Goal: Task Accomplishment & Management: Complete application form

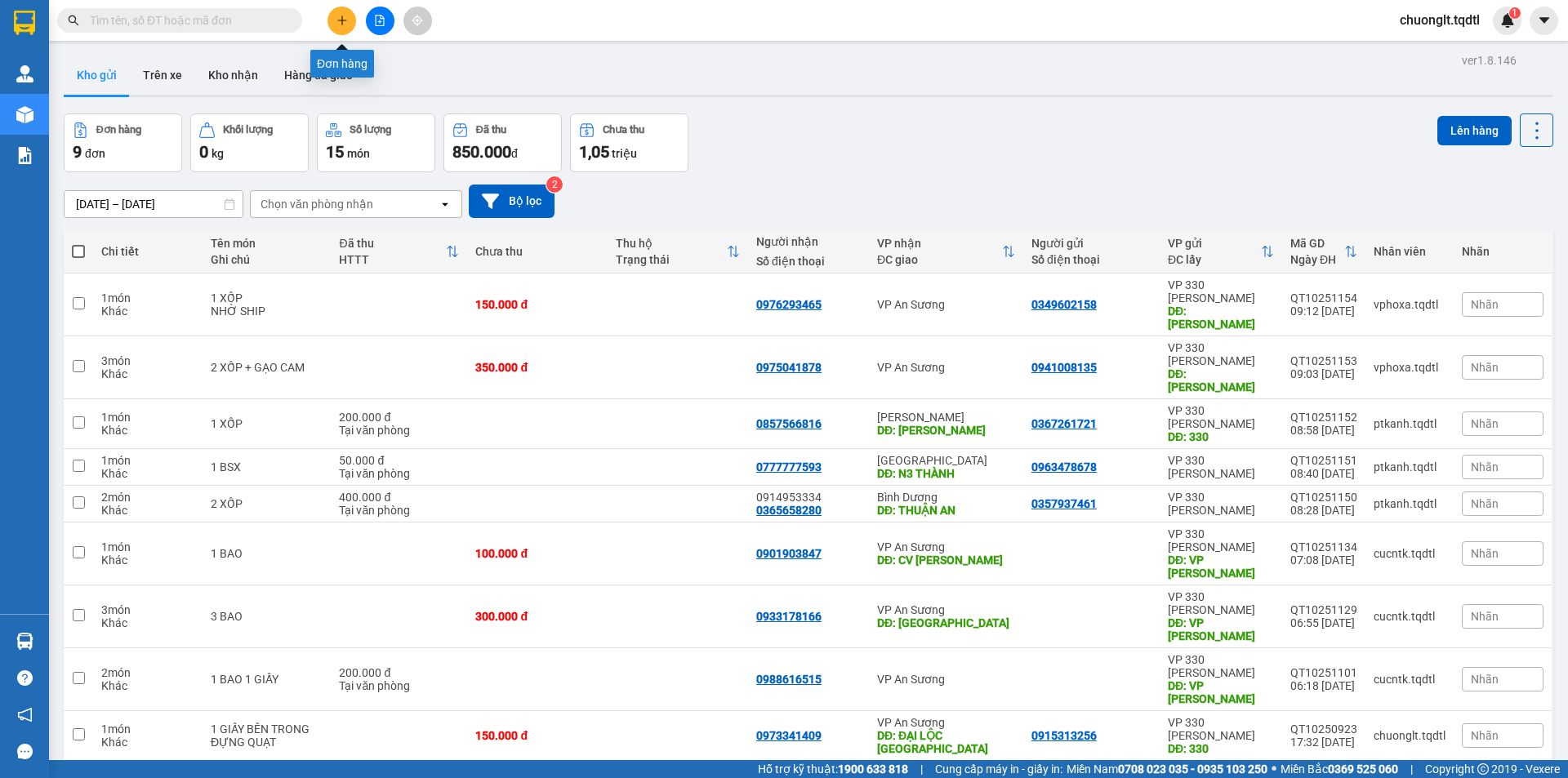
click at [339, 22] on icon "plus" at bounding box center [342, 20] width 12 height 12
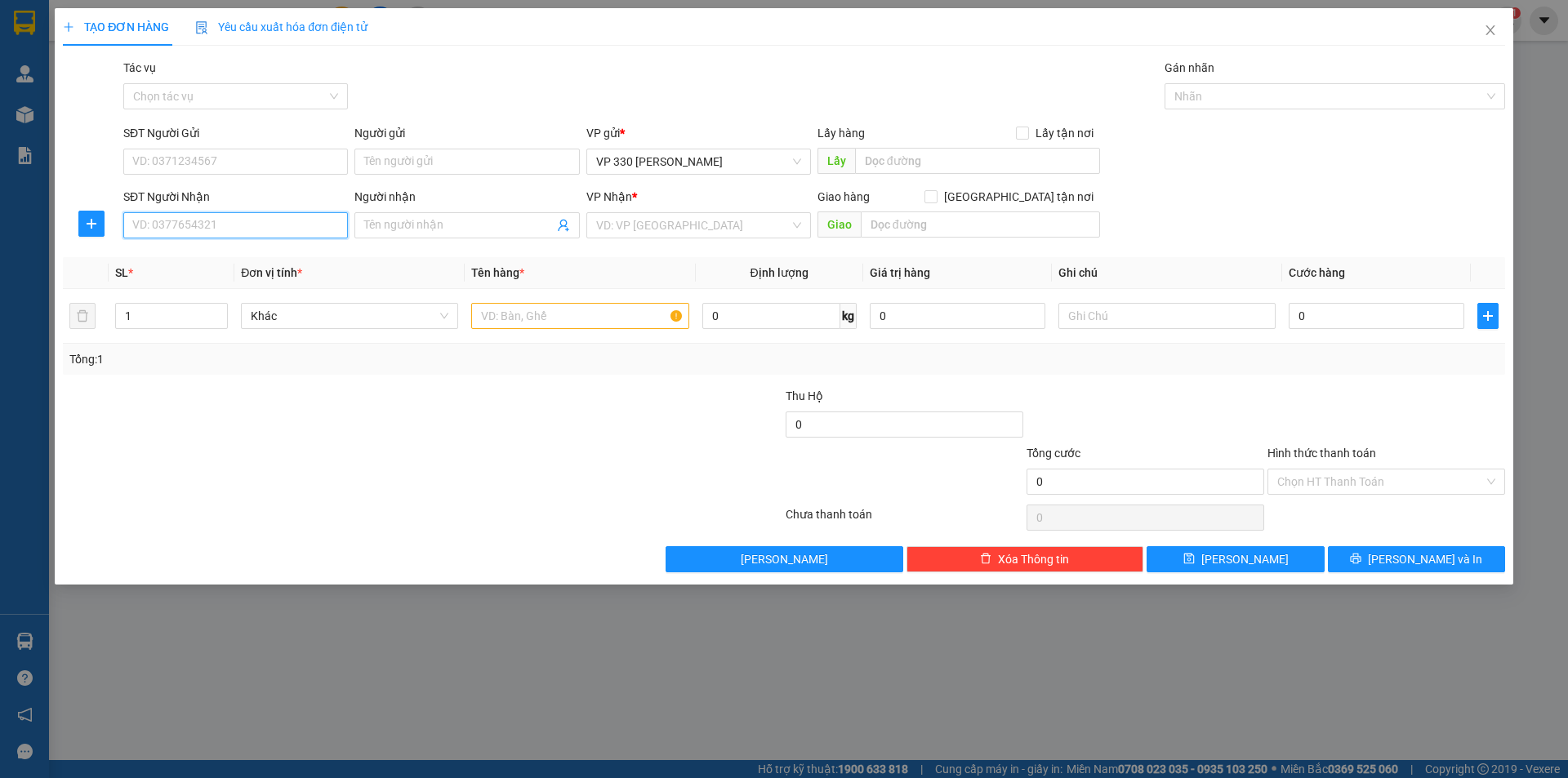
click at [257, 232] on input "SĐT Người Nhận" at bounding box center [236, 225] width 225 height 26
type input "0385682193"
click at [900, 159] on input "text" at bounding box center [977, 160] width 245 height 26
type input "35894DĐ"
click at [703, 219] on input "search" at bounding box center [693, 225] width 193 height 24
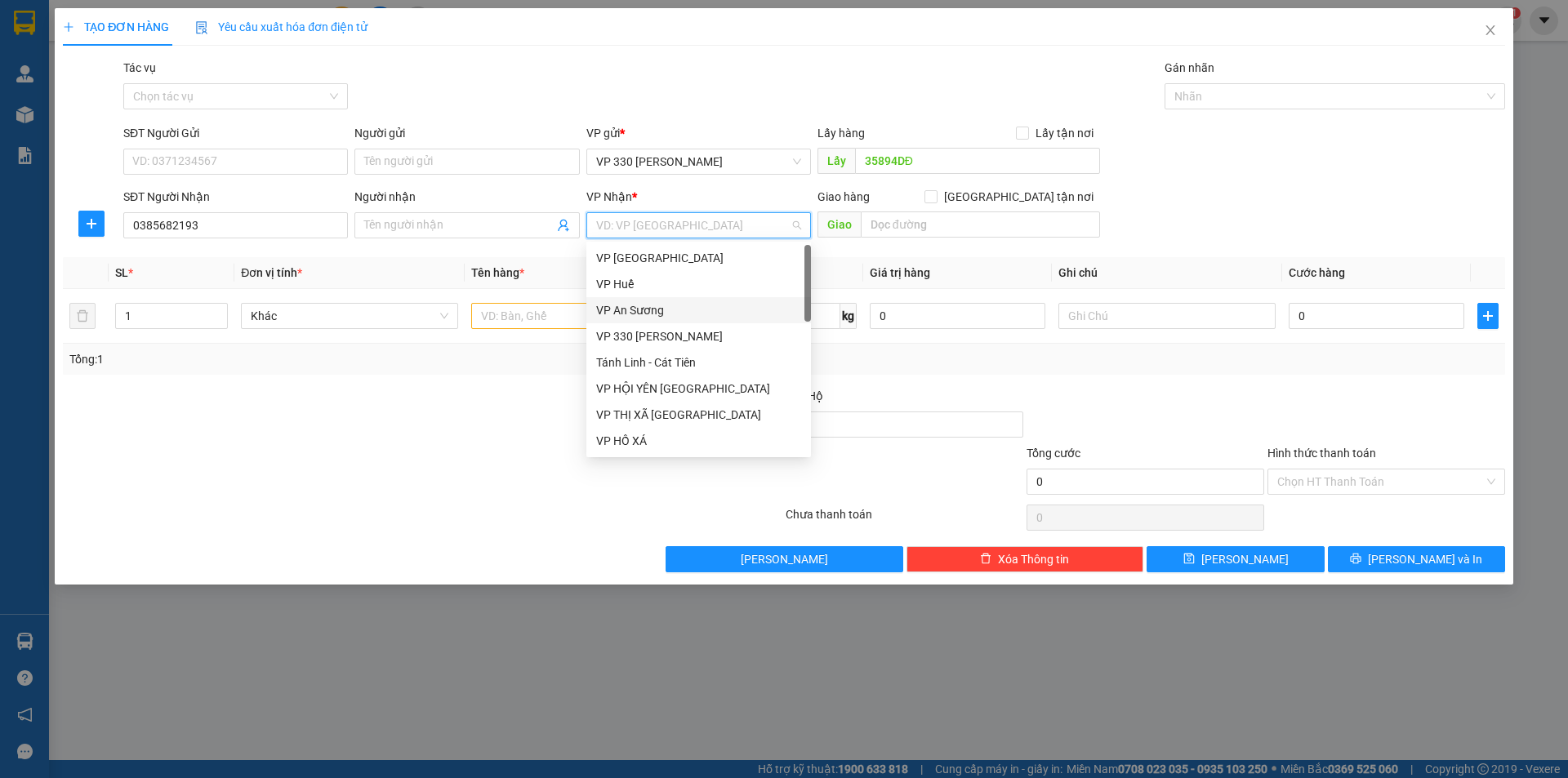
click at [676, 311] on div "VP An Sương" at bounding box center [699, 310] width 205 height 18
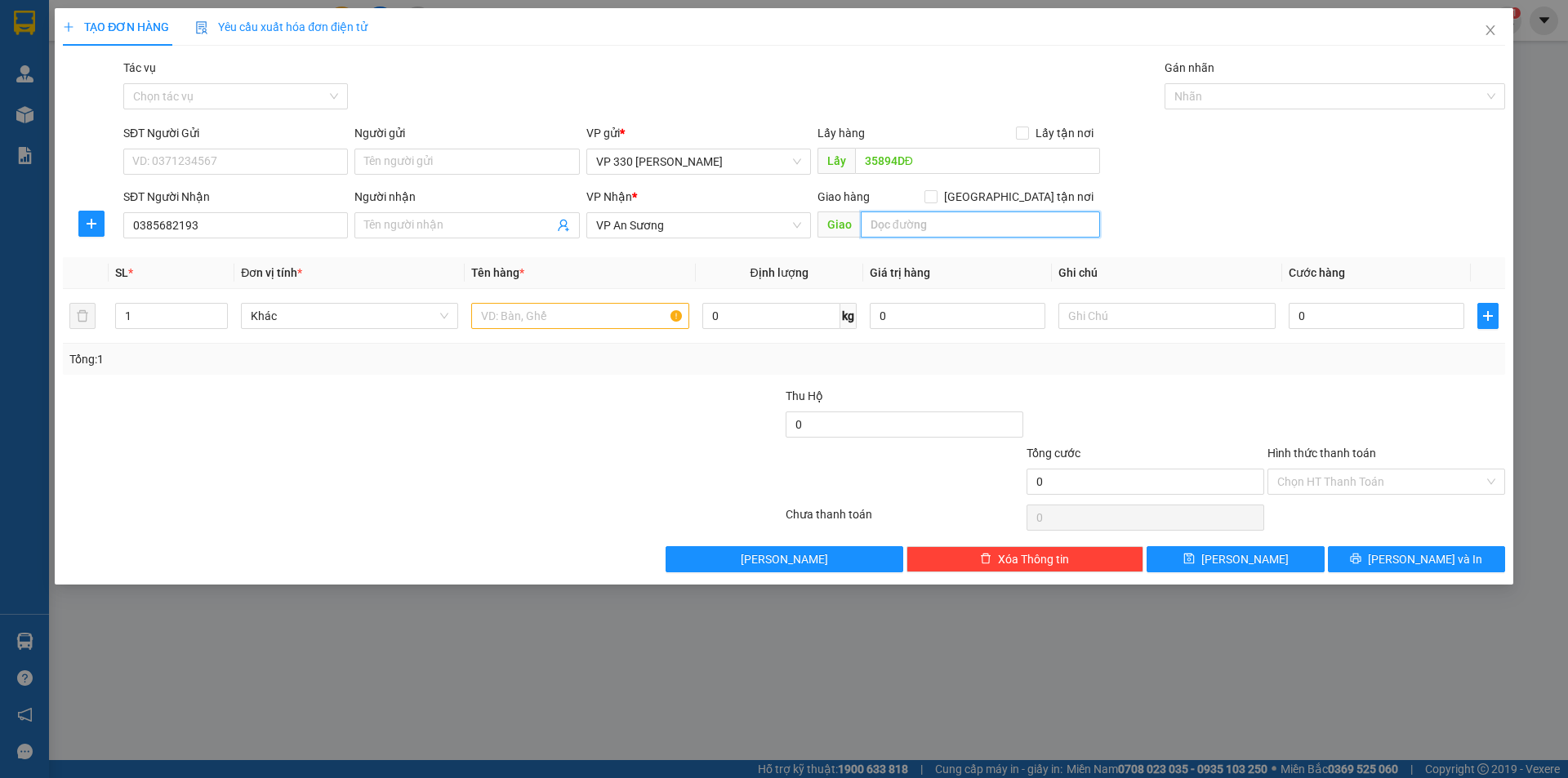
click at [919, 230] on input "text" at bounding box center [981, 224] width 239 height 26
type input "CVLXUAN"
click at [567, 309] on input "text" at bounding box center [579, 316] width 217 height 26
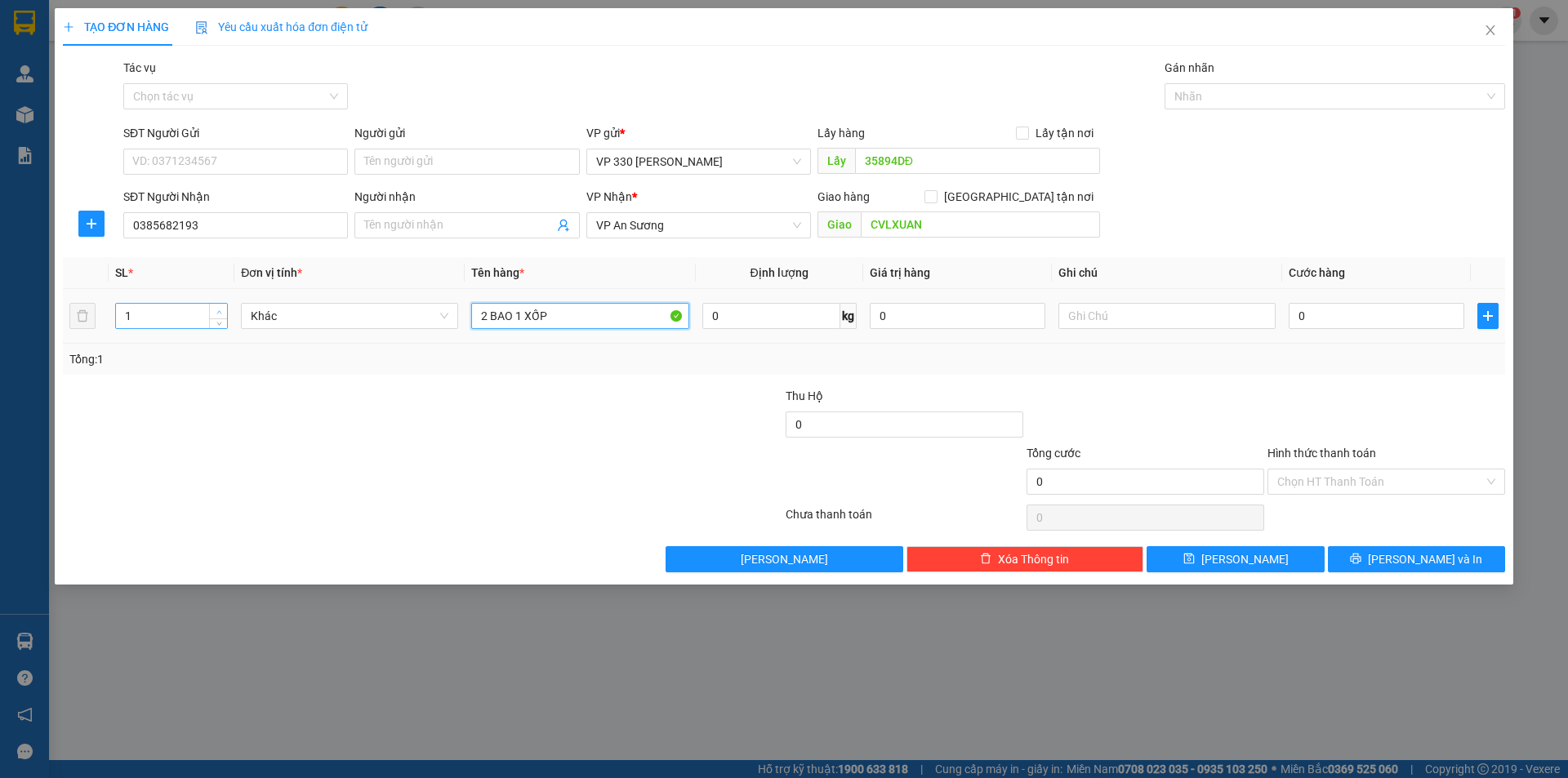
type input "2 BAO 1 XỐP"
click at [217, 312] on icon "up" at bounding box center [220, 312] width 5 height 5
type input "3"
click at [217, 312] on icon "up" at bounding box center [220, 312] width 5 height 5
click at [1348, 325] on input "0" at bounding box center [1375, 316] width 175 height 26
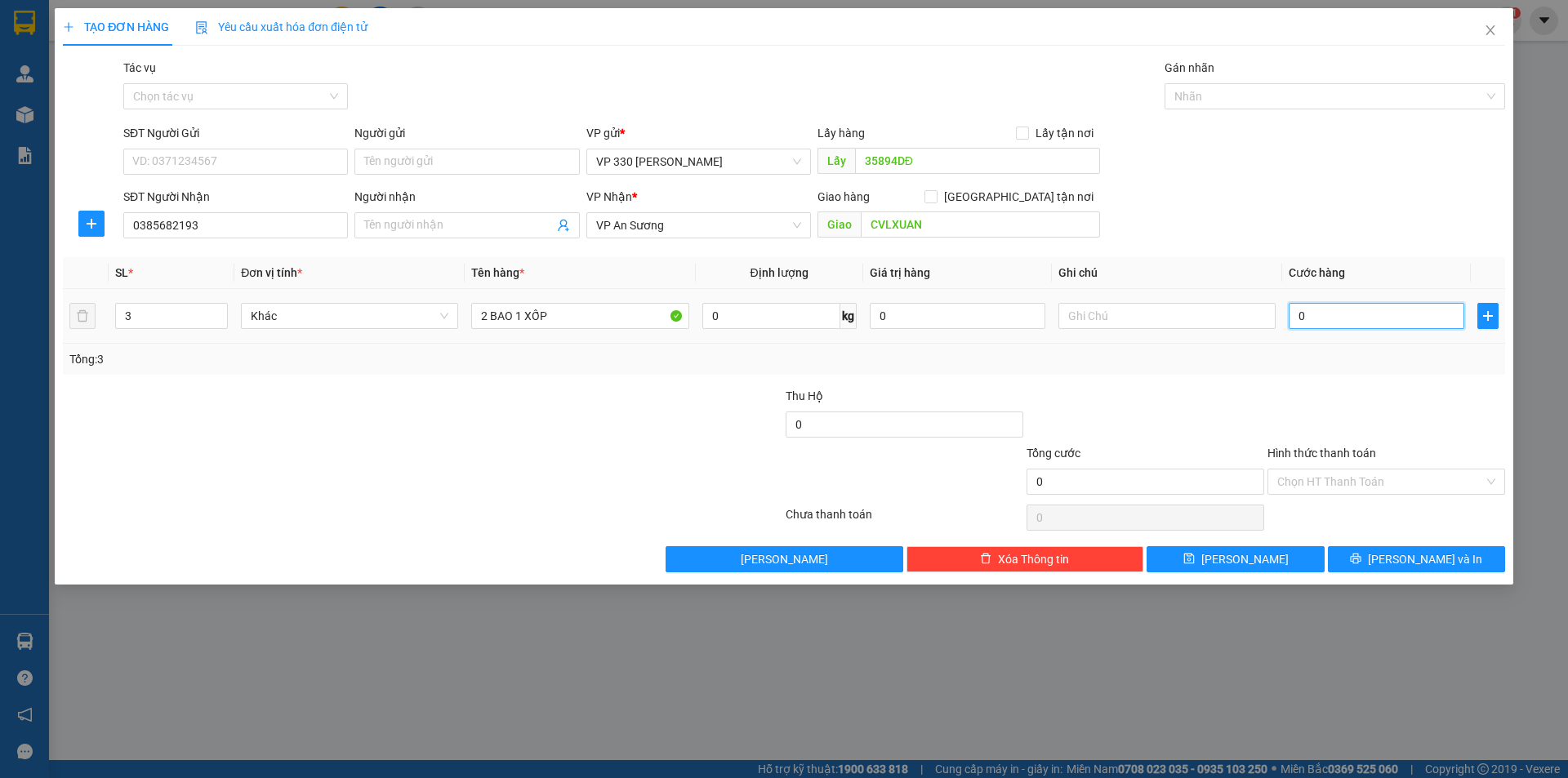
type input "3"
type input "30"
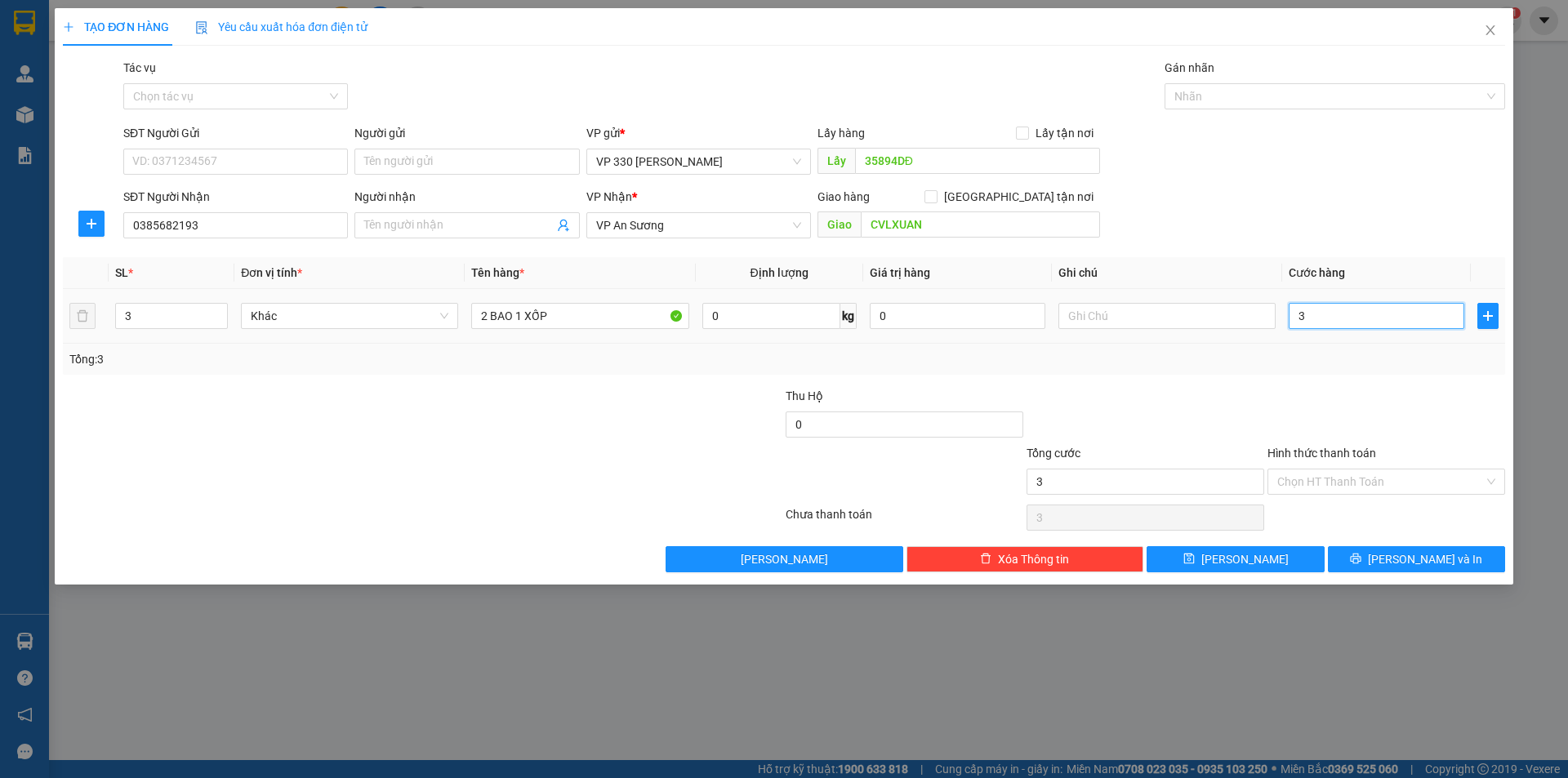
type input "30"
type input "300"
type input "3.000"
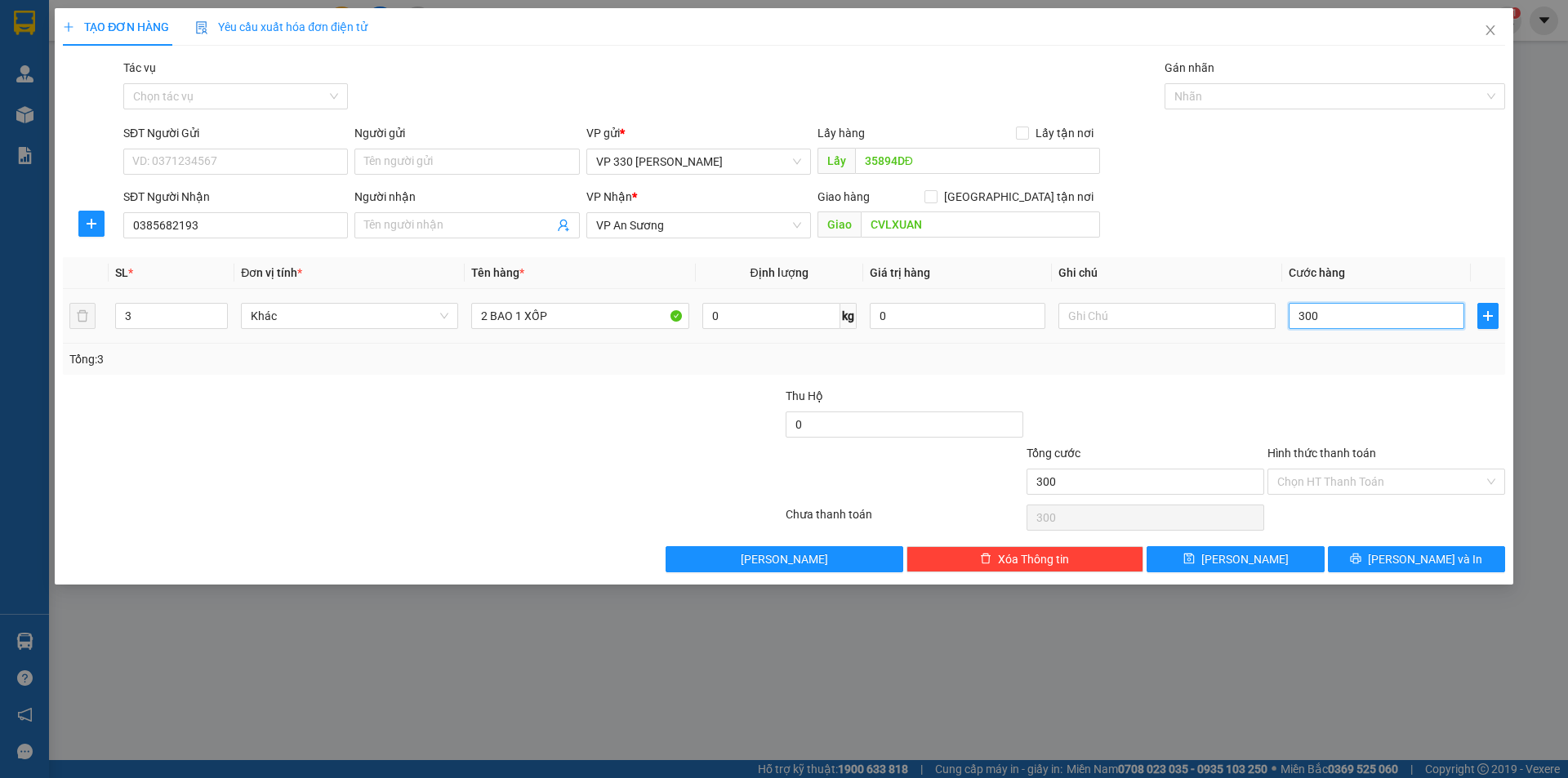
type input "3.000"
type input "30.000"
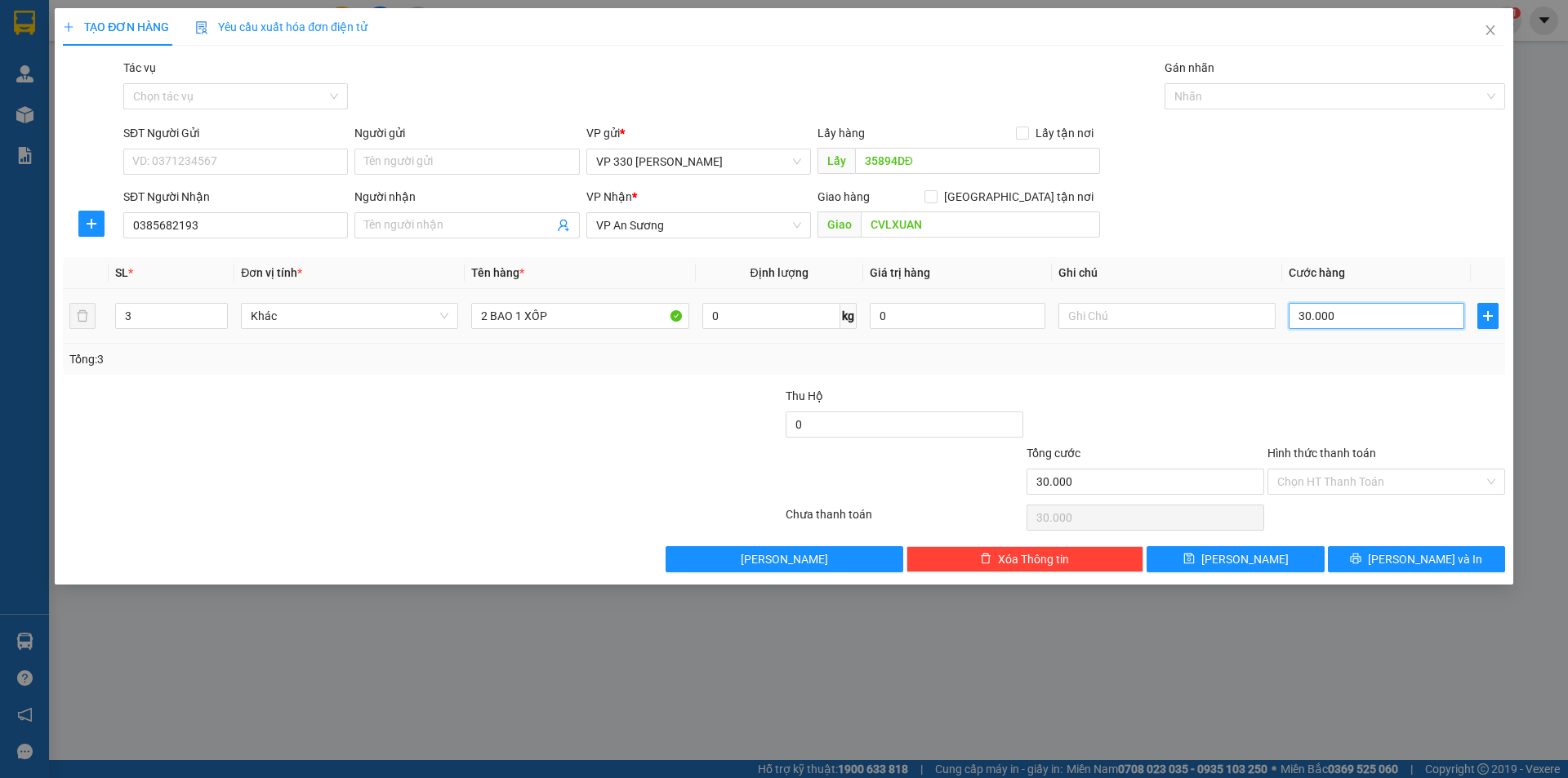
type input "300.000"
click at [1166, 319] on input "text" at bounding box center [1166, 316] width 217 height 26
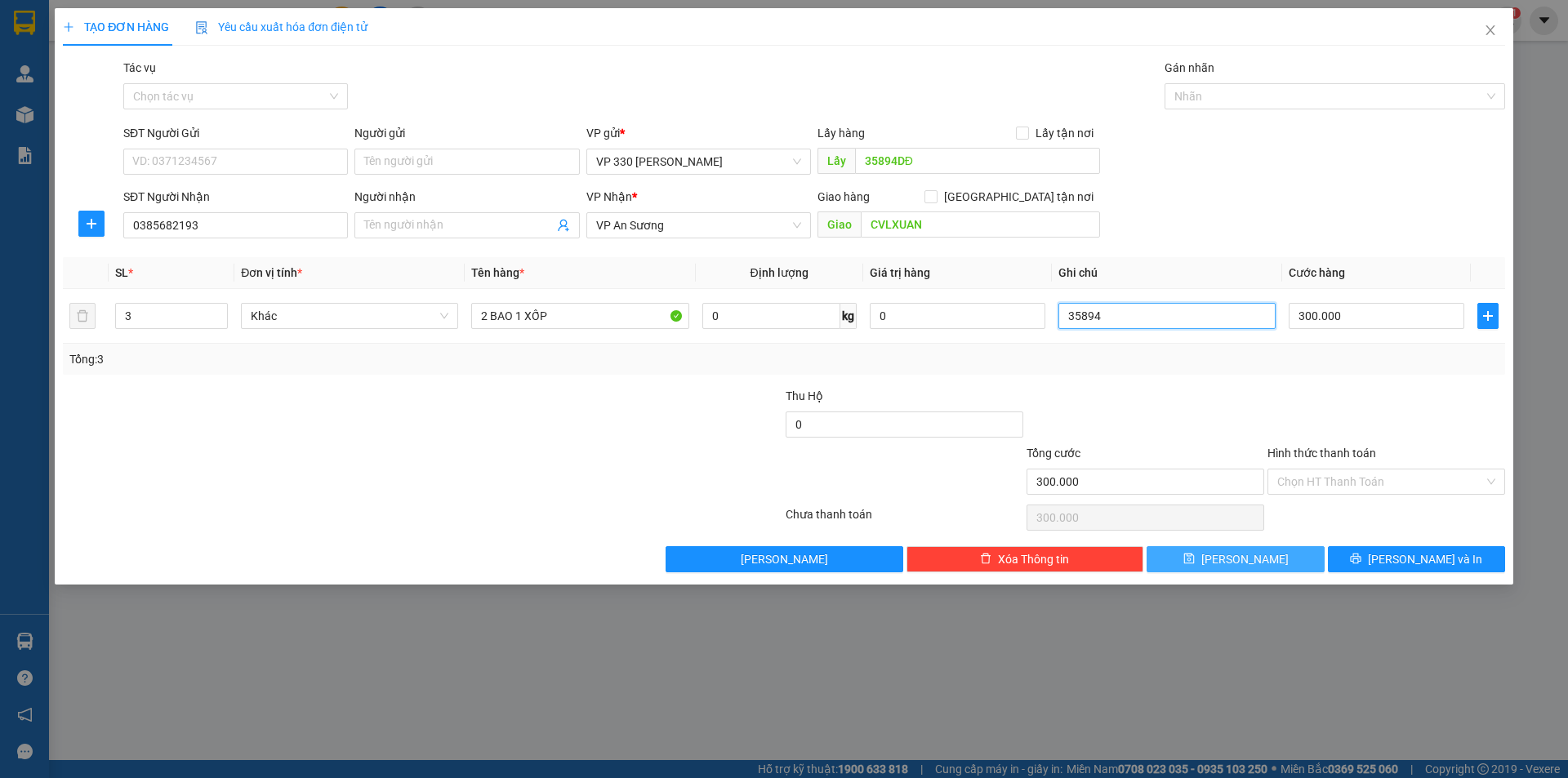
type input "35894"
click at [1216, 570] on button "[PERSON_NAME]" at bounding box center [1234, 559] width 177 height 26
type input "1"
type input "0"
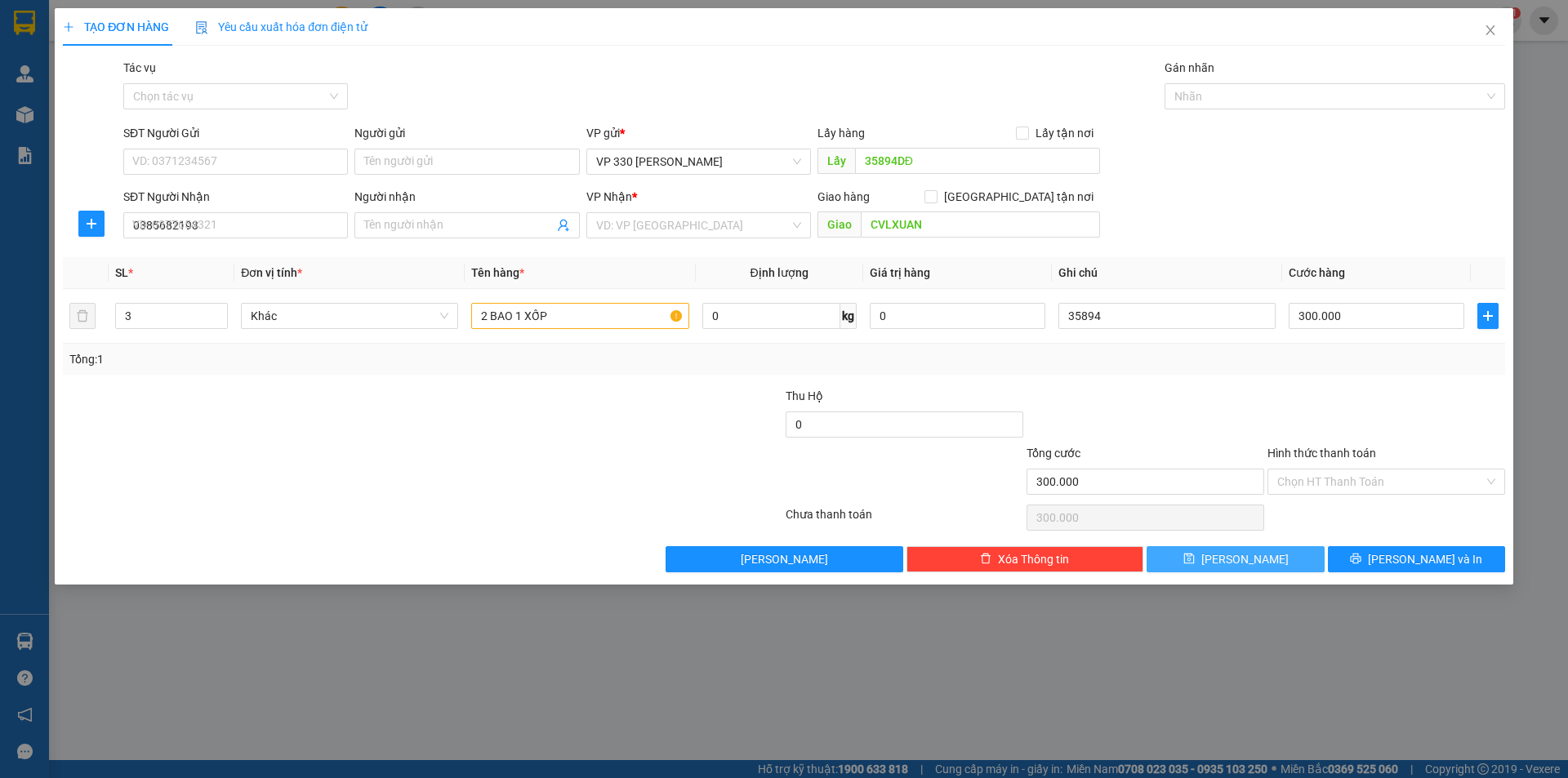
type input "0"
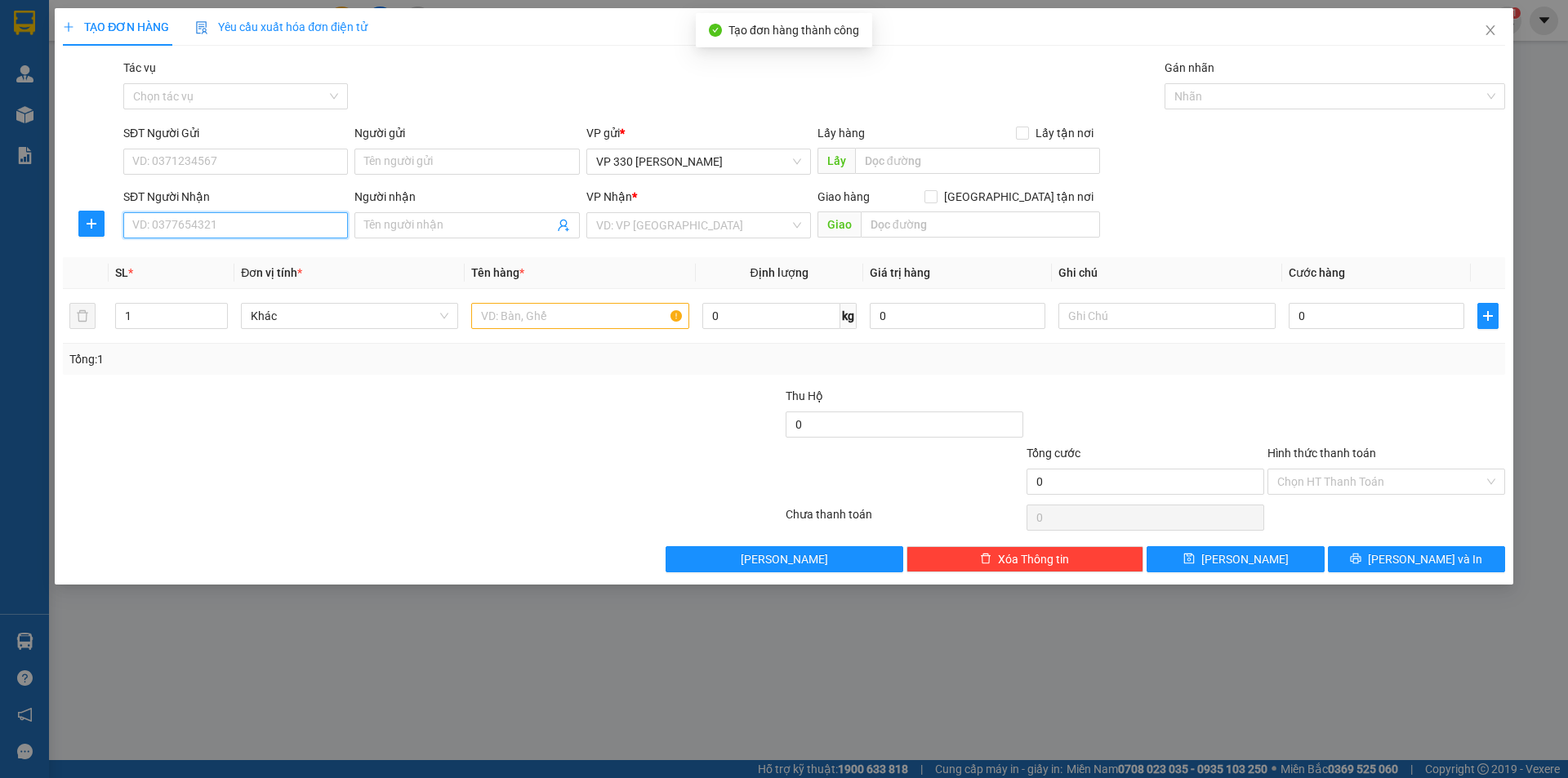
click at [282, 217] on input "SĐT Người Nhận" at bounding box center [236, 225] width 225 height 26
type input "0964056942"
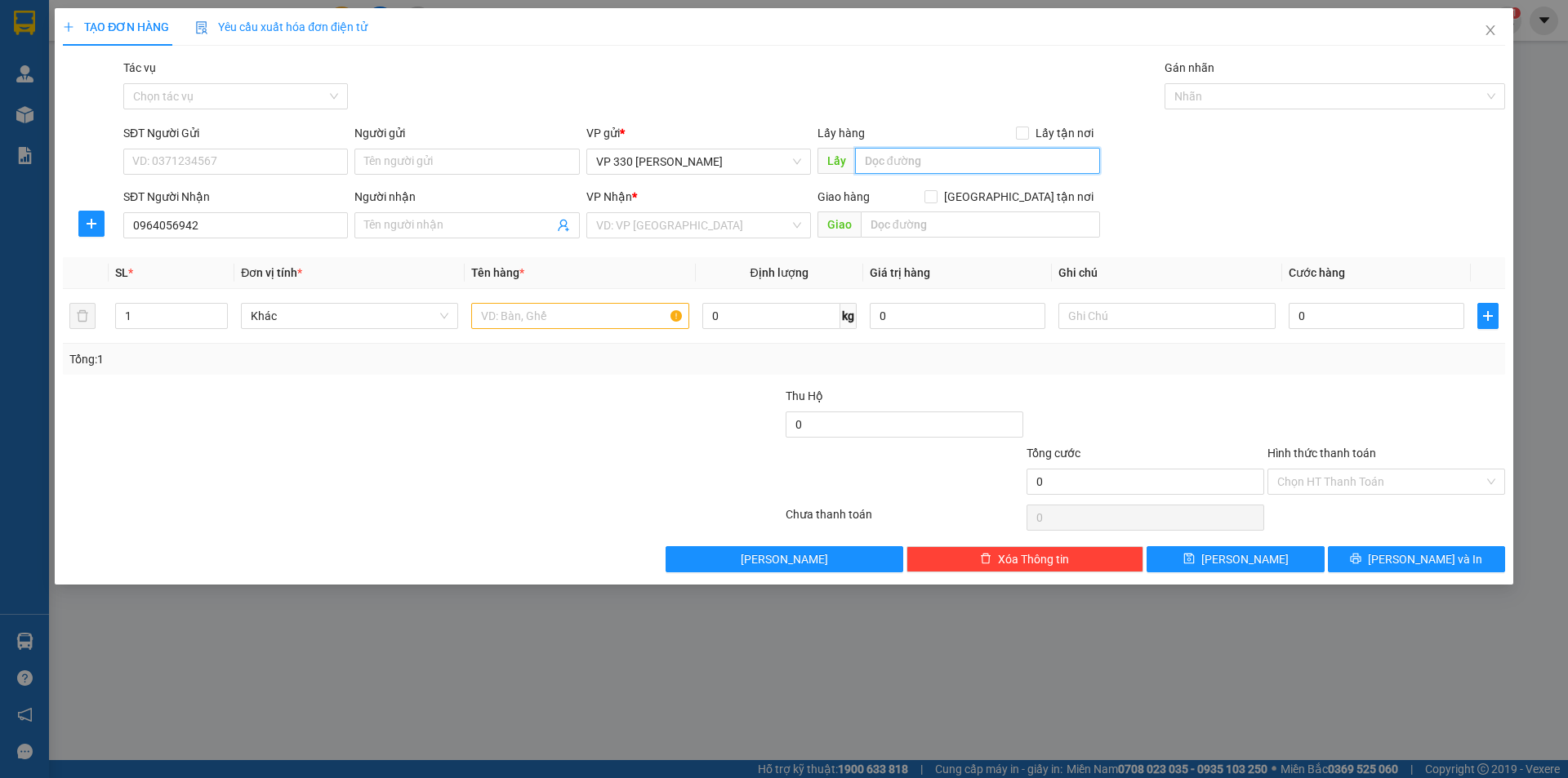
click at [894, 154] on input "text" at bounding box center [977, 160] width 245 height 26
type input "35894DĐ"
click at [683, 225] on input "search" at bounding box center [693, 225] width 193 height 24
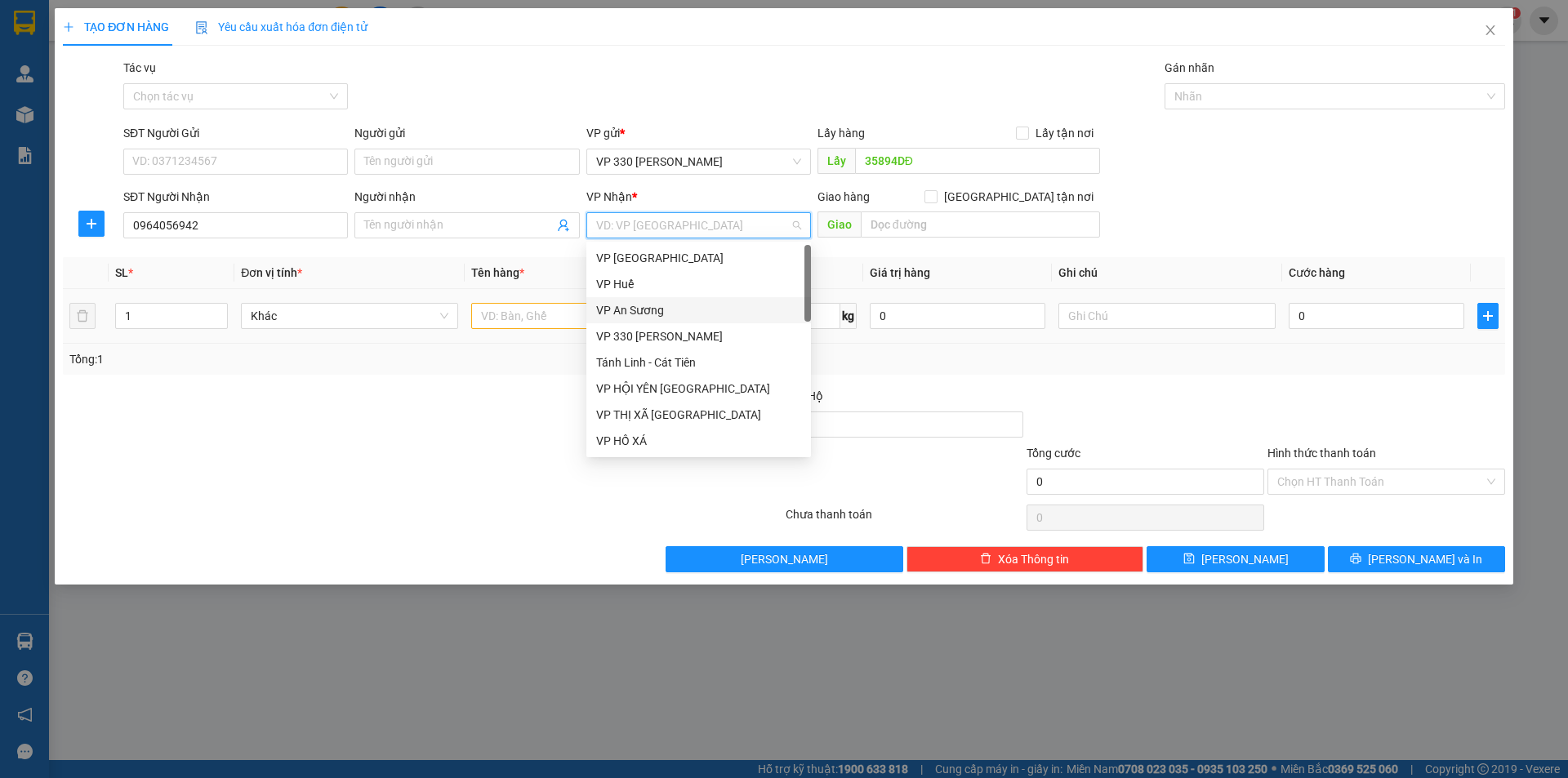
drag, startPoint x: 658, startPoint y: 309, endPoint x: 678, endPoint y: 306, distance: 20.2
click at [659, 310] on div "VP An Sương" at bounding box center [699, 310] width 205 height 18
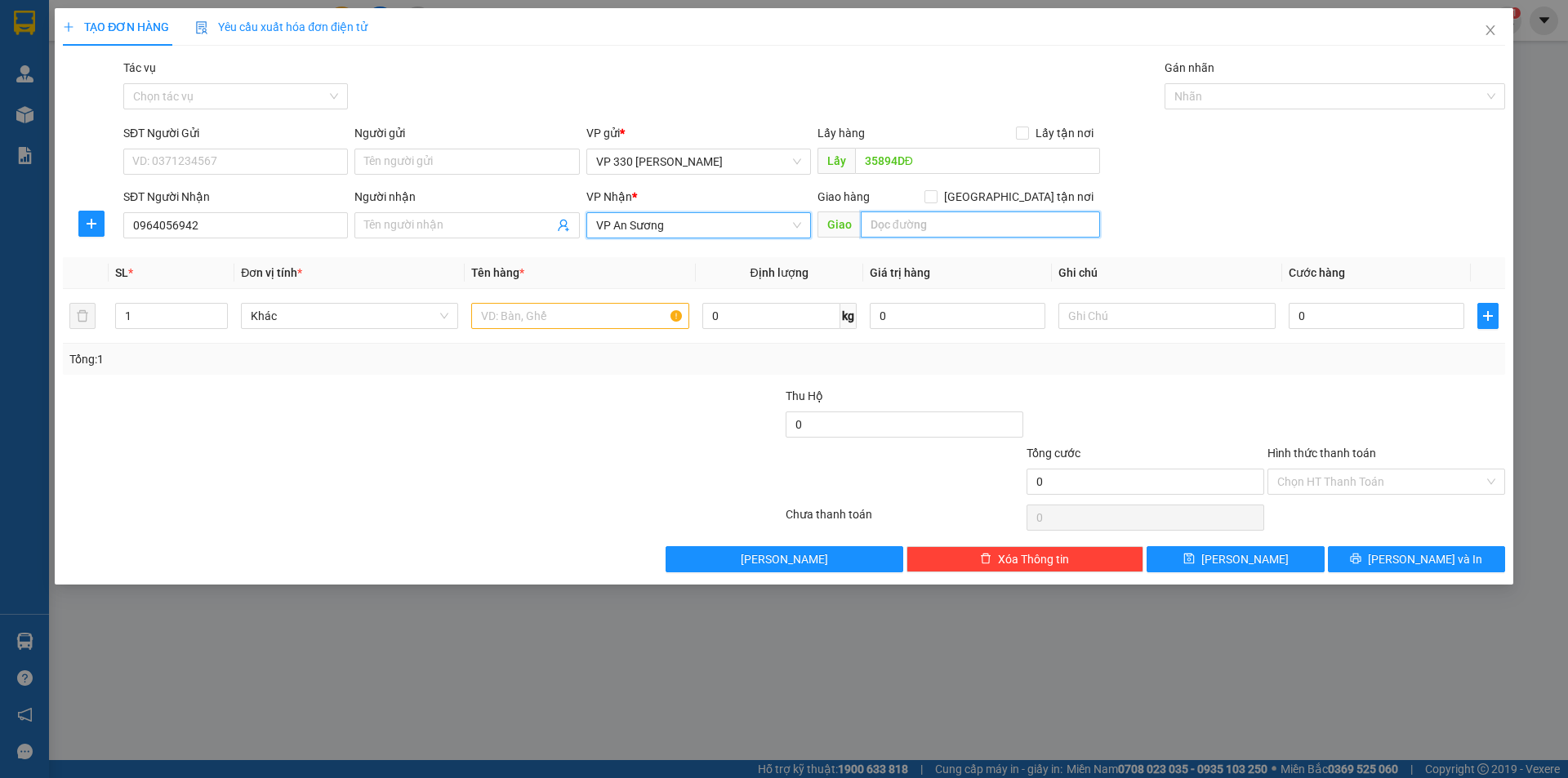
click at [889, 226] on input "text" at bounding box center [981, 224] width 239 height 26
type input "CV [PERSON_NAME]"
click at [614, 321] on input "text" at bounding box center [579, 316] width 217 height 26
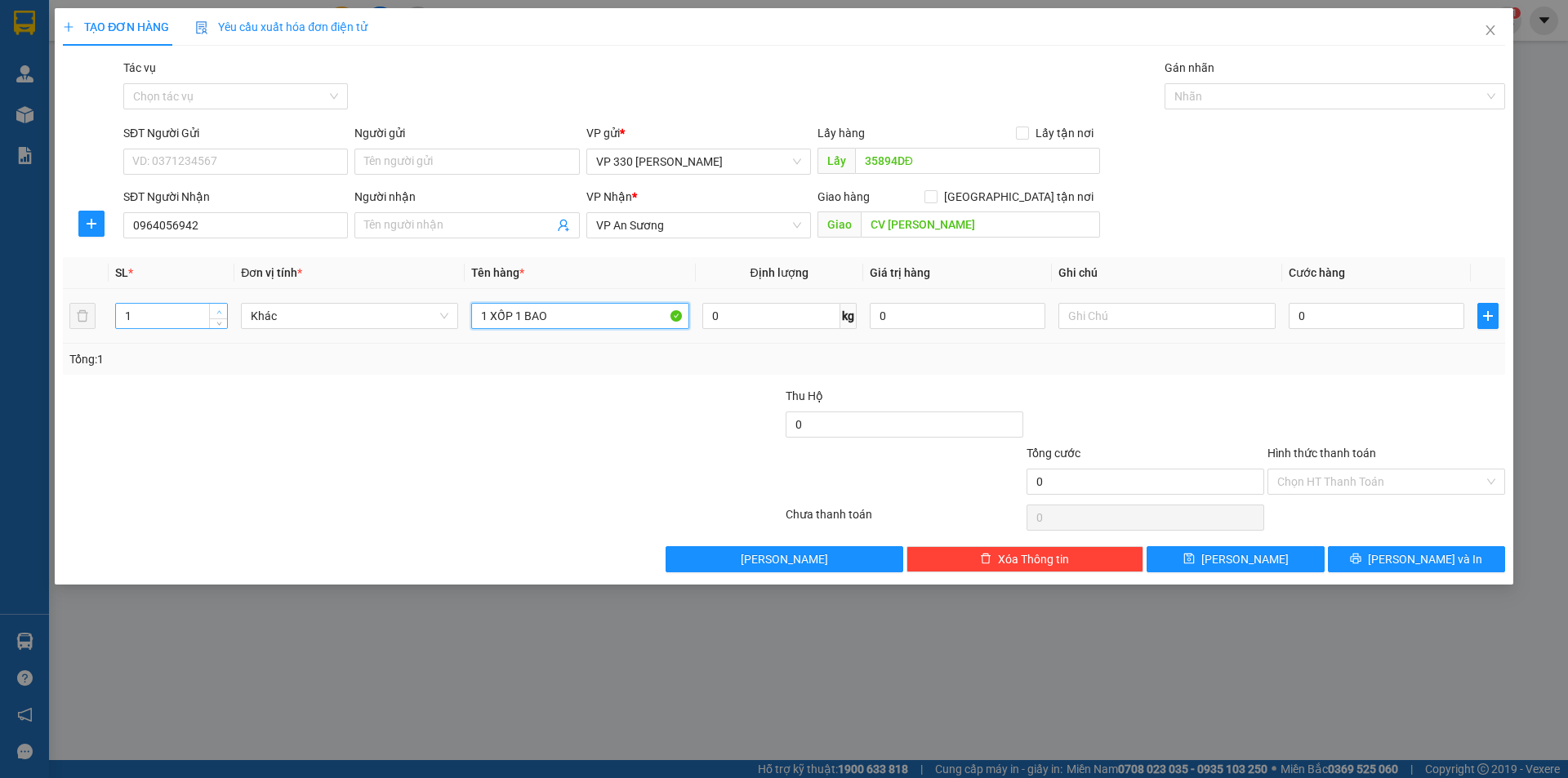
type input "1 XỐP 1 BAO"
type input "2"
click at [221, 308] on span "up" at bounding box center [219, 311] width 10 height 10
click at [1393, 329] on div "0" at bounding box center [1375, 316] width 175 height 32
click at [1375, 323] on input "0" at bounding box center [1375, 316] width 175 height 26
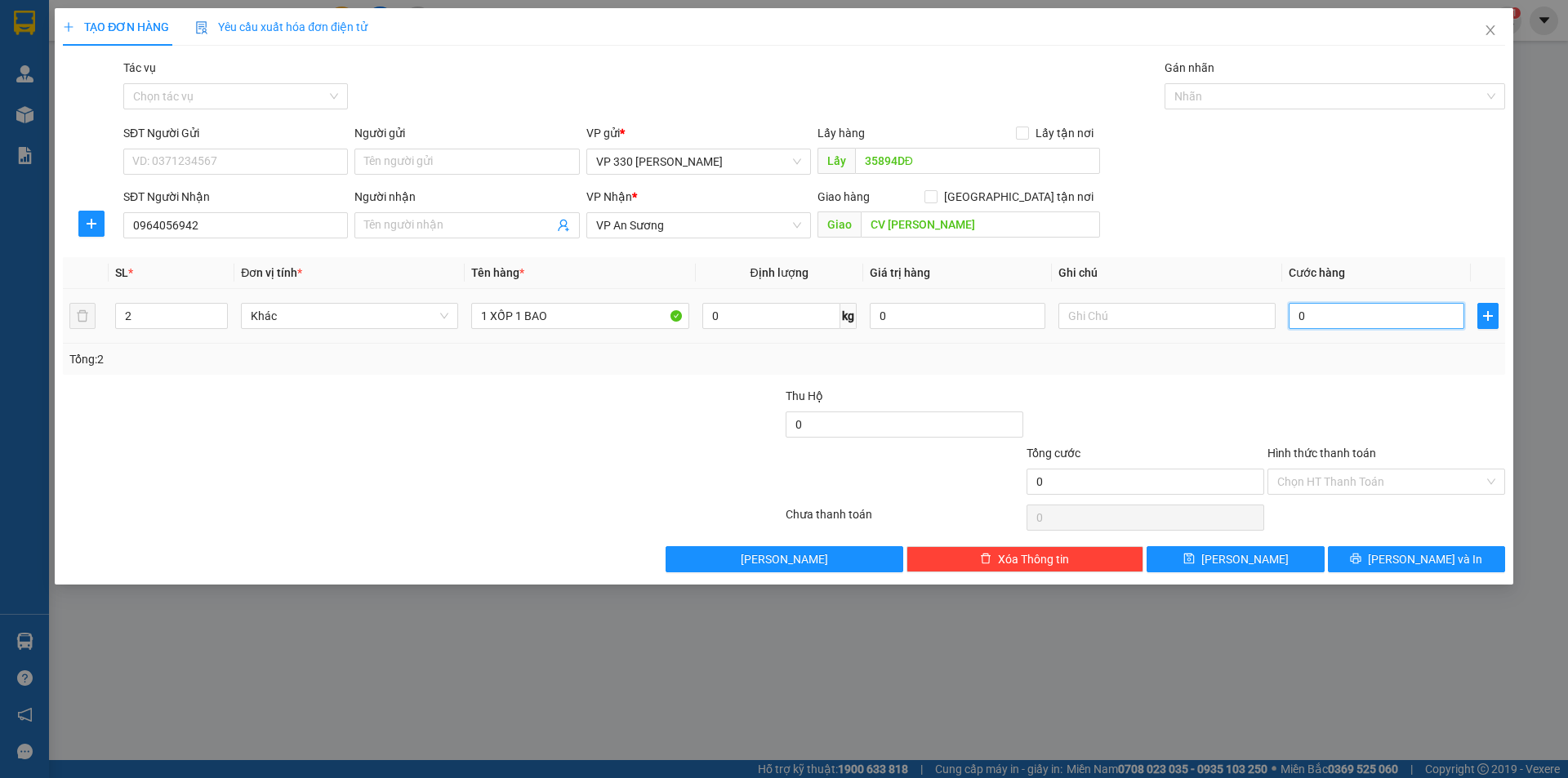
type input "2"
type input "20"
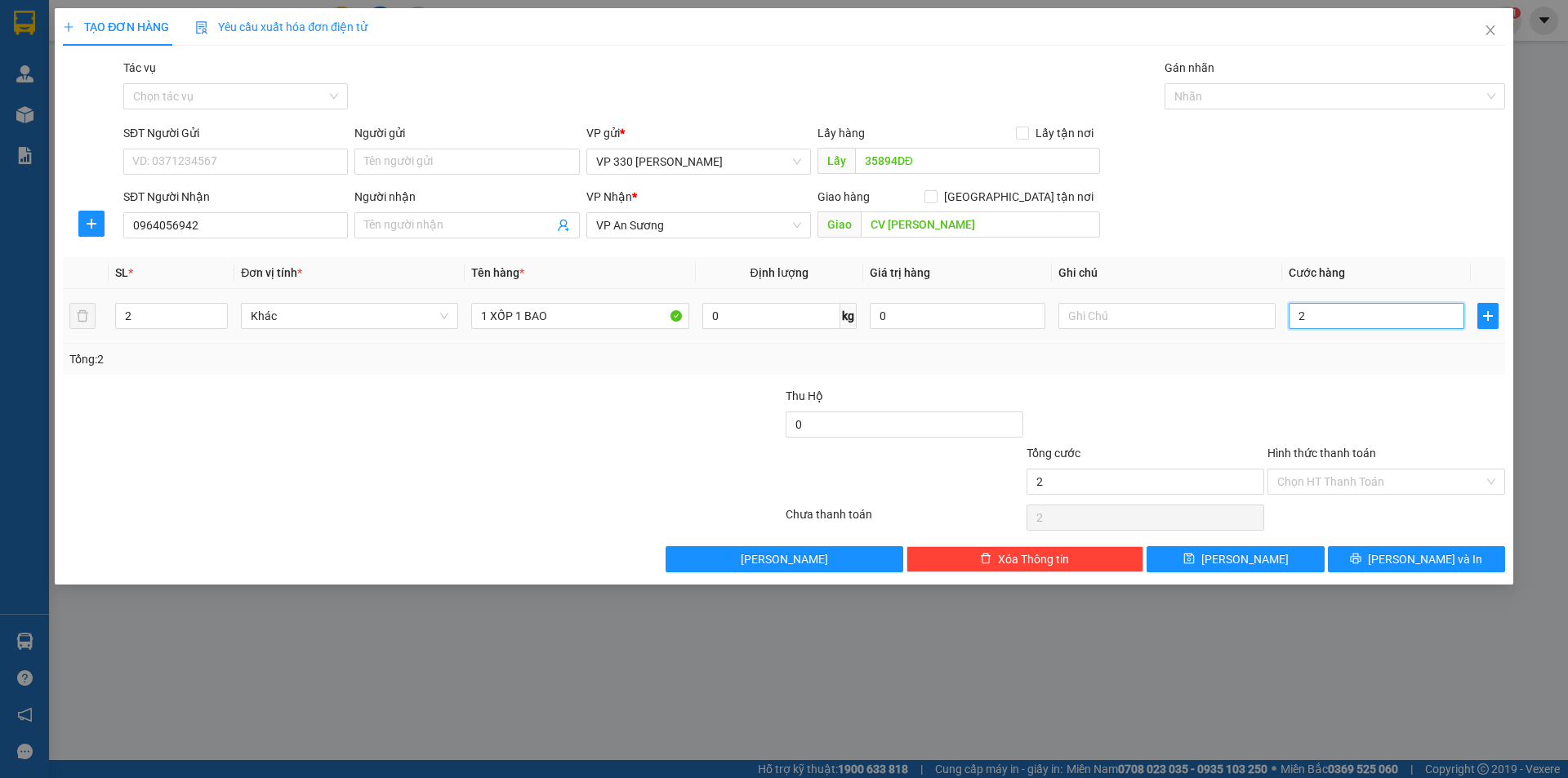
type input "20"
type input "200"
type input "2.000"
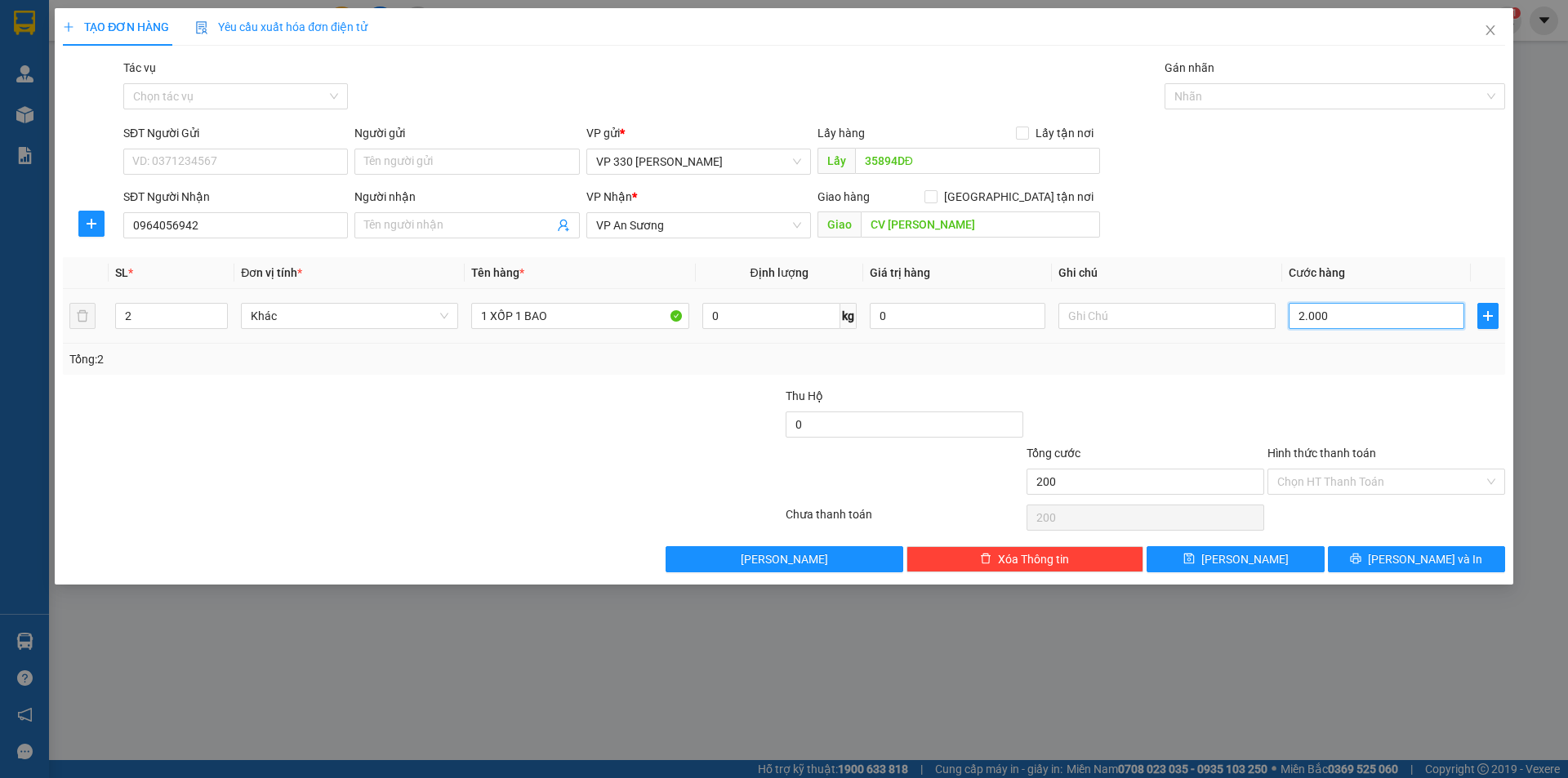
type input "2.000"
type input "20.000"
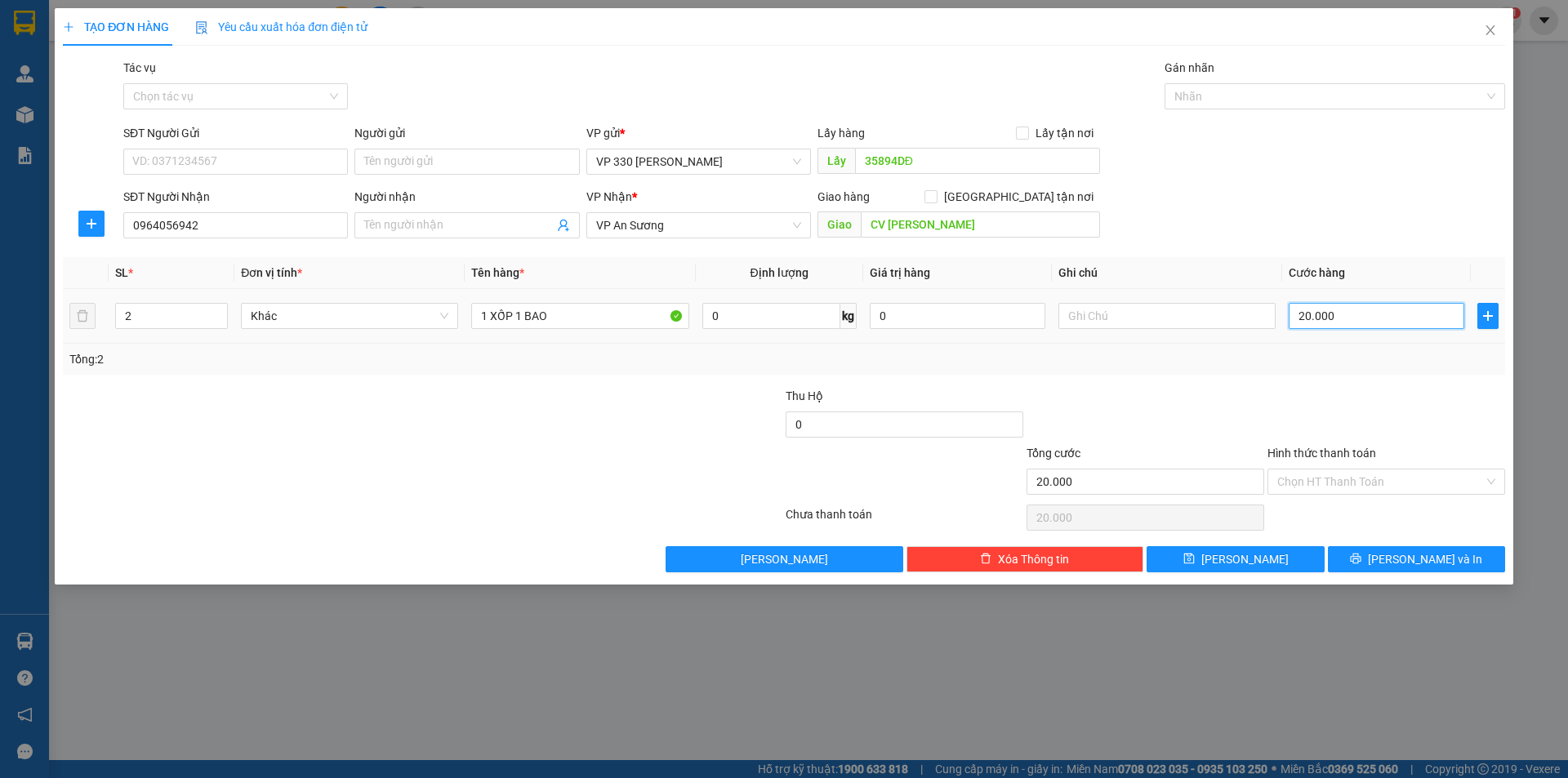
type input "200.000"
click at [1120, 311] on input "text" at bounding box center [1166, 316] width 217 height 26
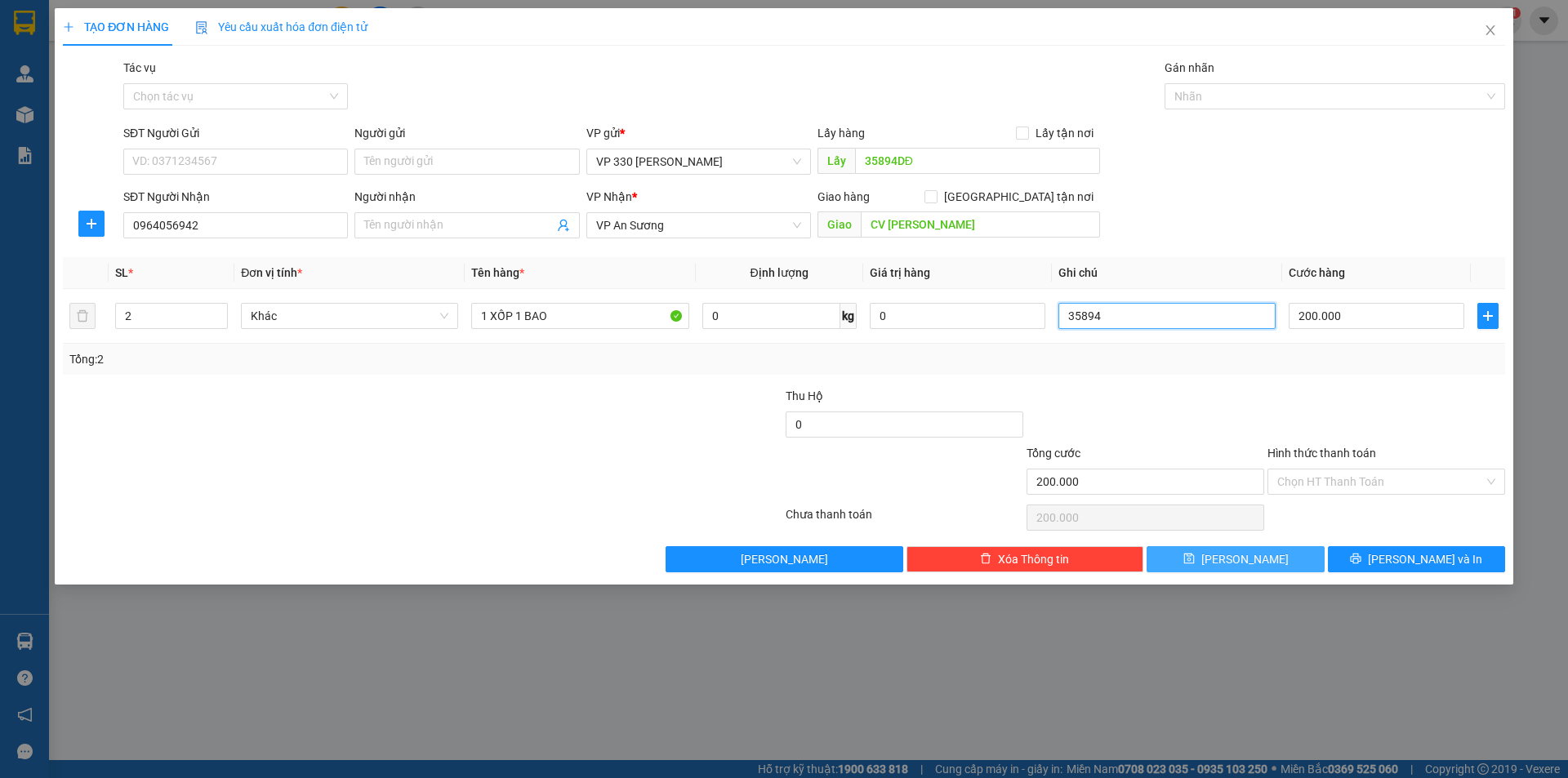
type input "35894"
click at [1290, 569] on button "[PERSON_NAME]" at bounding box center [1234, 559] width 177 height 26
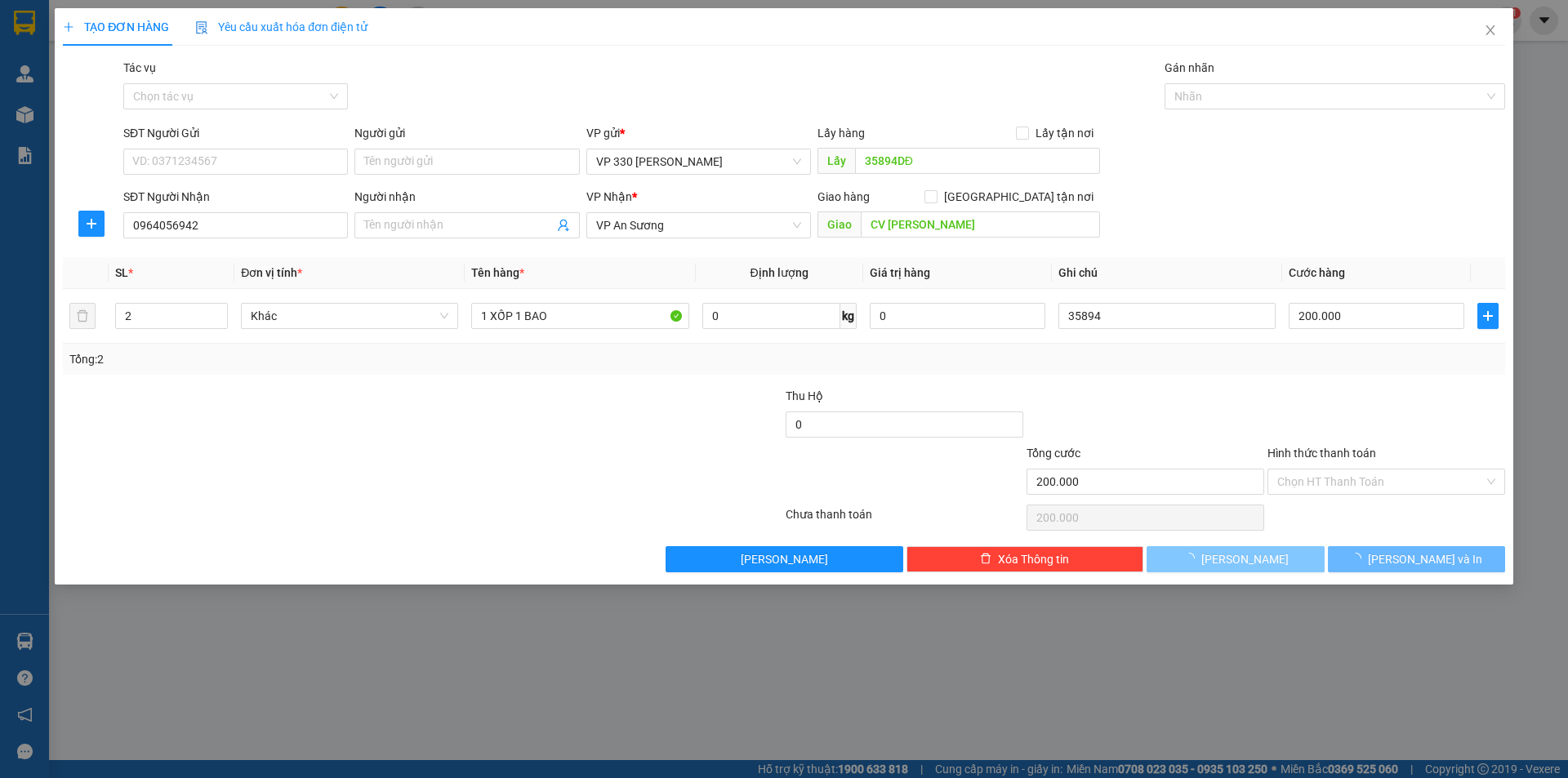
type input "1"
type input "0"
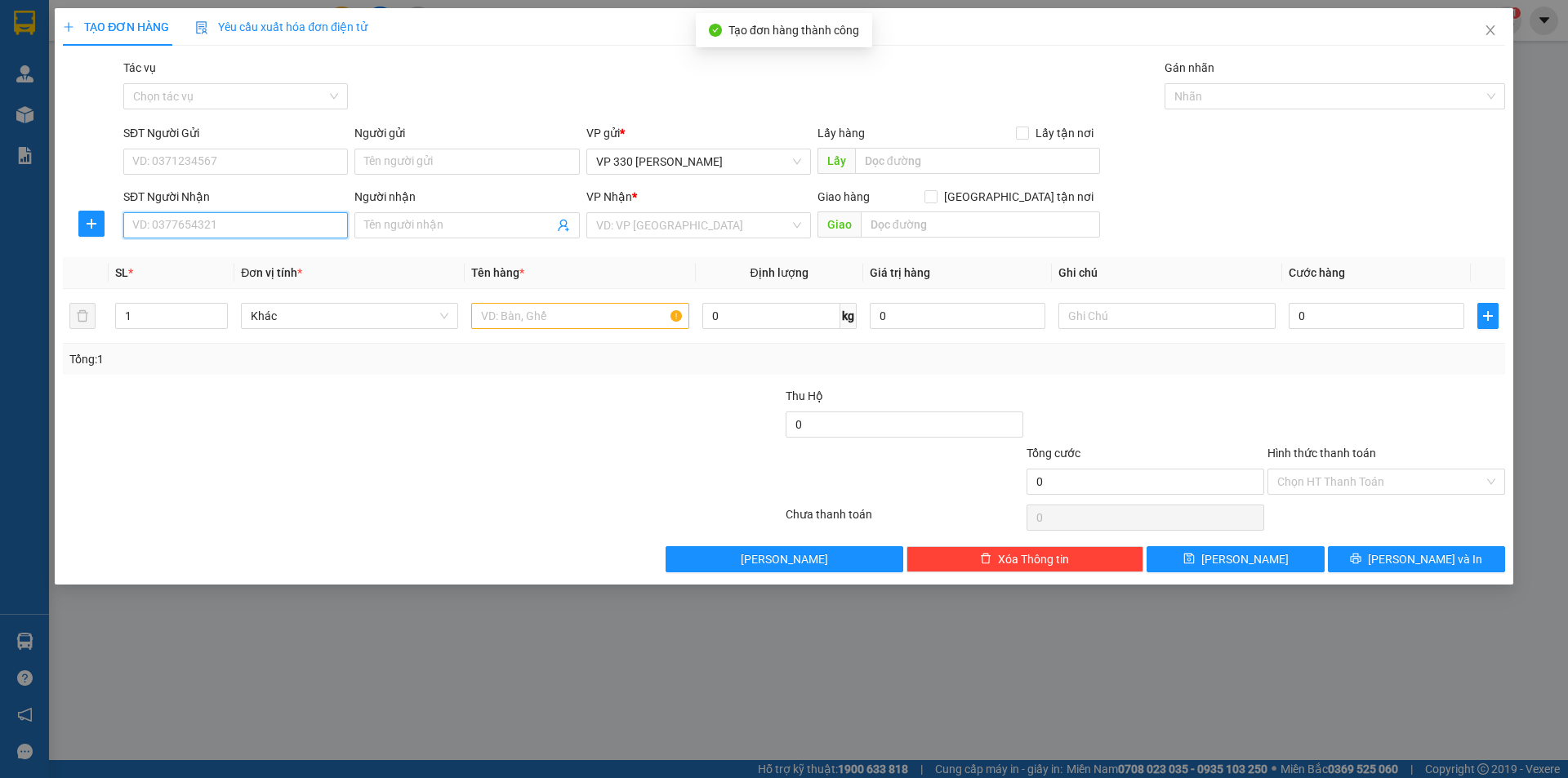
click at [208, 219] on input "SĐT Người Nhận" at bounding box center [236, 225] width 225 height 26
type input "0934401099"
click at [196, 264] on div "0934401099" at bounding box center [236, 258] width 205 height 18
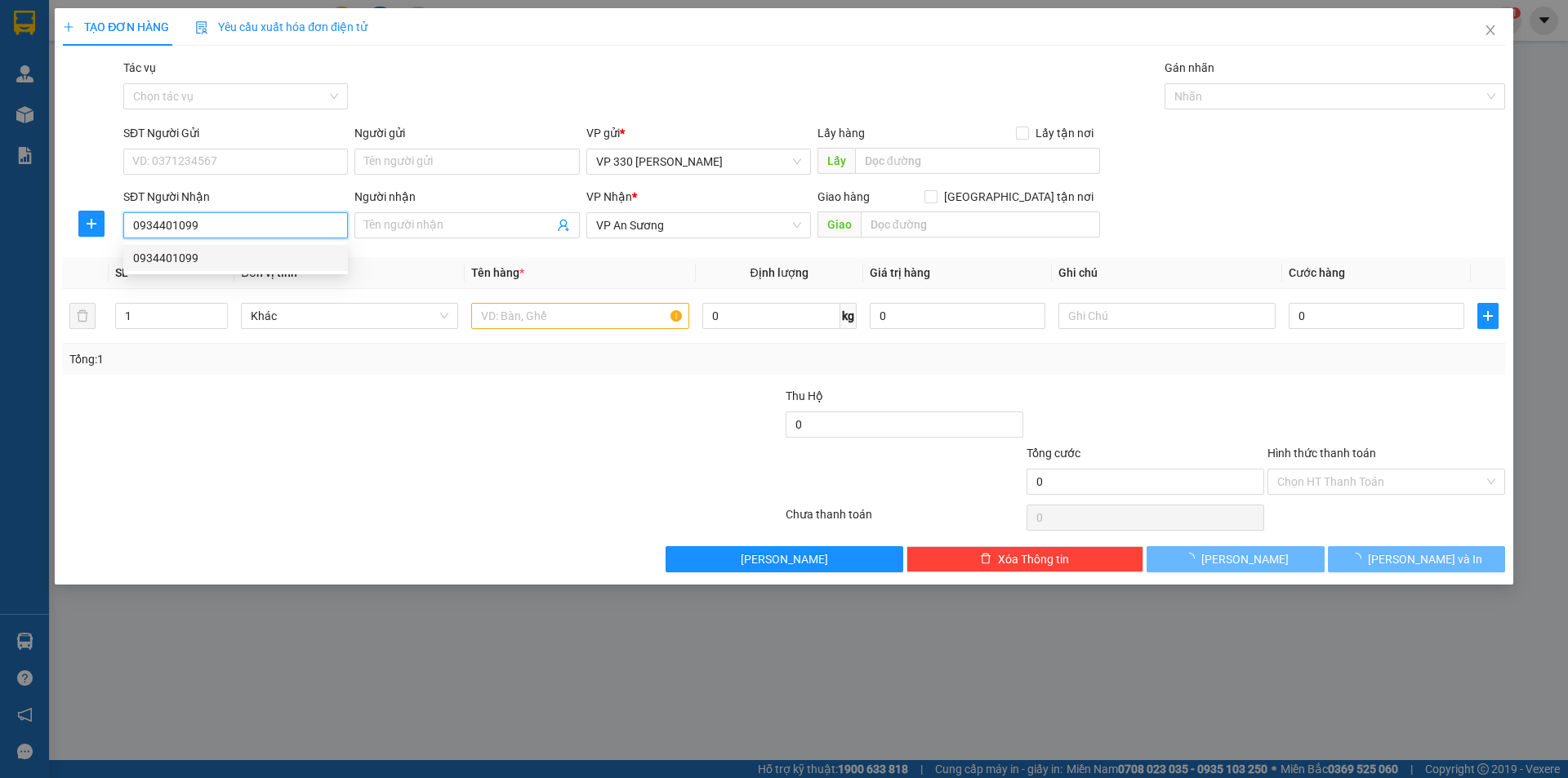
type input "100.000"
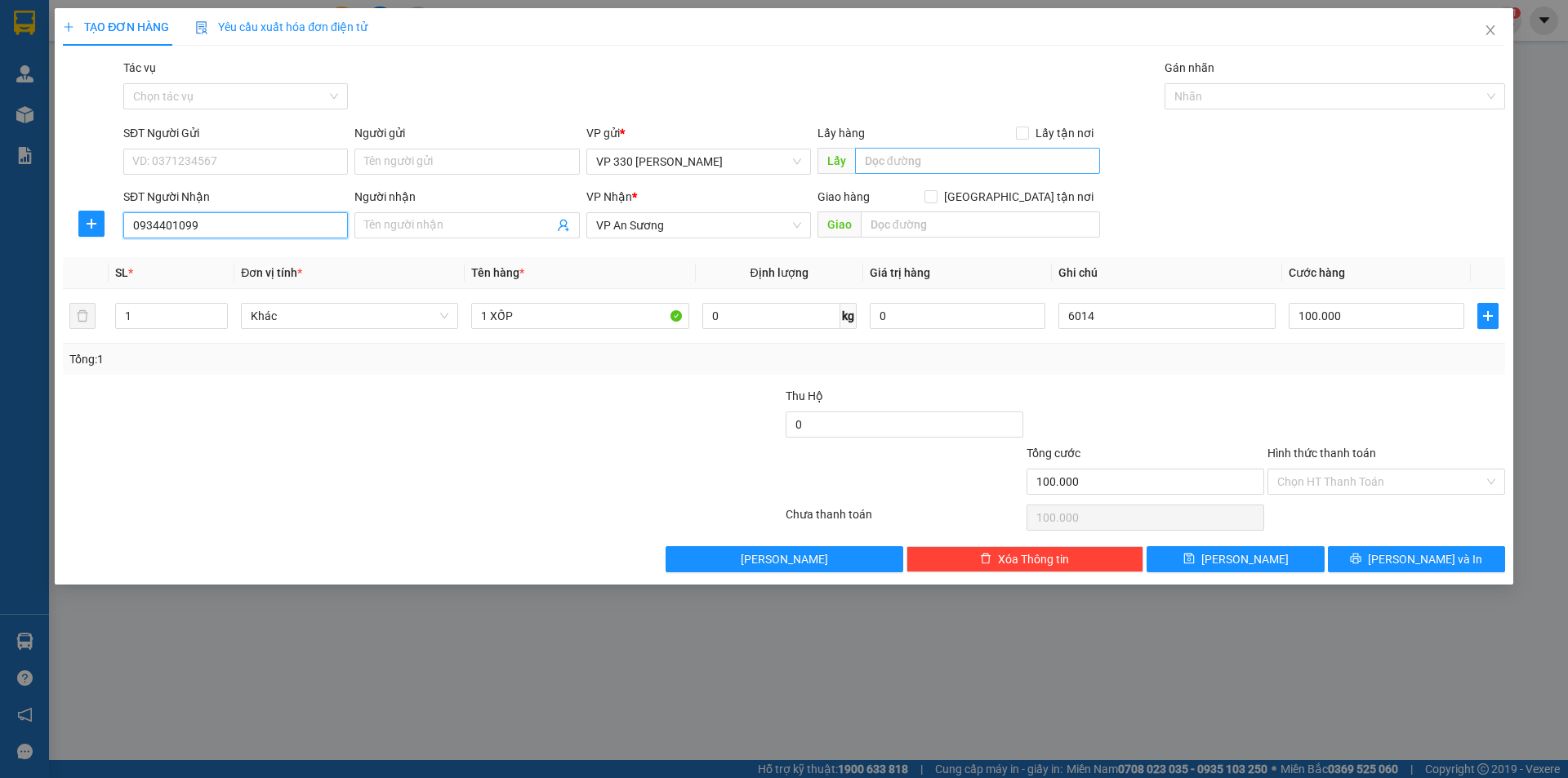
type input "0934401099"
click at [884, 169] on input "text" at bounding box center [977, 160] width 245 height 26
type input "9"
type input "35894DĐ"
click at [1122, 321] on input "6014" at bounding box center [1166, 316] width 217 height 26
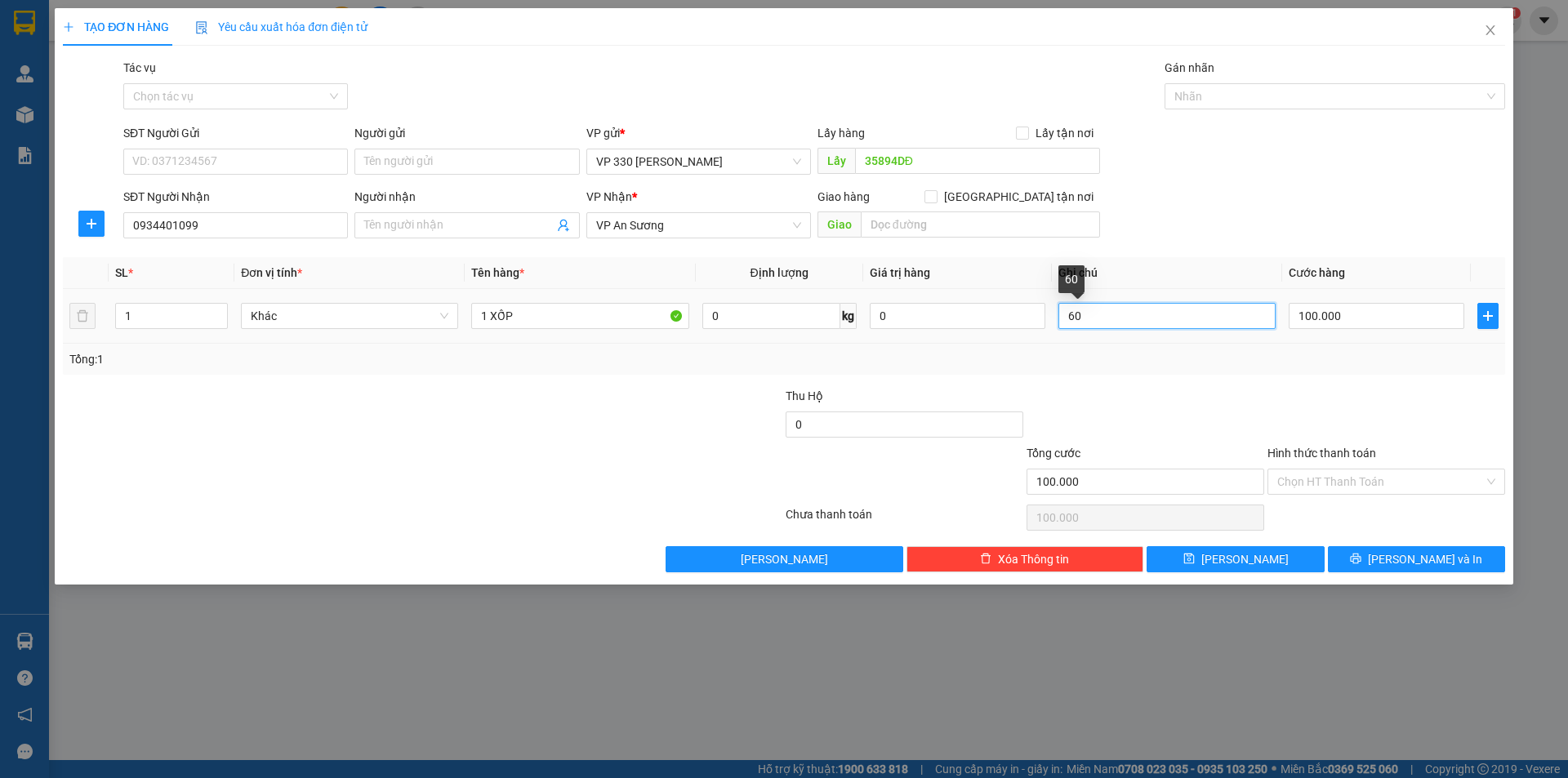
type input "6"
type input "35894"
click at [1351, 320] on input "100.000" at bounding box center [1375, 316] width 175 height 26
type input "5"
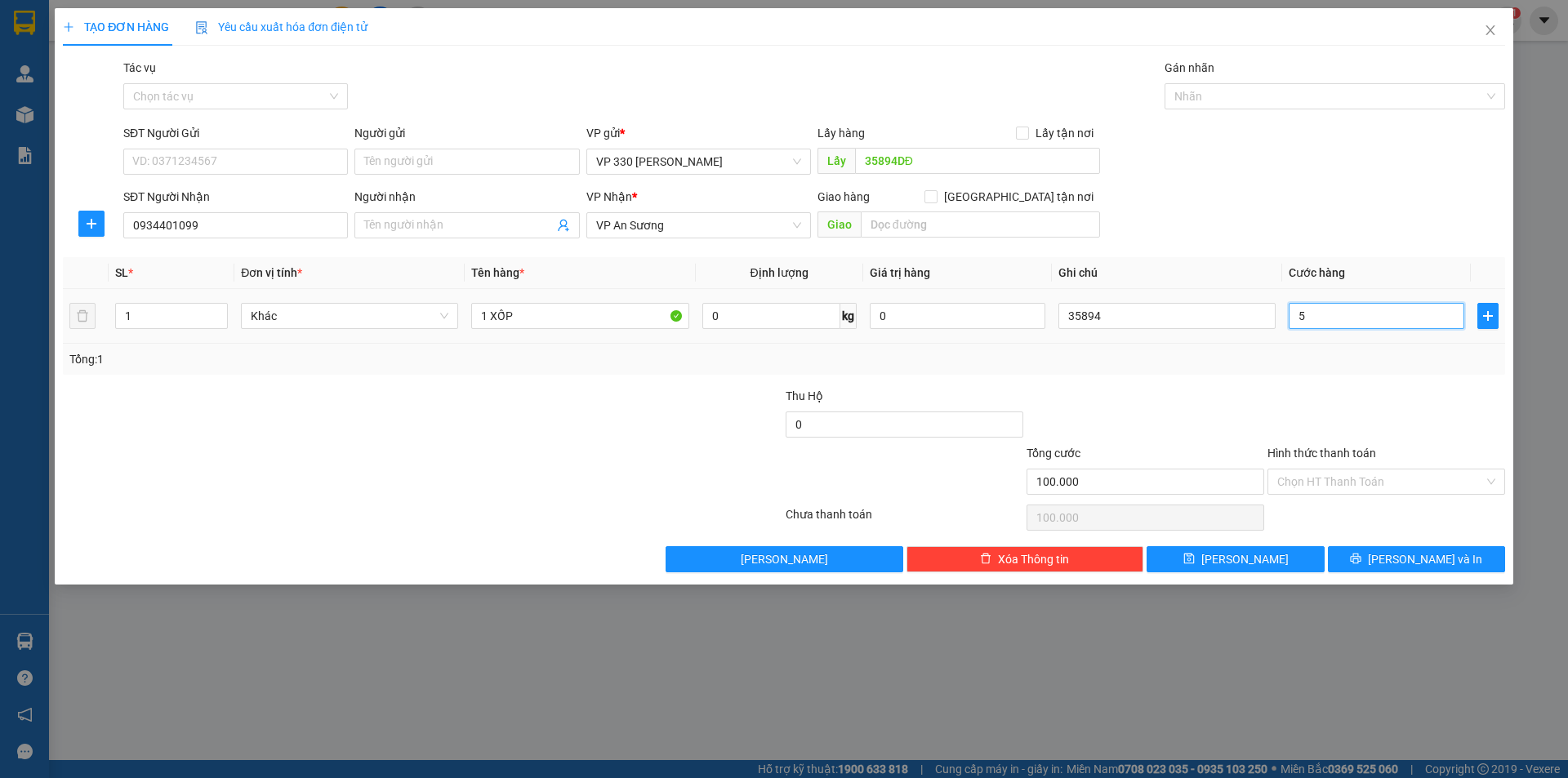
type input "5"
type input "50"
type input "500"
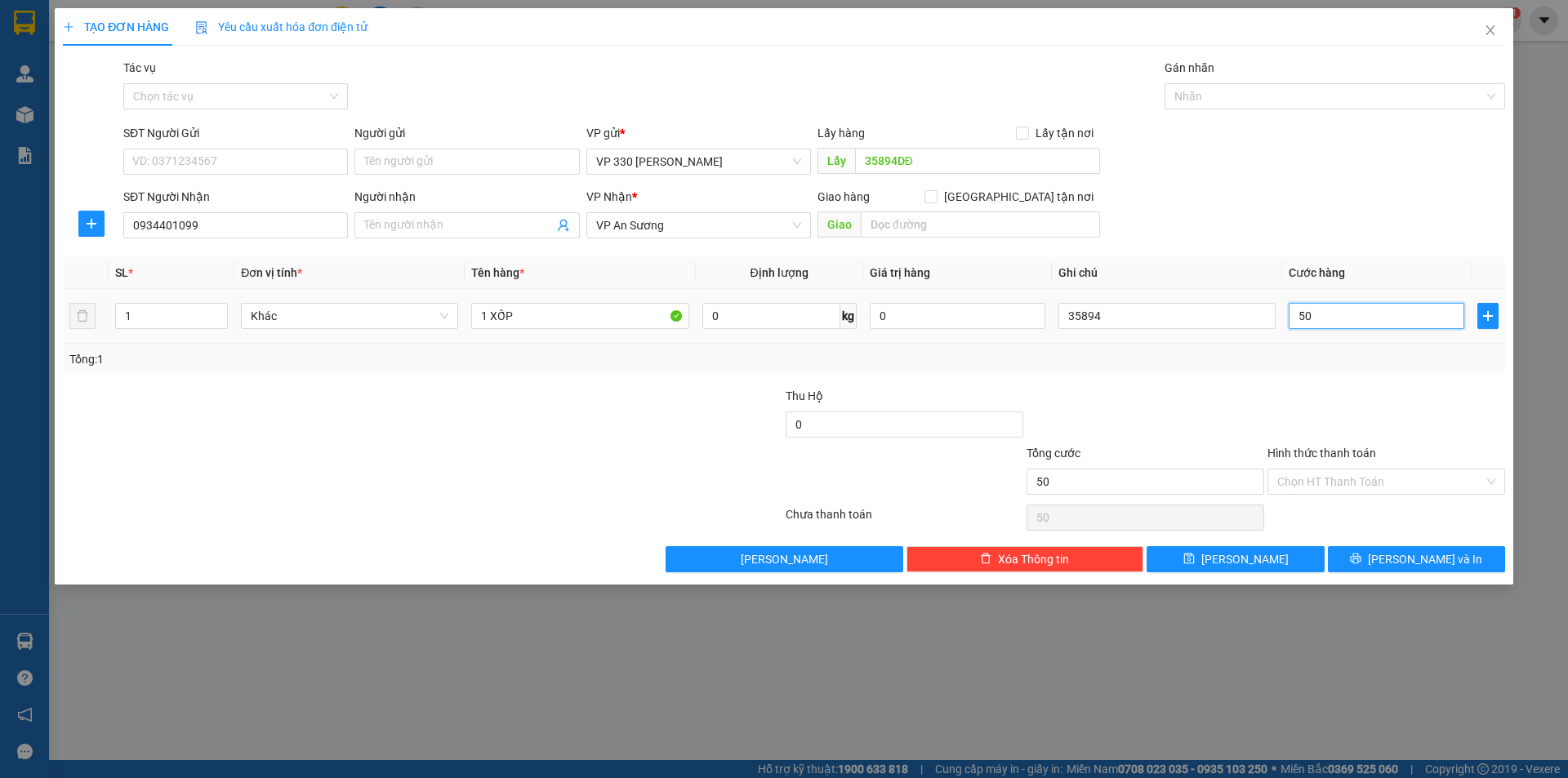
type input "500"
type input "5.000"
type input "50.000"
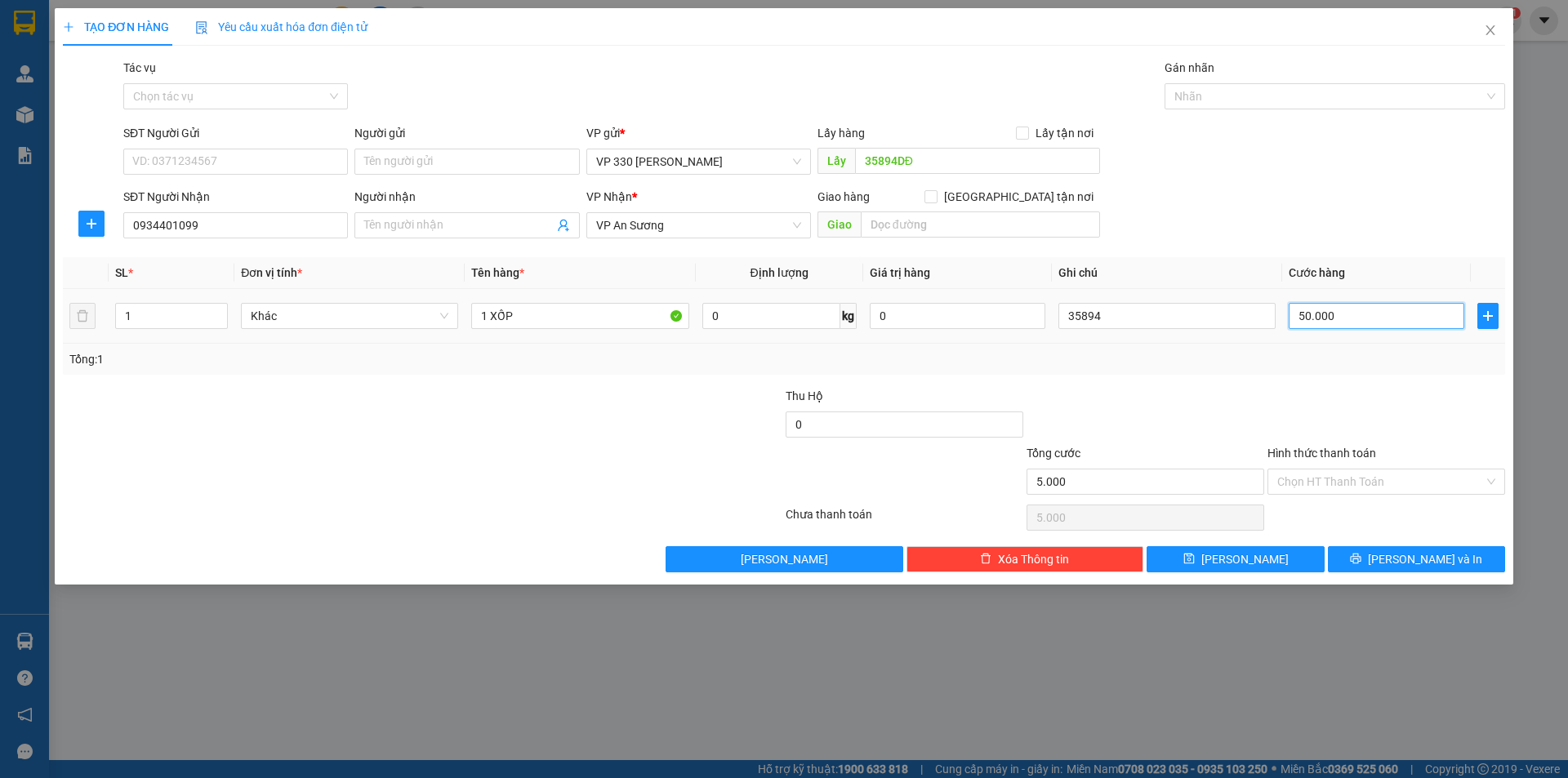
type input "50.000"
click at [1408, 479] on input "Hình thức thanh toán" at bounding box center [1381, 481] width 207 height 24
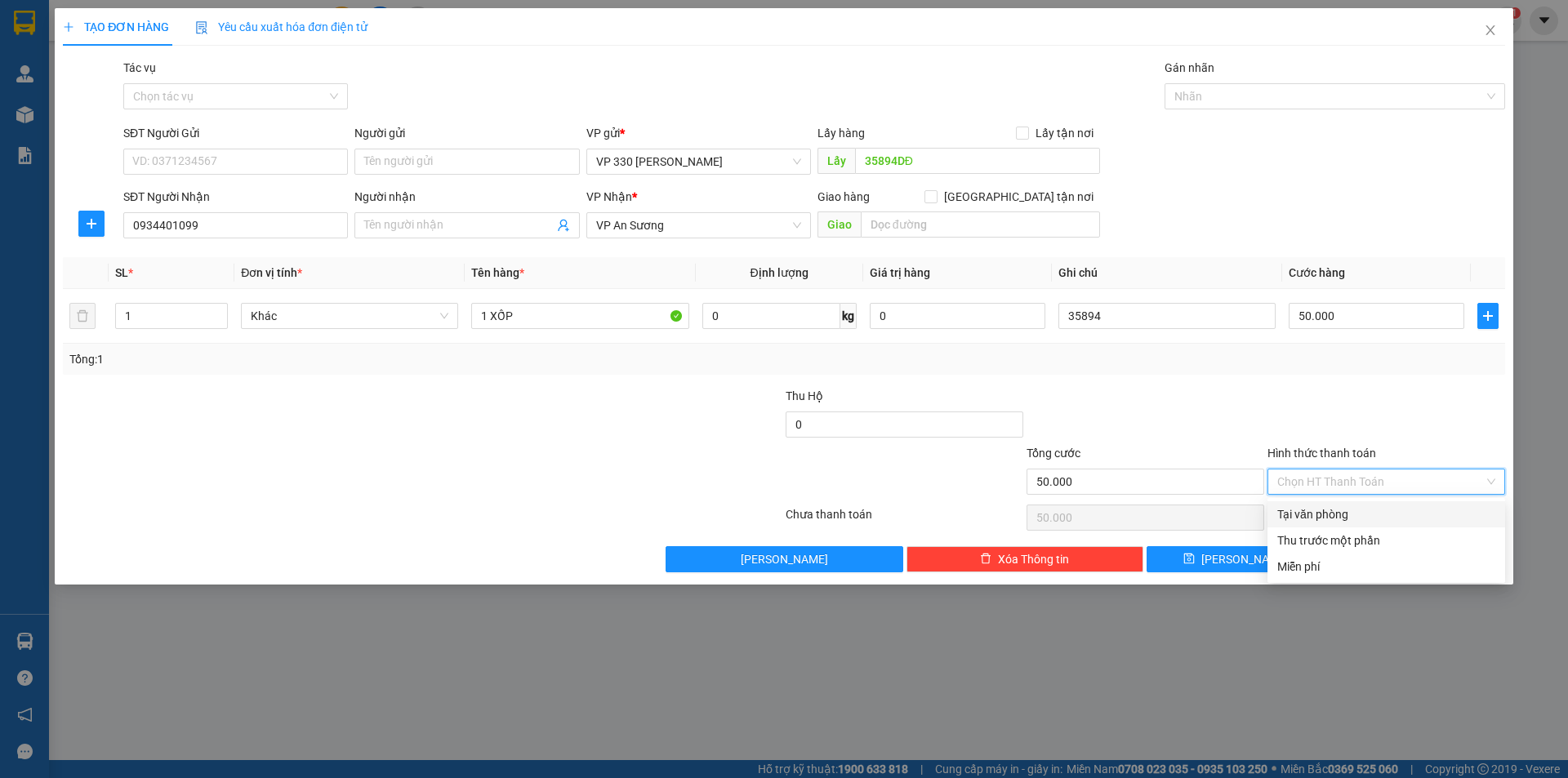
drag, startPoint x: 1358, startPoint y: 514, endPoint x: 1350, endPoint y: 520, distance: 10.0
click at [1358, 514] on div "Tại văn phòng" at bounding box center [1386, 514] width 218 height 18
type input "0"
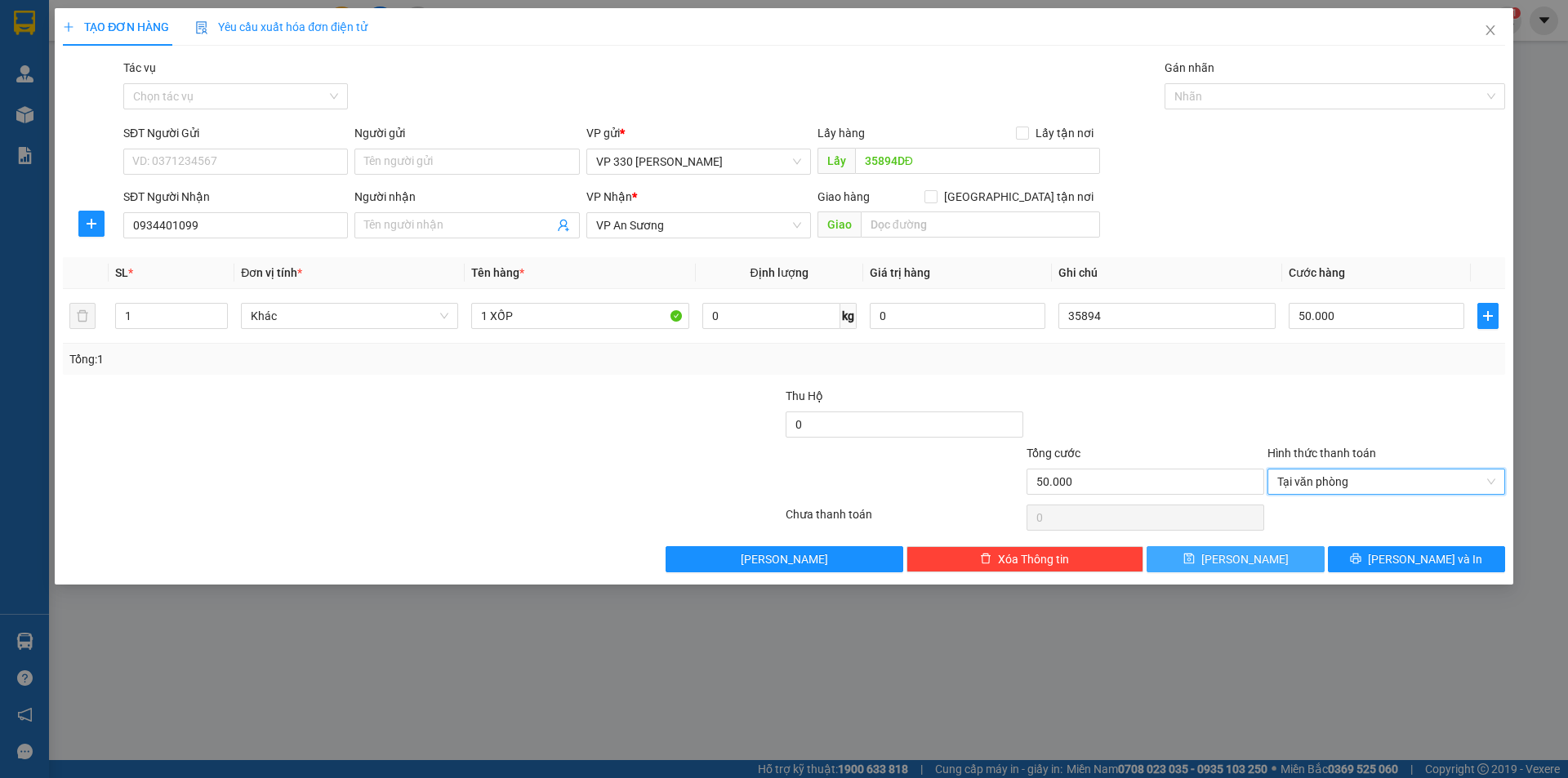
click at [1257, 560] on button "[PERSON_NAME]" at bounding box center [1234, 559] width 177 height 26
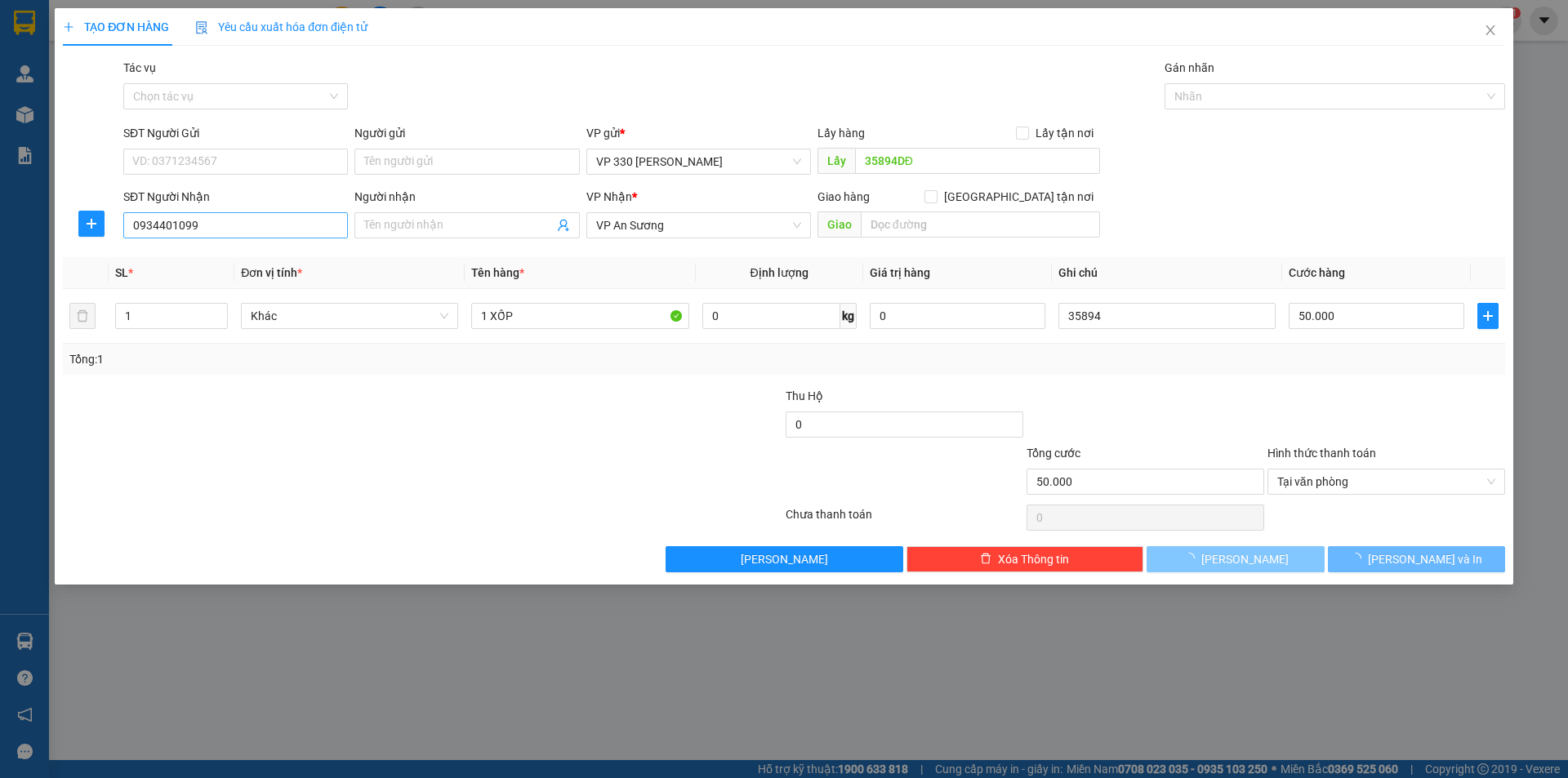
type input "0"
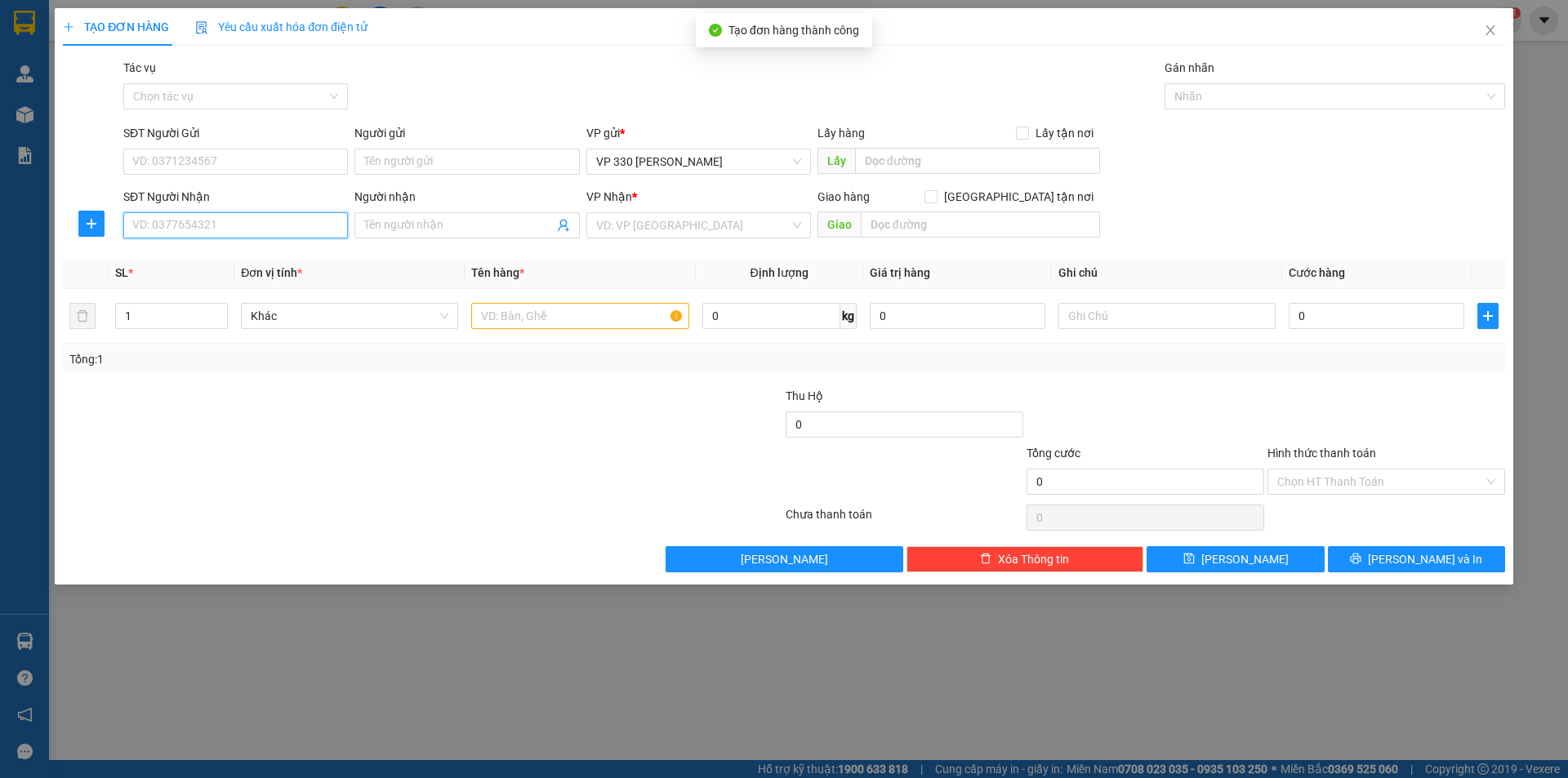
click at [212, 217] on input "SĐT Người Nhận" at bounding box center [236, 225] width 225 height 26
type input "0907409963"
click at [623, 313] on input "text" at bounding box center [579, 316] width 217 height 26
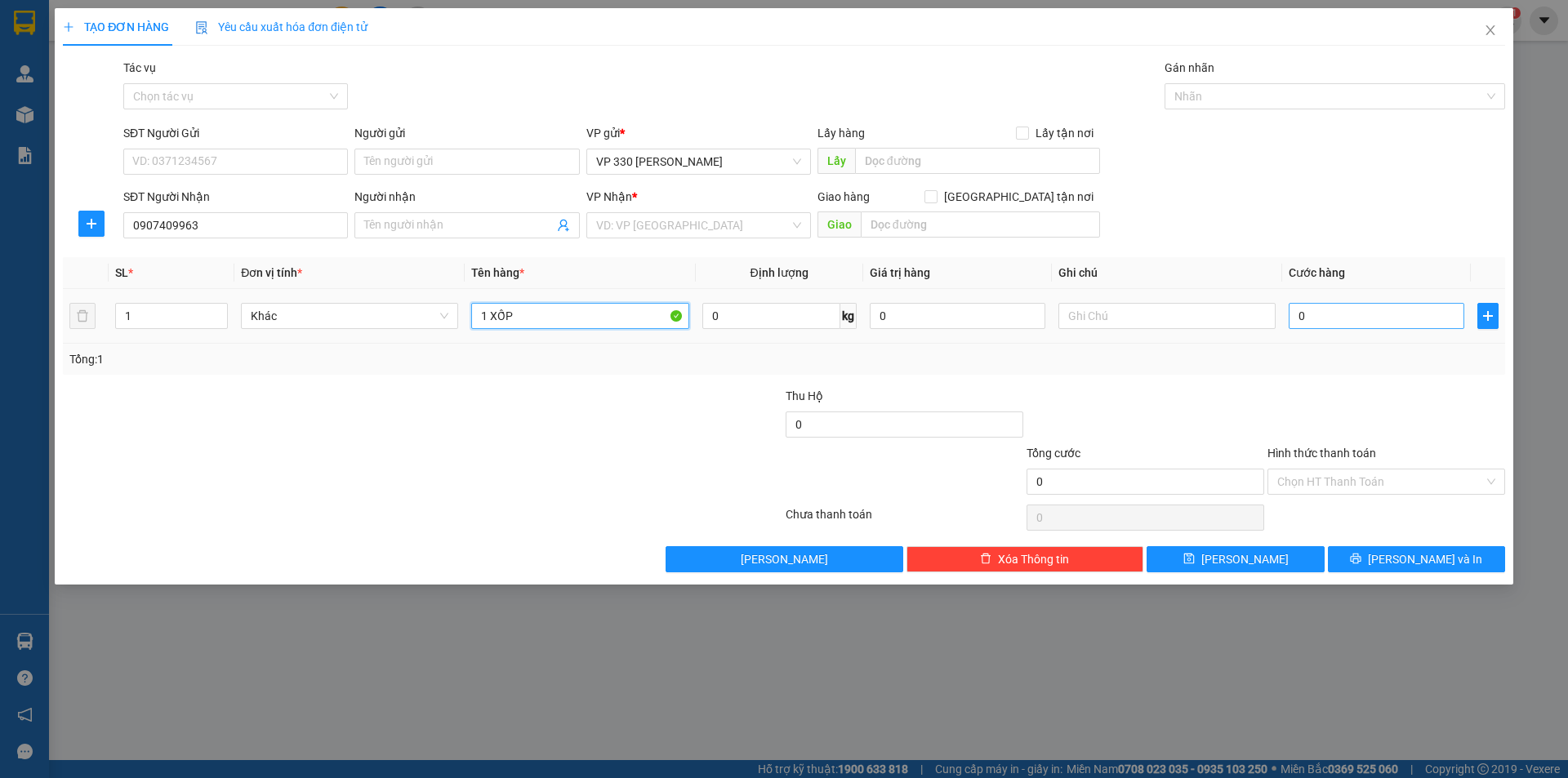
type input "1 XỐP"
click at [1322, 321] on input "0" at bounding box center [1375, 316] width 175 height 26
type input "5"
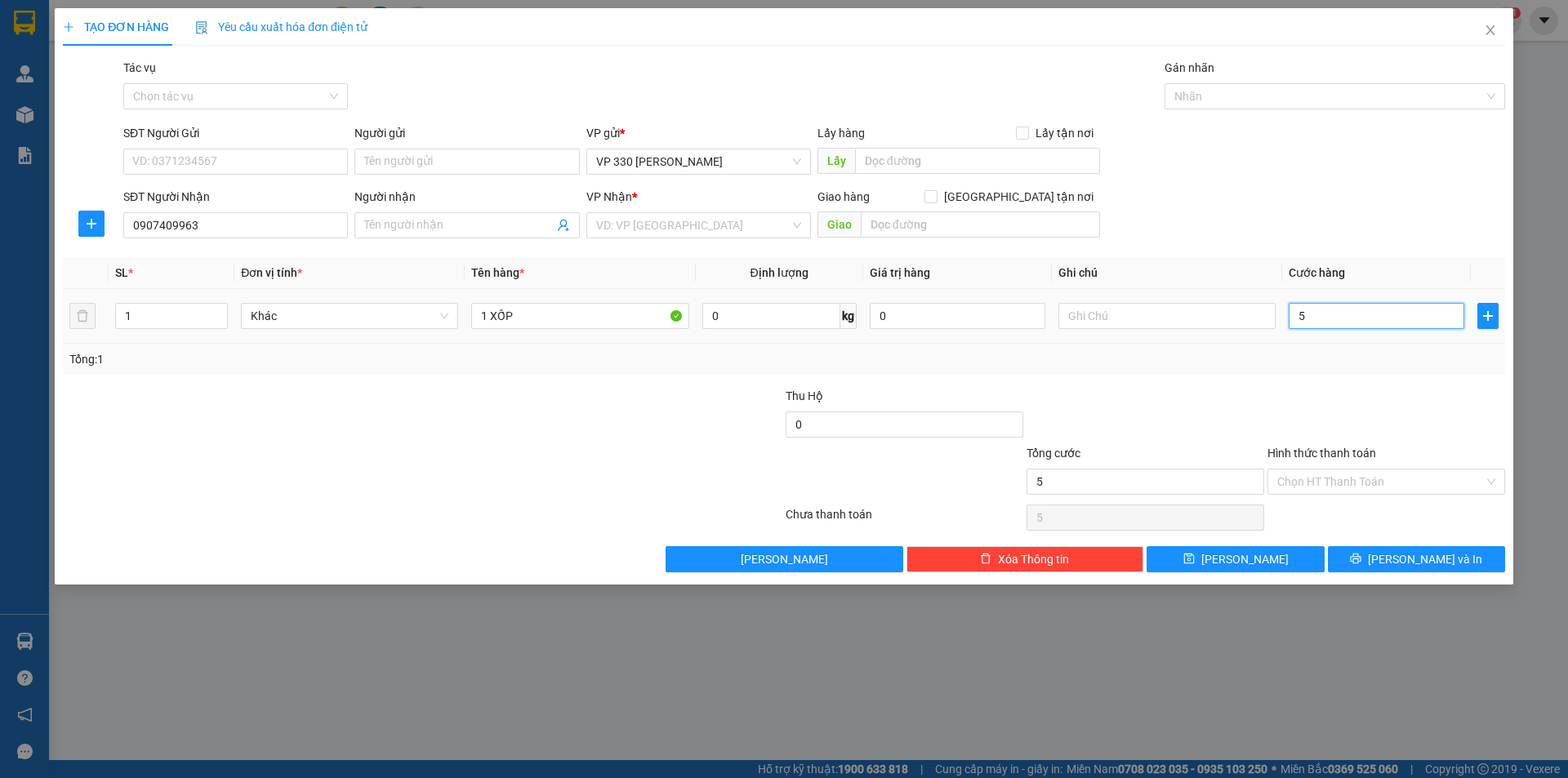
type input "50"
type input "500"
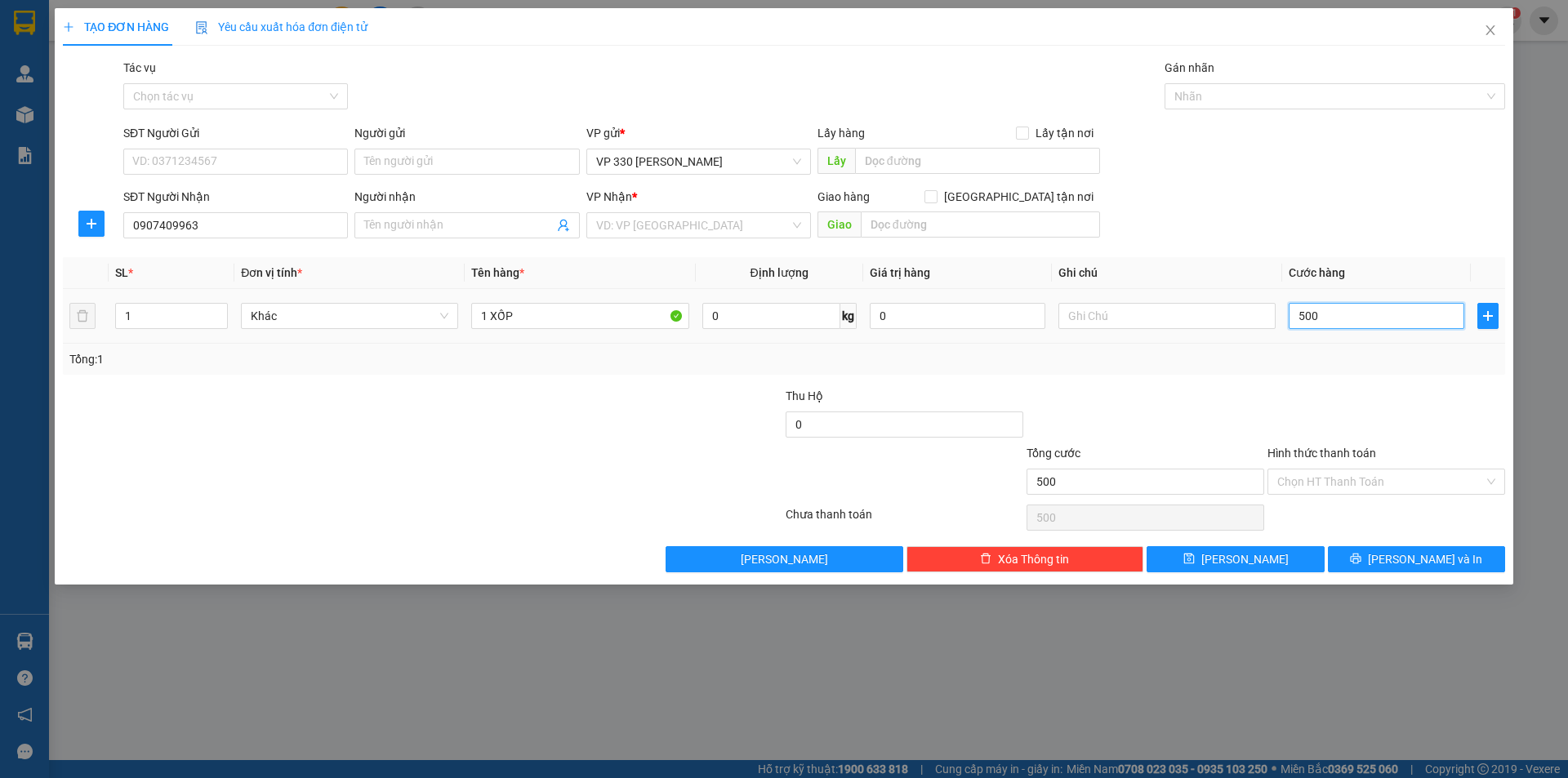
type input "5.000"
type input "50.000"
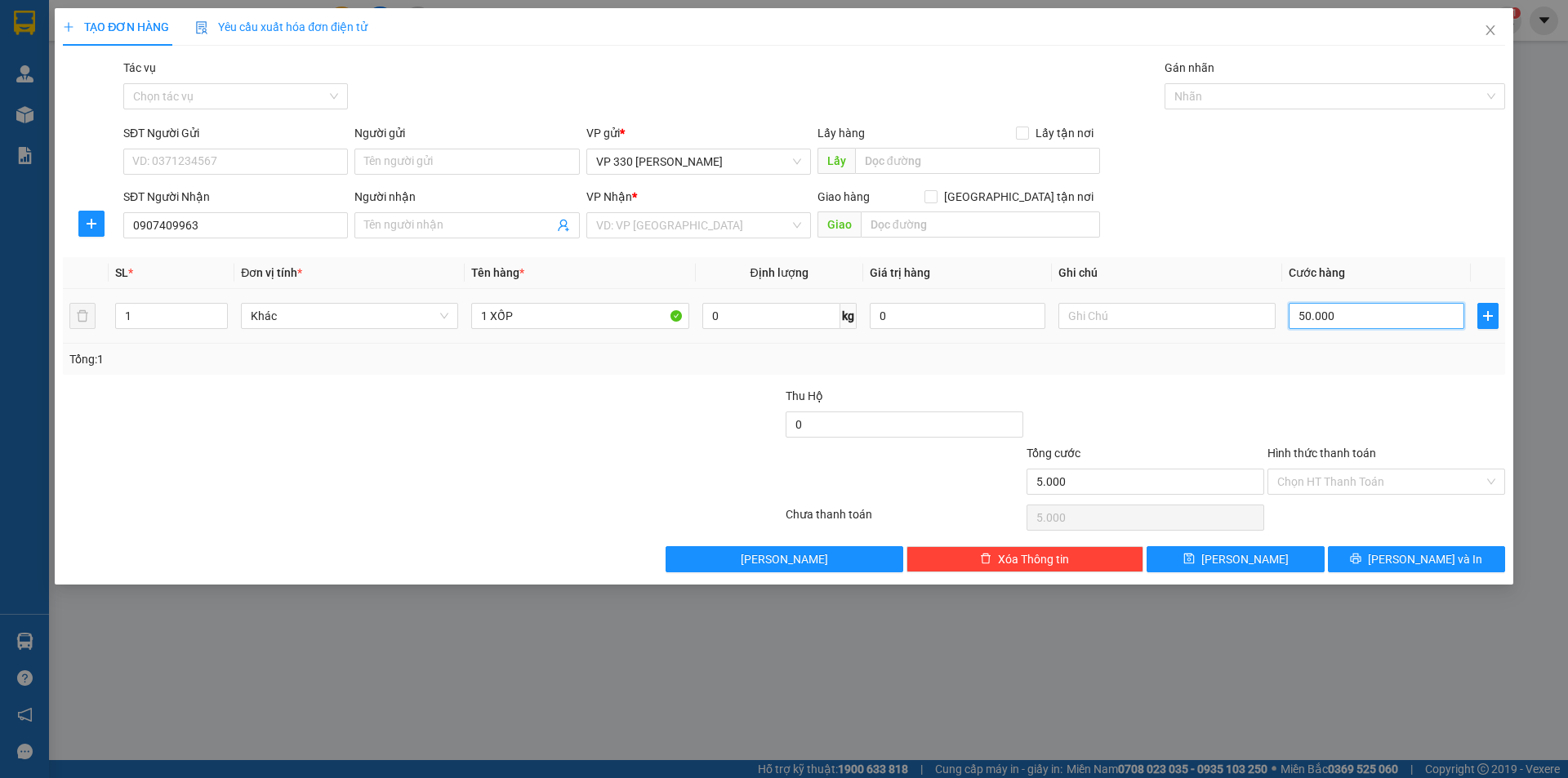
type input "50.000"
click at [976, 154] on input "text" at bounding box center [977, 160] width 245 height 26
type input "35894"
click at [689, 231] on input "search" at bounding box center [693, 225] width 193 height 24
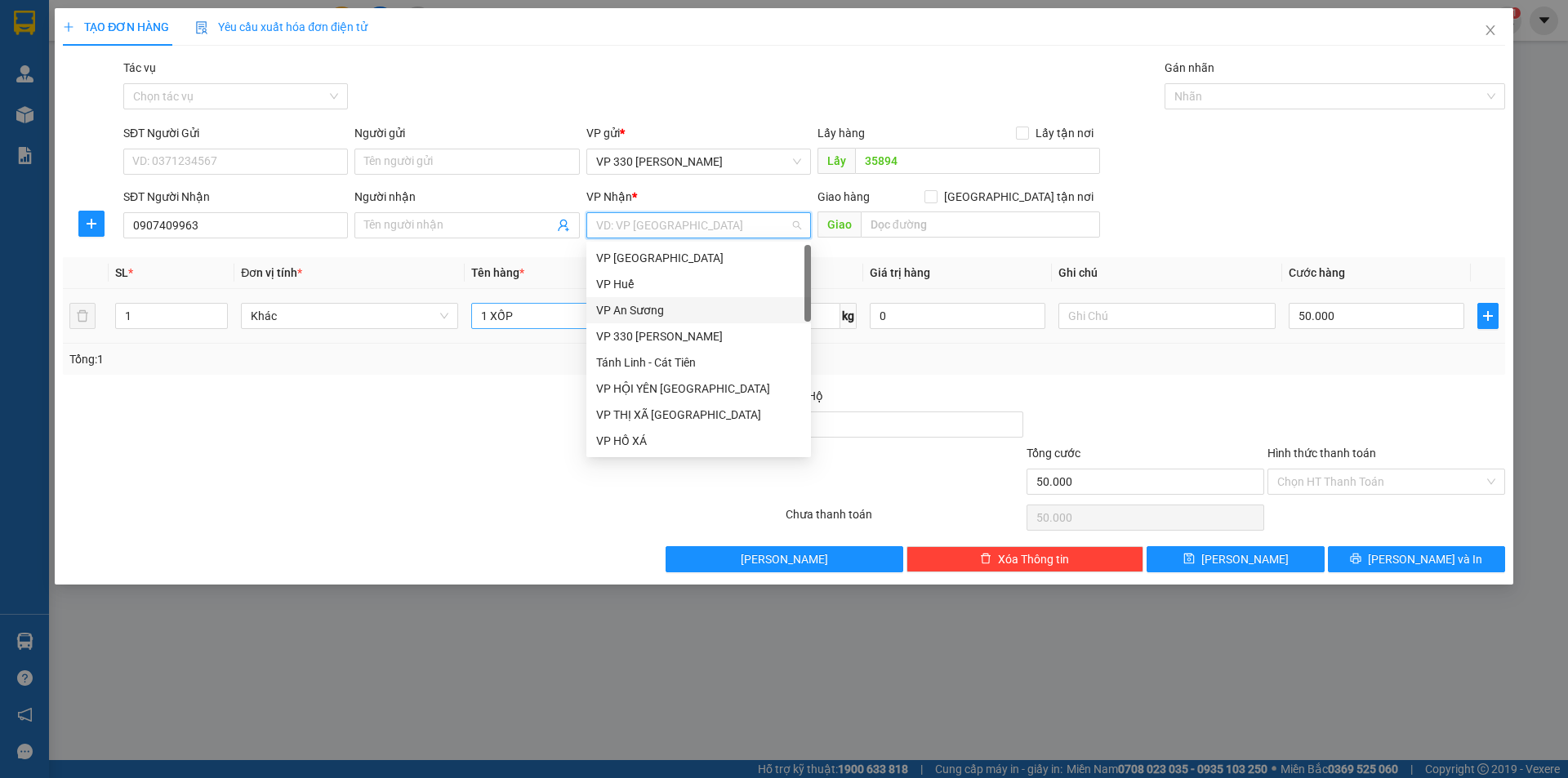
click at [668, 307] on div "VP An Sương" at bounding box center [699, 310] width 205 height 18
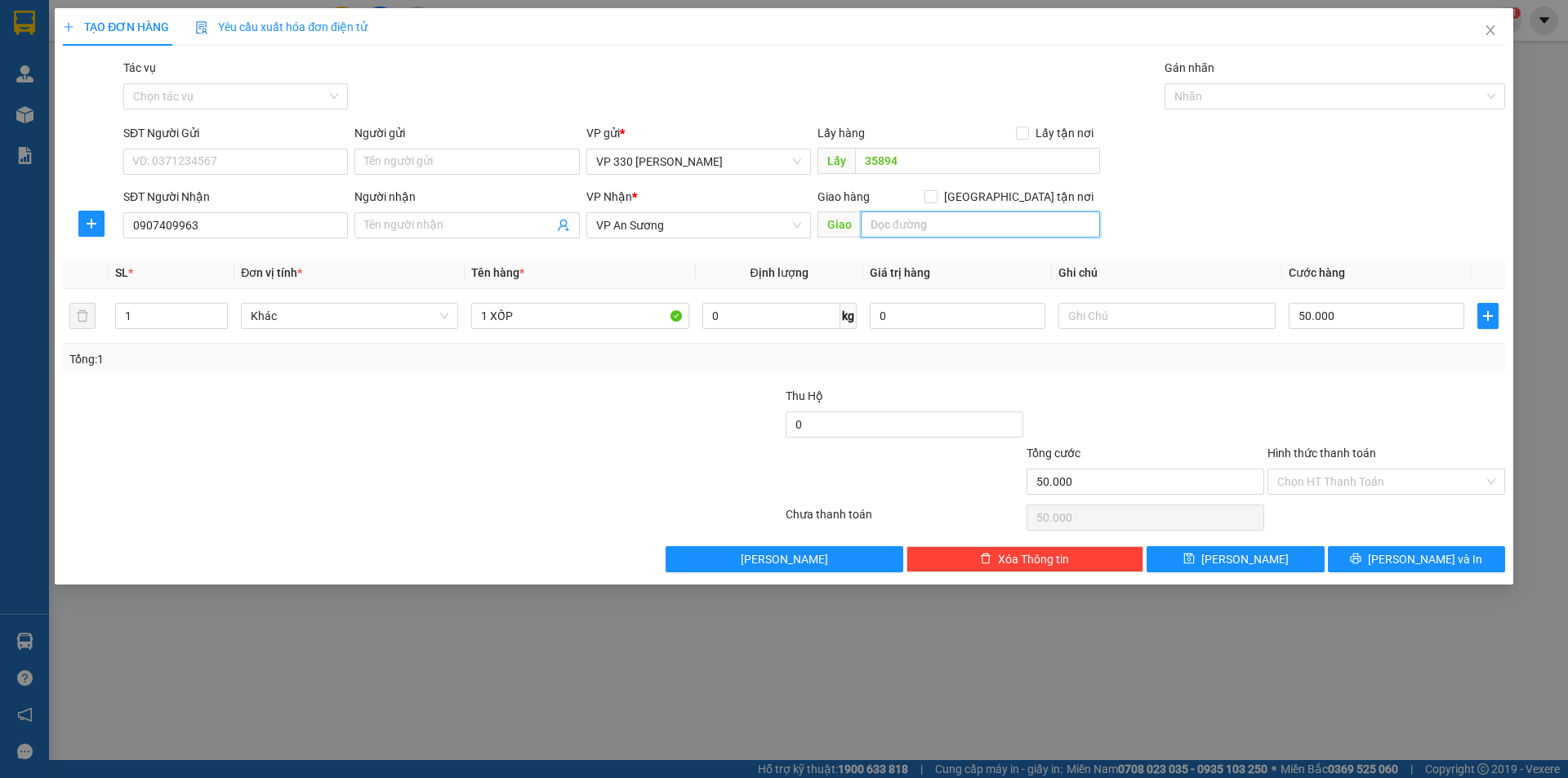
click at [918, 236] on input "text" at bounding box center [981, 224] width 239 height 26
type input "SỐNG THẦN"
click at [1092, 323] on input "text" at bounding box center [1166, 316] width 217 height 26
type input "35894"
click at [1384, 480] on input "Hình thức thanh toán" at bounding box center [1381, 481] width 207 height 24
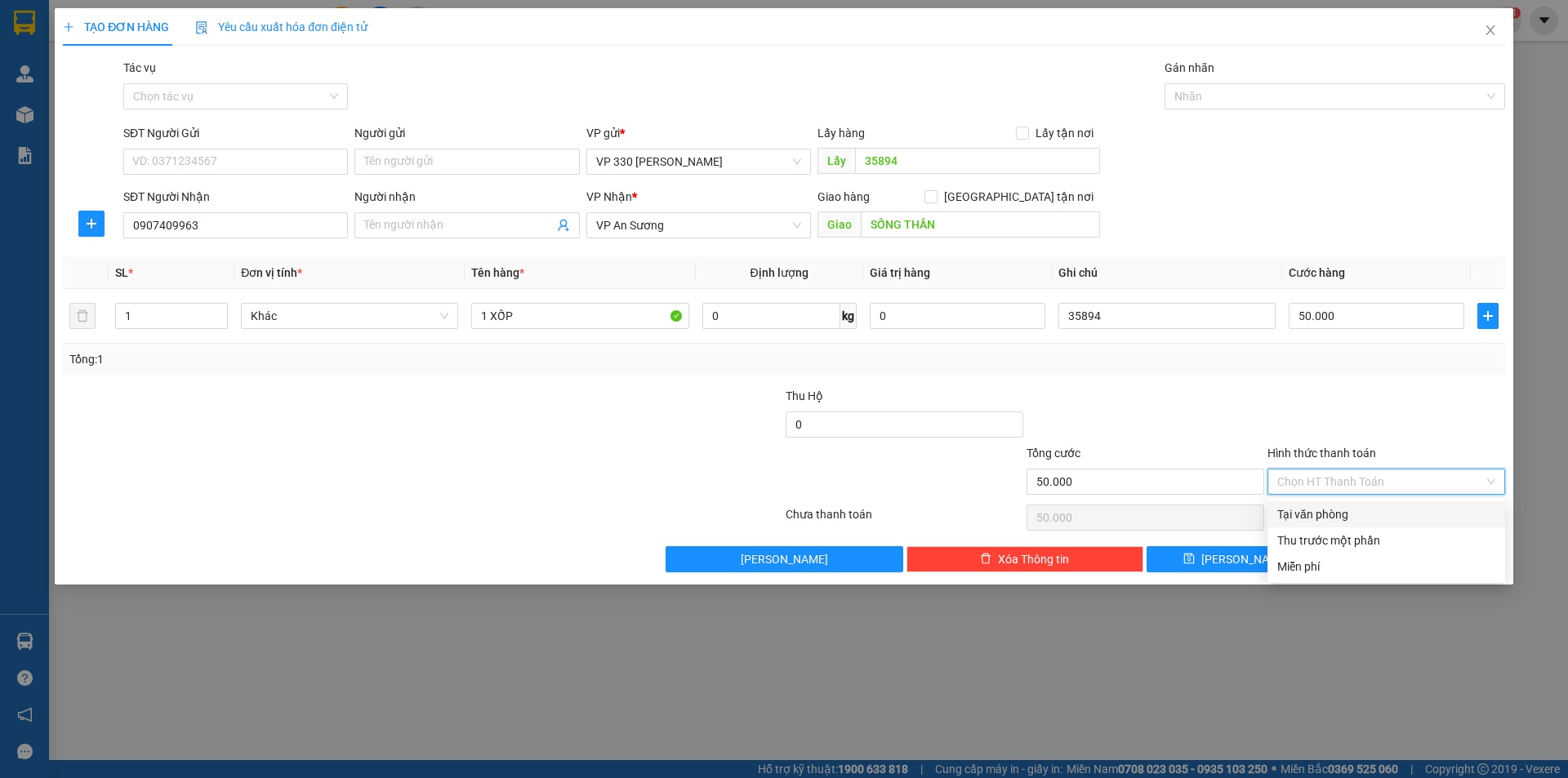
click at [1367, 509] on div "Tại văn phòng" at bounding box center [1386, 514] width 218 height 18
type input "0"
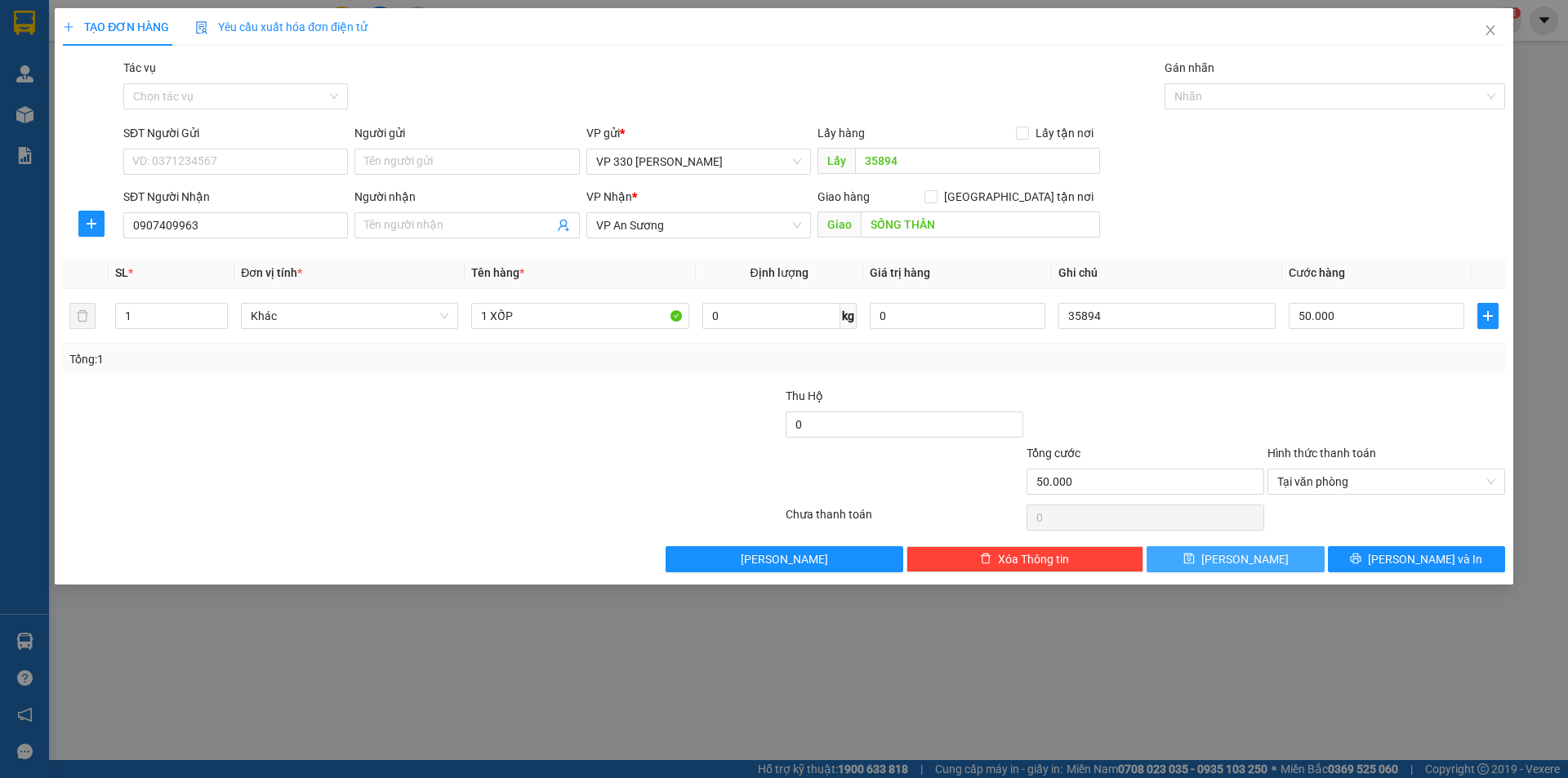
click at [1266, 556] on button "[PERSON_NAME]" at bounding box center [1234, 559] width 177 height 26
type input "0"
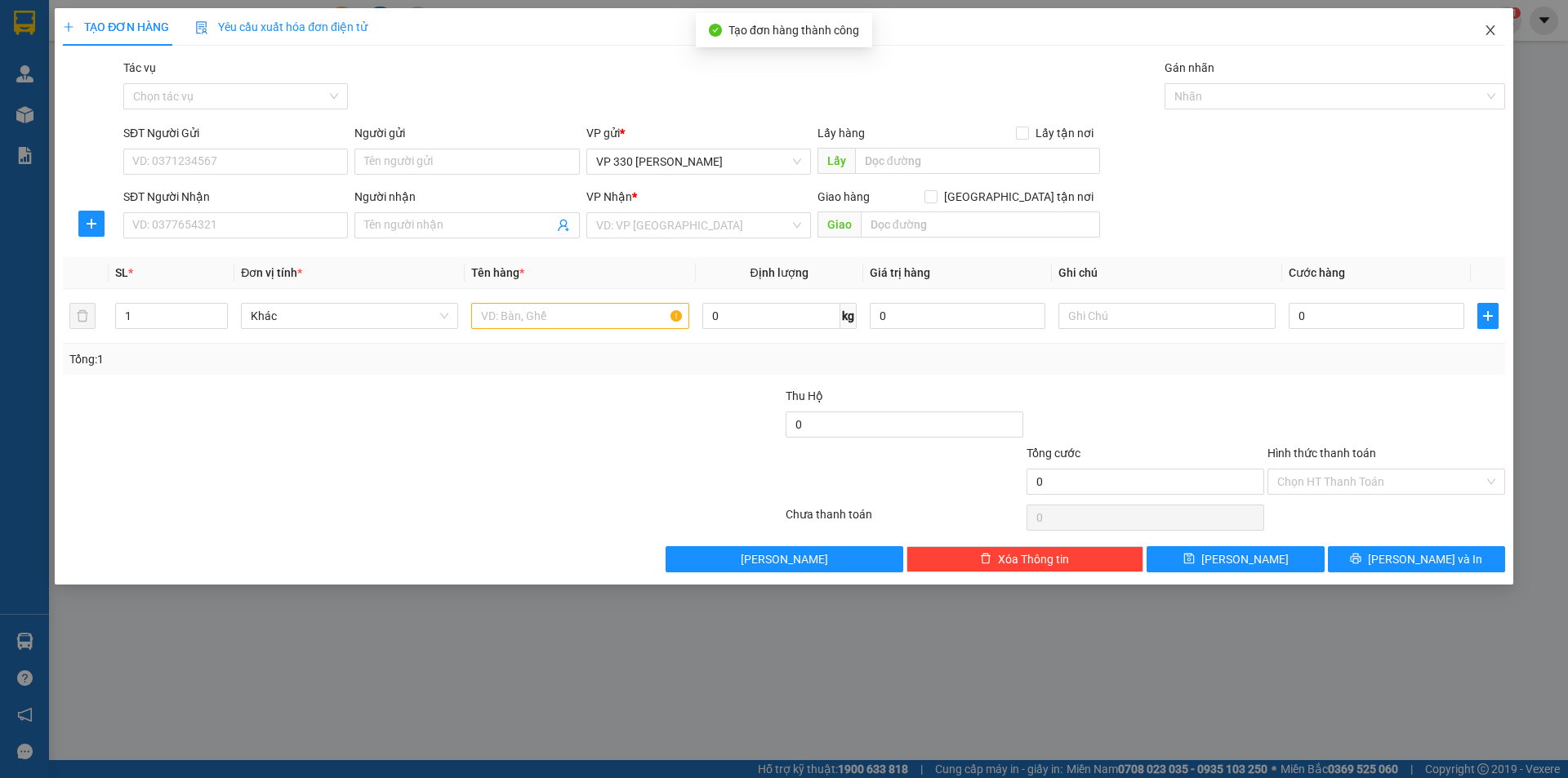
click at [1491, 28] on icon "close" at bounding box center [1490, 30] width 13 height 13
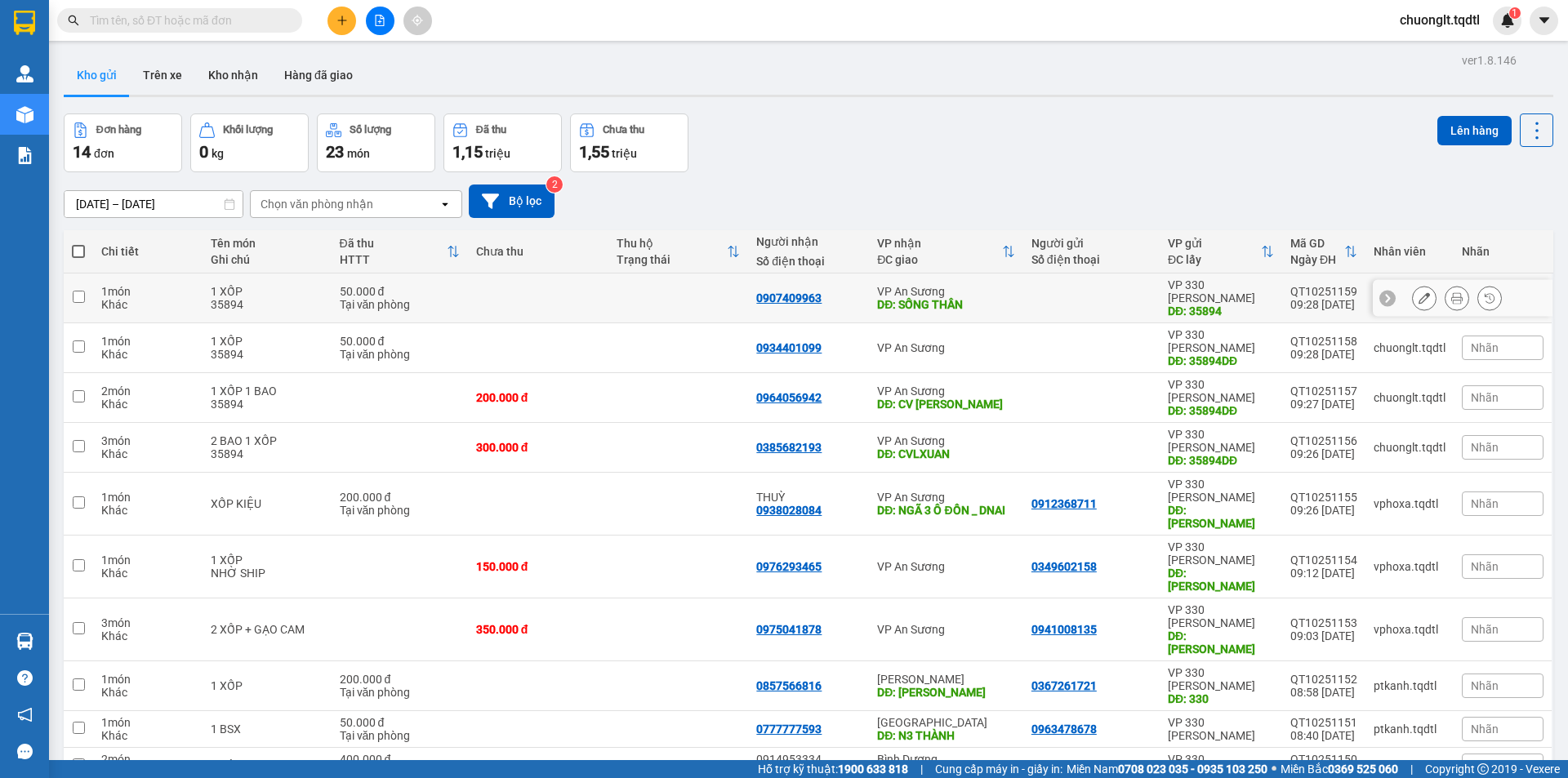
click at [288, 285] on div "1 XỐP" at bounding box center [266, 291] width 112 height 13
checkbox input "true"
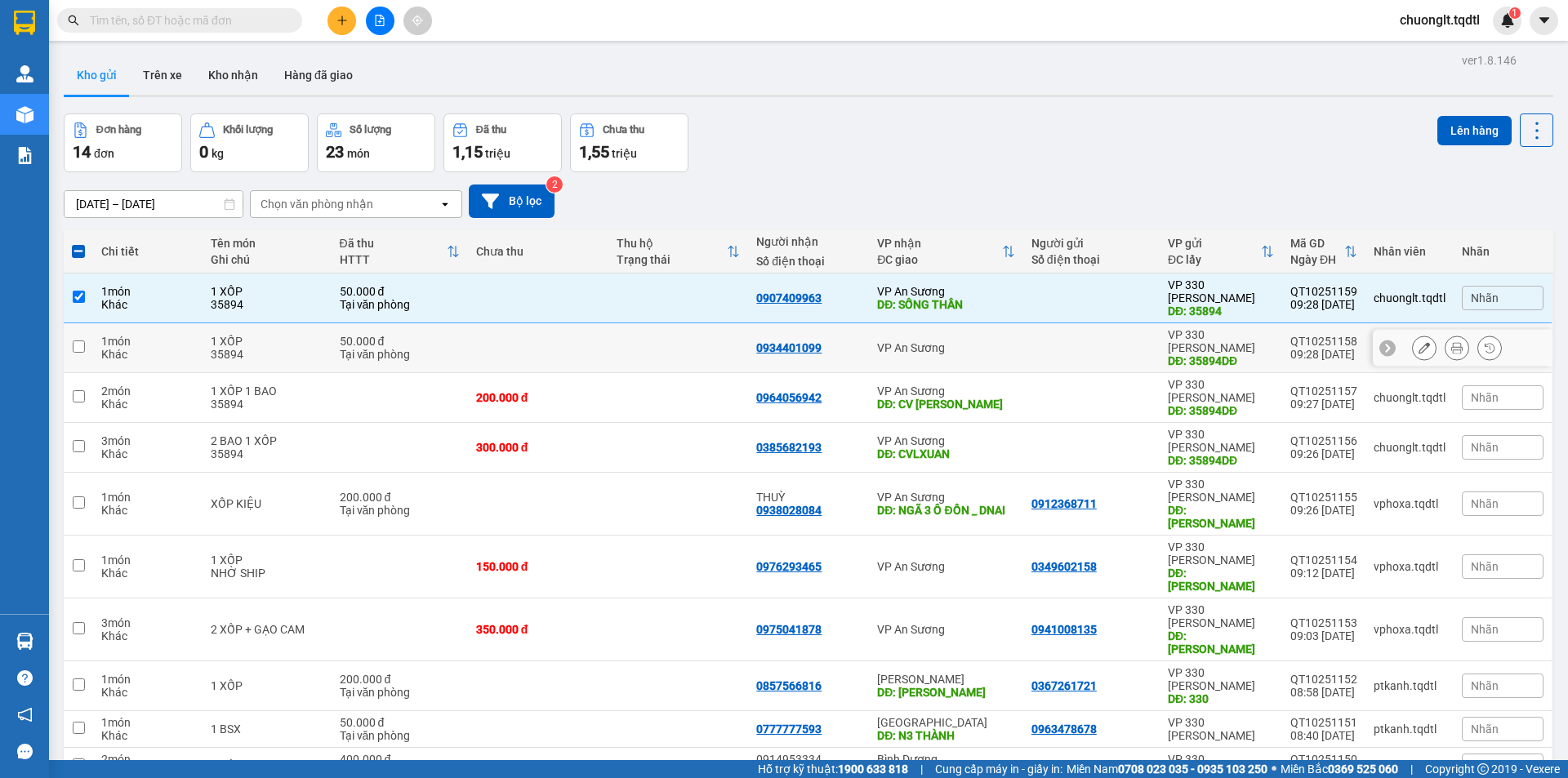
click at [273, 335] on div "1 XỐP" at bounding box center [266, 341] width 112 height 13
checkbox input "true"
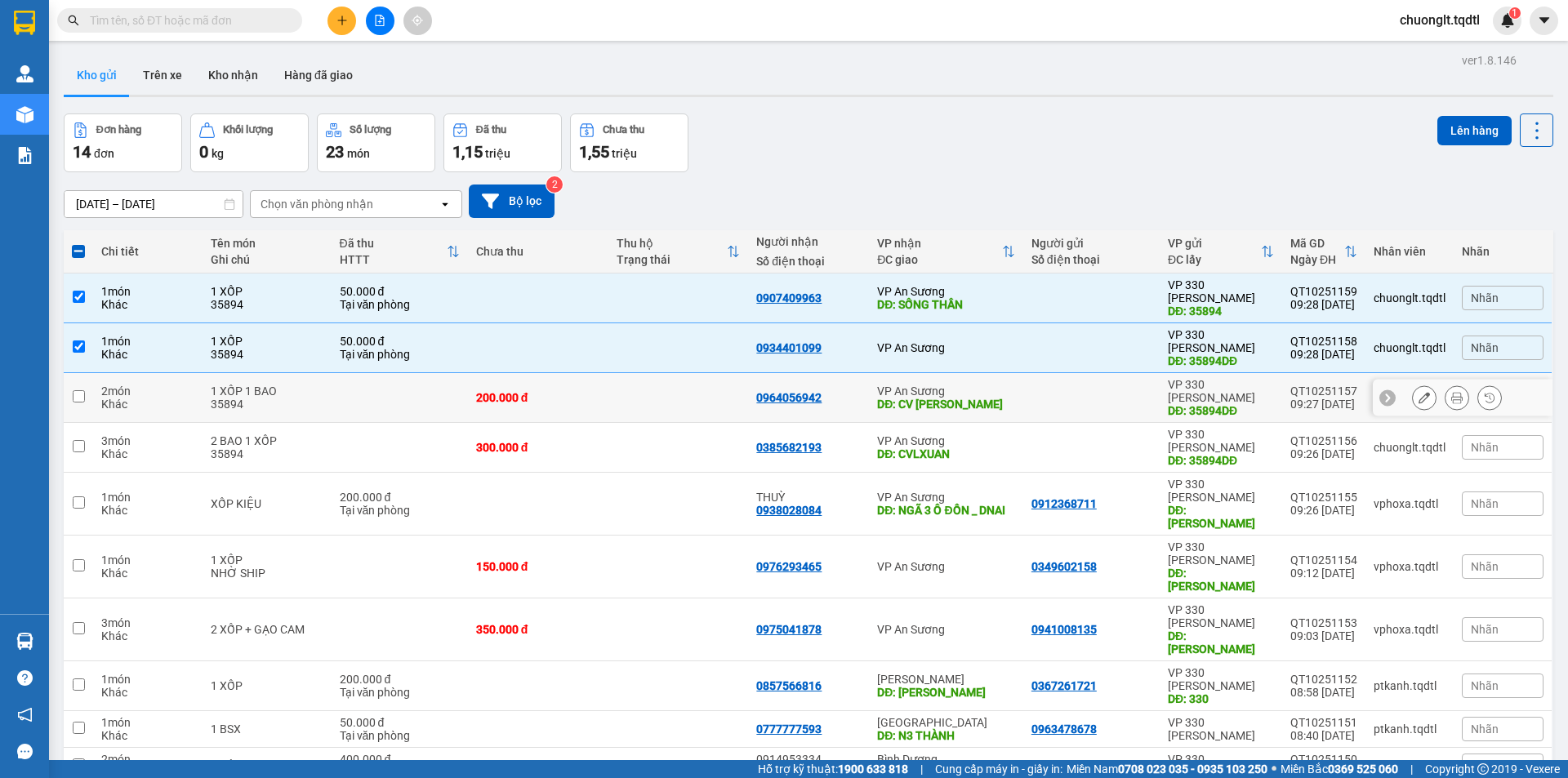
click at [256, 398] on div "35894" at bounding box center [266, 404] width 112 height 13
checkbox input "true"
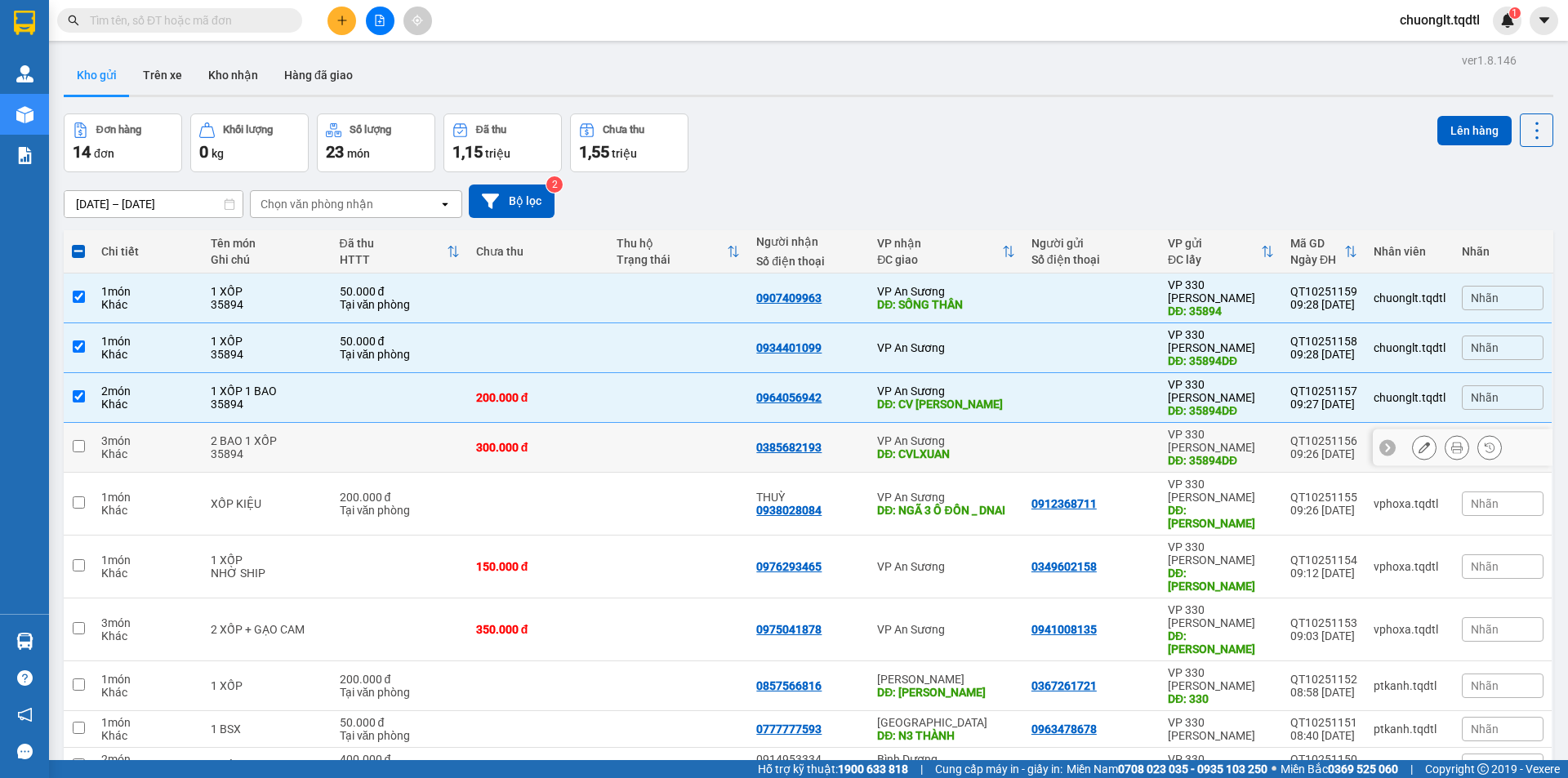
click at [248, 434] on div "2 BAO 1 XỐP" at bounding box center [266, 441] width 112 height 13
checkbox input "true"
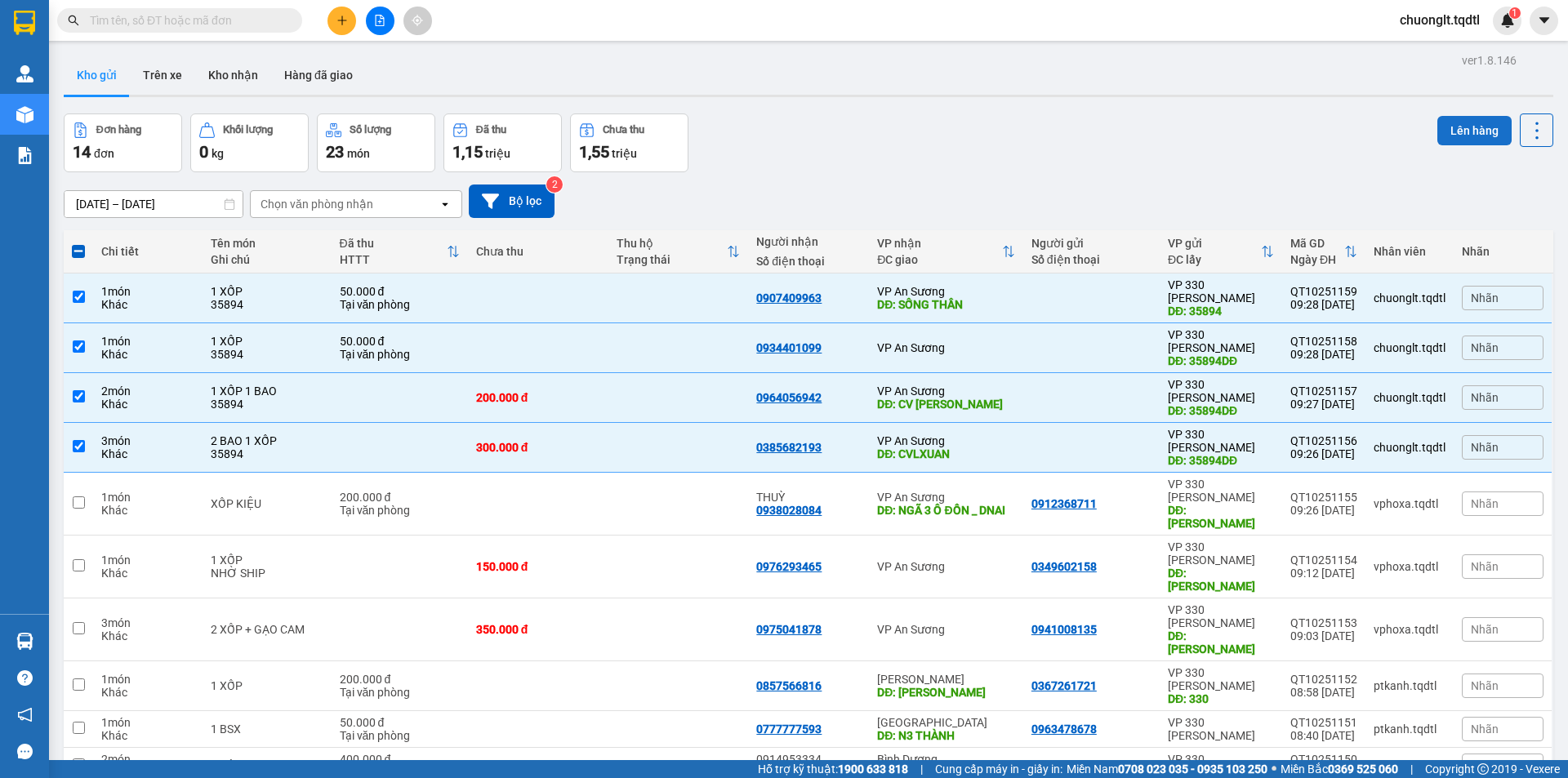
click at [1456, 131] on button "Lên hàng" at bounding box center [1474, 130] width 75 height 30
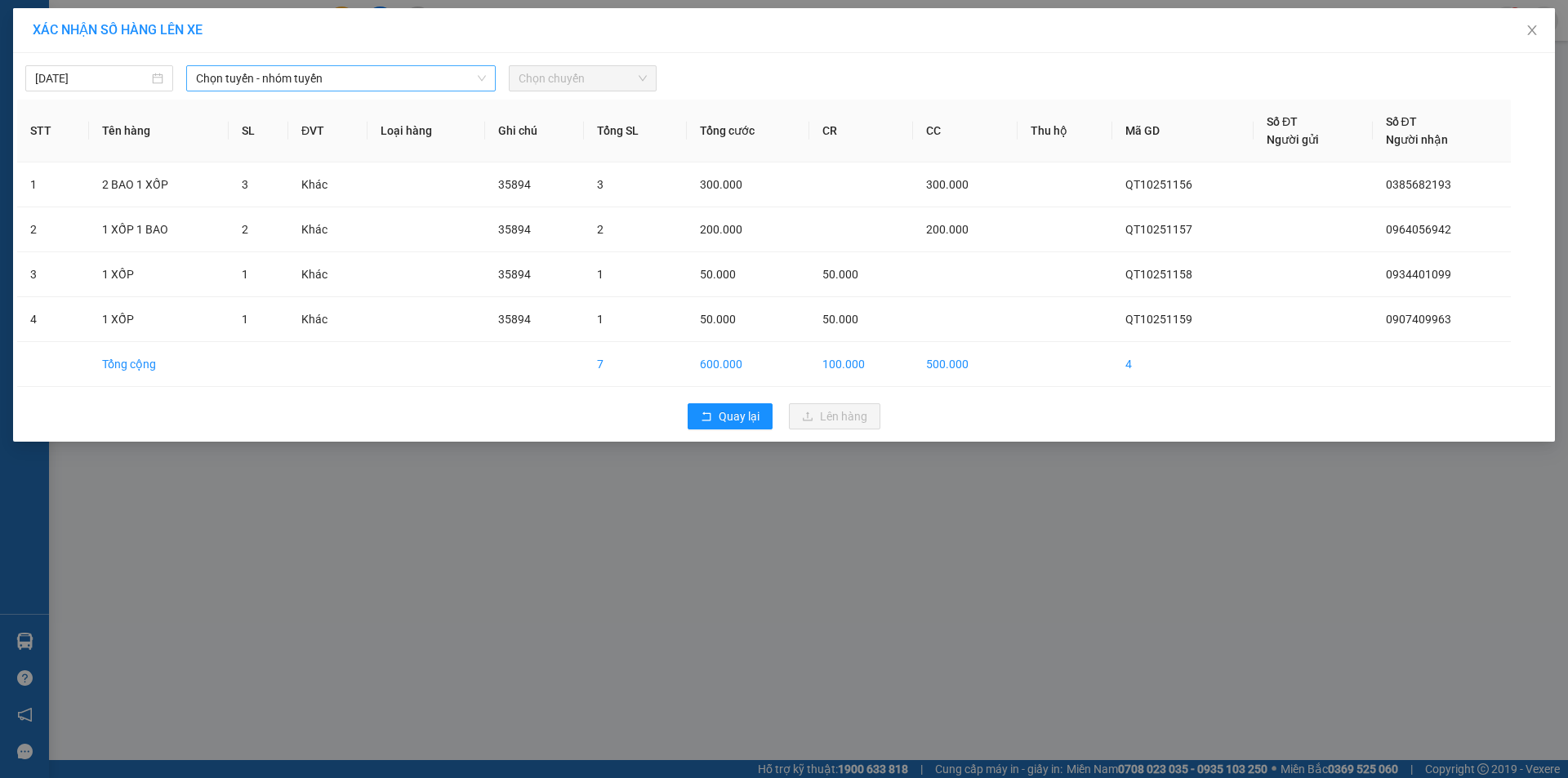
click at [420, 72] on span "Chọn tuyến - nhóm tuyến" at bounding box center [341, 78] width 290 height 24
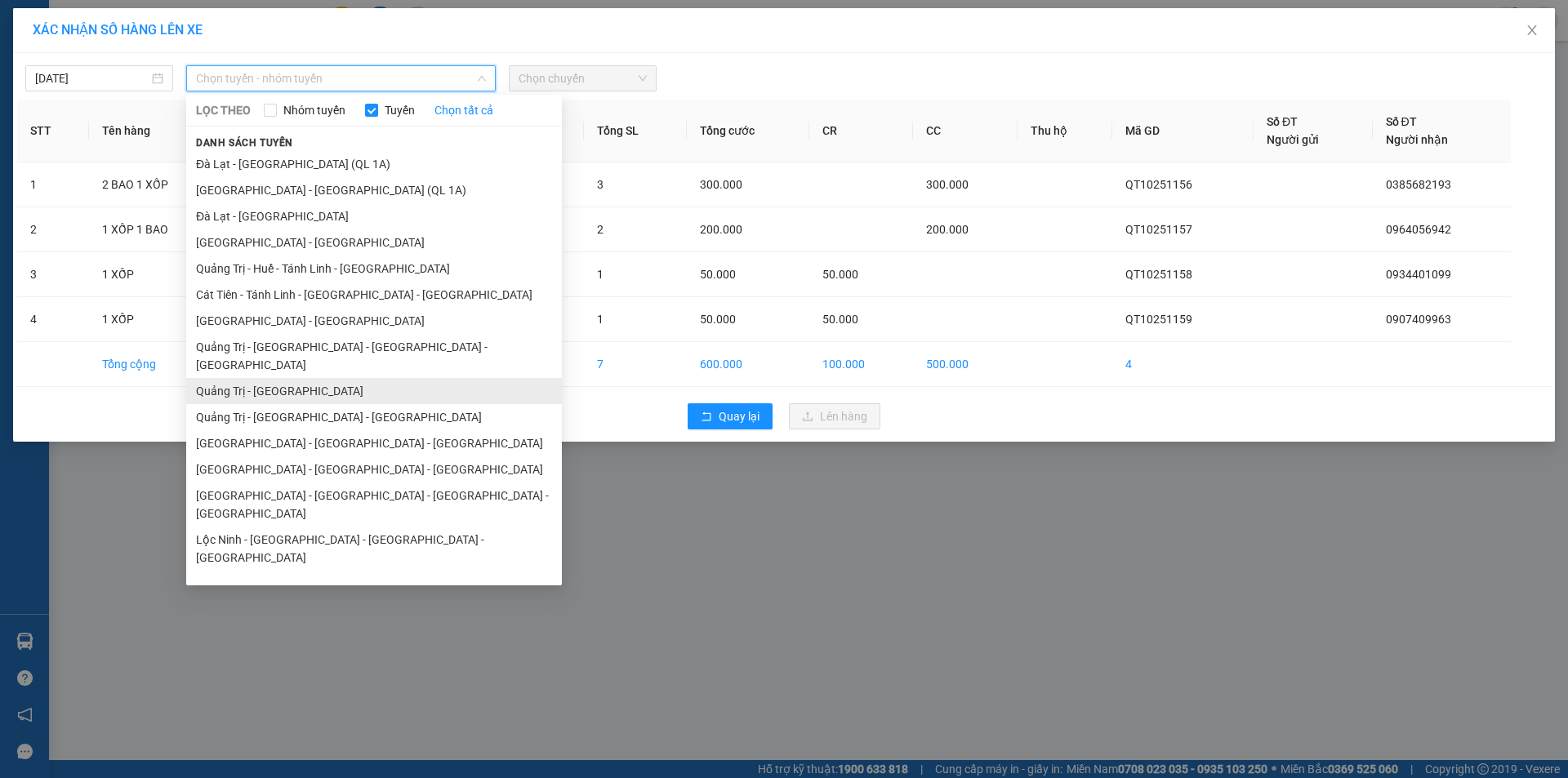
click at [306, 378] on li "Quảng Trị - [GEOGRAPHIC_DATA]" at bounding box center [374, 390] width 376 height 26
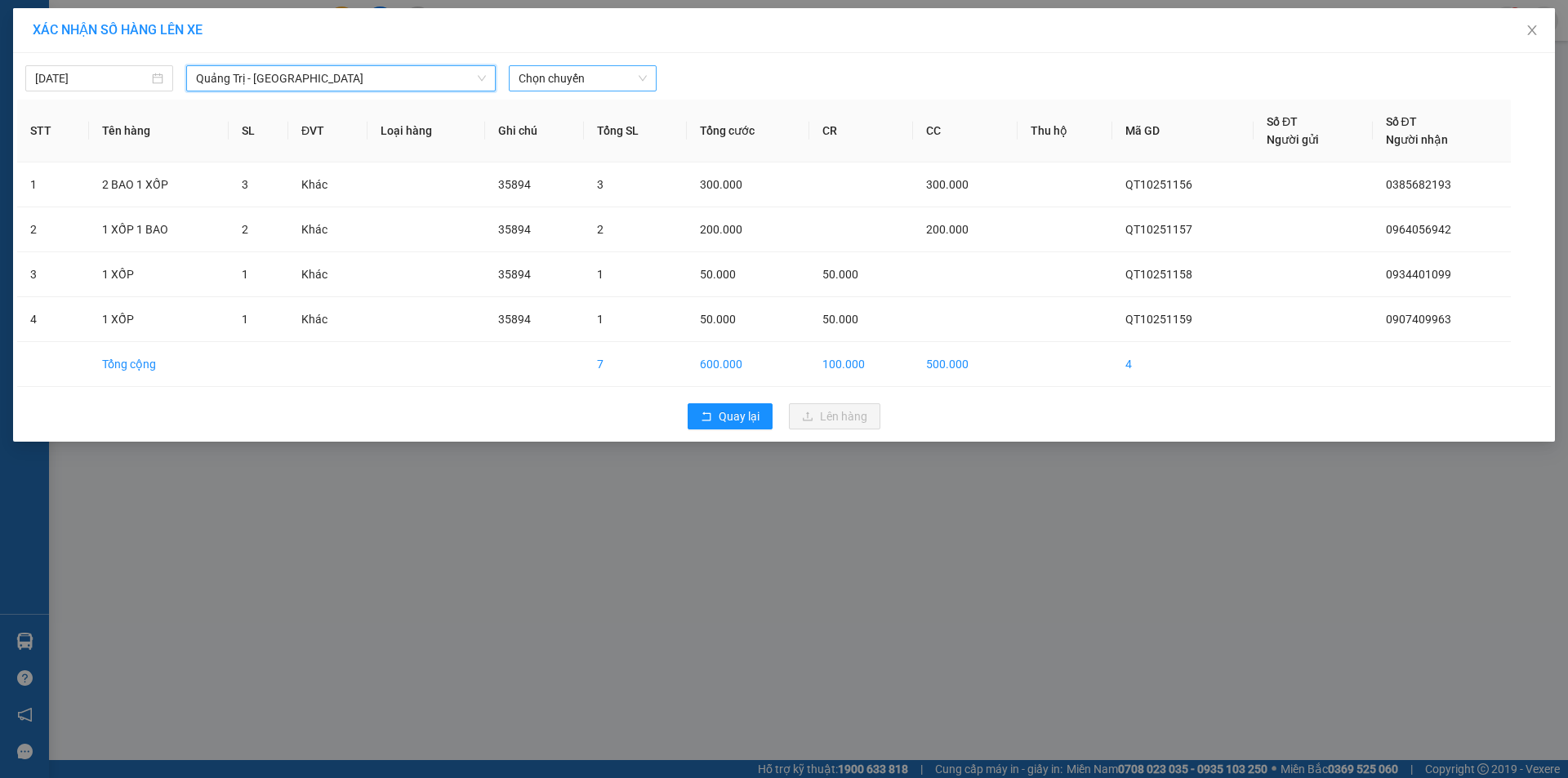
click at [625, 72] on span "Chọn chuyến" at bounding box center [582, 78] width 129 height 24
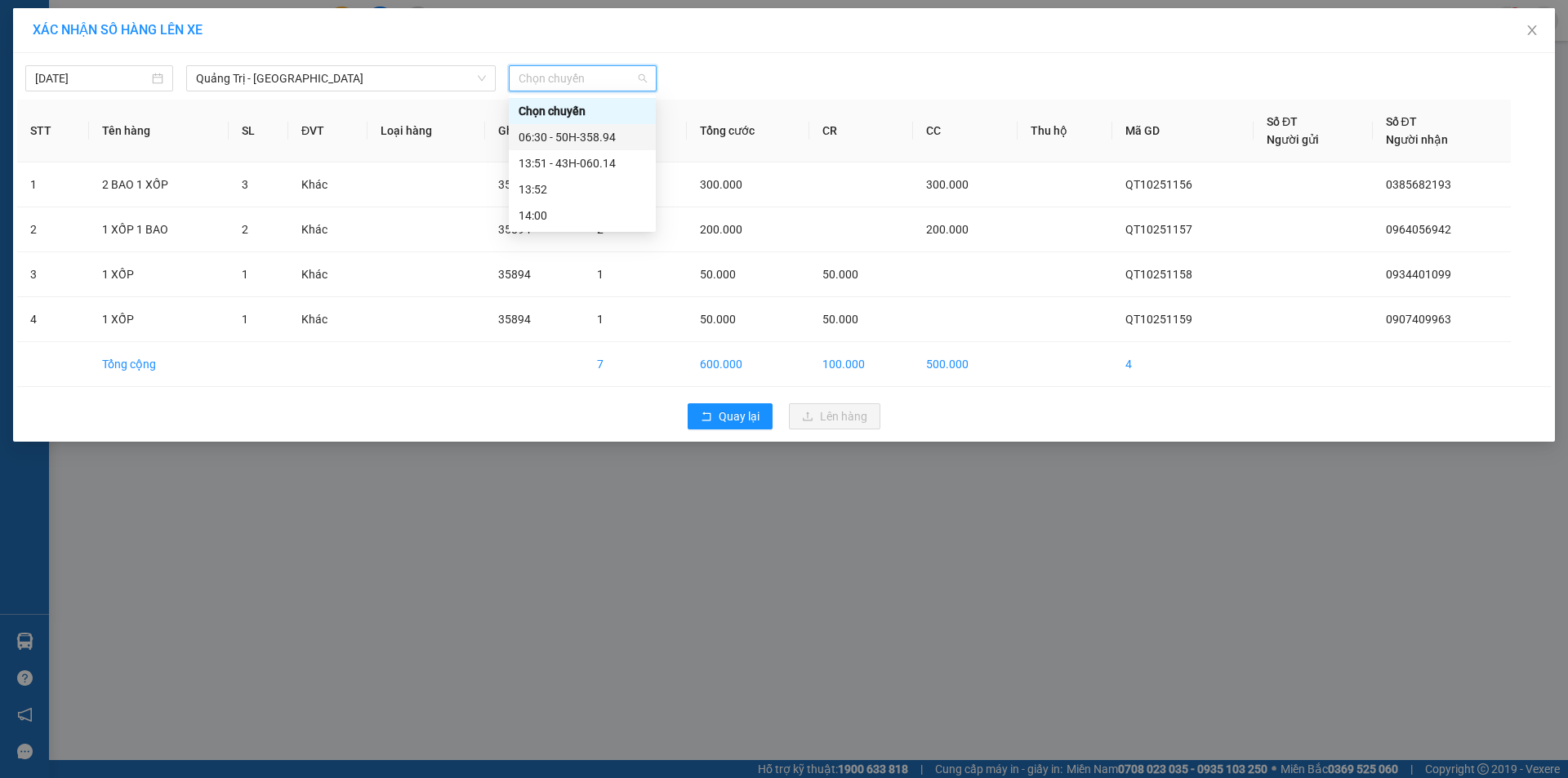
click at [599, 132] on div "06:30 - 50H-358.94" at bounding box center [582, 138] width 128 height 18
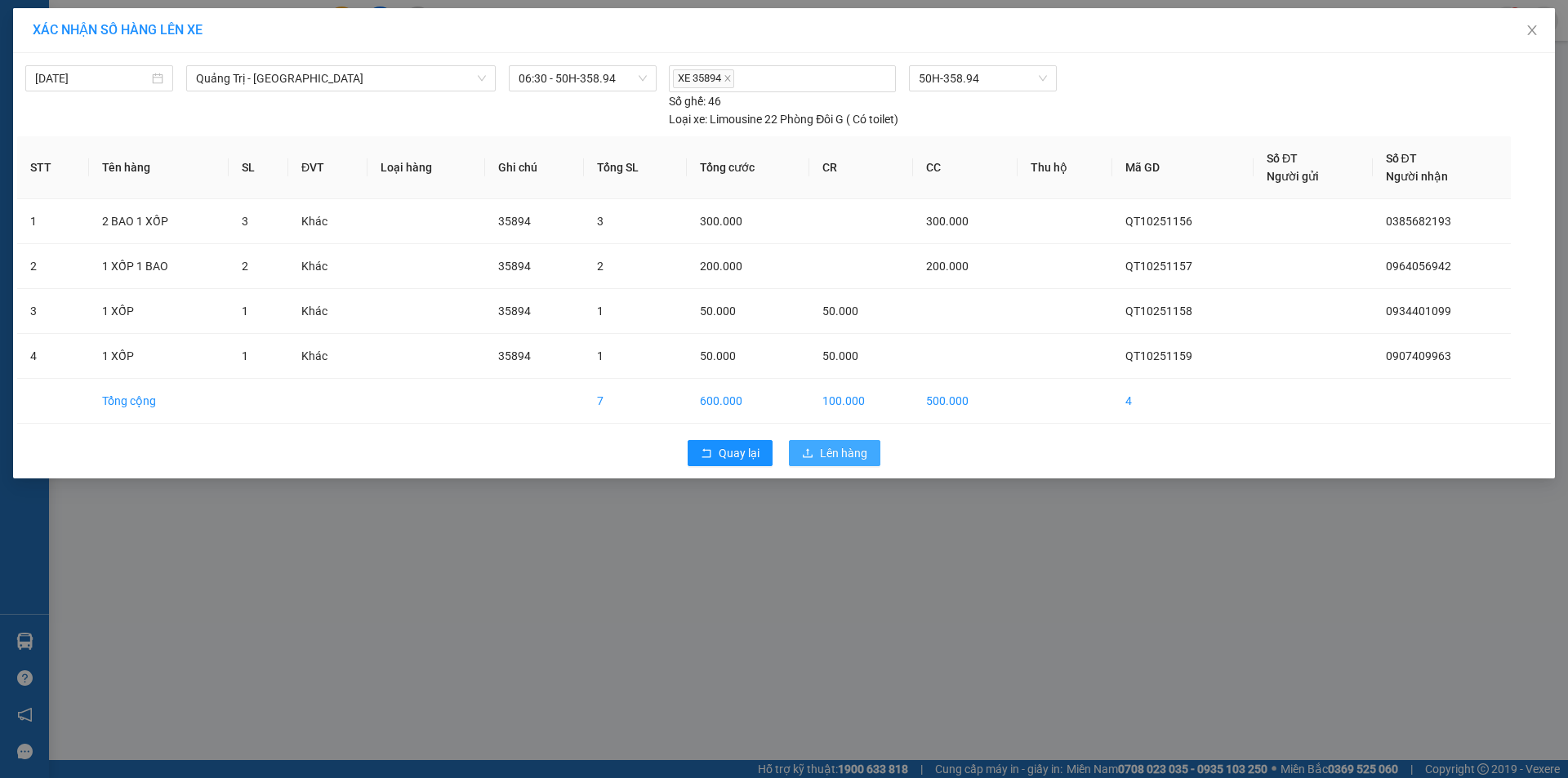
click at [841, 449] on span "Lên hàng" at bounding box center [843, 453] width 48 height 18
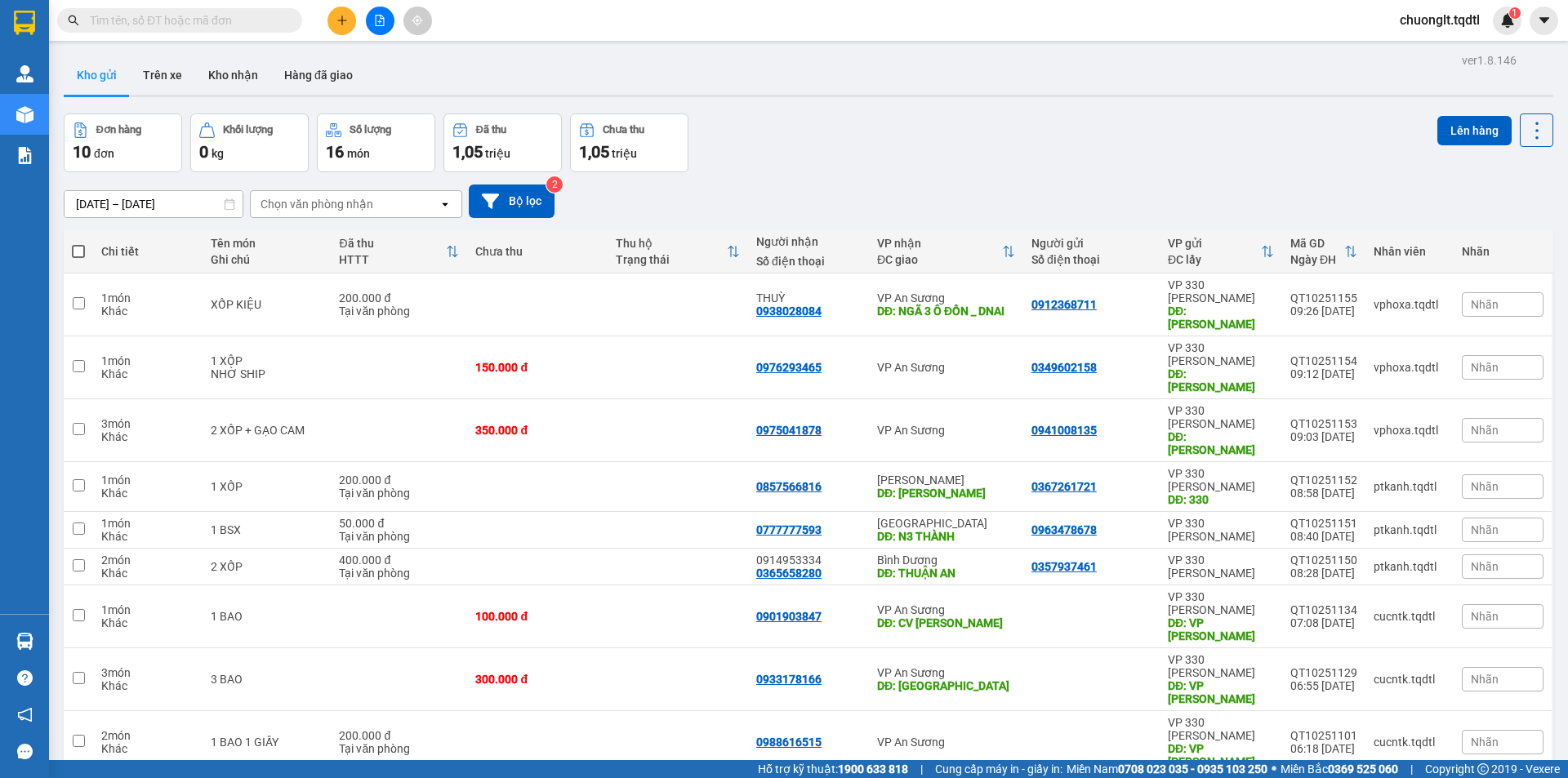
checkbox input "true"
click at [380, 22] on icon "file-add" at bounding box center [381, 20] width 9 height 12
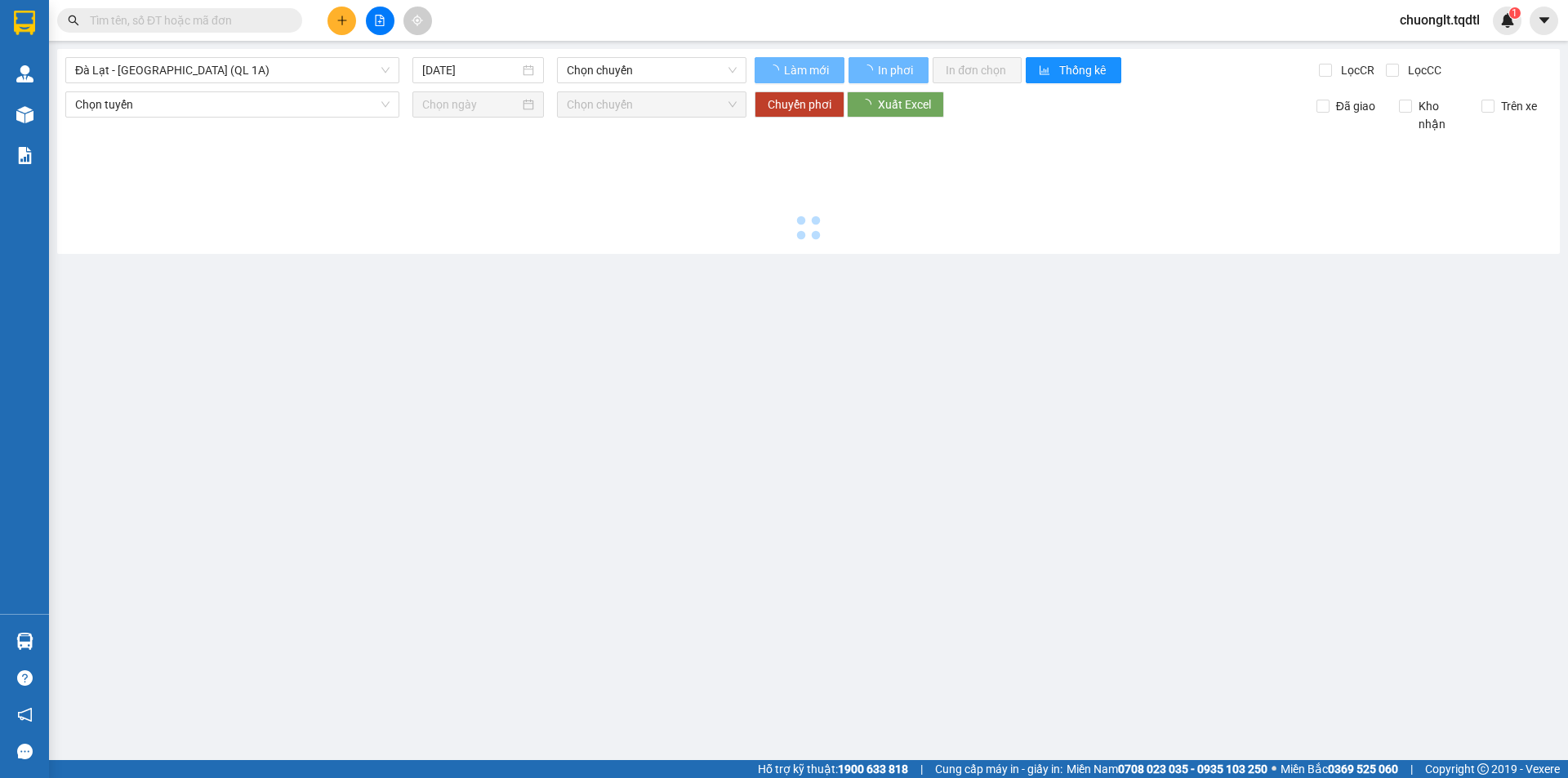
click at [322, 56] on div "Đà Lạt - Sài Gòn (QL 1A) 11/10/2025 Chọn chuyến Làm mới In phơi In đơn chọn Thố…" at bounding box center [809, 151] width 1502 height 205
click at [318, 60] on span "Đà Lạt - [GEOGRAPHIC_DATA] (QL 1A)" at bounding box center [232, 69] width 314 height 24
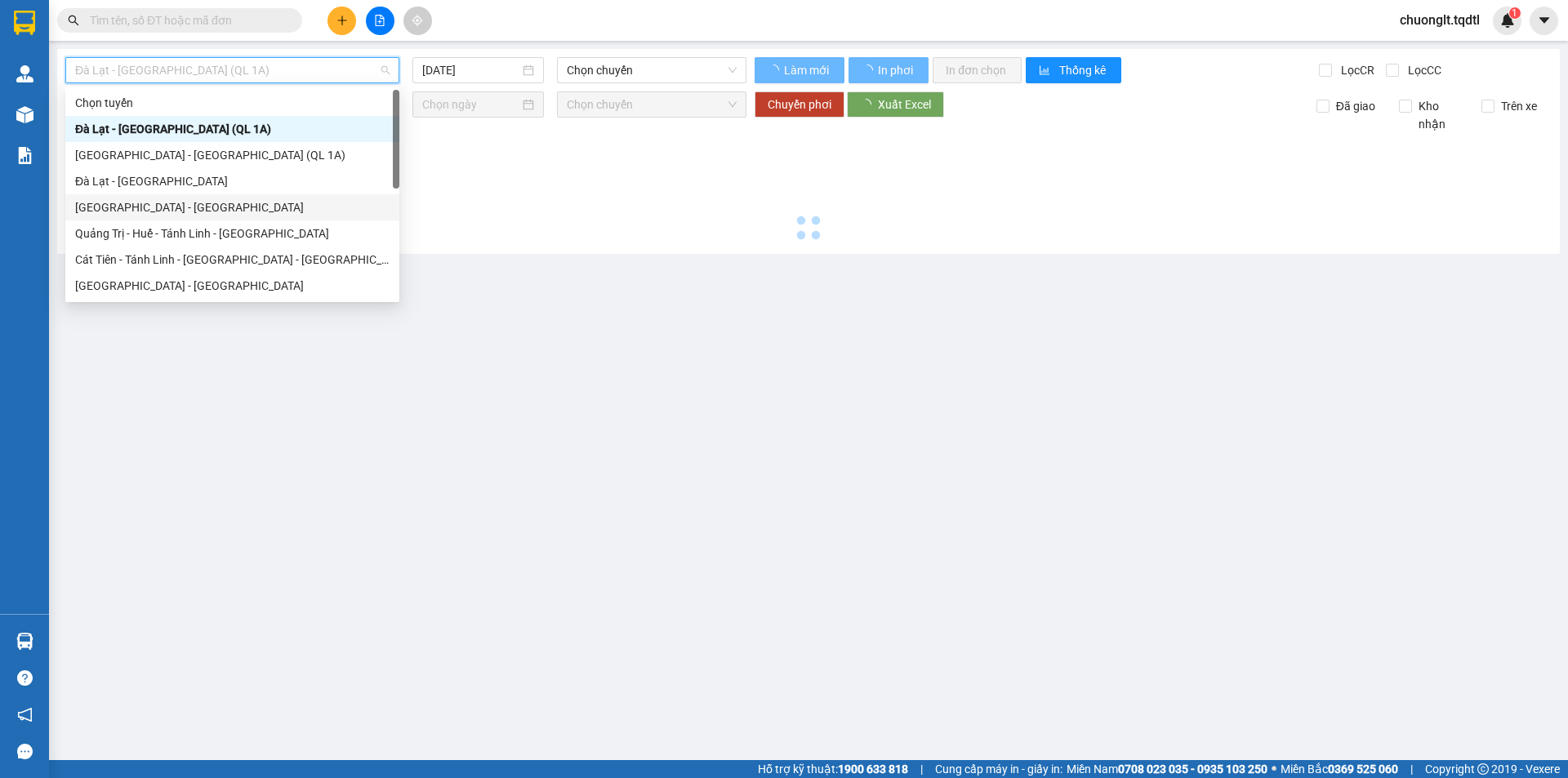
scroll to position [82, 0]
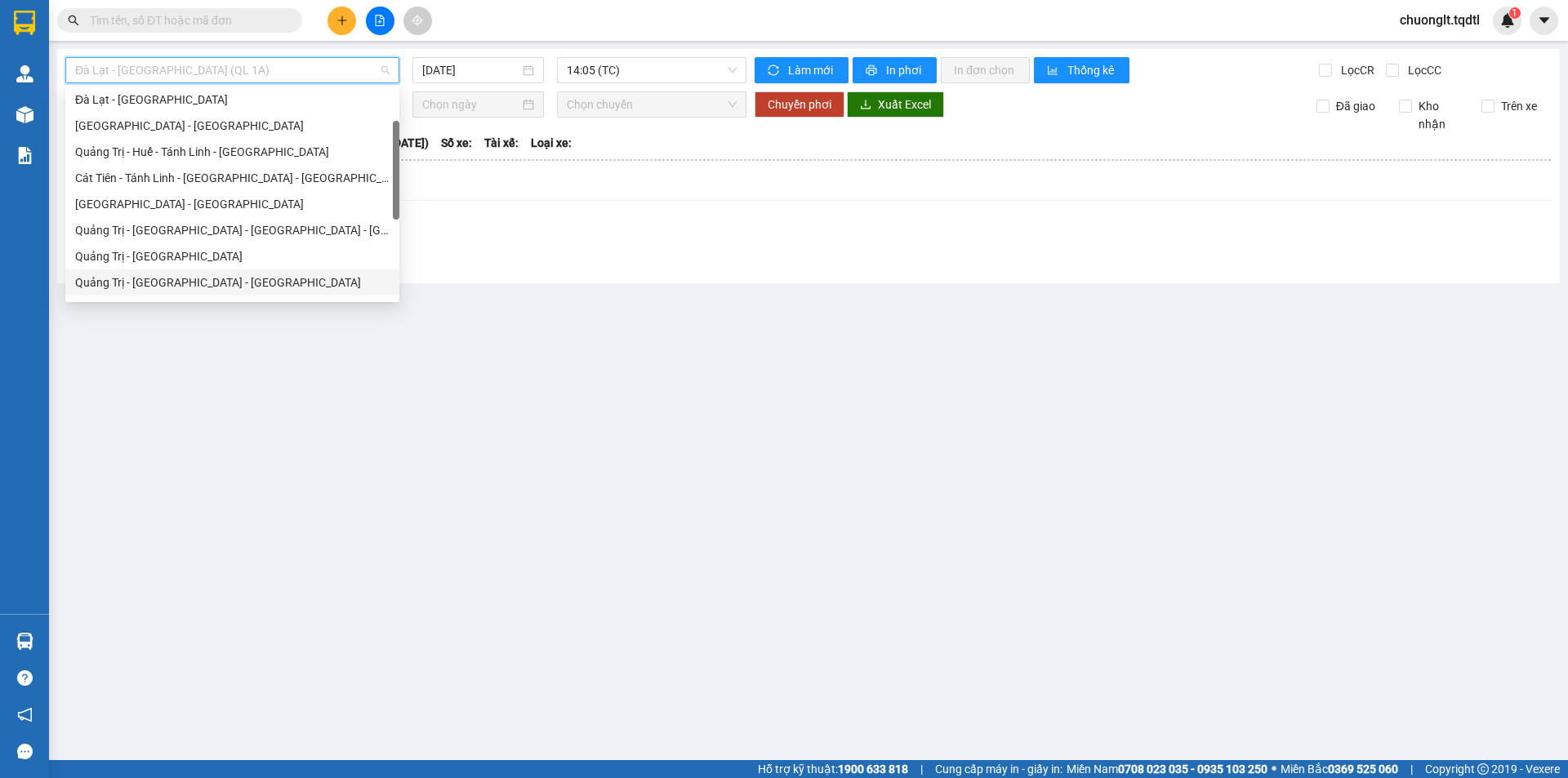
click at [246, 279] on div "Quảng Trị - [GEOGRAPHIC_DATA] - [GEOGRAPHIC_DATA]" at bounding box center [232, 282] width 314 height 18
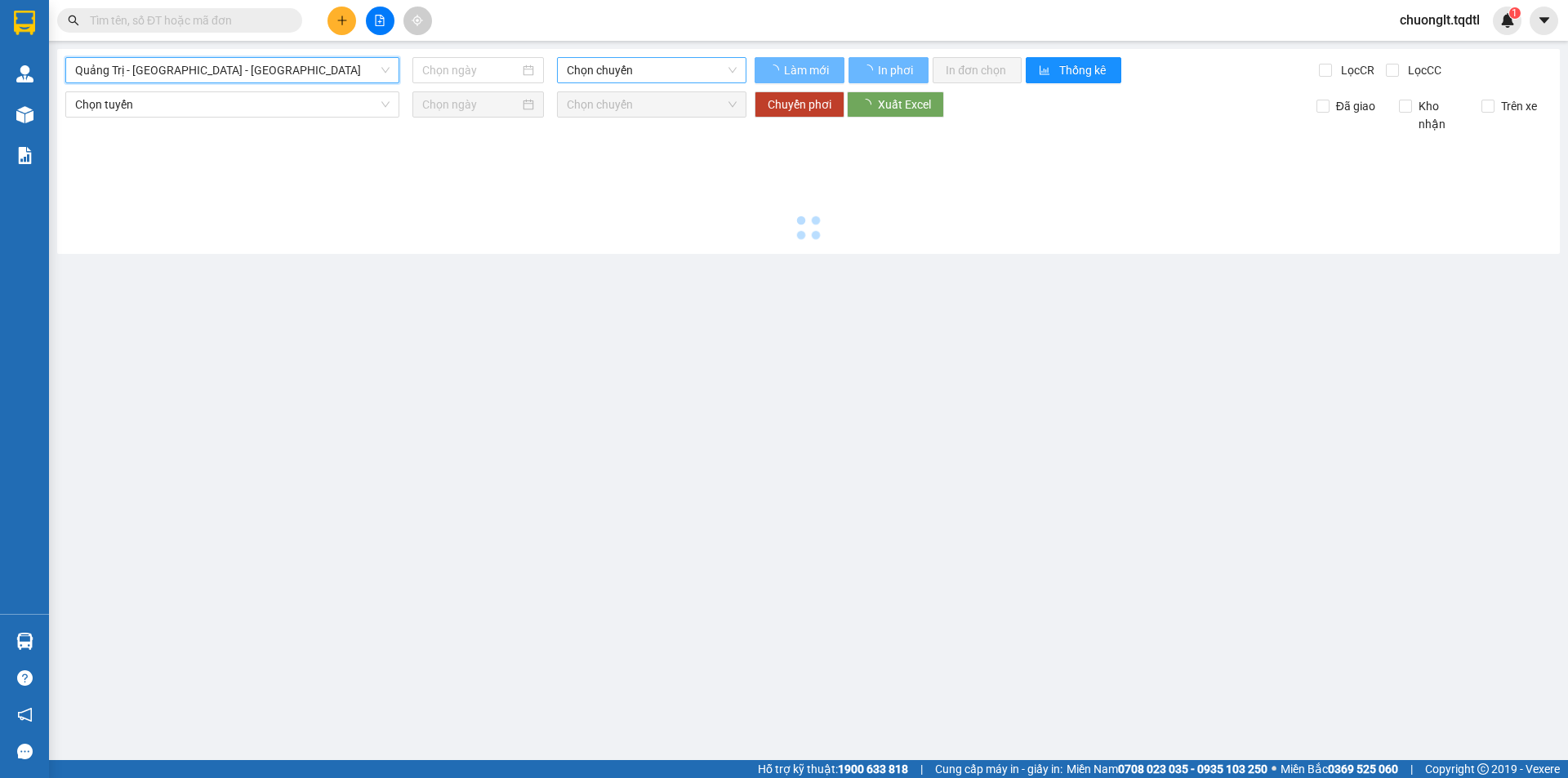
type input "[DATE]"
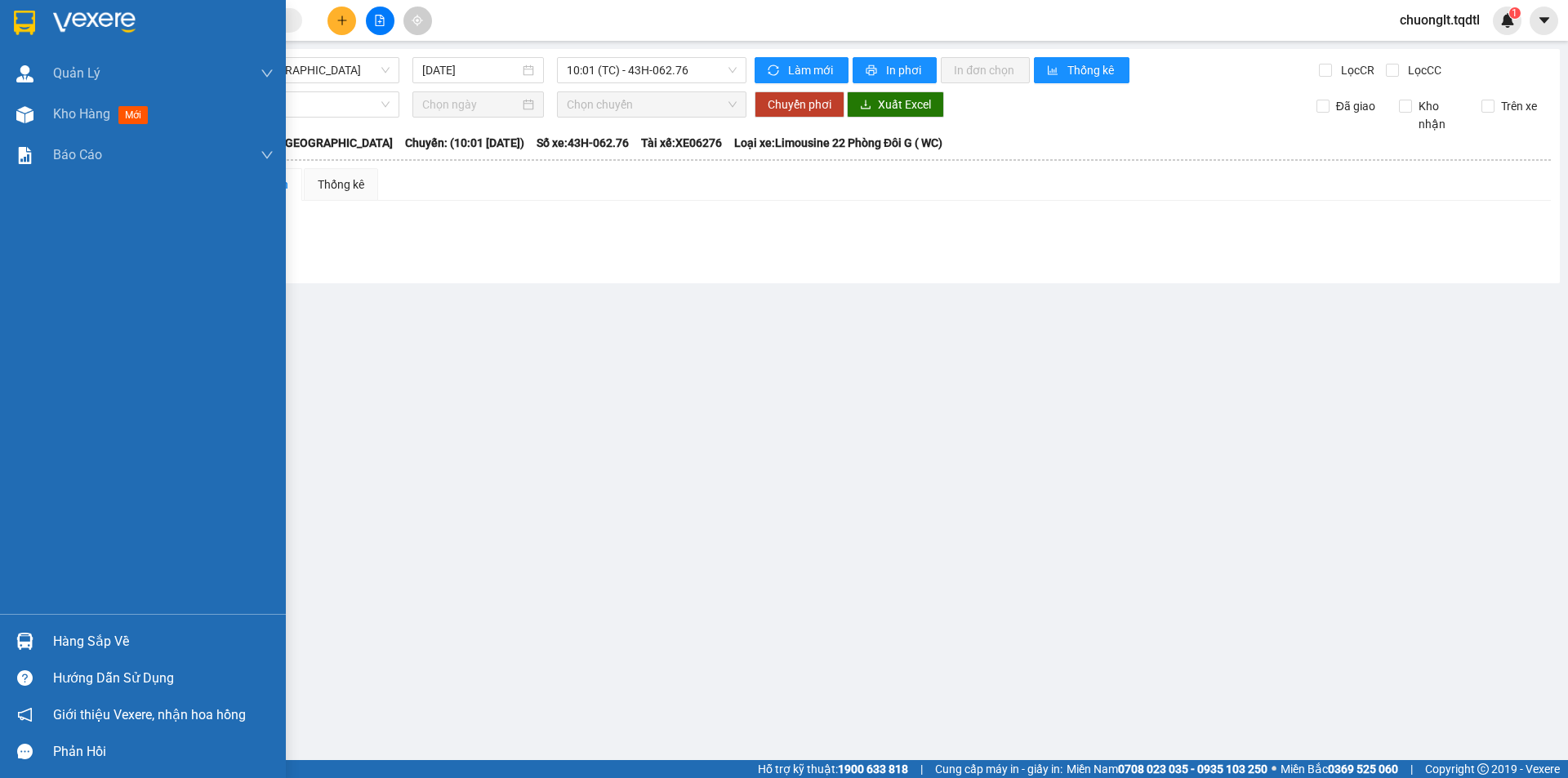
click at [94, 639] on div "Hàng sắp về" at bounding box center [163, 641] width 220 height 24
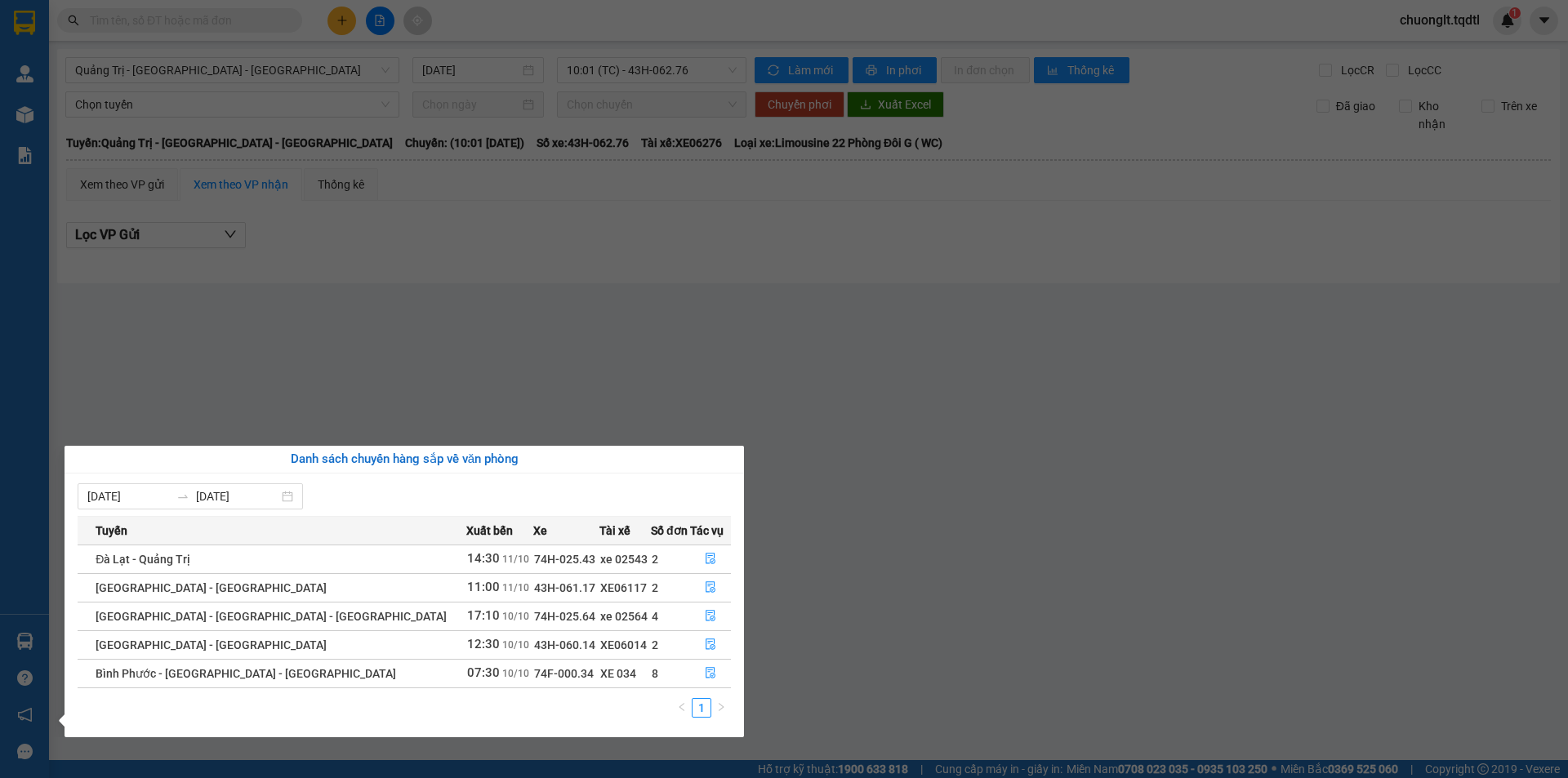
click at [327, 344] on section "Kết quả tìm kiếm ( 0 ) Bộ lọc No Data chuonglt.tqdtl 1 Quản Lý Quản lý khách hà…" at bounding box center [784, 389] width 1568 height 778
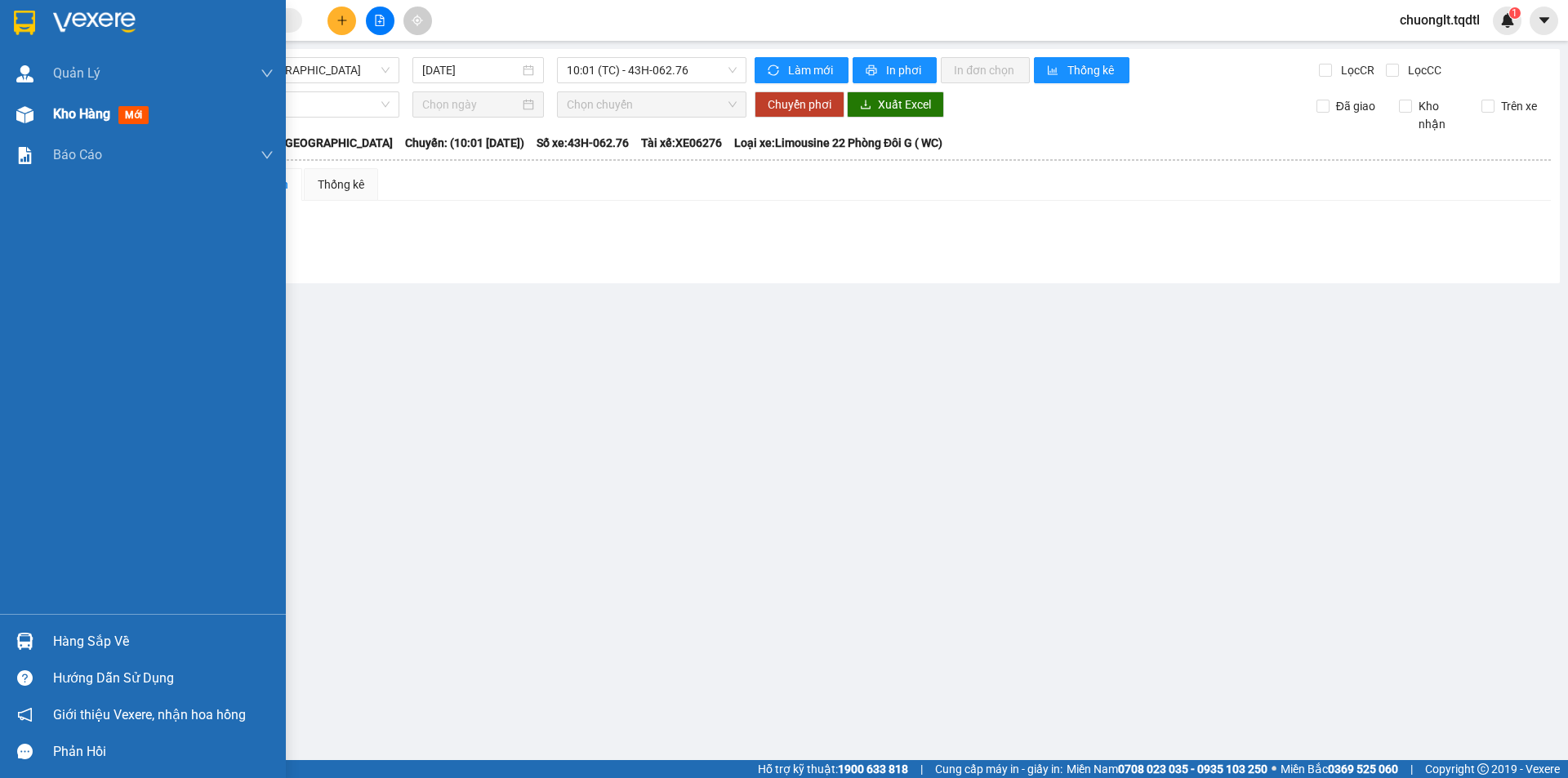
click at [67, 108] on span "Kho hàng" at bounding box center [82, 113] width 58 height 15
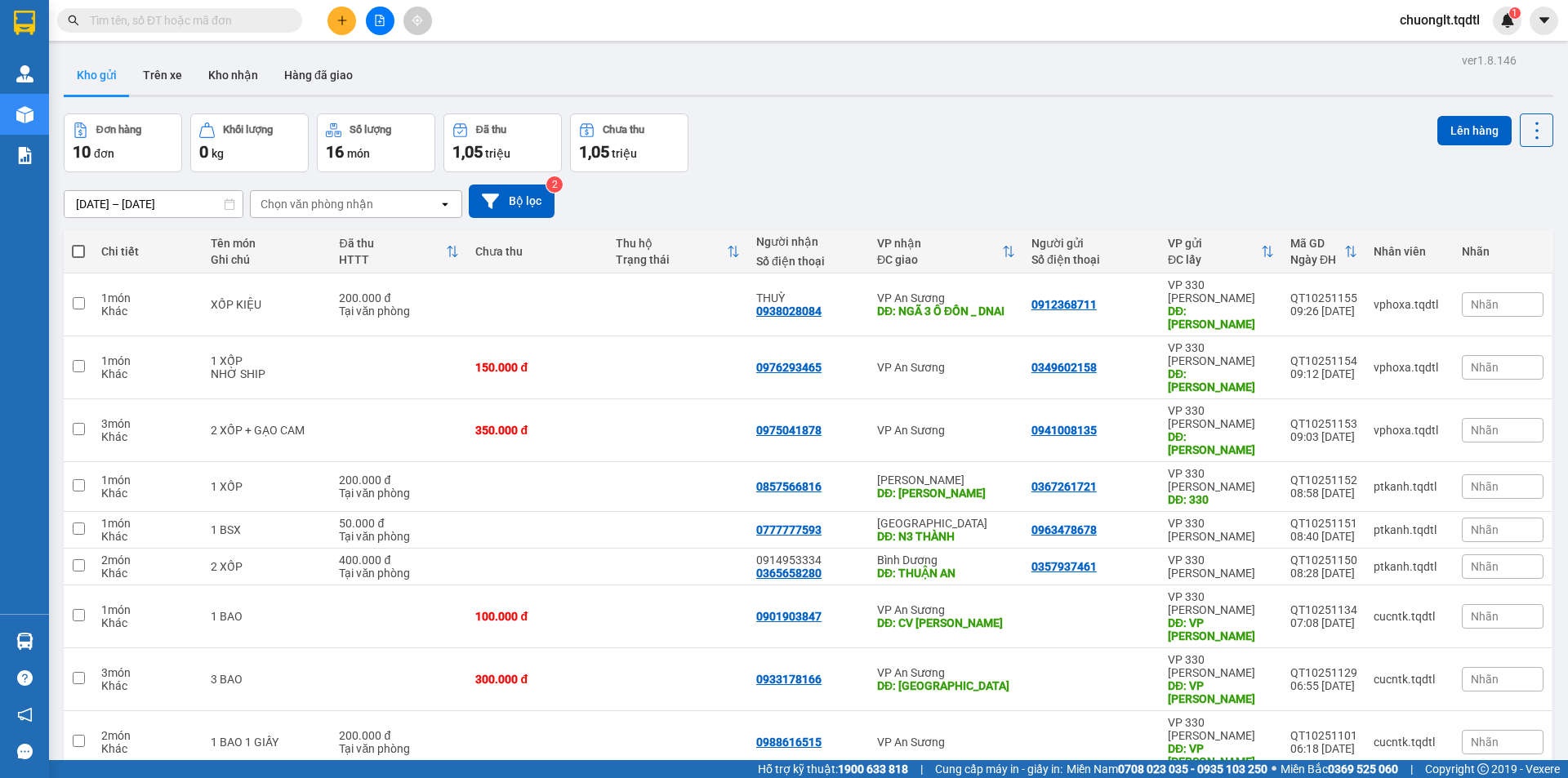
checkbox input "true"
click at [1457, 120] on button "Lên hàng" at bounding box center [1474, 130] width 75 height 30
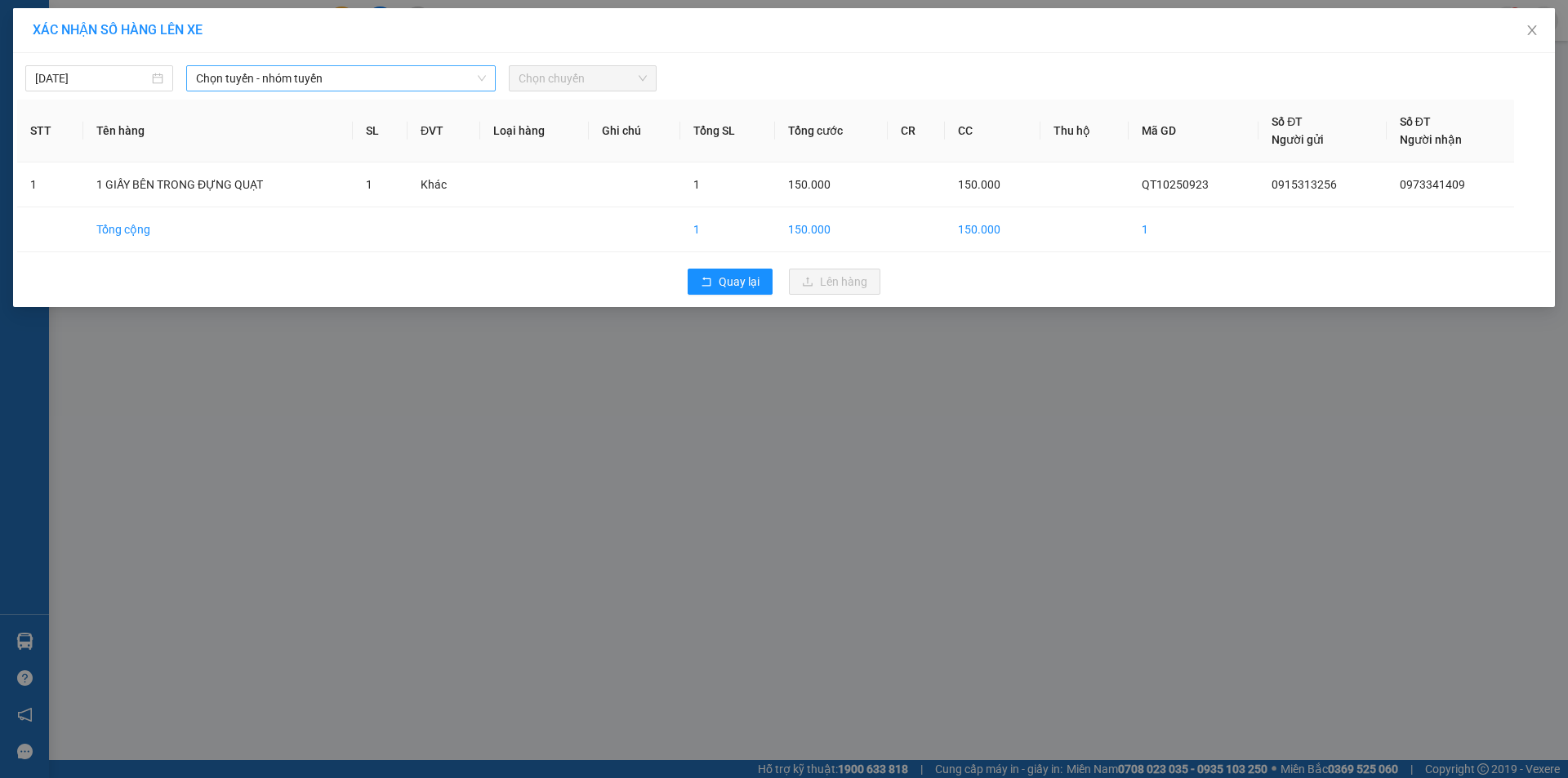
click at [360, 76] on span "Chọn tuyến - nhóm tuyến" at bounding box center [341, 78] width 290 height 24
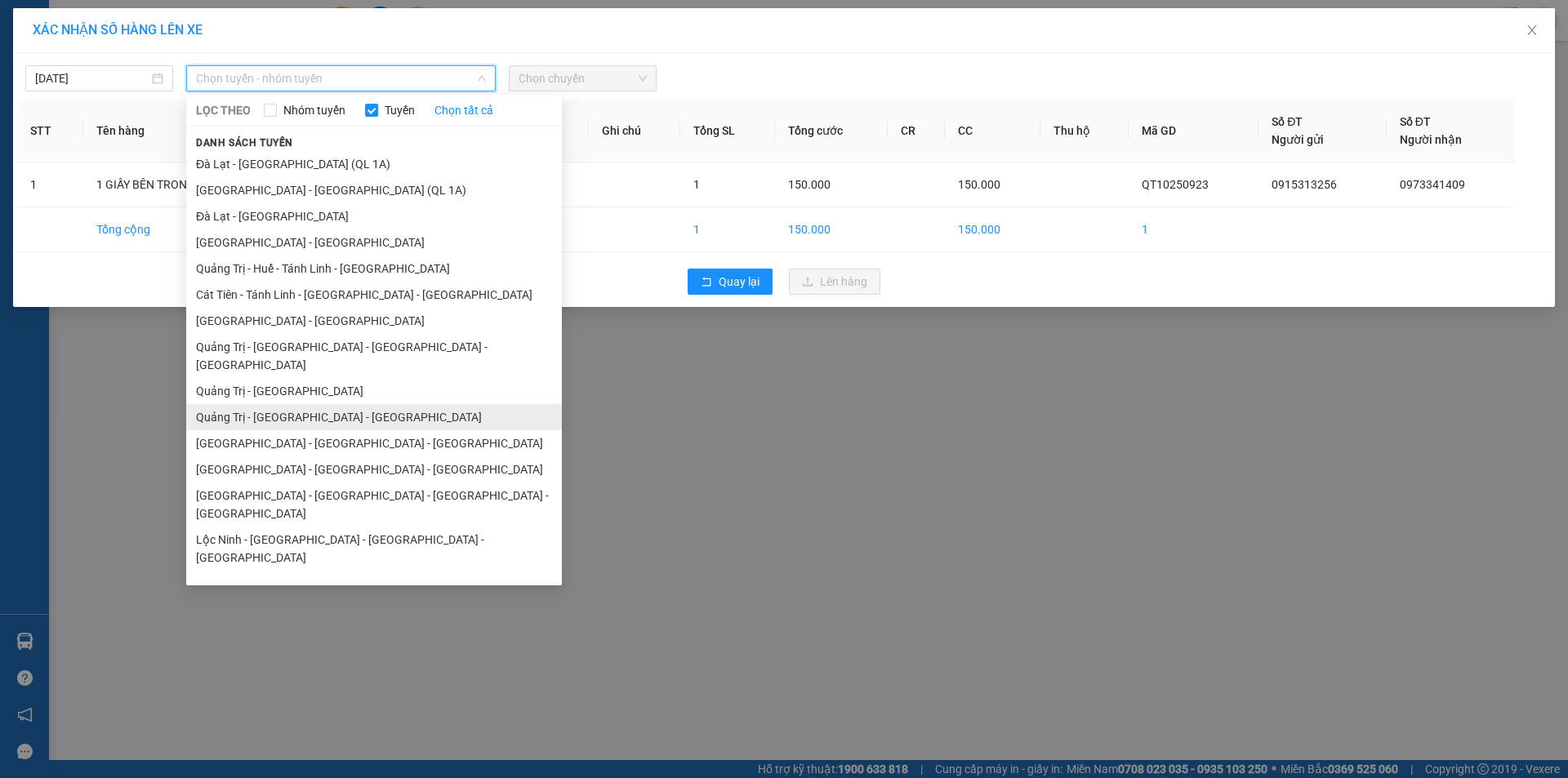
click at [323, 404] on li "Quảng Trị - [GEOGRAPHIC_DATA] - [GEOGRAPHIC_DATA]" at bounding box center [374, 416] width 376 height 26
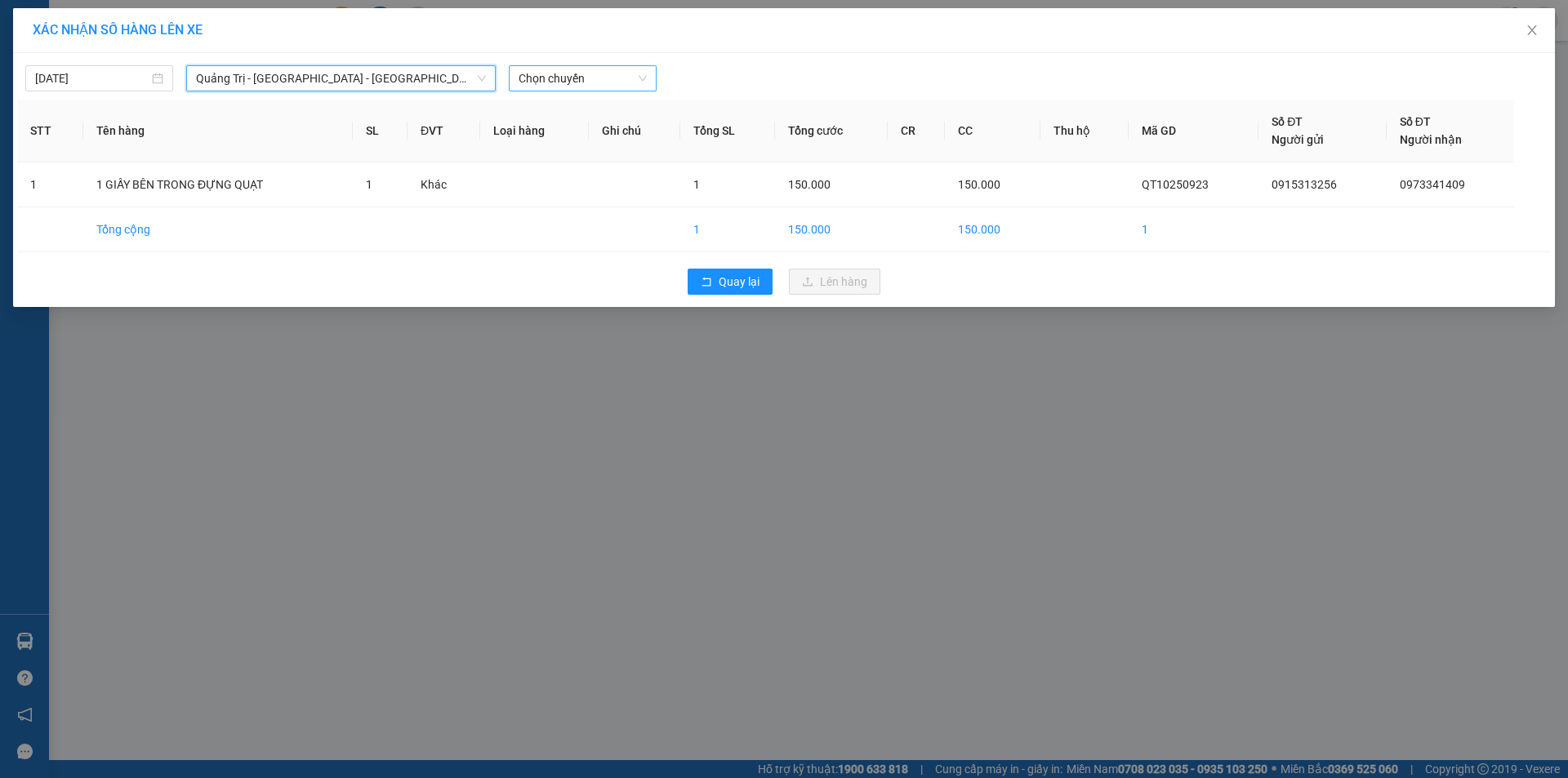
click at [602, 71] on span "Chọn chuyến" at bounding box center [582, 78] width 129 height 24
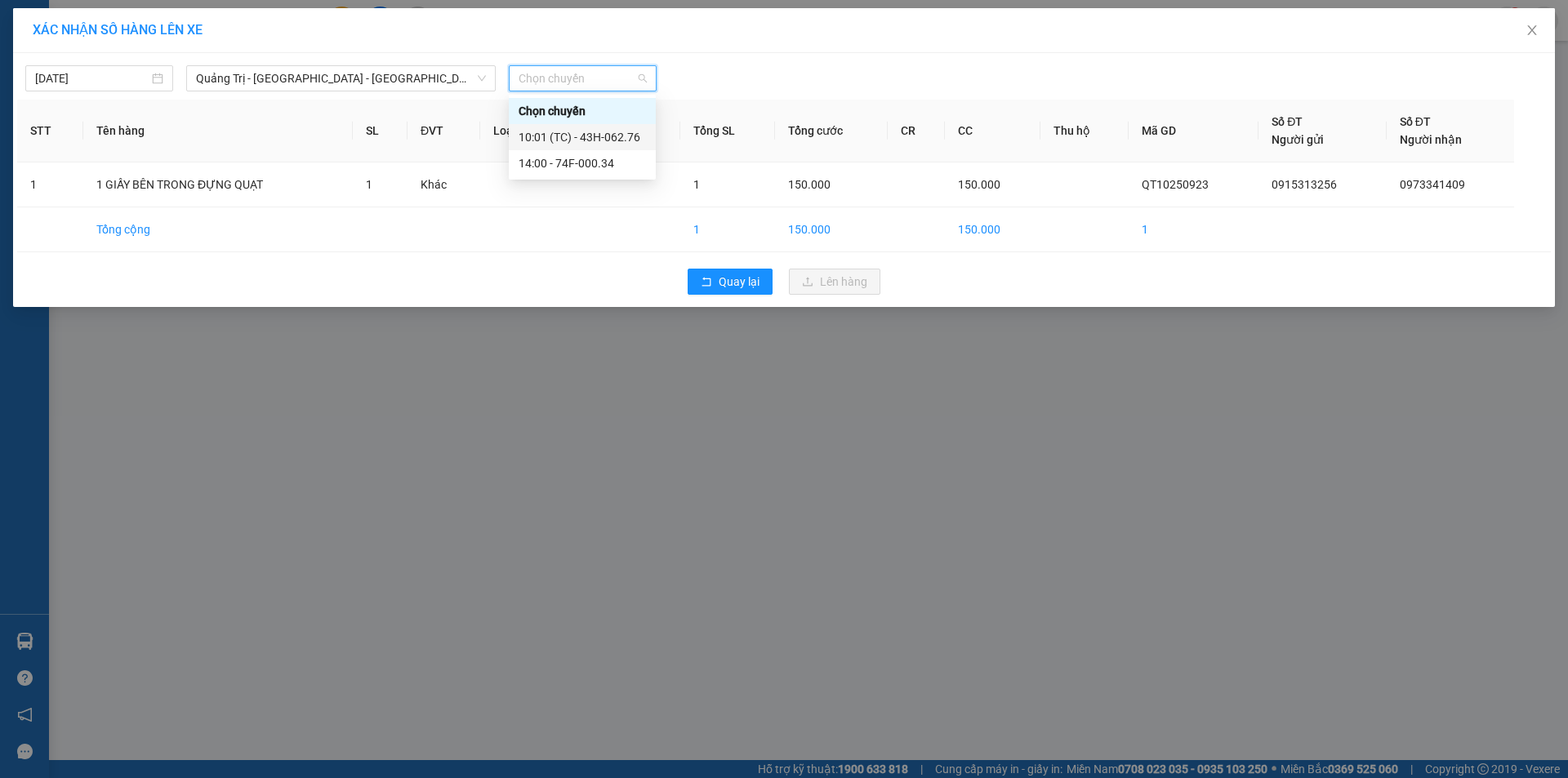
click at [588, 128] on div "10:01 (TC) - 43H-062.76" at bounding box center [582, 137] width 147 height 26
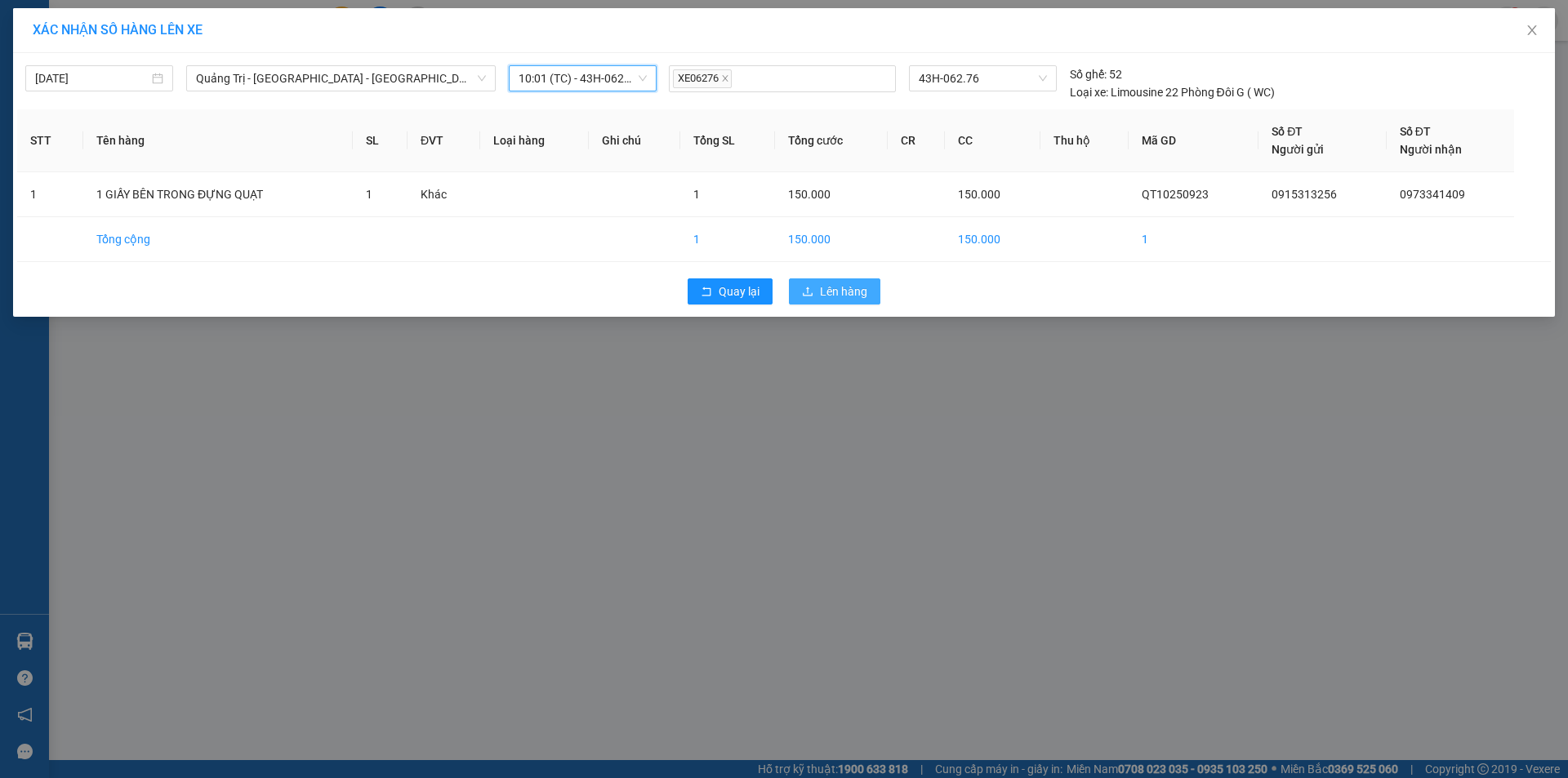
click at [855, 293] on span "Lên hàng" at bounding box center [843, 291] width 48 height 18
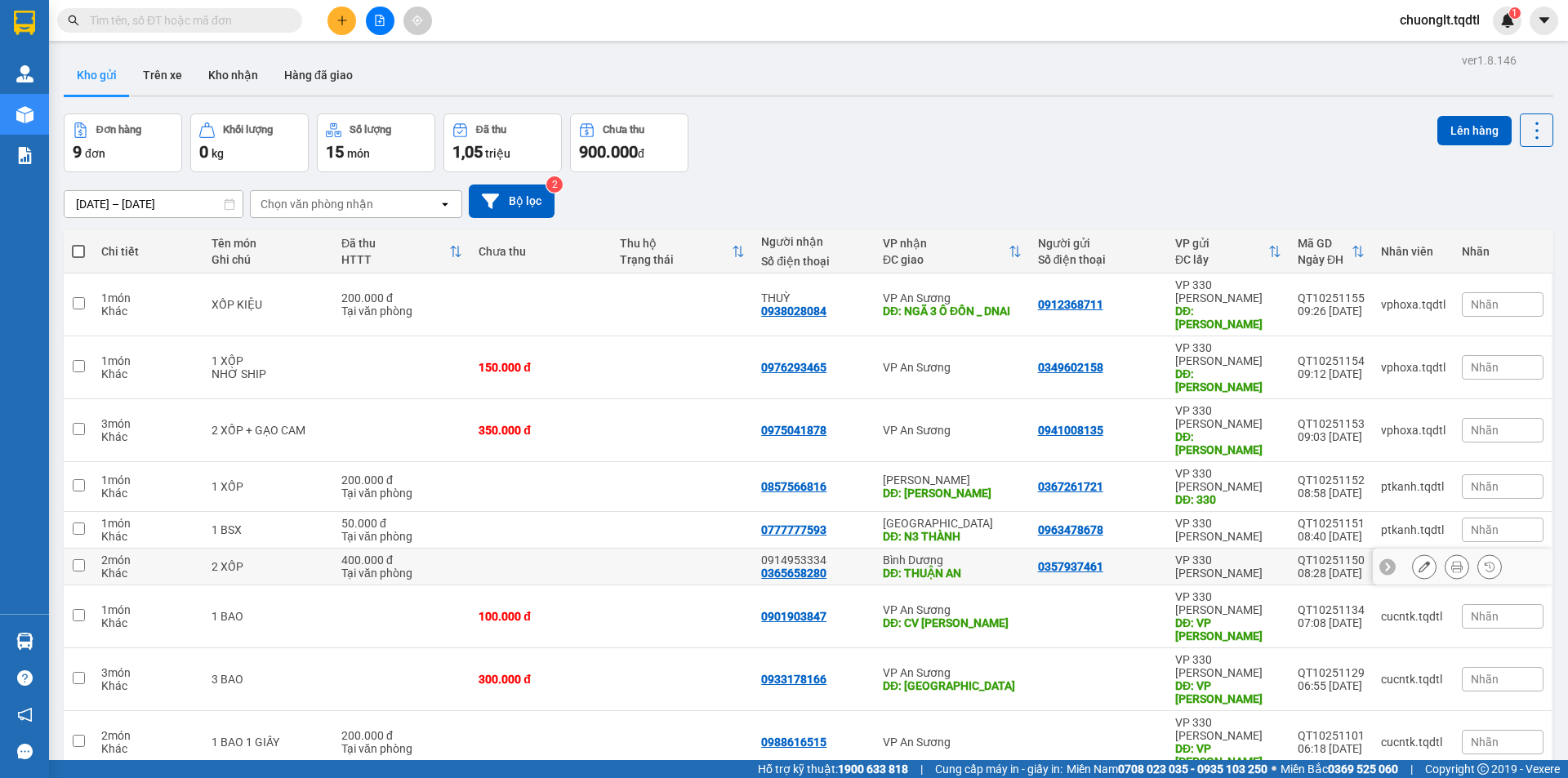
click at [535, 549] on td at bounding box center [541, 567] width 141 height 37
checkbox input "true"
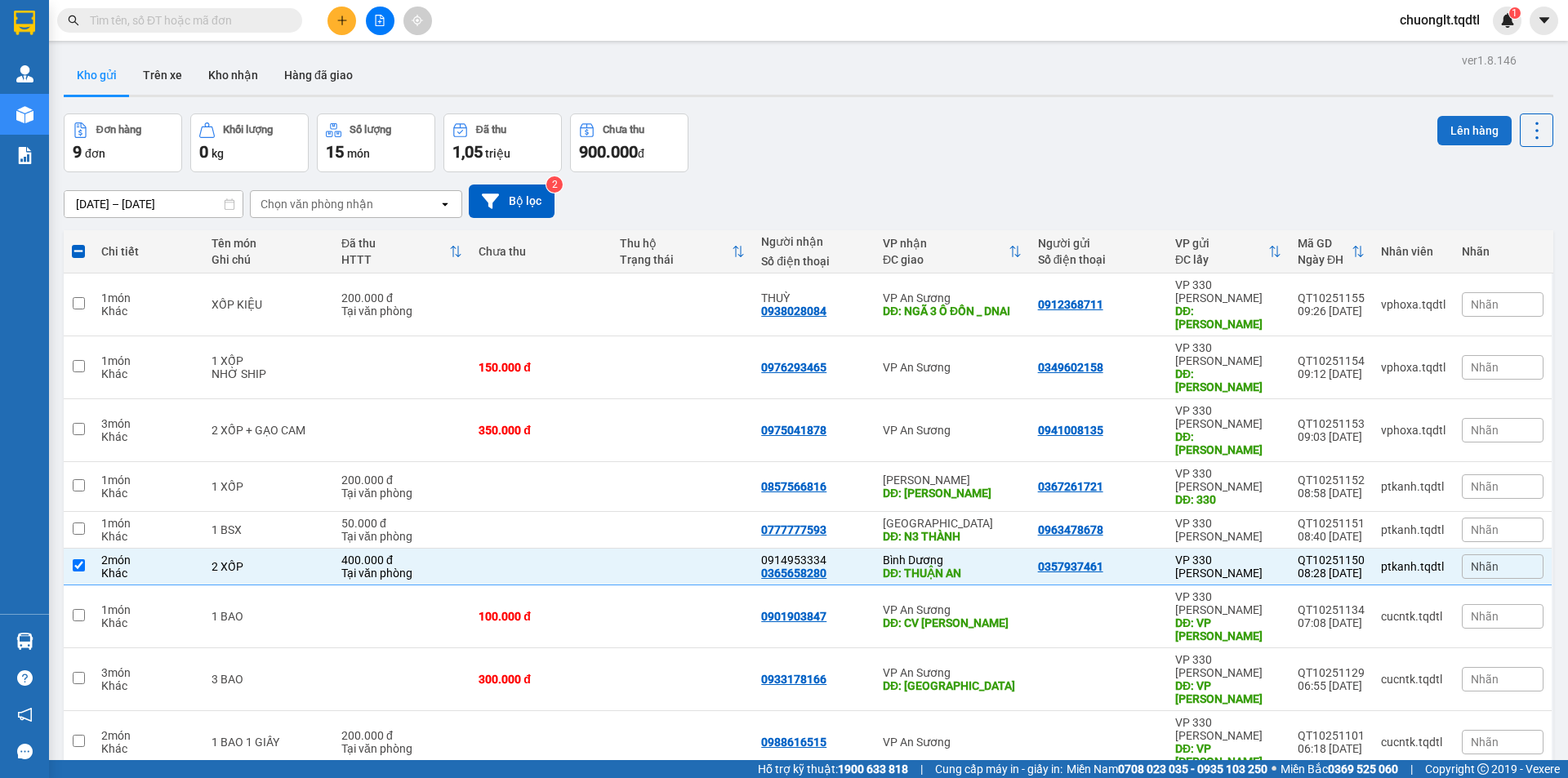
click at [1456, 125] on button "Lên hàng" at bounding box center [1474, 130] width 75 height 30
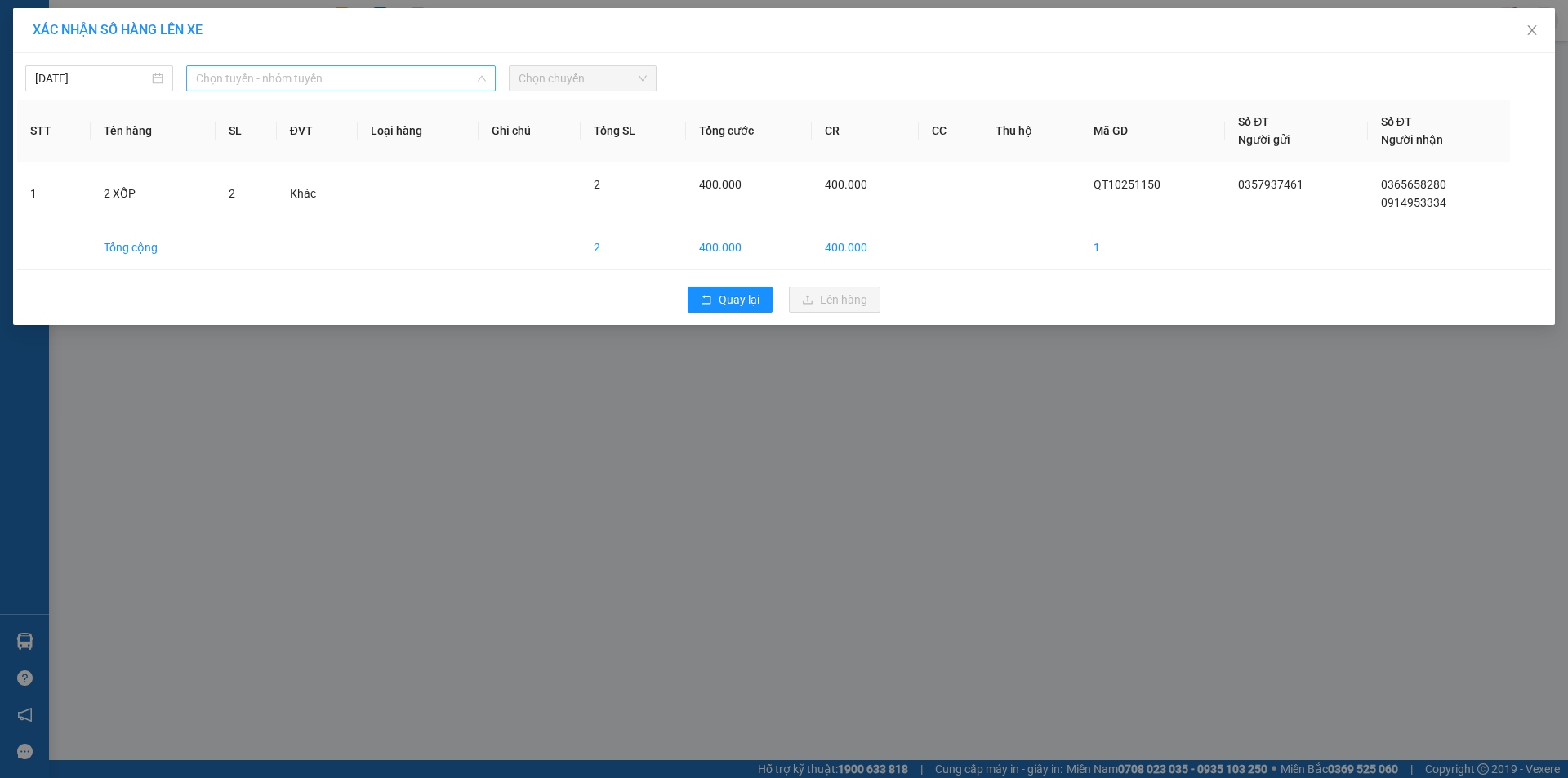
click at [408, 72] on span "Chọn tuyến - nhóm tuyến" at bounding box center [341, 78] width 290 height 24
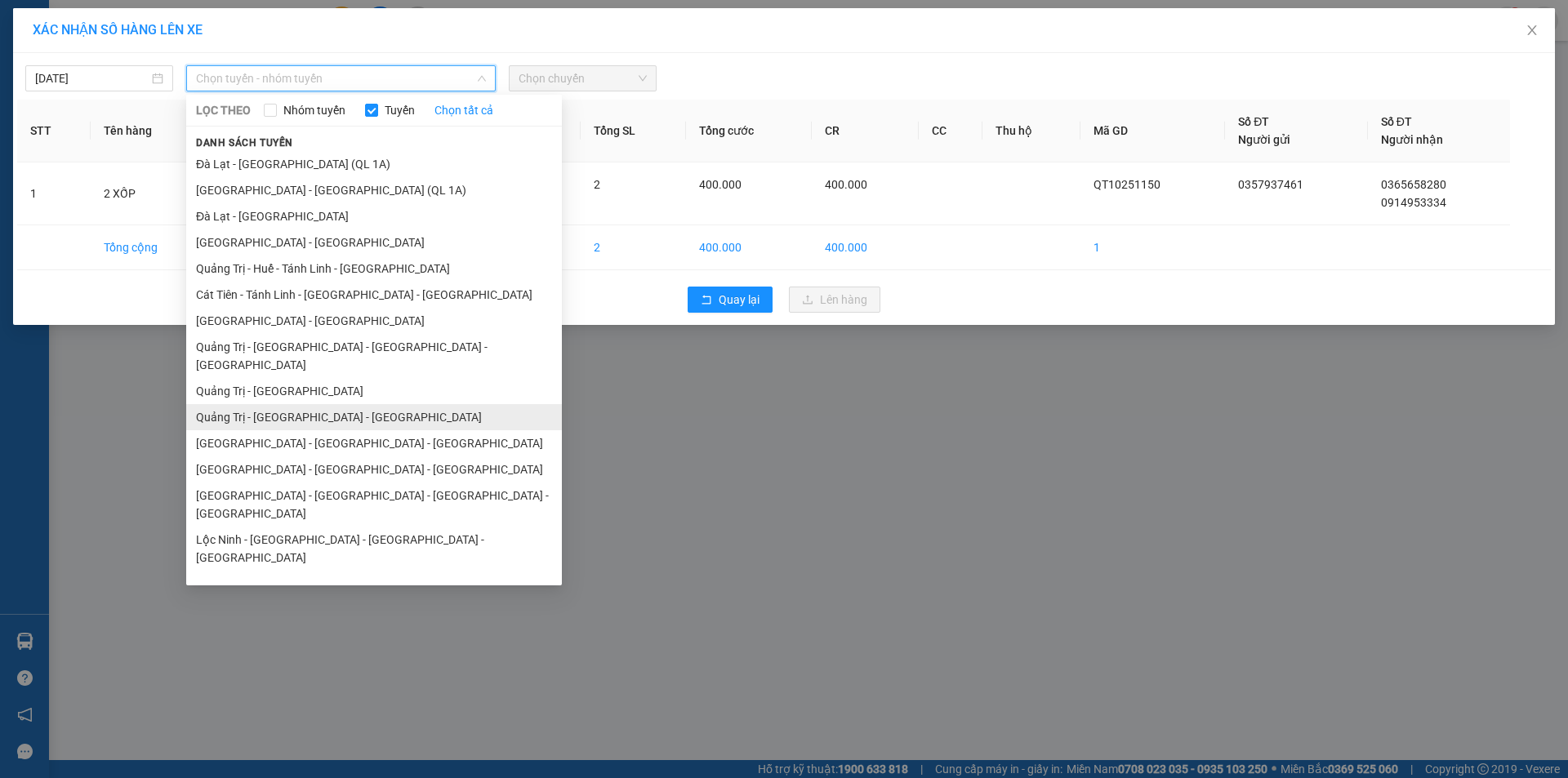
click at [305, 404] on li "Quảng Trị - [GEOGRAPHIC_DATA] - [GEOGRAPHIC_DATA]" at bounding box center [374, 416] width 376 height 26
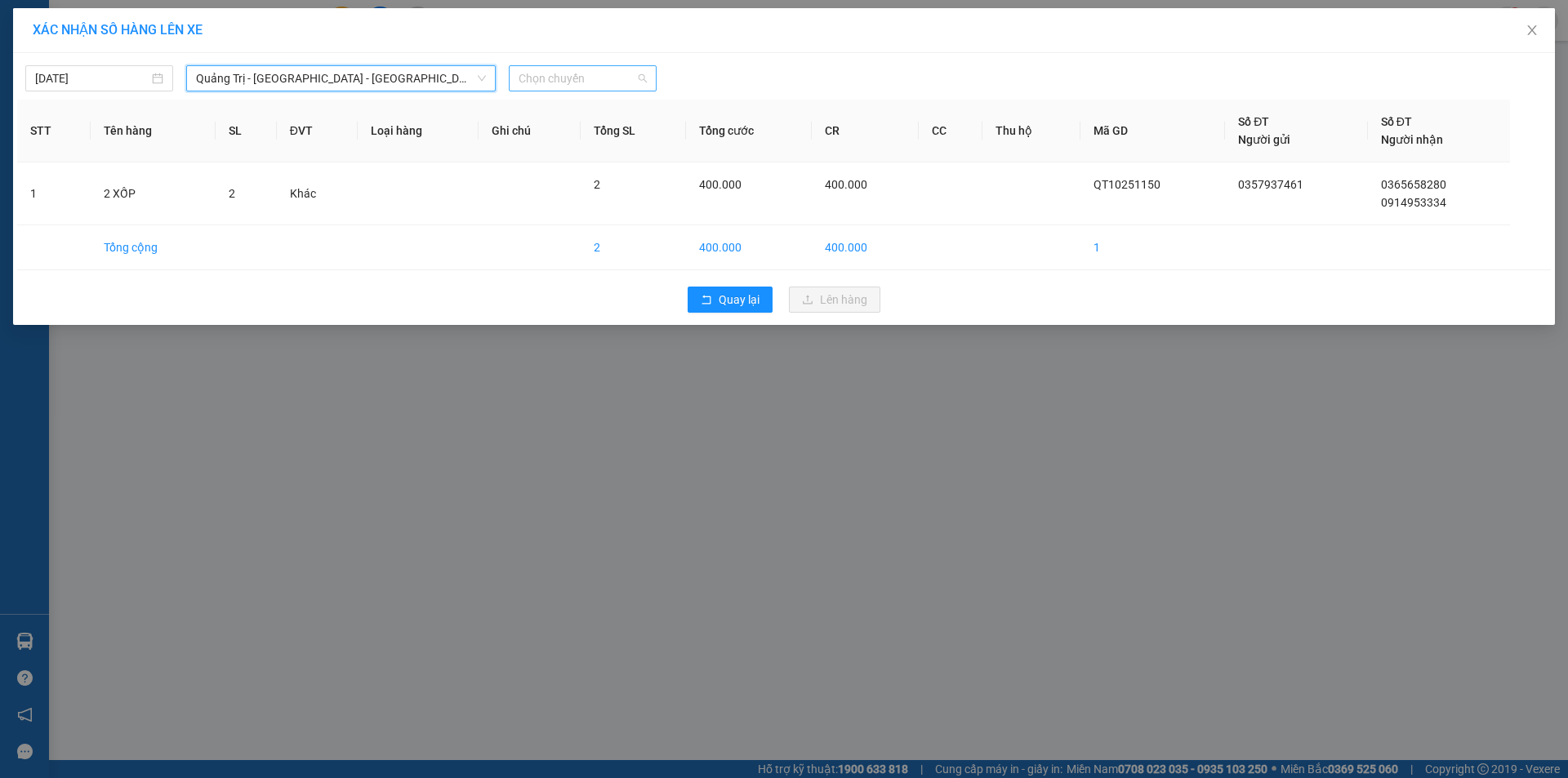
click at [605, 75] on span "Chọn chuyến" at bounding box center [582, 78] width 129 height 24
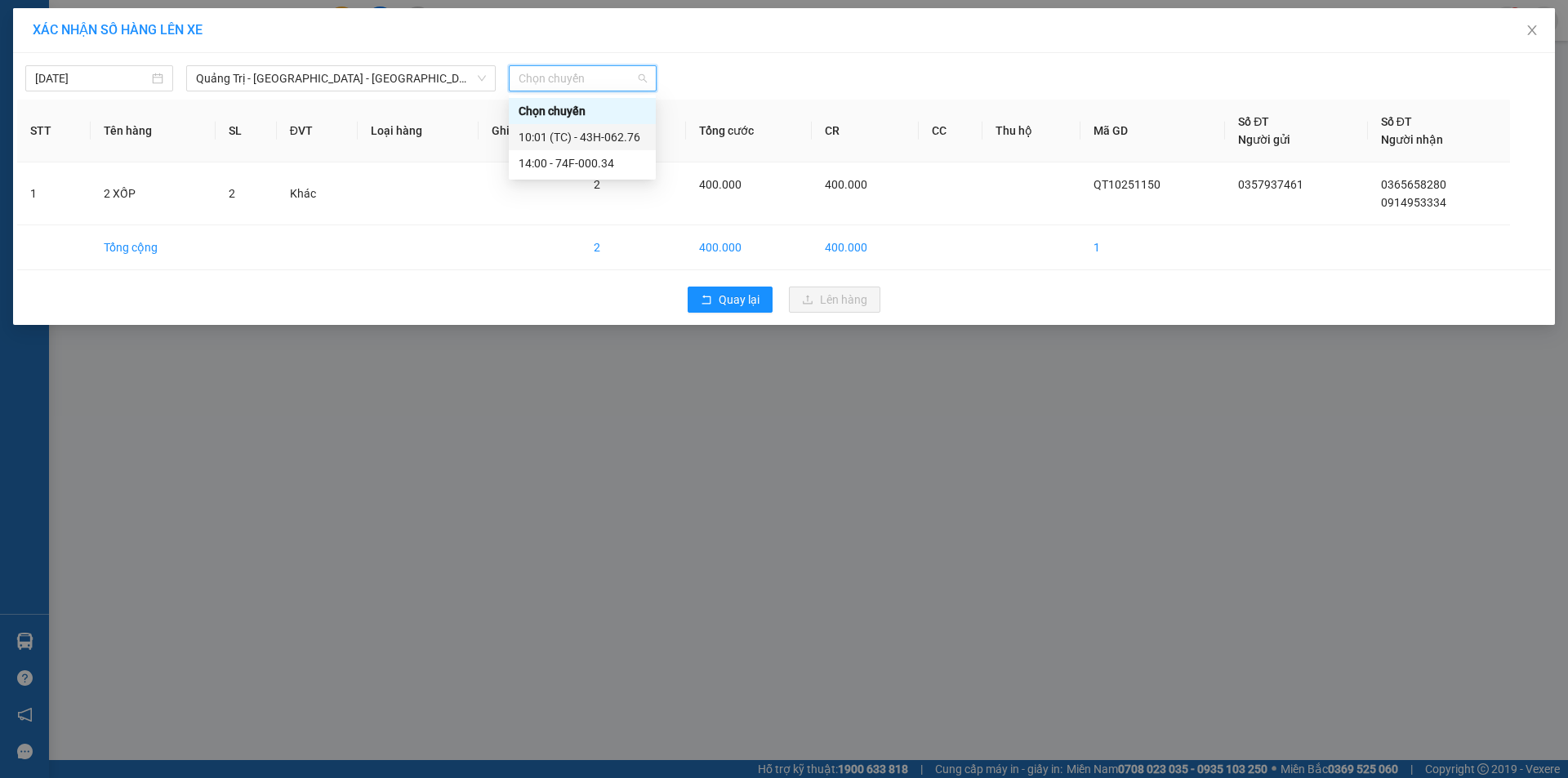
click at [616, 139] on div "10:01 (TC) - 43H-062.76" at bounding box center [582, 138] width 128 height 18
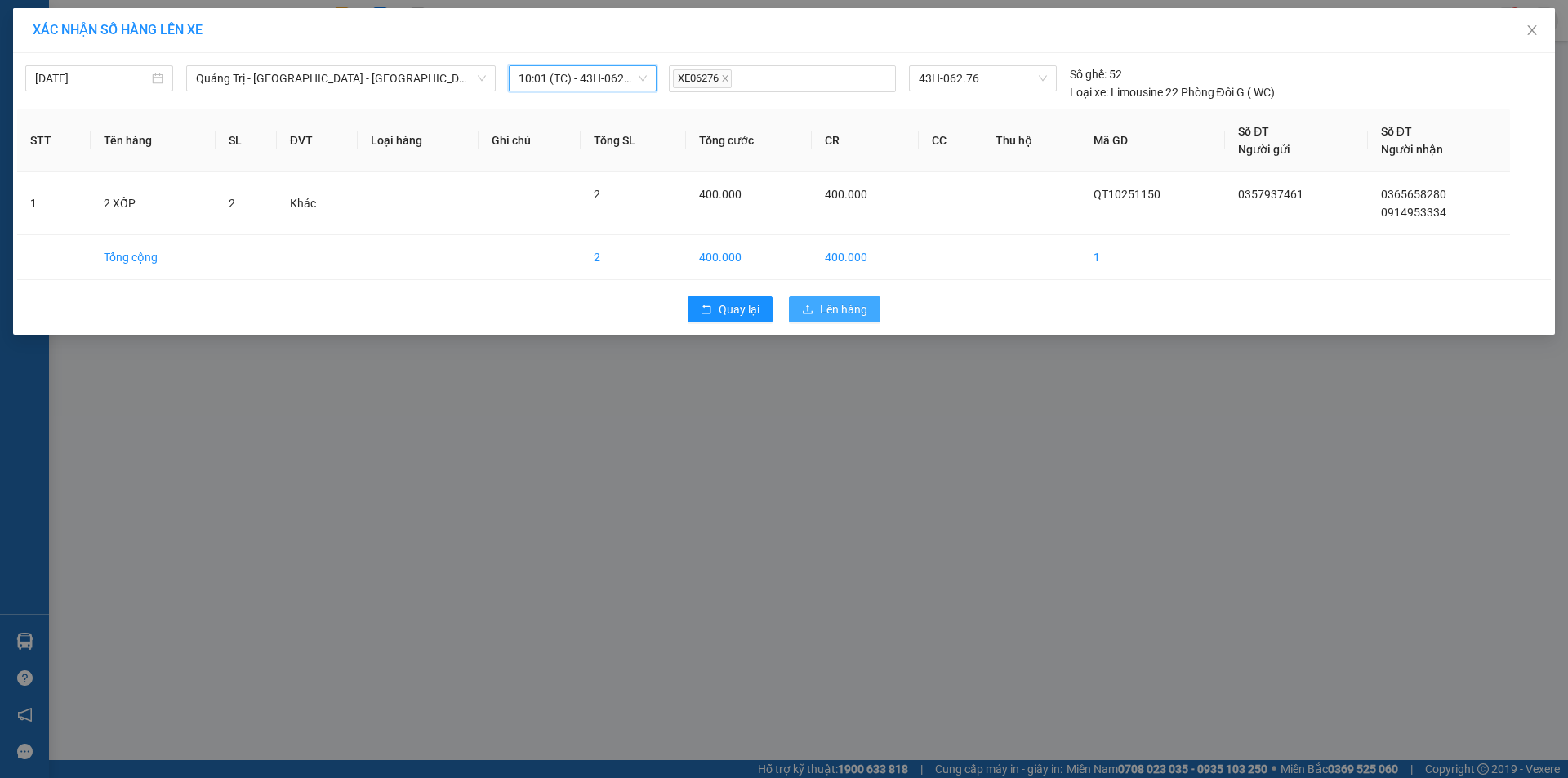
click at [828, 312] on span "Lên hàng" at bounding box center [843, 309] width 48 height 18
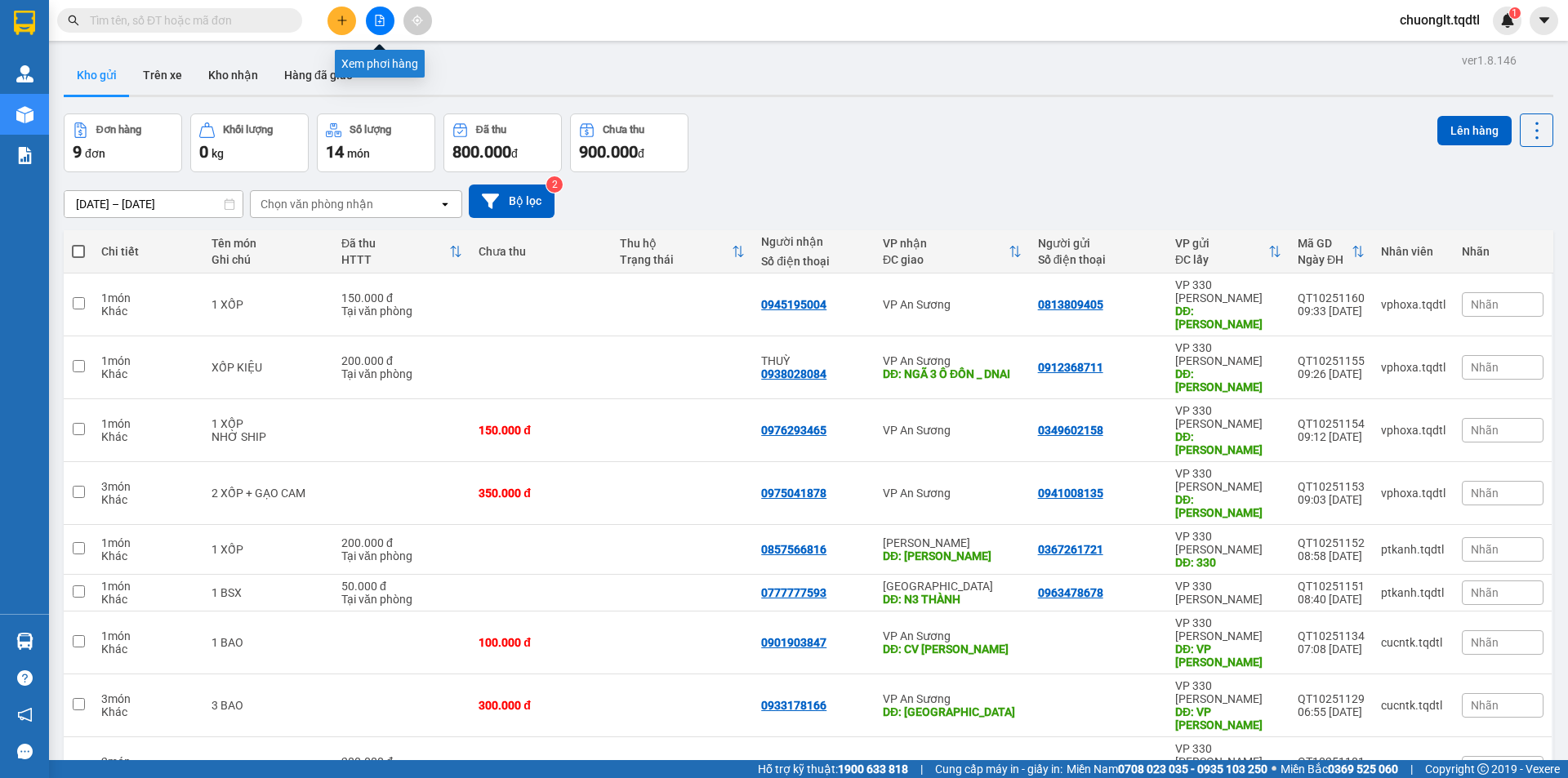
click at [377, 20] on icon "file-add" at bounding box center [380, 20] width 12 height 12
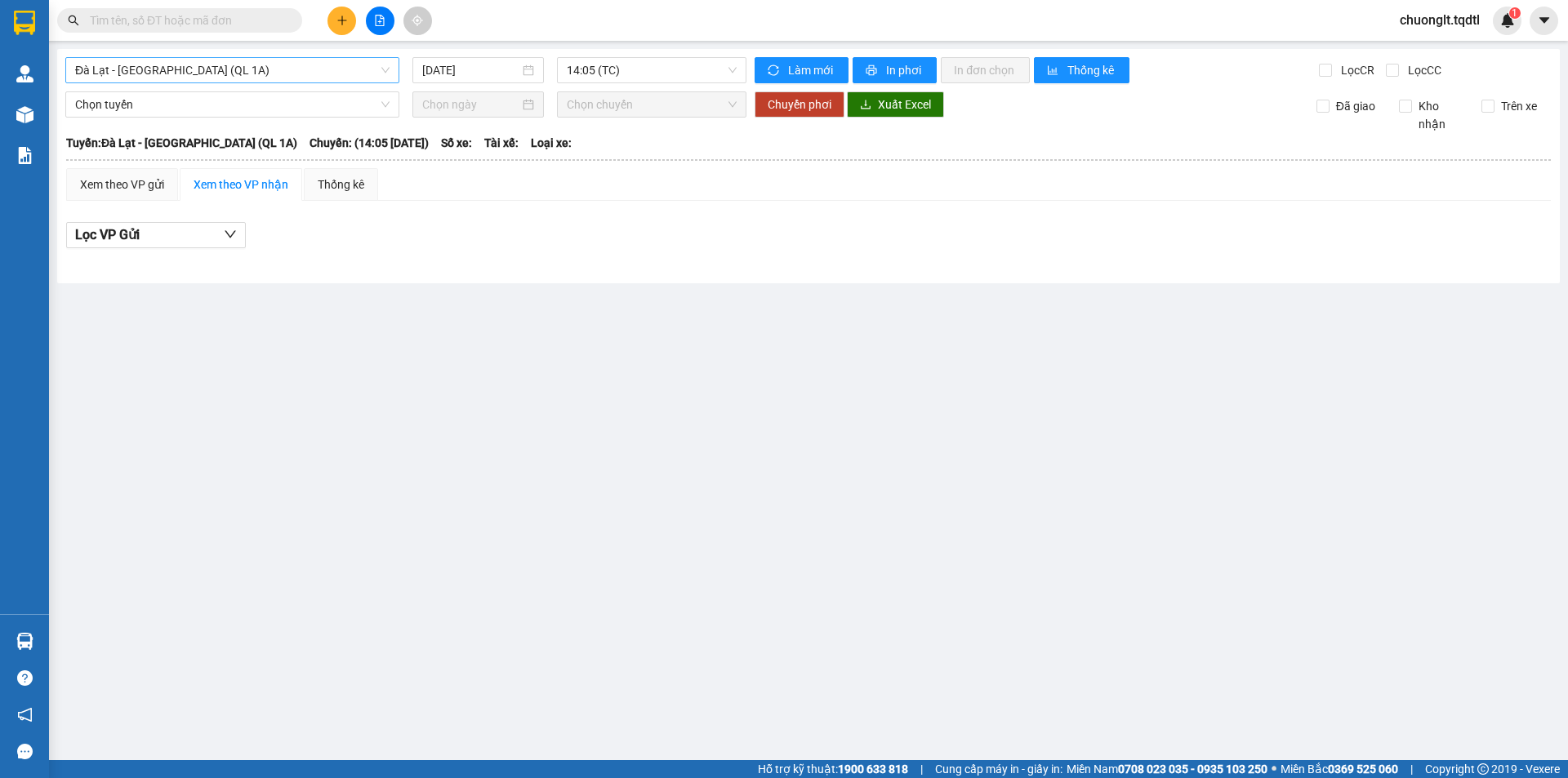
drag, startPoint x: 350, startPoint y: 50, endPoint x: 344, endPoint y: 63, distance: 14.3
click at [350, 52] on div "Đà Lạt - Sài Gòn (QL 1A) 11/10/2025 14:05 (TC) Làm mới In phơi In đơn chọn Thốn…" at bounding box center [809, 165] width 1502 height 235
click at [341, 69] on span "Đà Lạt - [GEOGRAPHIC_DATA] (QL 1A)" at bounding box center [232, 69] width 314 height 24
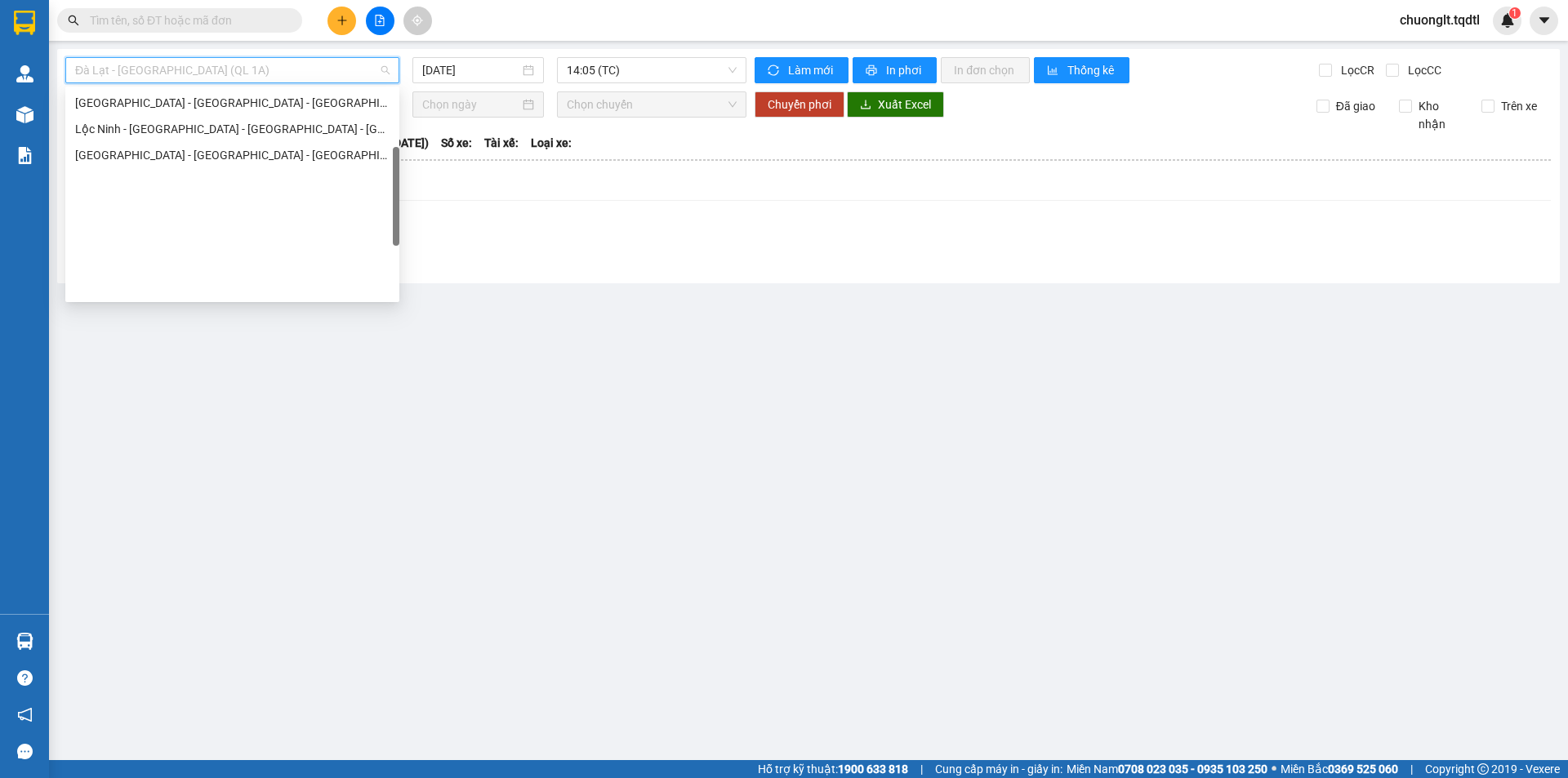
scroll to position [176, 0]
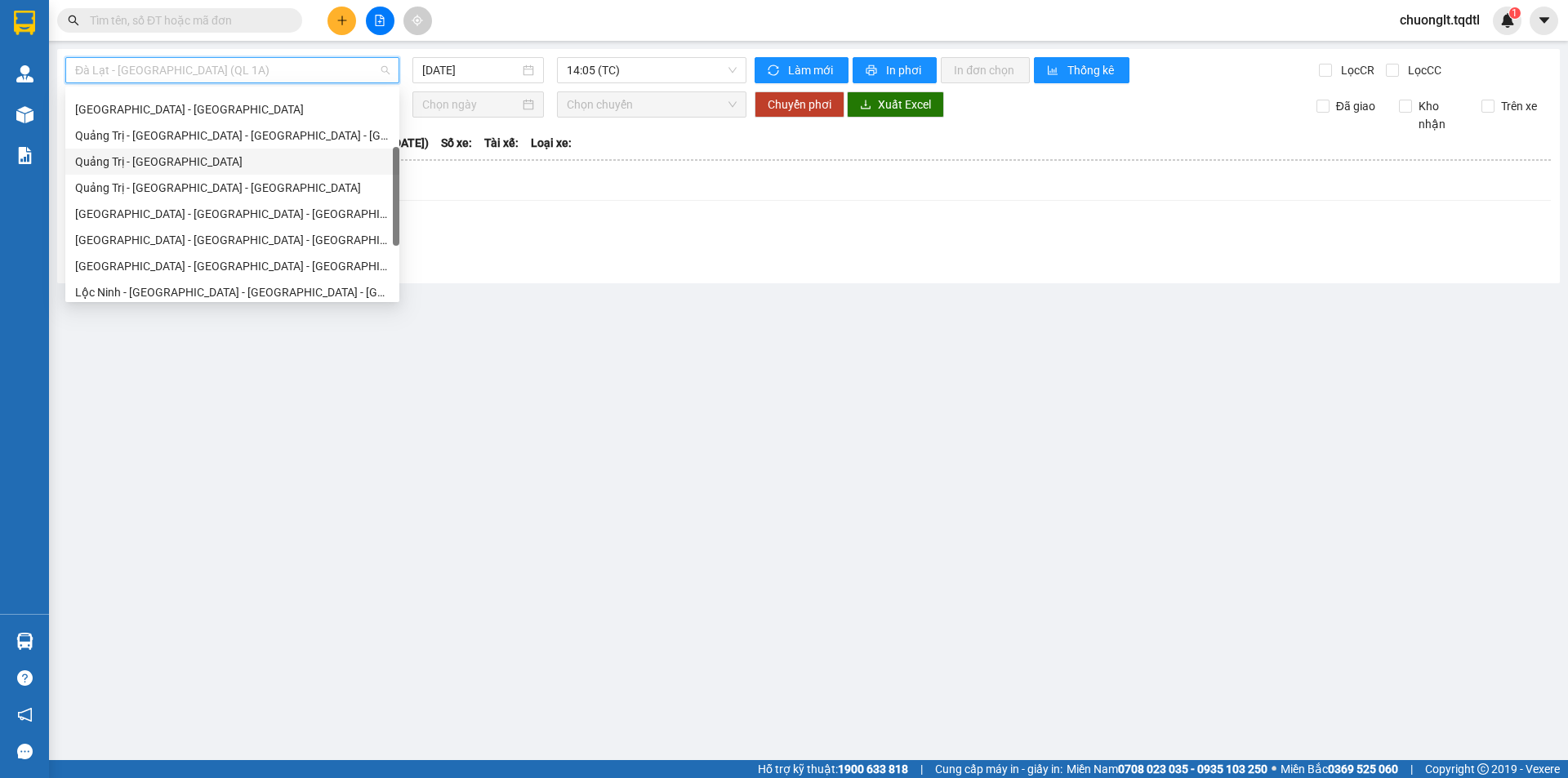
click at [196, 164] on div "Quảng Trị - [GEOGRAPHIC_DATA]" at bounding box center [232, 162] width 314 height 18
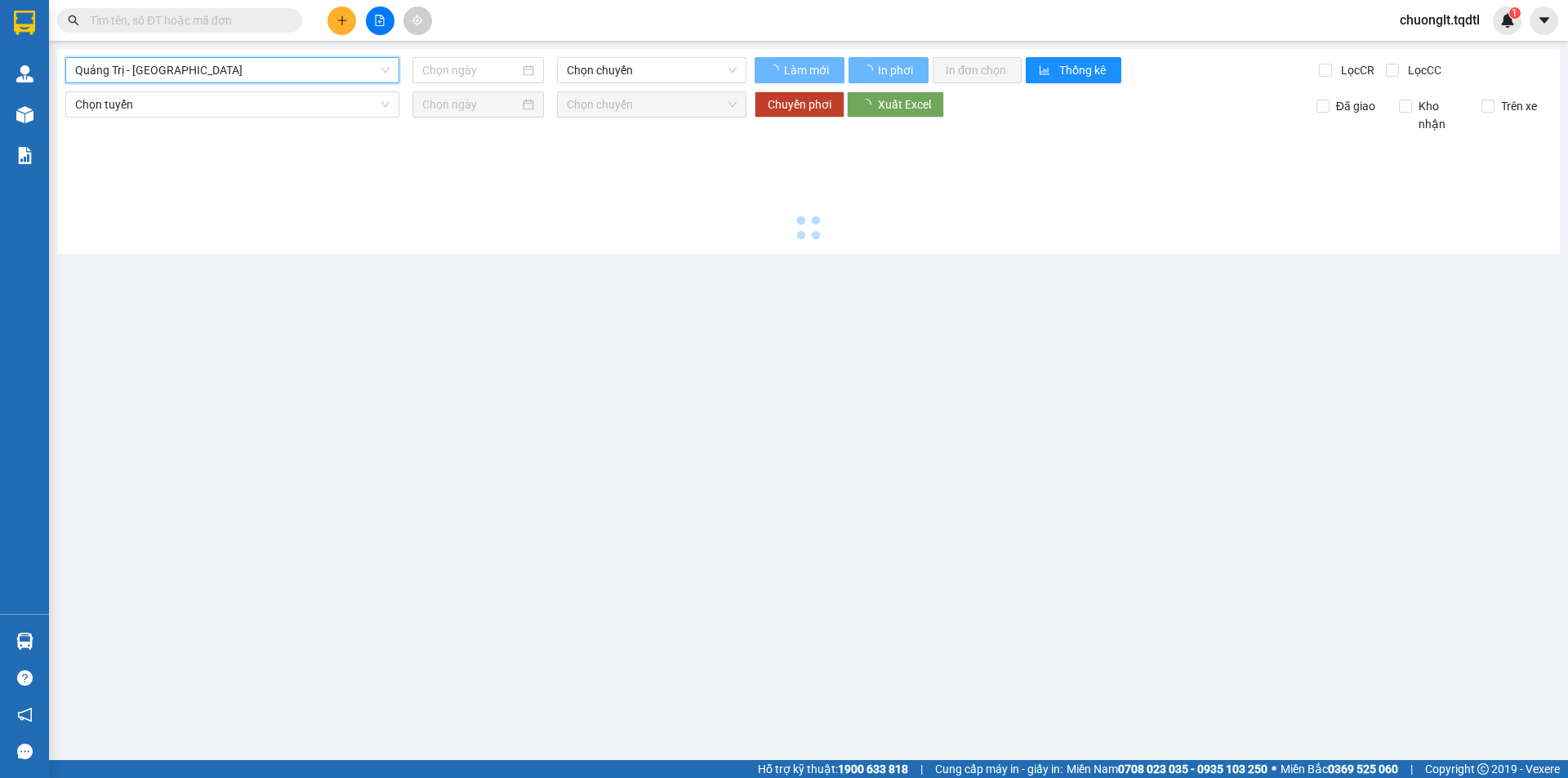
type input "[DATE]"
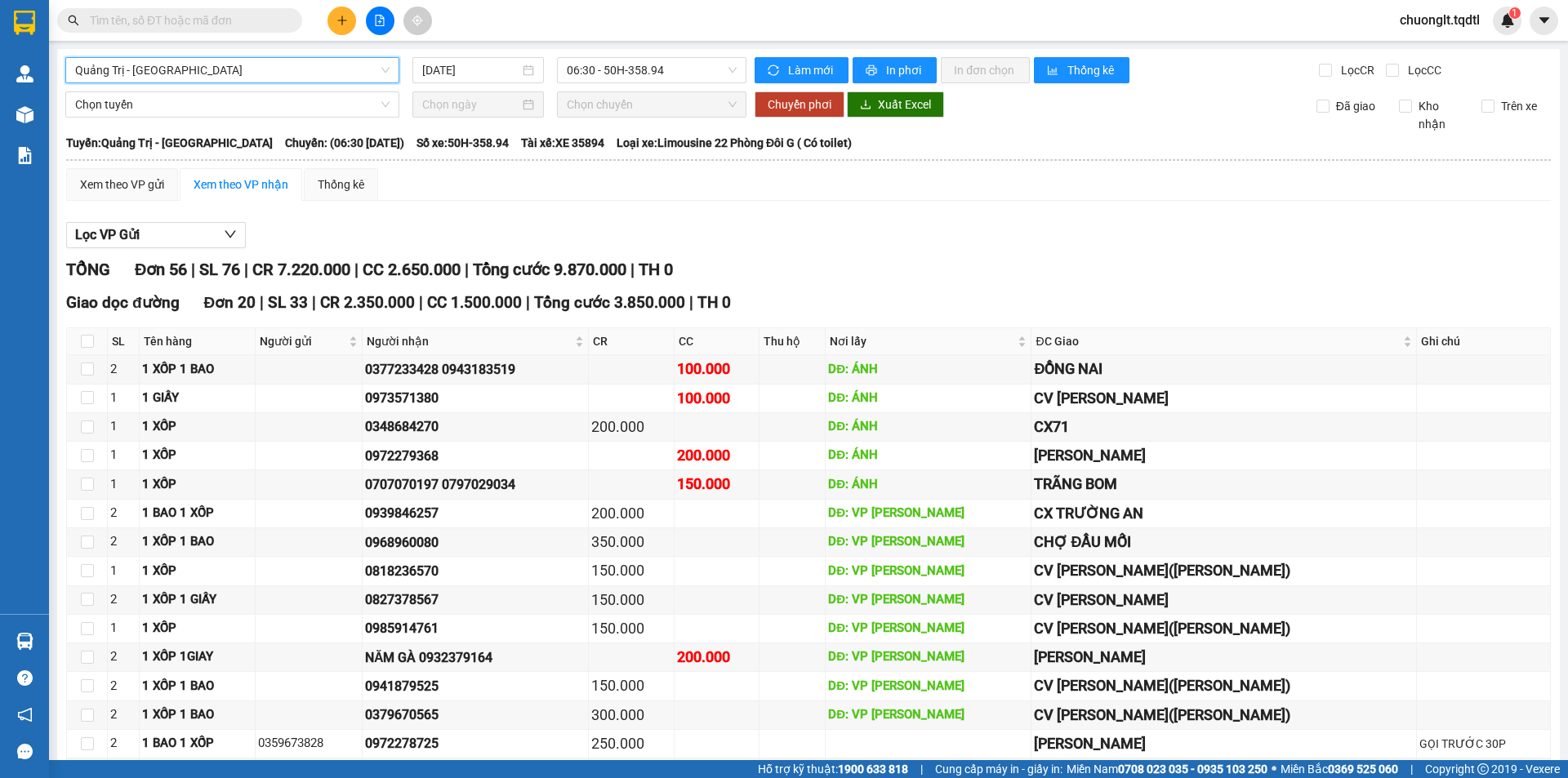
click at [340, 19] on icon "plus" at bounding box center [342, 20] width 12 height 12
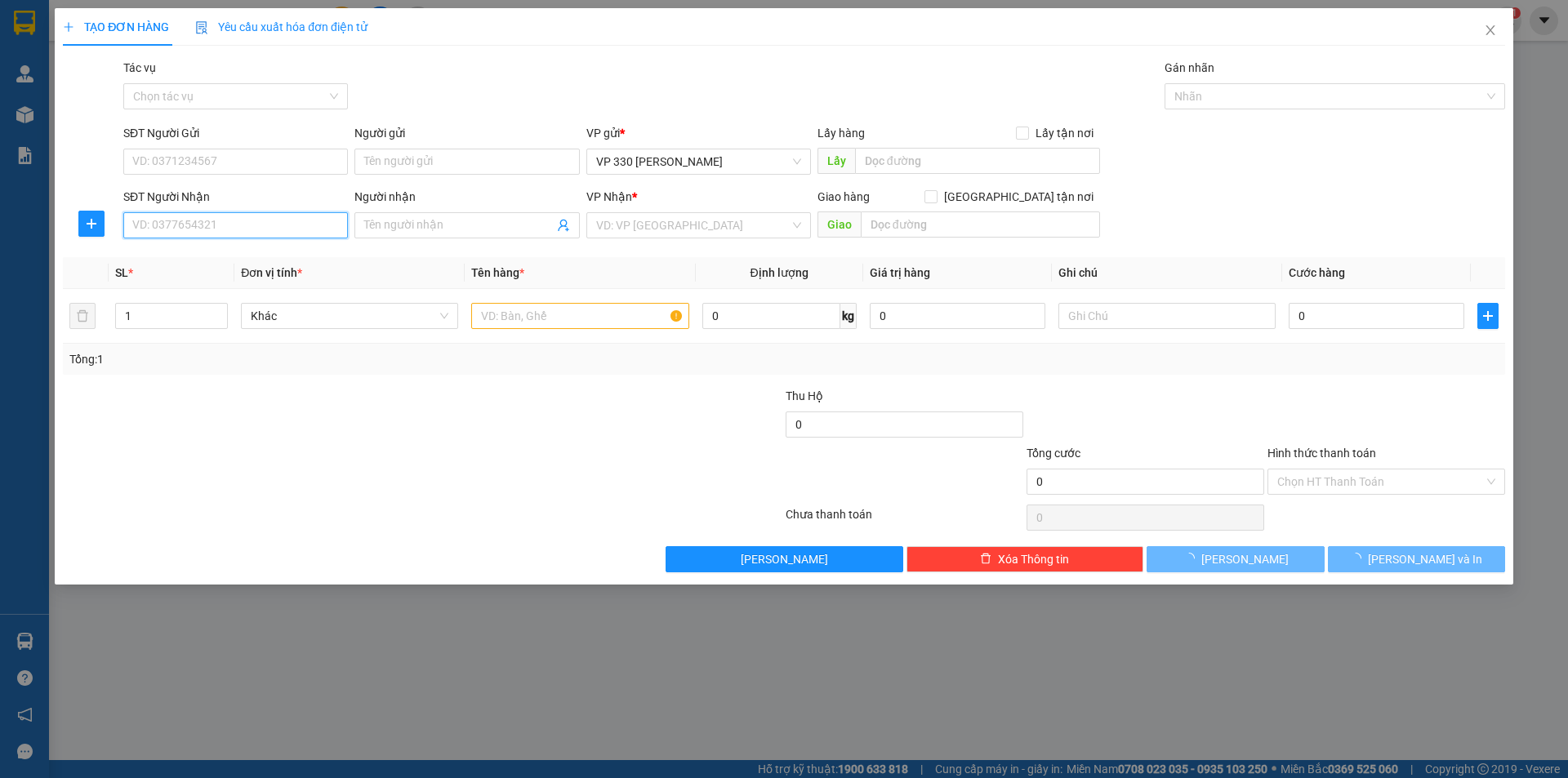
click at [214, 220] on input "SĐT Người Nhận" at bounding box center [236, 225] width 225 height 26
type input "0909358356"
click at [902, 163] on input "text" at bounding box center [977, 160] width 245 height 26
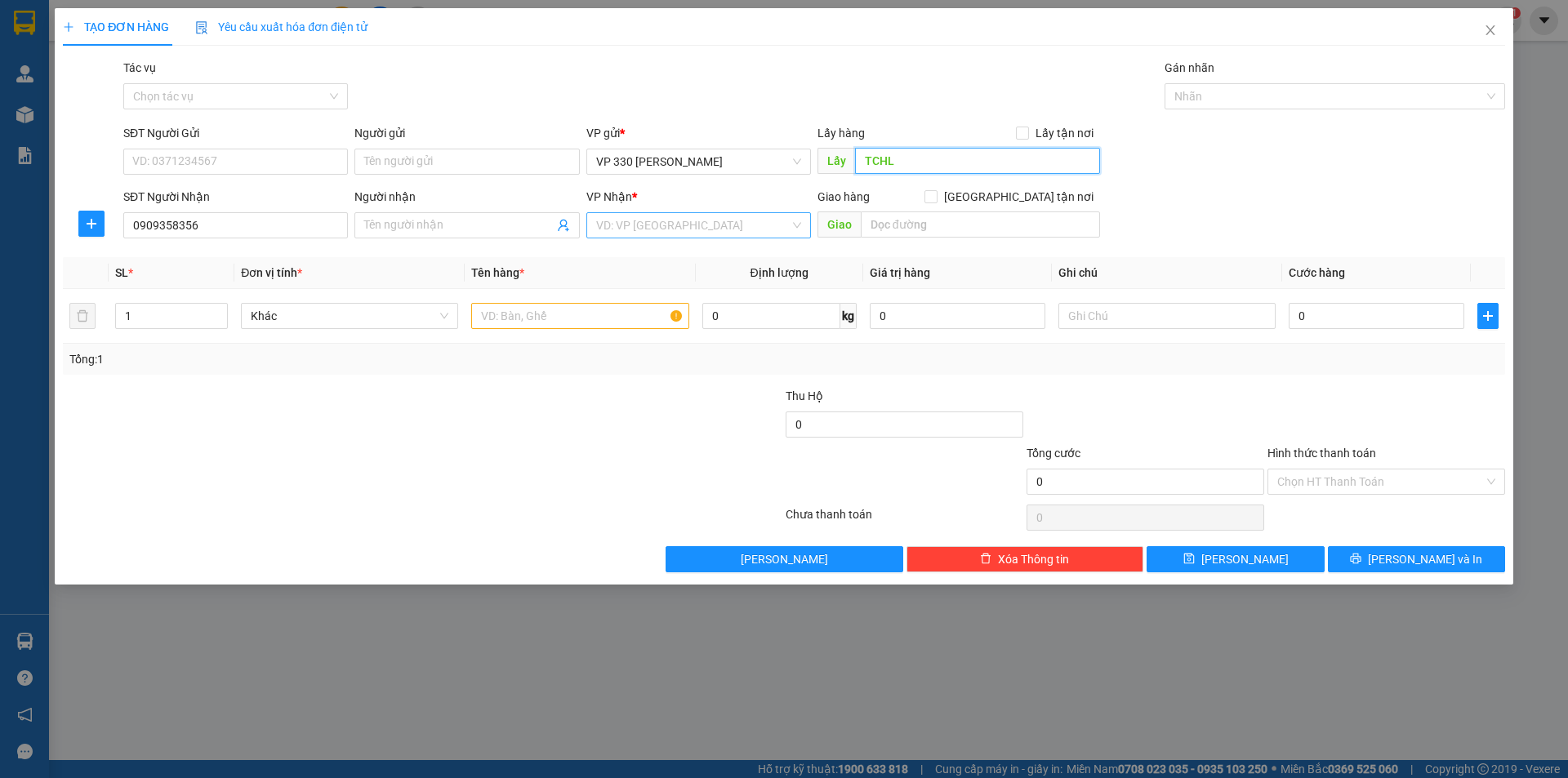
type input "TCHL"
click at [748, 227] on input "search" at bounding box center [693, 225] width 193 height 24
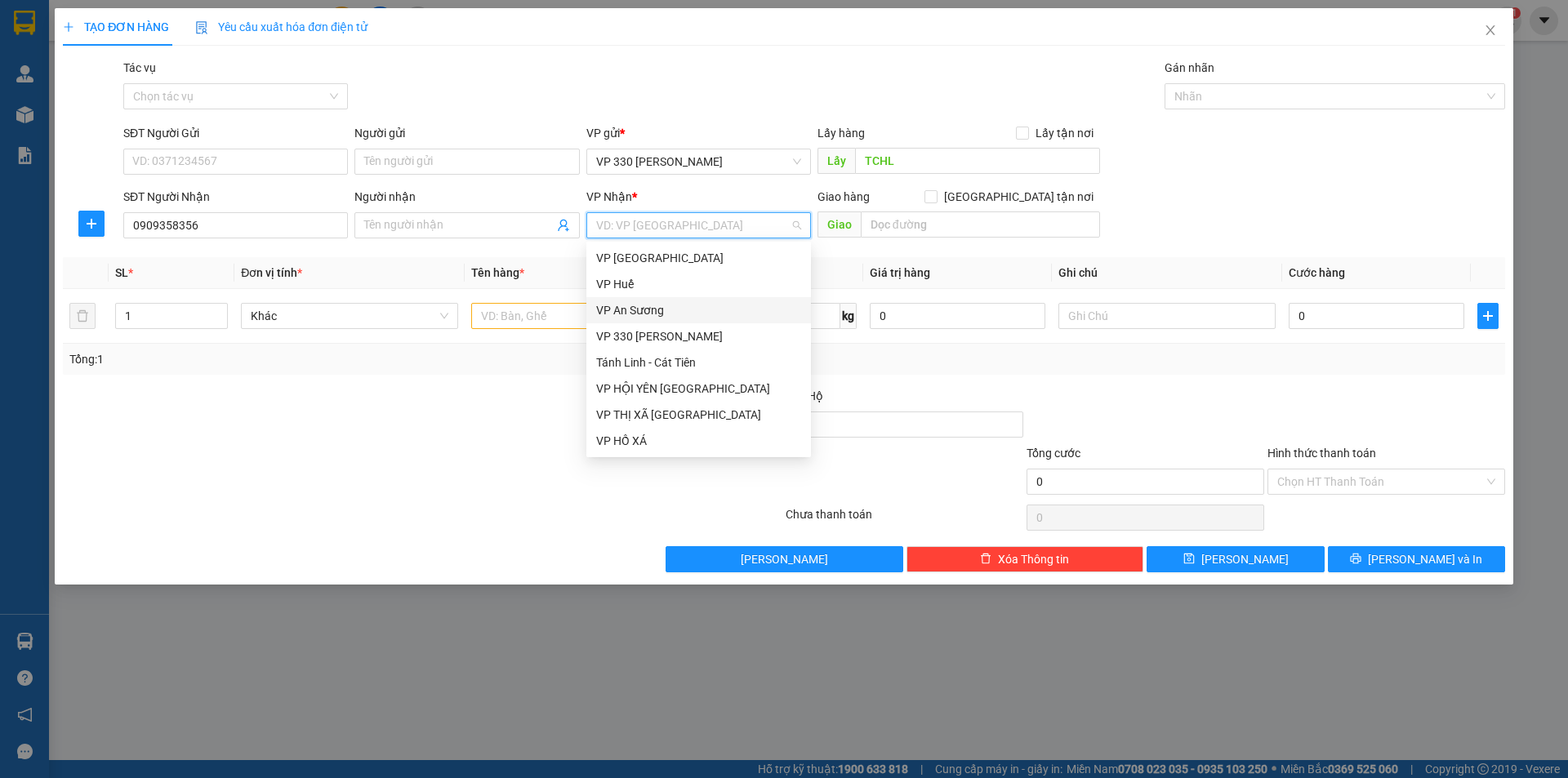
click at [705, 304] on div "VP An Sương" at bounding box center [699, 310] width 205 height 18
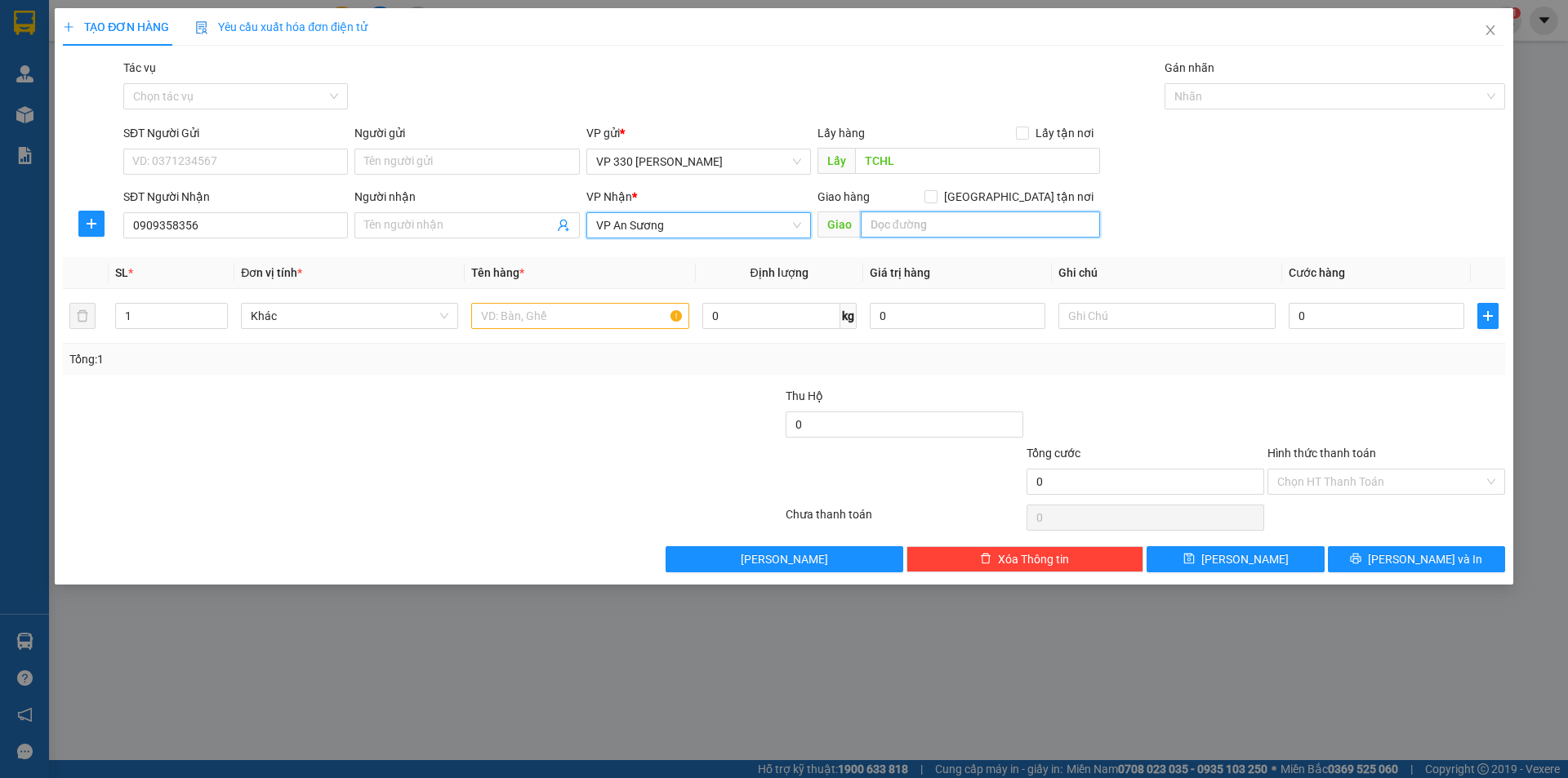
click at [932, 221] on input "text" at bounding box center [981, 224] width 239 height 26
type input "TAM HIỆP"
click at [586, 326] on input "text" at bounding box center [579, 316] width 217 height 26
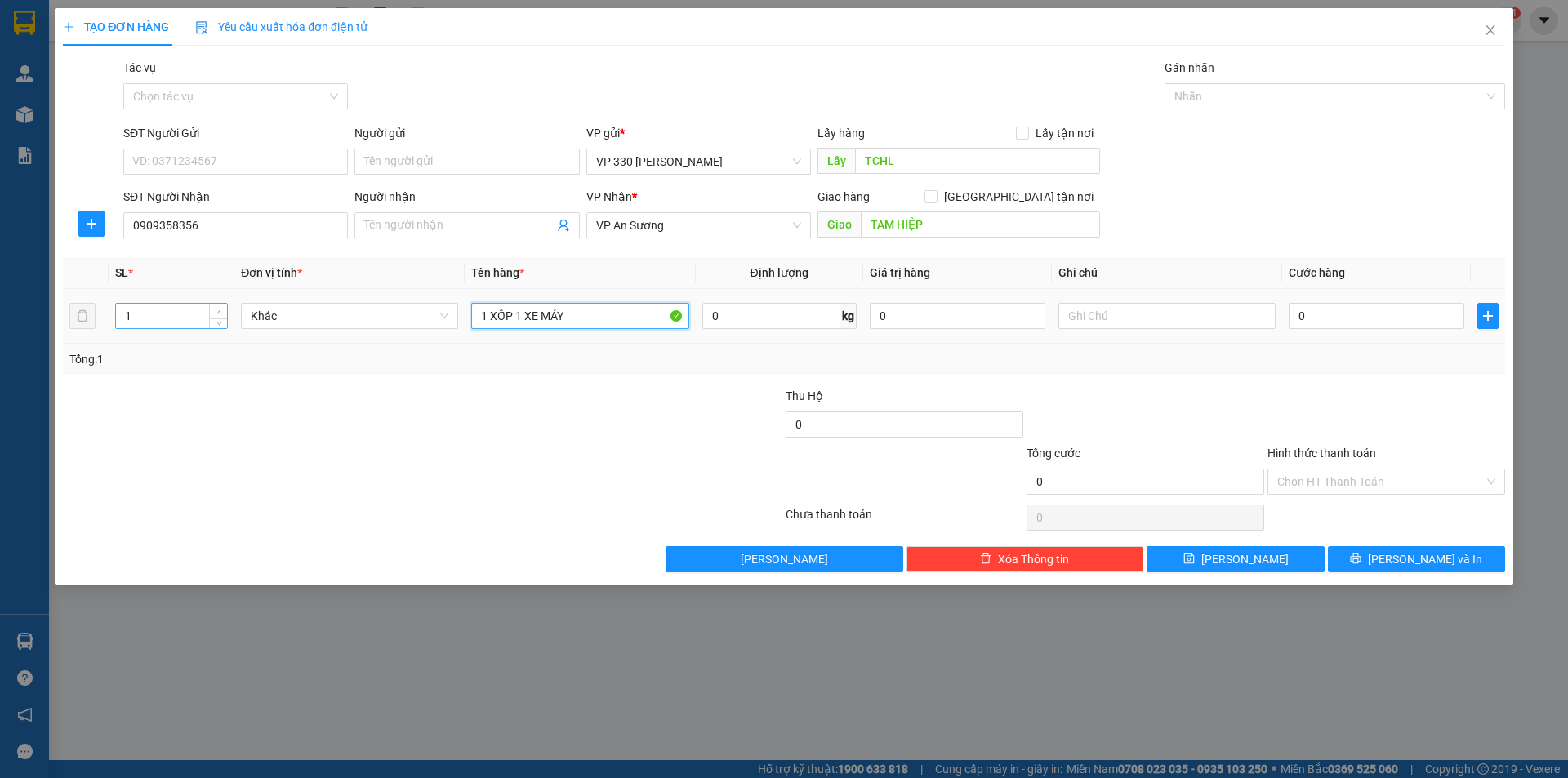
type input "1 XỐP 1 XE MÁY"
type input "2"
click at [223, 308] on span "up" at bounding box center [219, 311] width 10 height 10
click at [1368, 315] on input "0" at bounding box center [1375, 316] width 175 height 26
click at [1111, 318] on input "text" at bounding box center [1166, 316] width 217 height 26
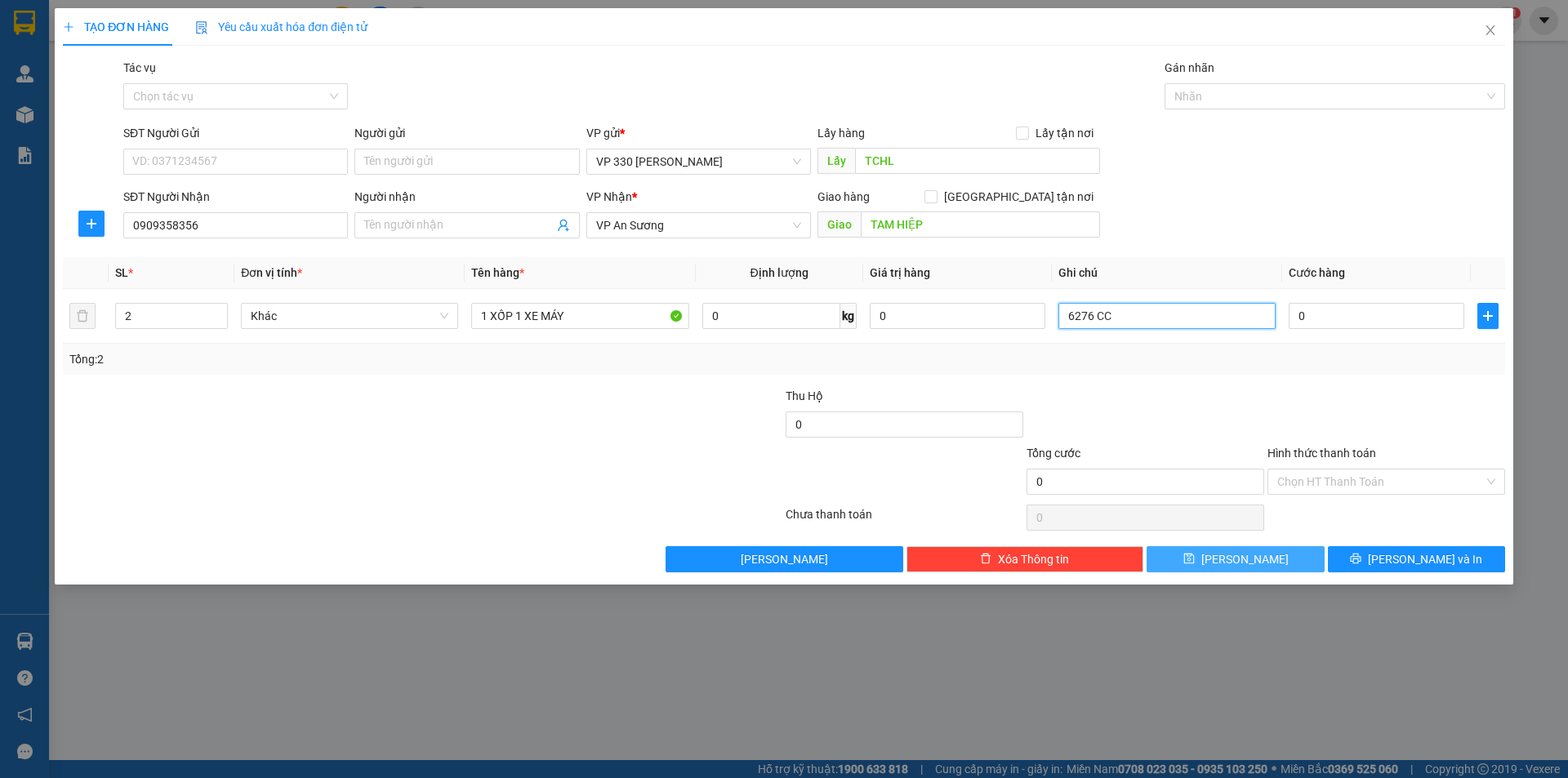
type input "6276 CC"
click at [1214, 562] on button "[PERSON_NAME]" at bounding box center [1234, 559] width 177 height 26
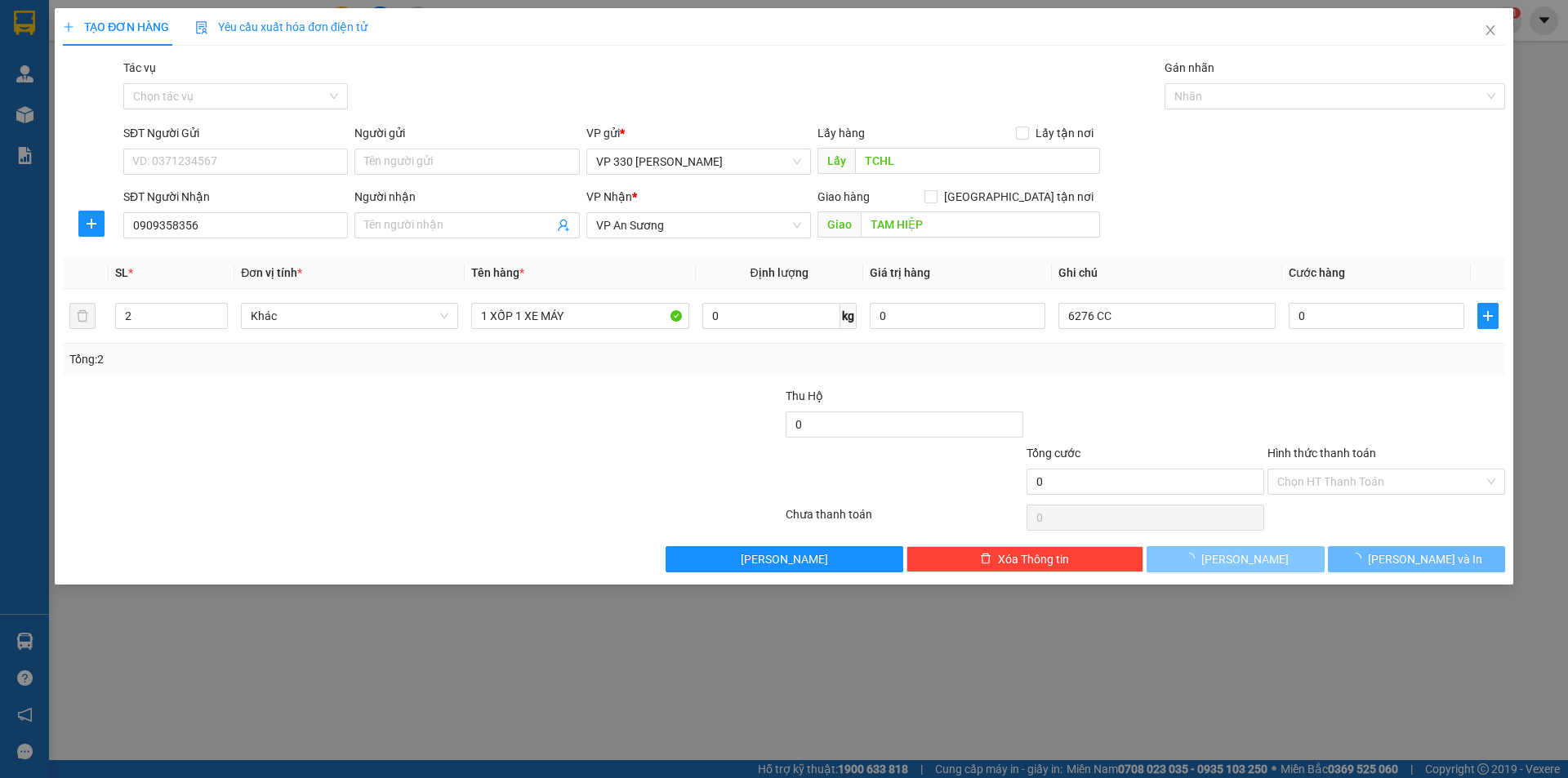
type input "1"
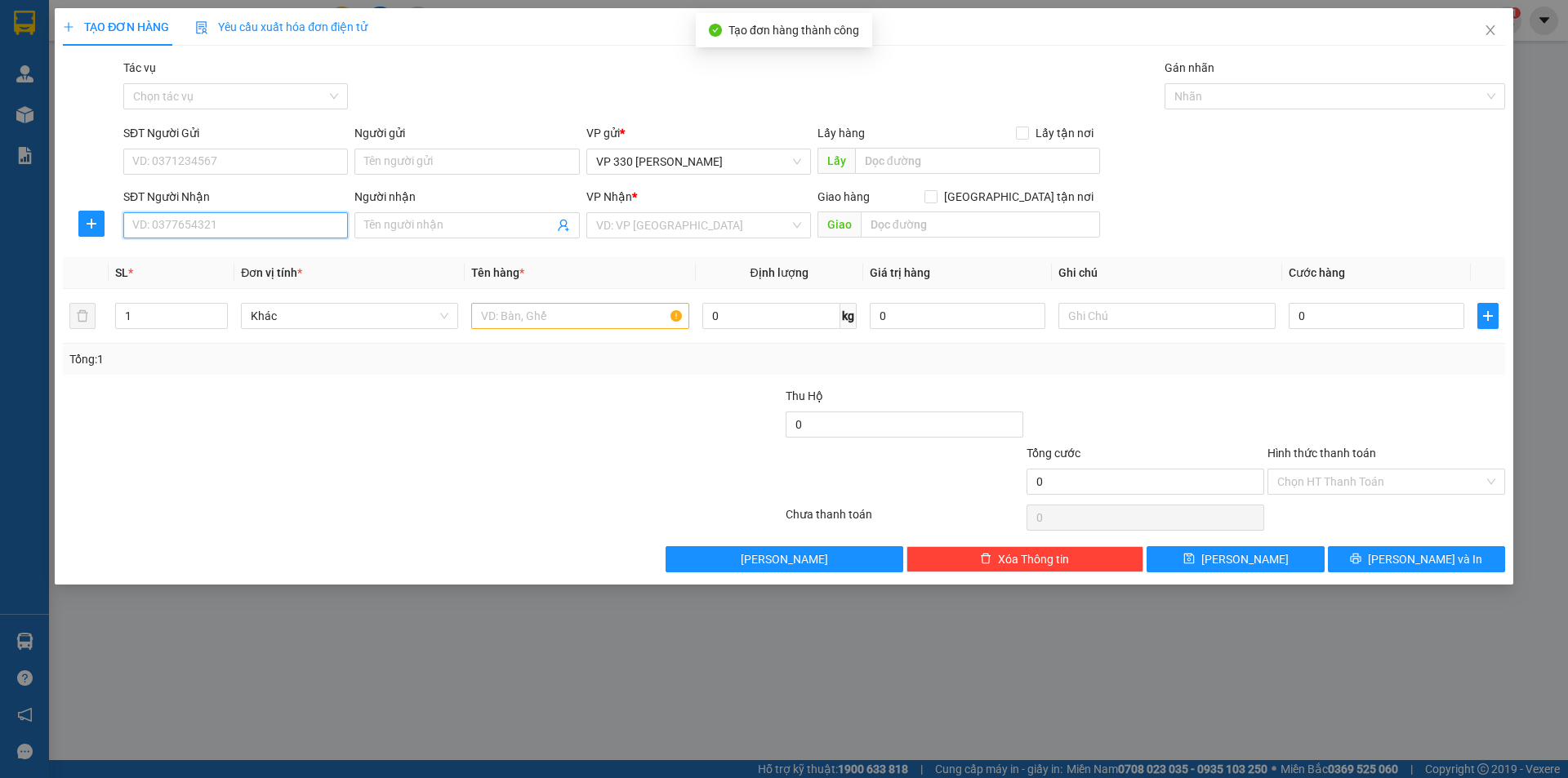
click at [244, 232] on input "SĐT Người Nhận" at bounding box center [236, 225] width 225 height 26
type input "0908711017"
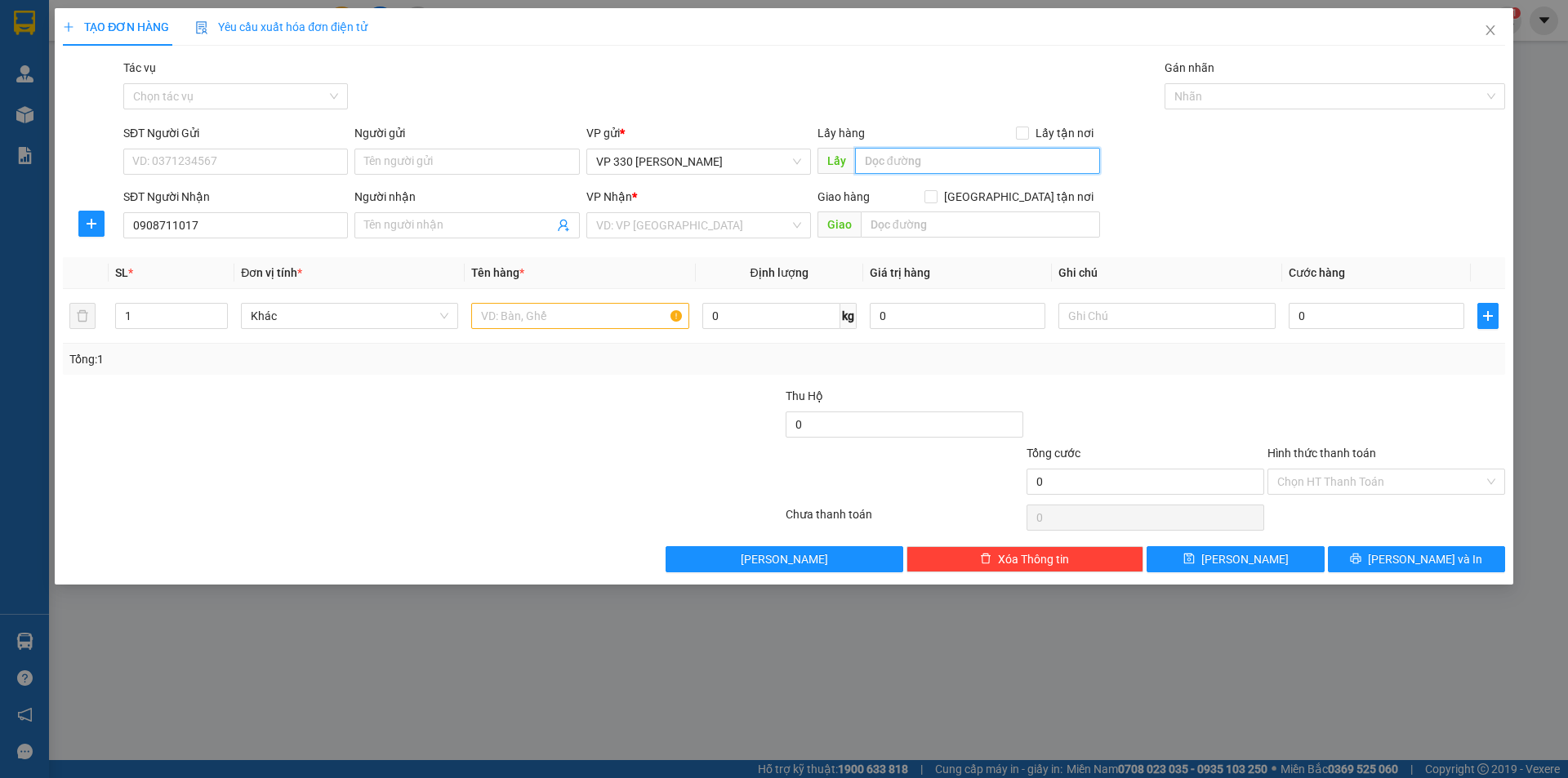
click at [934, 155] on input "text" at bounding box center [977, 160] width 245 height 26
type input "TCHL"
click at [676, 221] on input "search" at bounding box center [693, 225] width 193 height 24
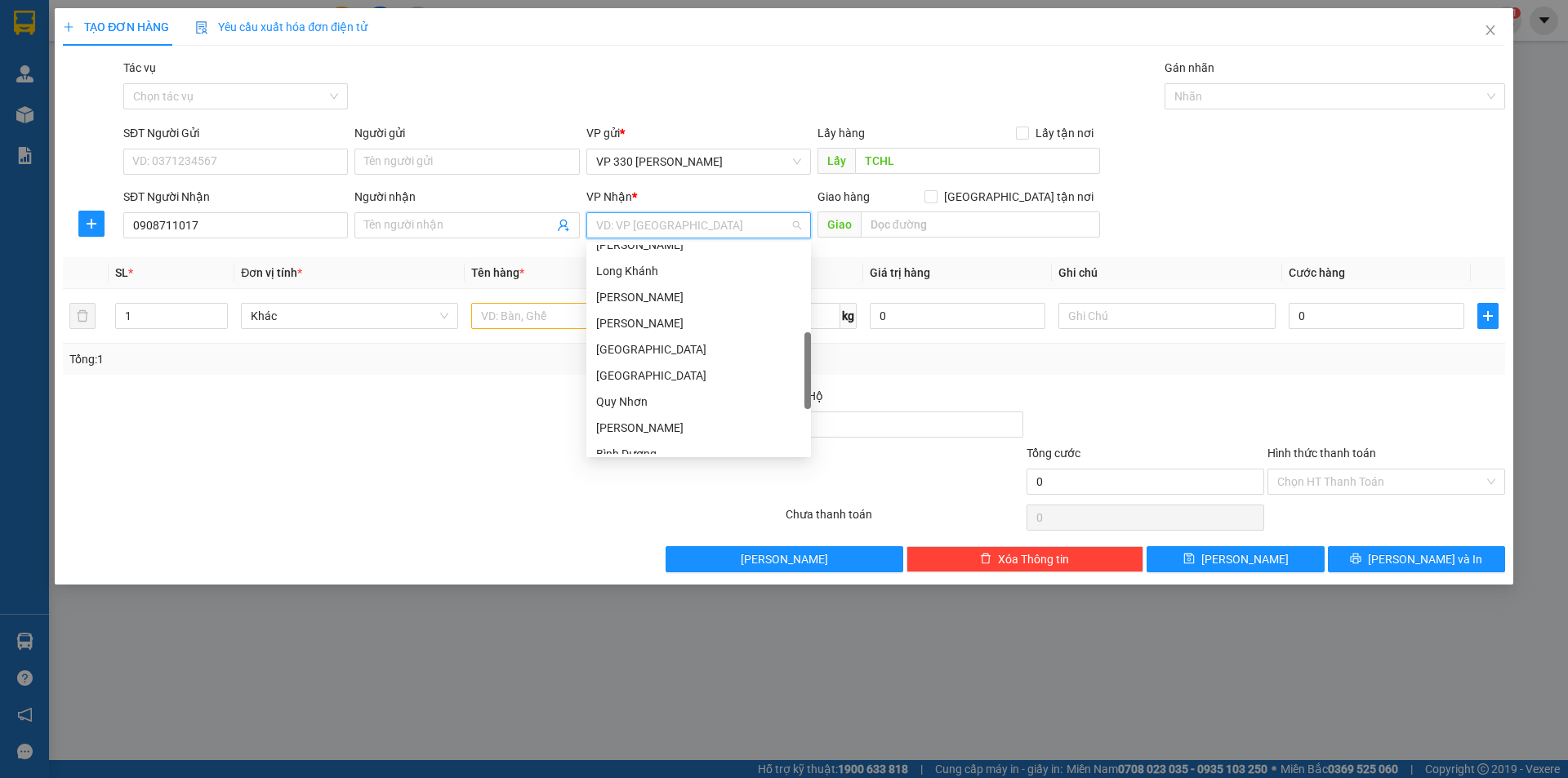
scroll to position [496, 0]
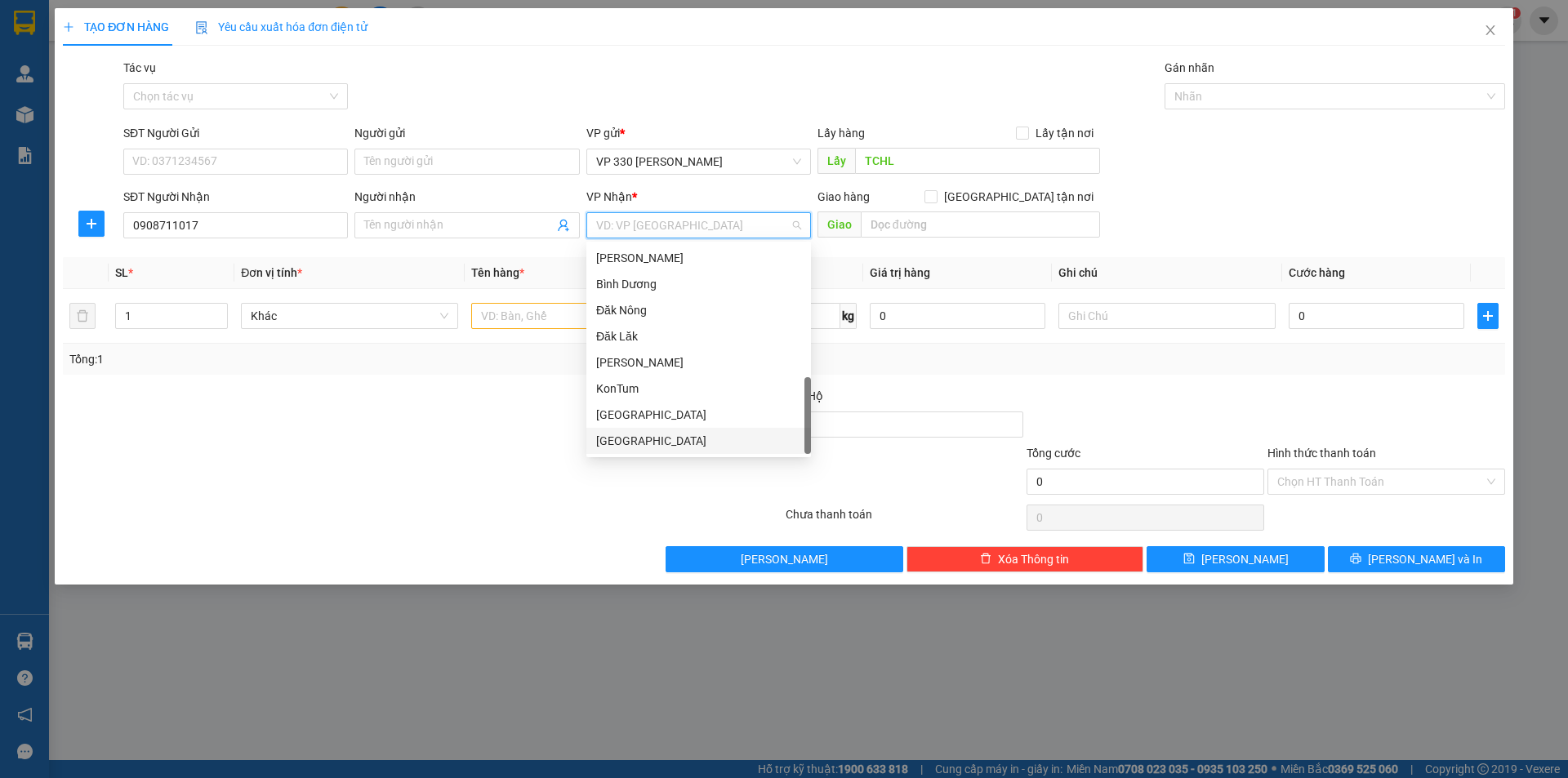
click at [680, 438] on div "[GEOGRAPHIC_DATA]" at bounding box center [699, 441] width 205 height 18
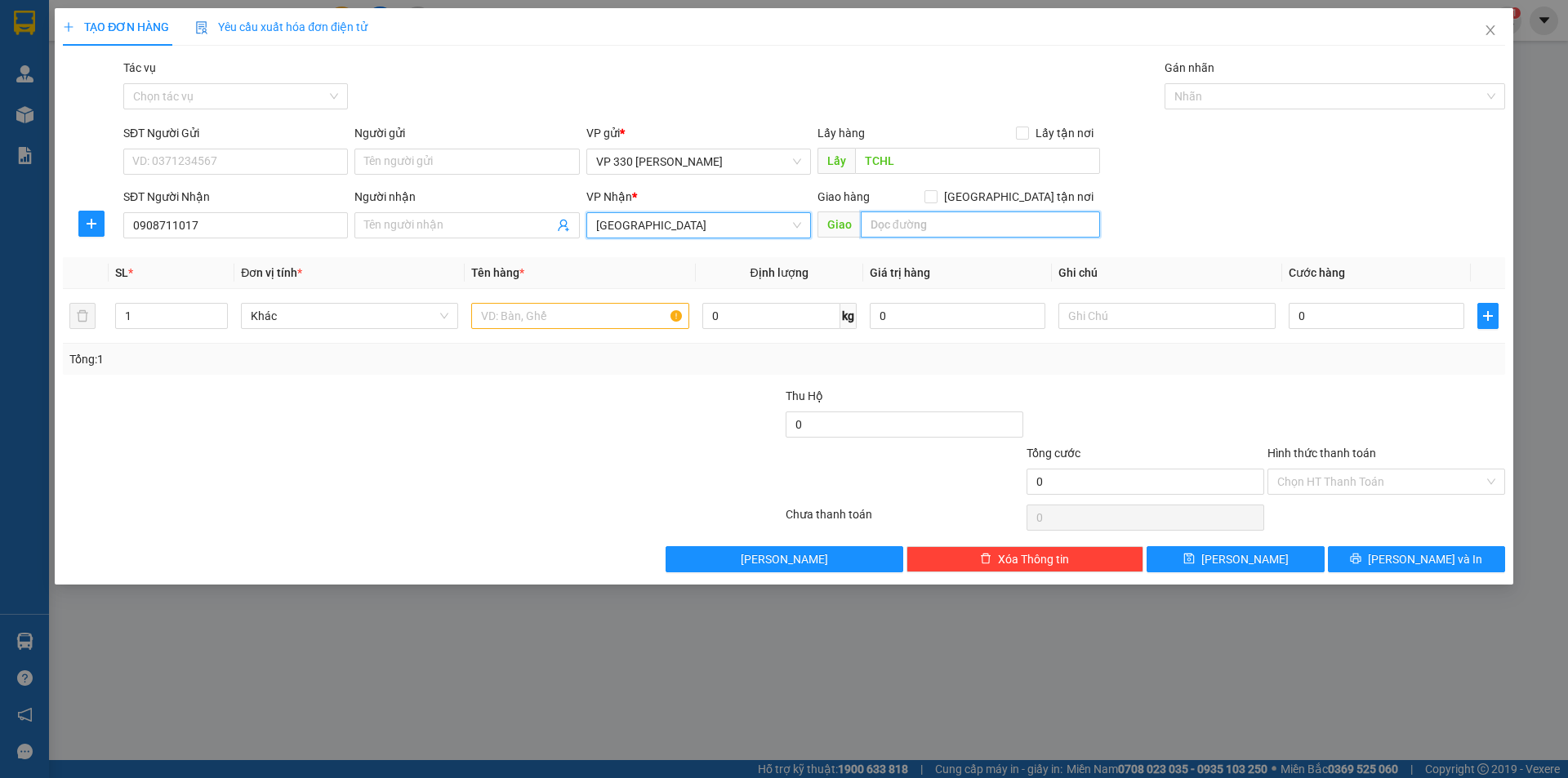
click at [936, 228] on input "text" at bounding box center [981, 224] width 239 height 26
type input "PHƯỚC LONG"
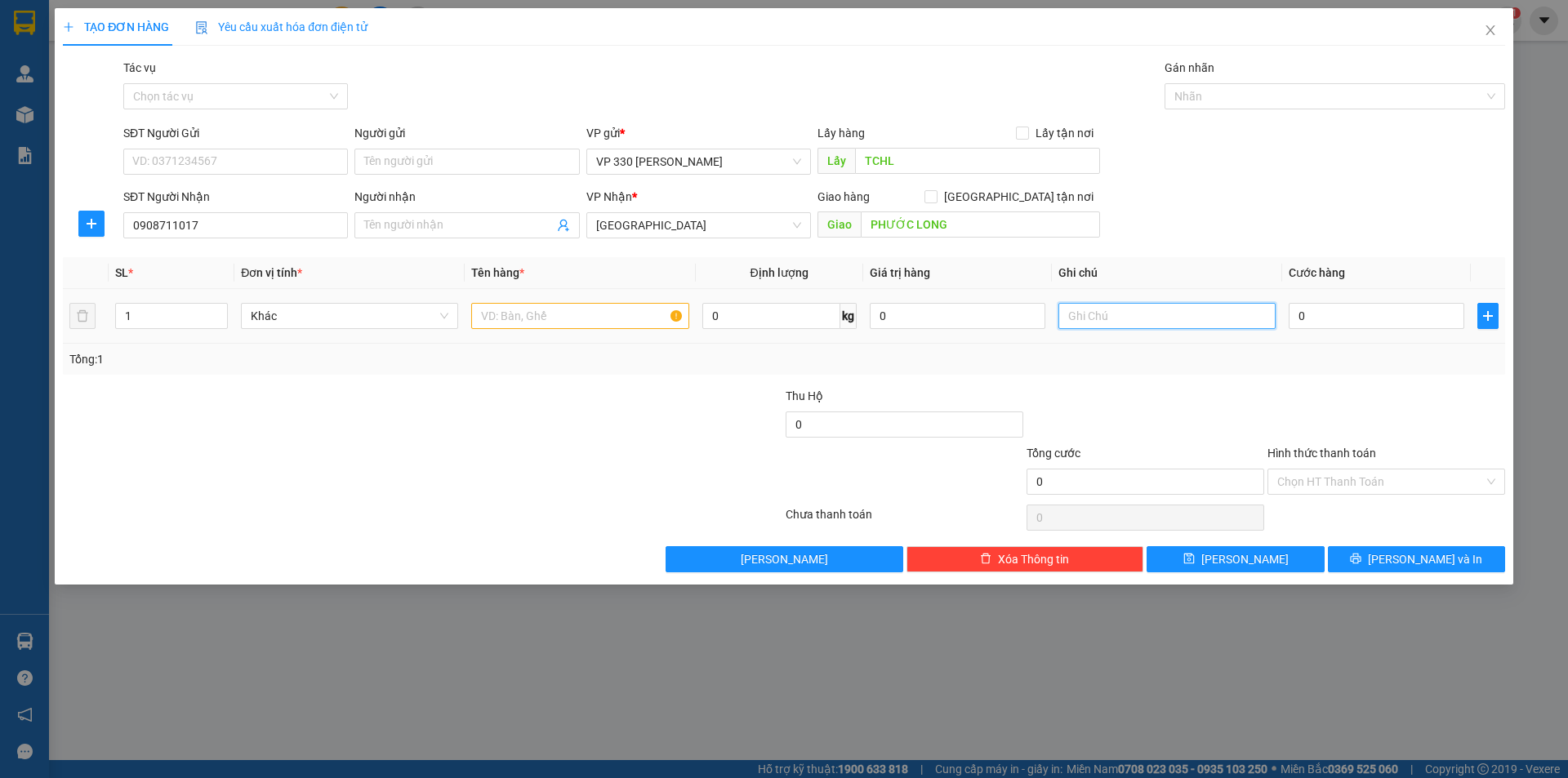
click at [1216, 309] on input "text" at bounding box center [1166, 316] width 217 height 26
type input "6153 TCHL THU"
click at [596, 310] on input "text" at bounding box center [579, 316] width 217 height 26
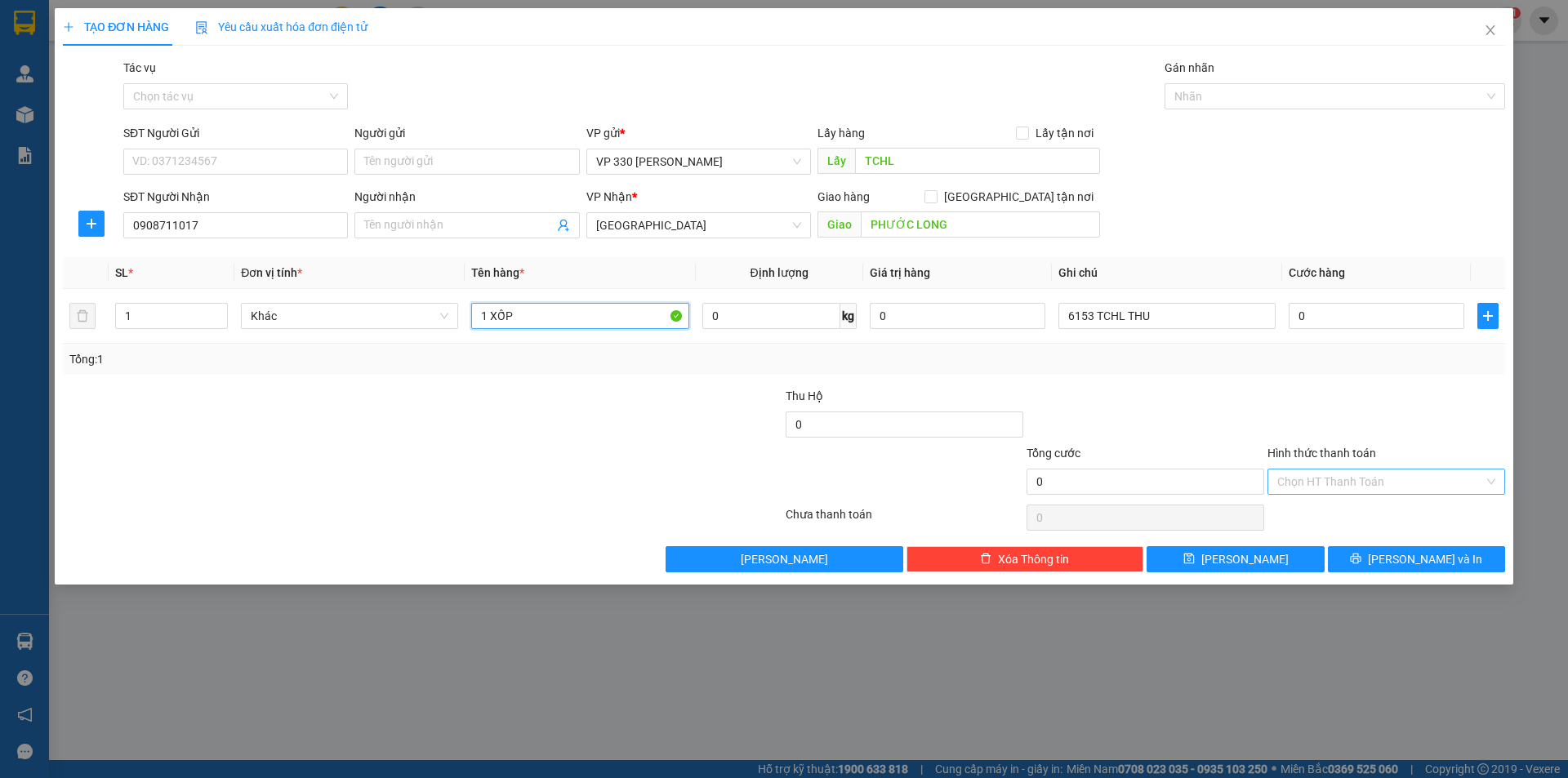
type input "1 XỐP"
click at [1445, 478] on input "Hình thức thanh toán" at bounding box center [1381, 481] width 207 height 24
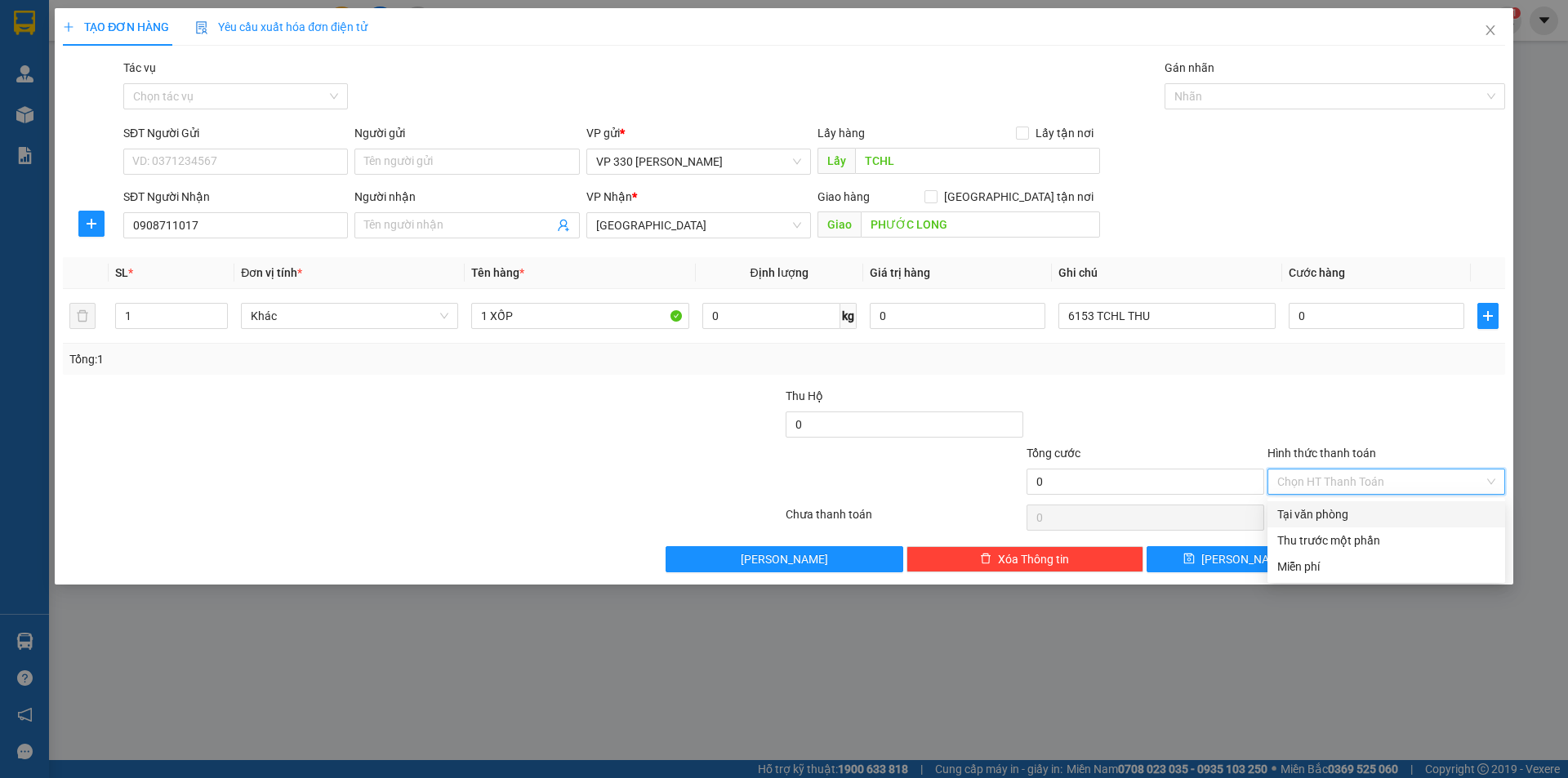
click at [1411, 514] on div "Tại văn phòng" at bounding box center [1386, 514] width 218 height 18
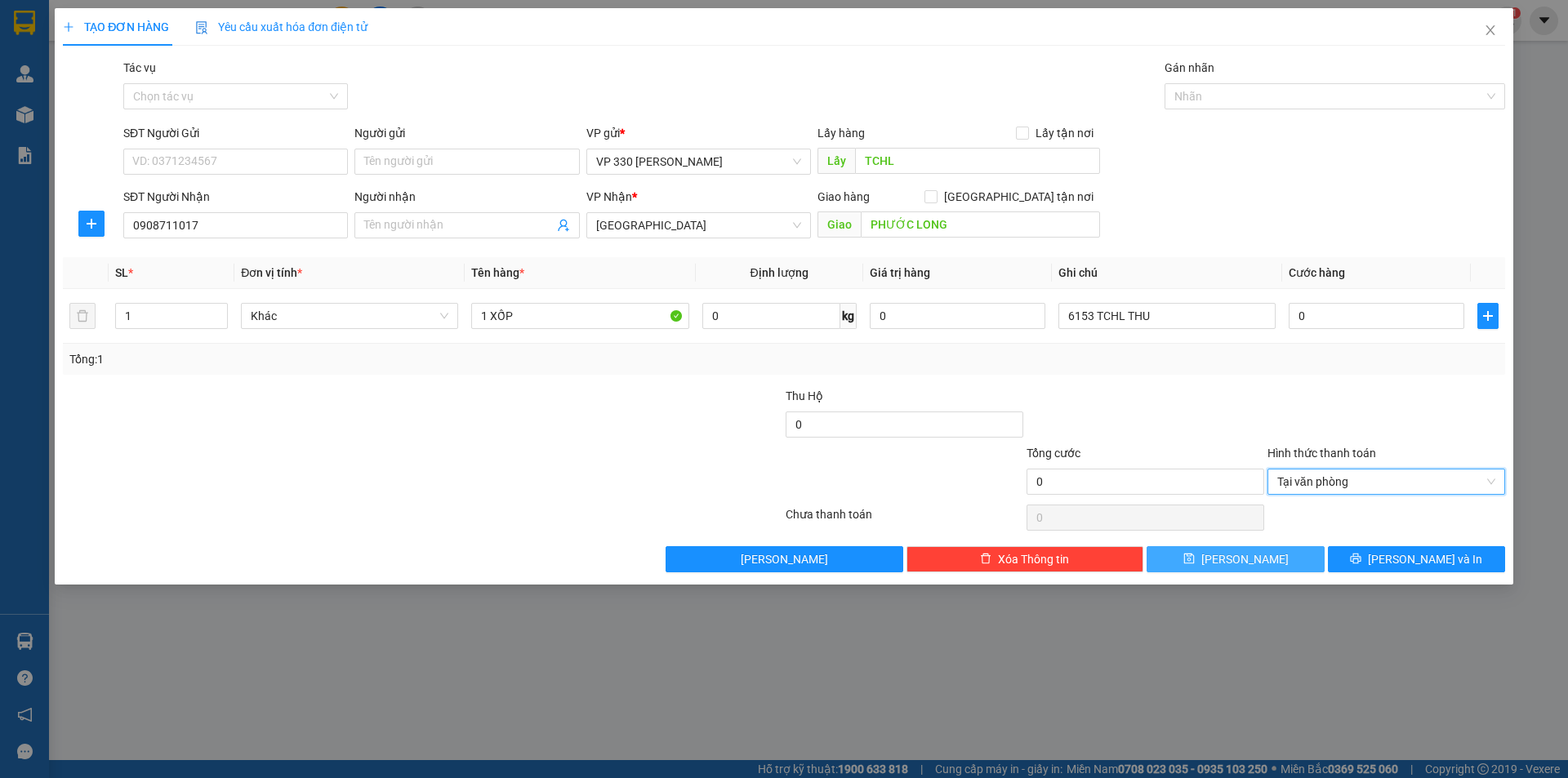
click at [1244, 567] on span "[PERSON_NAME]" at bounding box center [1244, 559] width 87 height 18
click at [1234, 559] on span "[PERSON_NAME]" at bounding box center [1244, 559] width 87 height 18
click at [1236, 566] on span "[PERSON_NAME]" at bounding box center [1244, 559] width 87 height 18
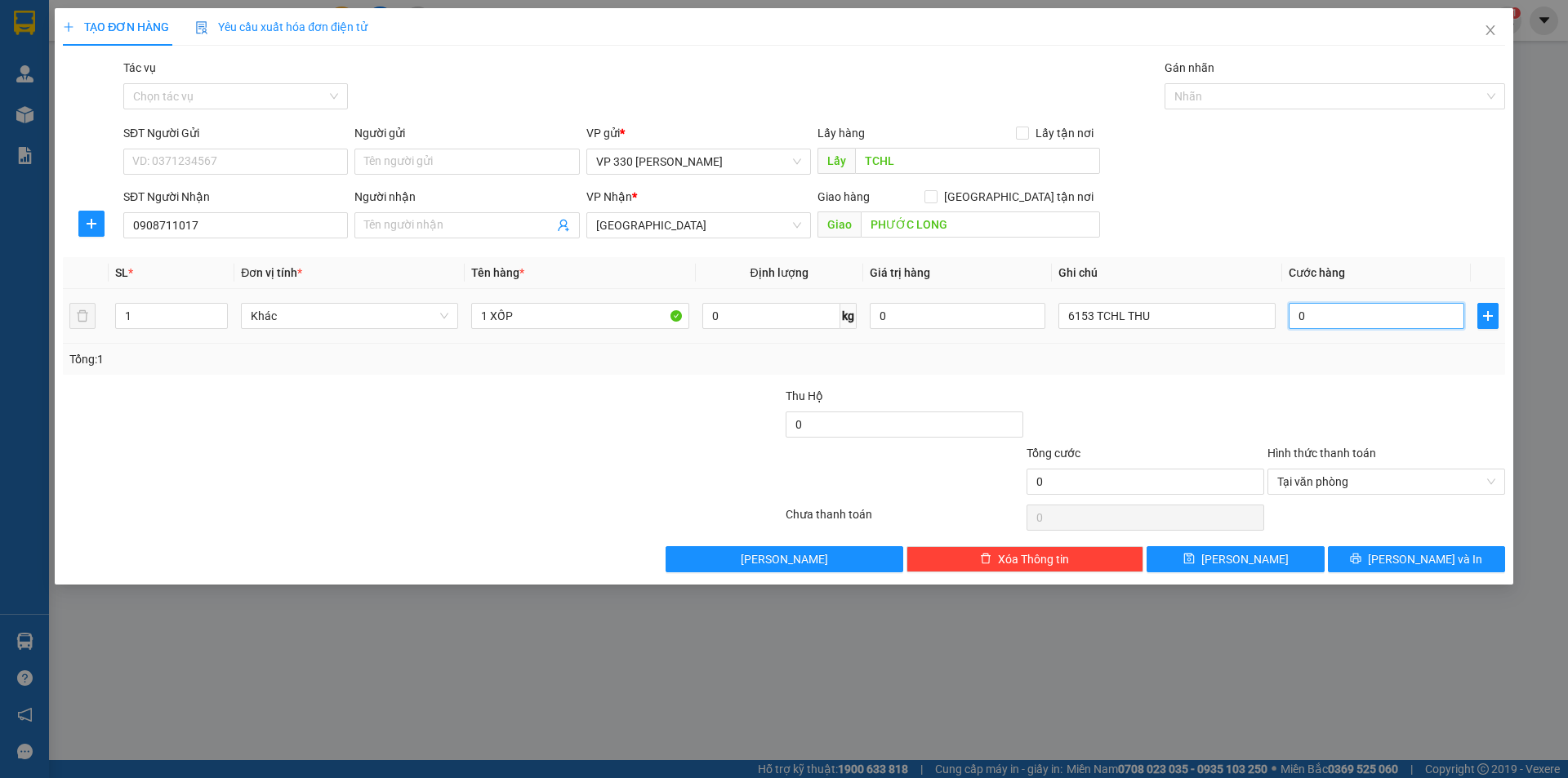
click at [1355, 323] on input "0" at bounding box center [1375, 316] width 175 height 26
type input "1"
type input "10"
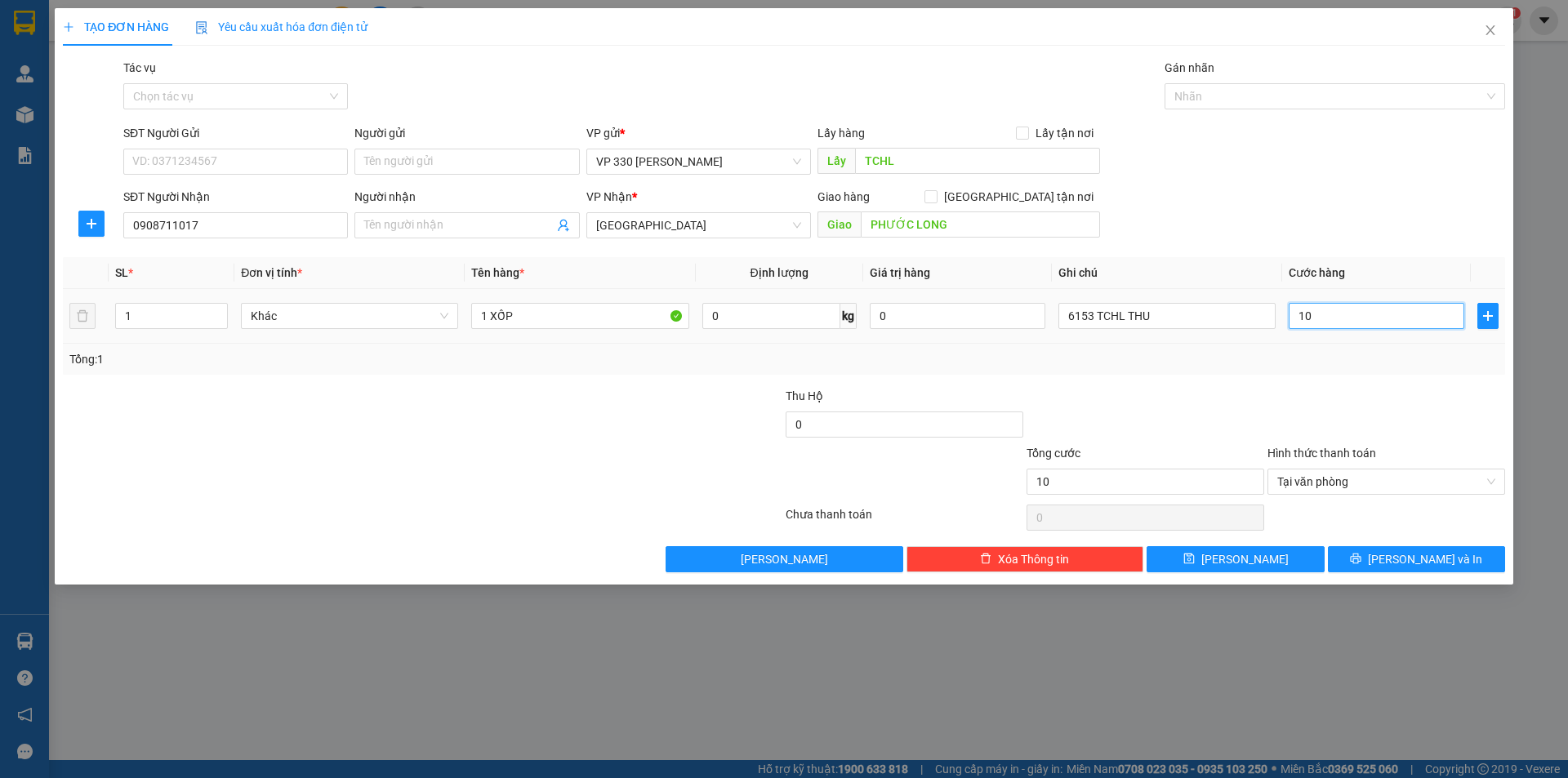
type input "100"
type input "1.000"
type input "10.000"
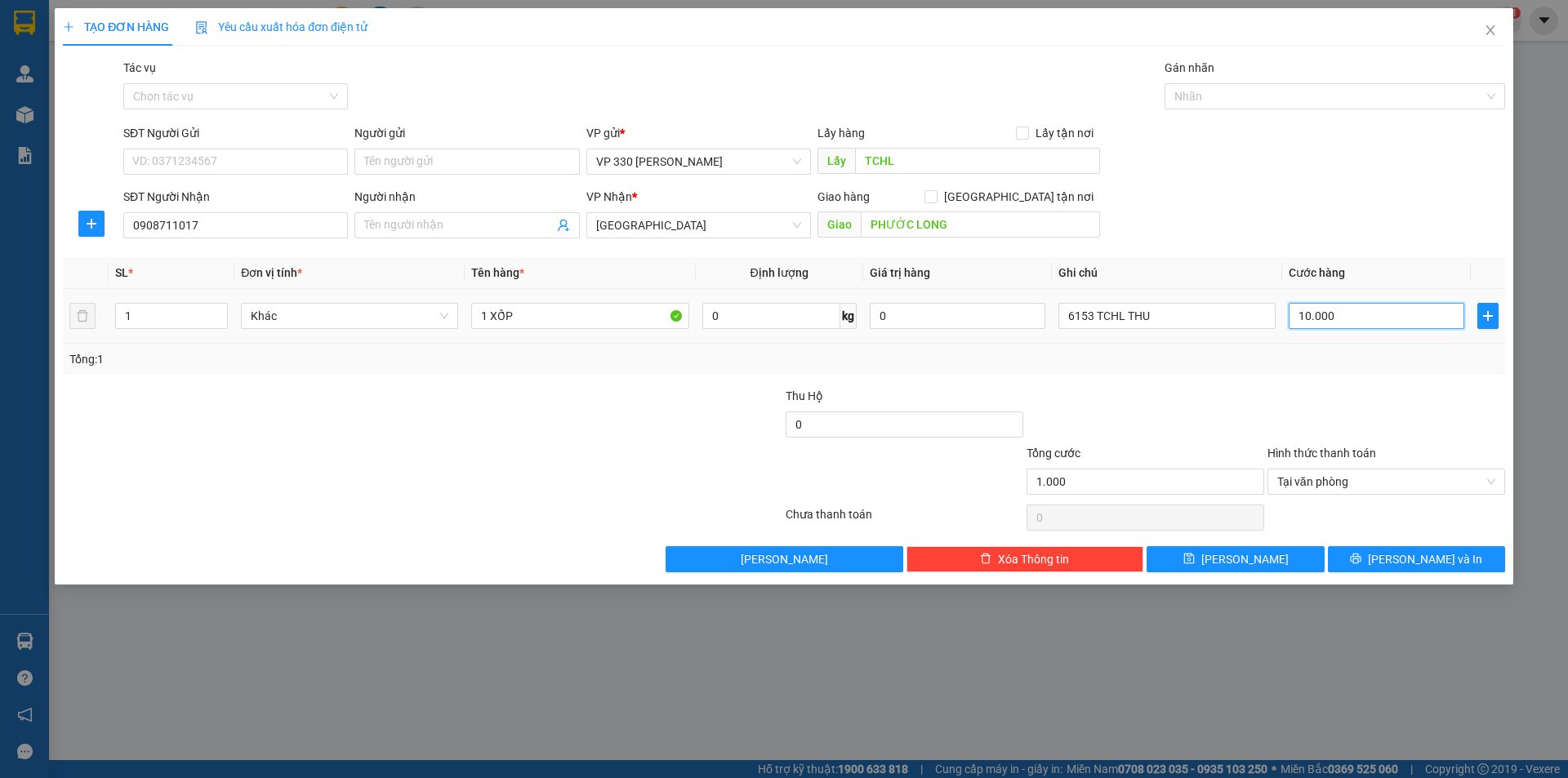
type input "10.000"
type input "100.000"
click at [1287, 555] on button "[PERSON_NAME]" at bounding box center [1234, 559] width 177 height 26
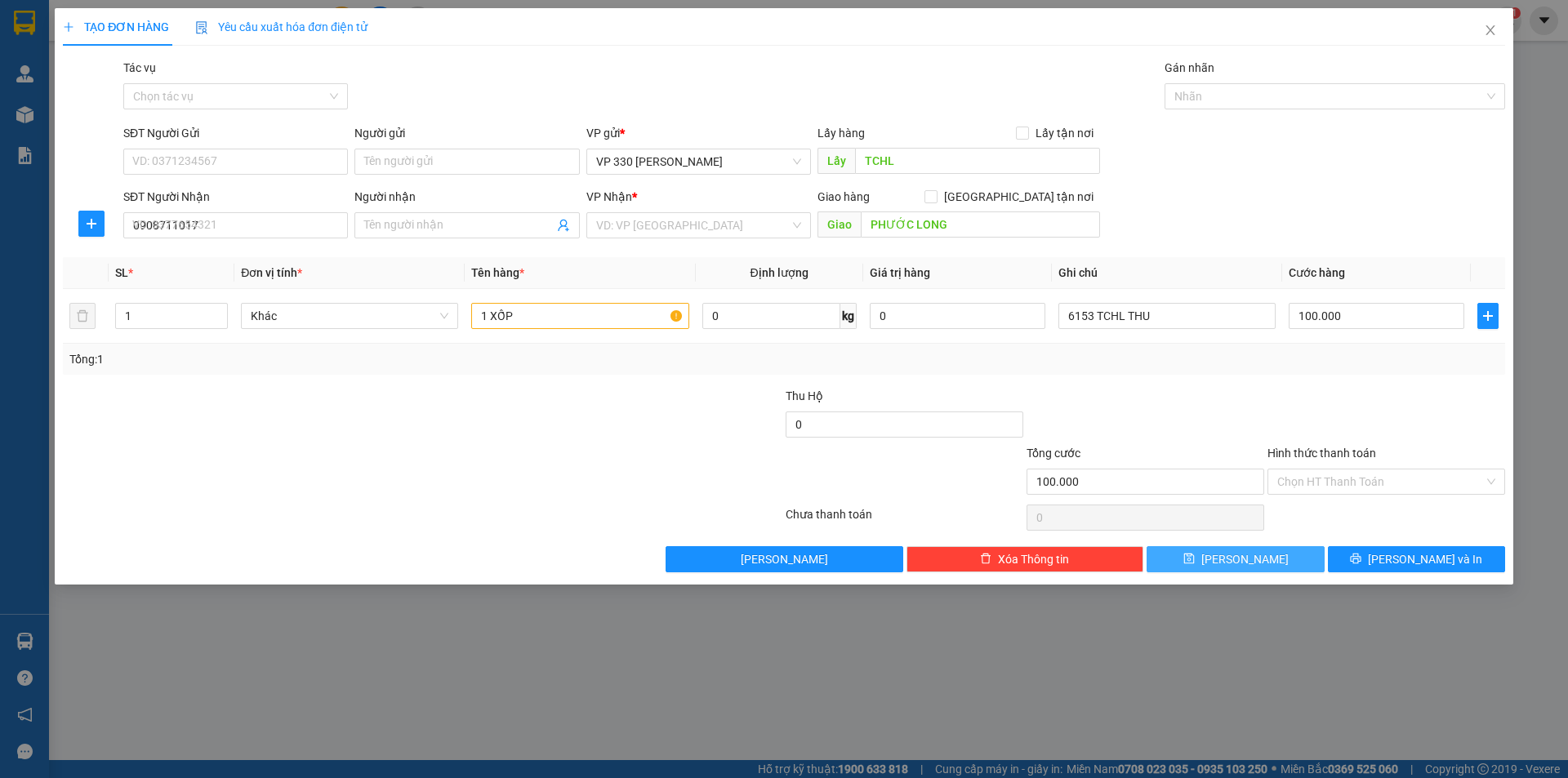
type input "0"
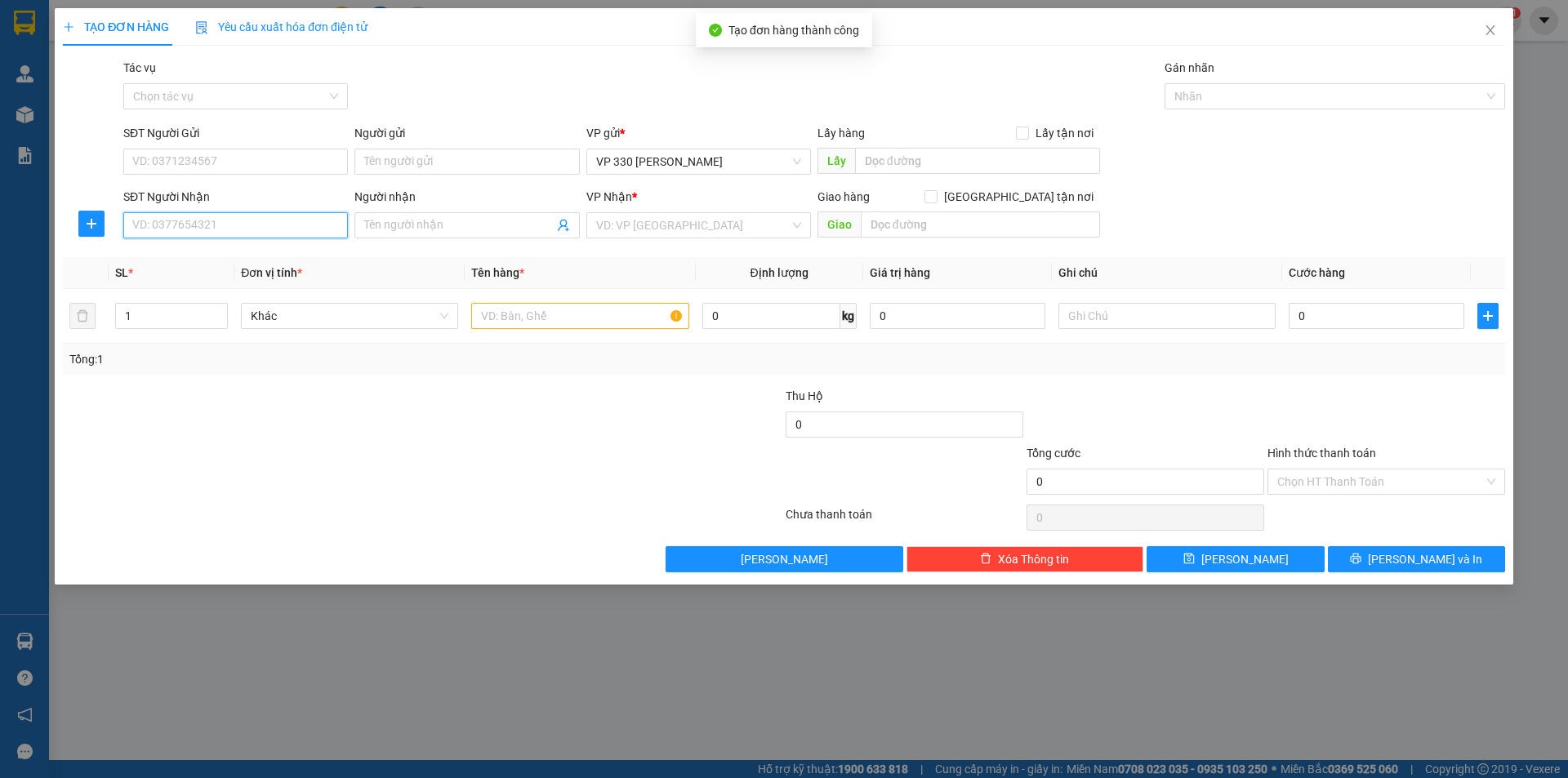
click at [259, 229] on input "SĐT Người Nhận" at bounding box center [236, 225] width 225 height 26
type input "0962700954"
click at [517, 314] on input "text" at bounding box center [579, 316] width 217 height 26
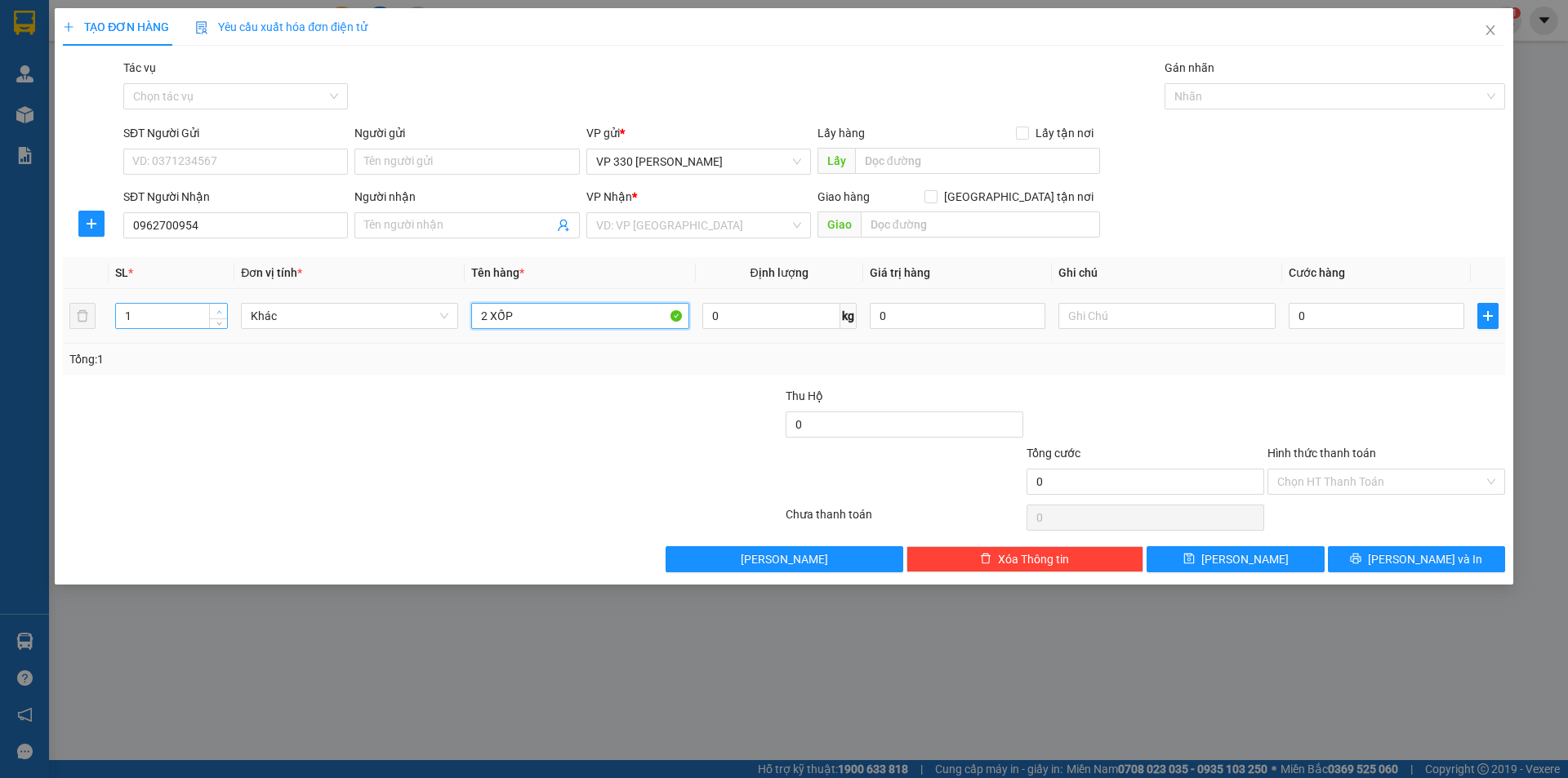
type input "2 XỐP"
type input "2"
click at [217, 309] on icon "up" at bounding box center [220, 312] width 5 height 5
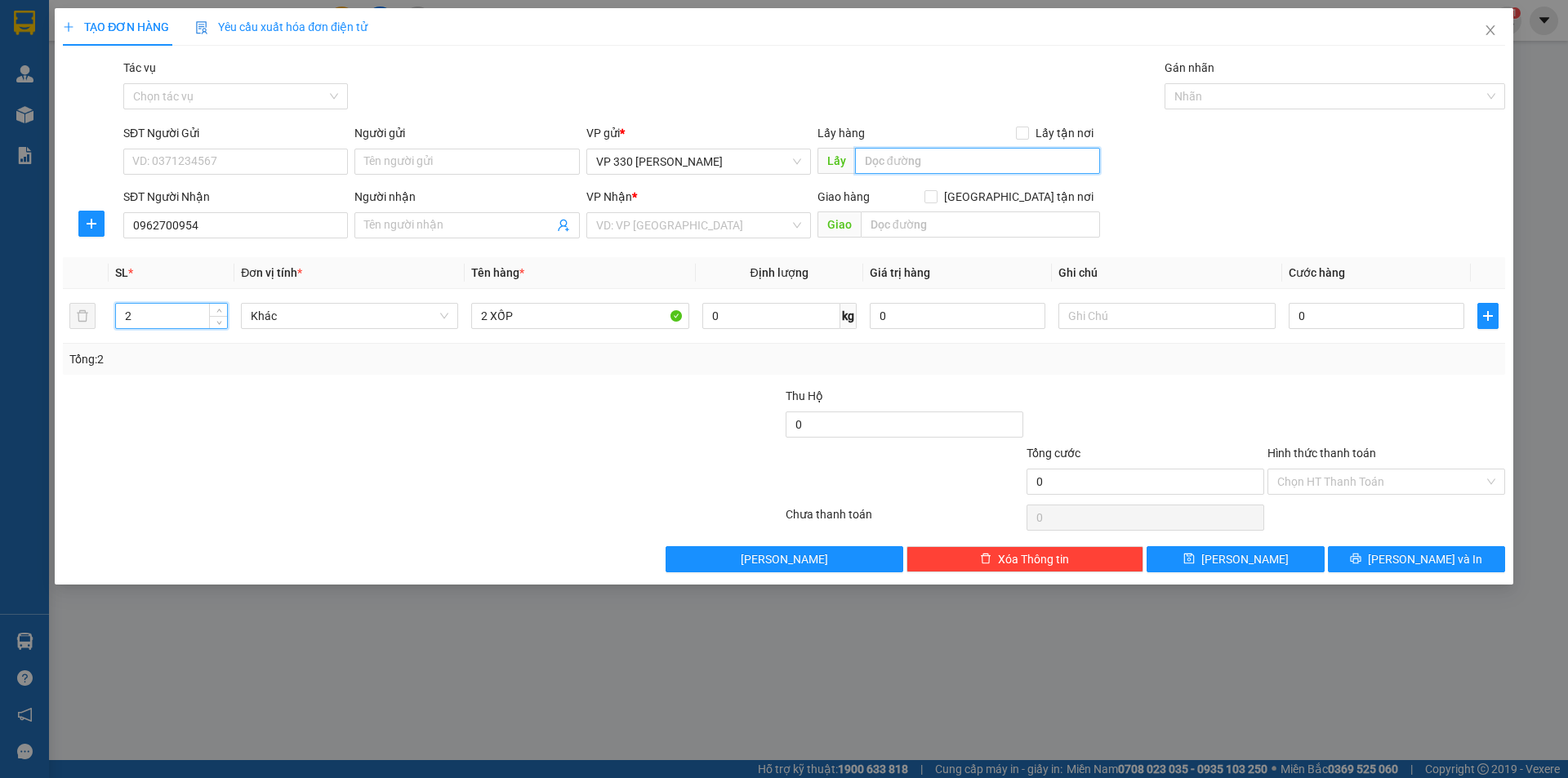
click at [900, 161] on input "text" at bounding box center [977, 160] width 245 height 26
type input "TCHL"
click at [748, 234] on input "search" at bounding box center [693, 225] width 193 height 24
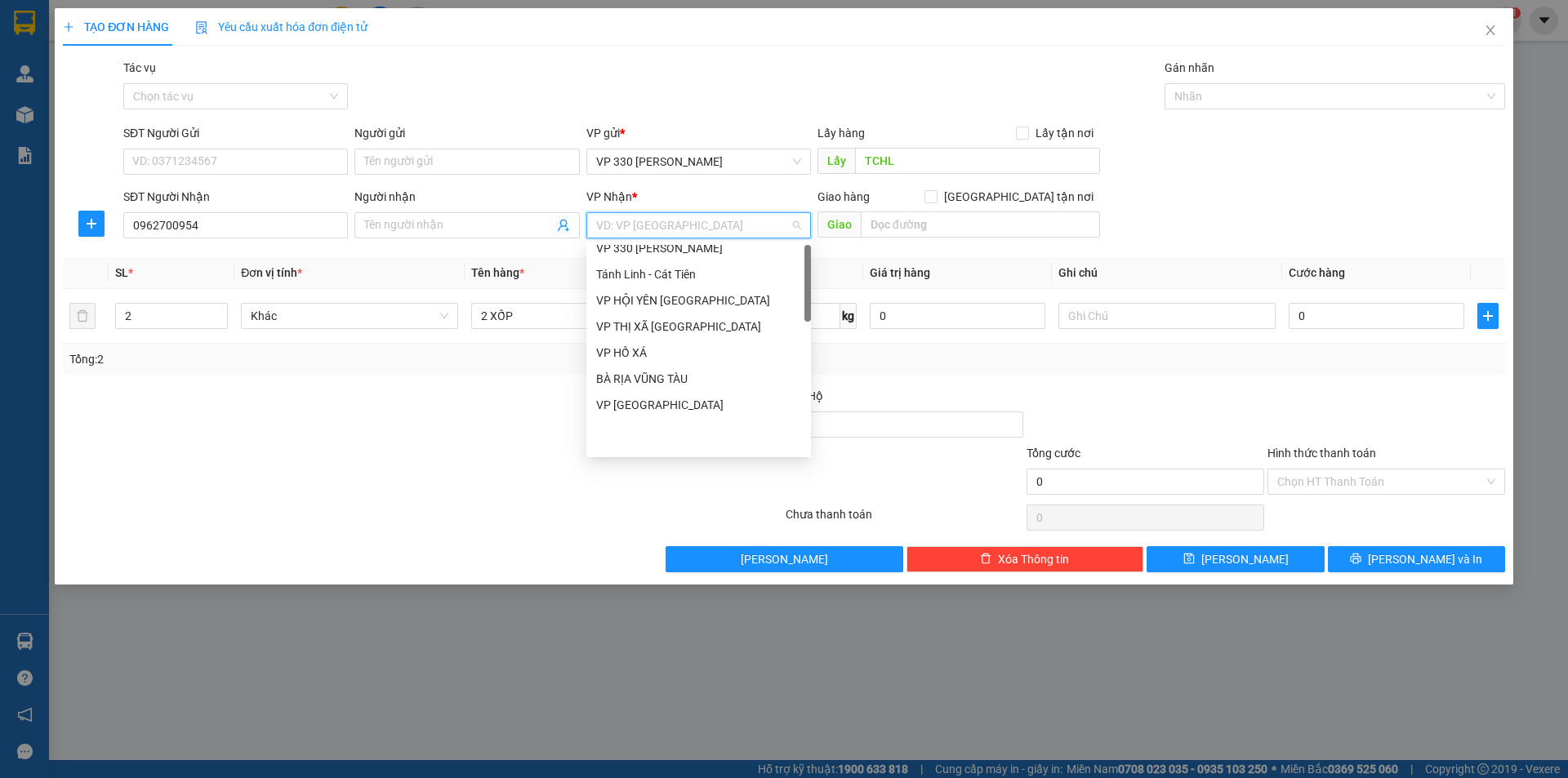
scroll to position [0, 0]
click at [691, 313] on div "VP An Sương" at bounding box center [699, 310] width 205 height 18
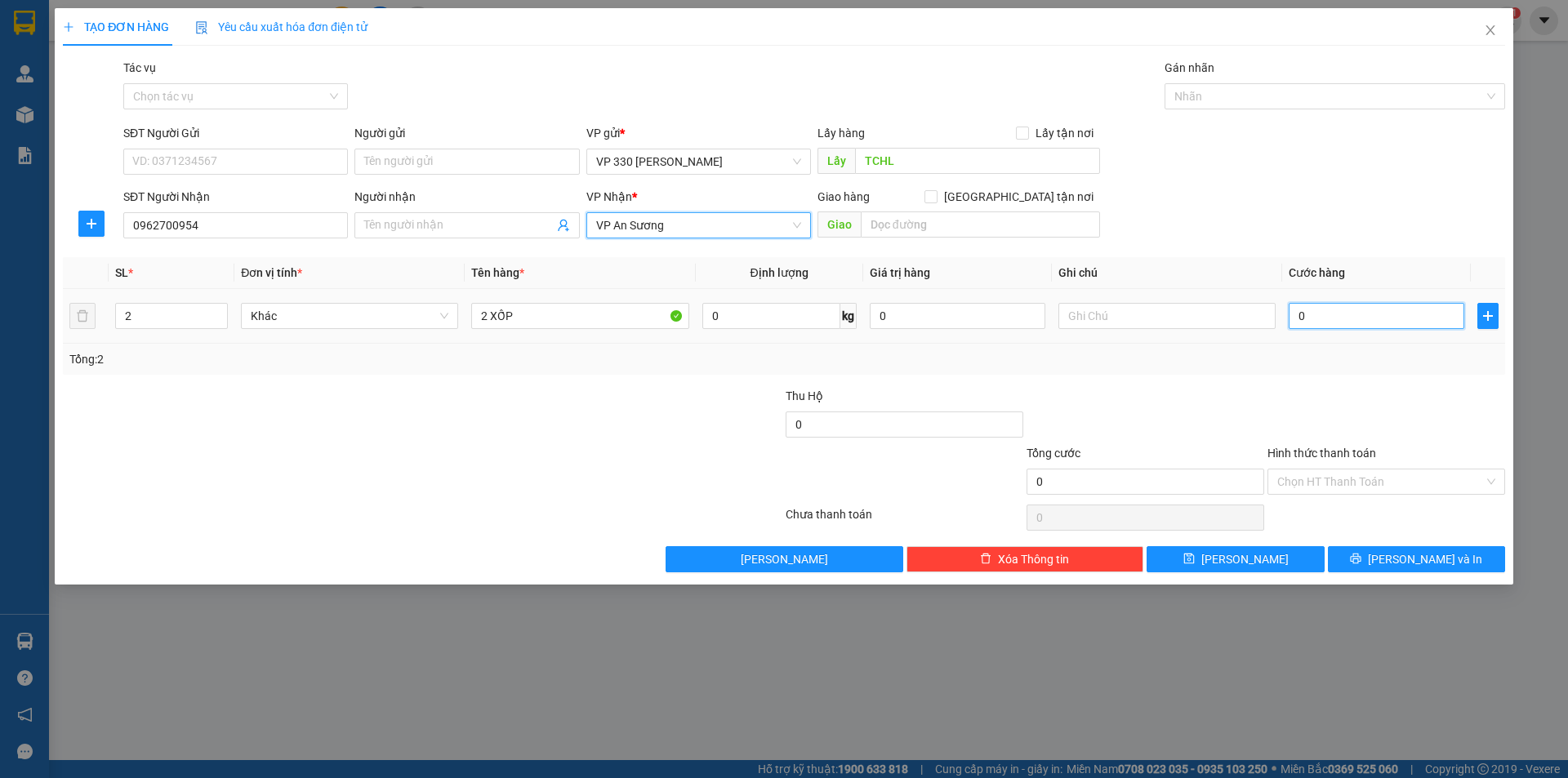
click at [1325, 308] on input "0" at bounding box center [1375, 316] width 175 height 26
type input "2"
type input "20"
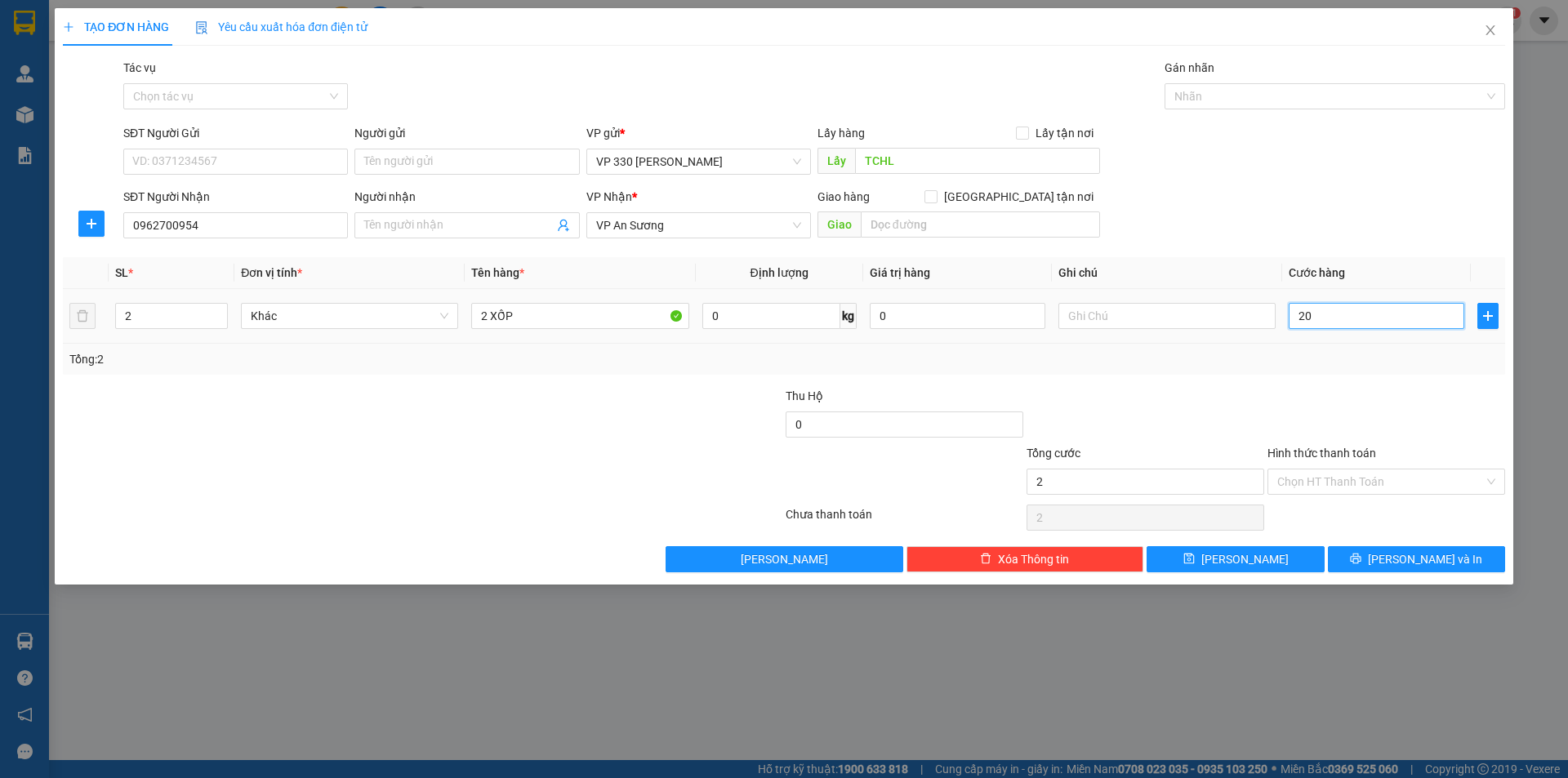
type input "20"
type input "200"
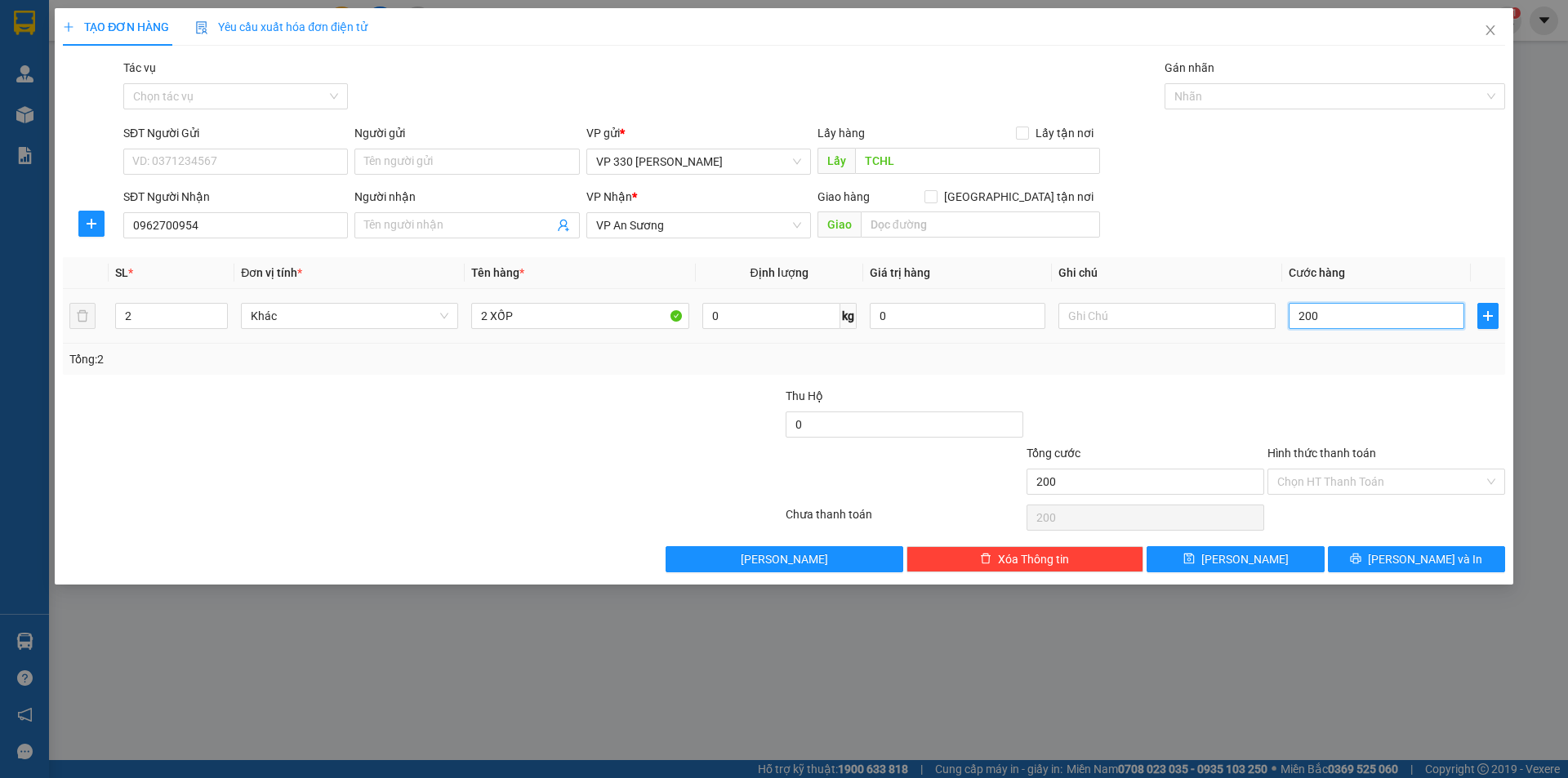
type input "2.000"
type input "20.000"
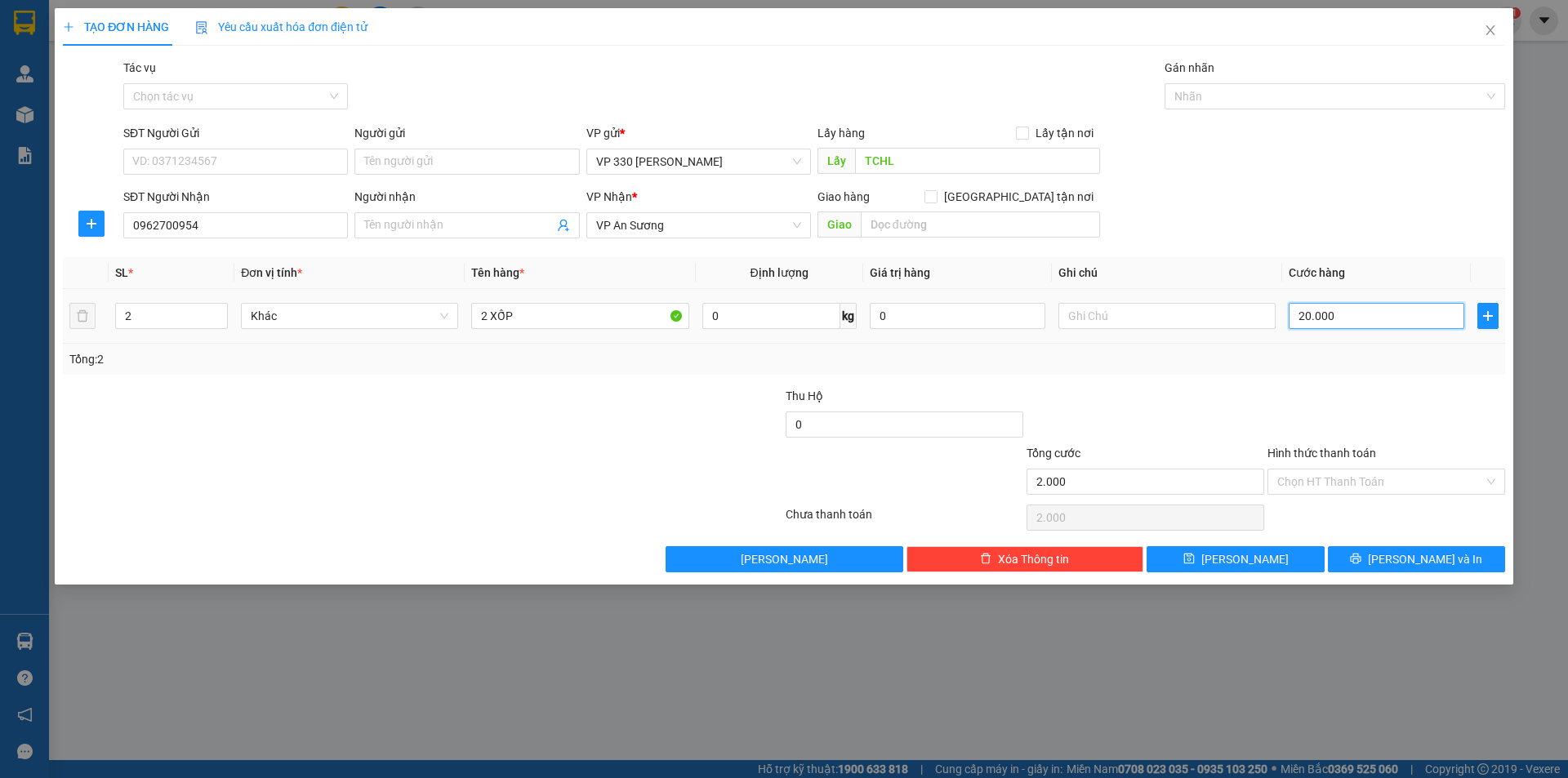
type input "20.000"
type input "200.000"
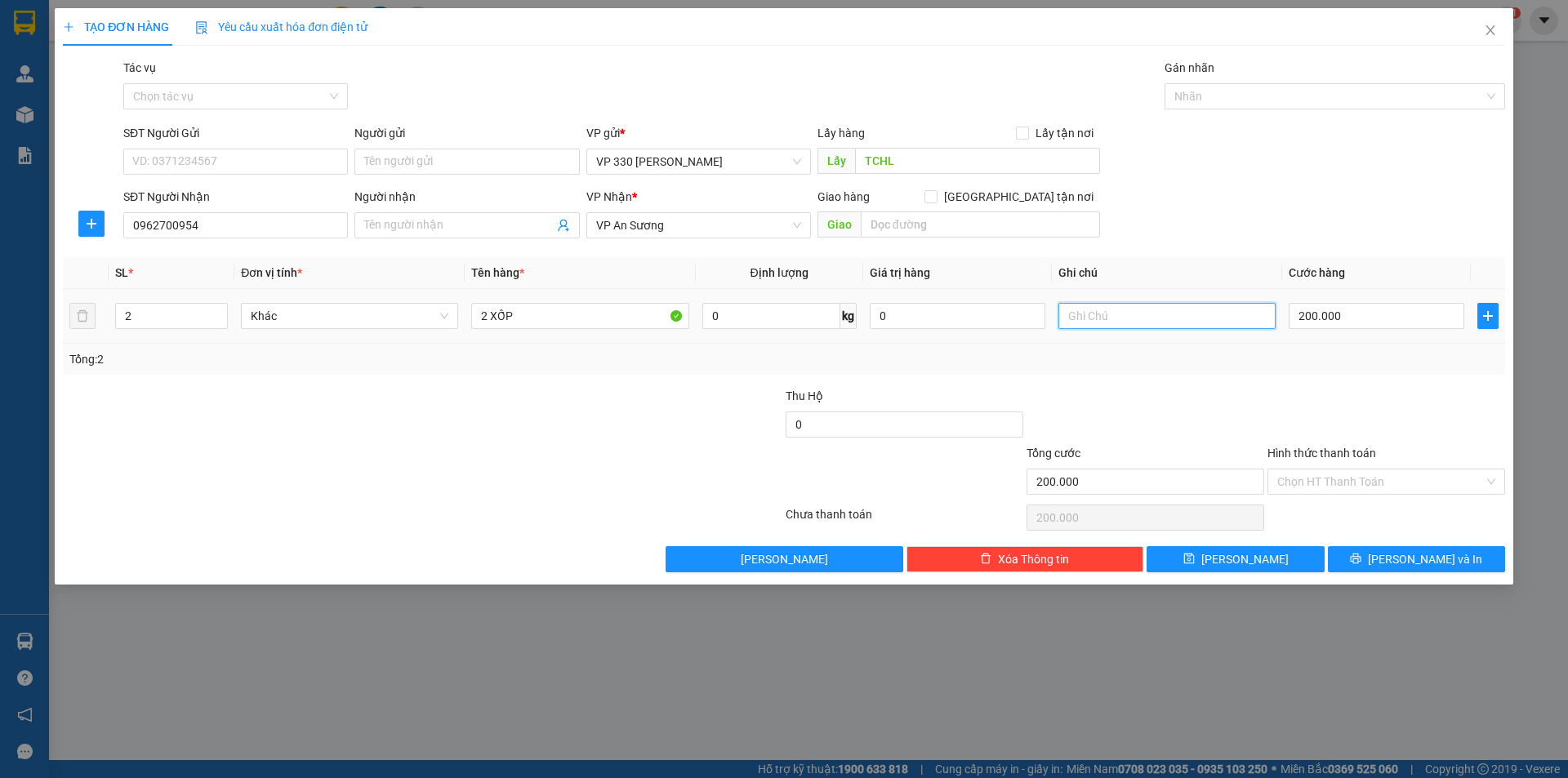
click at [1136, 317] on input "text" at bounding box center [1166, 316] width 217 height 26
type input "35894 TCHL THU"
click at [1427, 484] on input "Hình thức thanh toán" at bounding box center [1381, 481] width 207 height 24
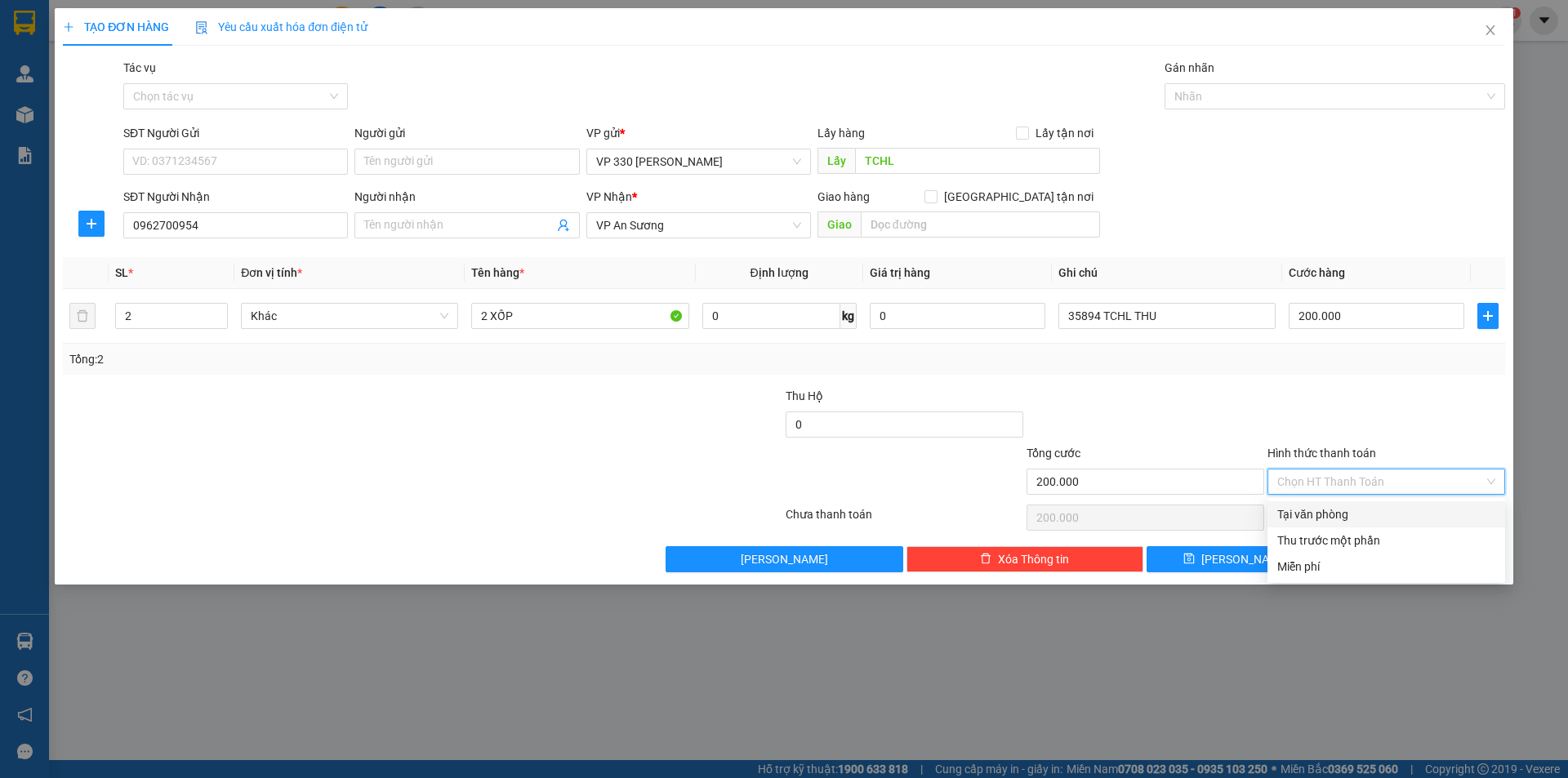
drag, startPoint x: 1375, startPoint y: 505, endPoint x: 1353, endPoint y: 526, distance: 30.4
click at [1375, 506] on div "Tại văn phòng" at bounding box center [1386, 514] width 218 height 18
type input "0"
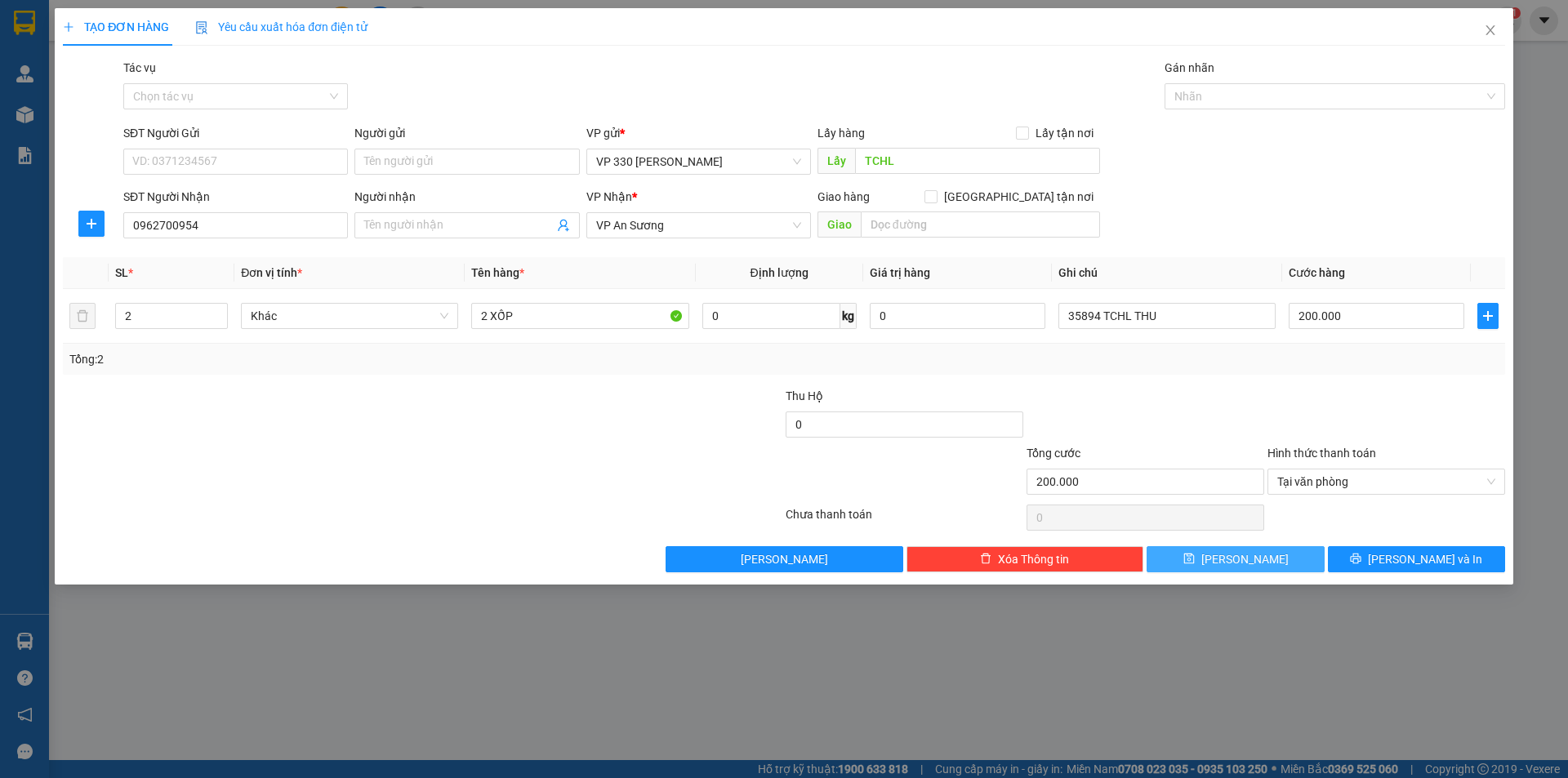
click at [1277, 556] on button "[PERSON_NAME]" at bounding box center [1234, 559] width 177 height 26
click at [1253, 547] on button "[PERSON_NAME]" at bounding box center [1234, 559] width 177 height 26
type input "1"
type input "0"
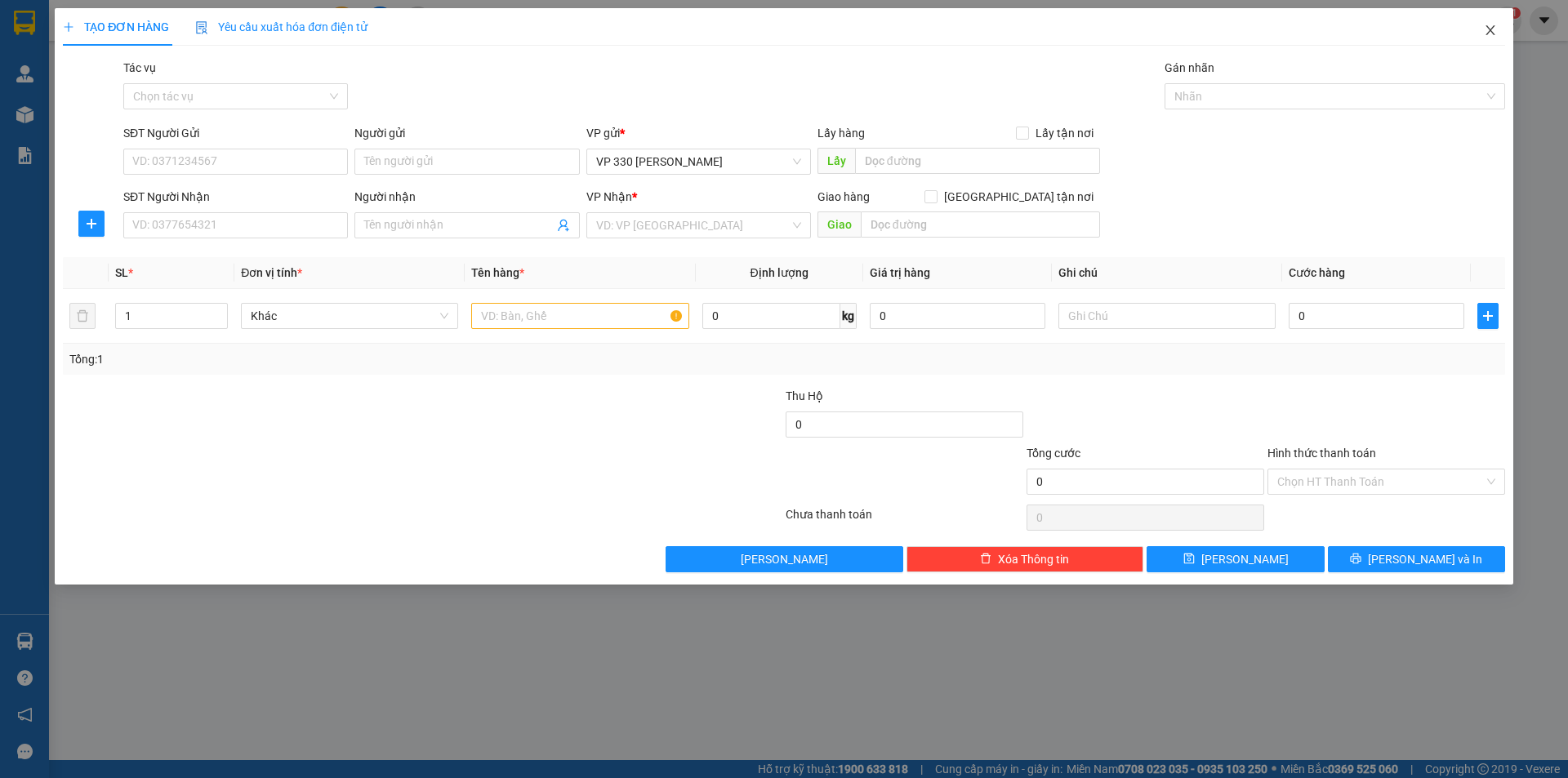
click at [1491, 27] on icon "close" at bounding box center [1490, 30] width 13 height 13
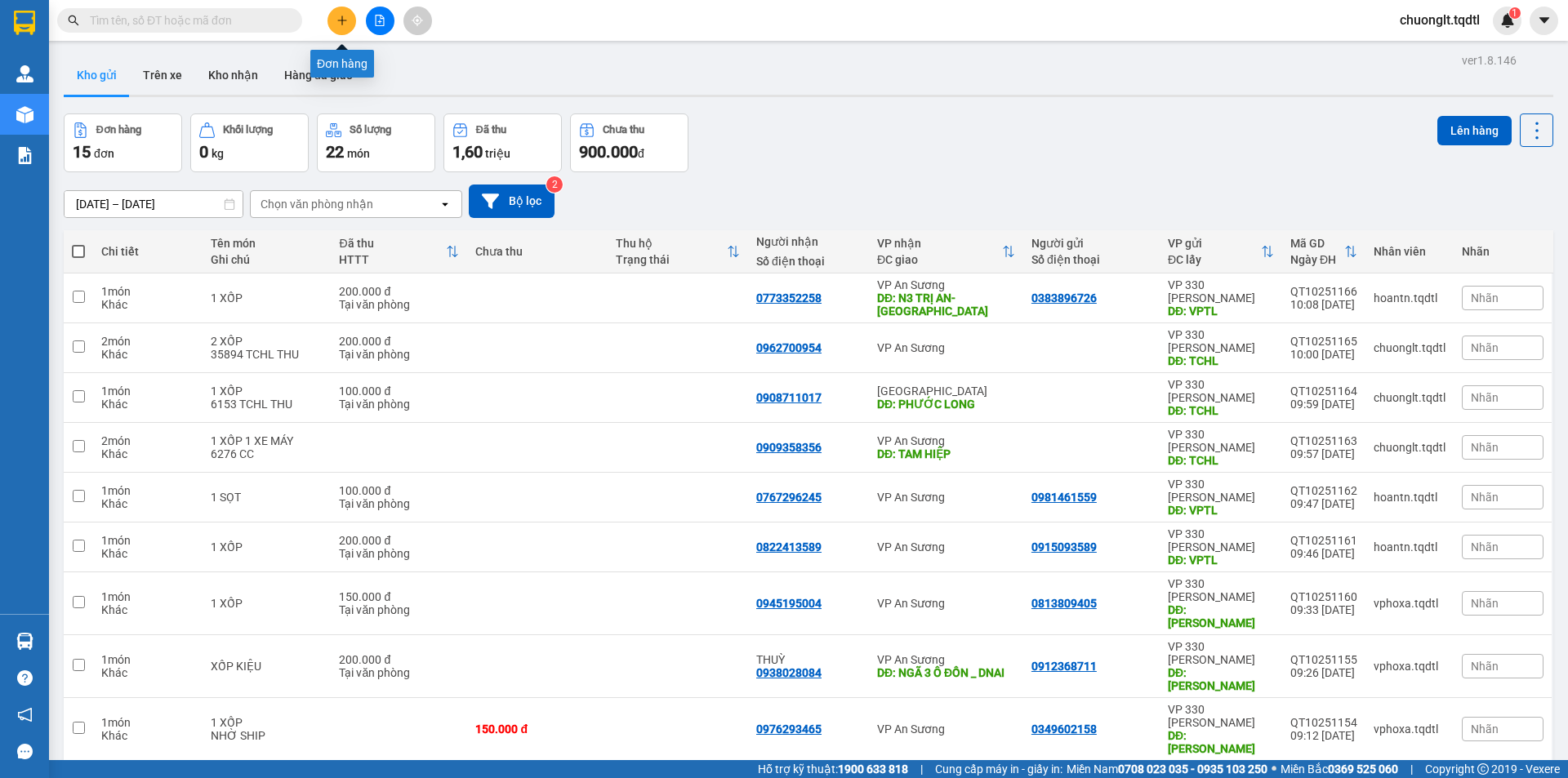
click at [345, 22] on icon "plus" at bounding box center [342, 20] width 12 height 12
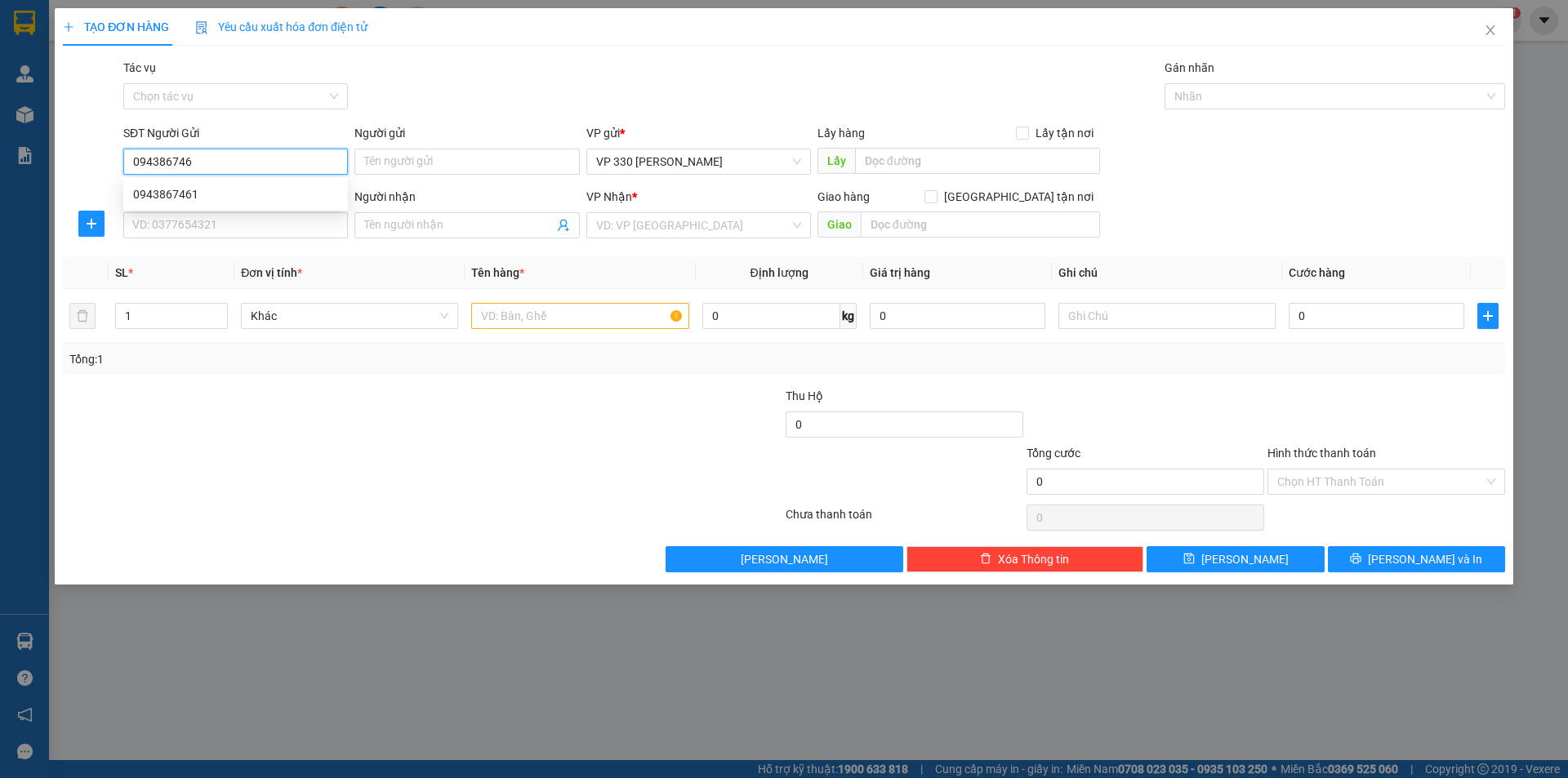
type input "0943867461"
click at [226, 196] on div "0943867461" at bounding box center [236, 194] width 205 height 18
type input "330"
type input "0355099553"
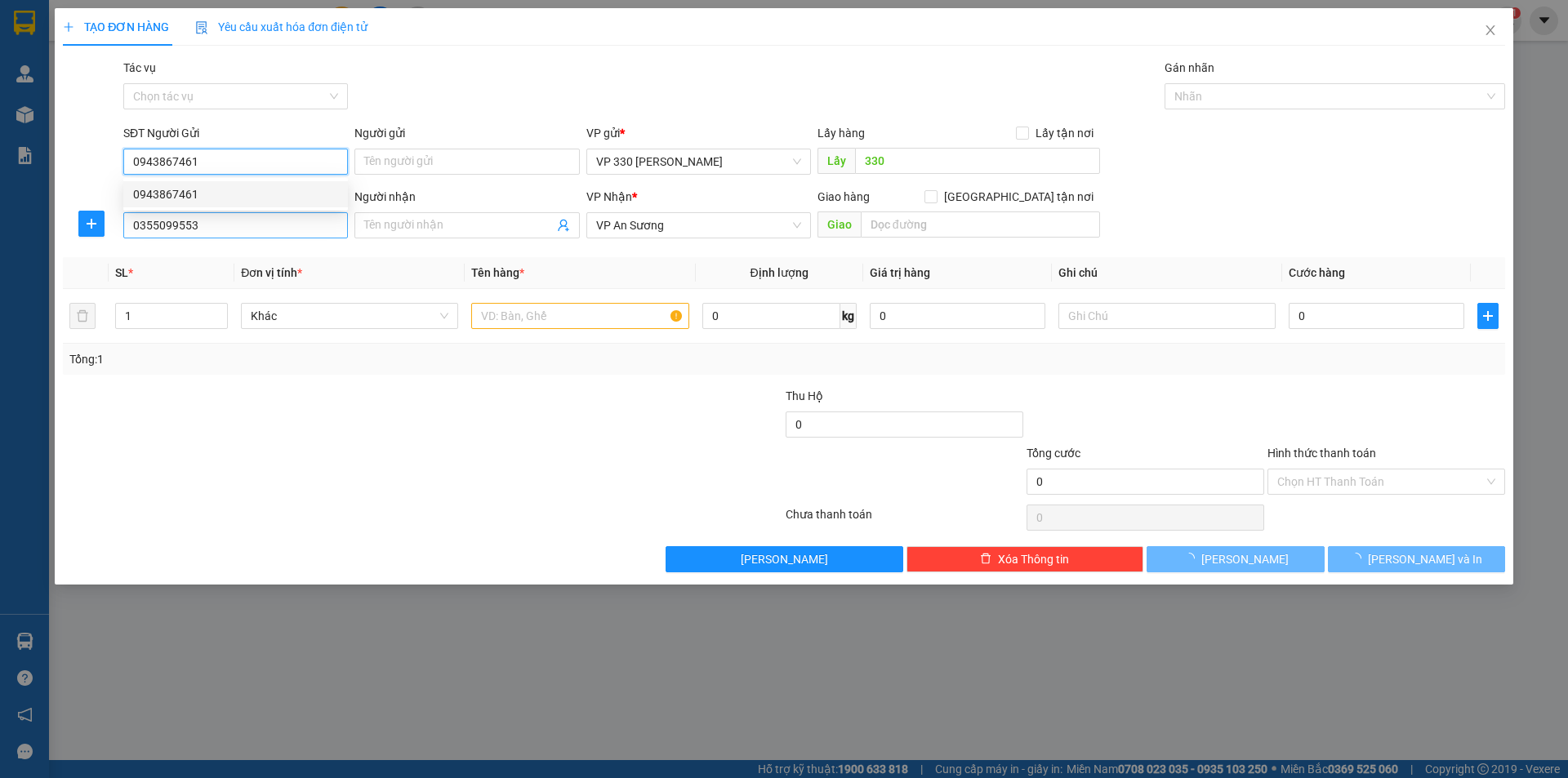
type input "200.000"
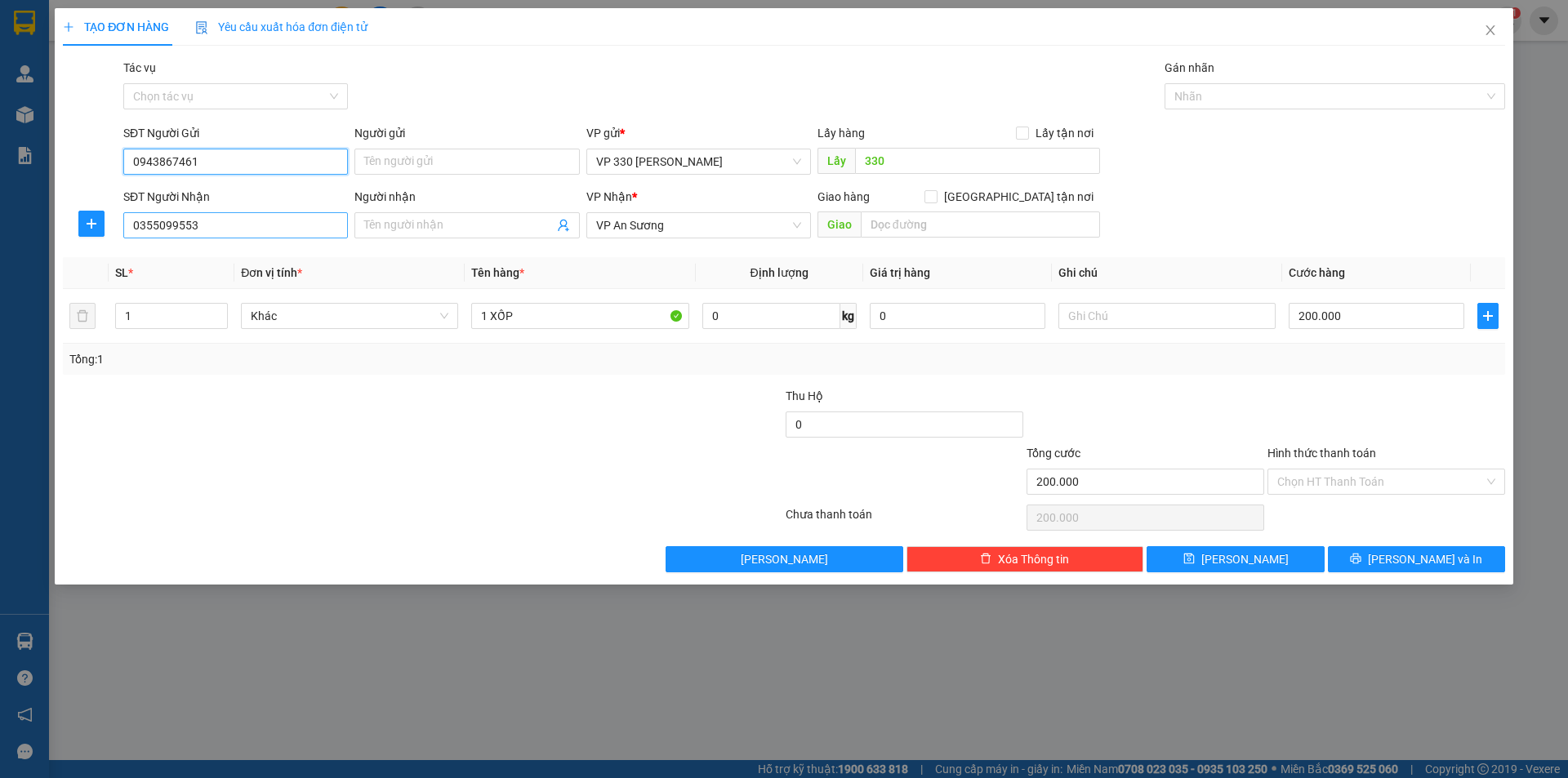
type input "0943867461"
click at [259, 229] on input "0355099553" at bounding box center [236, 225] width 225 height 26
type input "0"
type input "0907886008"
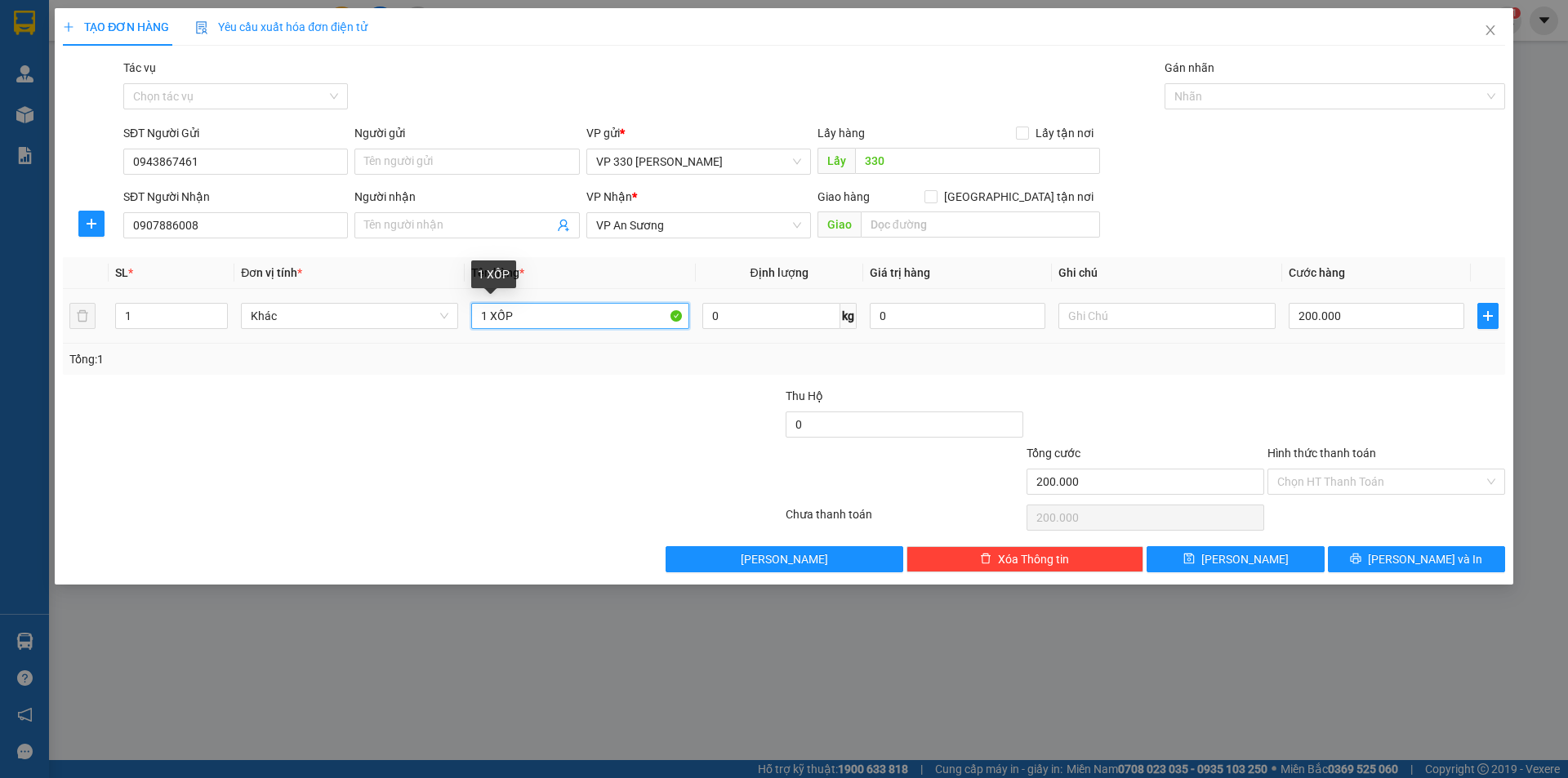
click at [564, 314] on input "1 XỐP" at bounding box center [579, 316] width 217 height 26
type input "1 XỐP 1 bao"
click at [1408, 313] on input "200.000" at bounding box center [1375, 316] width 175 height 26
type input "3"
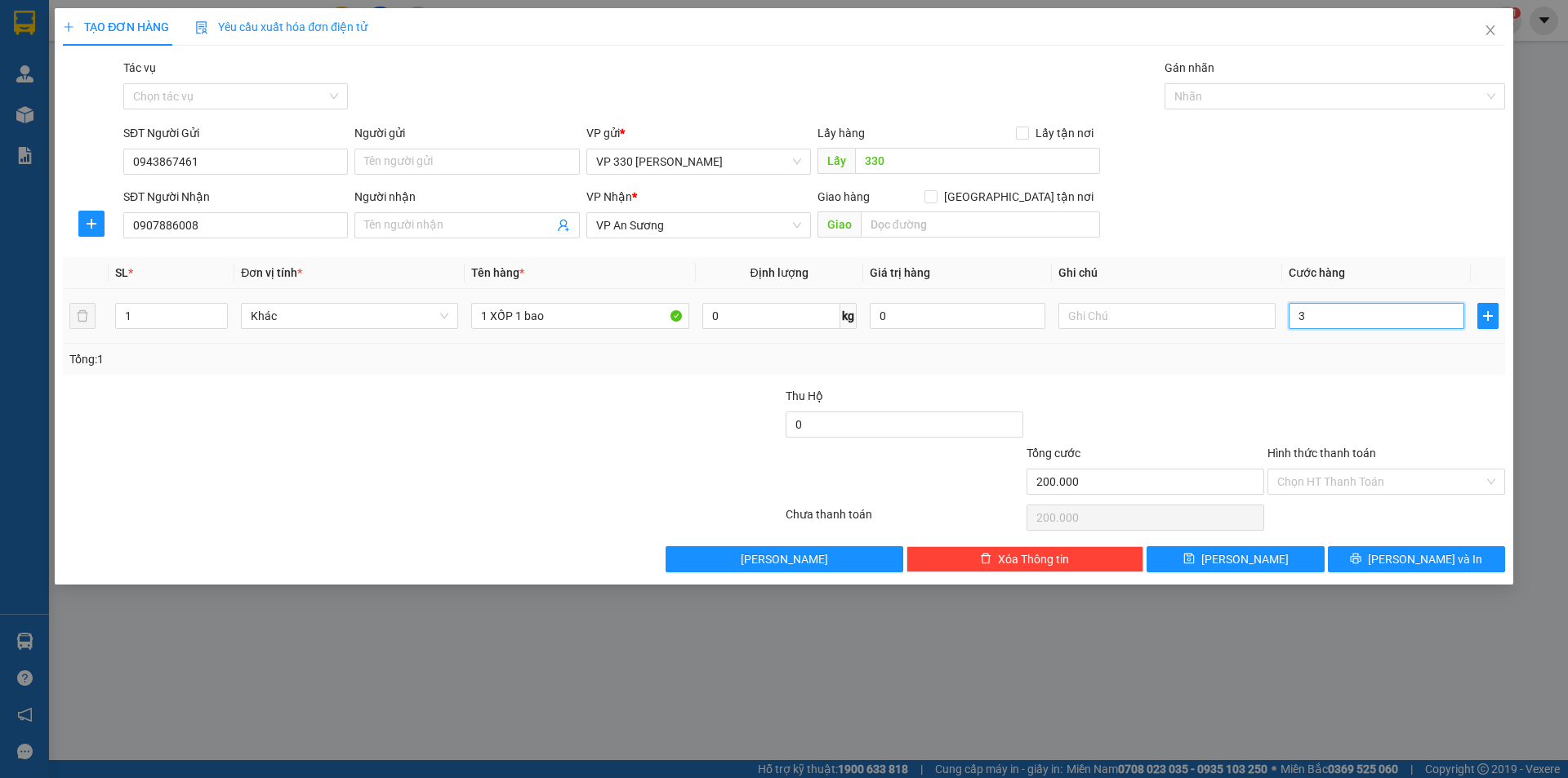
type input "3"
type input "35"
type input "350"
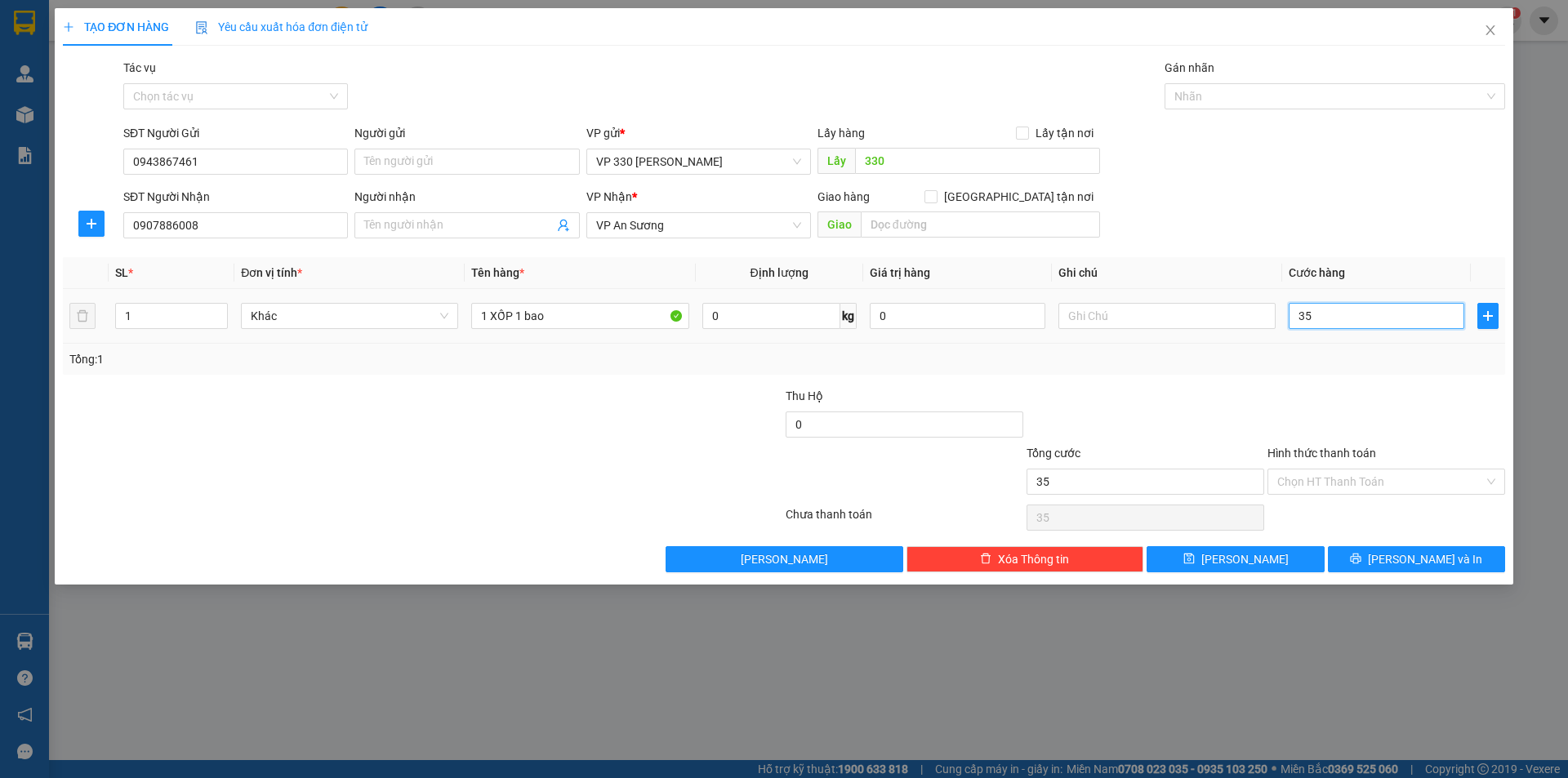
type input "350"
type input "3.500"
type input "35.000"
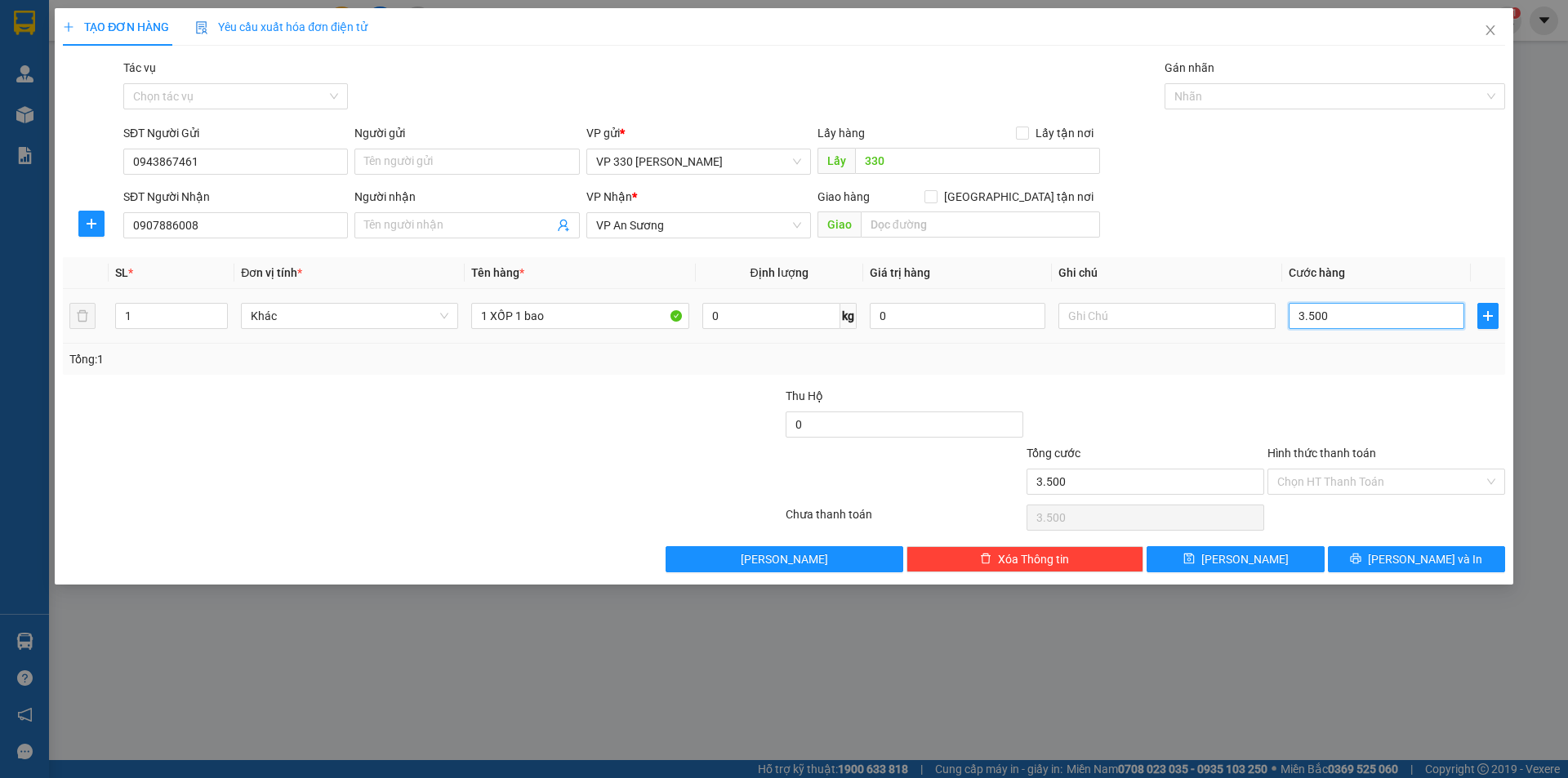
type input "35.000"
type input "350.000"
type input "3.500.000"
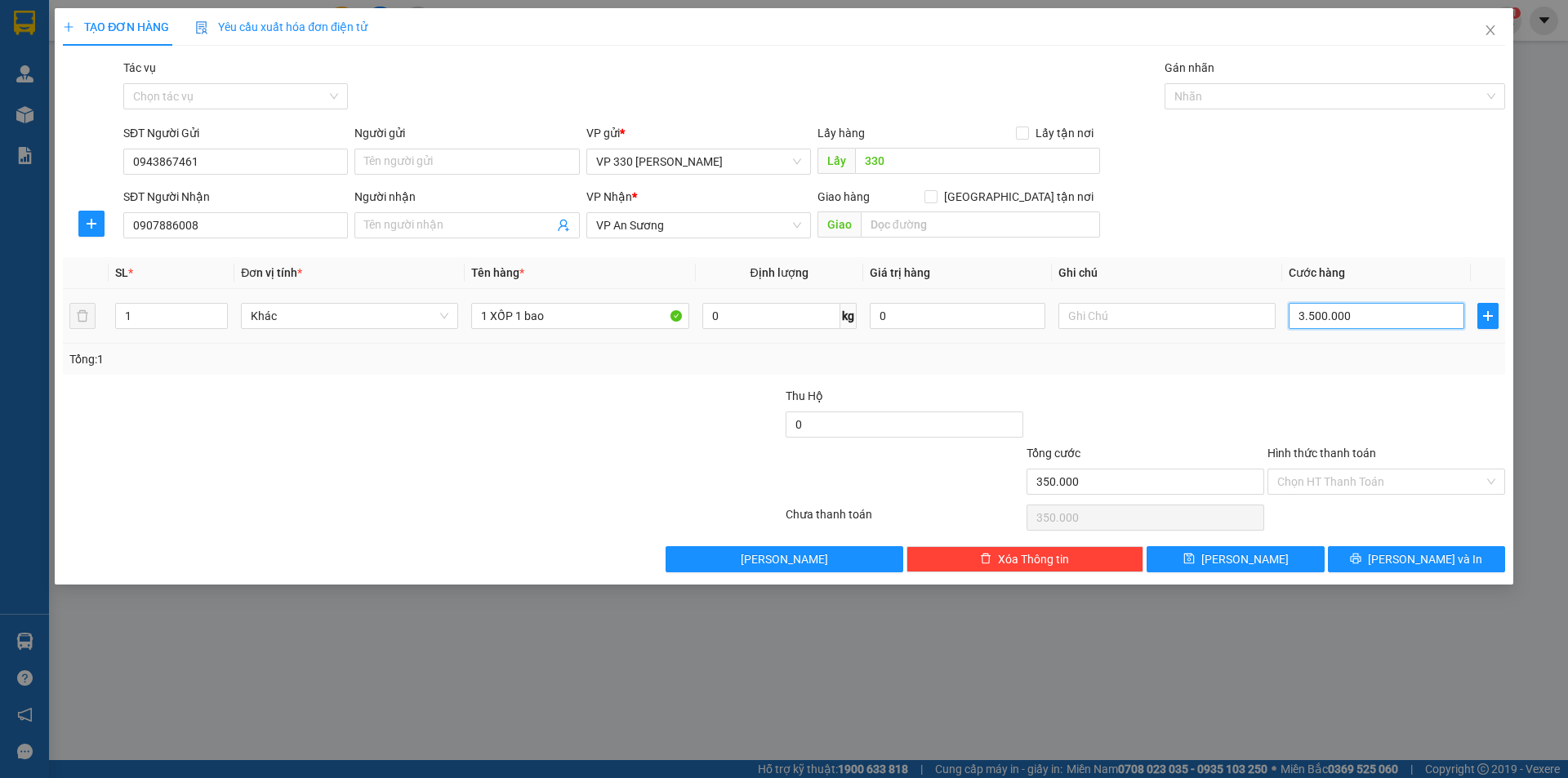
type input "3.500.000"
type input "350.000"
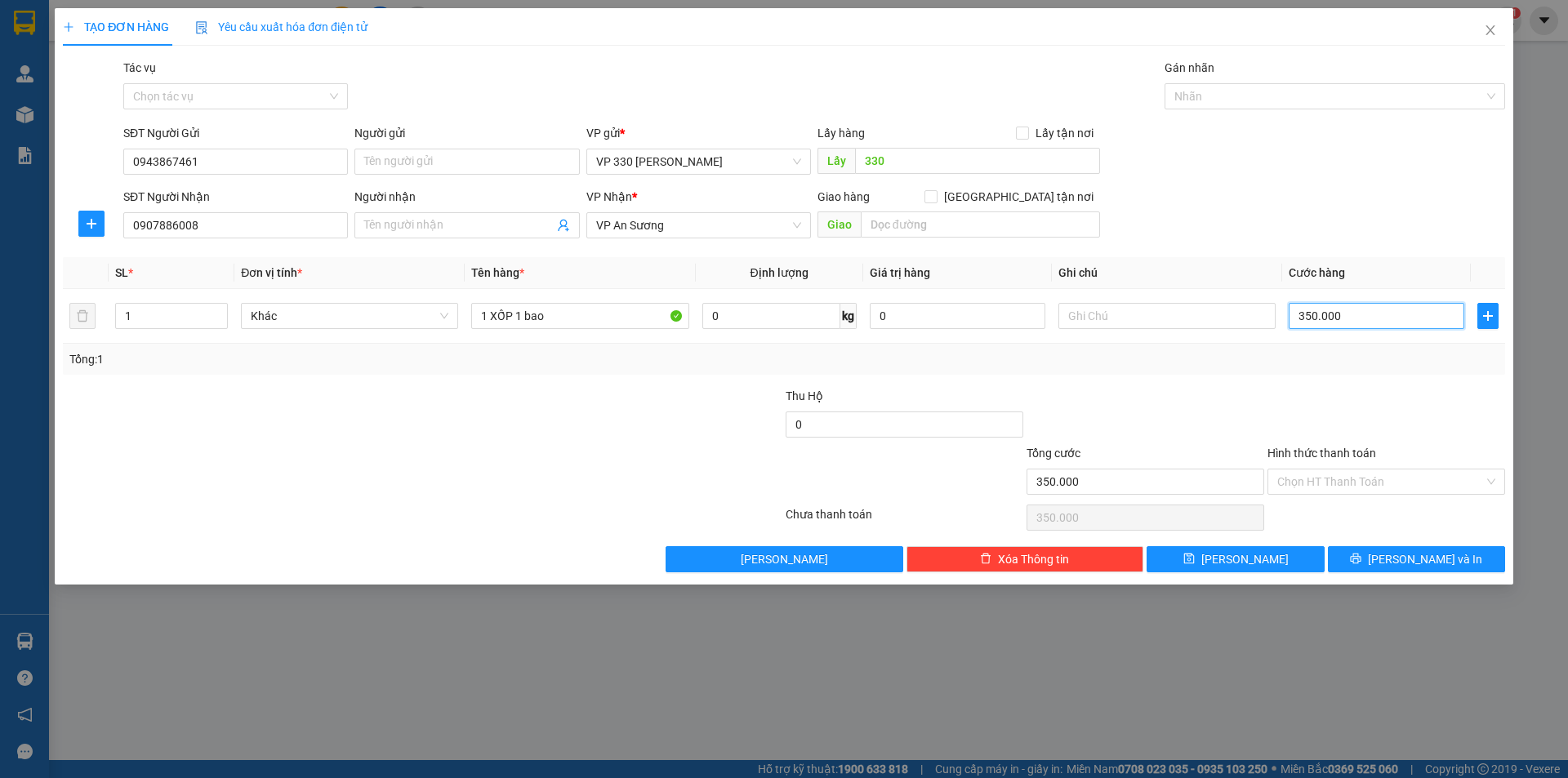
type input "350.000"
click at [1406, 588] on div "TẠO ĐƠN HÀNG Yêu cầu xuất hóa đơn điện tử Transit Pickup Surcharge Ids Transit …" at bounding box center [784, 389] width 1568 height 778
type input "2"
click at [220, 311] on icon "up" at bounding box center [220, 312] width 5 height 5
click at [1393, 567] on button "[PERSON_NAME] và In" at bounding box center [1416, 559] width 177 height 26
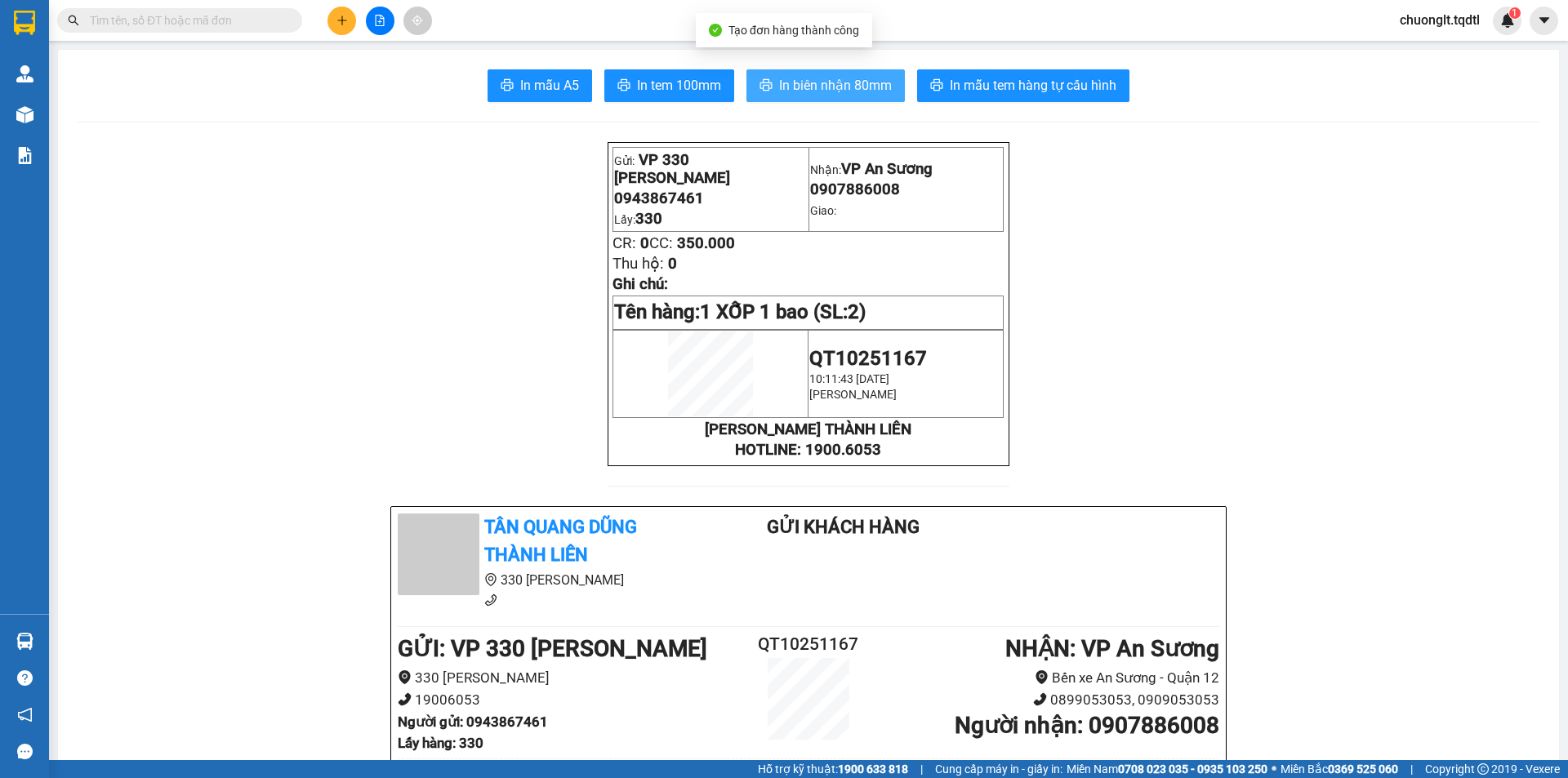
click at [827, 80] on span "In biên nhận 80mm" at bounding box center [835, 85] width 112 height 21
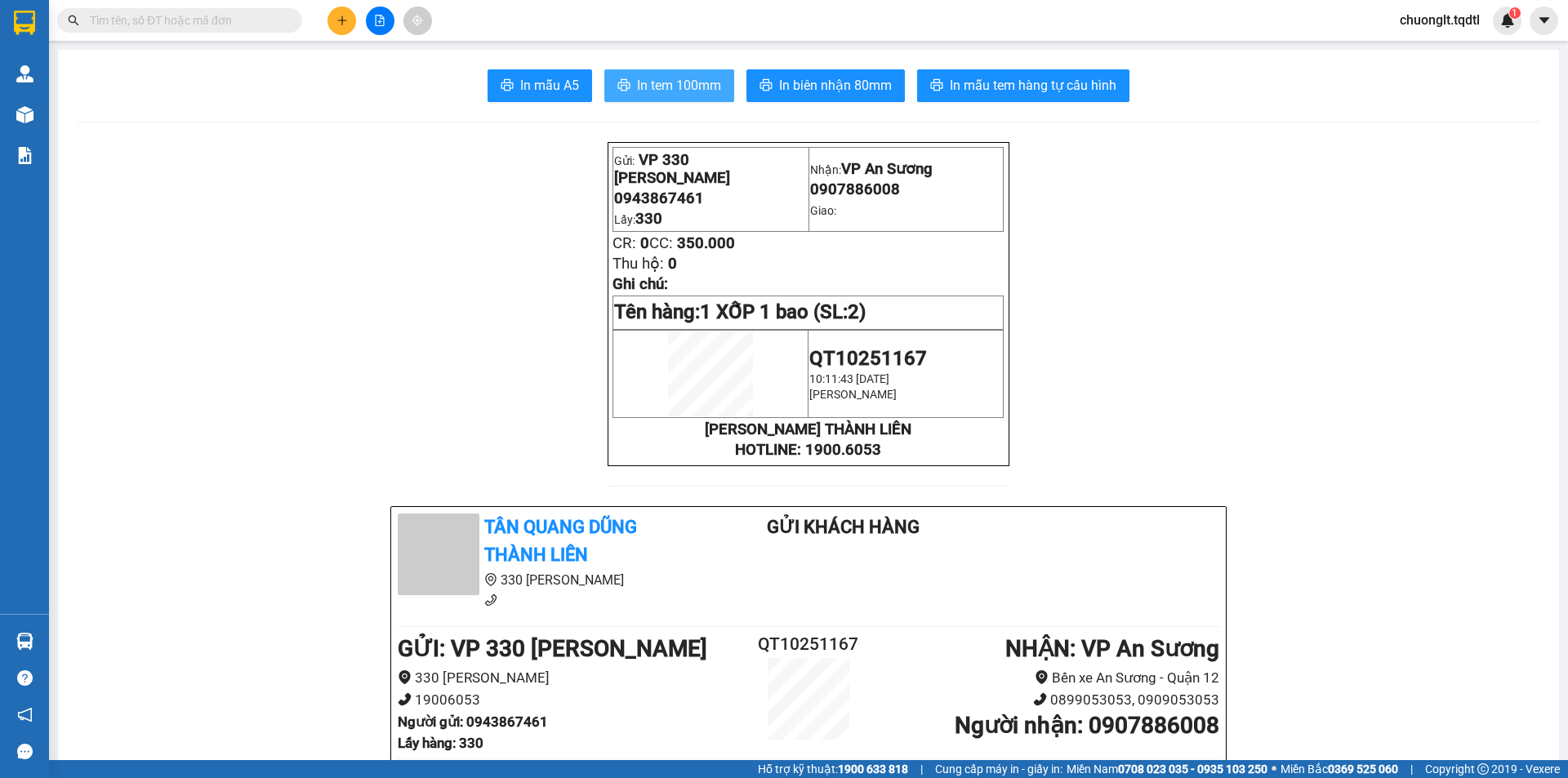
click at [670, 94] on span "In tem 100mm" at bounding box center [678, 85] width 84 height 21
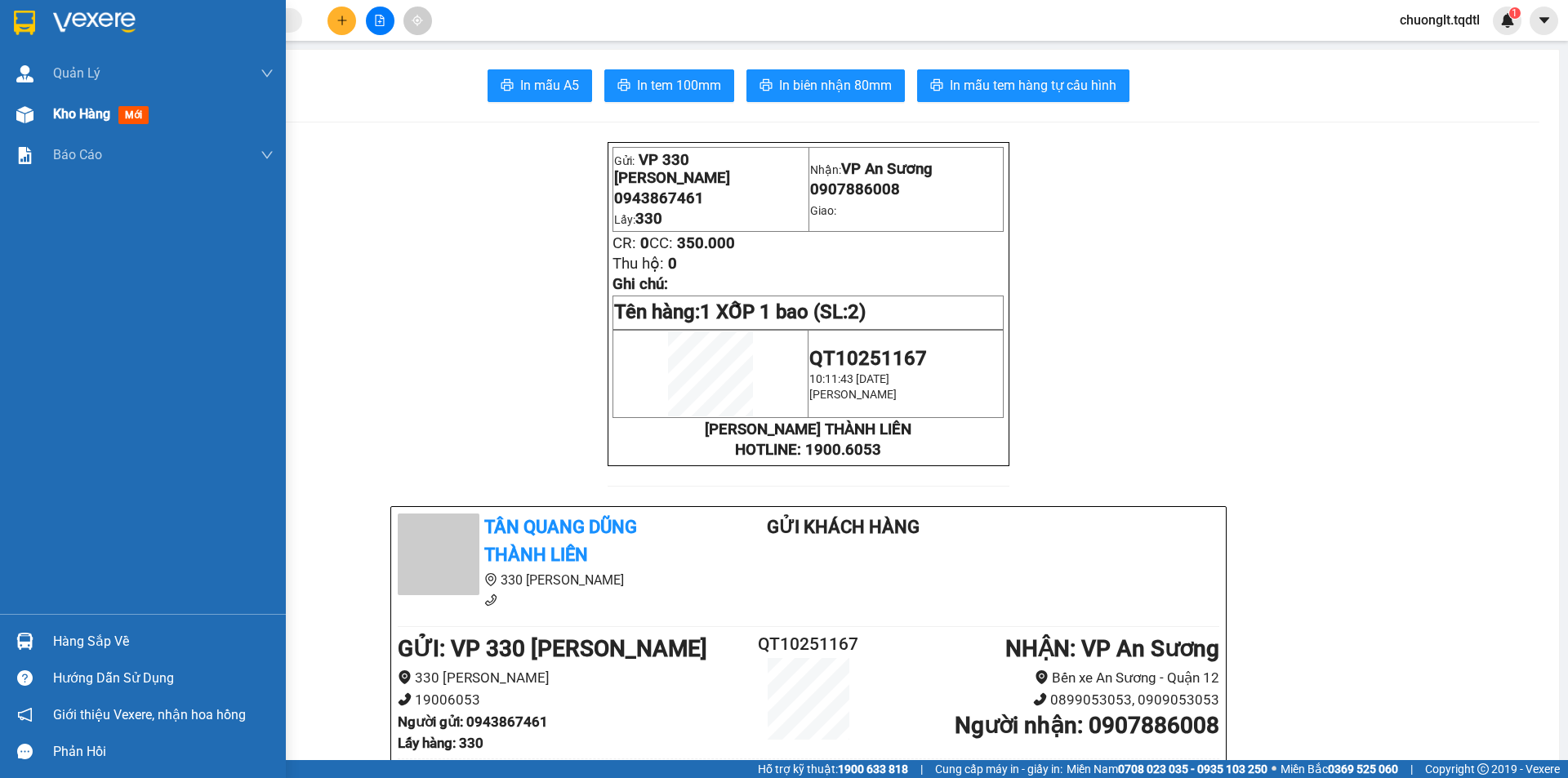
click at [71, 104] on div "Kho hàng mới" at bounding box center [103, 113] width 102 height 21
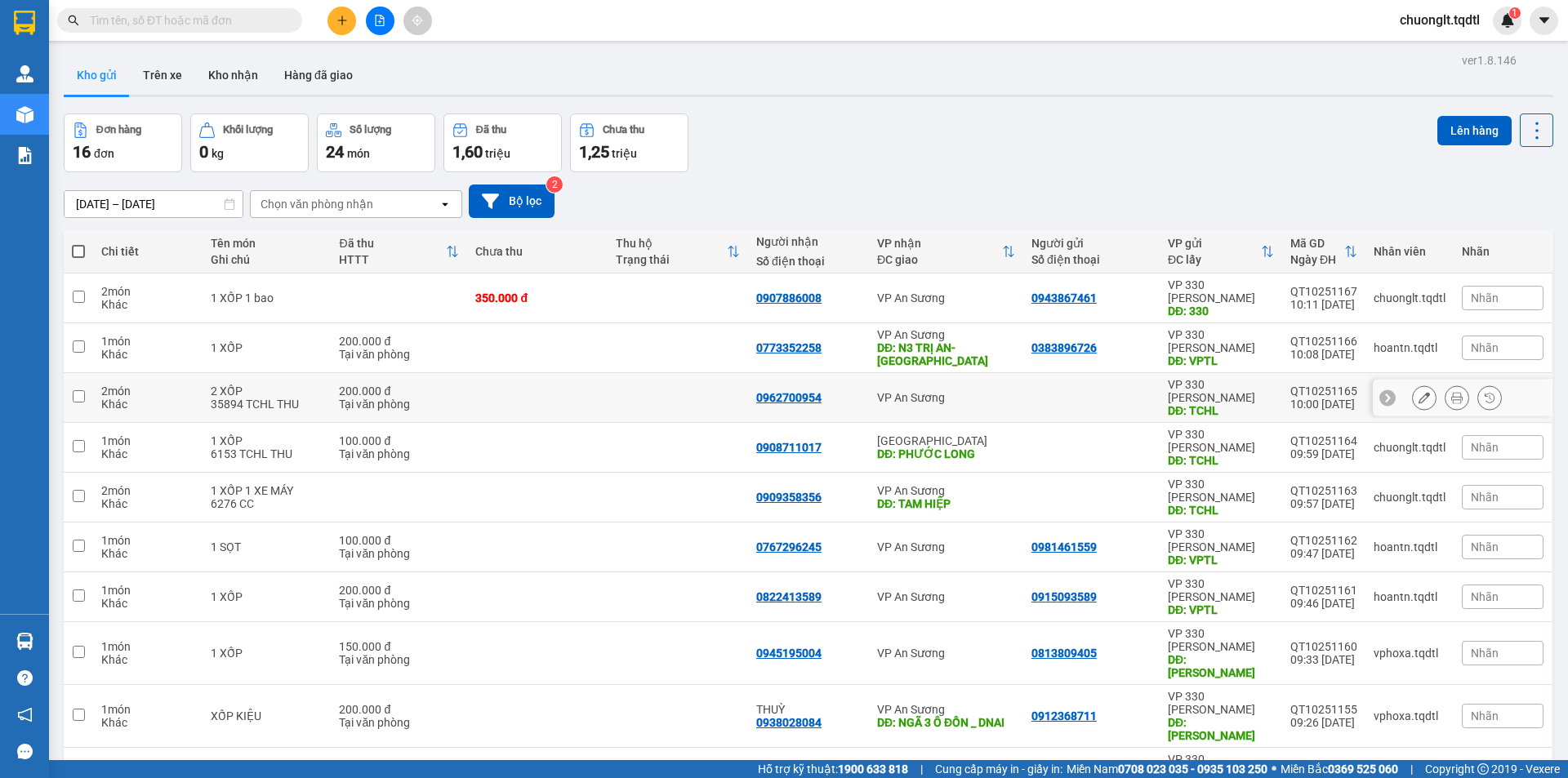
click at [308, 398] on div "35894 TCHL THU" at bounding box center [266, 404] width 112 height 13
checkbox input "true"
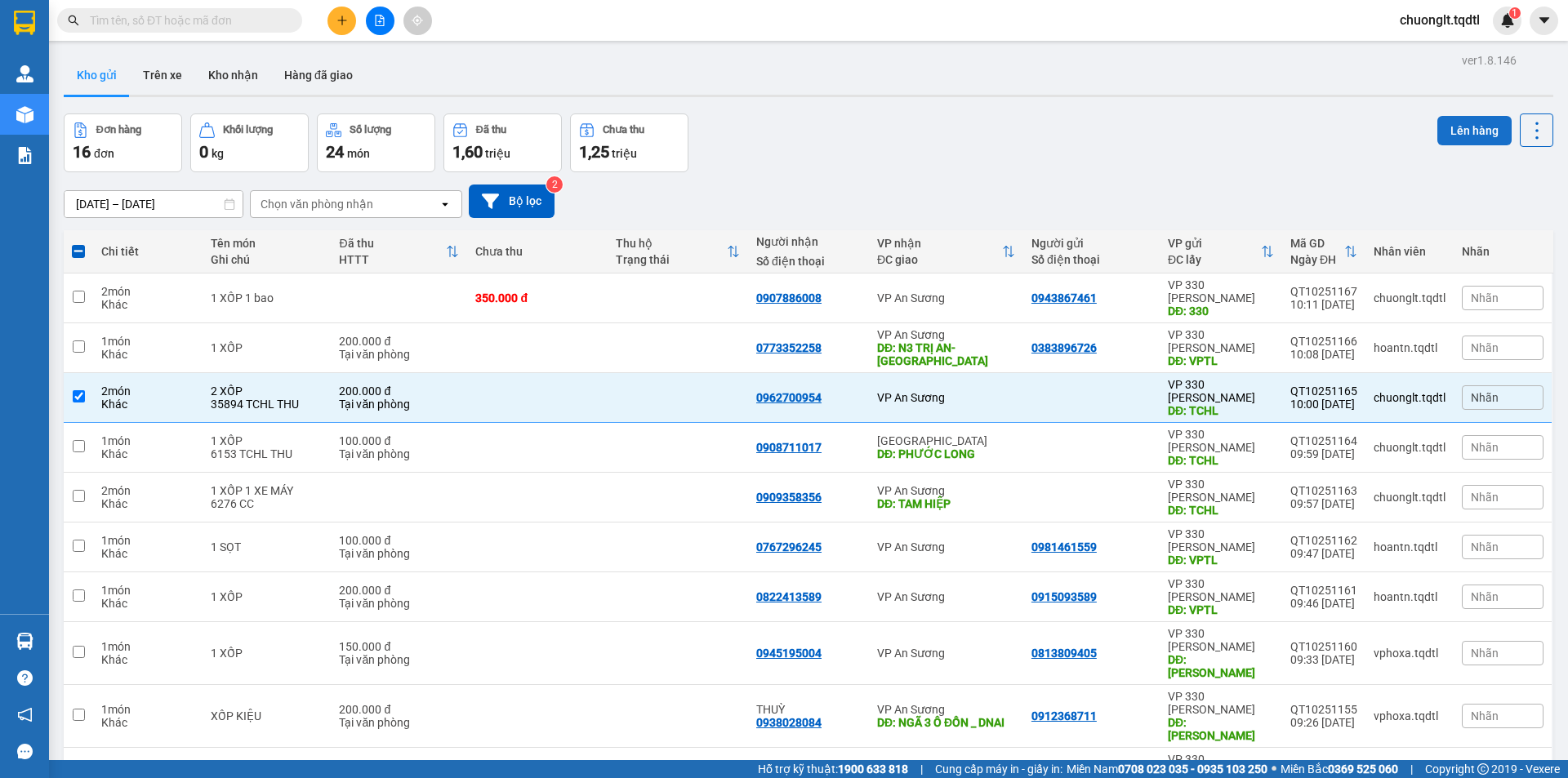
click at [1469, 121] on button "Lên hàng" at bounding box center [1474, 130] width 75 height 30
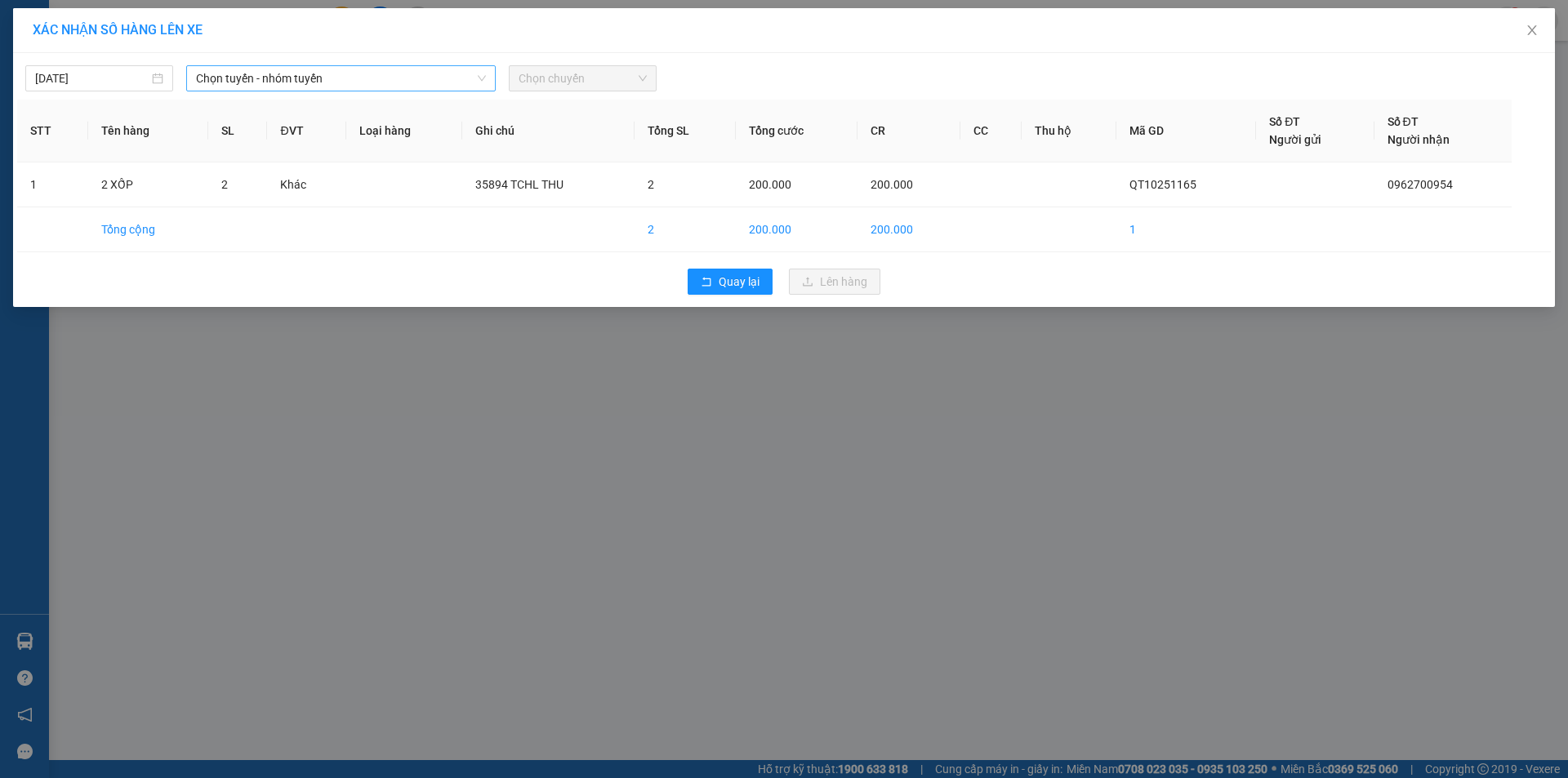
click at [357, 74] on span "Chọn tuyến - nhóm tuyến" at bounding box center [341, 78] width 290 height 24
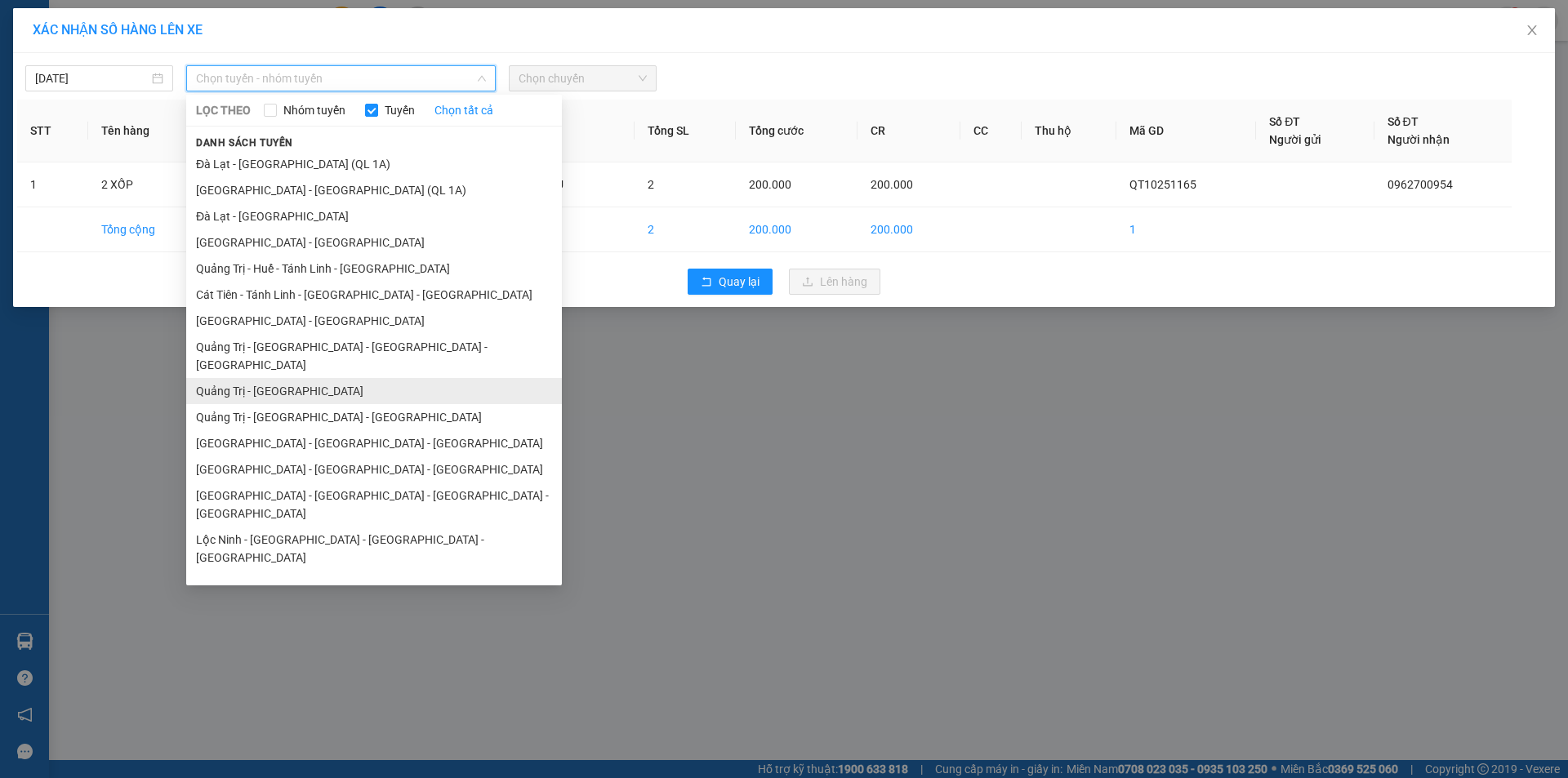
click at [279, 378] on li "Quảng Trị - [GEOGRAPHIC_DATA]" at bounding box center [374, 390] width 376 height 26
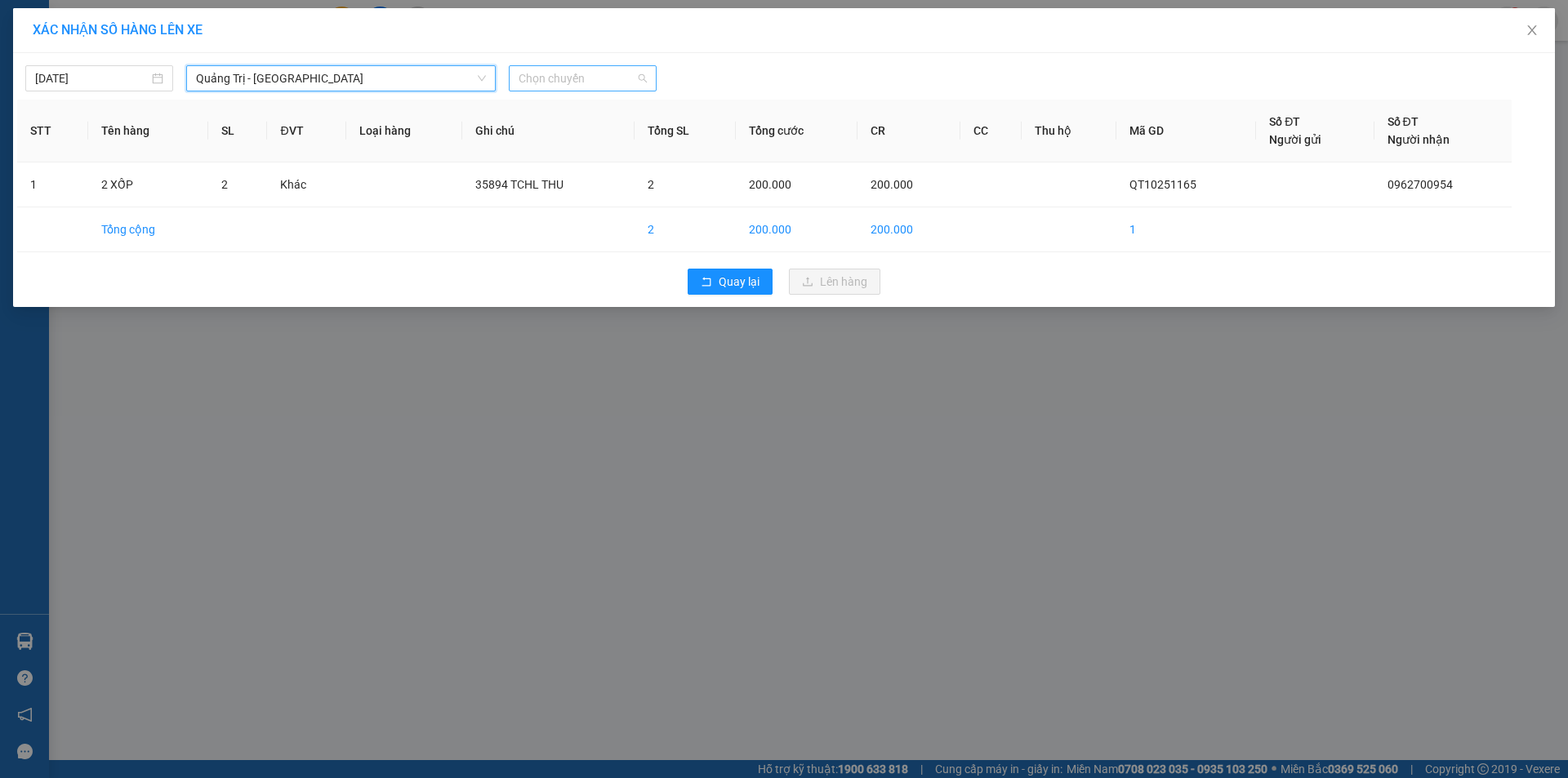
click at [615, 82] on span "Chọn chuyến" at bounding box center [582, 78] width 129 height 24
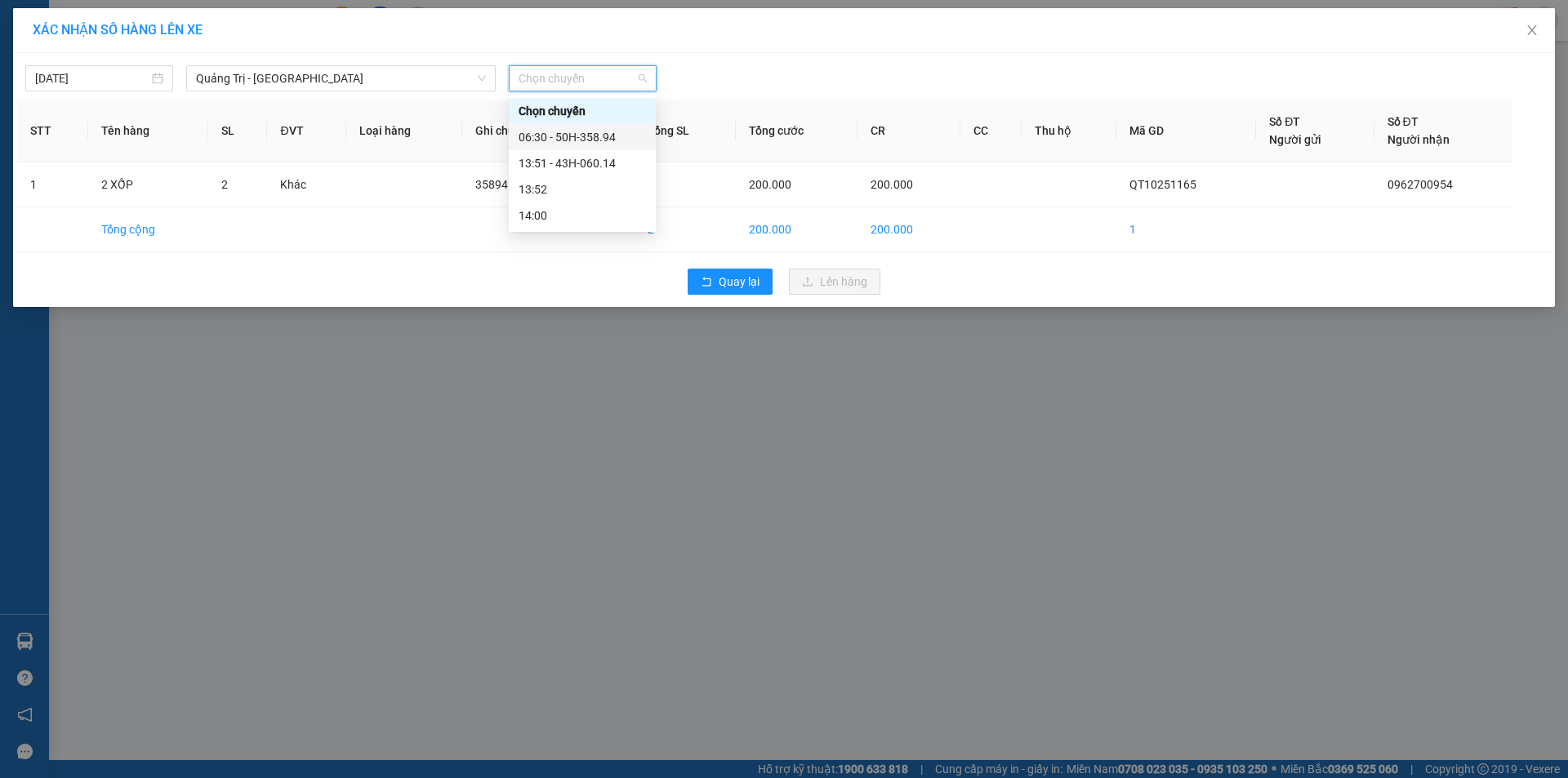
click at [605, 132] on div "06:30 - 50H-358.94" at bounding box center [582, 138] width 128 height 18
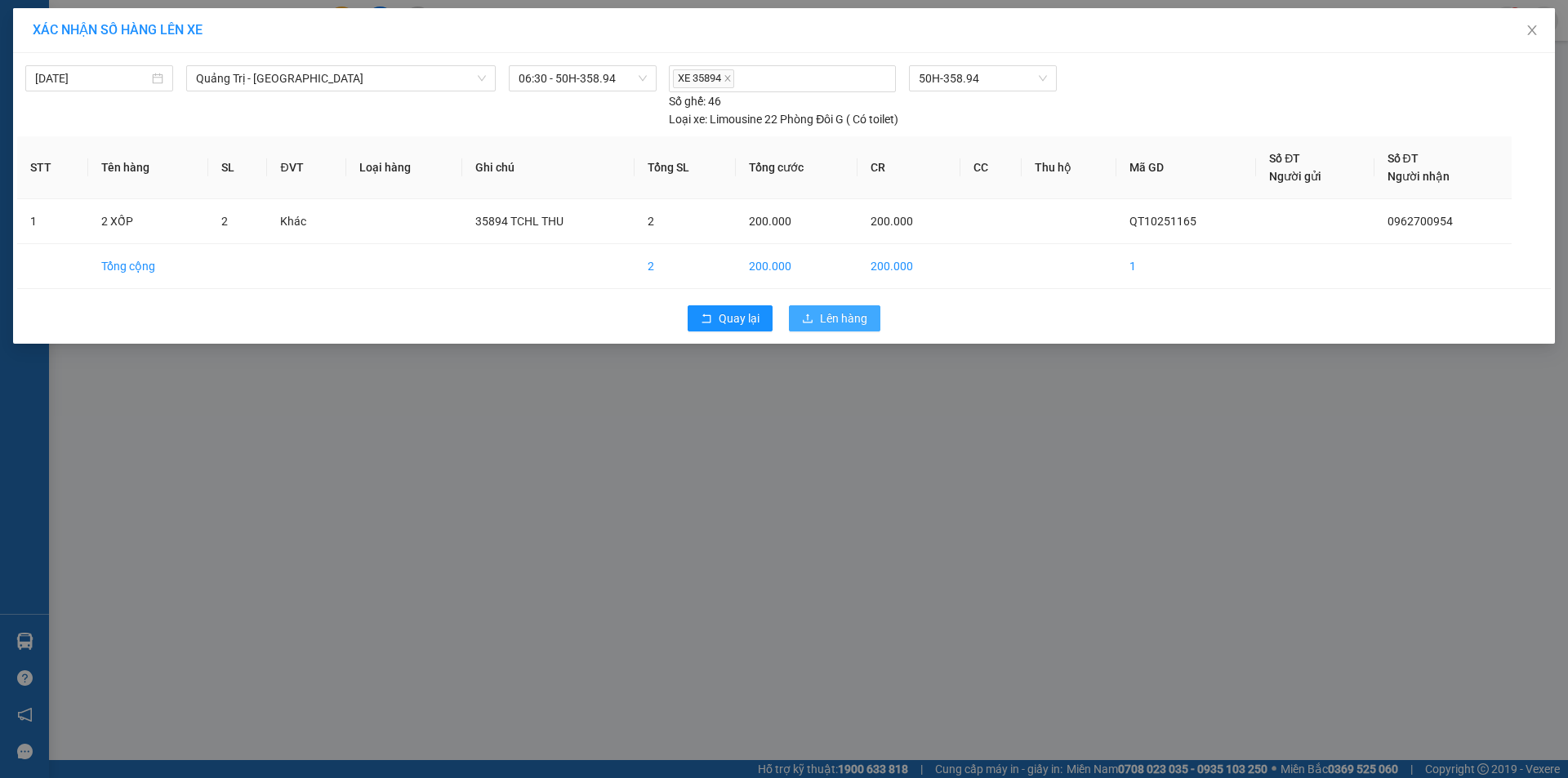
click at [842, 326] on span "Lên hàng" at bounding box center [843, 318] width 48 height 18
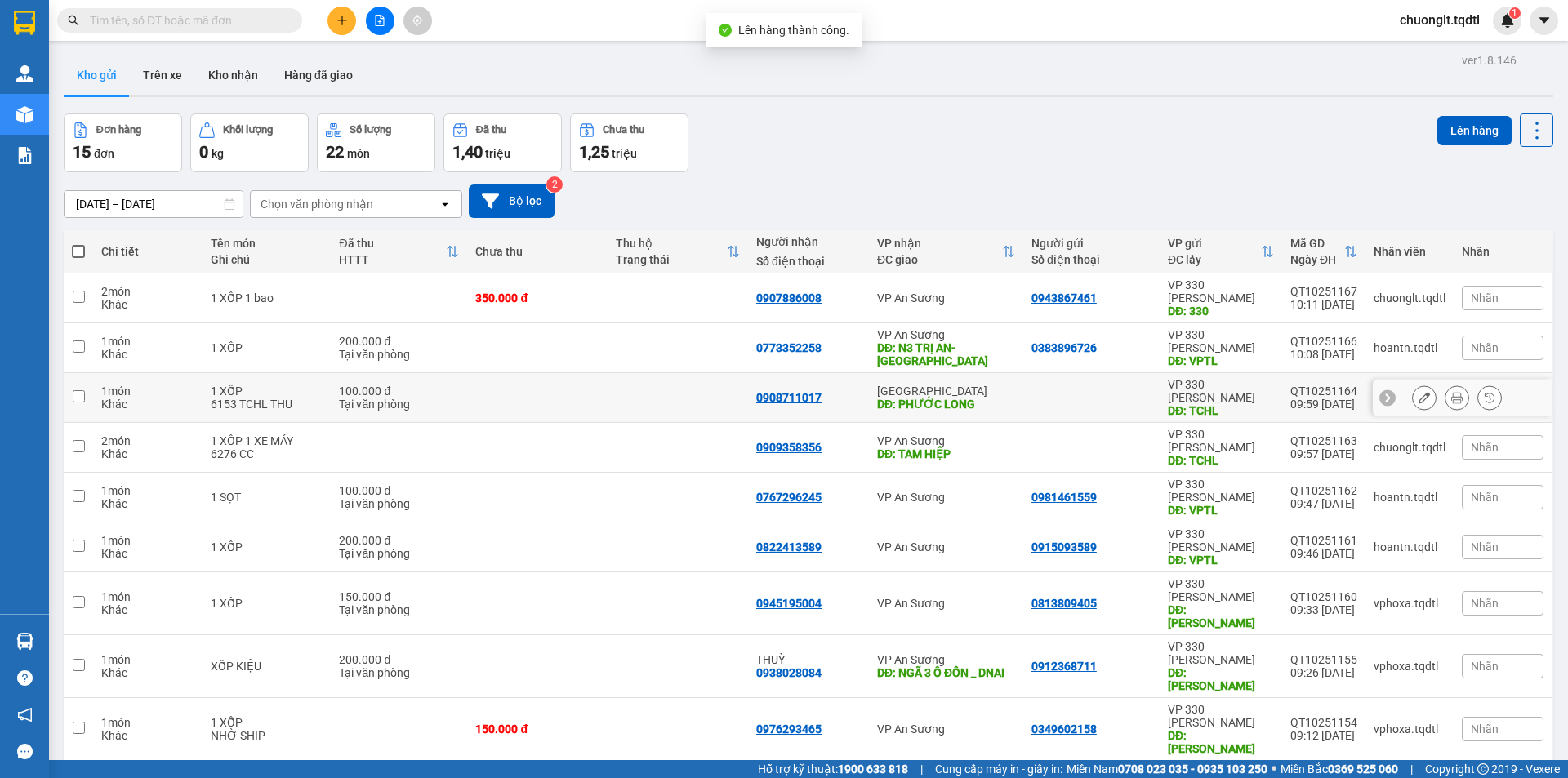
click at [302, 398] on div "6153 TCHL THU" at bounding box center [266, 404] width 112 height 13
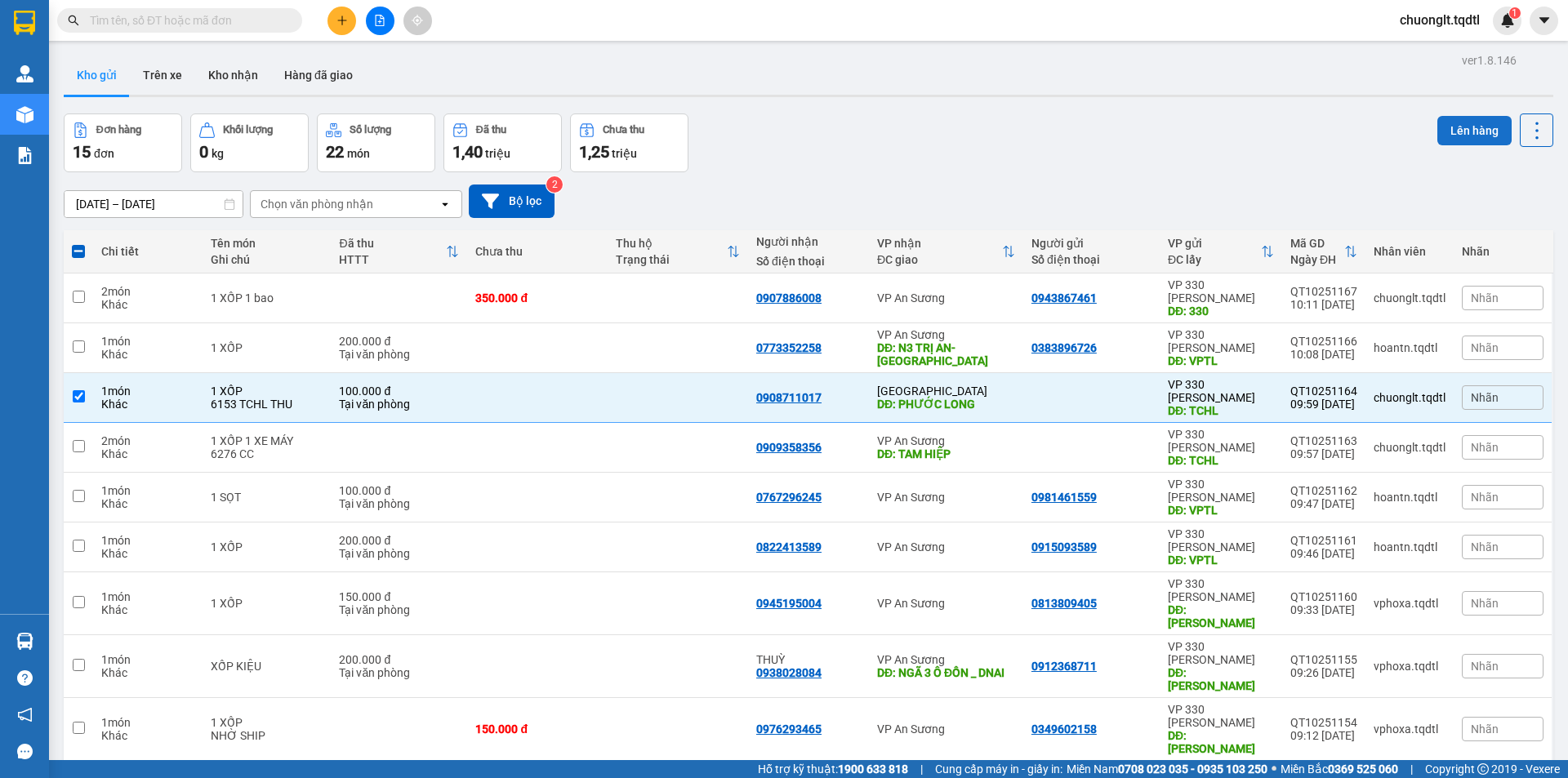
click at [1465, 126] on button "Lên hàng" at bounding box center [1474, 130] width 75 height 30
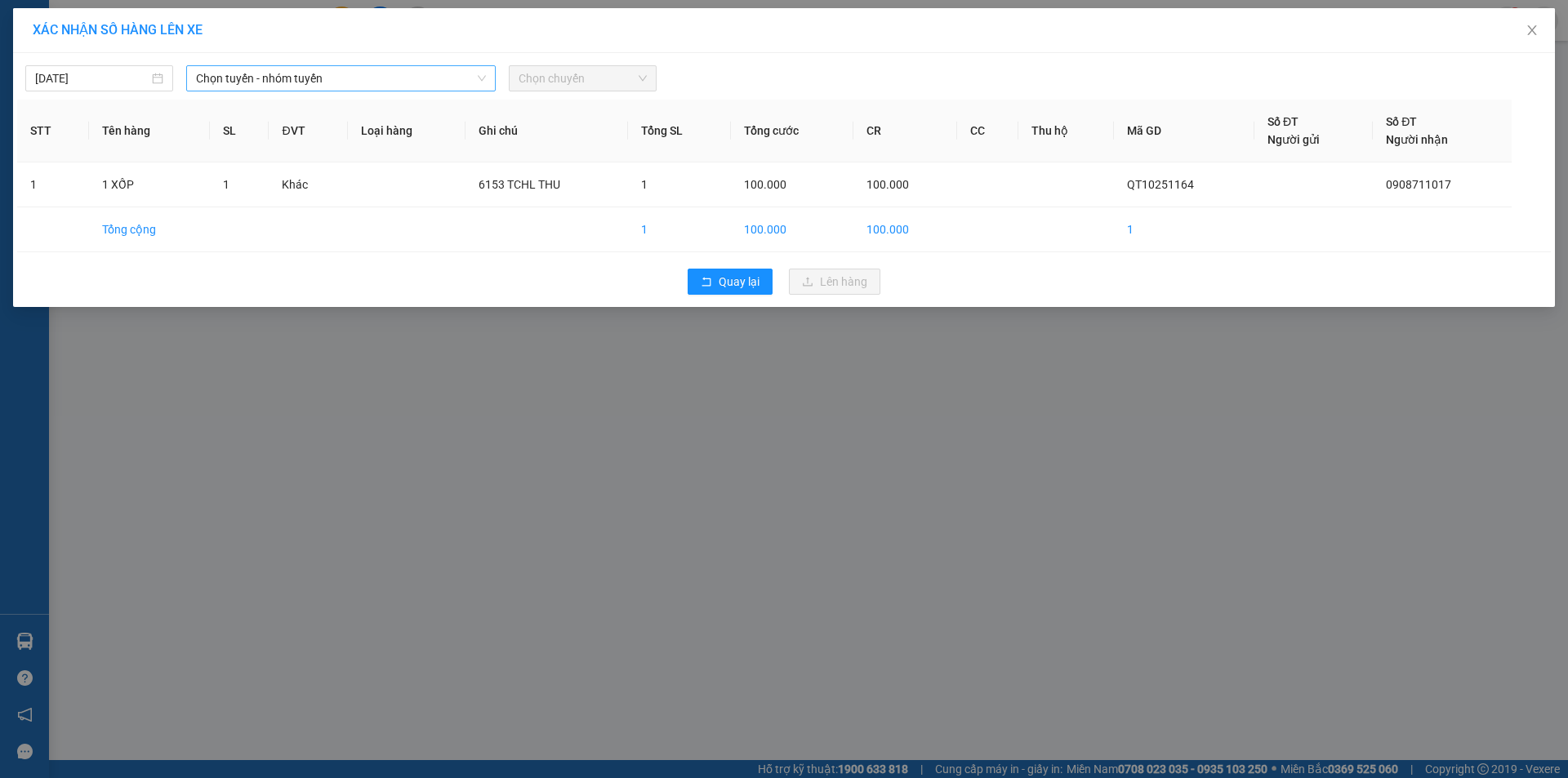
click at [386, 75] on span "Chọn tuyến - nhóm tuyến" at bounding box center [341, 78] width 290 height 24
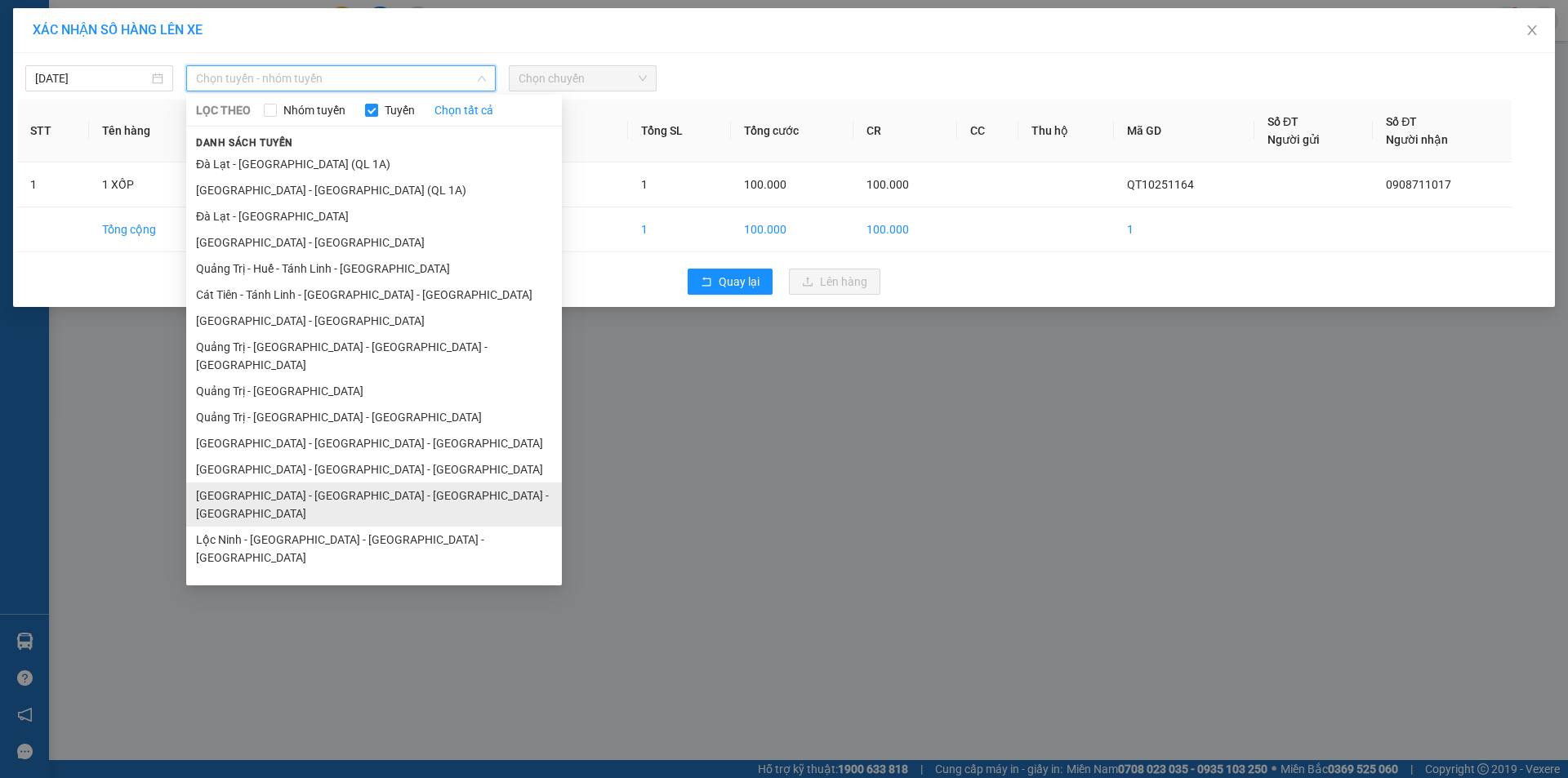
click at [287, 482] on li "[GEOGRAPHIC_DATA] - [GEOGRAPHIC_DATA] - [GEOGRAPHIC_DATA] - [GEOGRAPHIC_DATA]" at bounding box center [374, 504] width 376 height 44
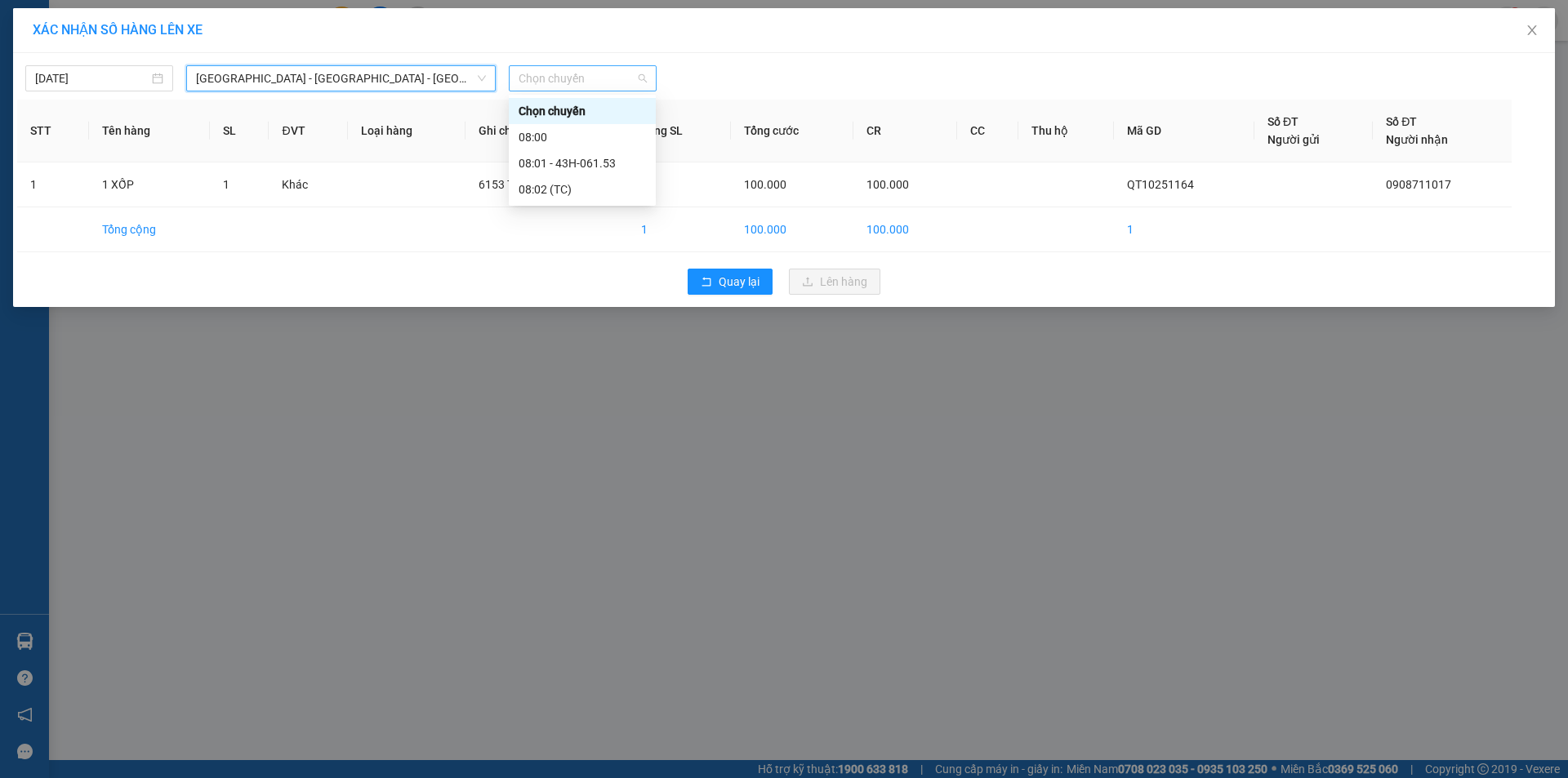
click at [601, 77] on span "Chọn chuyến" at bounding box center [582, 78] width 129 height 24
click at [597, 162] on div "08:01 - 43H-061.53" at bounding box center [582, 164] width 128 height 18
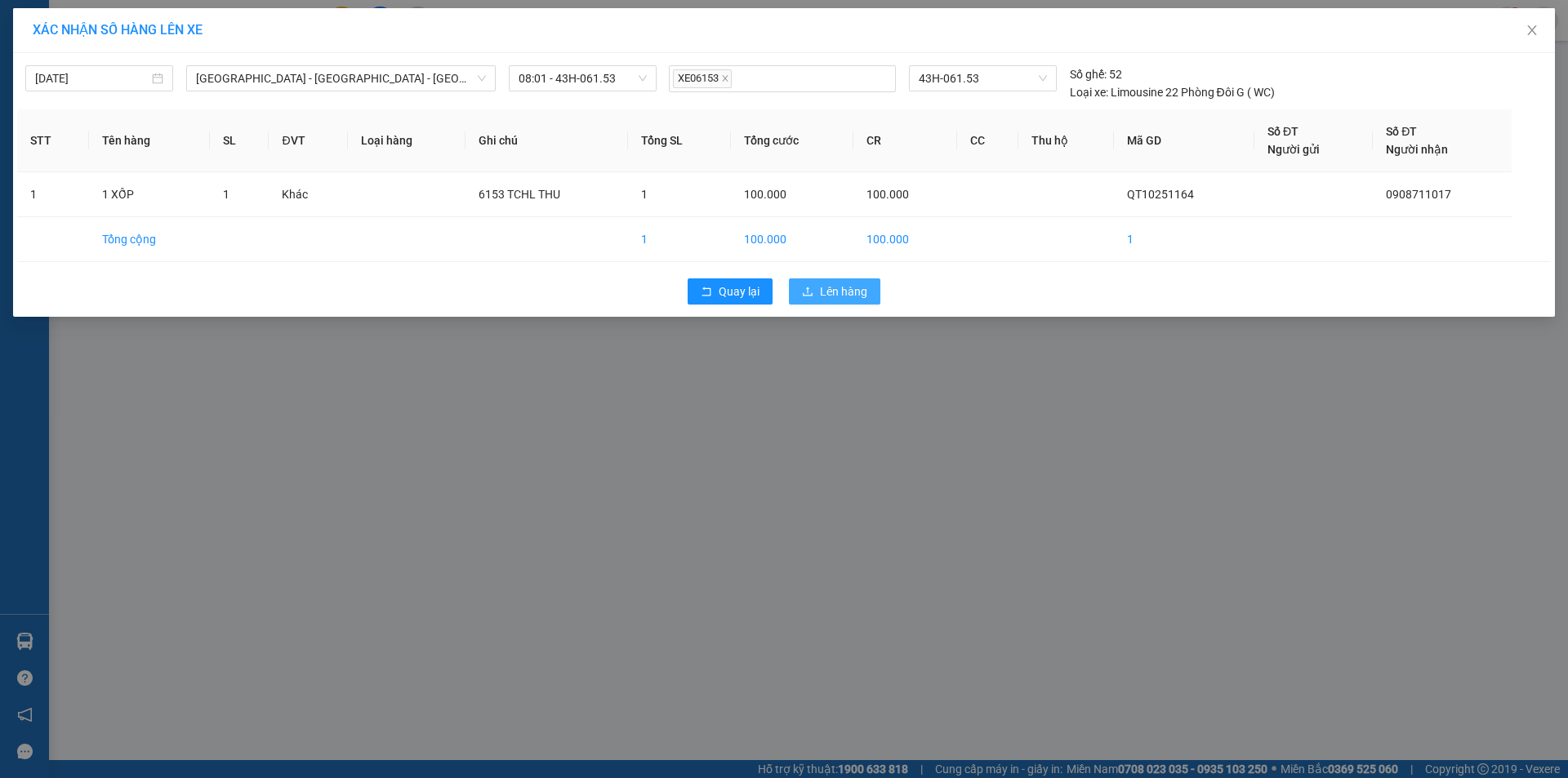
click at [828, 287] on span "Lên hàng" at bounding box center [843, 291] width 48 height 18
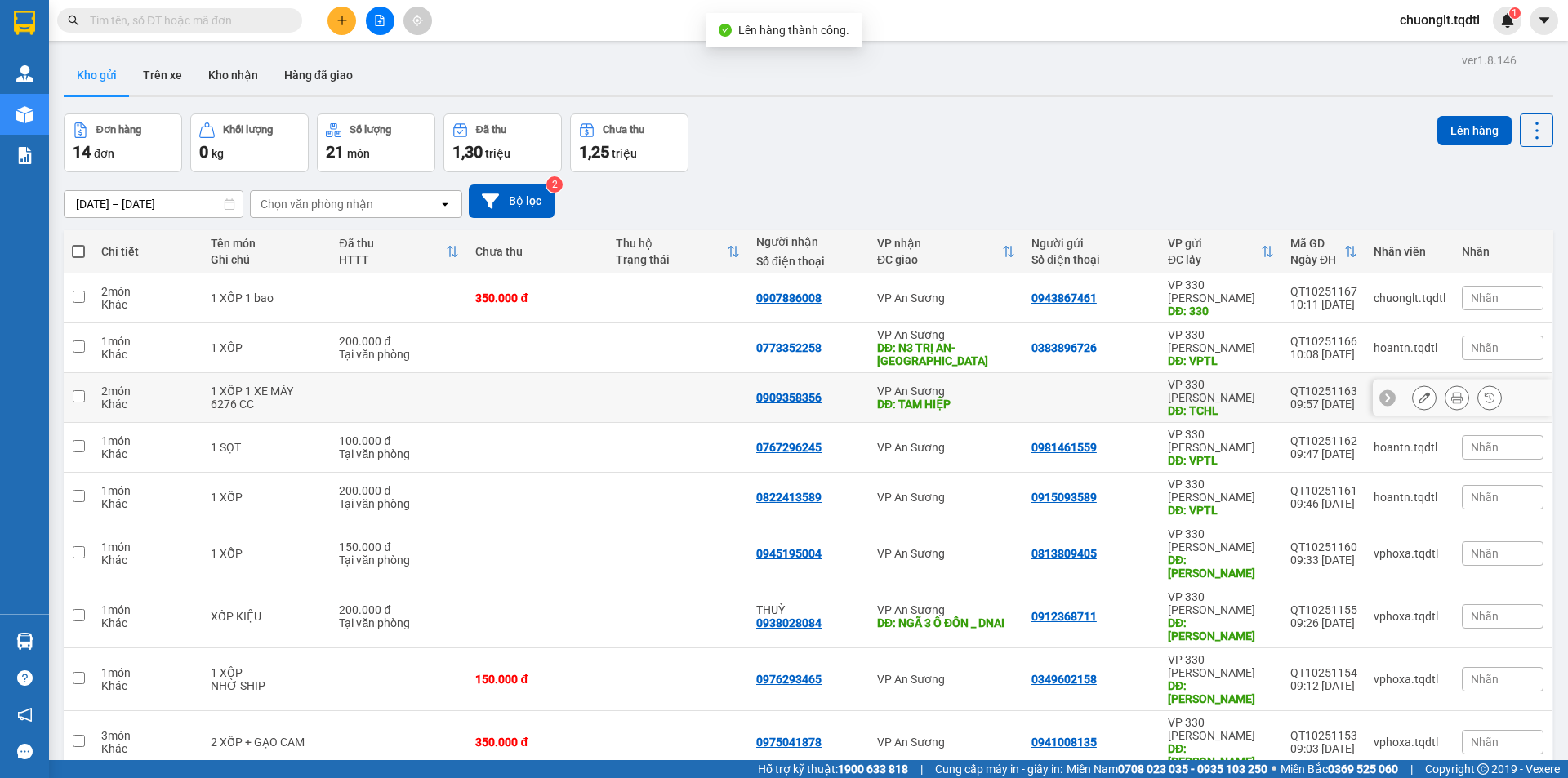
click at [217, 398] on div "6276 CC" at bounding box center [266, 404] width 112 height 13
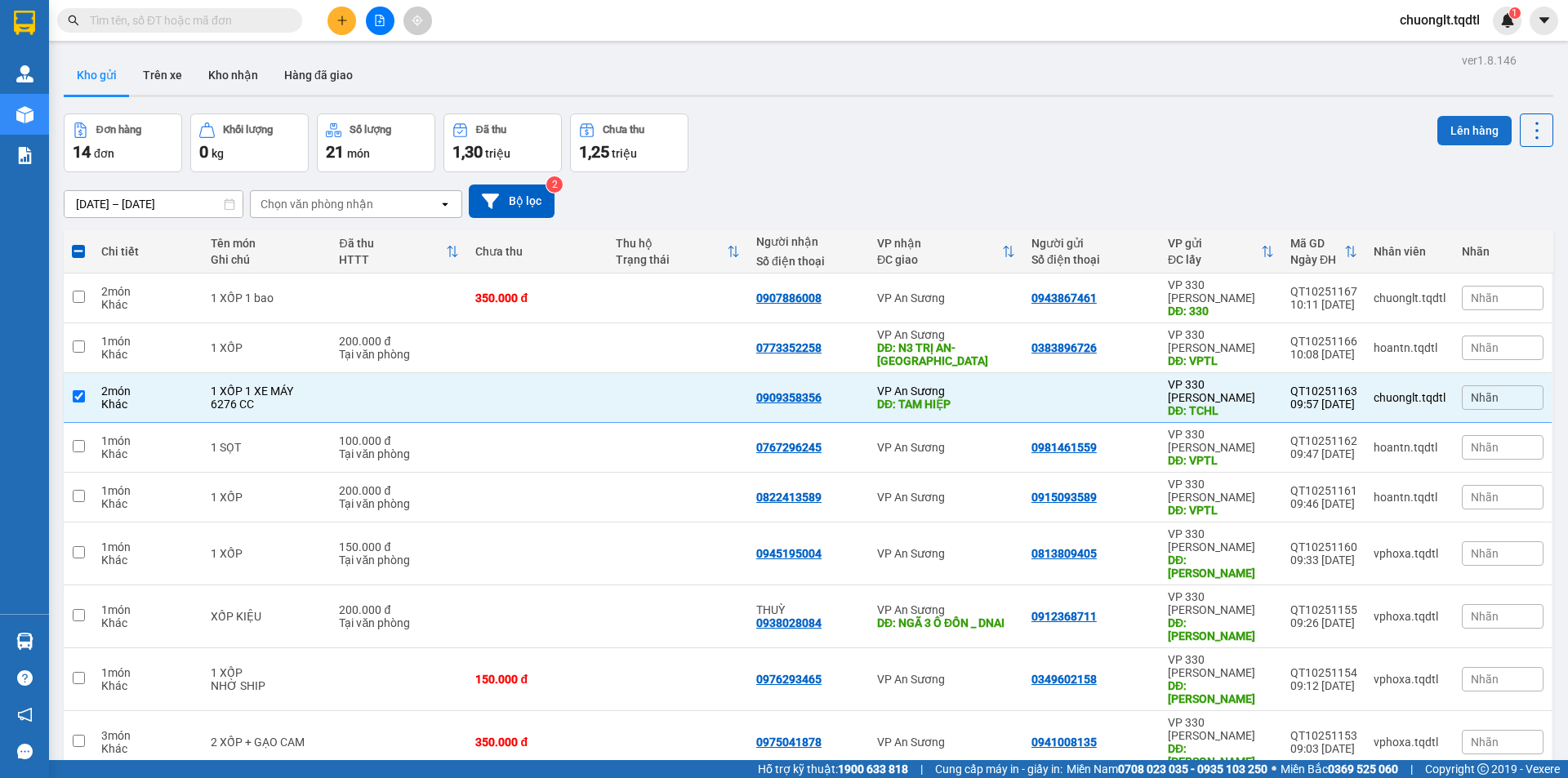
click at [1465, 130] on button "Lên hàng" at bounding box center [1474, 130] width 75 height 30
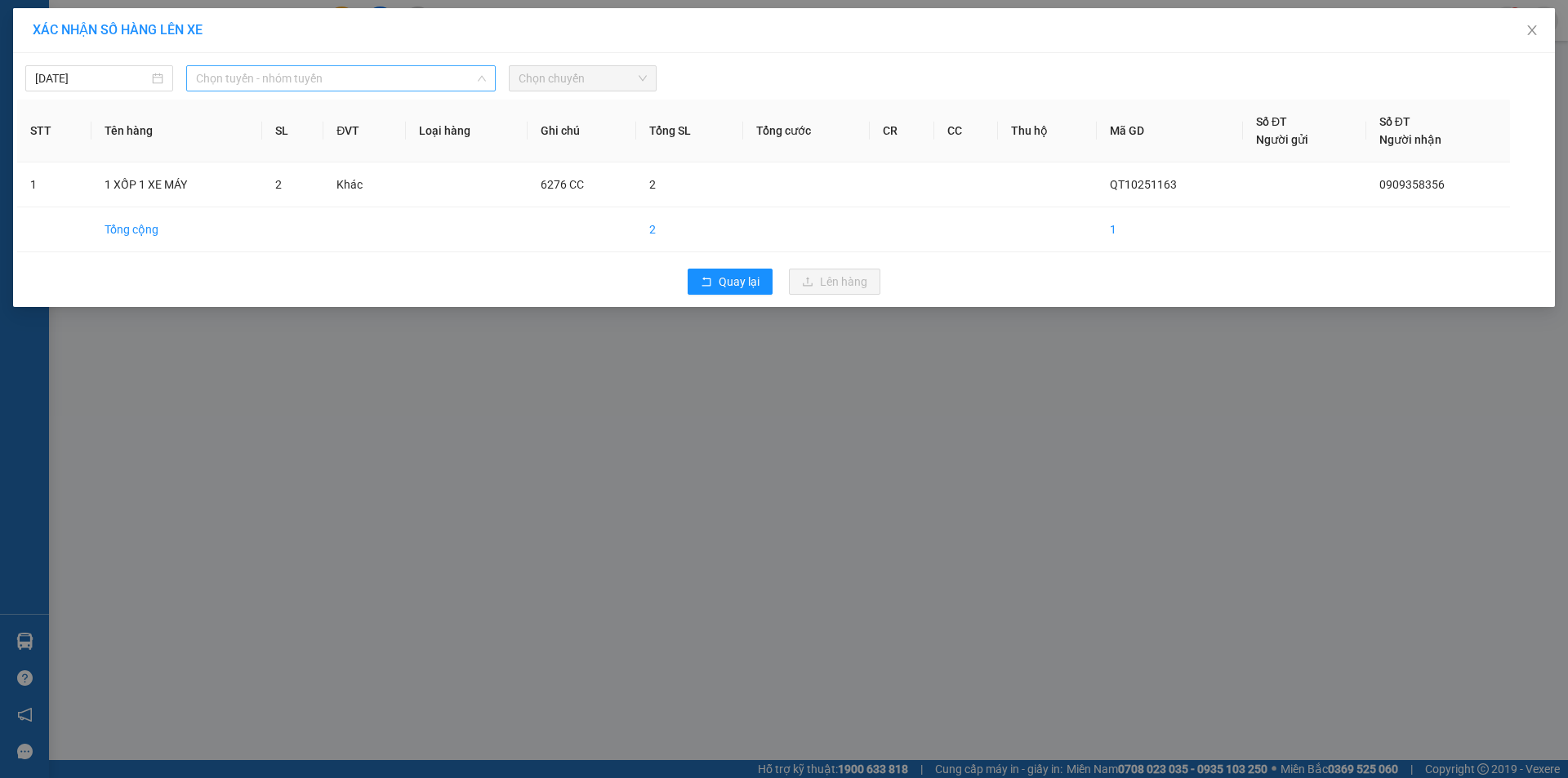
click at [416, 67] on span "Chọn tuyến - nhóm tuyến" at bounding box center [341, 78] width 290 height 24
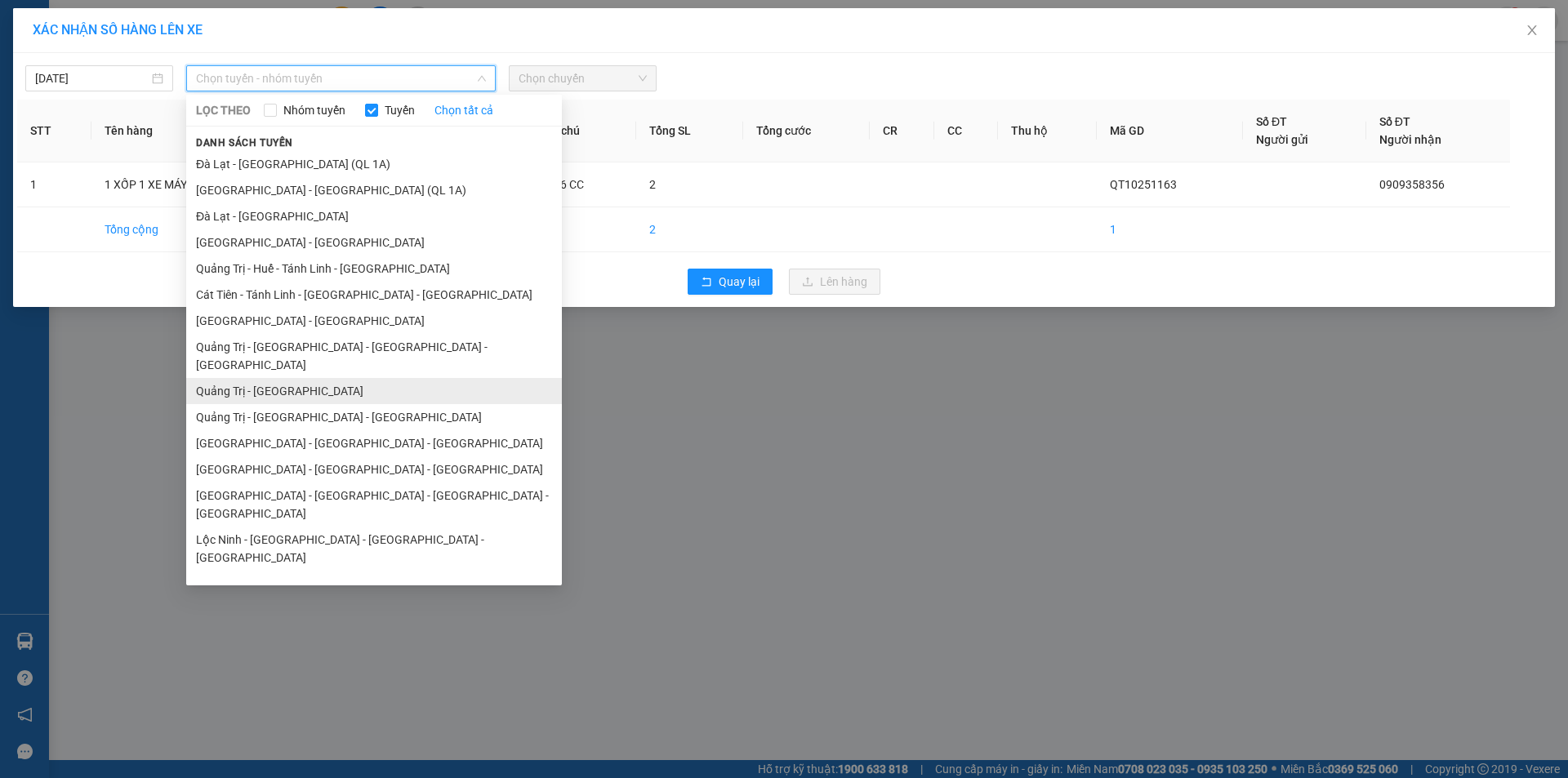
click at [311, 378] on li "Quảng Trị - [GEOGRAPHIC_DATA]" at bounding box center [374, 390] width 376 height 26
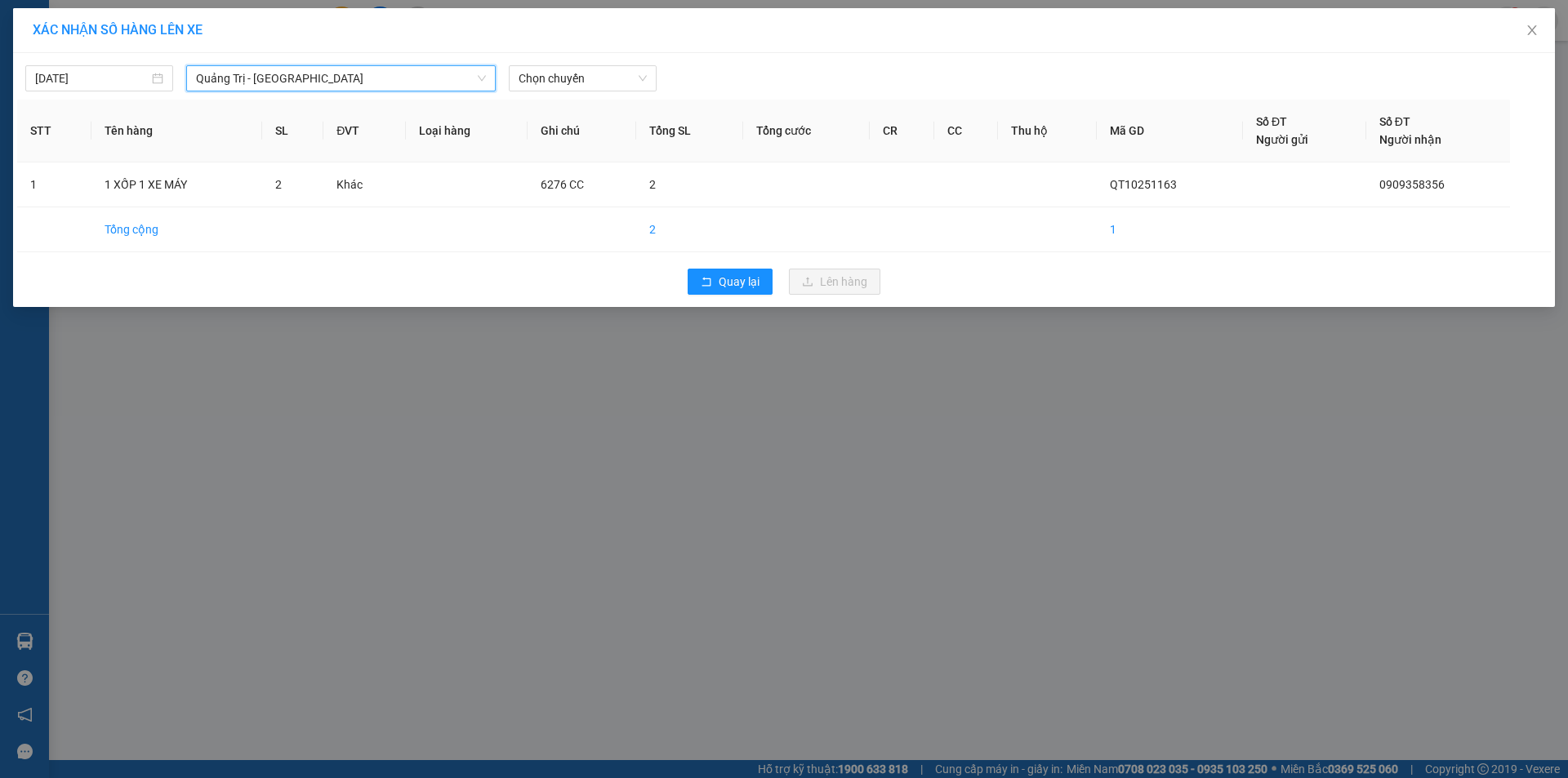
click at [468, 86] on span "Quảng Trị - [GEOGRAPHIC_DATA]" at bounding box center [341, 78] width 290 height 24
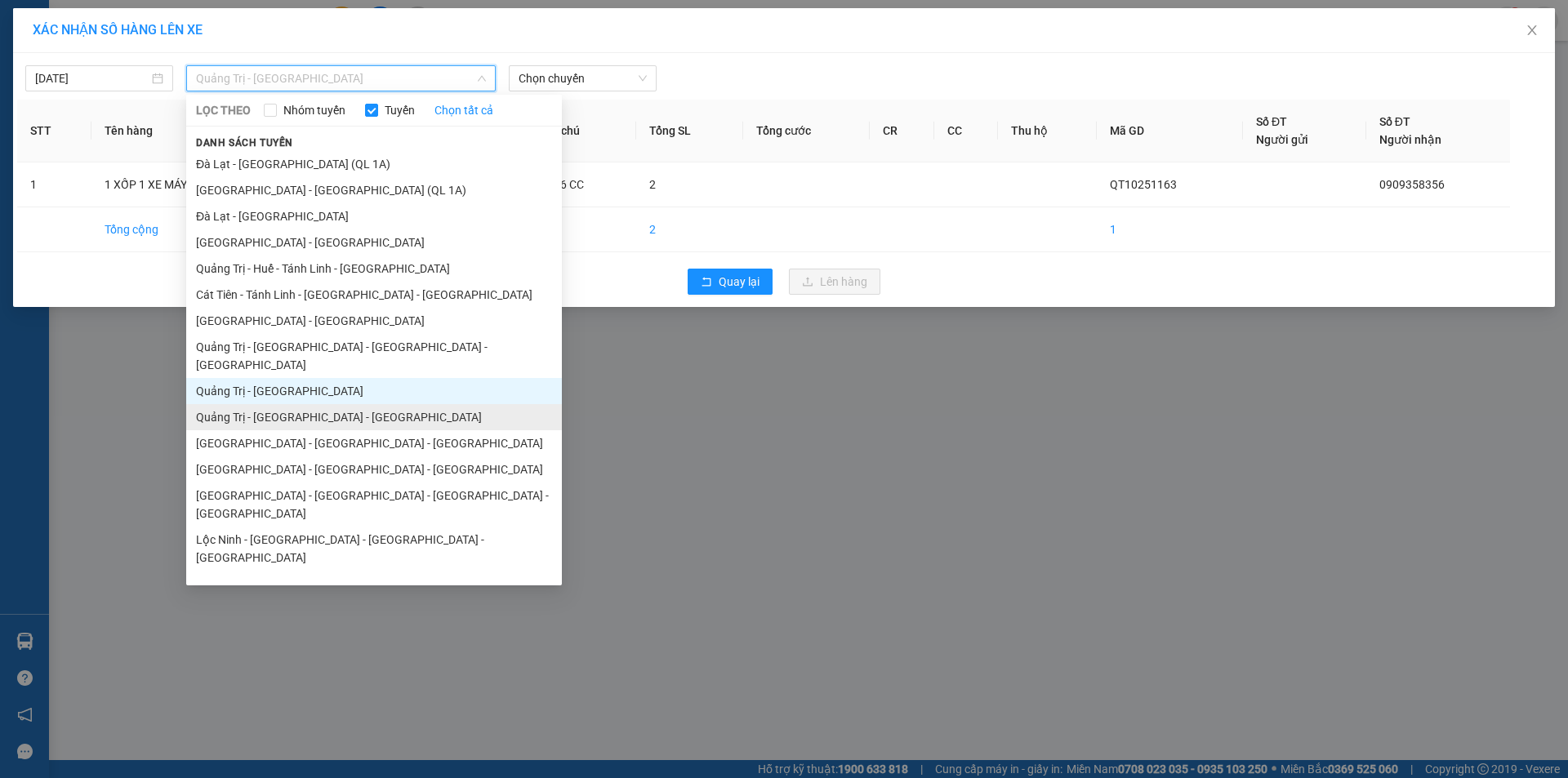
click at [339, 404] on li "Quảng Trị - [GEOGRAPHIC_DATA] - [GEOGRAPHIC_DATA]" at bounding box center [374, 416] width 376 height 26
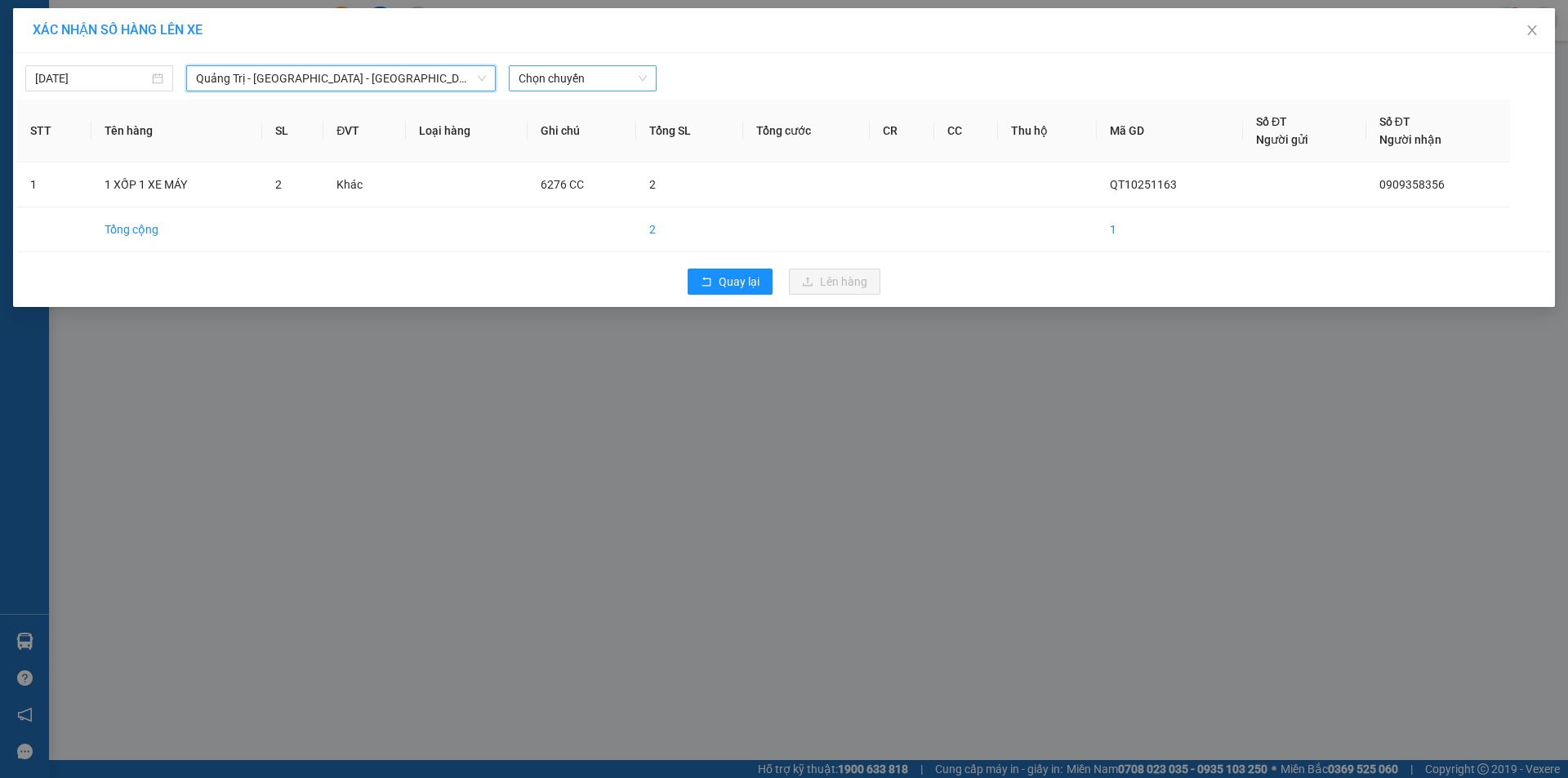
click at [606, 80] on span "Chọn chuyến" at bounding box center [582, 78] width 129 height 24
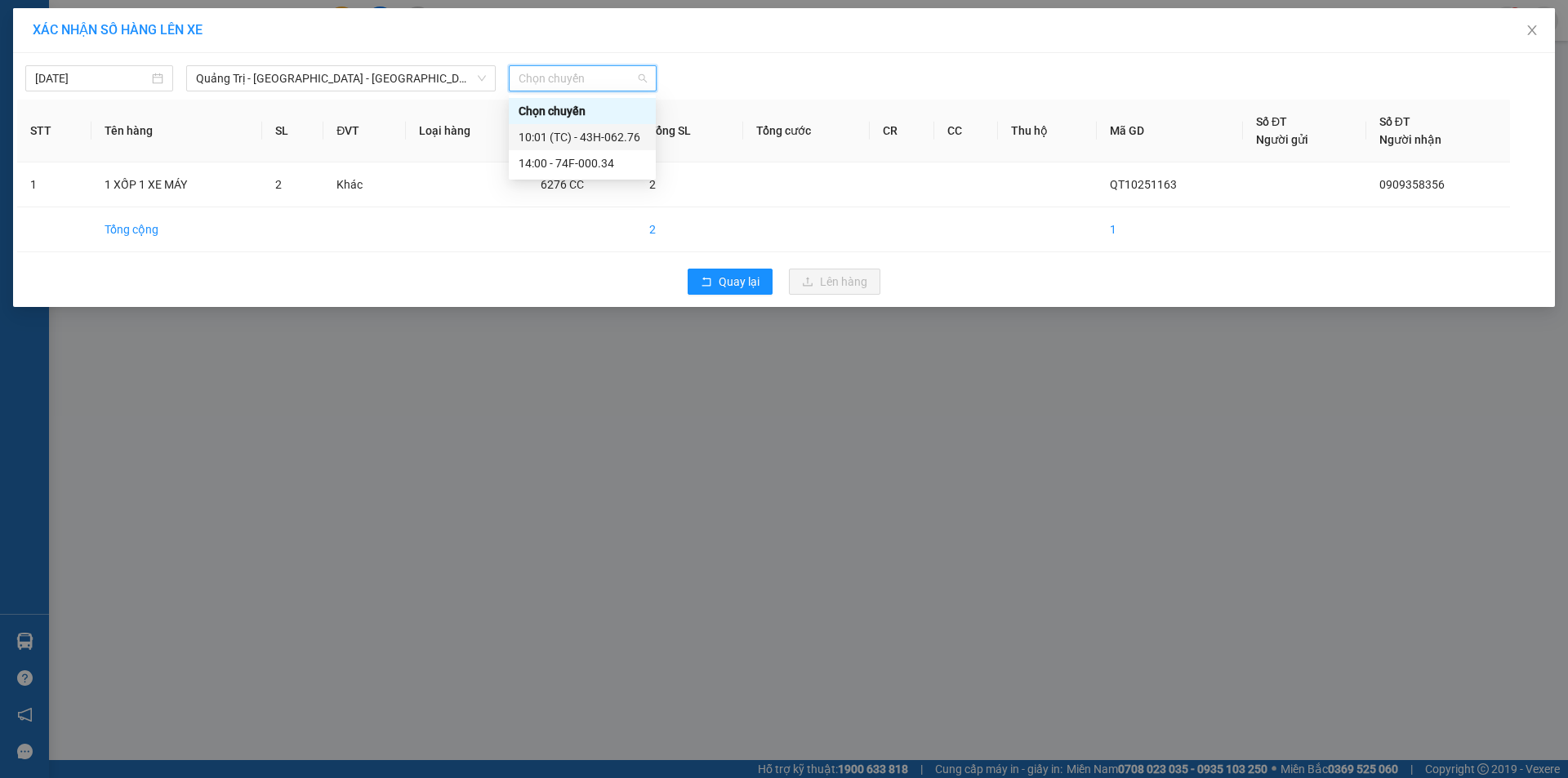
click at [604, 139] on div "10:01 (TC) - 43H-062.76" at bounding box center [582, 138] width 128 height 18
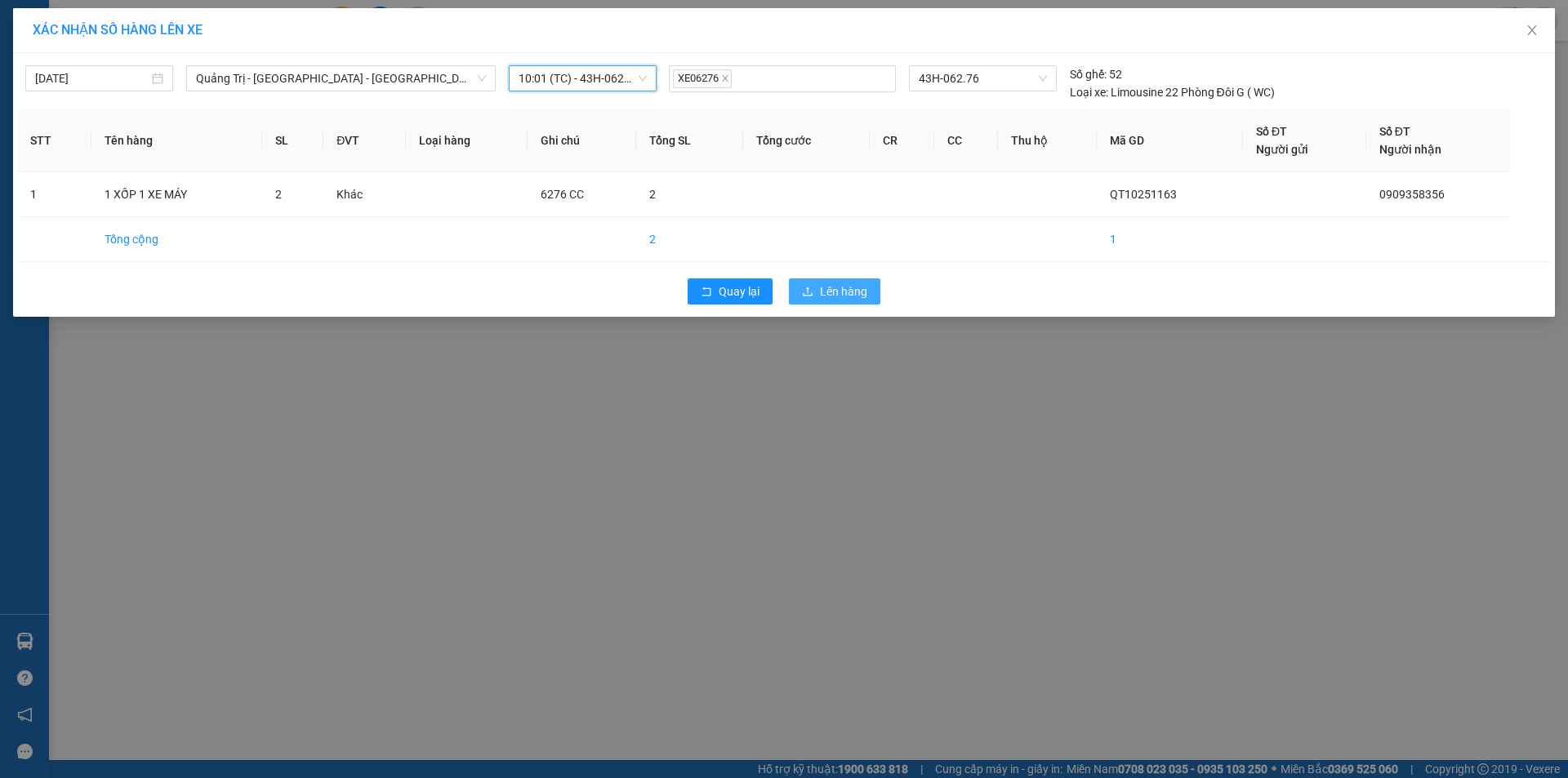
click at [821, 291] on span "Lên hàng" at bounding box center [843, 291] width 48 height 18
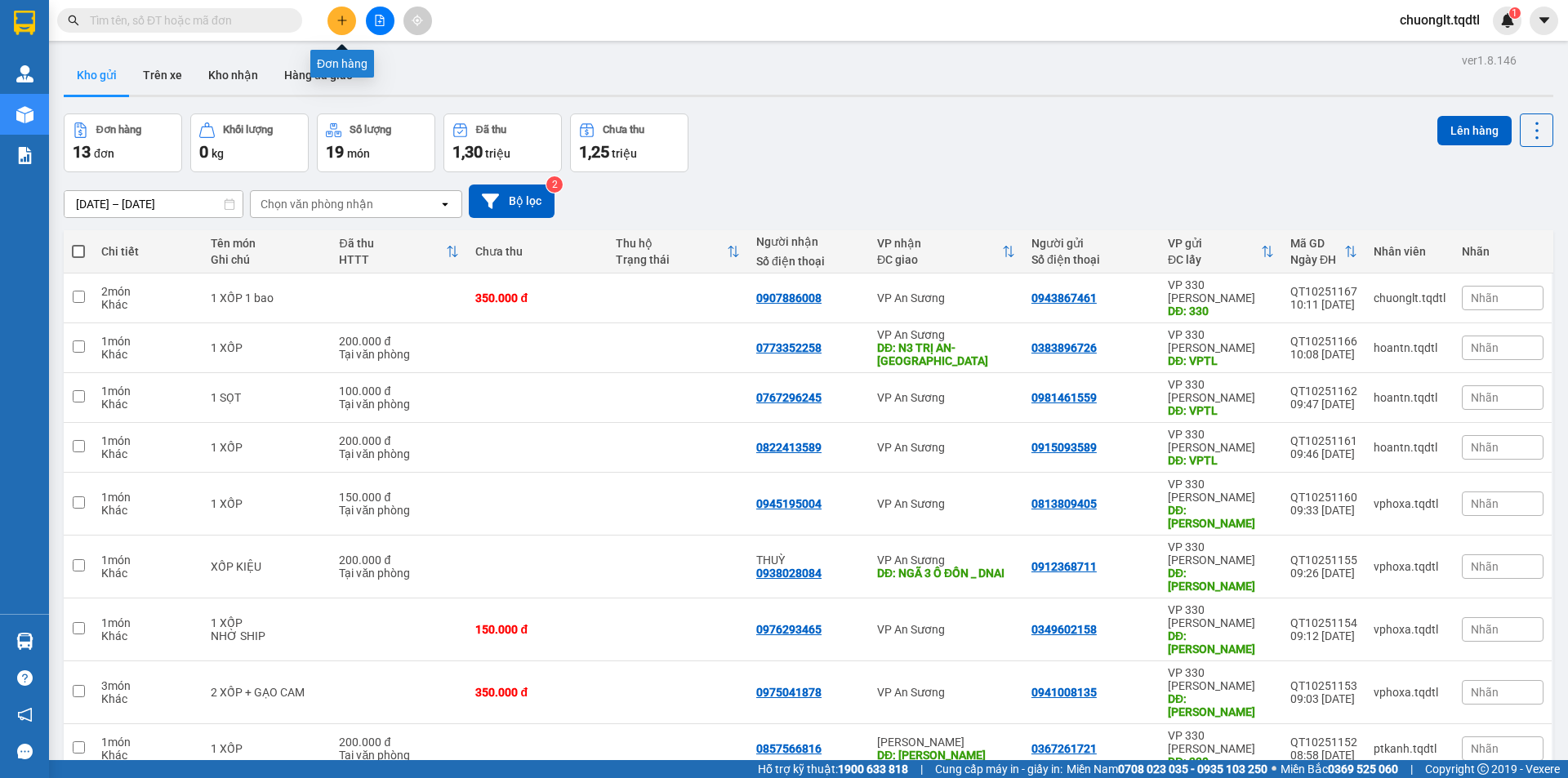
click at [341, 22] on icon "plus" at bounding box center [342, 20] width 12 height 12
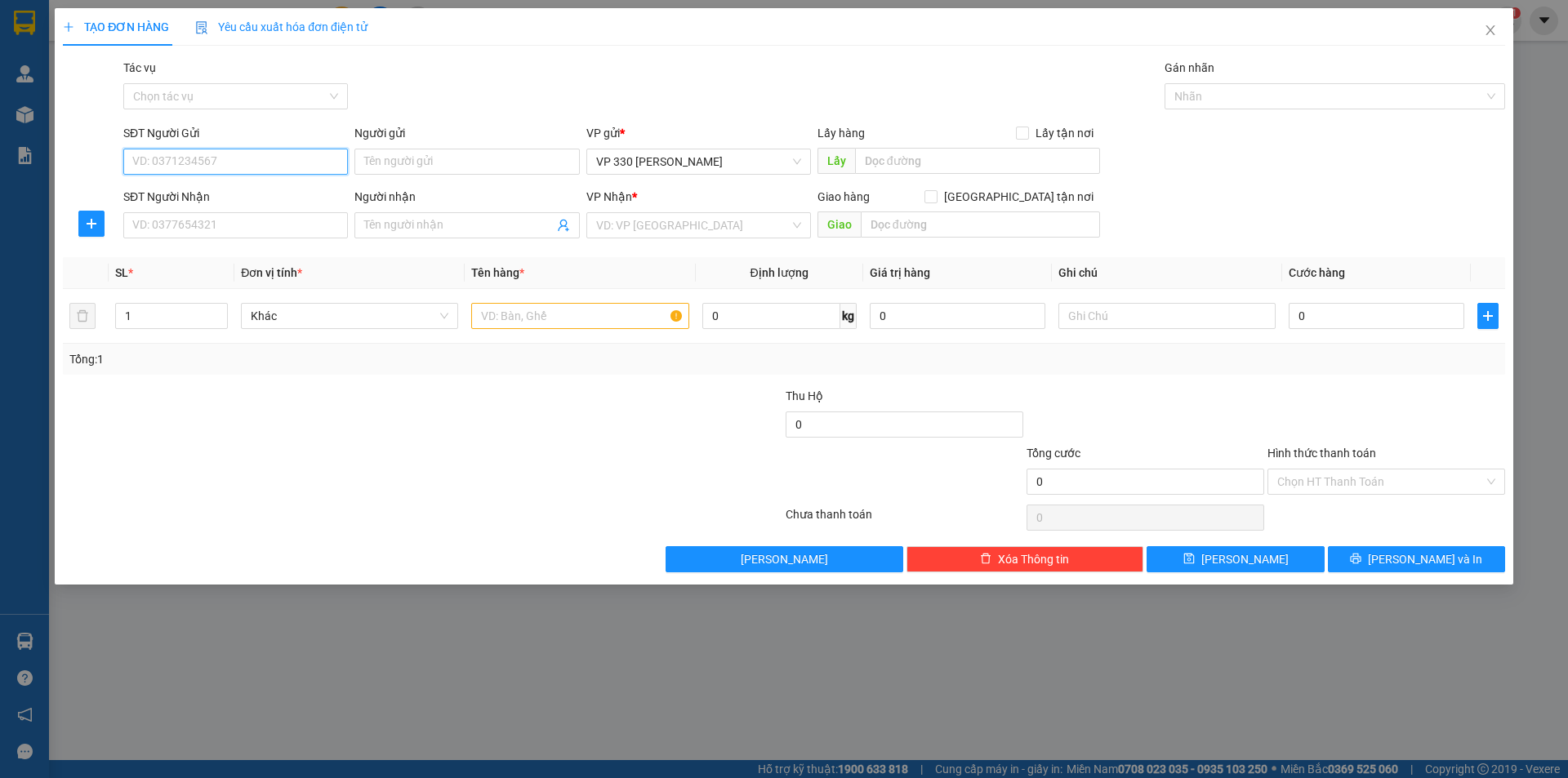
drag, startPoint x: 209, startPoint y: 171, endPoint x: 359, endPoint y: 143, distance: 152.6
click at [211, 171] on input "SĐT Người Gửi" at bounding box center [236, 161] width 225 height 26
type input "0945327444"
click at [224, 226] on input "SĐT Người Nhận" at bounding box center [236, 225] width 225 height 26
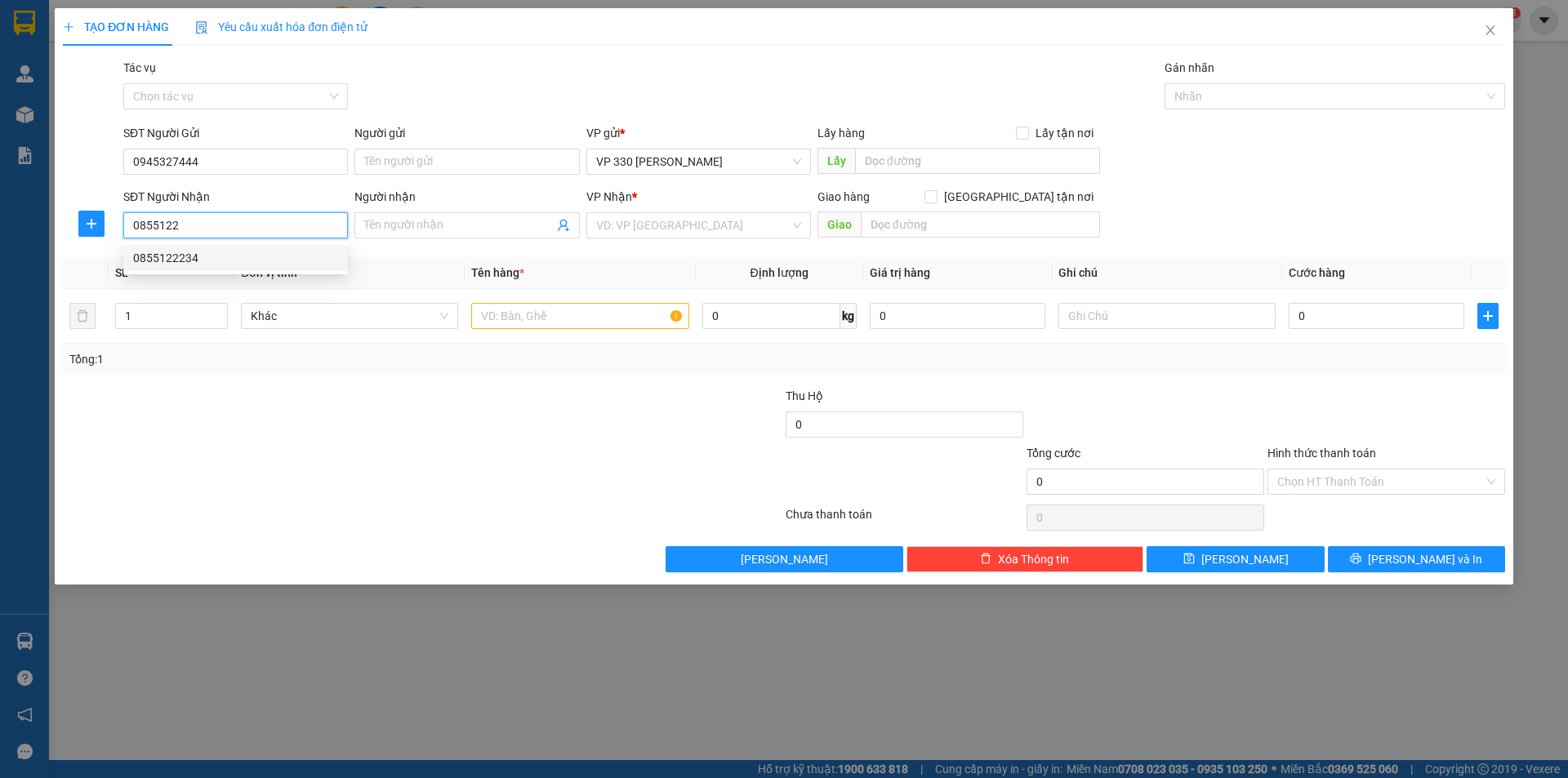
click at [184, 252] on div "0855122234" at bounding box center [236, 258] width 205 height 18
type input "0855122234"
type input "THUẬN AN"
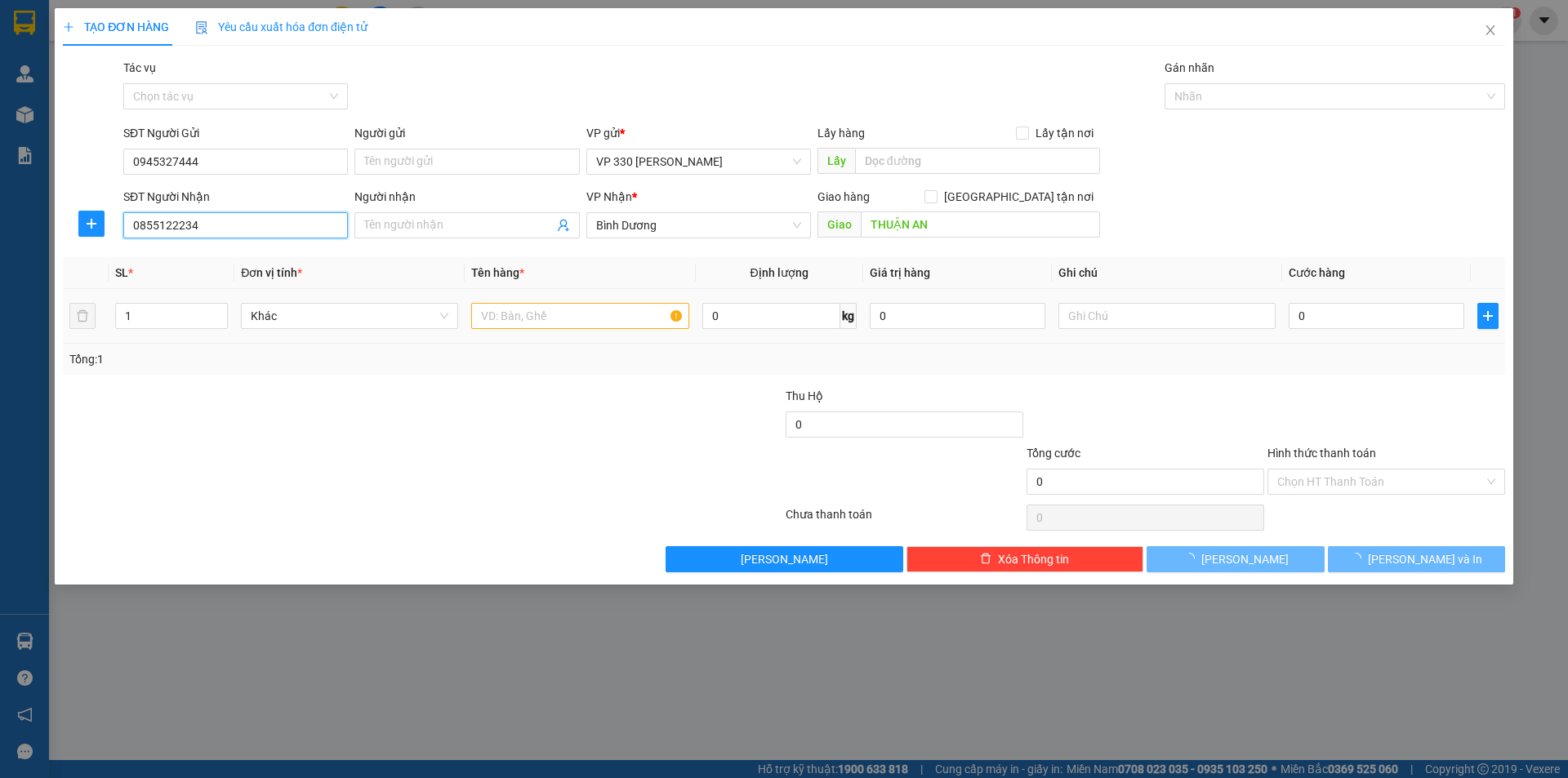
type input "300.000"
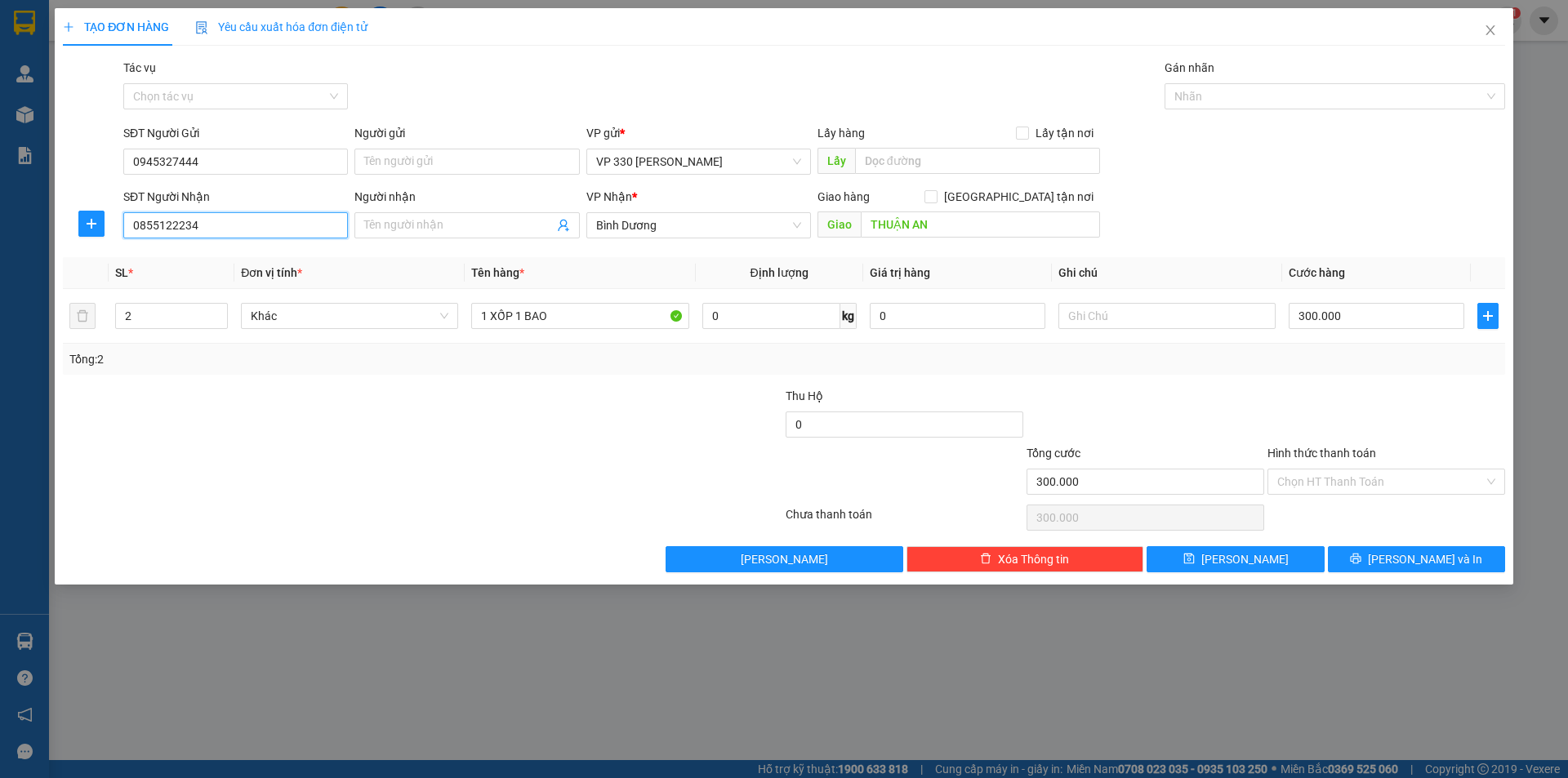
type input "0855122234"
click at [1001, 239] on div "Giao hàng Giao tận nơi Giao THUẬN AN" at bounding box center [959, 217] width 282 height 58
click at [971, 226] on input "THUẬN AN" at bounding box center [981, 224] width 239 height 26
type input "e"
type input "EON"
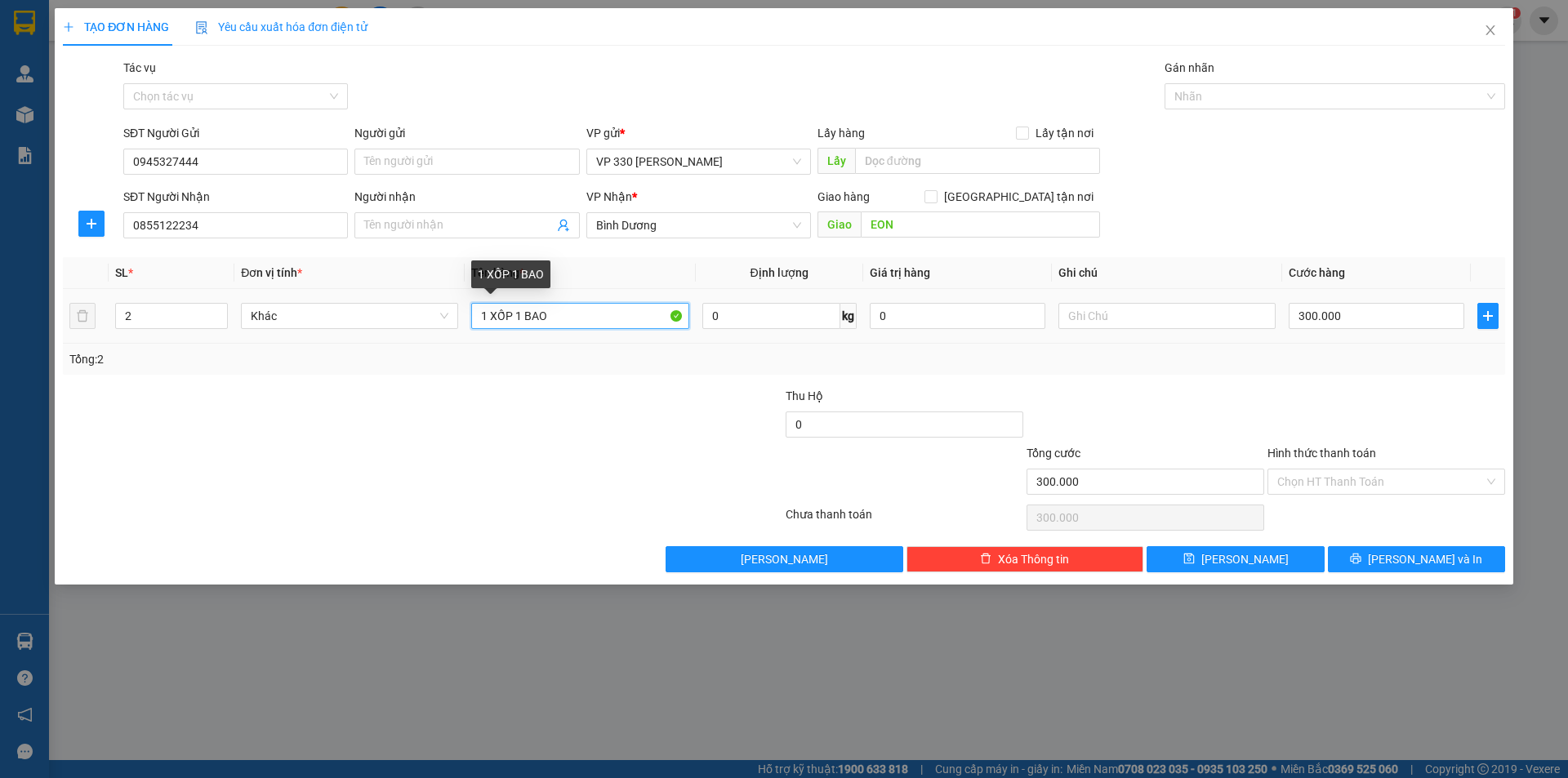
click at [601, 313] on input "1 XỐP 1 BAO" at bounding box center [579, 316] width 217 height 26
type input "1 GIẤY BÊN TRONG ĐỰNG LAPTOP"
click at [1114, 323] on input "text" at bounding box center [1166, 316] width 217 height 26
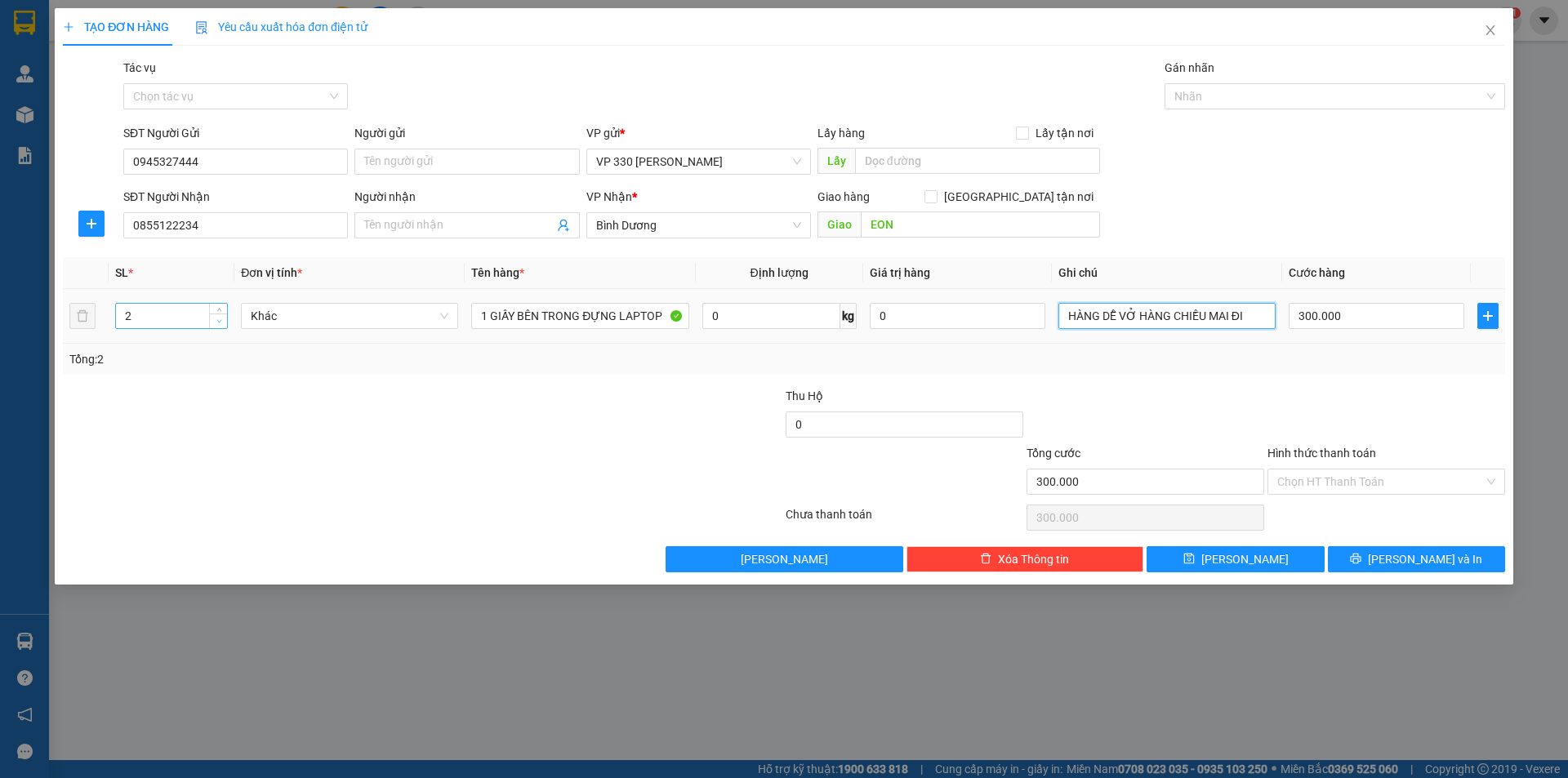
type input "HÀNG DỄ VỞ HÀNG CHIỀU MAI ĐI"
type input "1"
click at [219, 323] on icon "down" at bounding box center [220, 321] width 5 height 5
click at [1283, 96] on div at bounding box center [1326, 96] width 316 height 20
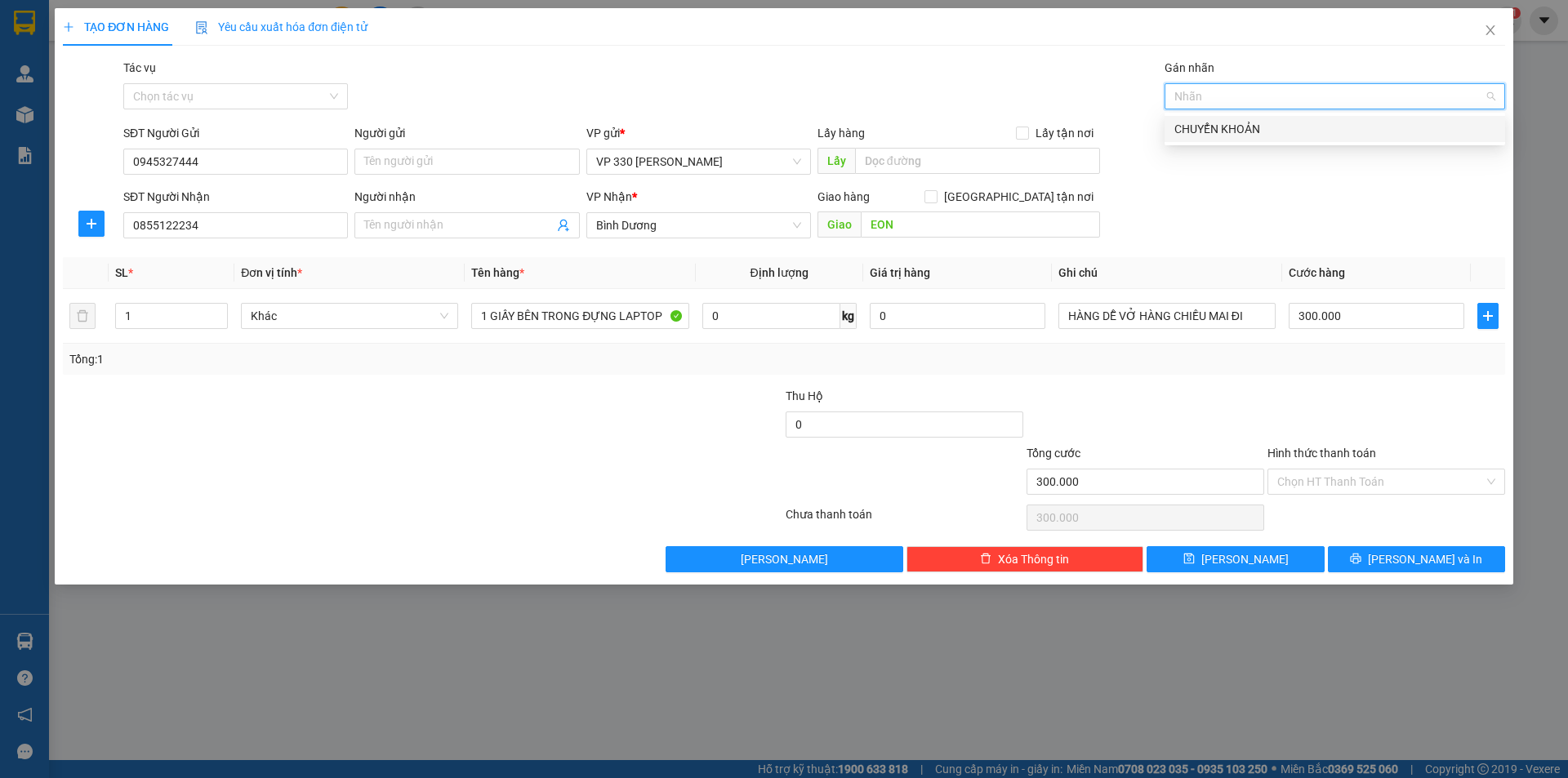
click at [1254, 131] on div "CHUYỂN KHOẢN" at bounding box center [1334, 129] width 321 height 18
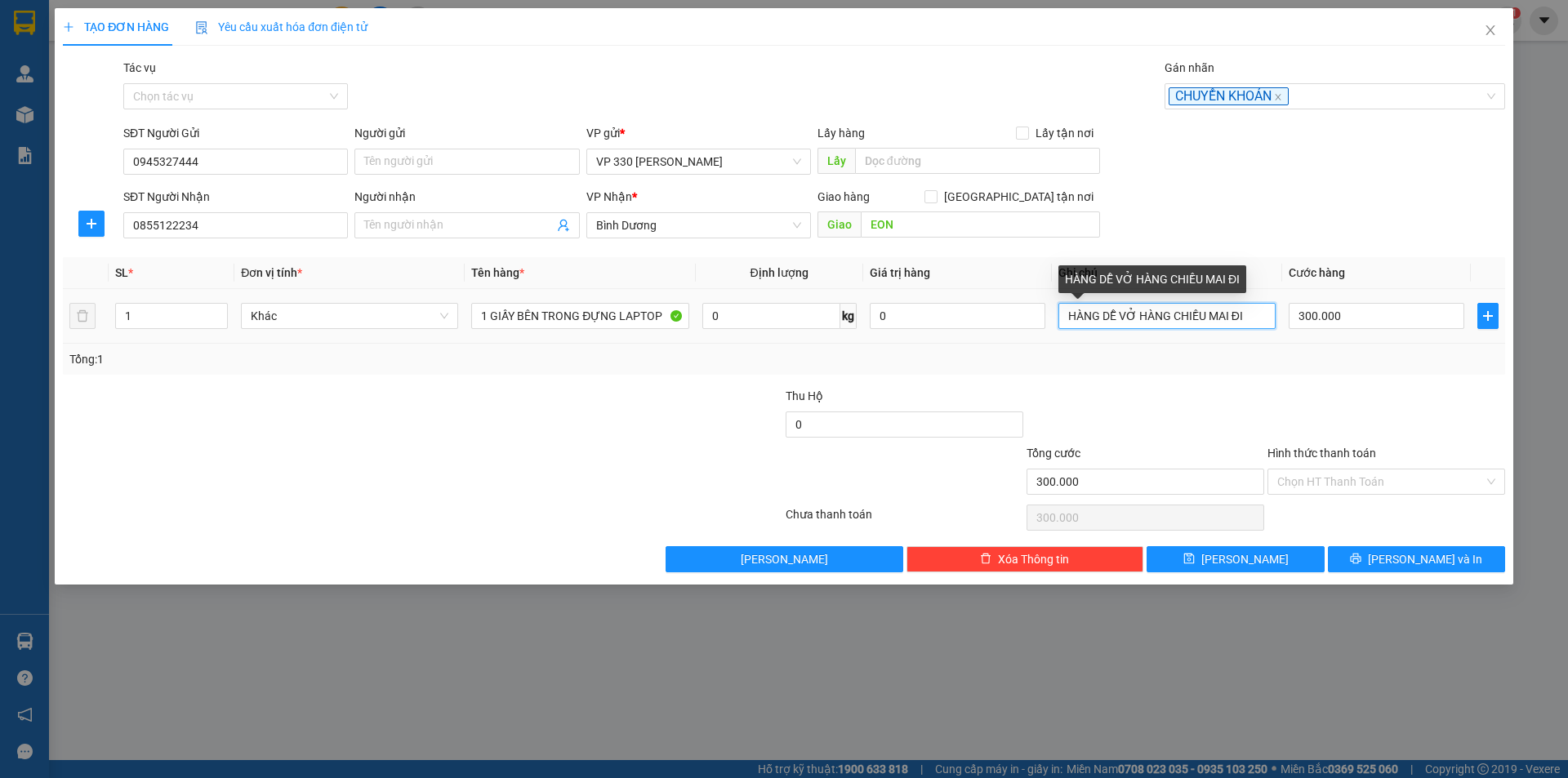
click at [1247, 315] on input "HÀNG DỄ VỞ HÀNG CHIỀU MAI ĐI" at bounding box center [1166, 316] width 217 height 26
type input "HÀNG DỄ VỞ HÀNG CHIỀU MAI ĐI CK 0909"
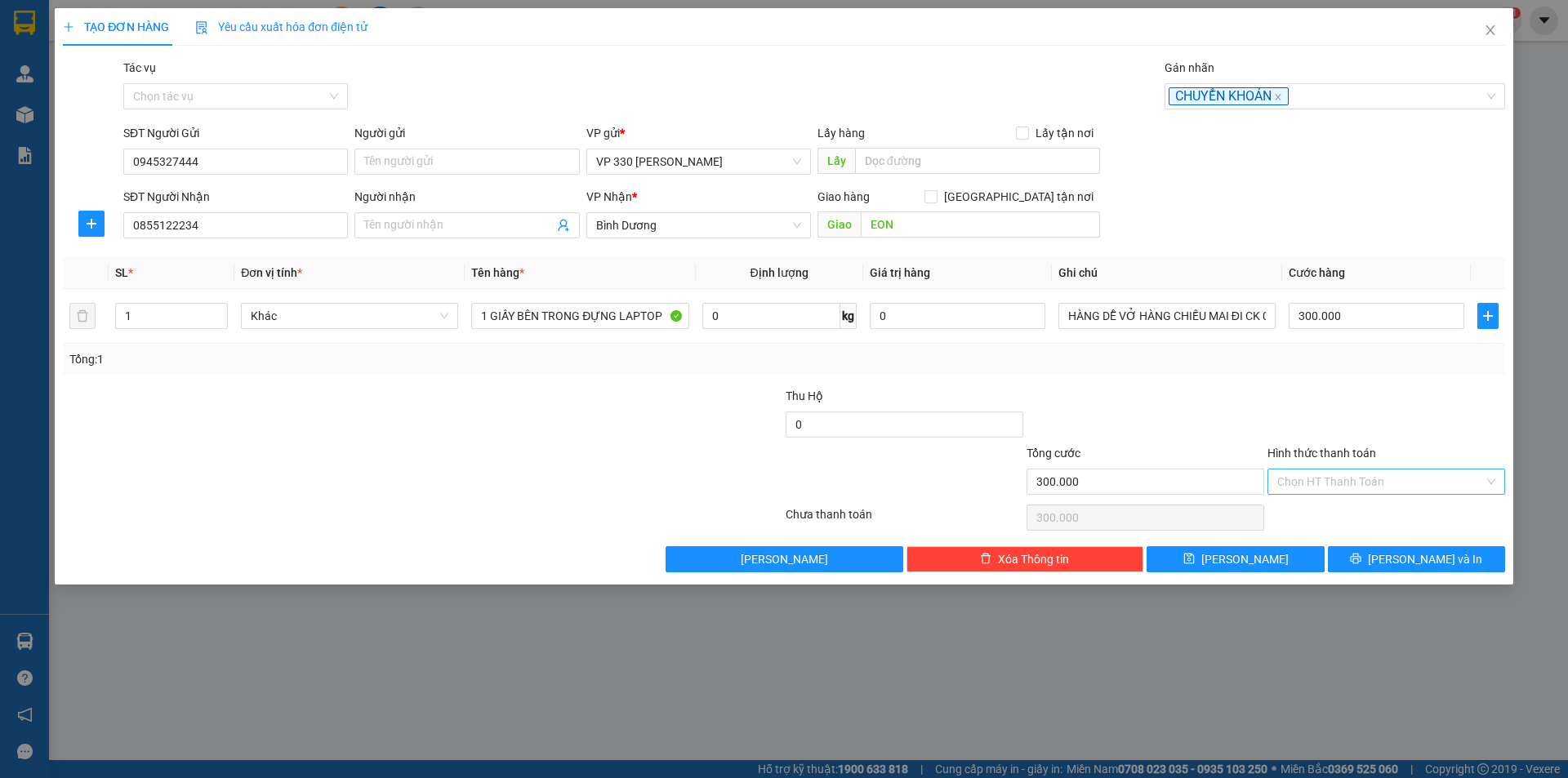
click at [1409, 472] on input "Hình thức thanh toán" at bounding box center [1381, 481] width 207 height 24
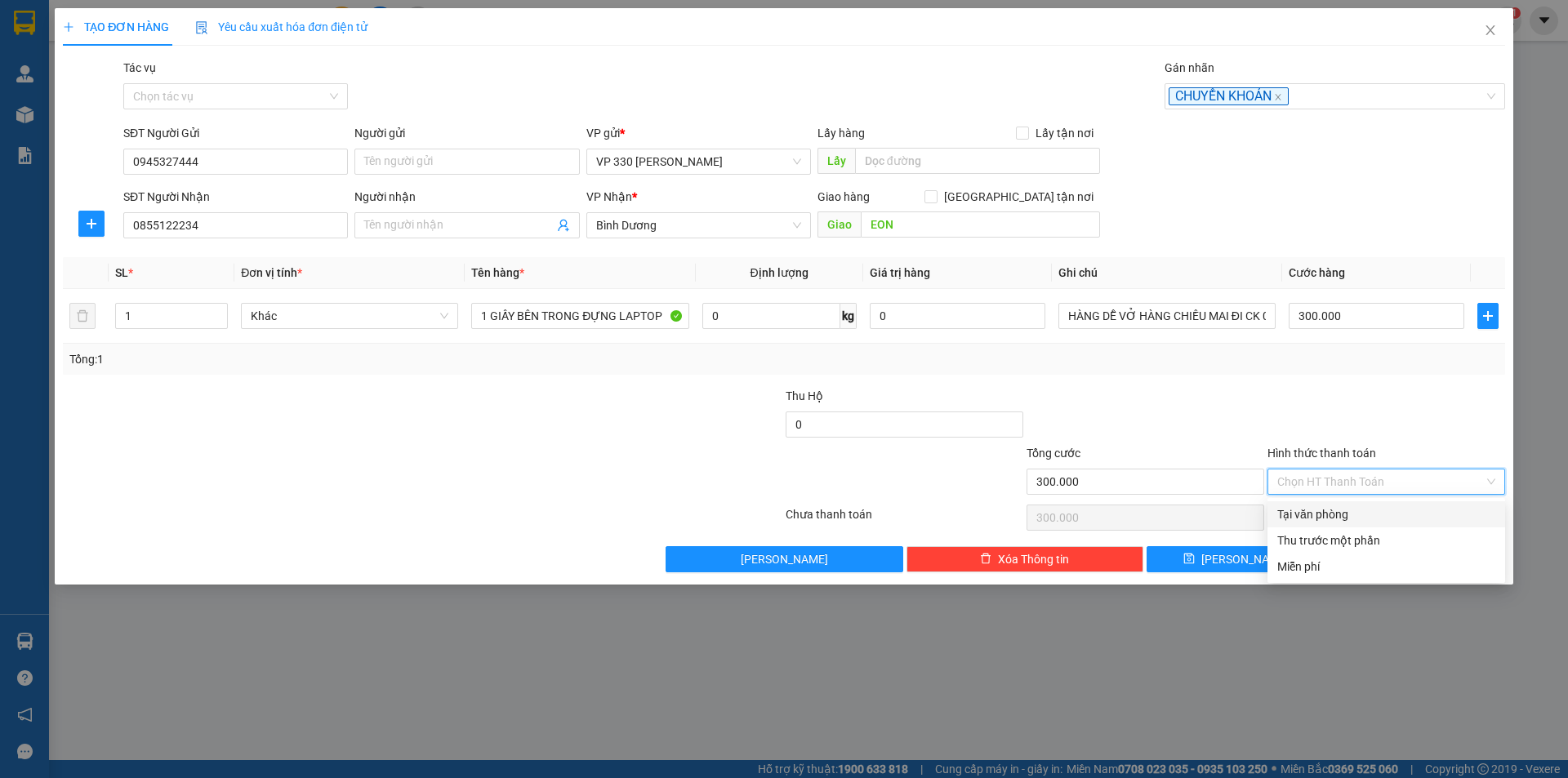
click at [1372, 507] on div "Tại văn phòng" at bounding box center [1386, 514] width 218 height 18
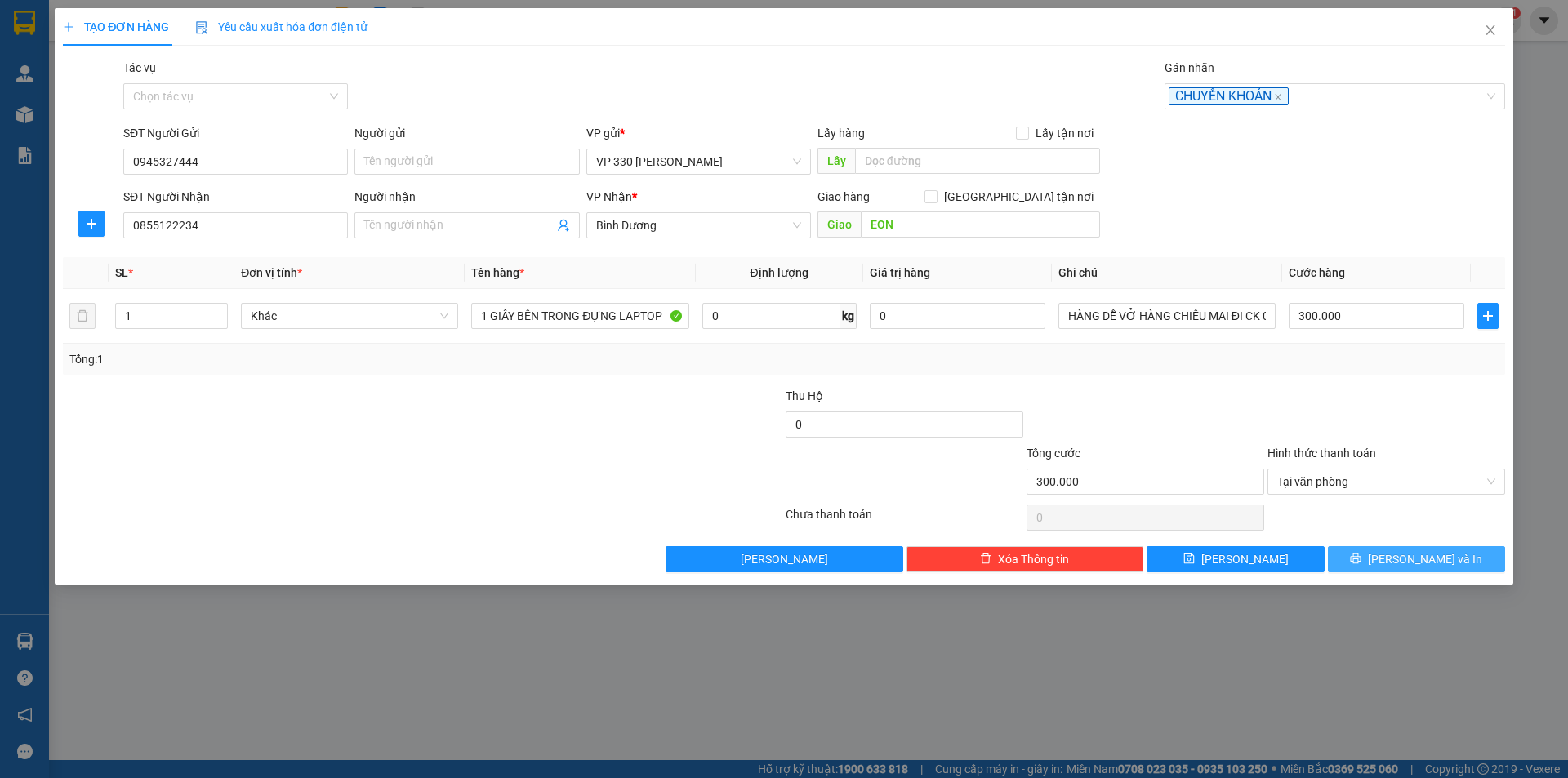
click at [1388, 551] on button "[PERSON_NAME] và In" at bounding box center [1416, 559] width 177 height 26
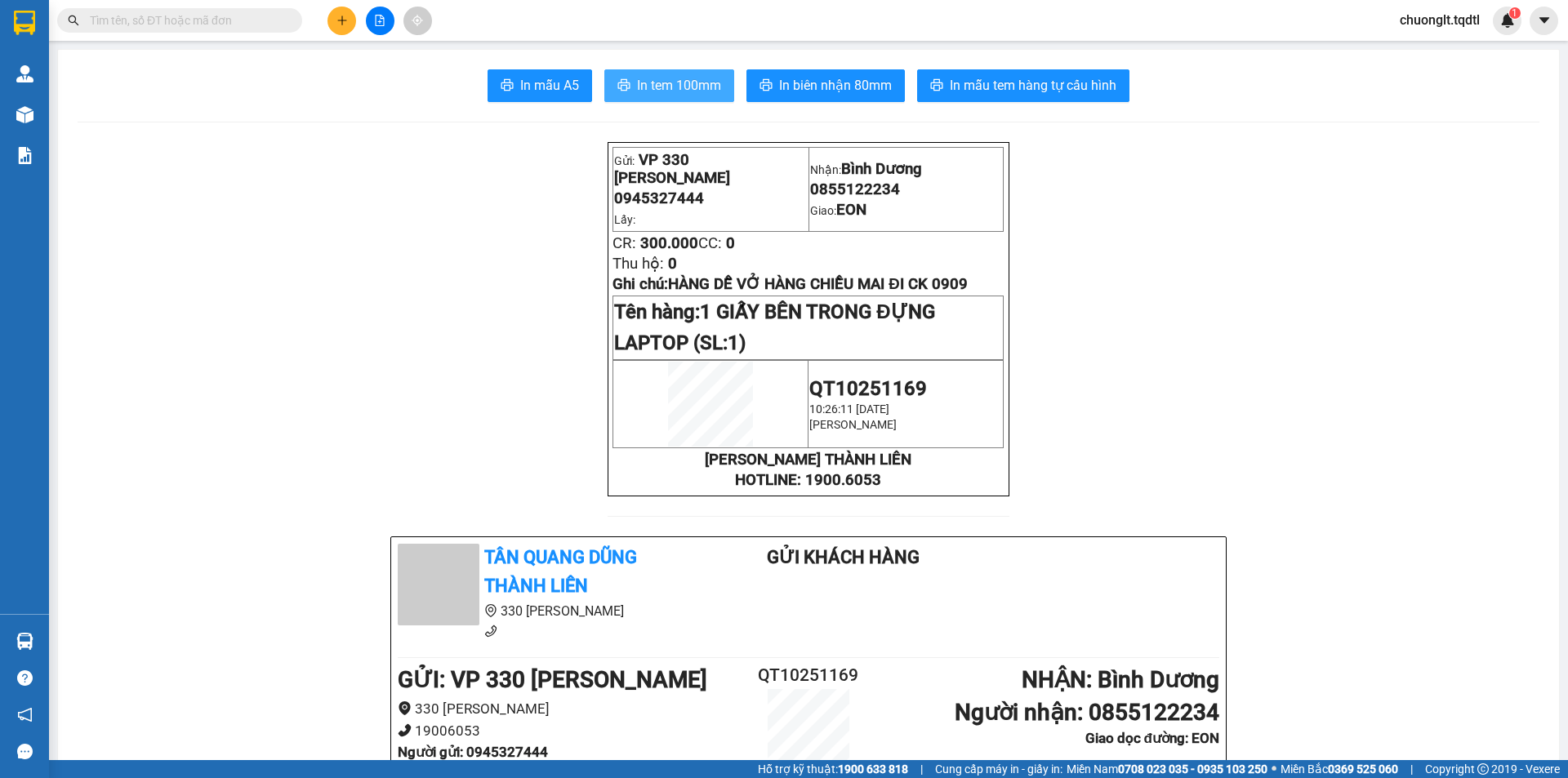
click at [664, 85] on span "In tem 100mm" at bounding box center [678, 85] width 84 height 21
click at [819, 76] on span "In biên nhận 80mm" at bounding box center [835, 85] width 112 height 21
click at [342, 16] on icon "plus" at bounding box center [341, 20] width 1 height 9
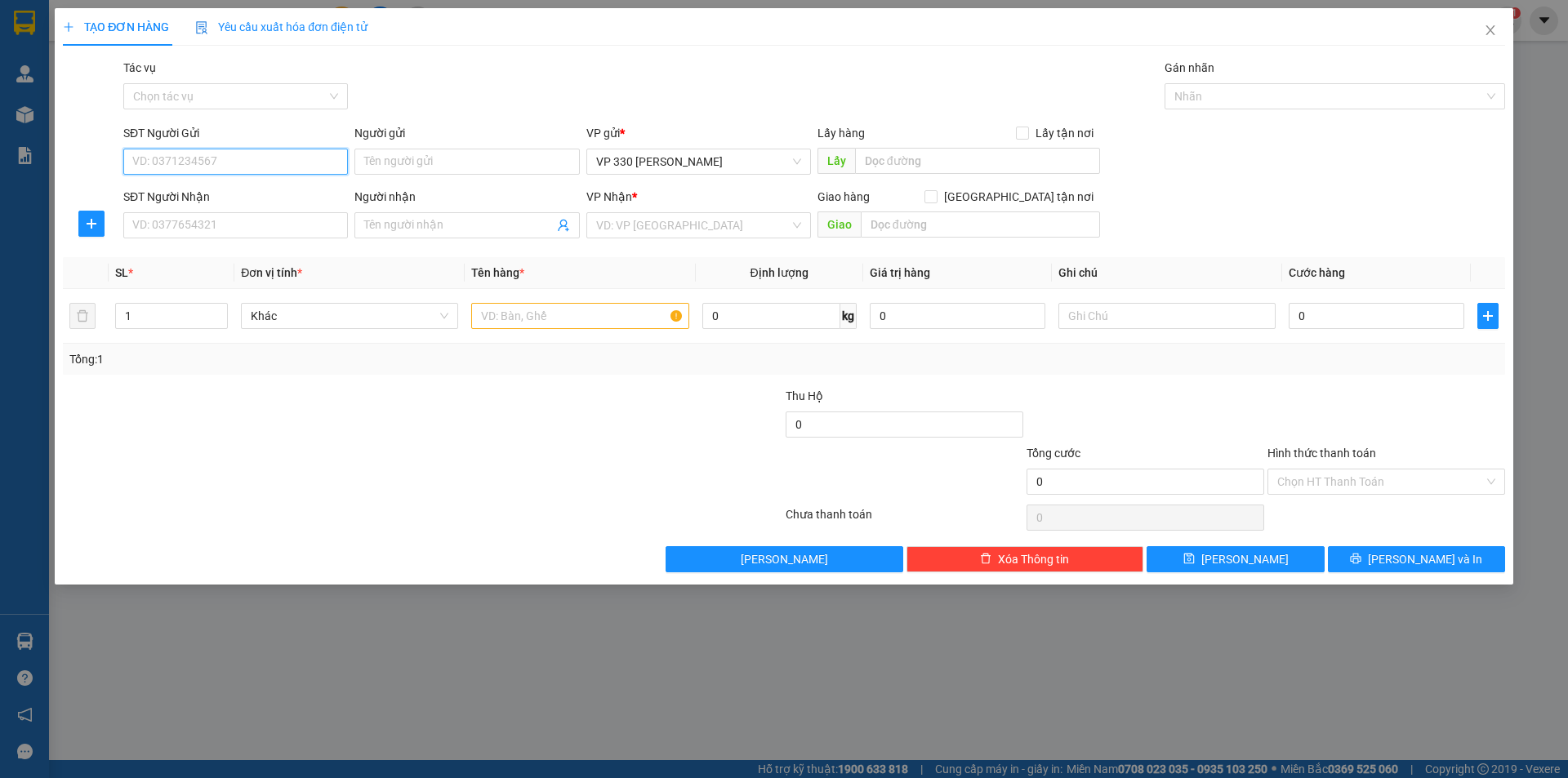
click at [268, 165] on input "SĐT Người Gửi" at bounding box center [236, 161] width 225 height 26
type input "0914737998"
click at [191, 199] on div "0914737998" at bounding box center [236, 194] width 205 height 18
type input "330"
type input "0935749979"
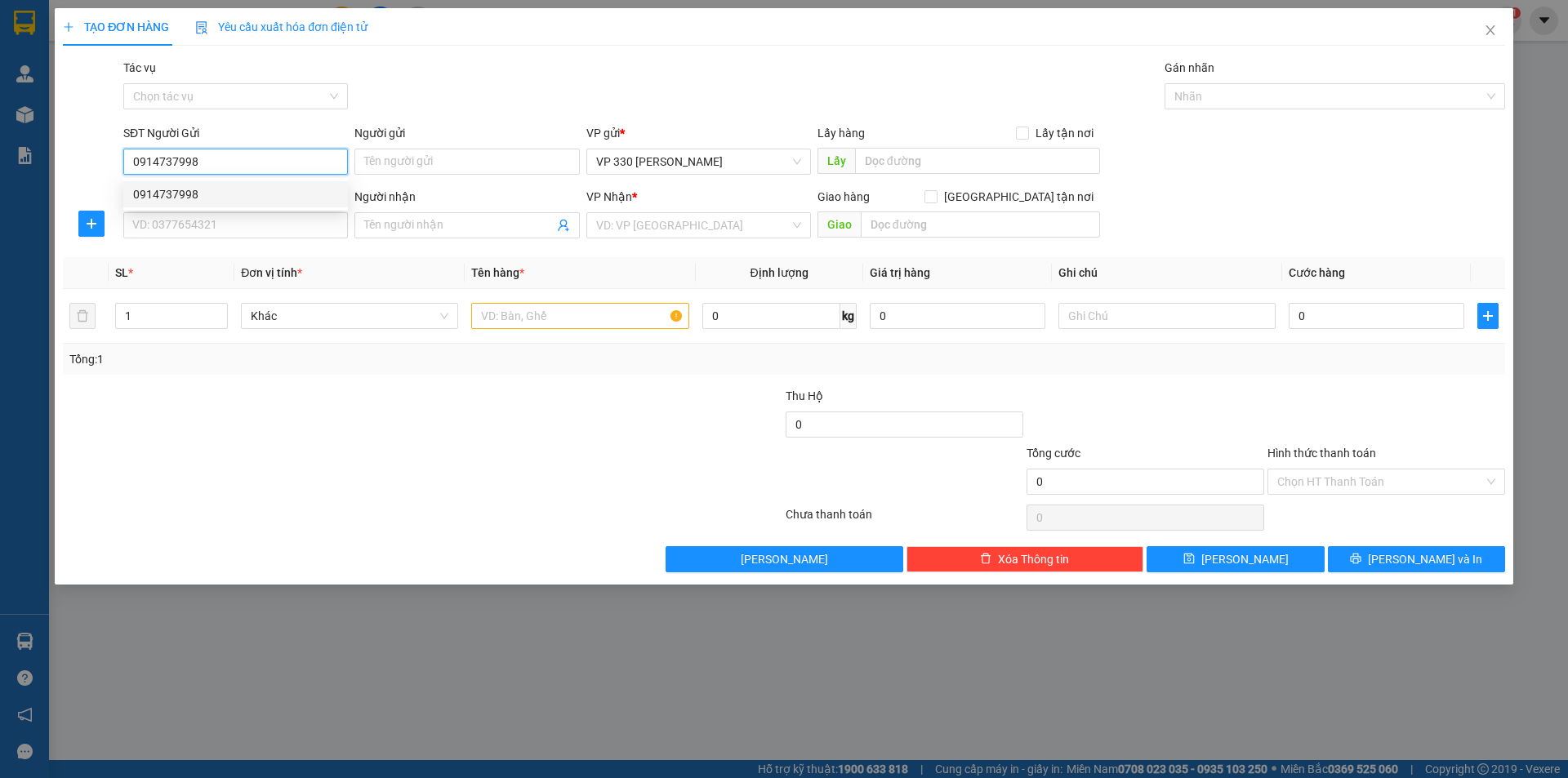
type input "NGA 4 BÌNH PHƯỚC"
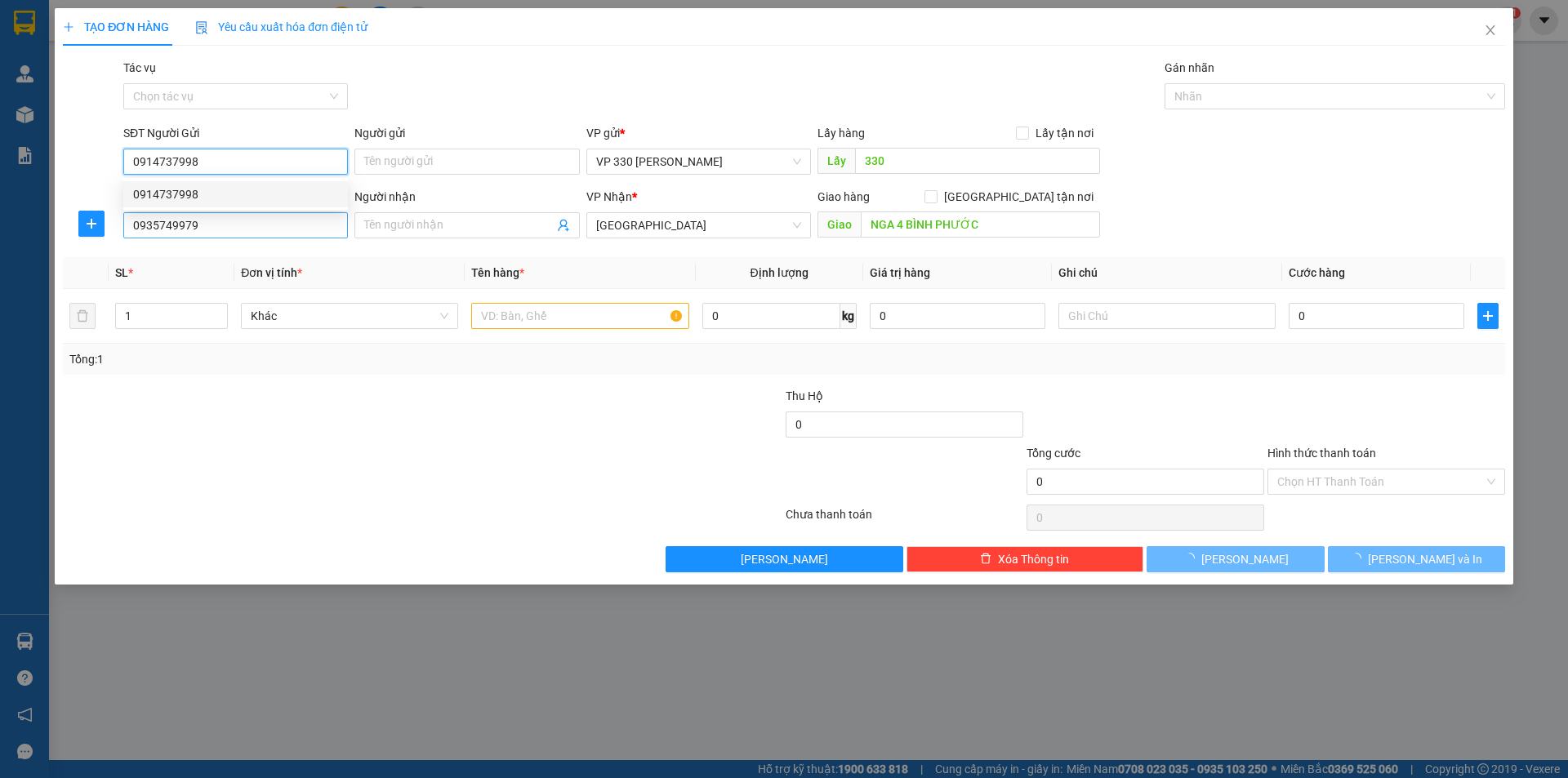
type input "200.000"
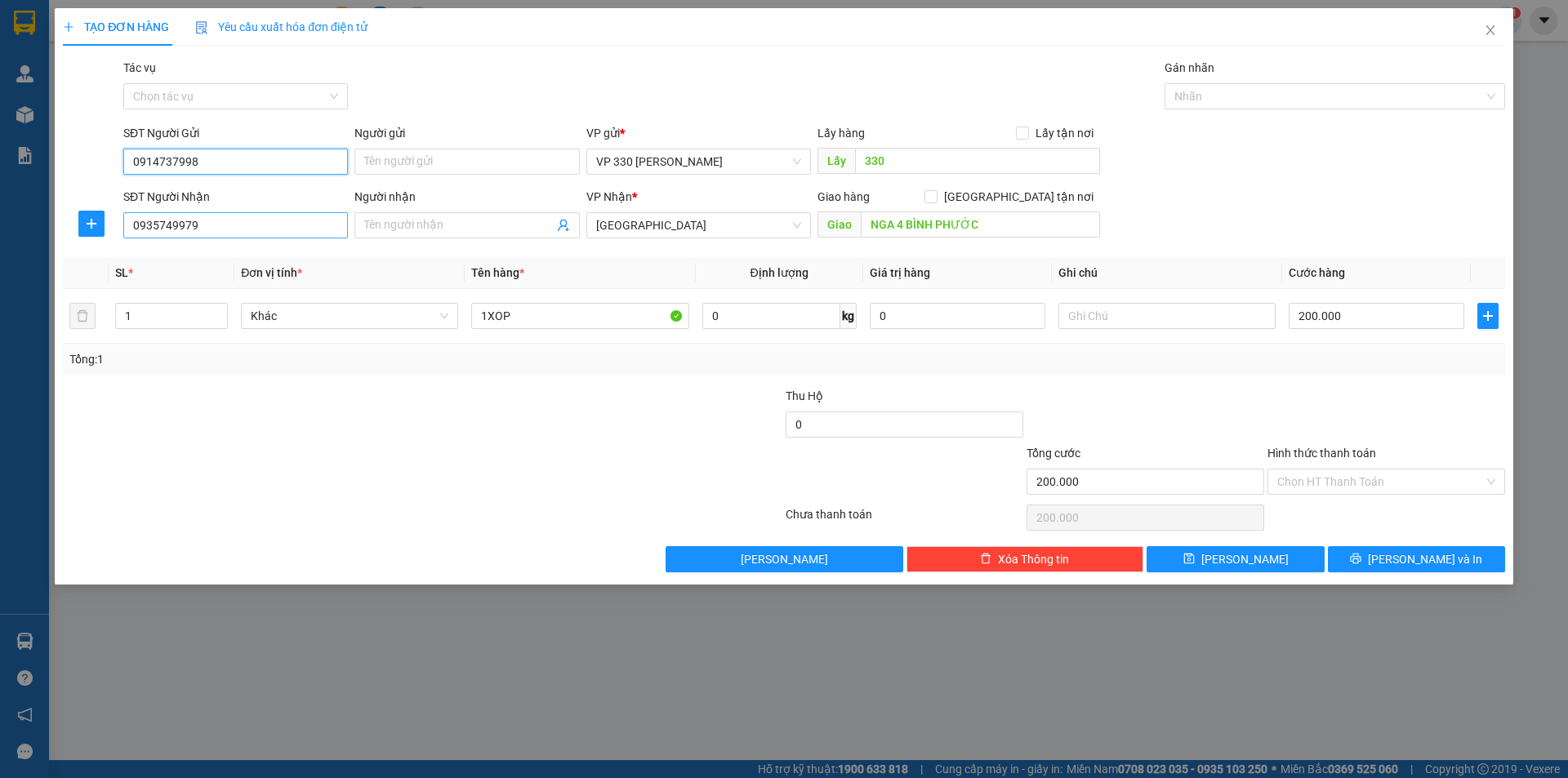
type input "0914737998"
click at [243, 228] on input "0935749979" at bounding box center [236, 225] width 225 height 26
type input "0"
click at [204, 254] on div "0983448839" at bounding box center [236, 258] width 205 height 18
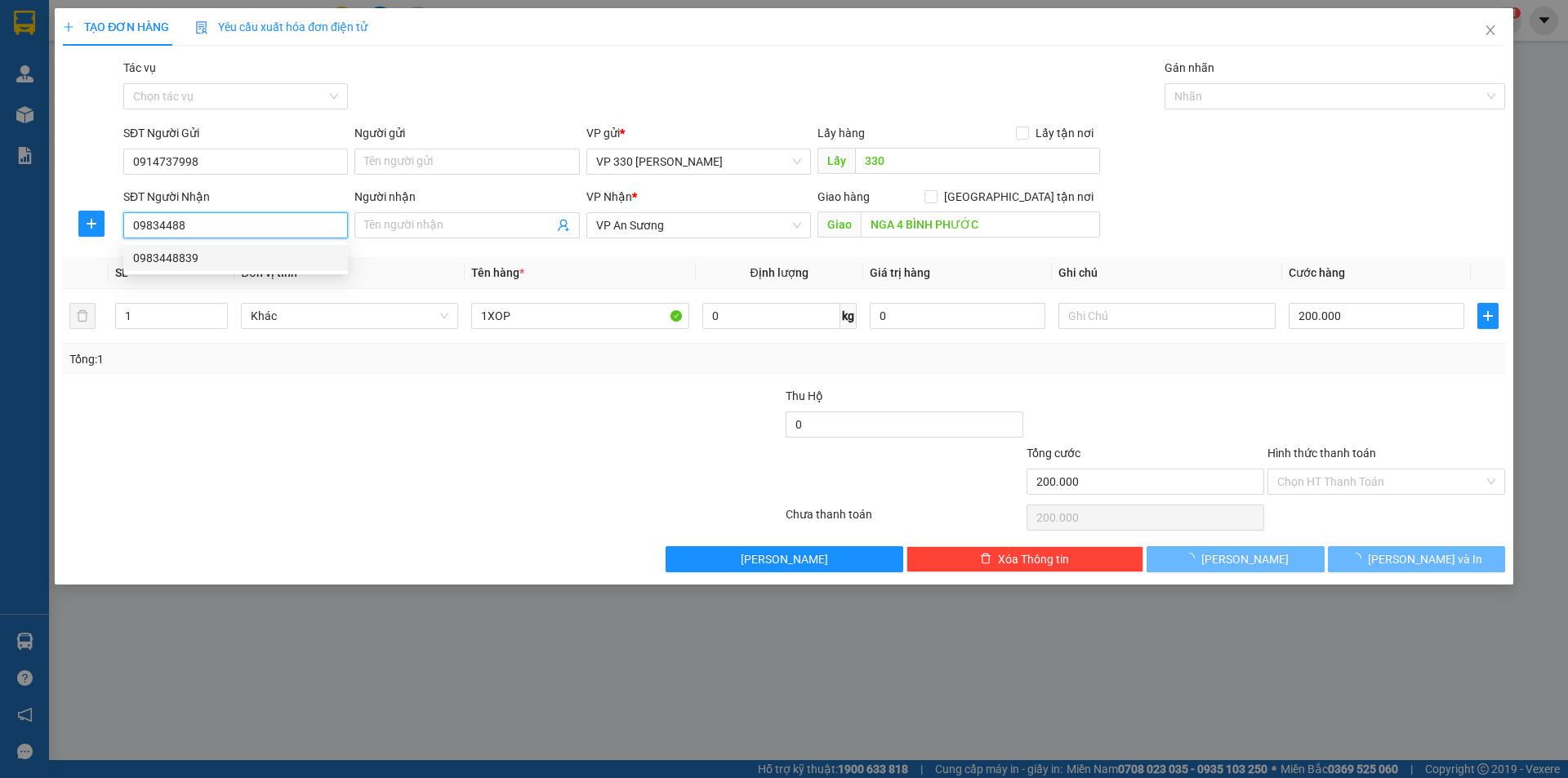
type input "0983448839"
type input "N4 BÌNH PHƯỚC"
type input "100.000"
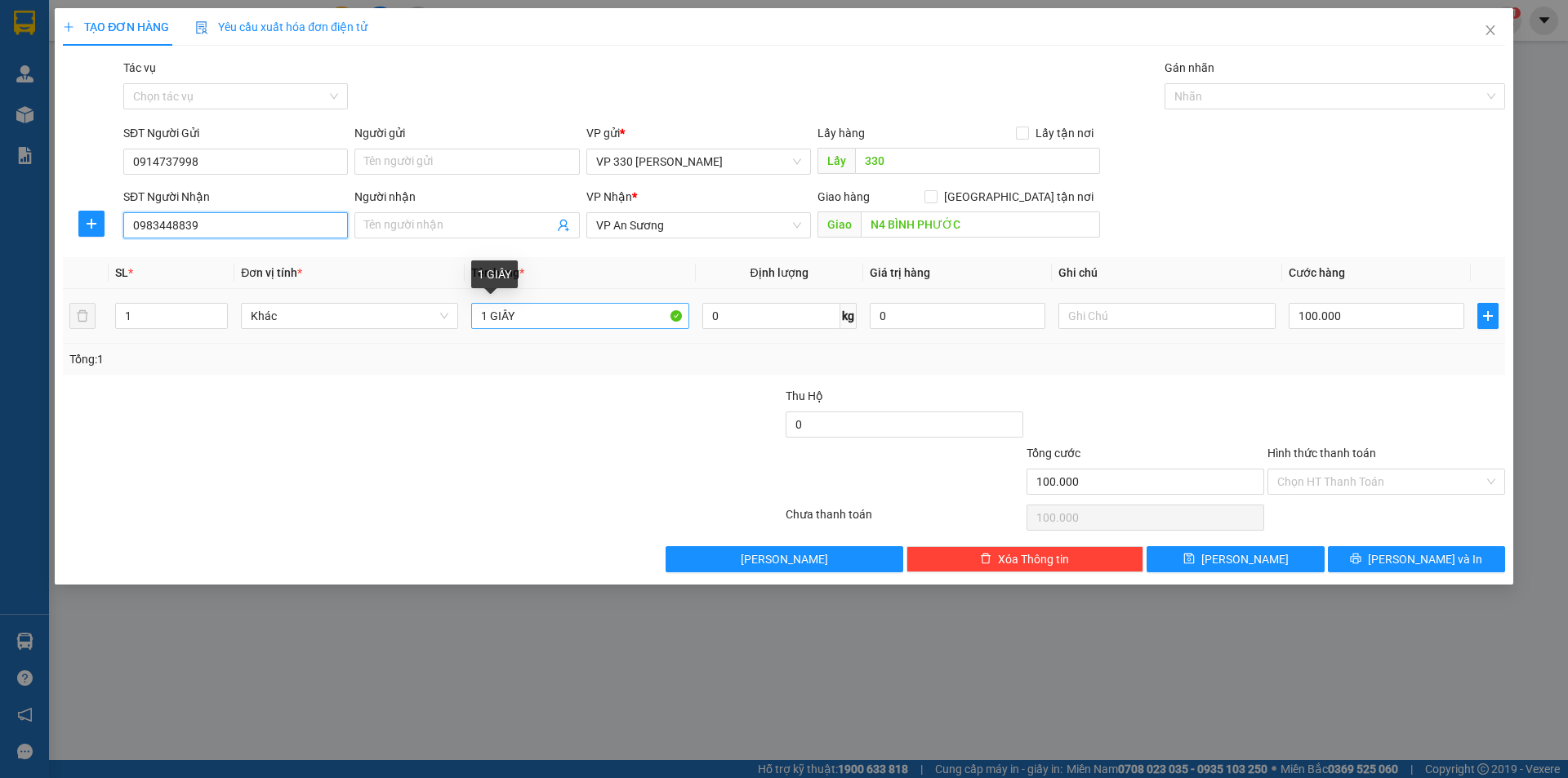
type input "0983448839"
click at [531, 319] on input "1 GIẤY" at bounding box center [579, 316] width 217 height 26
type input "1"
type input "3 BAO 1 XỐP"
click at [215, 307] on span "up" at bounding box center [219, 311] width 10 height 10
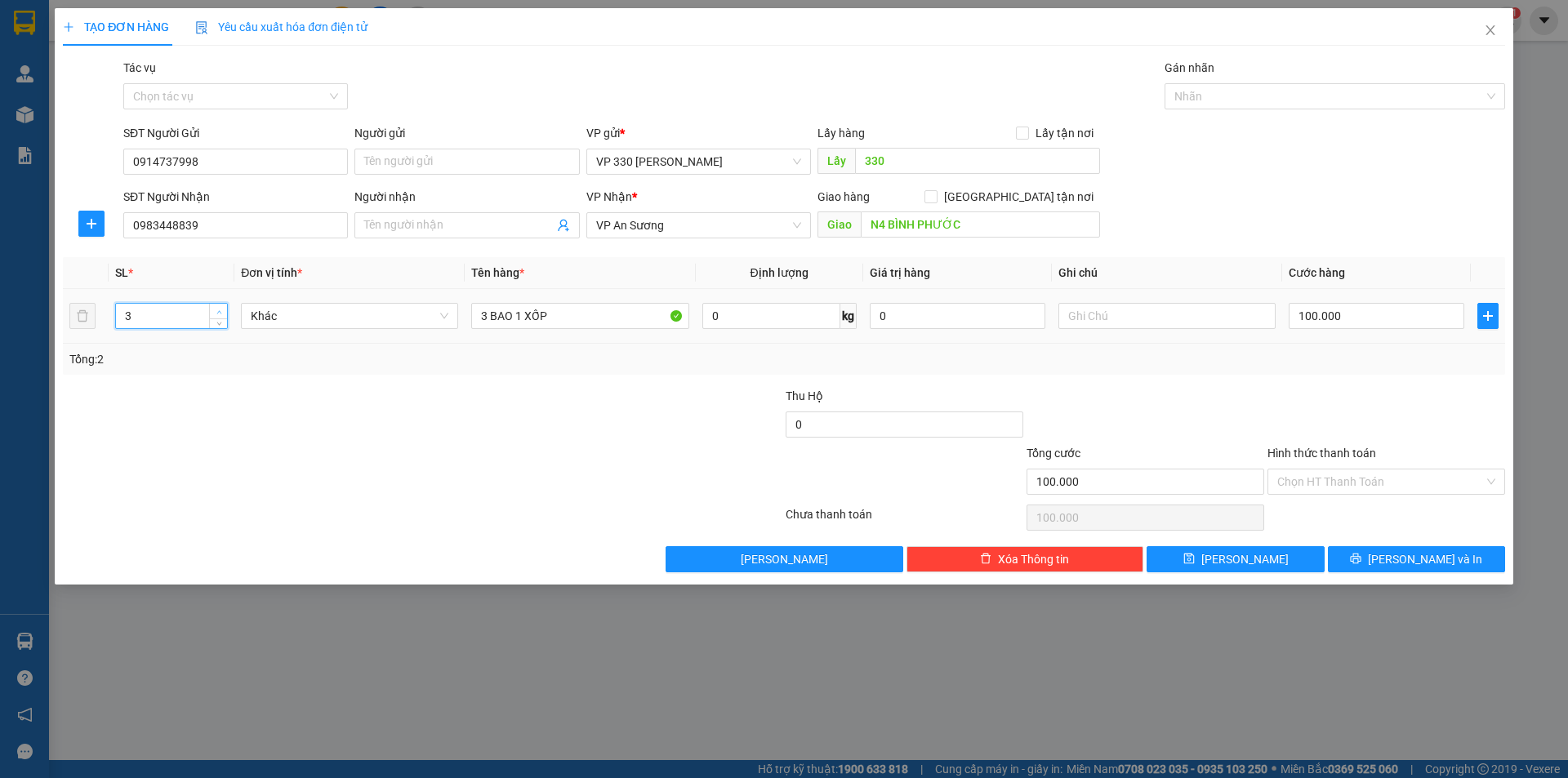
click at [215, 307] on span "up" at bounding box center [219, 311] width 10 height 10
type input "4"
click at [215, 307] on span "up" at bounding box center [219, 311] width 10 height 10
click at [1366, 316] on input "100.000" at bounding box center [1375, 316] width 175 height 26
type input "3"
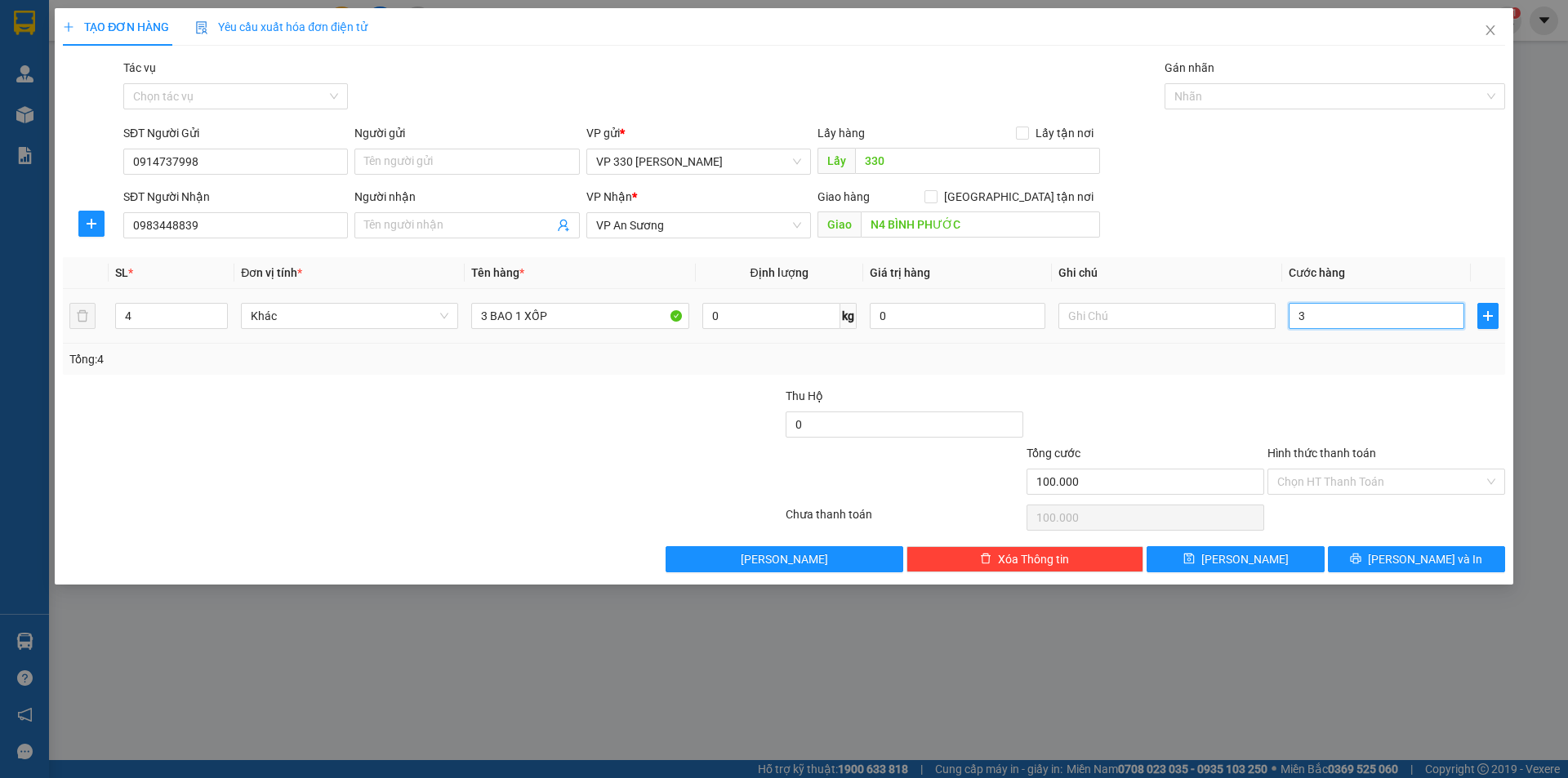
type input "3"
type input "30"
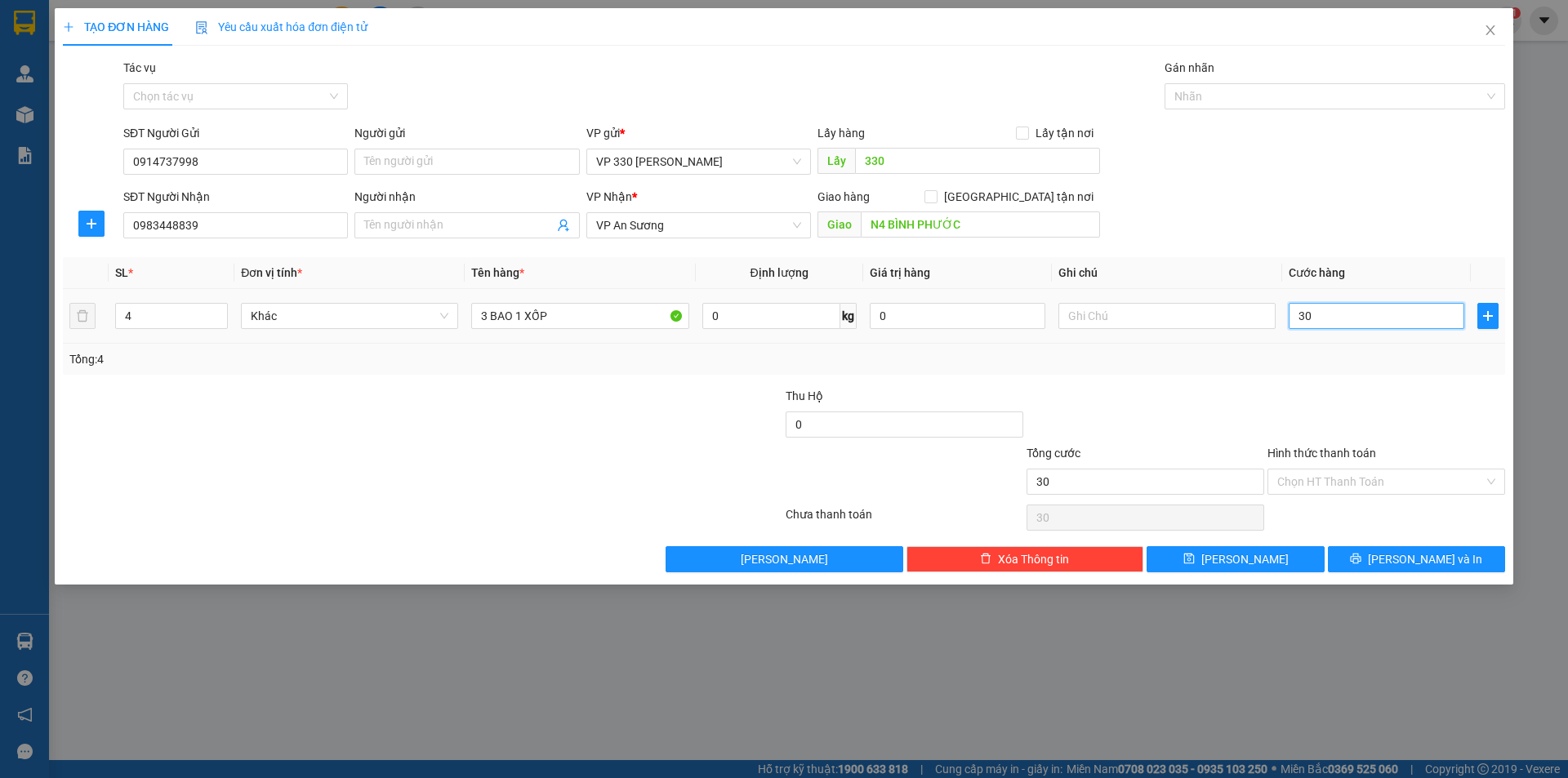
type input "300"
type input "3.000"
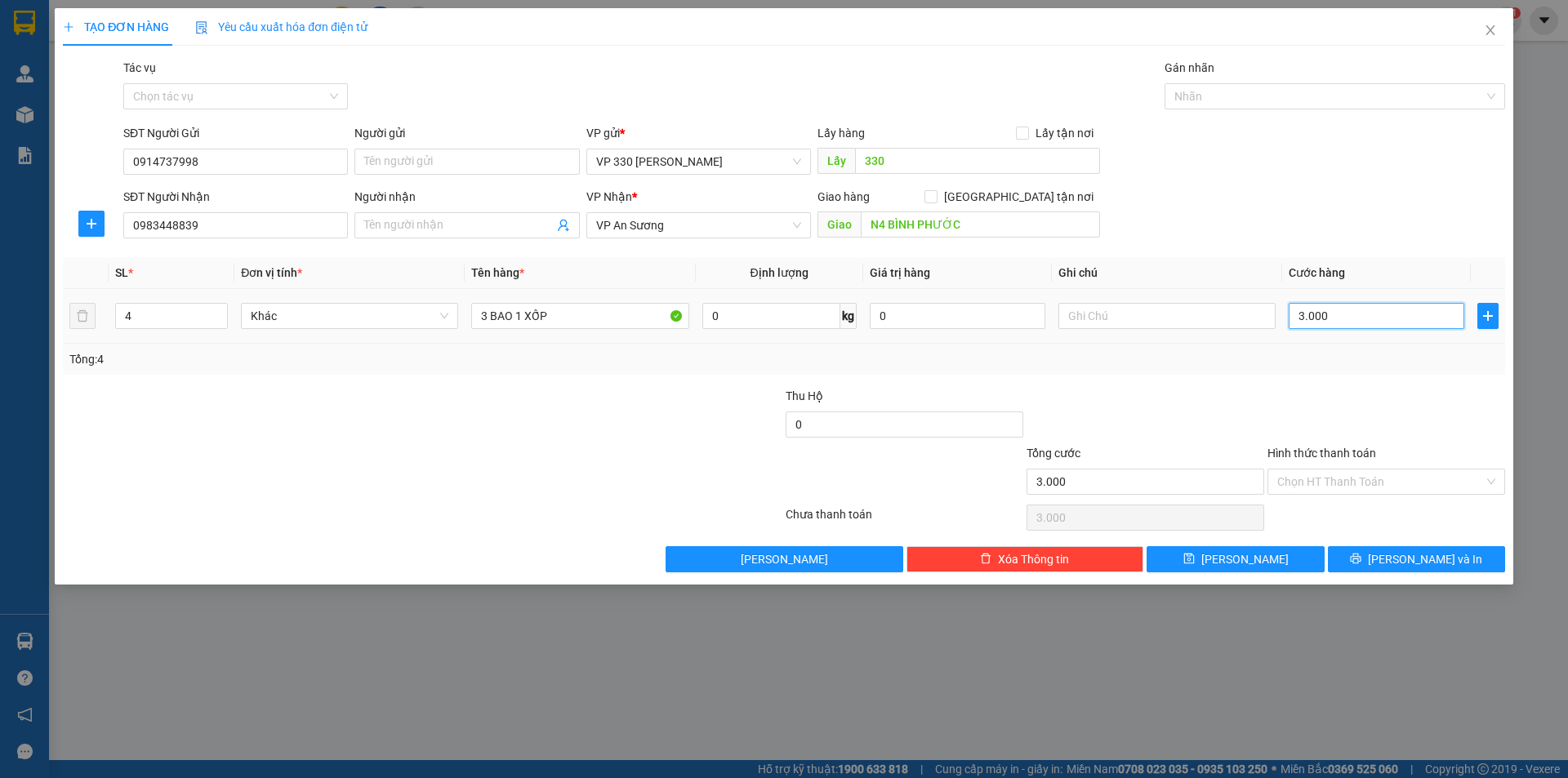
type input "30.000"
type input "300.000"
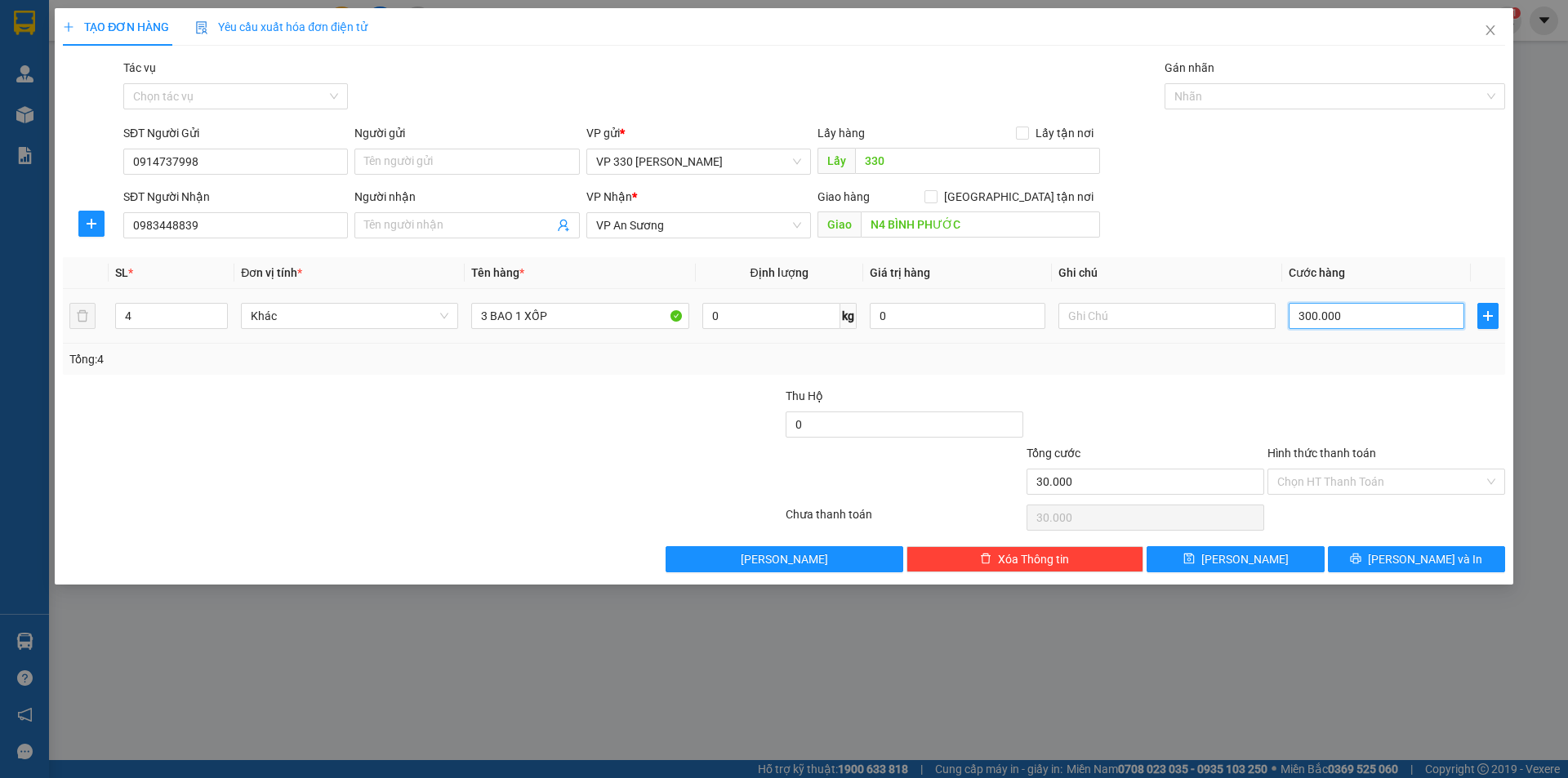
type input "300.000"
click at [1284, 89] on div at bounding box center [1326, 96] width 316 height 20
type input "300.000"
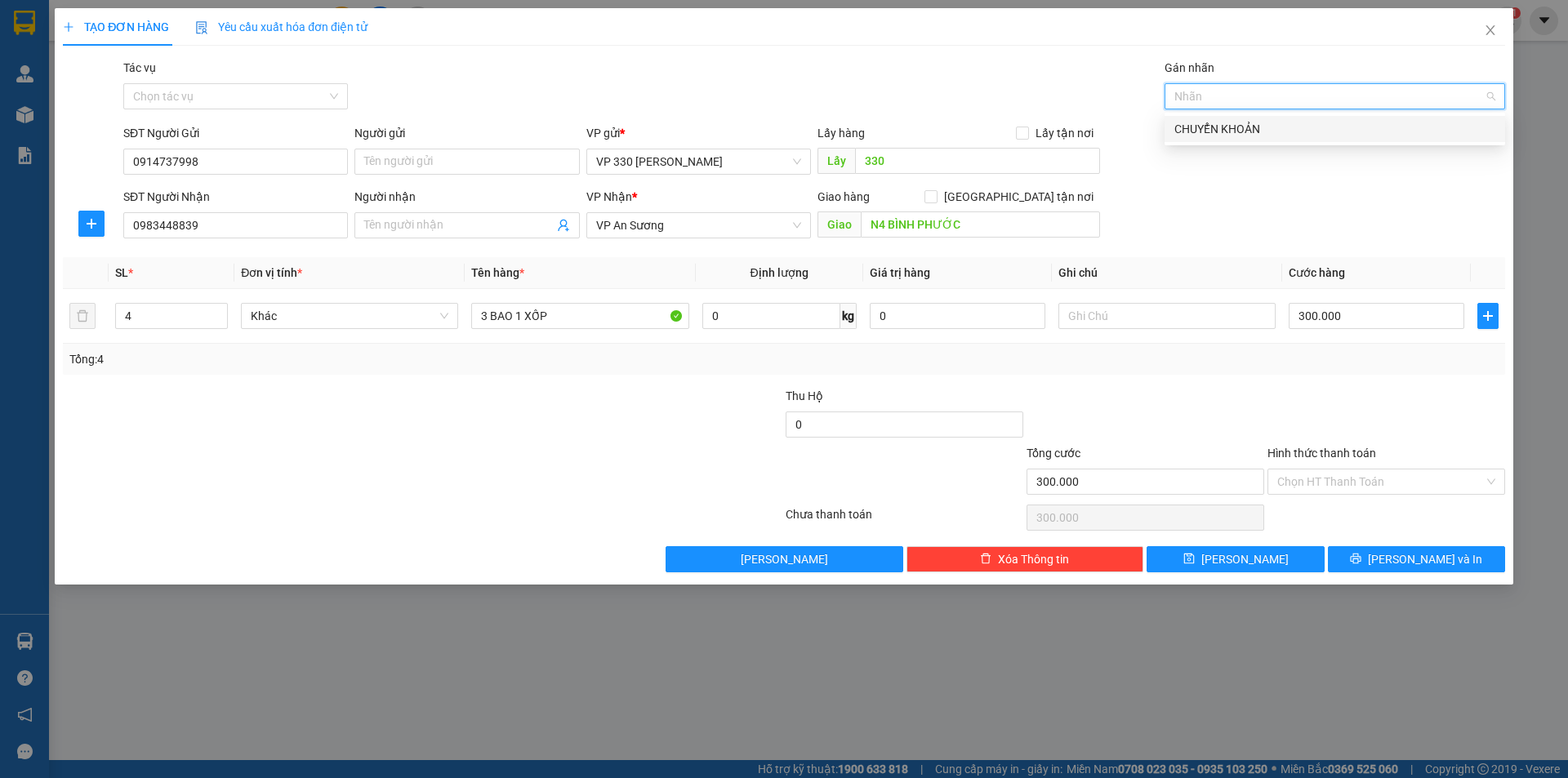
click at [1266, 121] on div "CHUYỂN KHOẢN" at bounding box center [1334, 129] width 321 height 18
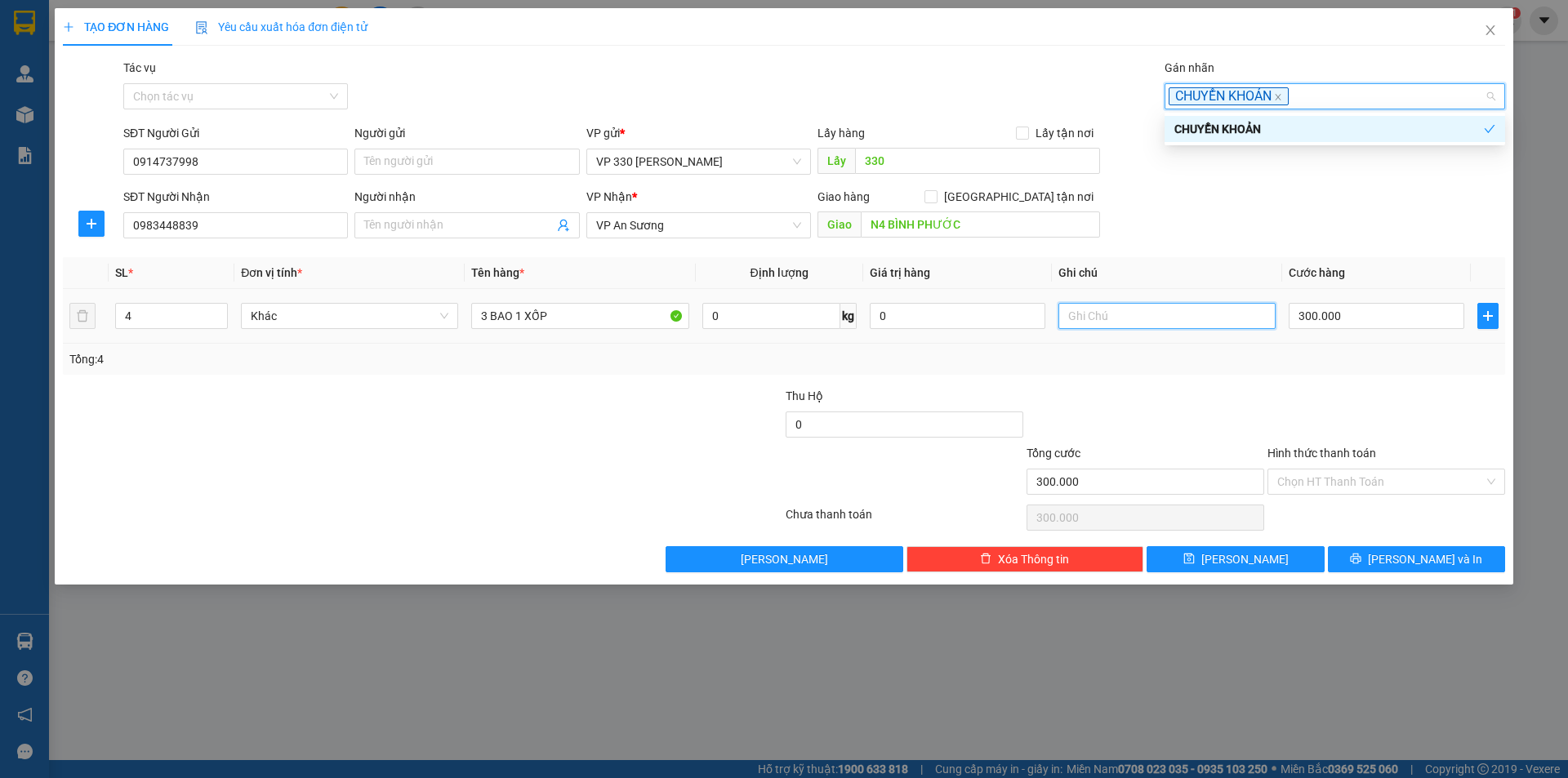
click at [1152, 319] on input "text" at bounding box center [1166, 316] width 217 height 26
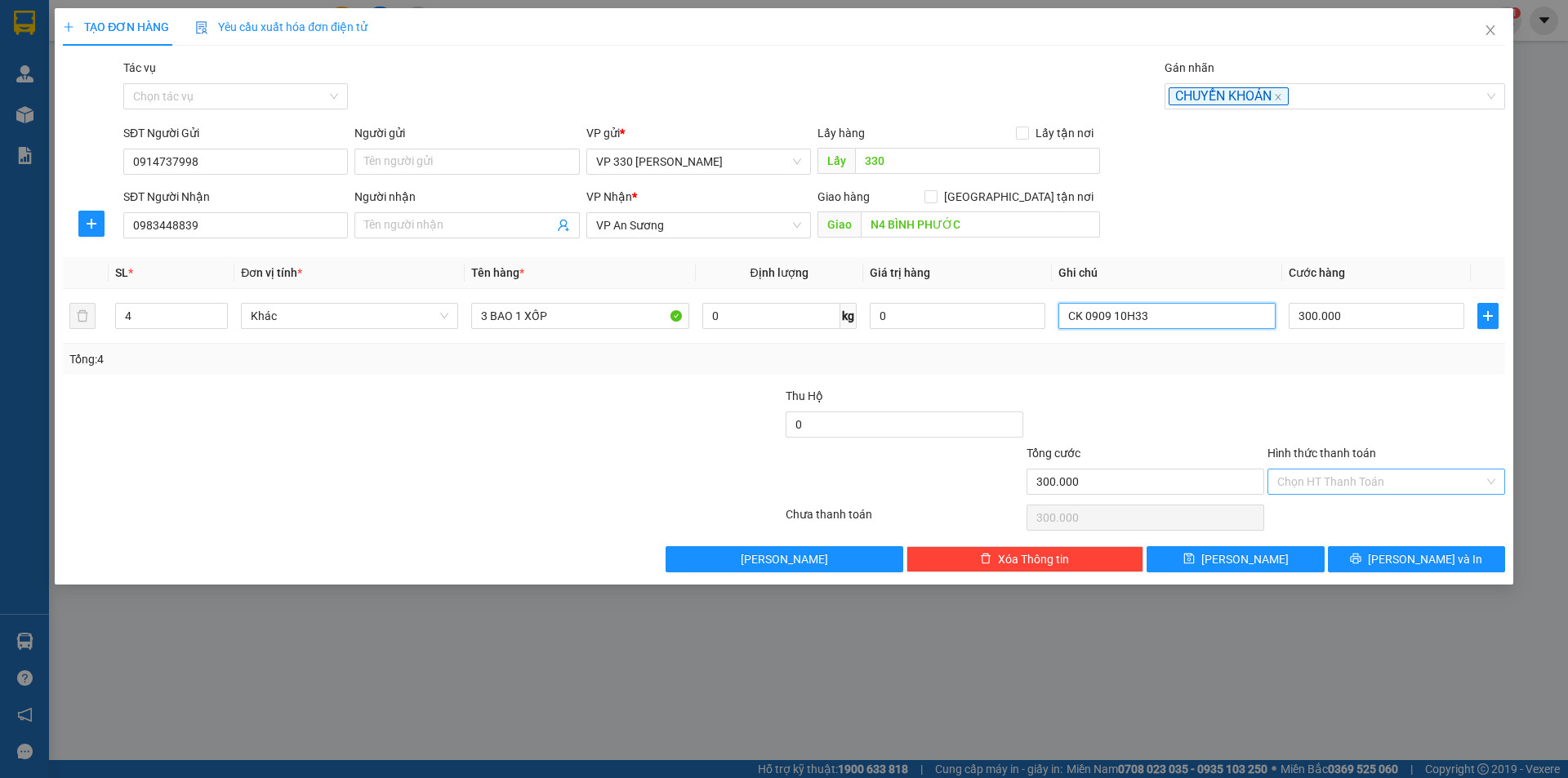
type input "CK 0909 10H33"
click at [1438, 478] on input "Hình thức thanh toán" at bounding box center [1381, 481] width 207 height 24
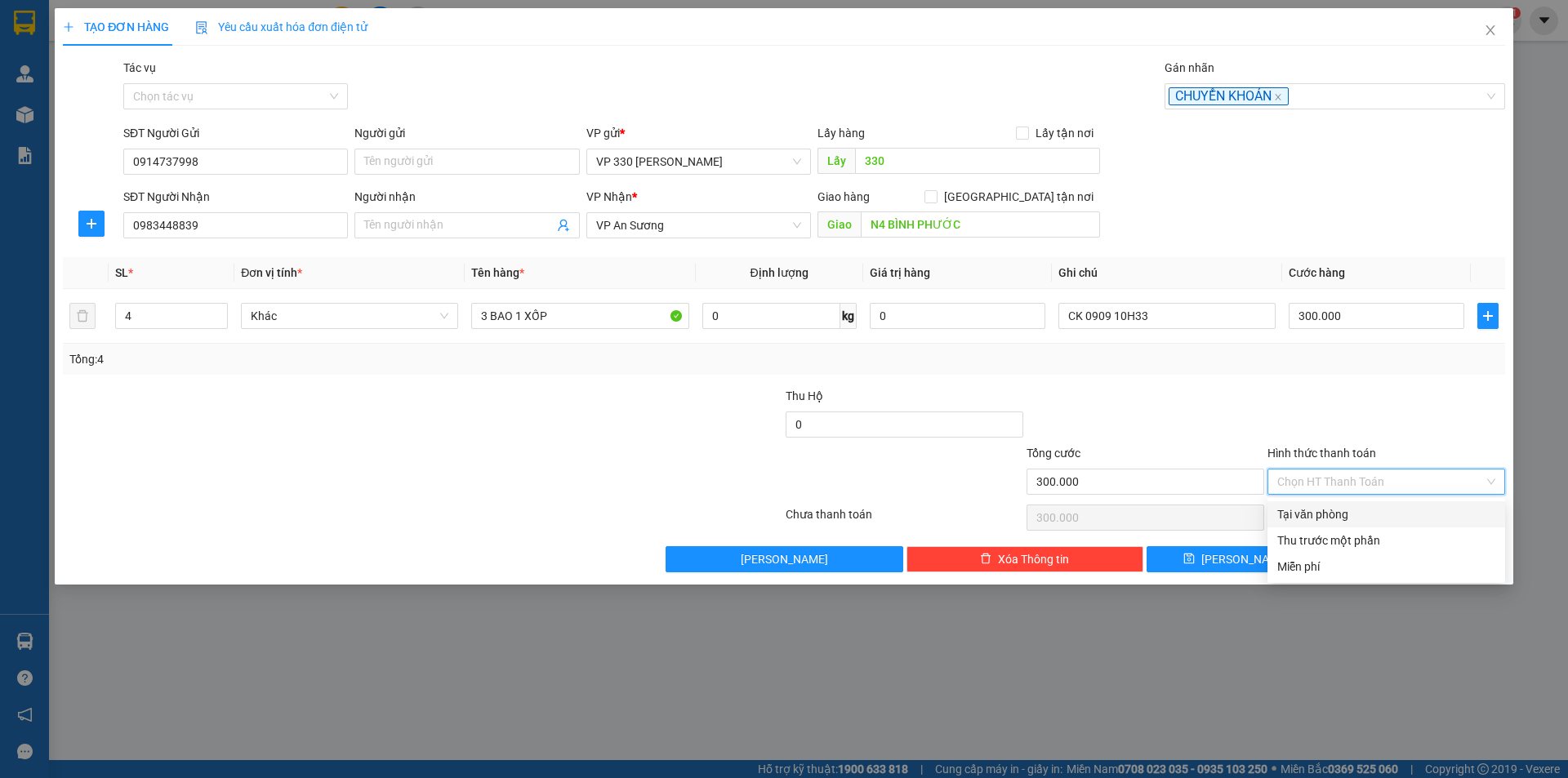
click at [1387, 511] on div "Tại văn phòng" at bounding box center [1386, 514] width 218 height 18
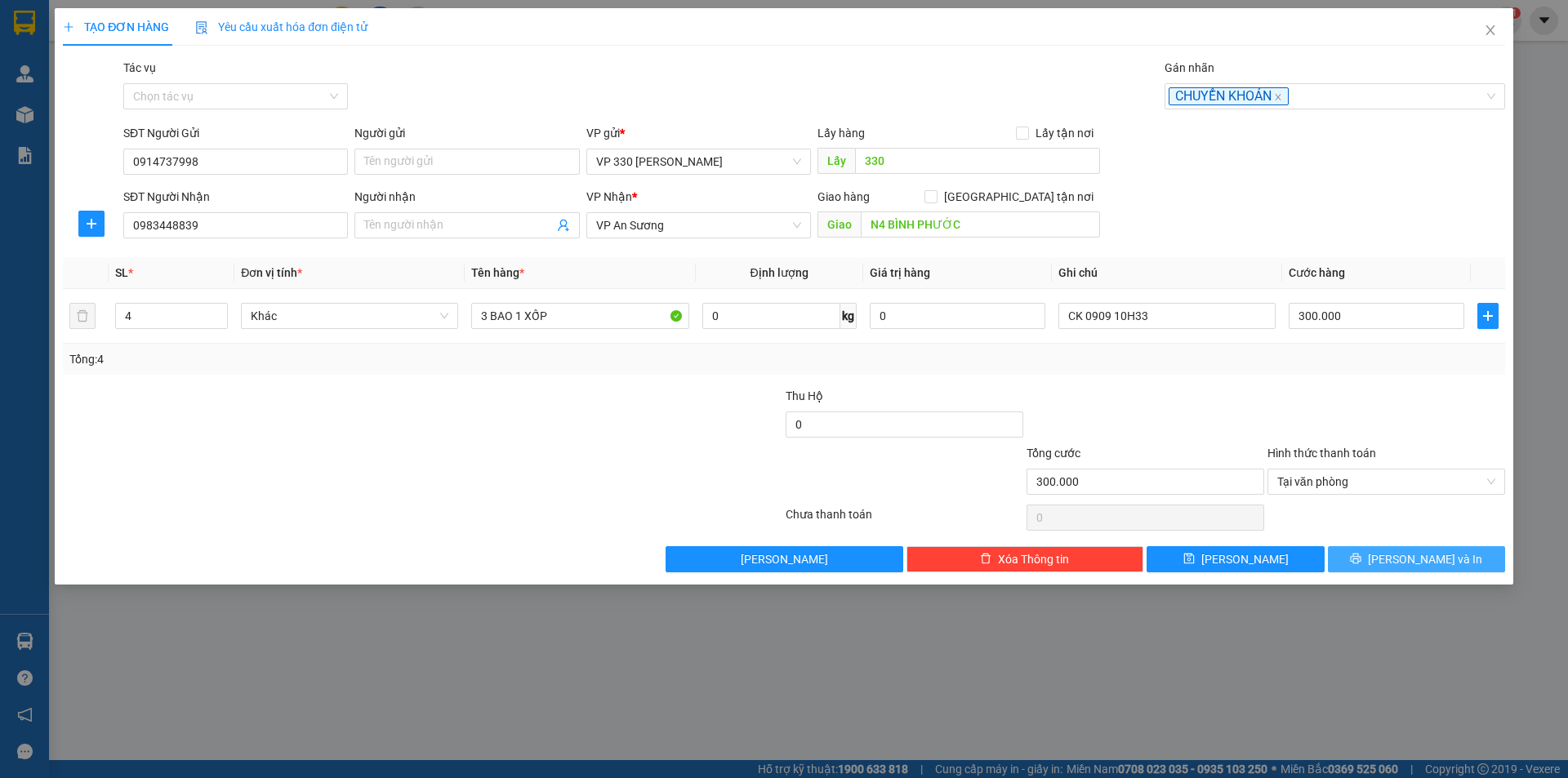
click at [1361, 555] on icon "printer" at bounding box center [1356, 559] width 11 height 11
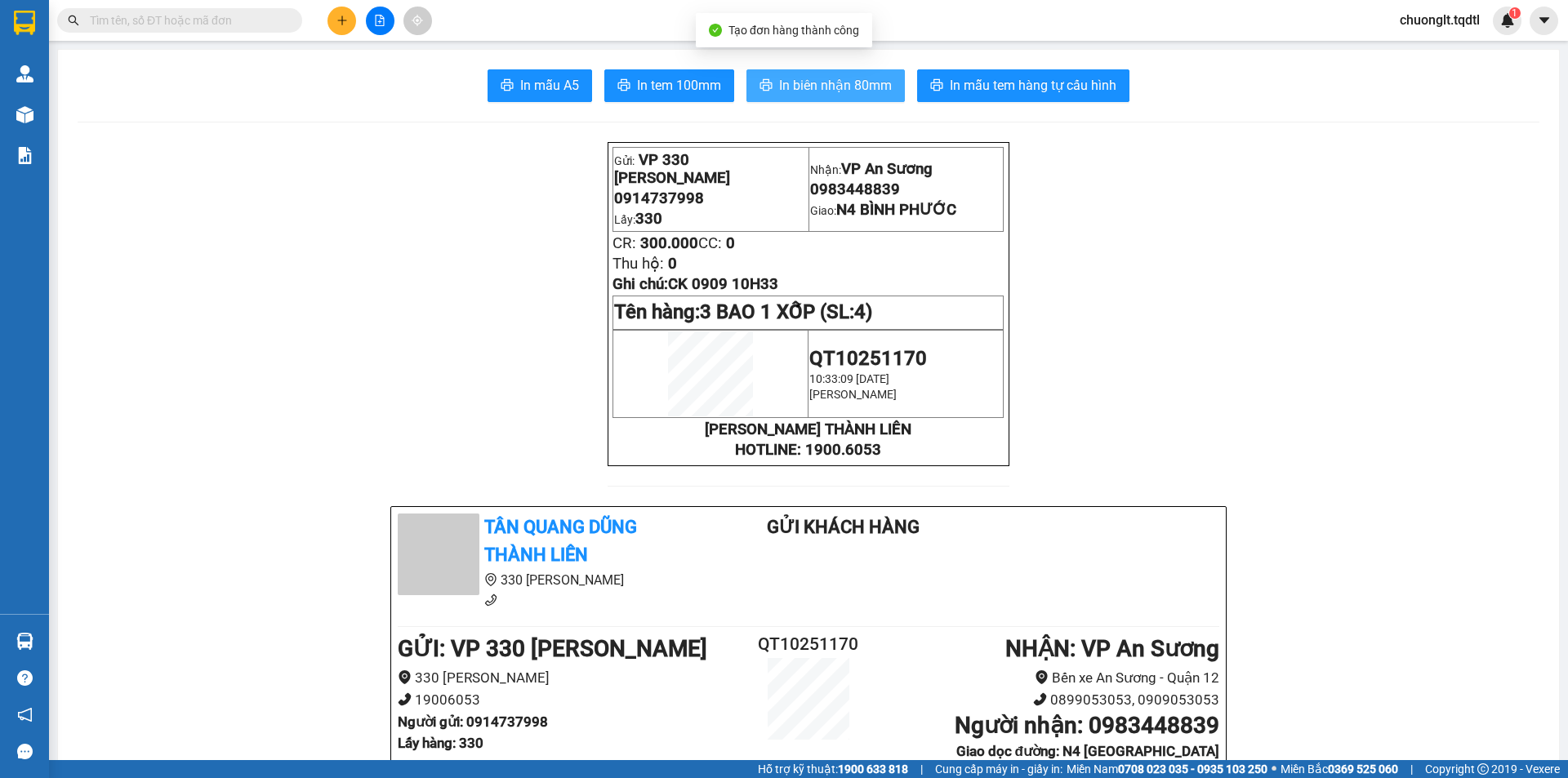
click at [792, 84] on span "In biên nhận 80mm" at bounding box center [835, 85] width 112 height 21
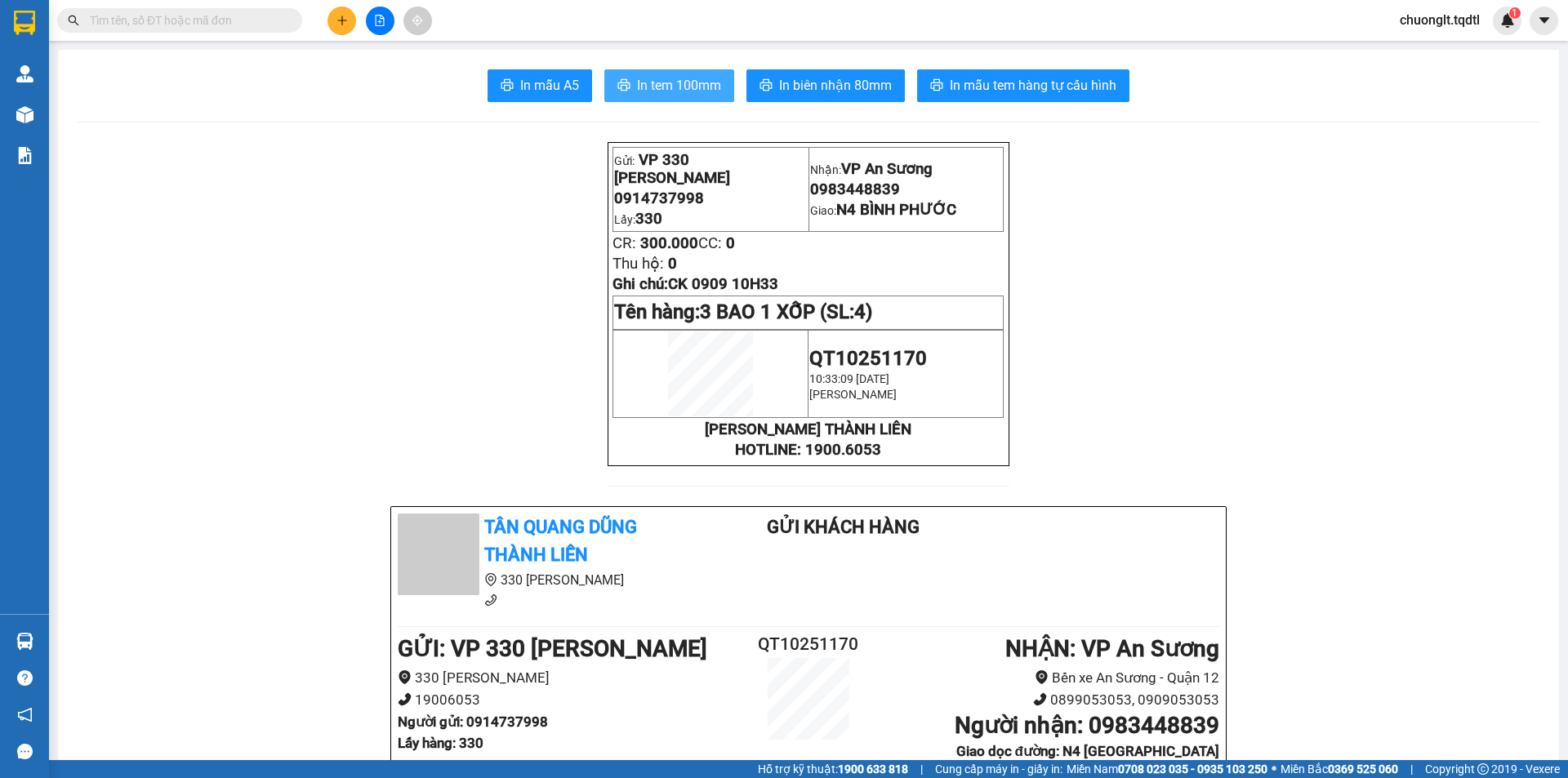
click at [649, 80] on span "In tem 100mm" at bounding box center [678, 85] width 84 height 21
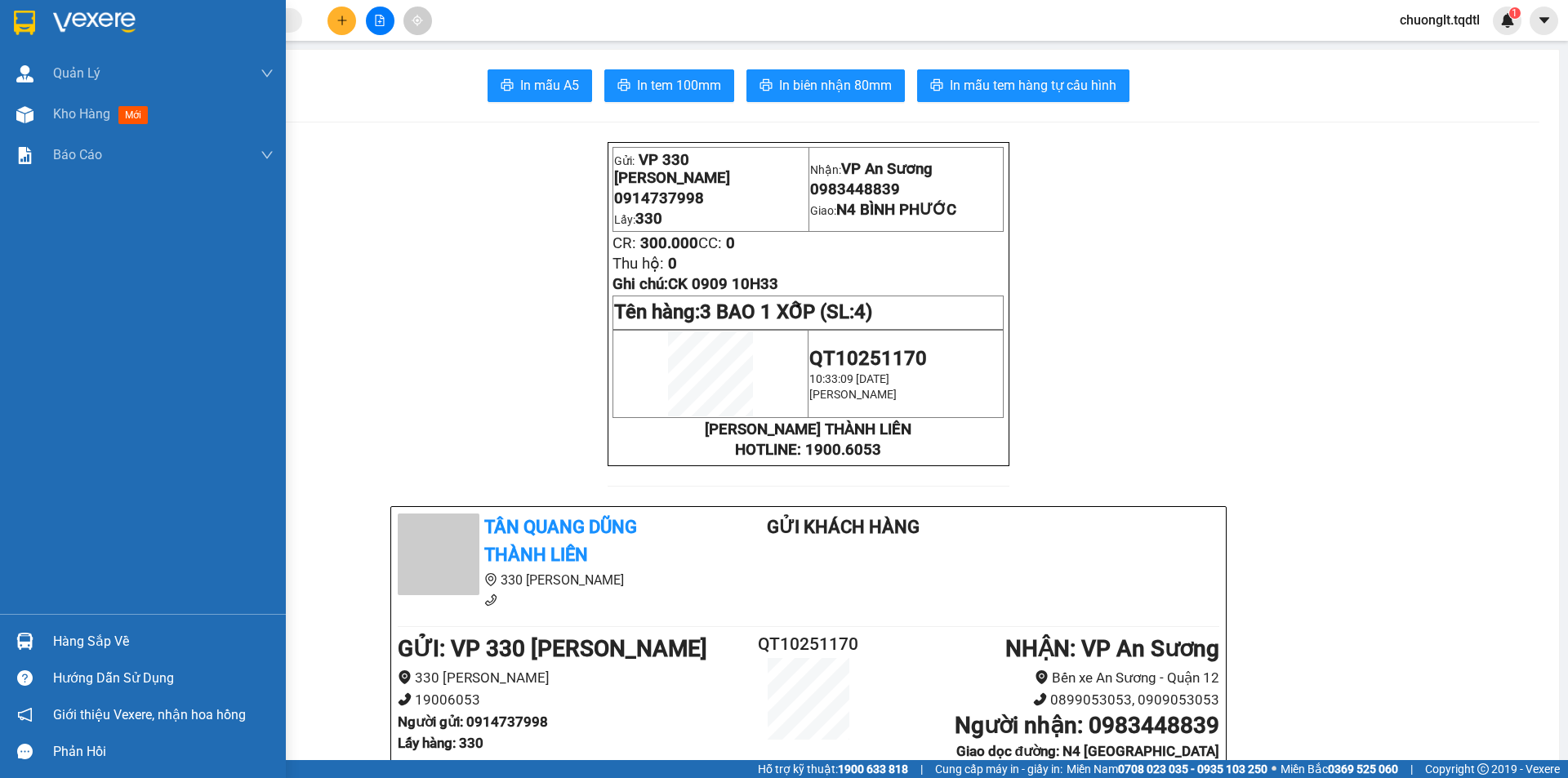
click at [58, 633] on div "Hàng sắp về" at bounding box center [163, 641] width 220 height 24
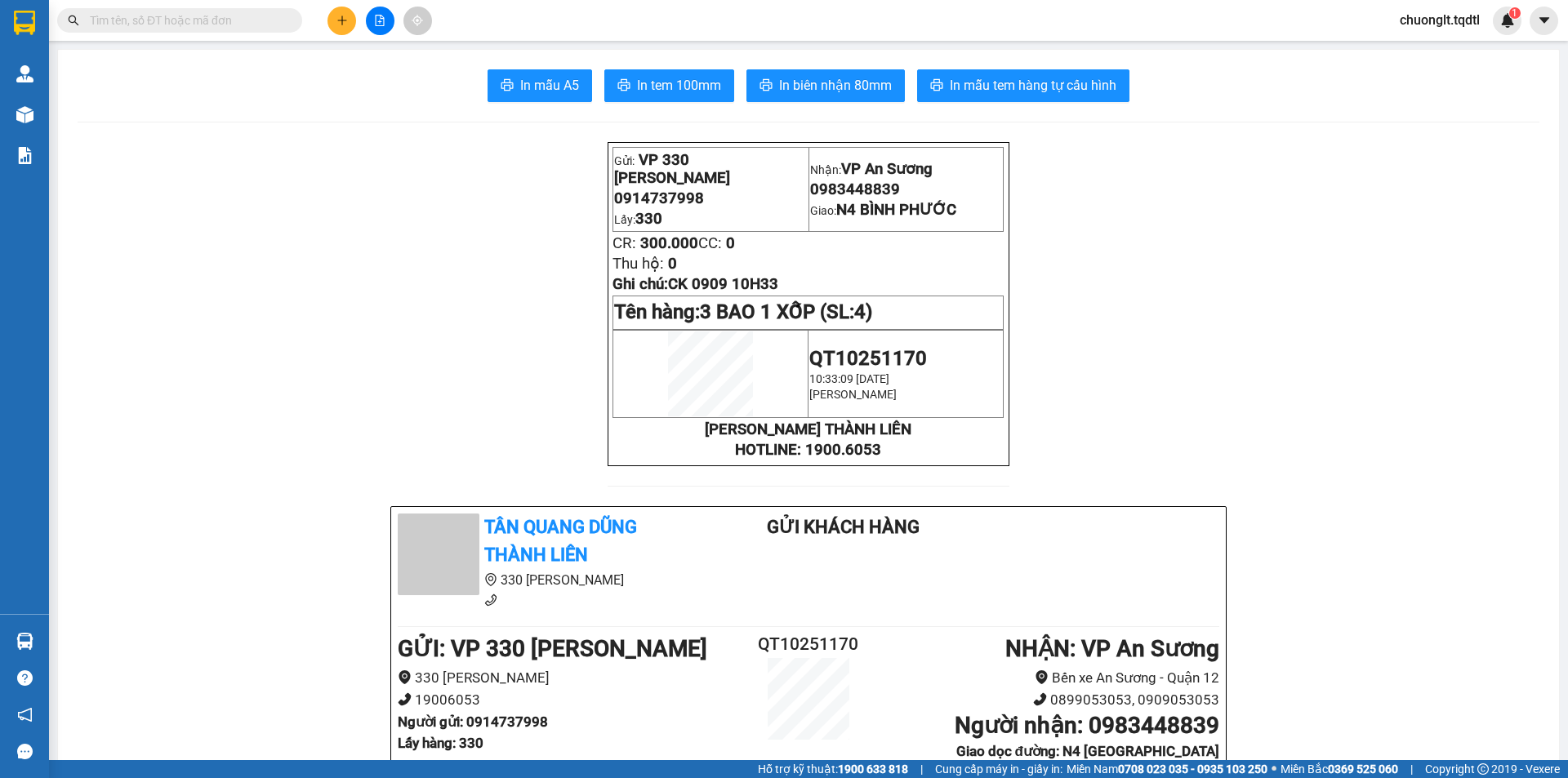
click at [365, 383] on section "Kết quả tìm kiếm ( 0 ) Bộ lọc No Data chuonglt.tqdtl 1 Quản Lý Quản lý khách hà…" at bounding box center [784, 389] width 1568 height 778
click at [194, 20] on input "text" at bounding box center [186, 21] width 193 height 18
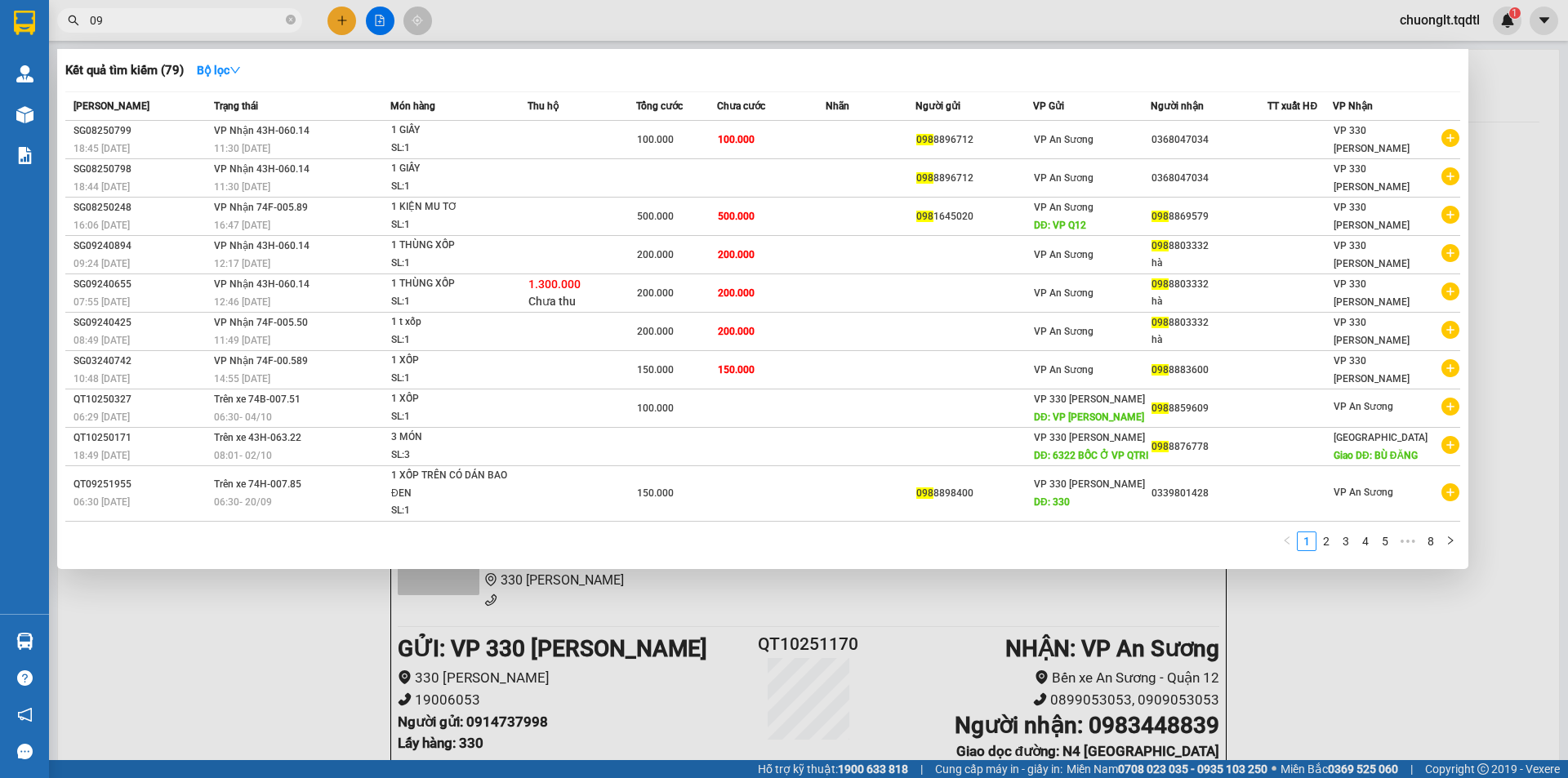
type input "0"
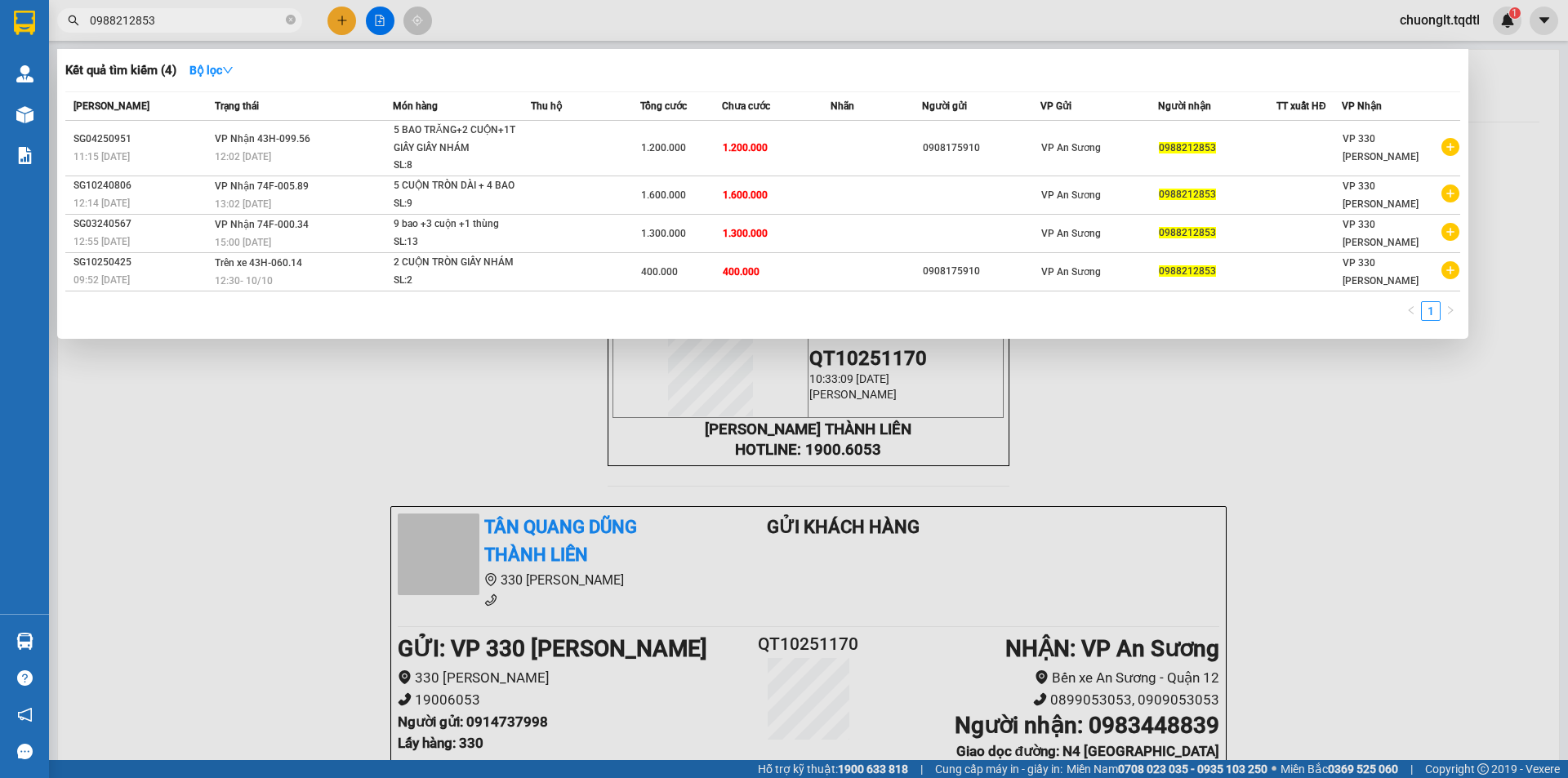
type input "0988212853"
click at [341, 16] on div at bounding box center [784, 389] width 1568 height 778
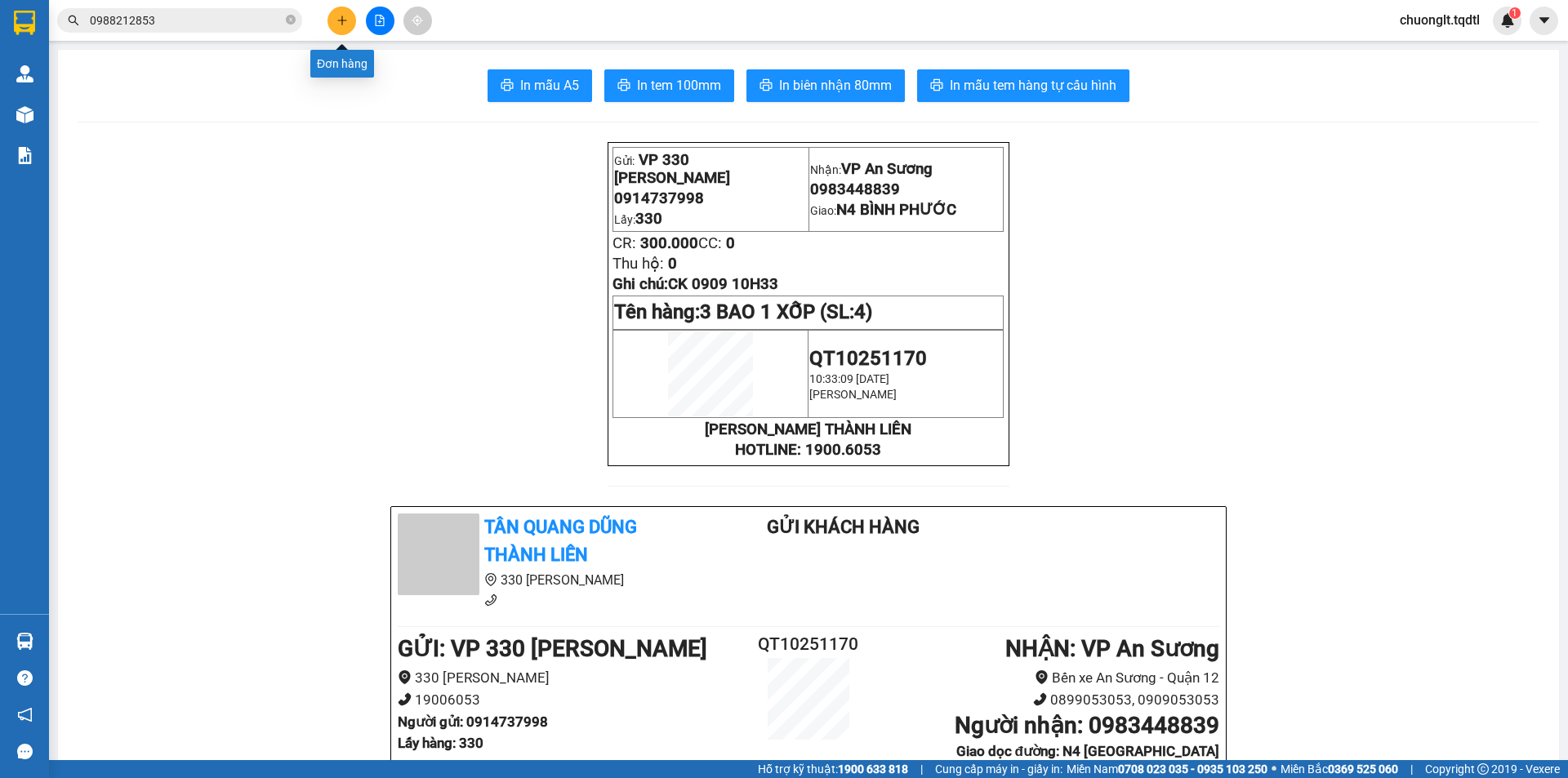
click at [350, 15] on button at bounding box center [342, 21] width 29 height 29
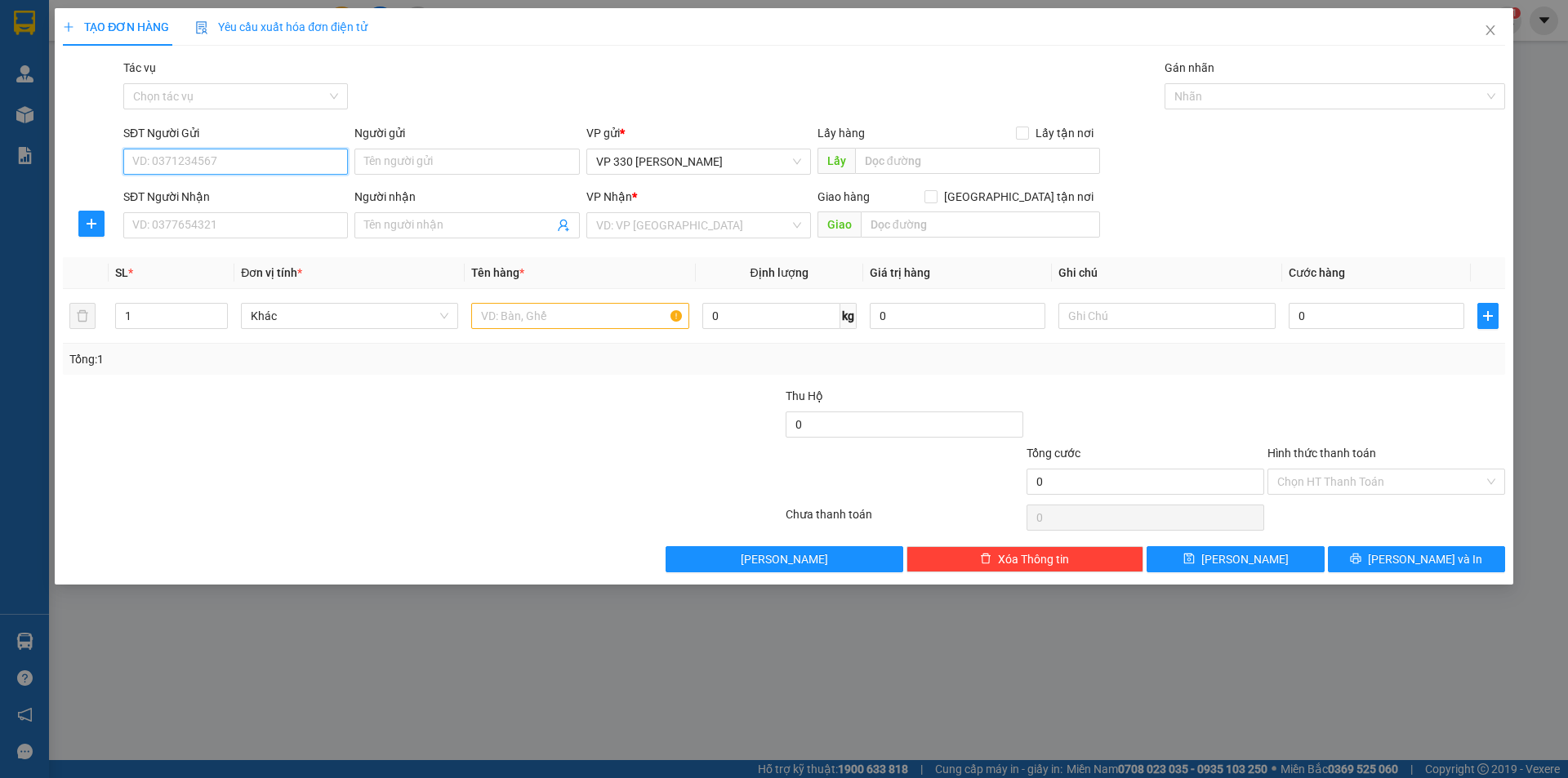
click at [243, 170] on input "SĐT Người Gửi" at bounding box center [236, 161] width 225 height 26
click at [190, 192] on div "0868680009" at bounding box center [236, 194] width 205 height 18
type input "0868680009"
type input "330"
type input "0335899789"
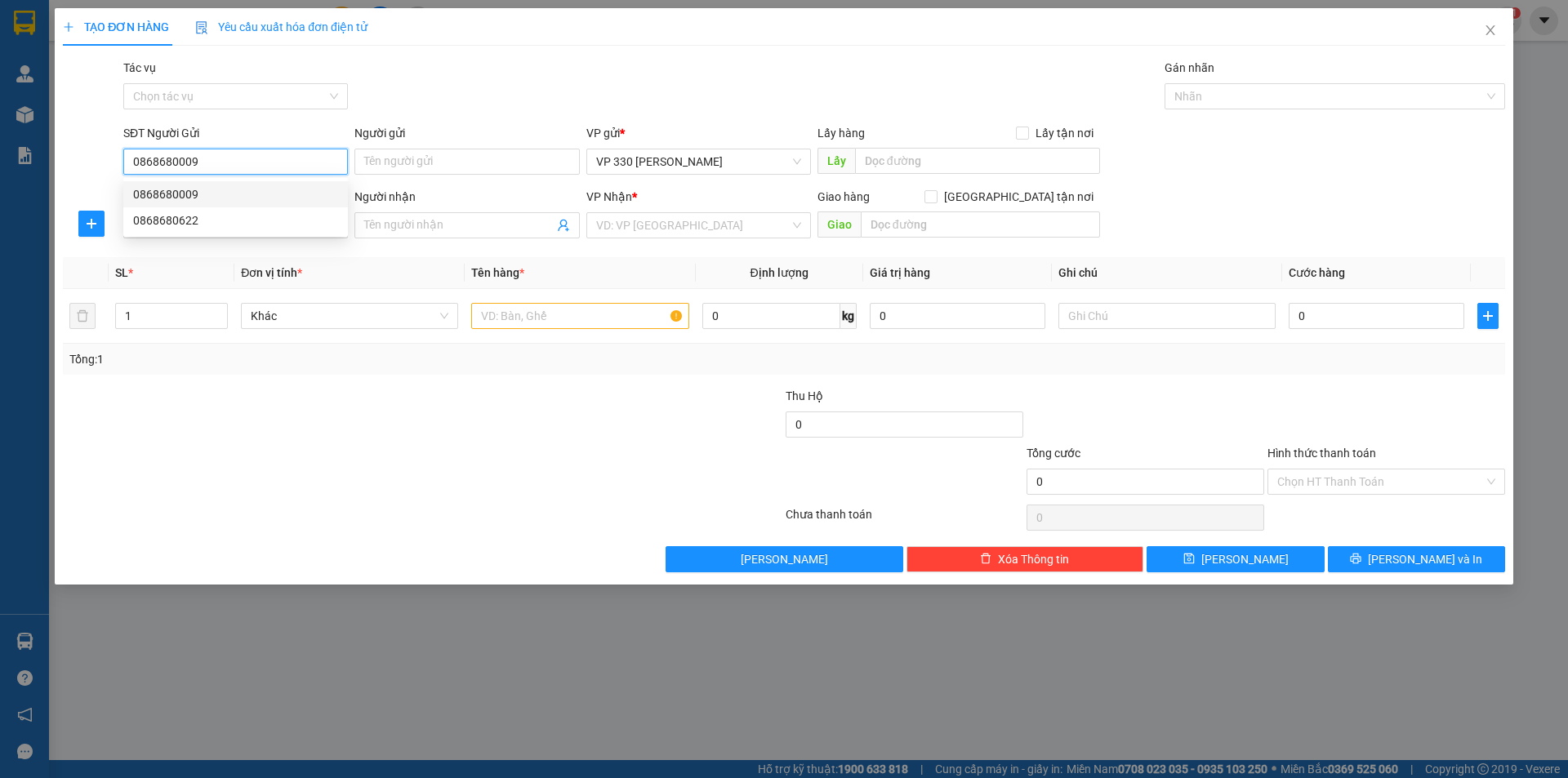
type input "PHAN RANG NINH THUẬN"
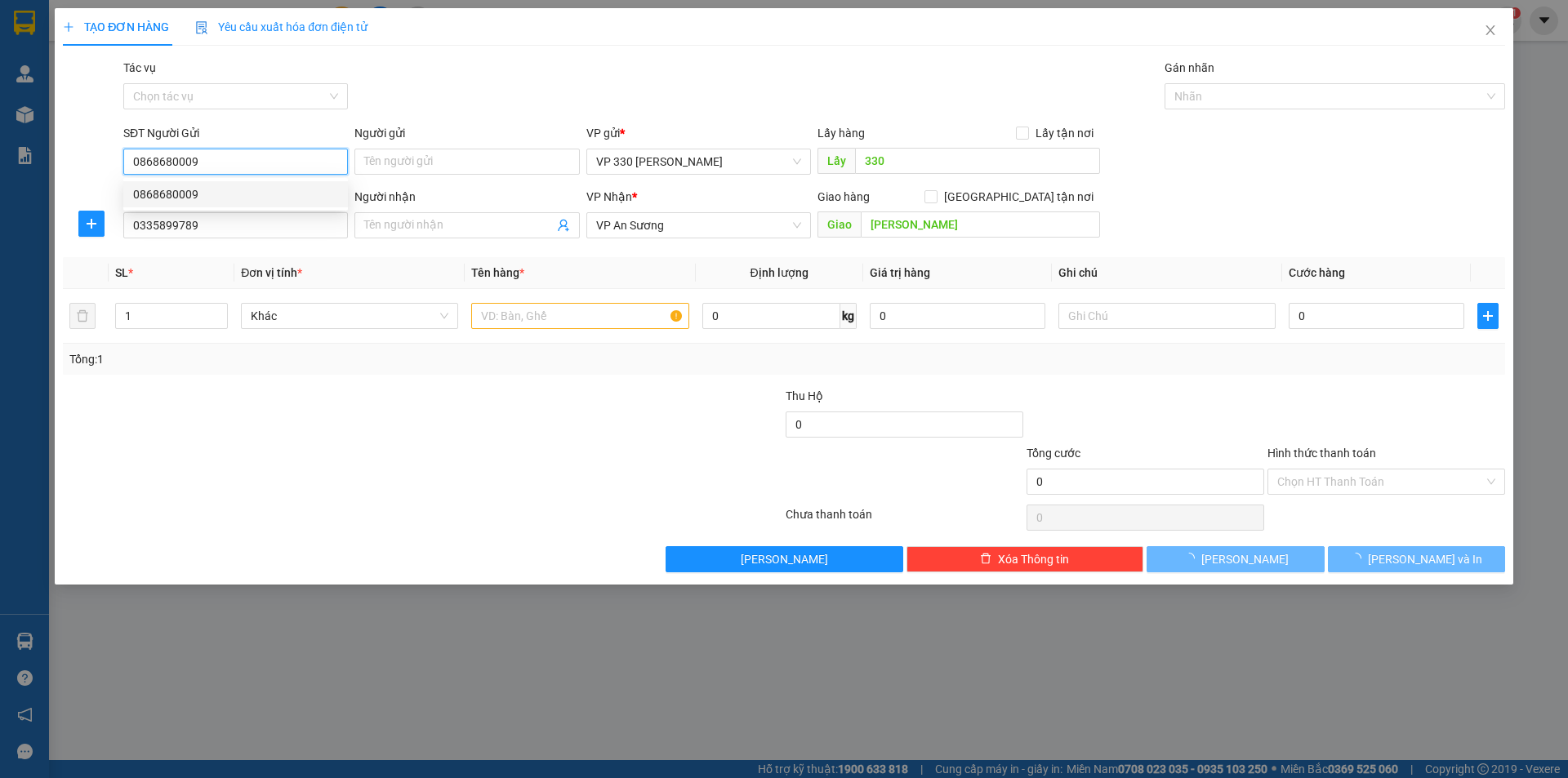
type input "200.000"
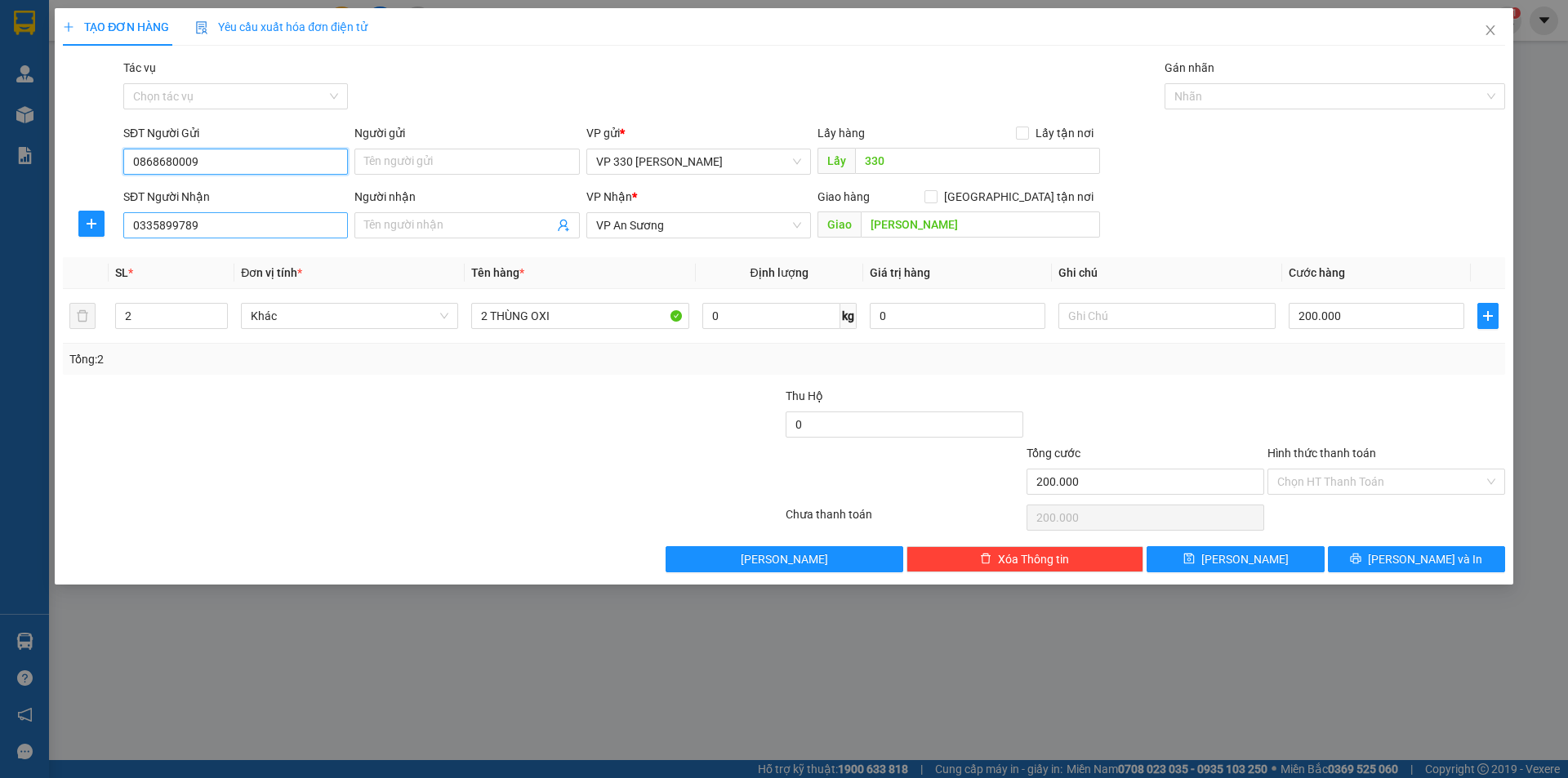
type input "0868680009"
click at [226, 228] on input "0335899789" at bounding box center [236, 225] width 225 height 26
type input "0"
click at [190, 255] on div "0979944445 - DO" at bounding box center [236, 258] width 205 height 18
type input "0979944445"
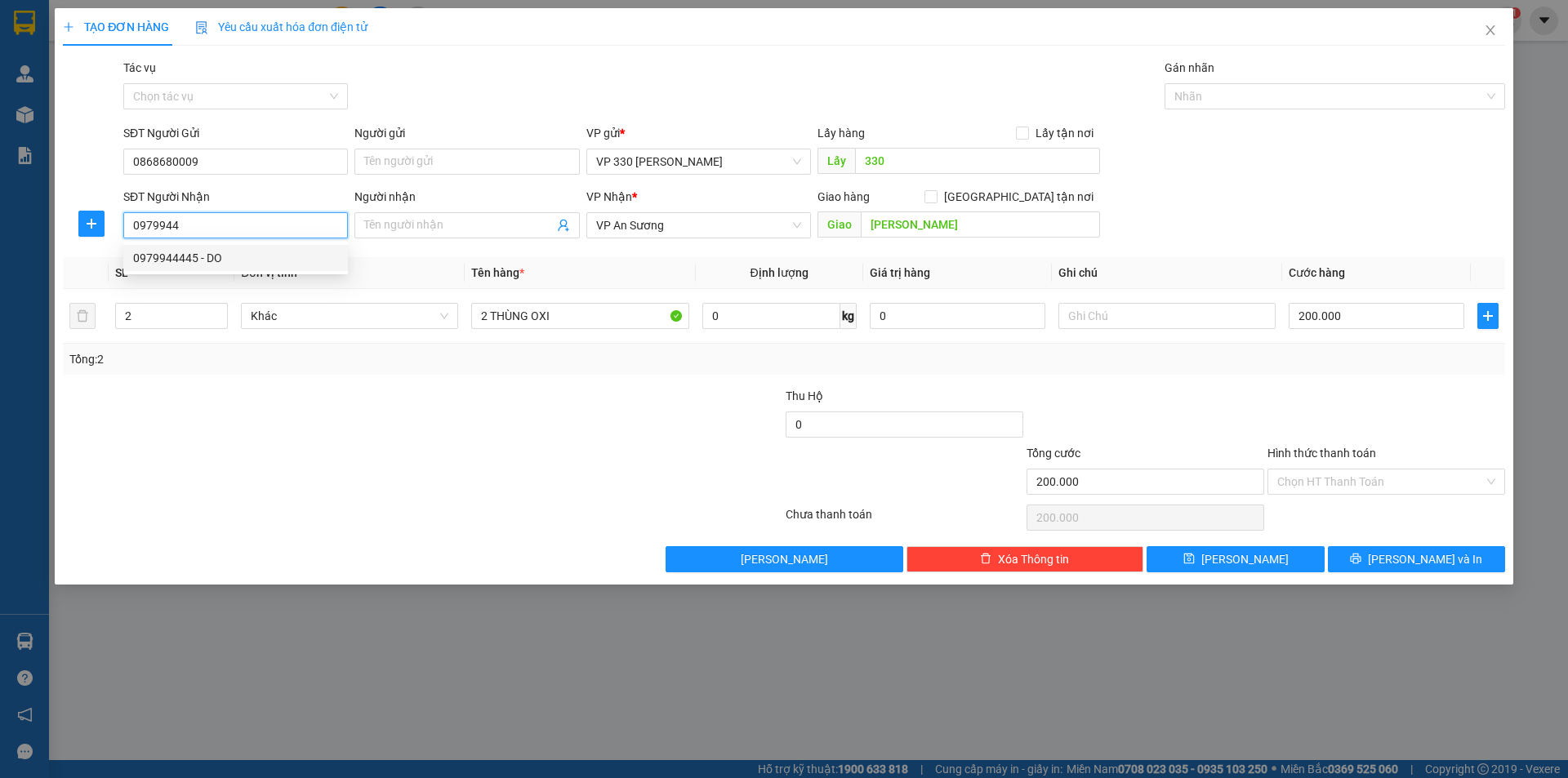
type input "DO"
type input "BX PHAN RANG"
type input "100.000"
type input "0979944445"
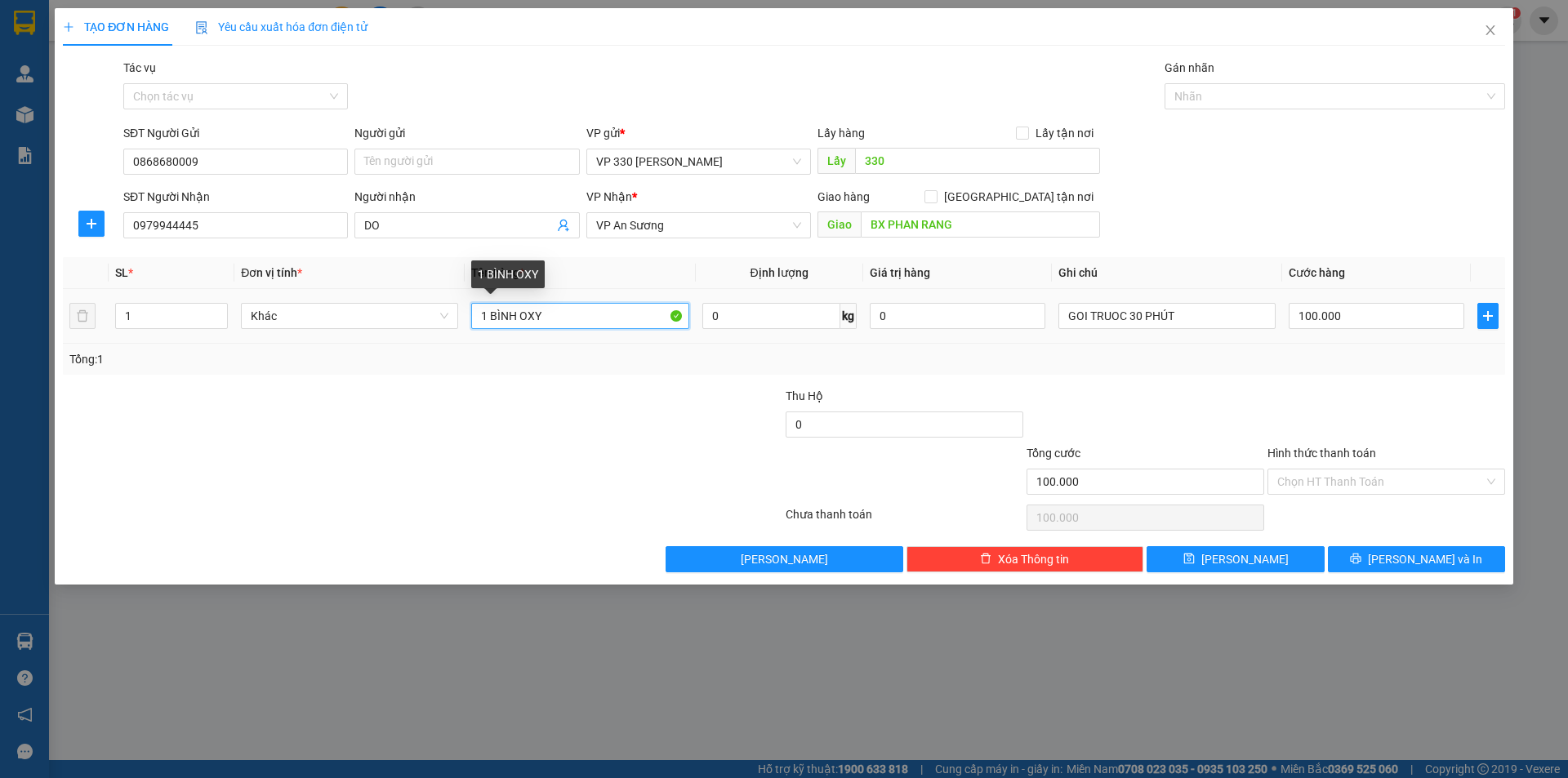
drag, startPoint x: 487, startPoint y: 314, endPoint x: 473, endPoint y: 318, distance: 14.6
click at [473, 318] on input "1 BÌNH OXY" at bounding box center [579, 316] width 217 height 26
type input "2 BÌNH OXY"
type input "2"
click at [222, 311] on span "up" at bounding box center [219, 311] width 10 height 10
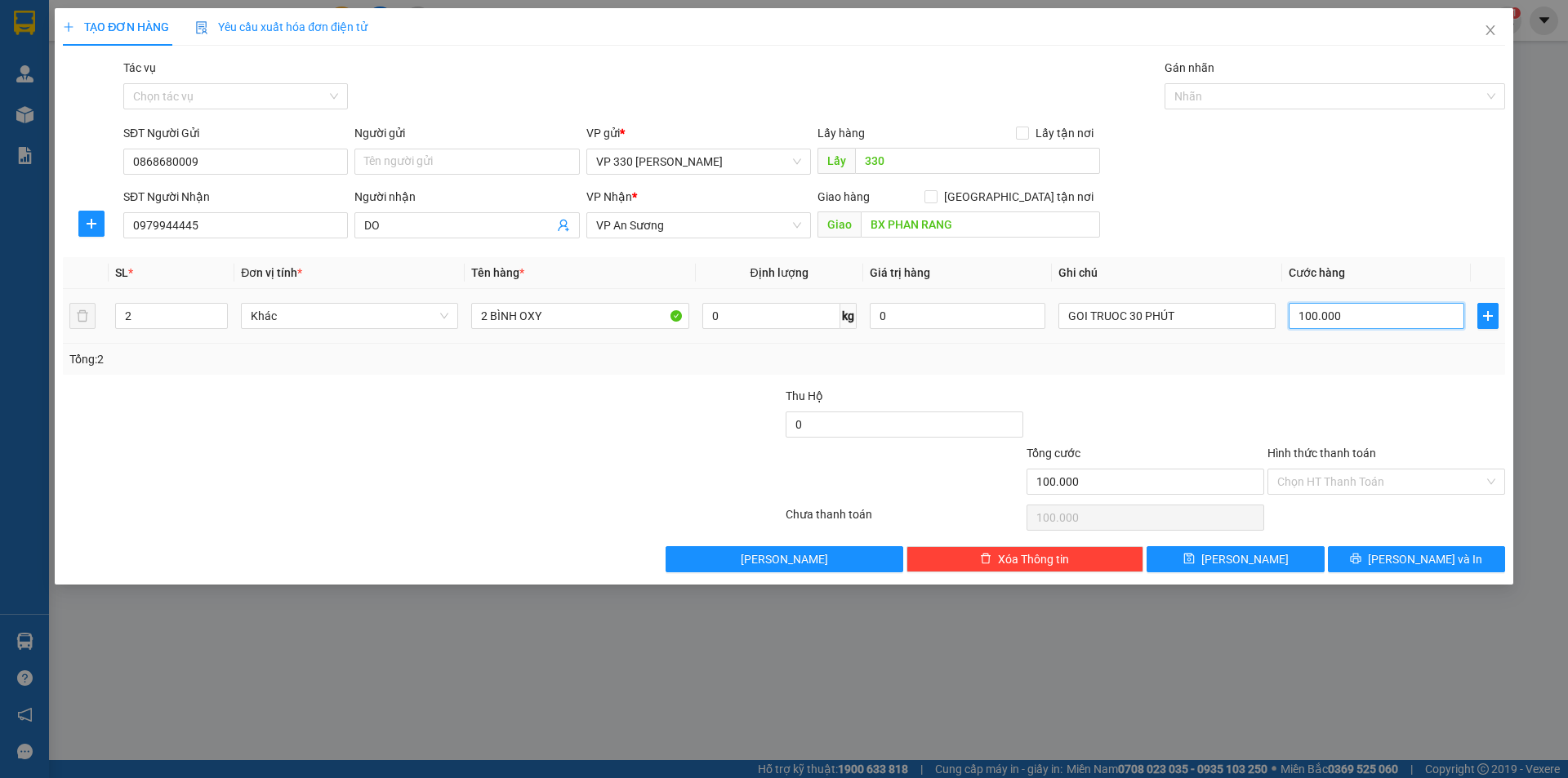
click at [1369, 315] on input "100.000" at bounding box center [1375, 316] width 175 height 26
type input "2"
type input "20"
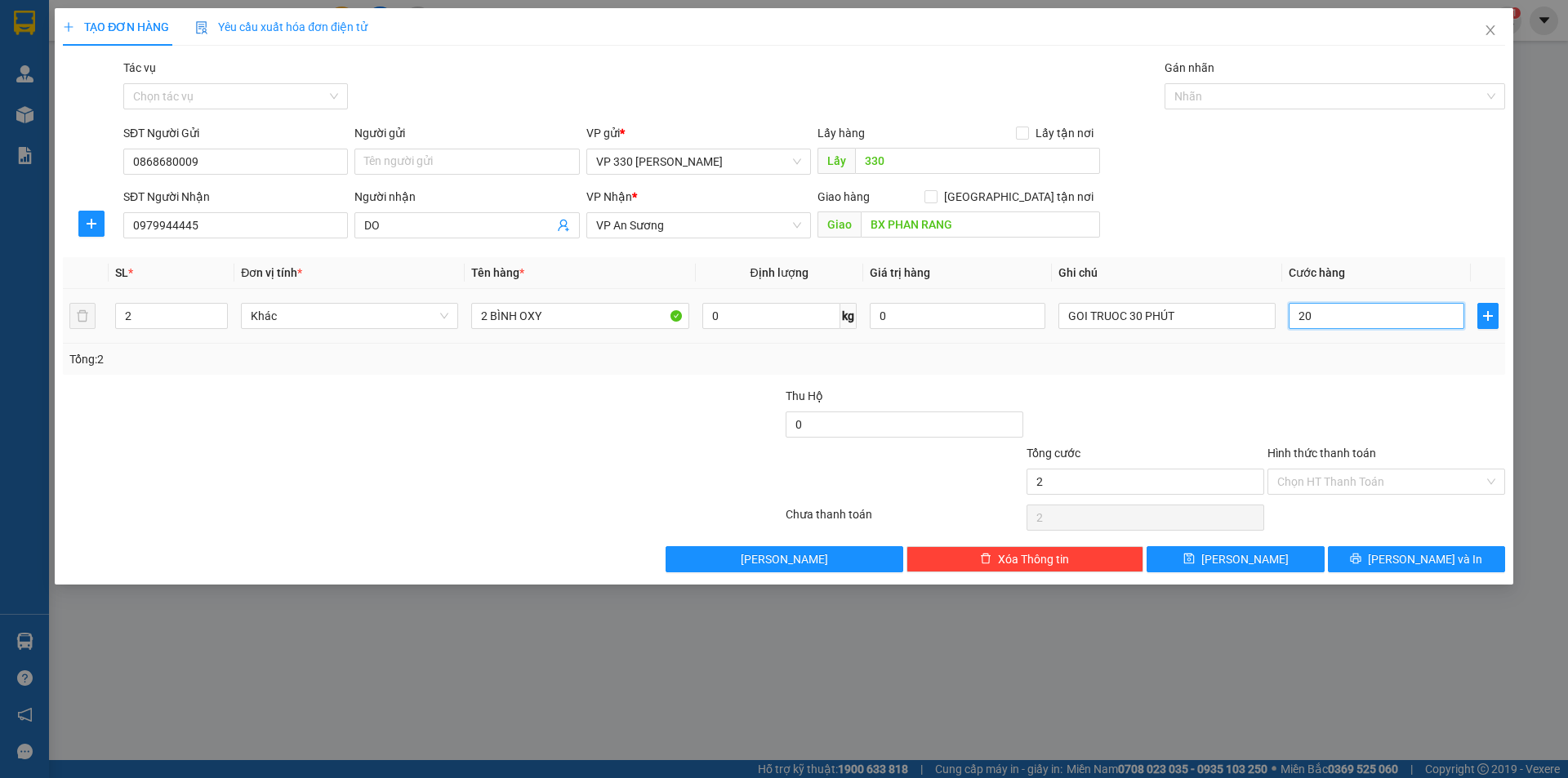
type input "20"
type input "200"
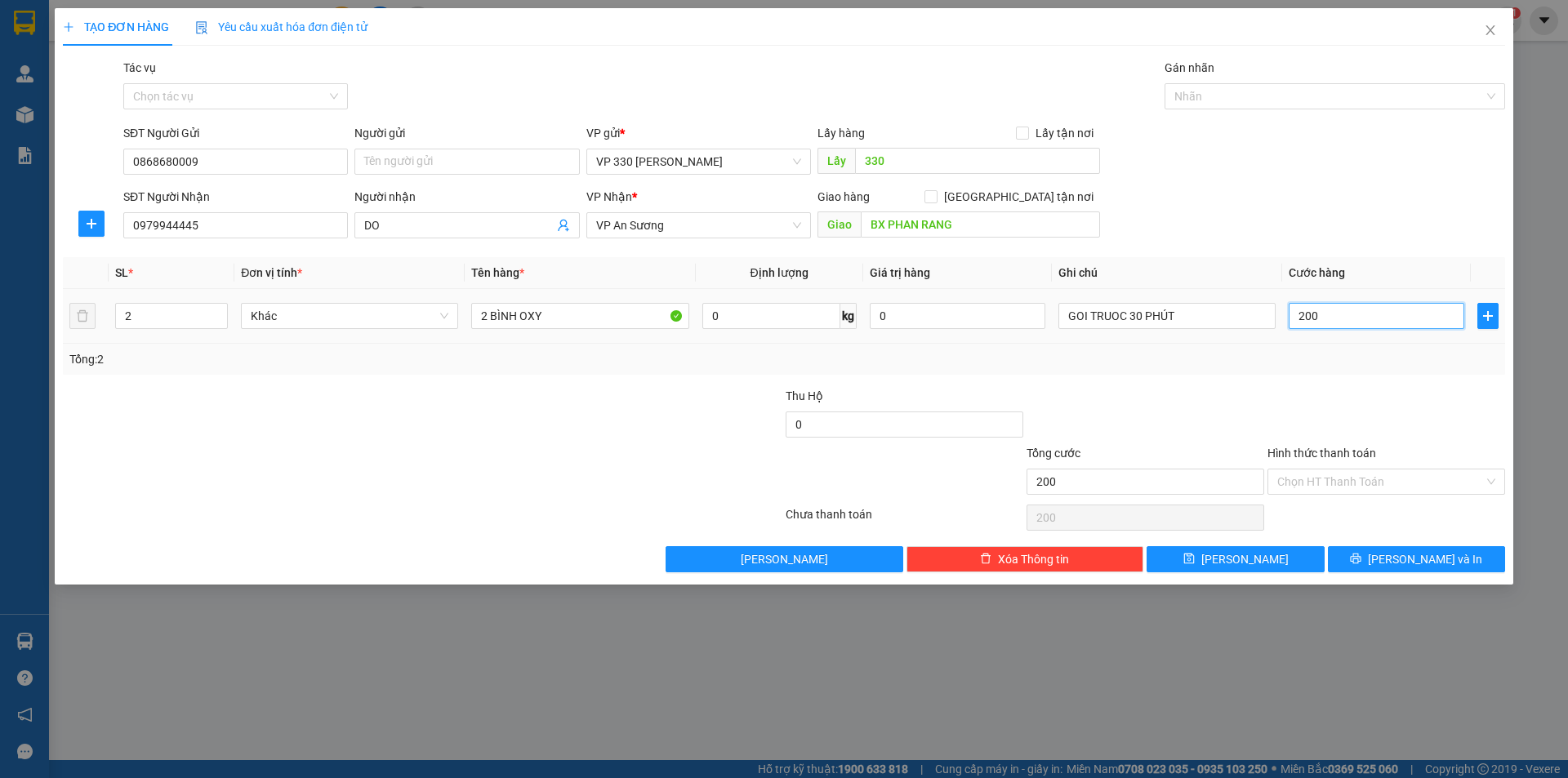
type input "2.000"
type input "20.000"
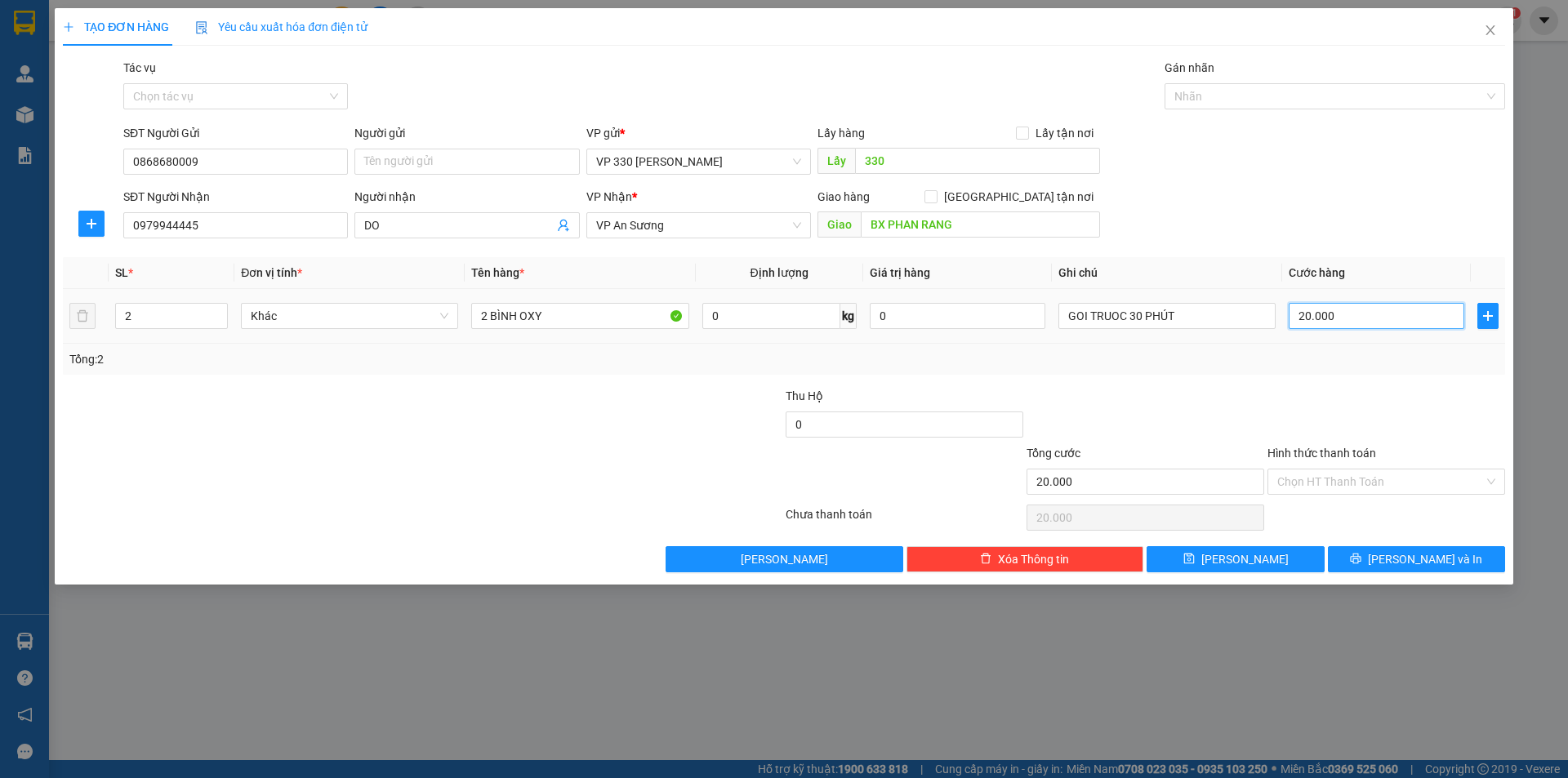
type input "200.000"
click at [1385, 477] on input "Hình thức thanh toán" at bounding box center [1381, 481] width 207 height 24
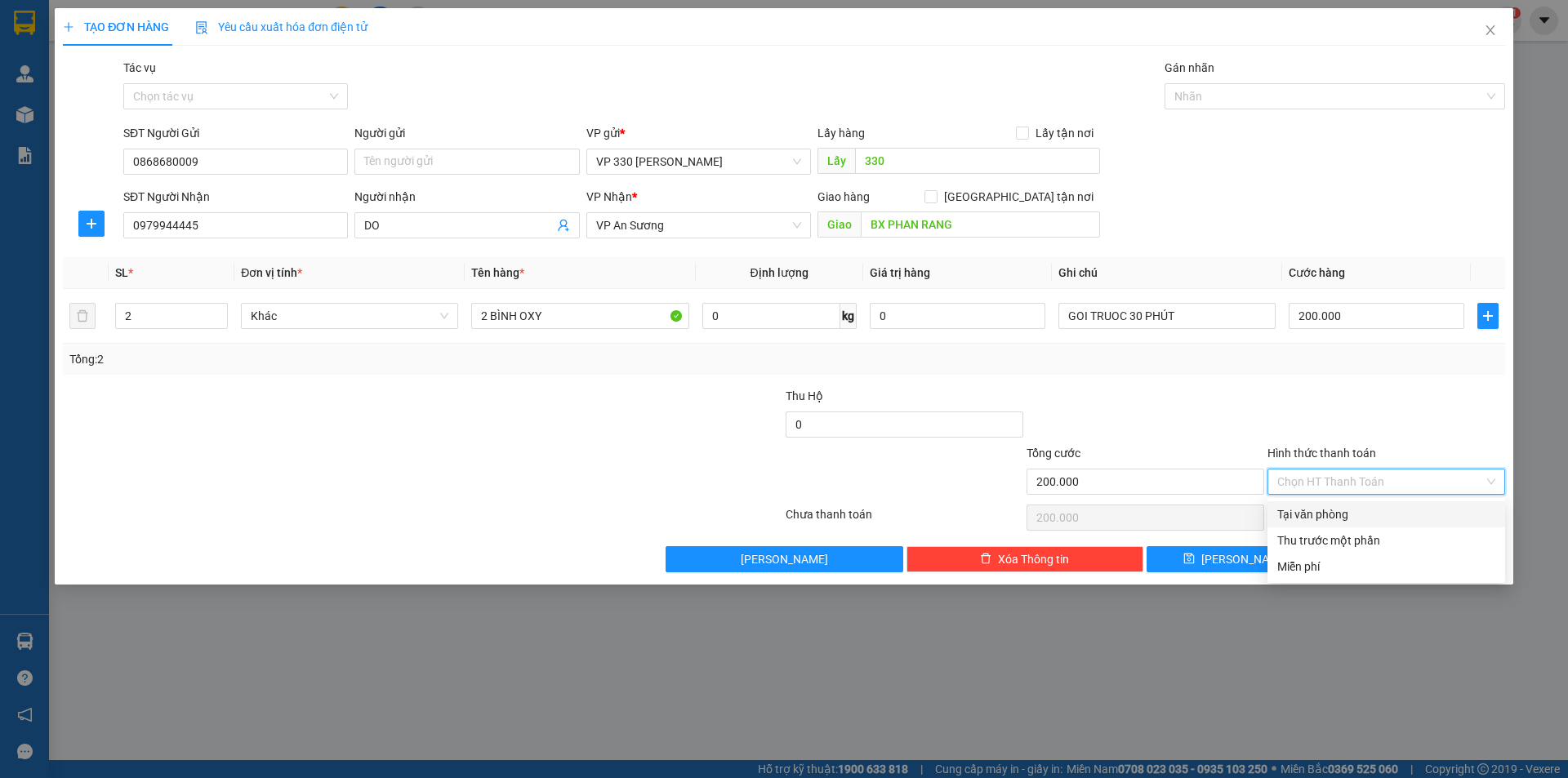
click at [1352, 511] on div "Tại văn phòng" at bounding box center [1386, 514] width 218 height 18
type input "0"
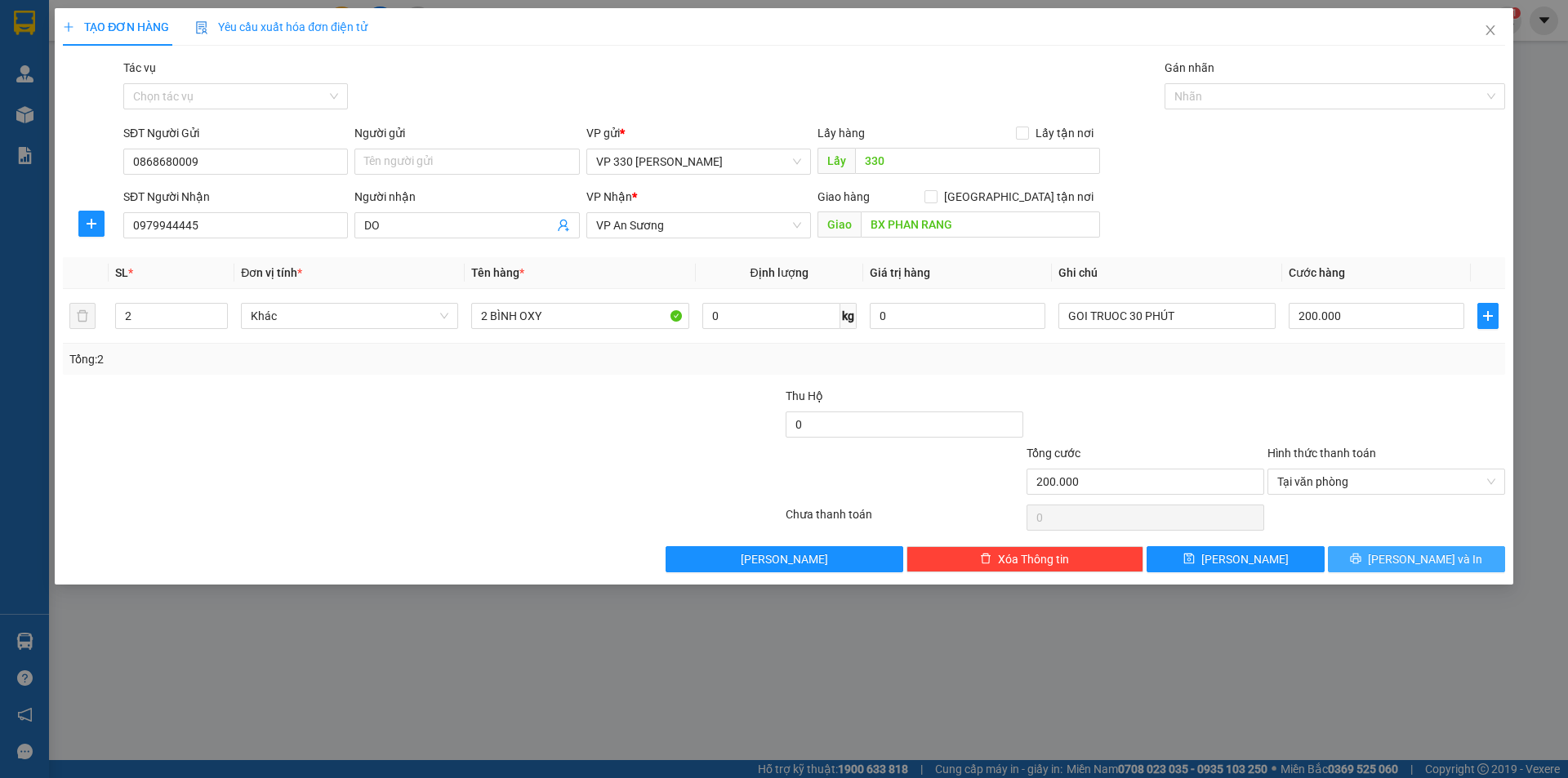
click at [1397, 556] on button "[PERSON_NAME] và In" at bounding box center [1416, 559] width 177 height 26
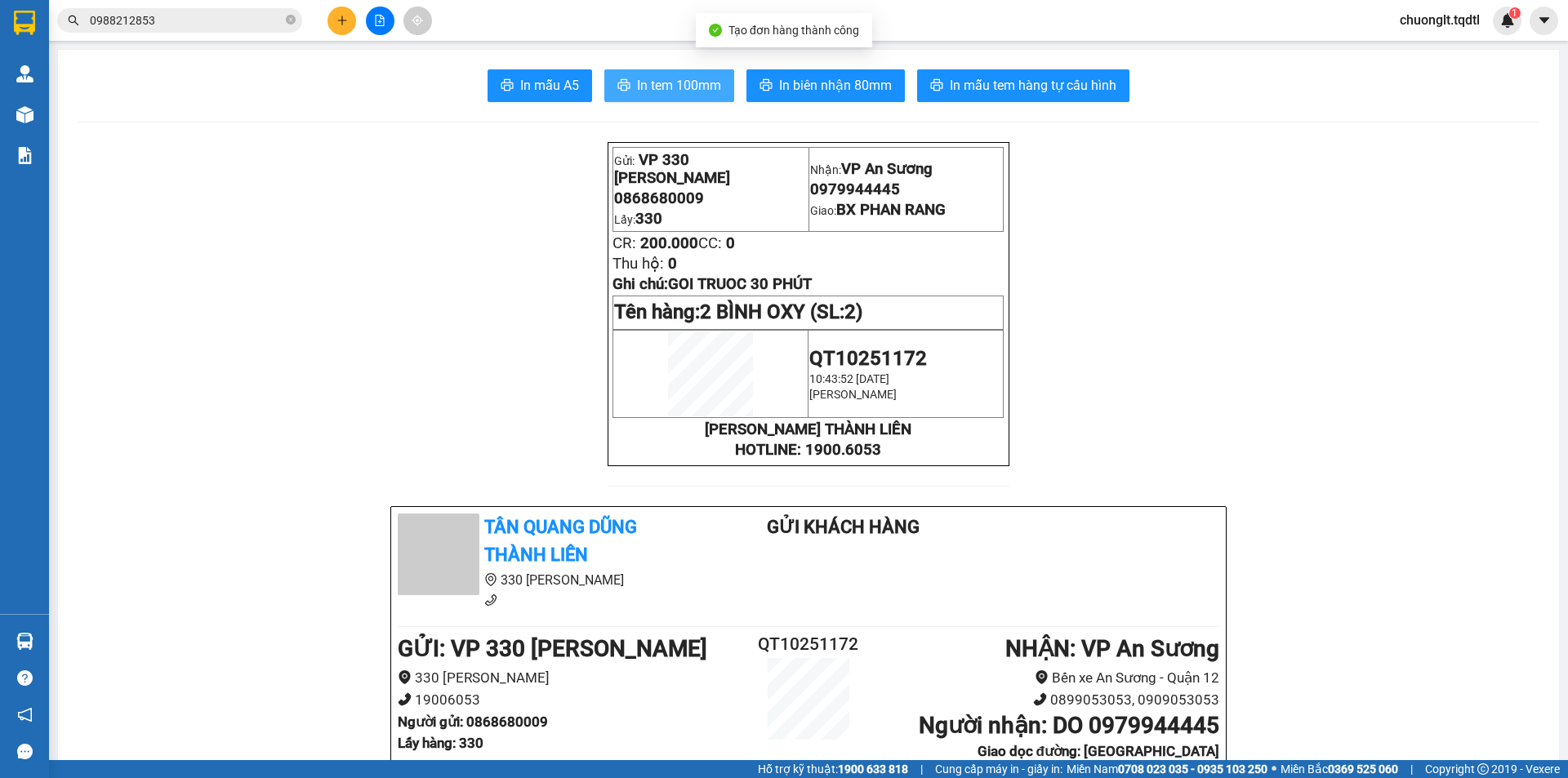
click at [664, 76] on span "In tem 100mm" at bounding box center [678, 85] width 84 height 21
click at [684, 79] on span "In tem 100mm" at bounding box center [678, 85] width 84 height 21
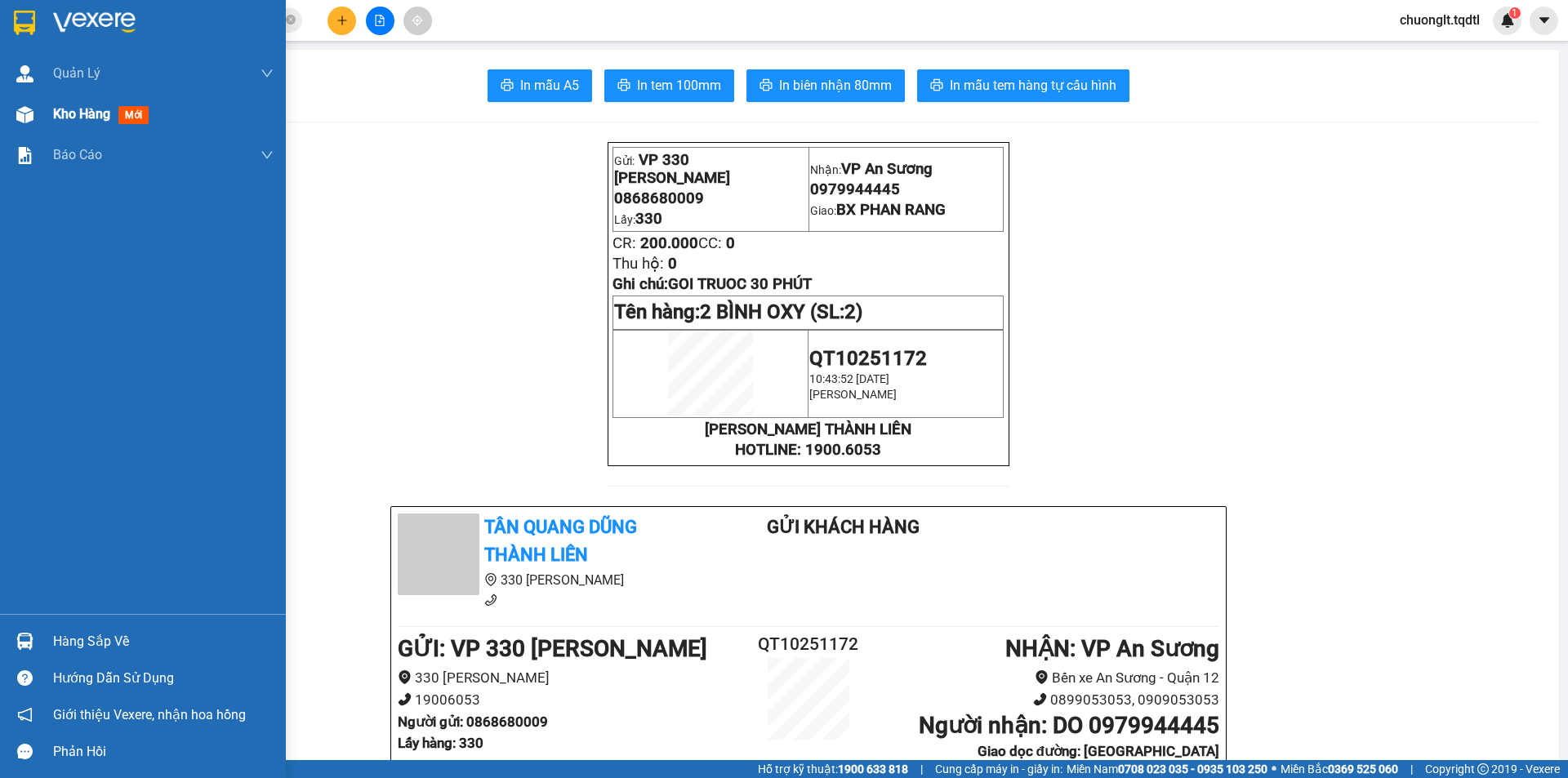
click at [49, 108] on div "Kho hàng mới" at bounding box center [143, 113] width 286 height 40
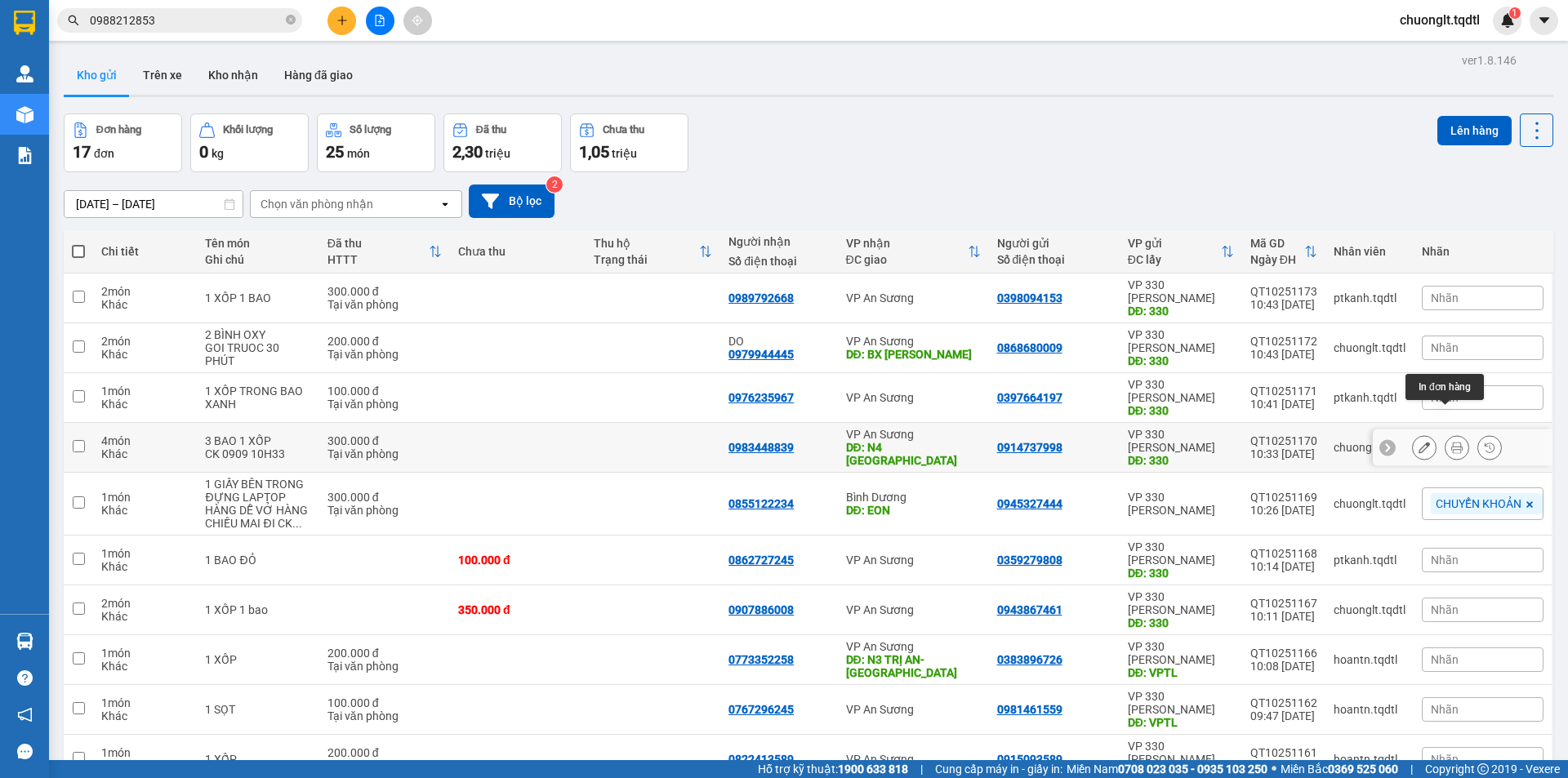
click at [1451, 442] on icon at bounding box center [1456, 447] width 12 height 12
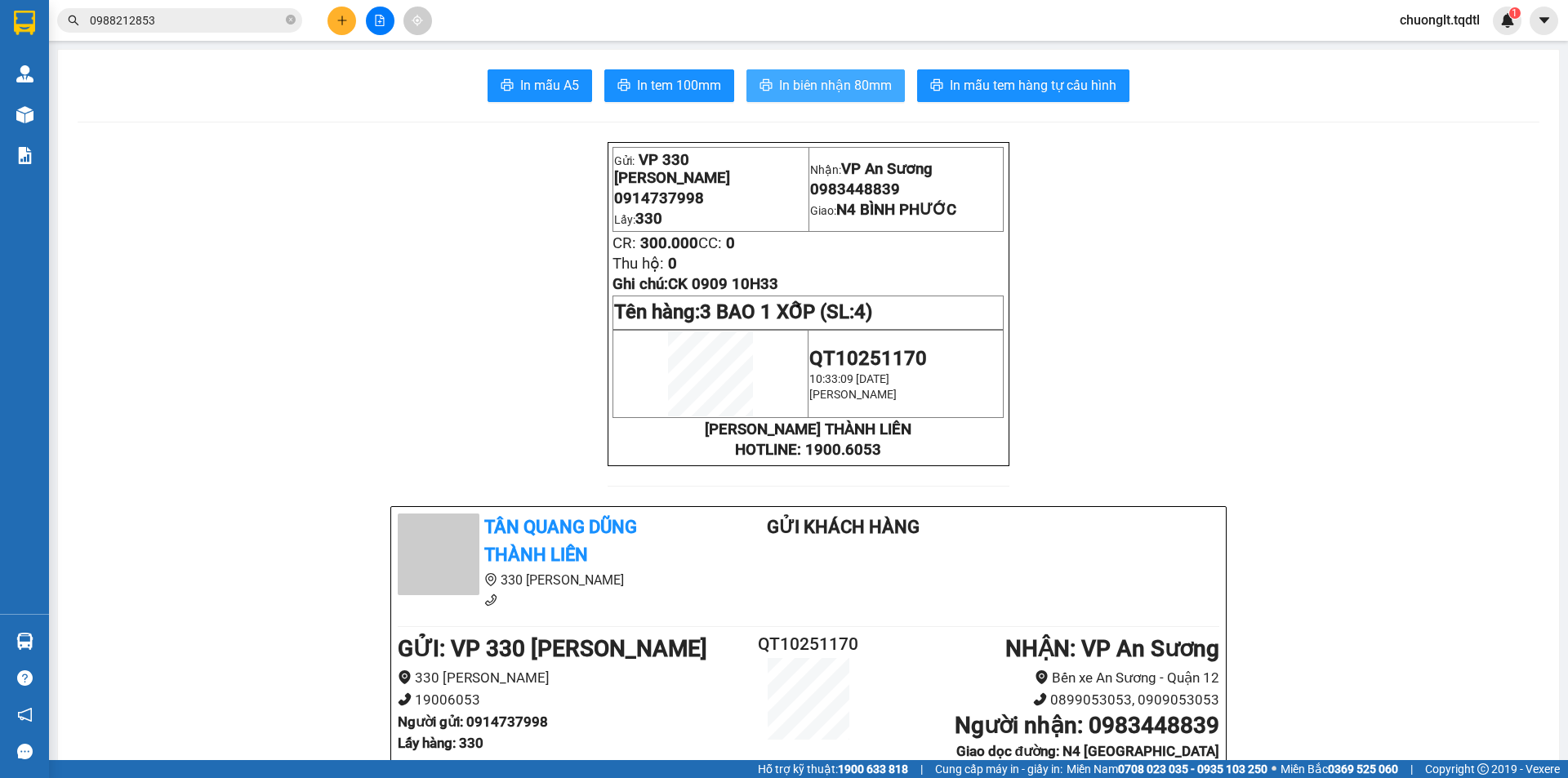
click at [792, 79] on span "In biên nhận 80mm" at bounding box center [835, 85] width 112 height 21
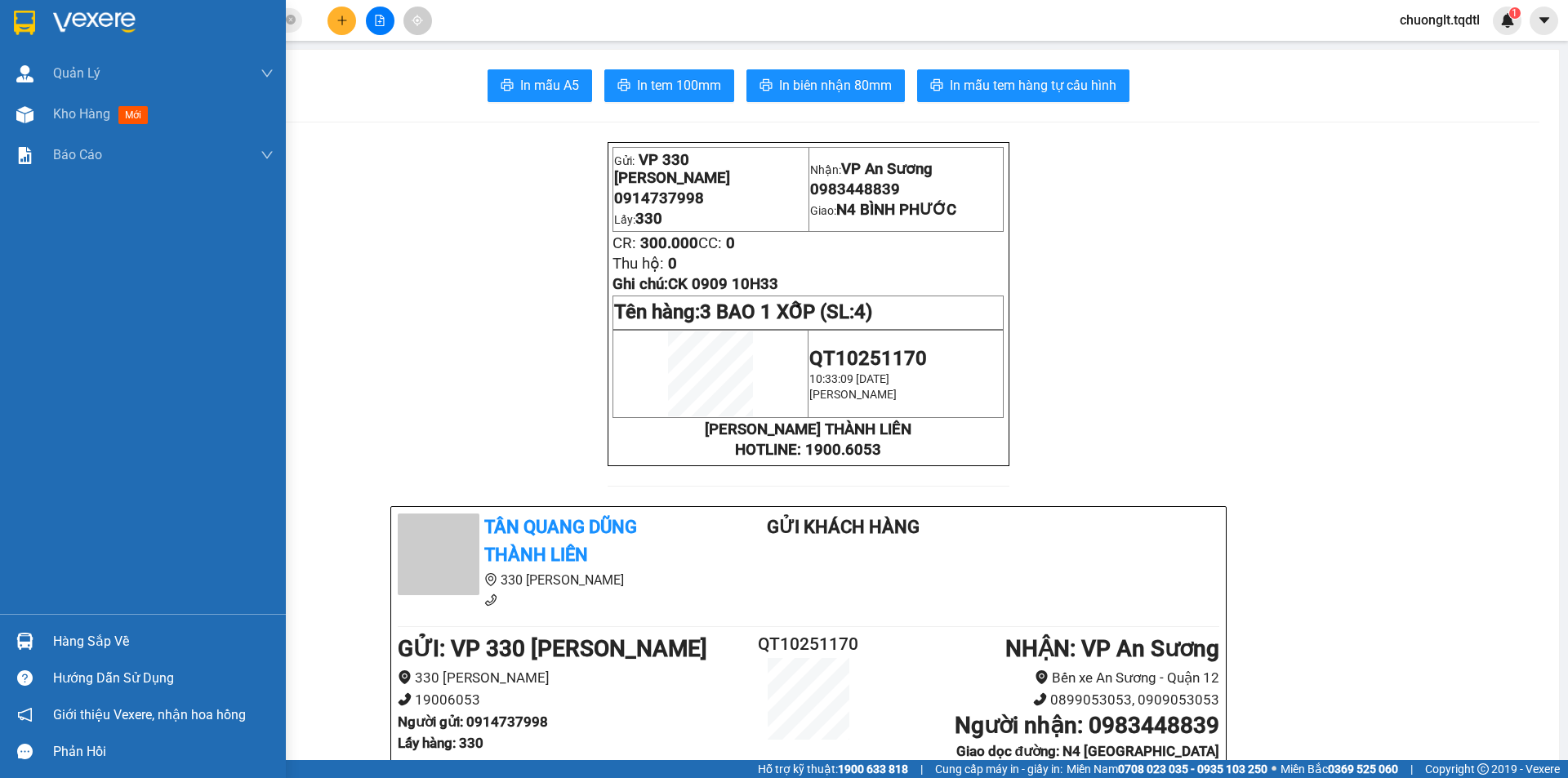
click at [97, 634] on div "Hàng sắp về" at bounding box center [163, 641] width 220 height 24
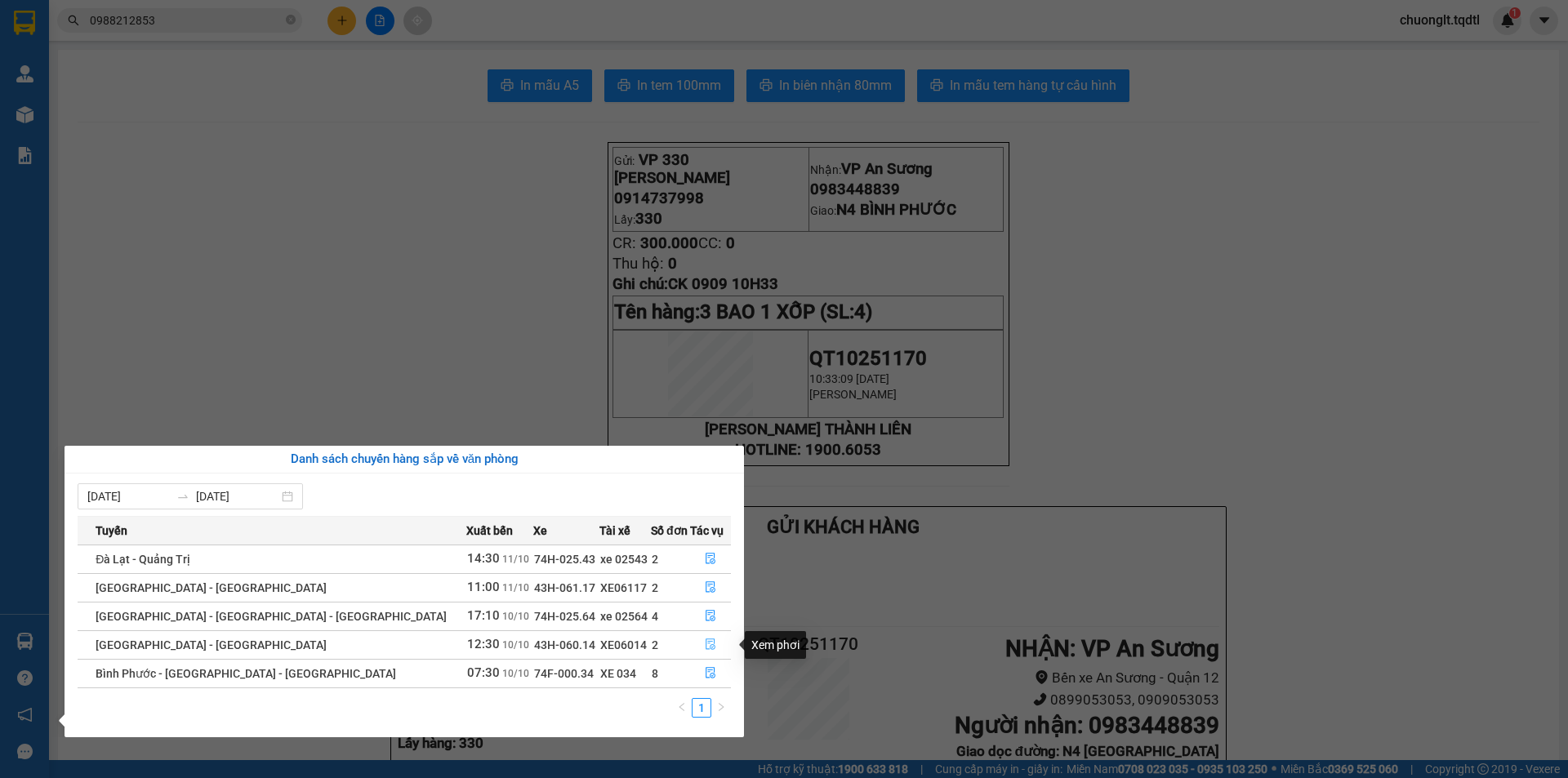
click at [708, 641] on icon "file-done" at bounding box center [710, 644] width 12 height 12
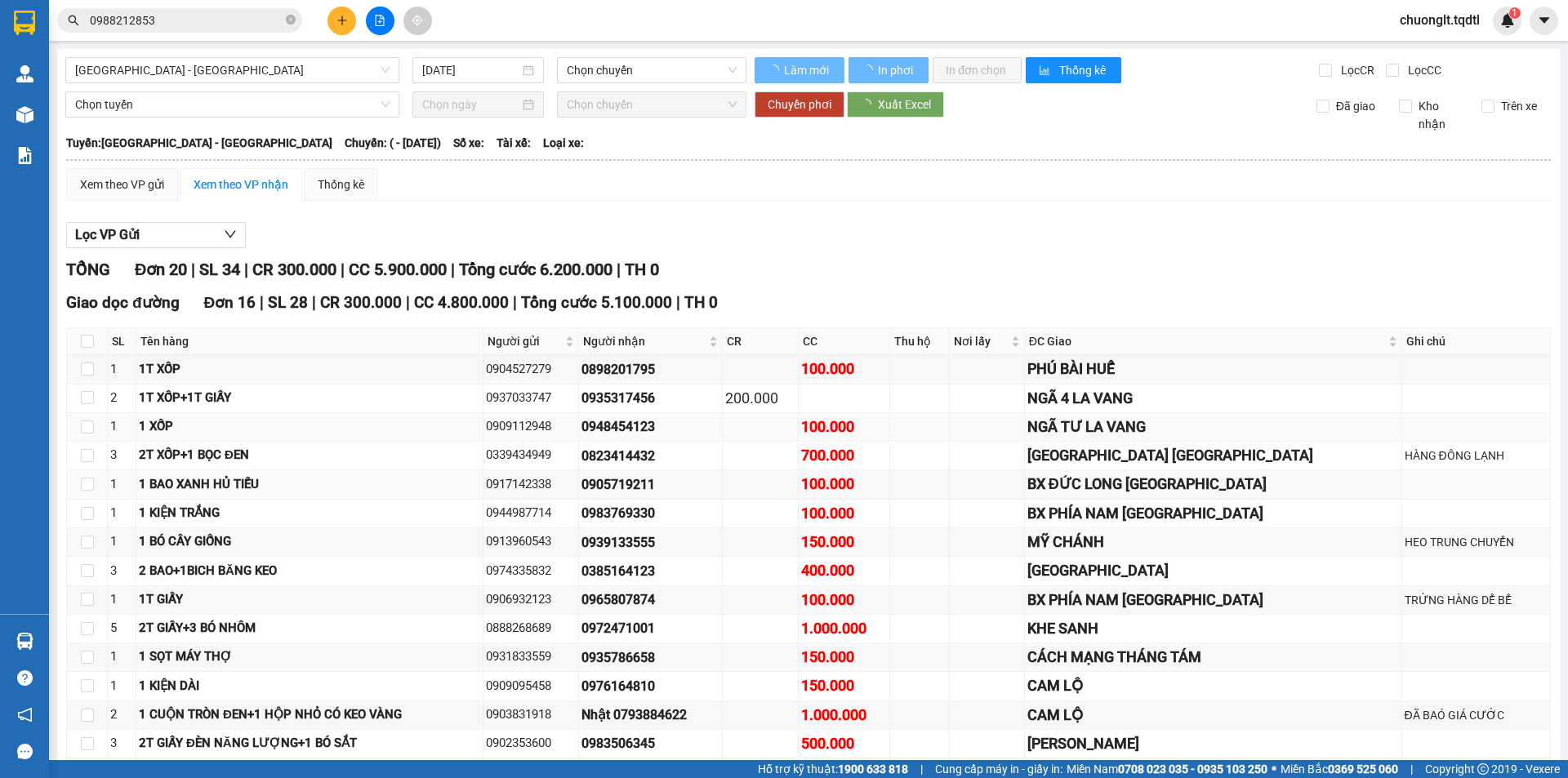
type input "10/10/2025"
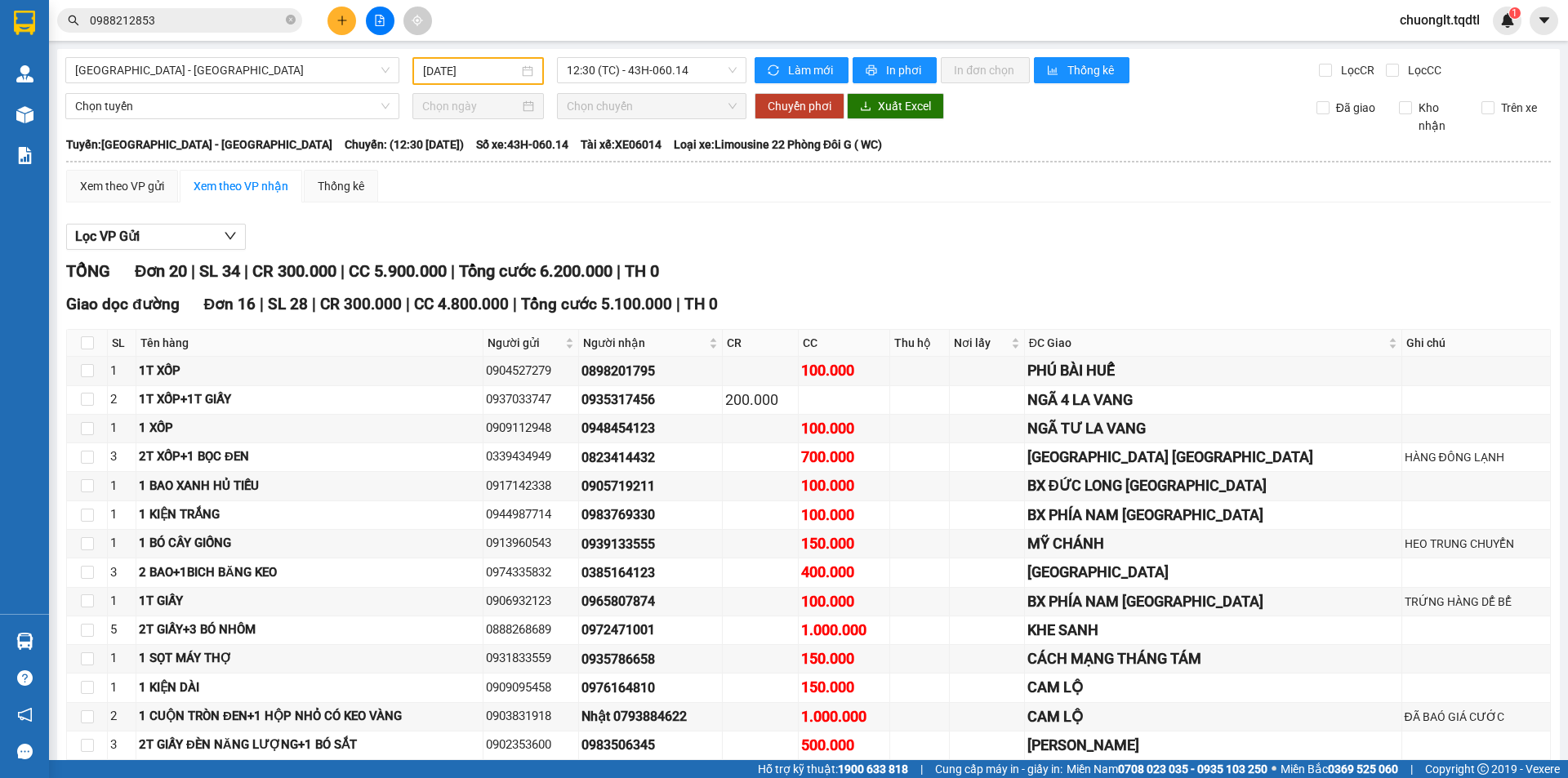
click at [195, 21] on input "0988212853" at bounding box center [186, 21] width 193 height 18
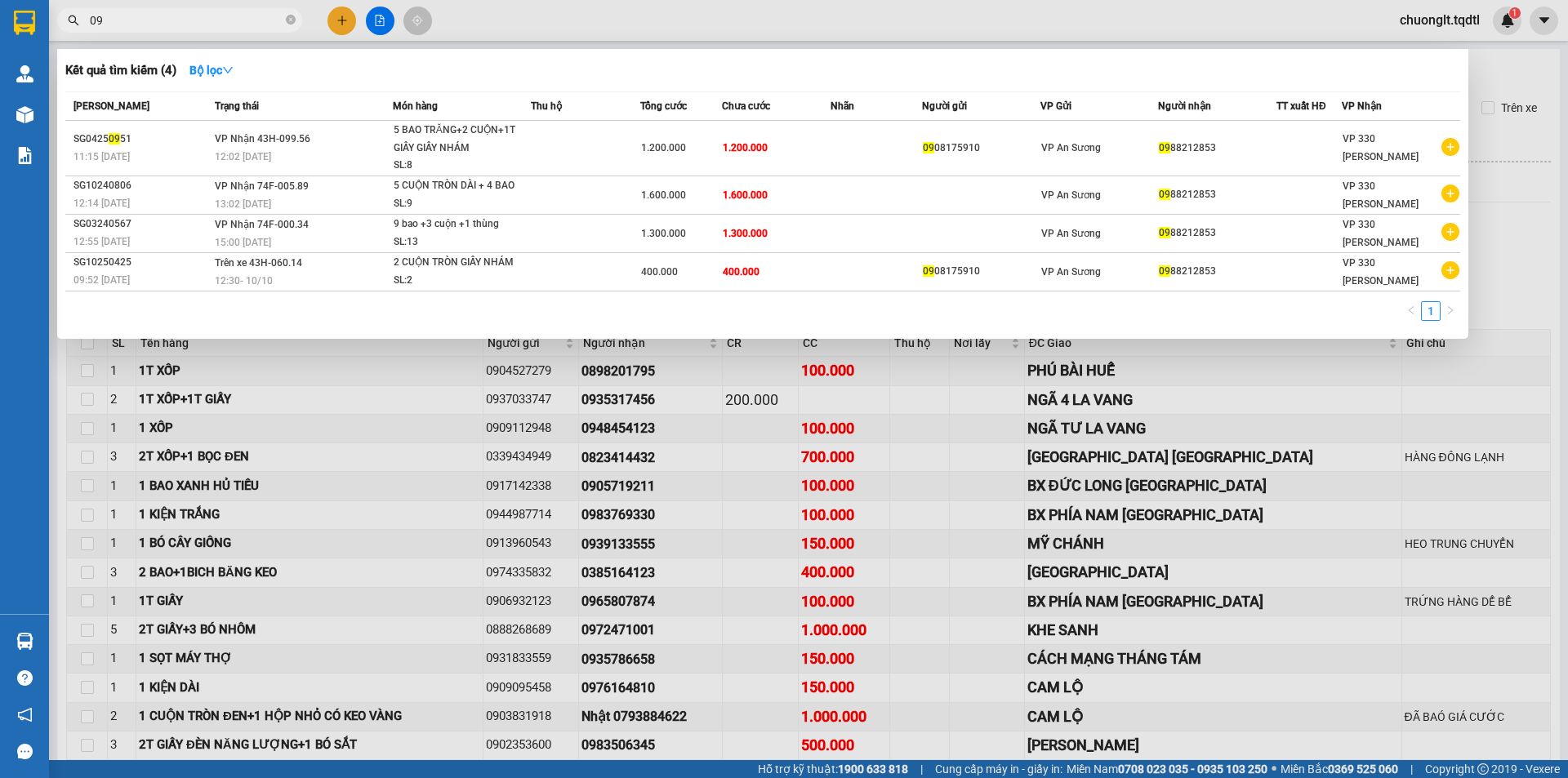
type input "0"
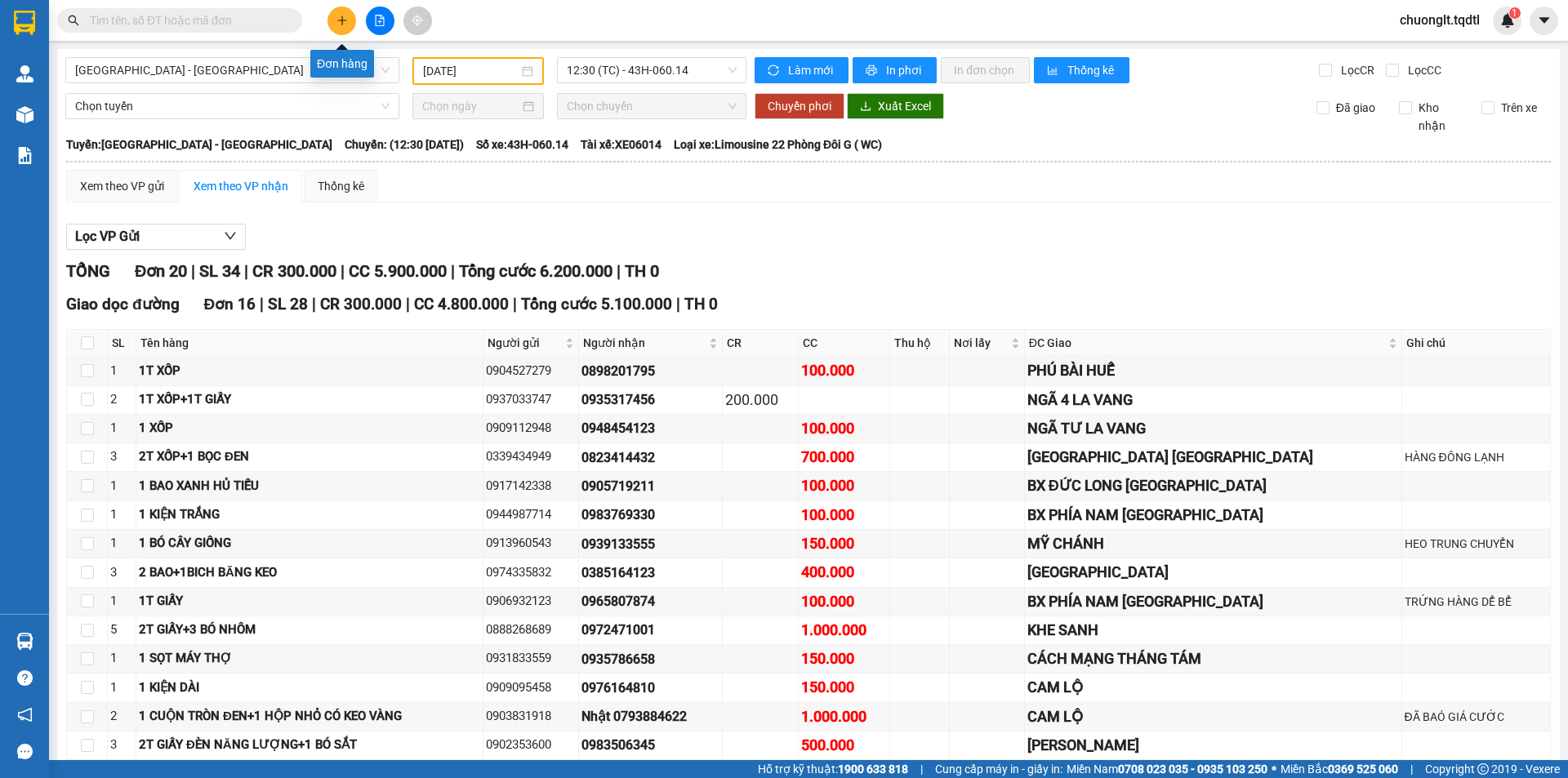
click at [341, 13] on button at bounding box center [342, 21] width 29 height 29
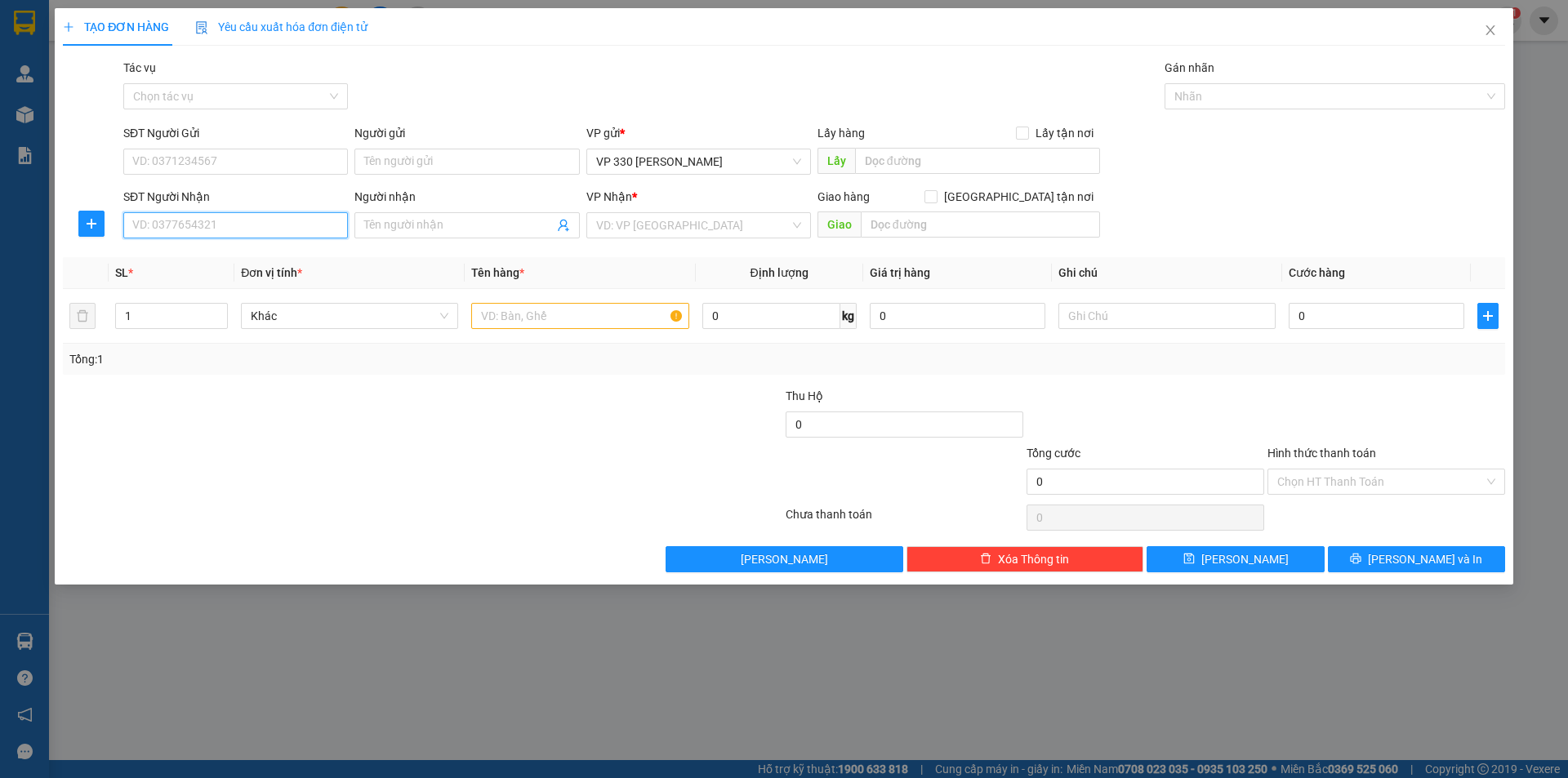
click at [221, 221] on input "SĐT Người Nhận" at bounding box center [236, 225] width 225 height 26
click at [248, 162] on input "SĐT Người Gửi" at bounding box center [236, 161] width 225 height 26
click at [260, 158] on input "SĐT Người Gửi" at bounding box center [236, 161] width 225 height 26
click at [588, 323] on input "text" at bounding box center [579, 316] width 217 height 26
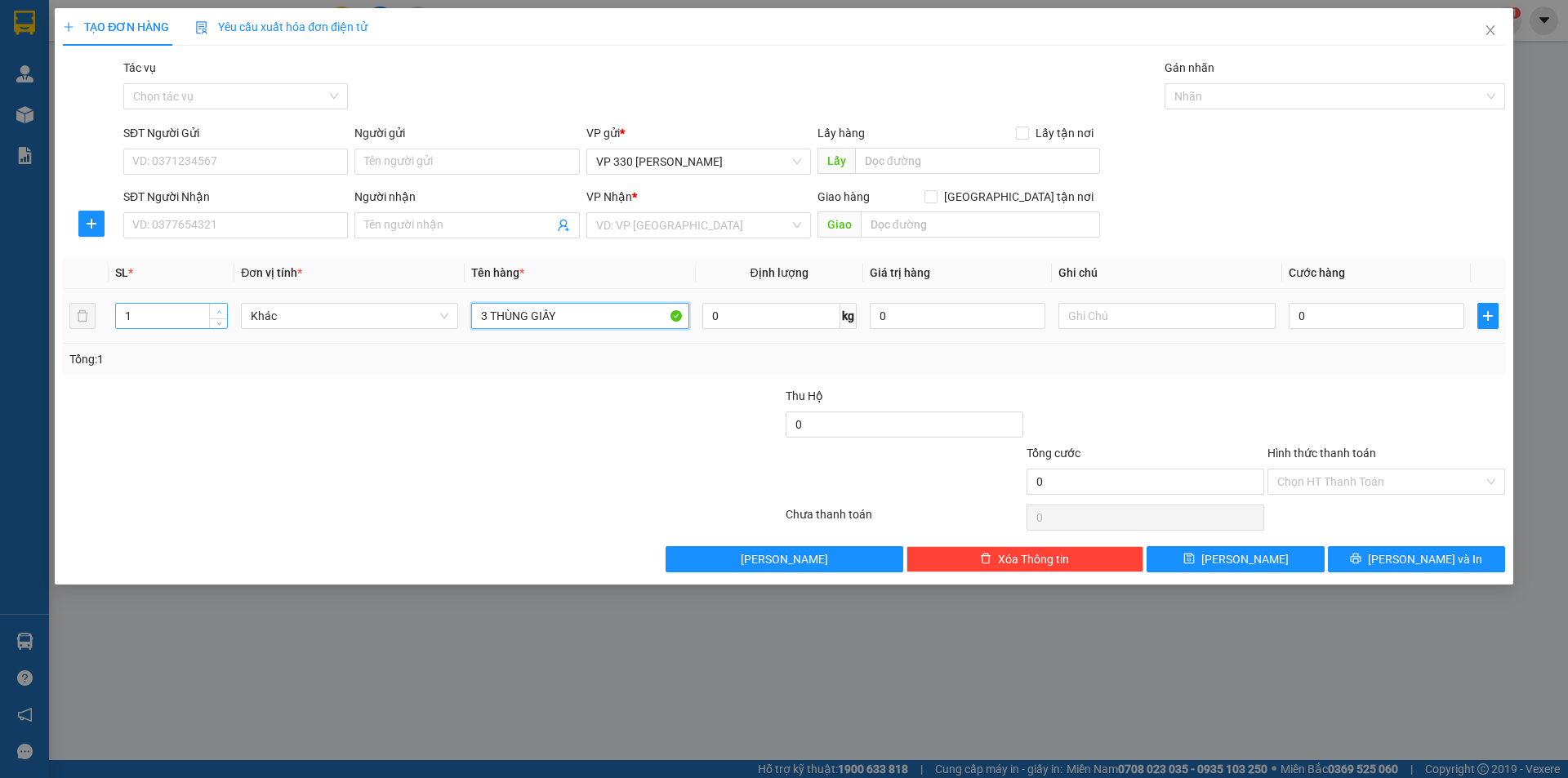
type input "3 THÙNG GIẤY"
click at [220, 311] on span "up" at bounding box center [219, 311] width 10 height 10
type input "3"
click at [217, 312] on icon "up" at bounding box center [220, 312] width 5 height 5
click at [721, 233] on input "search" at bounding box center [693, 225] width 193 height 24
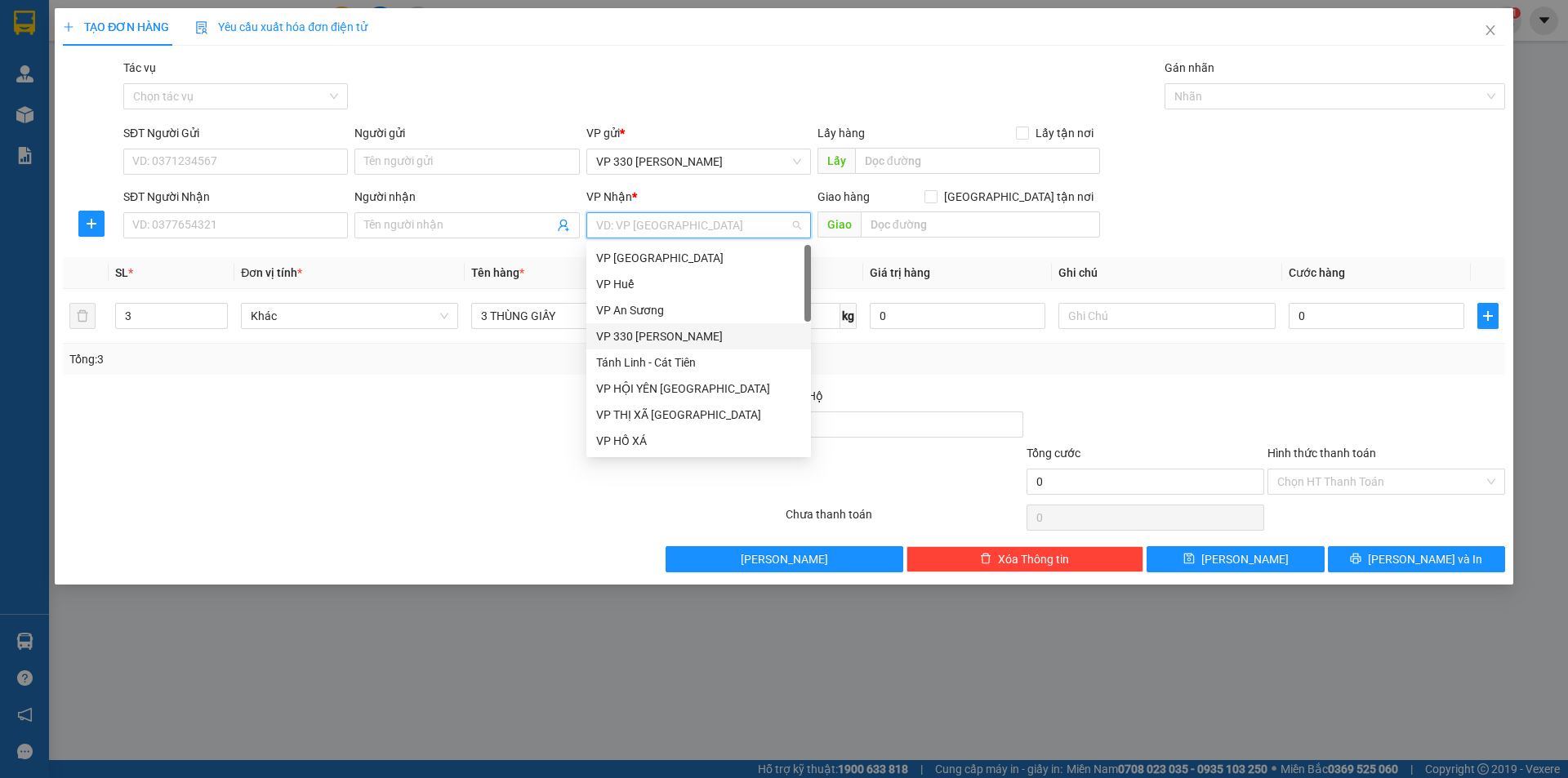
click at [676, 339] on div "VP 330 [PERSON_NAME]" at bounding box center [699, 336] width 205 height 18
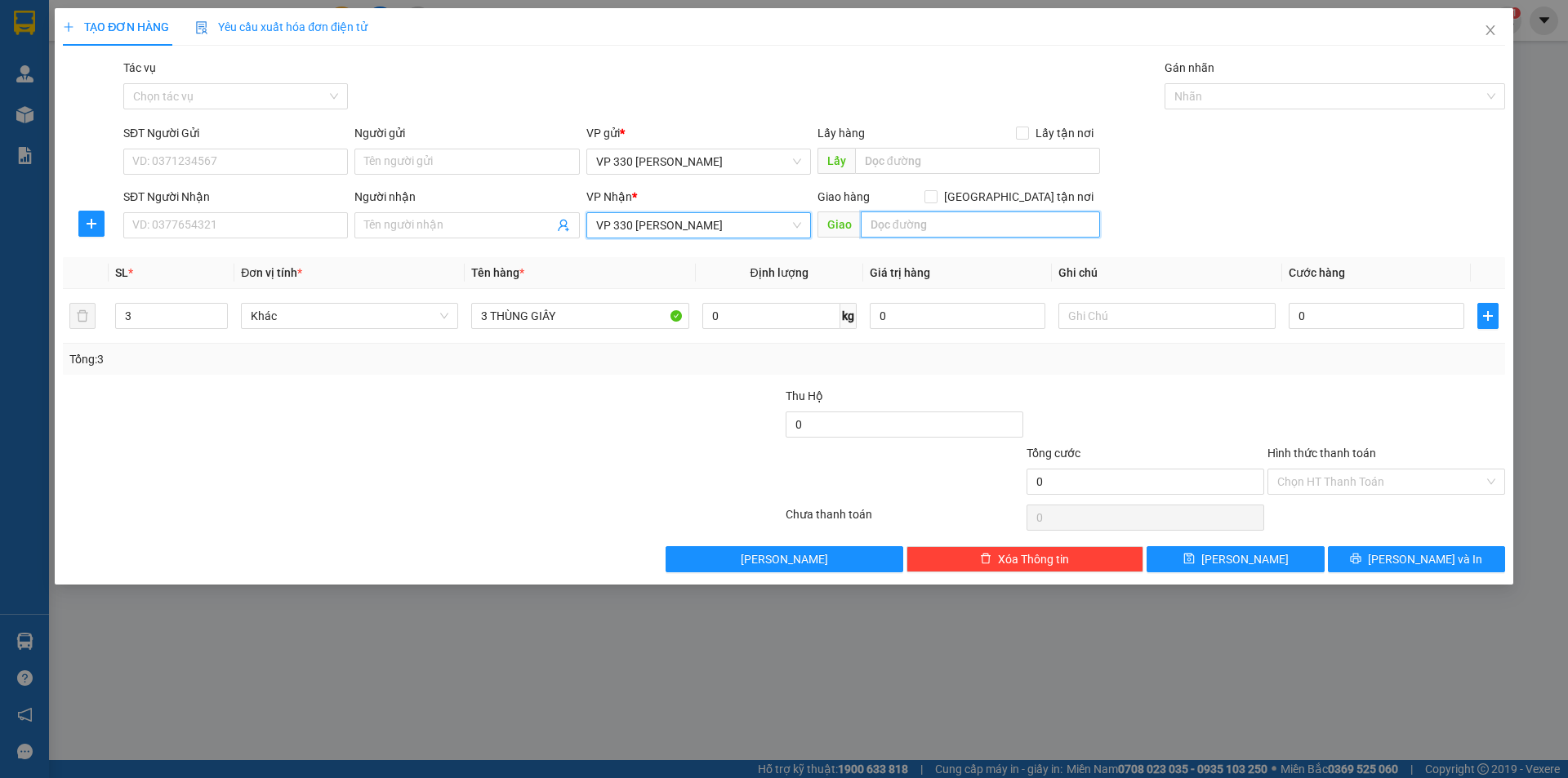
click at [915, 226] on input "text" at bounding box center [981, 224] width 239 height 26
type input "D"
type input "ĐÔNG HÀ"
click at [892, 158] on input "text" at bounding box center [977, 160] width 245 height 26
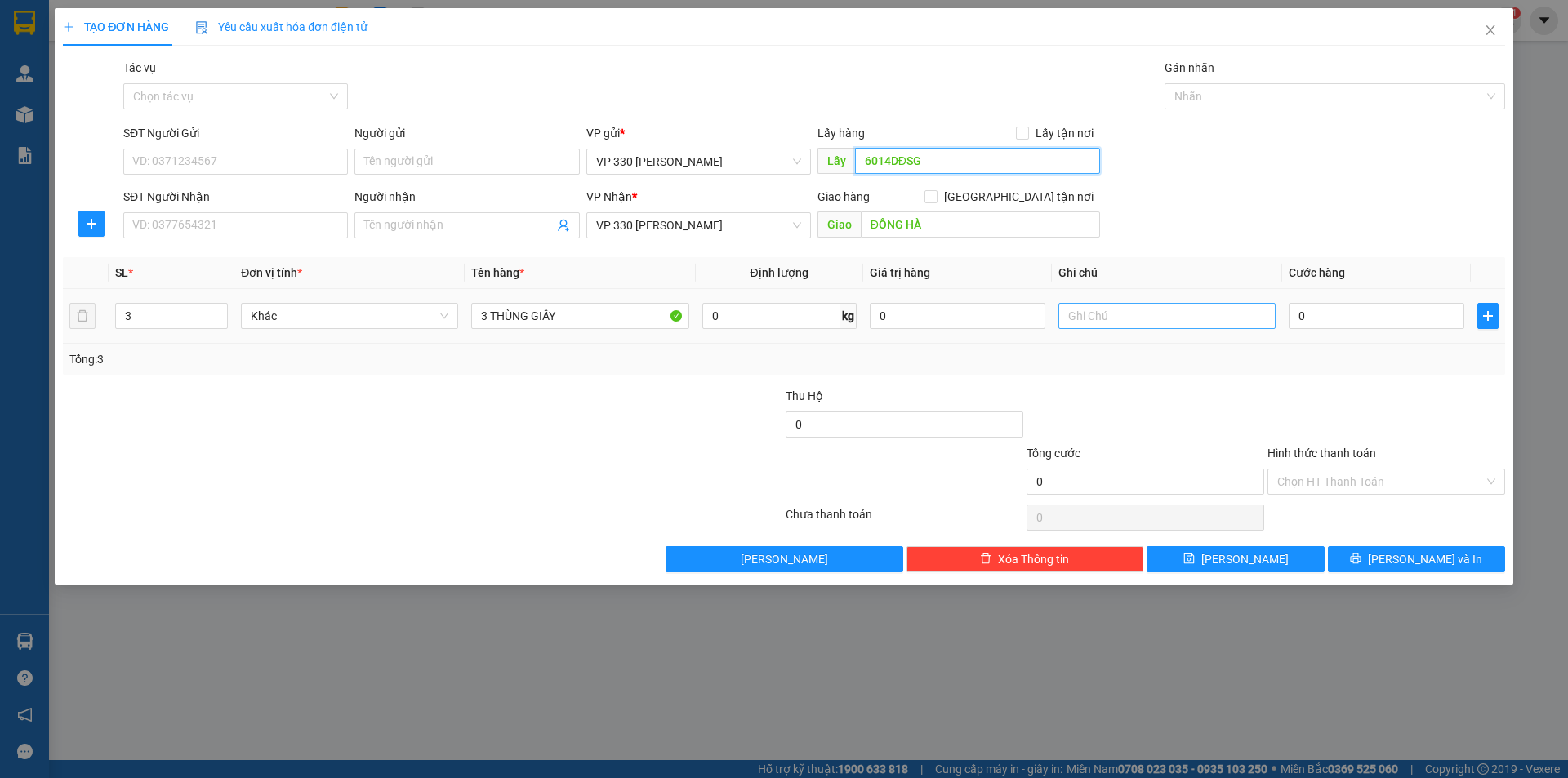
type input "6014DĐSG"
click at [1169, 323] on input "text" at bounding box center [1166, 316] width 217 height 26
type input "6014 CC"
click at [1277, 561] on button "[PERSON_NAME]" at bounding box center [1234, 559] width 177 height 26
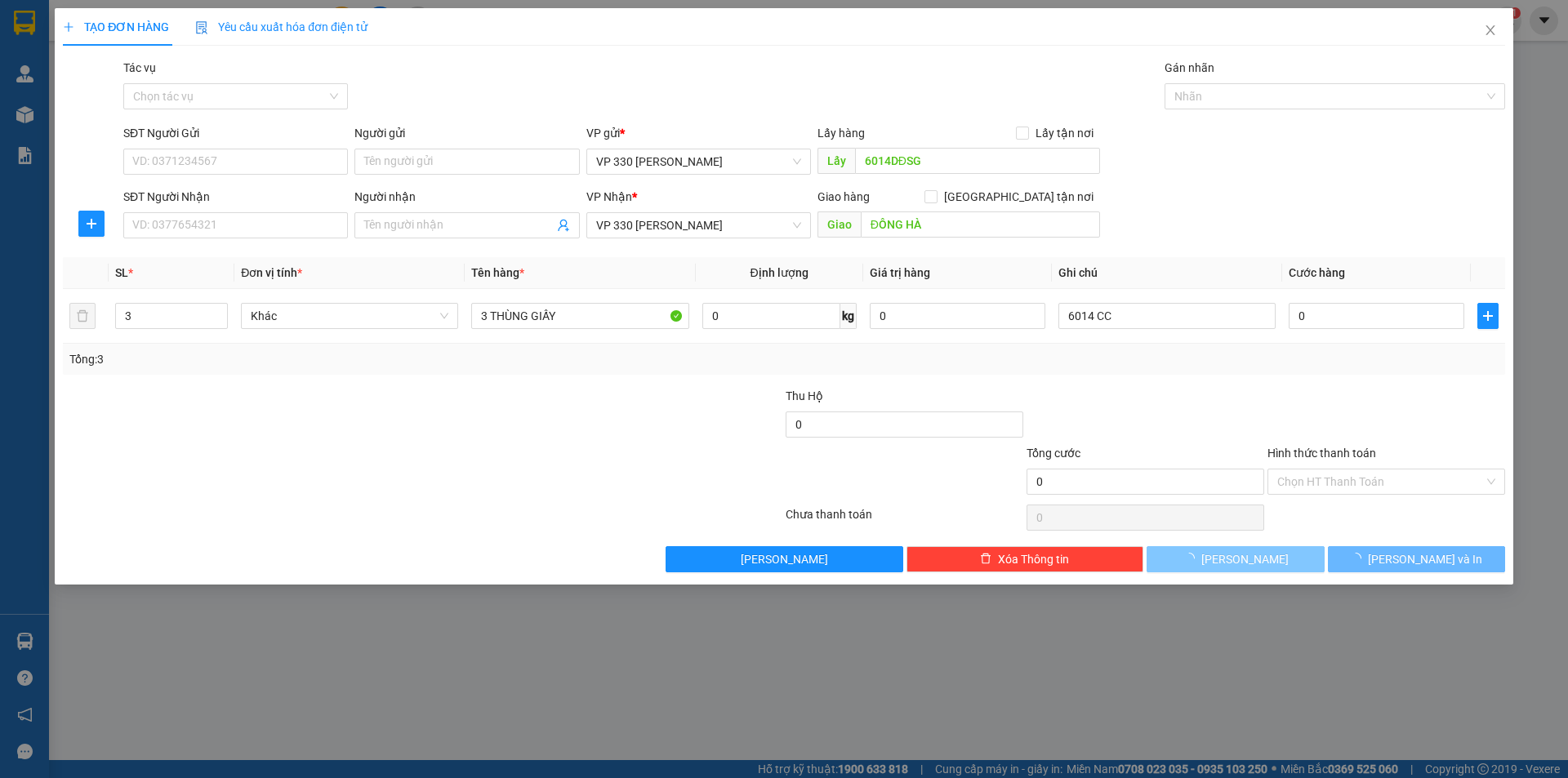
type input "1"
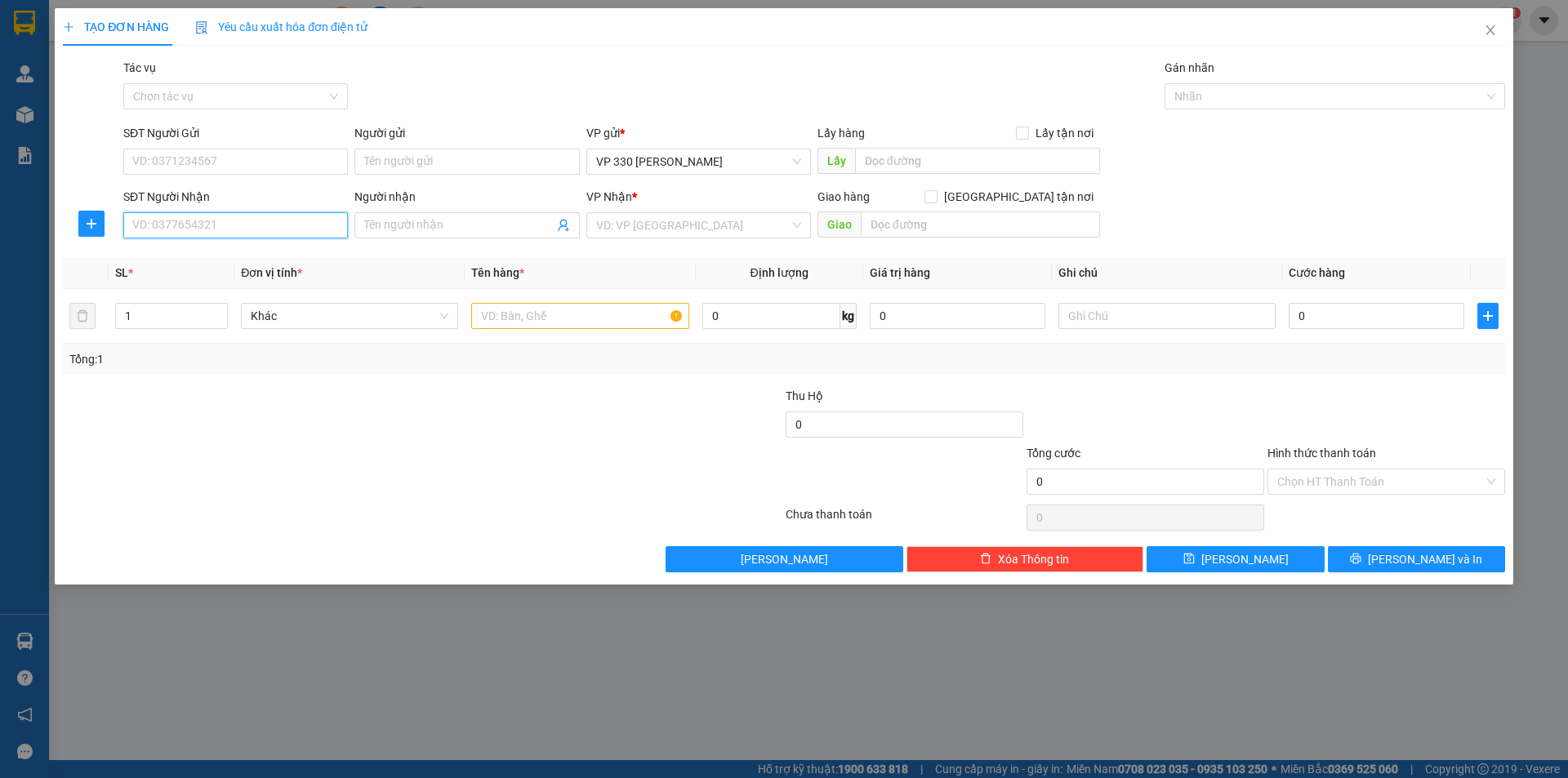
click at [275, 223] on input "SĐT Người Nhận" at bounding box center [236, 225] width 225 height 26
type input "0374076338"
drag, startPoint x: 198, startPoint y: 263, endPoint x: 473, endPoint y: 240, distance: 276.0
click at [200, 263] on div "0374076338" at bounding box center [236, 258] width 205 height 18
type input "ĐÔNG HÀ"
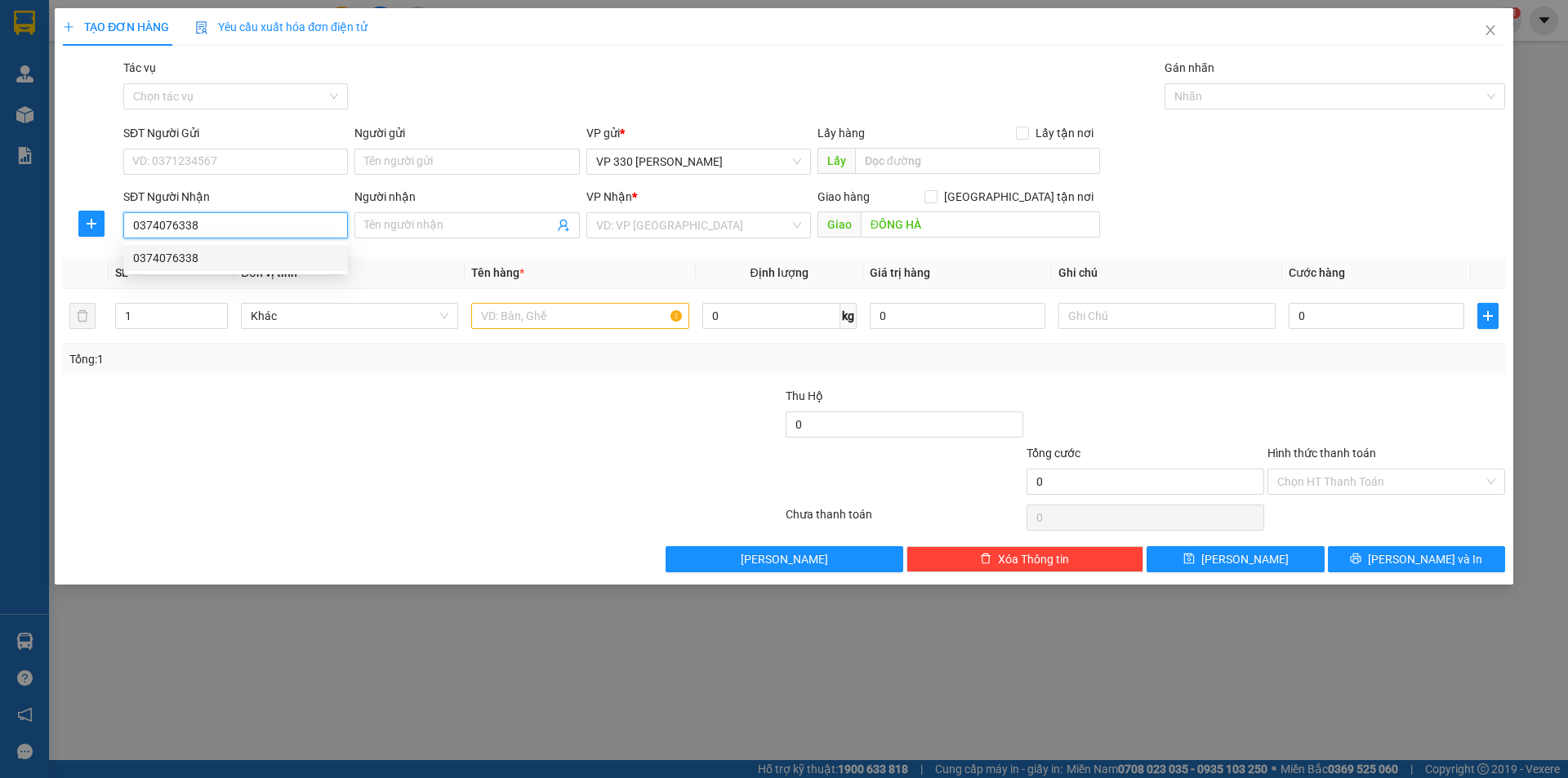
type input "500.000"
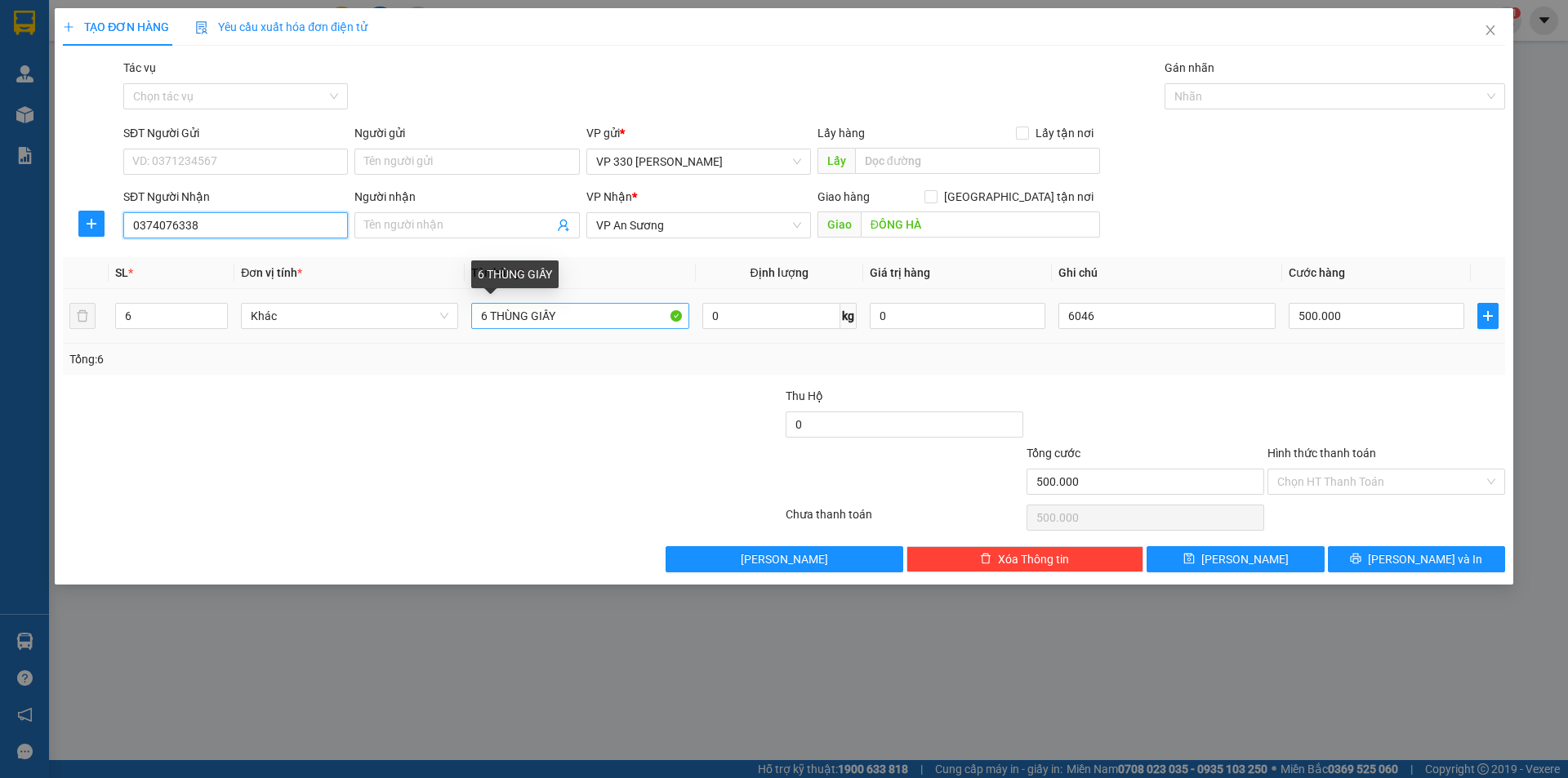
type input "0374076338"
drag, startPoint x: 553, startPoint y: 312, endPoint x: 478, endPoint y: 320, distance: 75.4
click at [478, 320] on input "6 THÙNG GIẤY" at bounding box center [579, 316] width 217 height 26
type input "1 XỐP"
click at [219, 324] on span "down" at bounding box center [219, 321] width 10 height 10
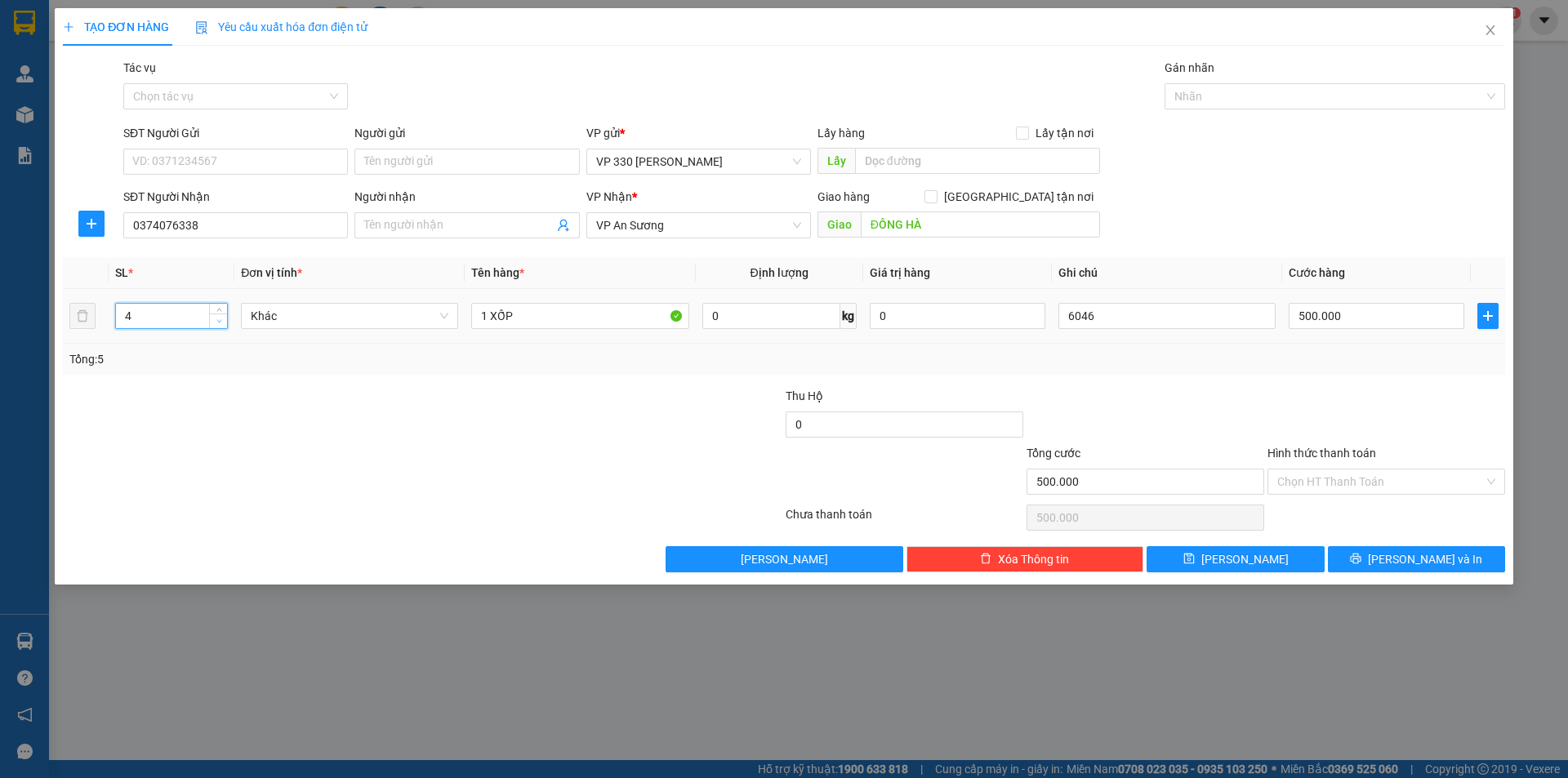
click at [219, 324] on span "down" at bounding box center [219, 321] width 10 height 10
type input "1"
click at [219, 324] on span "down" at bounding box center [219, 321] width 10 height 10
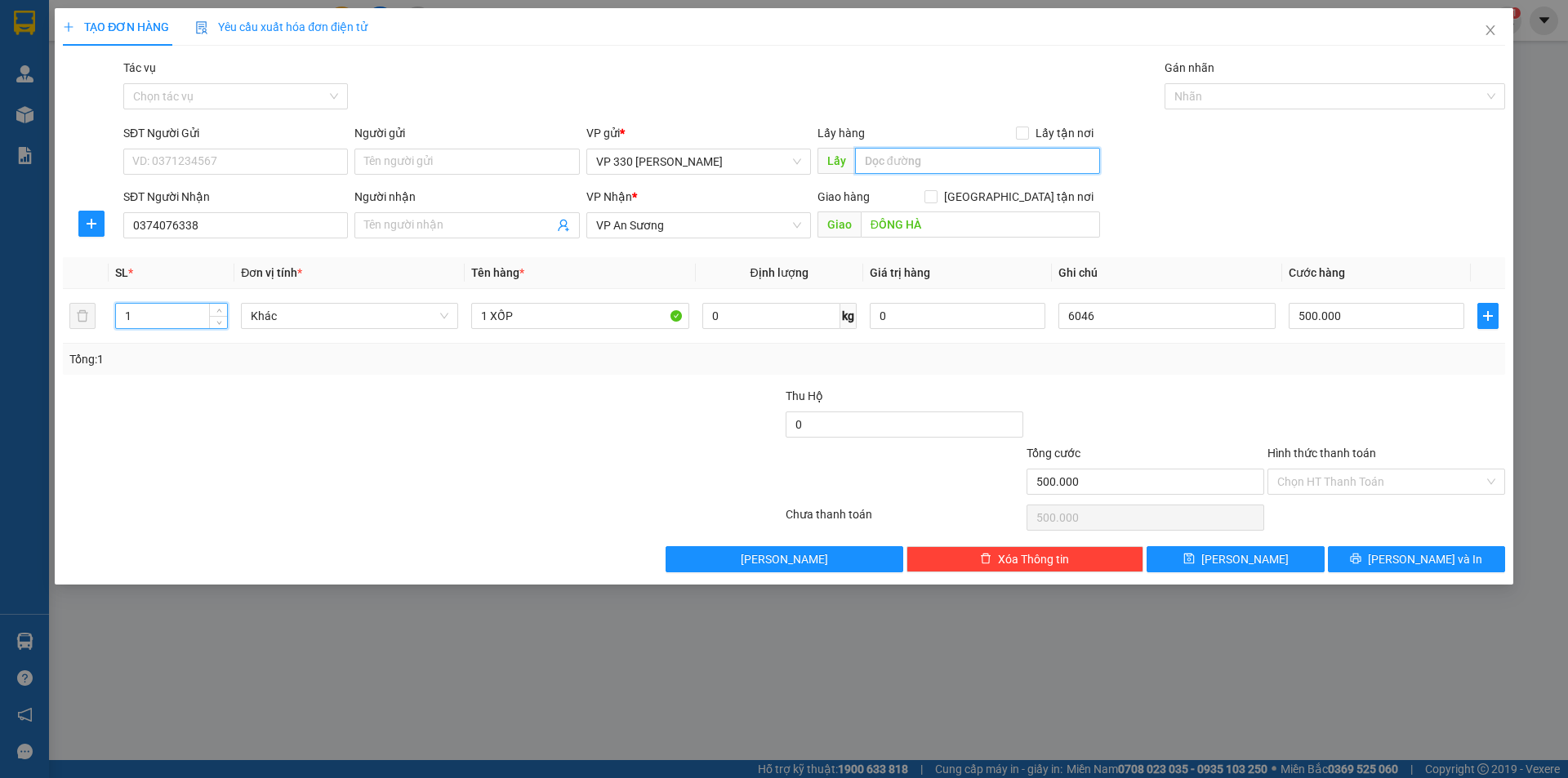
click at [943, 154] on input "text" at bounding box center [977, 160] width 245 height 26
type input "6014DĐSG"
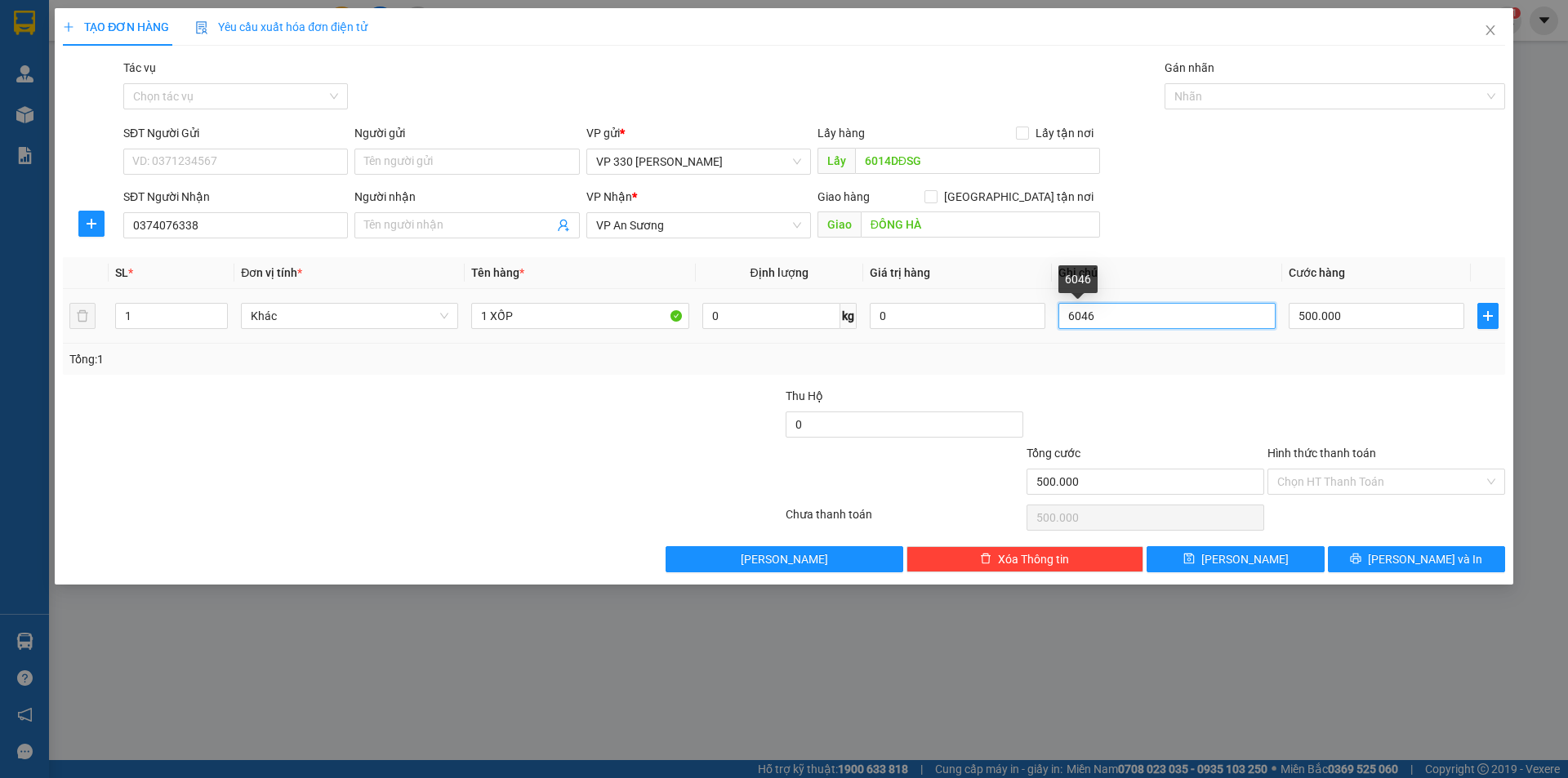
click at [1144, 323] on input "6046" at bounding box center [1166, 316] width 217 height 26
type input "6"
type input "6014"
click at [1395, 317] on input "500.000" at bounding box center [1375, 316] width 175 height 26
type input "0"
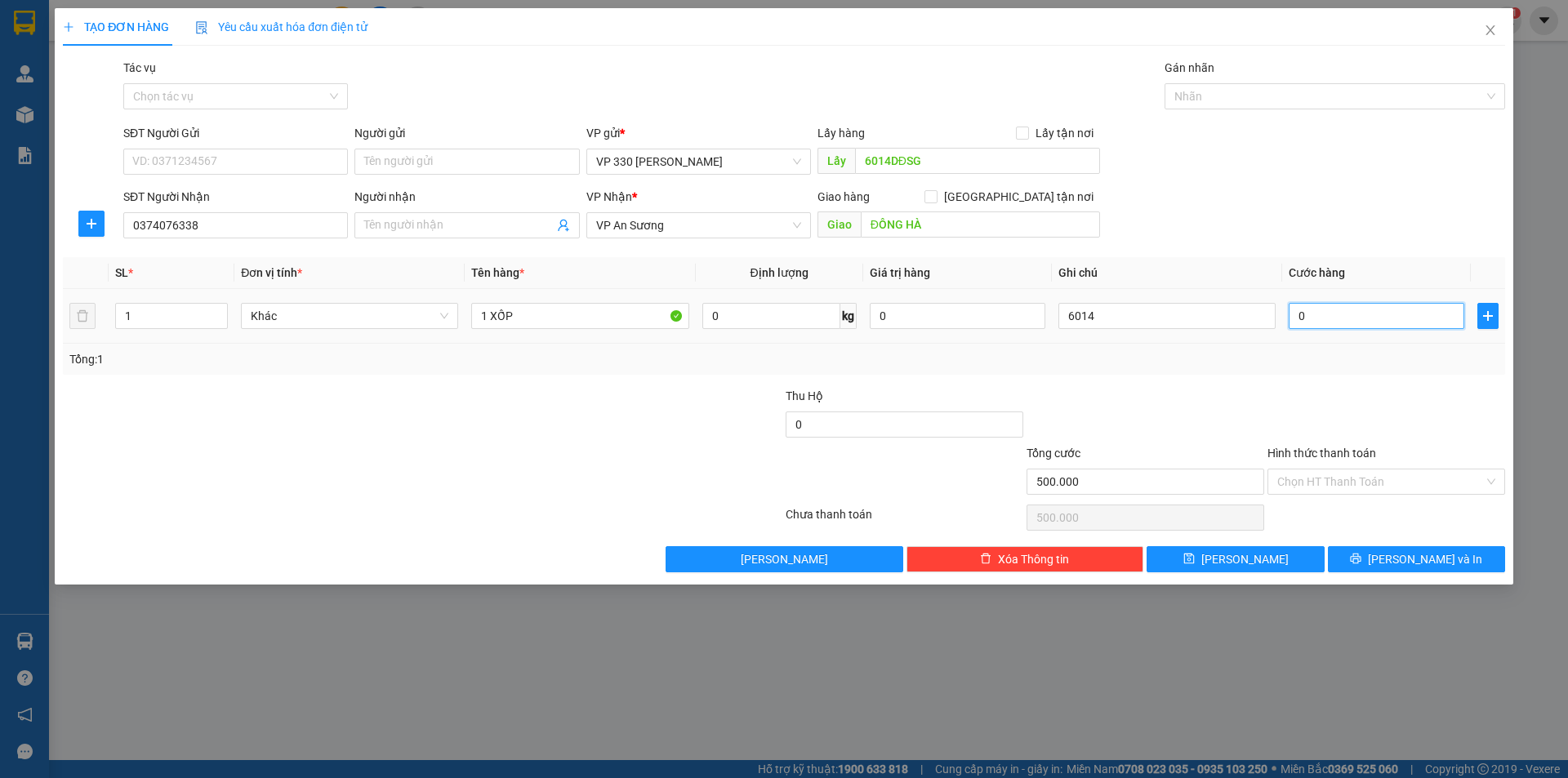
type input "0"
click at [1124, 325] on input "6014" at bounding box center [1166, 316] width 217 height 26
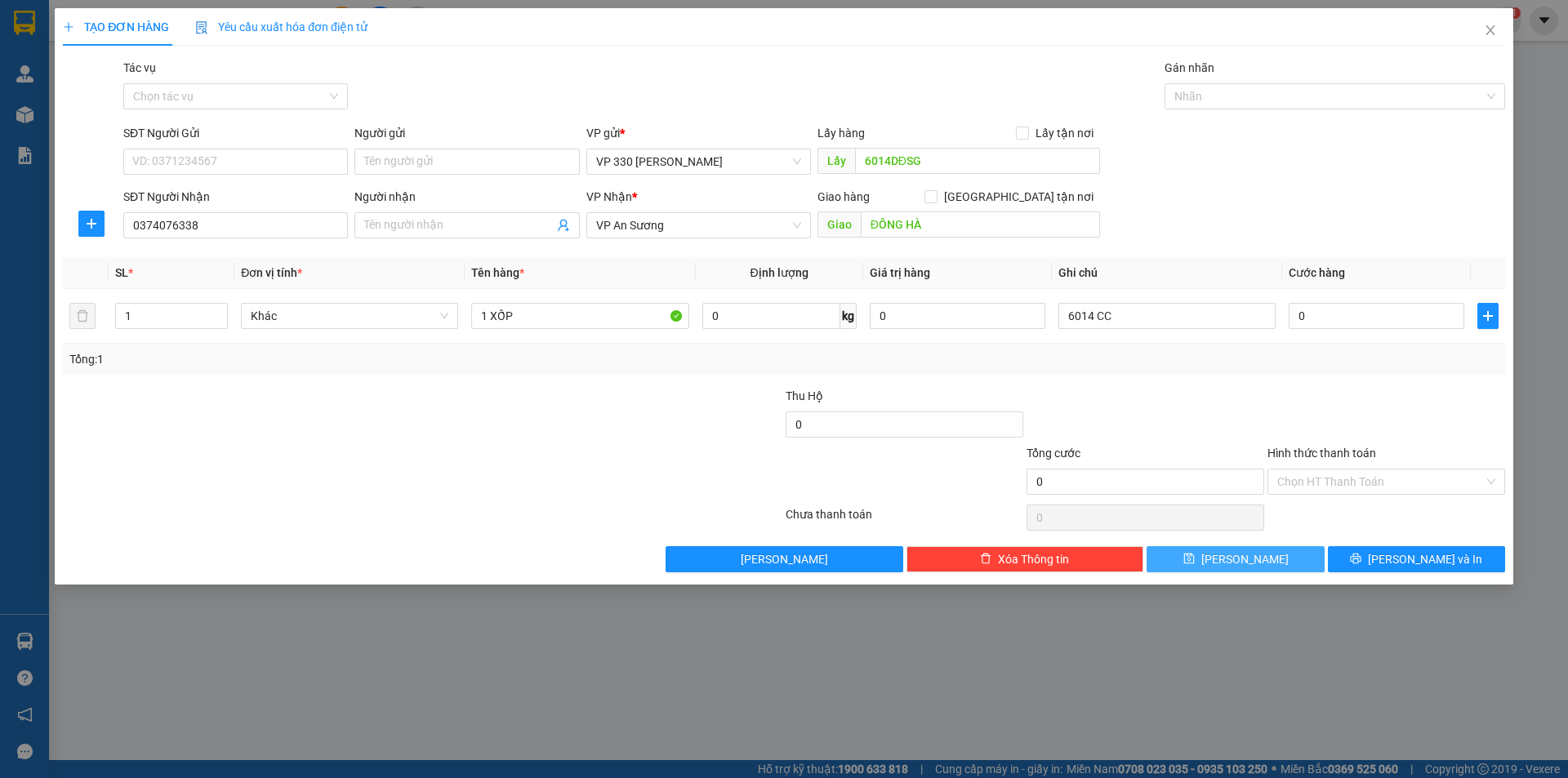
click at [1234, 562] on span "[PERSON_NAME]" at bounding box center [1244, 559] width 87 height 18
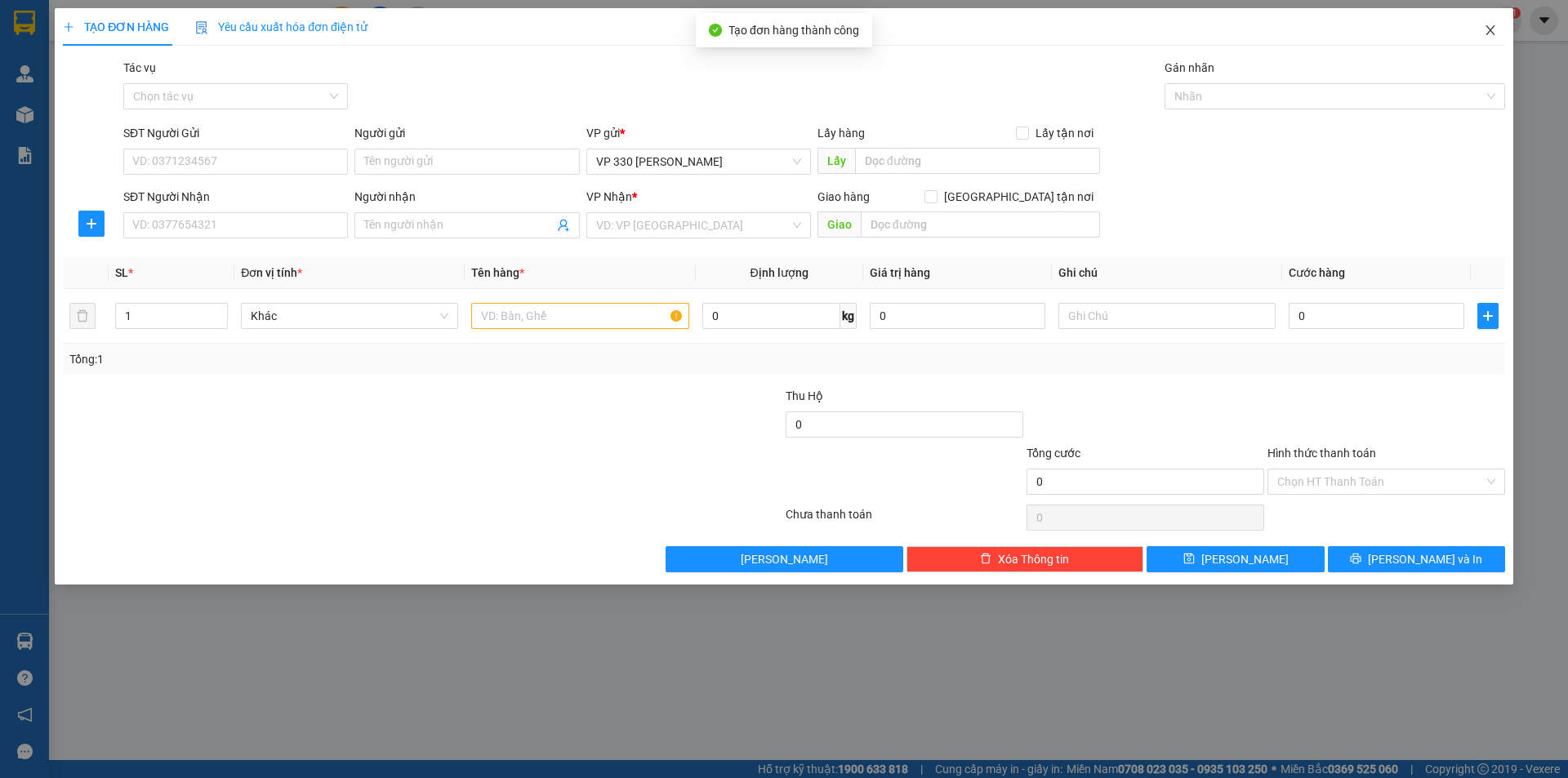
click at [1490, 33] on icon "close" at bounding box center [1490, 30] width 13 height 13
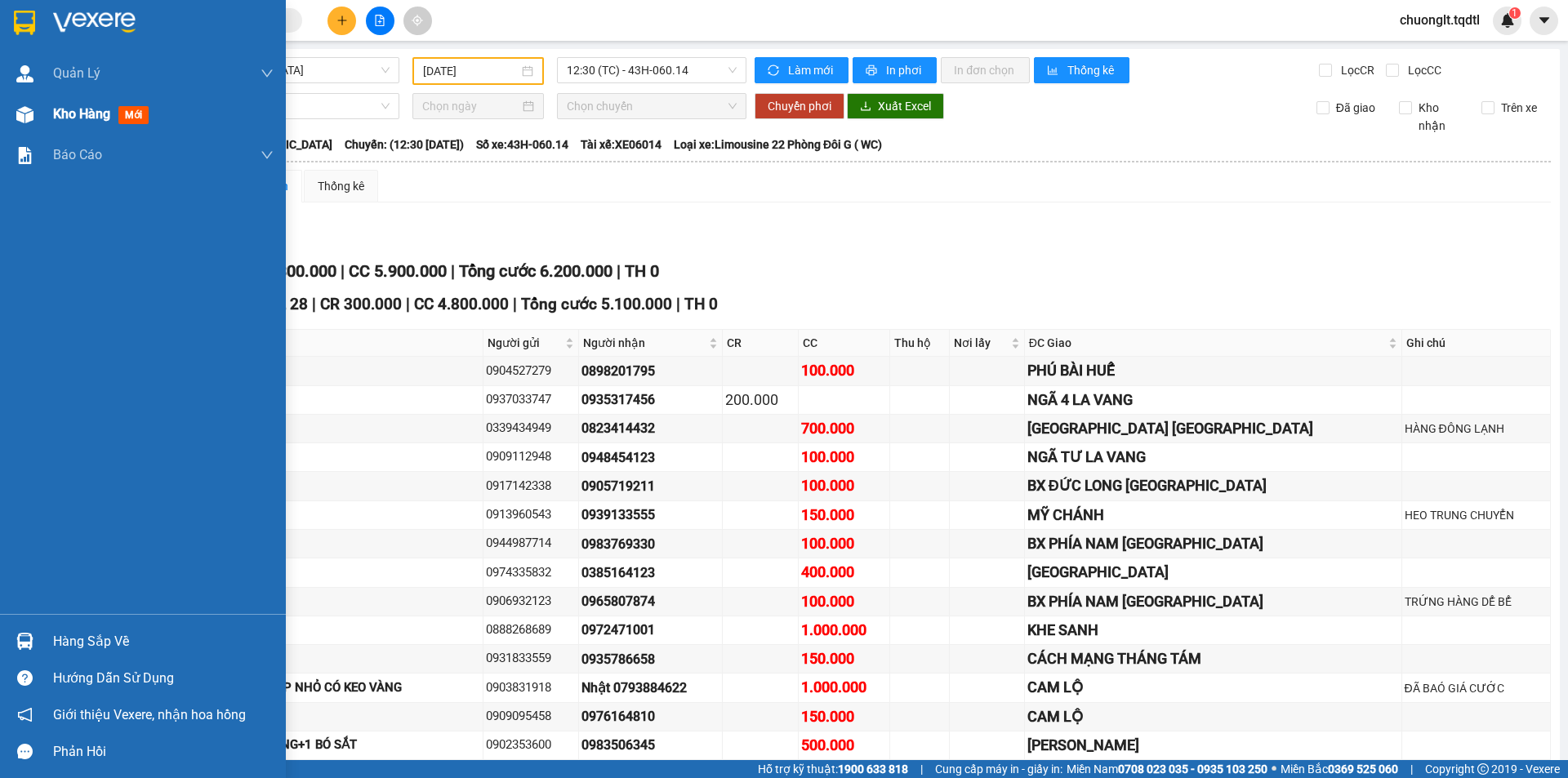
click at [54, 103] on div "Kho hàng mới" at bounding box center [103, 113] width 102 height 21
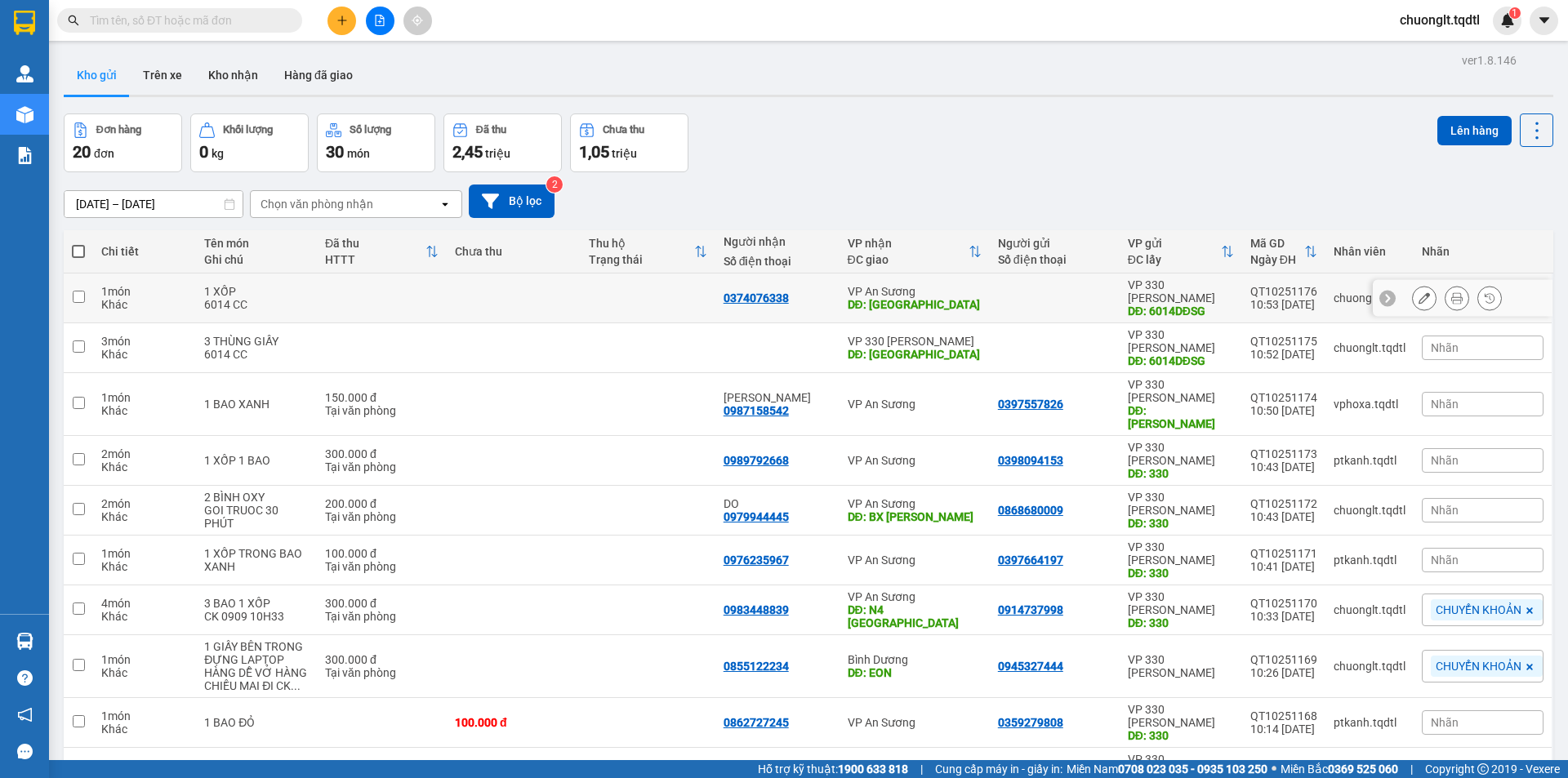
drag, startPoint x: 280, startPoint y: 285, endPoint x: 272, endPoint y: 299, distance: 16.1
click at [281, 285] on div "1 XỐP" at bounding box center [256, 291] width 104 height 13
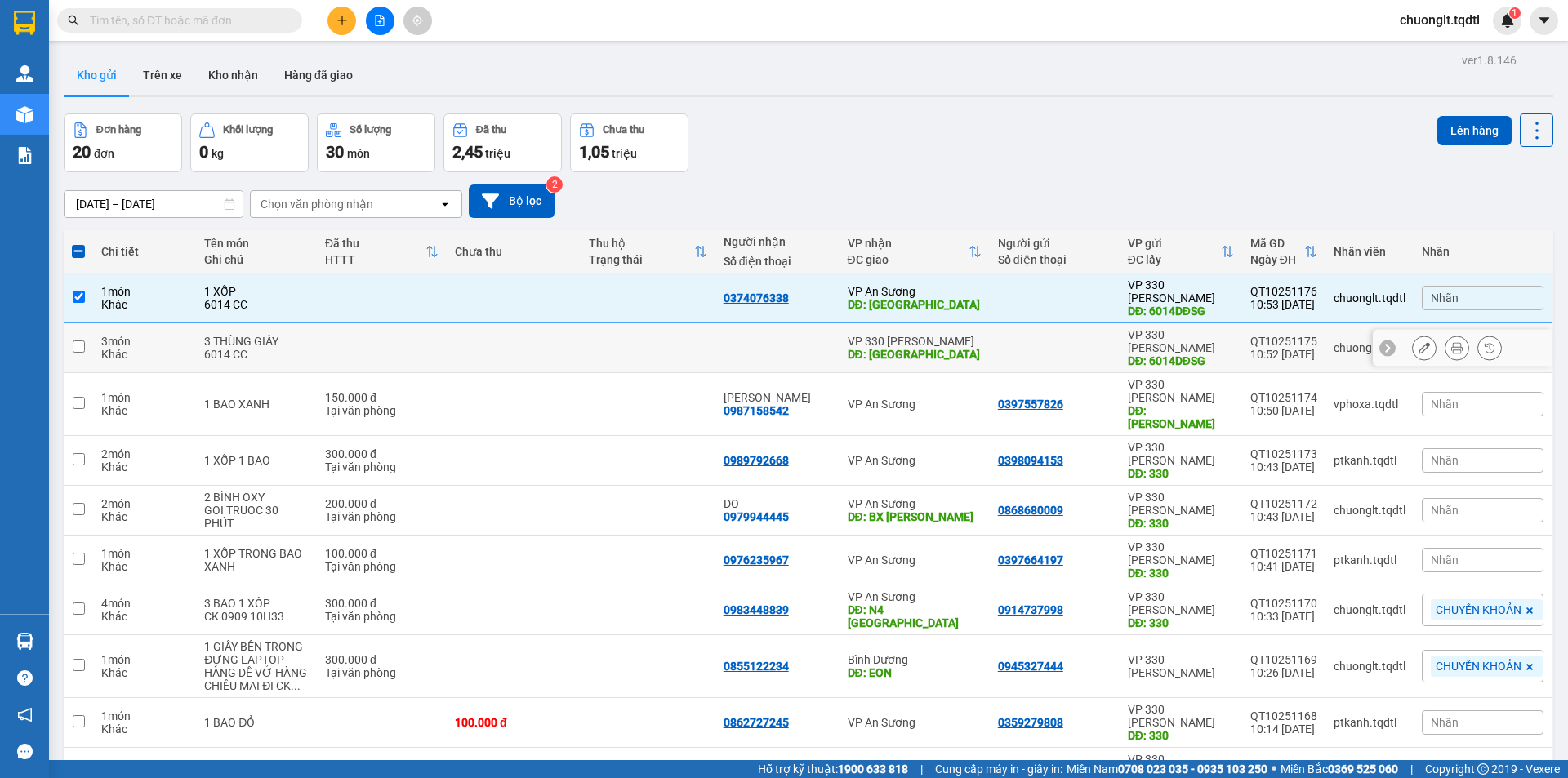
click at [245, 348] on div "6014 CC" at bounding box center [256, 354] width 104 height 13
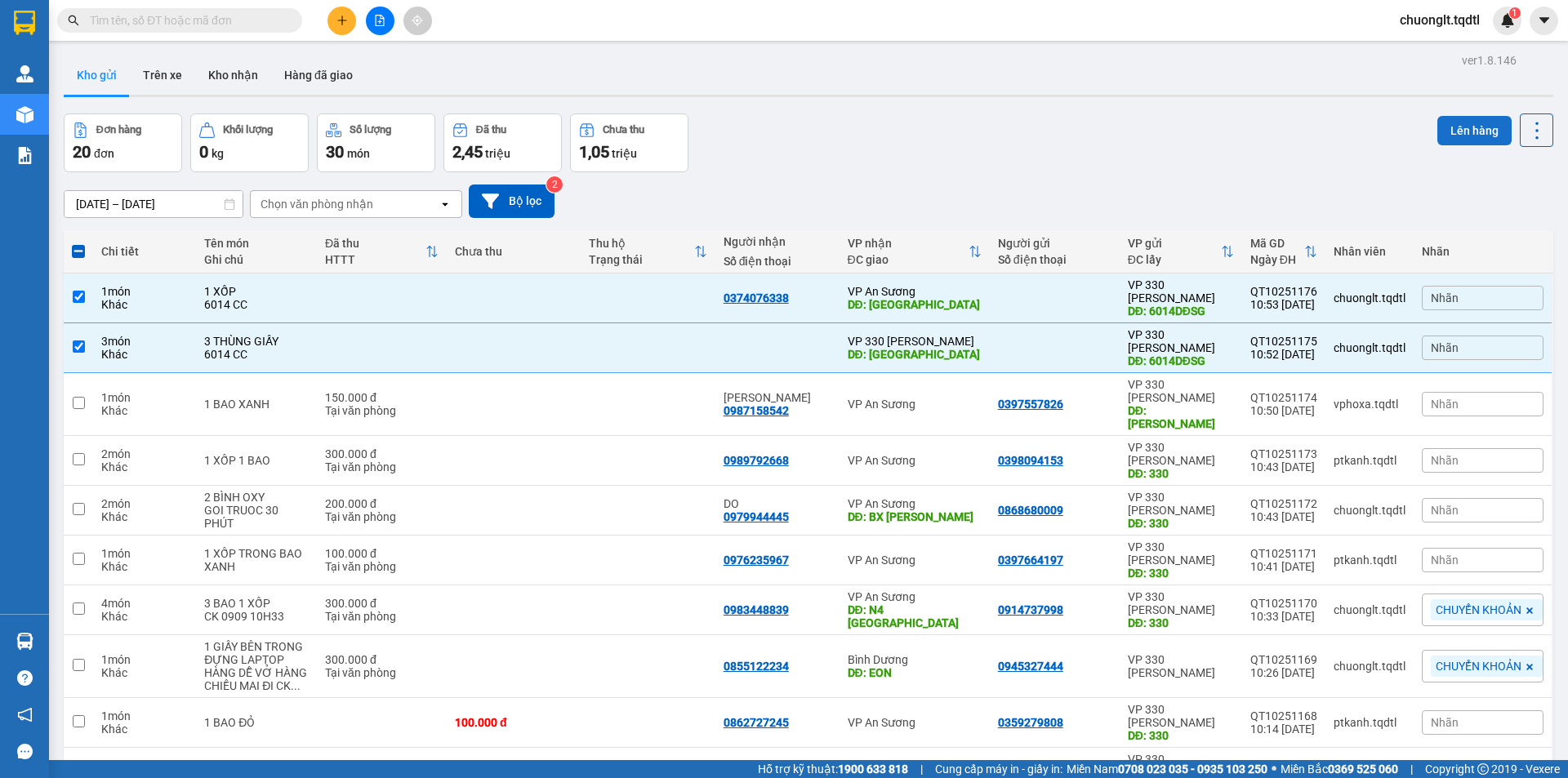
click at [1459, 126] on button "Lên hàng" at bounding box center [1474, 130] width 75 height 30
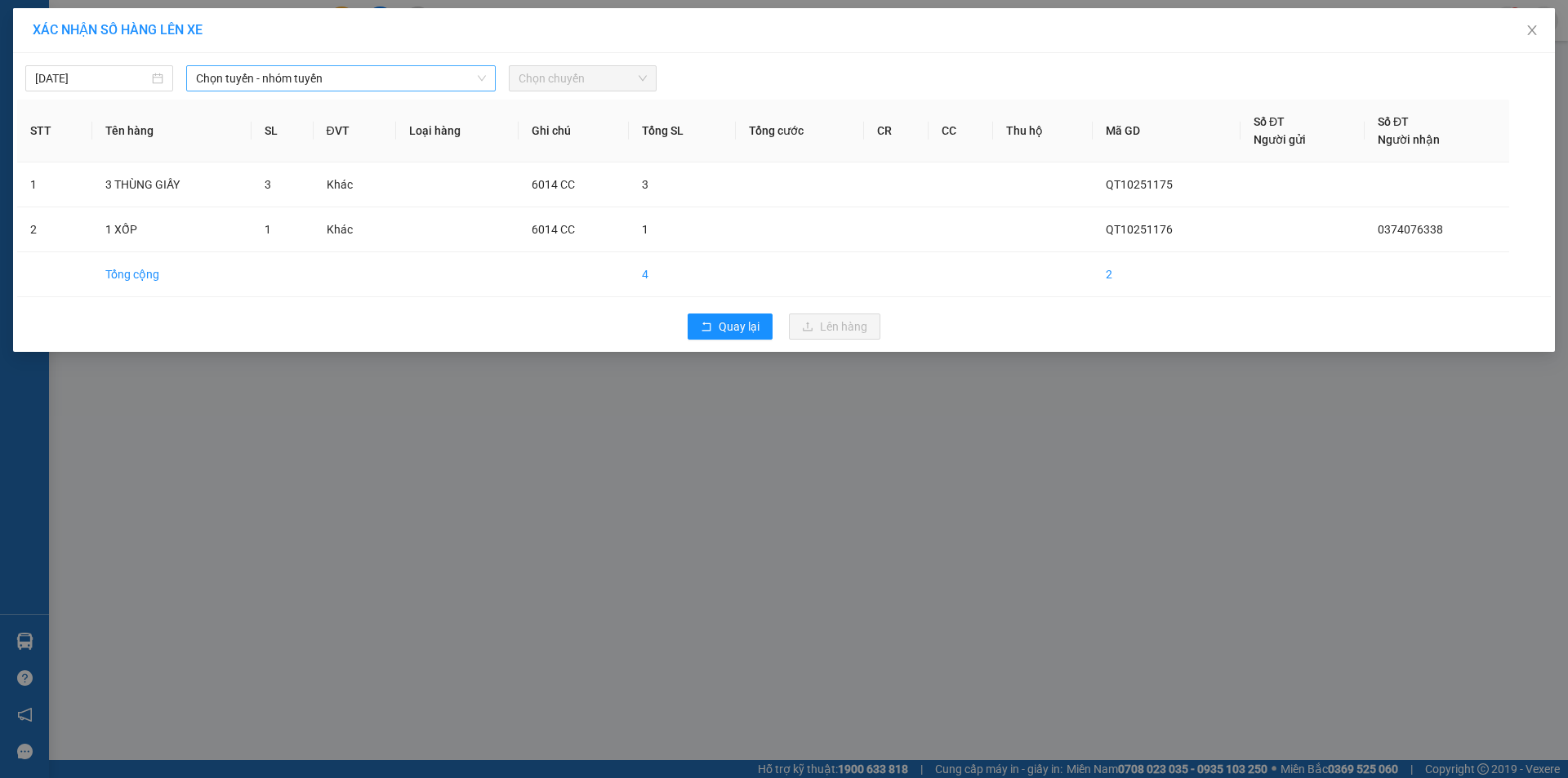
click at [367, 85] on span "Chọn tuyến - nhóm tuyến" at bounding box center [341, 78] width 290 height 24
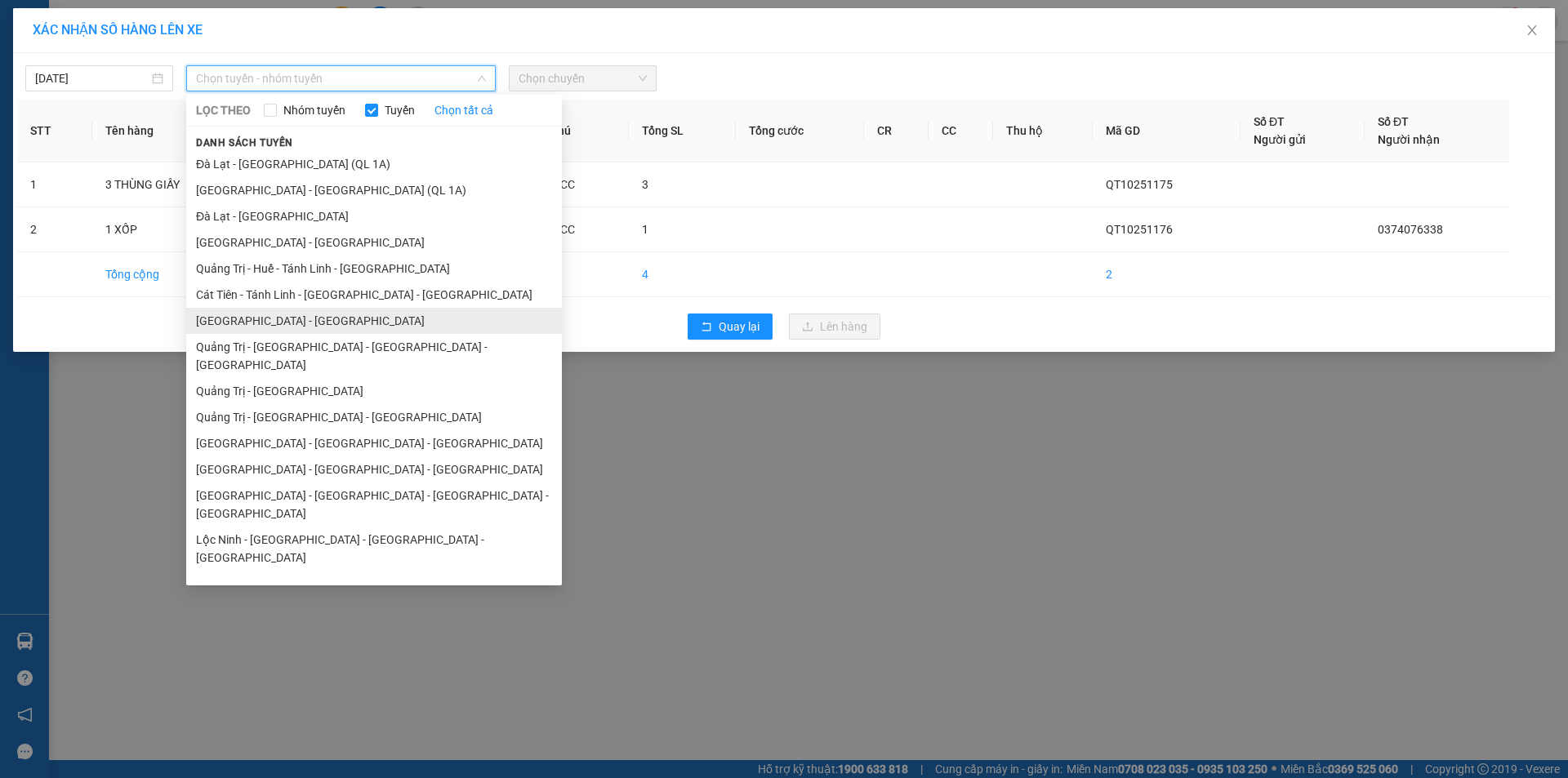
click at [280, 308] on li "[GEOGRAPHIC_DATA] - [GEOGRAPHIC_DATA]" at bounding box center [374, 320] width 376 height 26
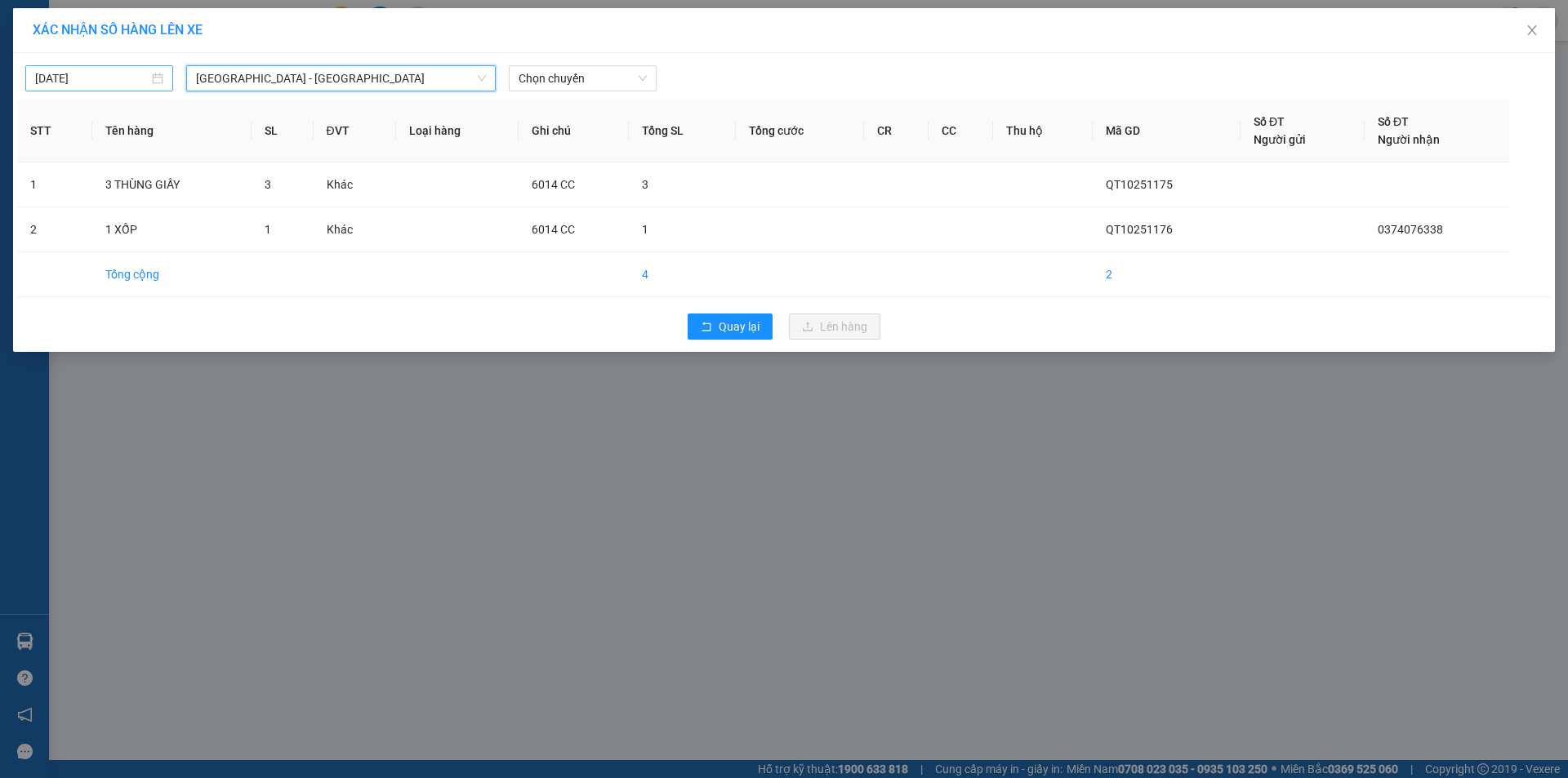
click at [137, 75] on input "[DATE]" at bounding box center [92, 78] width 113 height 18
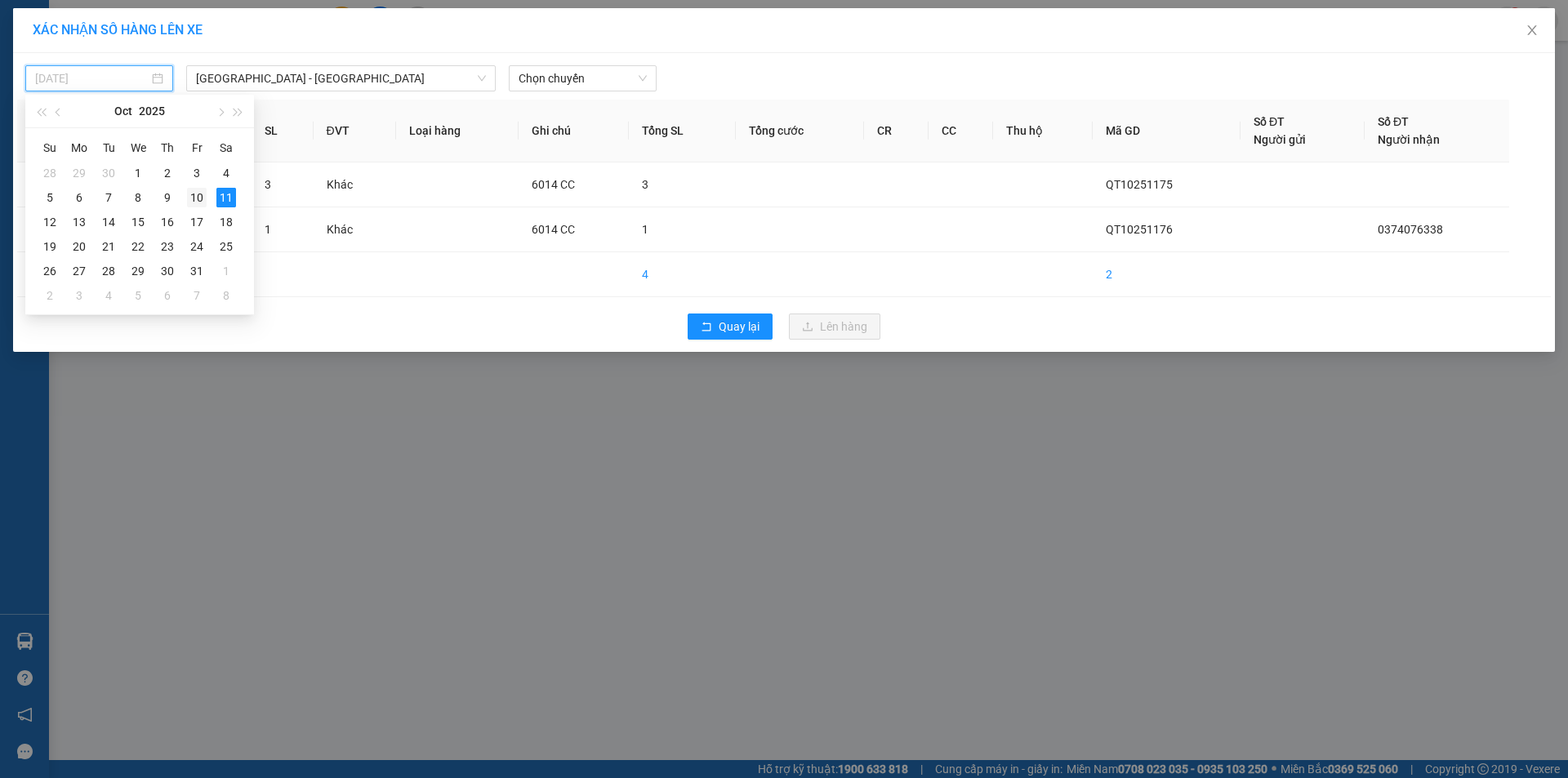
click at [192, 192] on div "10" at bounding box center [197, 198] width 20 height 20
type input "10/10/2025"
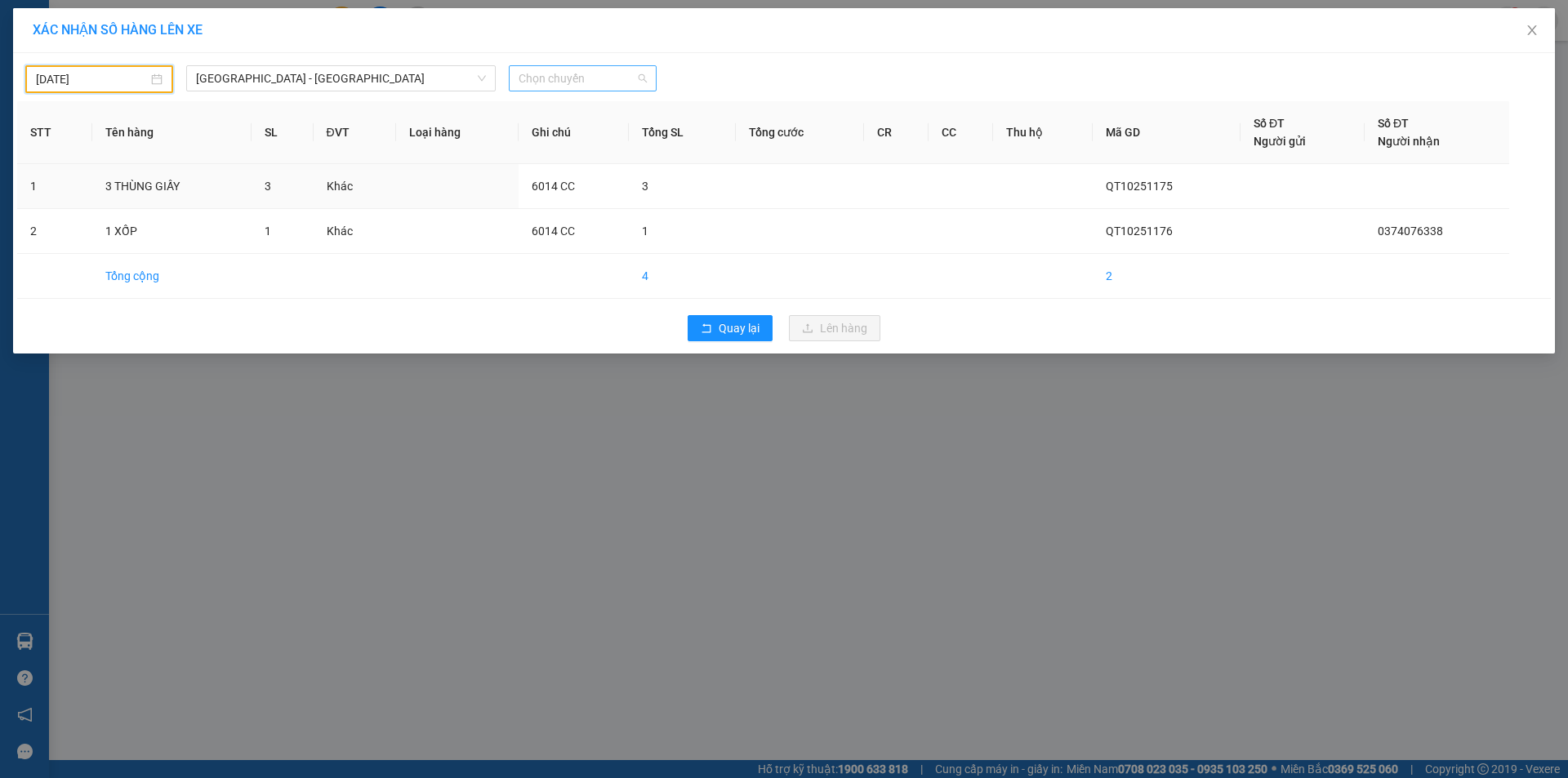
click at [598, 79] on span "Chọn chuyến" at bounding box center [582, 78] width 129 height 24
click at [616, 191] on div "12:30 (TC) - 43H-060.14" at bounding box center [582, 190] width 128 height 18
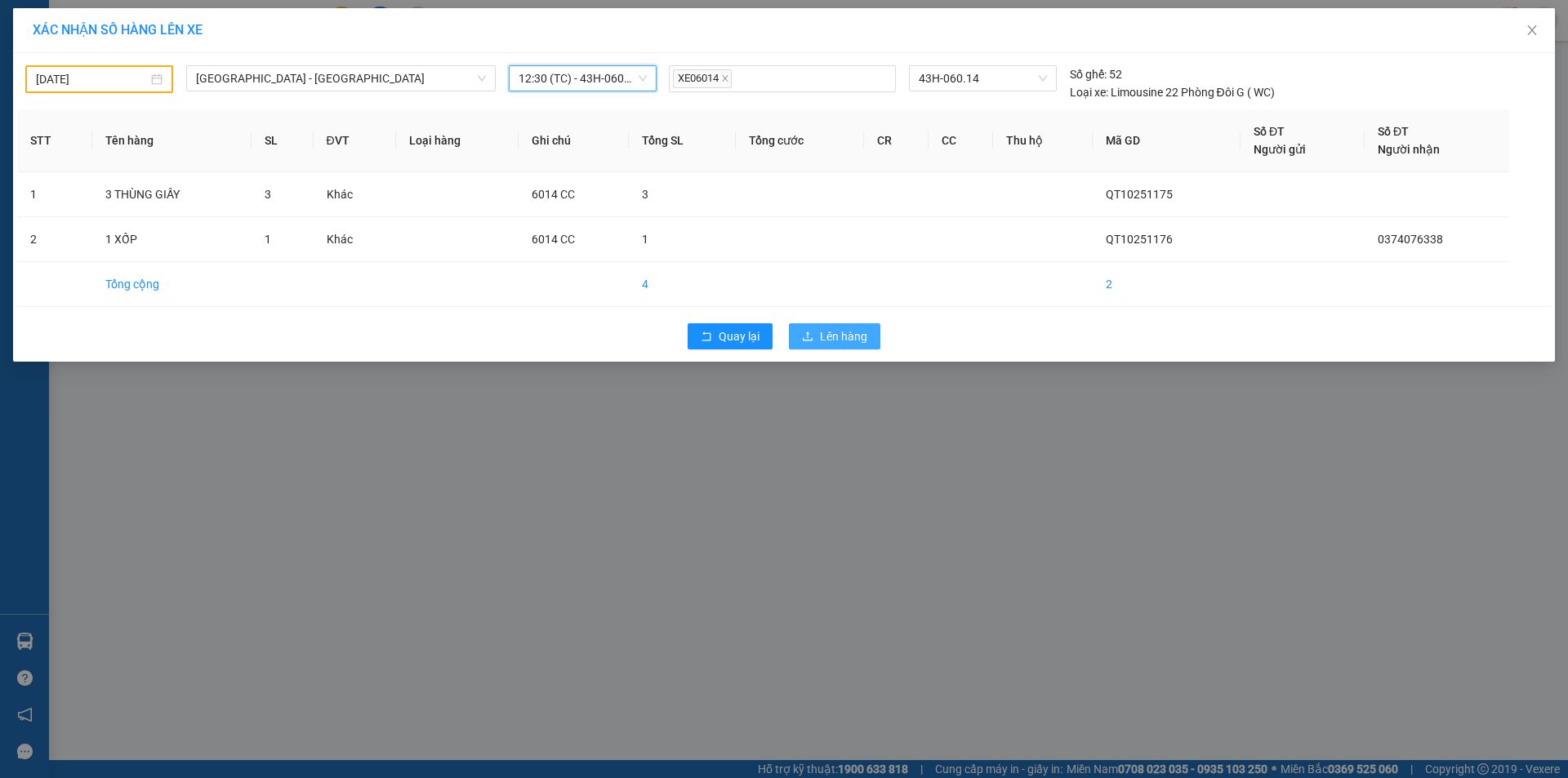
click at [820, 325] on button "Lên hàng" at bounding box center [835, 335] width 92 height 26
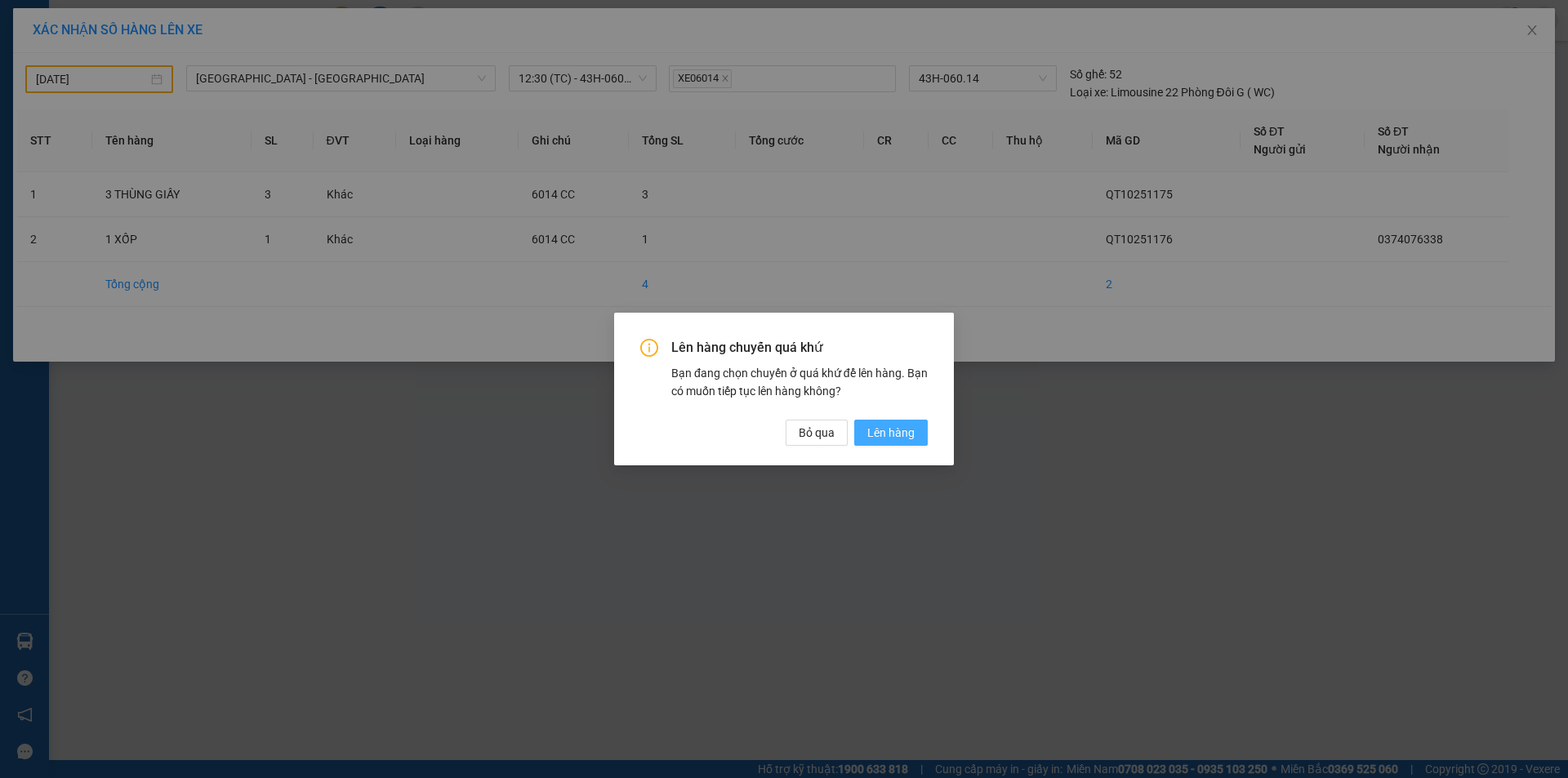
click at [898, 427] on span "Lên hàng" at bounding box center [891, 433] width 48 height 18
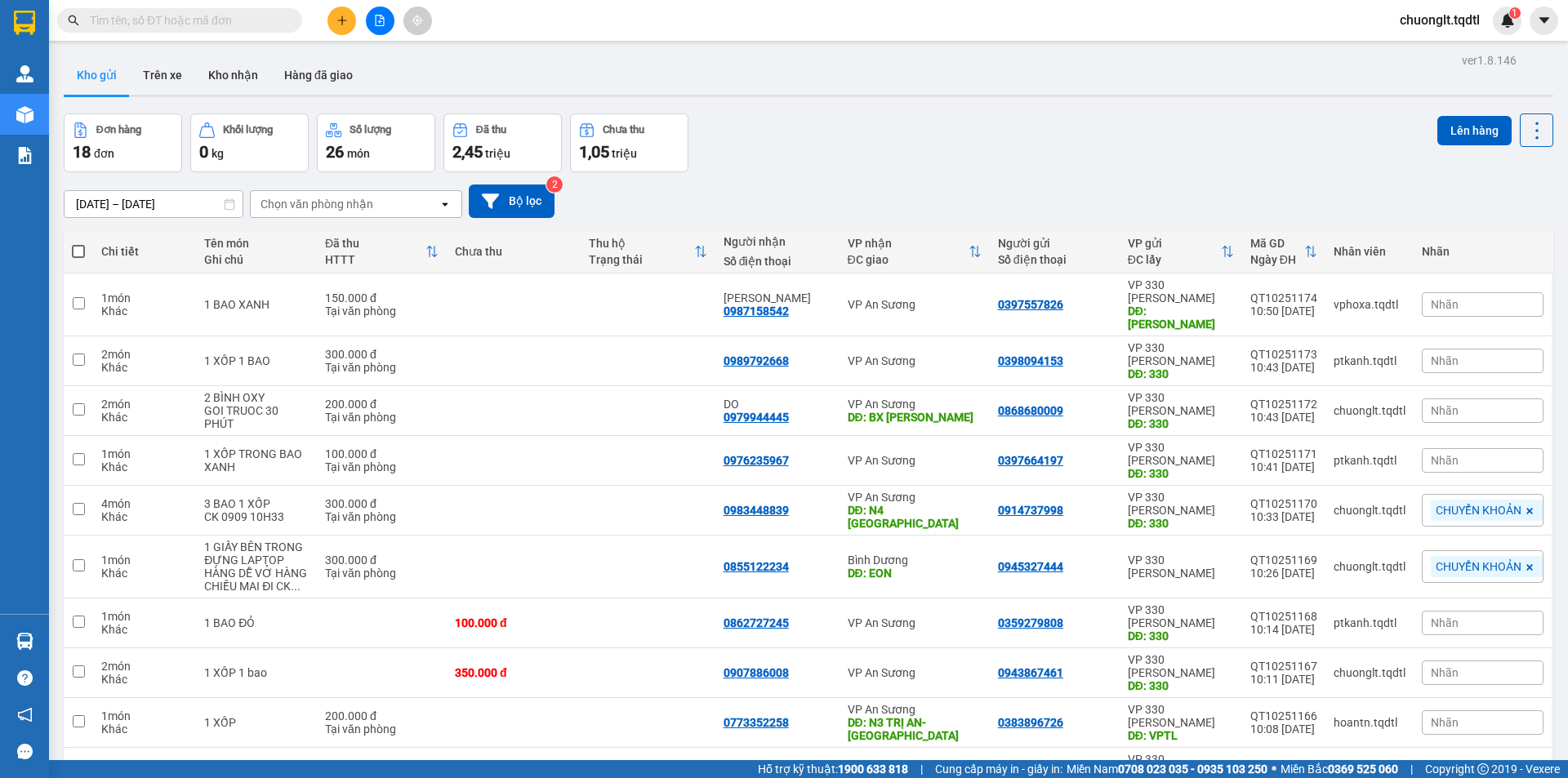
click at [376, 19] on icon "file-add" at bounding box center [380, 20] width 12 height 12
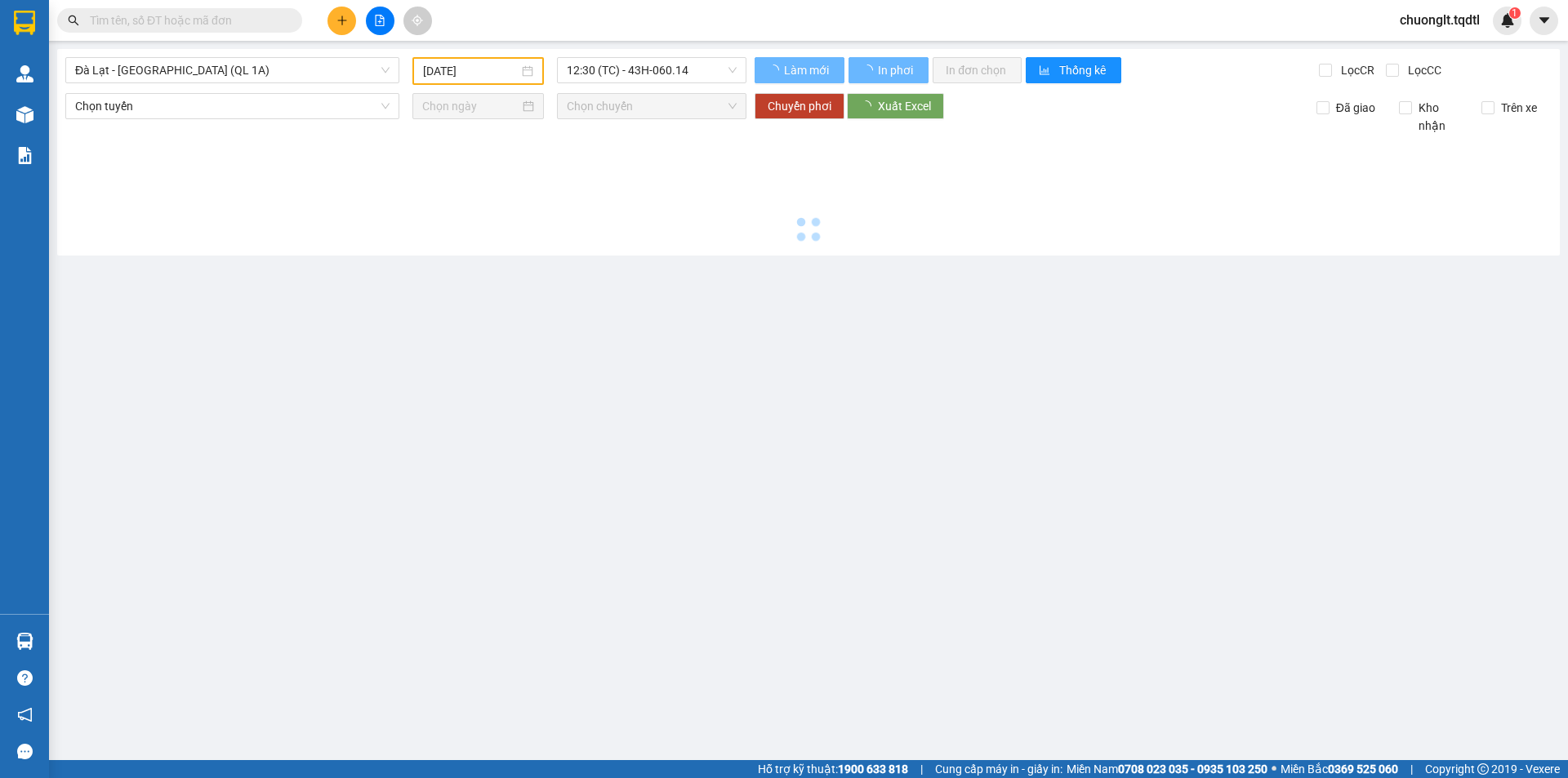
type input "[DATE]"
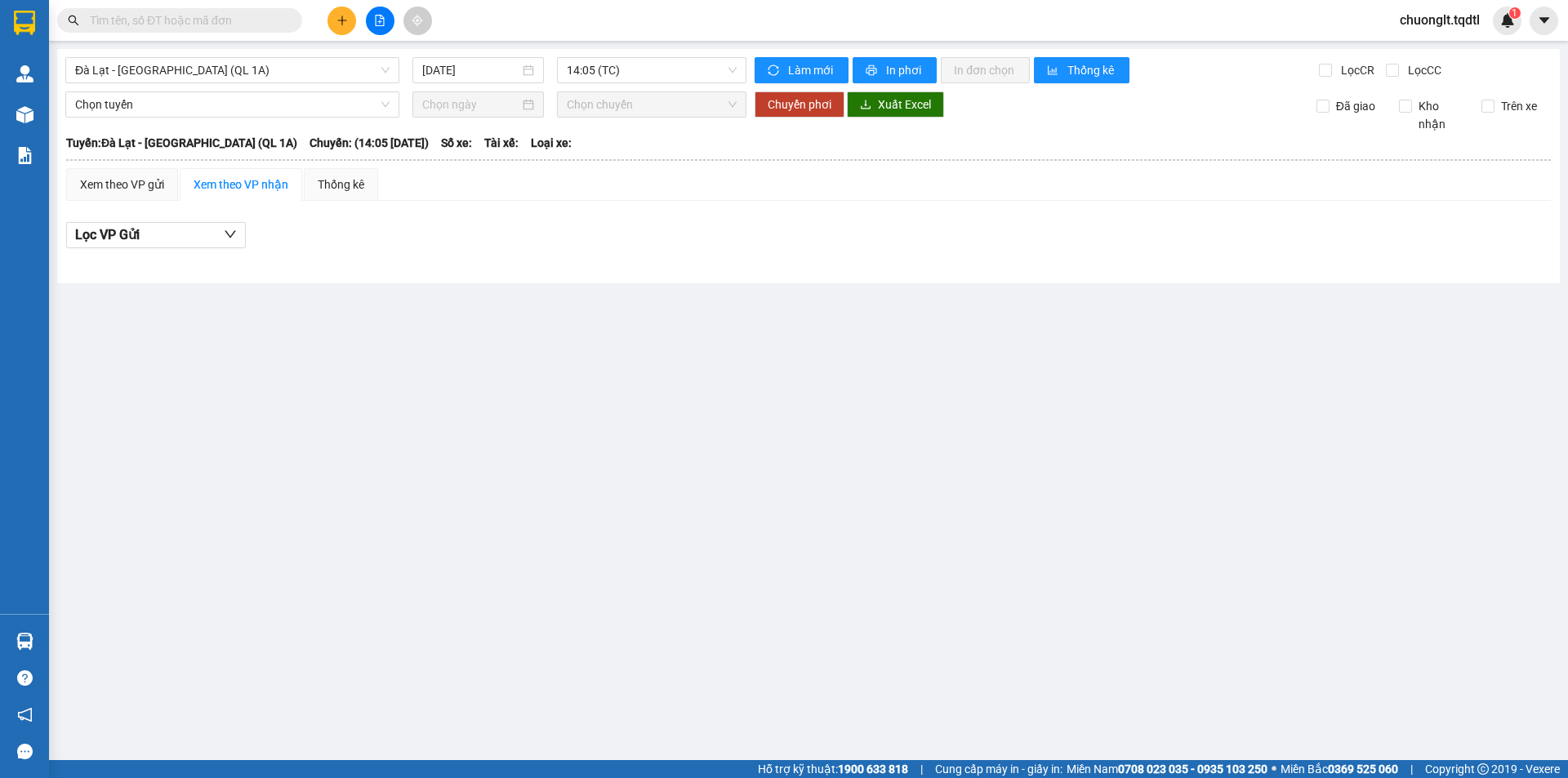
click at [341, 56] on div "Đà Lạt - Sài Gòn (QL 1A) 11/10/2025 14:05 (TC) Làm mới In phơi In đơn chọn Thốn…" at bounding box center [809, 165] width 1502 height 235
click at [338, 68] on span "Đà Lạt - [GEOGRAPHIC_DATA] (QL 1A)" at bounding box center [232, 69] width 314 height 24
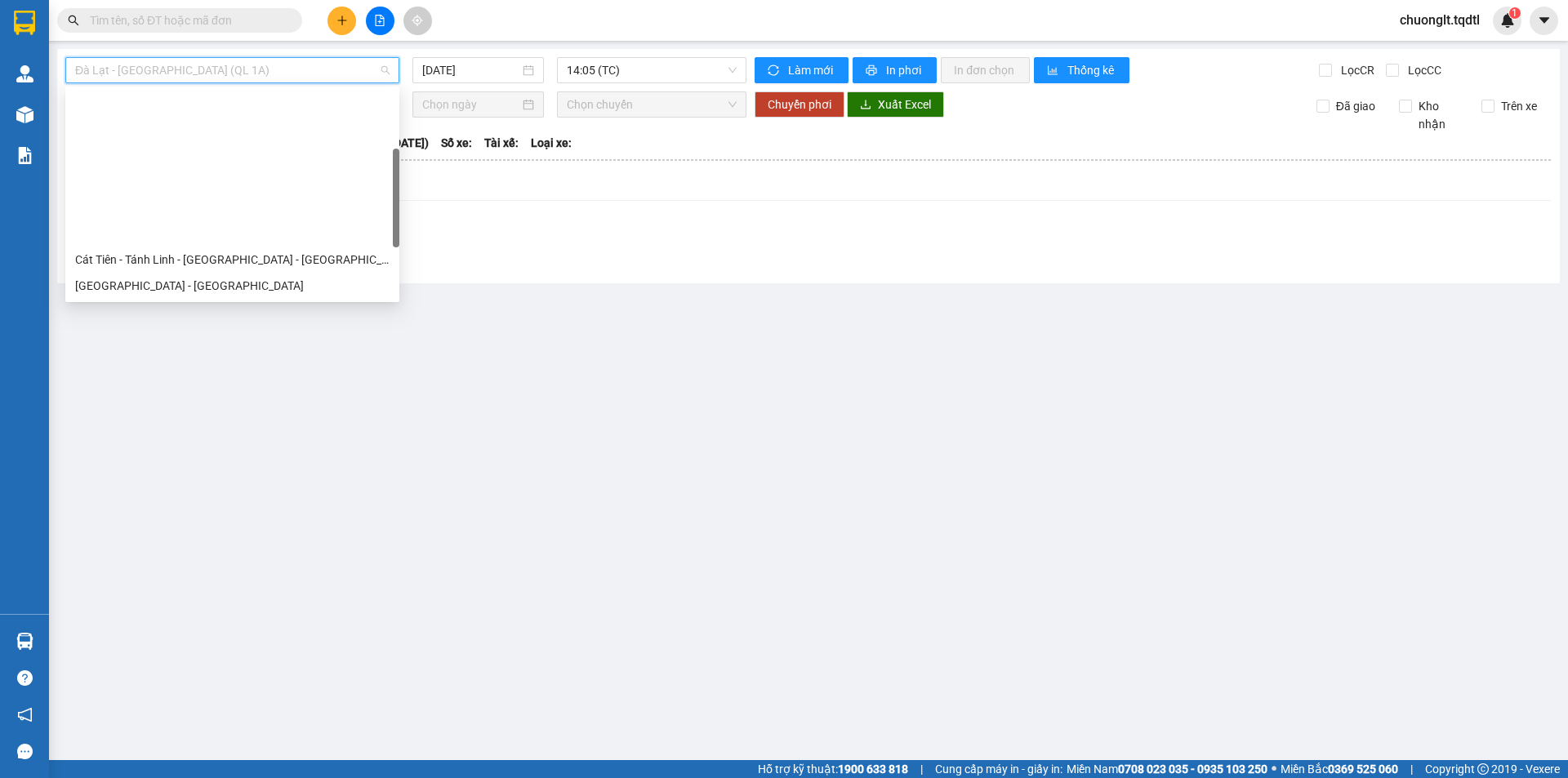
click at [219, 329] on div "Quảng Trị - [GEOGRAPHIC_DATA]" at bounding box center [232, 338] width 314 height 18
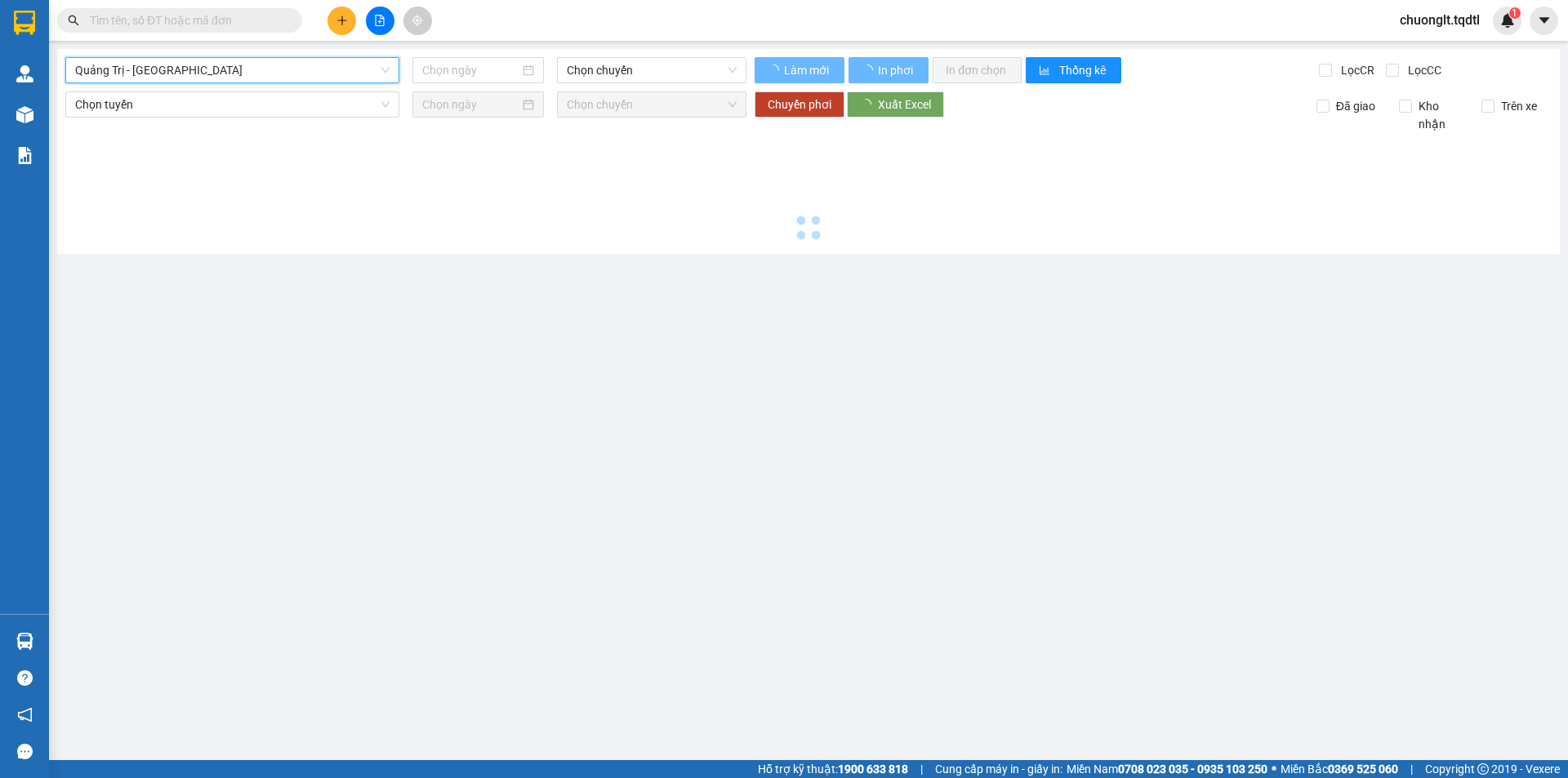
type input "[DATE]"
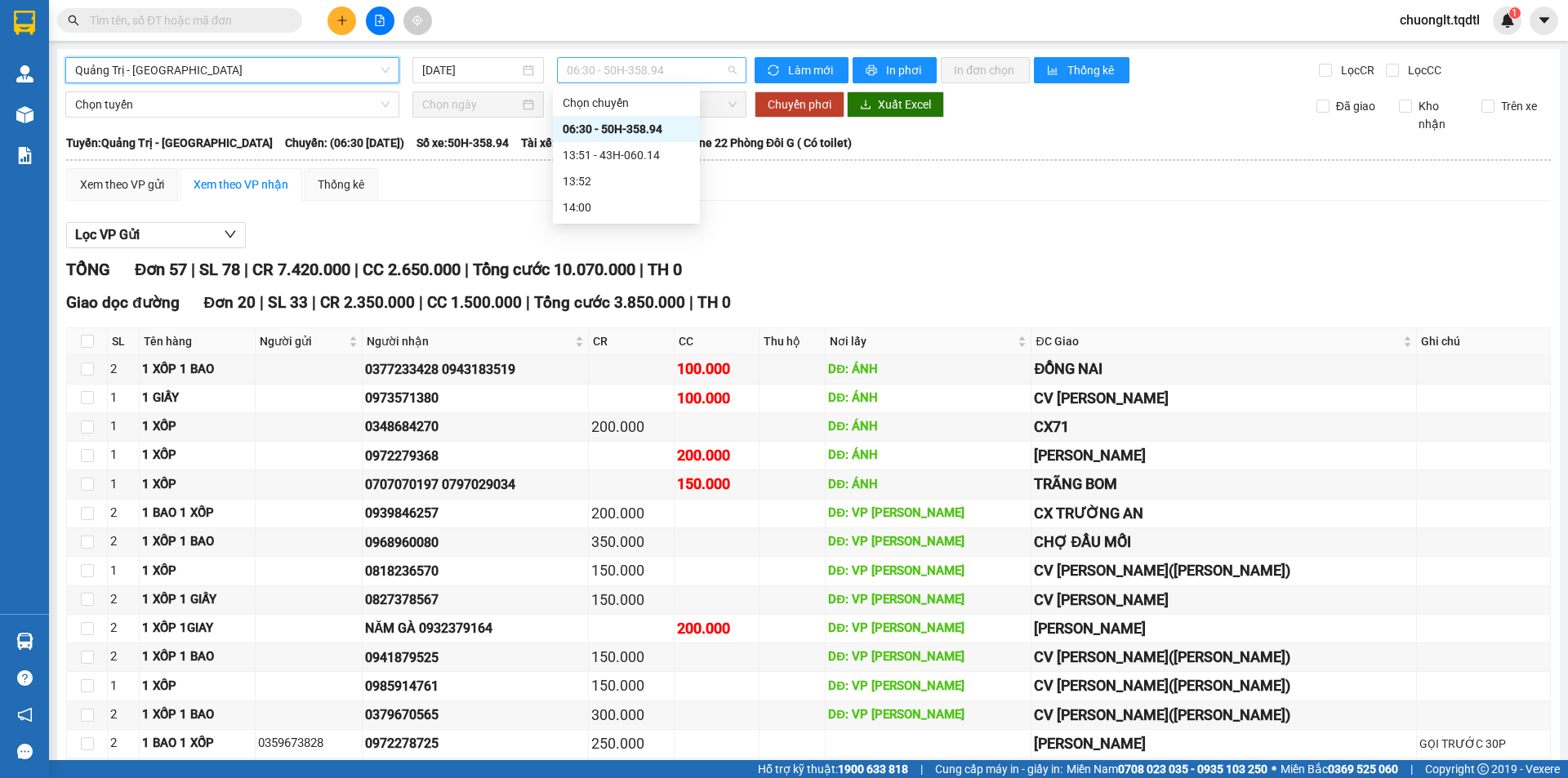
click at [702, 73] on span "06:30 - 50H-358.94" at bounding box center [651, 69] width 170 height 24
click at [303, 66] on span "Quảng Trị - [GEOGRAPHIC_DATA]" at bounding box center [232, 69] width 314 height 24
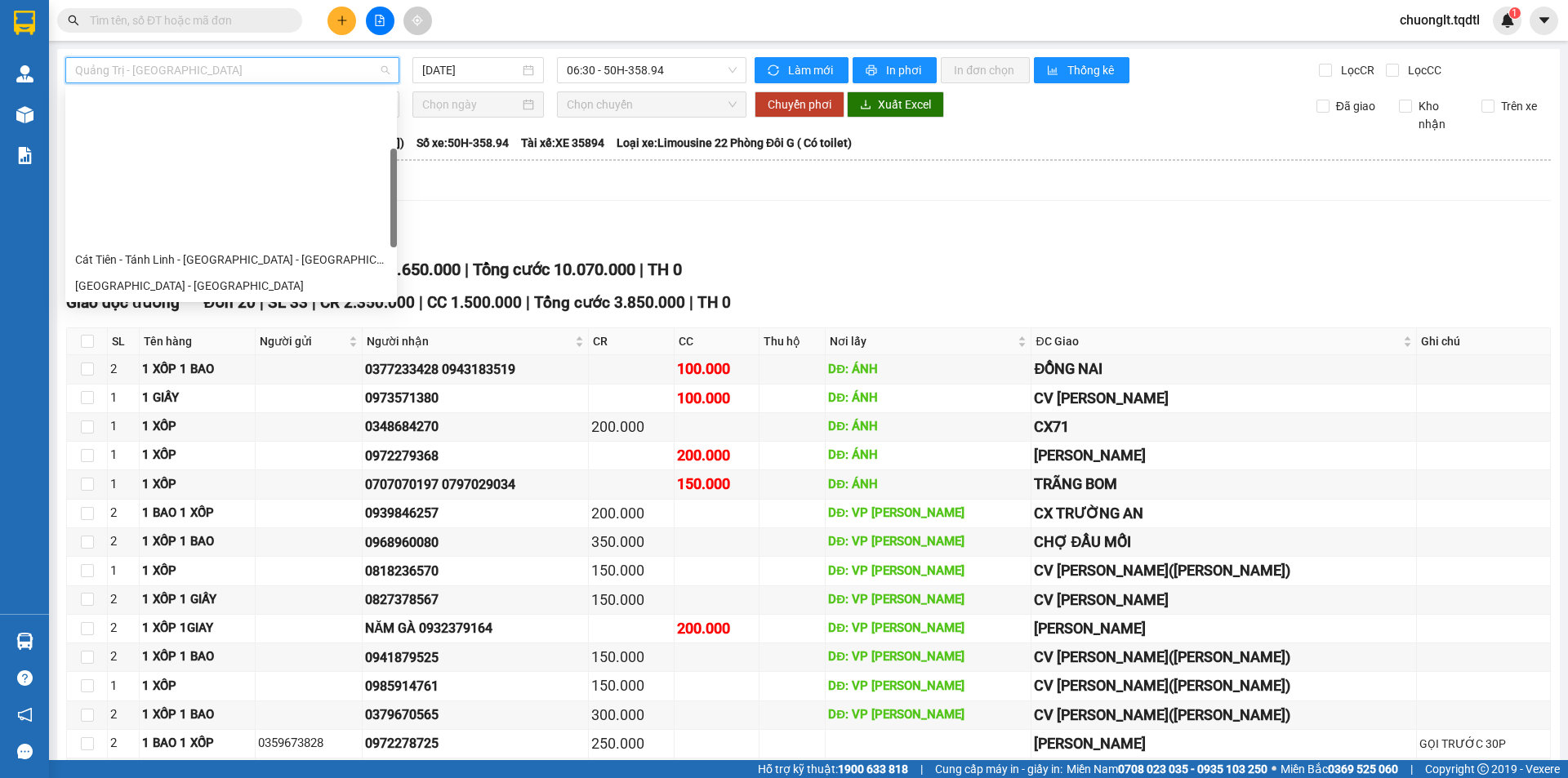
click at [217, 355] on div "Quảng Trị - [GEOGRAPHIC_DATA] - [GEOGRAPHIC_DATA]" at bounding box center [231, 364] width 312 height 18
type input "[DATE]"
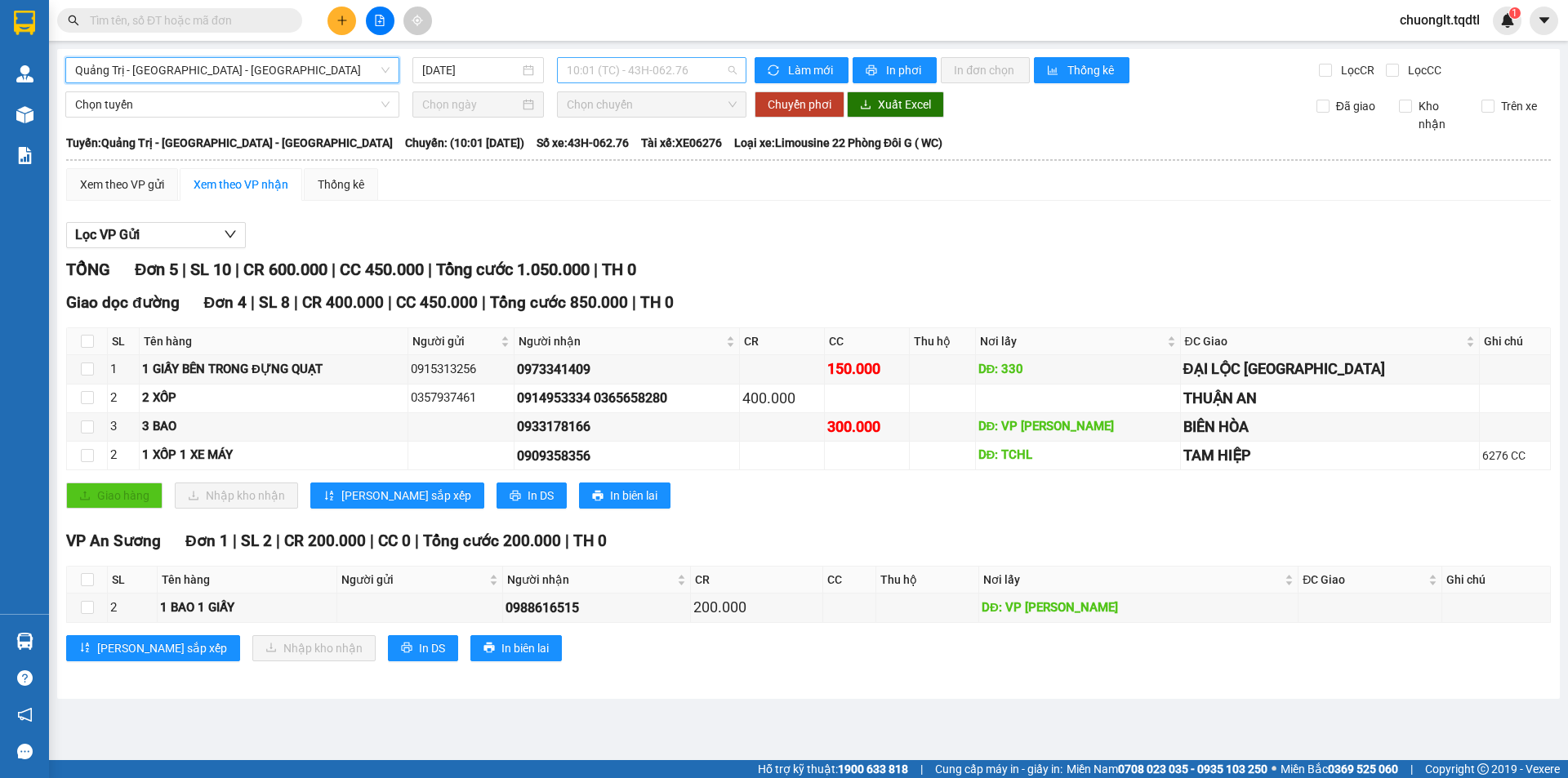
click at [716, 66] on span "10:01 (TC) - 43H-062.76" at bounding box center [651, 69] width 170 height 24
click at [337, 67] on span "Quảng Trị - [GEOGRAPHIC_DATA] - [GEOGRAPHIC_DATA]" at bounding box center [232, 69] width 314 height 24
click at [535, 208] on div "Xem theo VP gửi Xem theo VP nhận Thống kê Lọc VP Gửi TỔNG Đơn 5 | SL 10 | CR 6…" at bounding box center [809, 425] width 1484 height 514
click at [279, 59] on span "Quảng Trị - [GEOGRAPHIC_DATA] - [GEOGRAPHIC_DATA]" at bounding box center [232, 69] width 314 height 24
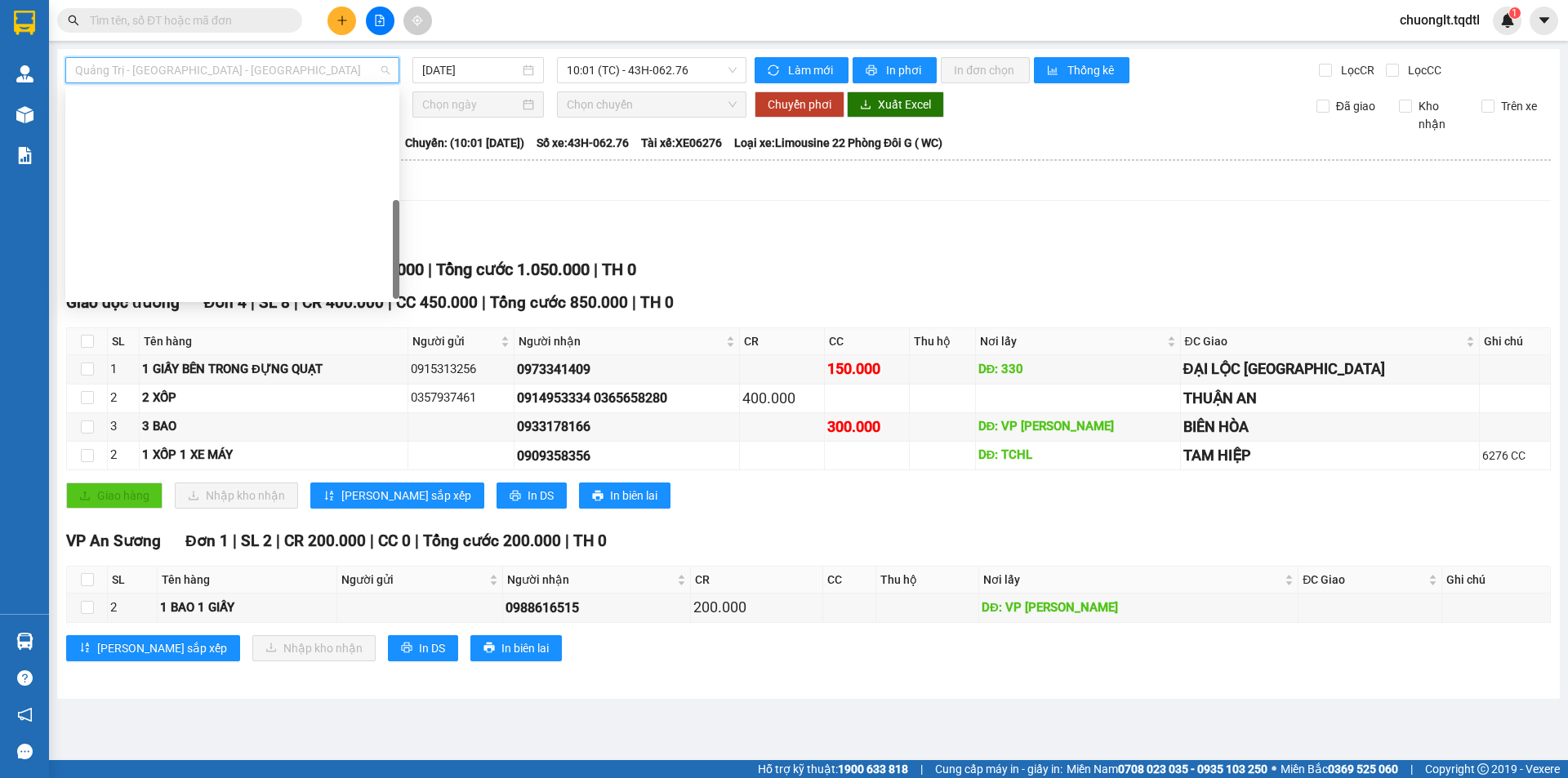
click at [203, 564] on div "Quảng Trị - [GEOGRAPHIC_DATA]" at bounding box center [232, 573] width 314 height 18
type input "[DATE]"
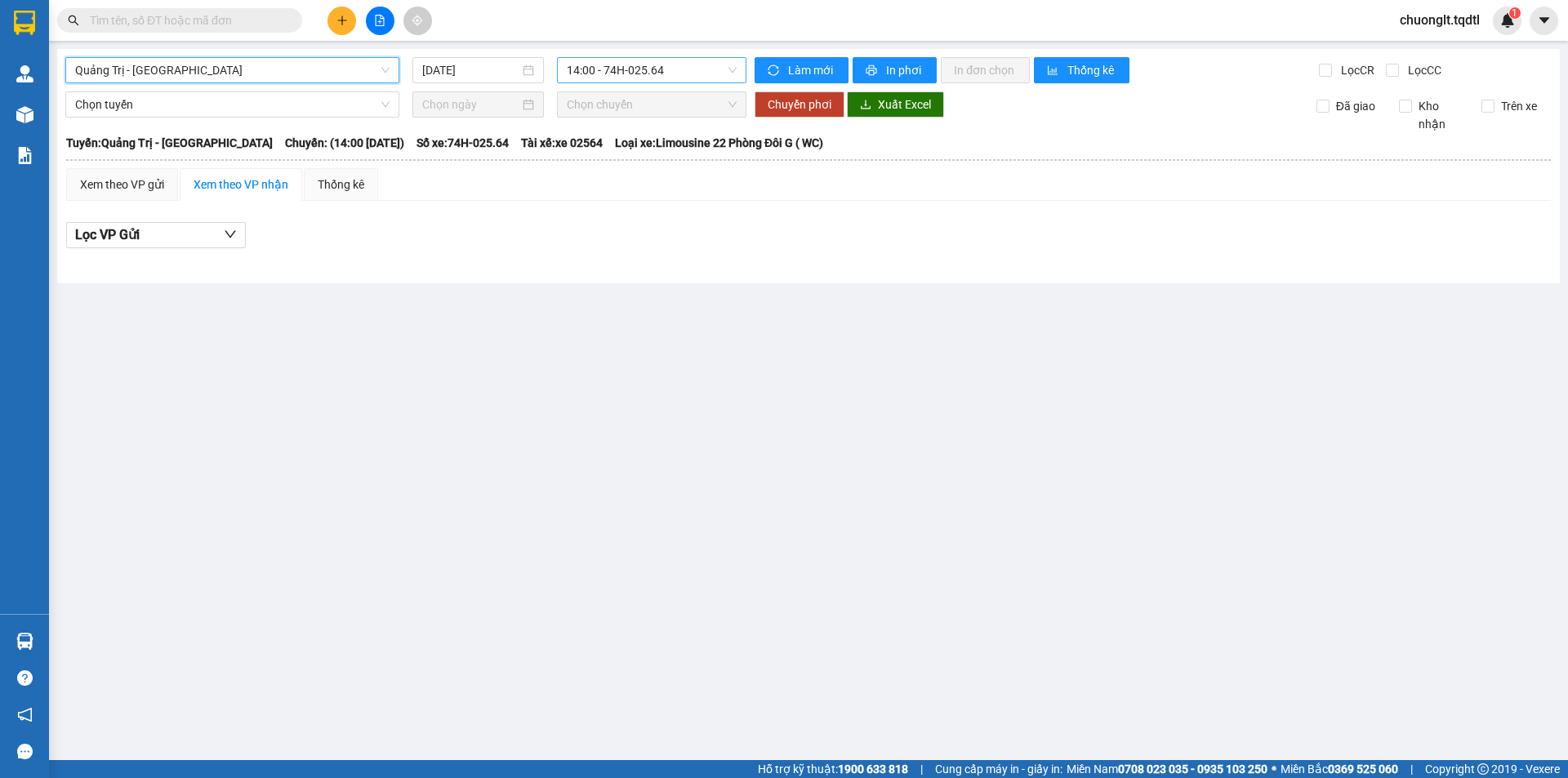
click at [706, 72] on span "14:00 - 74H-025.64" at bounding box center [651, 69] width 170 height 24
click at [269, 71] on span "Quảng Trị - [GEOGRAPHIC_DATA]" at bounding box center [232, 69] width 314 height 24
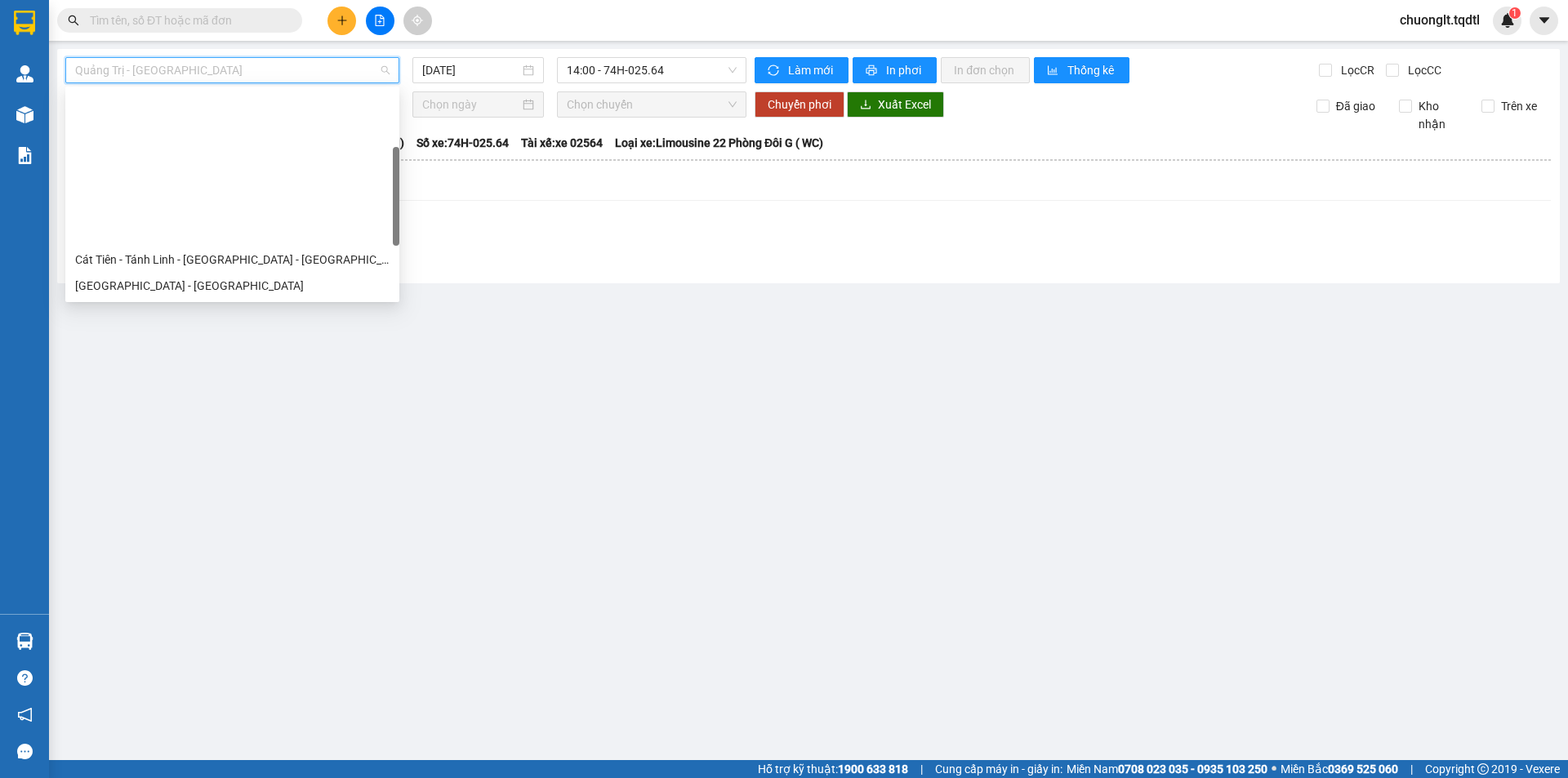
click at [288, 303] on div "Quảng Trị - [GEOGRAPHIC_DATA] - [GEOGRAPHIC_DATA] - [GEOGRAPHIC_DATA]" at bounding box center [232, 312] width 314 height 18
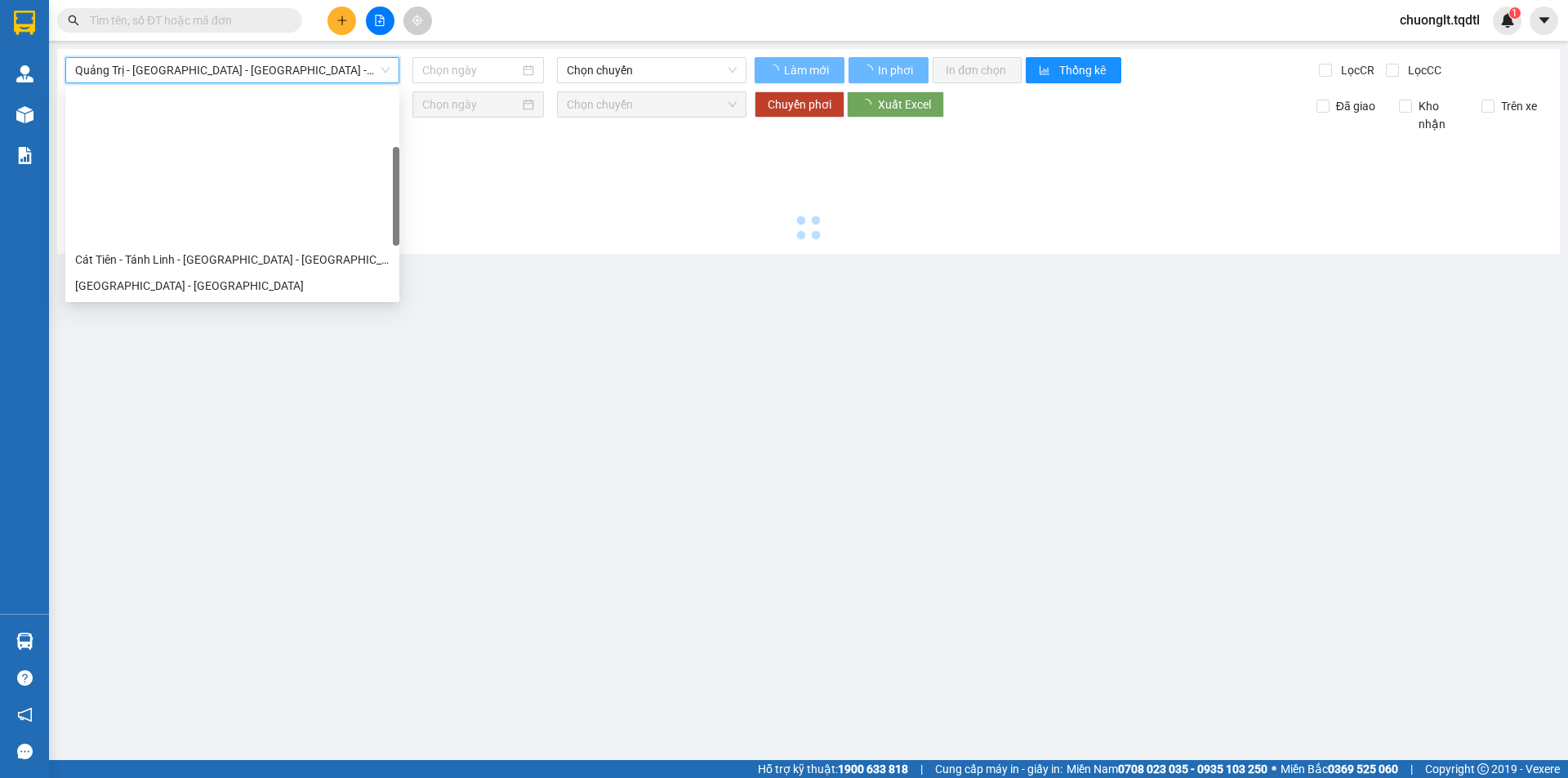
type input "[DATE]"
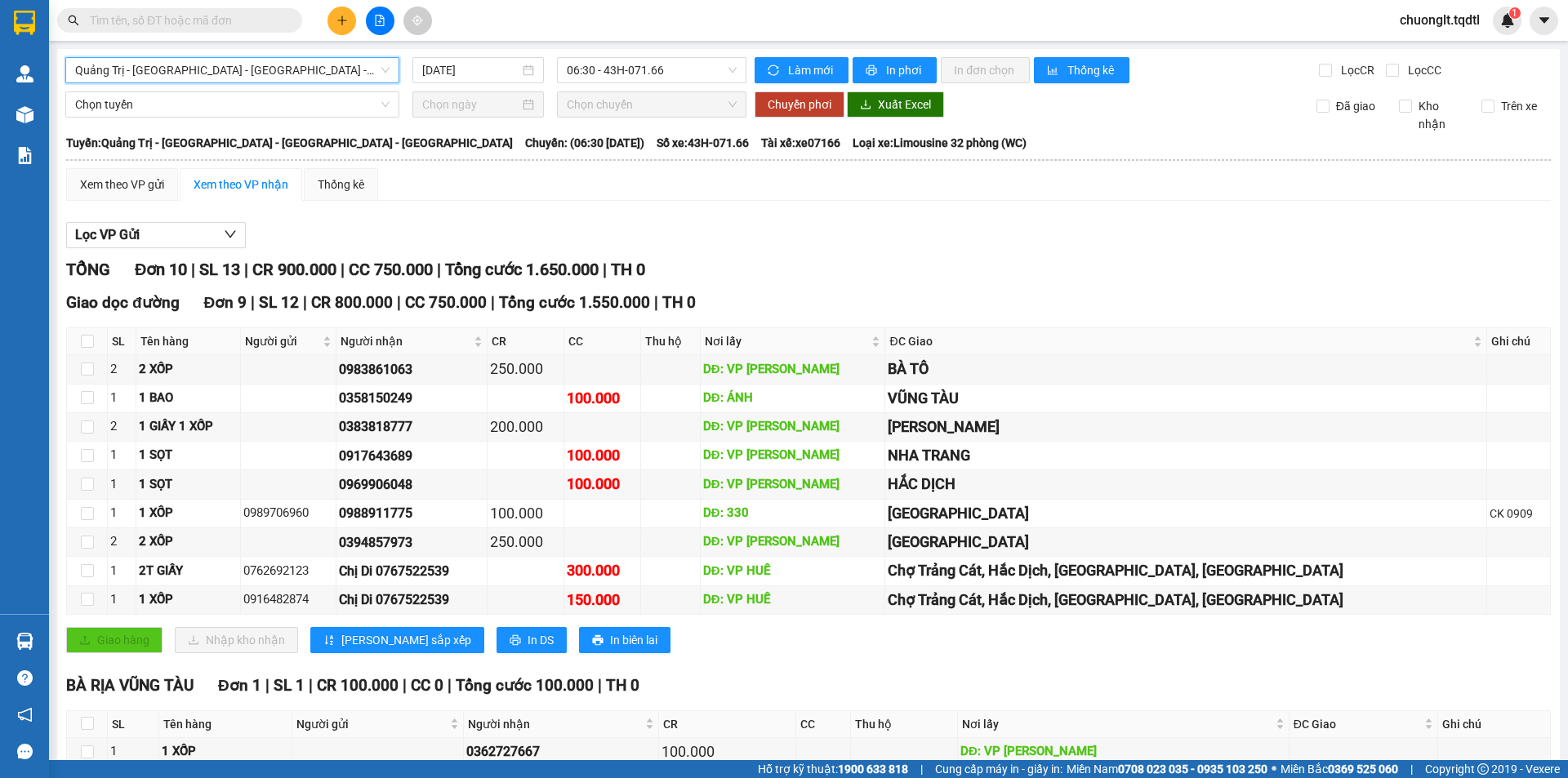
click at [321, 71] on span "Quảng Trị - [GEOGRAPHIC_DATA] - [GEOGRAPHIC_DATA] - [GEOGRAPHIC_DATA]" at bounding box center [232, 69] width 314 height 24
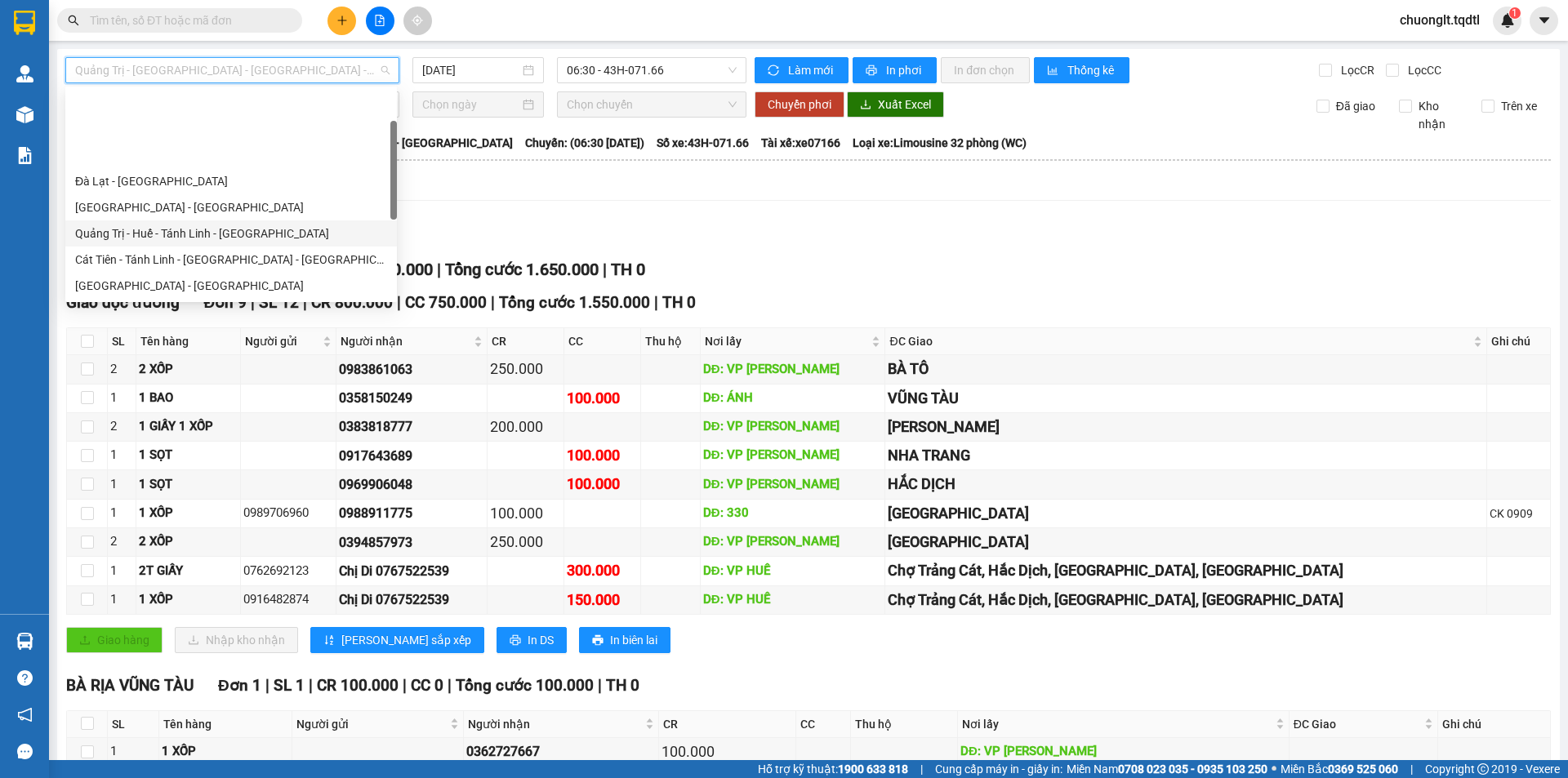
click at [260, 225] on div "Quảng Trị - Huế - Tánh Linh - [GEOGRAPHIC_DATA]" at bounding box center [231, 234] width 312 height 18
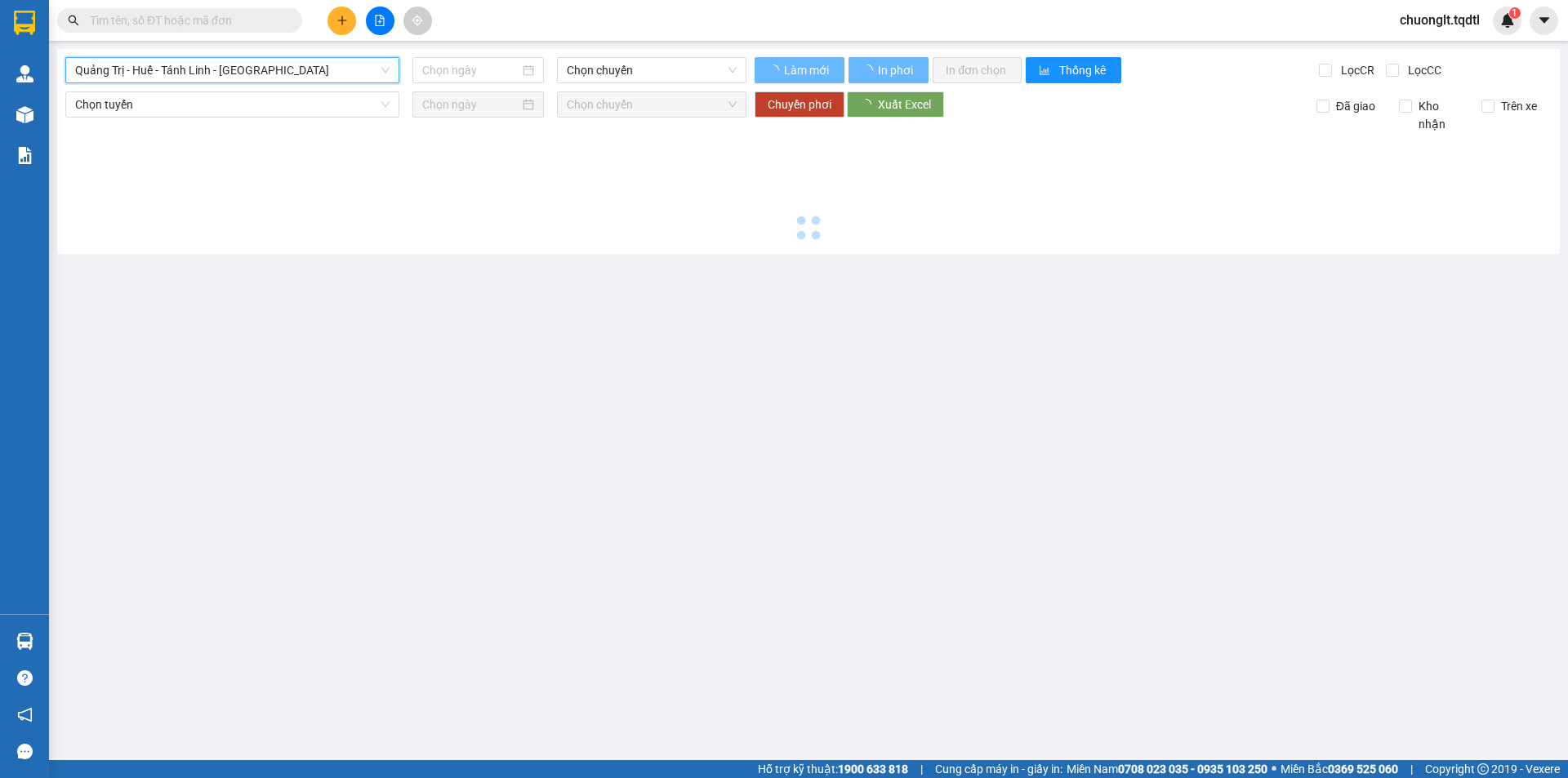
type input "[DATE]"
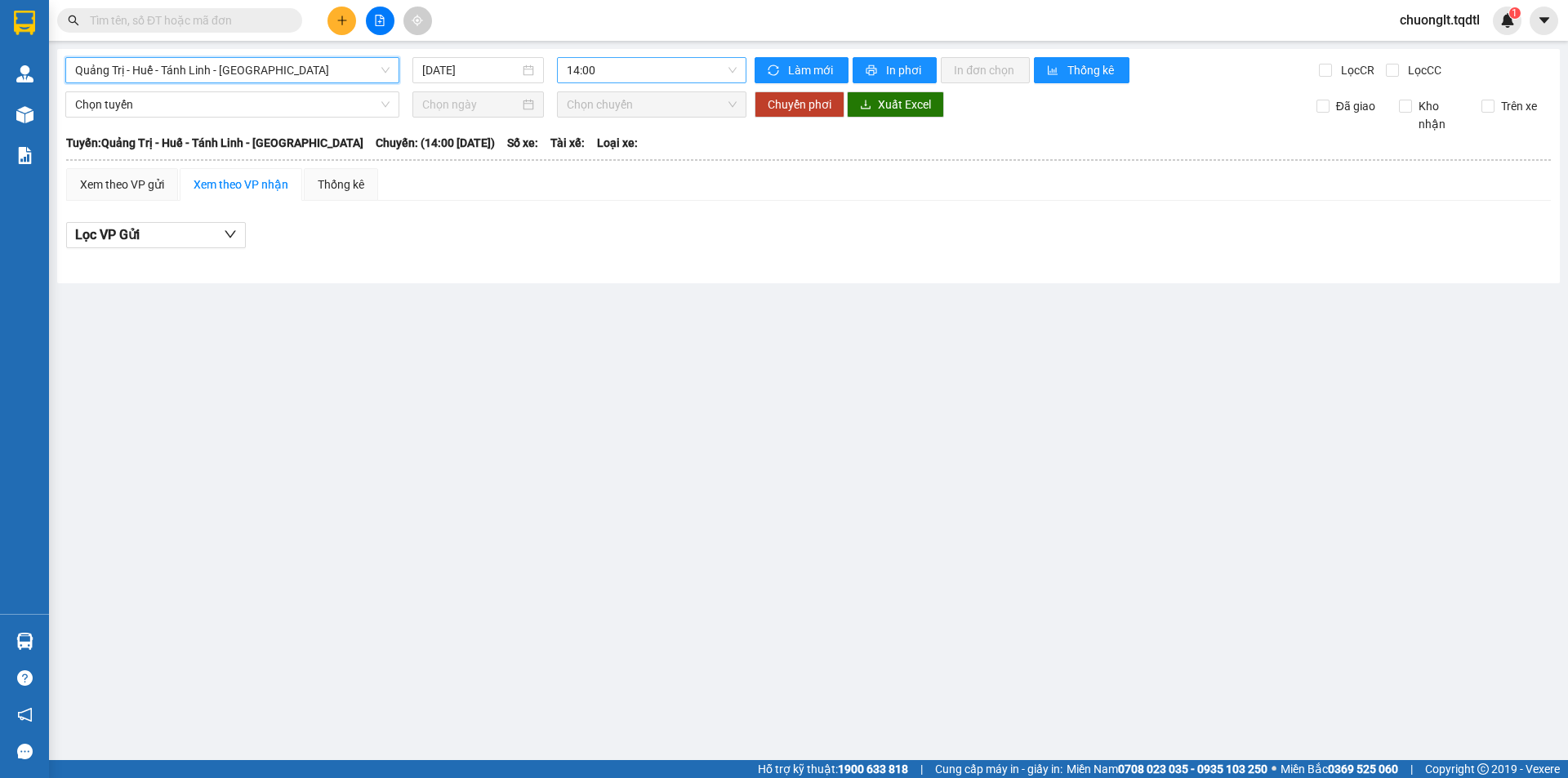
click at [672, 76] on span "14:00" at bounding box center [651, 69] width 170 height 24
click at [846, 509] on main "Quảng Trị - Huế - Tánh Linh - Cát Tiên 11/10/2025 14:00 Làm mới In phơi In đơn …" at bounding box center [784, 380] width 1568 height 760
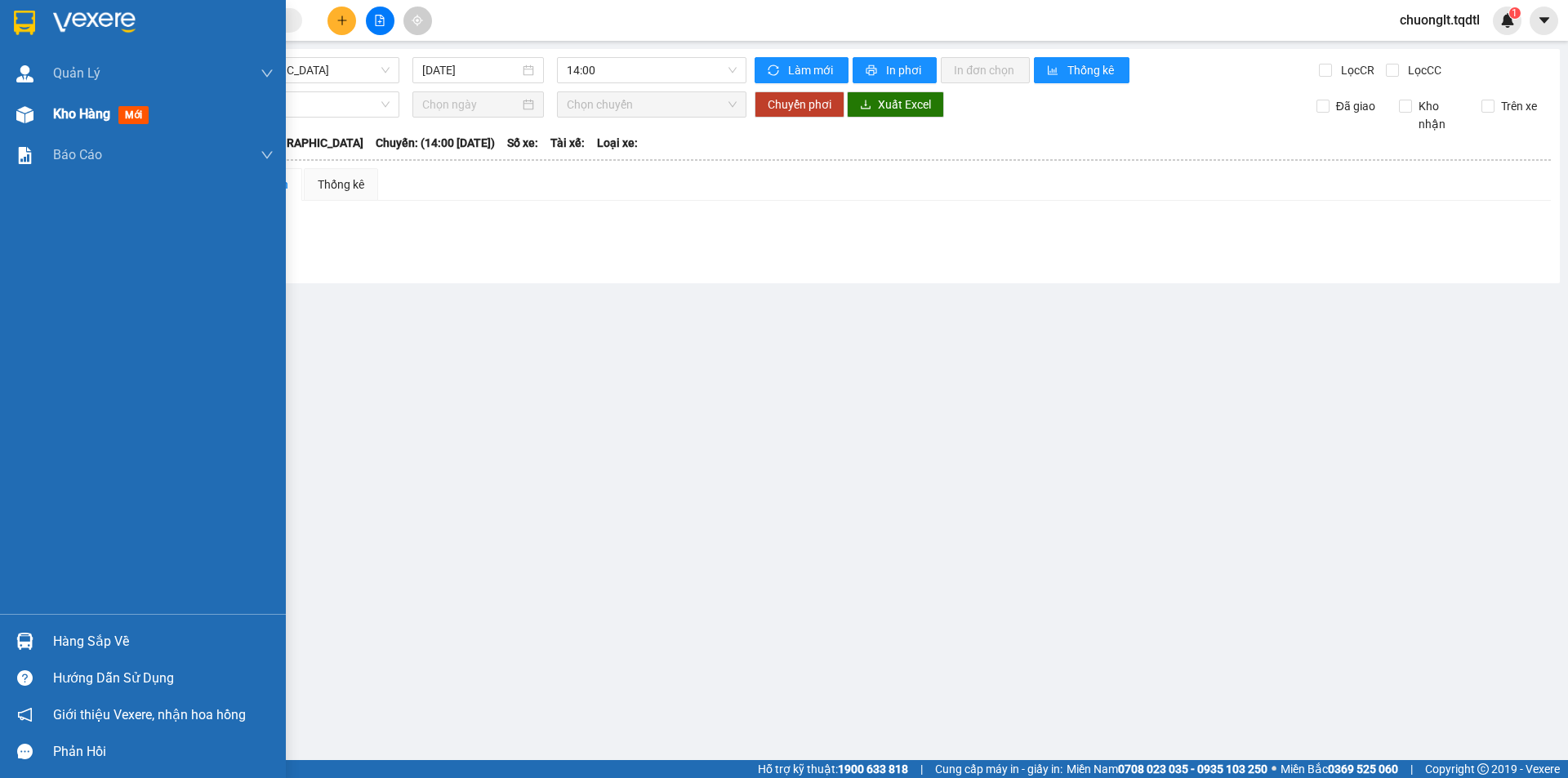
click at [82, 116] on span "Kho hàng" at bounding box center [82, 113] width 58 height 15
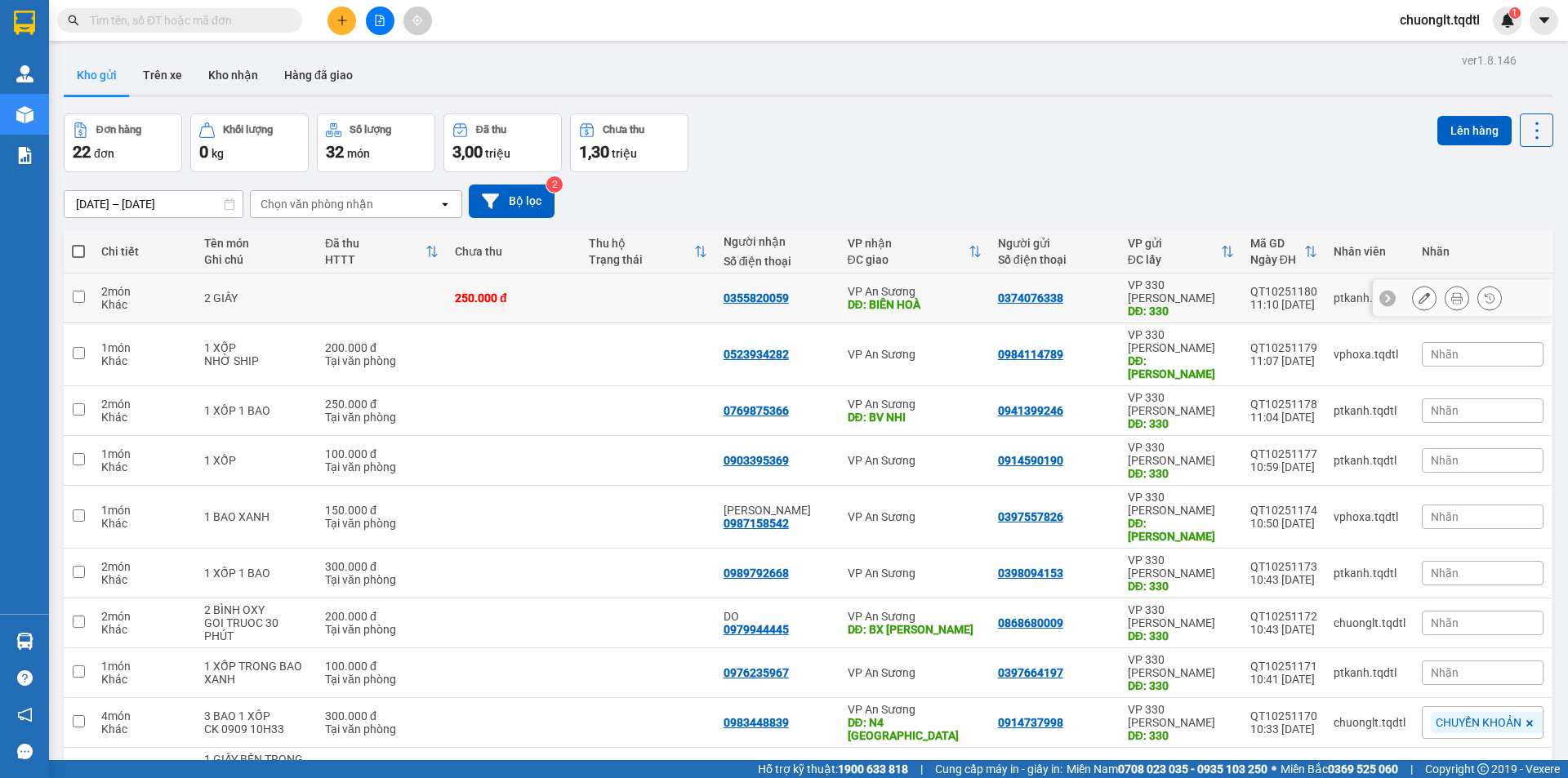
click at [274, 291] on div "2 GIẤY" at bounding box center [256, 298] width 104 height 13
checkbox input "true"
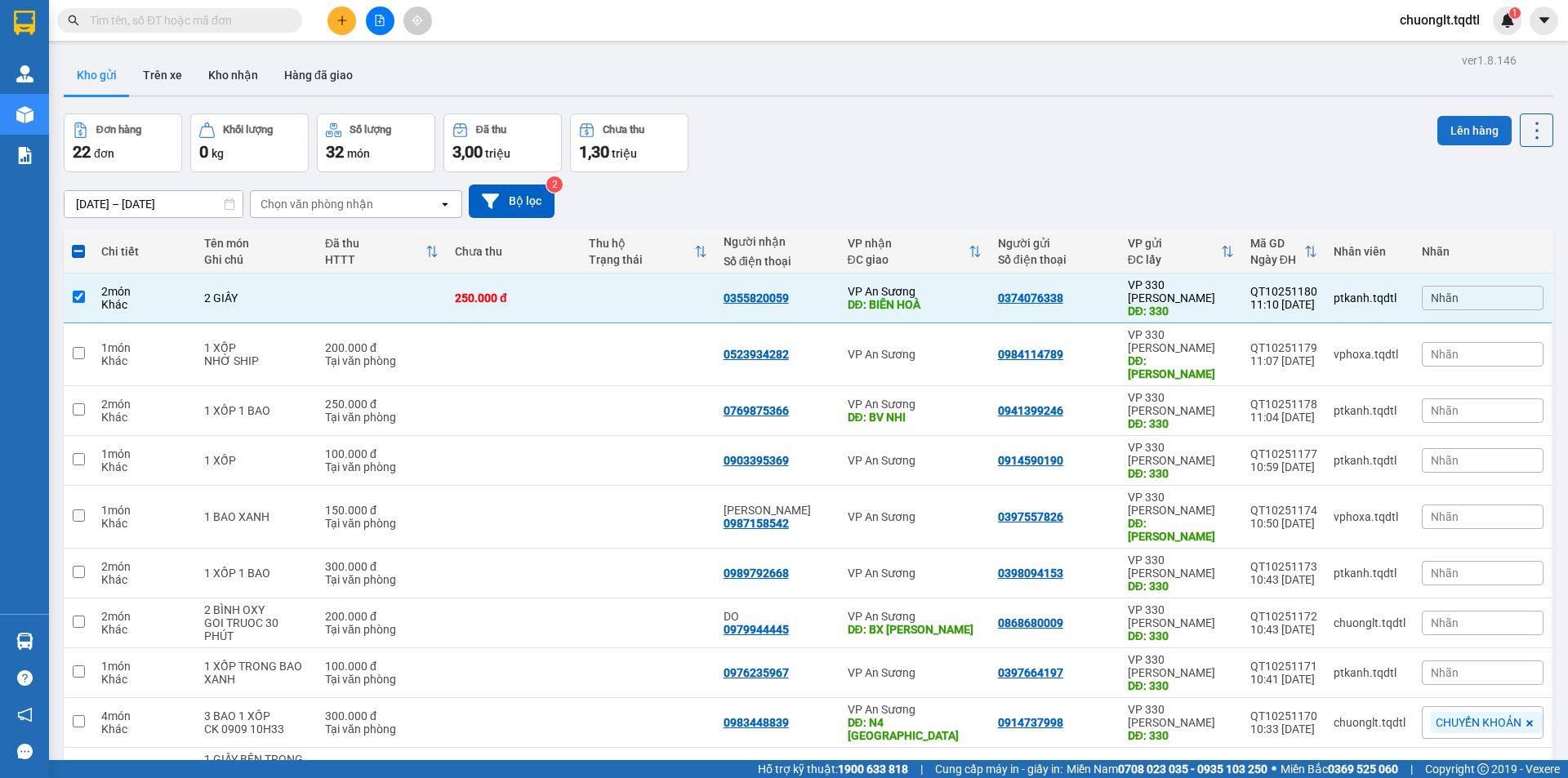
click at [1445, 134] on button "Lên hàng" at bounding box center [1474, 130] width 75 height 30
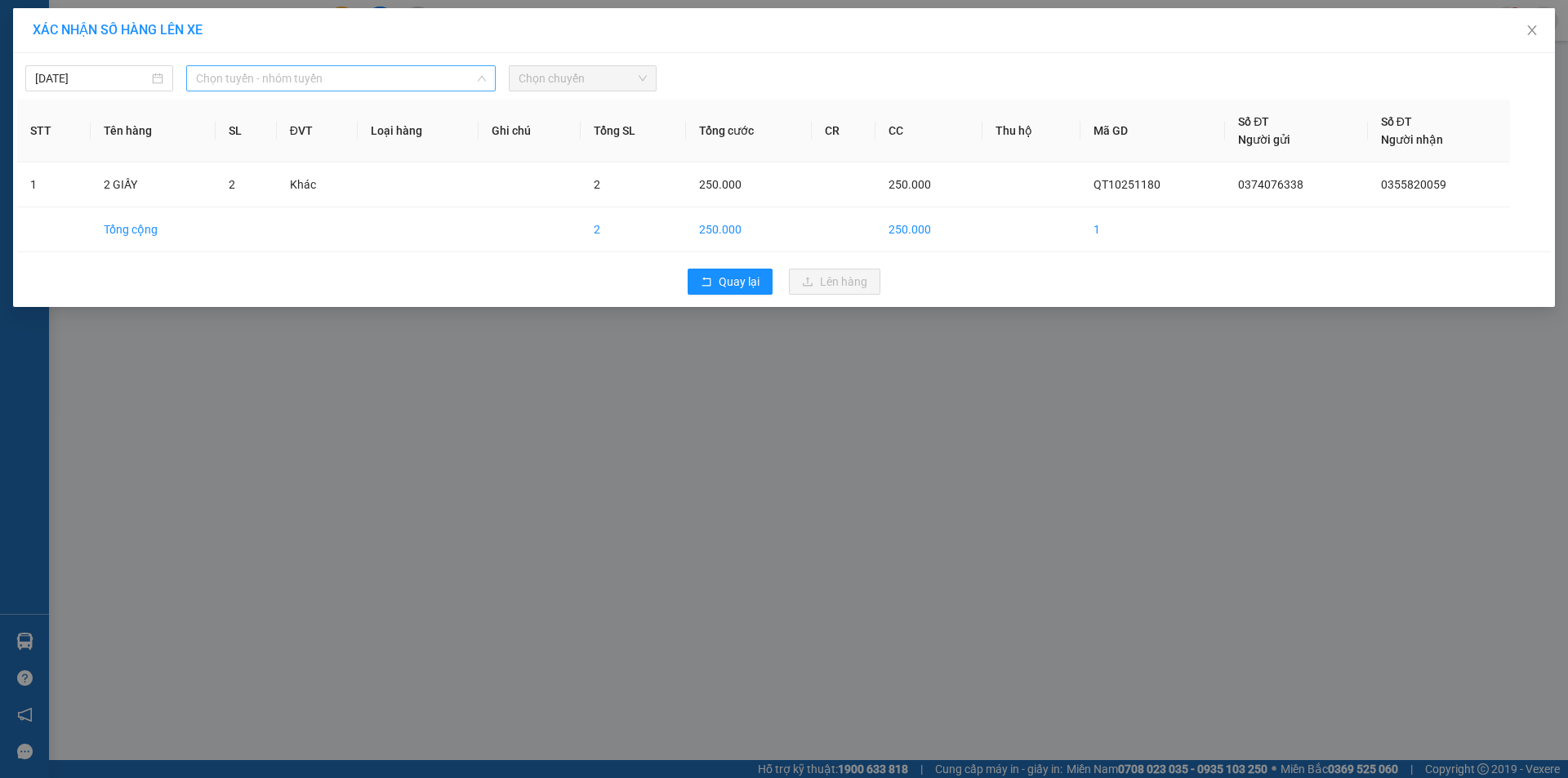
click at [426, 78] on span "Chọn tuyến - nhóm tuyến" at bounding box center [341, 78] width 290 height 24
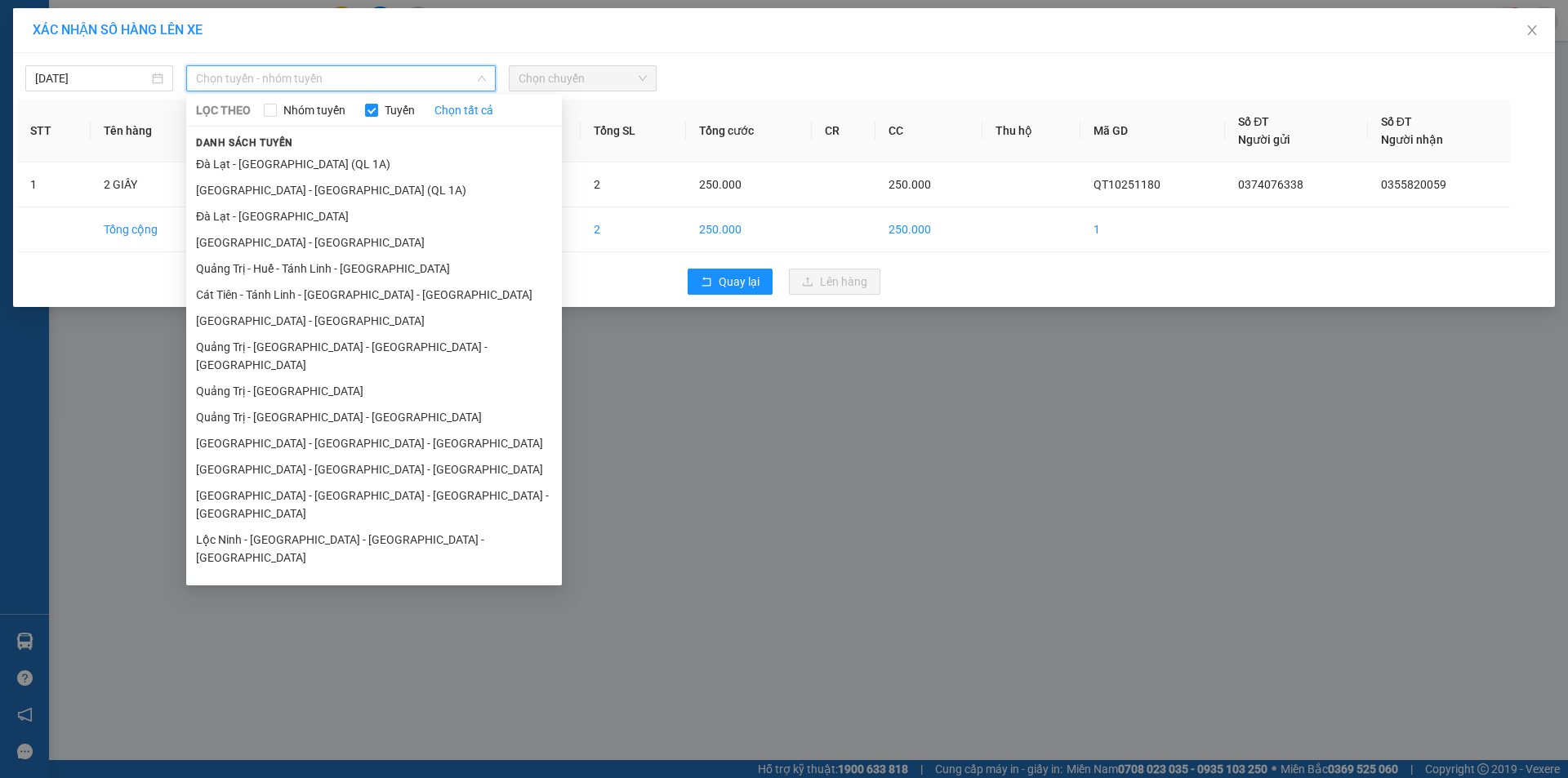
click at [361, 261] on li "Quảng Trị - Huế - Tánh Linh - [GEOGRAPHIC_DATA]" at bounding box center [374, 268] width 376 height 26
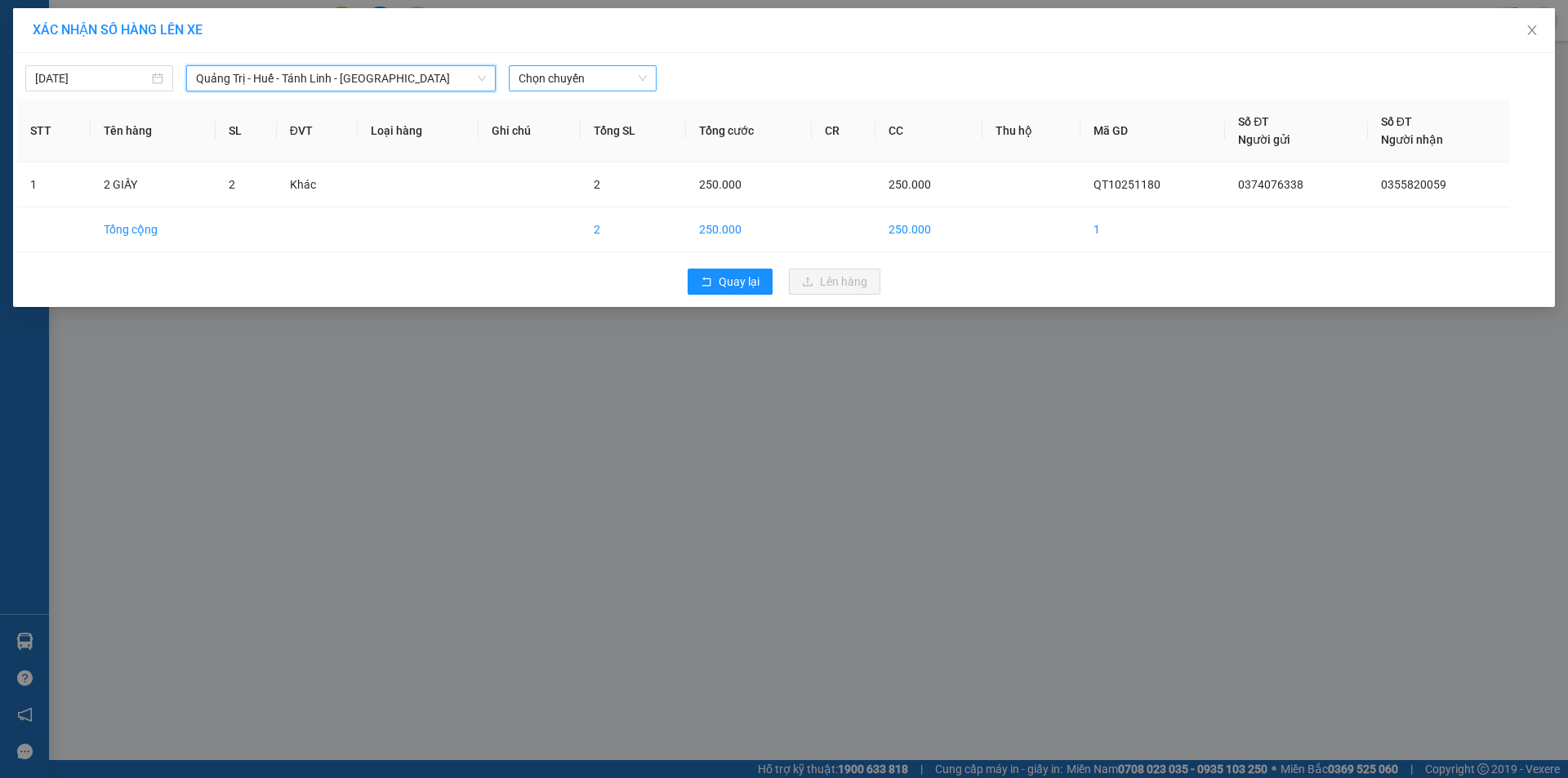
click at [618, 75] on span "Chọn chuyến" at bounding box center [582, 78] width 129 height 24
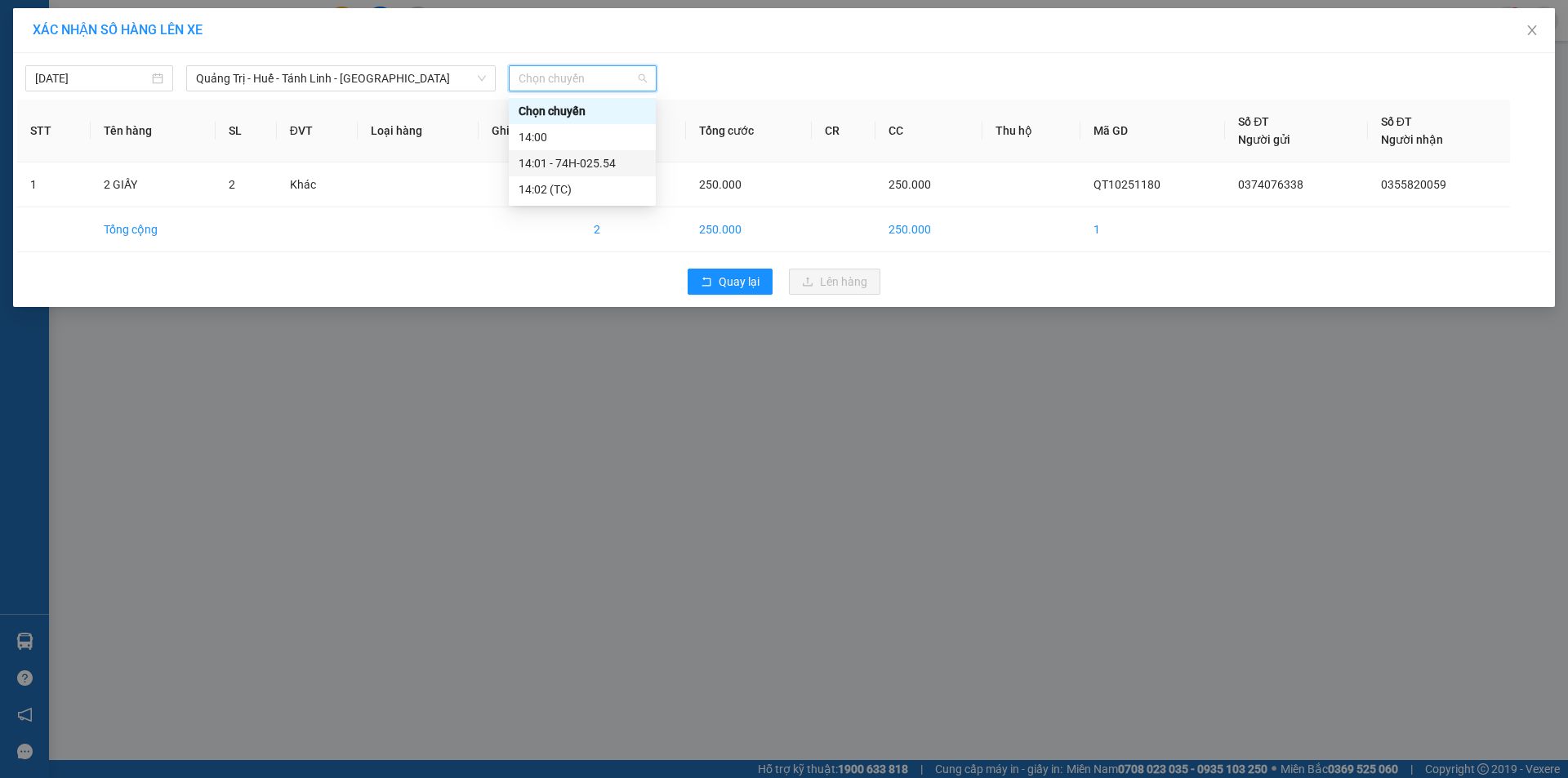
click at [602, 165] on div "14:01 - 74H-025.54" at bounding box center [582, 164] width 128 height 18
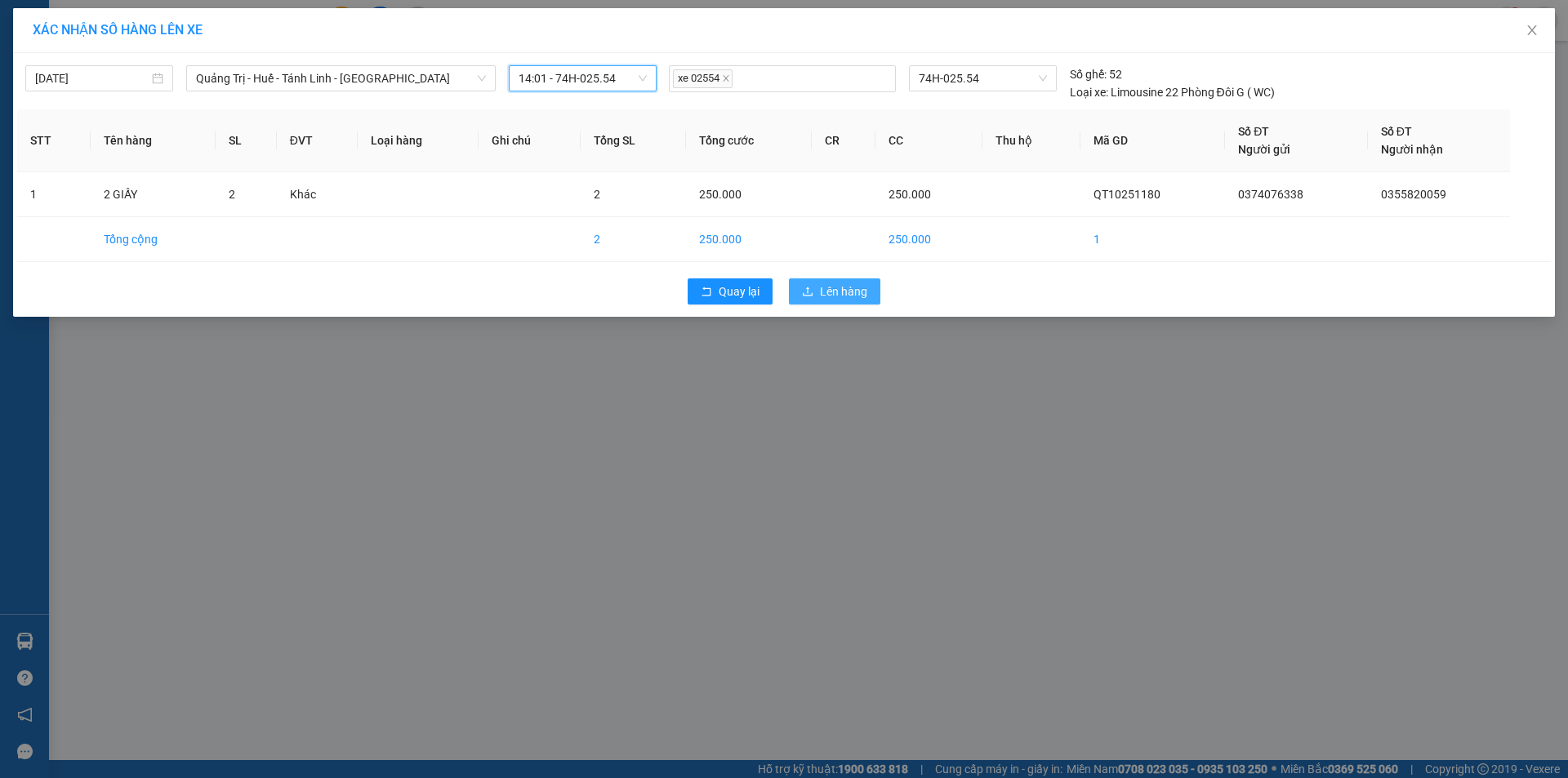
click at [844, 293] on span "Lên hàng" at bounding box center [843, 291] width 48 height 18
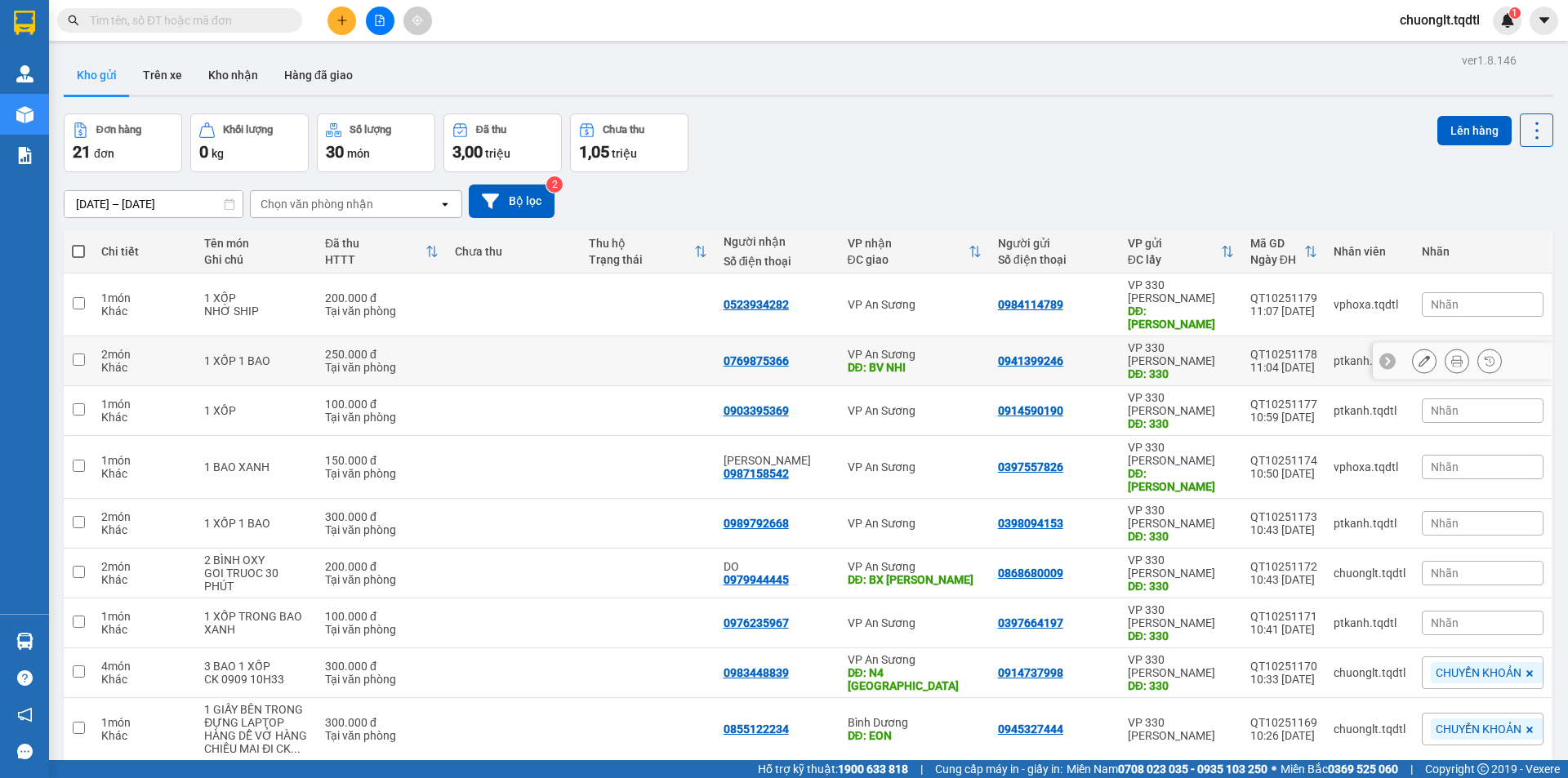
click at [440, 336] on td "250.000 đ Tại văn phòng" at bounding box center [381, 361] width 130 height 49
checkbox input "true"
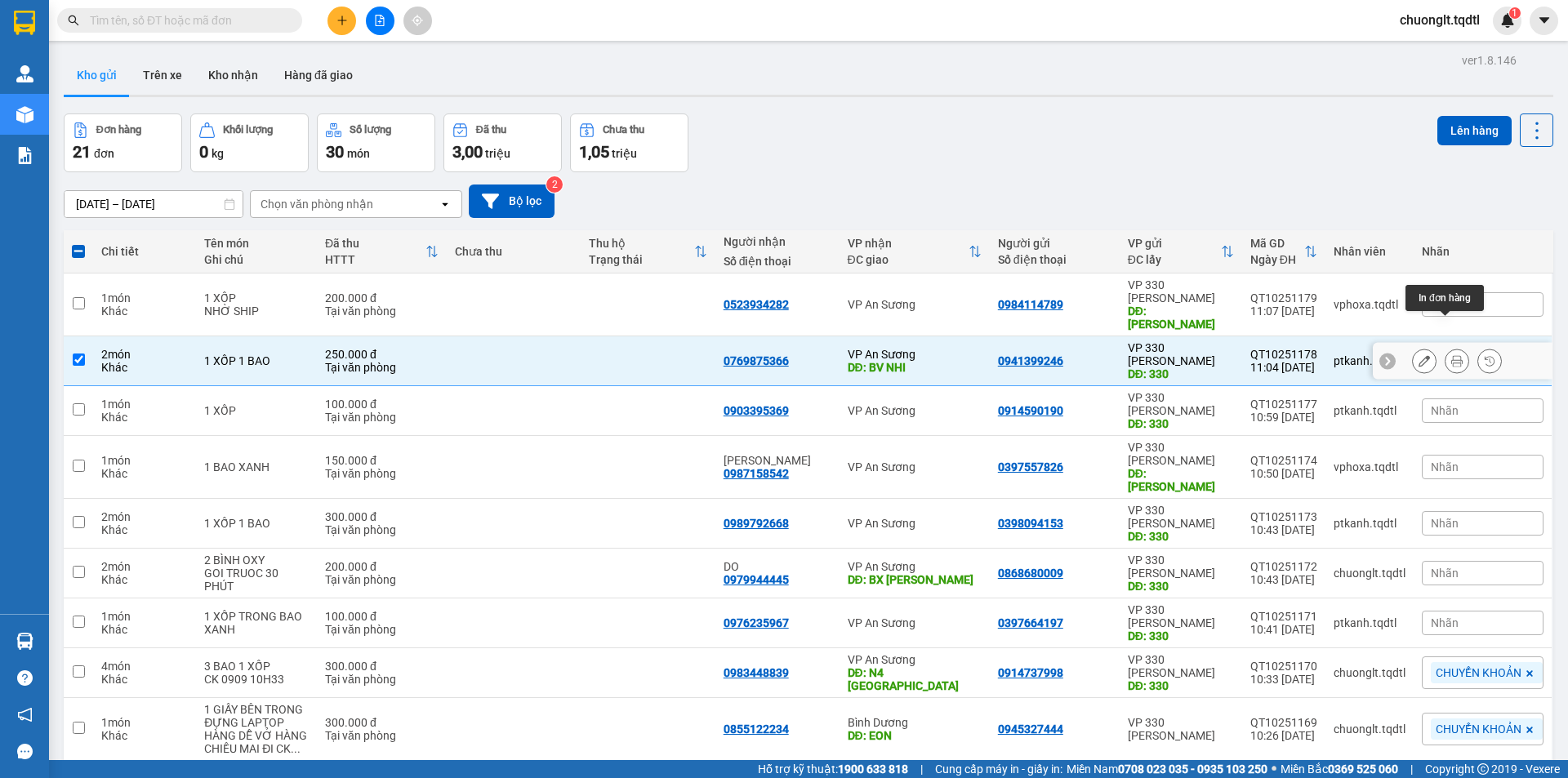
click at [1451, 355] on icon at bounding box center [1456, 361] width 12 height 12
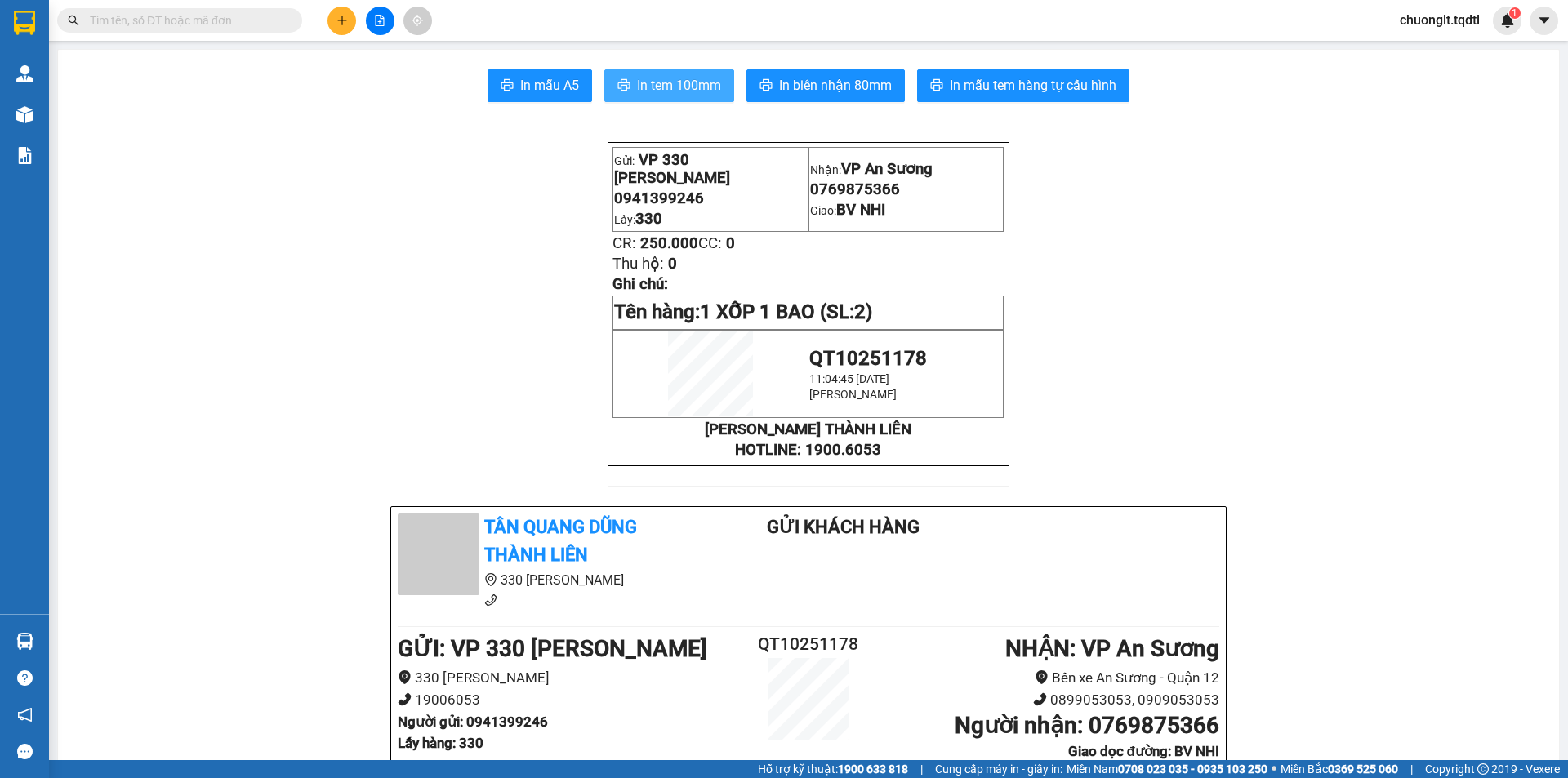
click at [672, 77] on span "In tem 100mm" at bounding box center [678, 85] width 84 height 21
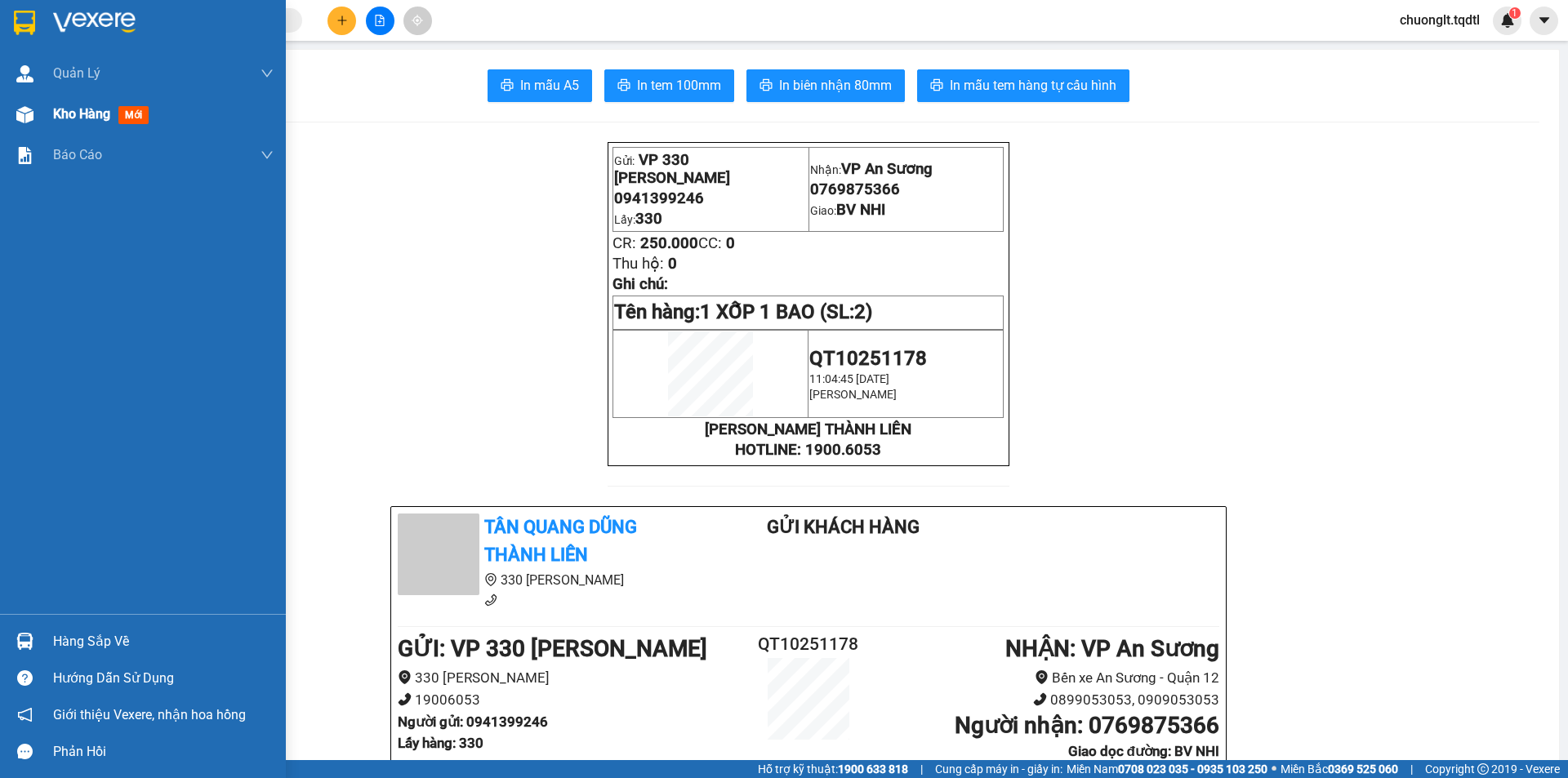
click at [53, 112] on span "Kho hàng" at bounding box center [82, 113] width 58 height 15
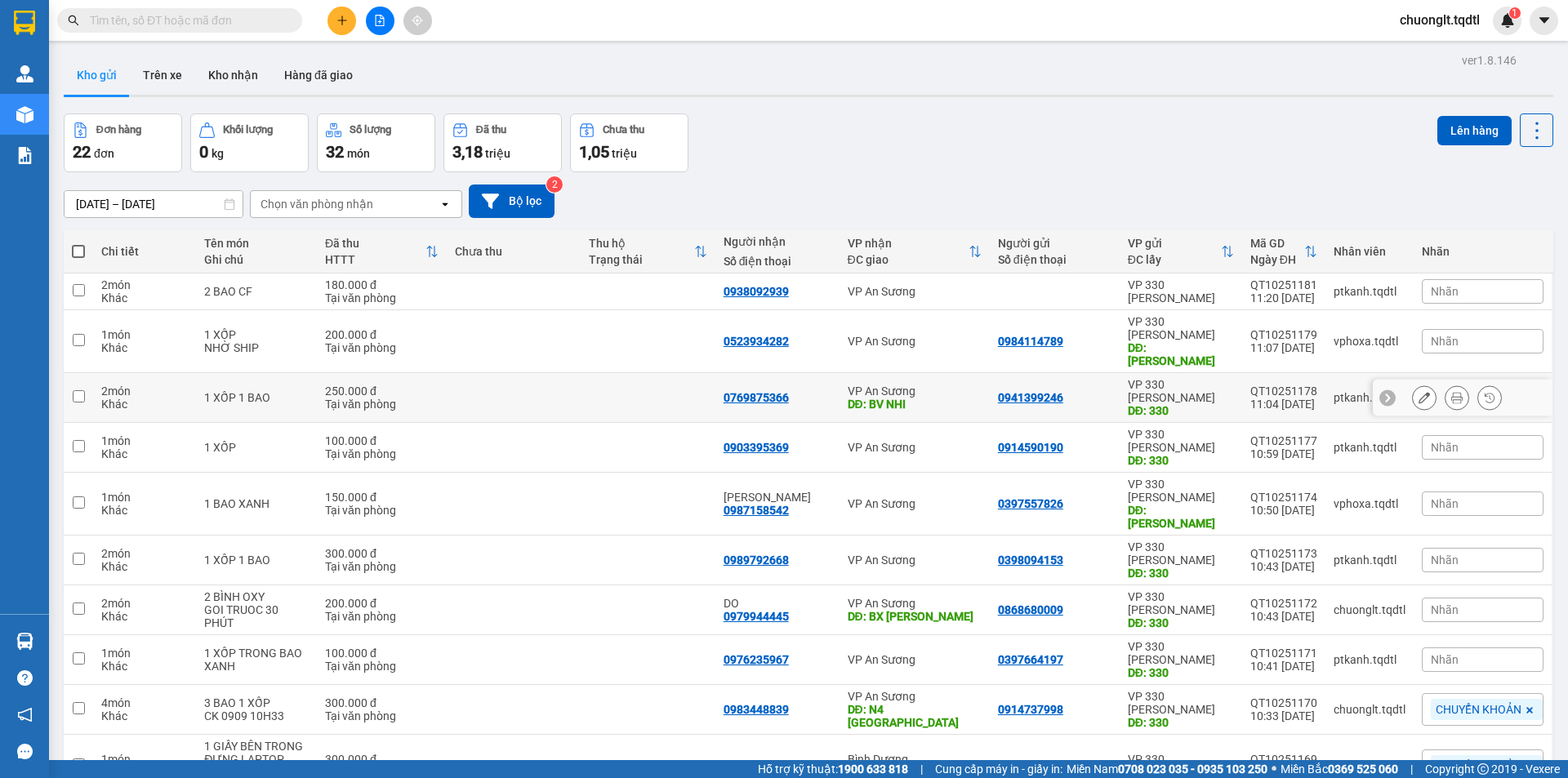
click at [464, 373] on td at bounding box center [514, 398] width 134 height 49
checkbox input "true"
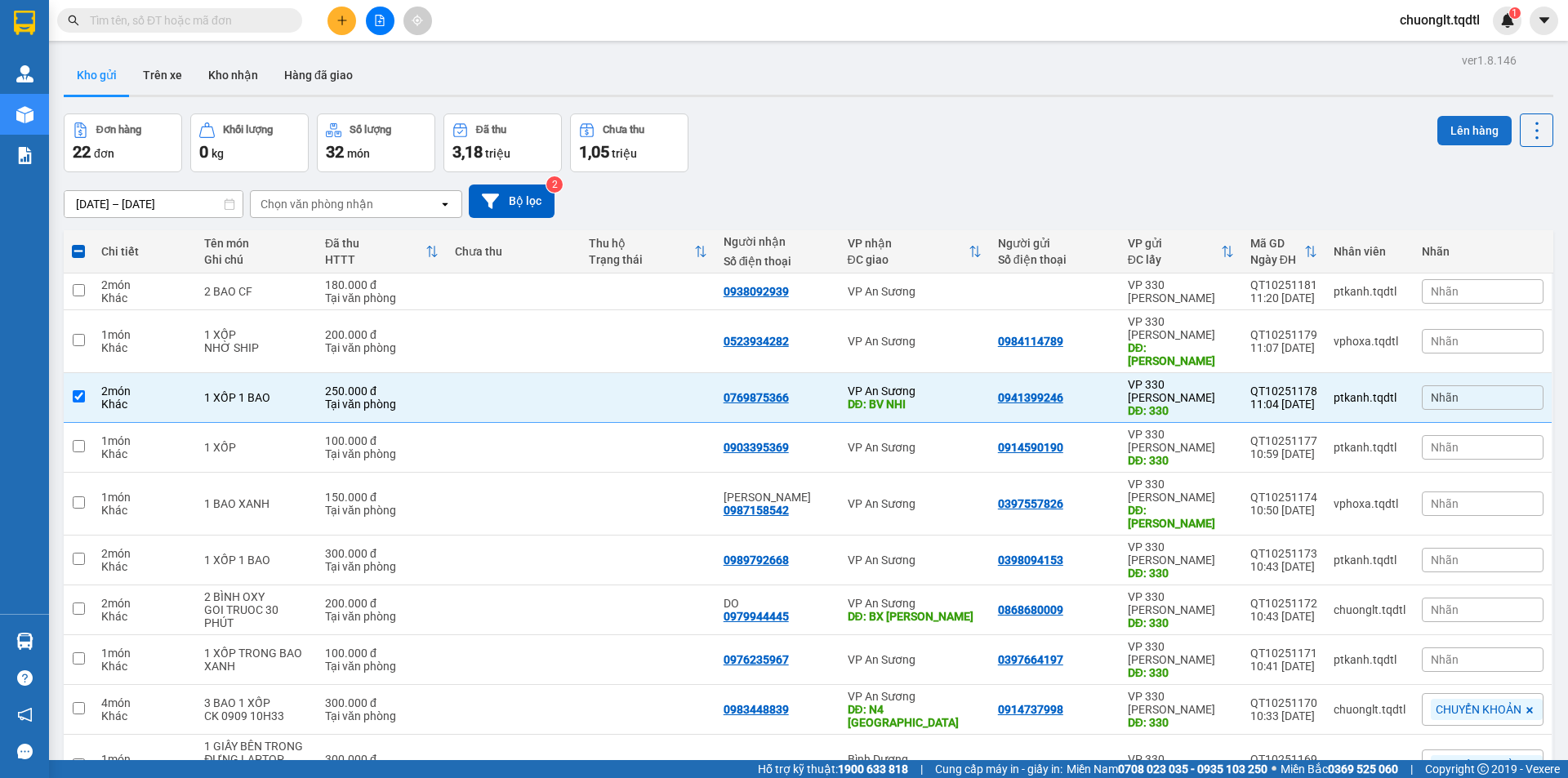
click at [1473, 131] on button "Lên hàng" at bounding box center [1474, 130] width 75 height 30
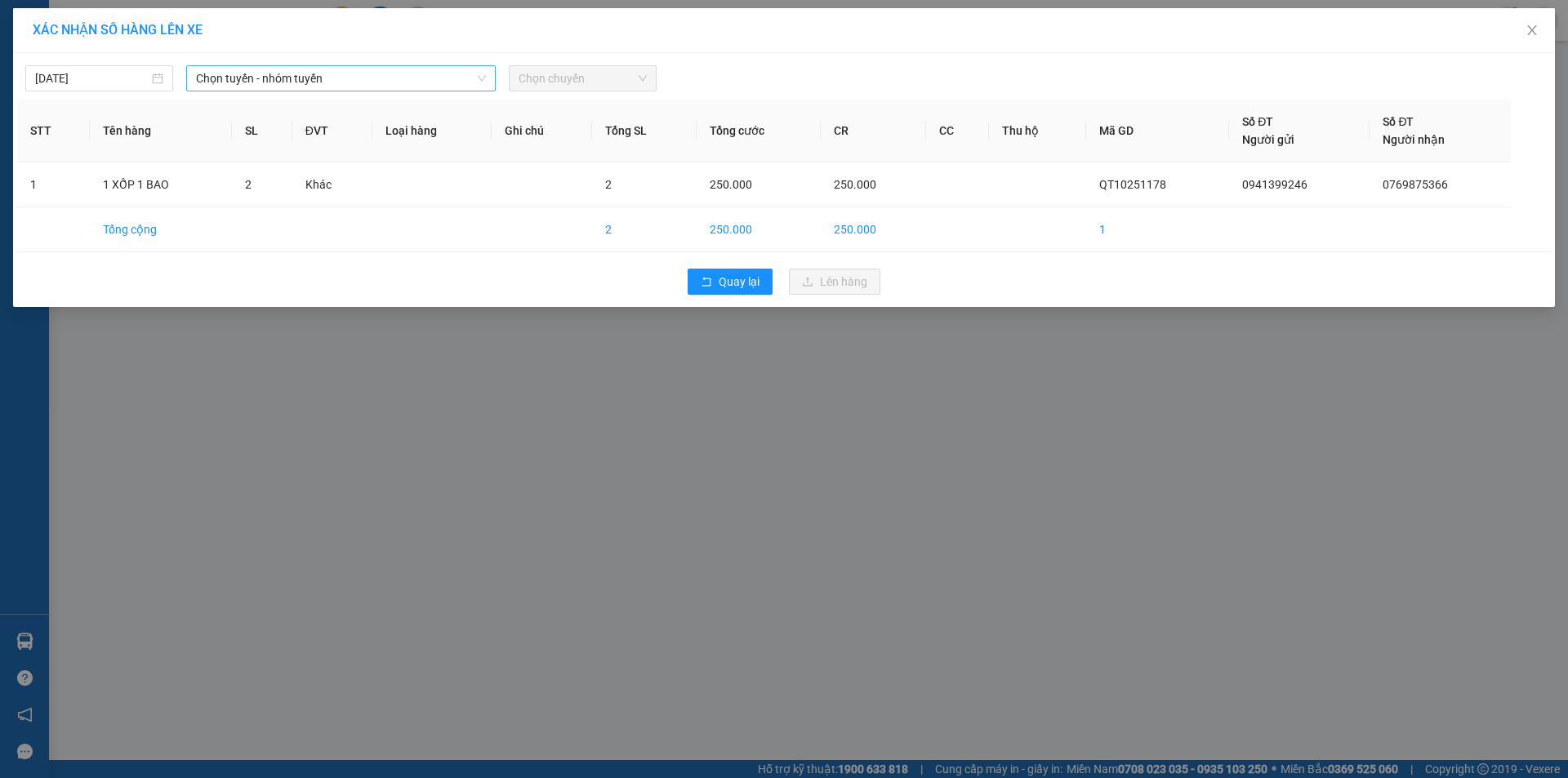
click at [421, 83] on span "Chọn tuyến - nhóm tuyến" at bounding box center [341, 78] width 290 height 24
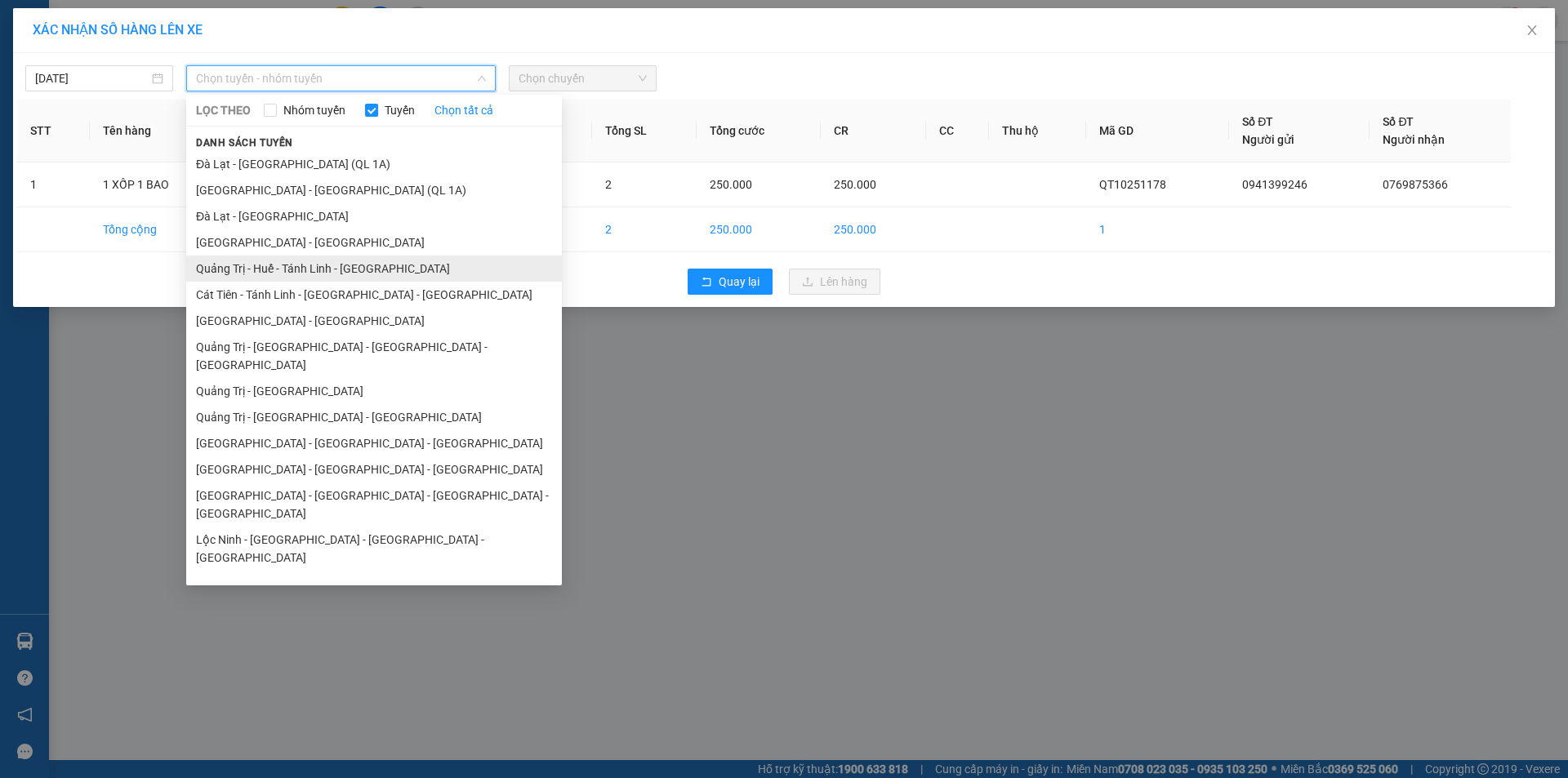
click at [367, 255] on li "Quảng Trị - Huế - Tánh Linh - [GEOGRAPHIC_DATA]" at bounding box center [374, 268] width 376 height 26
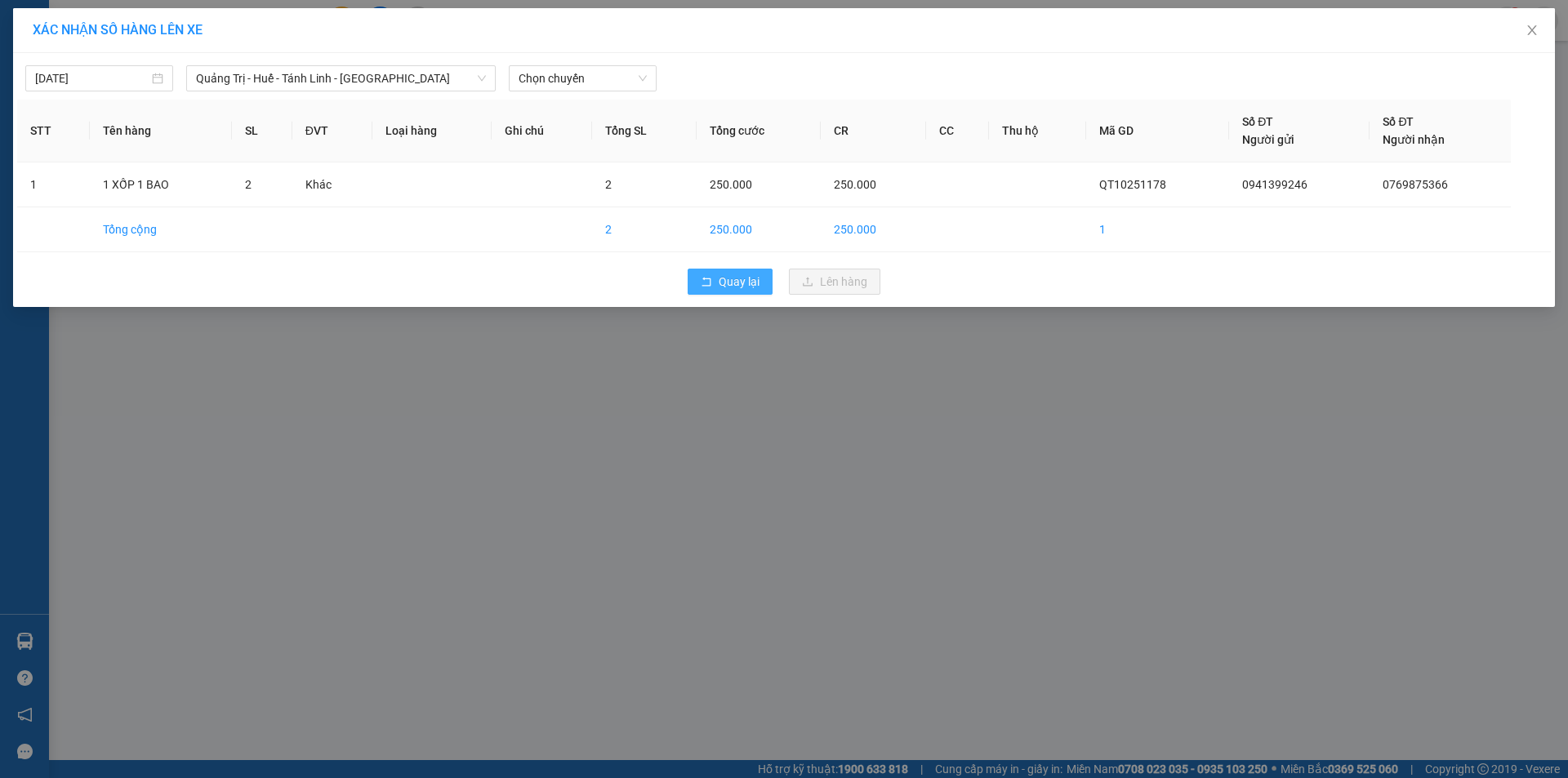
click at [733, 280] on span "Quay lại" at bounding box center [739, 282] width 40 height 18
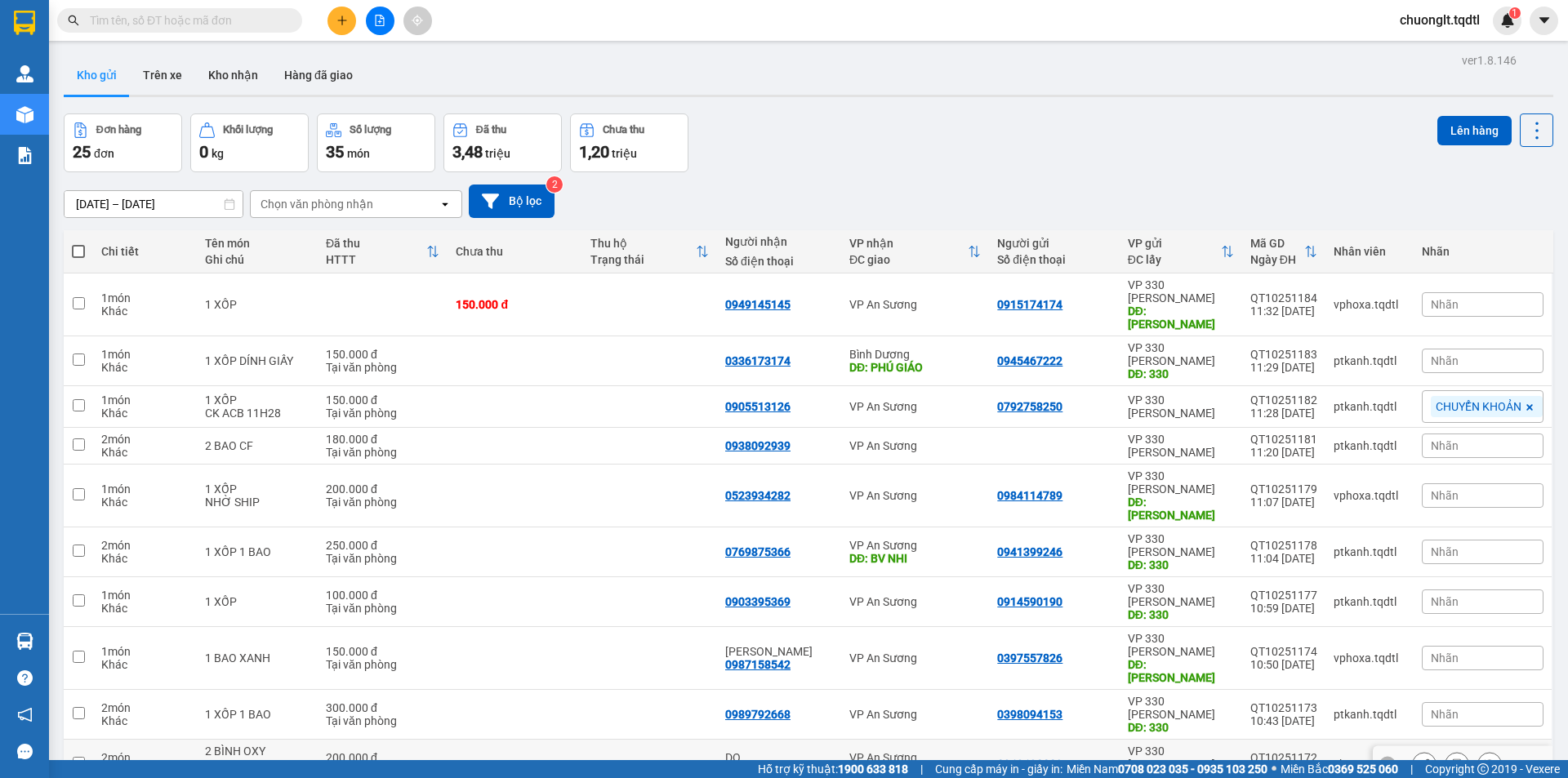
click at [569, 739] on td at bounding box center [515, 764] width 135 height 49
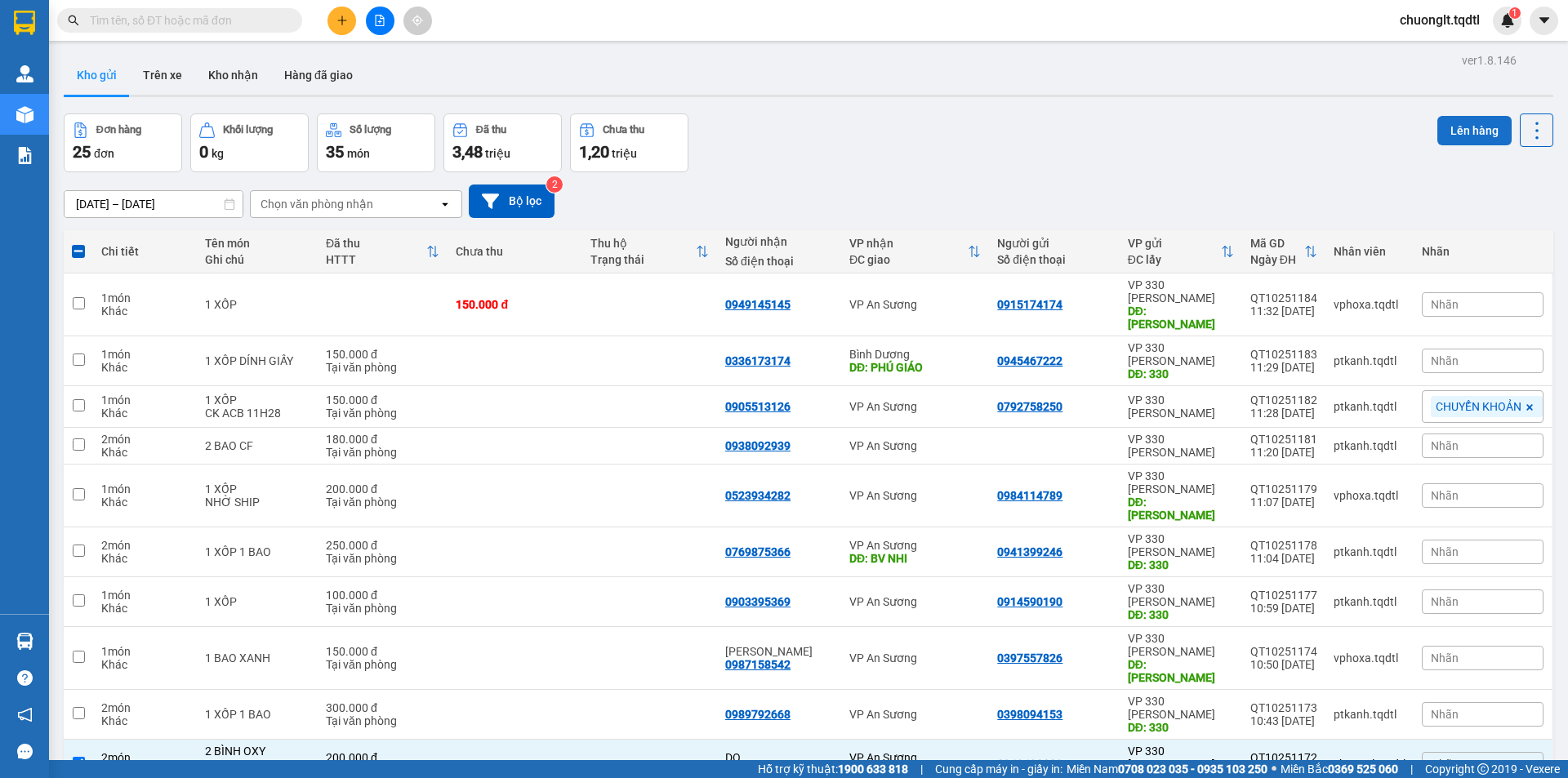
click at [1459, 116] on button "Lên hàng" at bounding box center [1474, 130] width 75 height 30
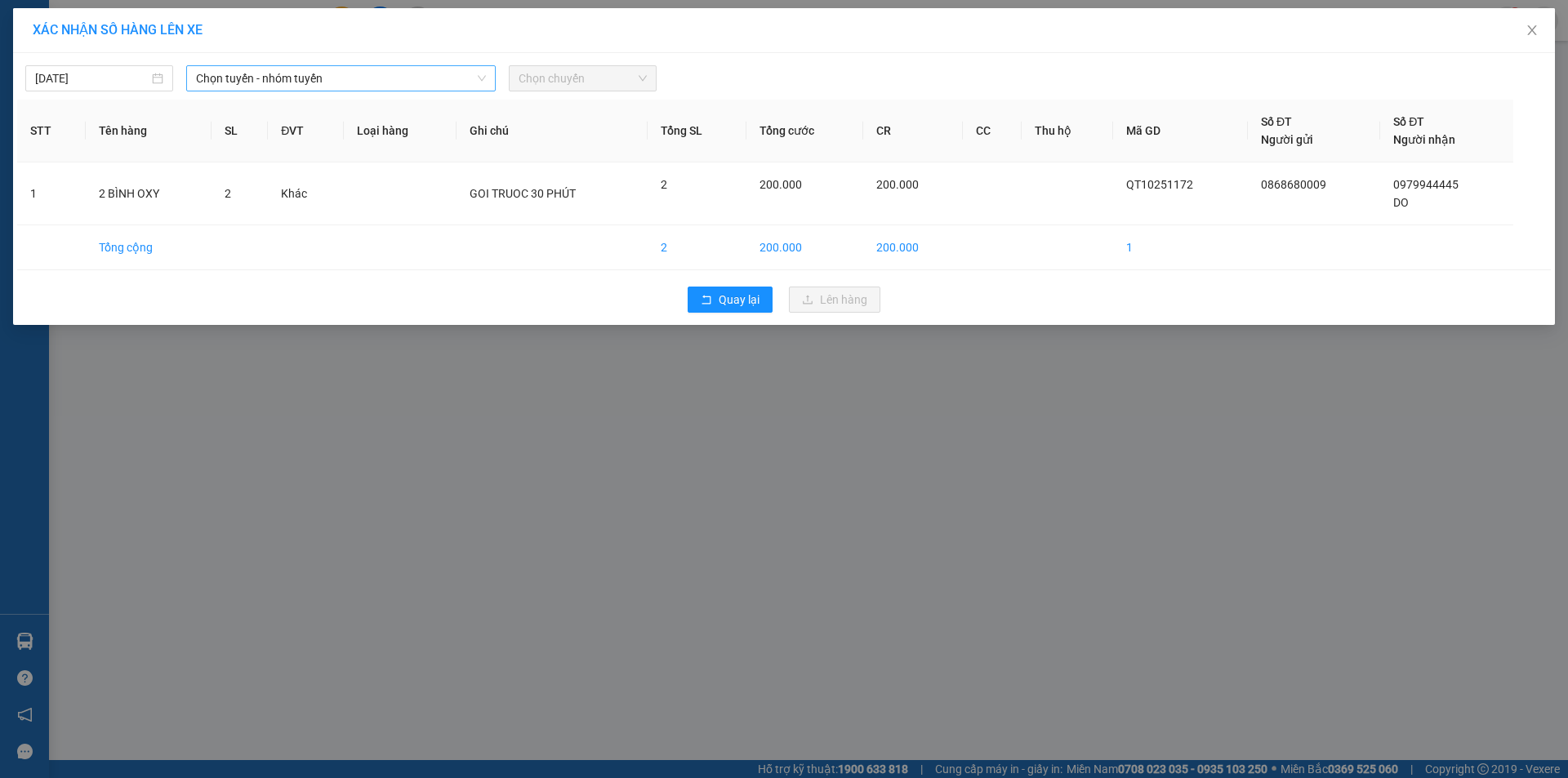
click at [398, 76] on span "Chọn tuyến - nhóm tuyến" at bounding box center [341, 78] width 290 height 24
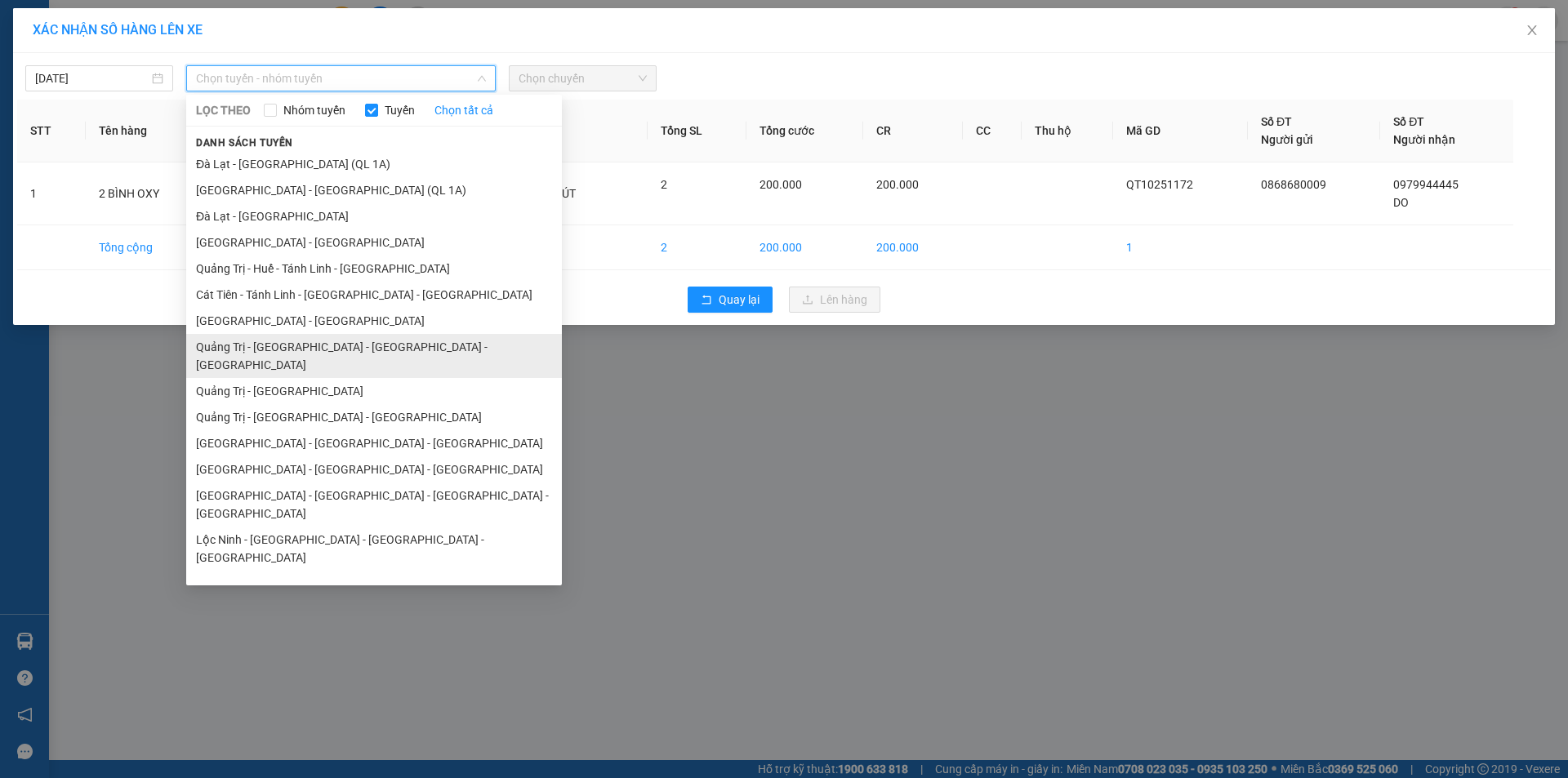
click at [367, 334] on li "Quảng Trị - [GEOGRAPHIC_DATA] - [GEOGRAPHIC_DATA] - [GEOGRAPHIC_DATA]" at bounding box center [374, 355] width 376 height 44
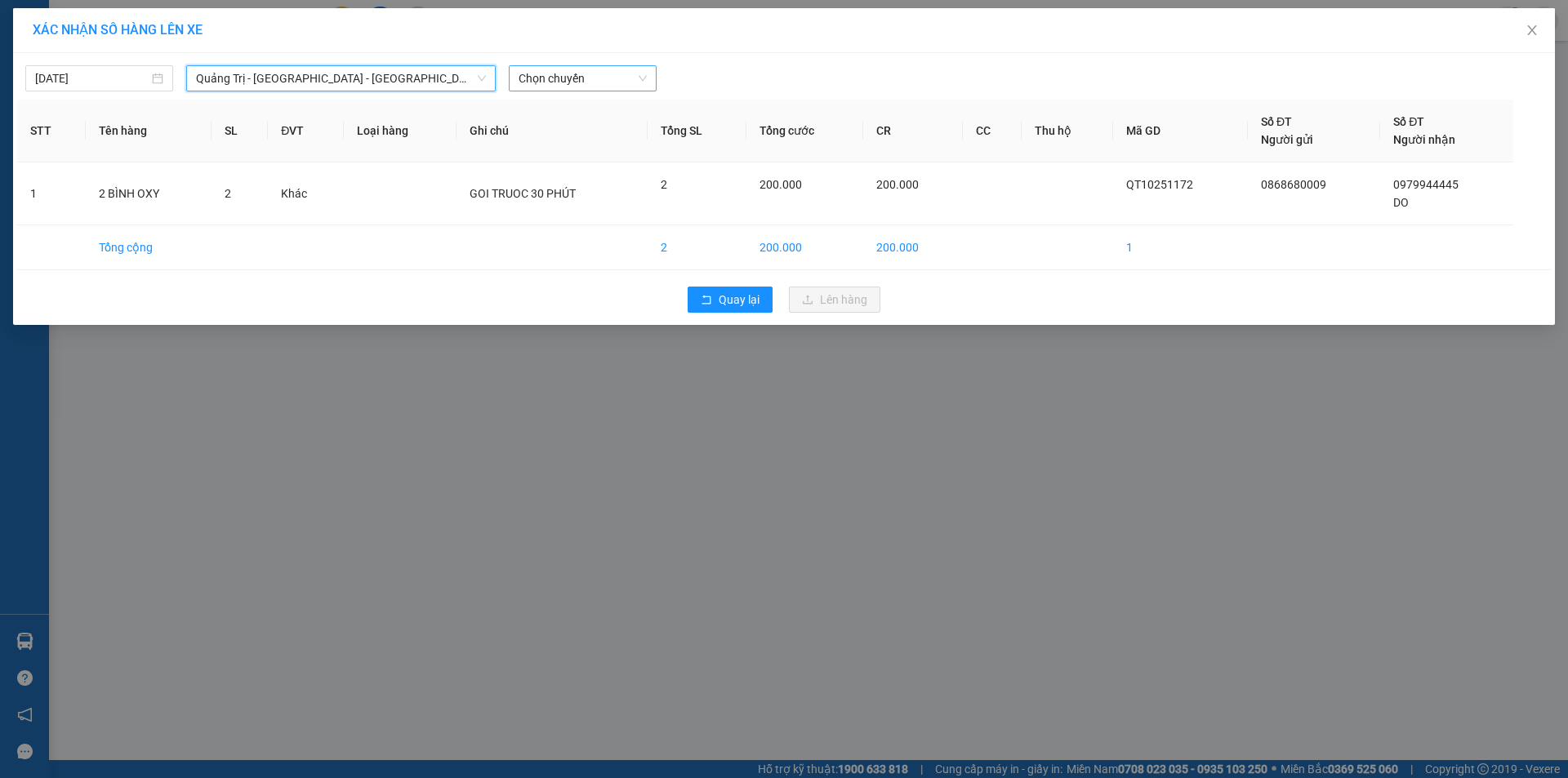
click at [602, 76] on span "Chọn chuyến" at bounding box center [582, 78] width 129 height 24
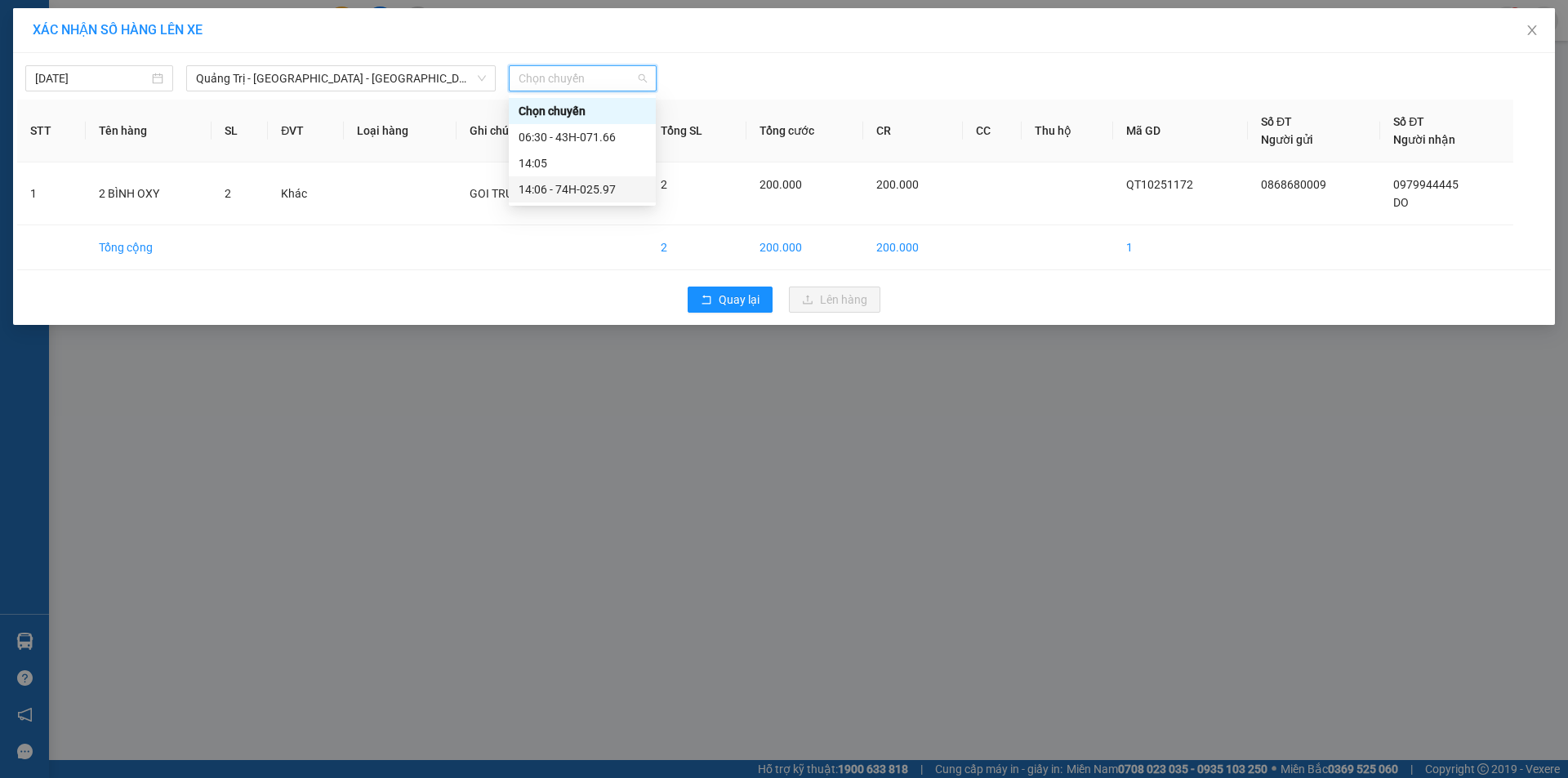
click at [601, 193] on div "14:06 - 74H-025.97" at bounding box center [582, 190] width 128 height 18
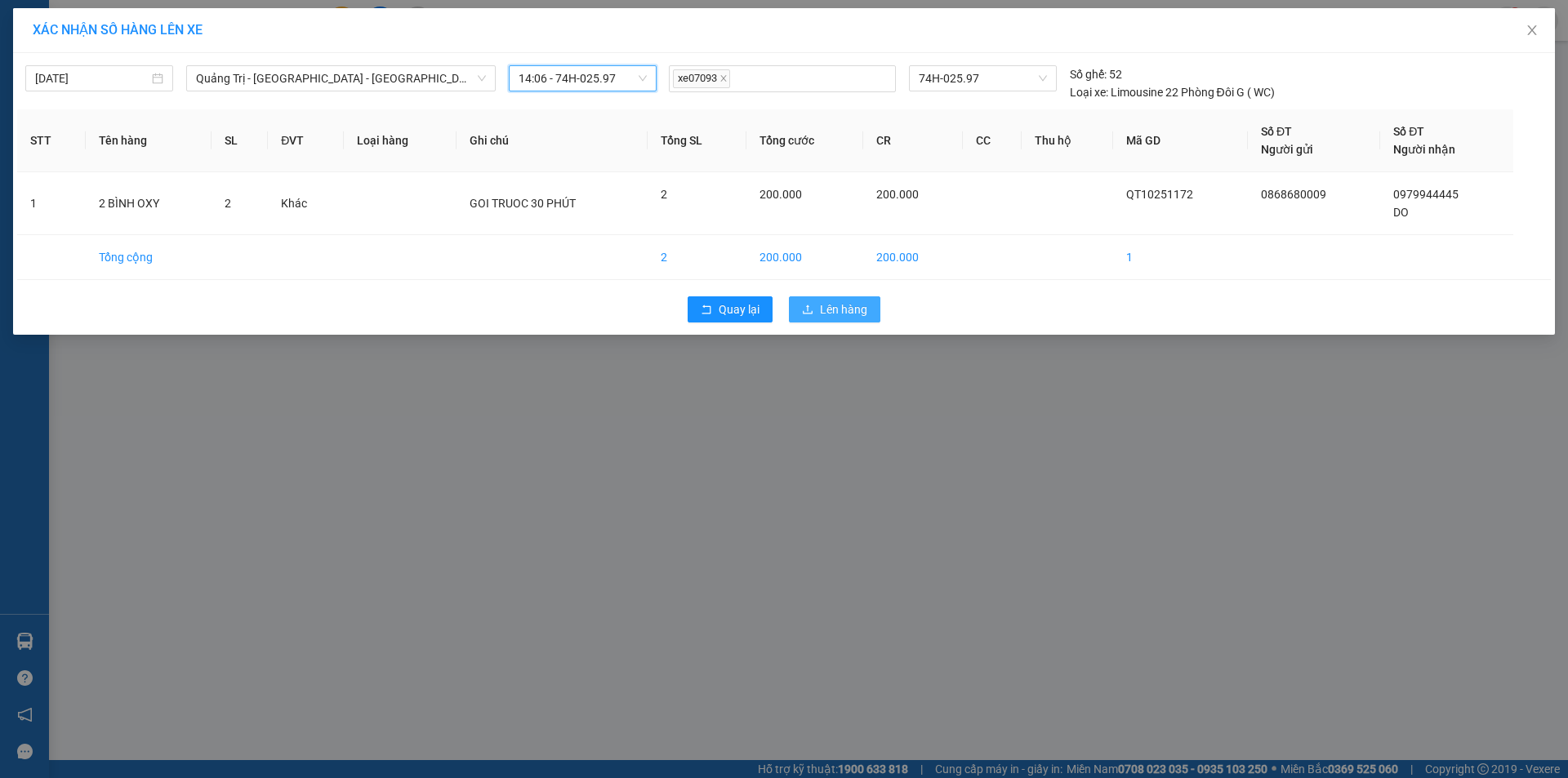
click at [832, 303] on span "Lên hàng" at bounding box center [843, 309] width 48 height 18
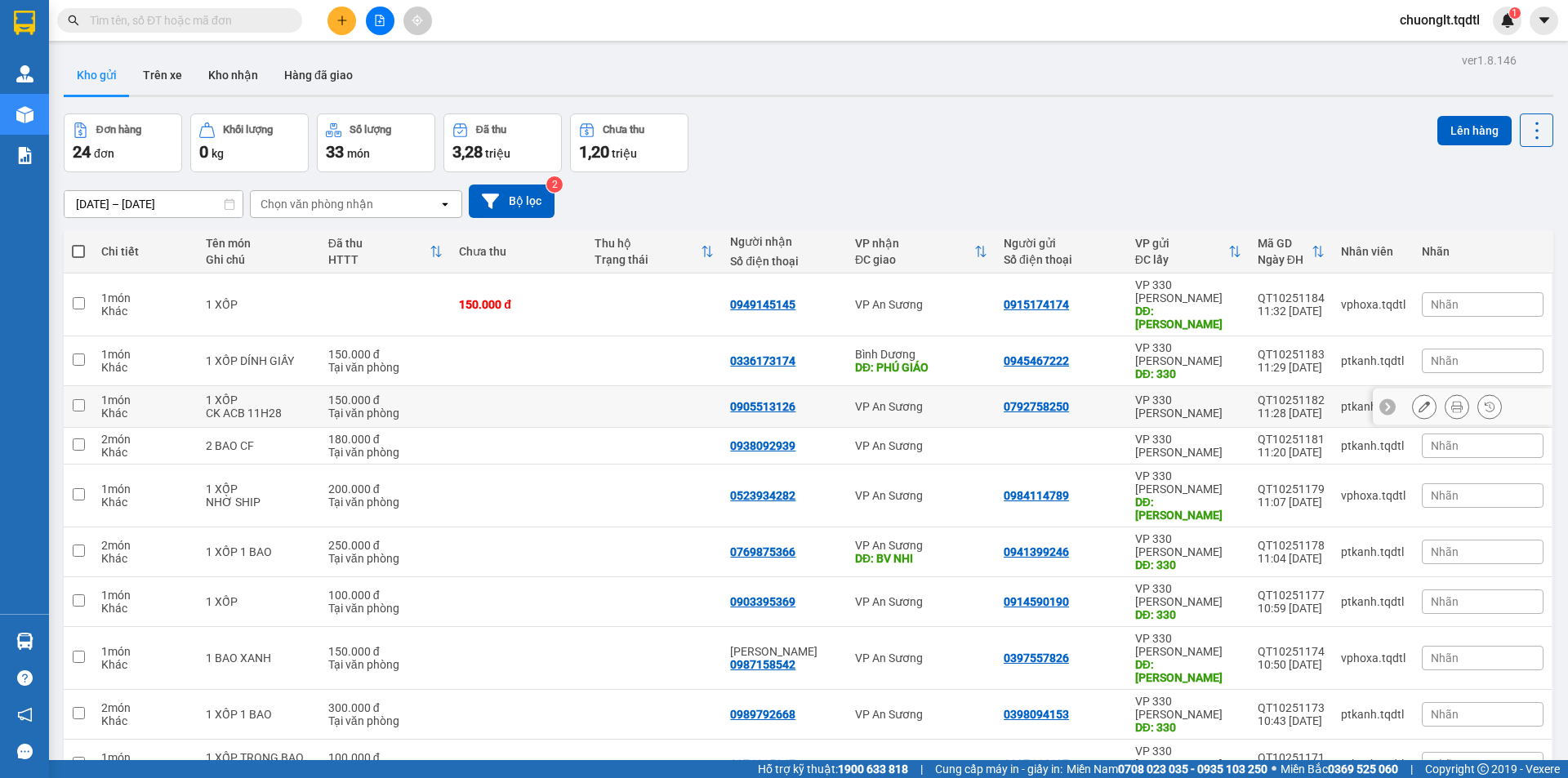
click at [503, 386] on td at bounding box center [518, 407] width 136 height 41
checkbox input "true"
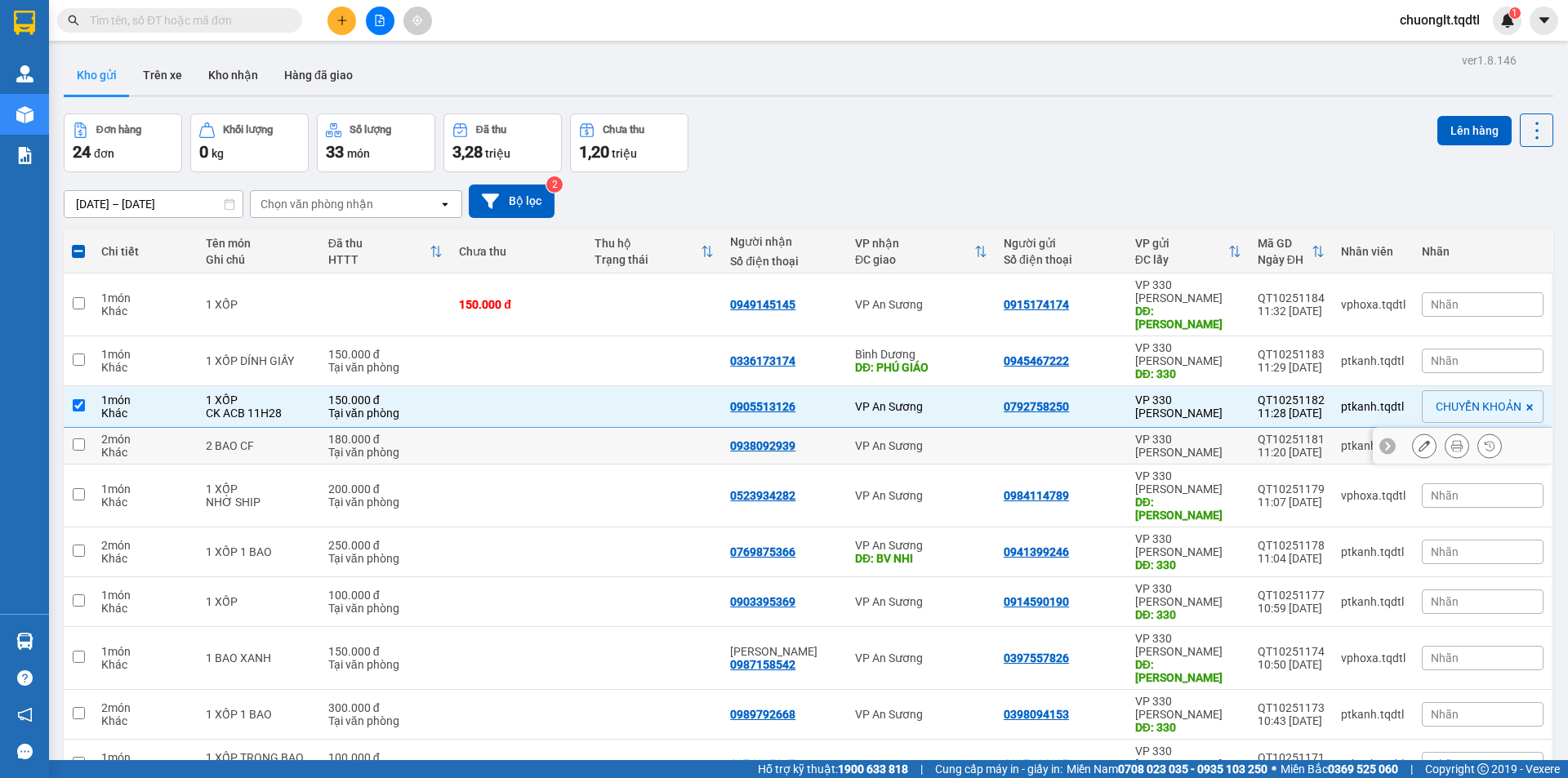
click at [623, 428] on td at bounding box center [654, 446] width 136 height 37
checkbox input "true"
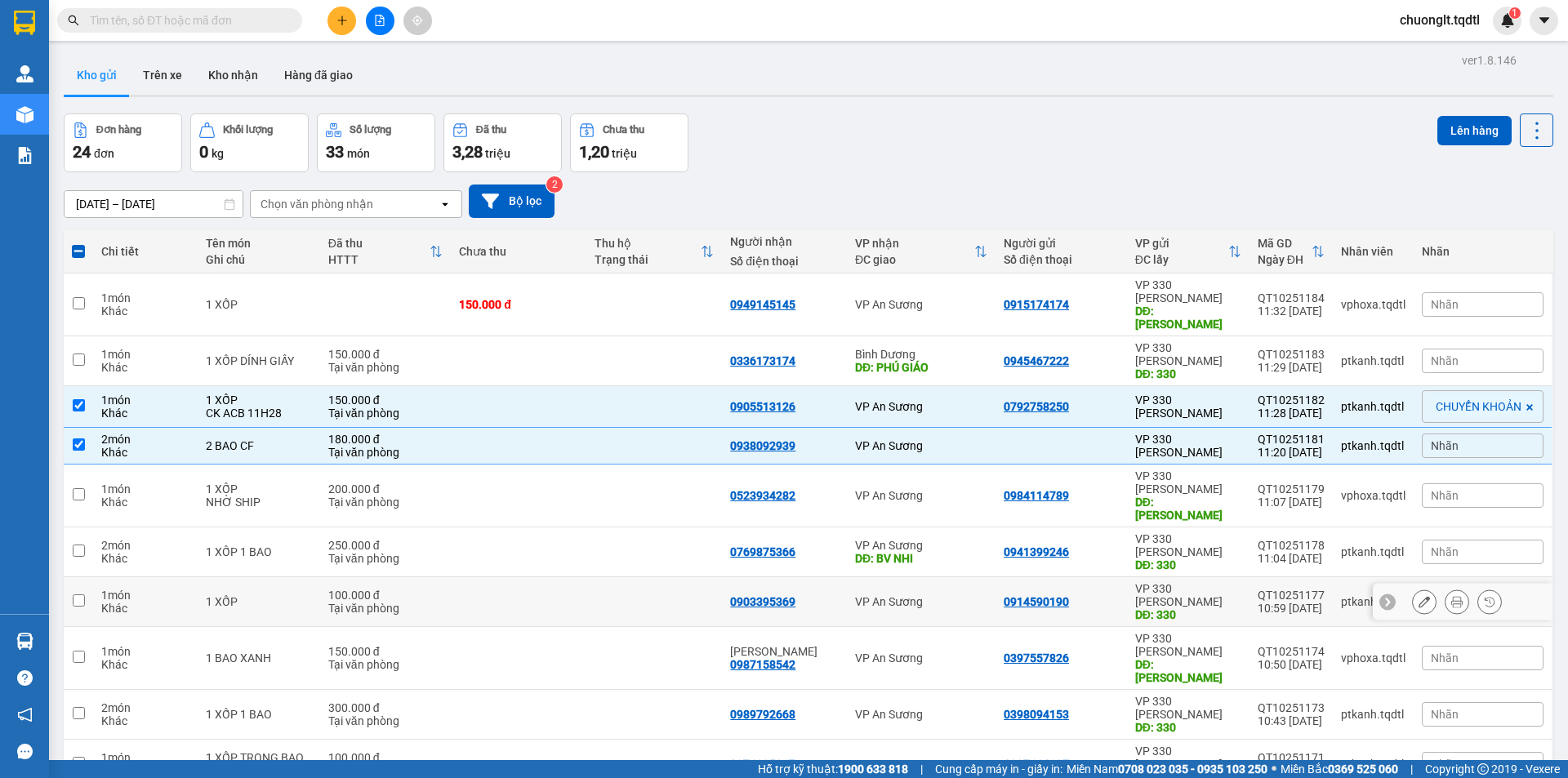
click at [586, 577] on td at bounding box center [518, 602] width 136 height 49
checkbox input "true"
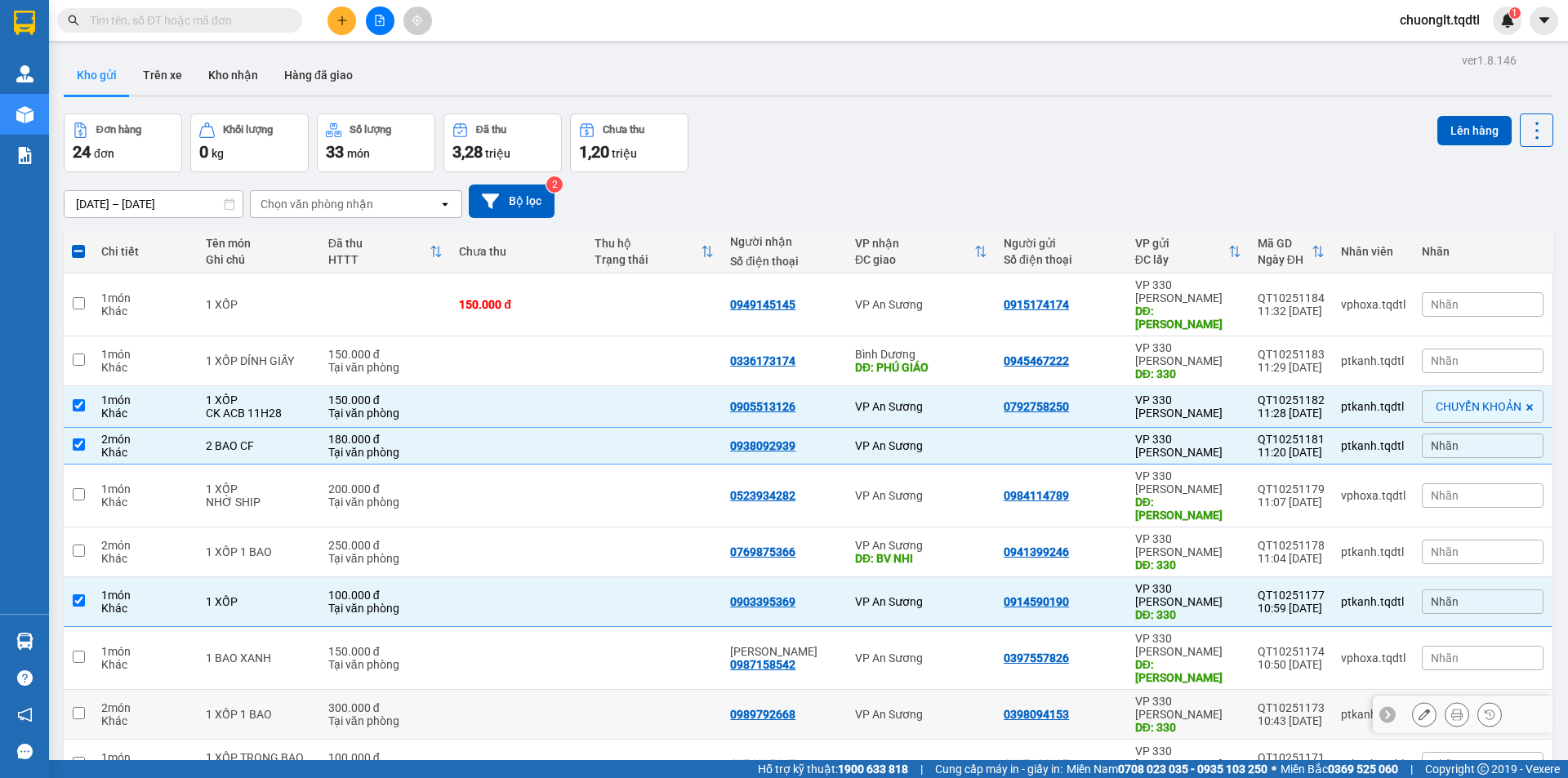
click at [581, 690] on td at bounding box center [518, 714] width 136 height 49
checkbox input "true"
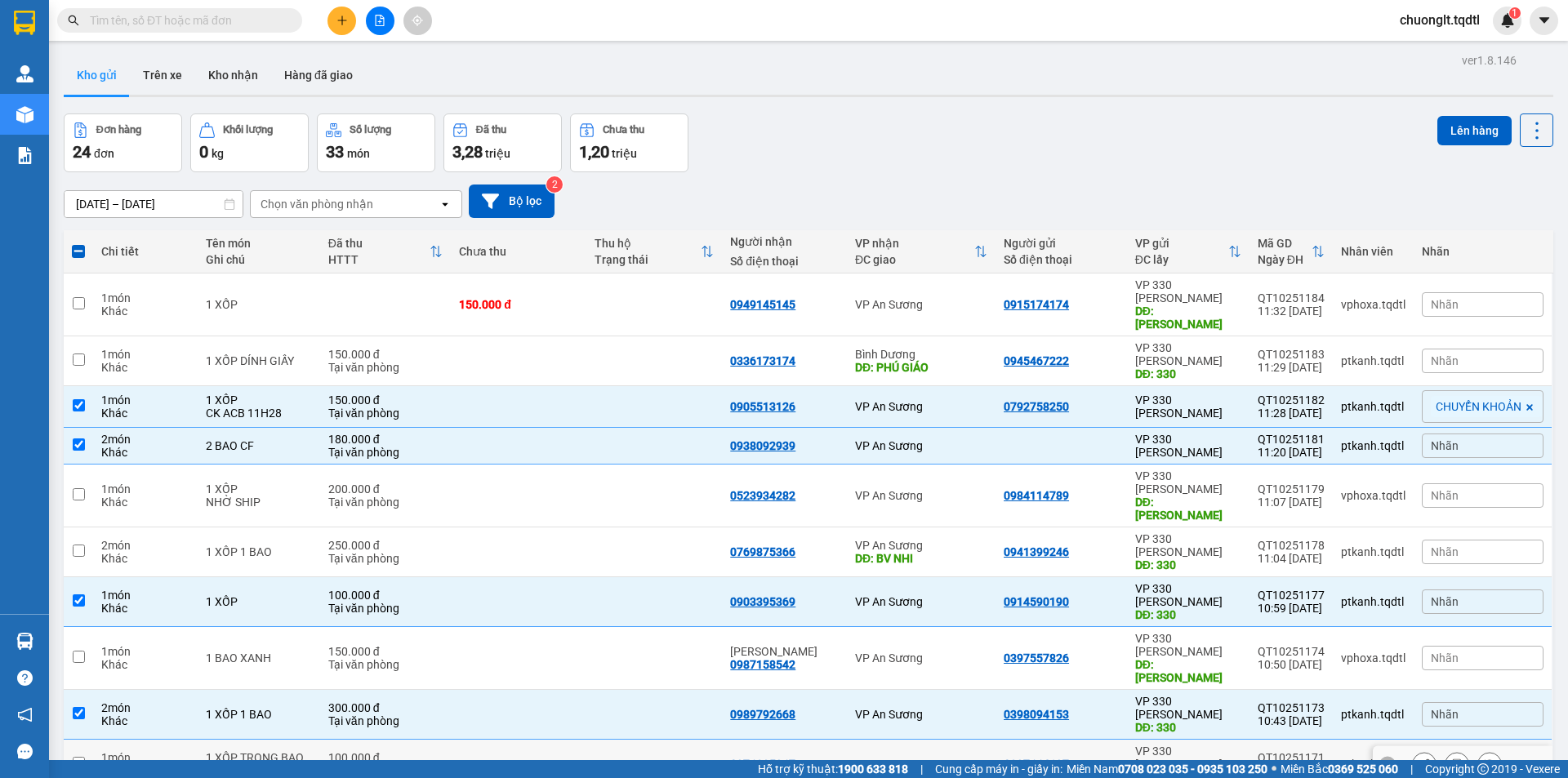
click at [559, 739] on td at bounding box center [518, 764] width 136 height 49
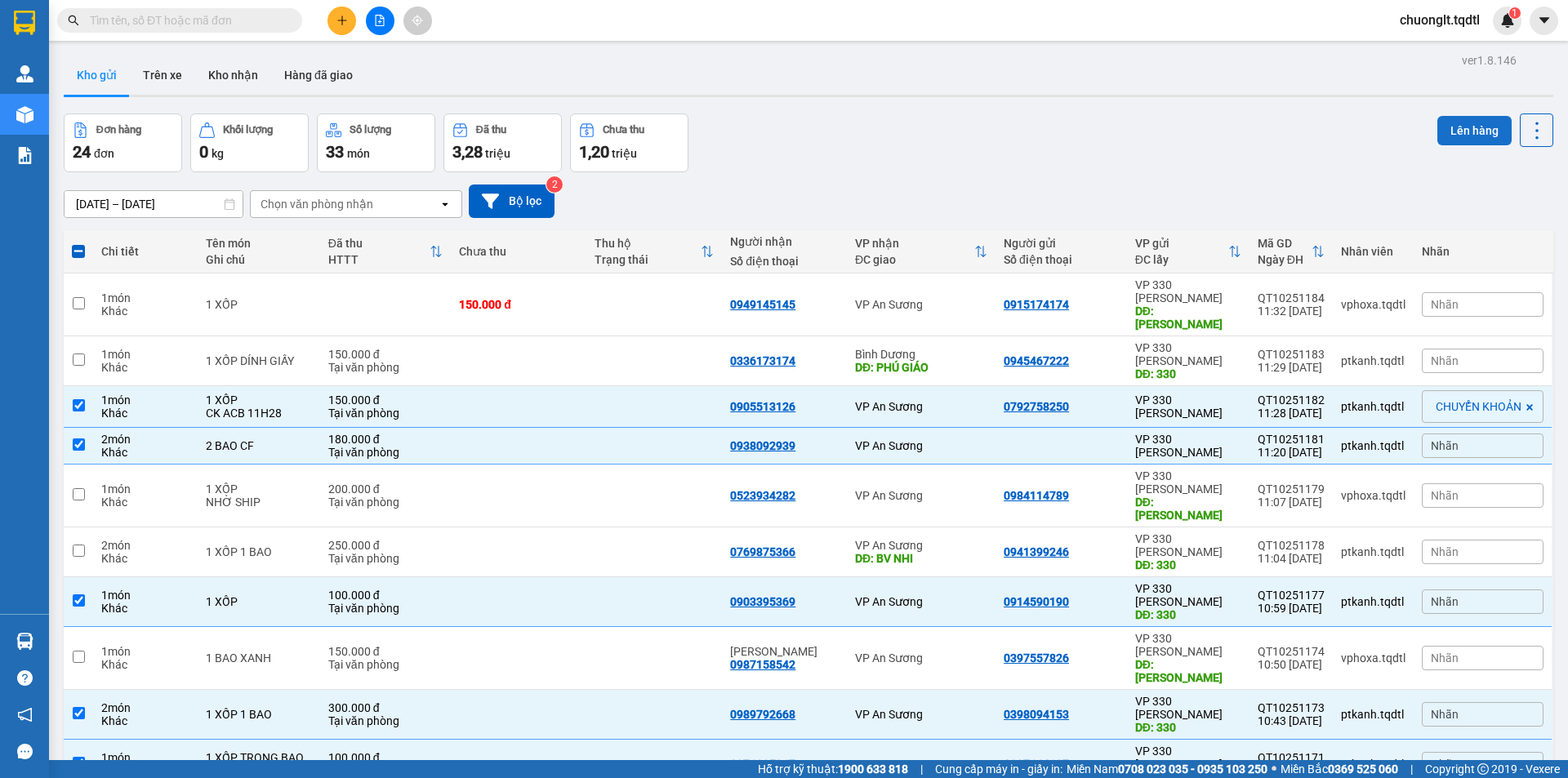
click at [1470, 116] on button "Lên hàng" at bounding box center [1474, 130] width 75 height 30
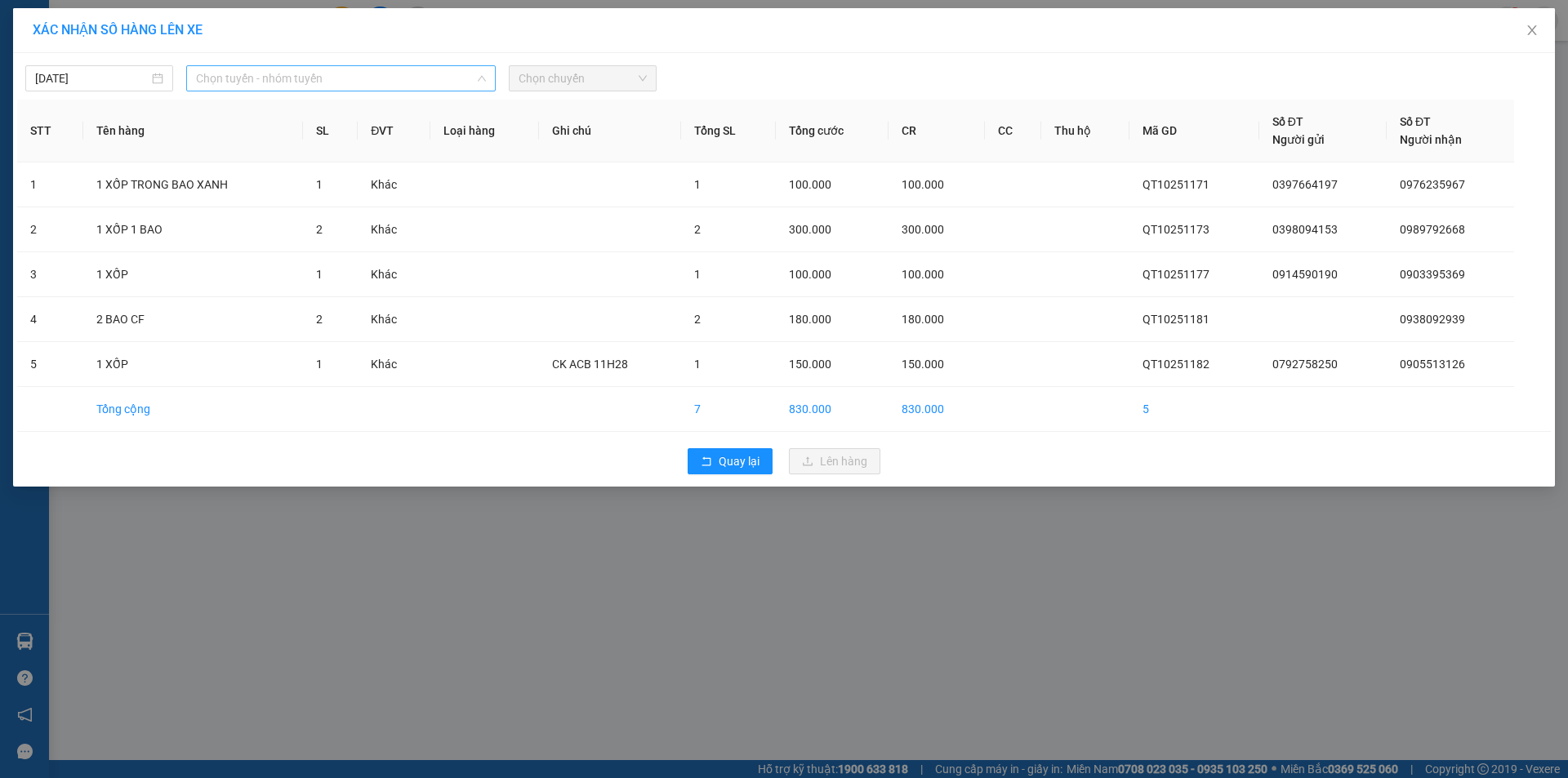
click at [438, 77] on span "Chọn tuyến - nhóm tuyến" at bounding box center [341, 78] width 290 height 24
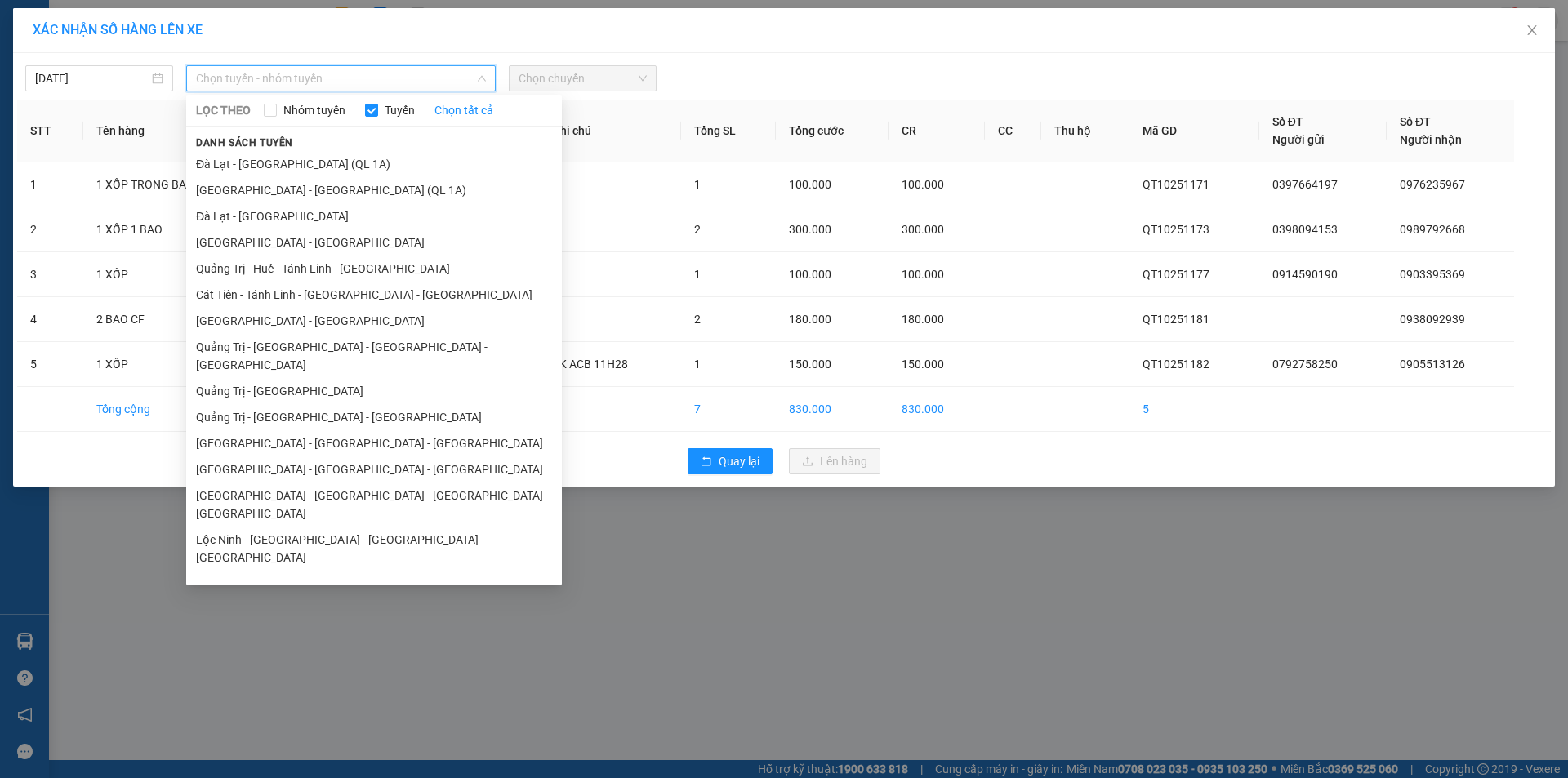
drag, startPoint x: 279, startPoint y: 450, endPoint x: 275, endPoint y: 469, distance: 19.4
drag, startPoint x: 275, startPoint y: 469, endPoint x: 281, endPoint y: 514, distance: 45.4
click at [281, 649] on li "Quảng Trị - [GEOGRAPHIC_DATA]" at bounding box center [374, 662] width 376 height 26
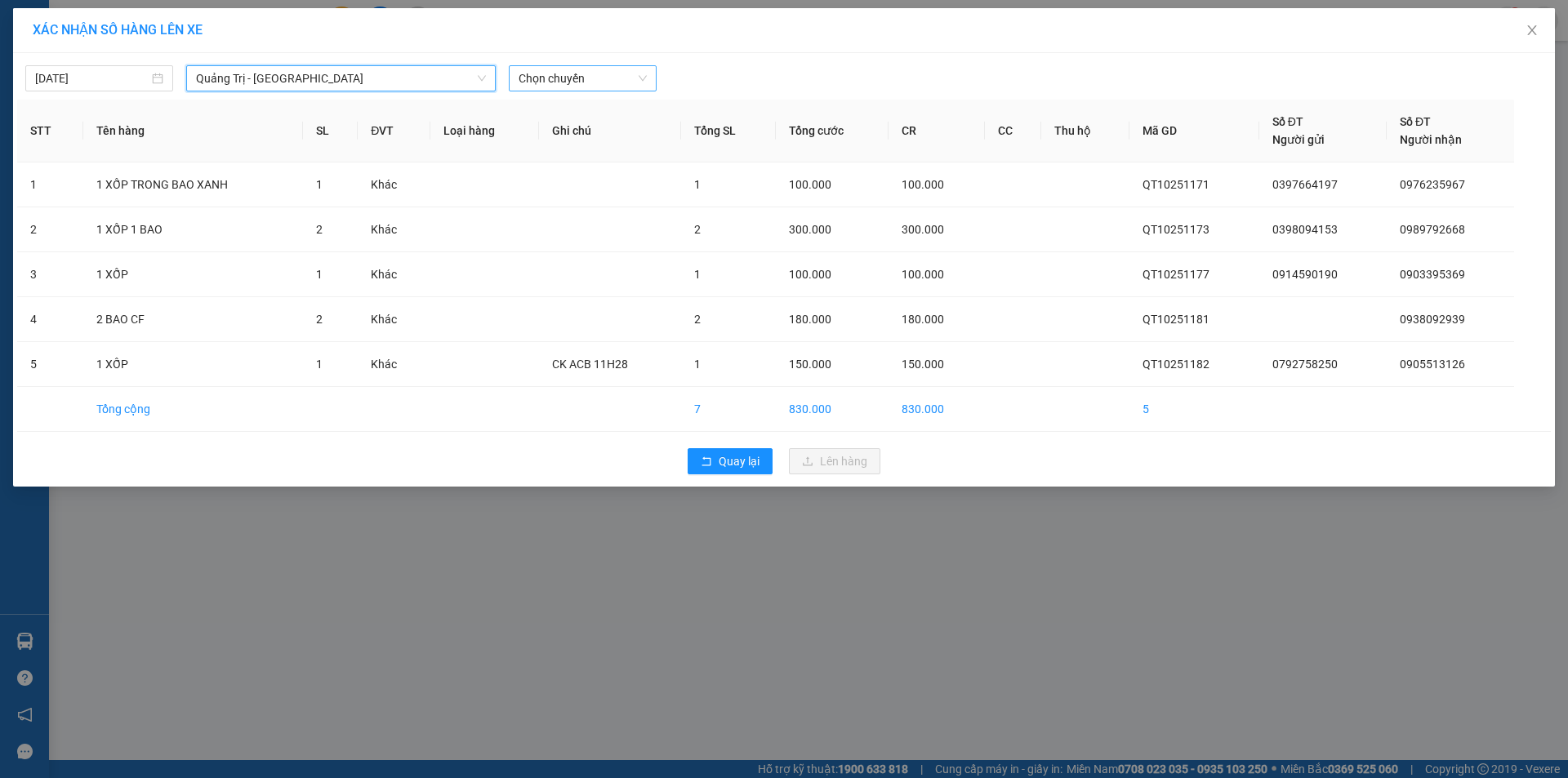
click at [587, 76] on span "Chọn chuyến" at bounding box center [582, 78] width 129 height 24
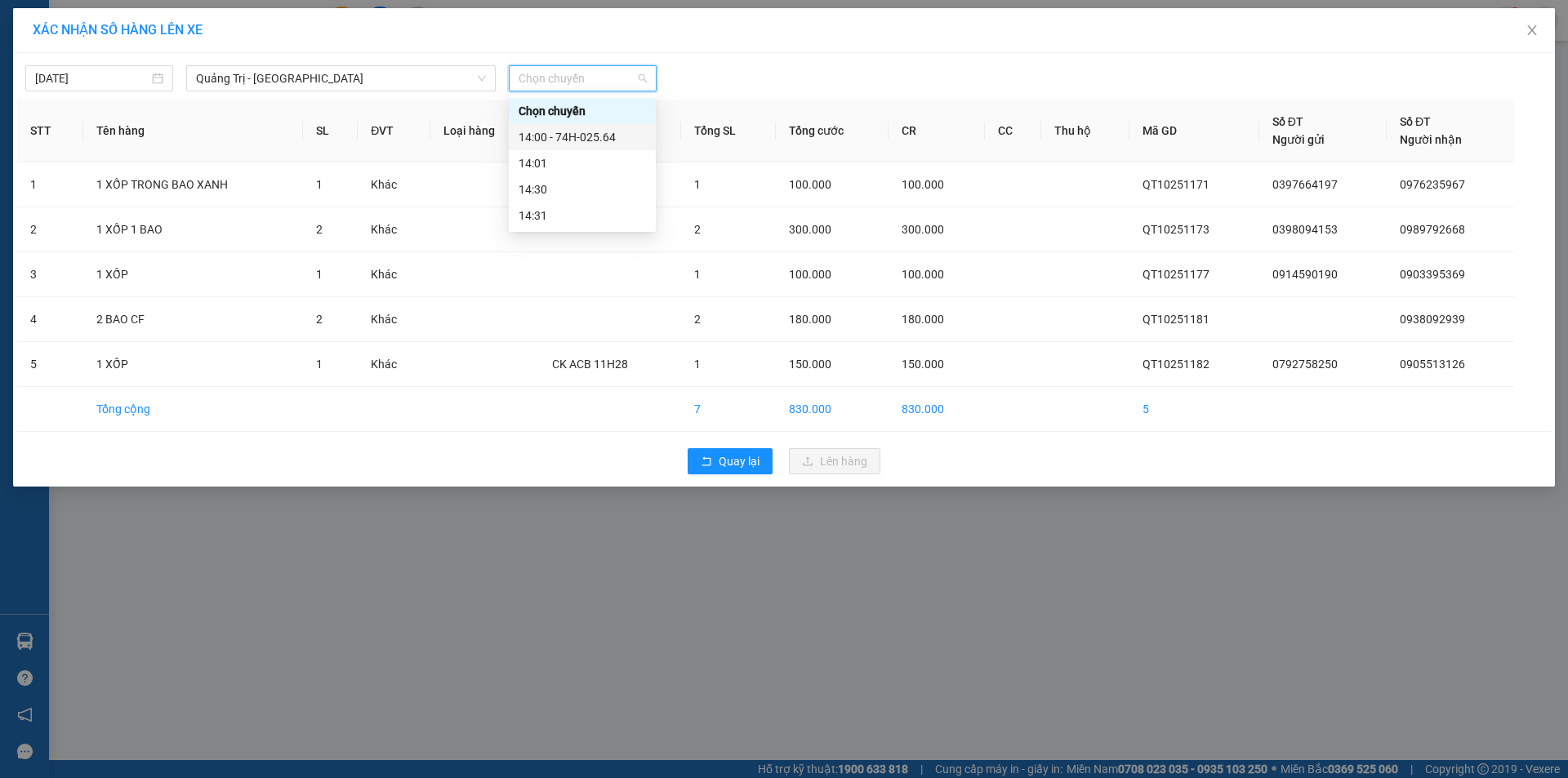
click at [614, 138] on div "14:00 - 74H-025.64" at bounding box center [582, 138] width 128 height 18
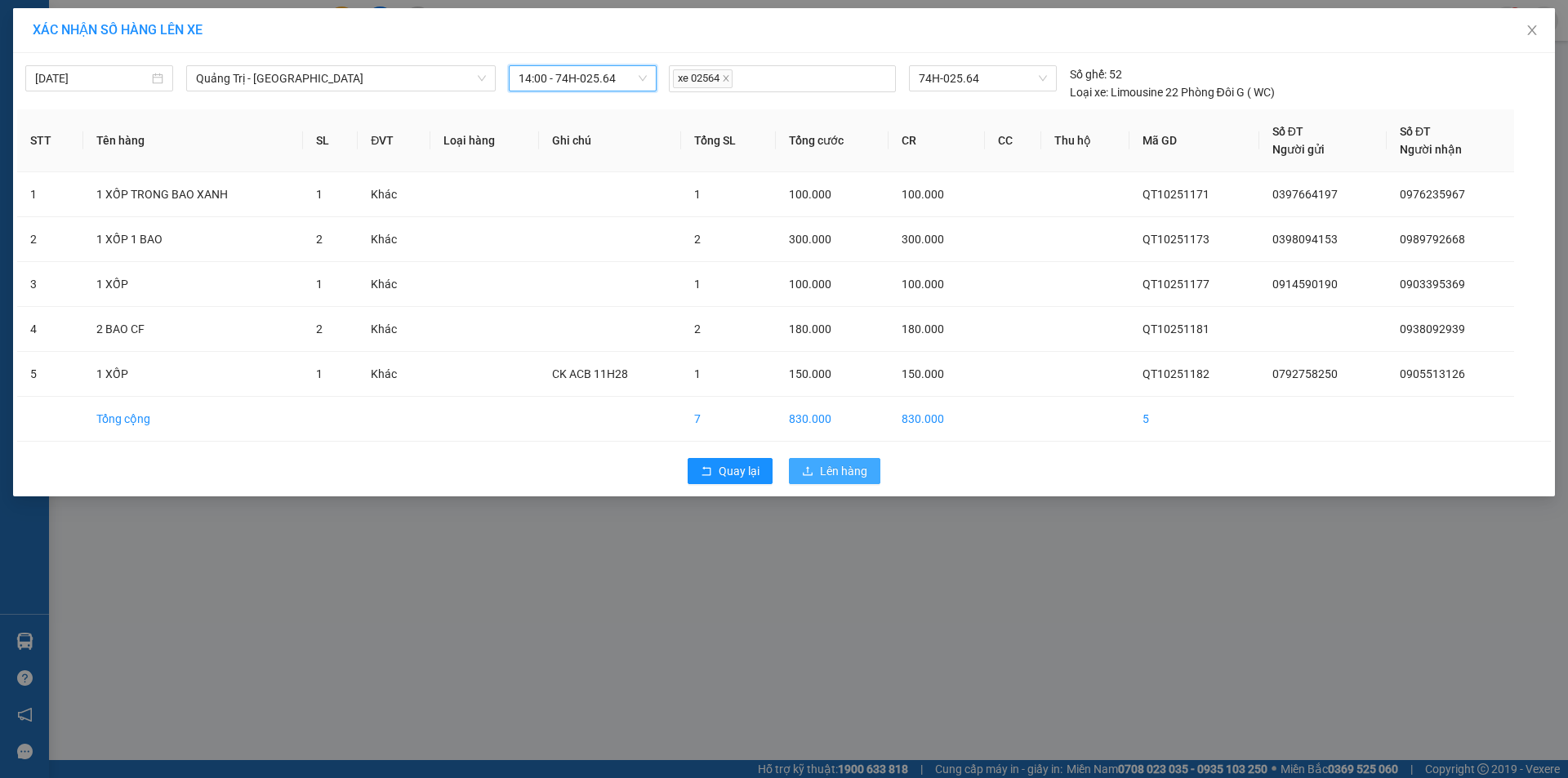
click at [846, 472] on span "Lên hàng" at bounding box center [843, 471] width 48 height 18
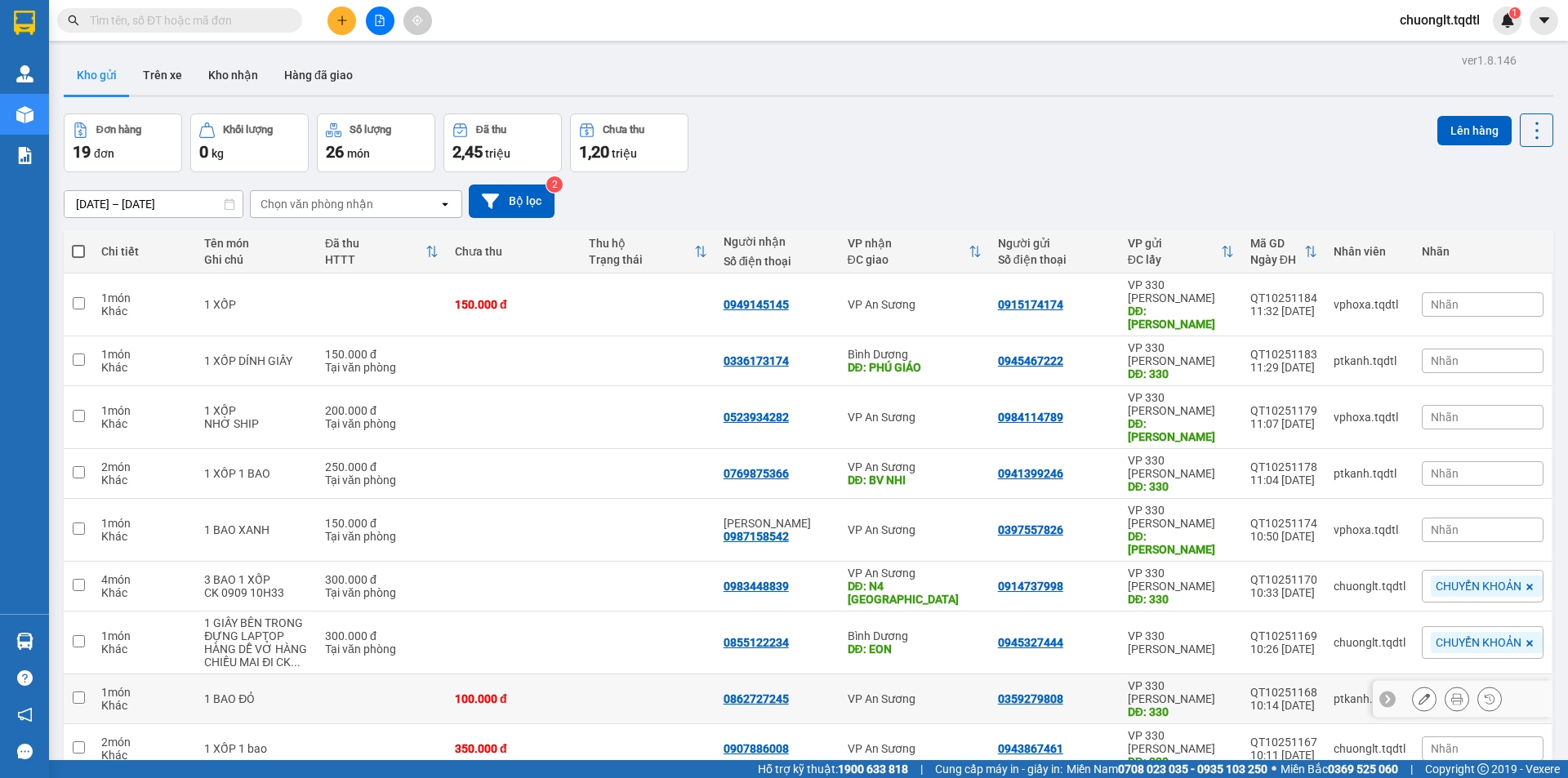
click at [553, 693] on div "100.000 đ" at bounding box center [514, 699] width 118 height 13
checkbox input "true"
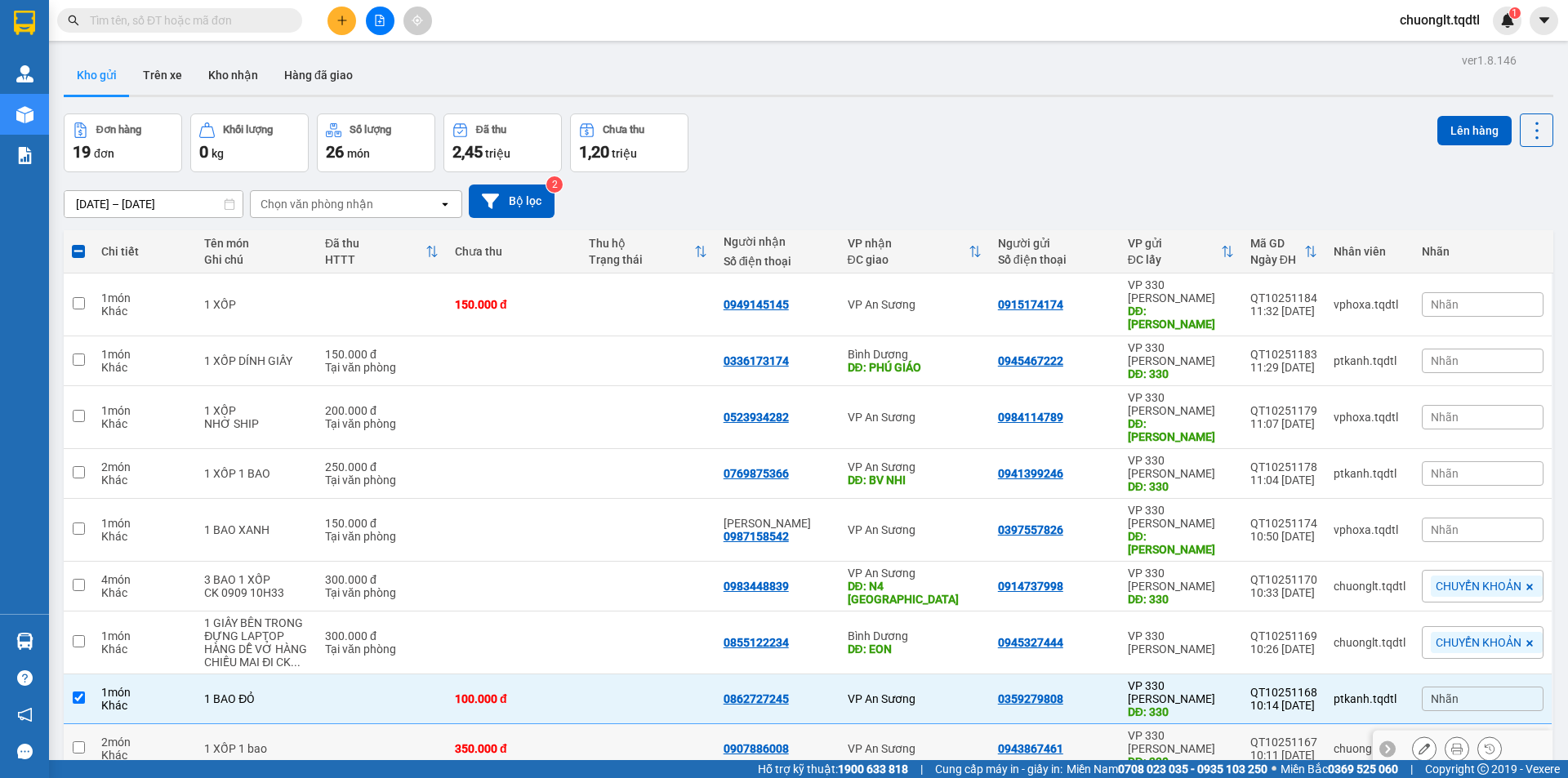
click at [548, 724] on td "350.000 đ" at bounding box center [514, 748] width 134 height 49
checkbox input "true"
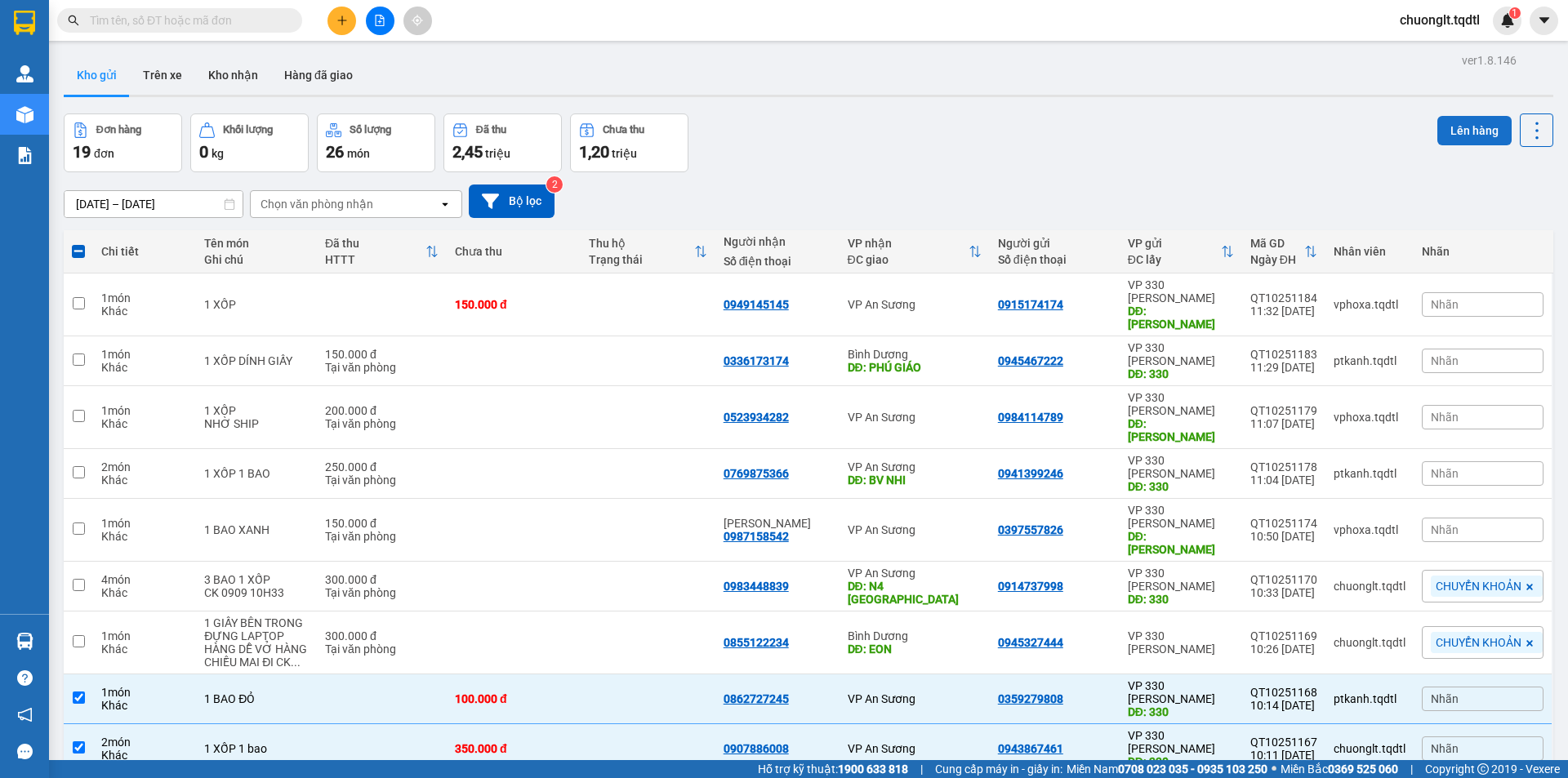
click at [1462, 116] on button "Lên hàng" at bounding box center [1474, 130] width 75 height 30
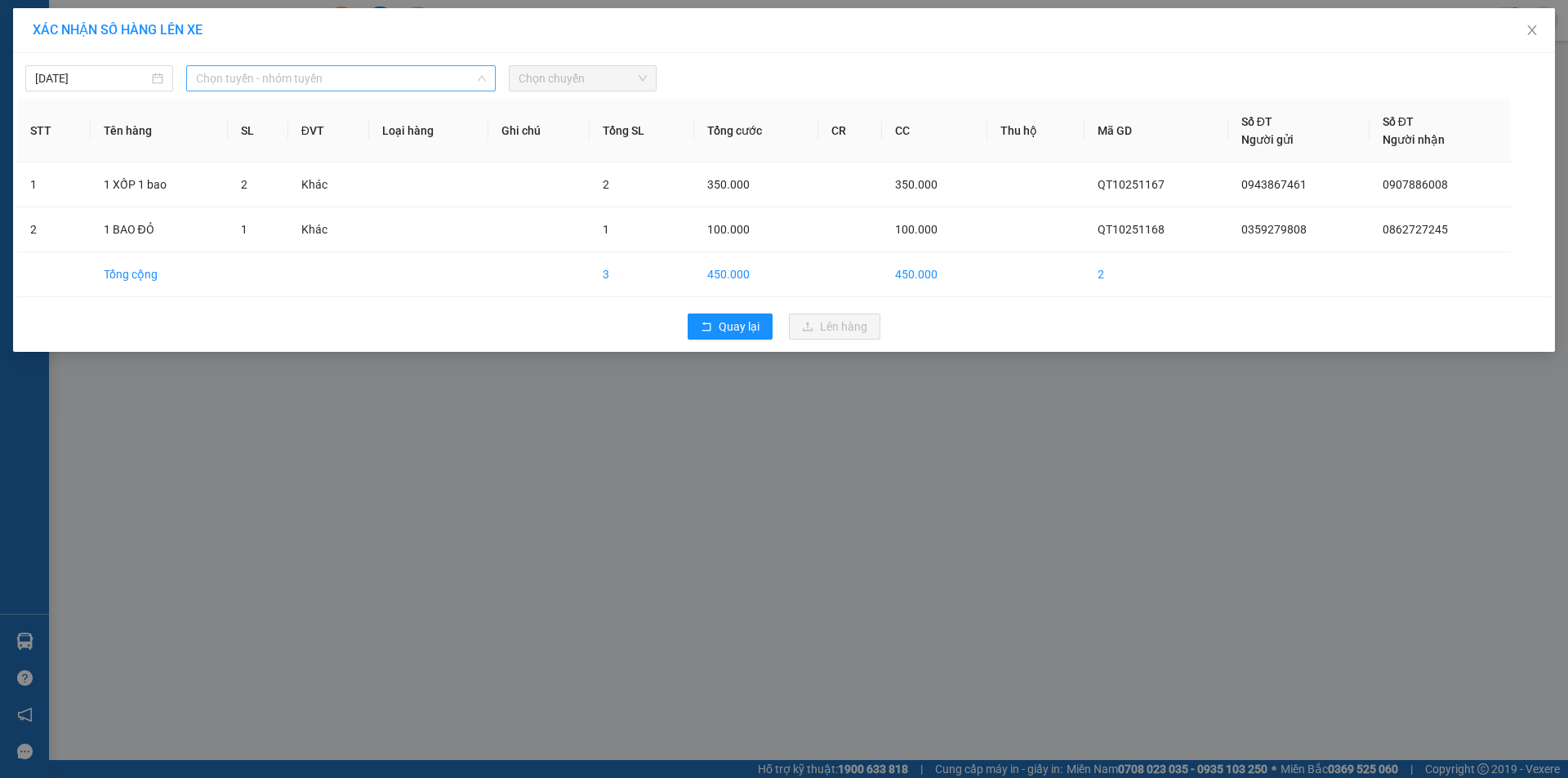
click at [427, 76] on span "Chọn tuyến - nhóm tuyến" at bounding box center [341, 78] width 290 height 24
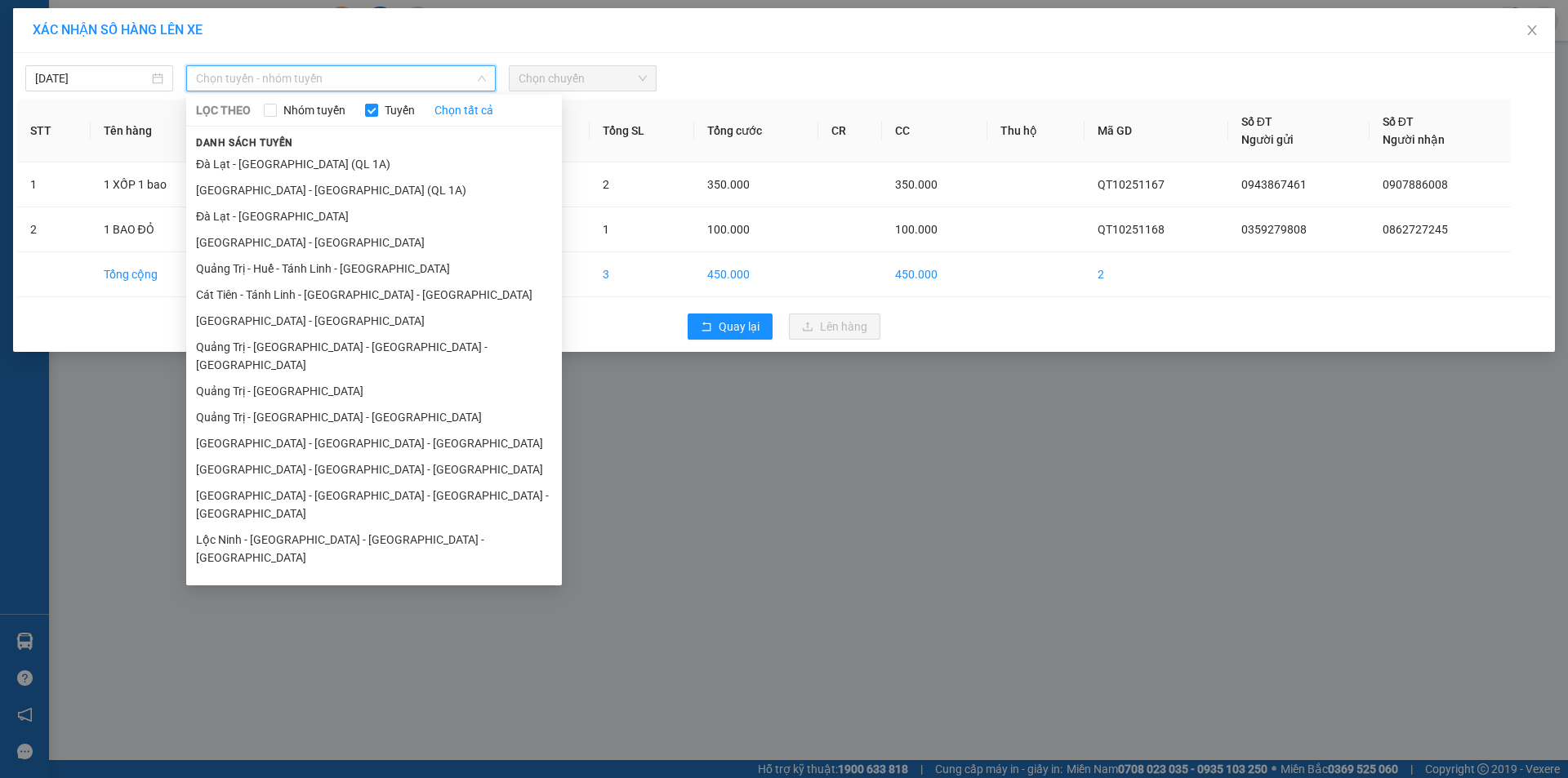
click at [295, 649] on li "Quảng Trị - [GEOGRAPHIC_DATA]" at bounding box center [374, 662] width 376 height 26
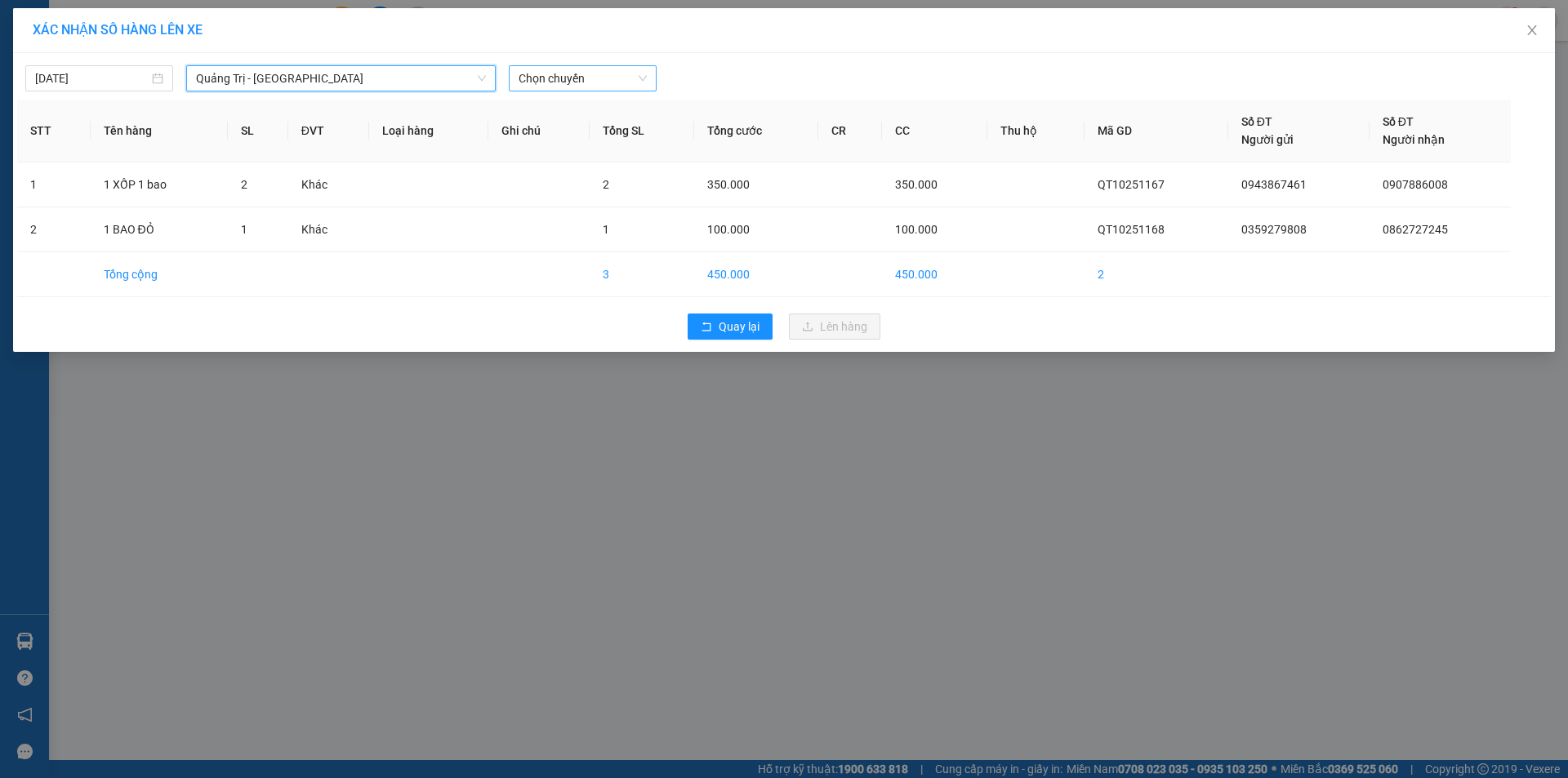
click at [619, 83] on span "Chọn chuyến" at bounding box center [582, 78] width 129 height 24
click at [596, 136] on div "14:00 - 74H-025.64" at bounding box center [582, 138] width 128 height 18
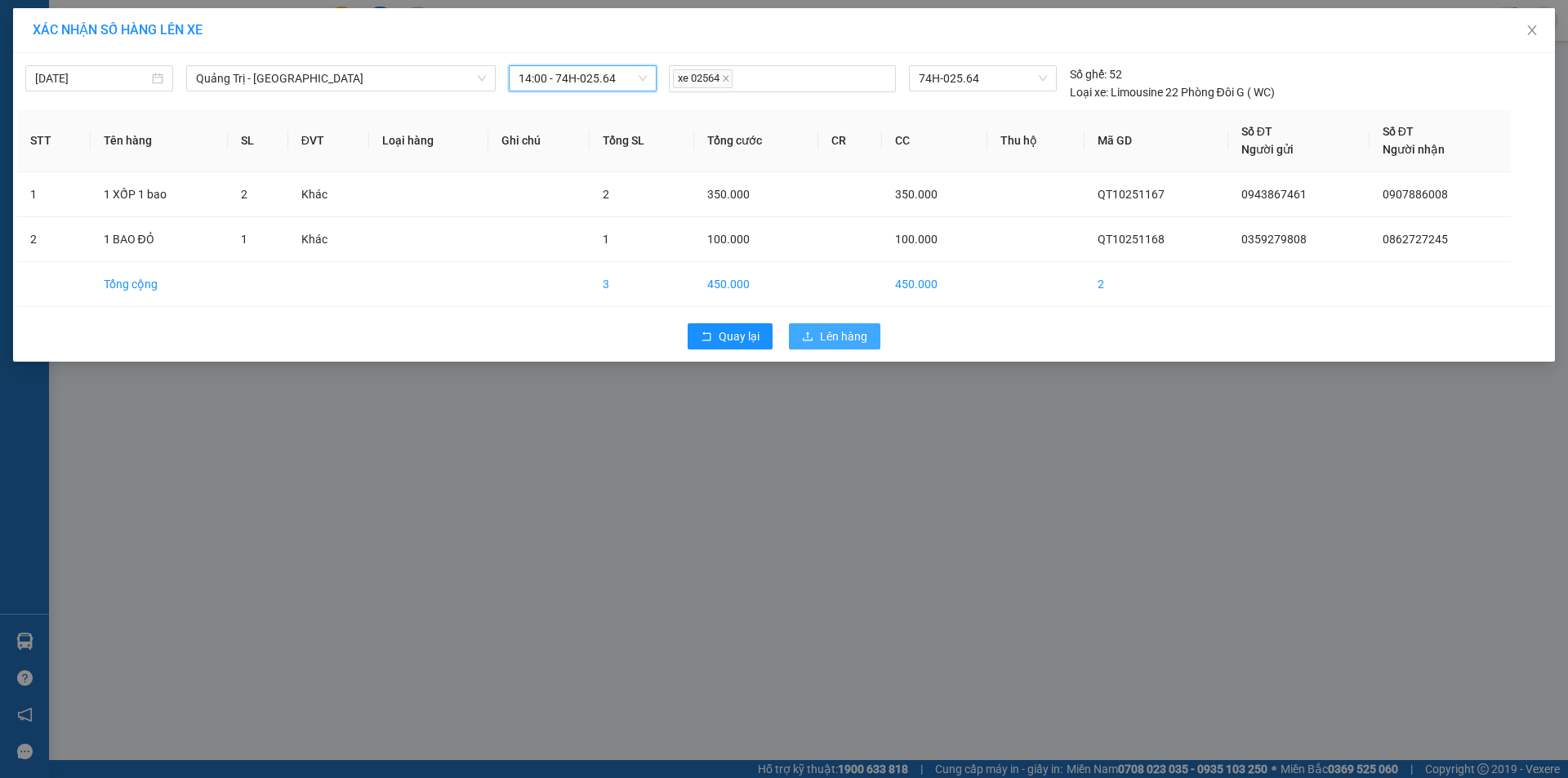
click at [820, 328] on span "Lên hàng" at bounding box center [843, 336] width 48 height 18
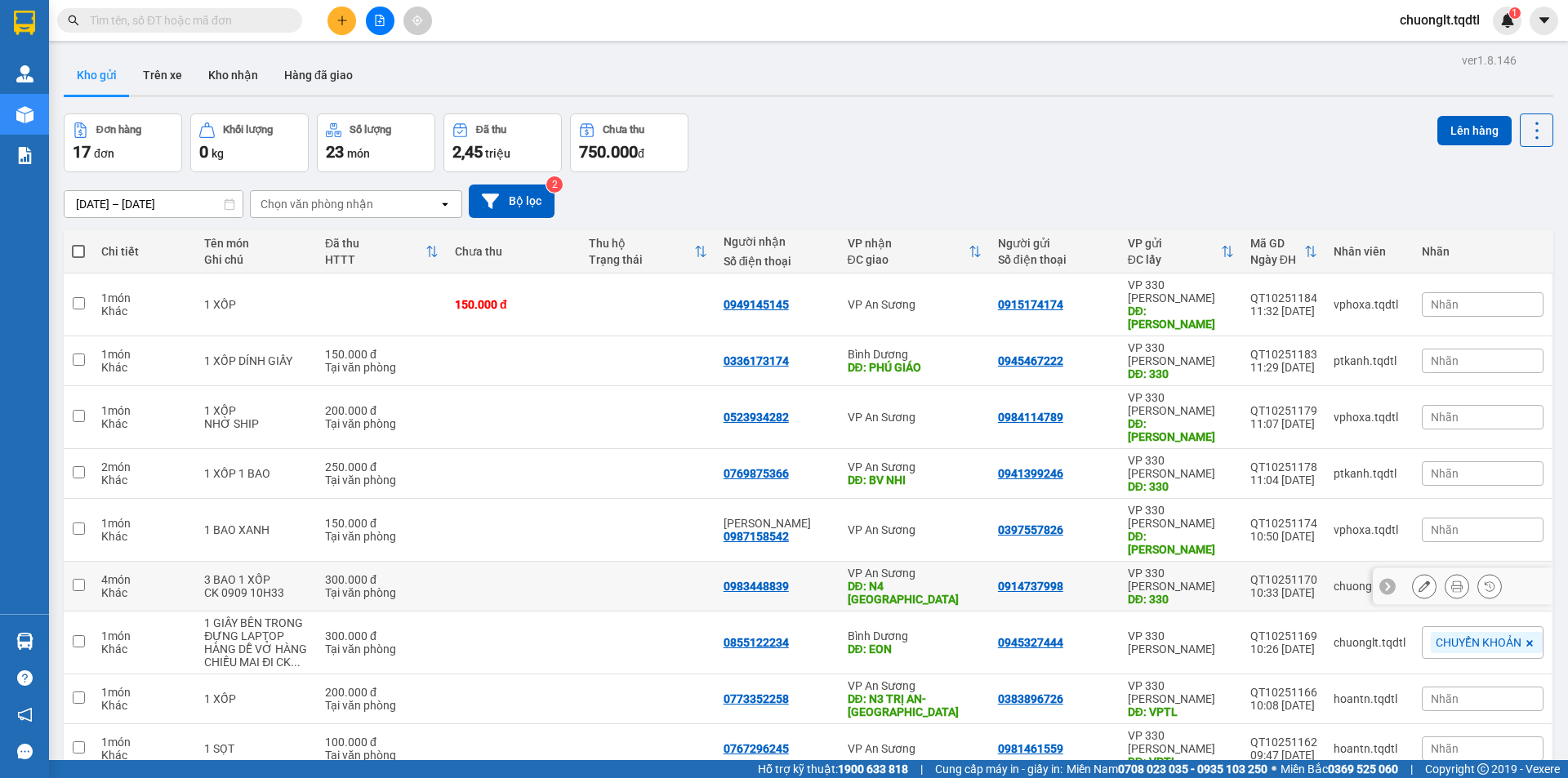
click at [508, 562] on td at bounding box center [514, 586] width 134 height 49
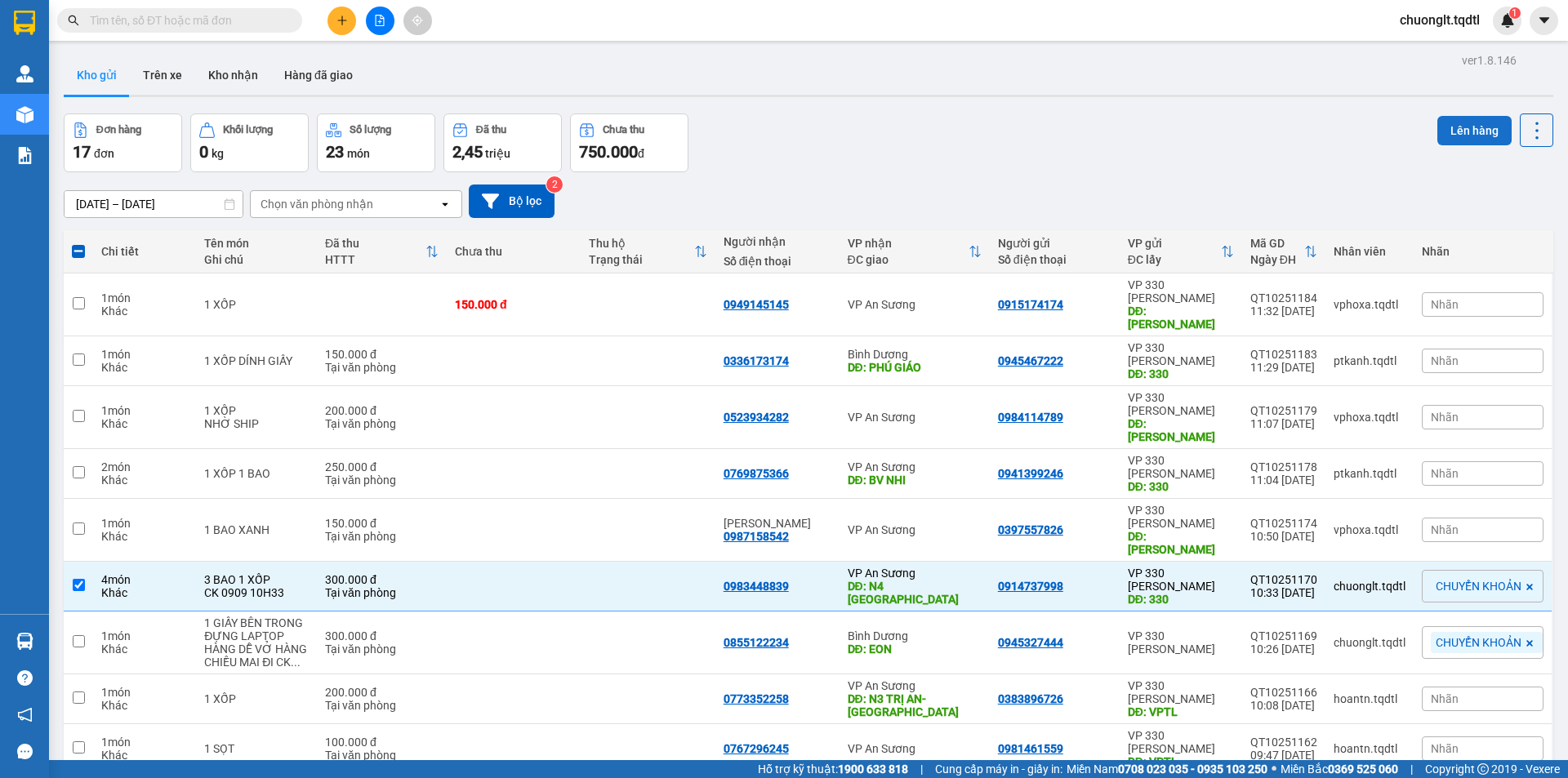
click at [1447, 116] on button "Lên hàng" at bounding box center [1474, 130] width 75 height 30
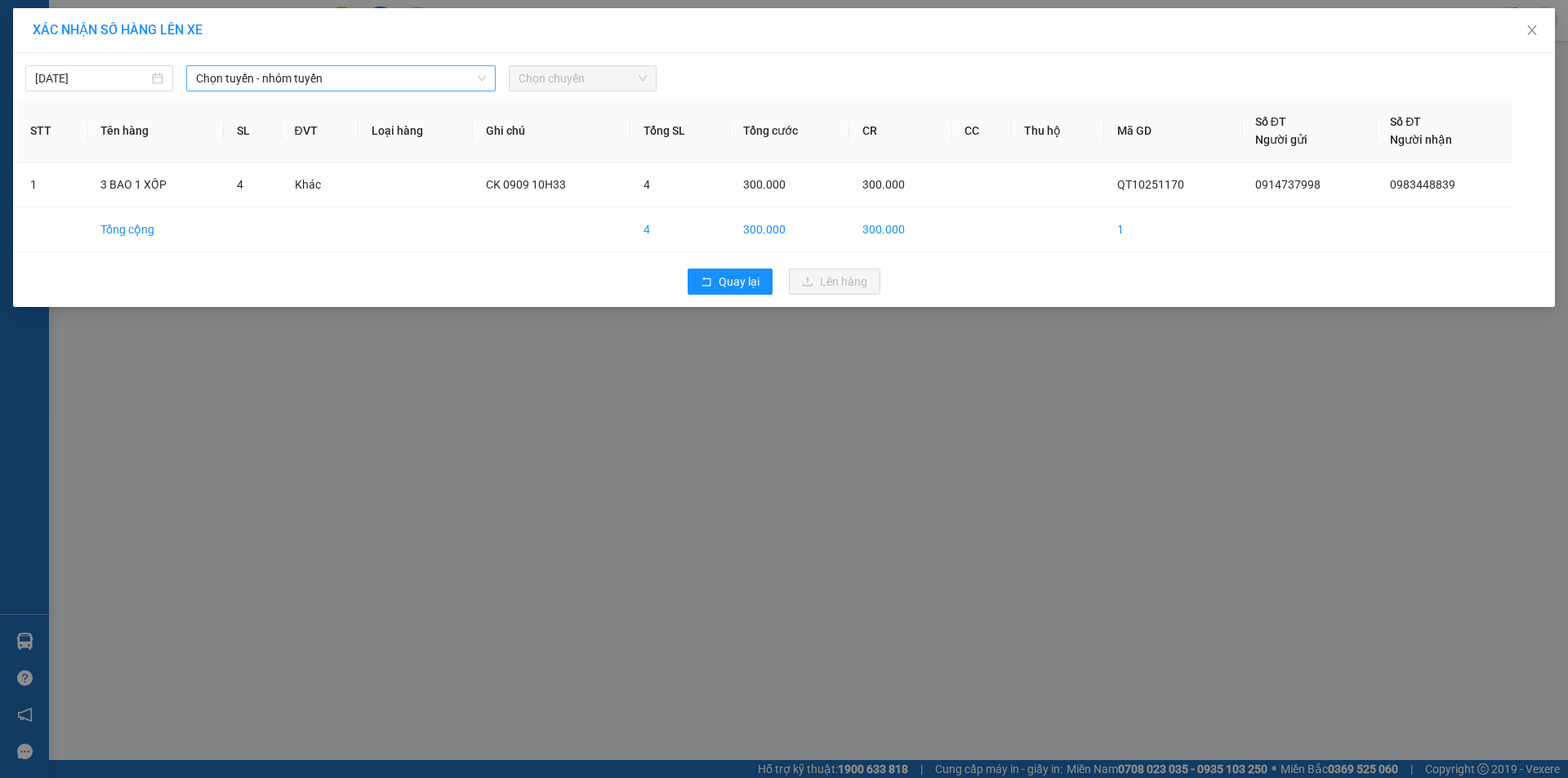
click at [414, 77] on span "Chọn tuyến - nhóm tuyến" at bounding box center [341, 78] width 290 height 24
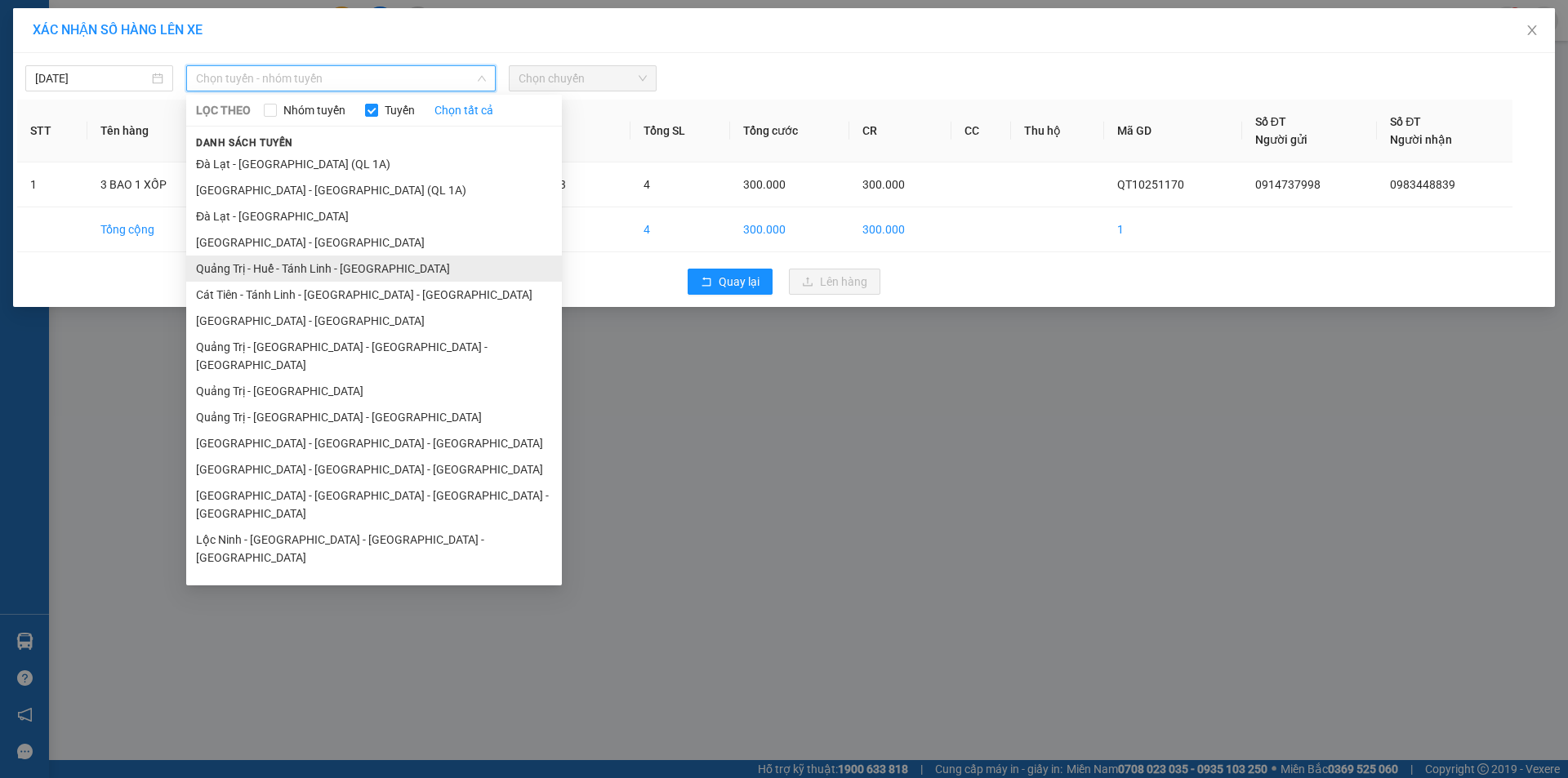
click at [351, 270] on li "Quảng Trị - Huế - Tánh Linh - [GEOGRAPHIC_DATA]" at bounding box center [374, 268] width 376 height 26
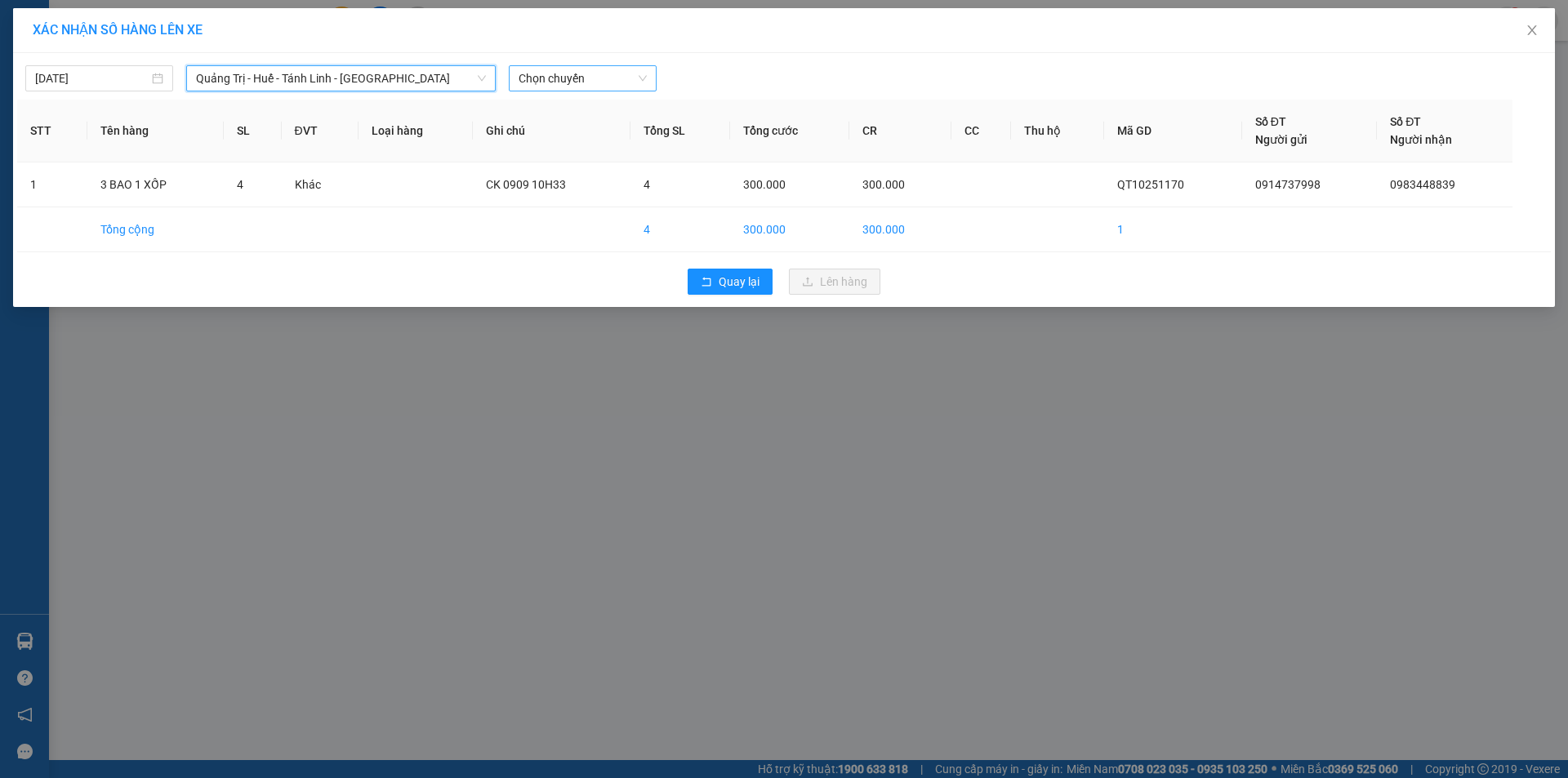
click at [612, 80] on span "Chọn chuyến" at bounding box center [582, 78] width 129 height 24
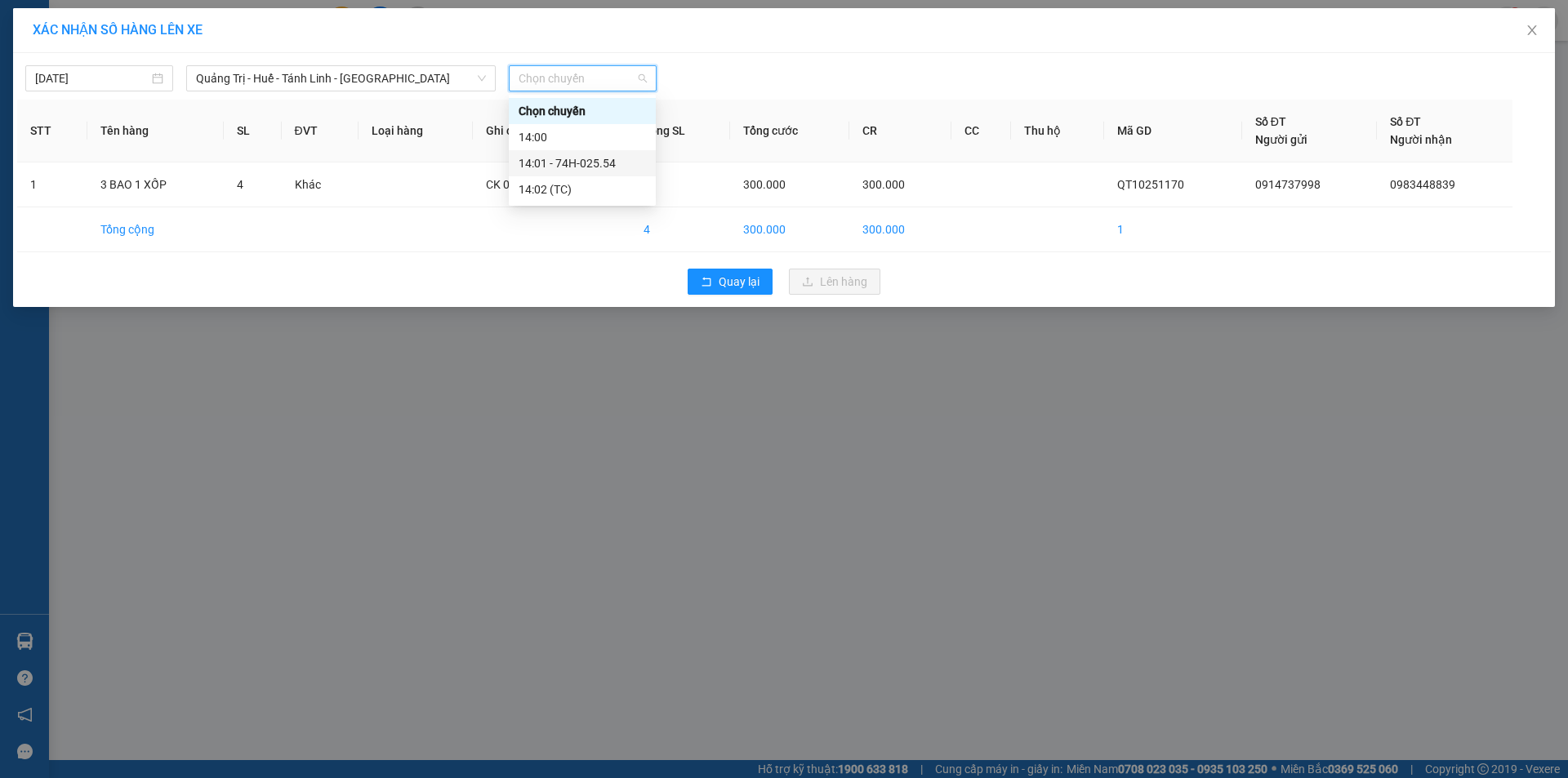
click at [608, 158] on div "14:01 - 74H-025.54" at bounding box center [582, 164] width 128 height 18
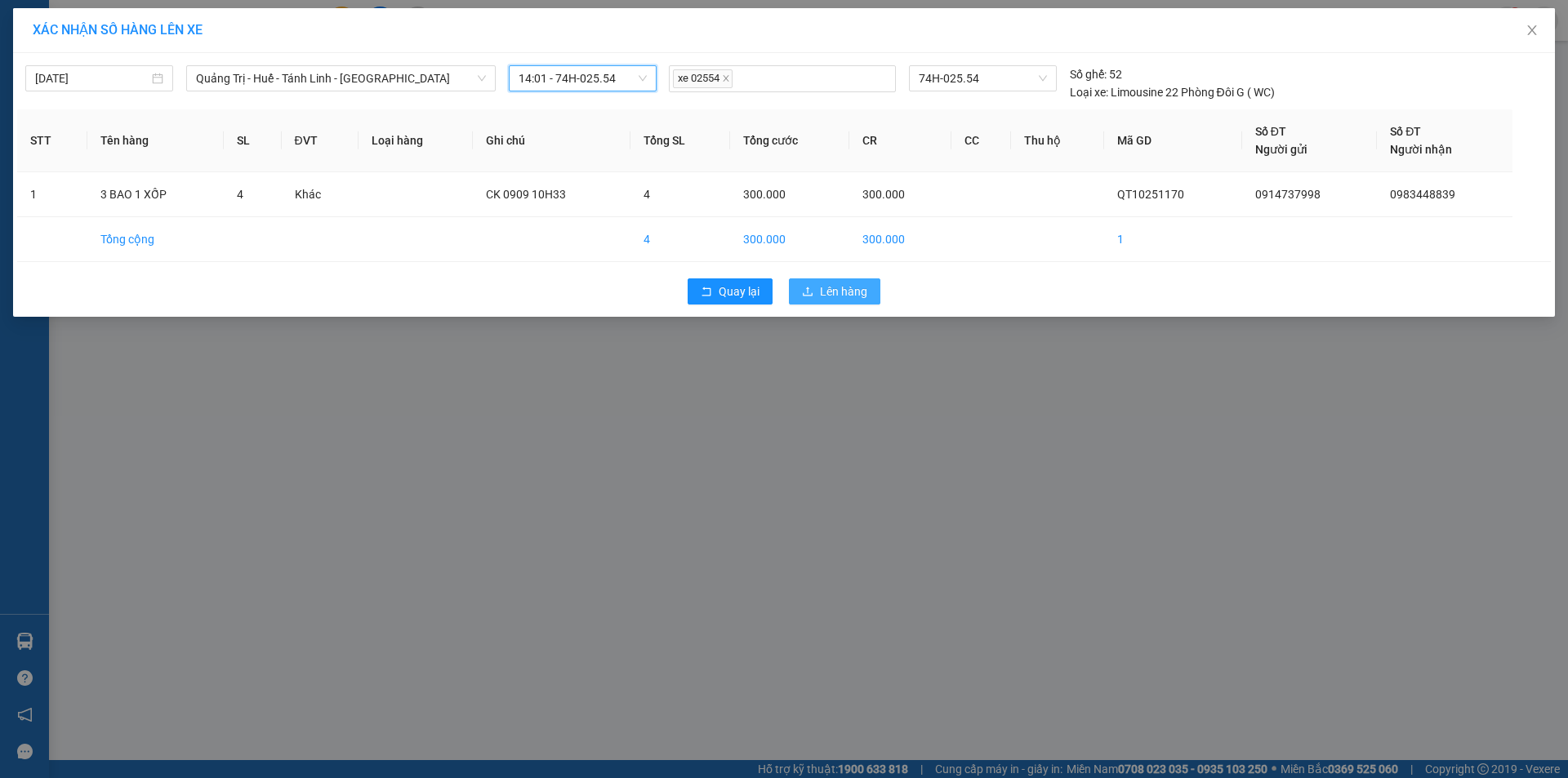
click at [846, 297] on span "Lên hàng" at bounding box center [843, 291] width 48 height 18
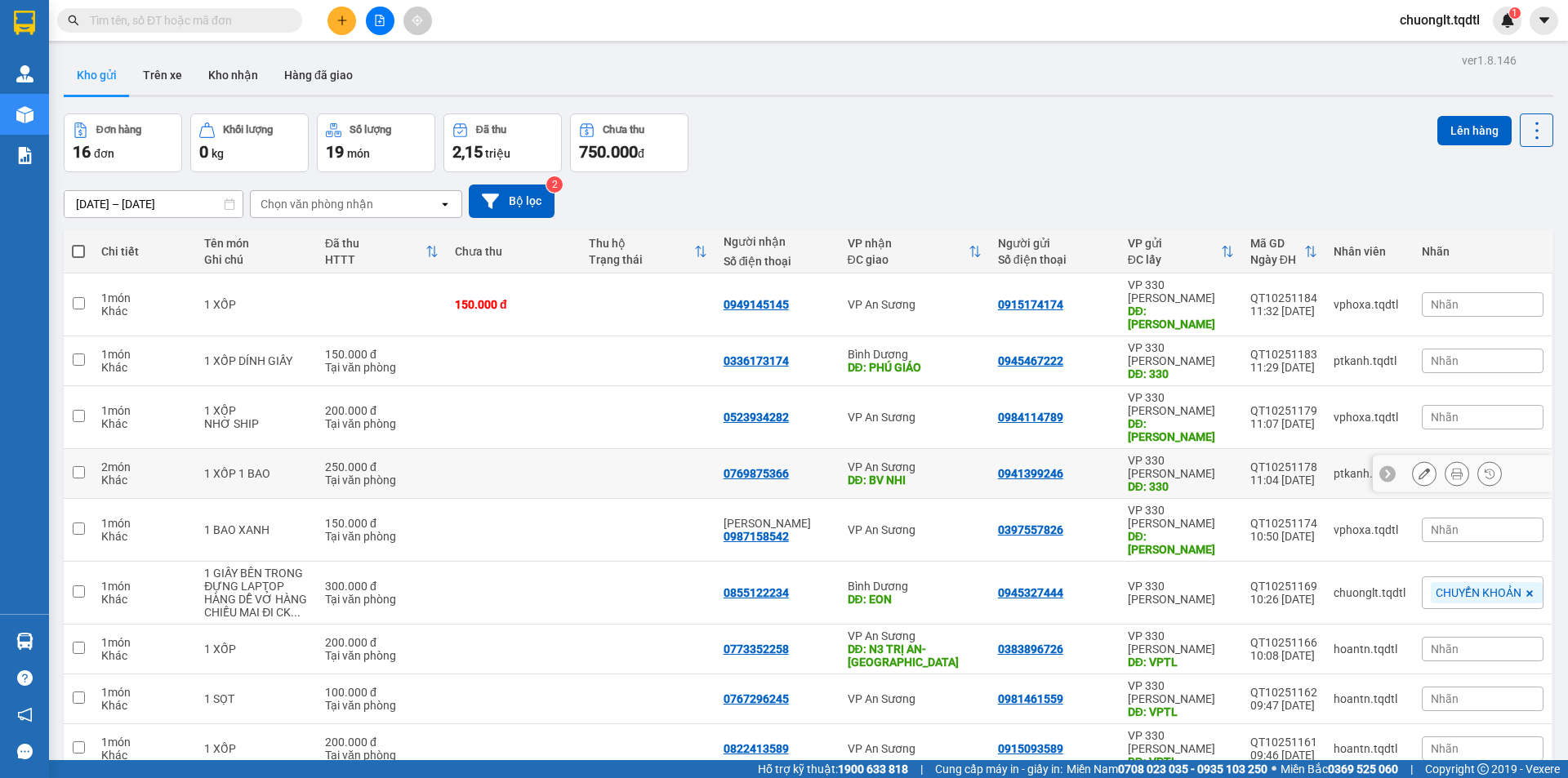
click at [610, 449] on td at bounding box center [647, 473] width 134 height 49
checkbox input "true"
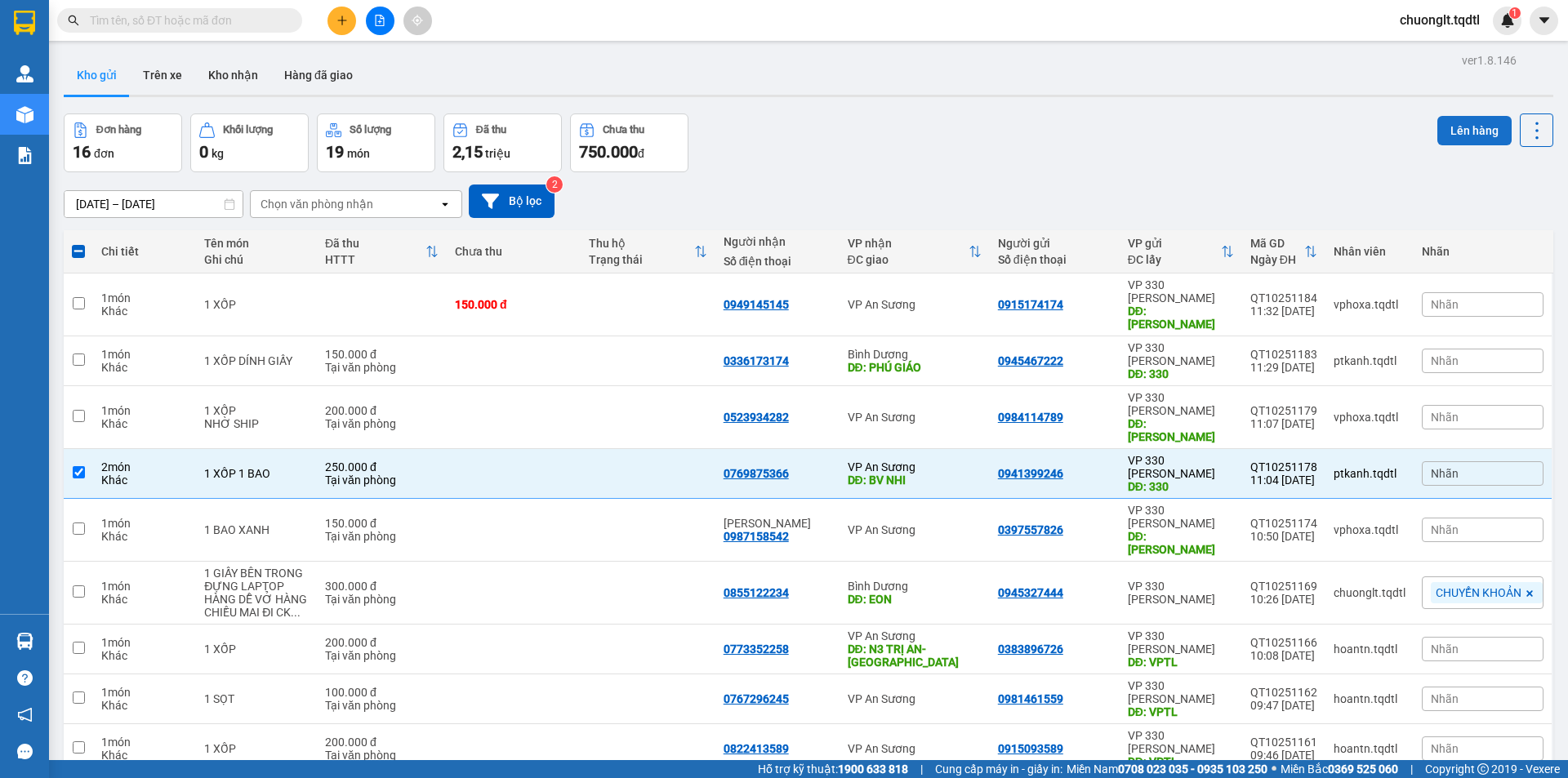
click at [1465, 116] on button "Lên hàng" at bounding box center [1474, 130] width 75 height 30
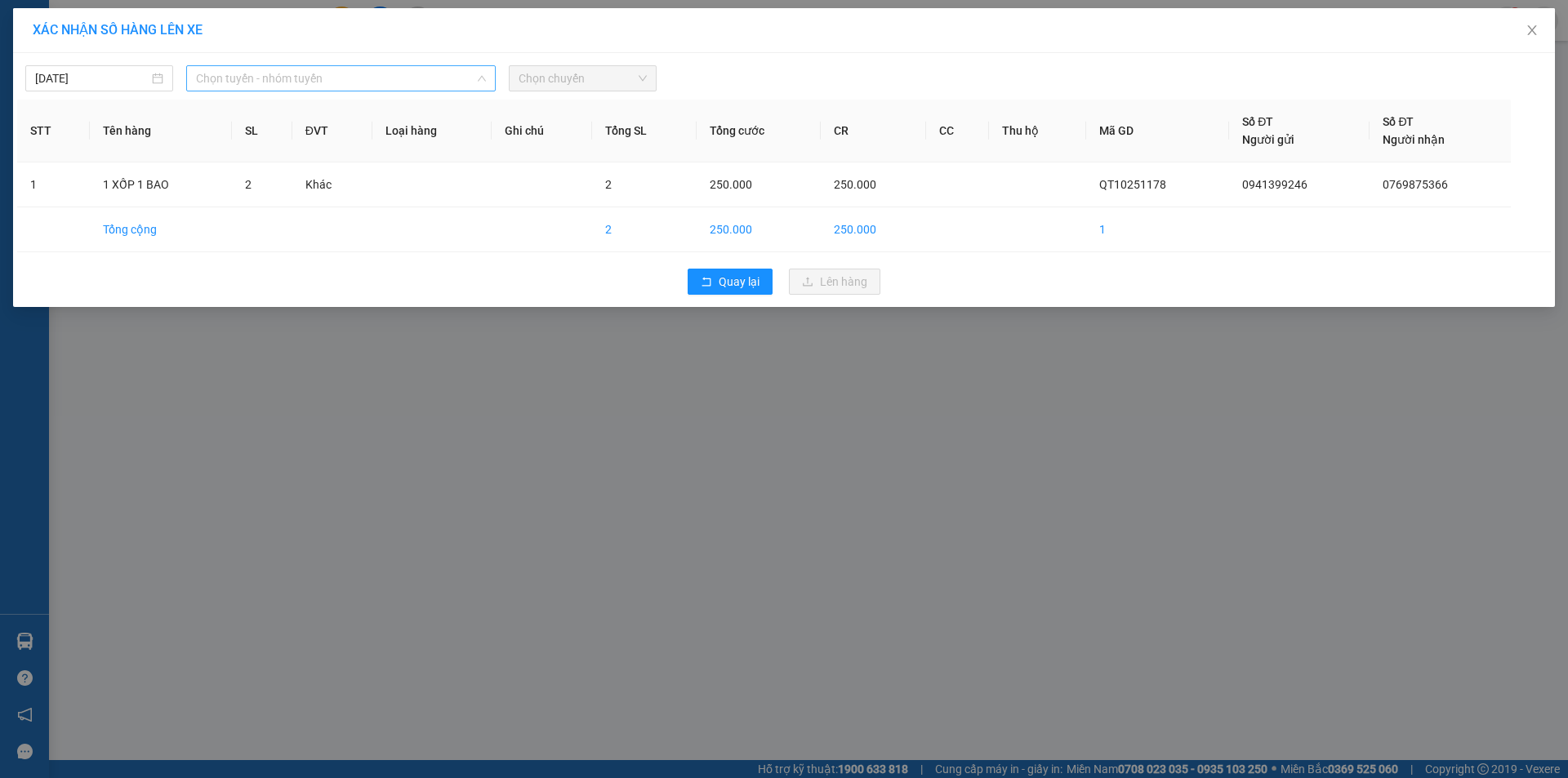
click at [458, 79] on span "Chọn tuyến - nhóm tuyến" at bounding box center [341, 78] width 290 height 24
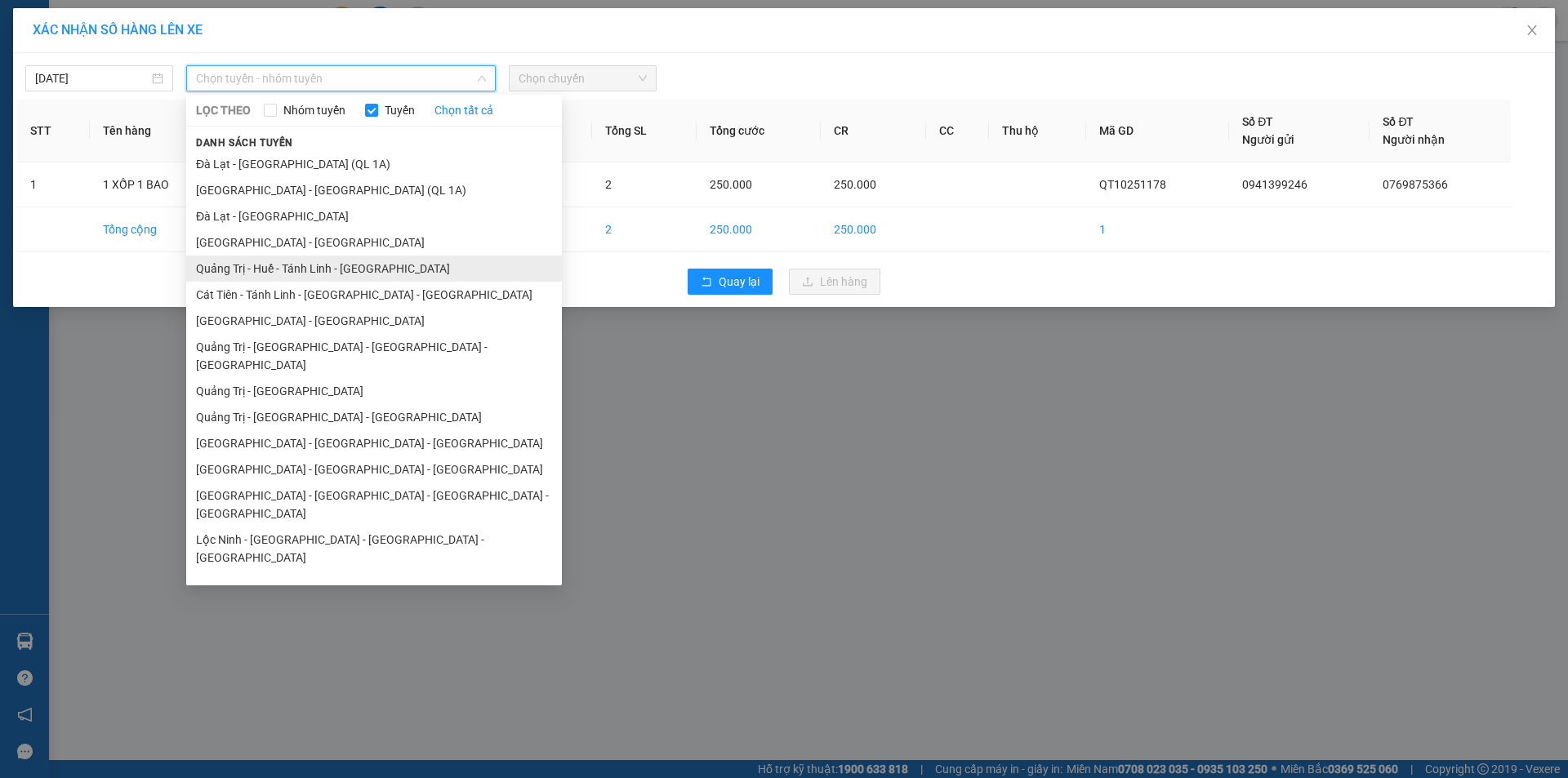
click at [372, 255] on li "Quảng Trị - Huế - Tánh Linh - [GEOGRAPHIC_DATA]" at bounding box center [374, 268] width 376 height 26
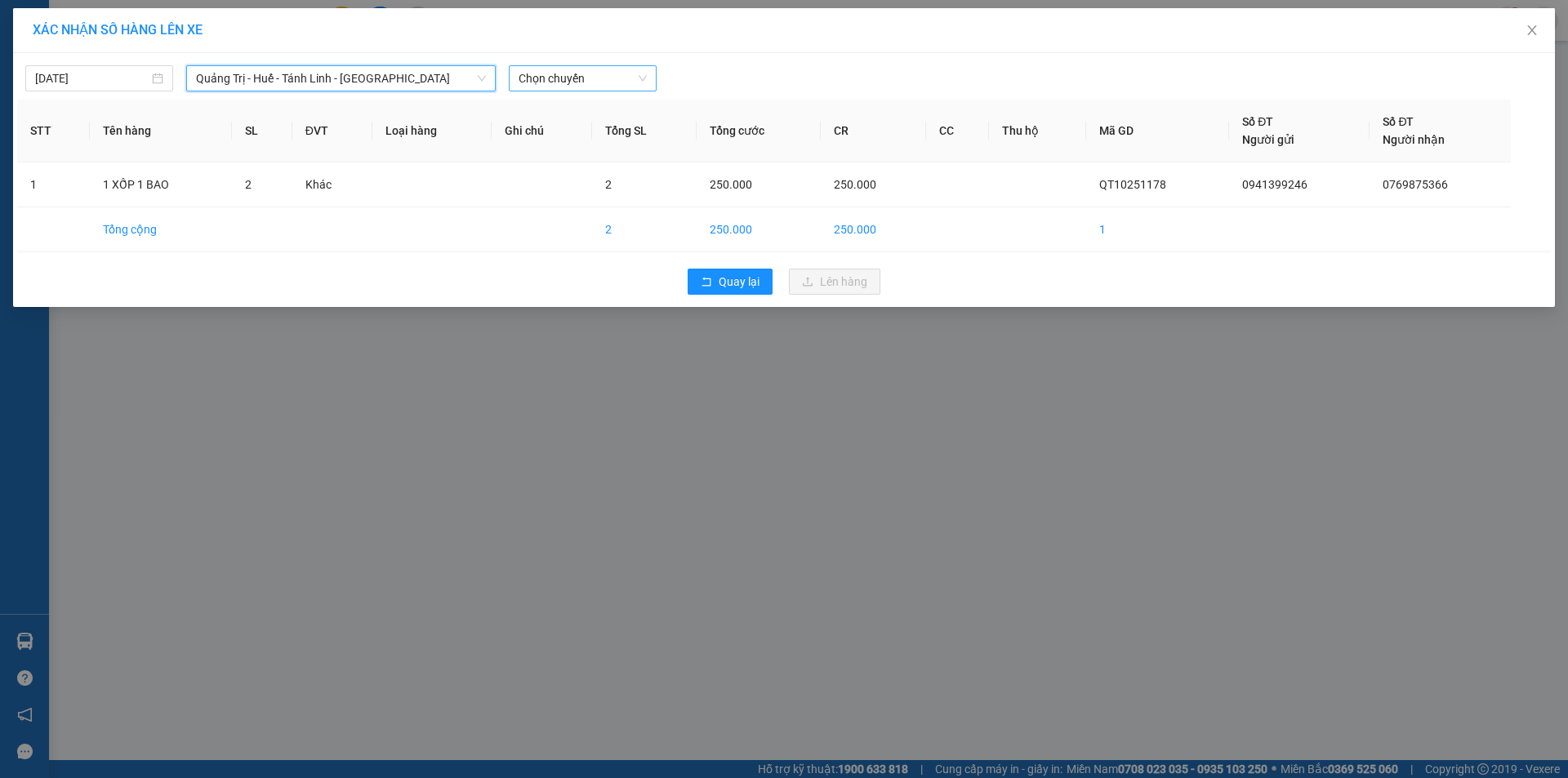
click at [602, 85] on span "Chọn chuyến" at bounding box center [582, 78] width 129 height 24
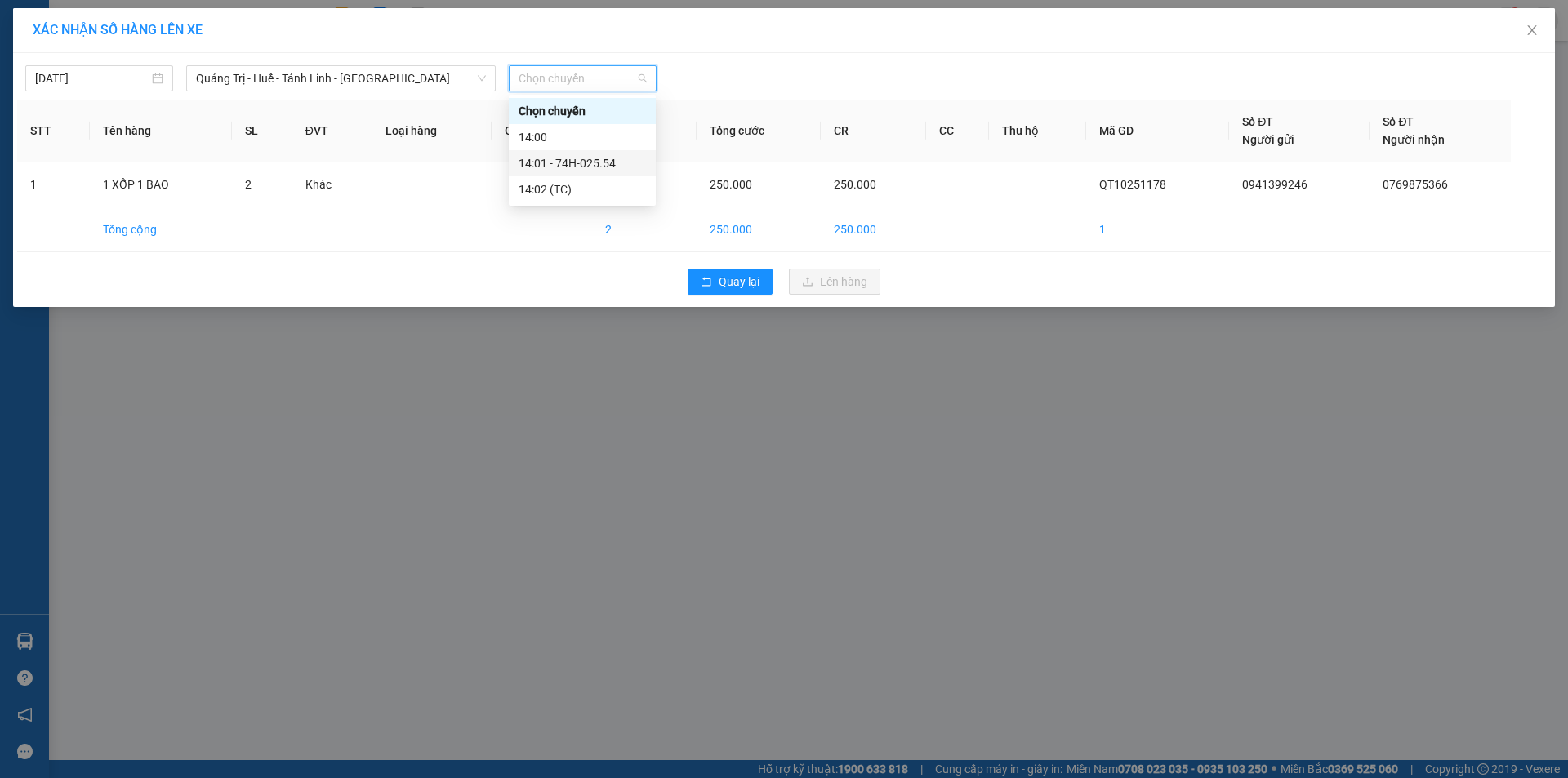
click at [584, 170] on div "14:01 - 74H-025.54" at bounding box center [582, 164] width 128 height 18
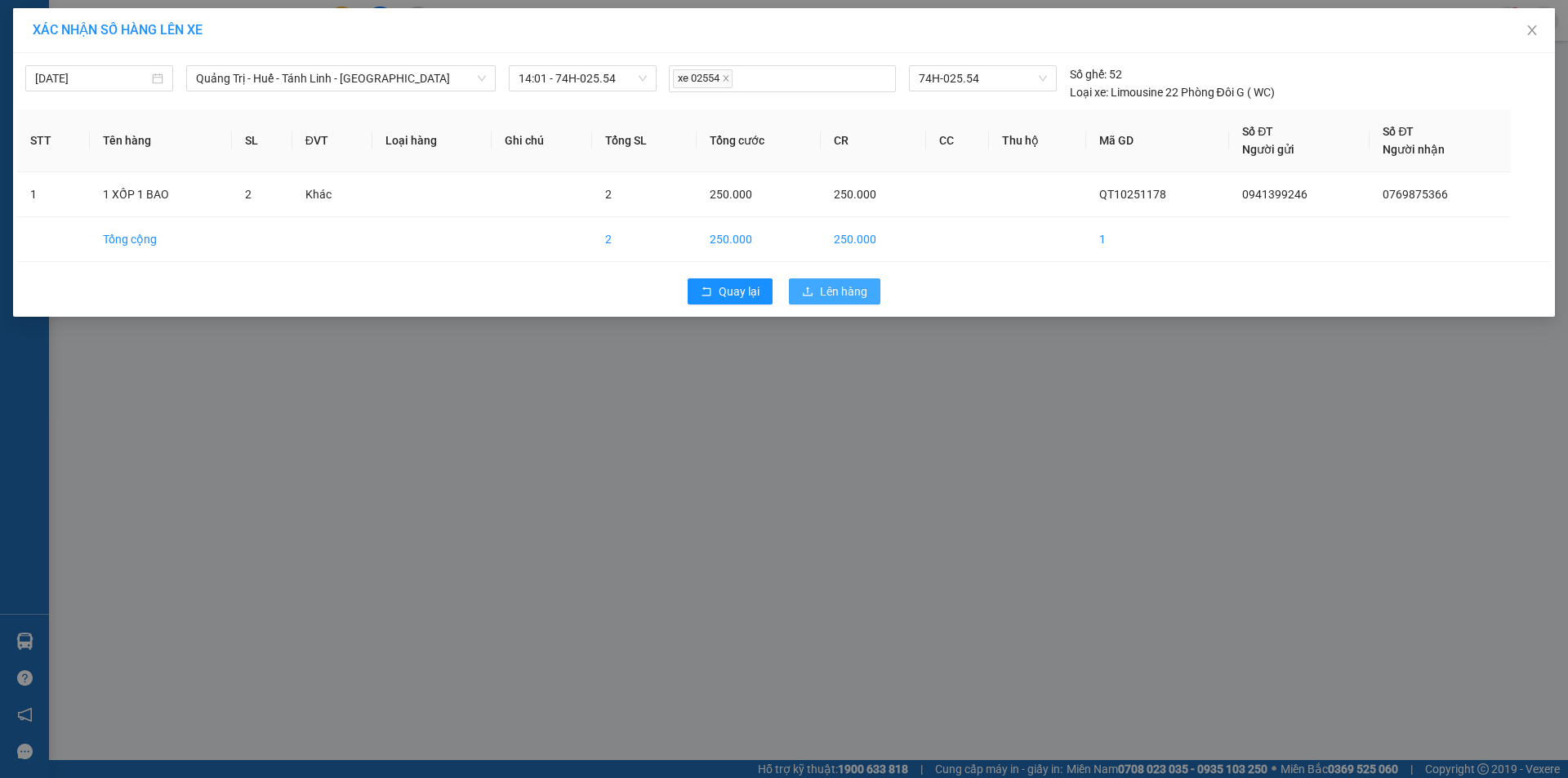
click at [836, 290] on span "Lên hàng" at bounding box center [843, 291] width 48 height 18
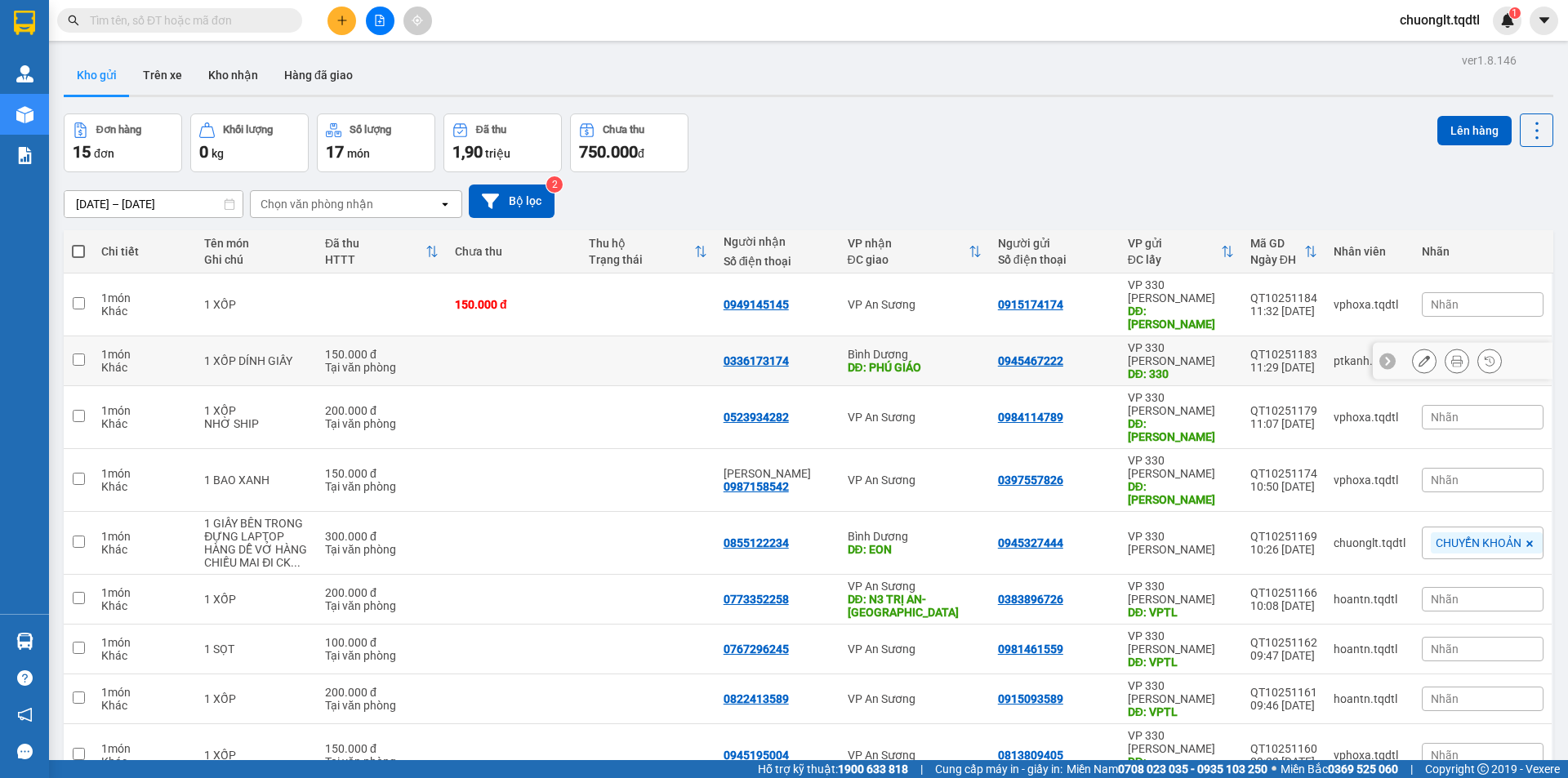
click at [518, 336] on td at bounding box center [514, 361] width 134 height 49
checkbox input "true"
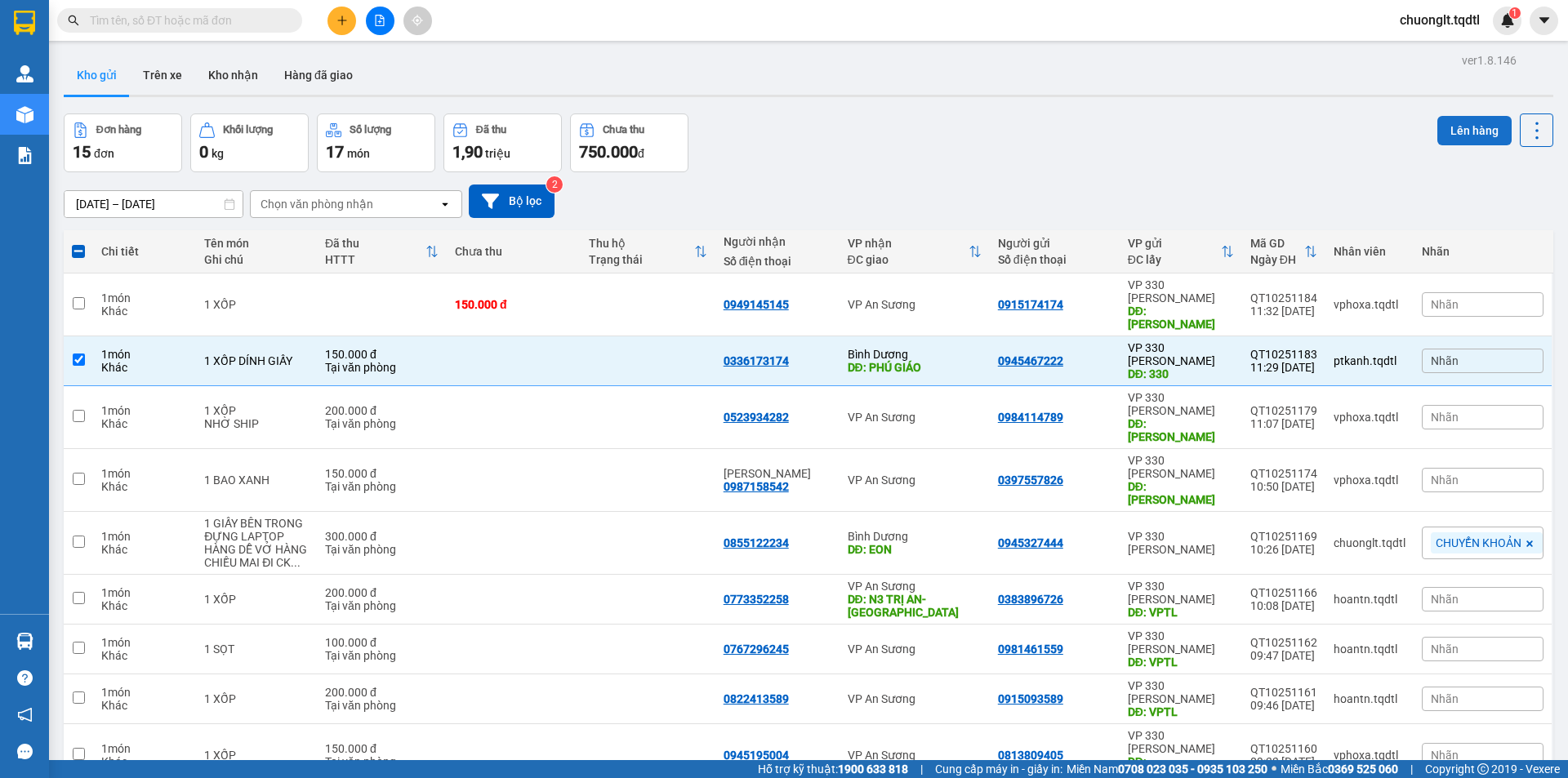
click at [1465, 116] on button "Lên hàng" at bounding box center [1474, 130] width 75 height 30
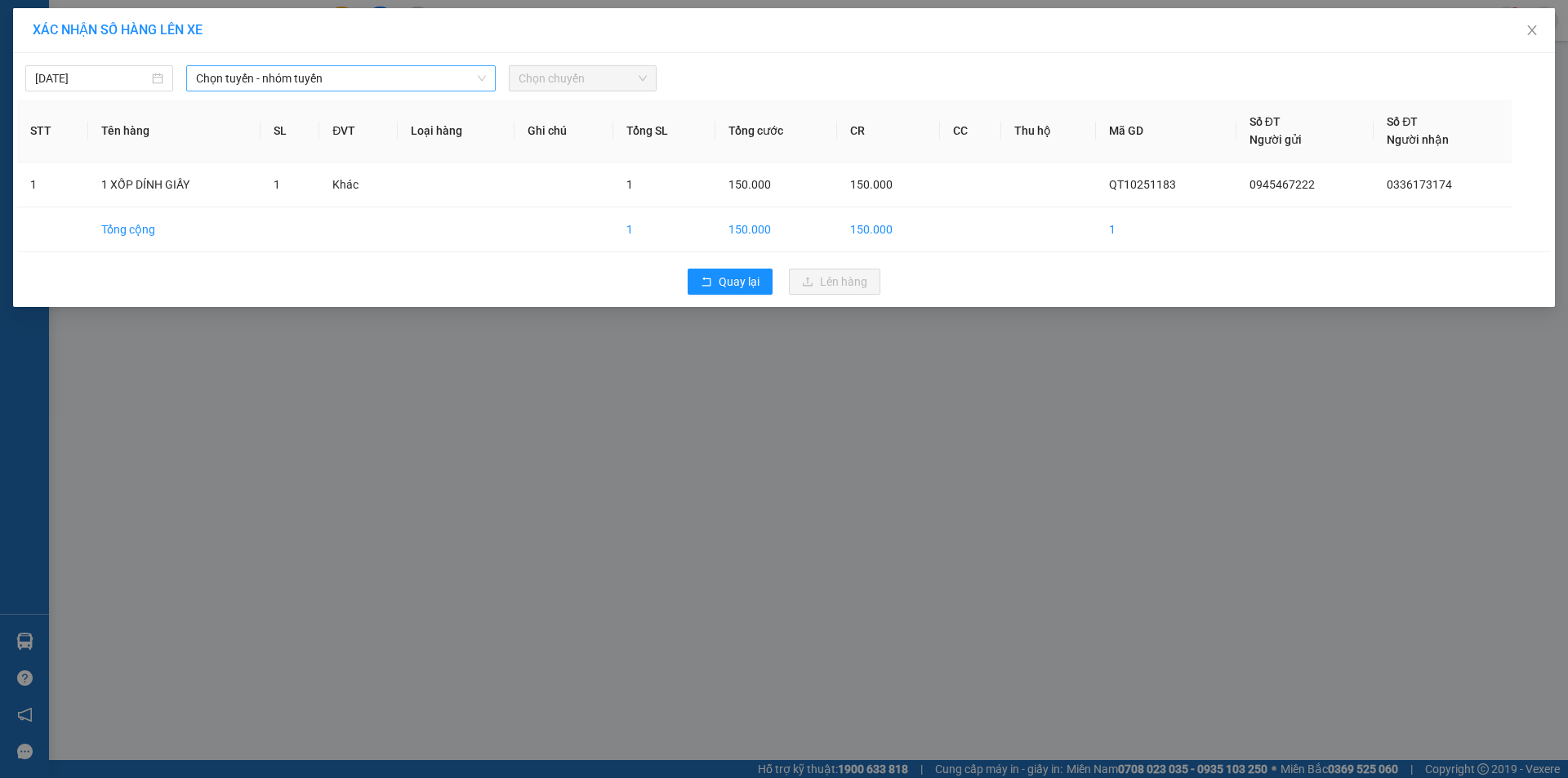
click at [406, 85] on span "Chọn tuyến - nhóm tuyến" at bounding box center [341, 78] width 290 height 24
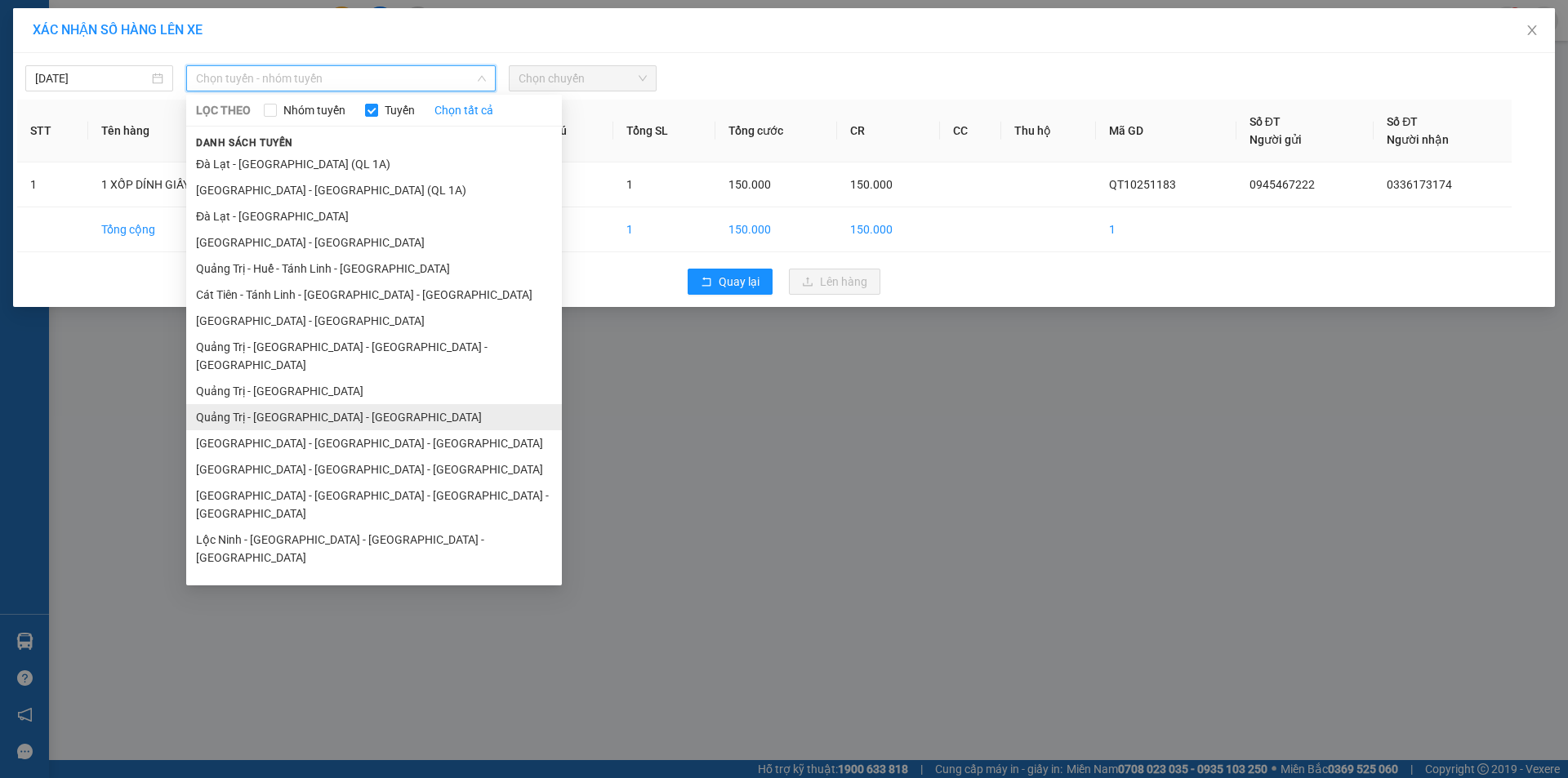
click at [347, 404] on li "Quảng Trị - [GEOGRAPHIC_DATA] - [GEOGRAPHIC_DATA]" at bounding box center [374, 416] width 376 height 26
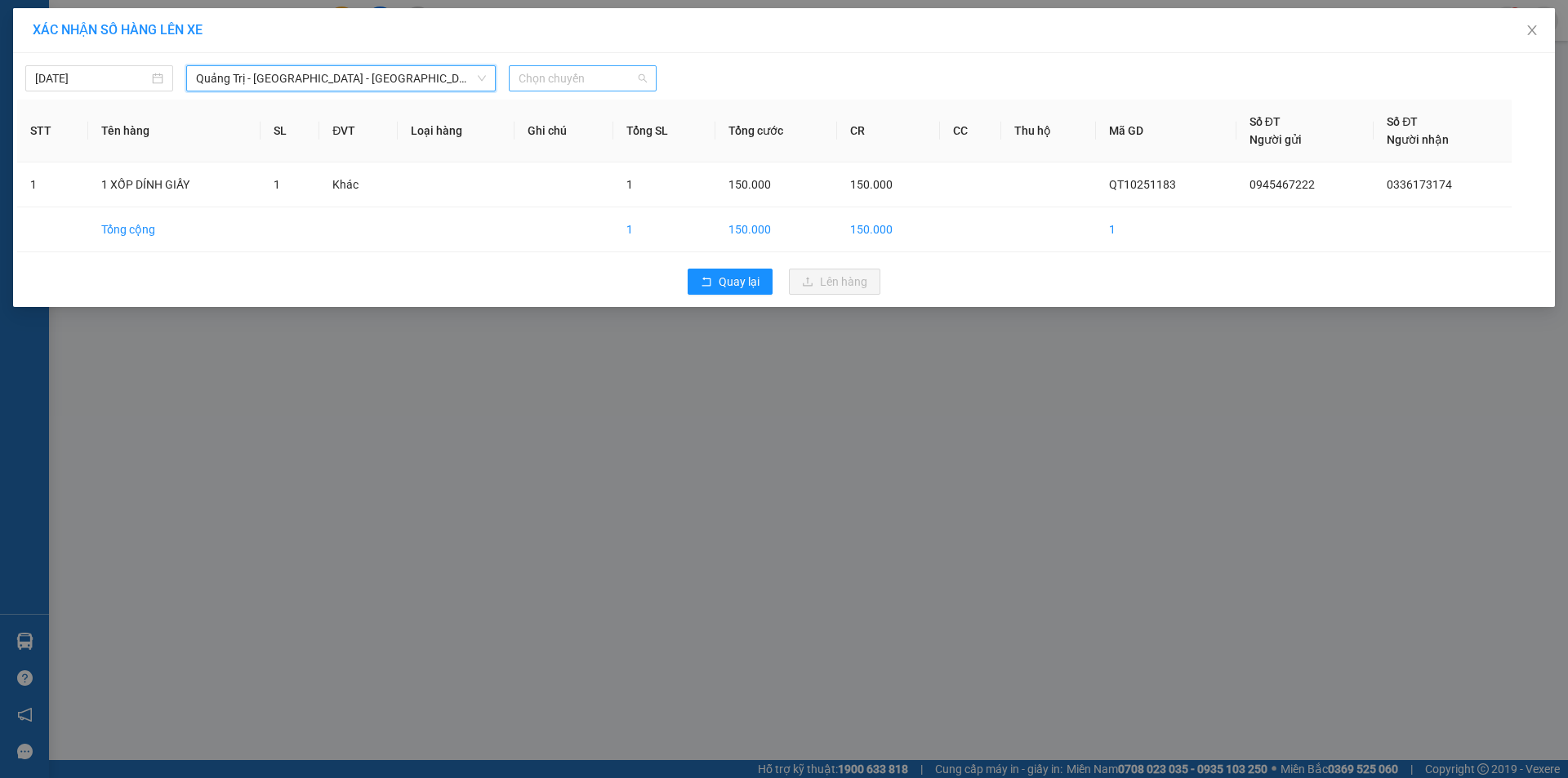
click at [588, 79] on span "Chọn chuyến" at bounding box center [582, 78] width 129 height 24
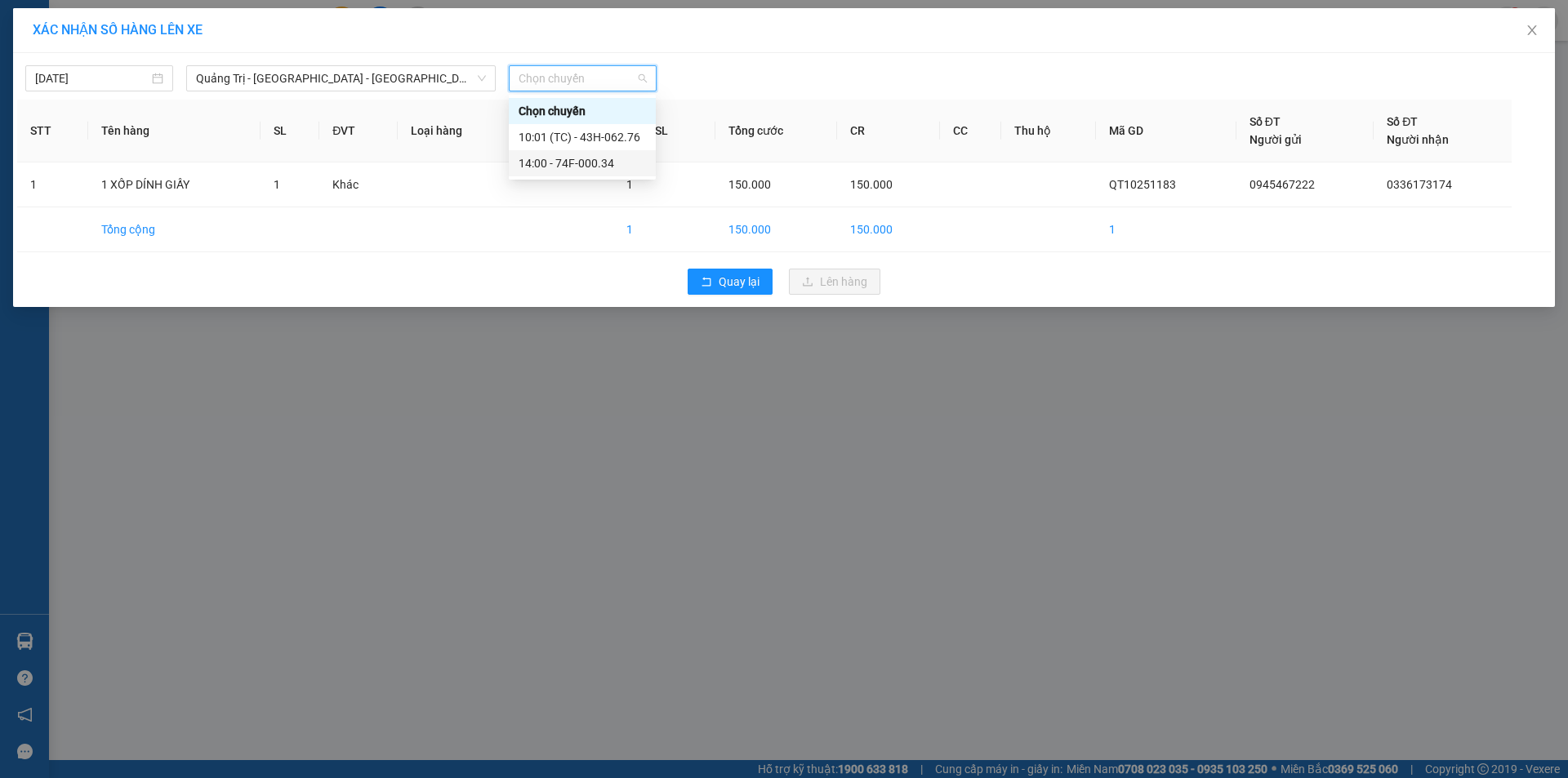
click at [600, 164] on div "14:00 - 74F-000.34" at bounding box center [582, 164] width 128 height 18
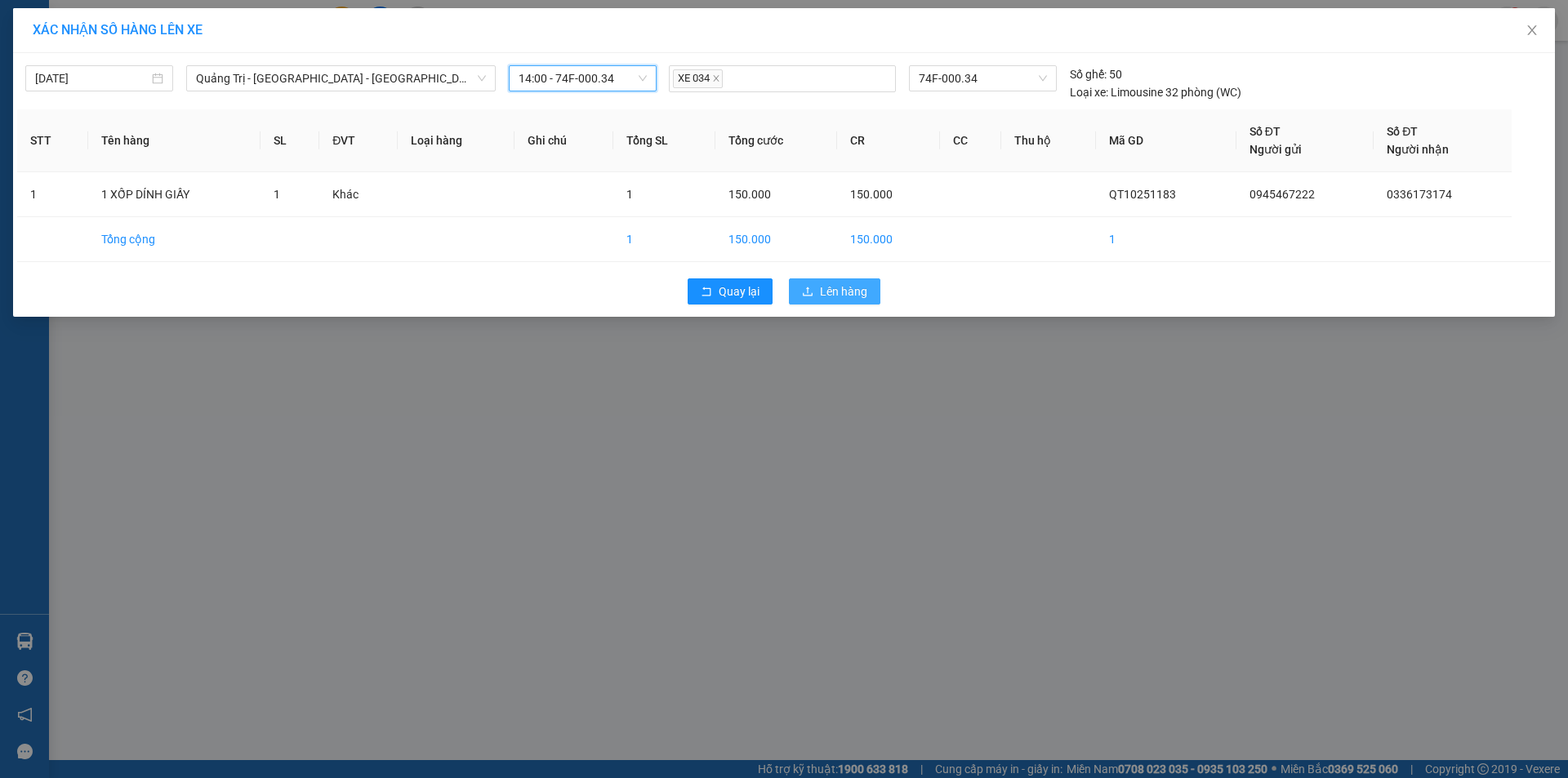
click at [843, 291] on span "Lên hàng" at bounding box center [843, 291] width 48 height 18
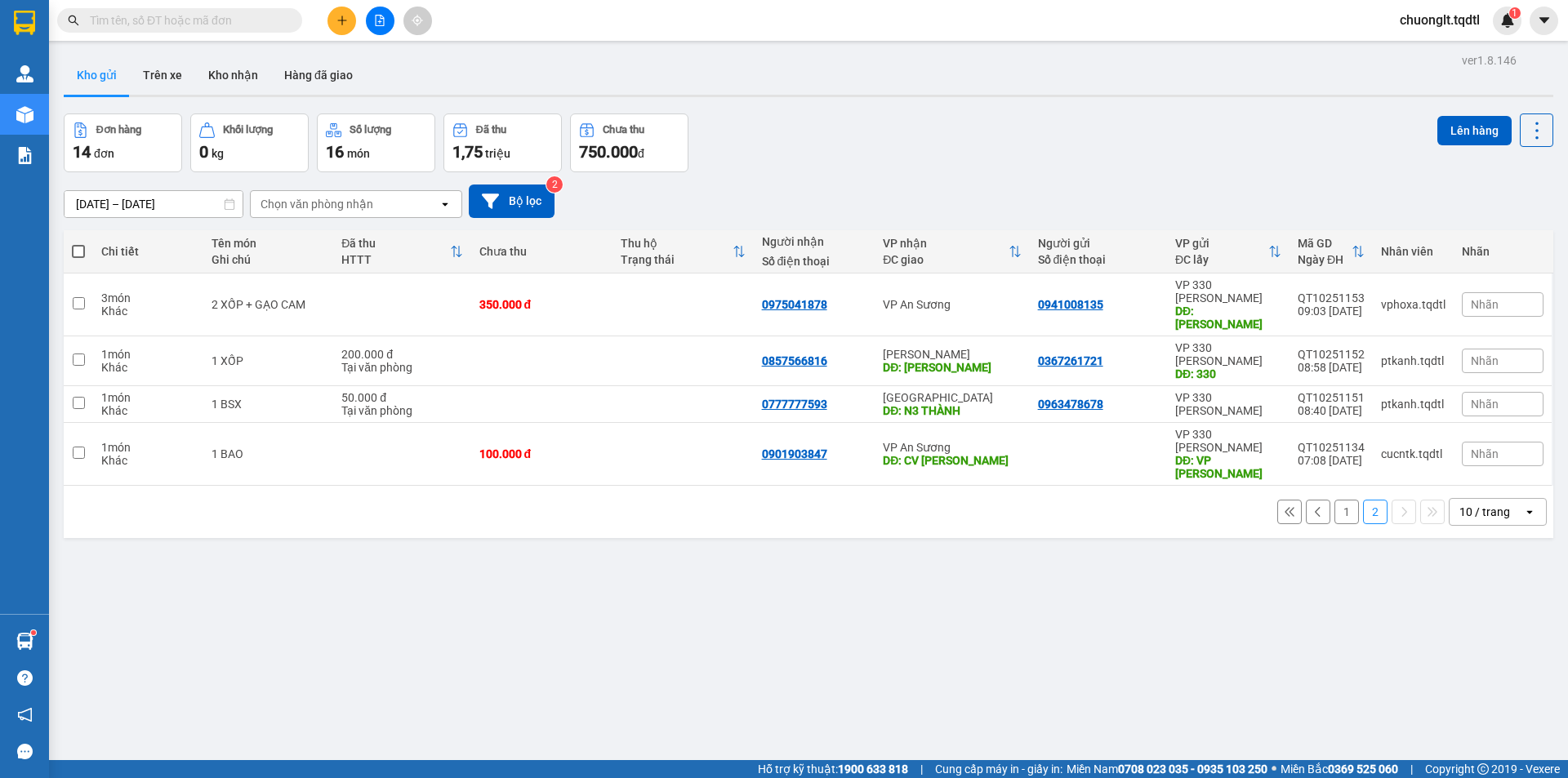
click at [1338, 500] on button "1" at bounding box center [1346, 512] width 24 height 24
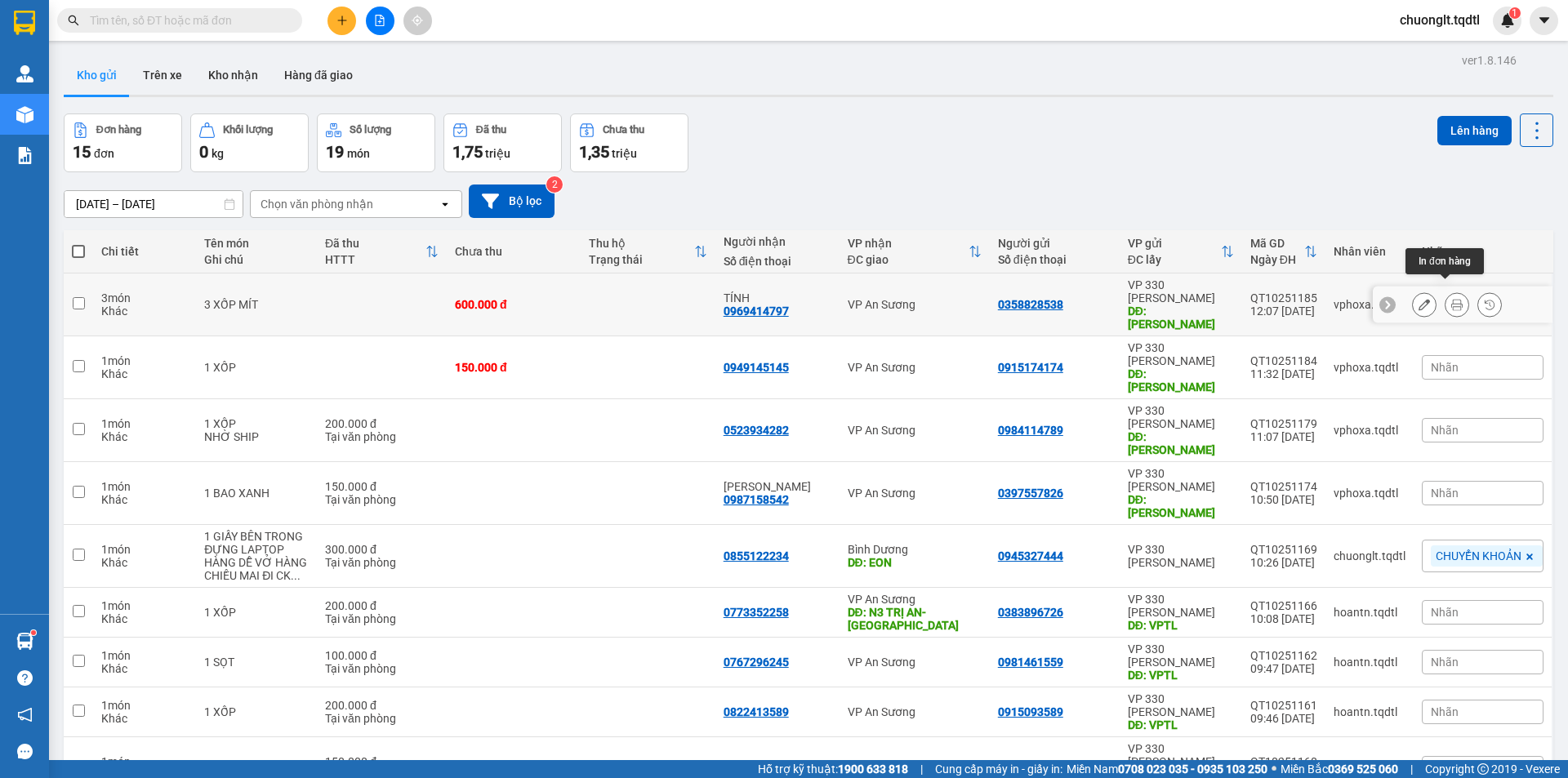
click at [1446, 291] on button at bounding box center [1456, 305] width 22 height 29
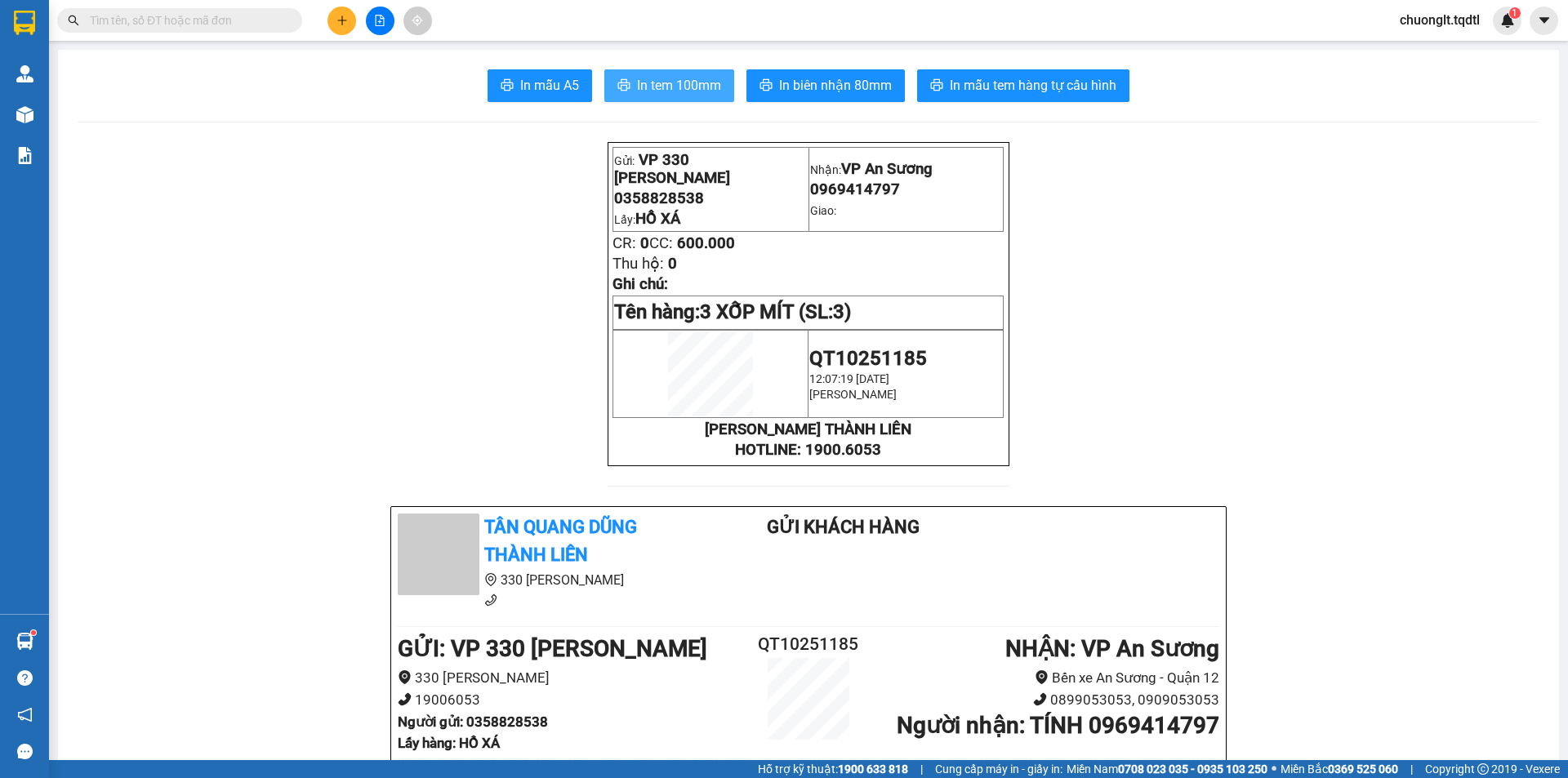
click at [677, 82] on span "In tem 100mm" at bounding box center [678, 85] width 84 height 21
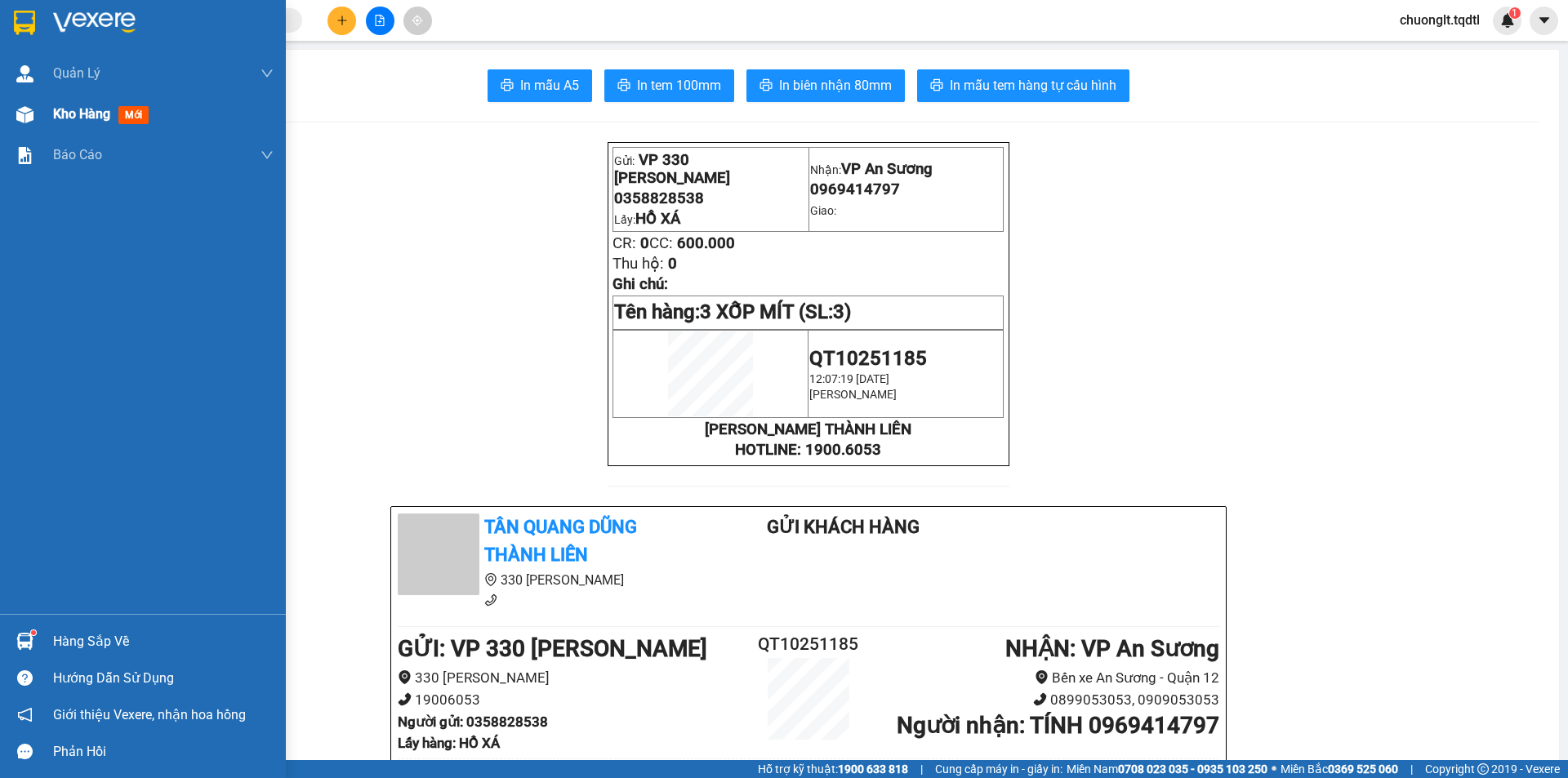
click at [84, 112] on span "Kho hàng" at bounding box center [82, 113] width 58 height 15
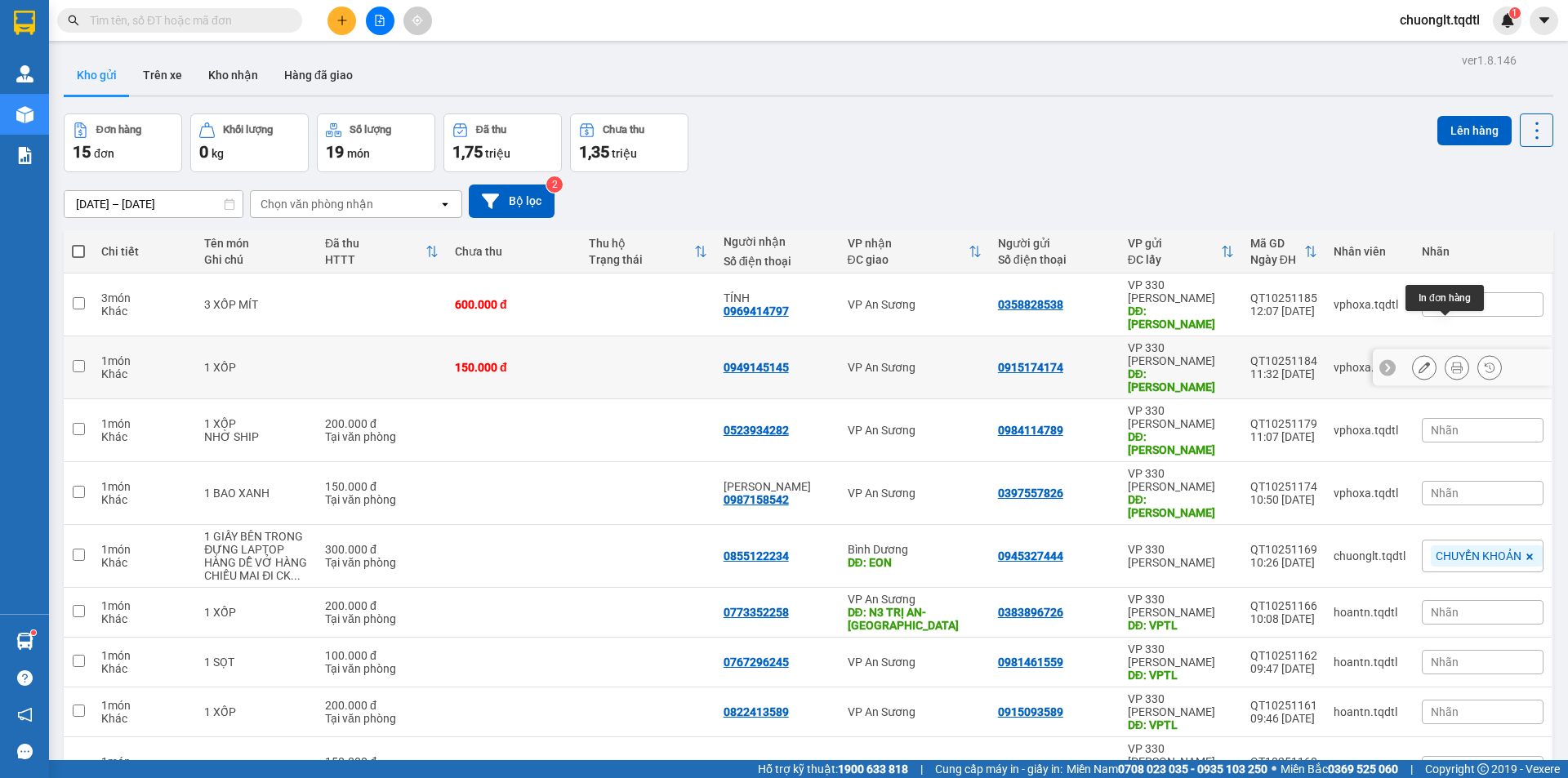
click at [1451, 362] on icon at bounding box center [1456, 367] width 12 height 12
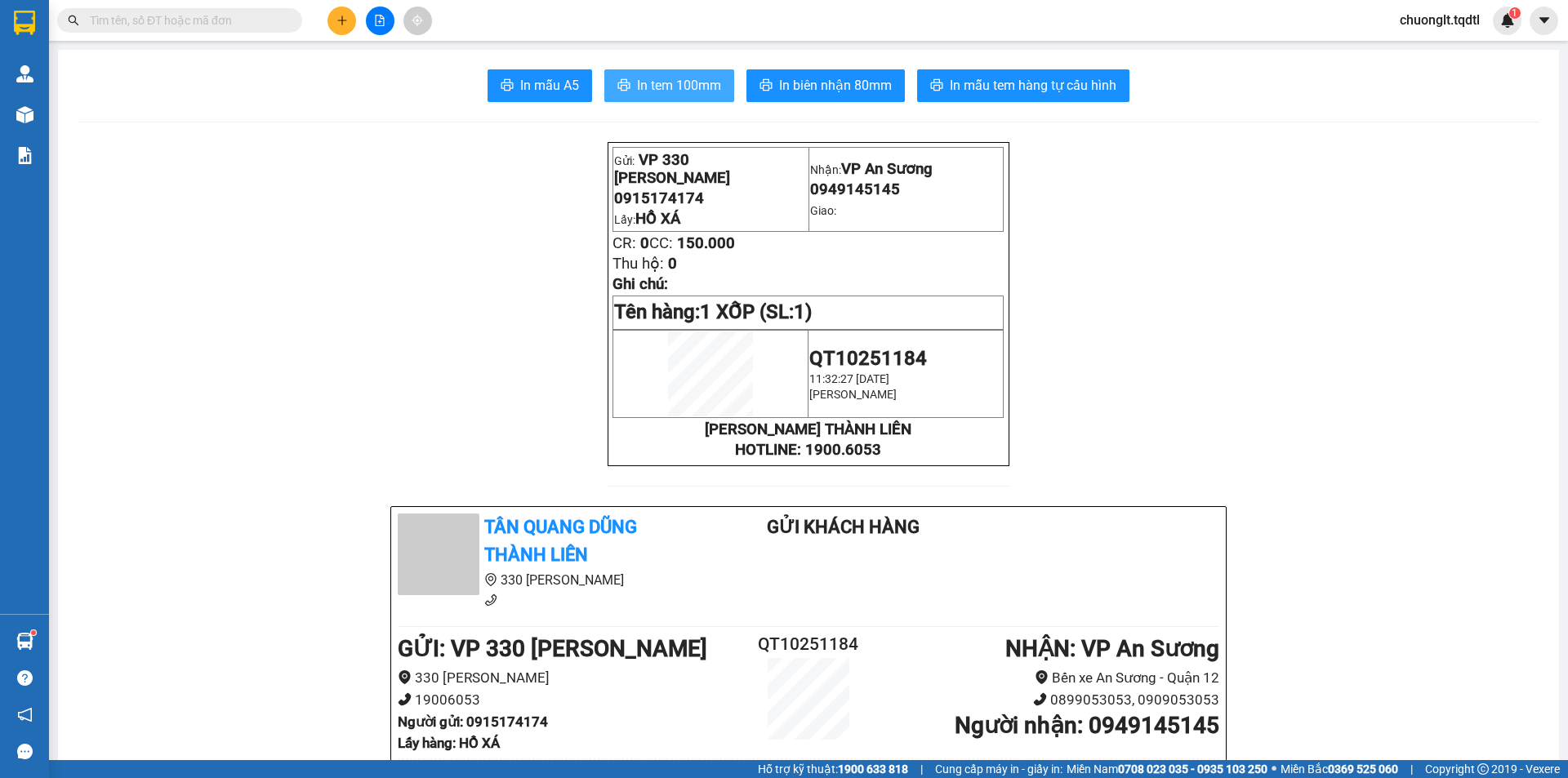
click at [668, 84] on span "In tem 100mm" at bounding box center [678, 85] width 84 height 21
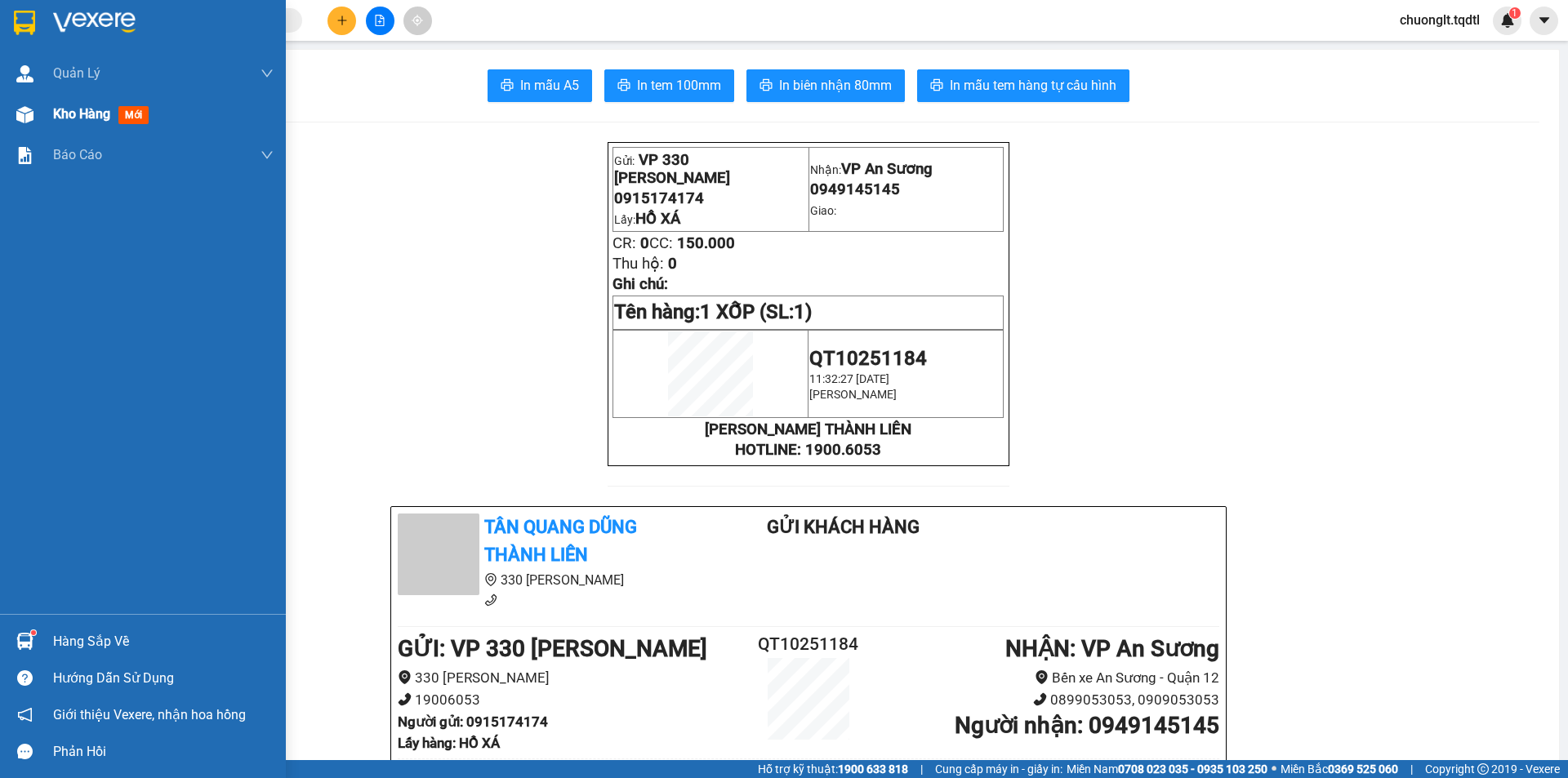
click at [67, 110] on span "Kho hàng" at bounding box center [82, 113] width 58 height 15
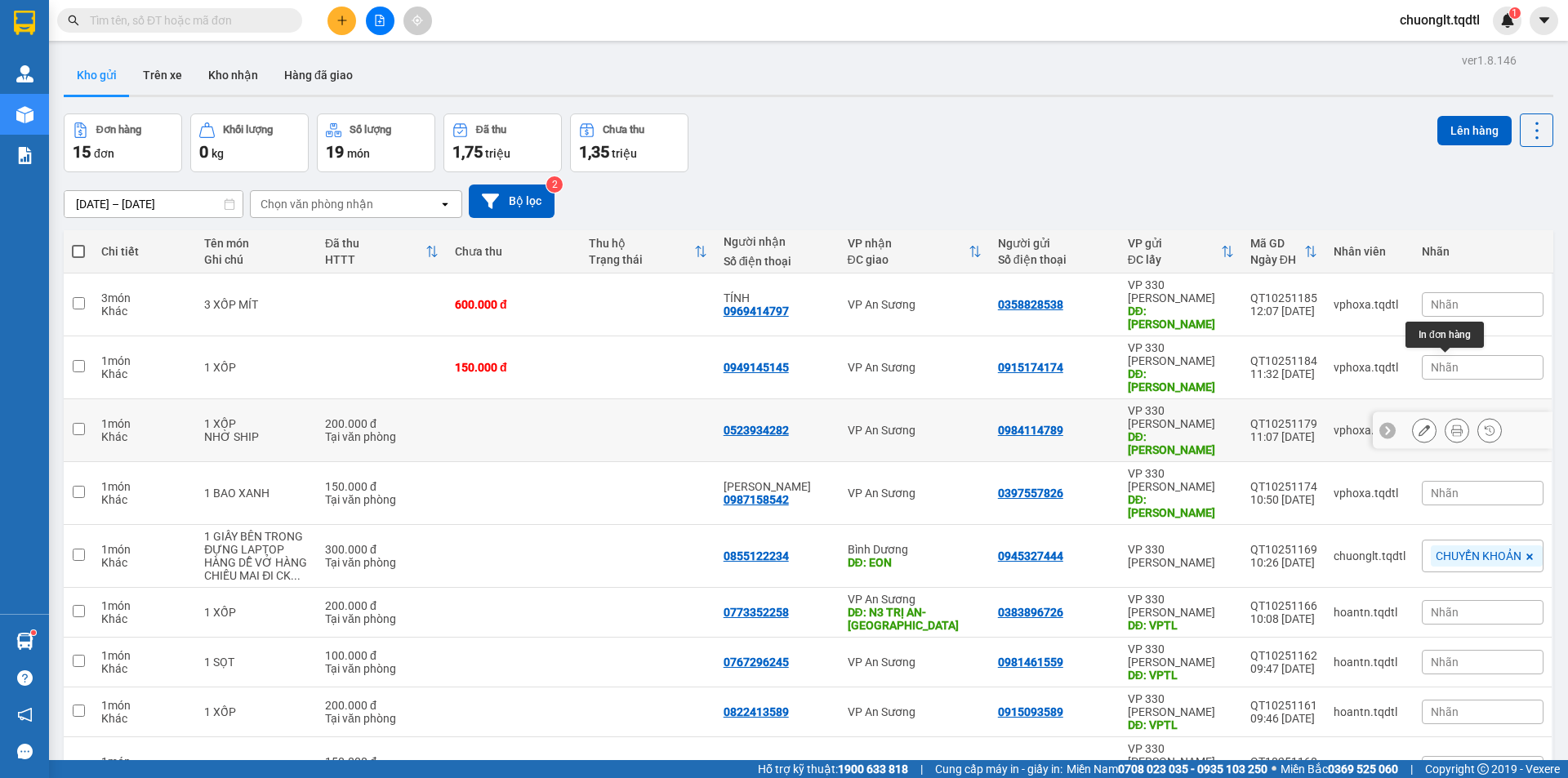
click at [1446, 416] on button at bounding box center [1456, 431] width 22 height 29
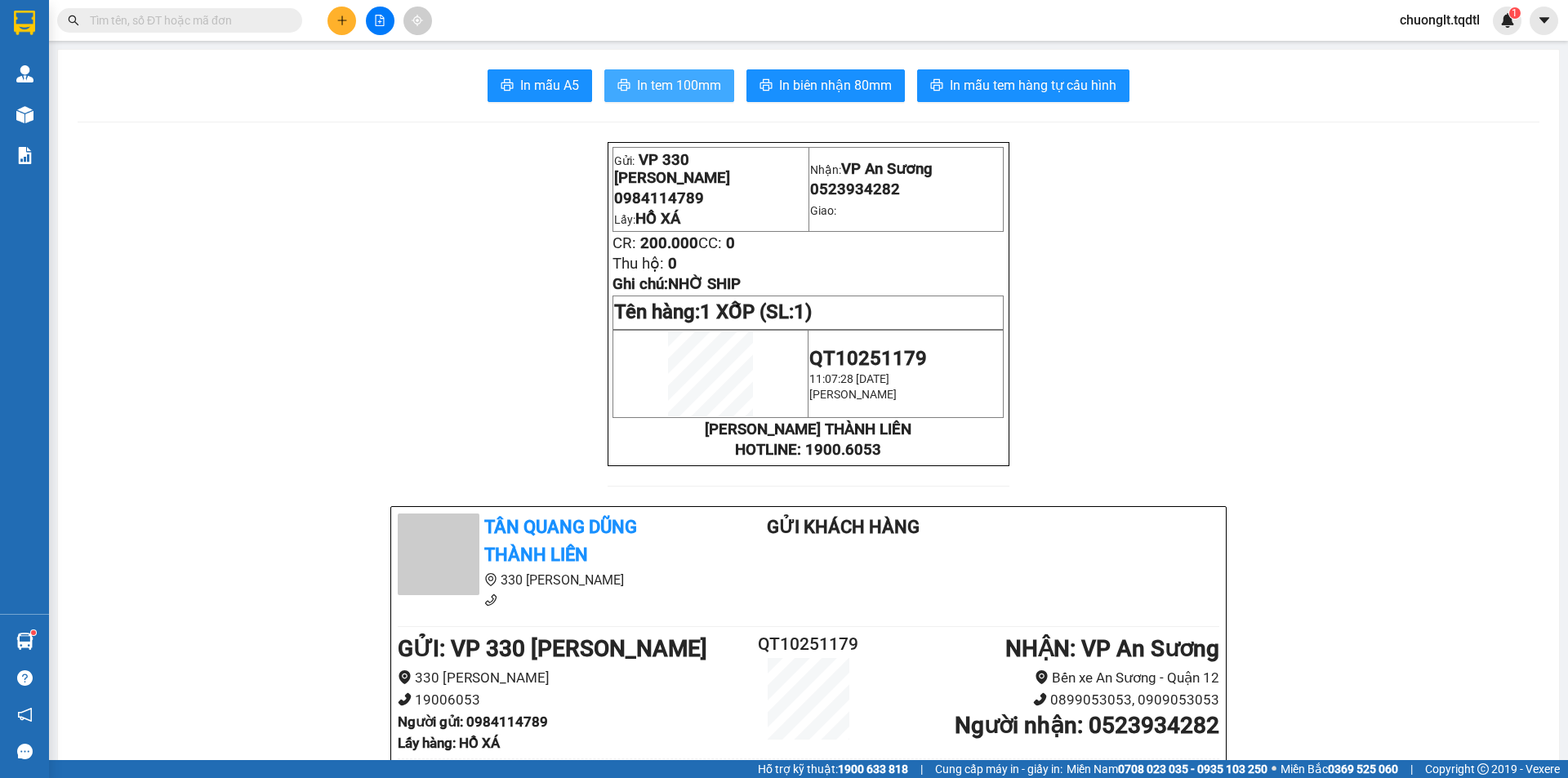
click at [693, 78] on span "In tem 100mm" at bounding box center [678, 85] width 84 height 21
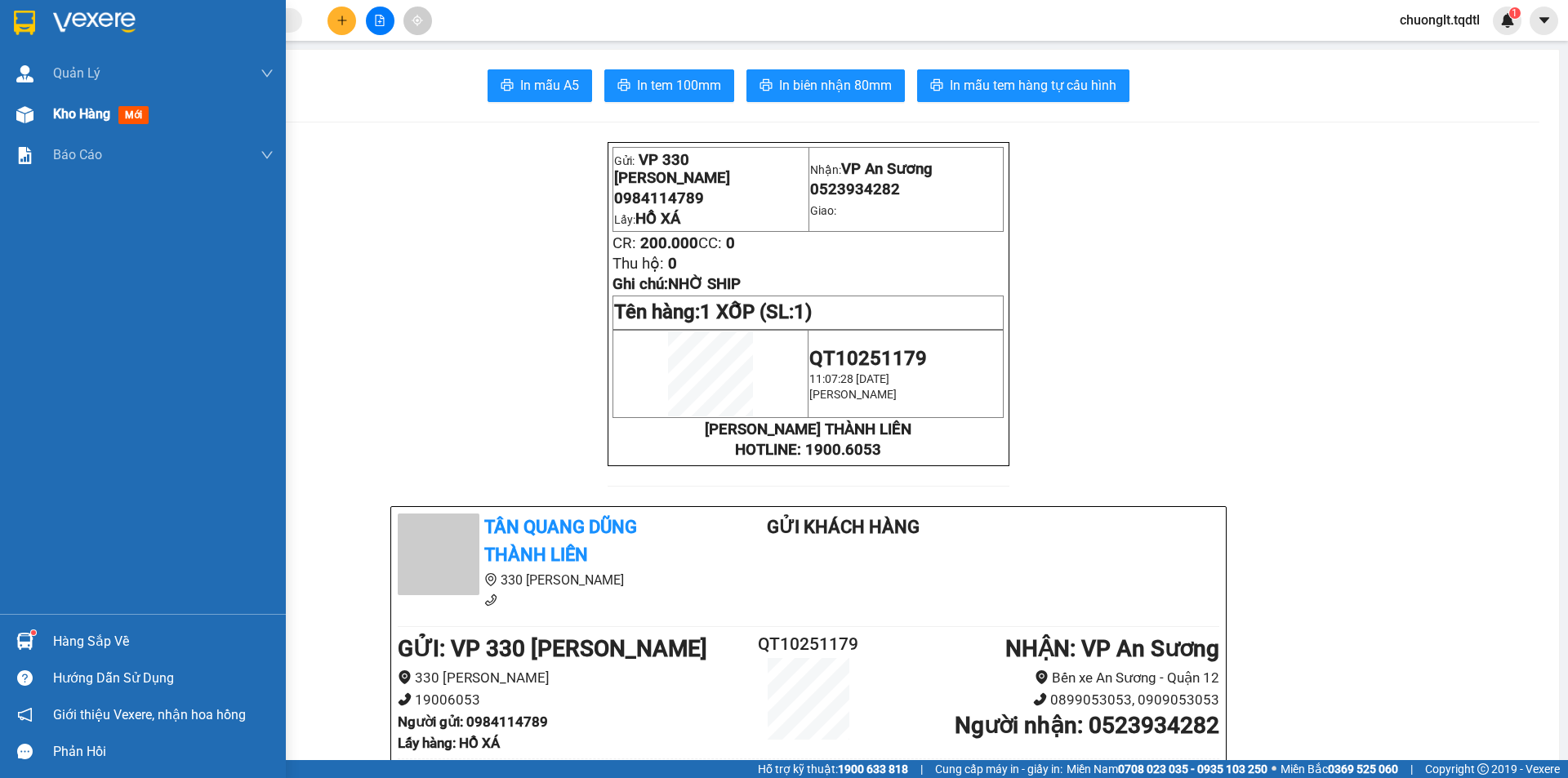
click at [72, 109] on span "Kho hàng" at bounding box center [82, 113] width 58 height 15
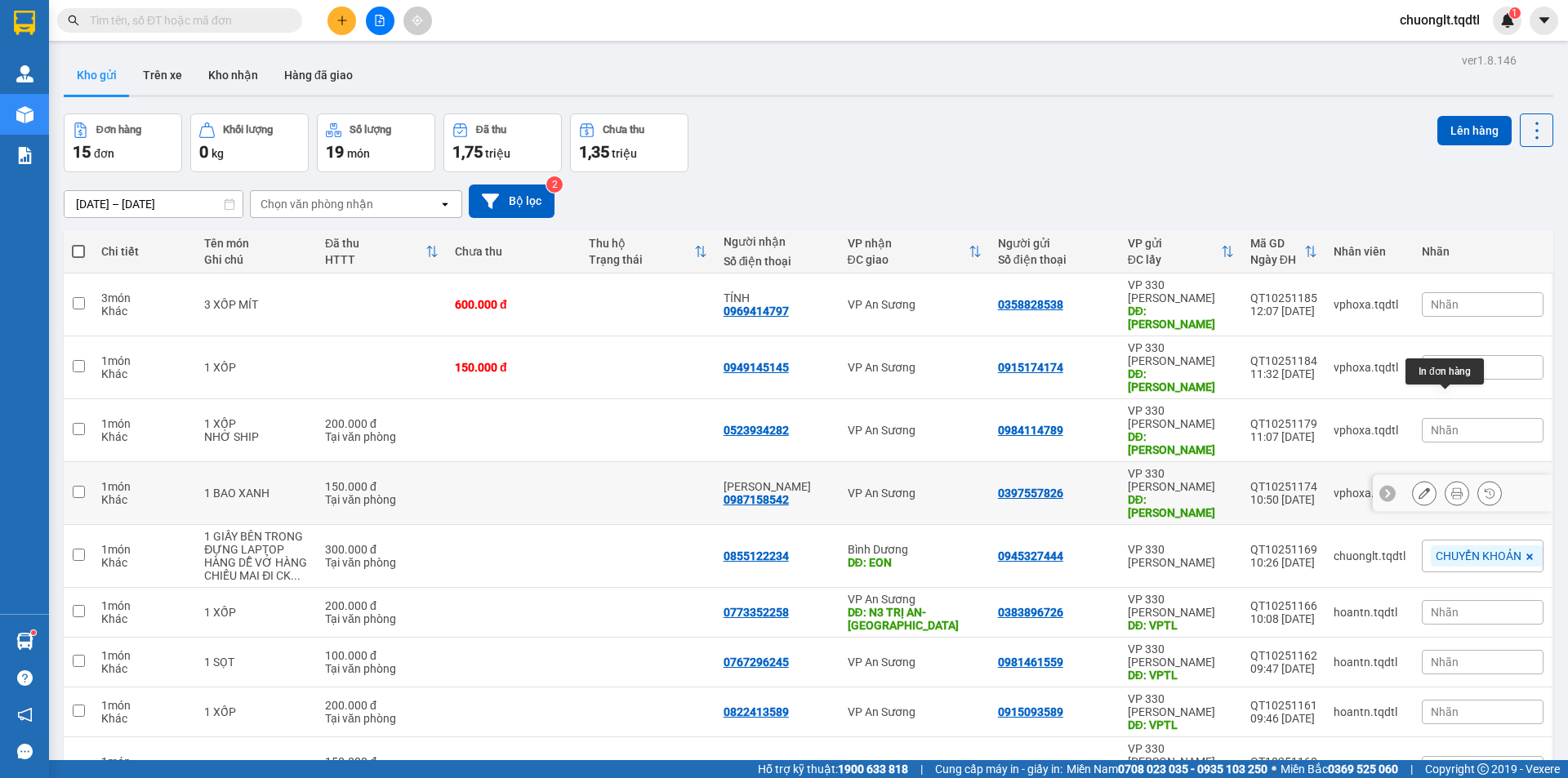
click at [1451, 487] on icon at bounding box center [1456, 493] width 12 height 12
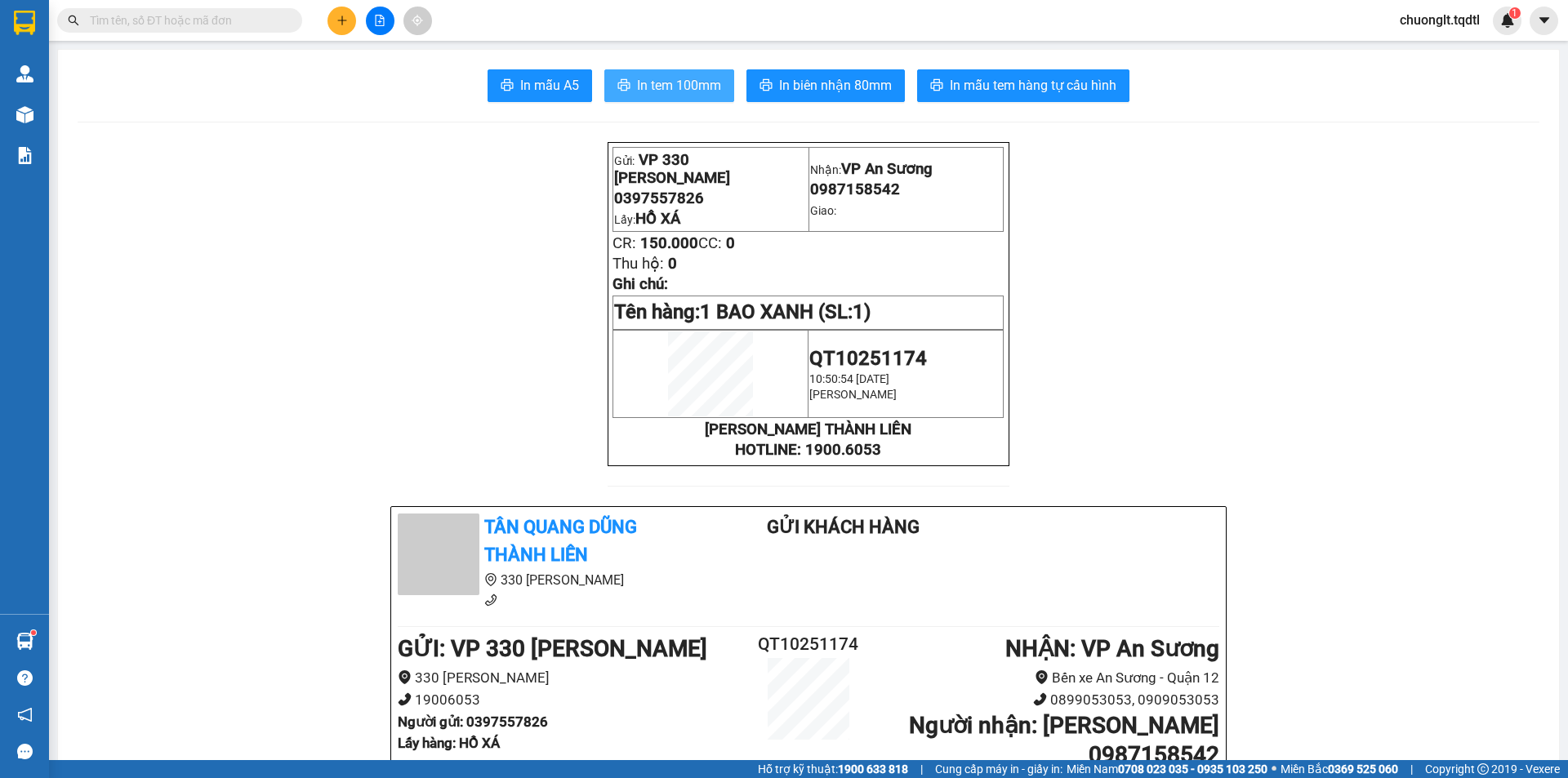
click at [676, 73] on button "In tem 100mm" at bounding box center [669, 85] width 130 height 32
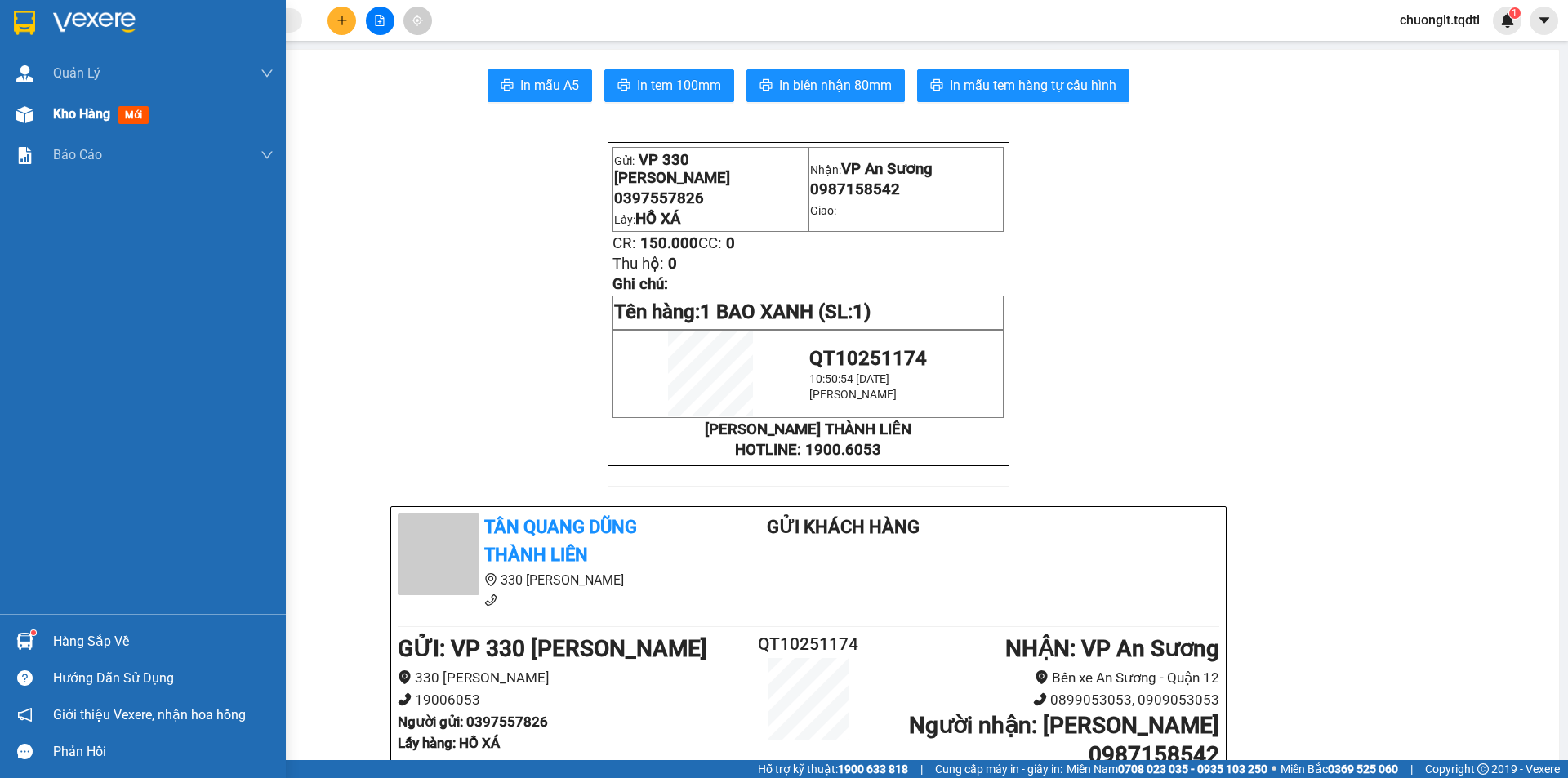
click at [85, 120] on span "Kho hàng" at bounding box center [82, 113] width 58 height 15
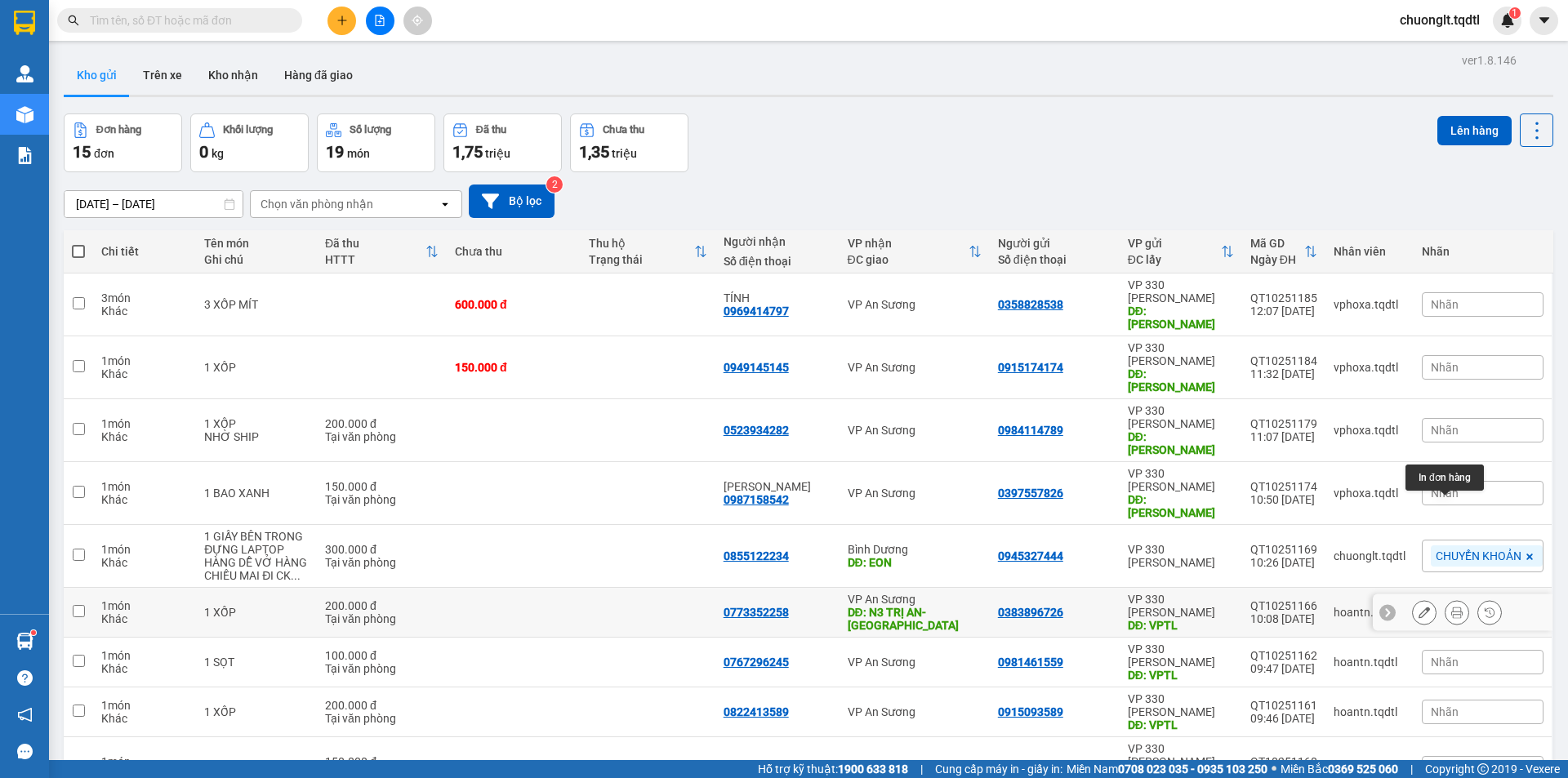
click at [1451, 606] on icon at bounding box center [1456, 612] width 12 height 12
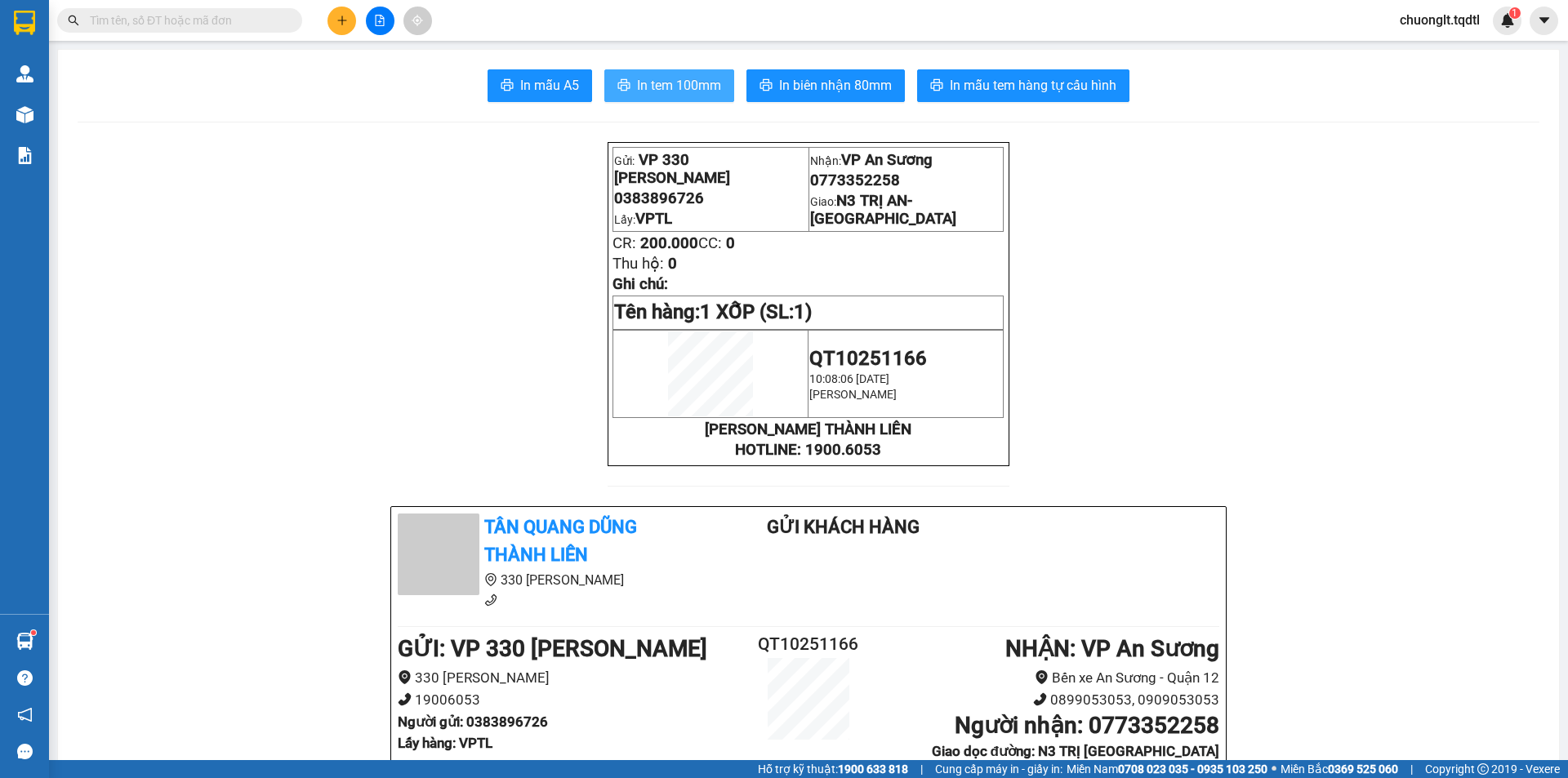
click at [669, 83] on span "In tem 100mm" at bounding box center [678, 85] width 84 height 21
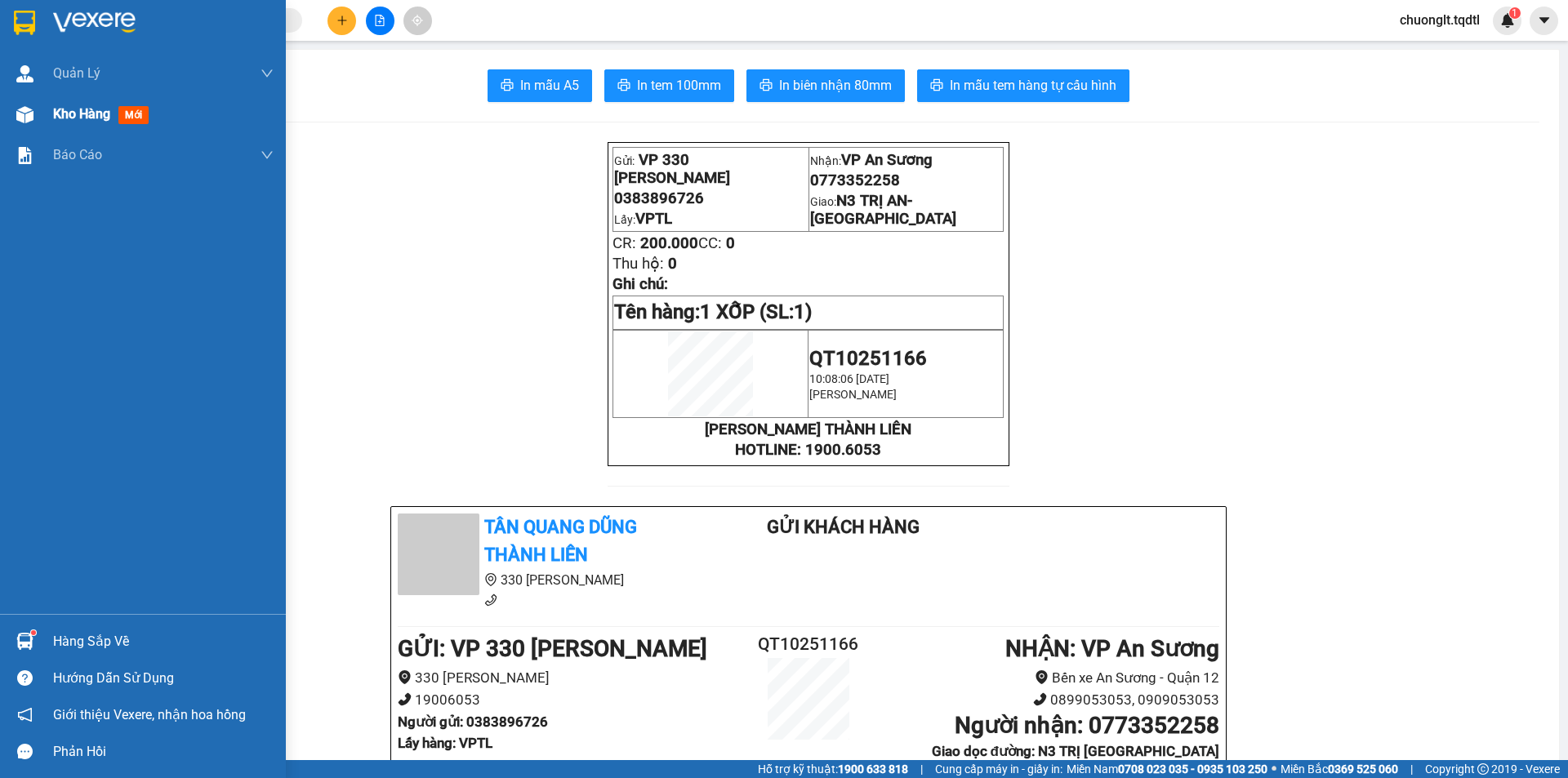
click at [66, 108] on span "Kho hàng" at bounding box center [82, 113] width 58 height 15
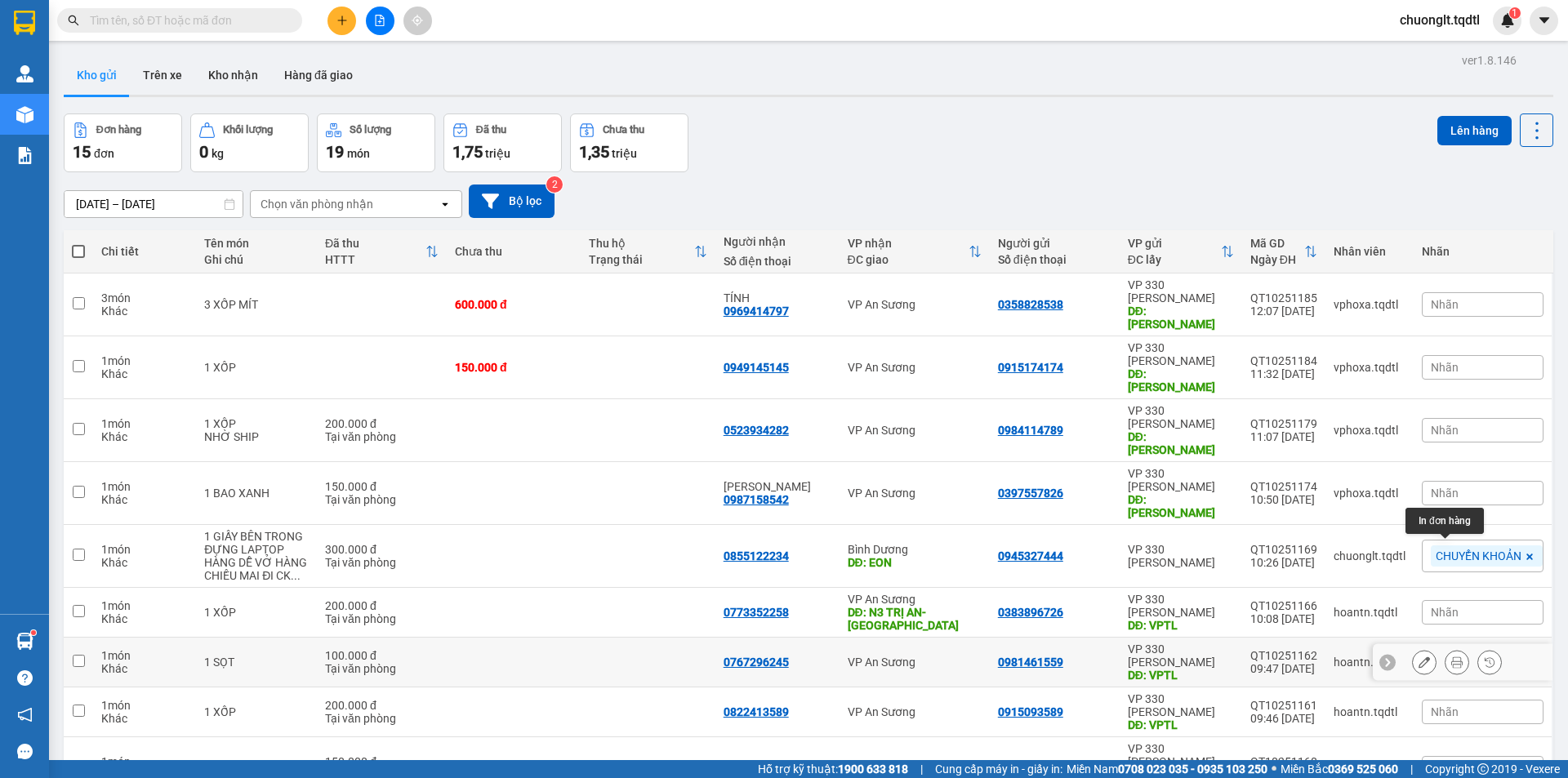
click at [1451, 657] on icon at bounding box center [1456, 662] width 12 height 12
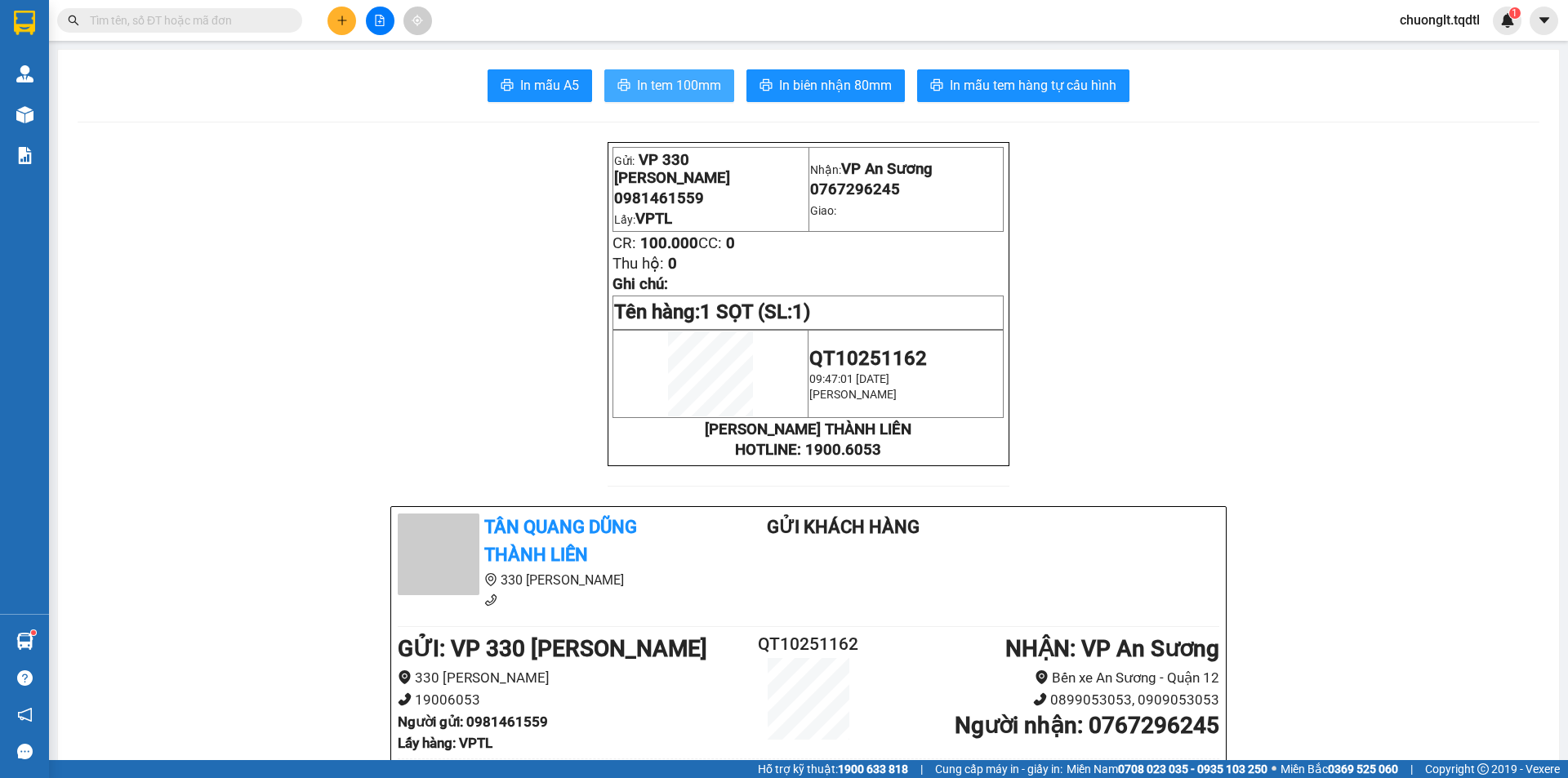
click at [668, 73] on button "In tem 100mm" at bounding box center [669, 85] width 130 height 32
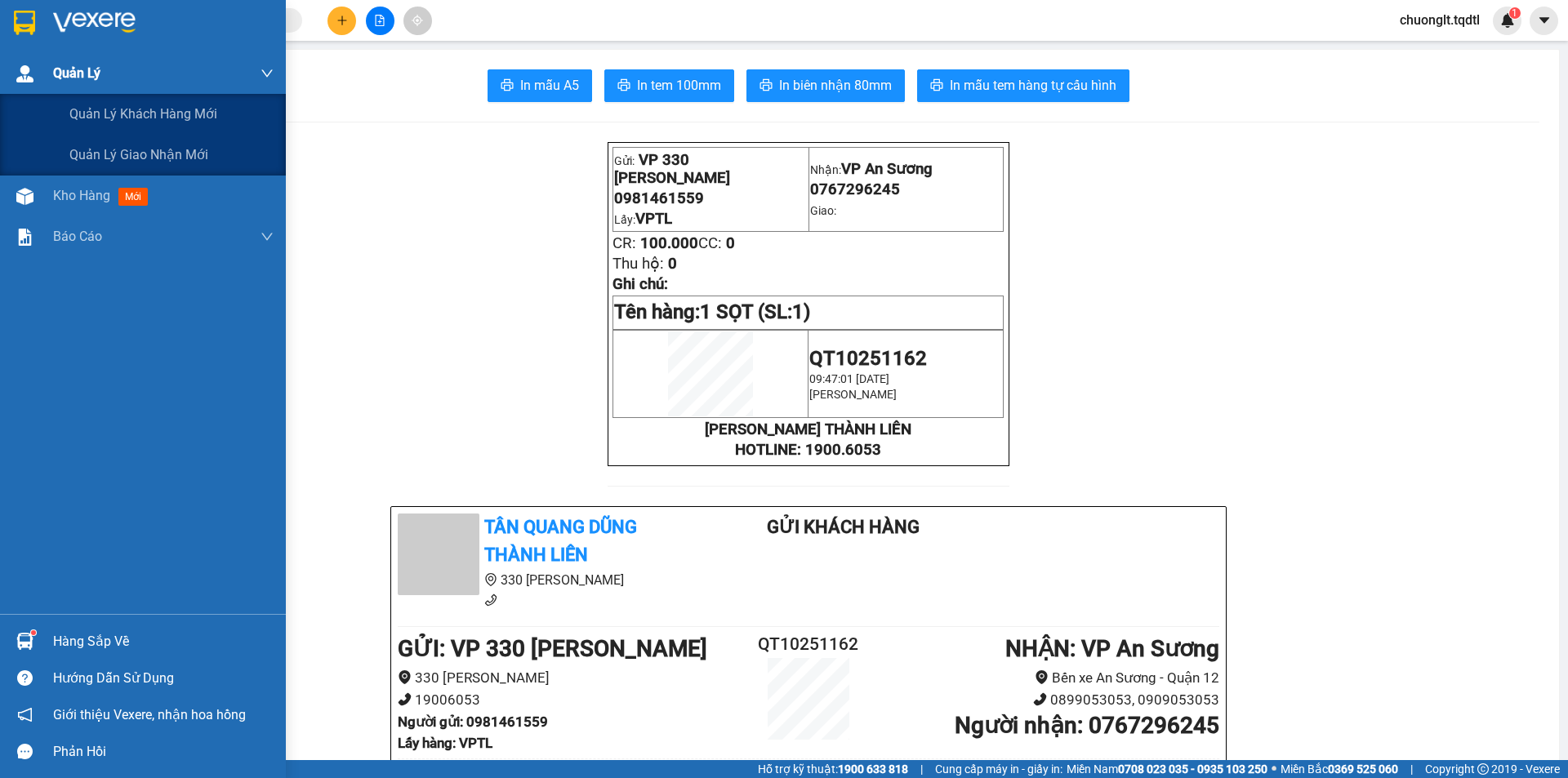
click at [93, 89] on div "Quản Lý" at bounding box center [163, 73] width 220 height 40
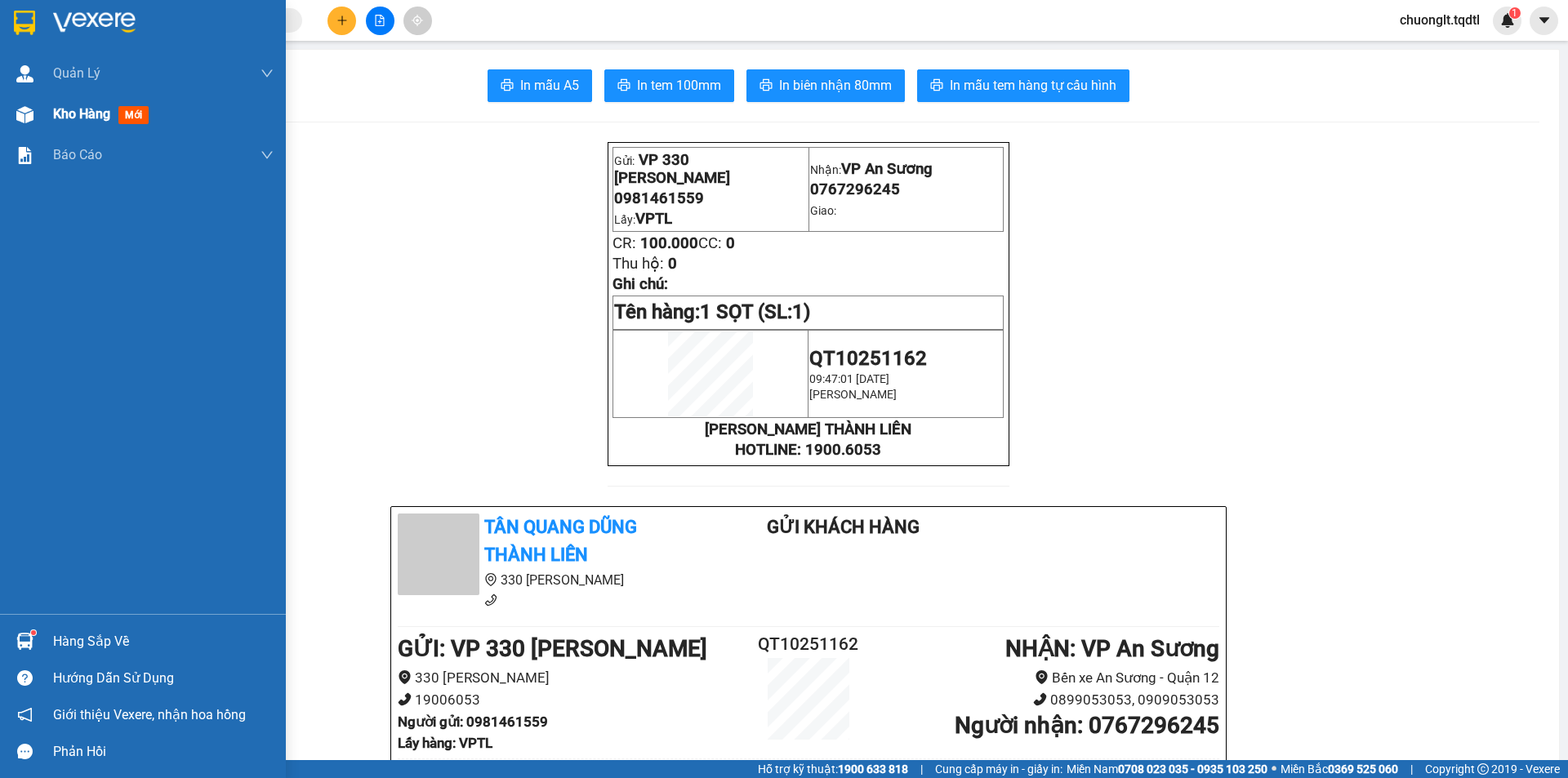
click at [88, 103] on div "Kho hàng mới" at bounding box center [163, 113] width 220 height 40
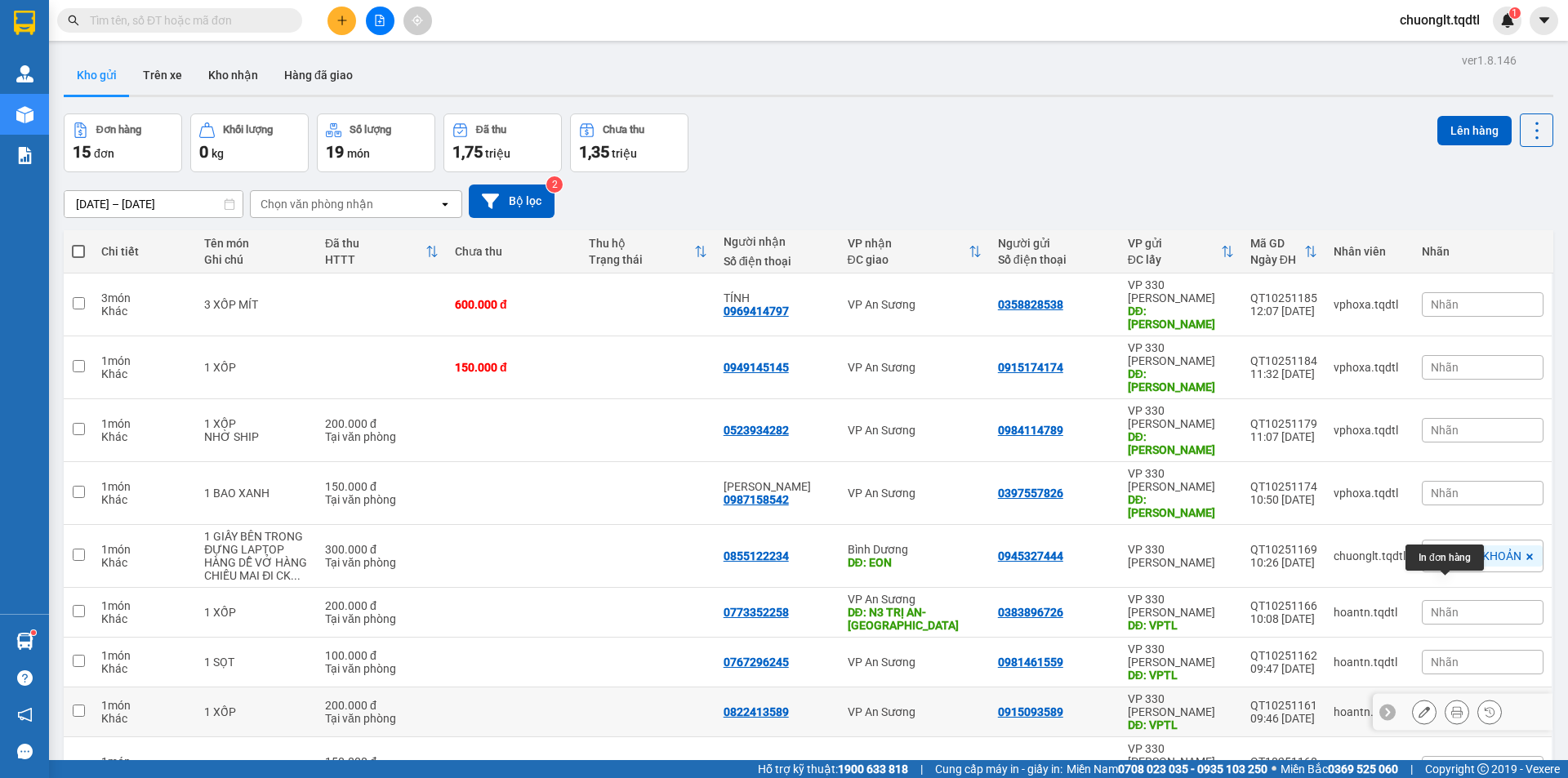
click at [1451, 706] on icon at bounding box center [1456, 711] width 12 height 12
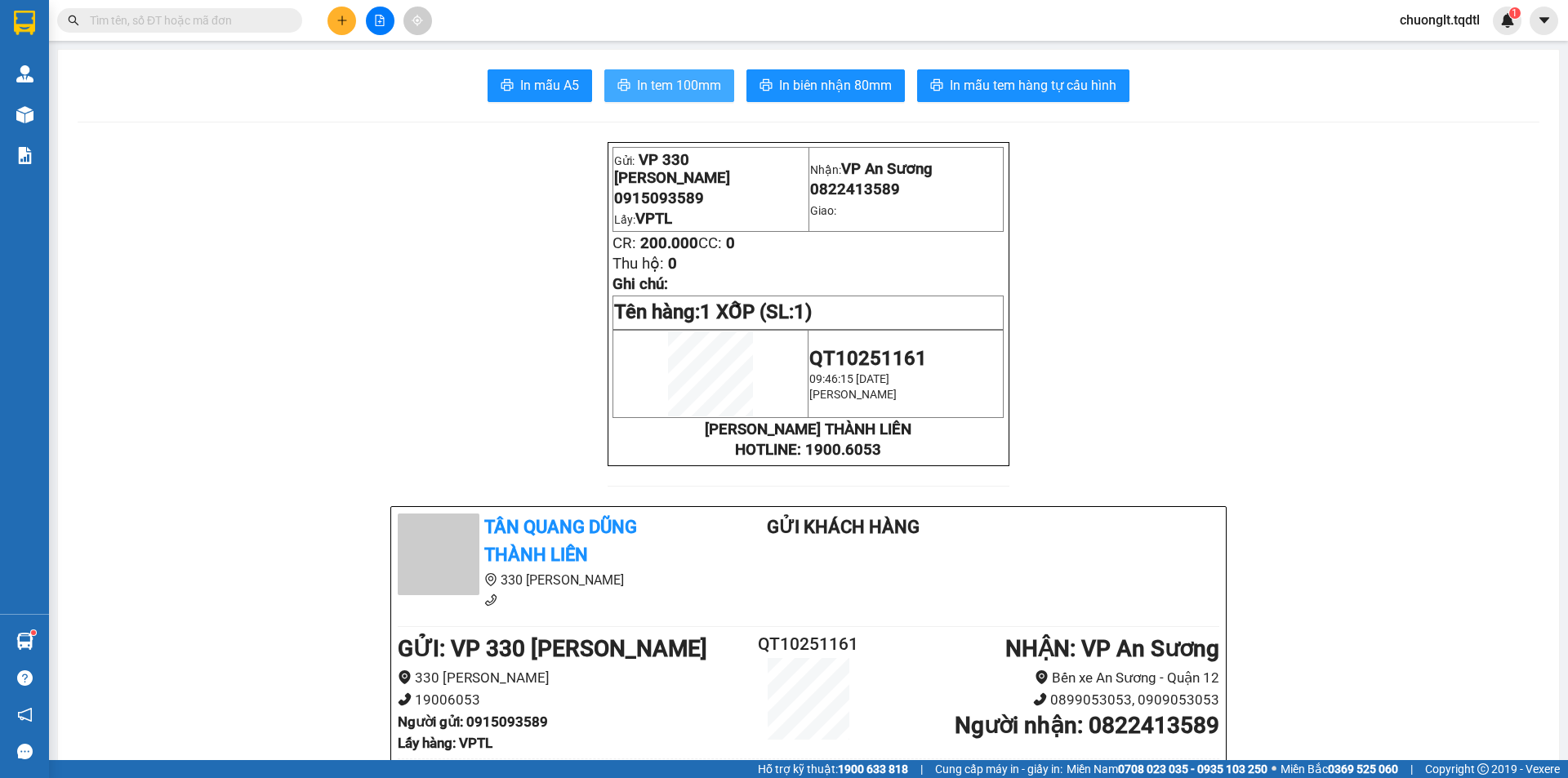
click at [683, 74] on button "In tem 100mm" at bounding box center [669, 85] width 130 height 32
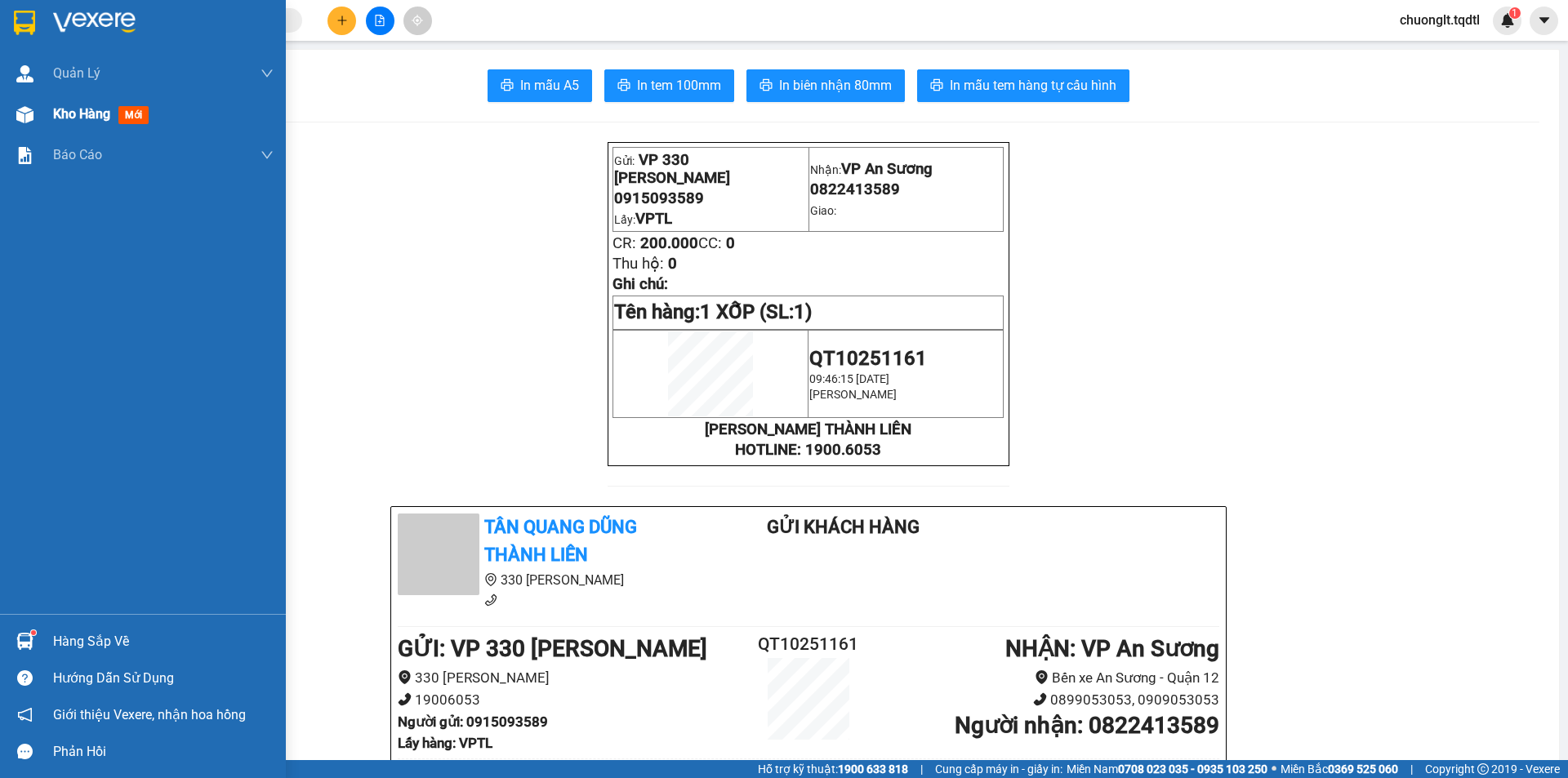
click at [93, 111] on span "Kho hàng" at bounding box center [82, 113] width 58 height 15
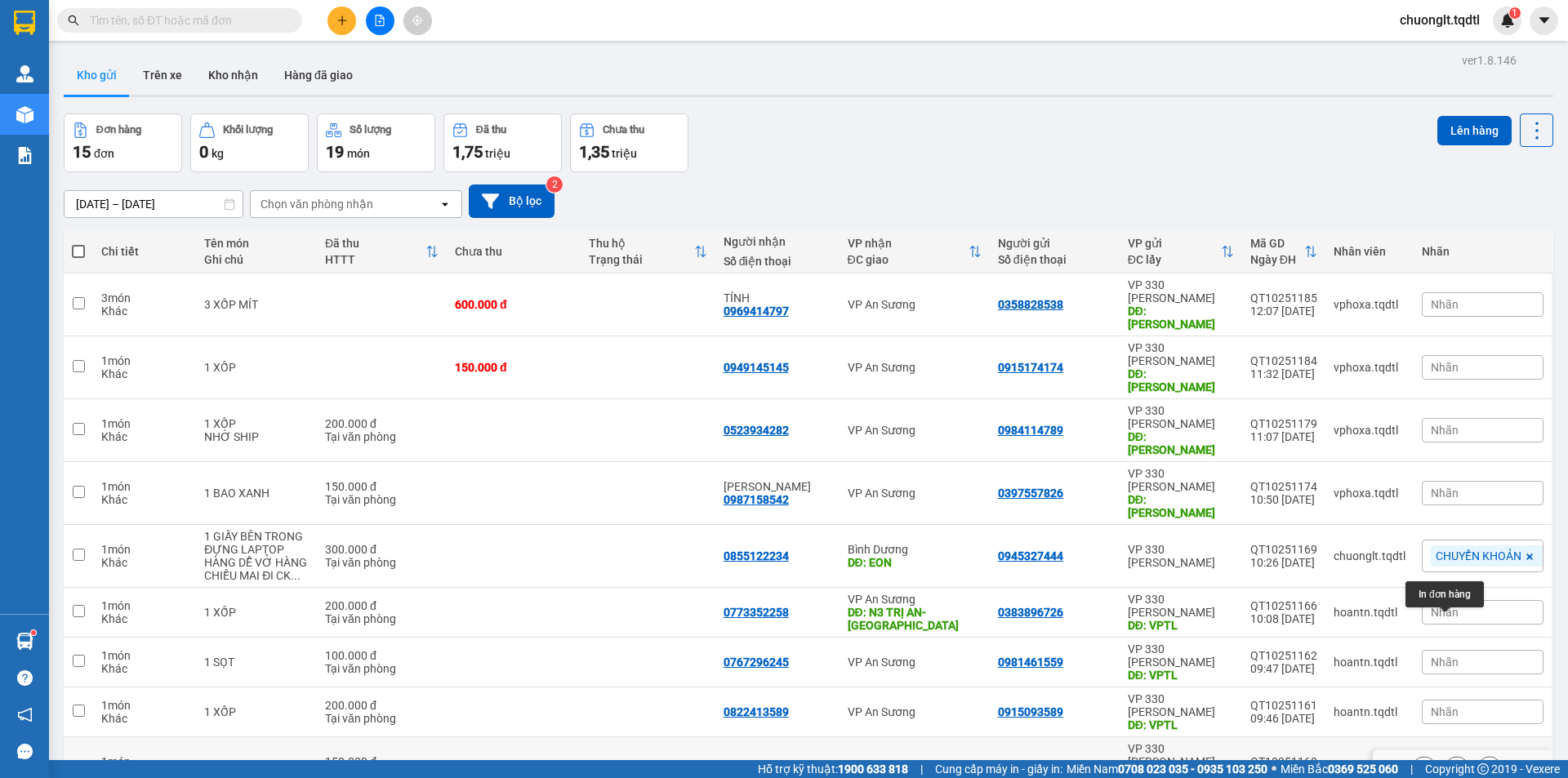
click at [1451, 763] on icon at bounding box center [1456, 768] width 12 height 12
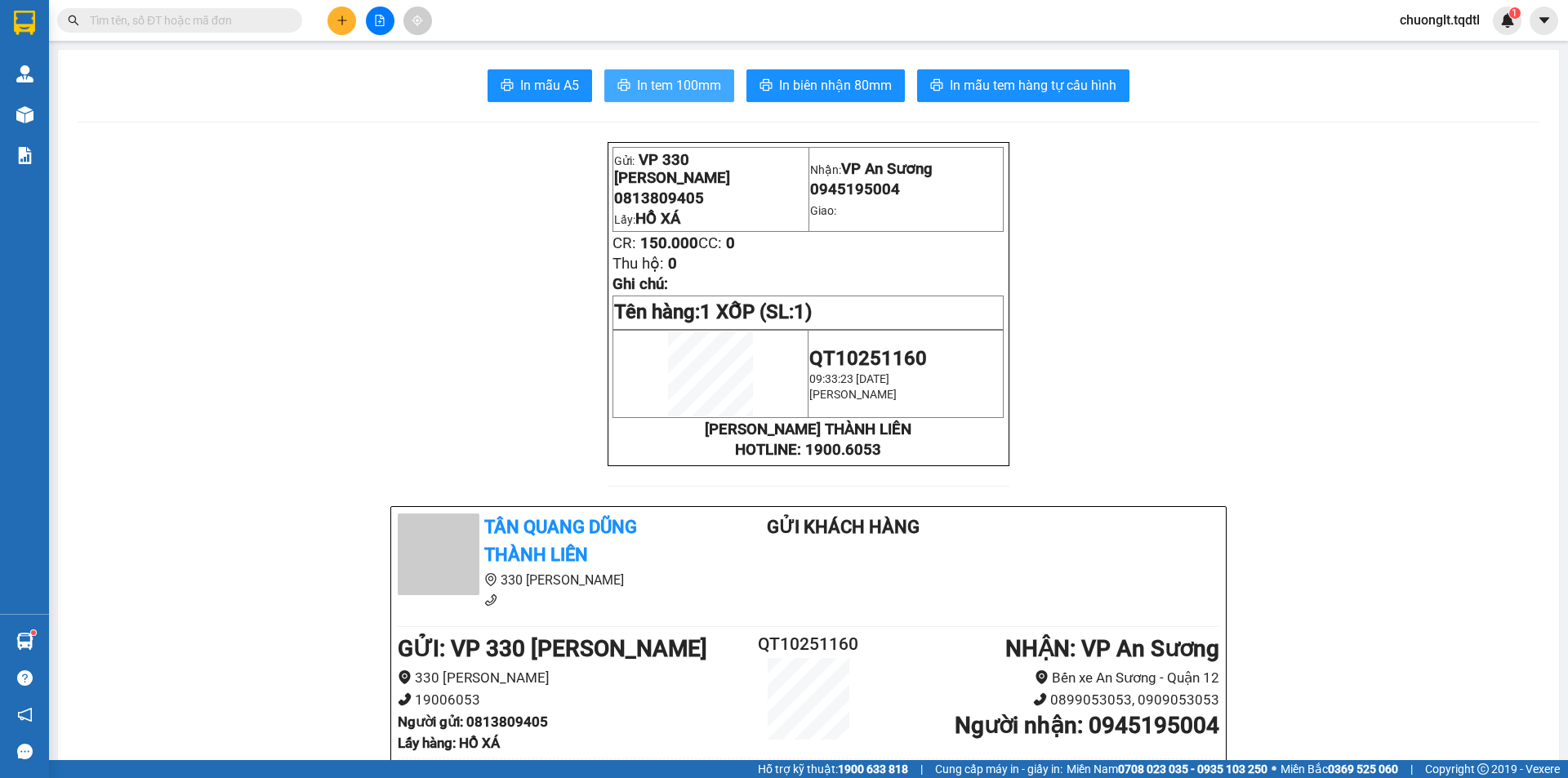
click at [651, 80] on span "In tem 100mm" at bounding box center [678, 85] width 84 height 21
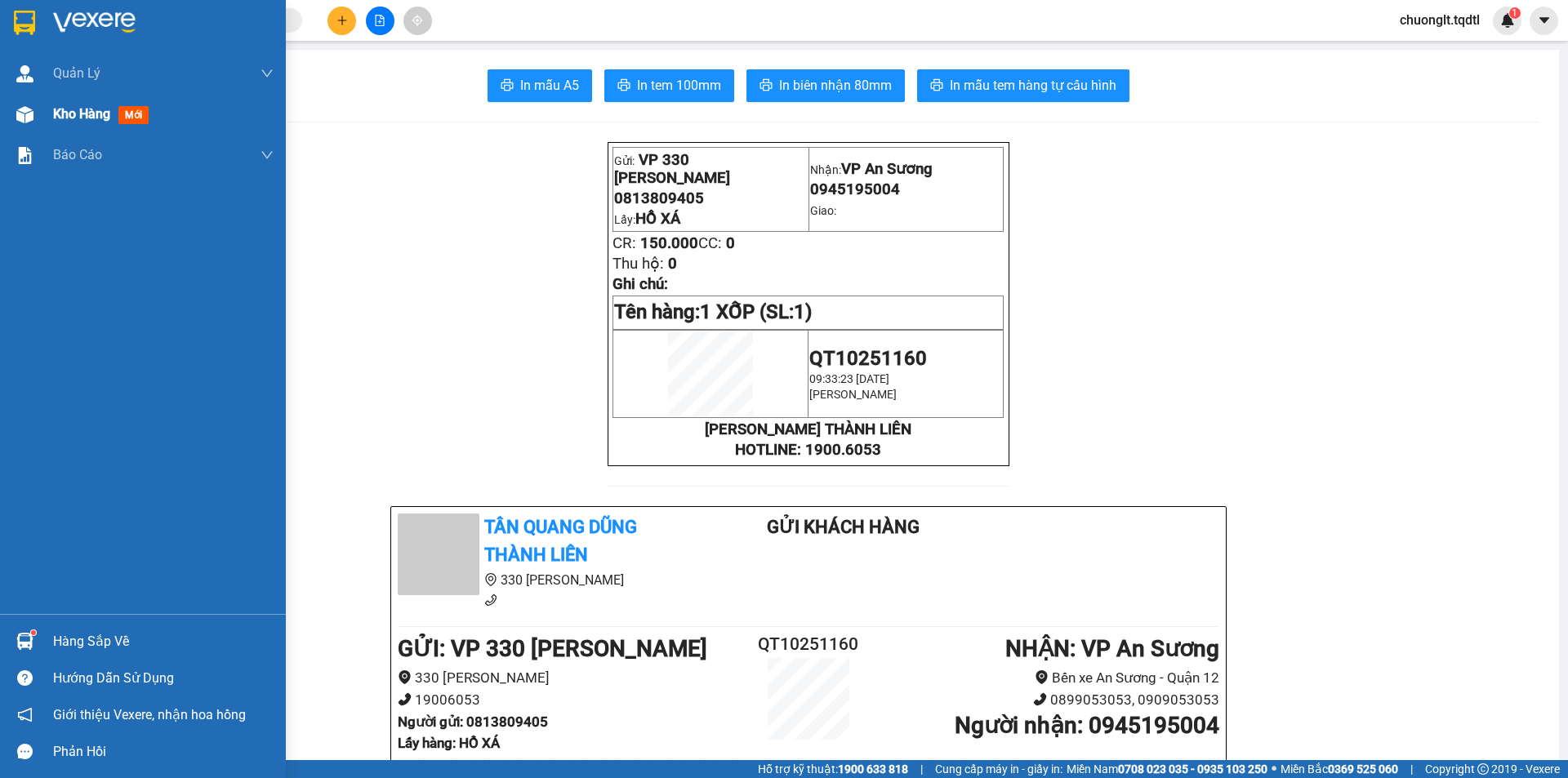
click at [62, 113] on span "Kho hàng" at bounding box center [82, 113] width 58 height 15
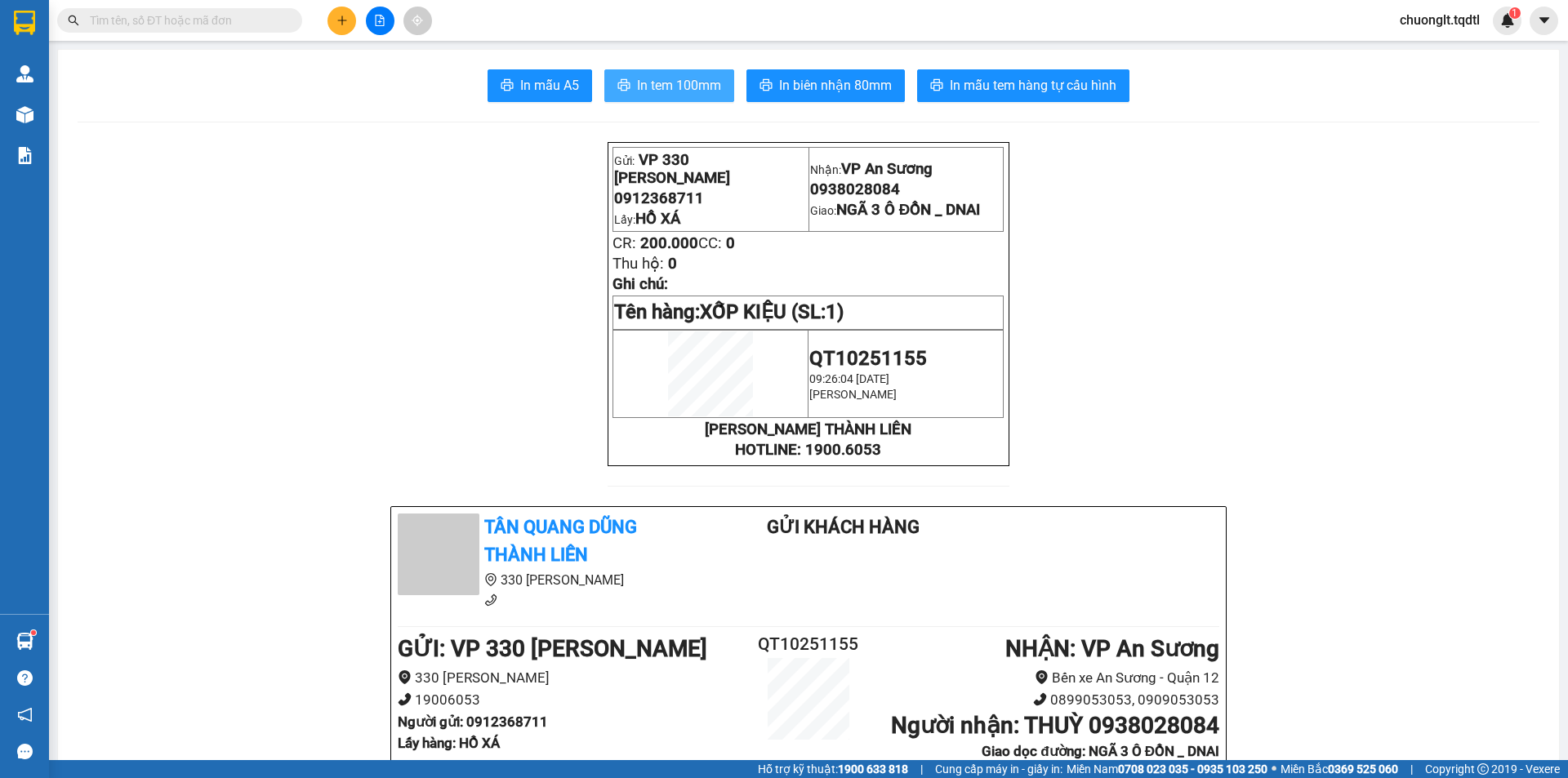
click at [675, 77] on span "In tem 100mm" at bounding box center [678, 85] width 84 height 21
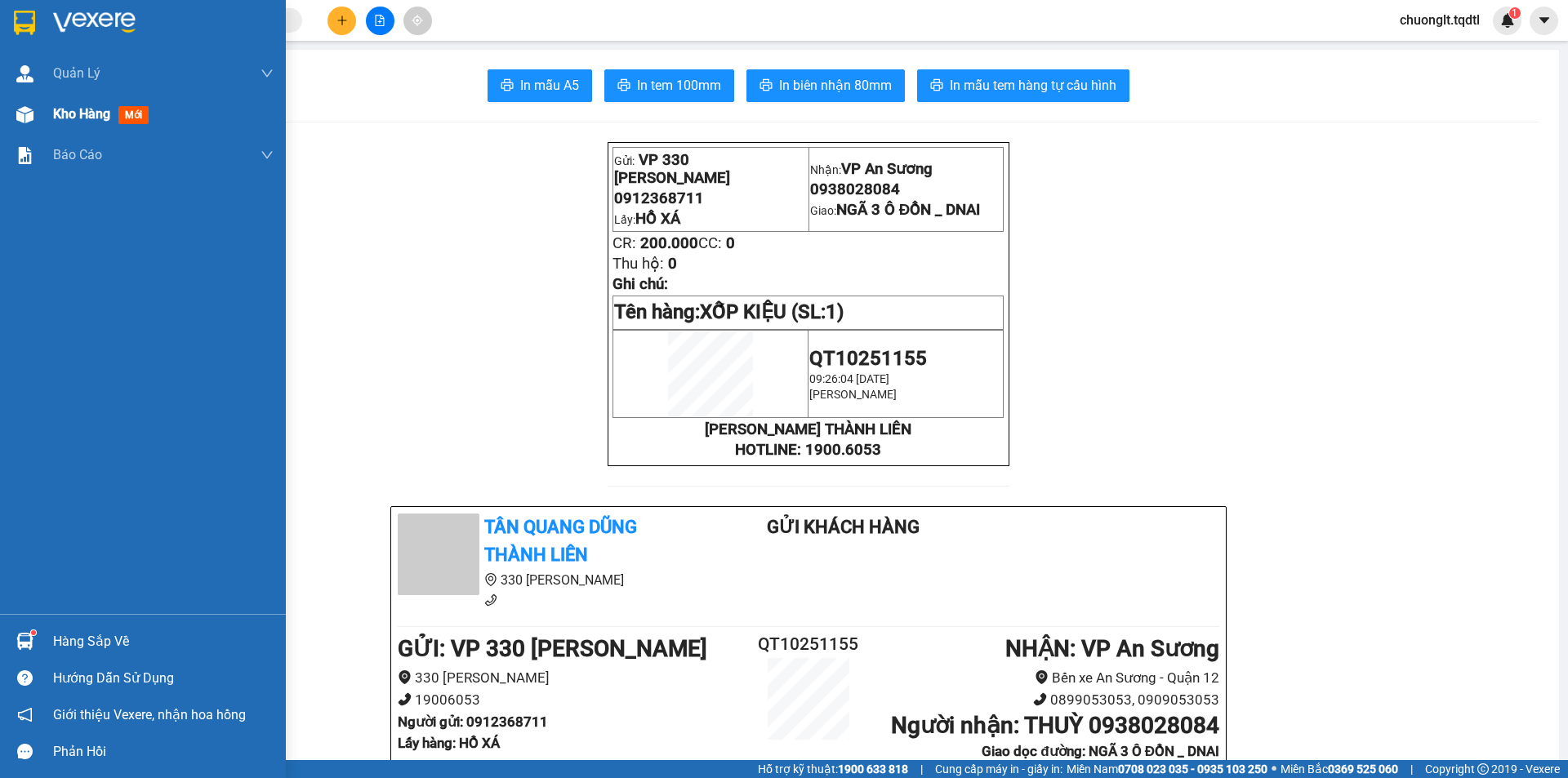
click at [74, 106] on span "Kho hàng" at bounding box center [82, 113] width 58 height 15
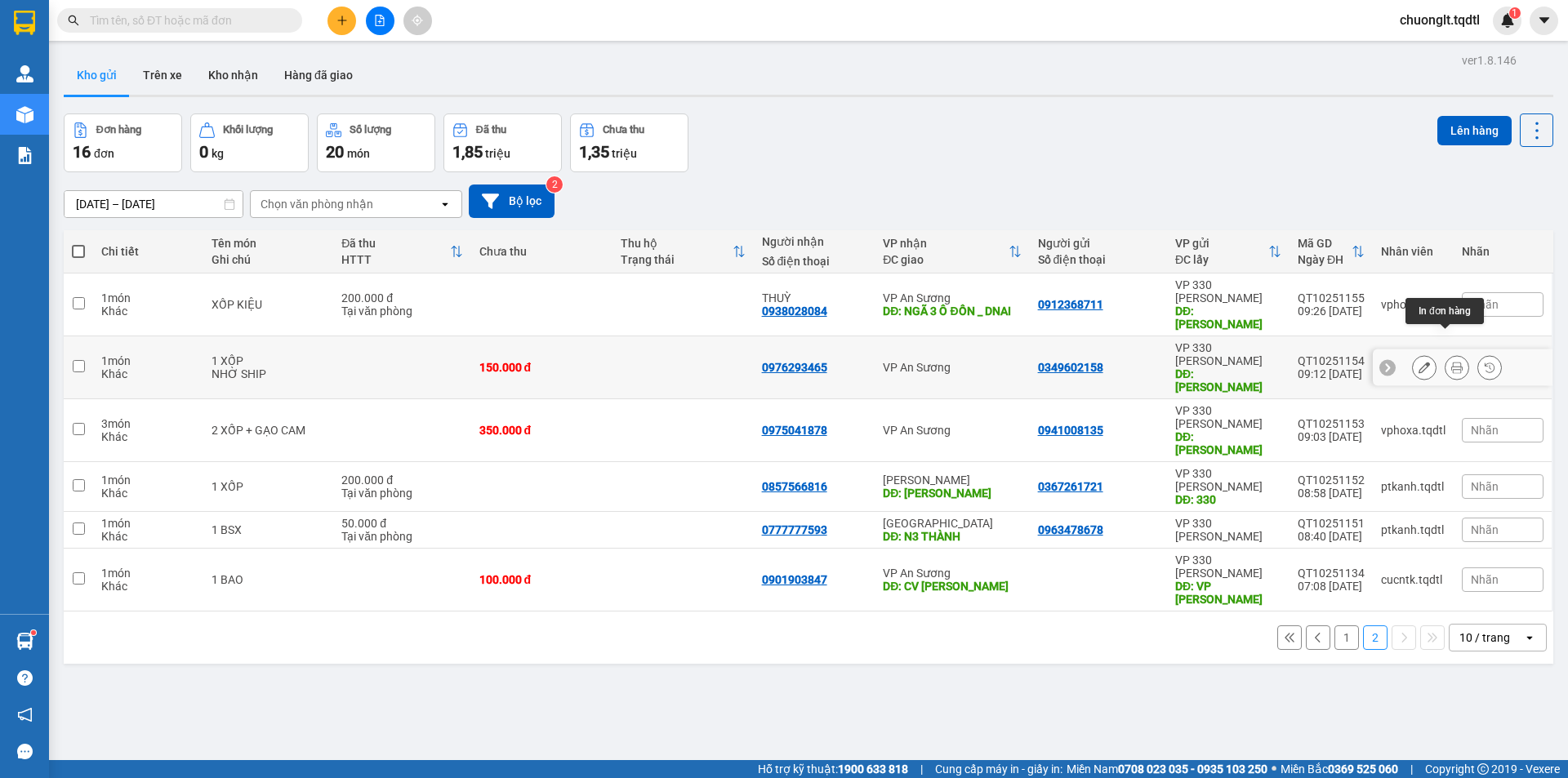
click at [1451, 362] on icon at bounding box center [1456, 367] width 12 height 12
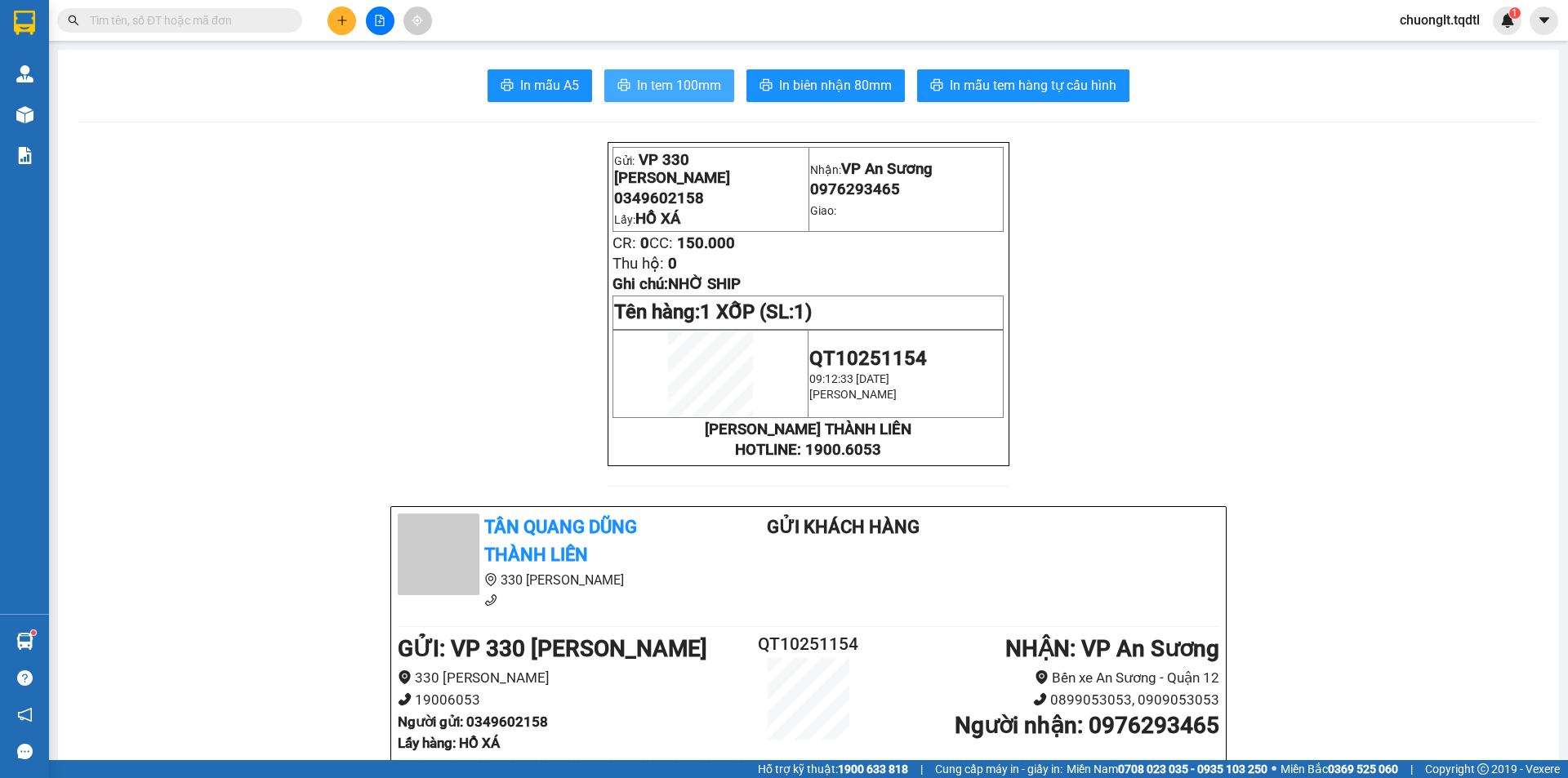
click at [682, 87] on span "In tem 100mm" at bounding box center [678, 85] width 84 height 21
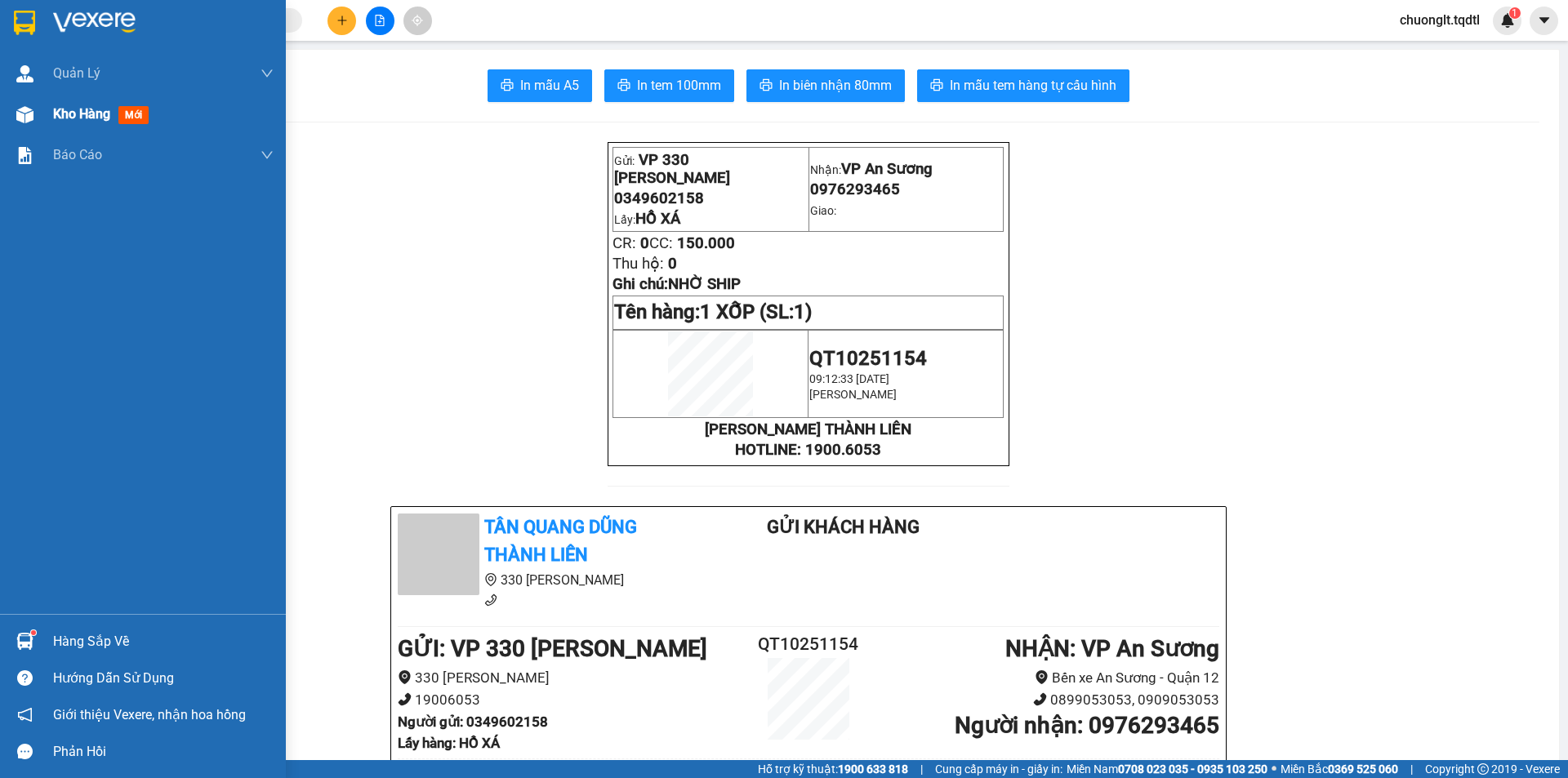
click at [67, 114] on span "Kho hàng" at bounding box center [82, 113] width 58 height 15
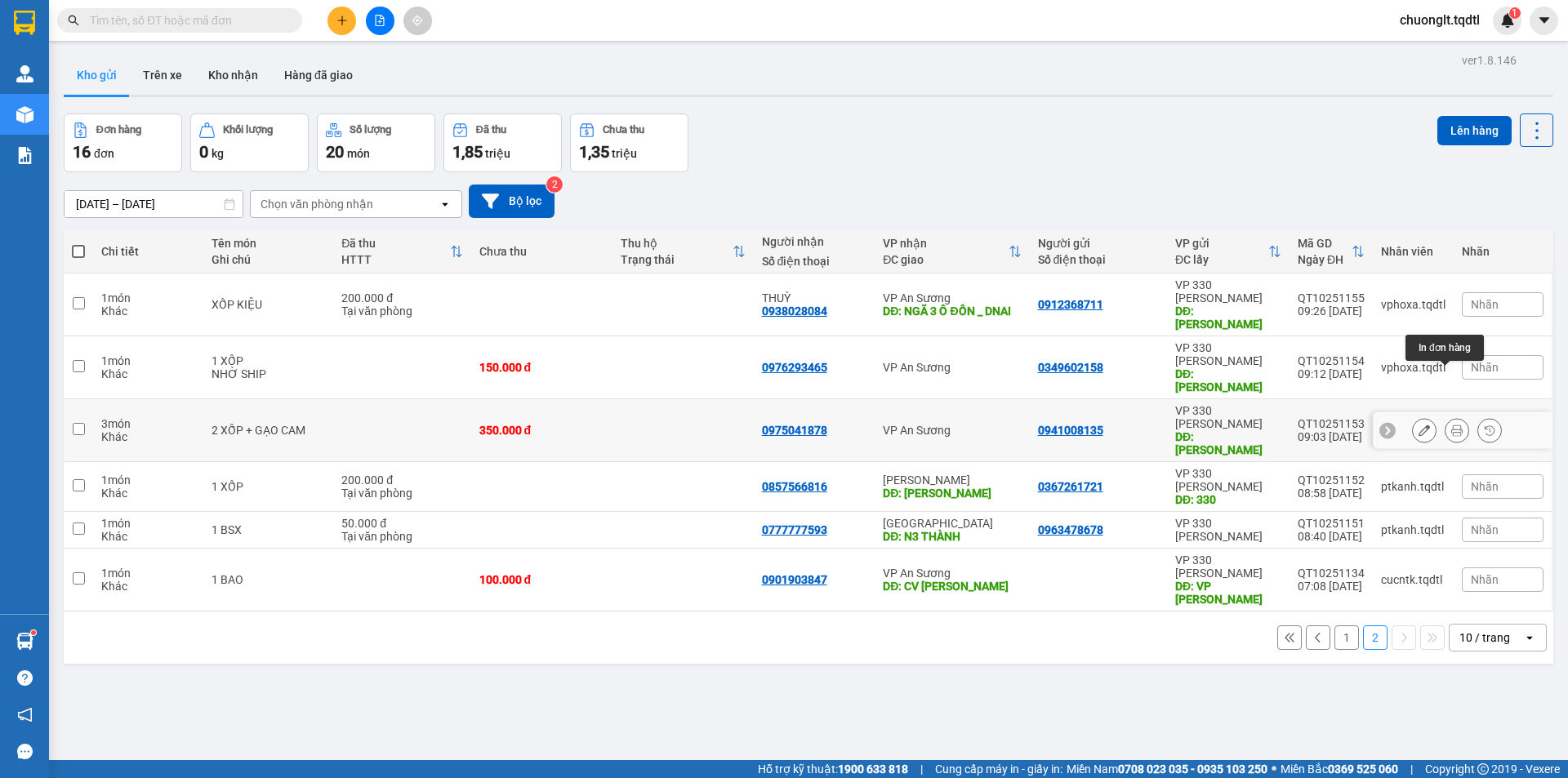
click at [1451, 425] on icon at bounding box center [1456, 430] width 12 height 12
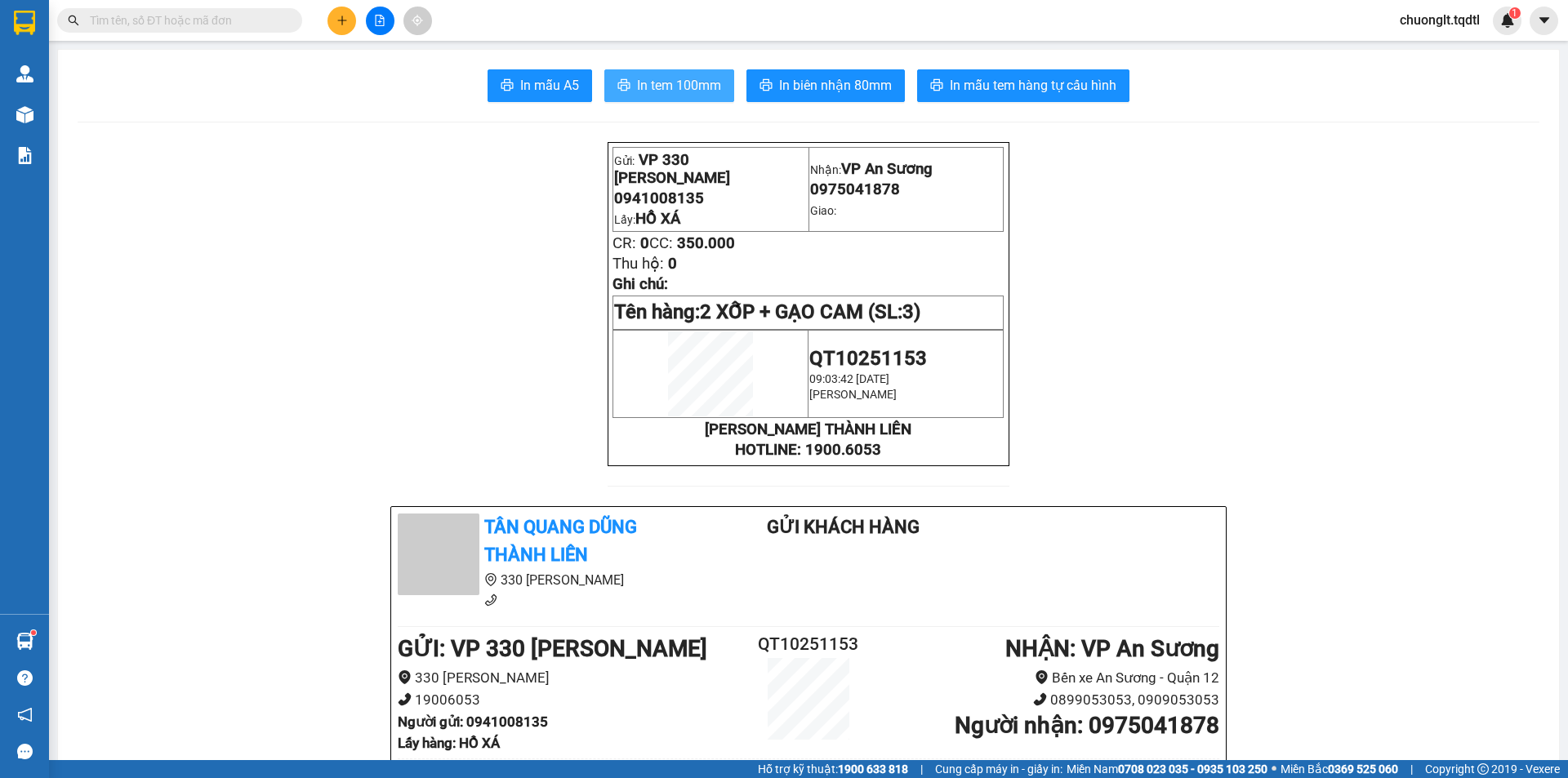
click at [628, 76] on button "In tem 100mm" at bounding box center [669, 85] width 130 height 32
click at [662, 76] on span "In tem 100mm" at bounding box center [678, 85] width 84 height 21
click at [336, 26] on button at bounding box center [342, 21] width 29 height 29
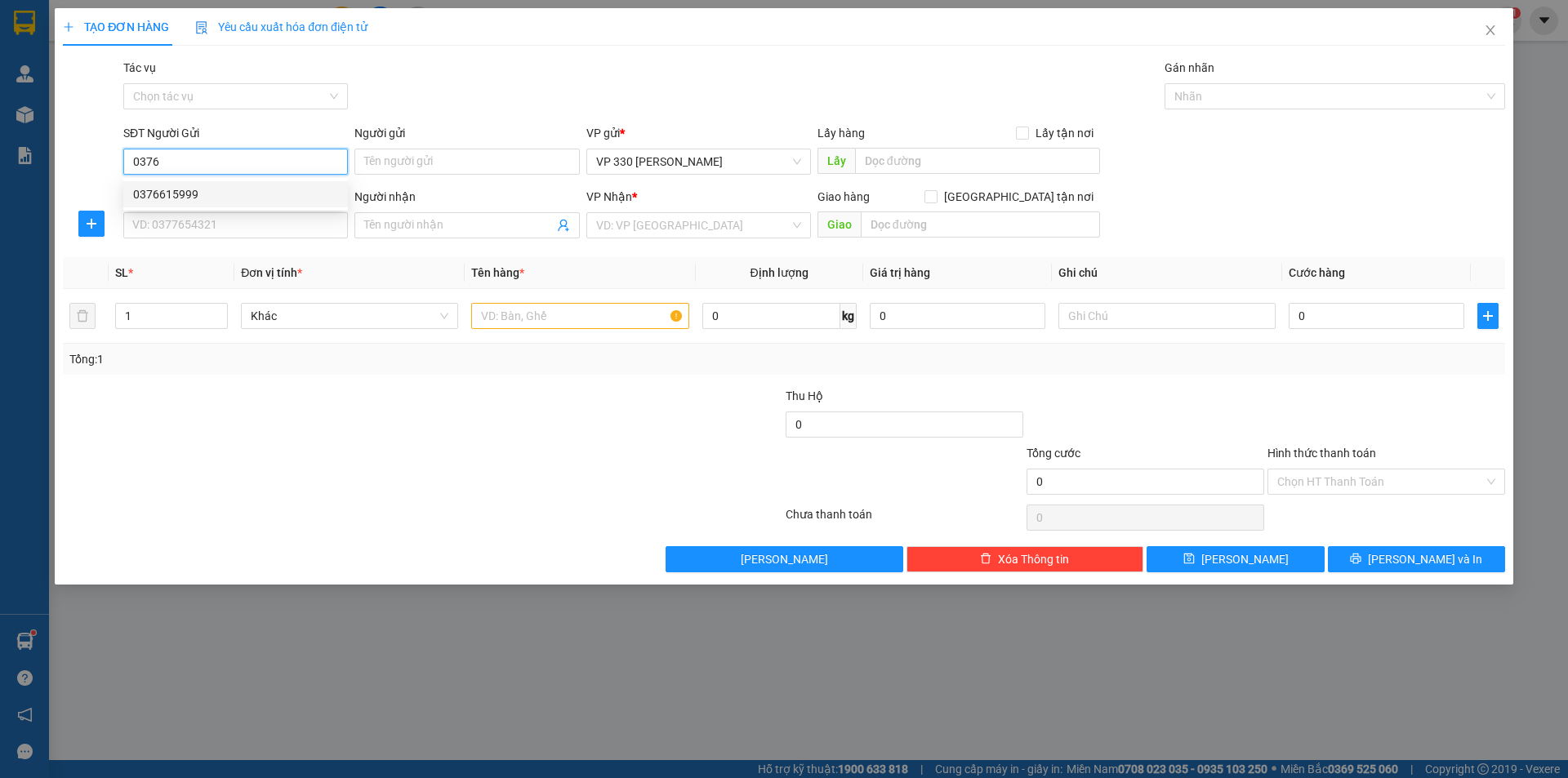
click at [237, 190] on div "0376615999" at bounding box center [236, 194] width 205 height 18
type input "0376615999"
type input "XE TẢI B"
type input "0975780421"
type input "TRỰC AN SƯƠNG"
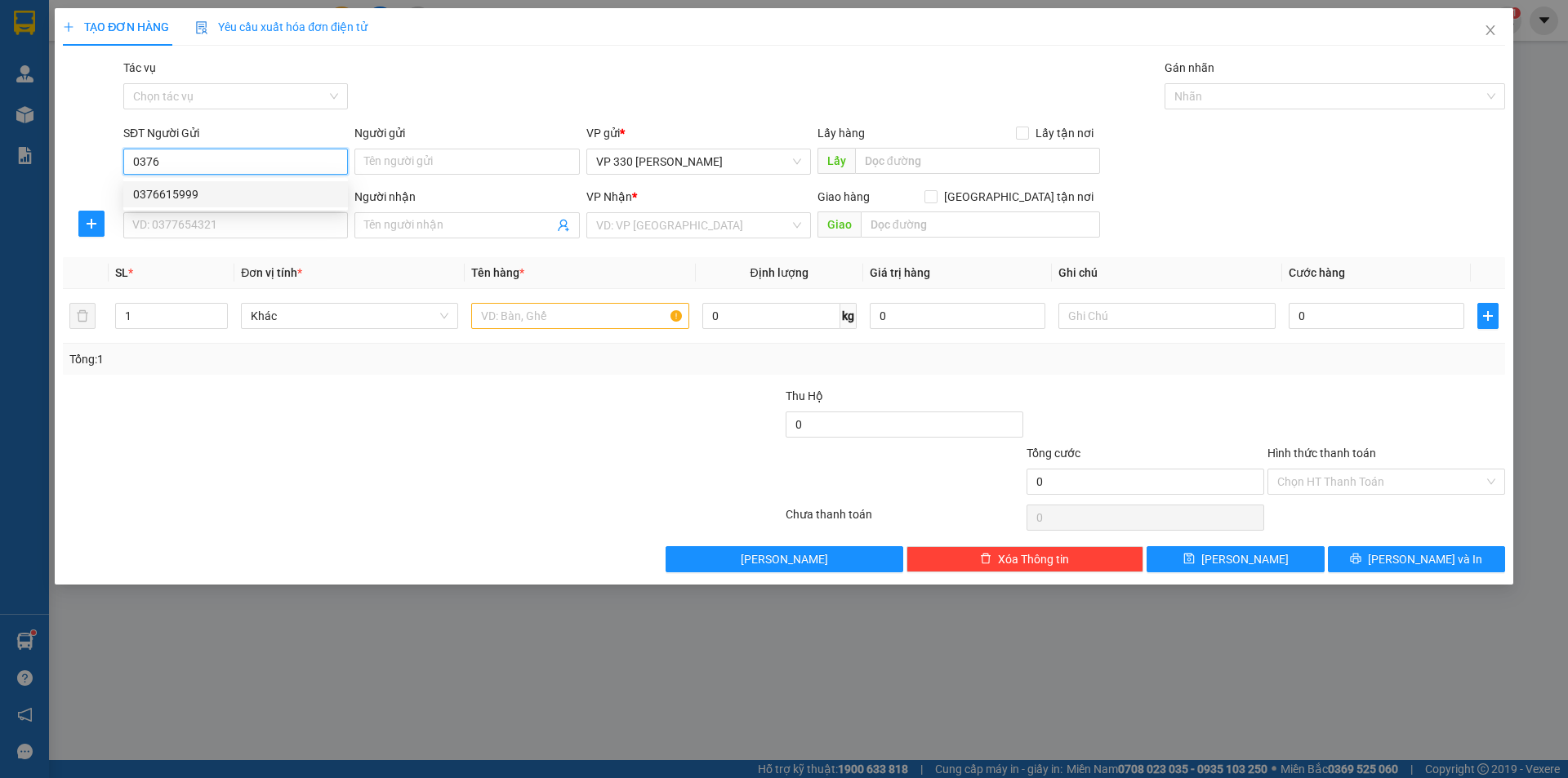
type input "VPQ12"
type input "1.000.000"
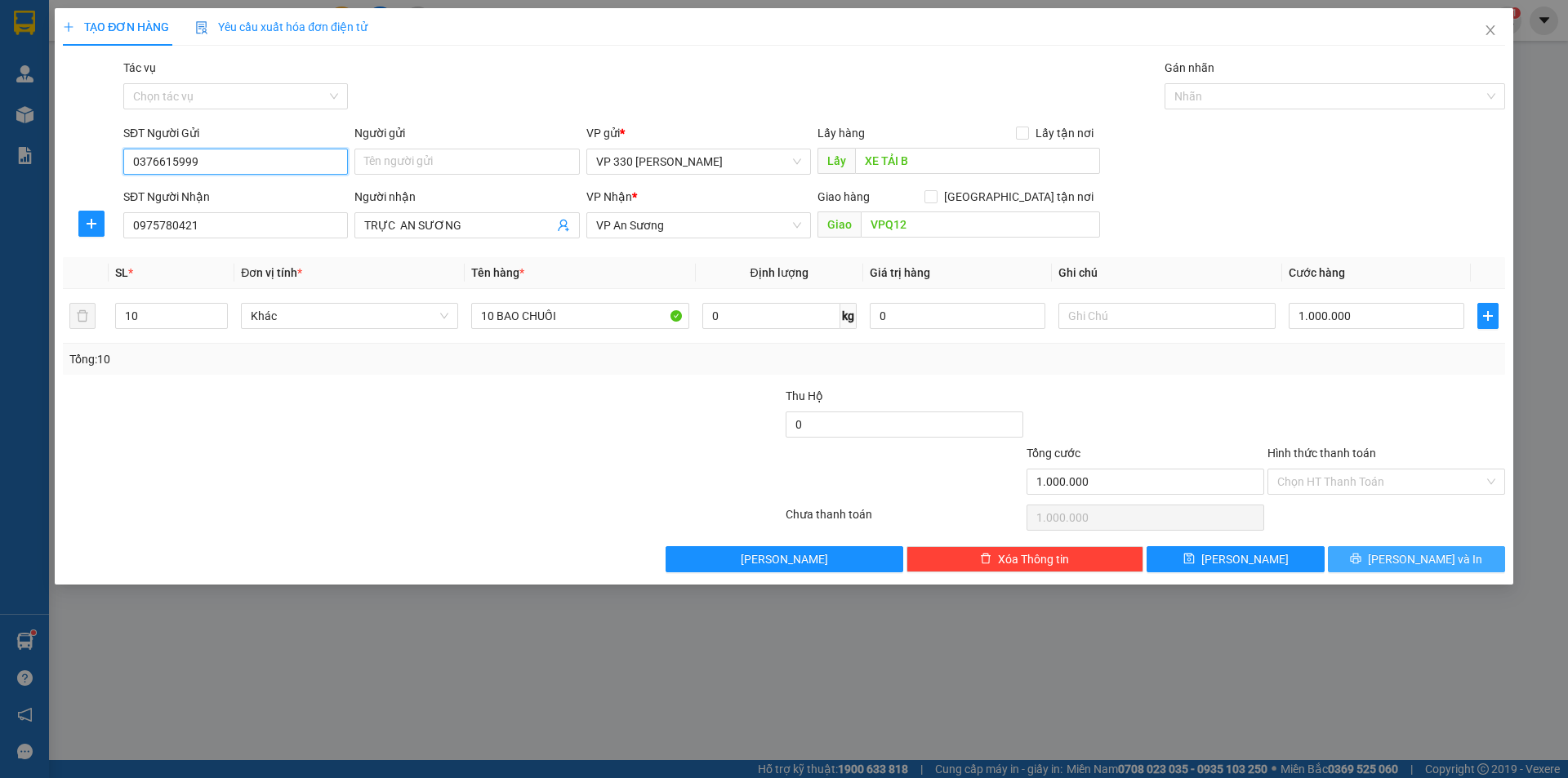
type input "0376615999"
click at [1418, 566] on span "[PERSON_NAME] và In" at bounding box center [1424, 559] width 114 height 18
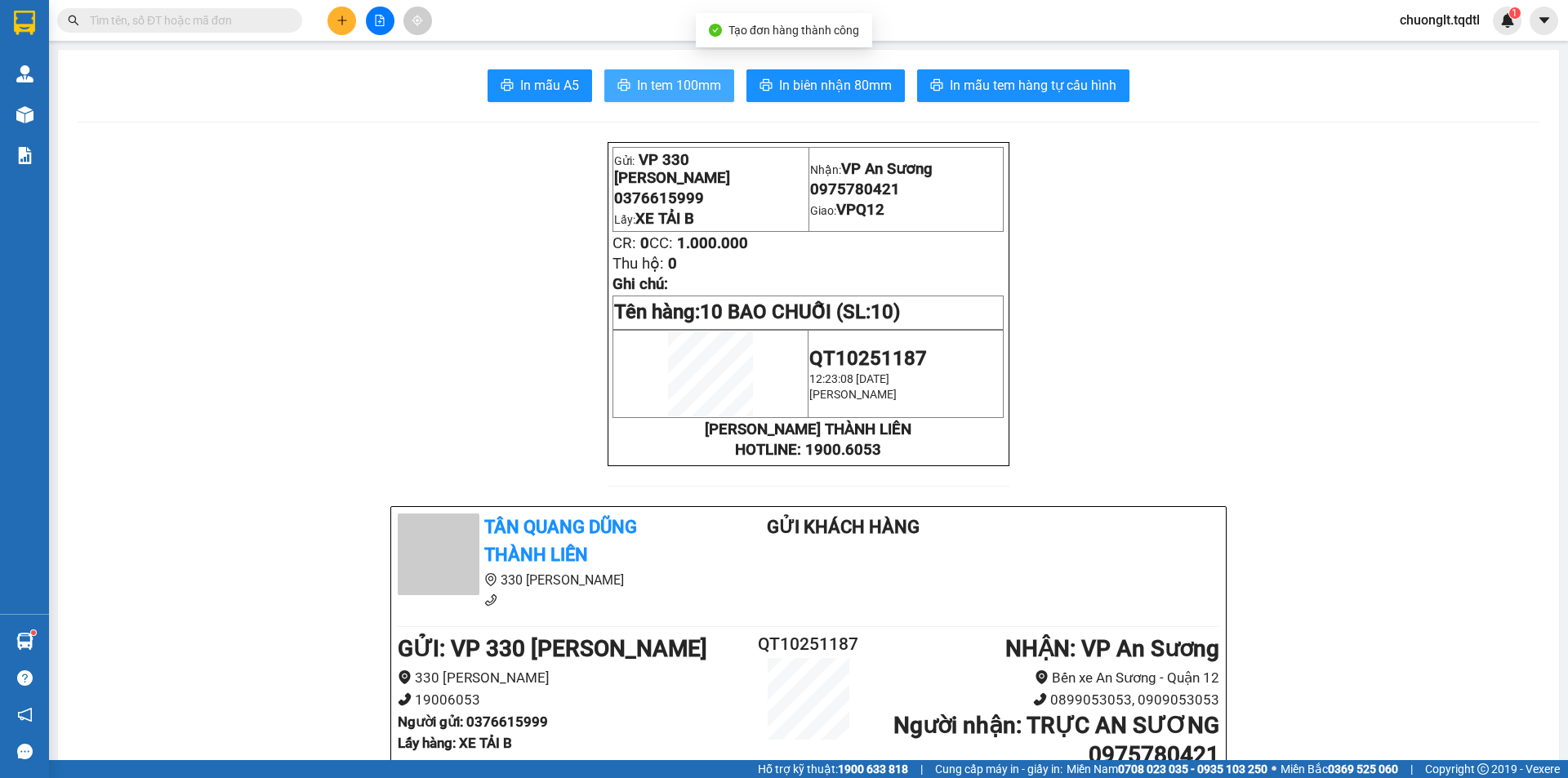
click at [669, 78] on span "In tem 100mm" at bounding box center [678, 85] width 84 height 21
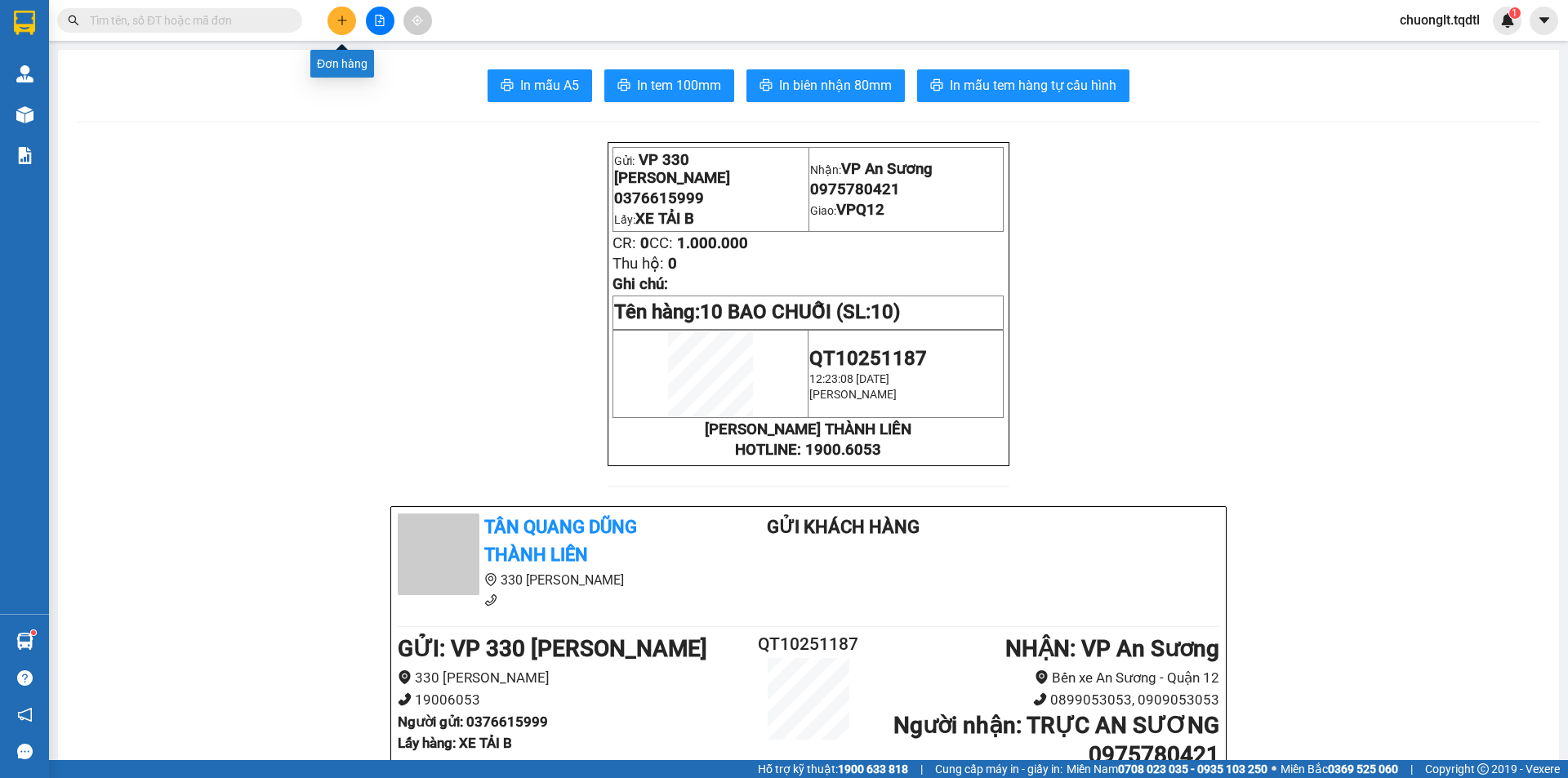
click at [345, 20] on icon "plus" at bounding box center [342, 20] width 12 height 12
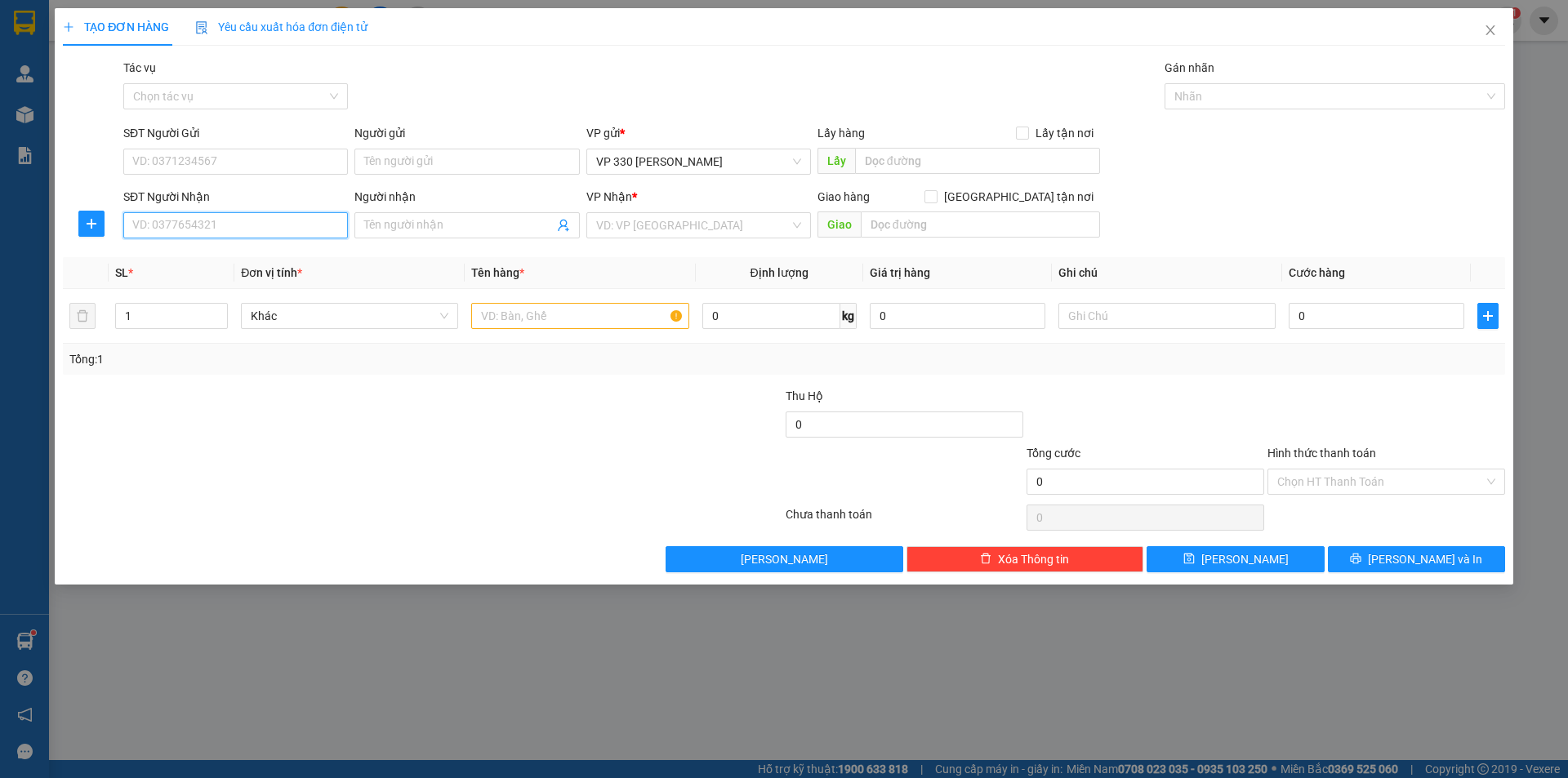
click at [238, 224] on input "SĐT Người Nhận" at bounding box center [236, 225] width 225 height 26
click at [235, 156] on input "SĐT Người Gửi" at bounding box center [236, 161] width 225 height 26
click at [196, 212] on div "0943767124" at bounding box center [236, 220] width 205 height 18
type input "0943767124"
type input "XE TẢI B BỐC"
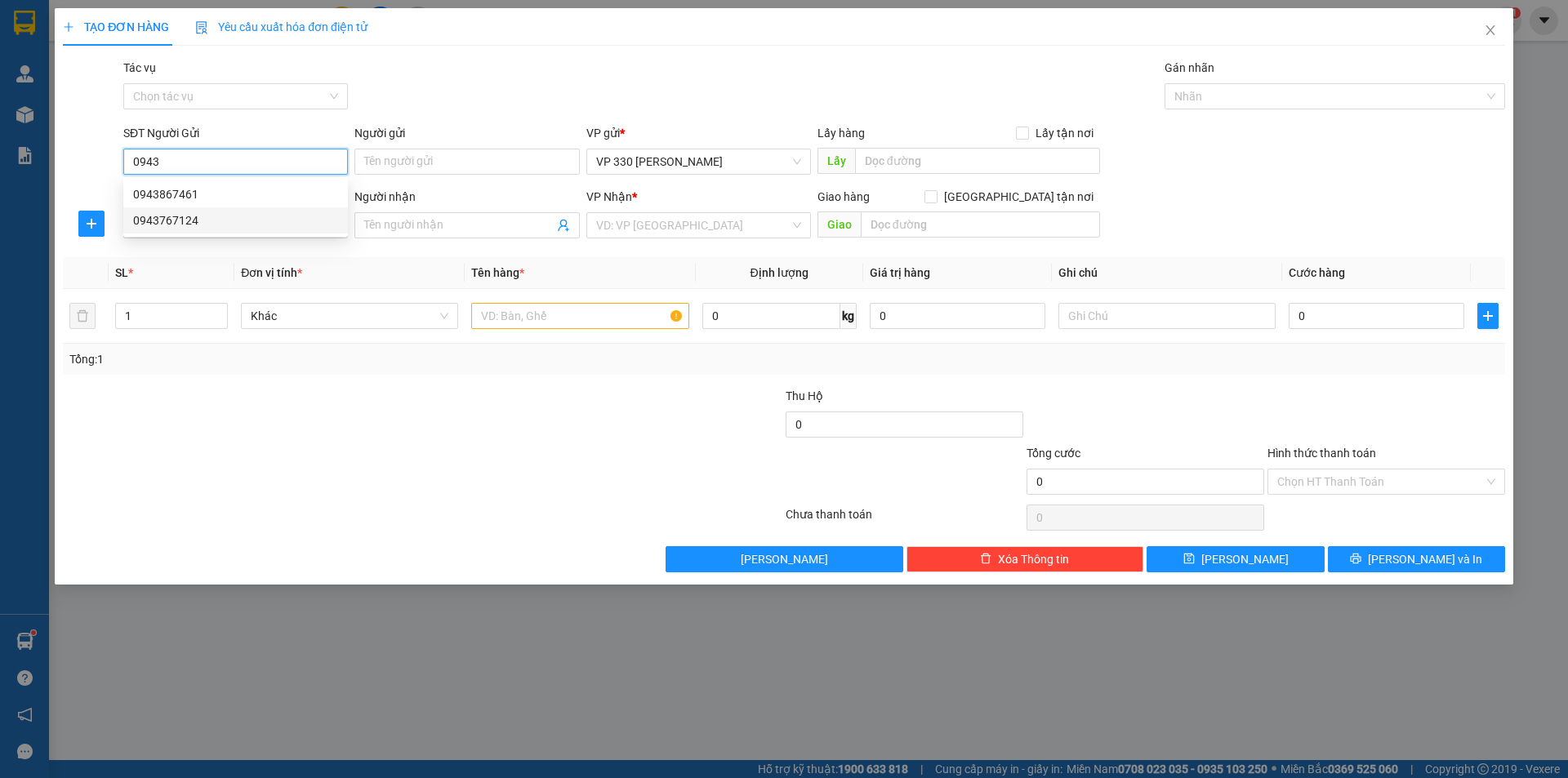
type input "0358136369"
type input "KHÁNH"
type input "NAM PHƯỚC QUẢNG NAM"
type input "270.000"
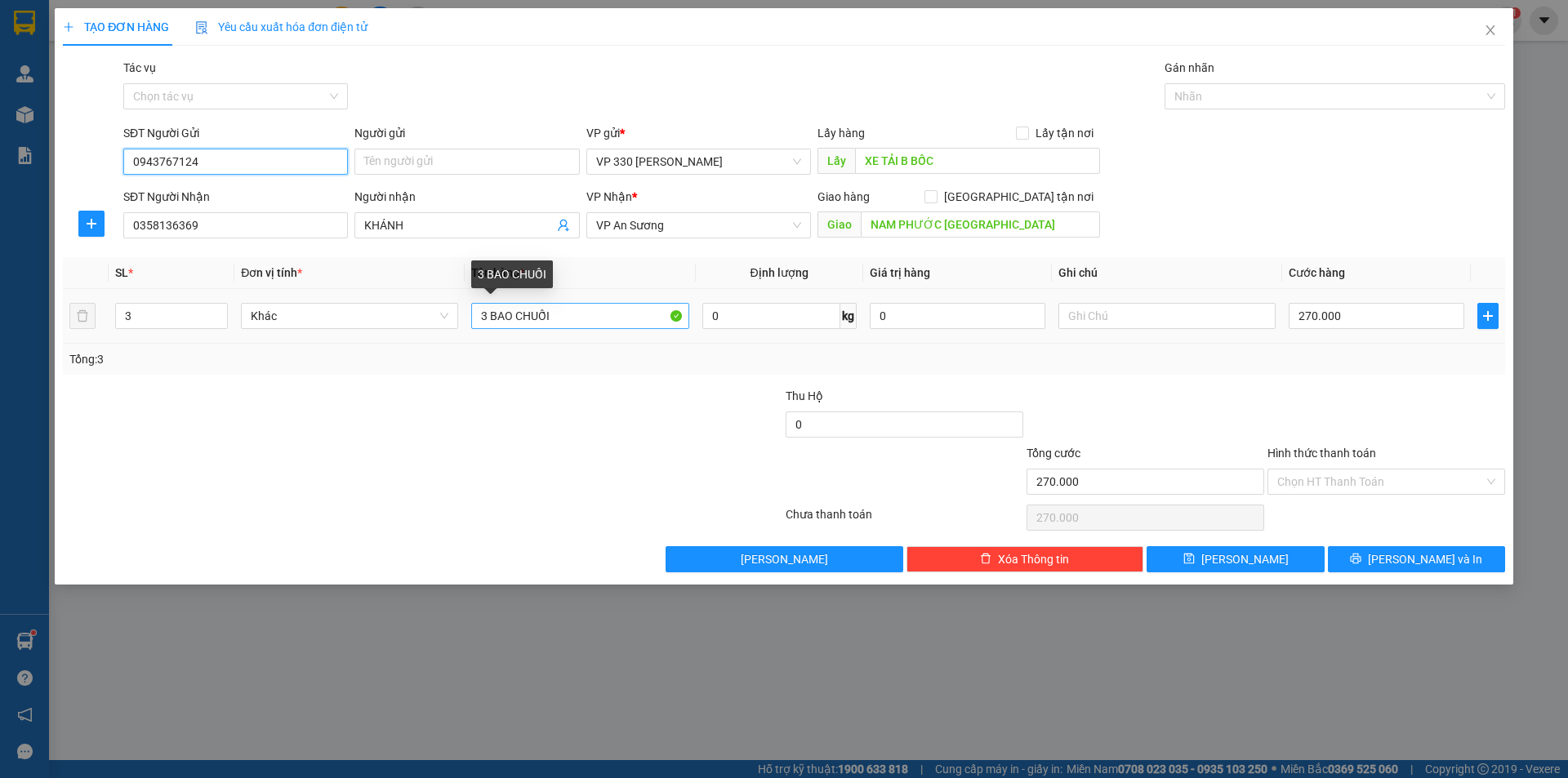
type input "0943767124"
drag, startPoint x: 488, startPoint y: 311, endPoint x: 473, endPoint y: 315, distance: 15.5
click at [473, 315] on input "3 BAO CHUỐI" at bounding box center [579, 316] width 217 height 26
type input "4 BAO CHUỐI"
type input "4"
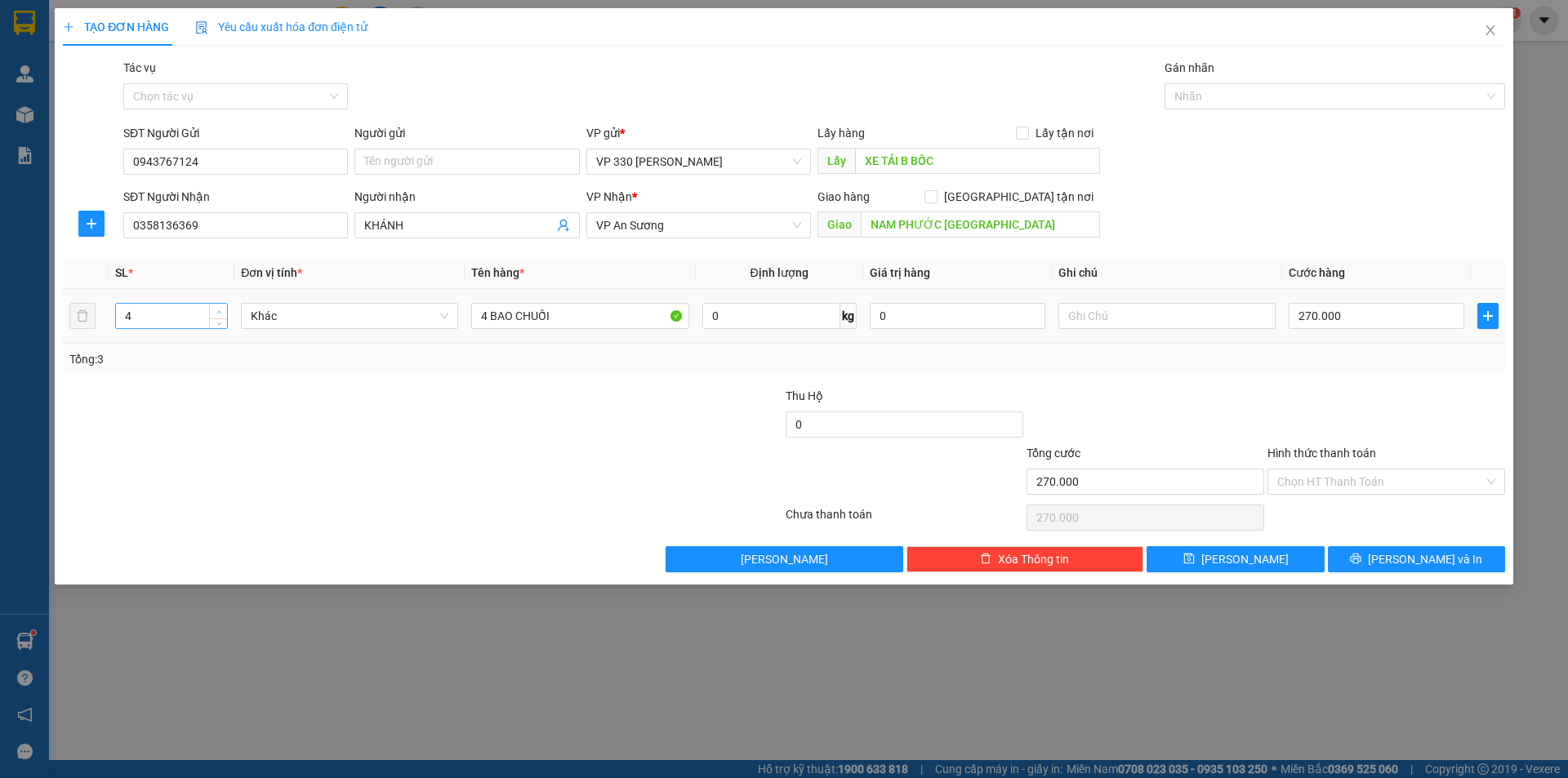
click at [223, 308] on span "up" at bounding box center [219, 311] width 10 height 10
click at [1391, 314] on input "270.000" at bounding box center [1375, 316] width 175 height 26
type input "3"
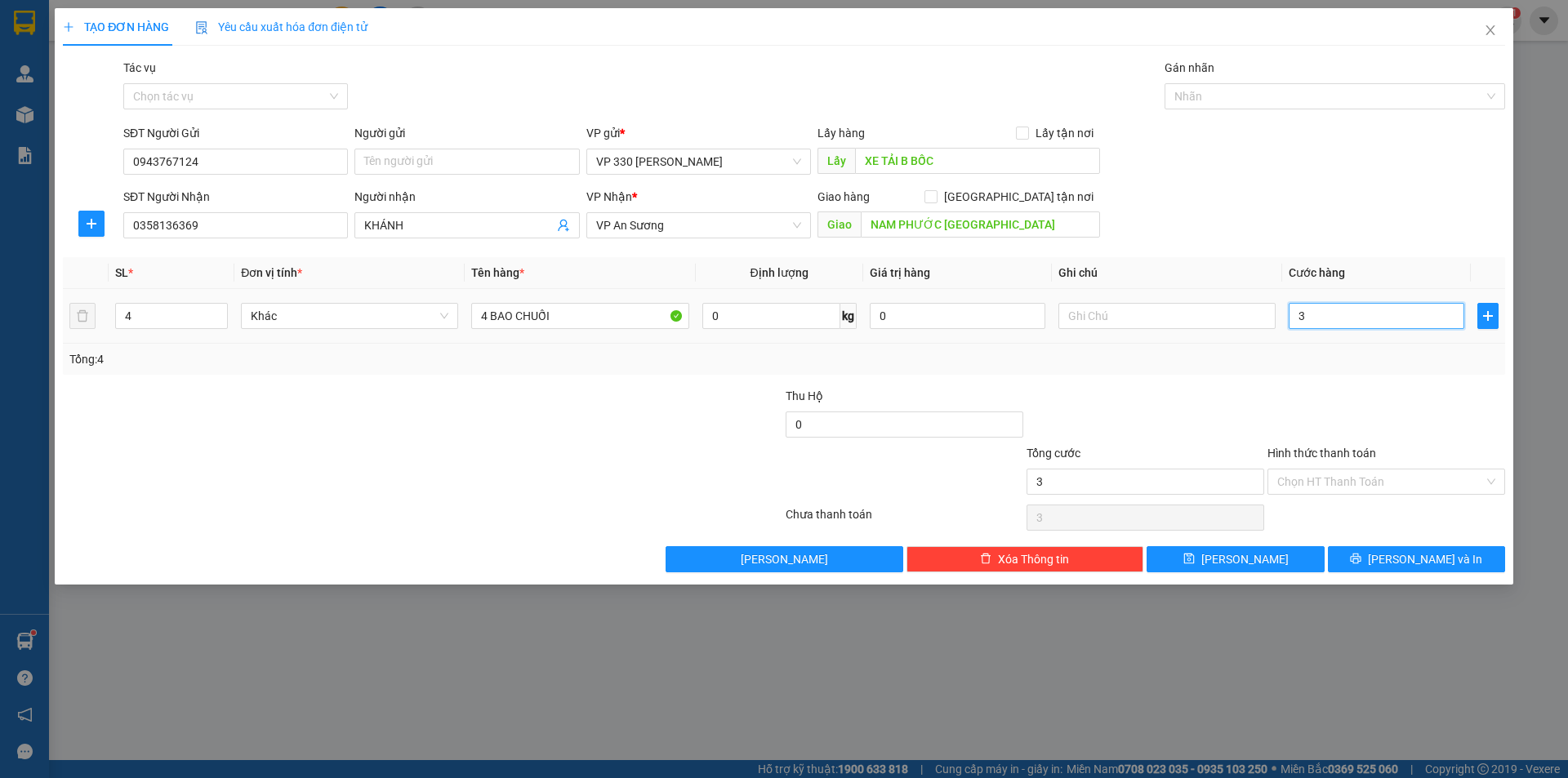
type input "36"
type input "360"
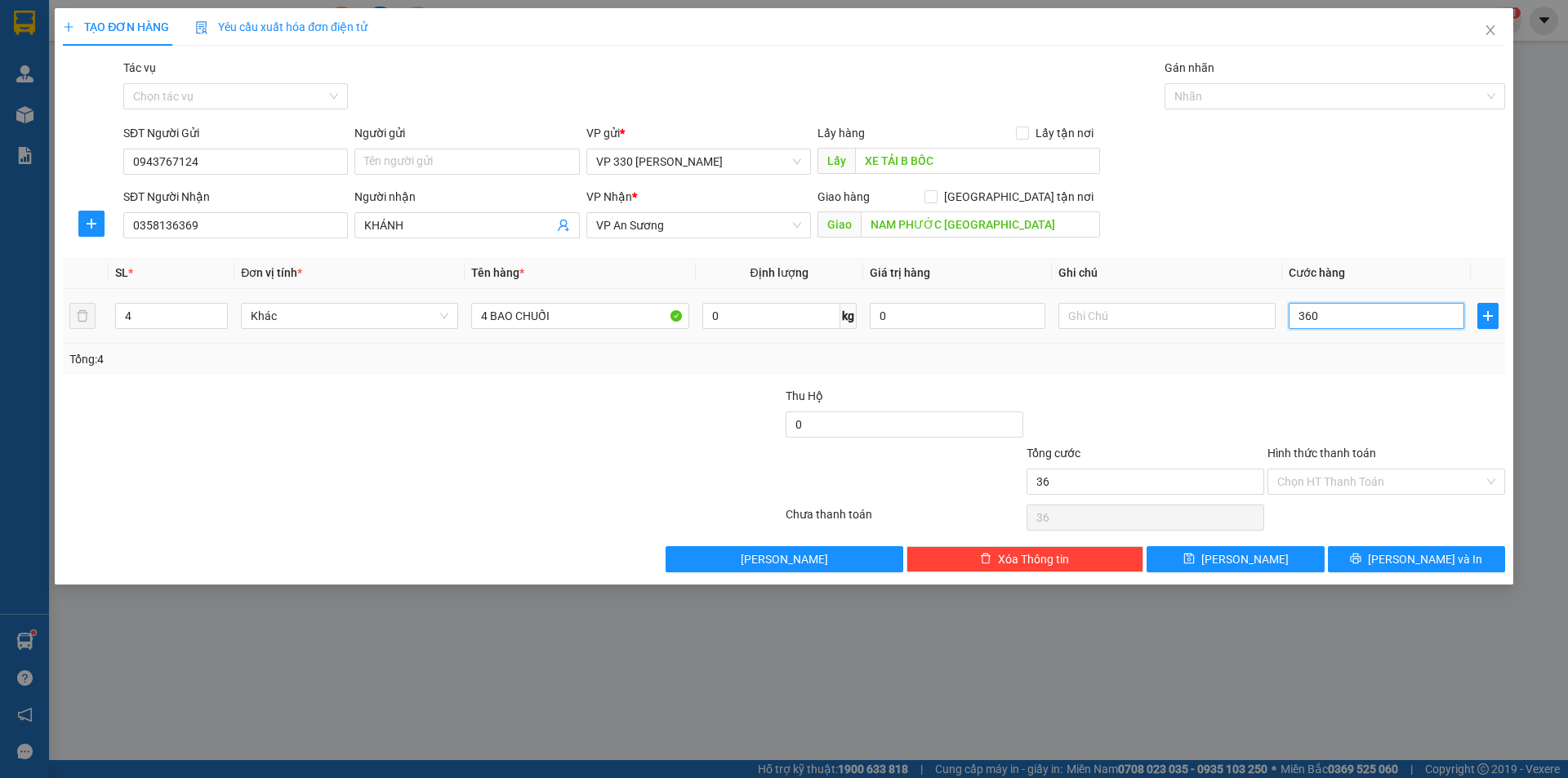
type input "360"
type input "3.600"
type input "36.000"
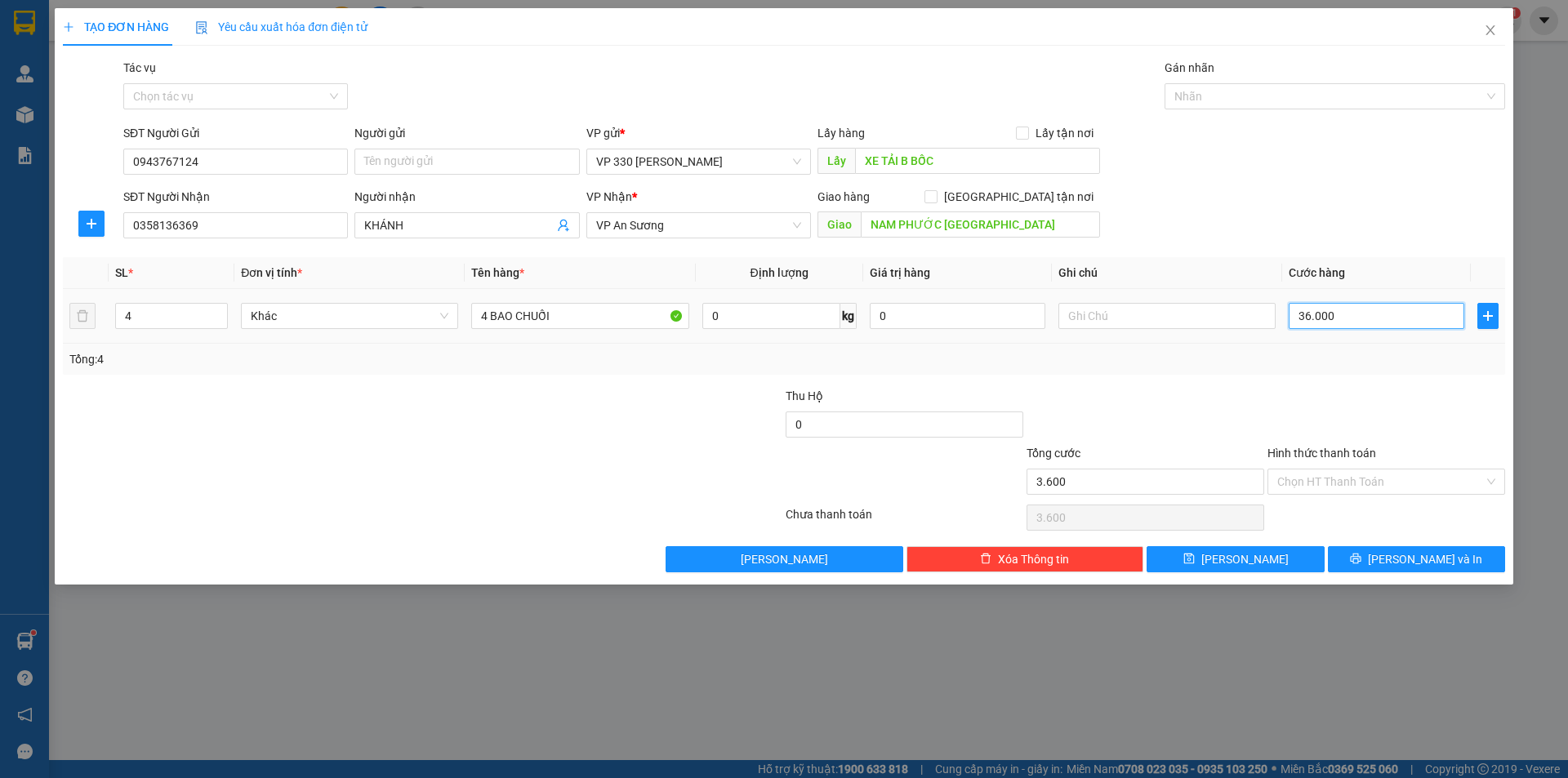
type input "36.000"
type input "360.000"
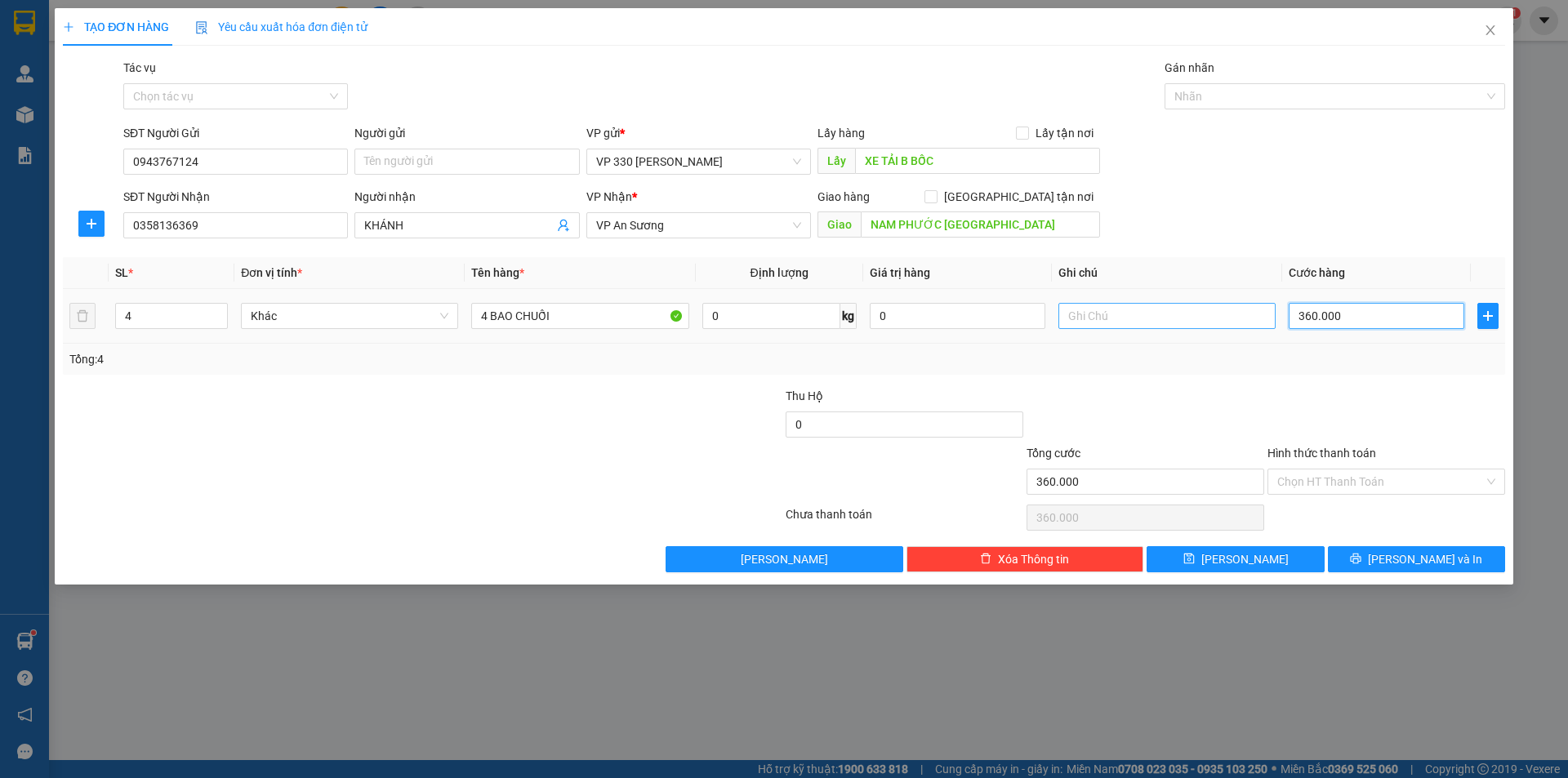
type input "360.000"
click at [1090, 314] on input "text" at bounding box center [1166, 316] width 217 height 26
click at [1374, 478] on input "Hình thức thanh toán" at bounding box center [1381, 481] width 207 height 24
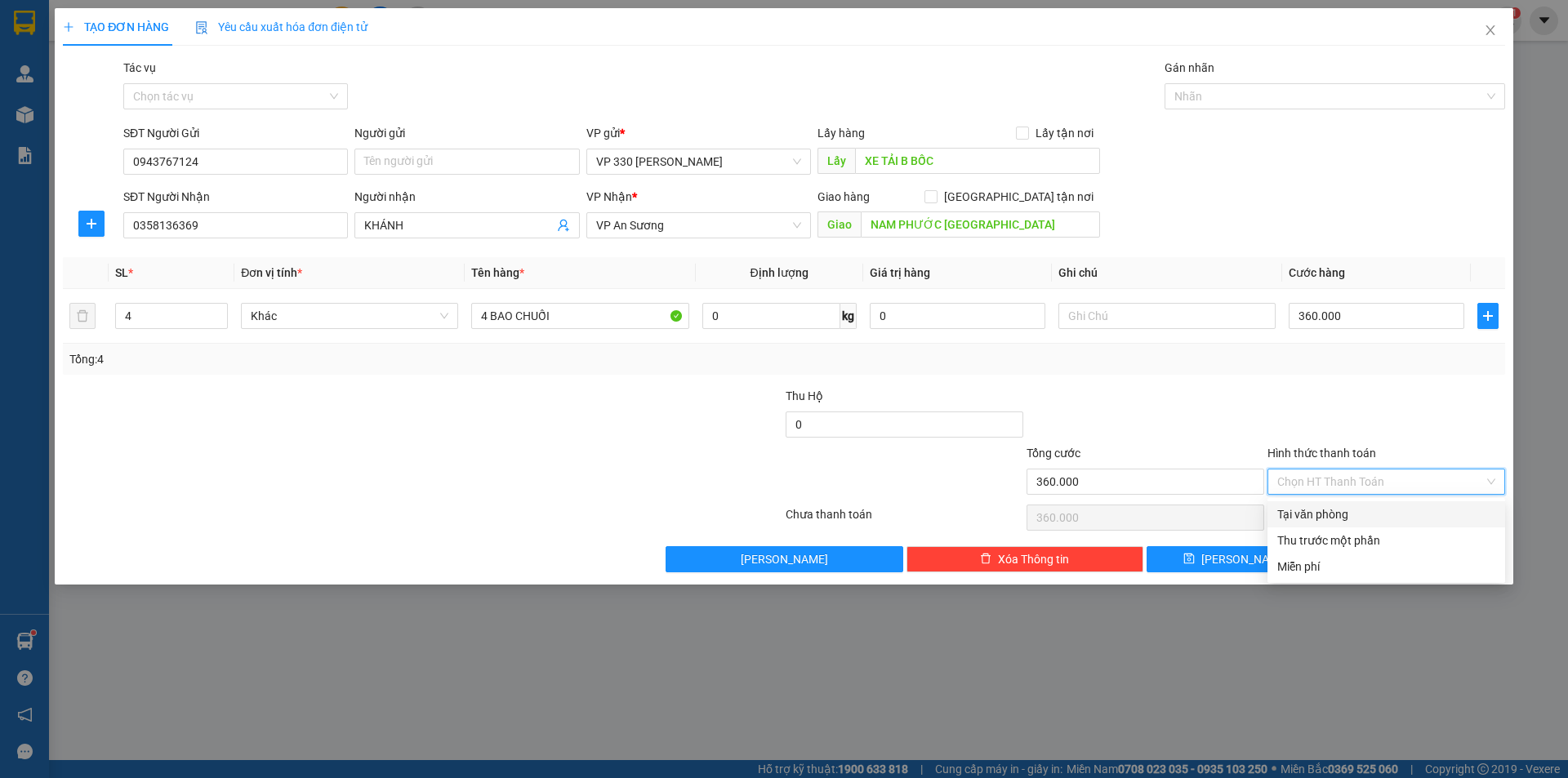
click at [1322, 513] on div "Tại văn phòng" at bounding box center [1386, 514] width 218 height 18
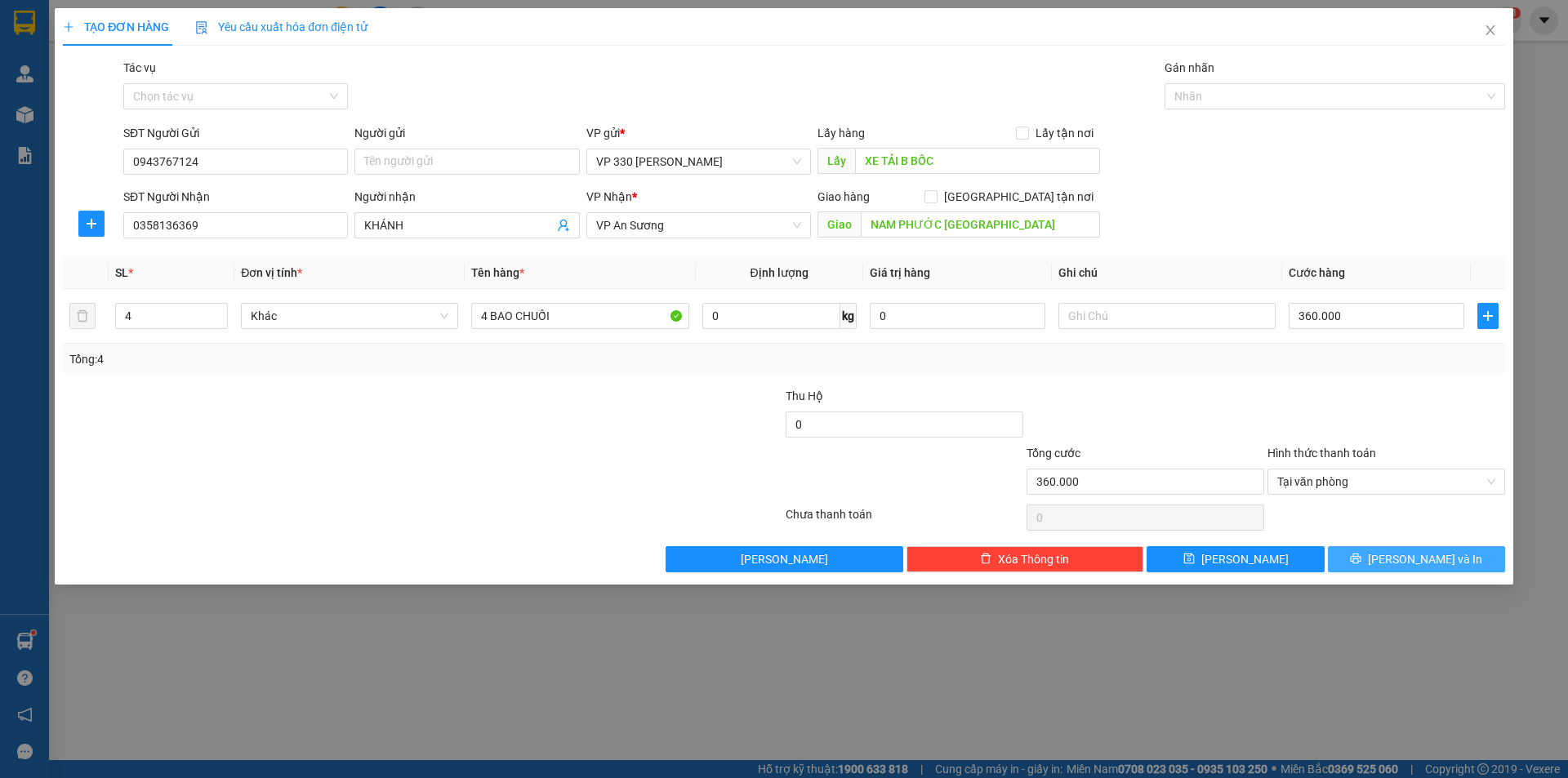
click at [1402, 562] on span "[PERSON_NAME] và In" at bounding box center [1424, 559] width 114 height 18
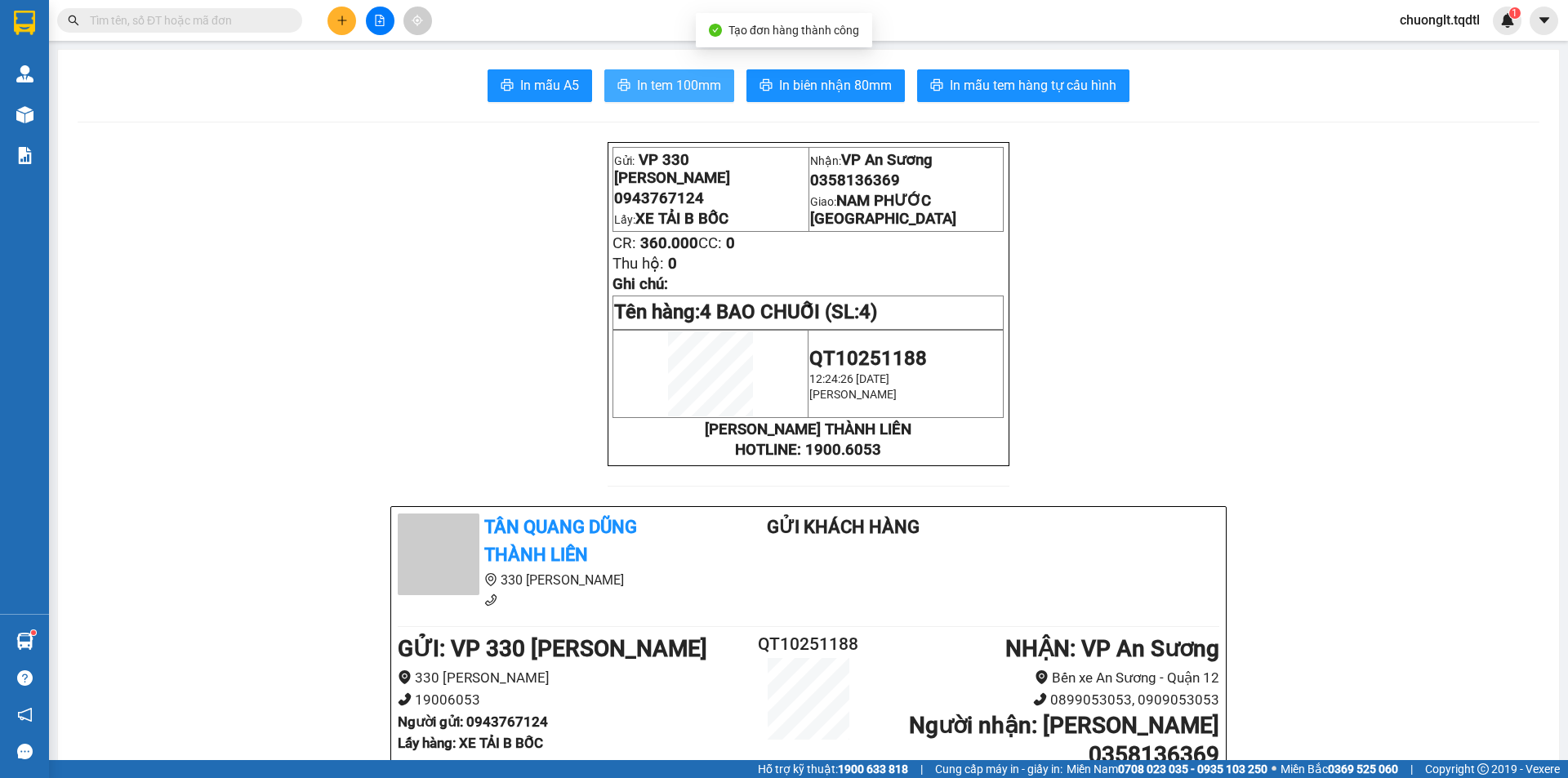
click at [676, 87] on span "In tem 100mm" at bounding box center [678, 85] width 84 height 21
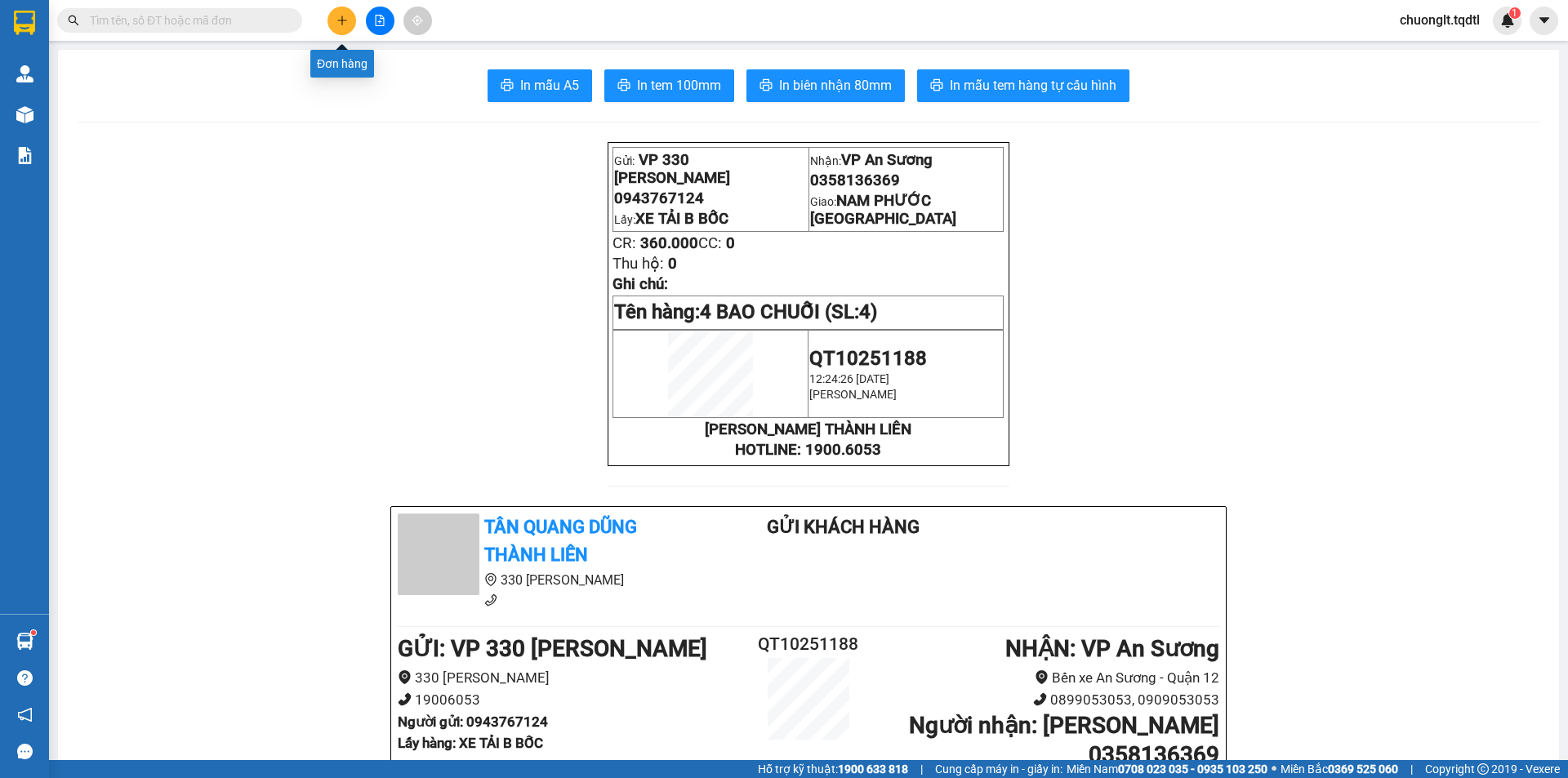
click at [335, 22] on button at bounding box center [342, 21] width 29 height 29
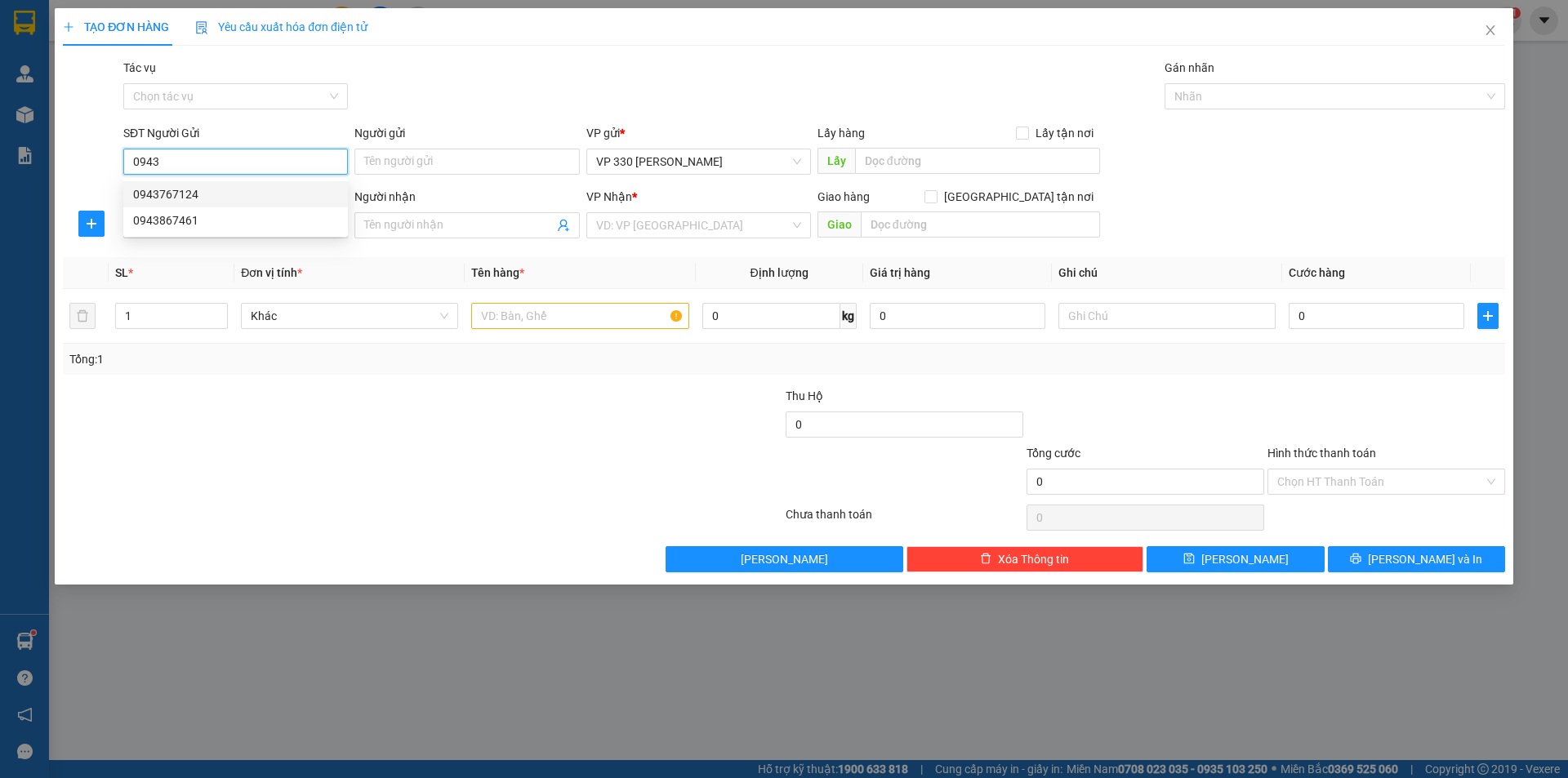
click at [212, 192] on div "0943767124" at bounding box center [236, 194] width 205 height 18
type input "0943767124"
type input "XE TẢI B BỐC"
type input "0358136369"
type input "KHÁNH"
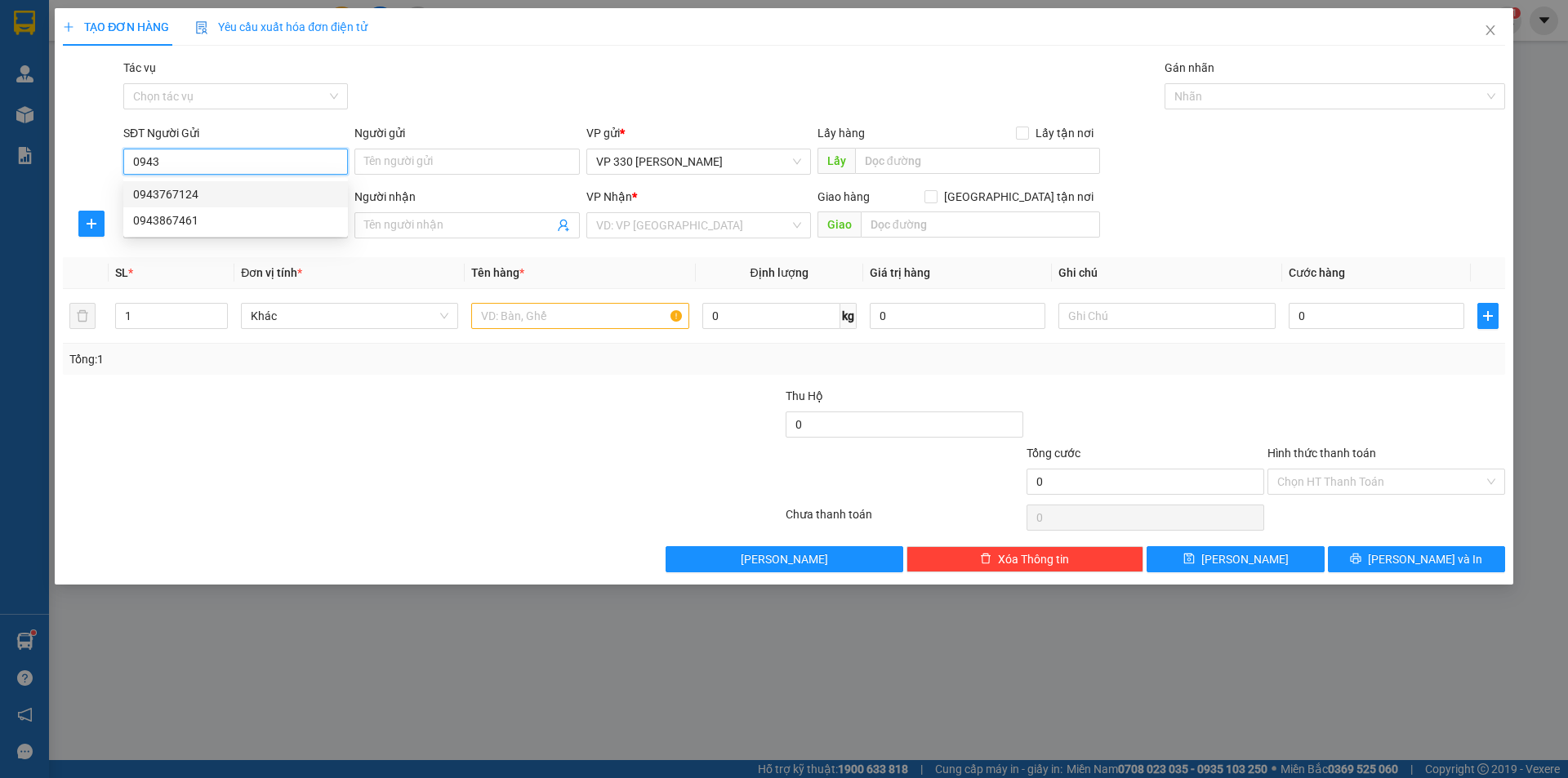
type input "NAM PHƯỚC QUẢNG NAM"
type input "360.000"
type input "0943767124"
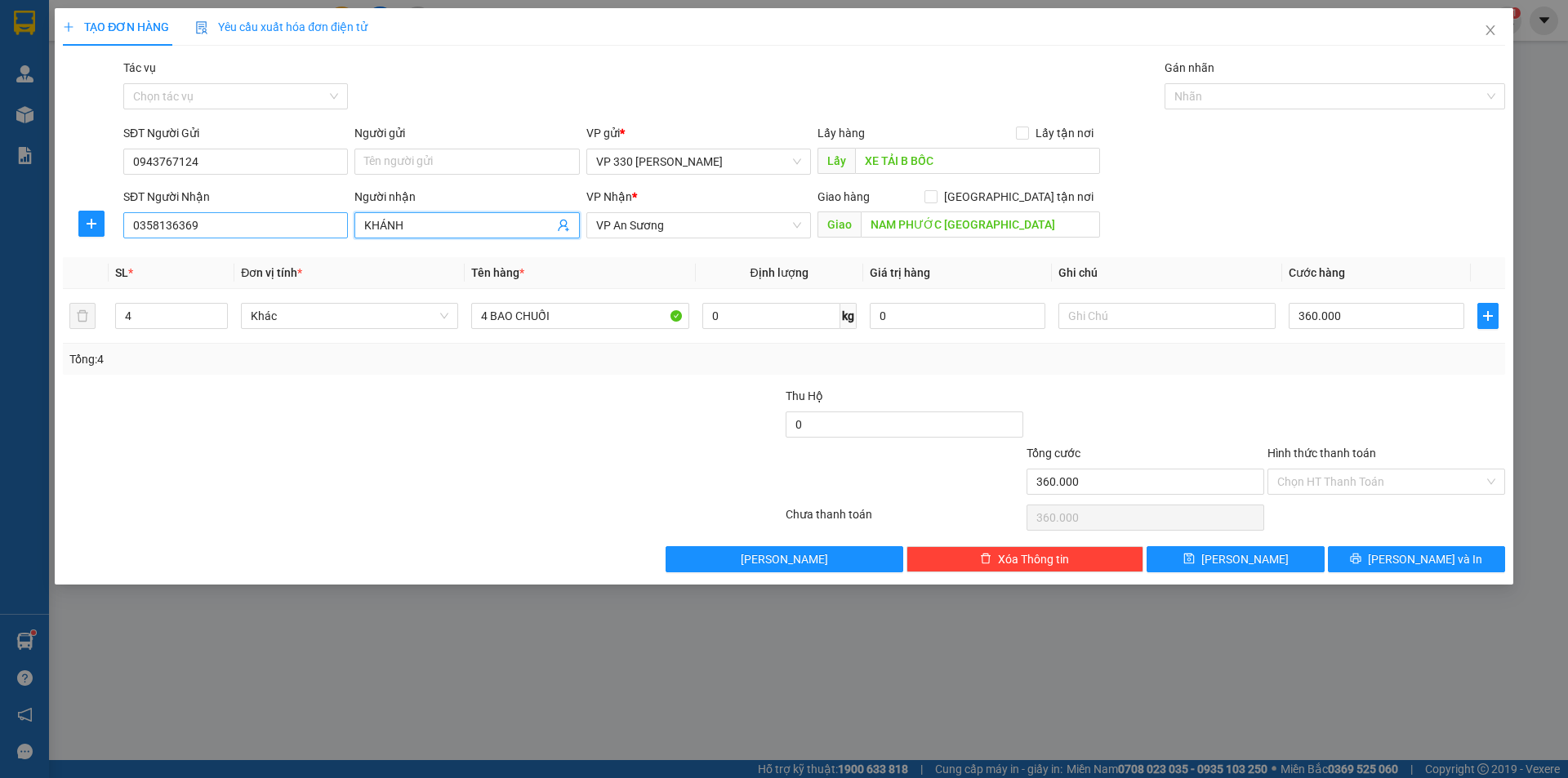
drag, startPoint x: 426, startPoint y: 229, endPoint x: 297, endPoint y: 241, distance: 129.6
click at [342, 235] on div "SĐT Người Nhận 0358136369 Người nhận KHÁNH KHÁNH VP Nhận * VP An Sương Giao hàn…" at bounding box center [813, 217] width 1388 height 58
type input "CHÍNH"
click at [1014, 231] on input "NAM PHƯỚC QUẢNG NAM" at bounding box center [981, 224] width 239 height 26
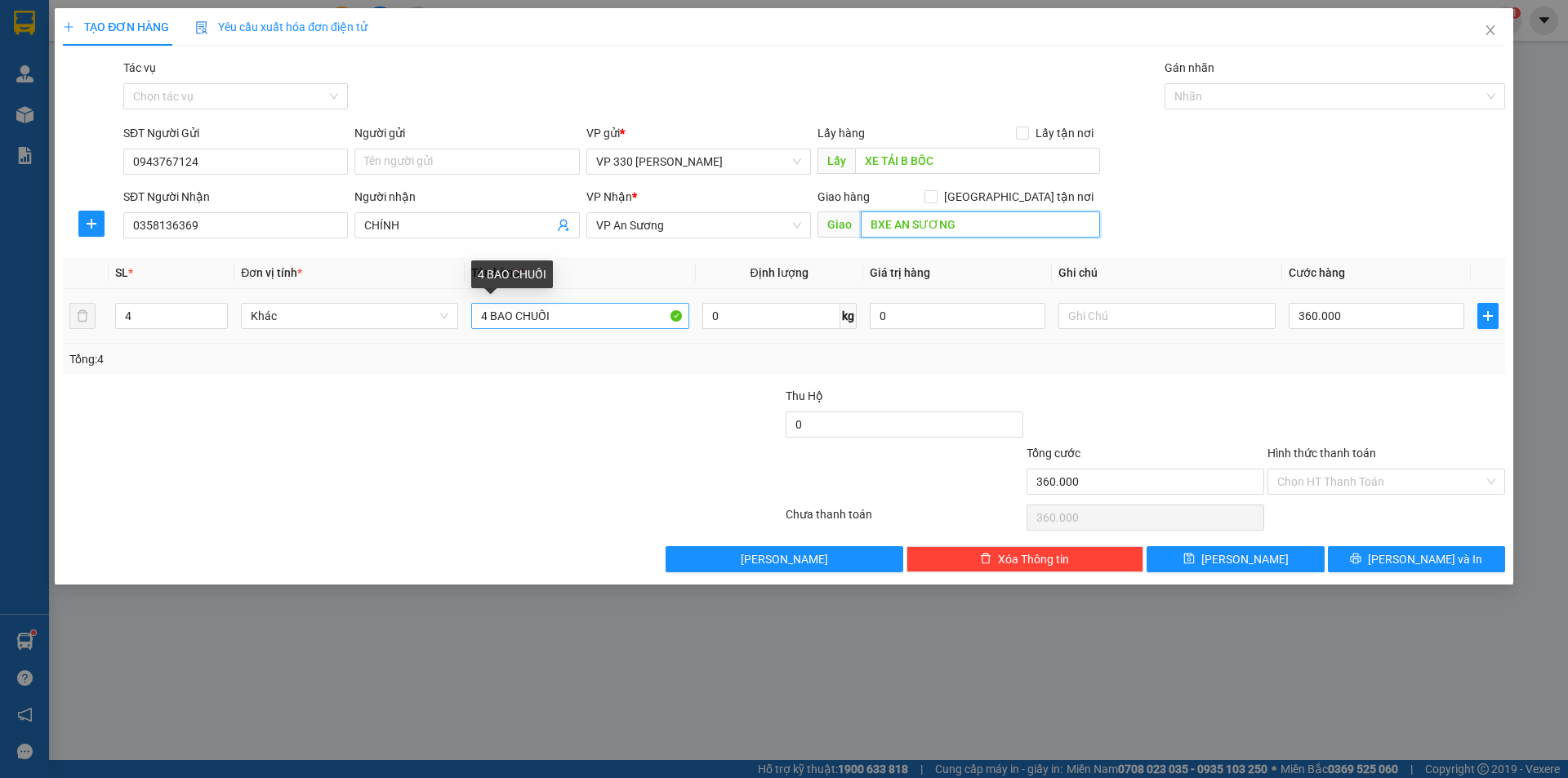
type input "BXE AN SƯƠNG"
drag, startPoint x: 485, startPoint y: 313, endPoint x: 477, endPoint y: 317, distance: 8.9
click at [477, 317] on input "4 BAO CHUỐI" at bounding box center [579, 316] width 217 height 26
type input "2 BAO CHUỐI"
click at [217, 321] on icon "down" at bounding box center [220, 321] width 5 height 5
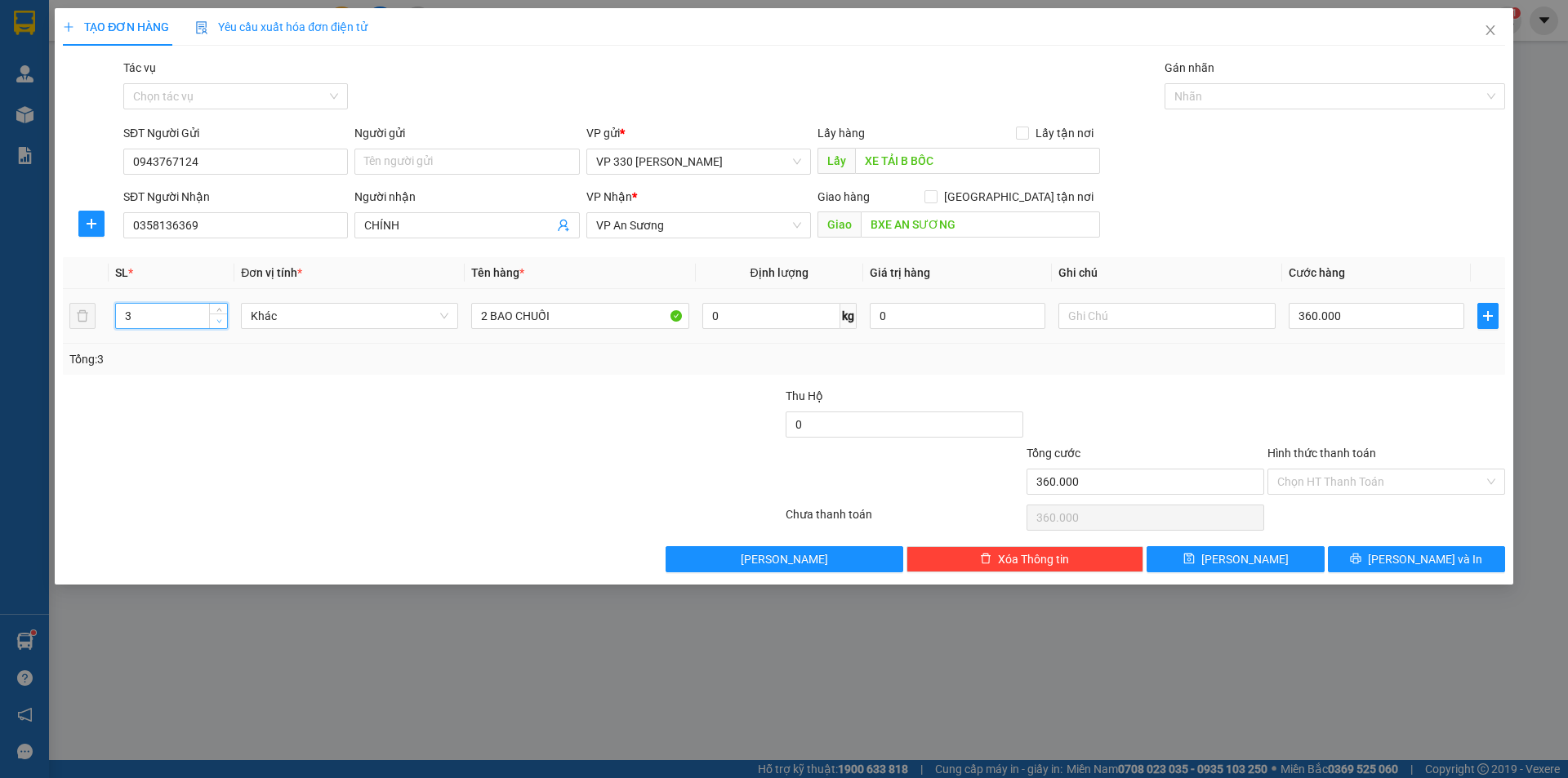
type input "2"
click at [219, 321] on icon "down" at bounding box center [220, 321] width 5 height 5
click at [1357, 321] on input "360.000" at bounding box center [1375, 316] width 175 height 26
type input "2"
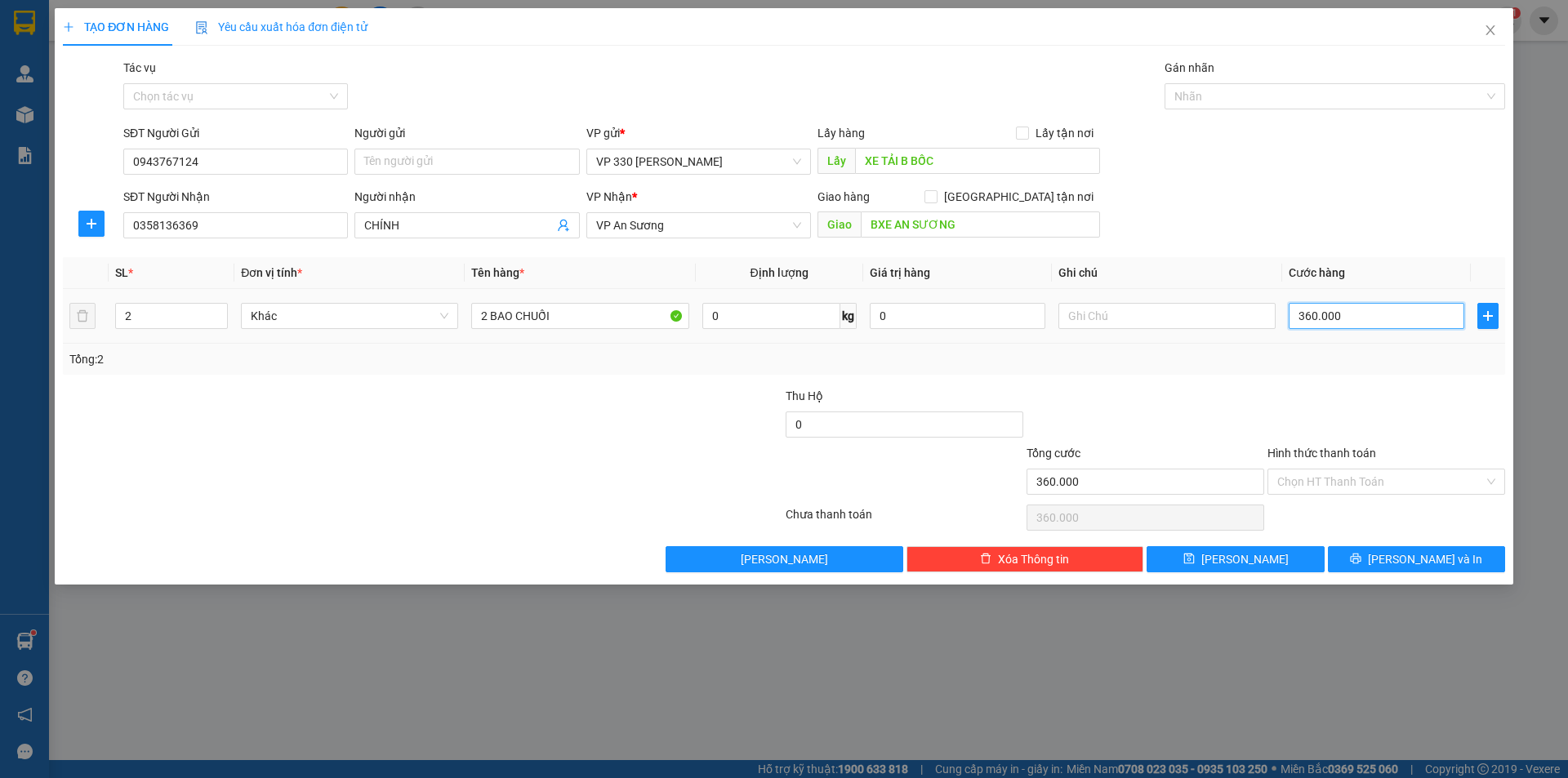
type input "2"
type input "20"
type input "200"
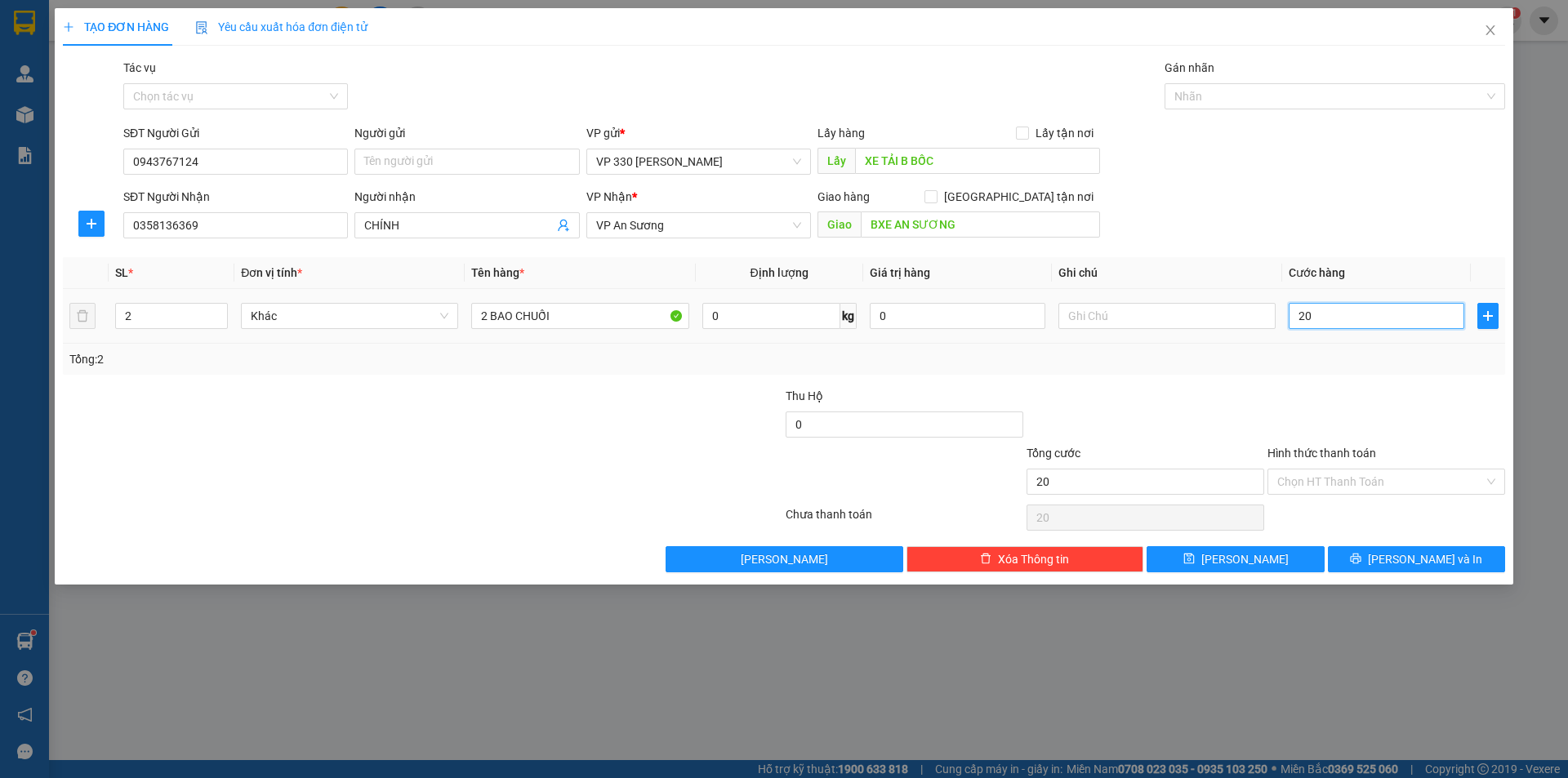
type input "200"
type input "2.000"
type input "20.000"
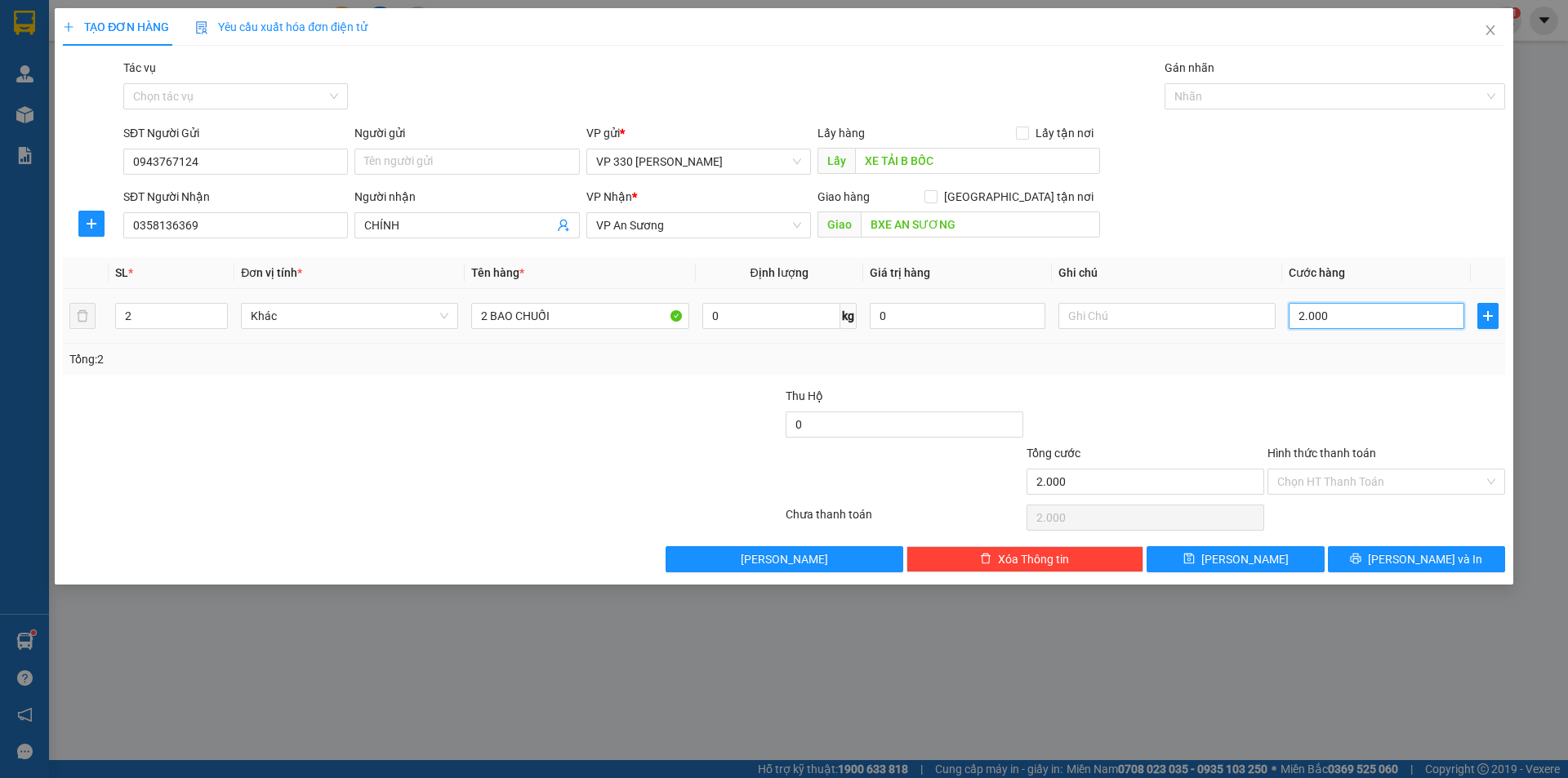
type input "20.000"
type input "200.000"
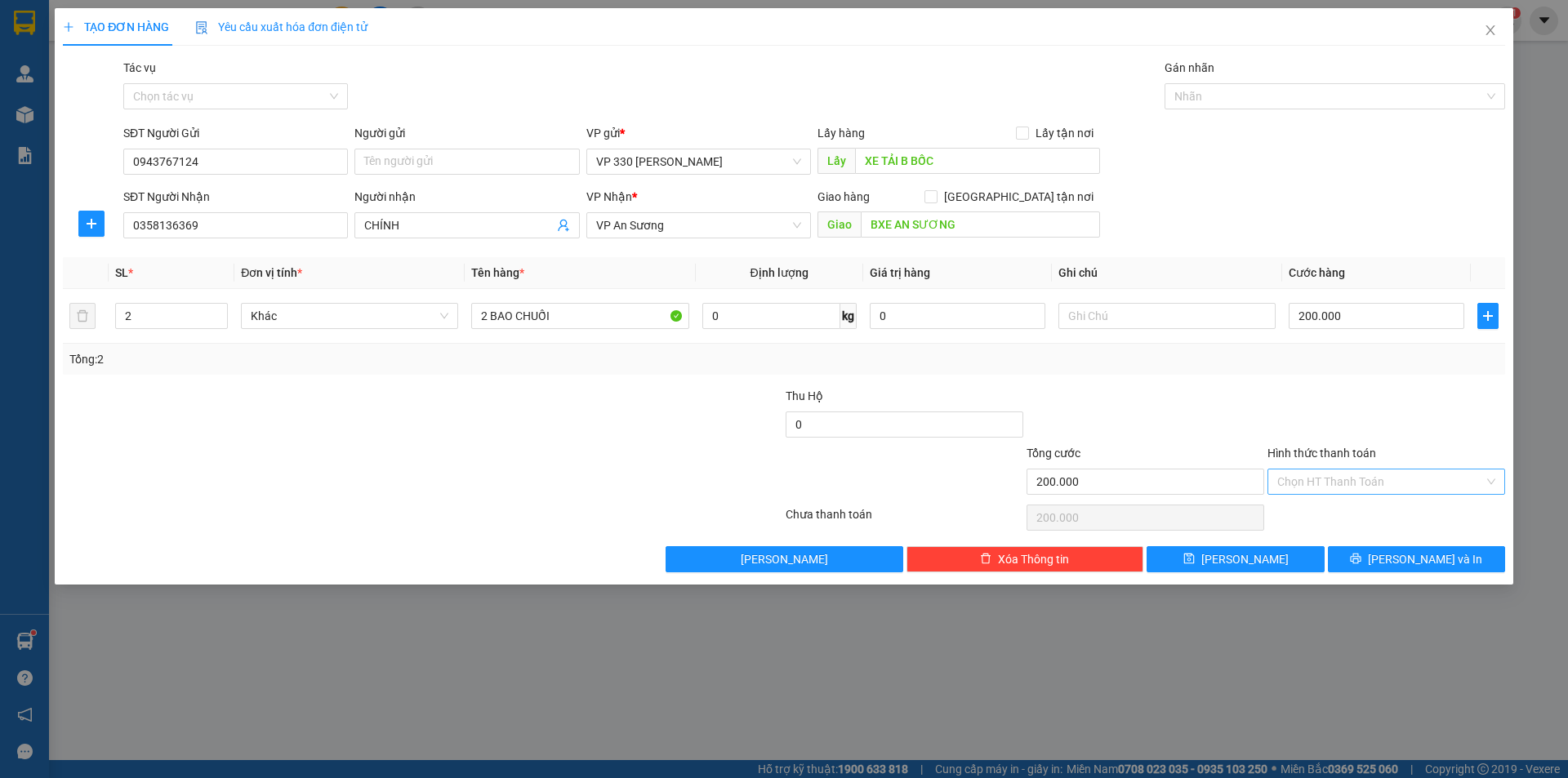
click at [1385, 474] on input "Hình thức thanh toán" at bounding box center [1381, 481] width 207 height 24
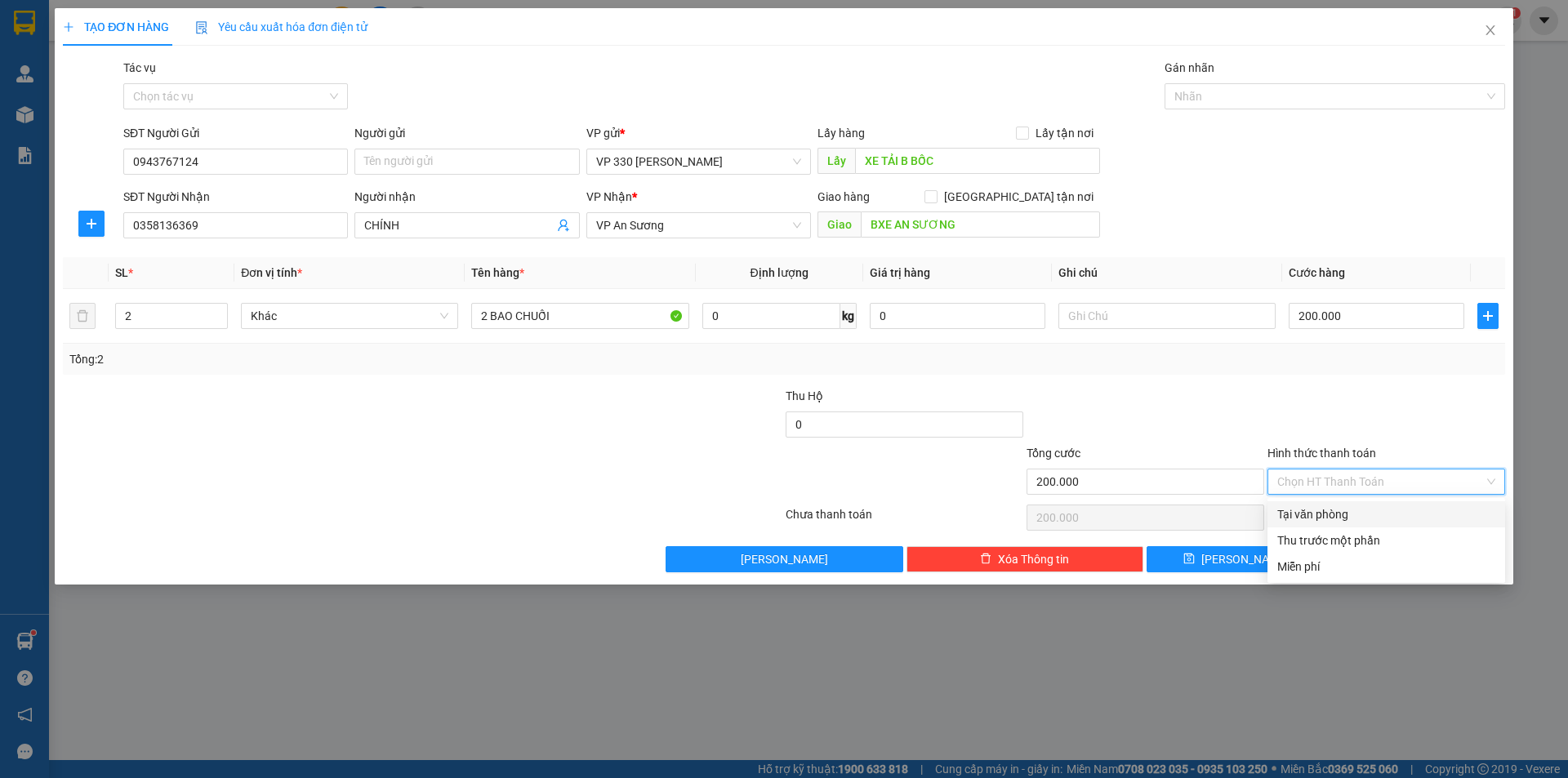
click at [1358, 508] on div "Tại văn phòng" at bounding box center [1386, 514] width 218 height 18
type input "0"
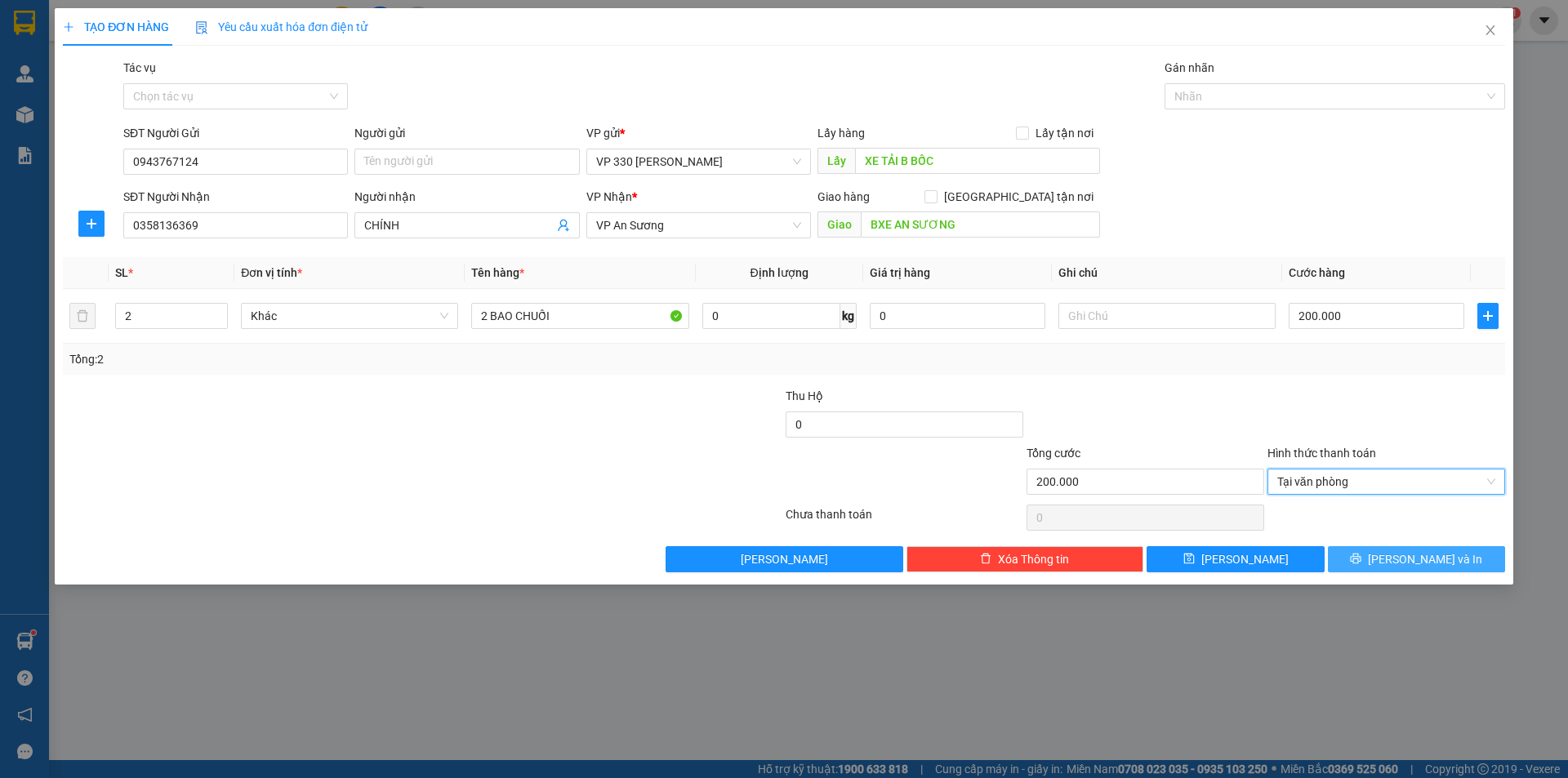
click at [1361, 560] on button "[PERSON_NAME] và In" at bounding box center [1416, 559] width 177 height 26
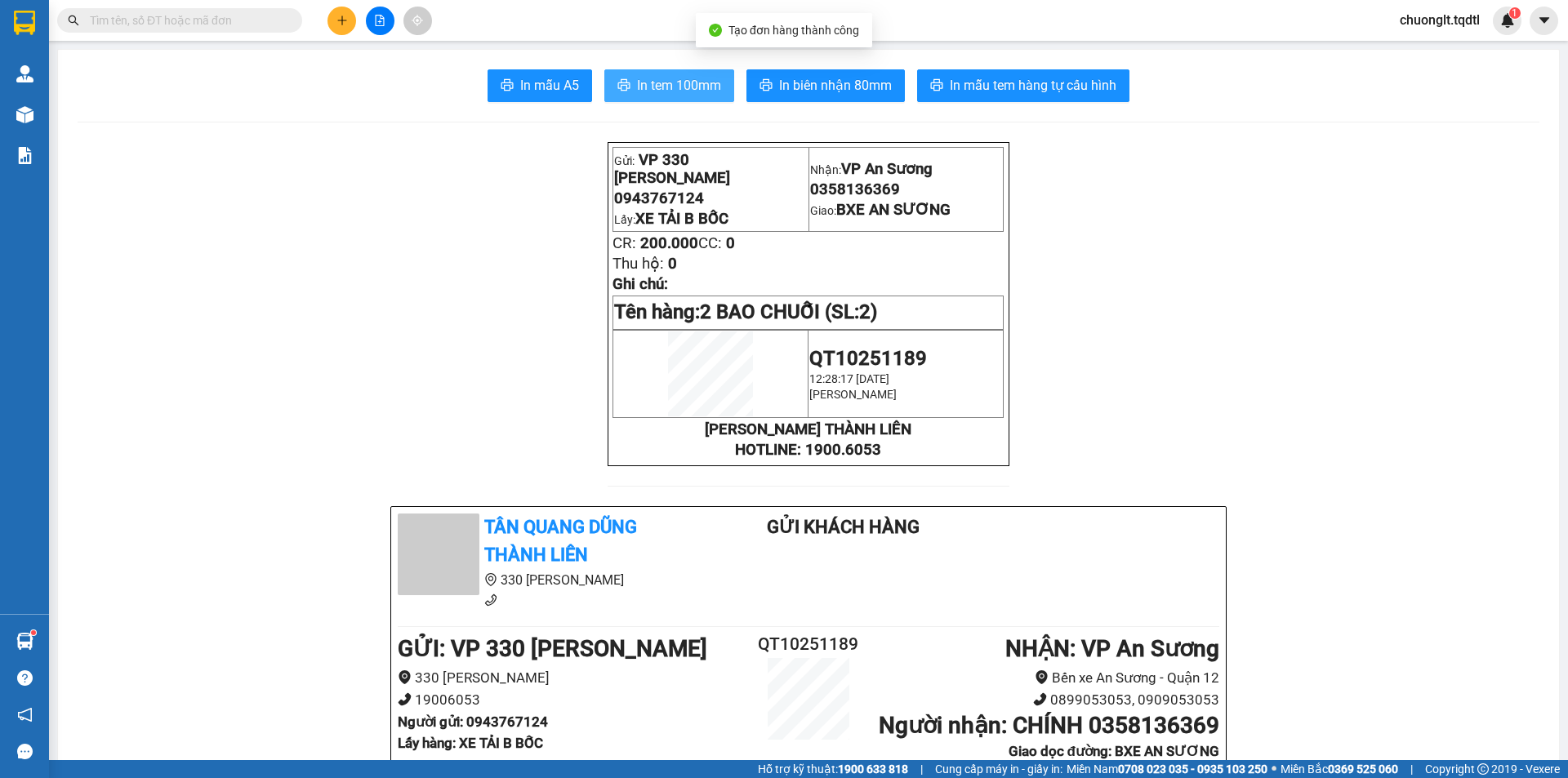
click at [685, 78] on span "In tem 100mm" at bounding box center [678, 85] width 84 height 21
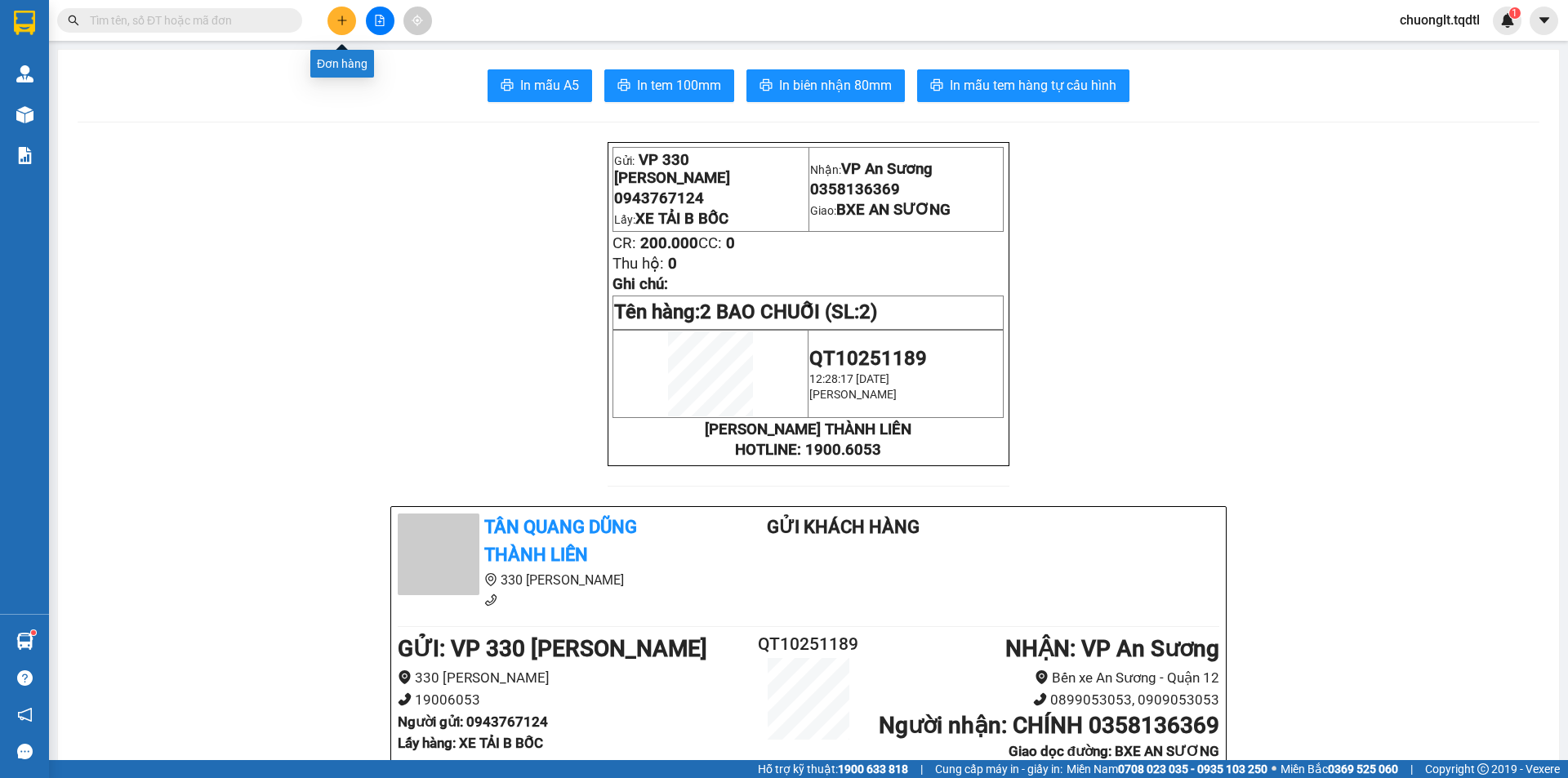
click at [342, 16] on icon "plus" at bounding box center [341, 20] width 1 height 9
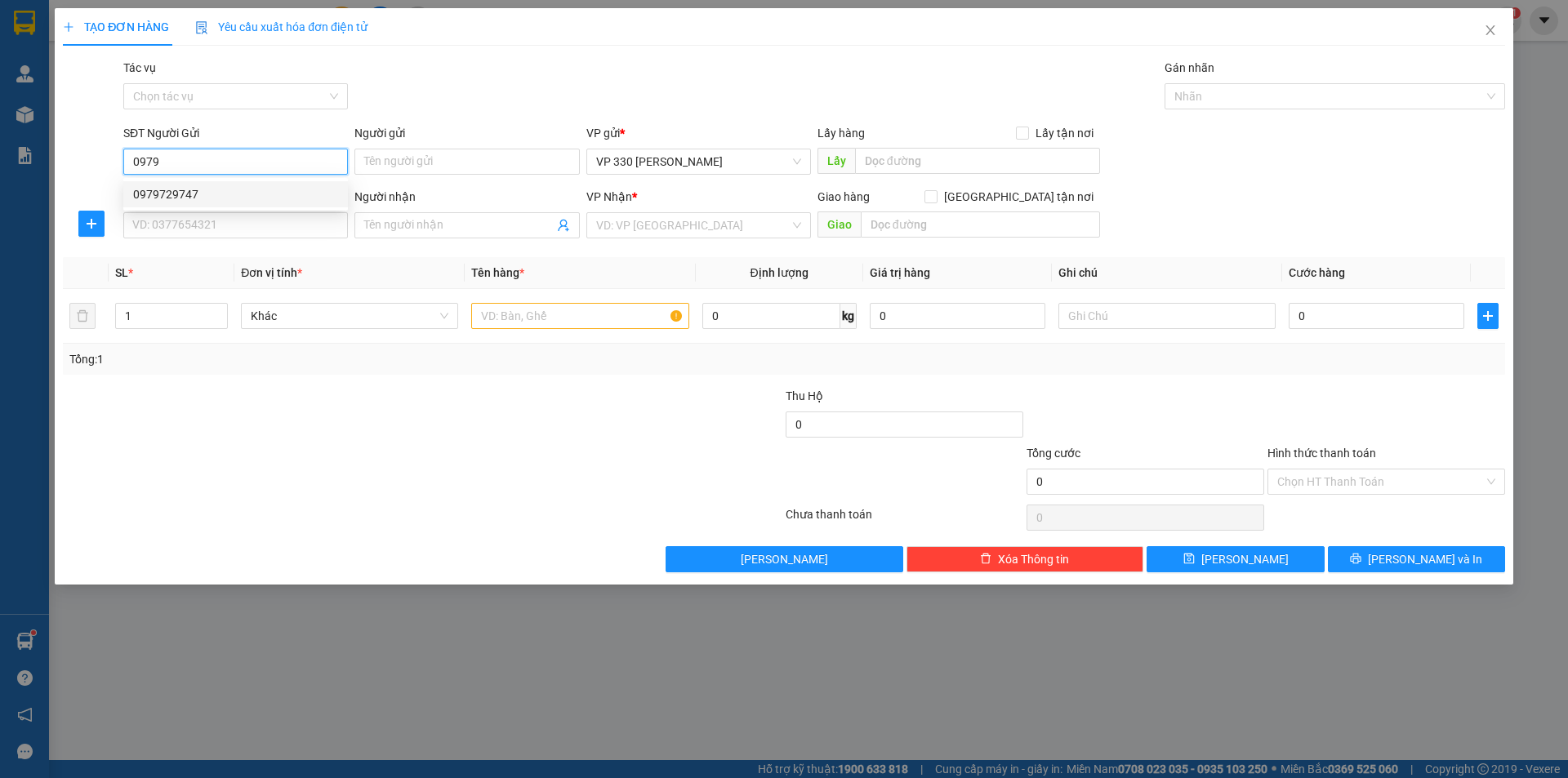
click at [209, 192] on div "0979729747" at bounding box center [236, 194] width 205 height 18
type input "0979729747"
type input "XE TẢI B"
type input "0901009784"
type input "TIẾN"
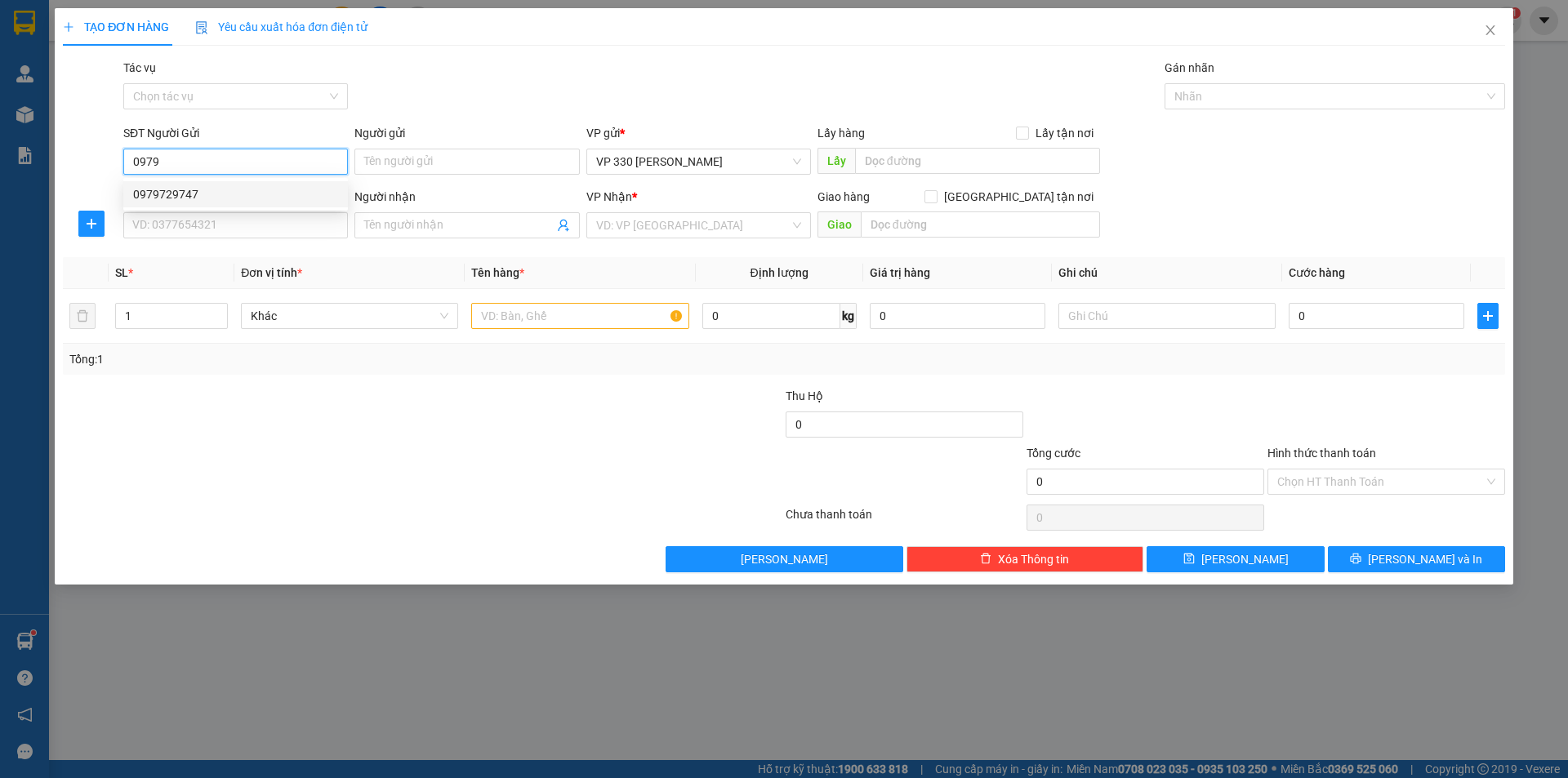
type input "CÂY XĂNG 82 CVST"
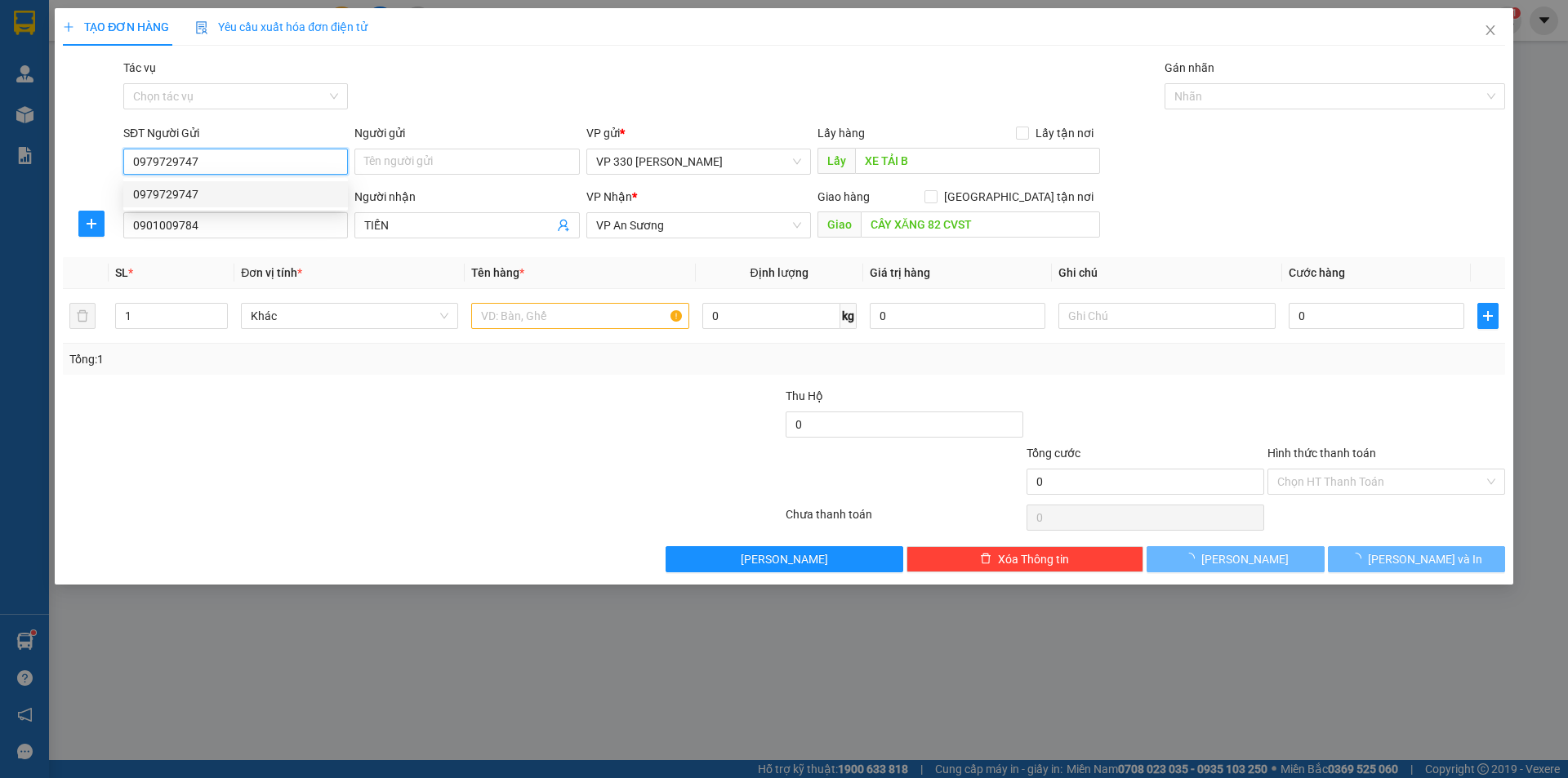
type input "800.000"
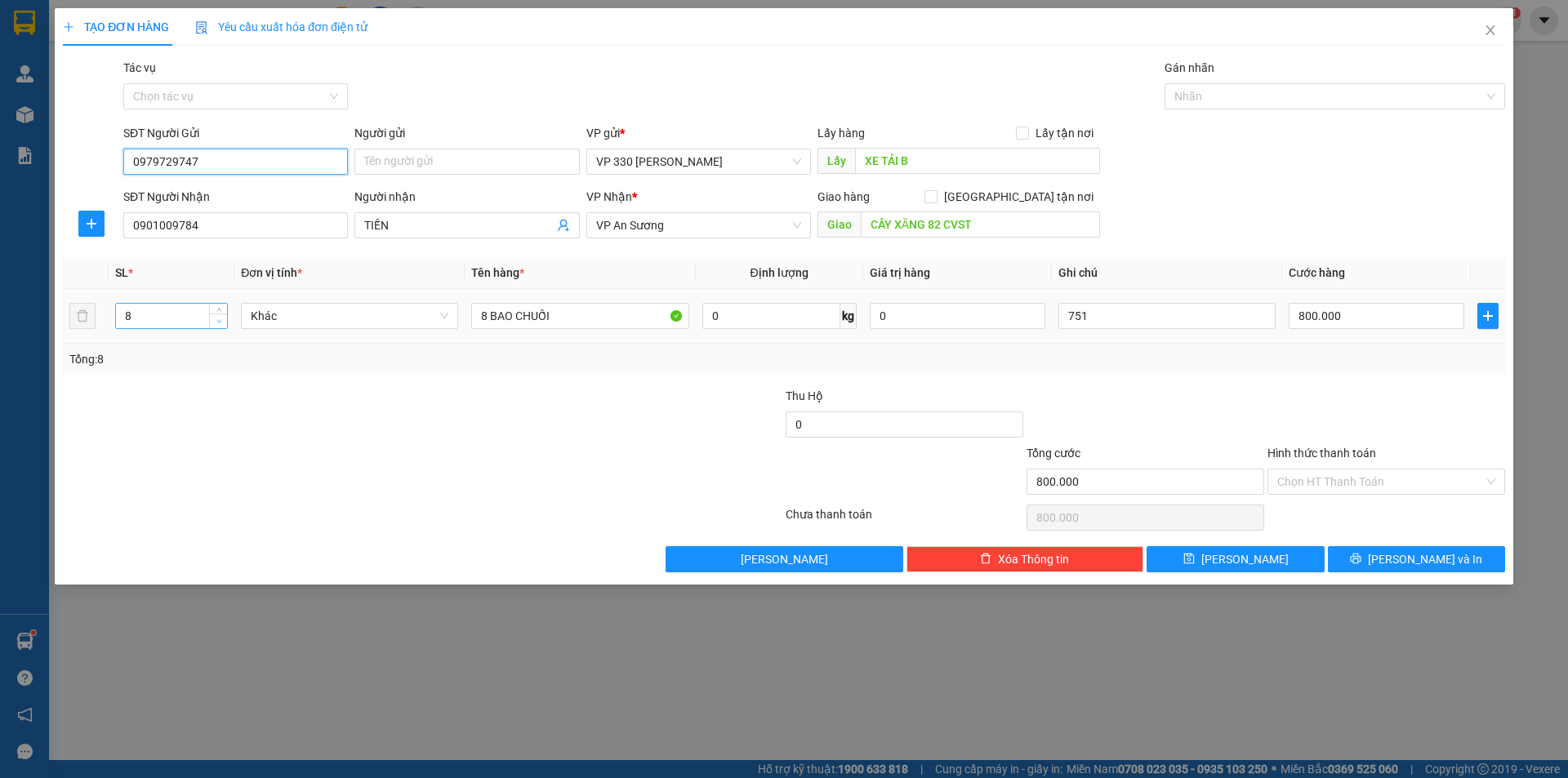
type input "0979729747"
type input "7"
click at [220, 323] on icon "down" at bounding box center [220, 321] width 5 height 5
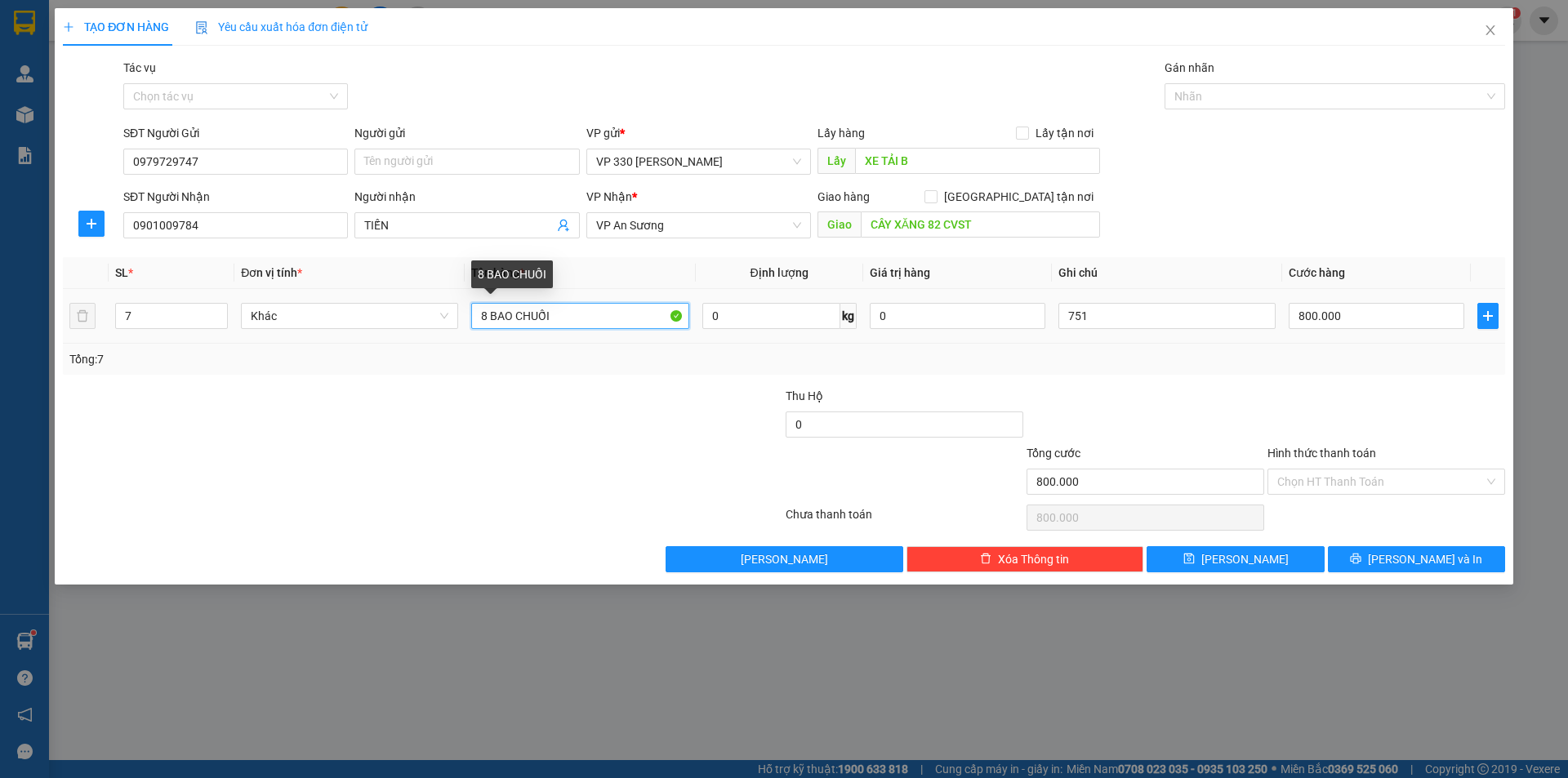
drag, startPoint x: 490, startPoint y: 311, endPoint x: 482, endPoint y: 313, distance: 8.2
click at [481, 310] on input "8 BAO CHUỐI" at bounding box center [579, 316] width 217 height 26
type input "7 BAO CHUỐI"
click at [1335, 316] on input "800.000" at bounding box center [1375, 316] width 175 height 26
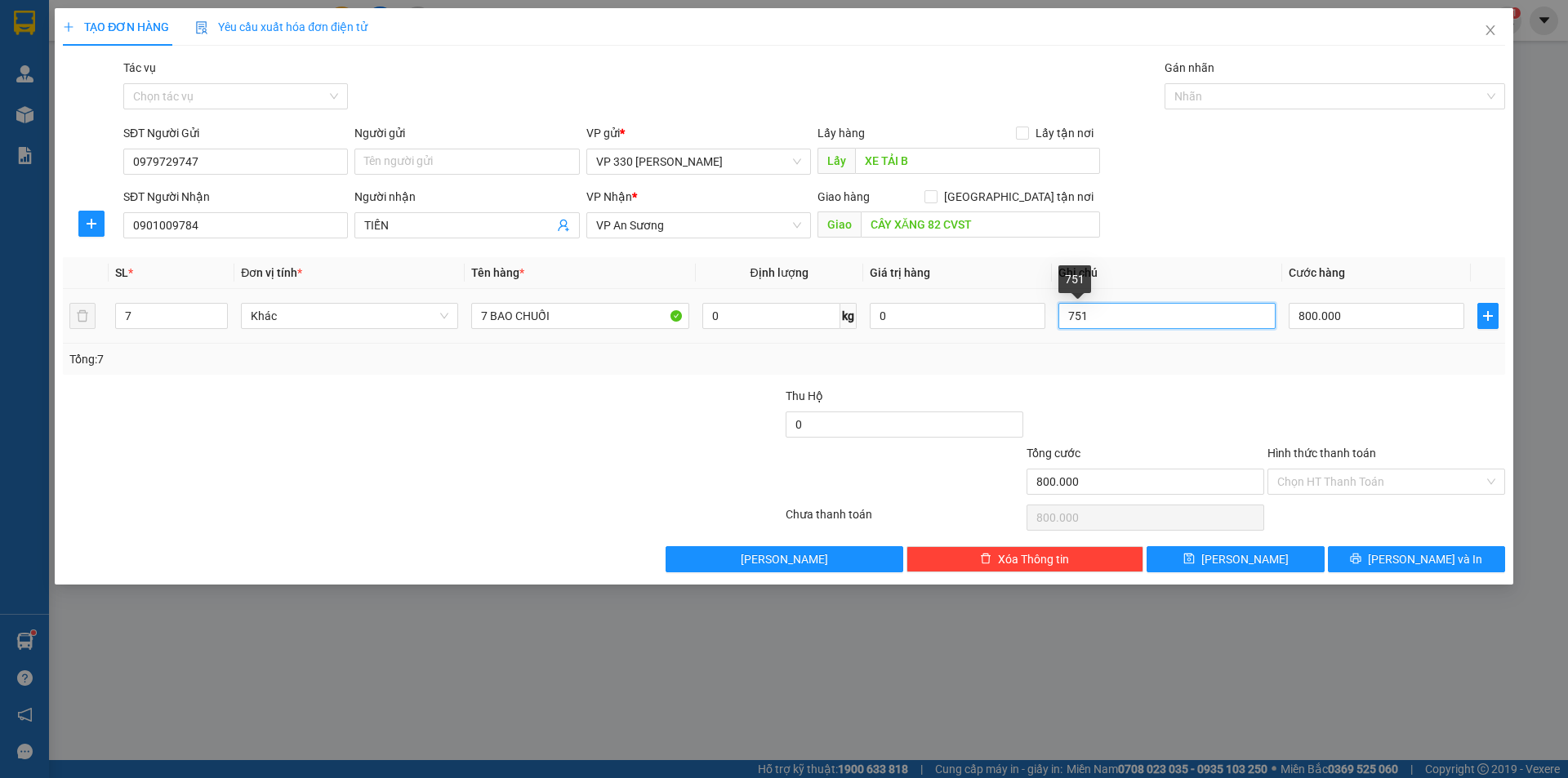
click at [1149, 305] on input "751" at bounding box center [1166, 316] width 217 height 26
type input "7"
click at [1369, 317] on input "800.000" at bounding box center [1375, 316] width 175 height 26
type input "7"
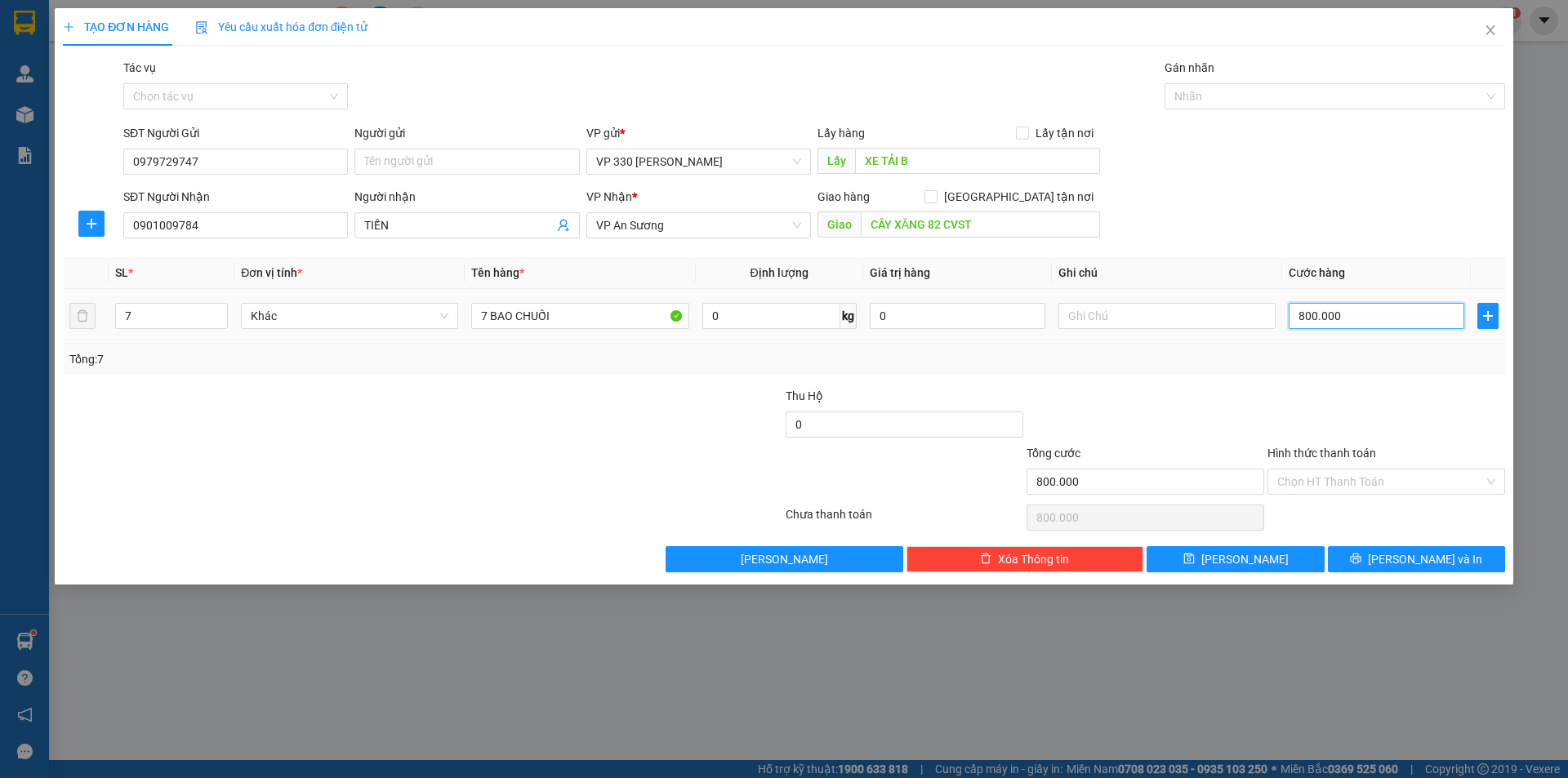
type input "7"
type input "70"
type input "700"
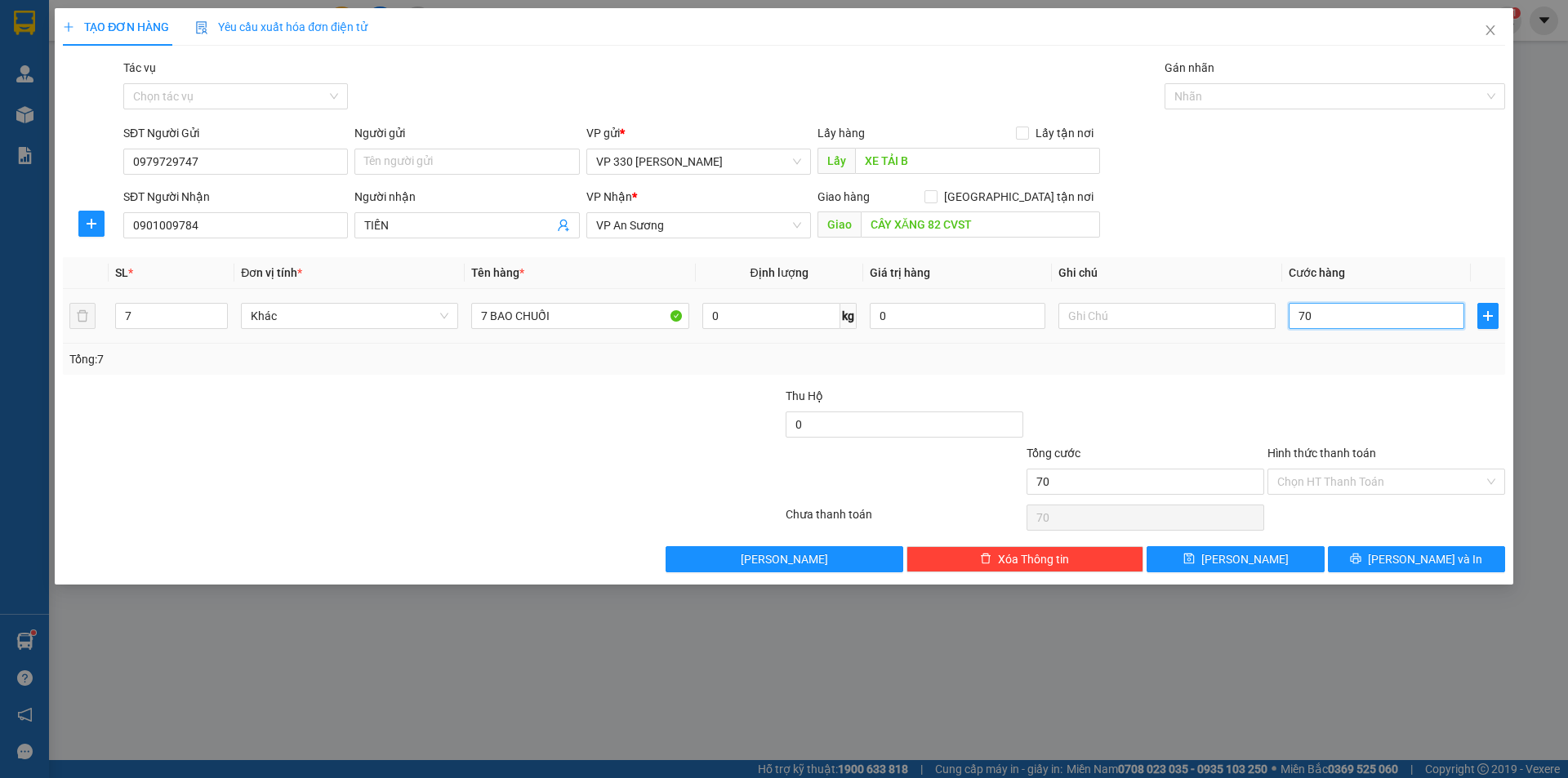
type input "700"
type input "7.000"
type input "70.000"
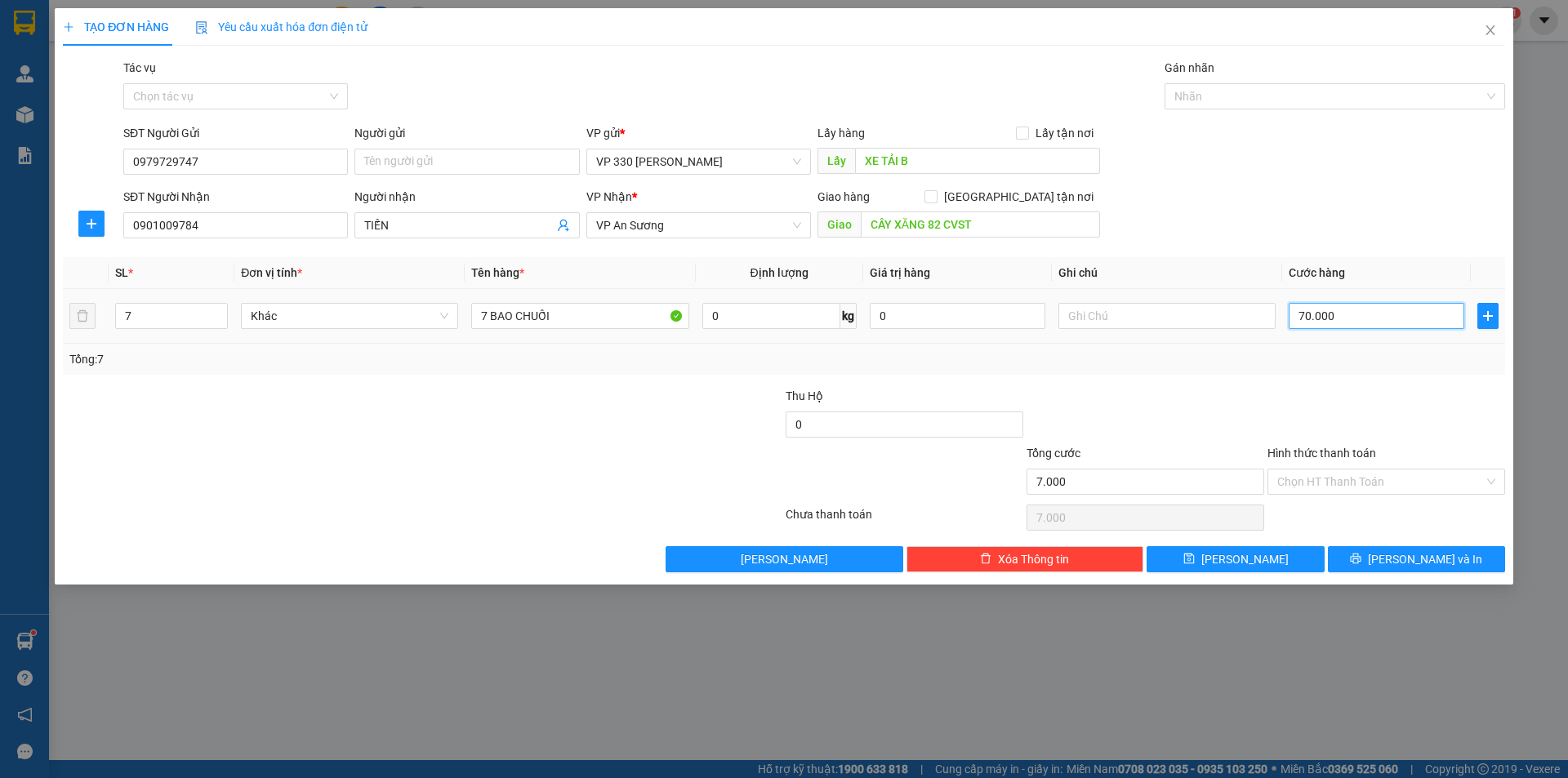
type input "70.000"
type input "700.000"
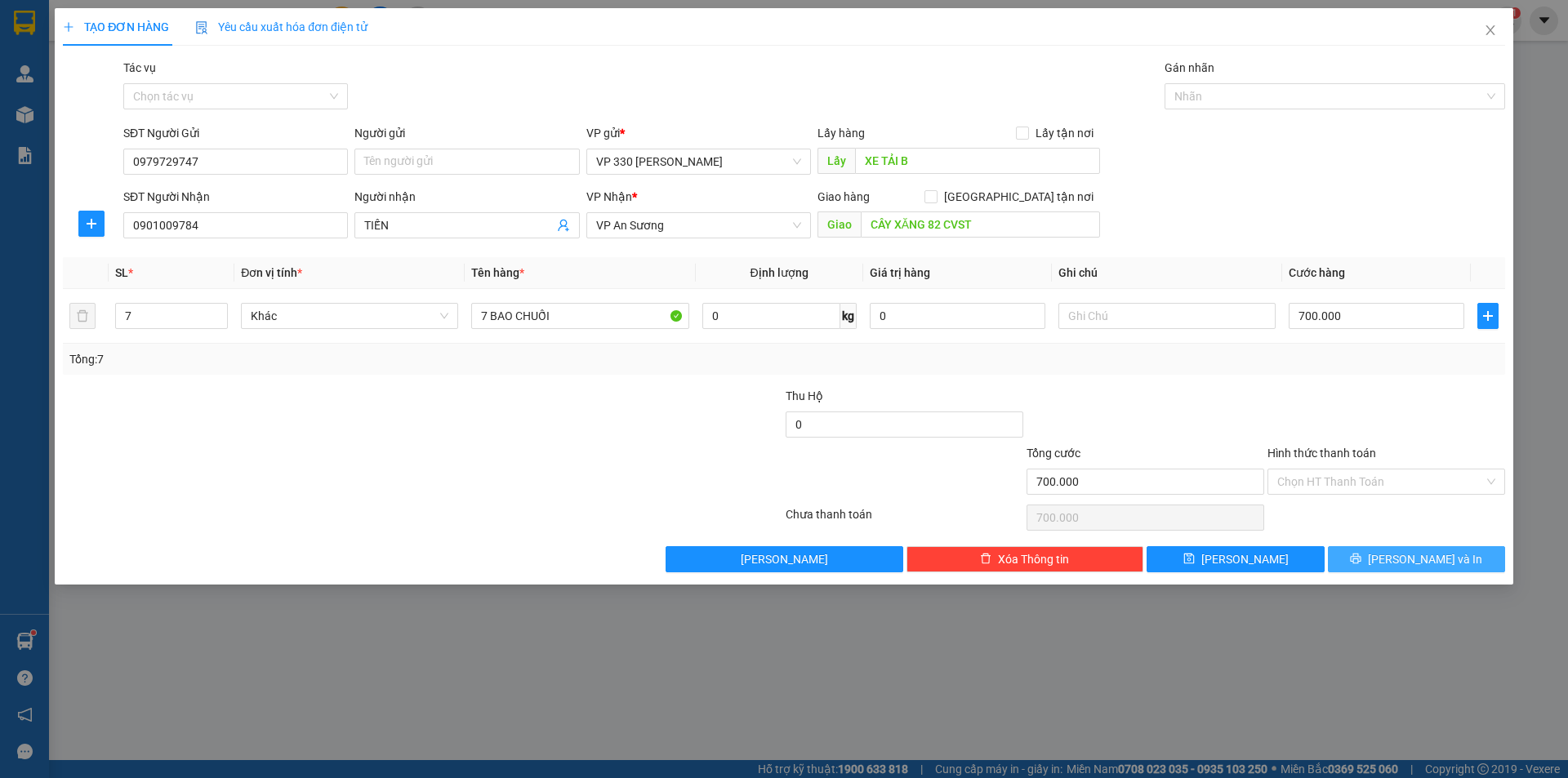
click at [1406, 559] on span "[PERSON_NAME] và In" at bounding box center [1424, 559] width 114 height 18
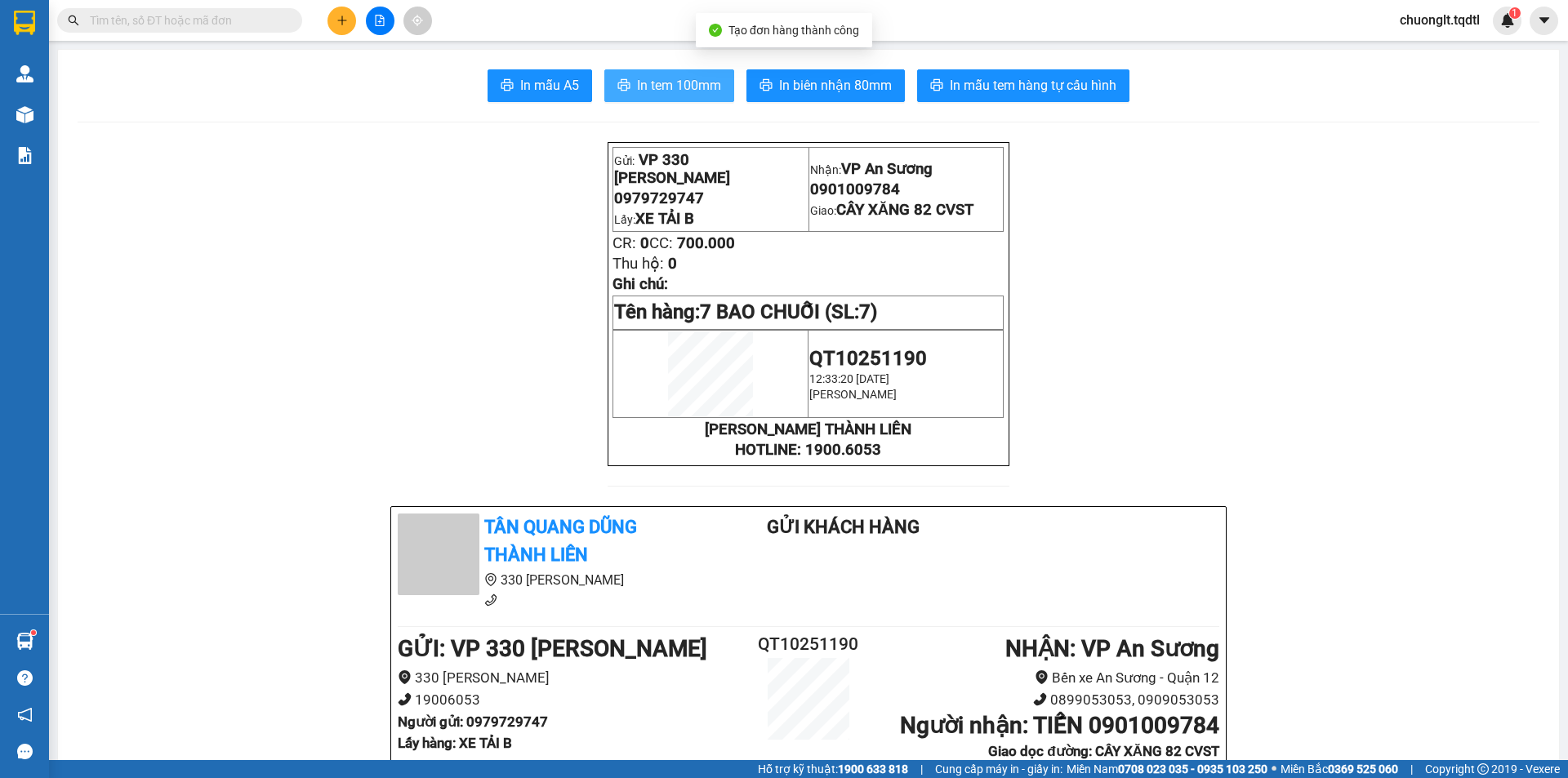
click at [659, 83] on span "In tem 100mm" at bounding box center [678, 85] width 84 height 21
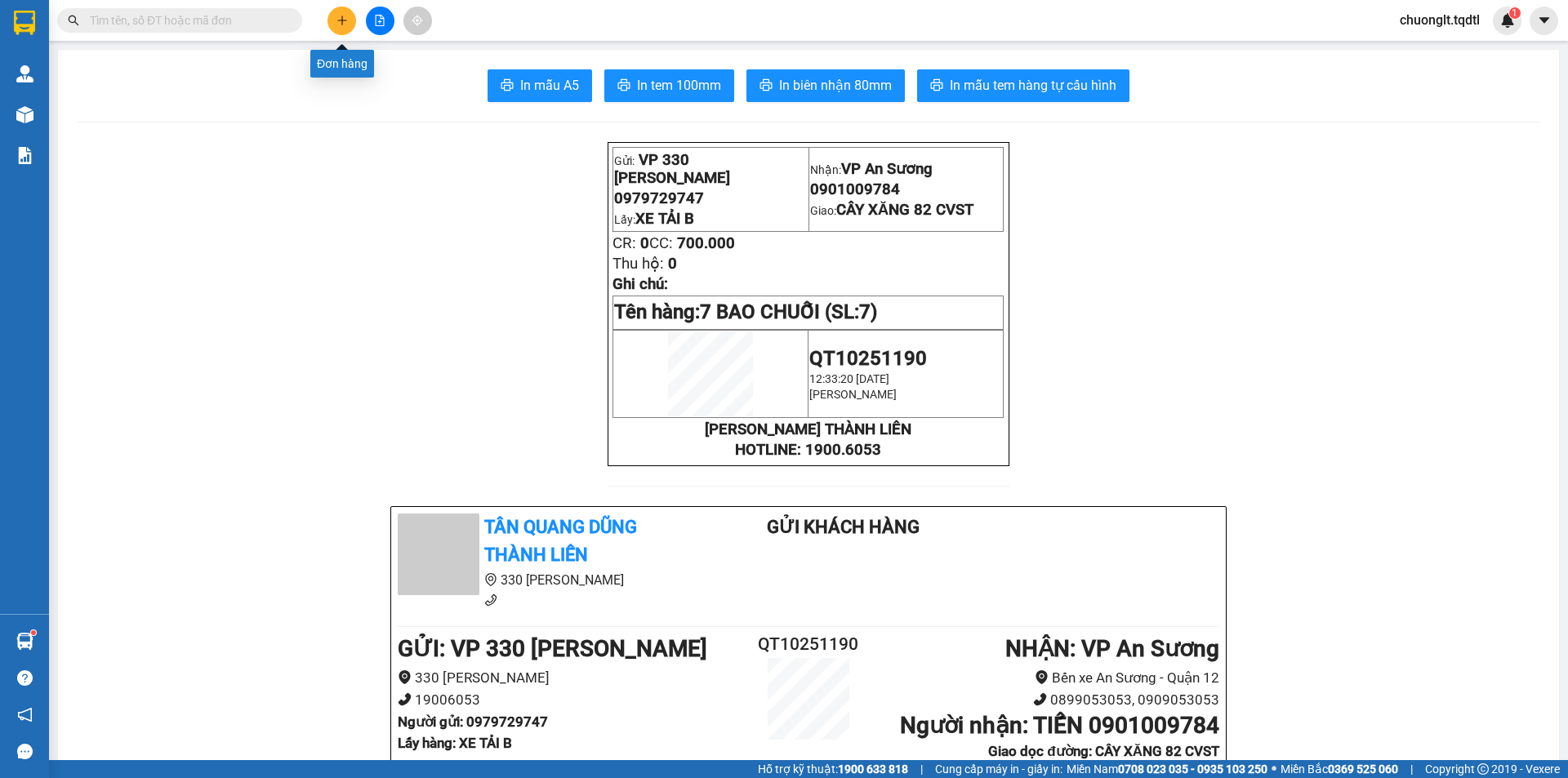
click at [332, 22] on button at bounding box center [342, 21] width 29 height 29
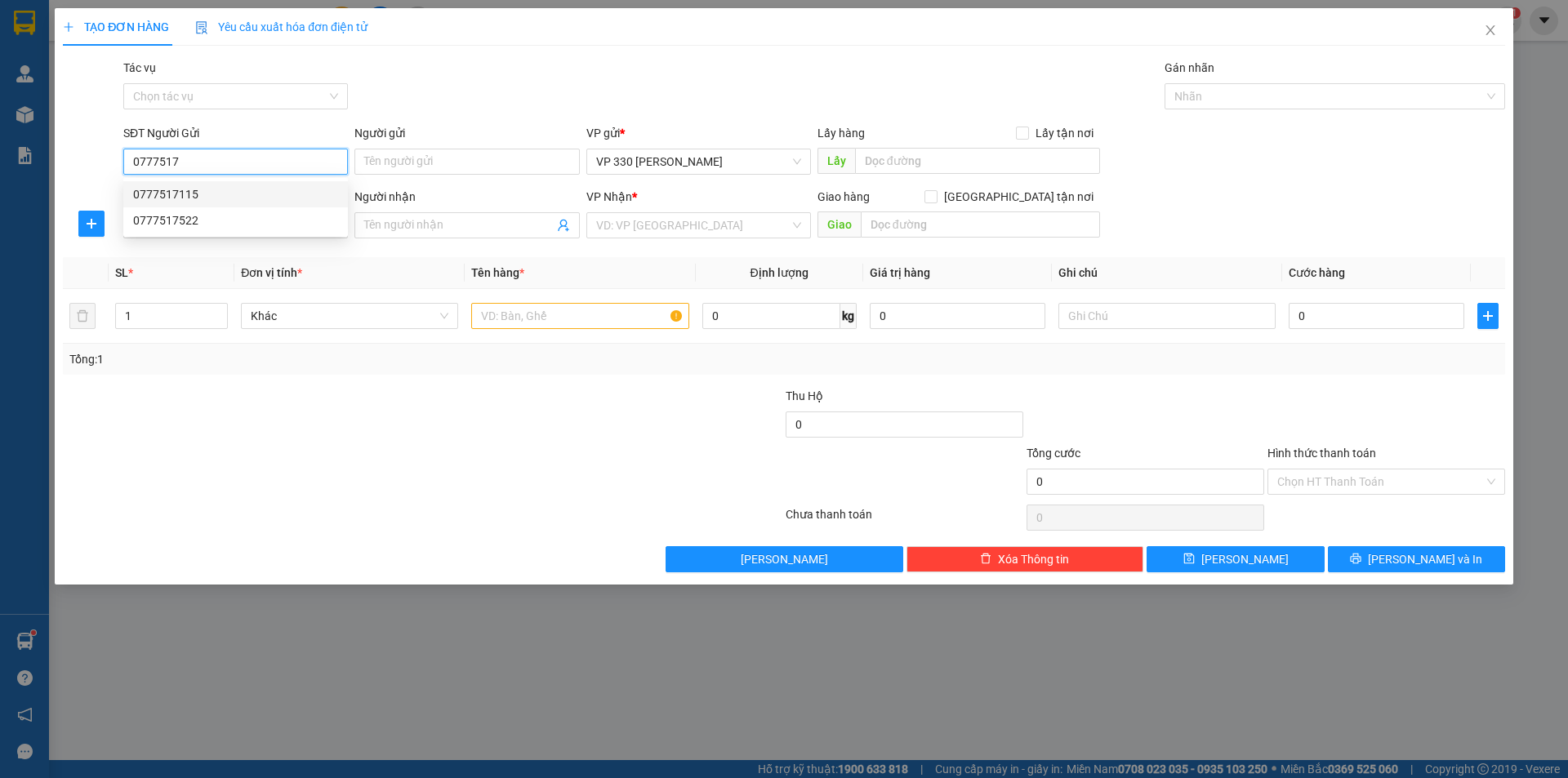
drag, startPoint x: 184, startPoint y: 188, endPoint x: 189, endPoint y: 199, distance: 12.1
click at [185, 188] on div "0777517115" at bounding box center [236, 194] width 205 height 18
type input "0777517115"
type input "330"
type input "0966810011"
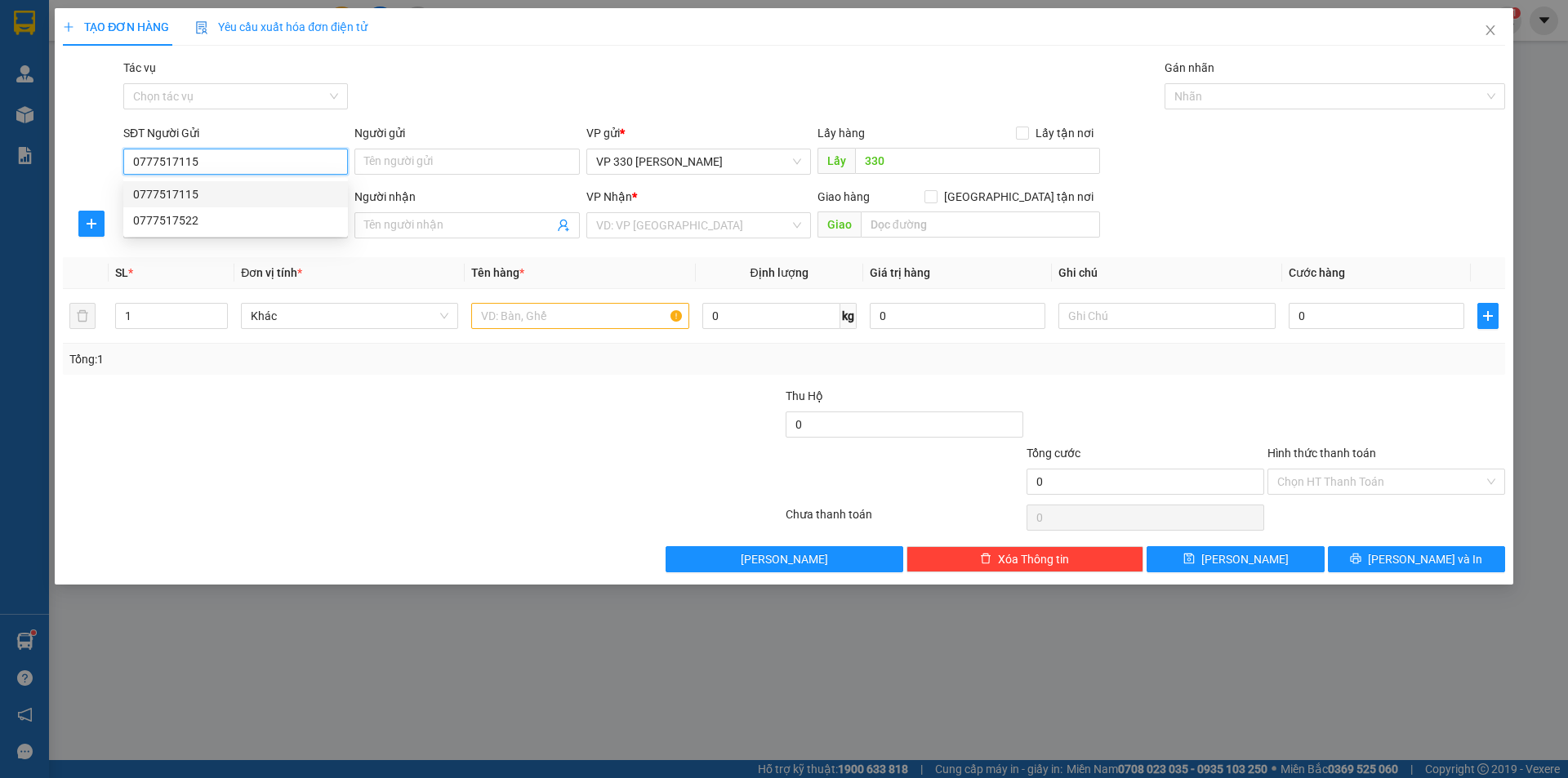
type input "150.000"
type input "0777517115"
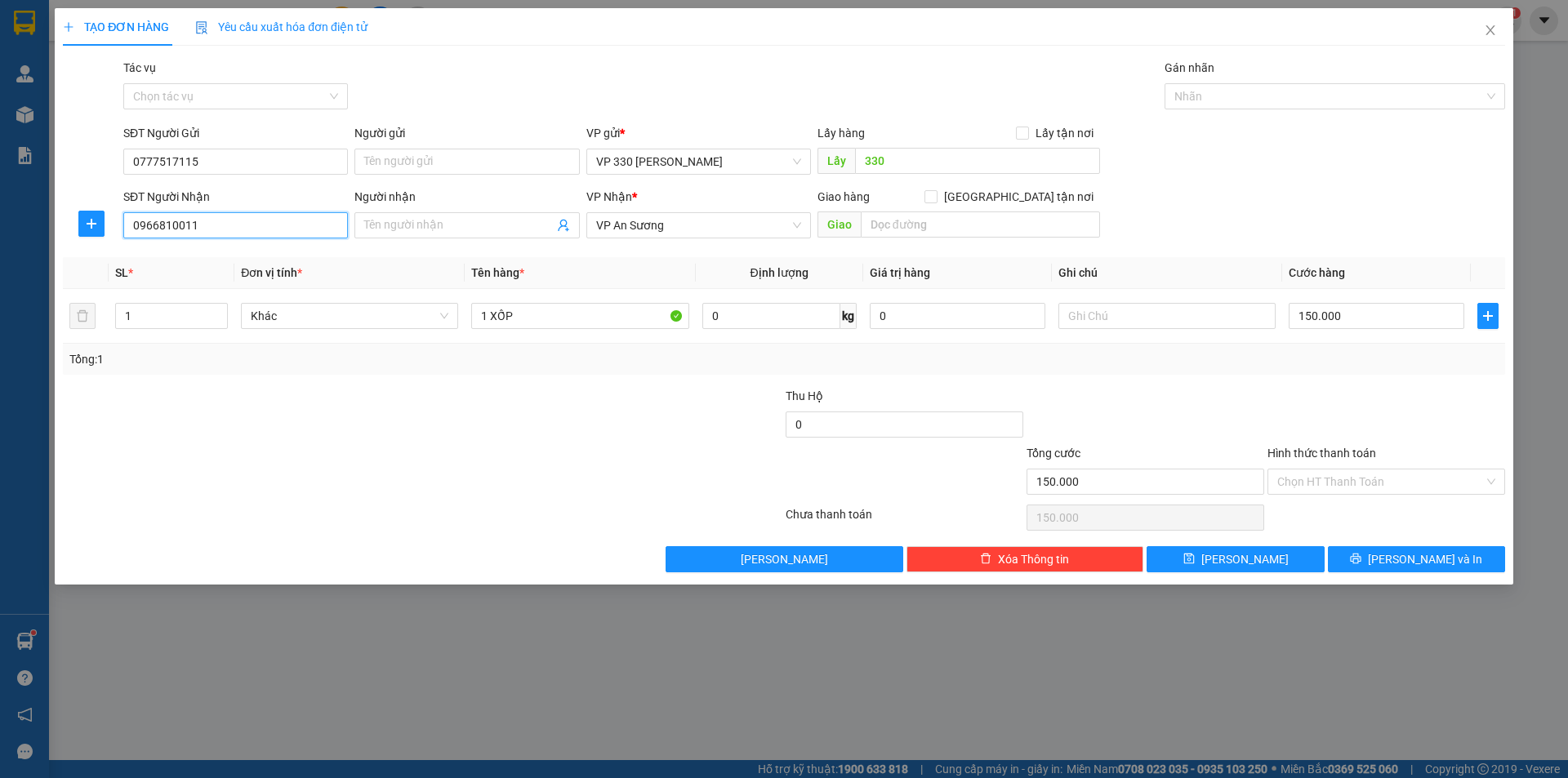
click at [228, 226] on input "0966810011" at bounding box center [236, 225] width 225 height 26
click at [185, 248] on div "0966810011" at bounding box center [236, 257] width 225 height 26
click at [1300, 99] on div at bounding box center [1326, 96] width 316 height 20
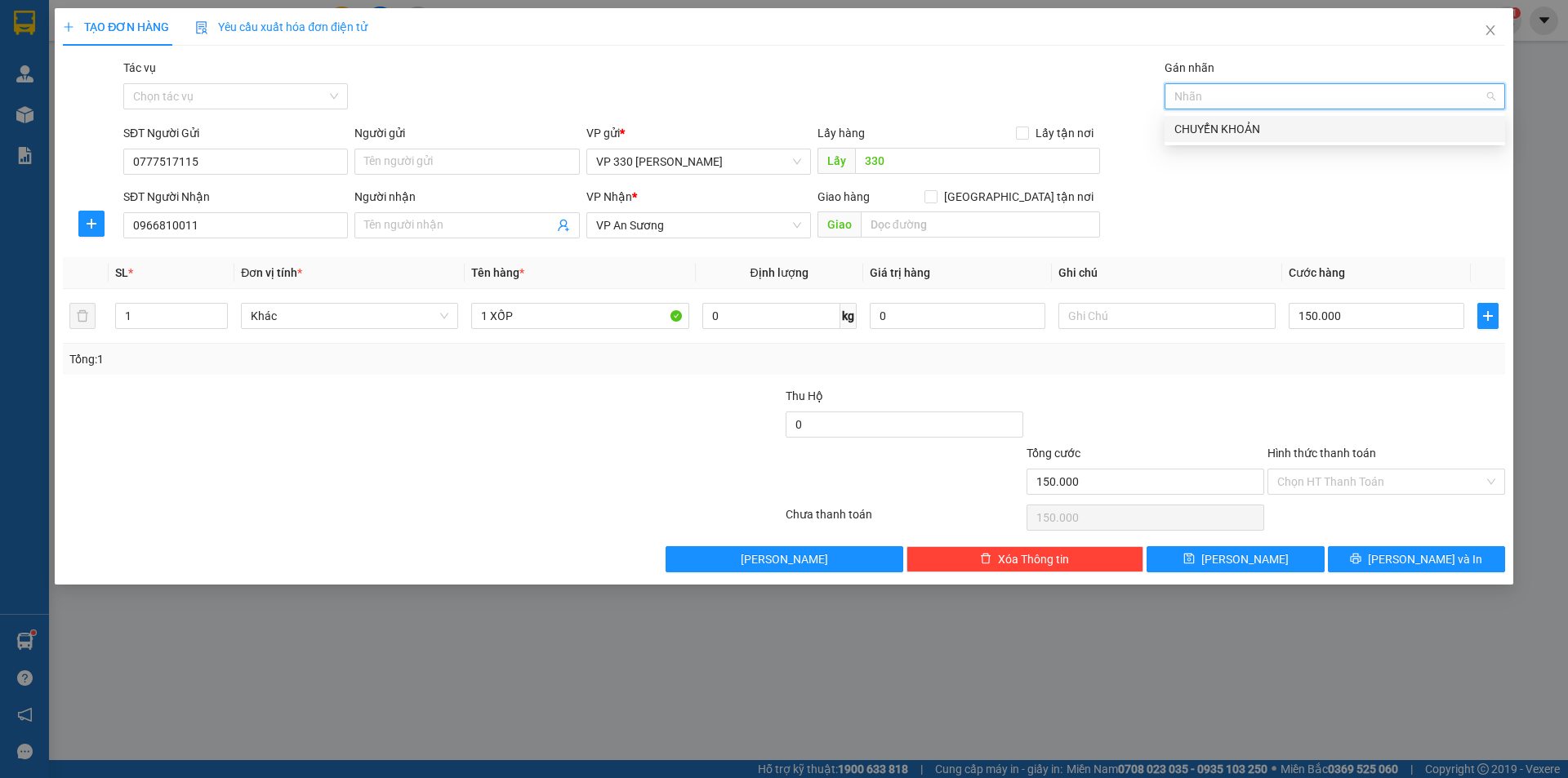
click at [1276, 132] on div "CHUYỂN KHOẢN" at bounding box center [1334, 129] width 321 height 18
click at [1230, 127] on div "CHUYỂN KHOẢN" at bounding box center [1329, 129] width 309 height 18
click at [1123, 313] on input "text" at bounding box center [1166, 316] width 217 height 26
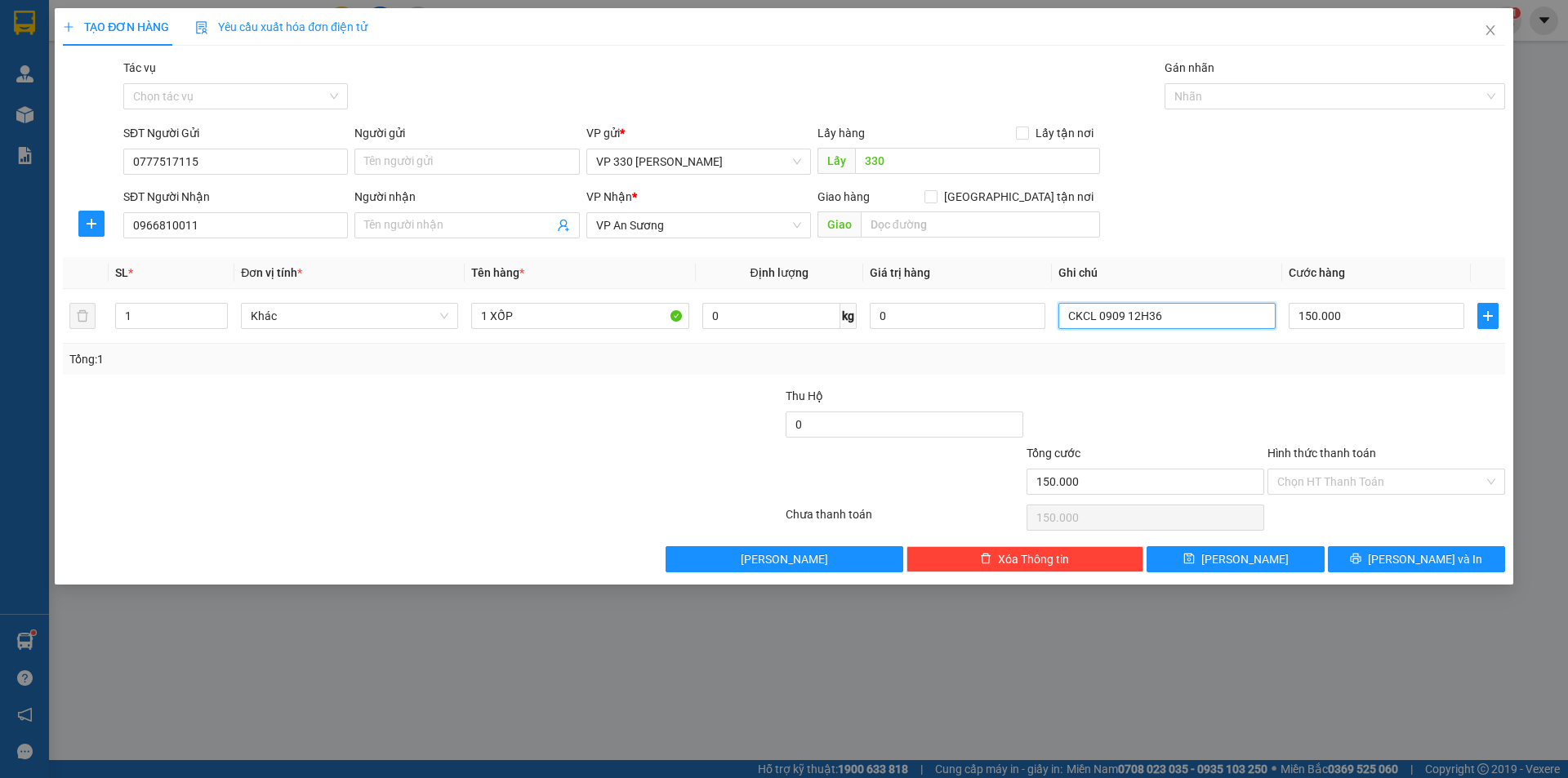
type input "CKCL 0909 12H36"
click at [1375, 81] on div "Gán nhãn" at bounding box center [1334, 70] width 341 height 24
click at [1370, 102] on div at bounding box center [1326, 96] width 316 height 20
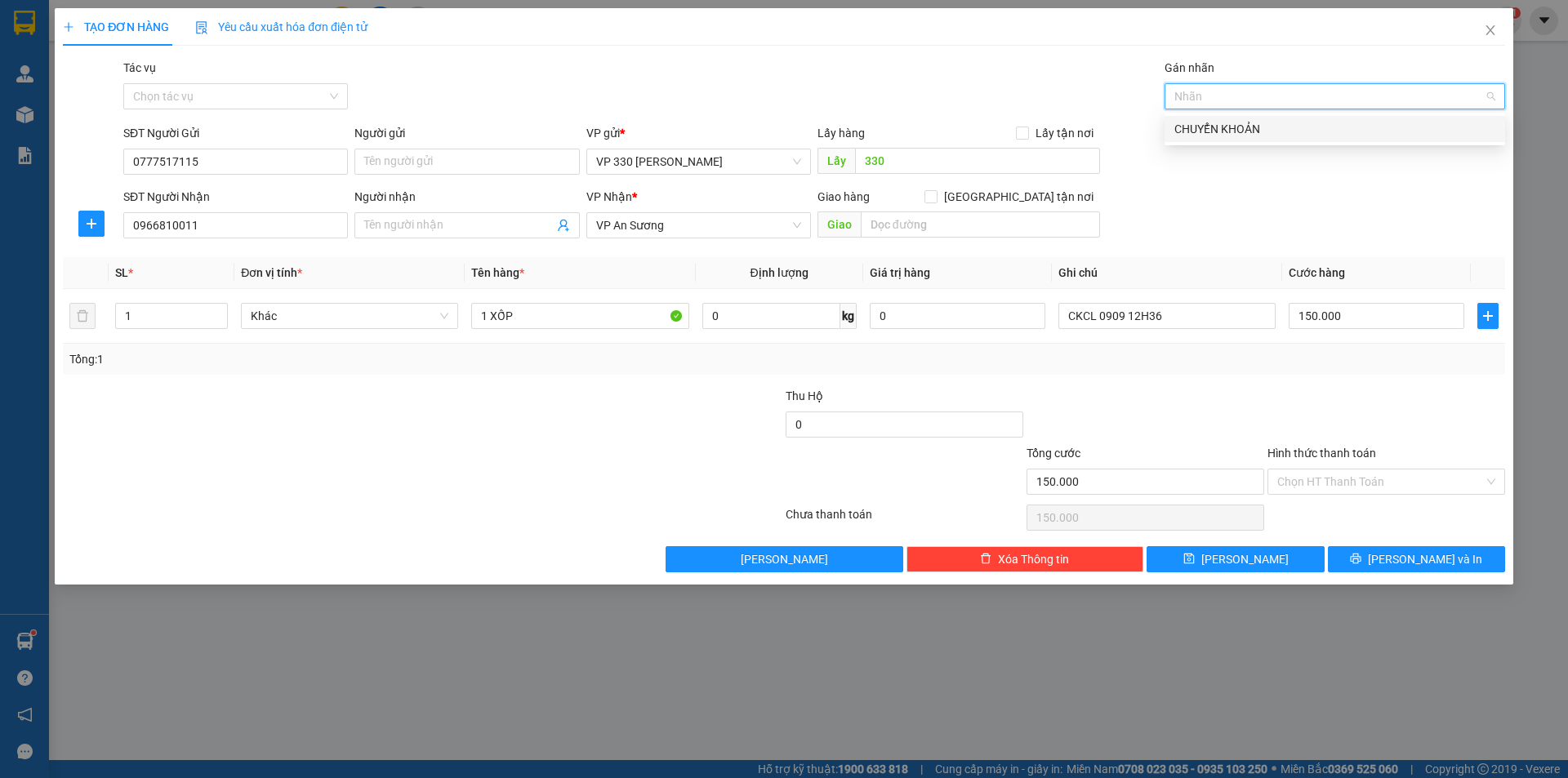
click at [1349, 132] on div "CHUYỂN KHOẢN" at bounding box center [1334, 129] width 321 height 18
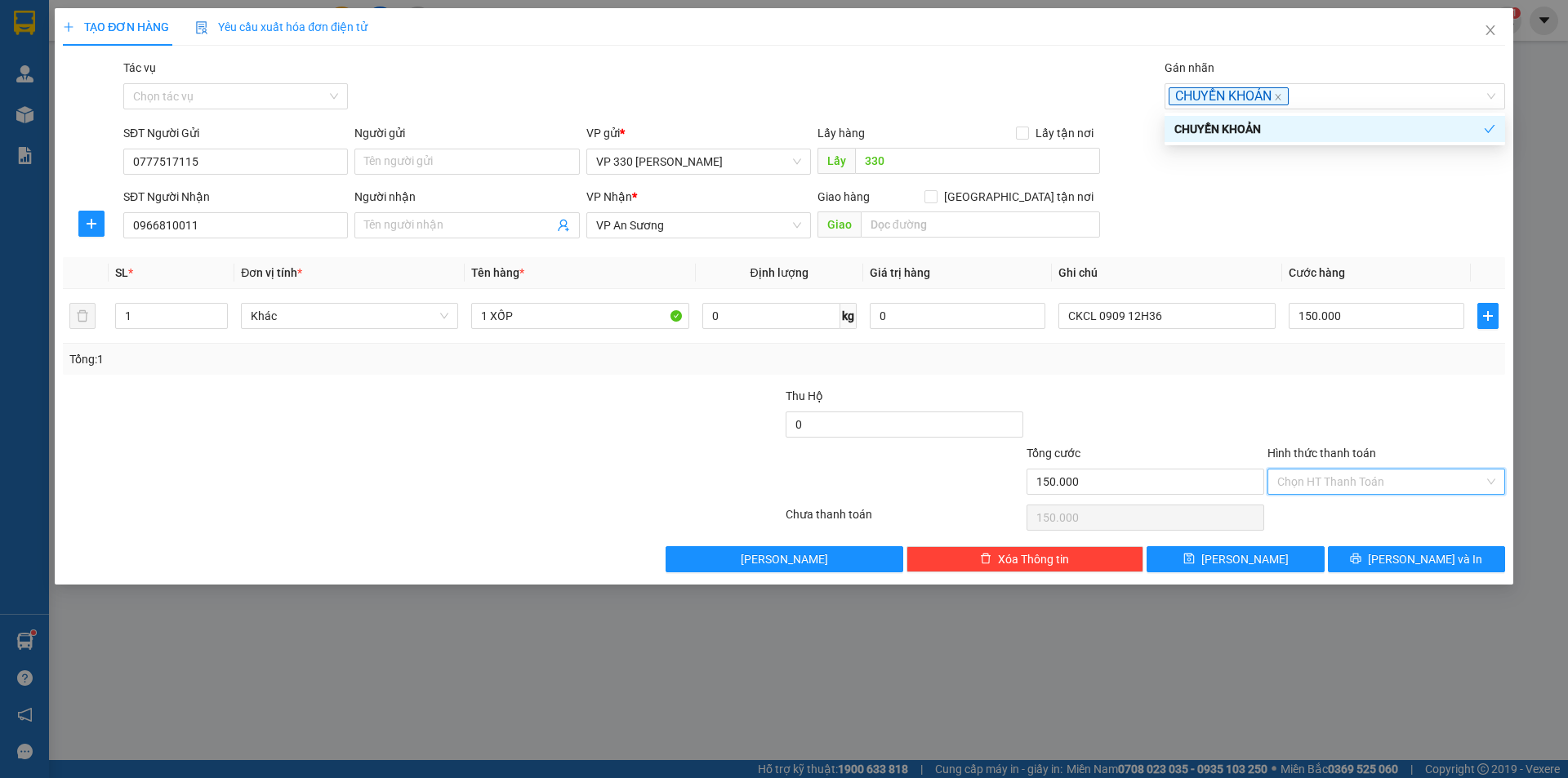
click at [1377, 478] on input "Hình thức thanh toán" at bounding box center [1381, 481] width 207 height 24
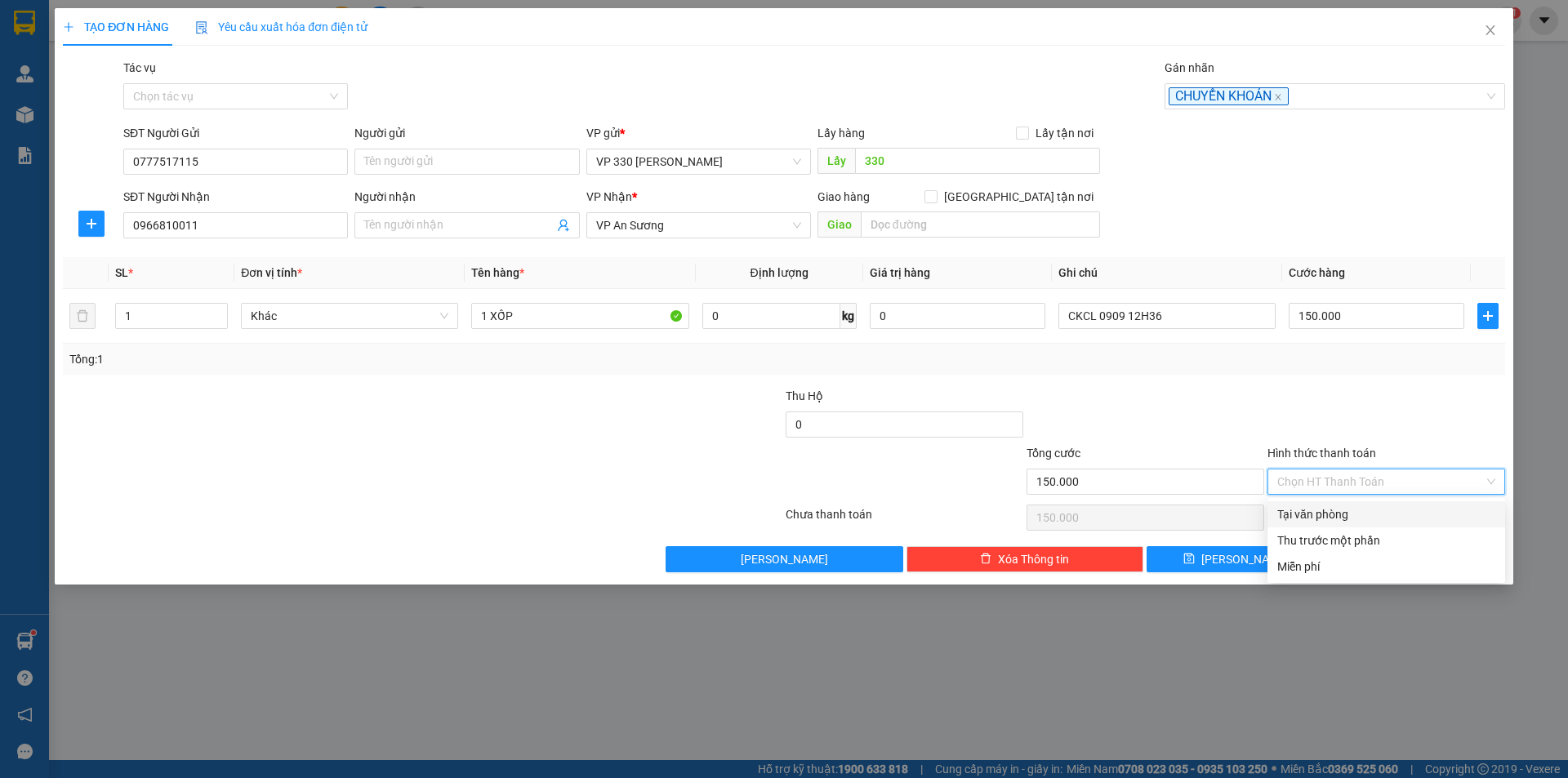
click at [1411, 486] on input "Hình thức thanh toán" at bounding box center [1381, 481] width 207 height 24
click at [1376, 517] on div "Tại văn phòng" at bounding box center [1386, 514] width 218 height 18
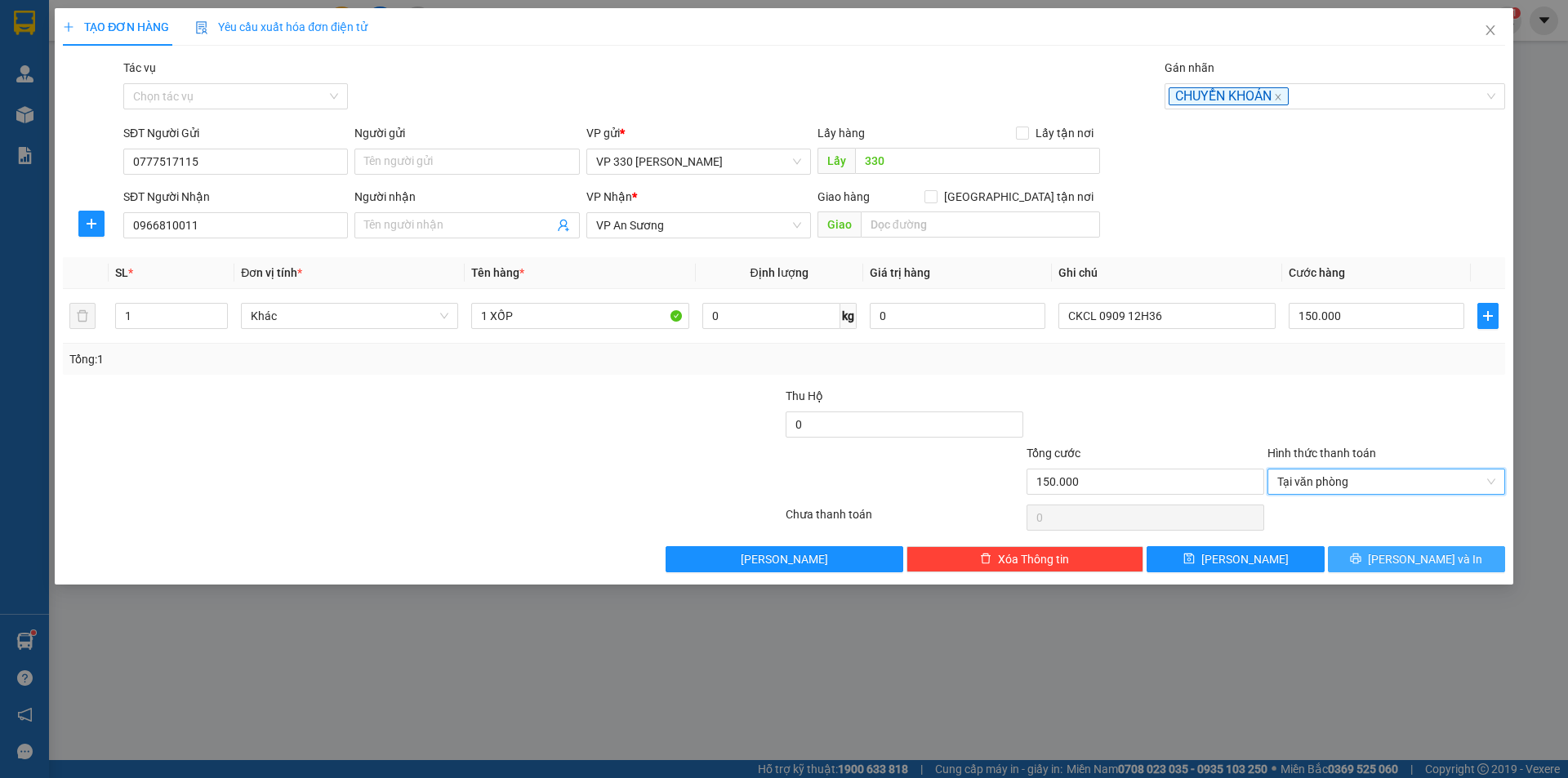
click at [1361, 553] on icon "printer" at bounding box center [1355, 559] width 12 height 12
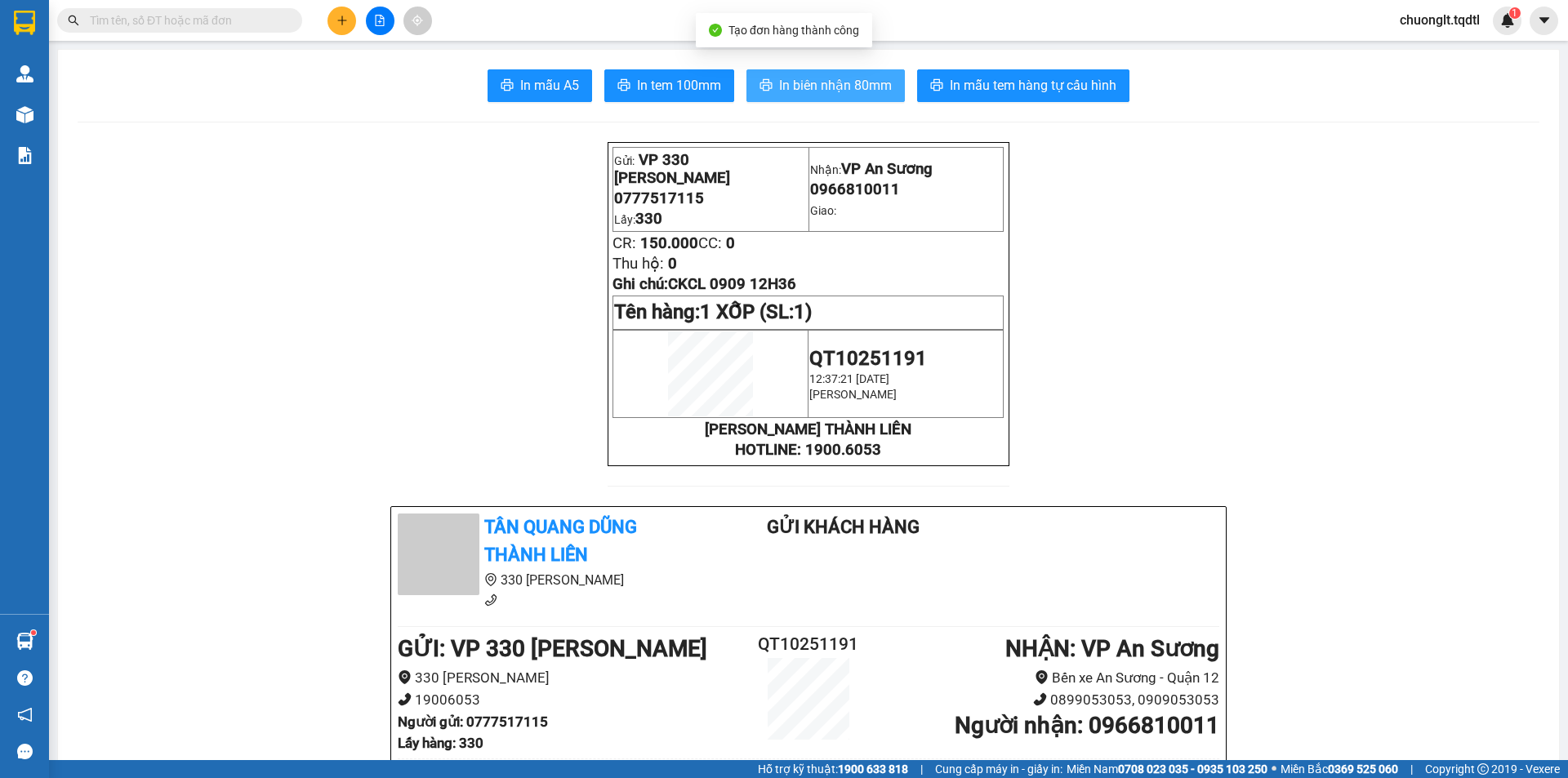
click at [831, 82] on span "In biên nhận 80mm" at bounding box center [835, 85] width 112 height 21
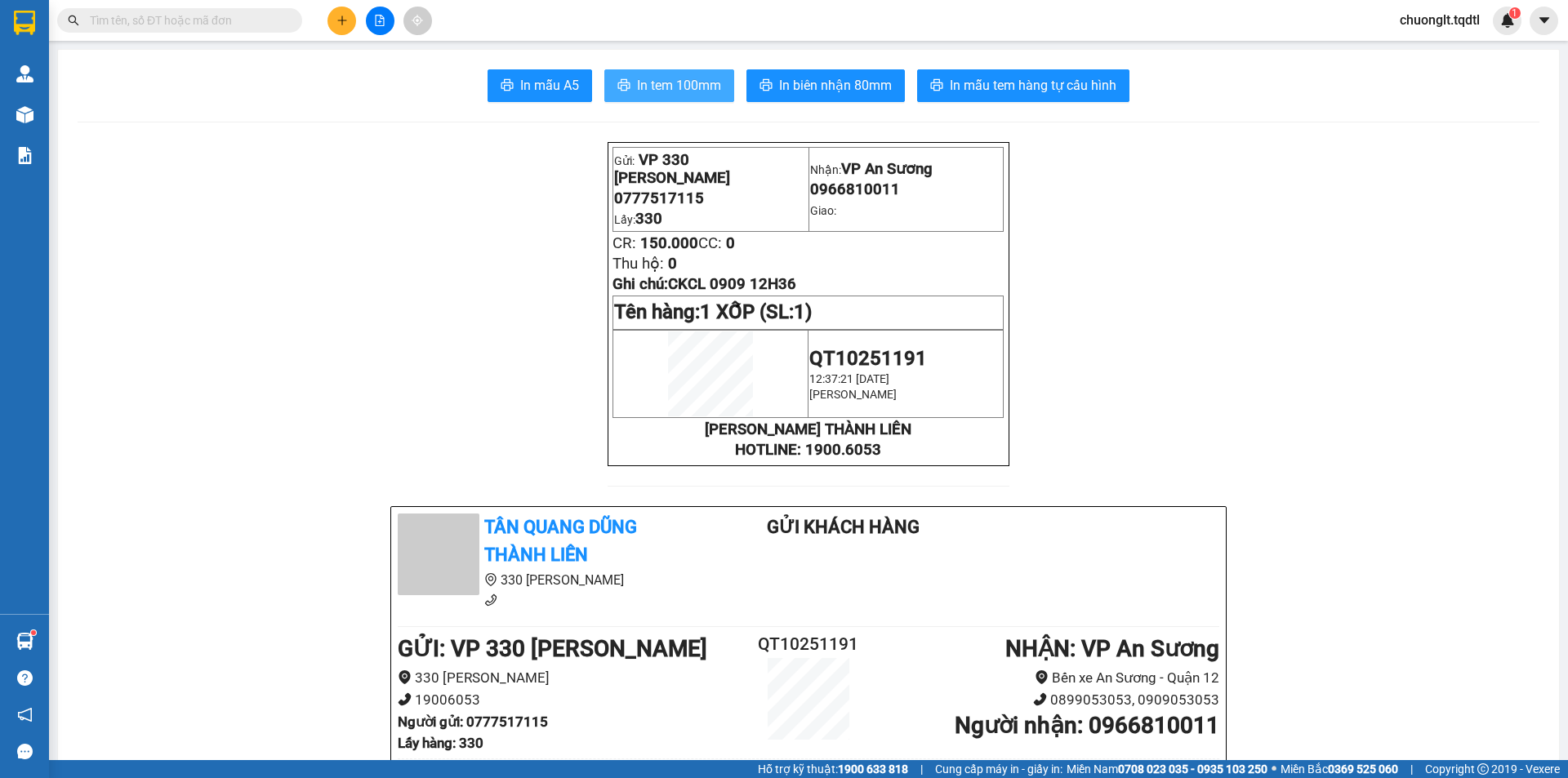
click at [673, 93] on span "In tem 100mm" at bounding box center [678, 85] width 84 height 21
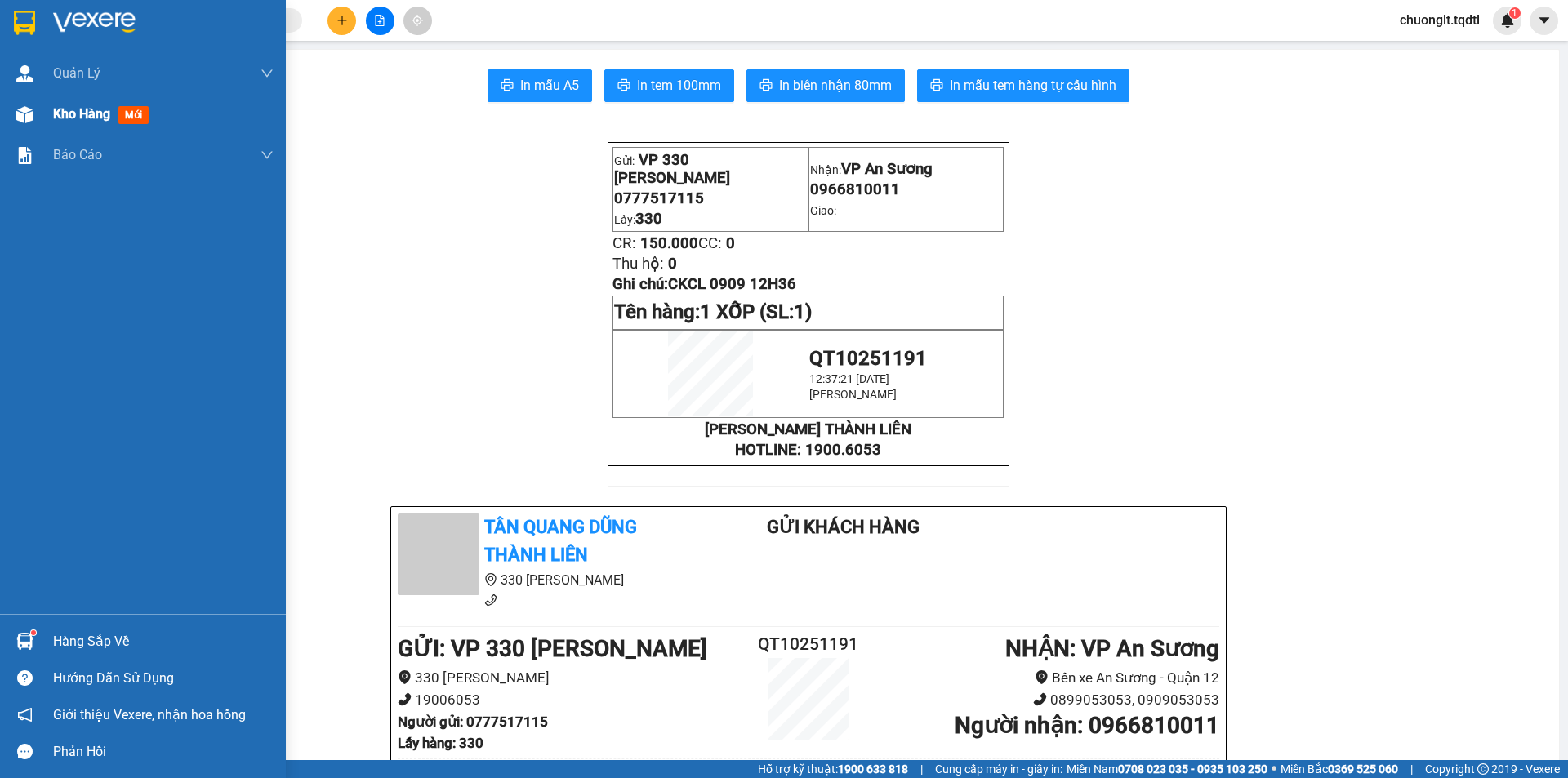
click at [76, 115] on span "Kho hàng" at bounding box center [82, 113] width 58 height 15
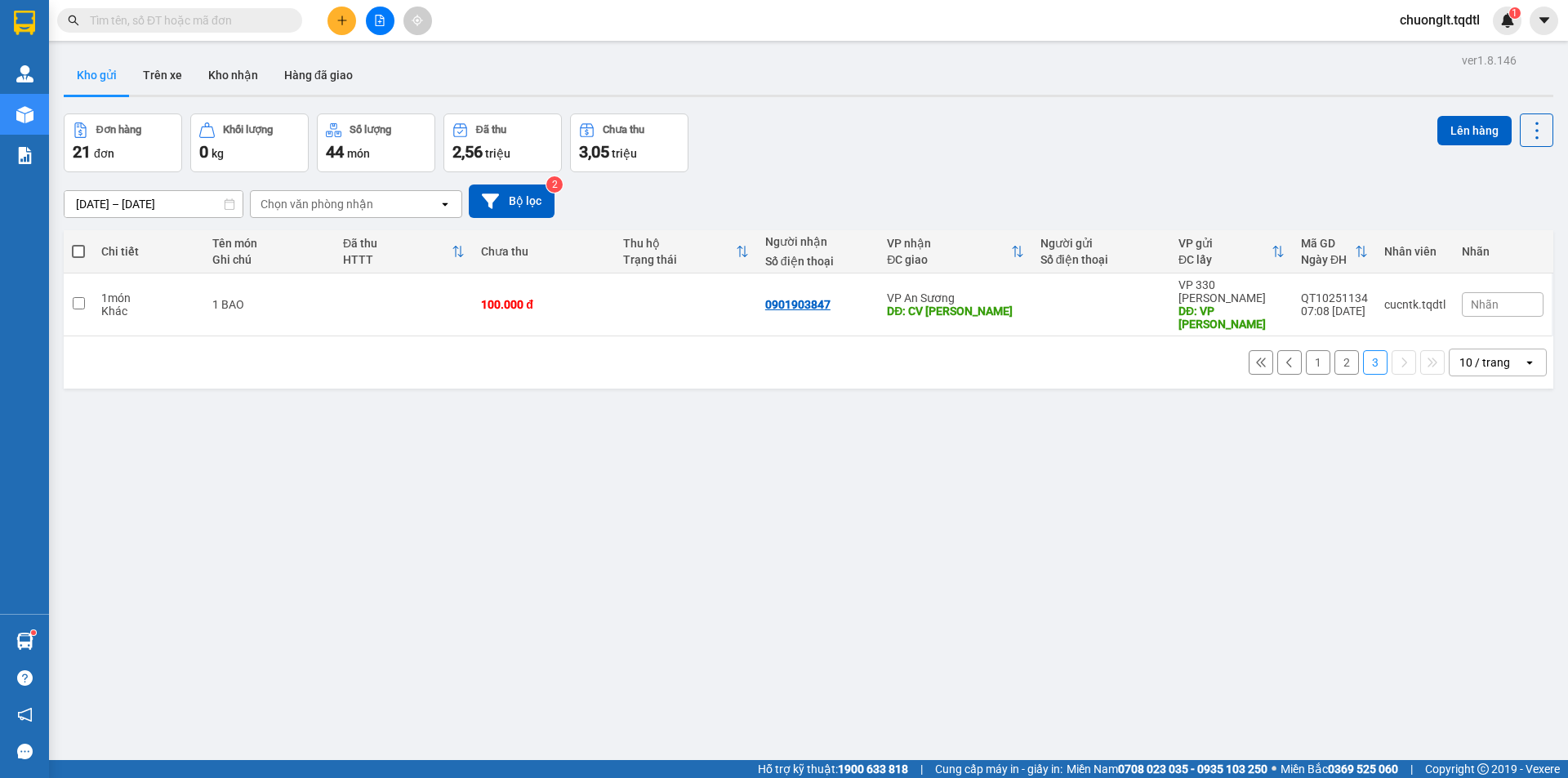
click at [1311, 355] on button "1" at bounding box center [1317, 362] width 24 height 24
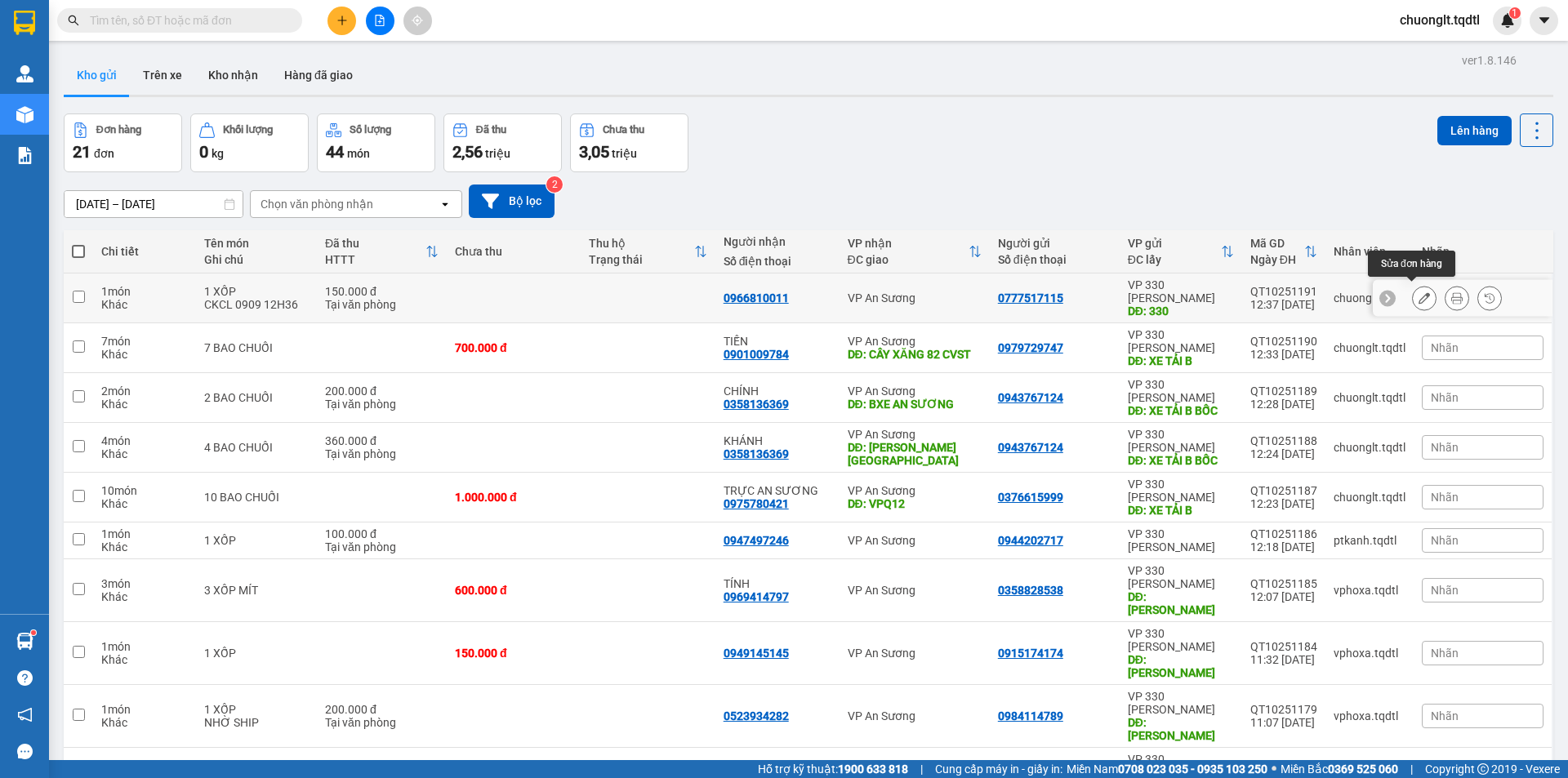
click at [1419, 292] on icon at bounding box center [1424, 298] width 12 height 12
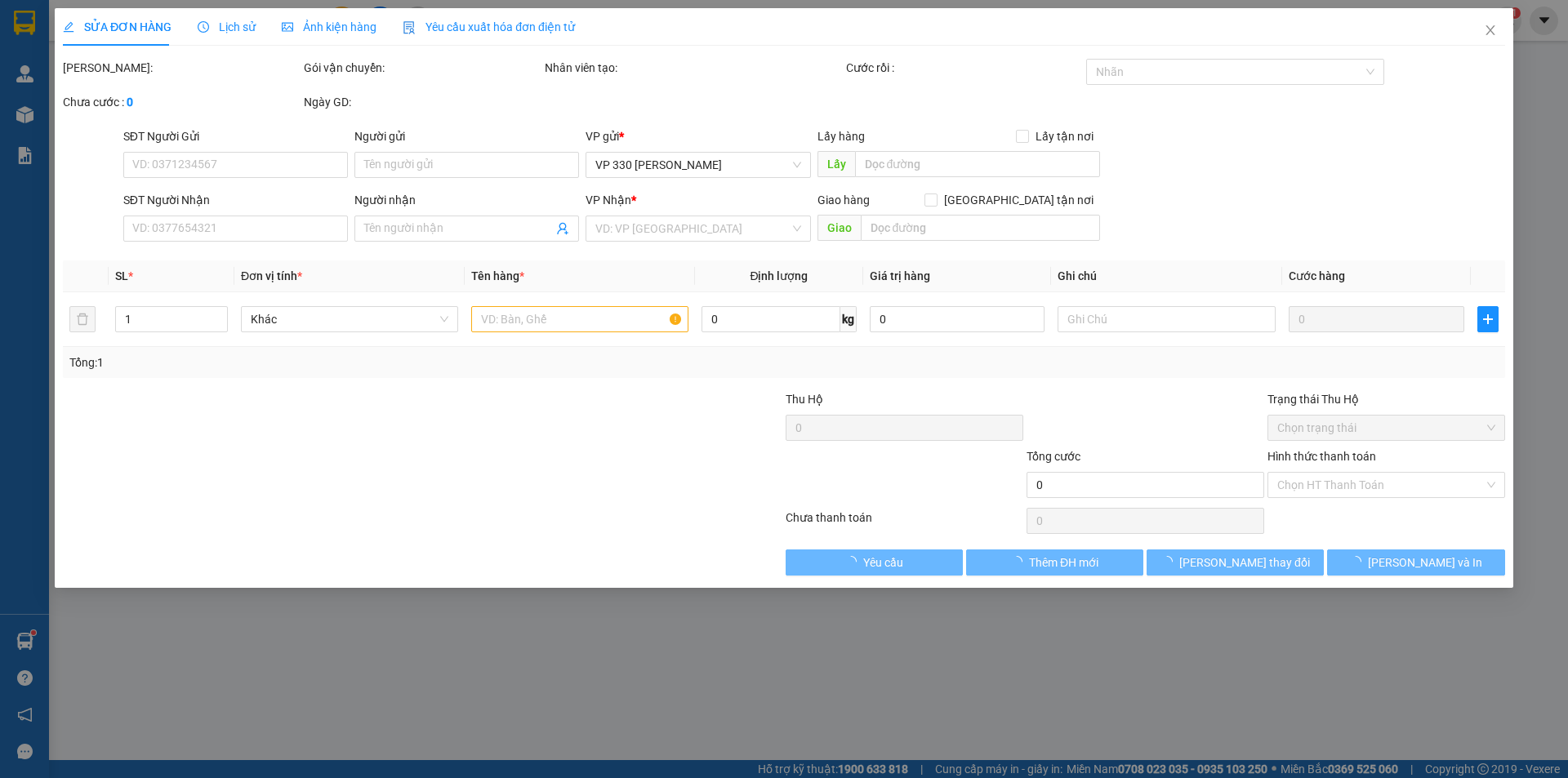
type input "0777517115"
type input "330"
type input "0966810011"
type input "150.000"
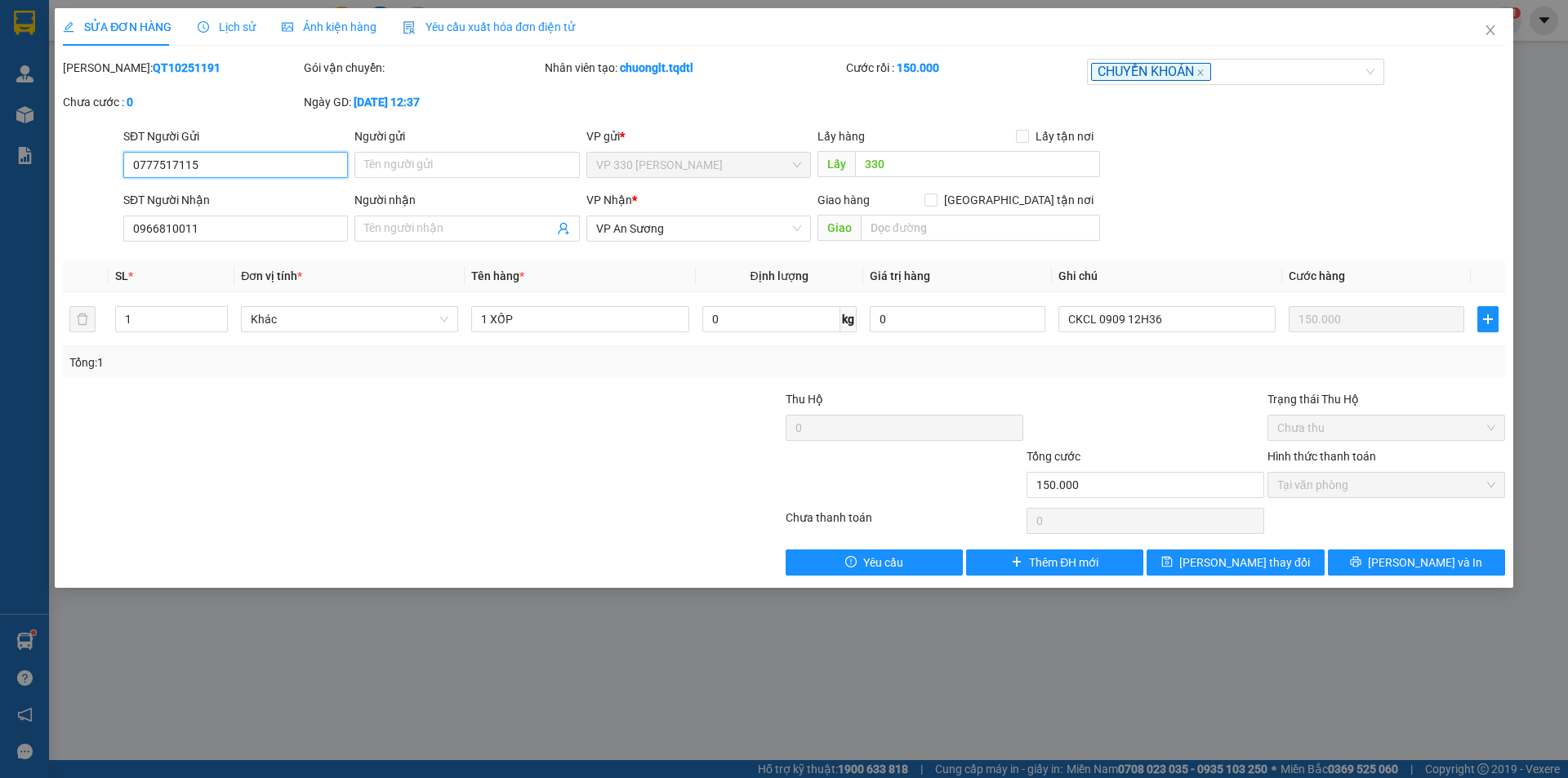
drag, startPoint x: 175, startPoint y: 164, endPoint x: 167, endPoint y: 165, distance: 8.1
click at [167, 165] on input "0777517115" at bounding box center [236, 165] width 225 height 26
click at [1243, 560] on span "Lưu thay đổi" at bounding box center [1244, 562] width 130 height 18
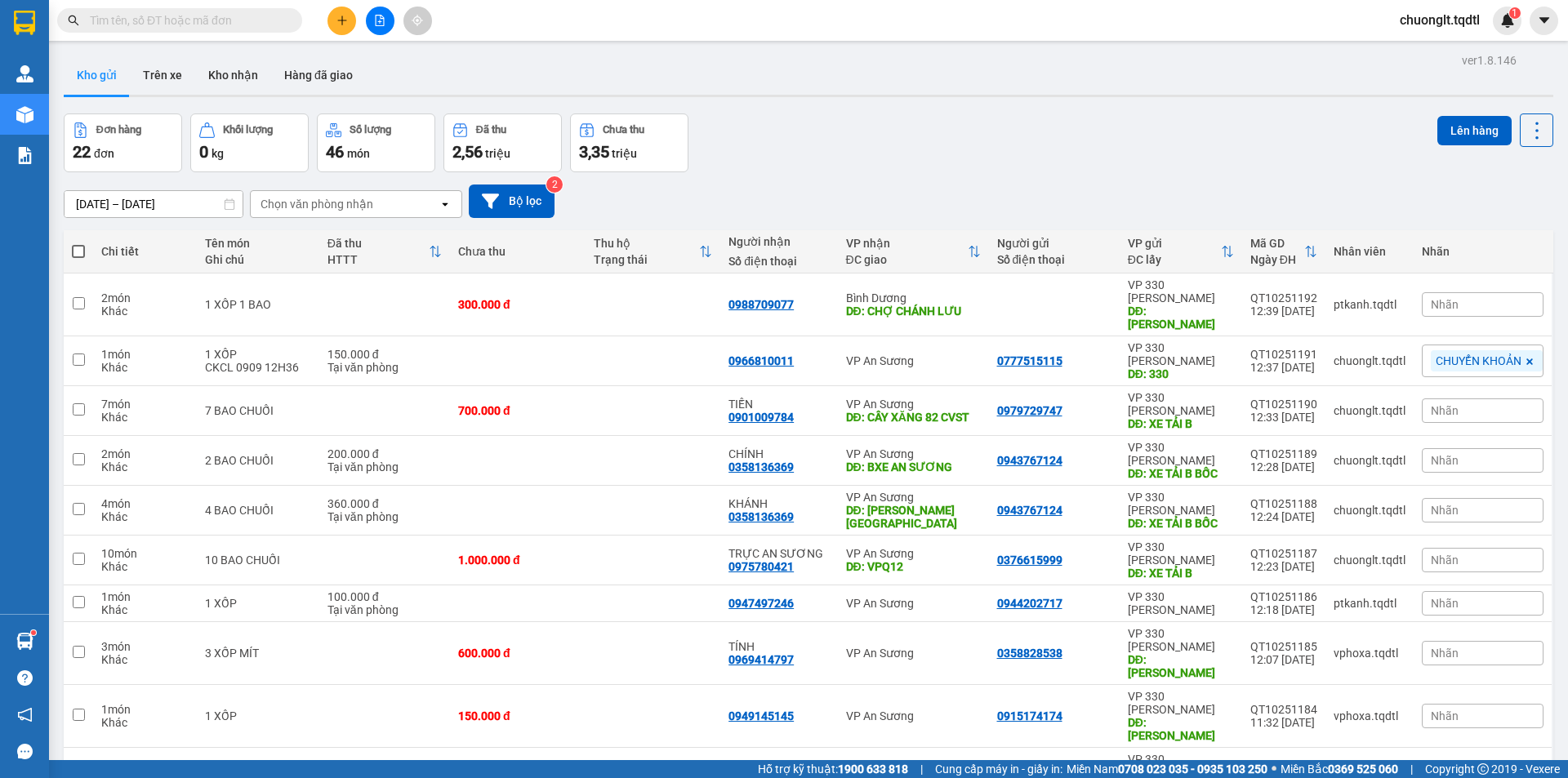
click at [339, 16] on icon "plus" at bounding box center [342, 20] width 12 height 12
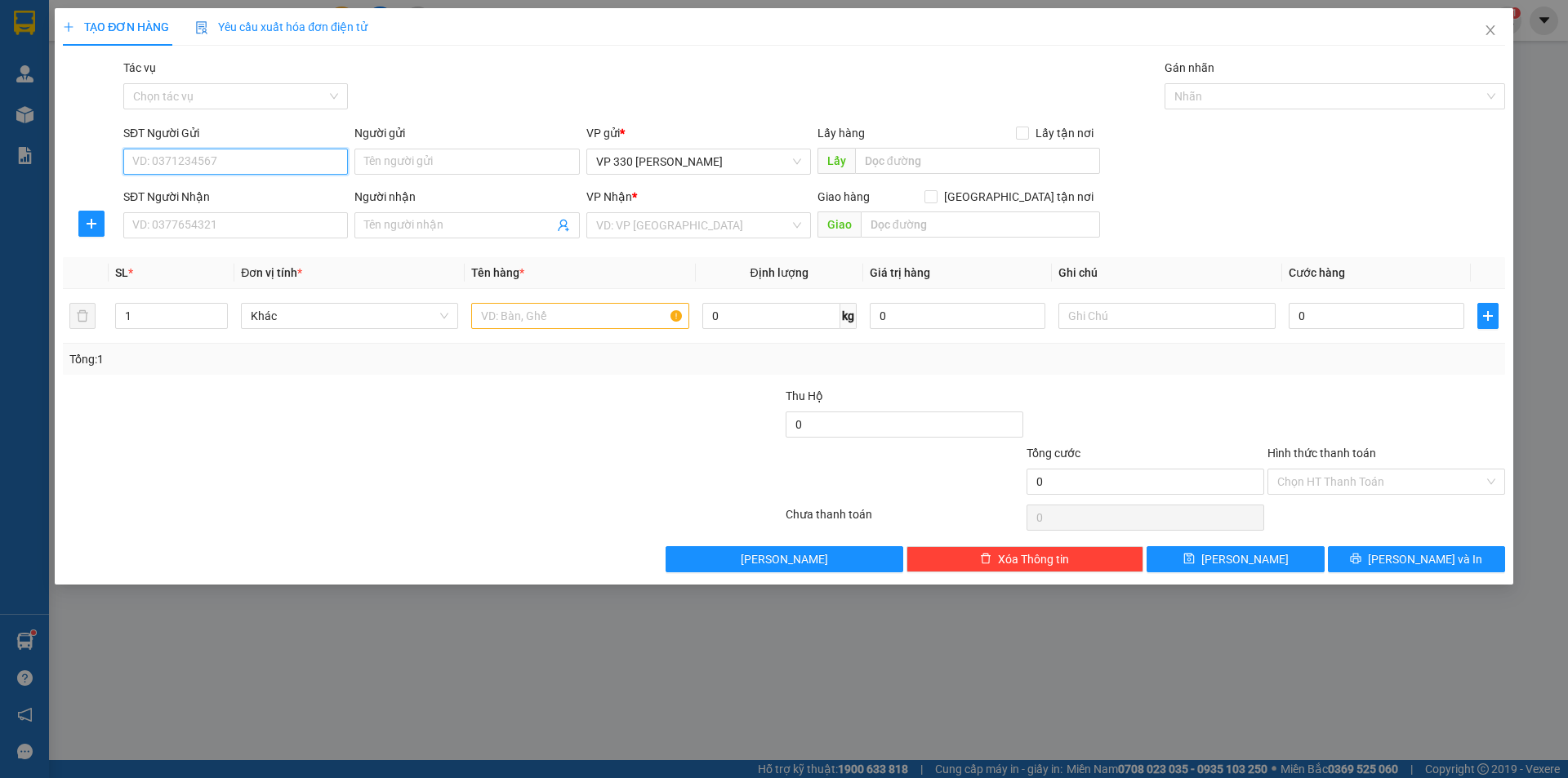
click at [230, 153] on input "SĐT Người Gửi" at bounding box center [236, 161] width 225 height 26
type input "0915012579"
click at [190, 197] on div "0915012579" at bounding box center [236, 194] width 205 height 18
type input "330"
type input "0941105146"
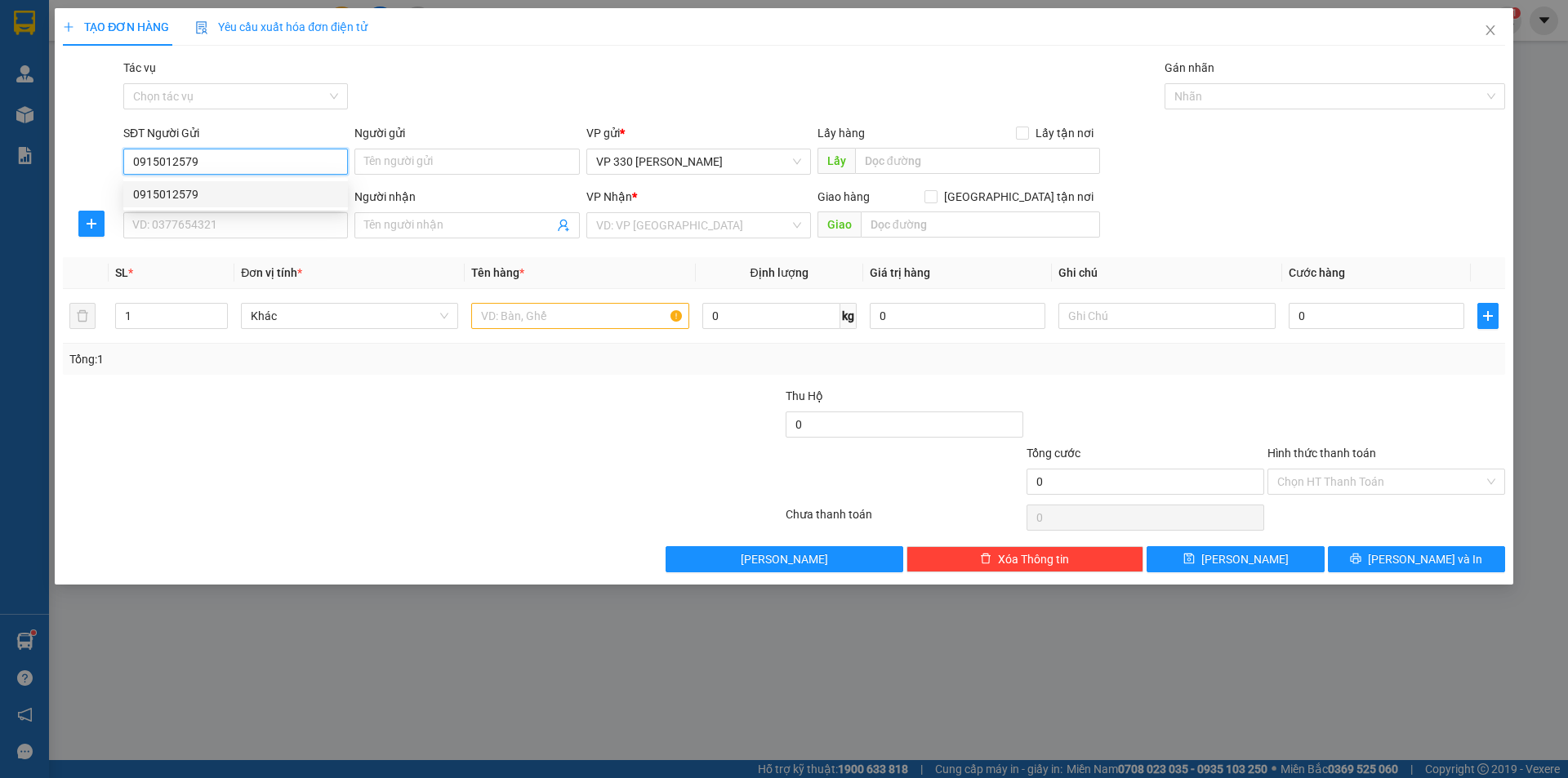
type input "THỦ ĐỨC"
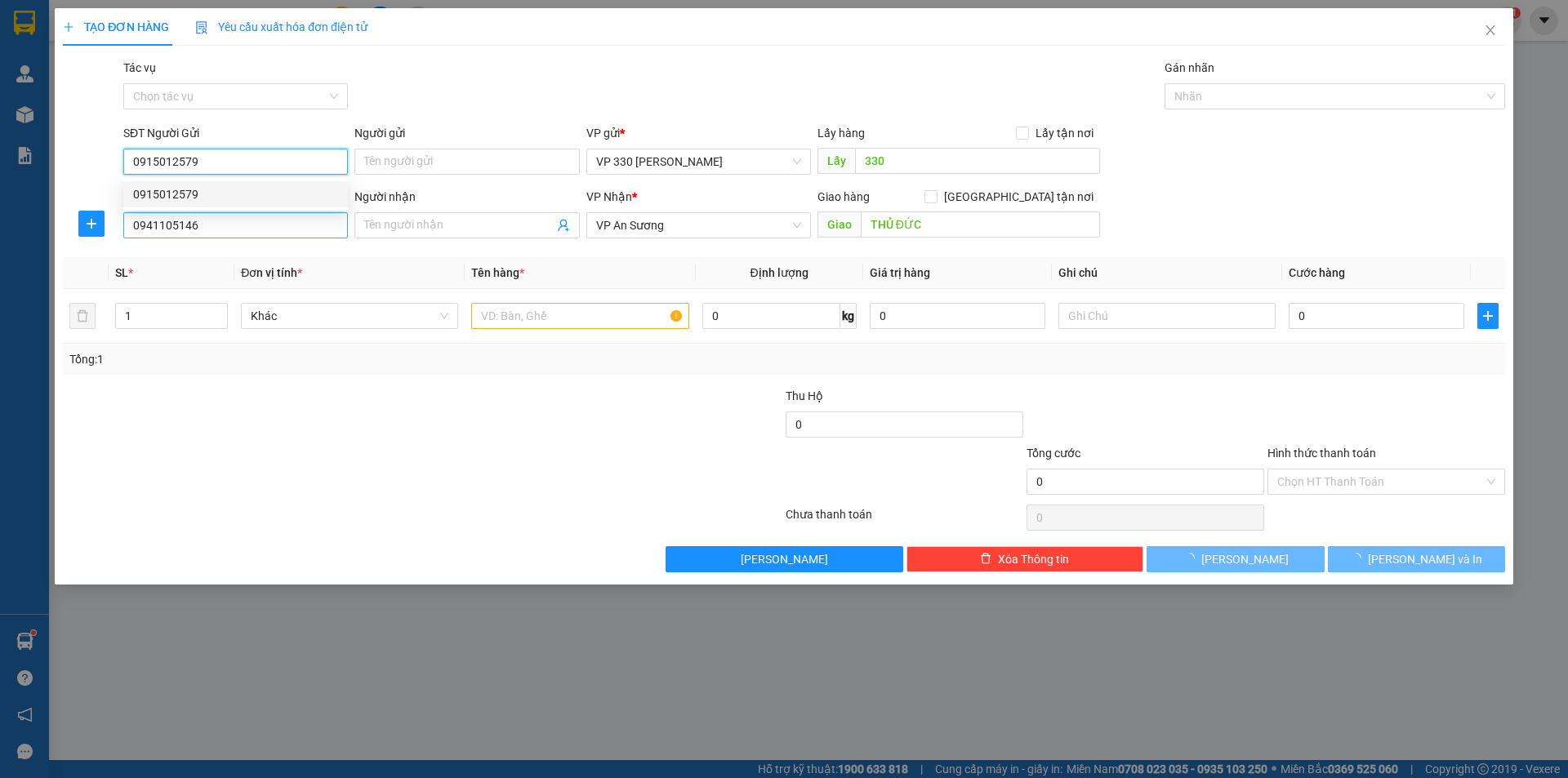
type input "150.000"
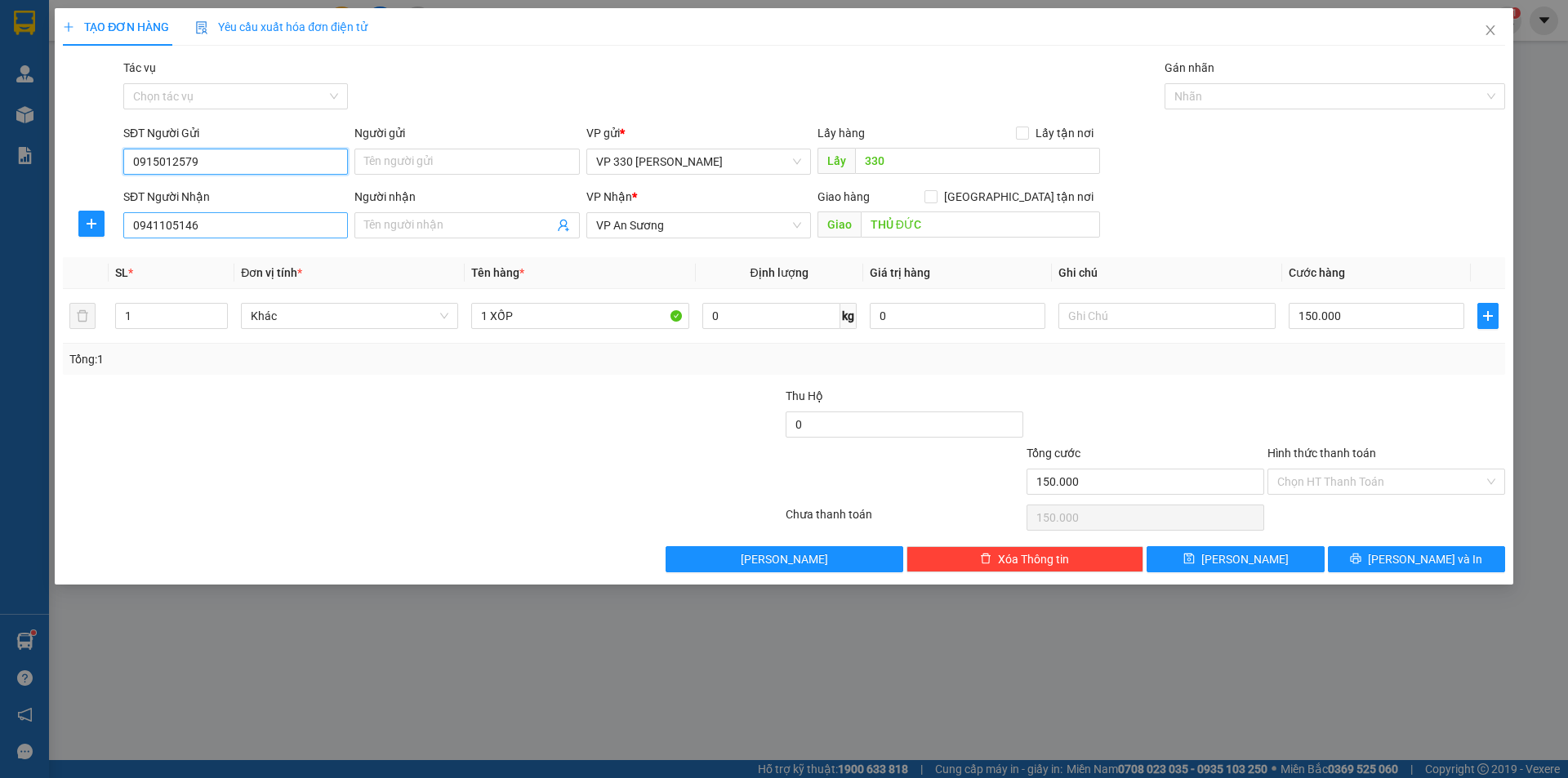
type input "0915012579"
click at [229, 222] on input "0941105146" at bounding box center [236, 225] width 225 height 26
click at [226, 261] on div "0941105146" at bounding box center [236, 258] width 205 height 18
click at [1325, 93] on div at bounding box center [1326, 96] width 316 height 20
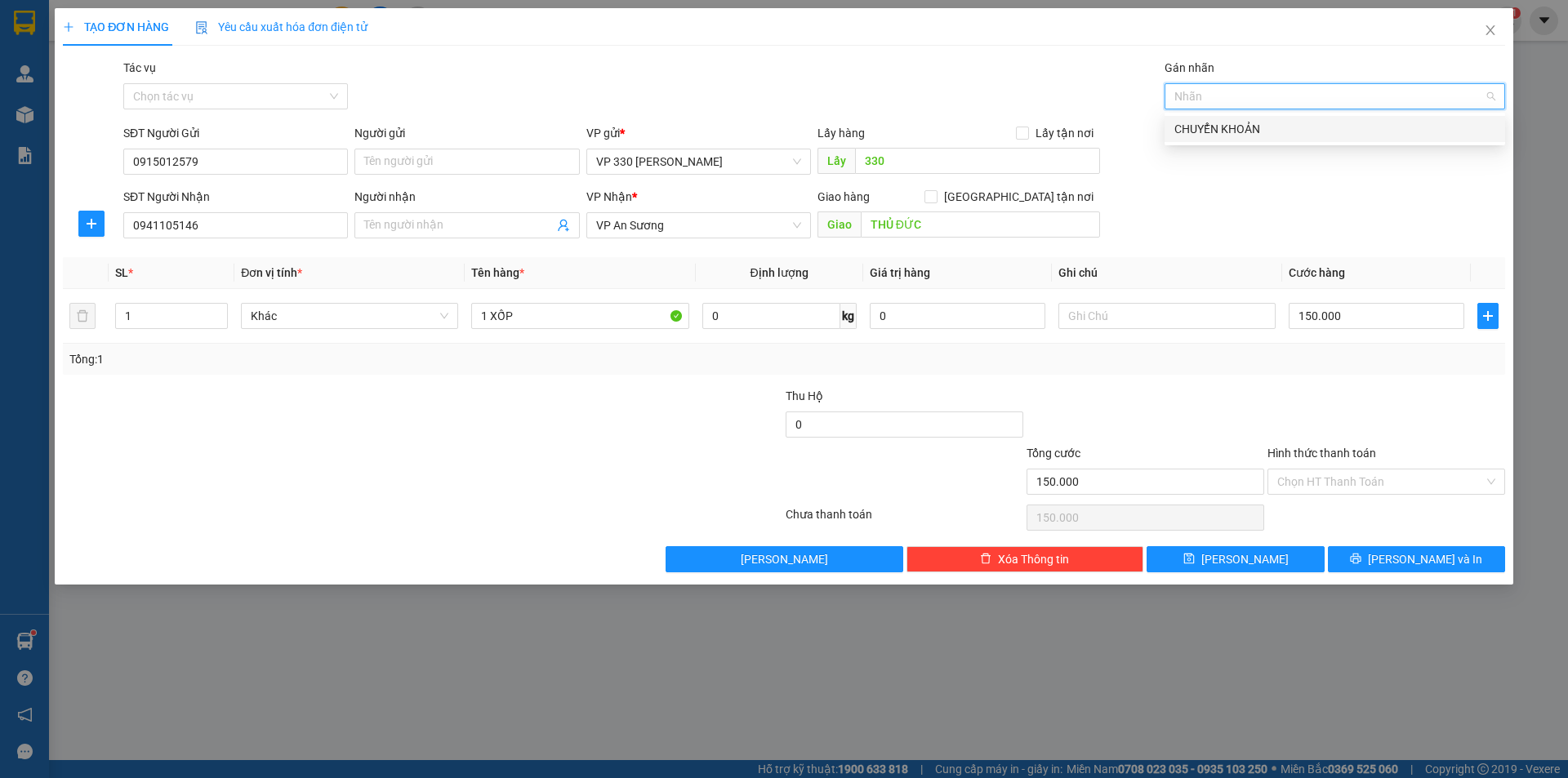
click at [1287, 130] on div "CHUYỂN KHOẢN" at bounding box center [1334, 129] width 321 height 18
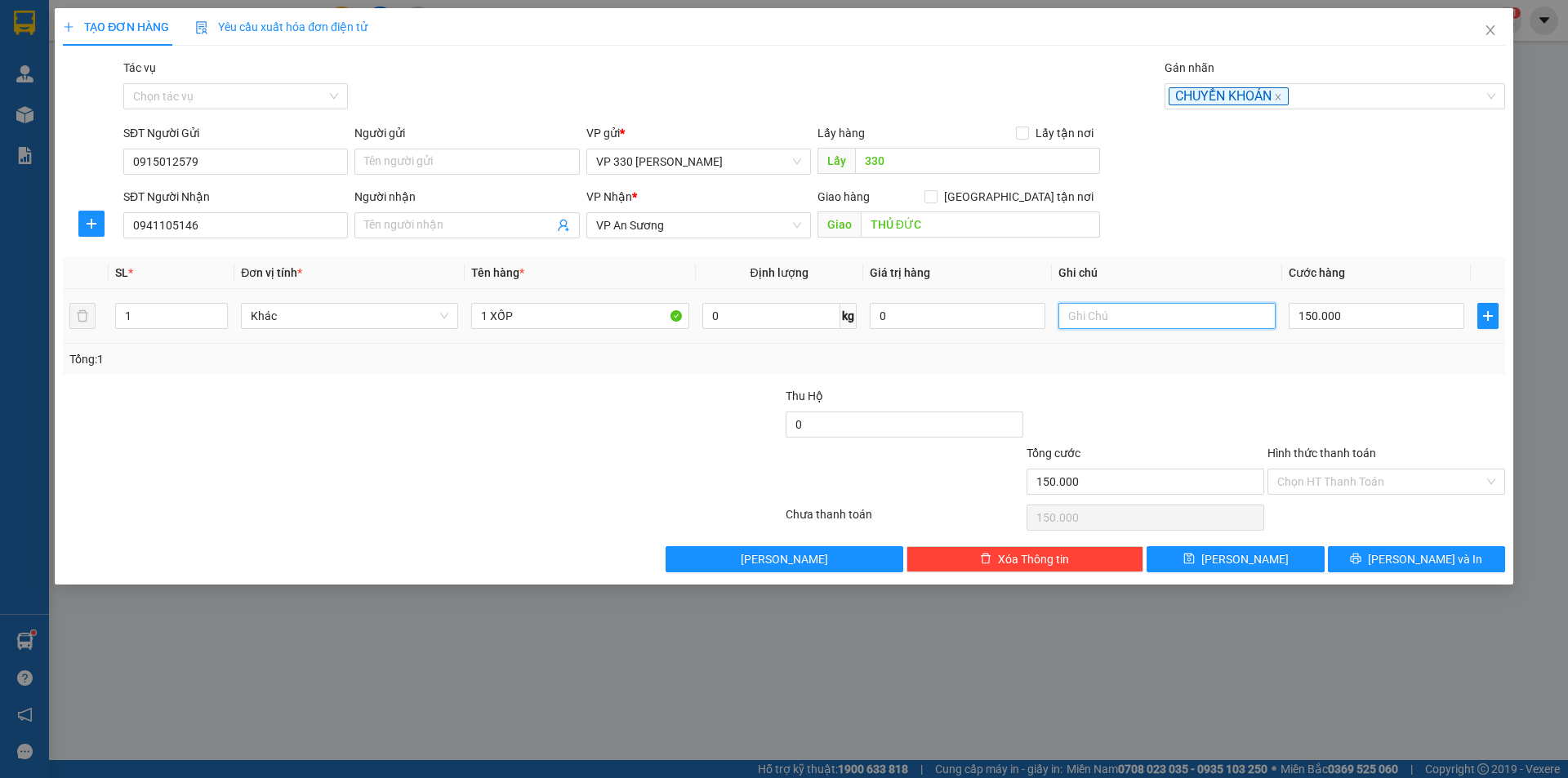
click at [1148, 322] on input "text" at bounding box center [1166, 316] width 217 height 26
type input "CK0909 12H42"
click at [1420, 473] on input "Hình thức thanh toán" at bounding box center [1381, 481] width 207 height 24
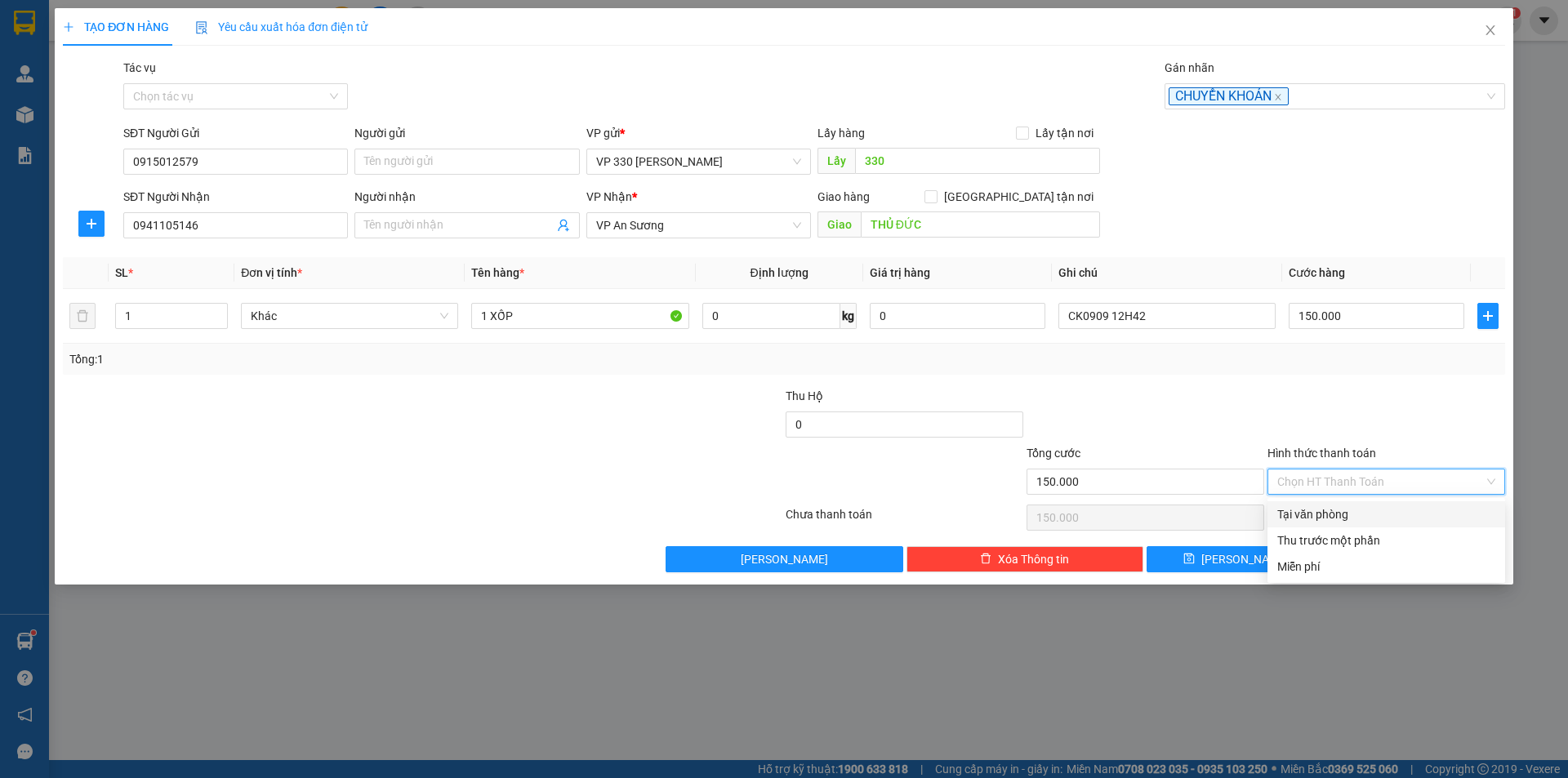
click at [1296, 509] on div "Tại văn phòng" at bounding box center [1386, 514] width 218 height 18
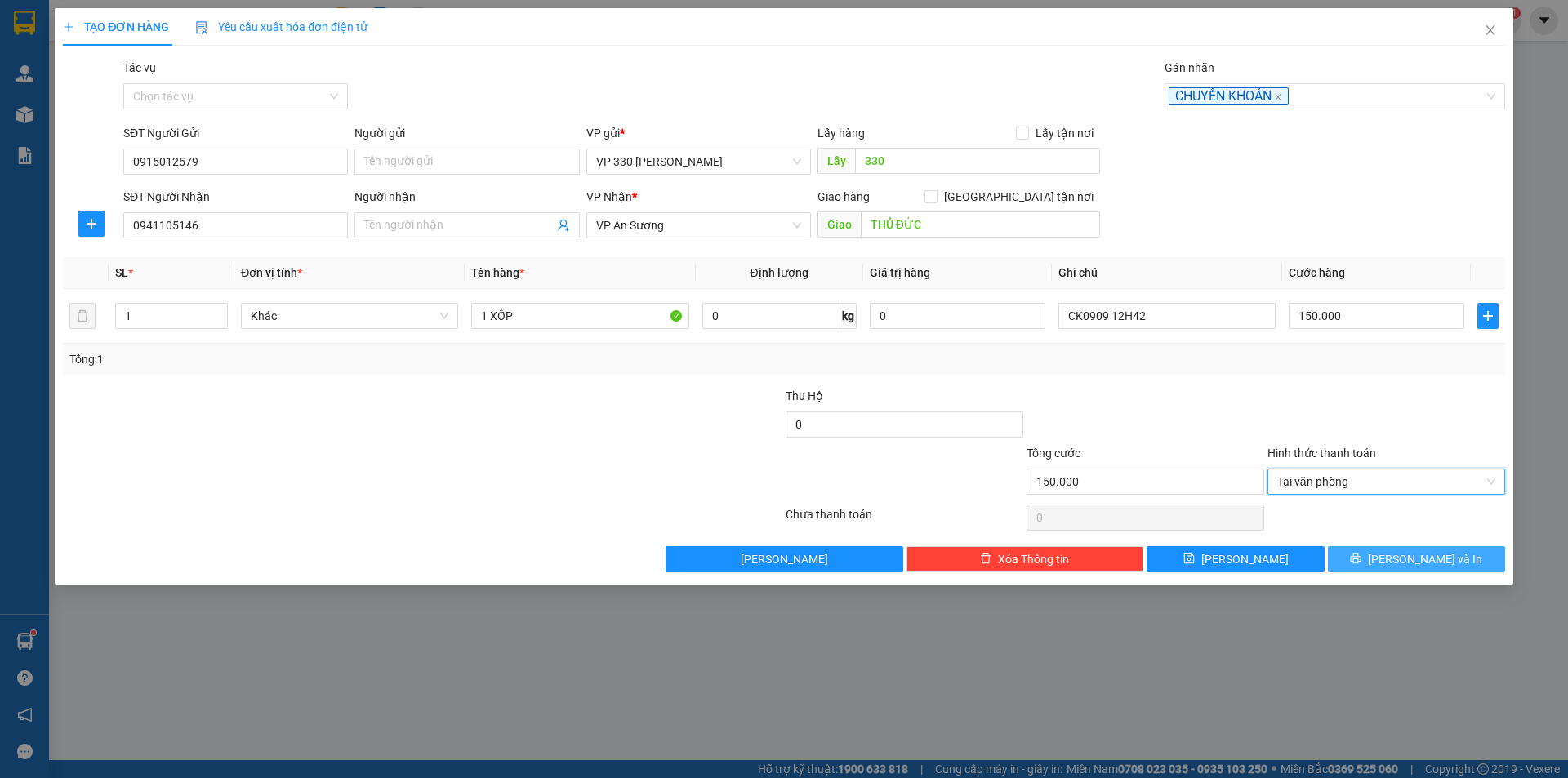
click at [1362, 557] on button "[PERSON_NAME] và In" at bounding box center [1416, 559] width 177 height 26
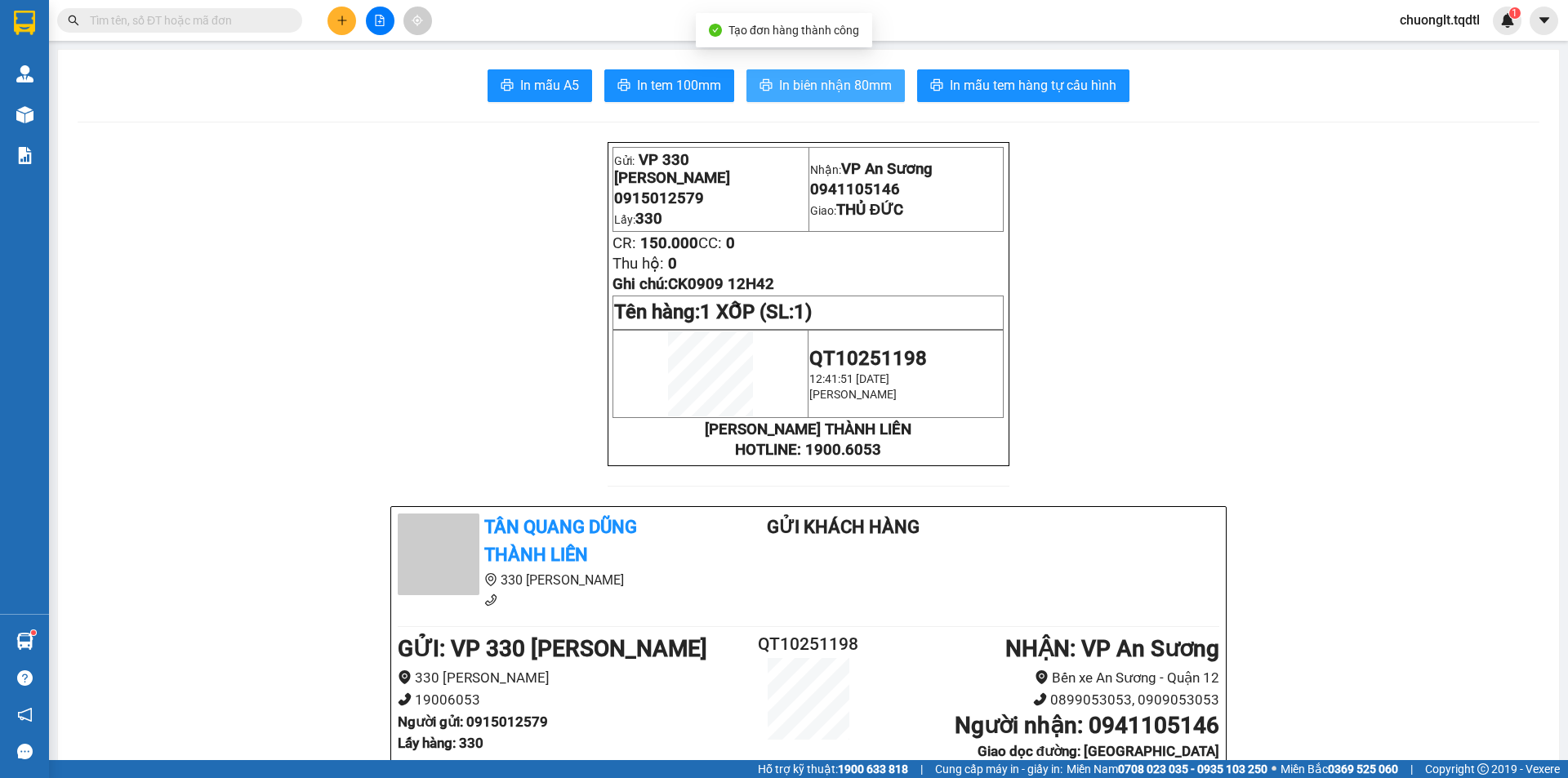
click at [799, 89] on span "In biên nhận 80mm" at bounding box center [835, 85] width 112 height 21
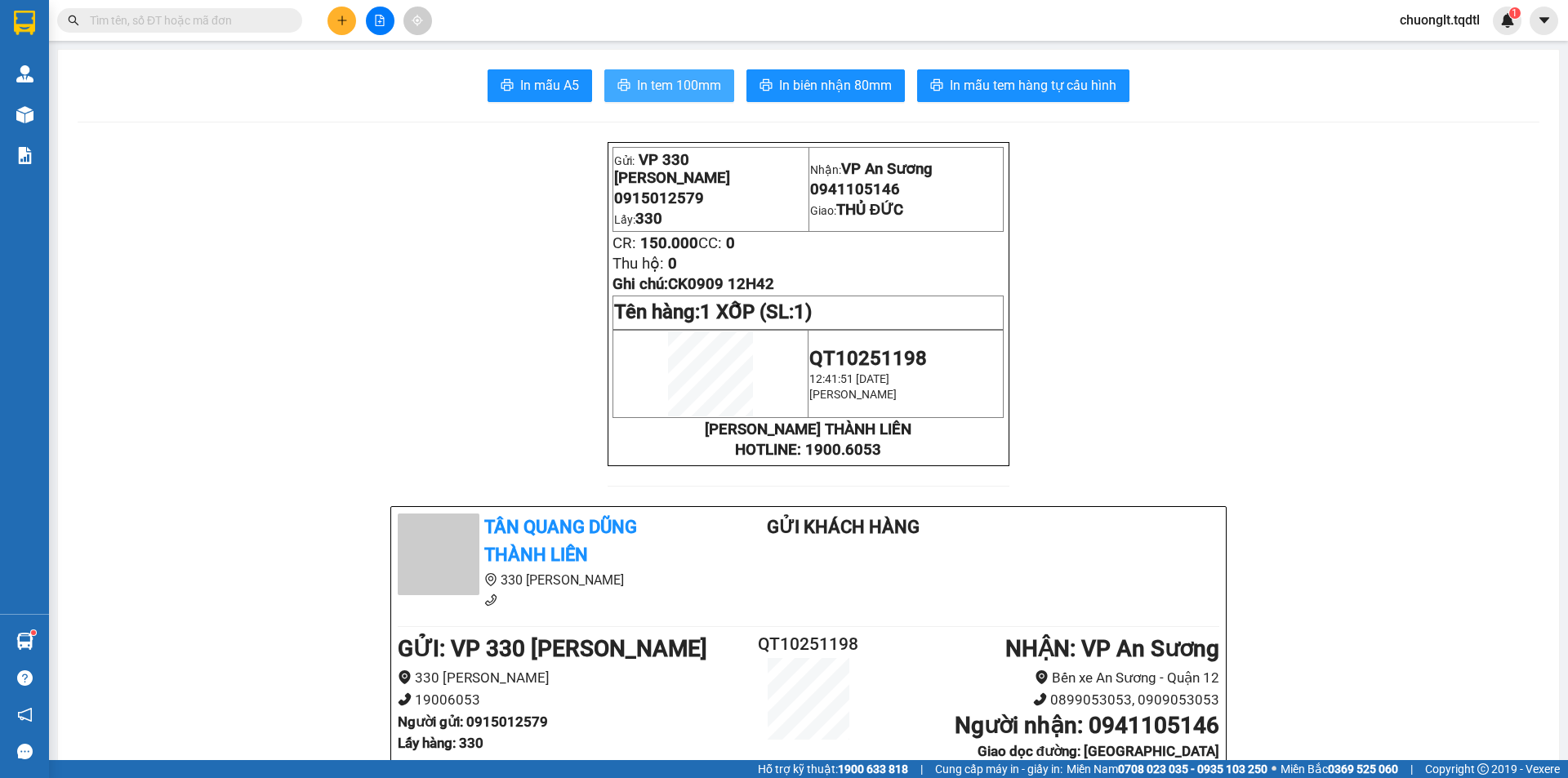
click at [676, 77] on span "In tem 100mm" at bounding box center [678, 85] width 84 height 21
click at [334, 18] on button at bounding box center [342, 21] width 29 height 29
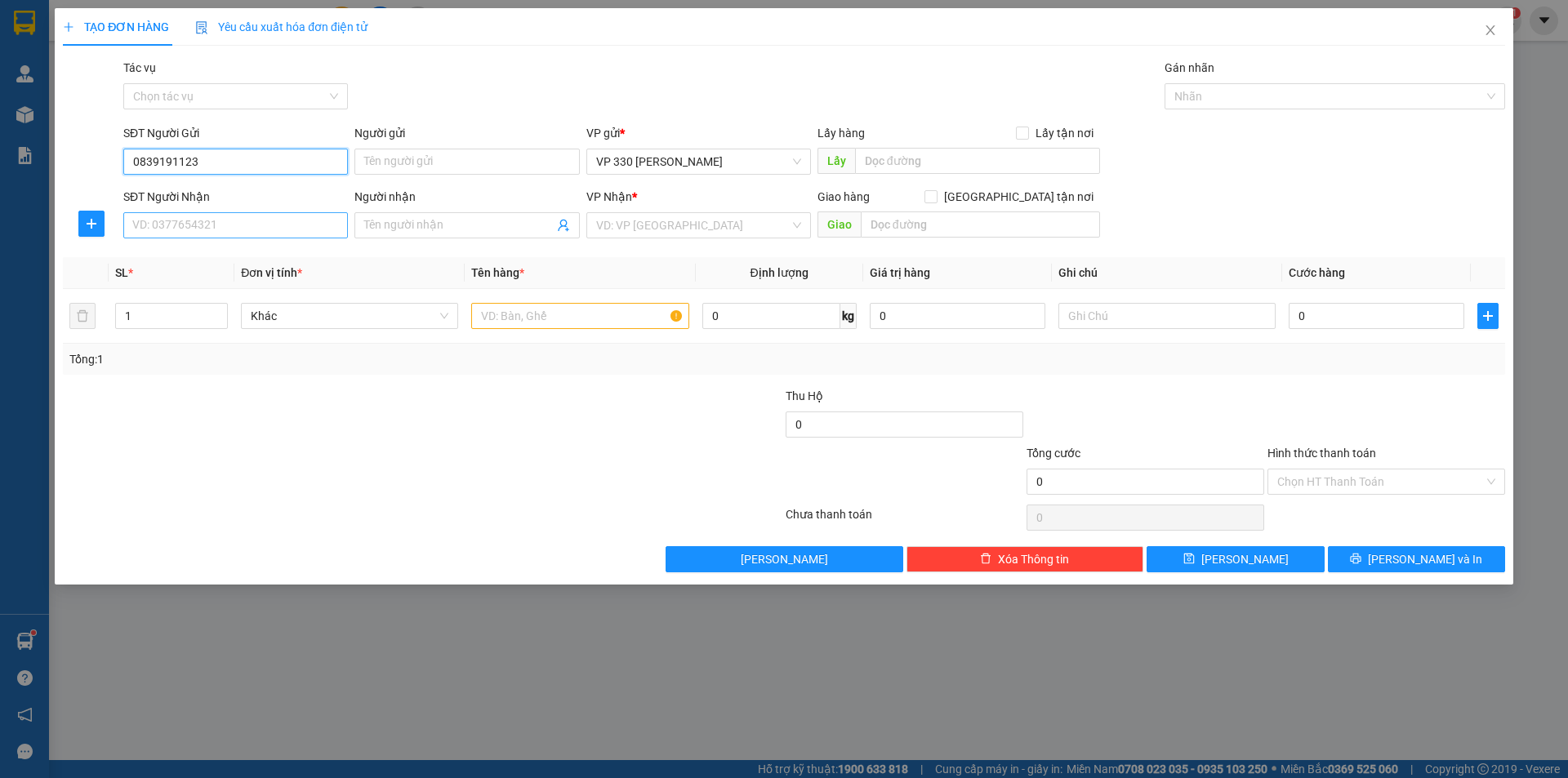
type input "0839191123"
click at [227, 222] on input "SĐT Người Nhận" at bounding box center [236, 225] width 225 height 26
click at [175, 256] on div "0848552159" at bounding box center [236, 258] width 205 height 18
type input "0848552159"
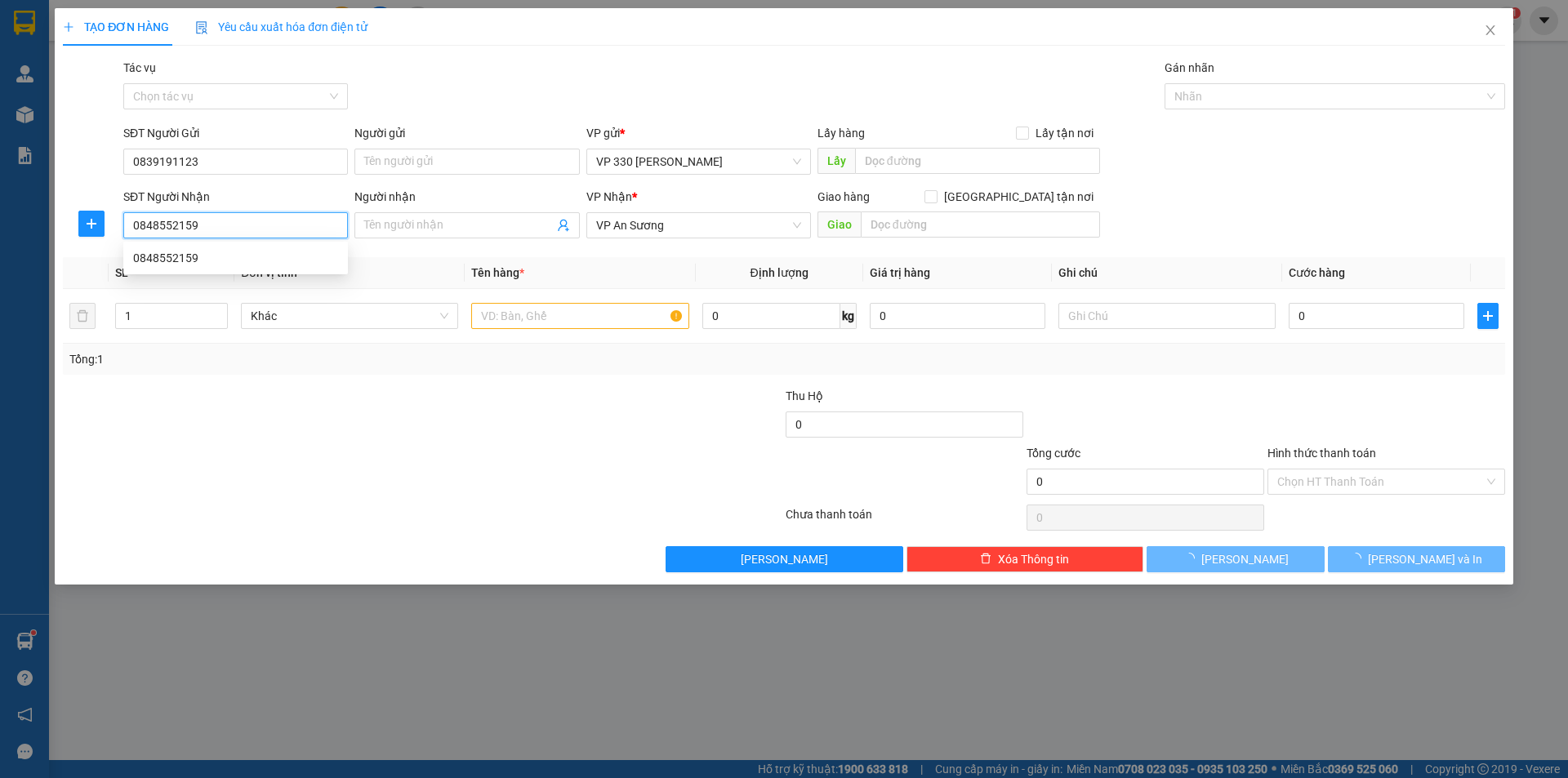
type input "150.000"
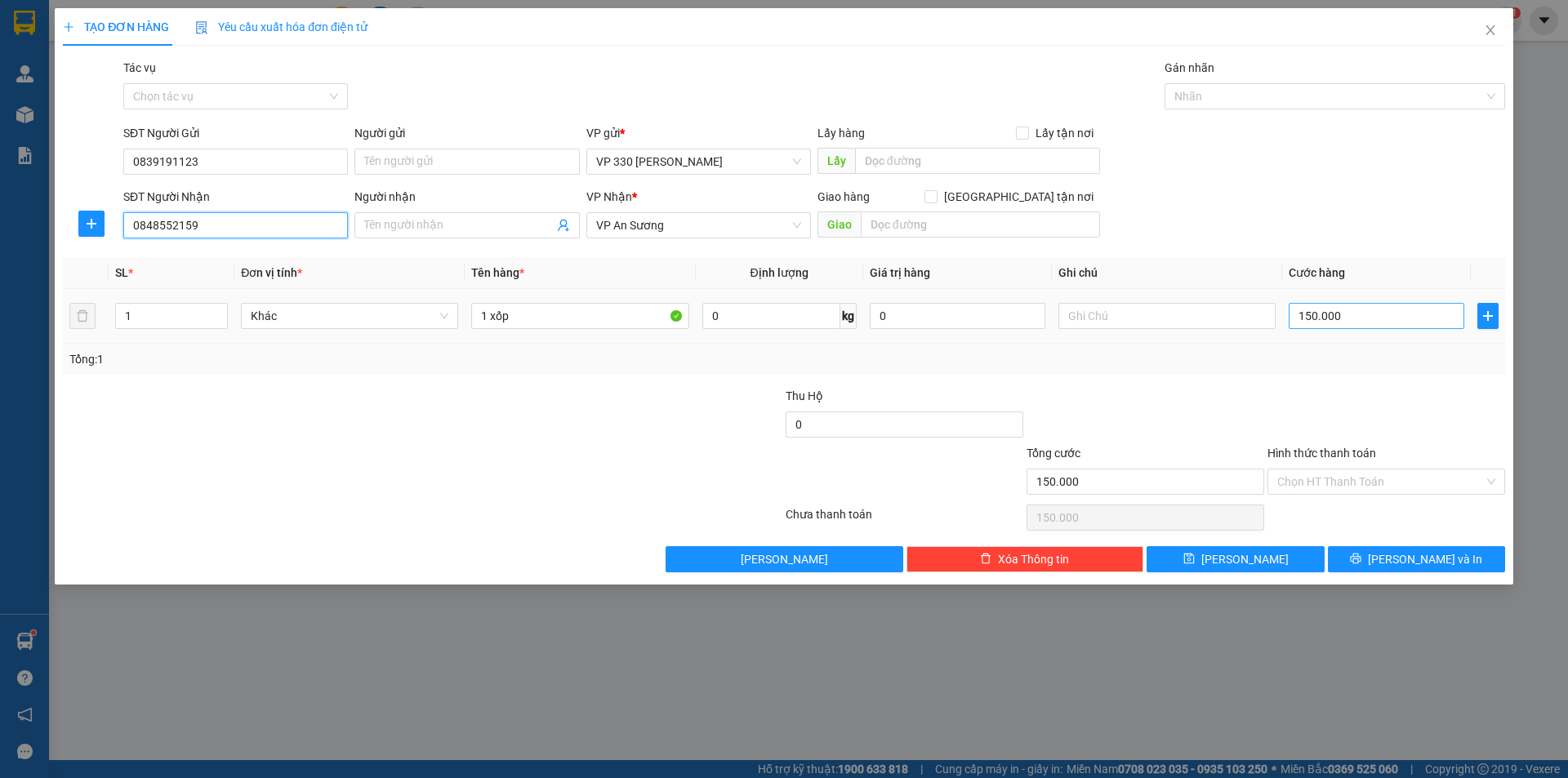
type input "0848552159"
click at [1358, 321] on input "150.000" at bounding box center [1375, 316] width 175 height 26
type input "2"
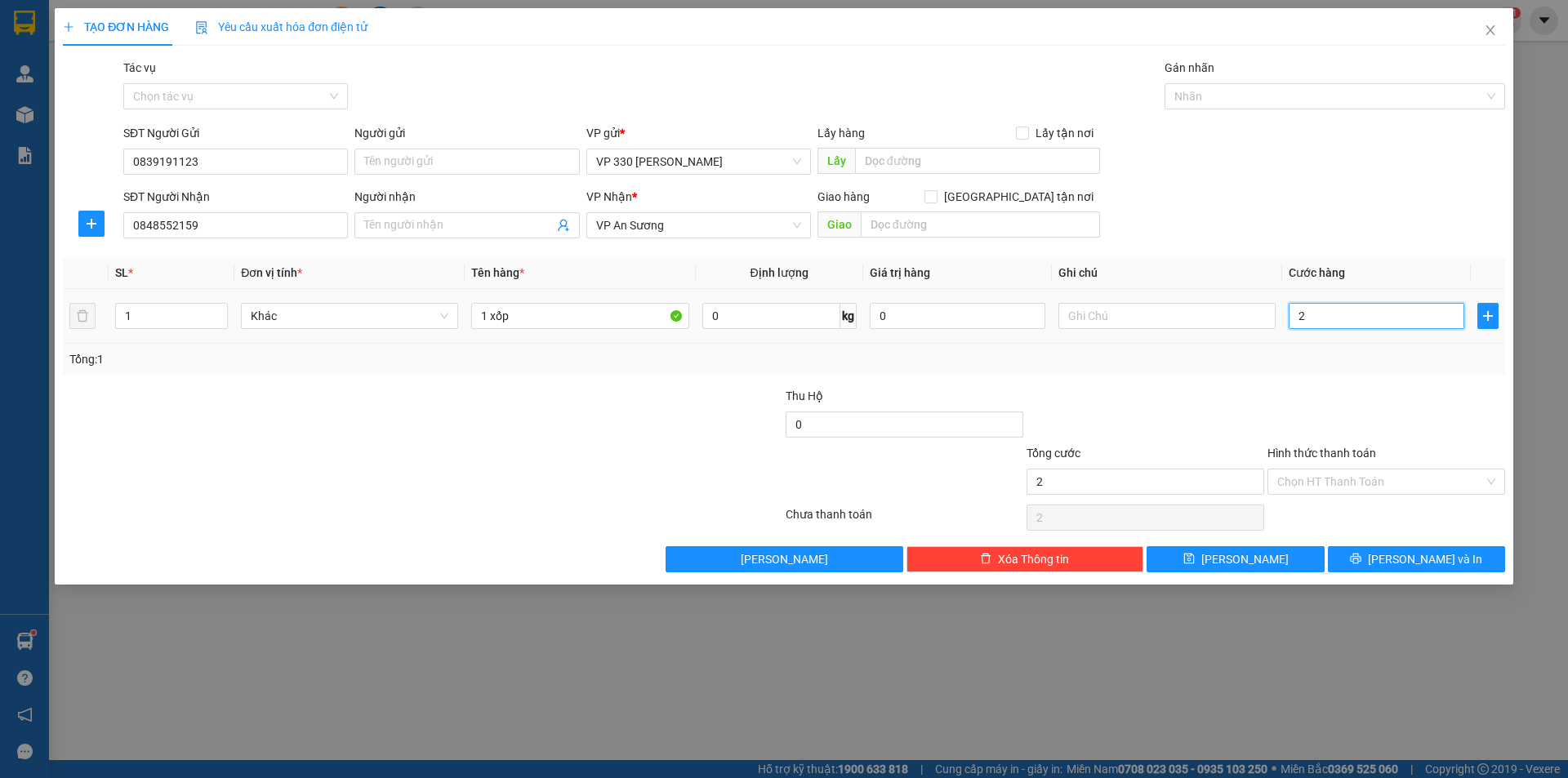
type input "25"
type input "250"
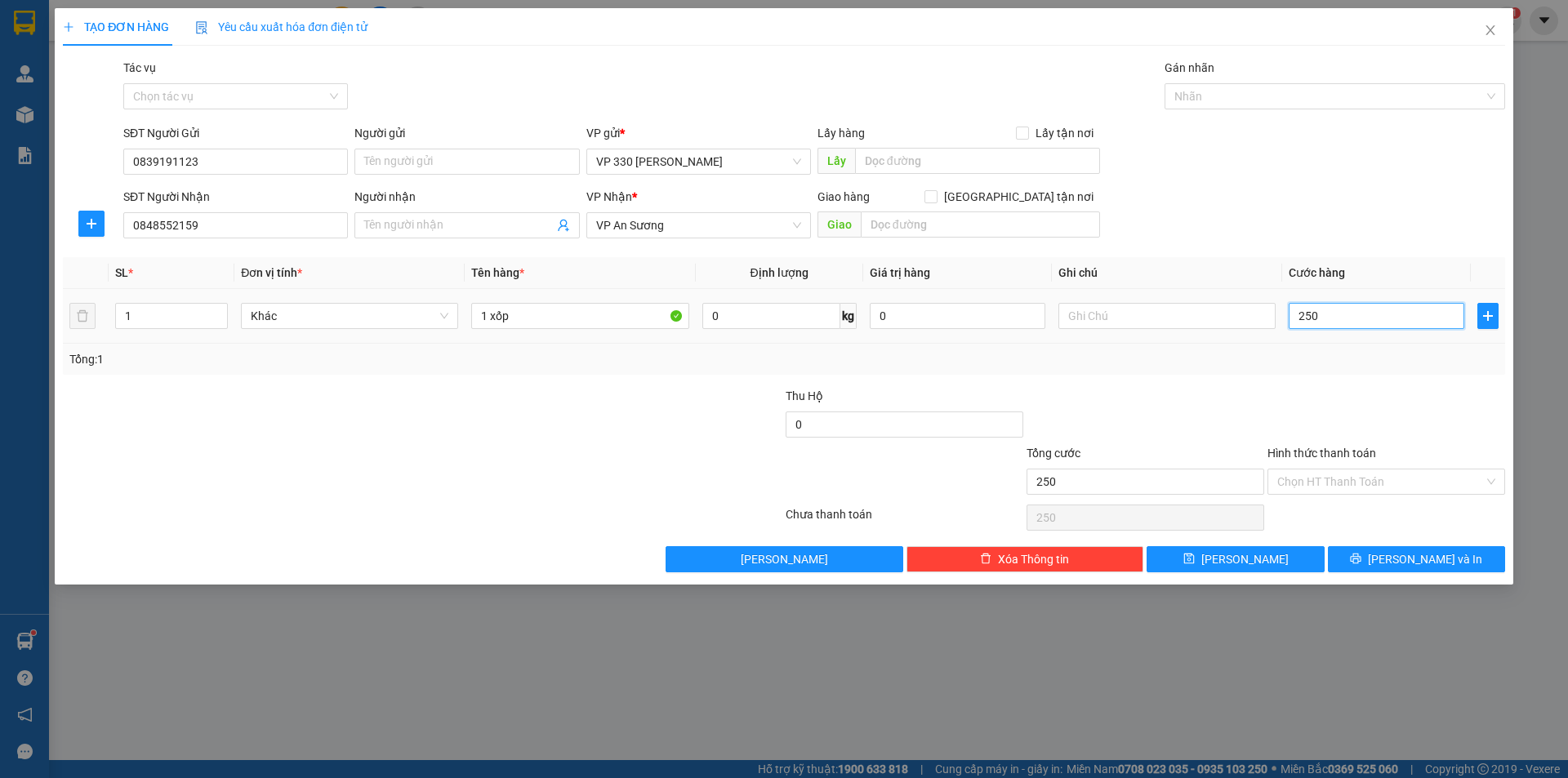
type input "2.500"
type input "25.000"
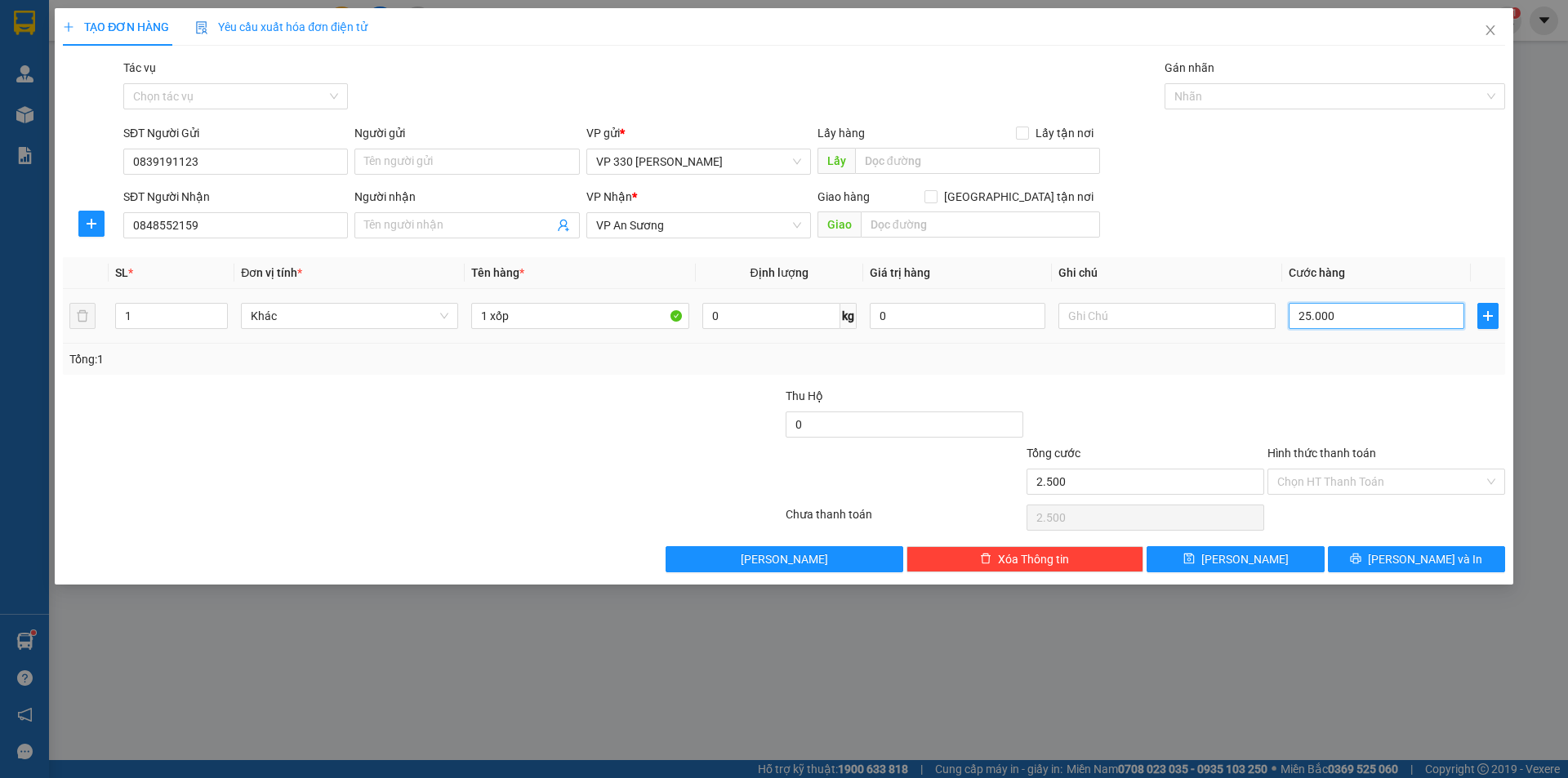
type input "25.000"
type input "250.000"
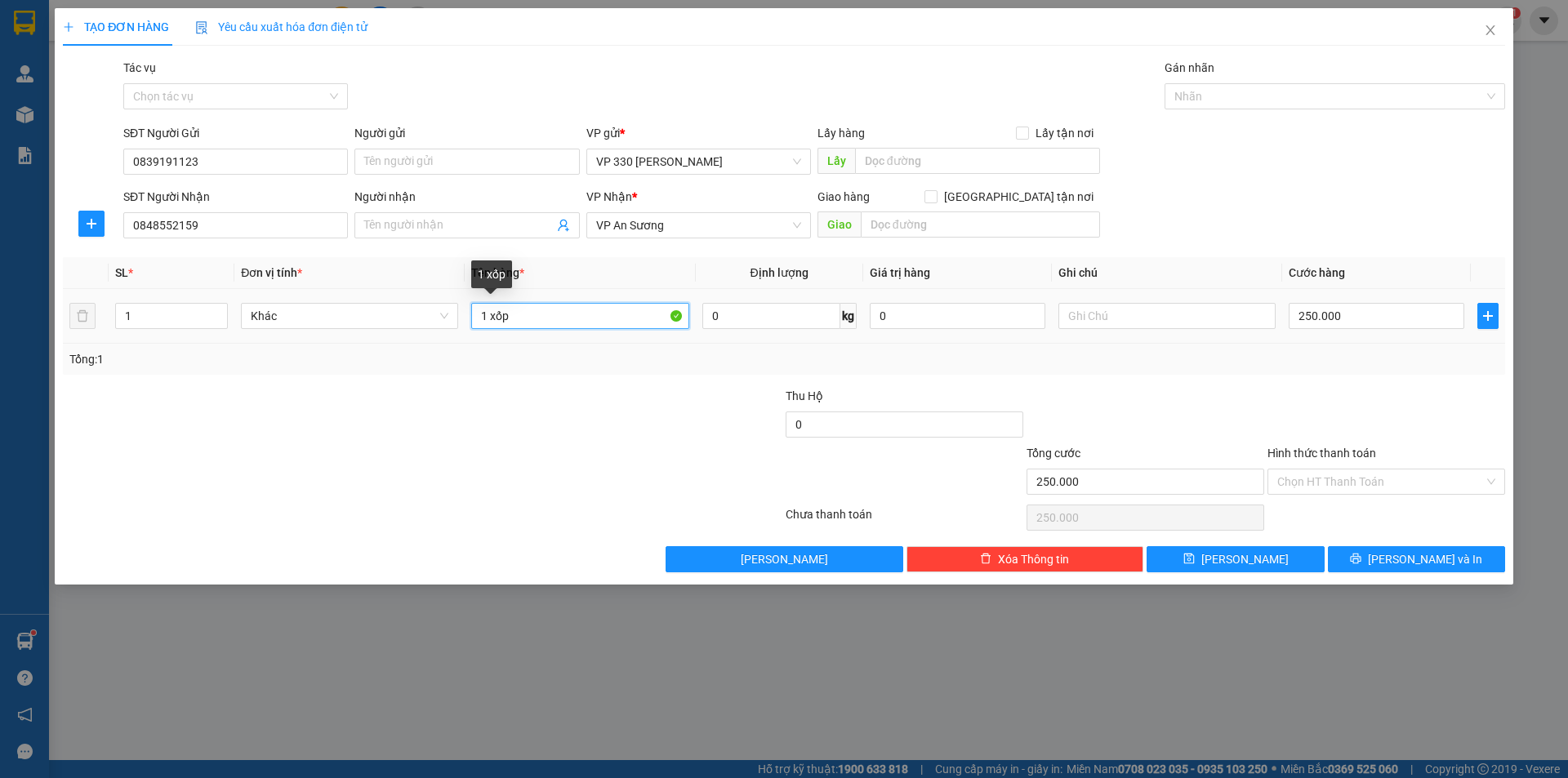
click at [543, 317] on input "1 xốp" at bounding box center [579, 316] width 217 height 26
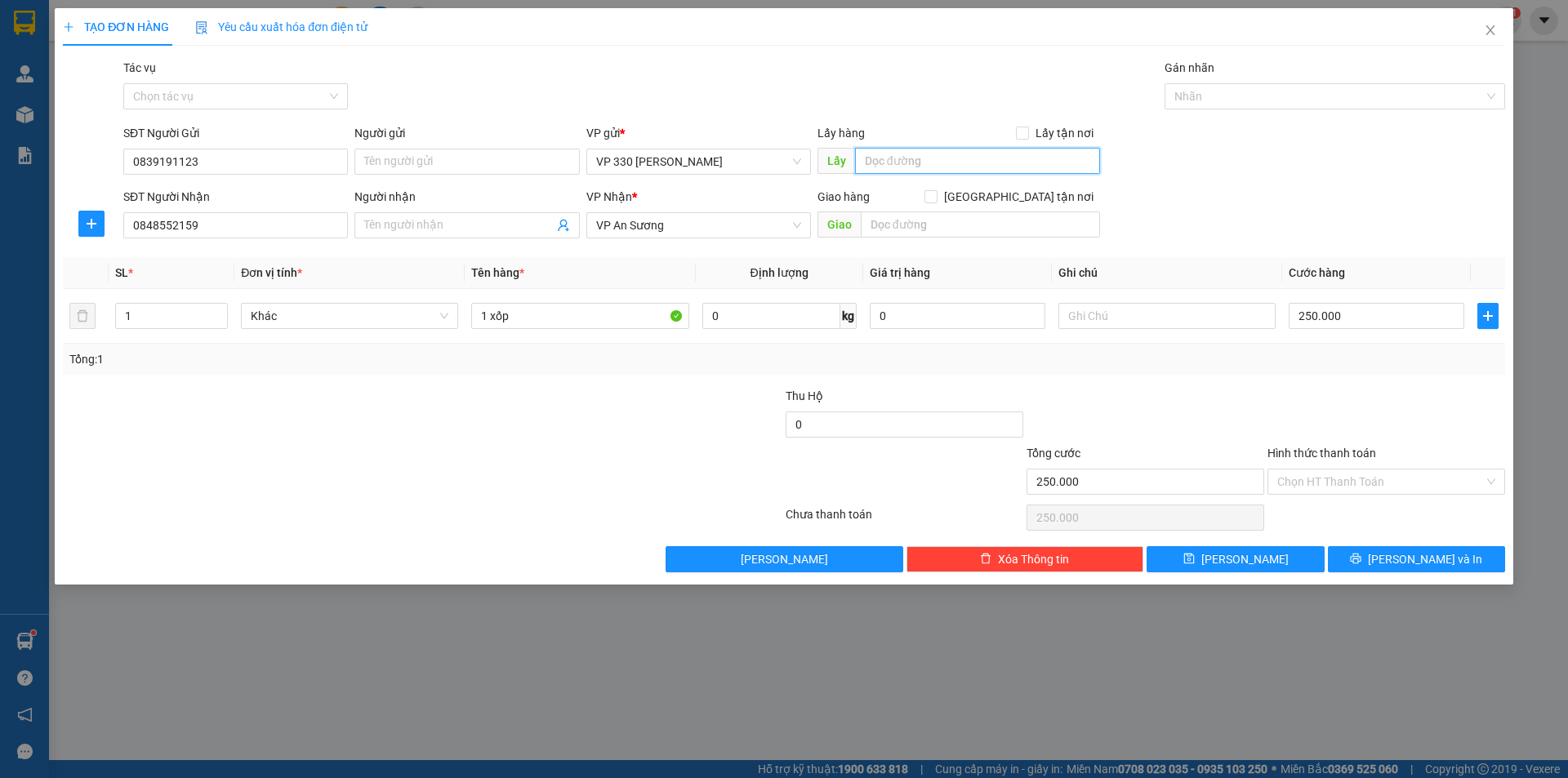
click at [926, 164] on input "text" at bounding box center [977, 160] width 245 height 26
type input "330"
click at [1366, 485] on input "Hình thức thanh toán" at bounding box center [1381, 481] width 207 height 24
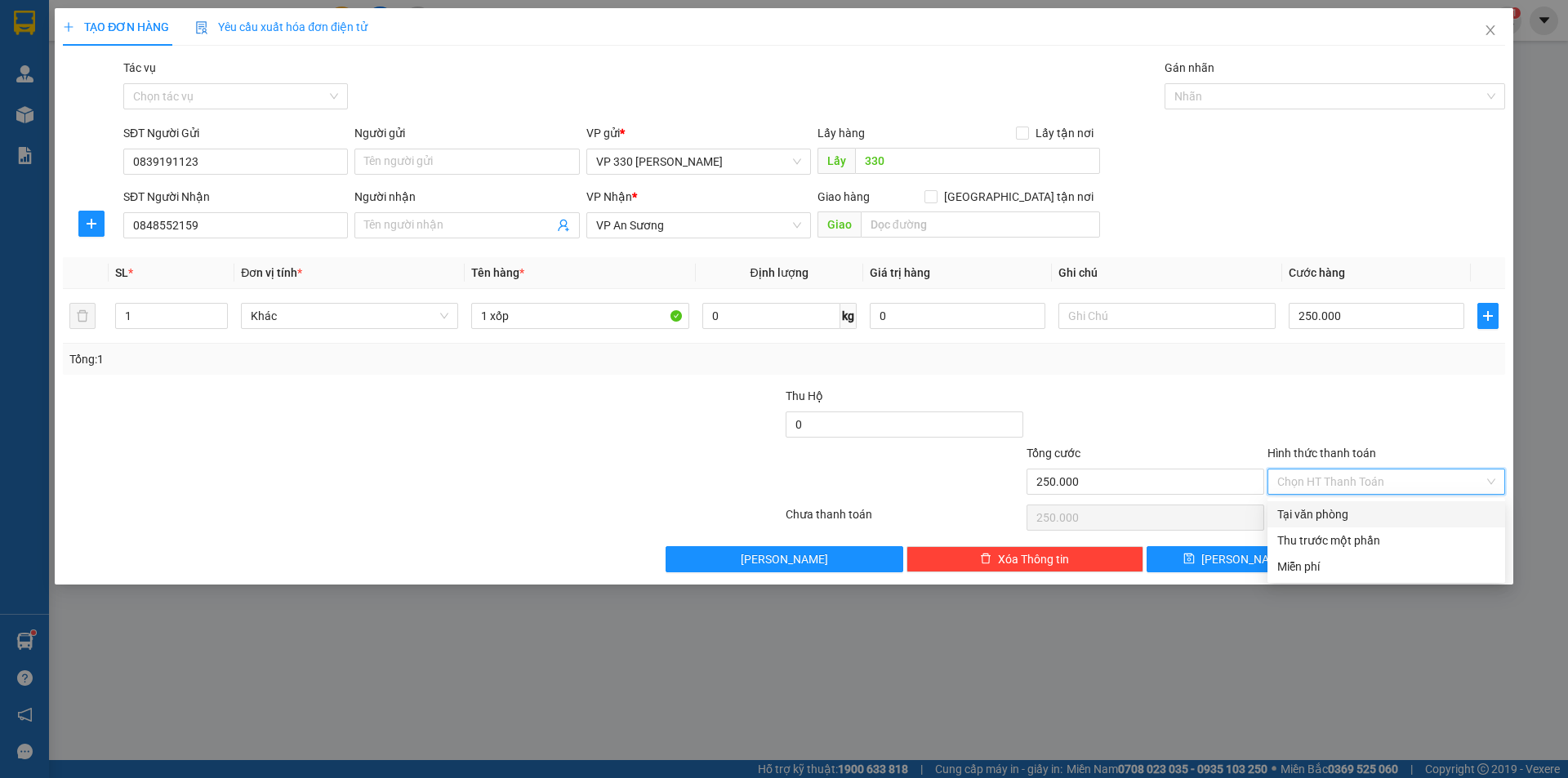
click at [1348, 516] on div "Tại văn phòng" at bounding box center [1386, 514] width 218 height 18
type input "0"
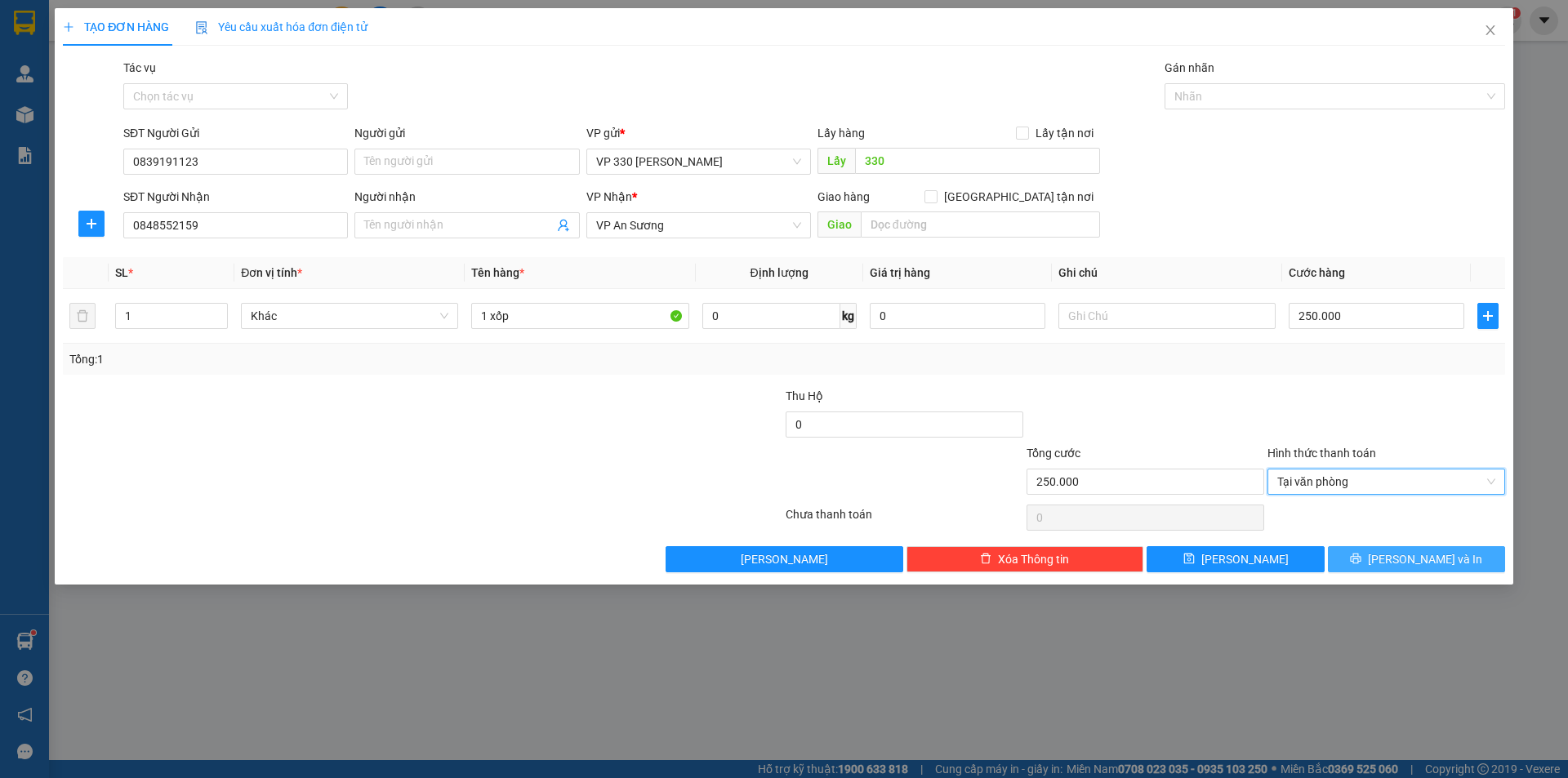
click at [1411, 571] on div "TẠO ĐƠN HÀNG Yêu cầu xuất hóa đơn điện tử Transit Pickup Surcharge Ids Transit …" at bounding box center [784, 296] width 1458 height 577
click at [1411, 559] on span "[PERSON_NAME] và In" at bounding box center [1424, 559] width 114 height 18
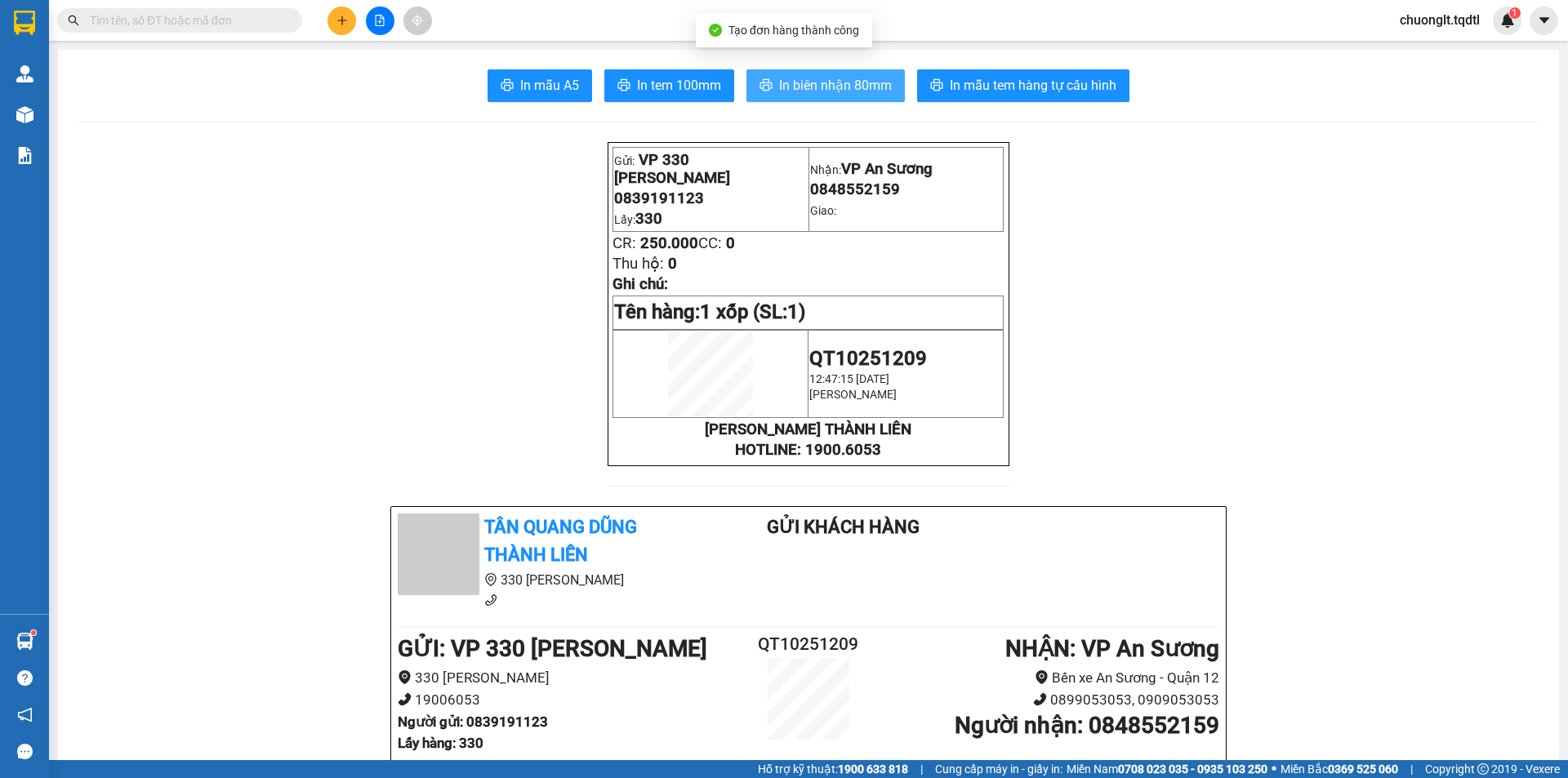
click at [811, 85] on span "In biên nhận 80mm" at bounding box center [835, 85] width 112 height 21
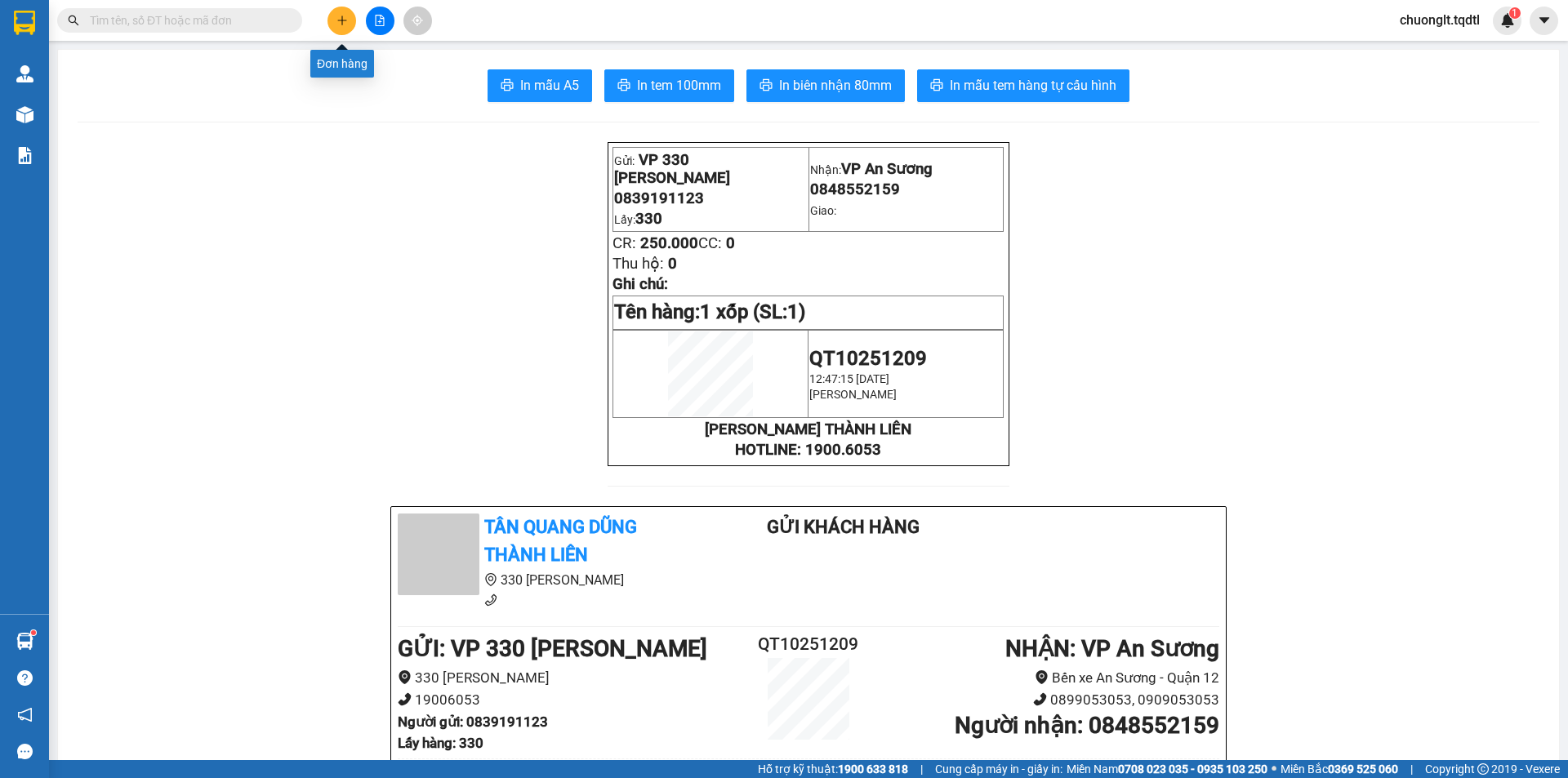
click at [336, 20] on icon "plus" at bounding box center [342, 20] width 12 height 12
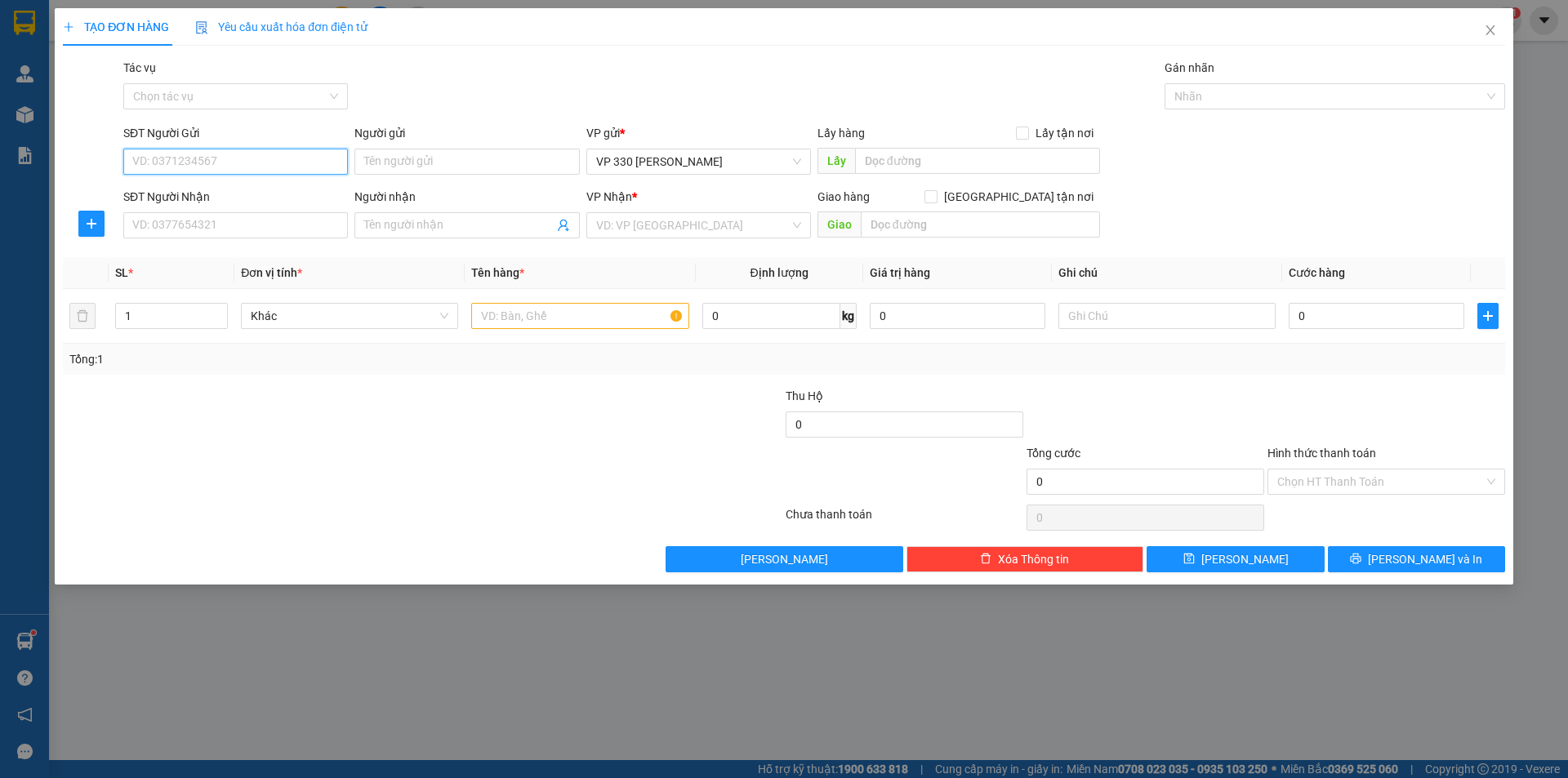
click at [199, 162] on input "SĐT Người Gửi" at bounding box center [236, 161] width 225 height 26
click at [152, 178] on div "0919107225 0919107225" at bounding box center [236, 194] width 225 height 32
click at [208, 170] on input "0919107" at bounding box center [236, 161] width 225 height 26
click at [202, 184] on div "0919107225" at bounding box center [236, 194] width 225 height 26
type input "0919107225"
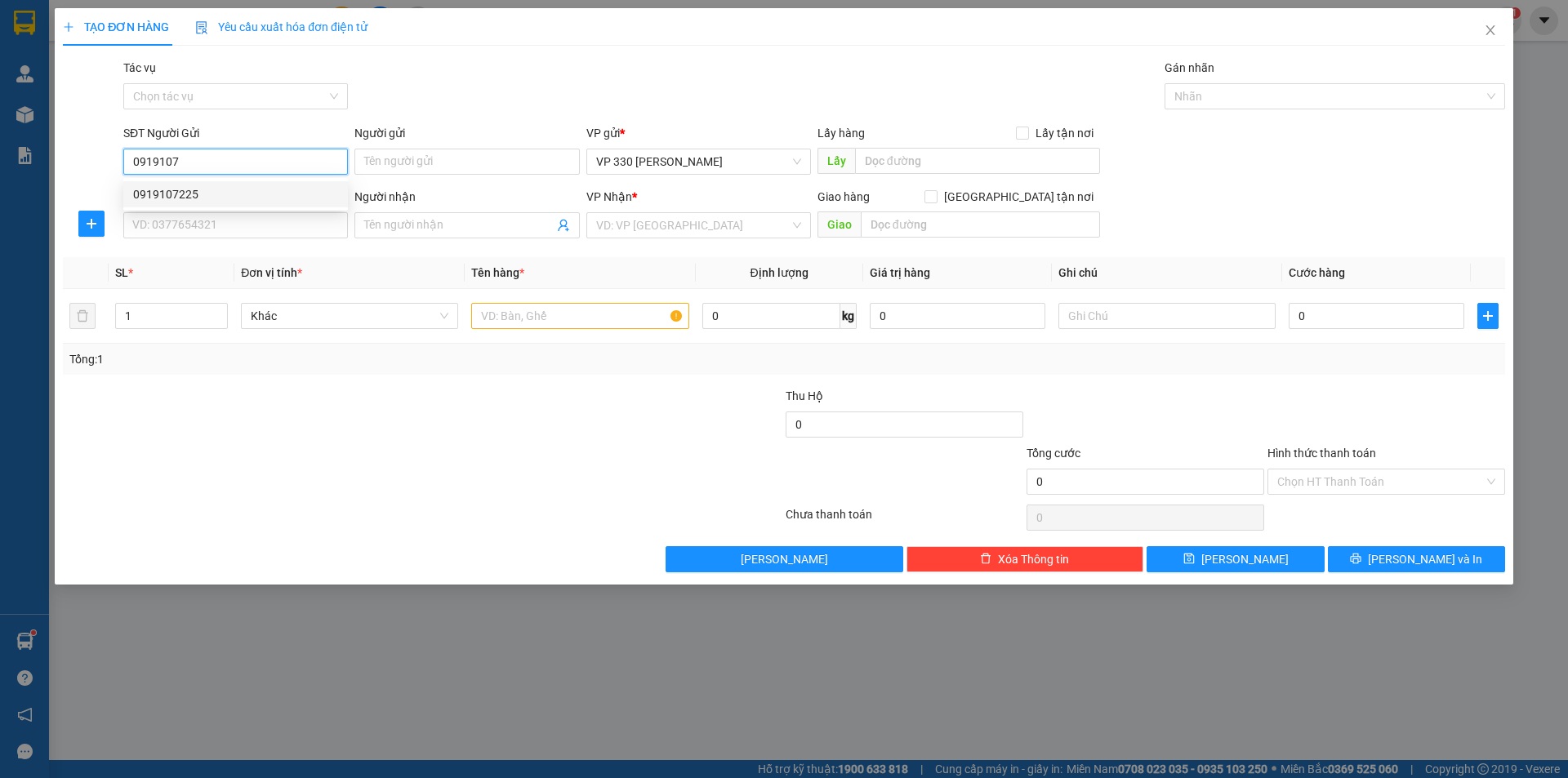
type input "330"
type input "0963452077"
type input "150.000"
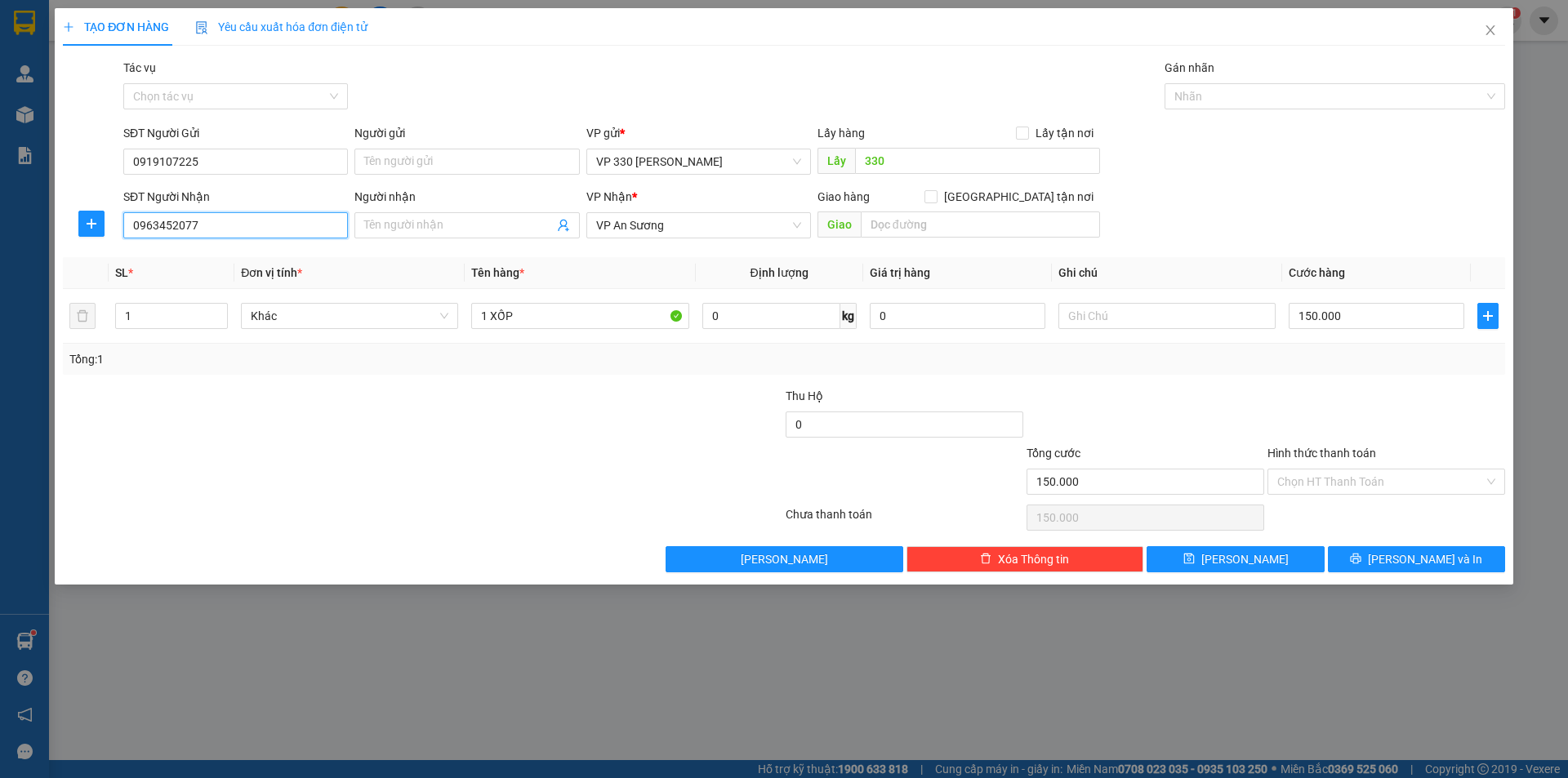
click at [239, 234] on input "0963452077" at bounding box center [236, 225] width 225 height 26
click at [937, 229] on input "text" at bounding box center [981, 224] width 239 height 26
type input "CV LINH XUÂN"
click at [1420, 475] on input "Hình thức thanh toán" at bounding box center [1381, 481] width 207 height 24
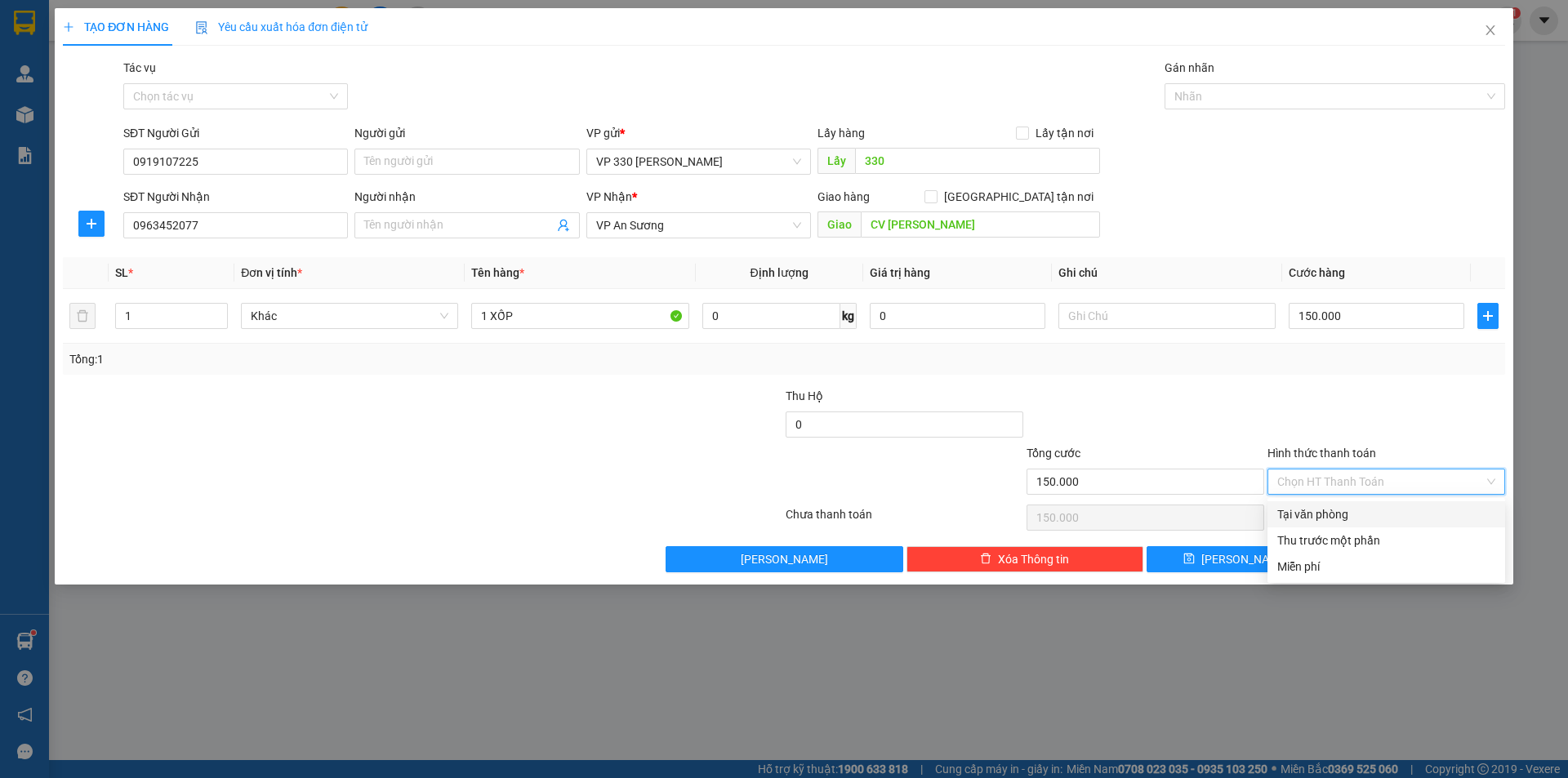
click at [1354, 514] on div "Tại văn phòng" at bounding box center [1386, 514] width 218 height 18
type input "0"
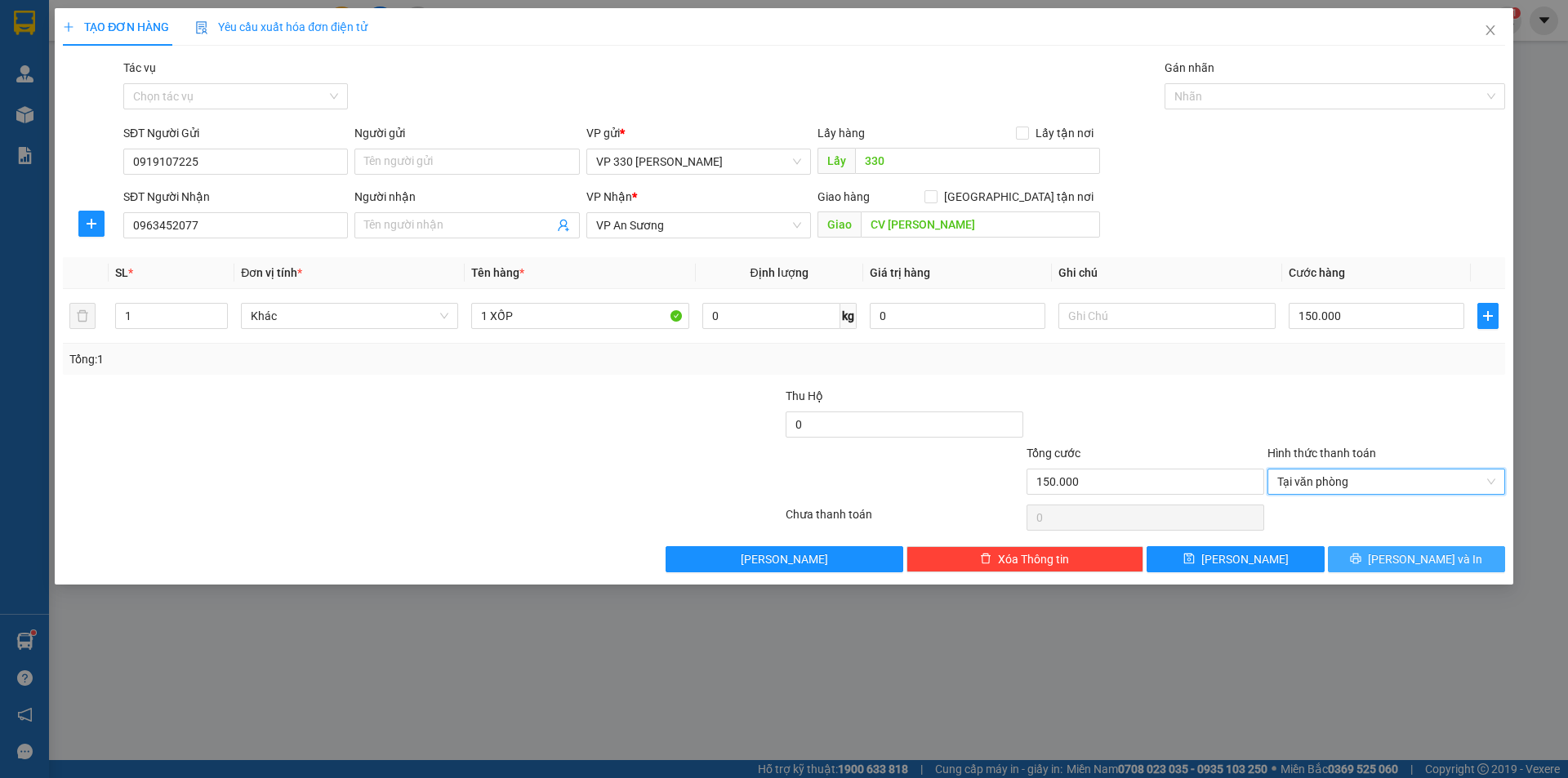
click at [1371, 562] on button "[PERSON_NAME] và In" at bounding box center [1416, 559] width 177 height 26
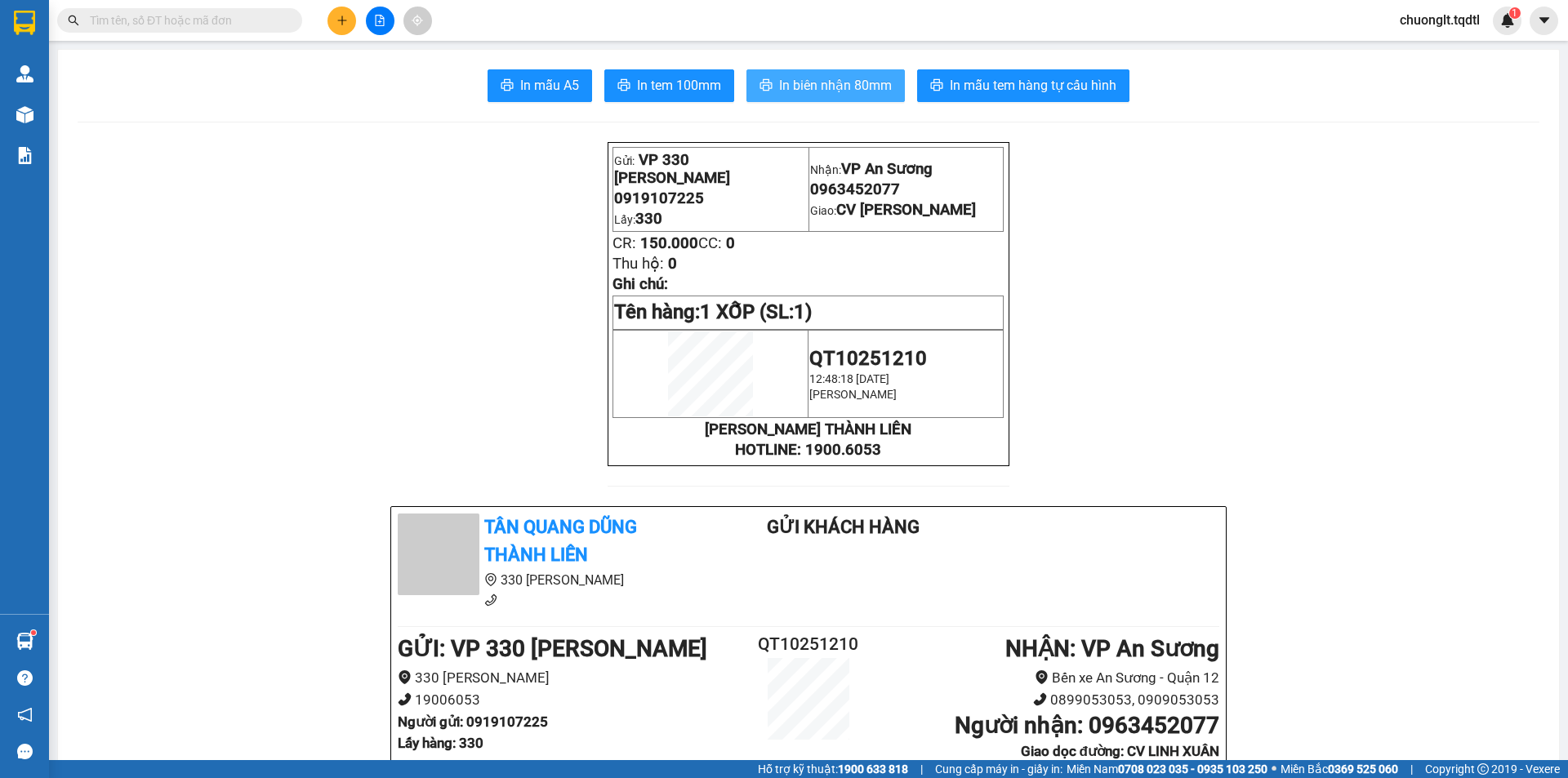
click at [860, 85] on span "In biên nhận 80mm" at bounding box center [835, 85] width 112 height 21
click at [676, 74] on button "In tem 100mm" at bounding box center [669, 85] width 130 height 32
click at [341, 23] on icon "plus" at bounding box center [342, 20] width 12 height 12
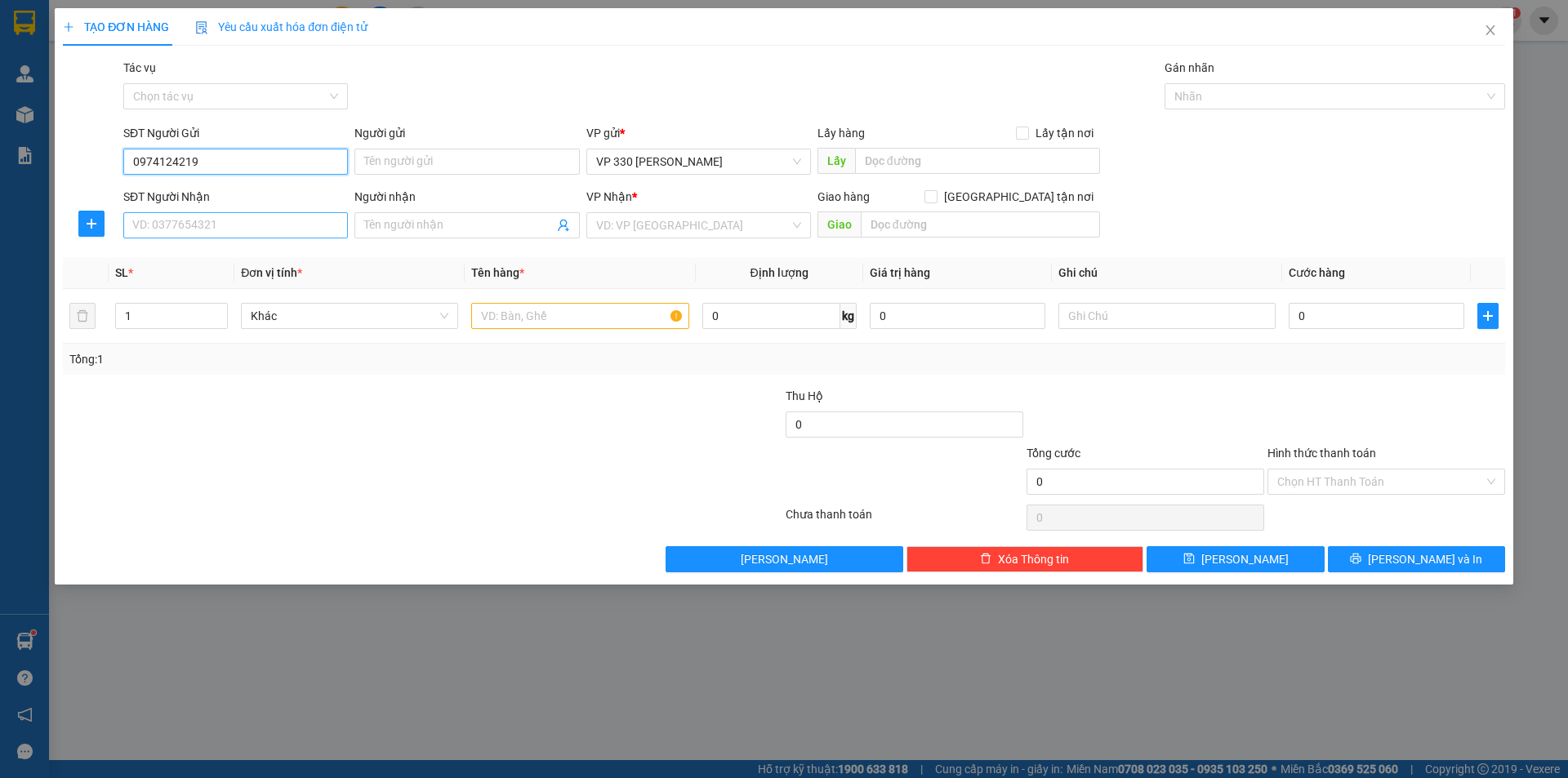
type input "0974124219"
click at [221, 228] on input "SĐT Người Nhận" at bounding box center [236, 225] width 225 height 26
type input "0868676868"
click at [990, 164] on input "text" at bounding box center [977, 160] width 245 height 26
type input "330"
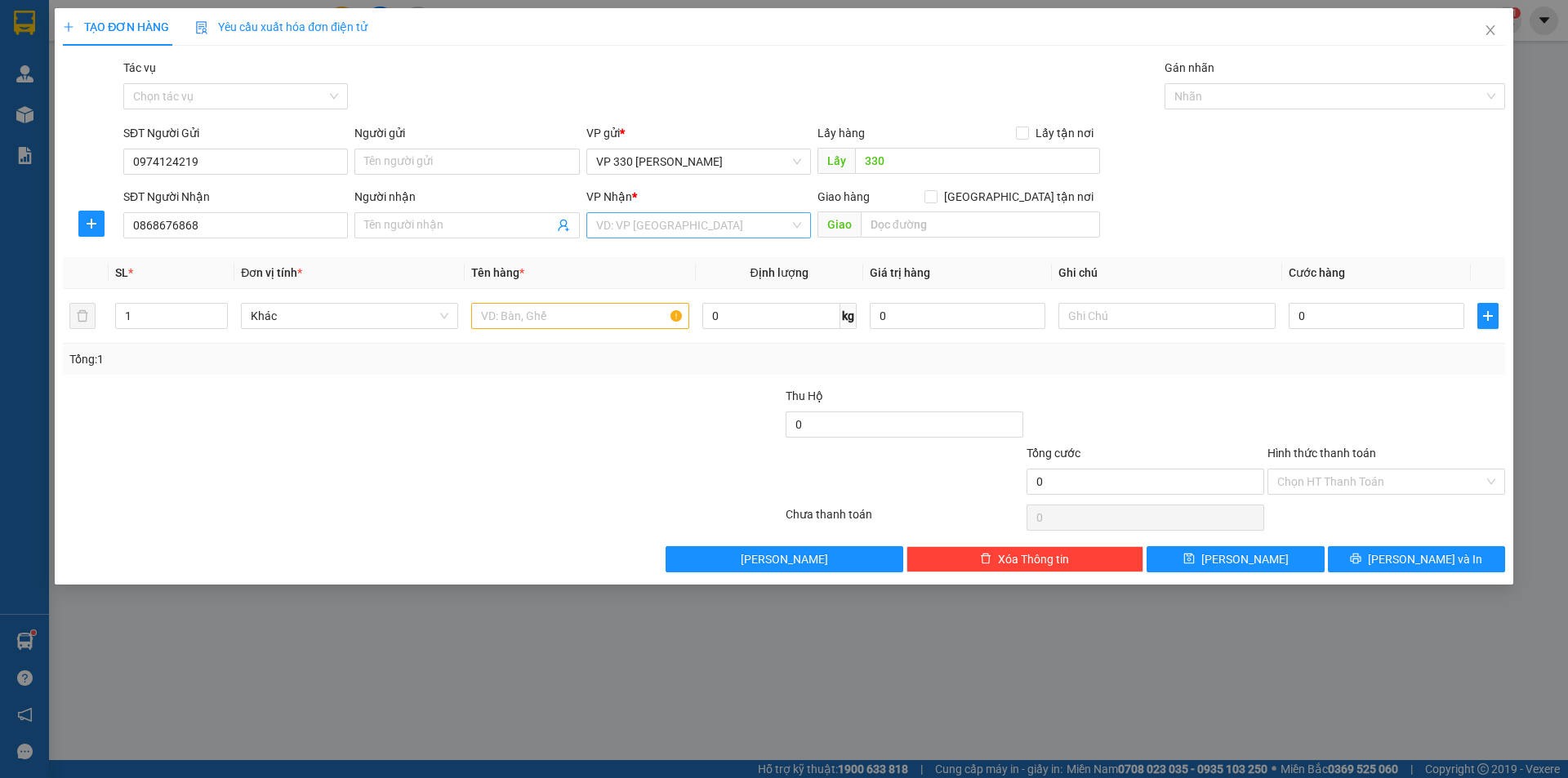
click at [717, 227] on input "search" at bounding box center [693, 225] width 193 height 24
click at [707, 615] on div "Phan Thiết" at bounding box center [699, 624] width 205 height 18
click at [1366, 325] on input "0" at bounding box center [1375, 316] width 175 height 26
type input "1"
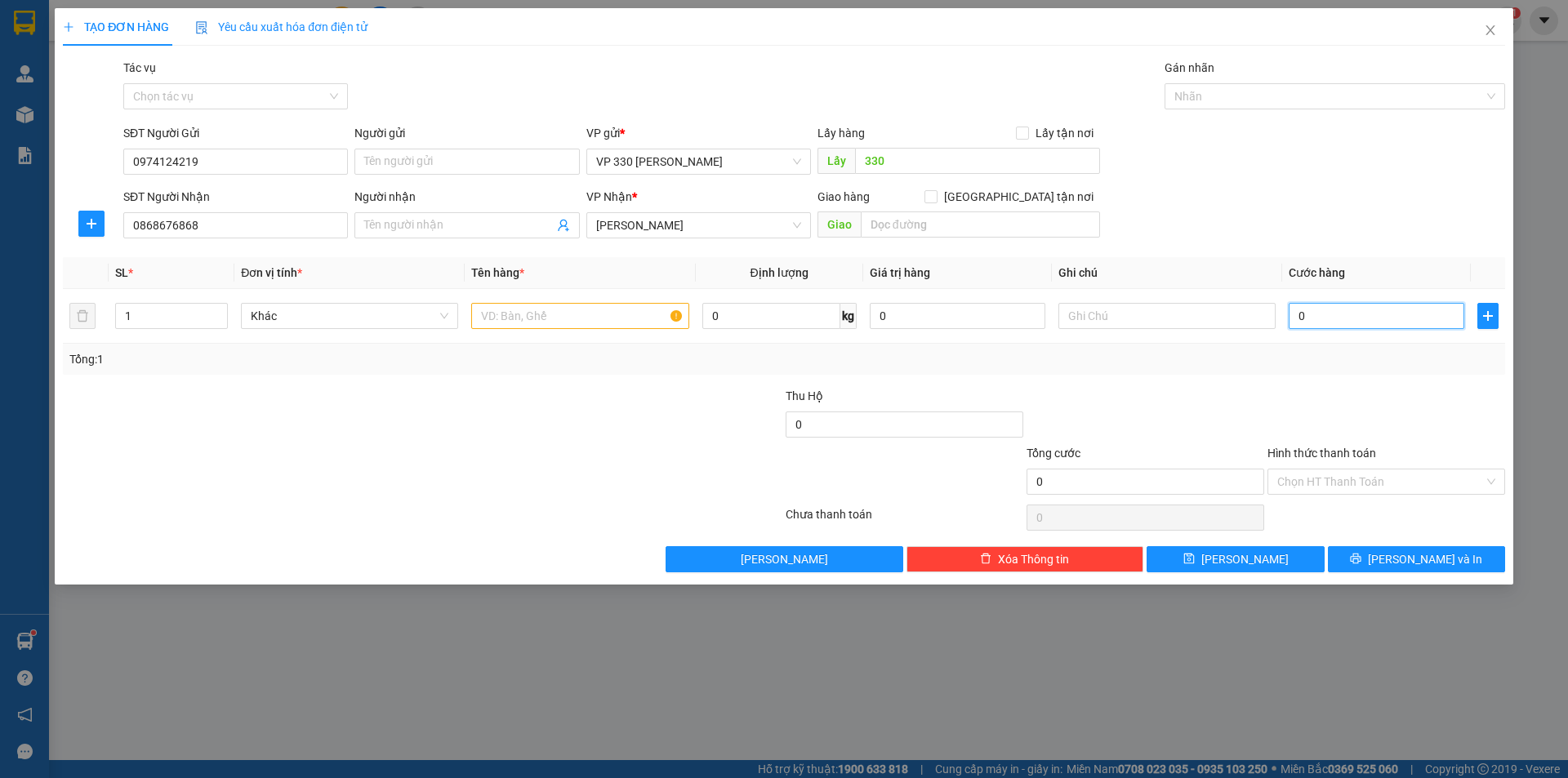
type input "1"
type input "10"
type input "100"
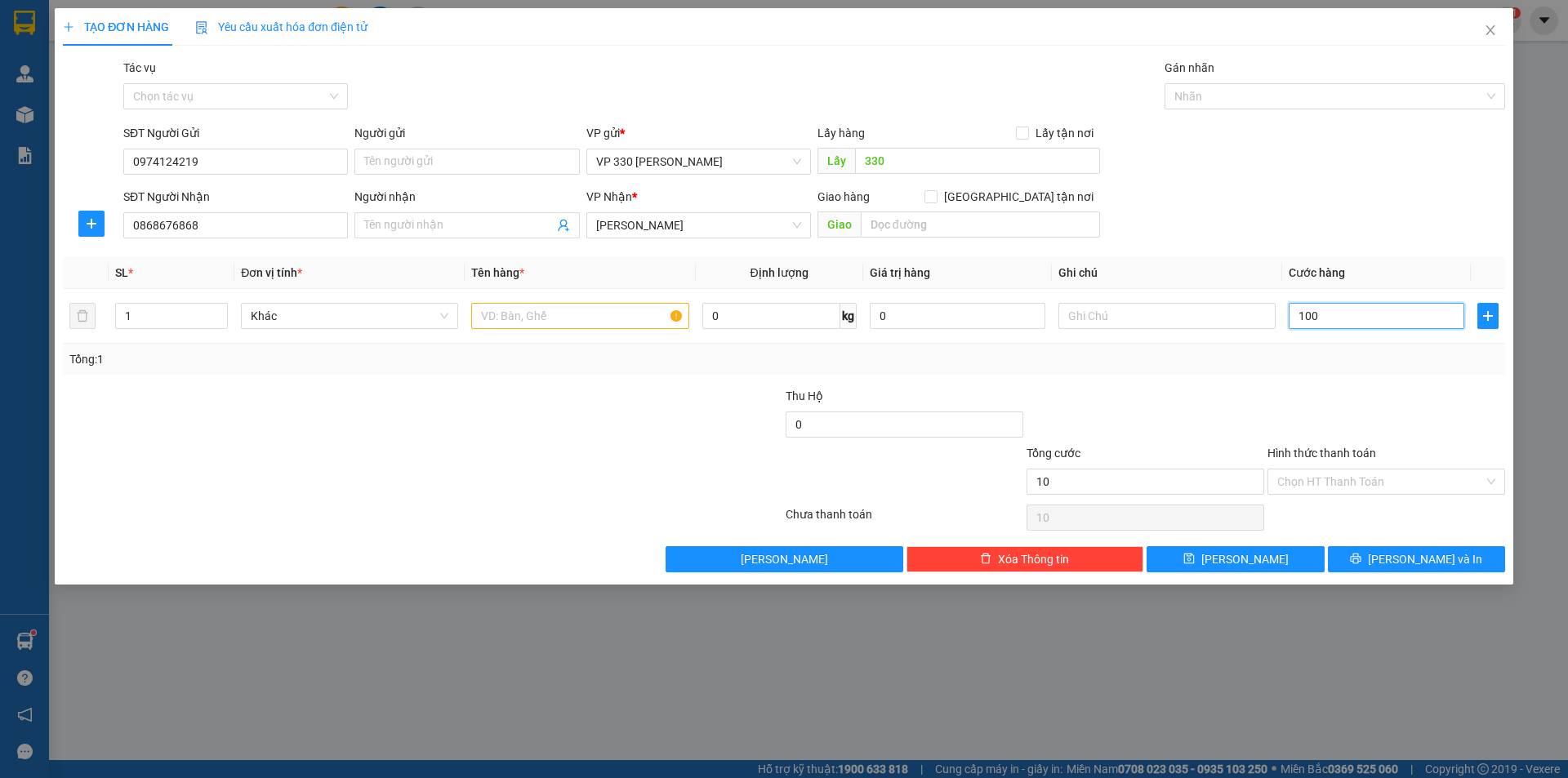
type input "100"
type input "1.000"
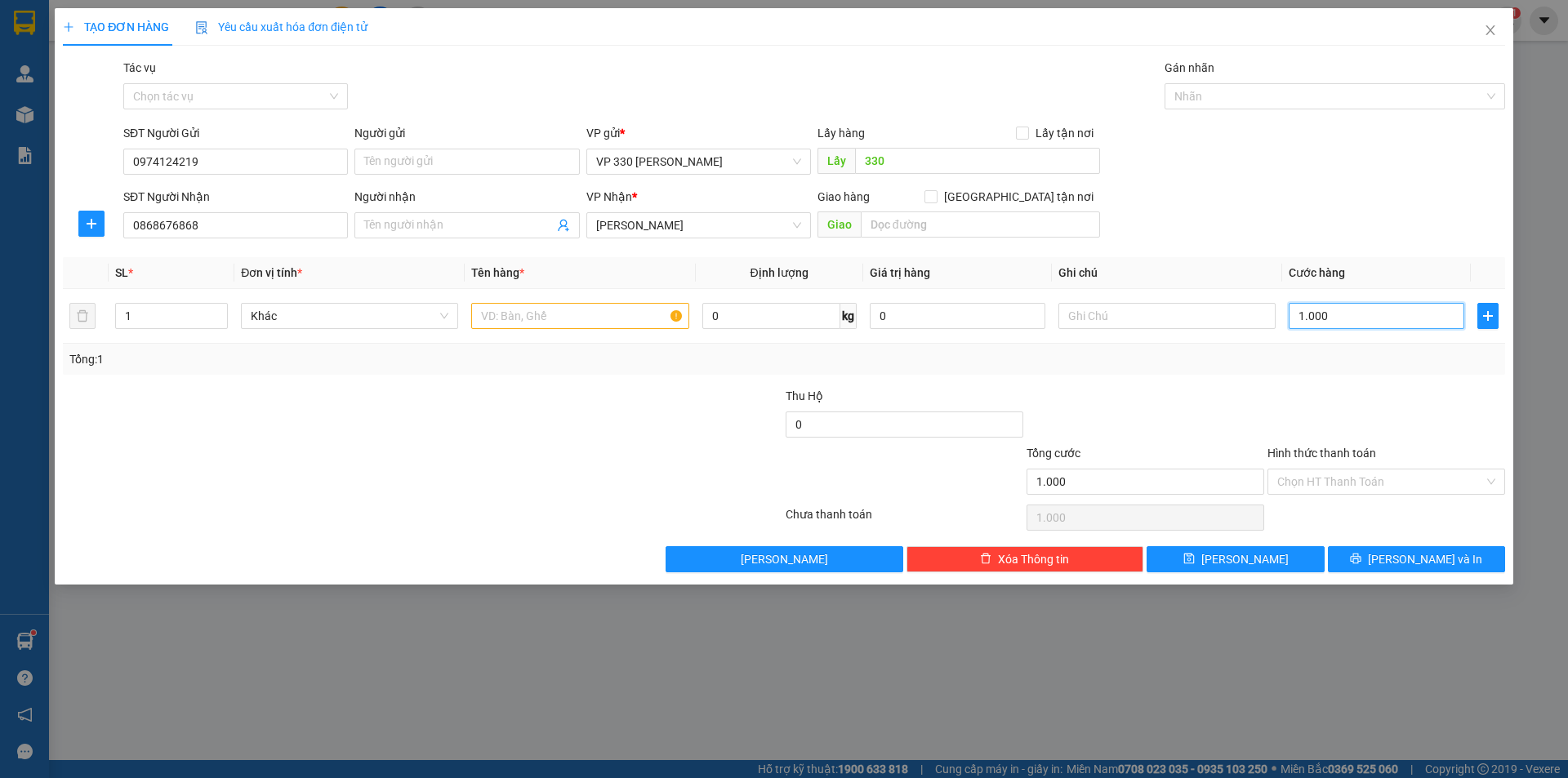
type input "10.000"
type input "100.000"
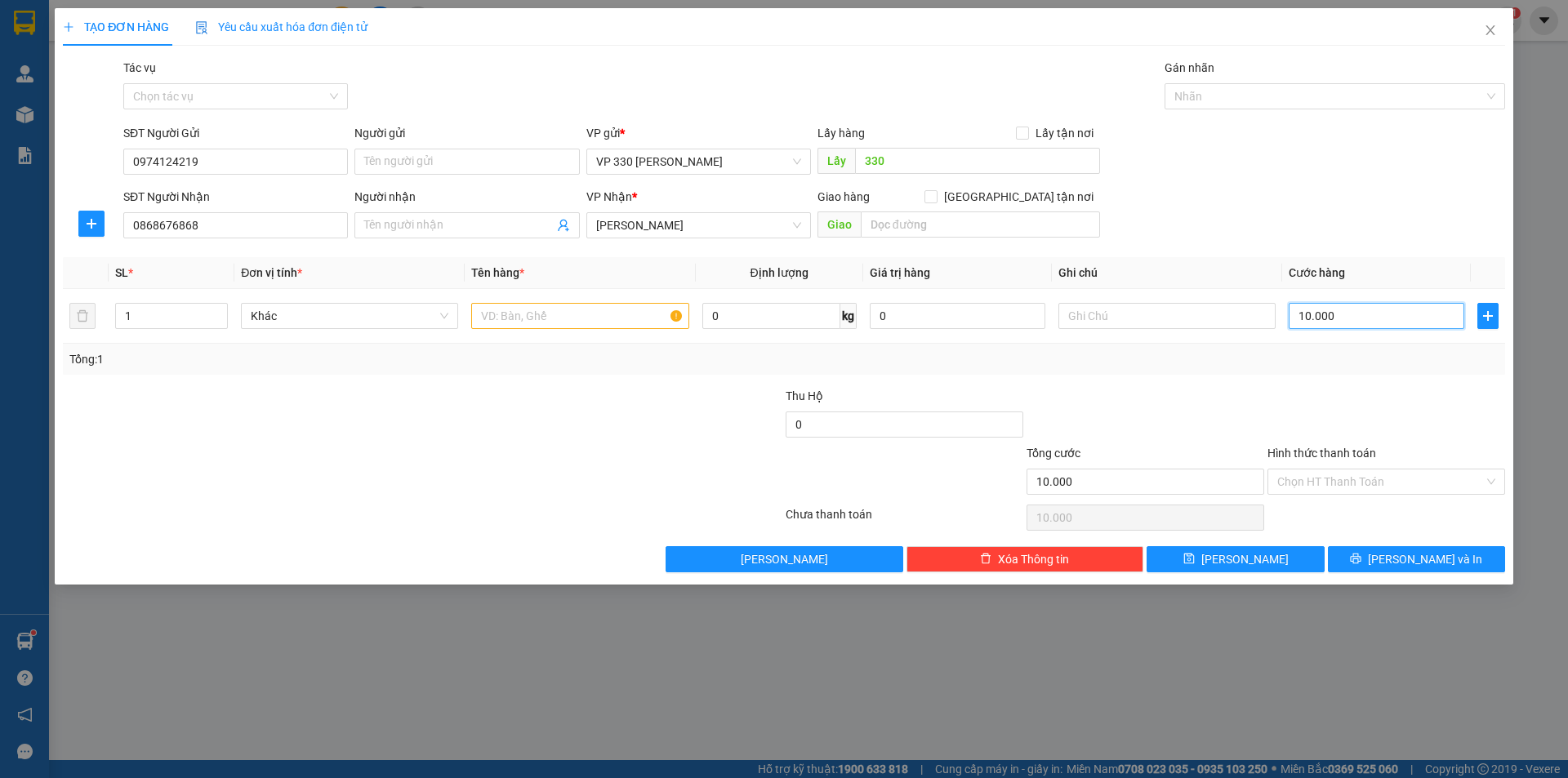
type input "100.000"
click at [593, 308] on input "text" at bounding box center [579, 316] width 217 height 26
type input "1 XỐP"
click at [1426, 558] on span "[PERSON_NAME] và In" at bounding box center [1424, 559] width 114 height 18
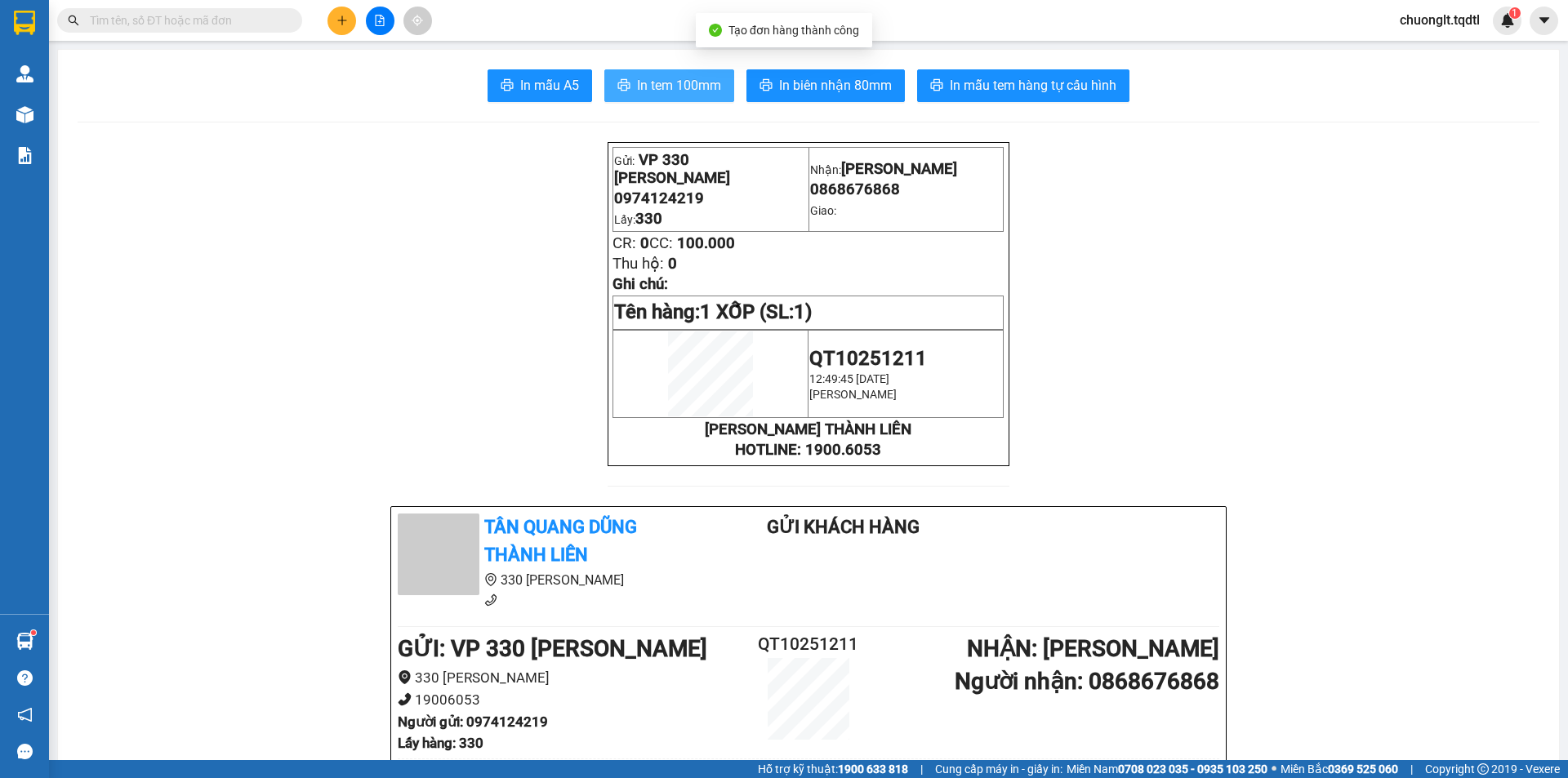
click at [676, 89] on span "In tem 100mm" at bounding box center [678, 85] width 84 height 21
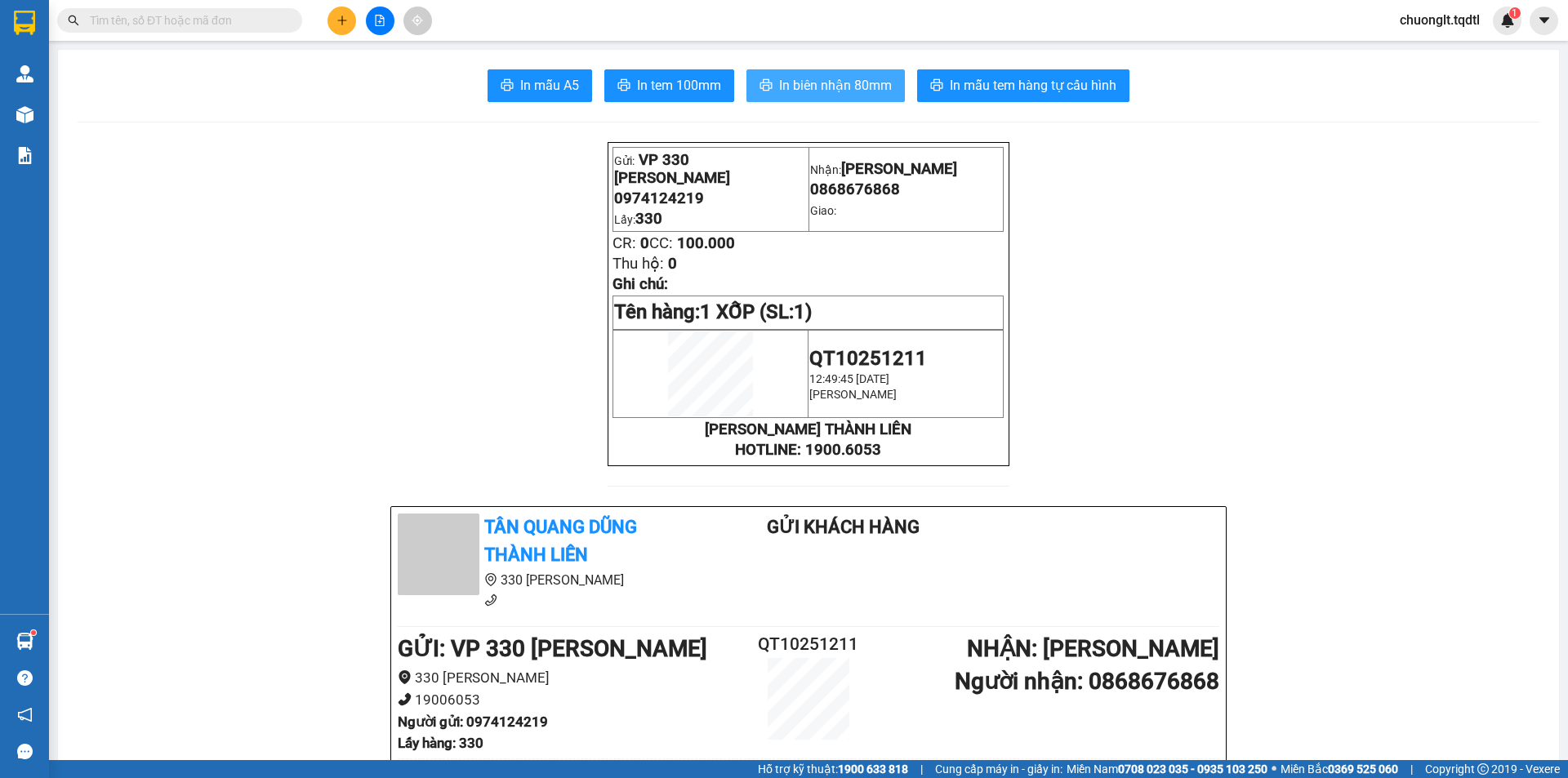
click at [819, 84] on span "In biên nhận 80mm" at bounding box center [835, 85] width 112 height 21
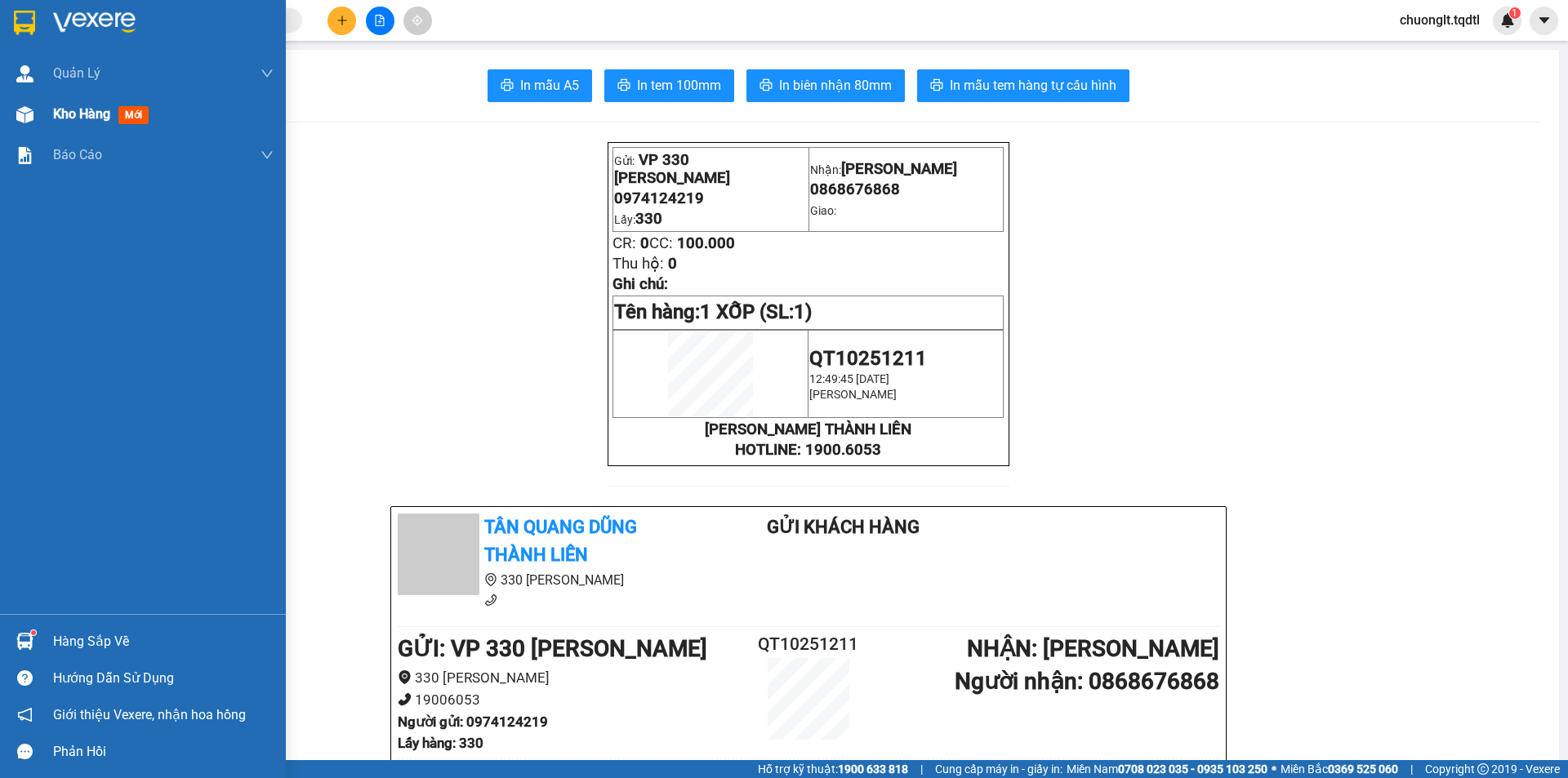
click at [85, 112] on span "Kho hàng" at bounding box center [82, 113] width 58 height 15
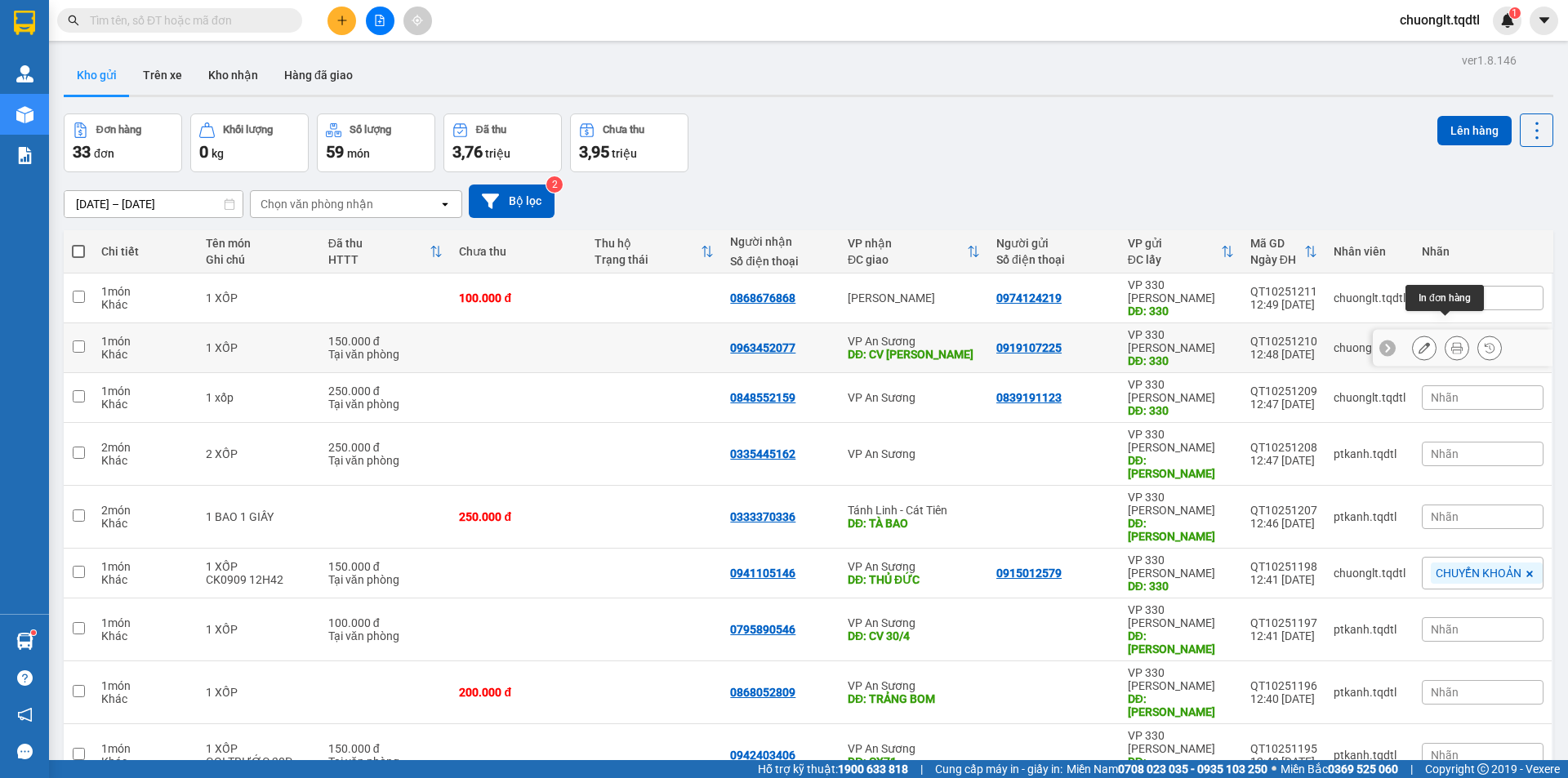
click at [1451, 342] on icon at bounding box center [1456, 347] width 12 height 12
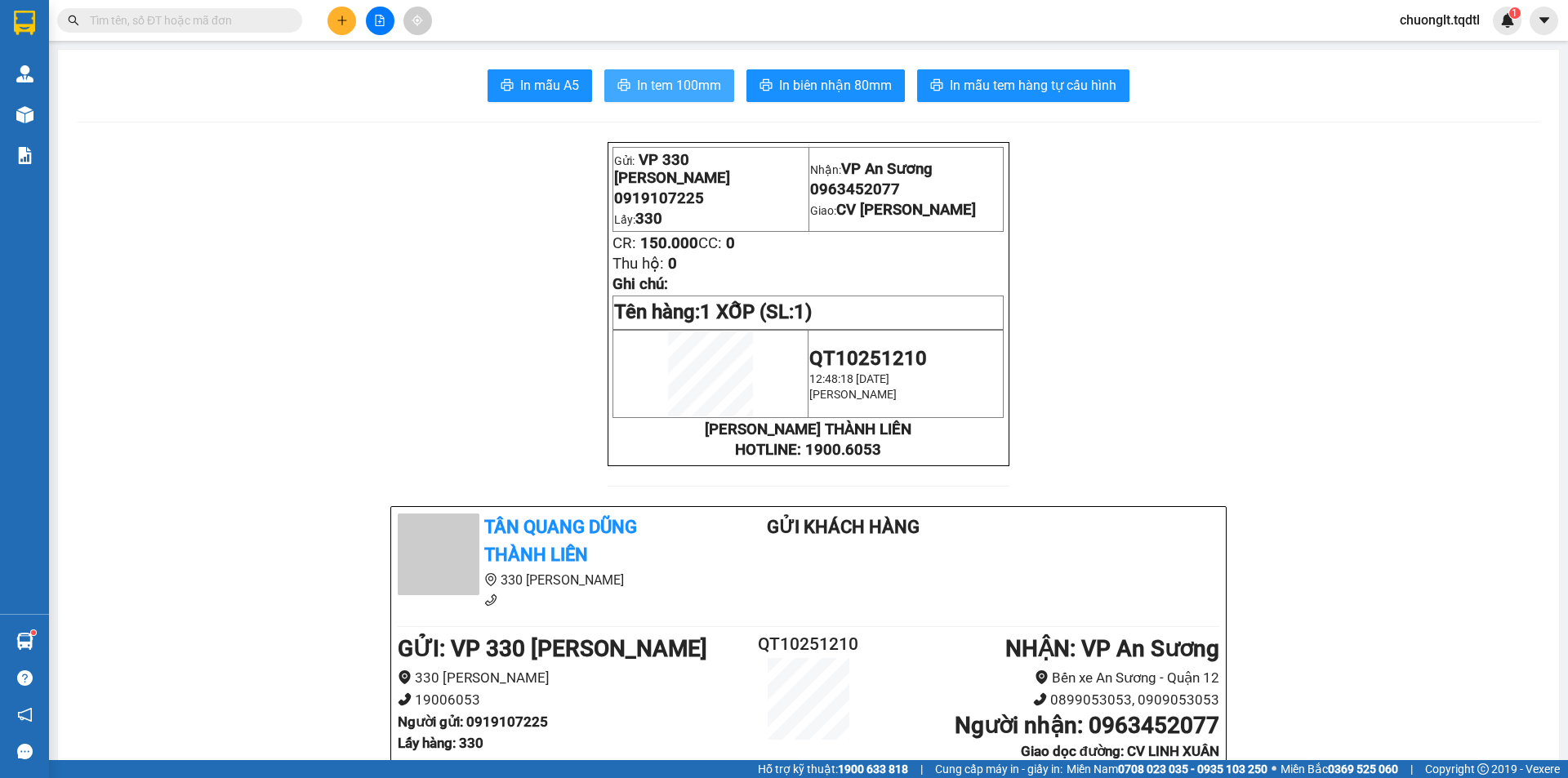
click at [691, 78] on span "In tem 100mm" at bounding box center [678, 85] width 84 height 21
click at [693, 87] on span "In tem 100mm" at bounding box center [678, 85] width 84 height 21
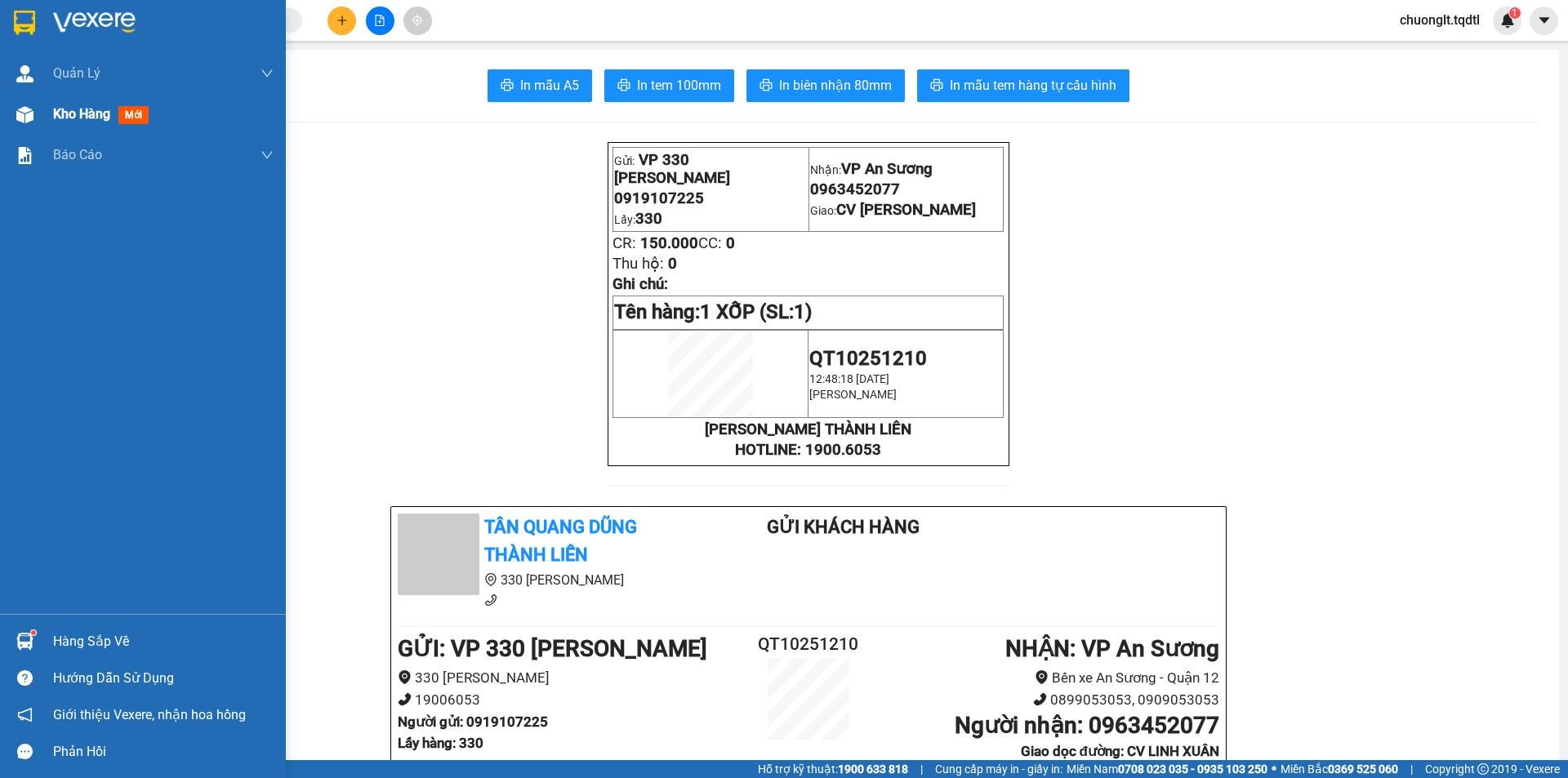
click at [58, 112] on span "Kho hàng" at bounding box center [82, 113] width 58 height 15
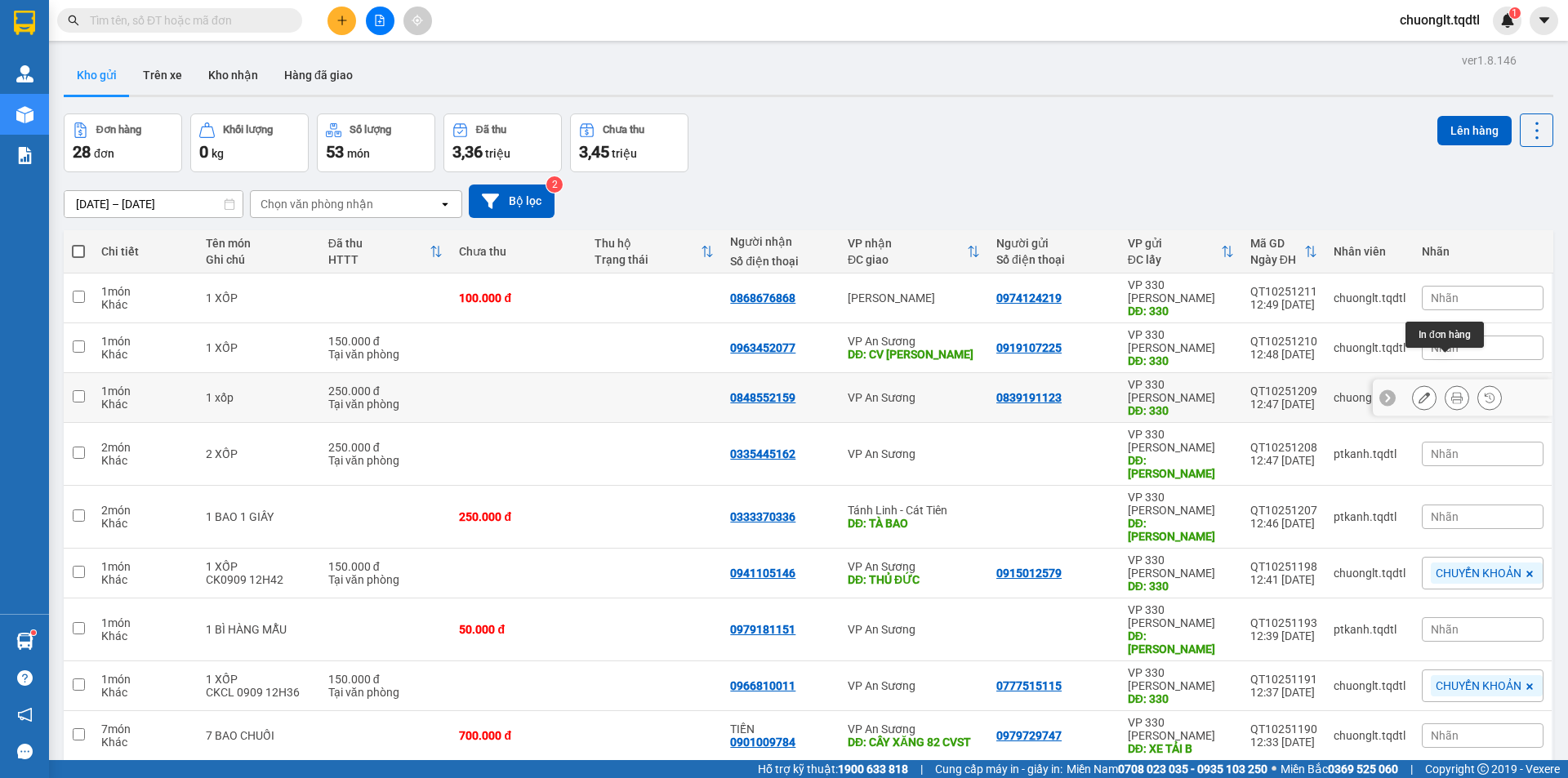
click at [1451, 392] on icon at bounding box center [1456, 398] width 12 height 12
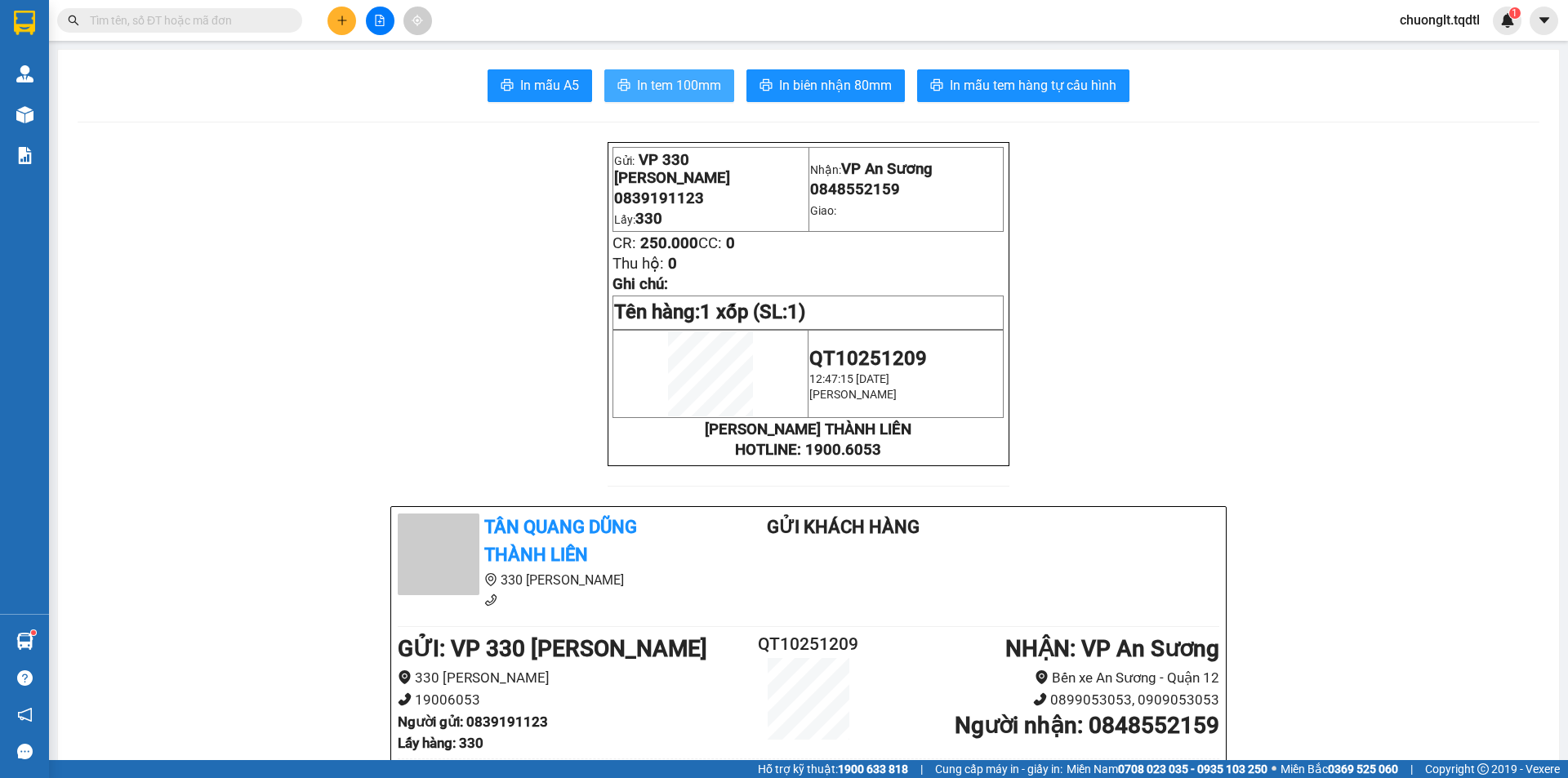
click at [678, 82] on span "In tem 100mm" at bounding box center [678, 85] width 84 height 21
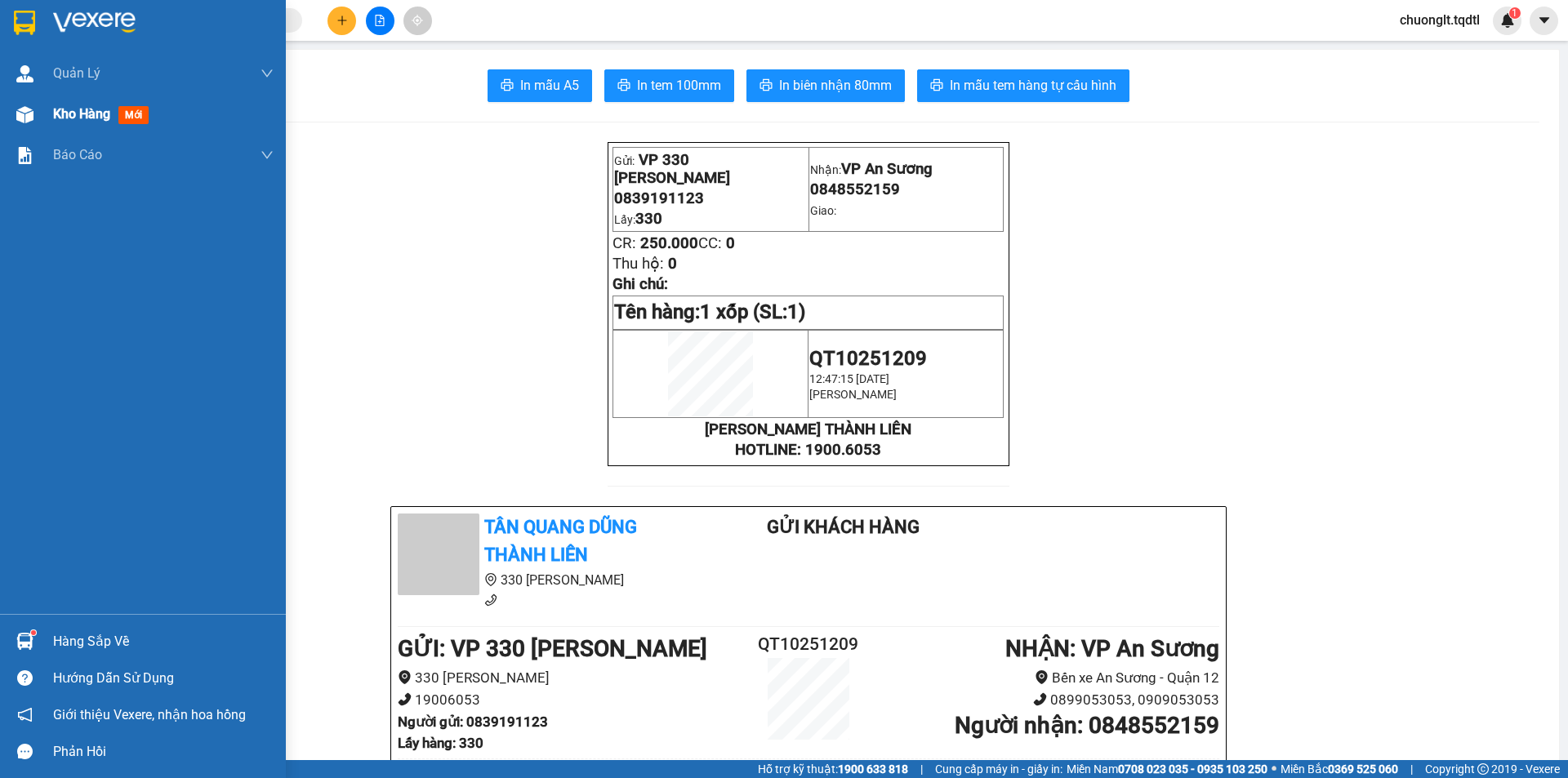
click at [59, 102] on div "Kho hàng mới" at bounding box center [163, 113] width 220 height 40
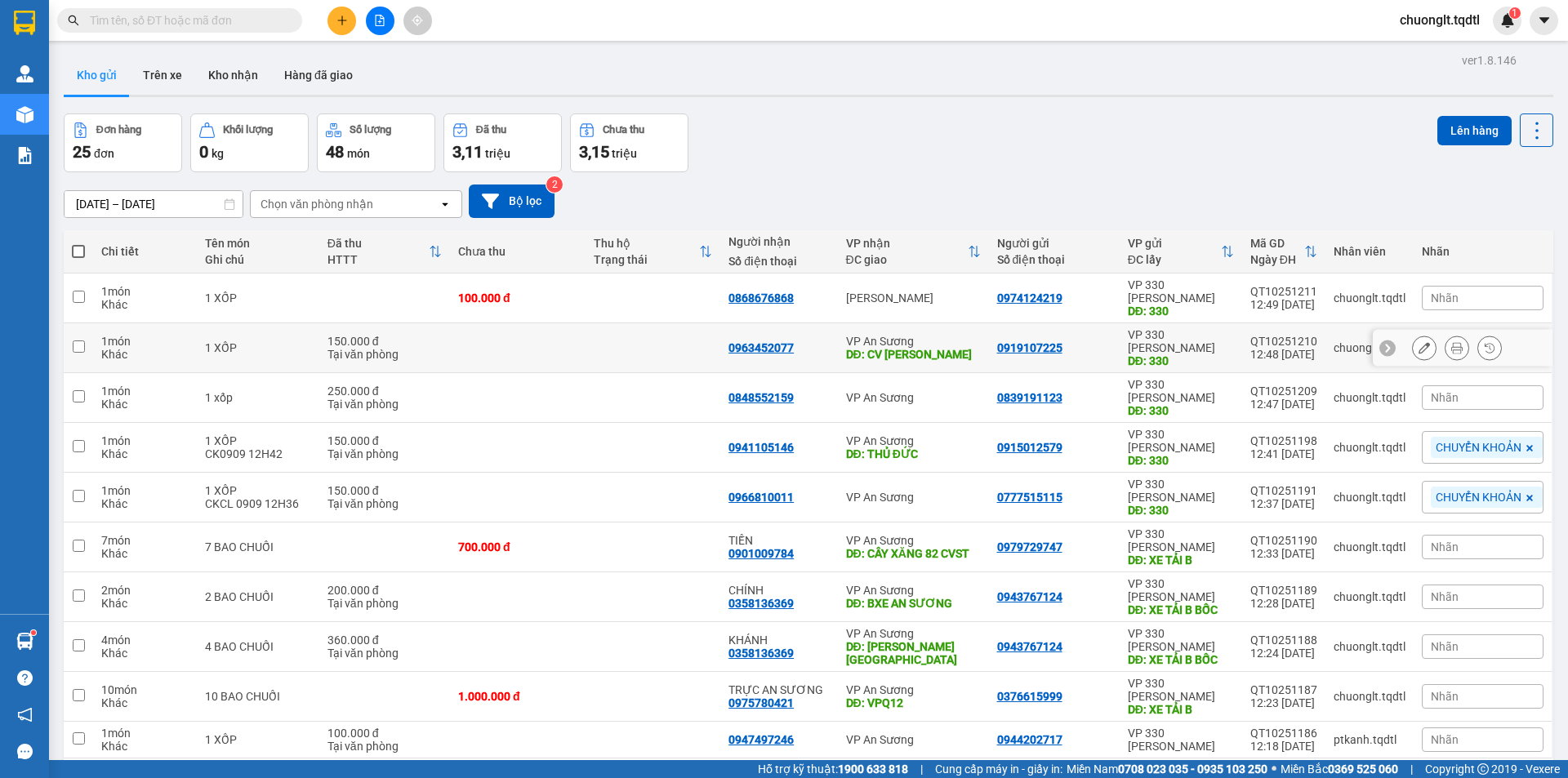
click at [298, 323] on td "1 XỐP" at bounding box center [257, 347] width 121 height 49
checkbox input "true"
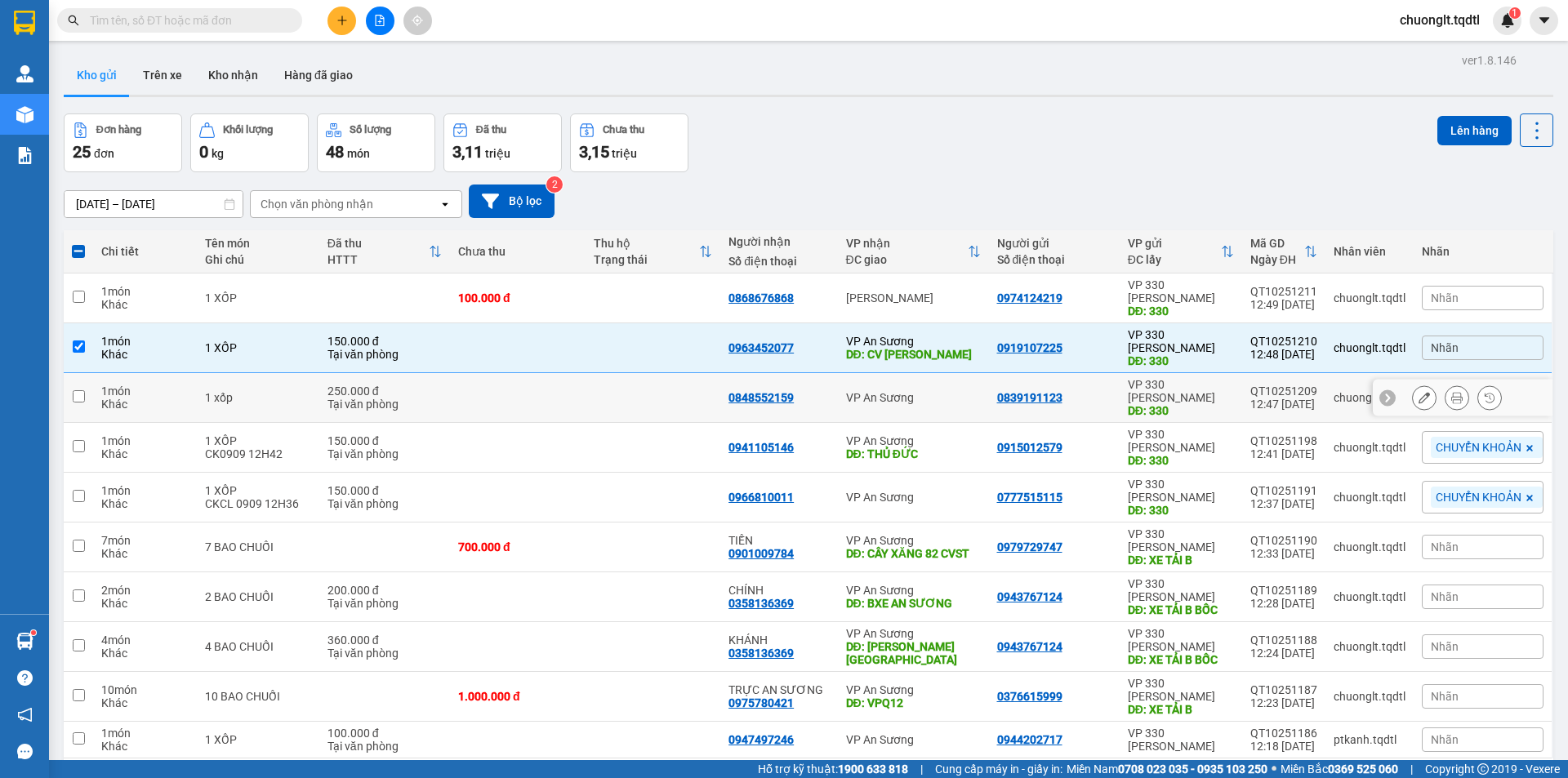
click at [250, 373] on td "1 xốp" at bounding box center [257, 398] width 121 height 49
checkbox input "true"
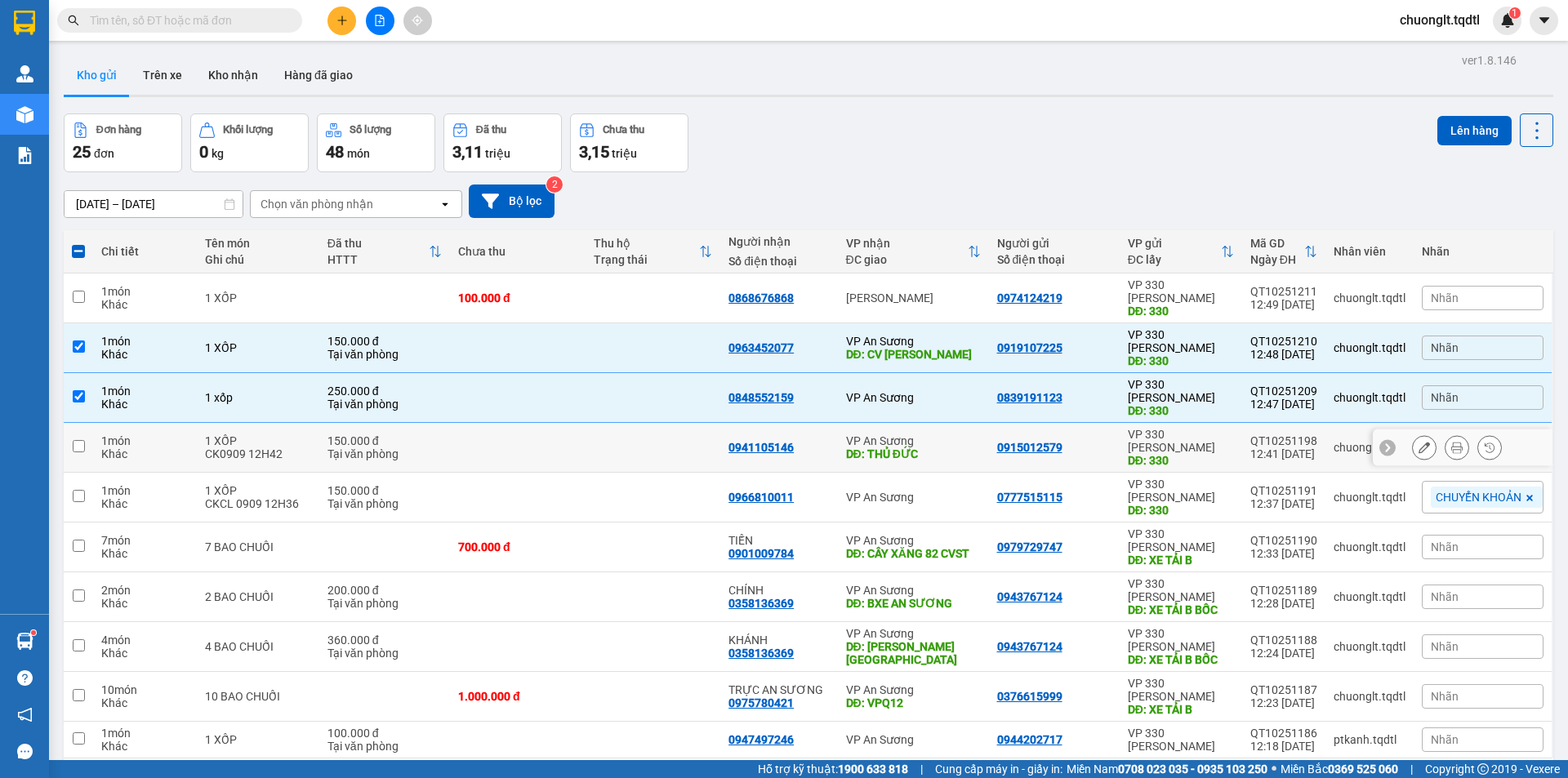
click at [540, 423] on td at bounding box center [517, 447] width 136 height 49
checkbox input "true"
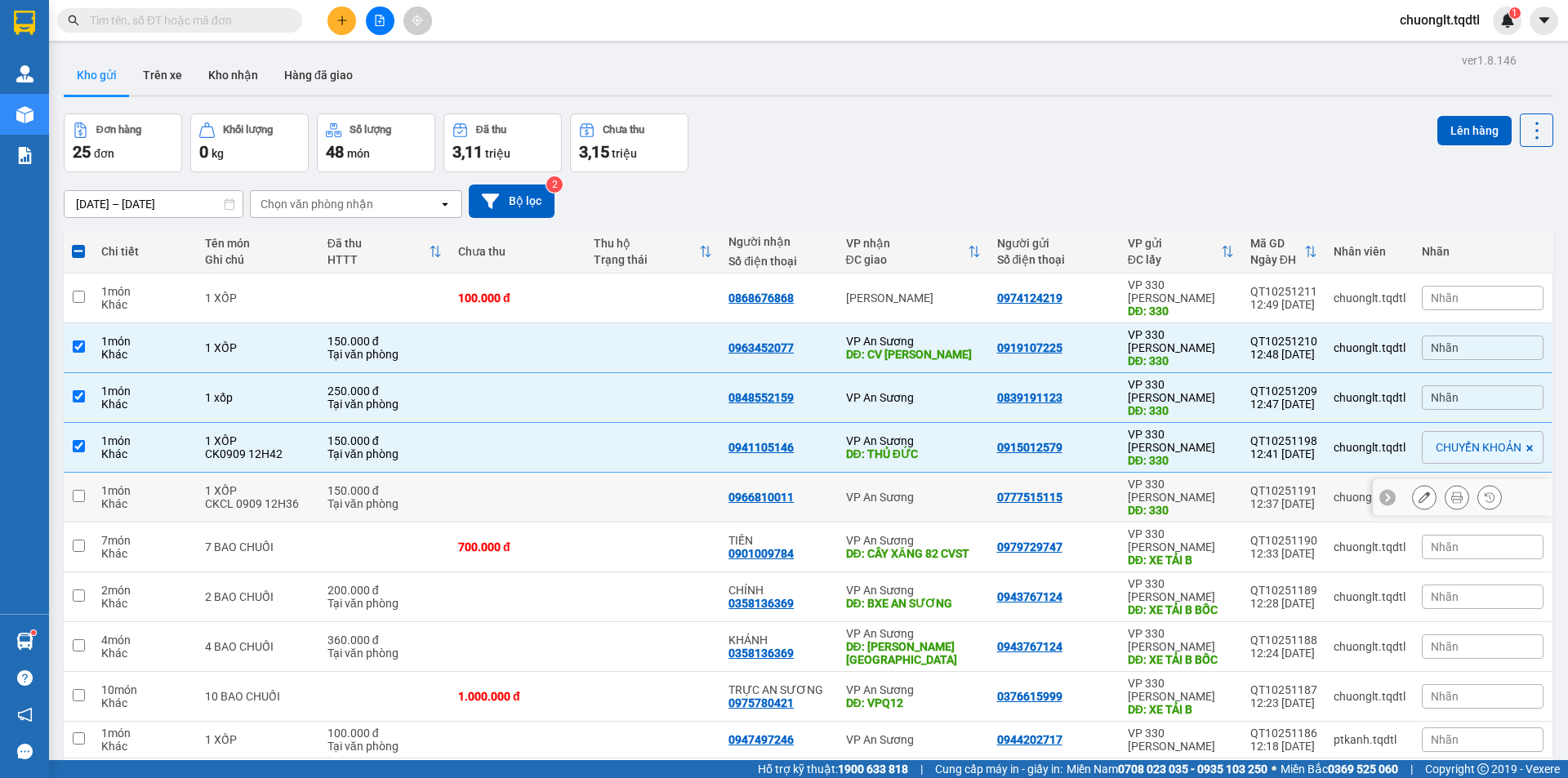
click at [470, 473] on td at bounding box center [517, 497] width 136 height 49
checkbox input "true"
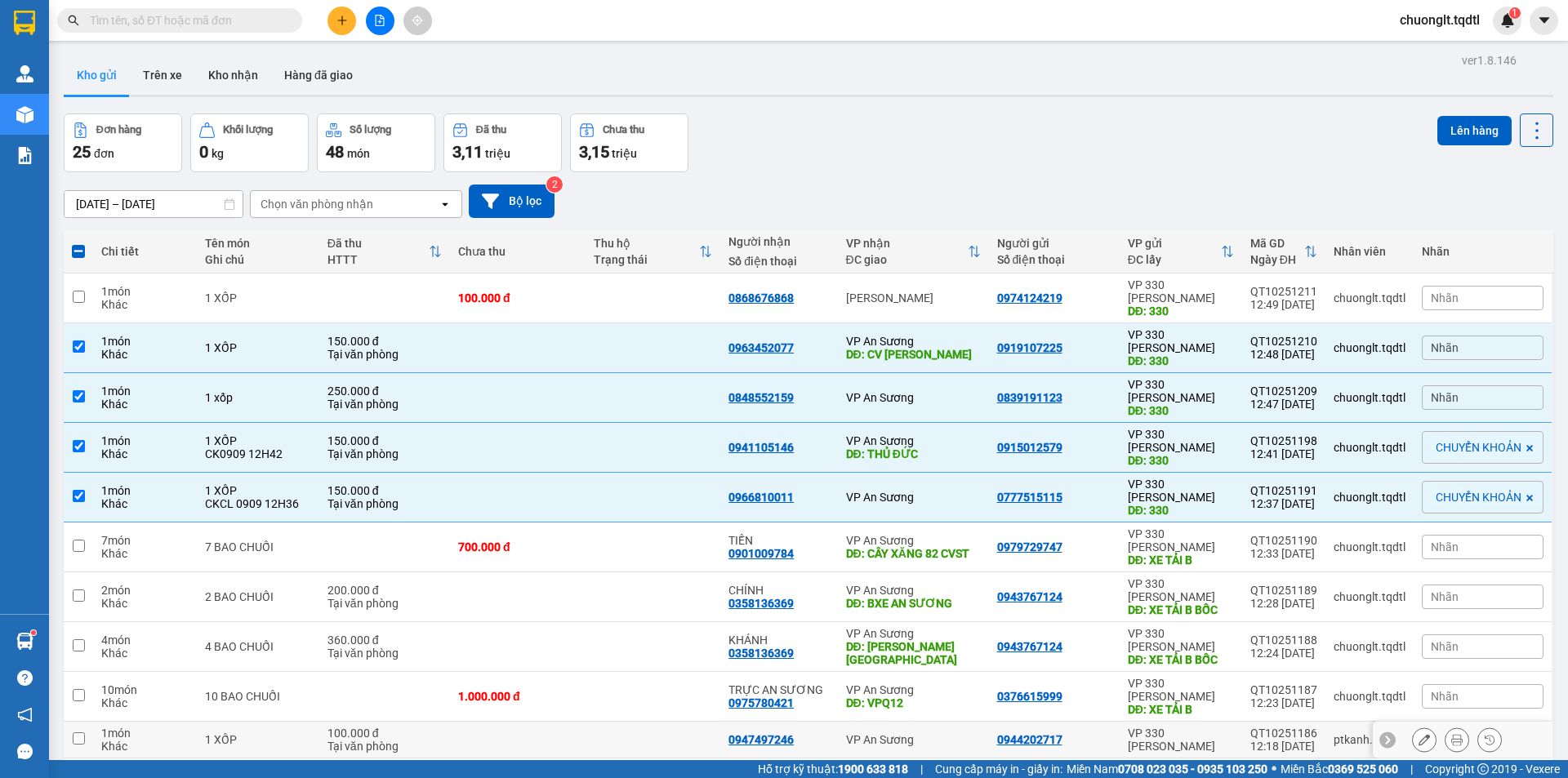
click at [169, 739] on div "Khác" at bounding box center [145, 746] width 87 height 13
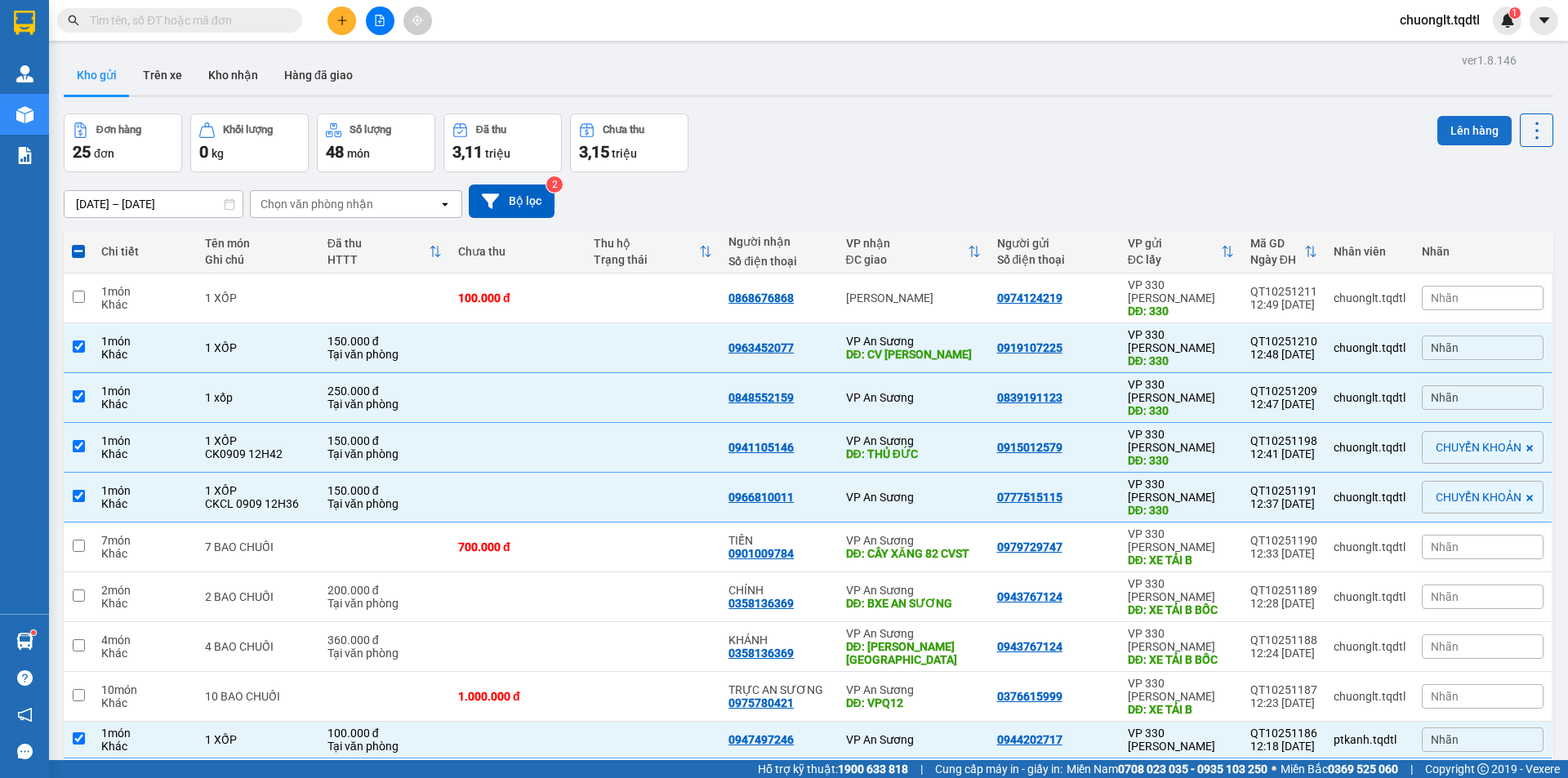
click at [1461, 126] on button "Lên hàng" at bounding box center [1474, 130] width 75 height 30
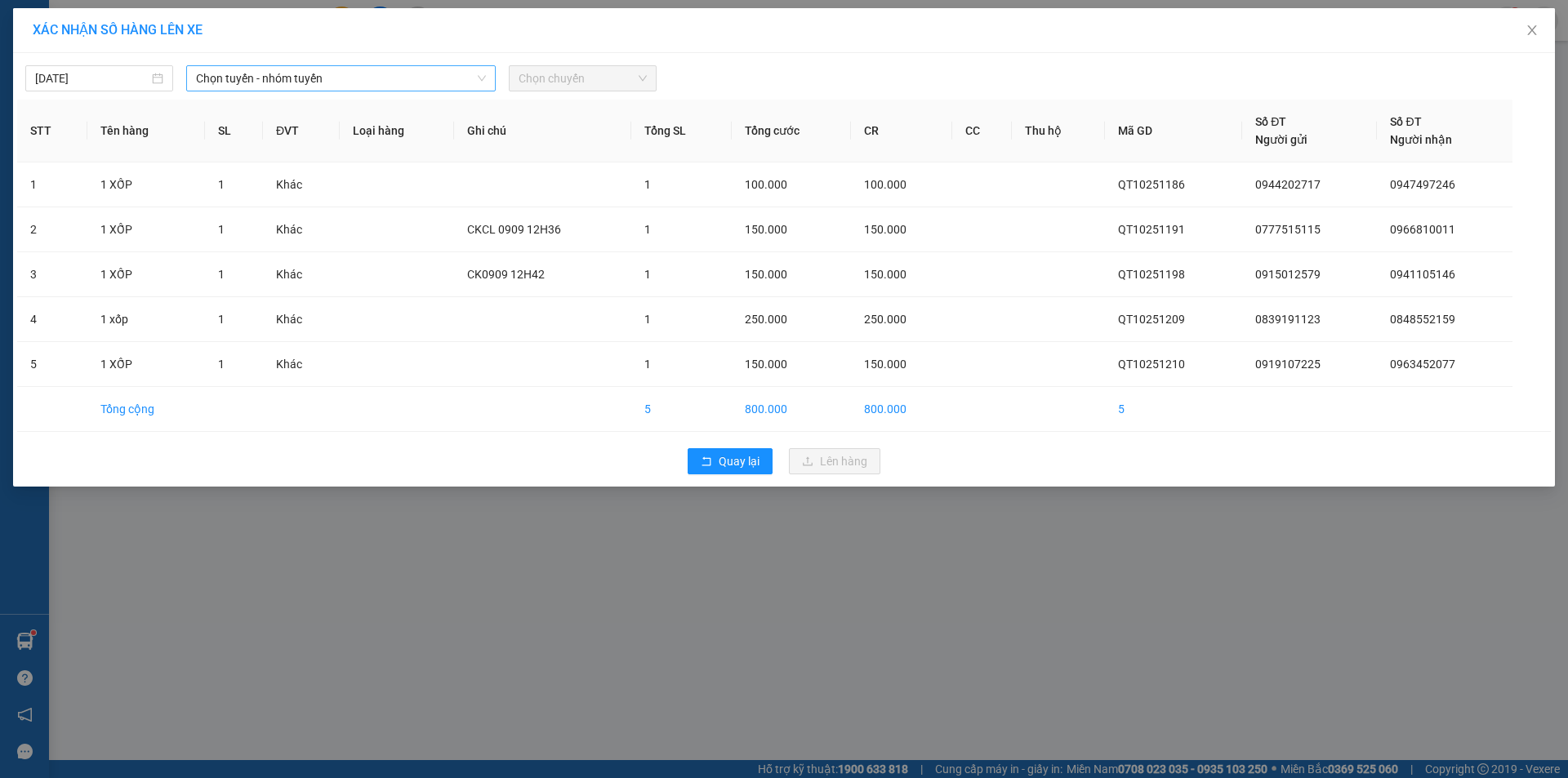
click at [438, 76] on span "Chọn tuyến - nhóm tuyến" at bounding box center [341, 78] width 290 height 24
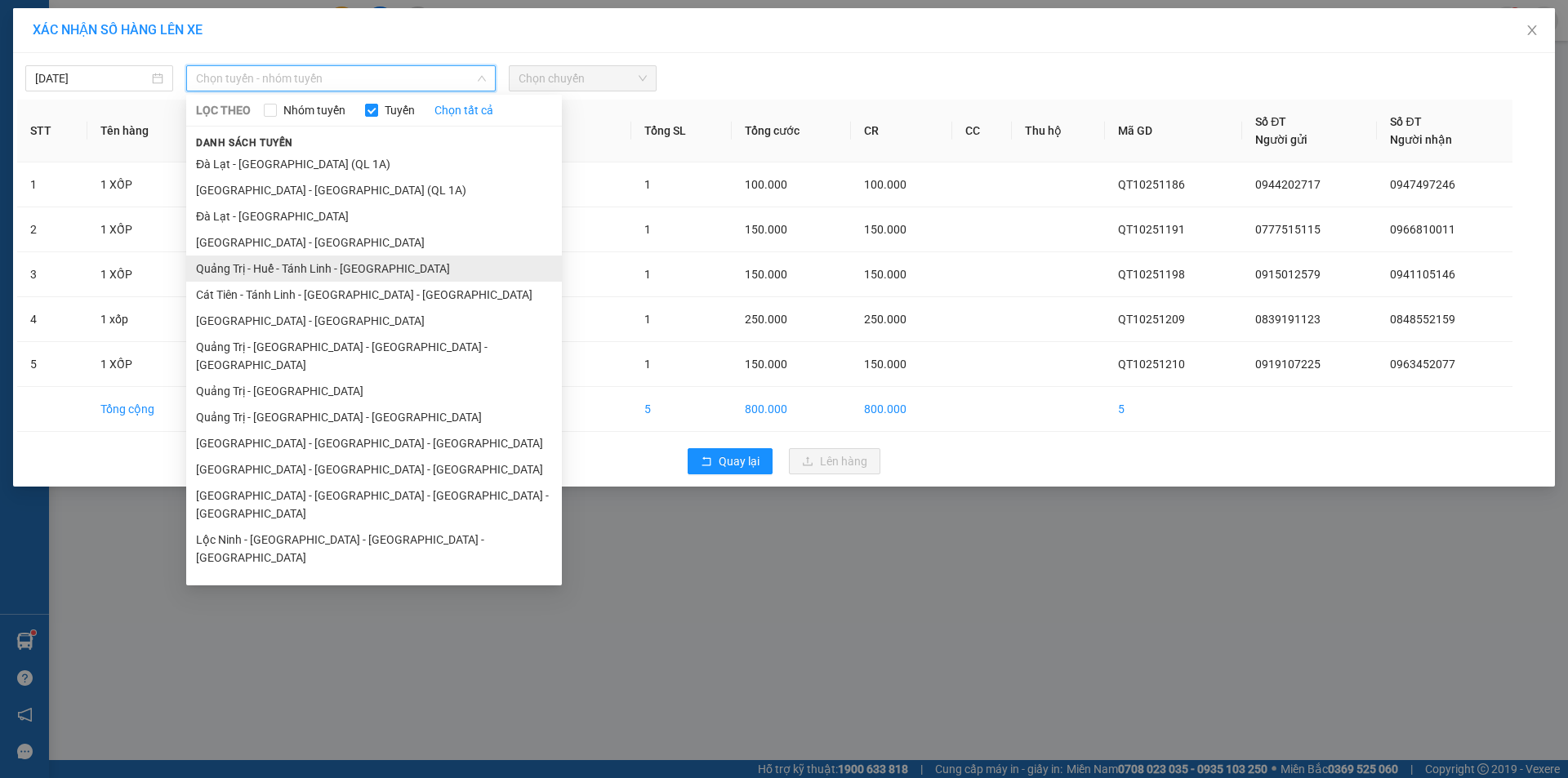
click at [352, 274] on li "Quảng Trị - Huế - Tánh Linh - [GEOGRAPHIC_DATA]" at bounding box center [374, 268] width 376 height 26
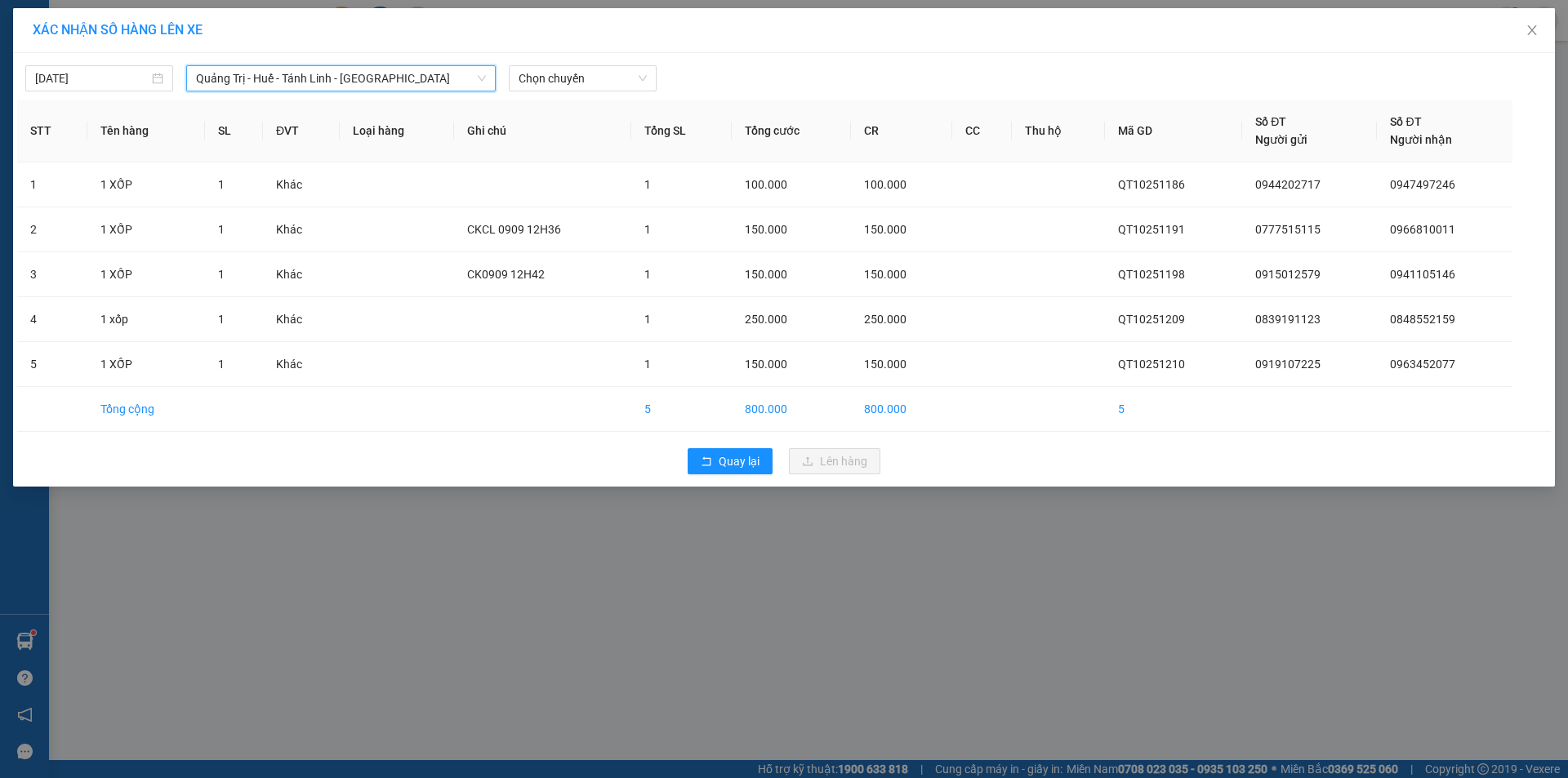
click at [632, 61] on div "11/10/2025 Quảng Trị - Huế - Tánh Linh - Cát Tiên Quảng Trị - Huế - Tánh Linh -…" at bounding box center [784, 75] width 1534 height 34
click at [609, 91] on div "Chọn chuyến" at bounding box center [583, 78] width 148 height 26
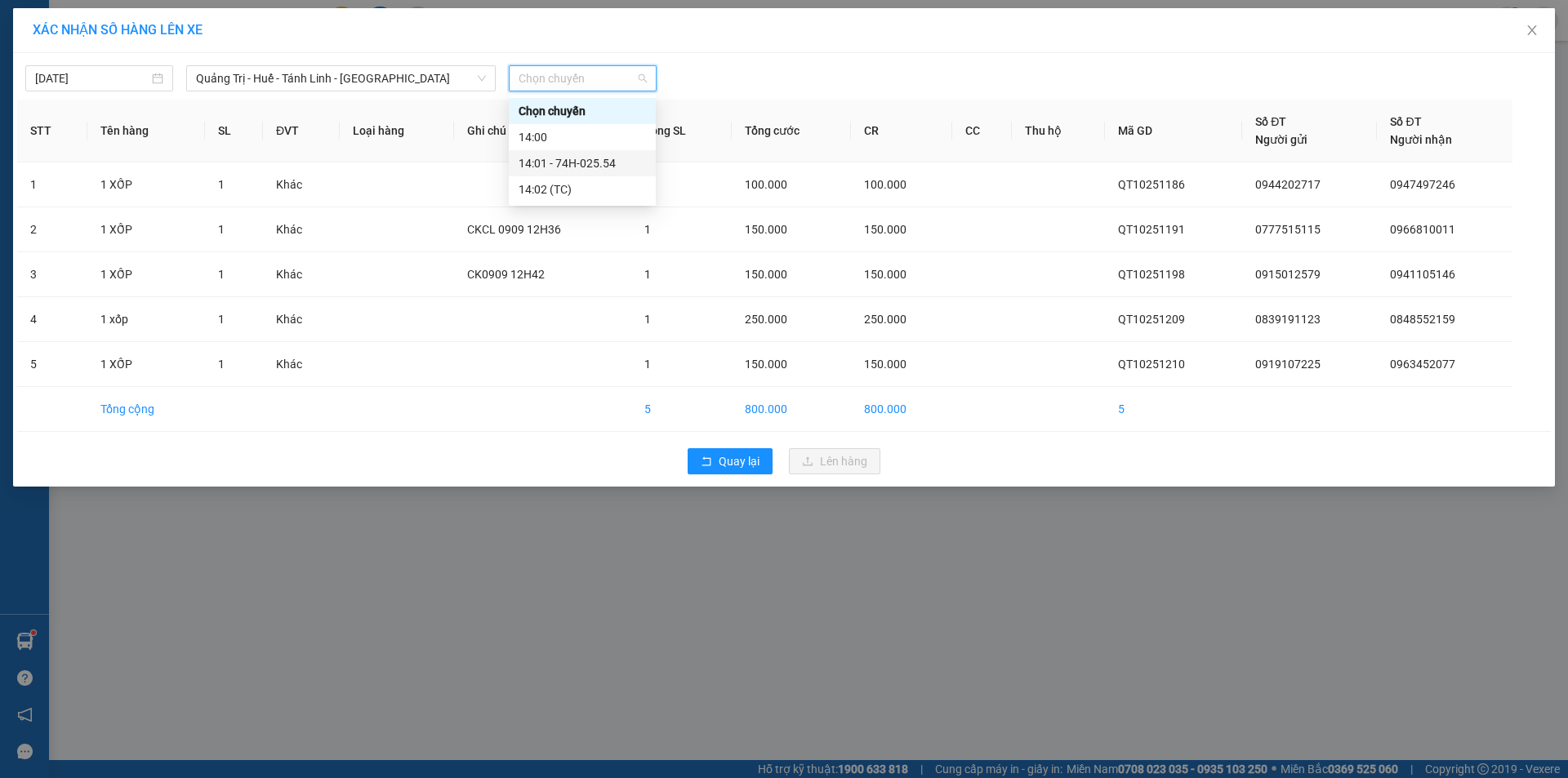
click at [604, 157] on div "14:01 - 74H-025.54" at bounding box center [582, 164] width 128 height 18
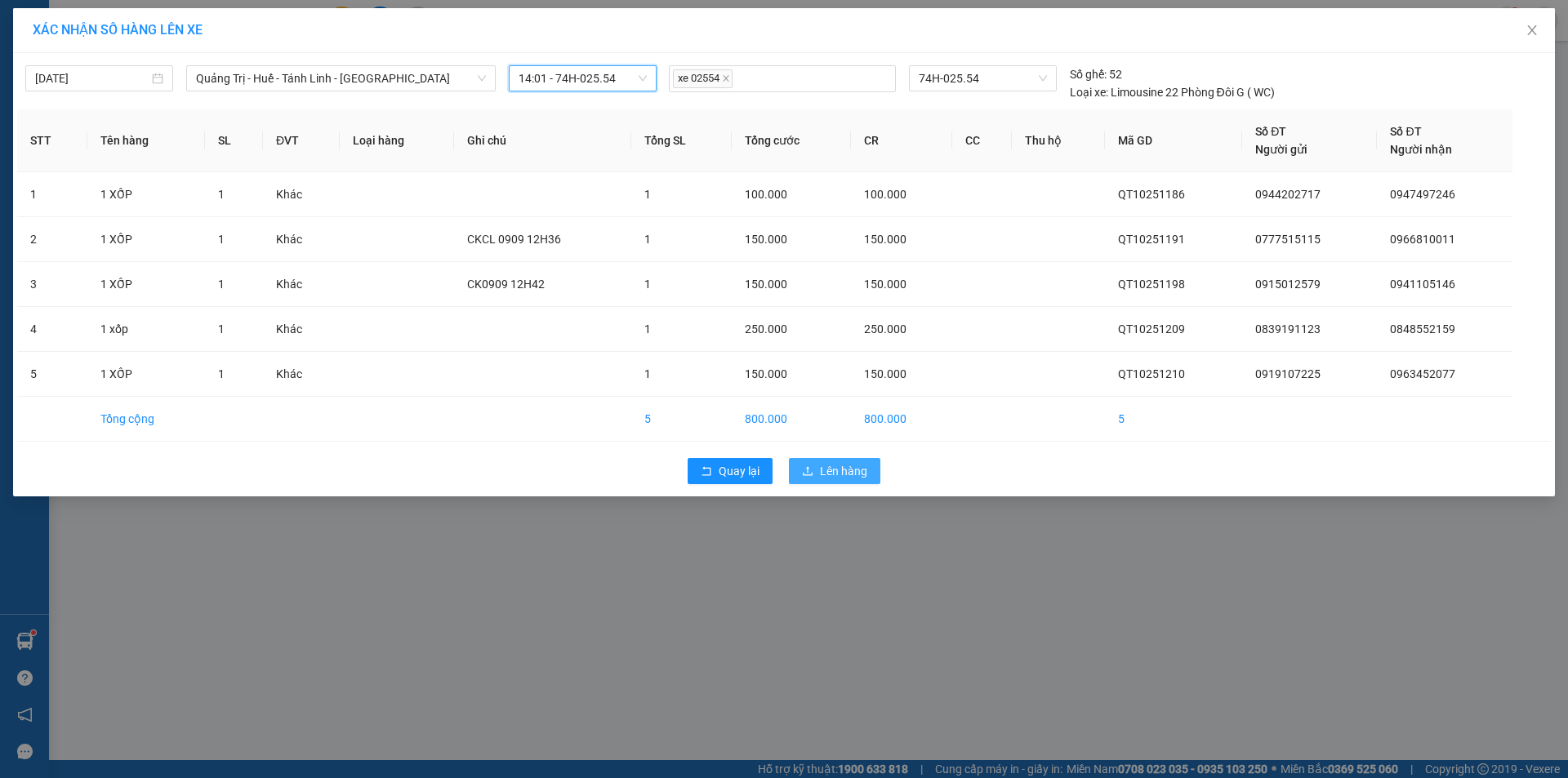
click at [819, 468] on button "Lên hàng" at bounding box center [835, 470] width 92 height 26
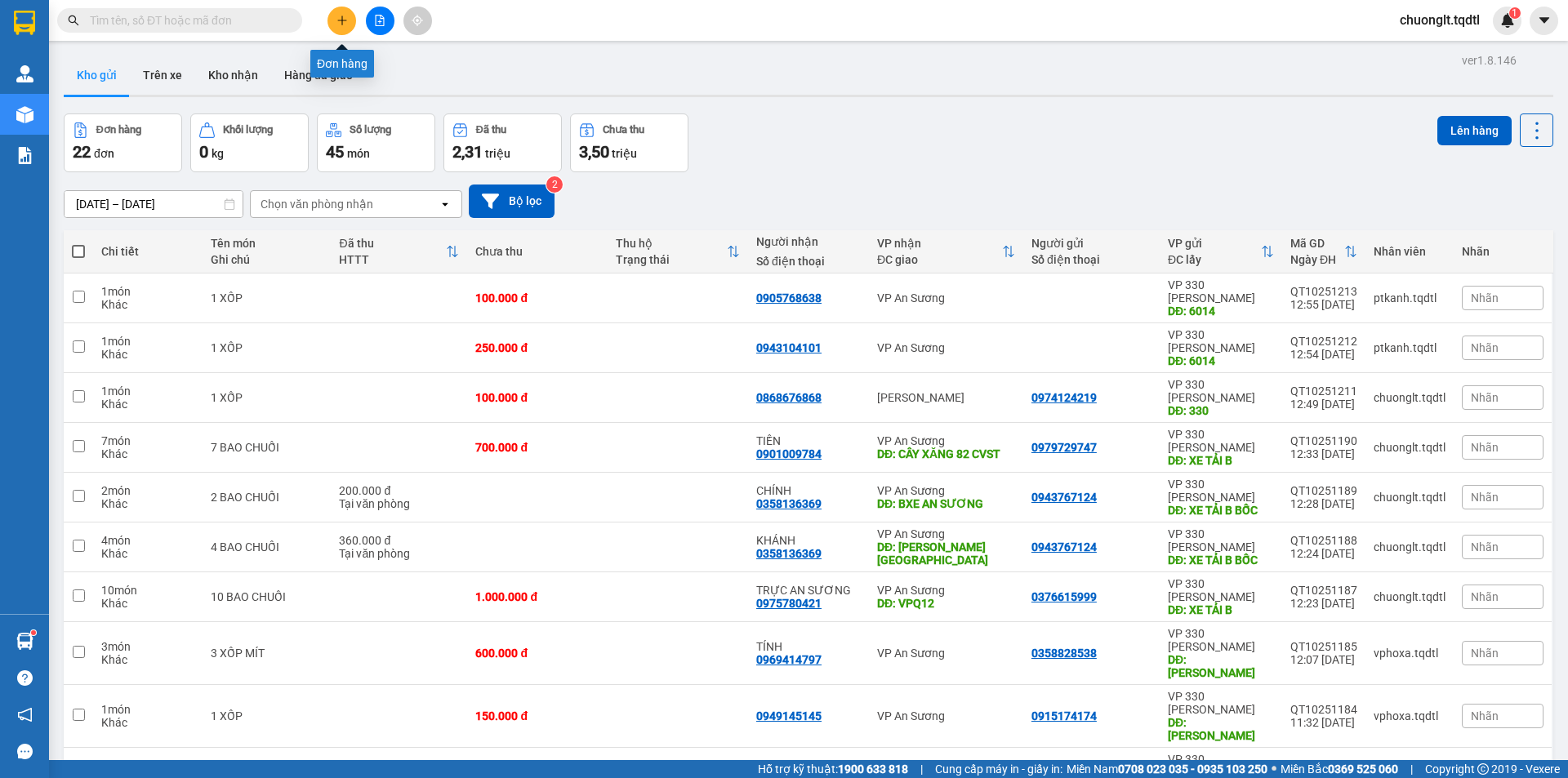
click at [336, 12] on button at bounding box center [342, 21] width 29 height 29
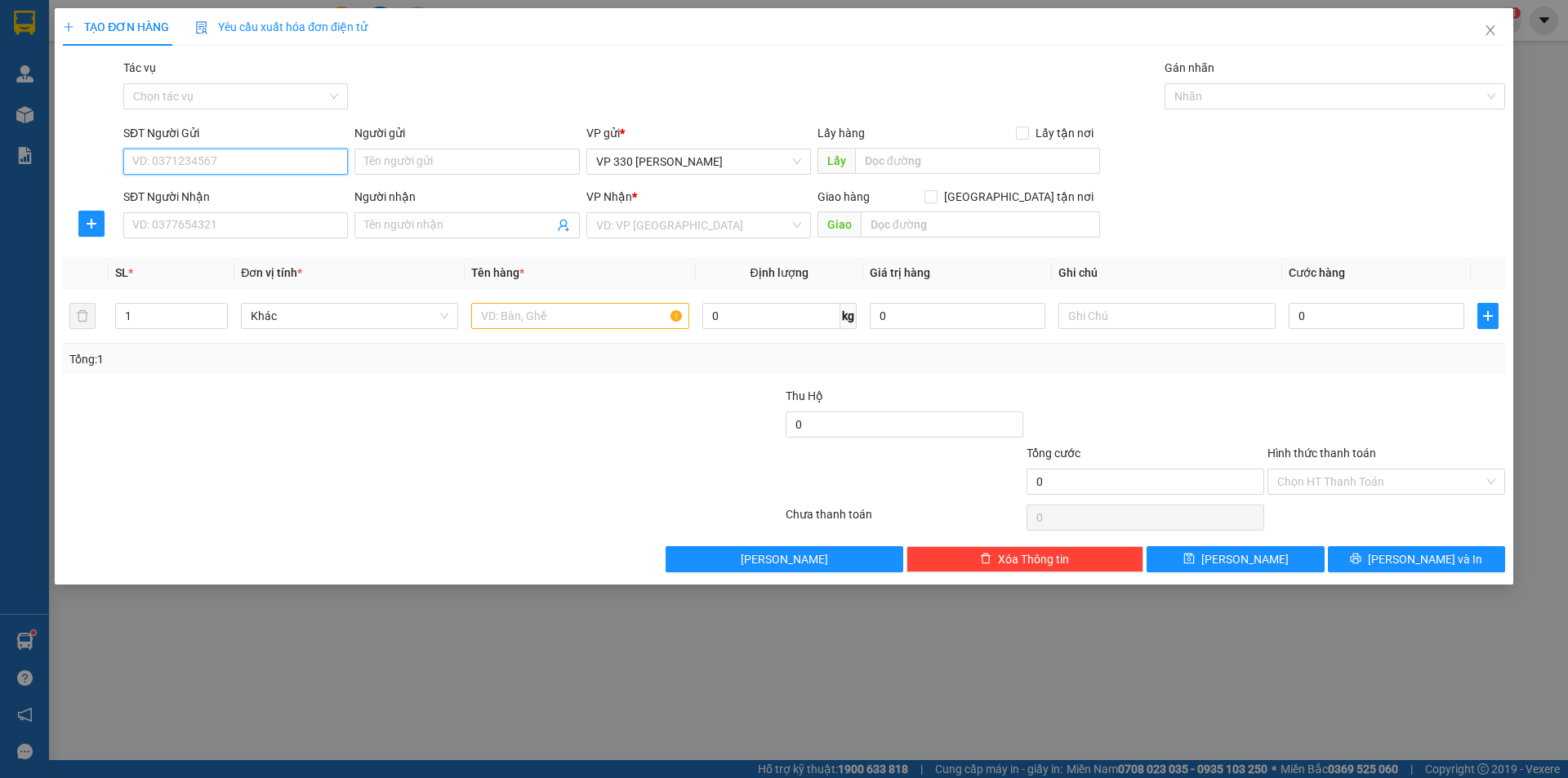
click at [205, 162] on input "SĐT Người Gửi" at bounding box center [236, 161] width 225 height 26
click at [169, 191] on div "0899012646" at bounding box center [236, 194] width 205 height 18
type input "0899012646"
type input "330"
type input "0776954039"
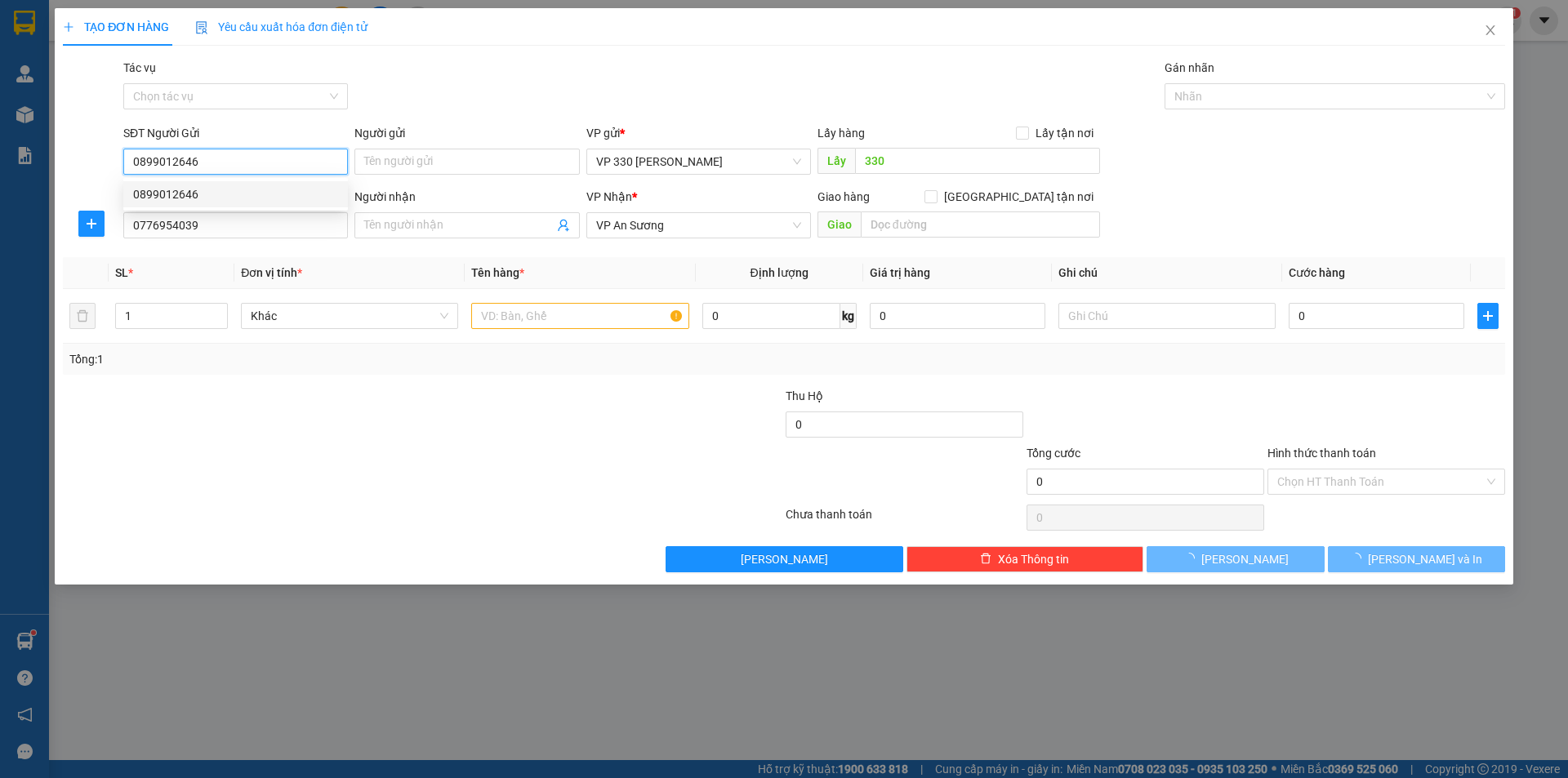
type input "200.000"
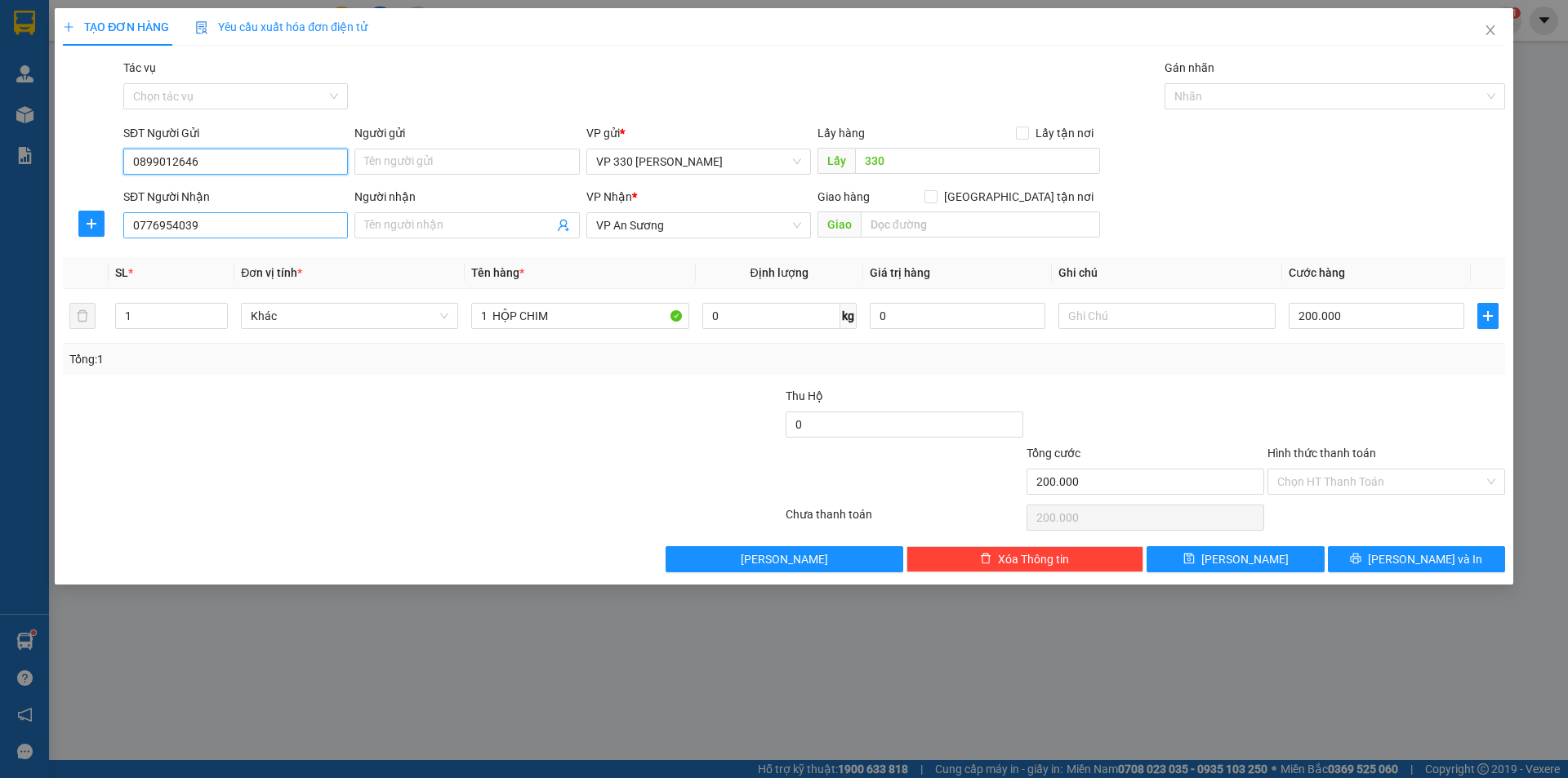
type input "0899012646"
click at [242, 228] on input "0776954039" at bounding box center [236, 225] width 225 height 26
click at [794, 225] on span "VP An Sương" at bounding box center [699, 225] width 205 height 24
type input "0702229077"
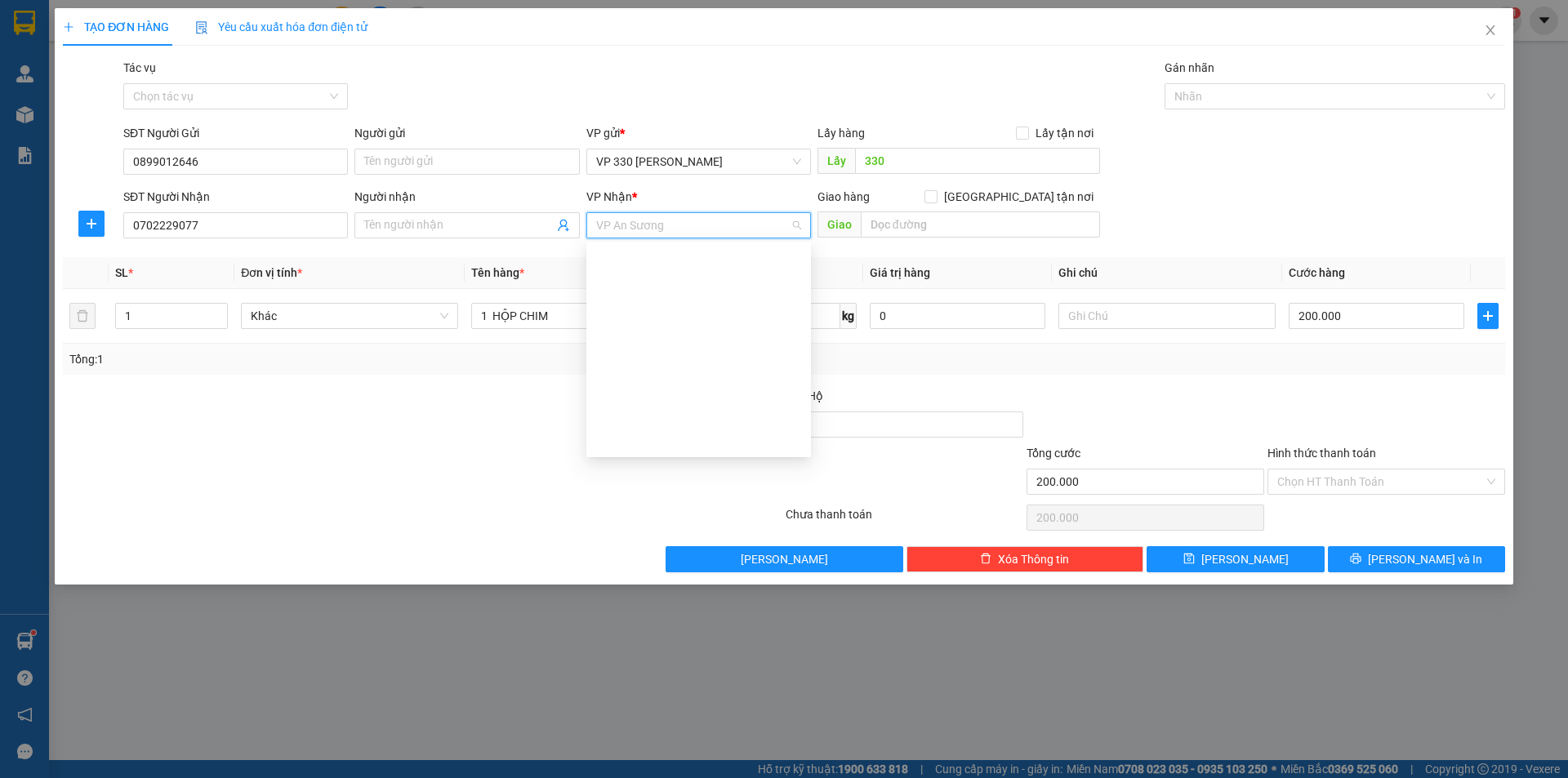
click at [686, 720] on div "Quy Nhơn" at bounding box center [699, 729] width 205 height 18
click at [909, 214] on input "text" at bounding box center [981, 224] width 239 height 26
click at [1372, 477] on input "Hình thức thanh toán" at bounding box center [1381, 481] width 207 height 24
drag, startPoint x: 945, startPoint y: 213, endPoint x: 944, endPoint y: 229, distance: 16.0
click at [946, 214] on input "text" at bounding box center [981, 224] width 239 height 26
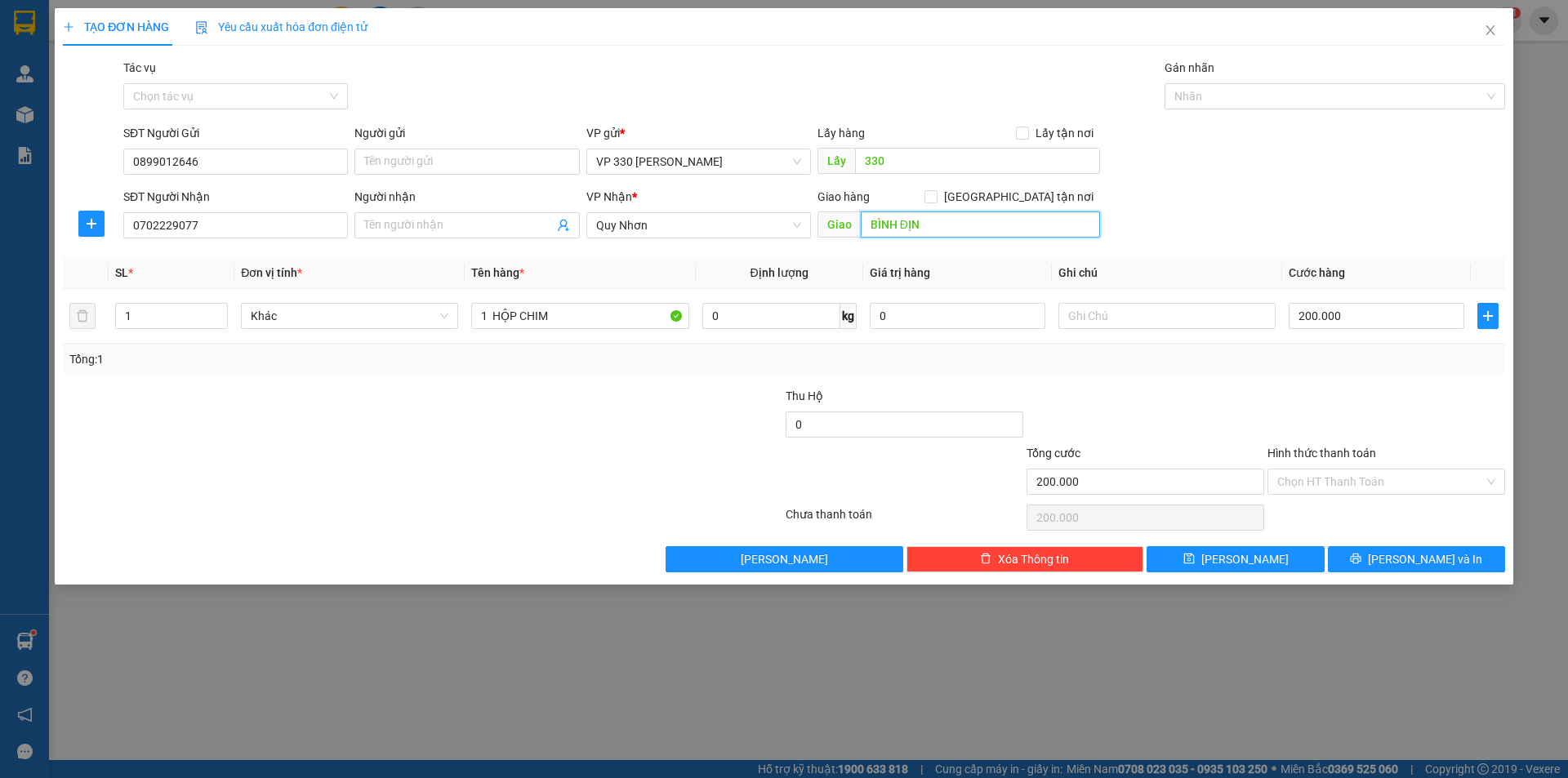
type input "BÌNH ĐỊNH"
click at [1364, 475] on input "Hình thức thanh toán" at bounding box center [1381, 481] width 207 height 24
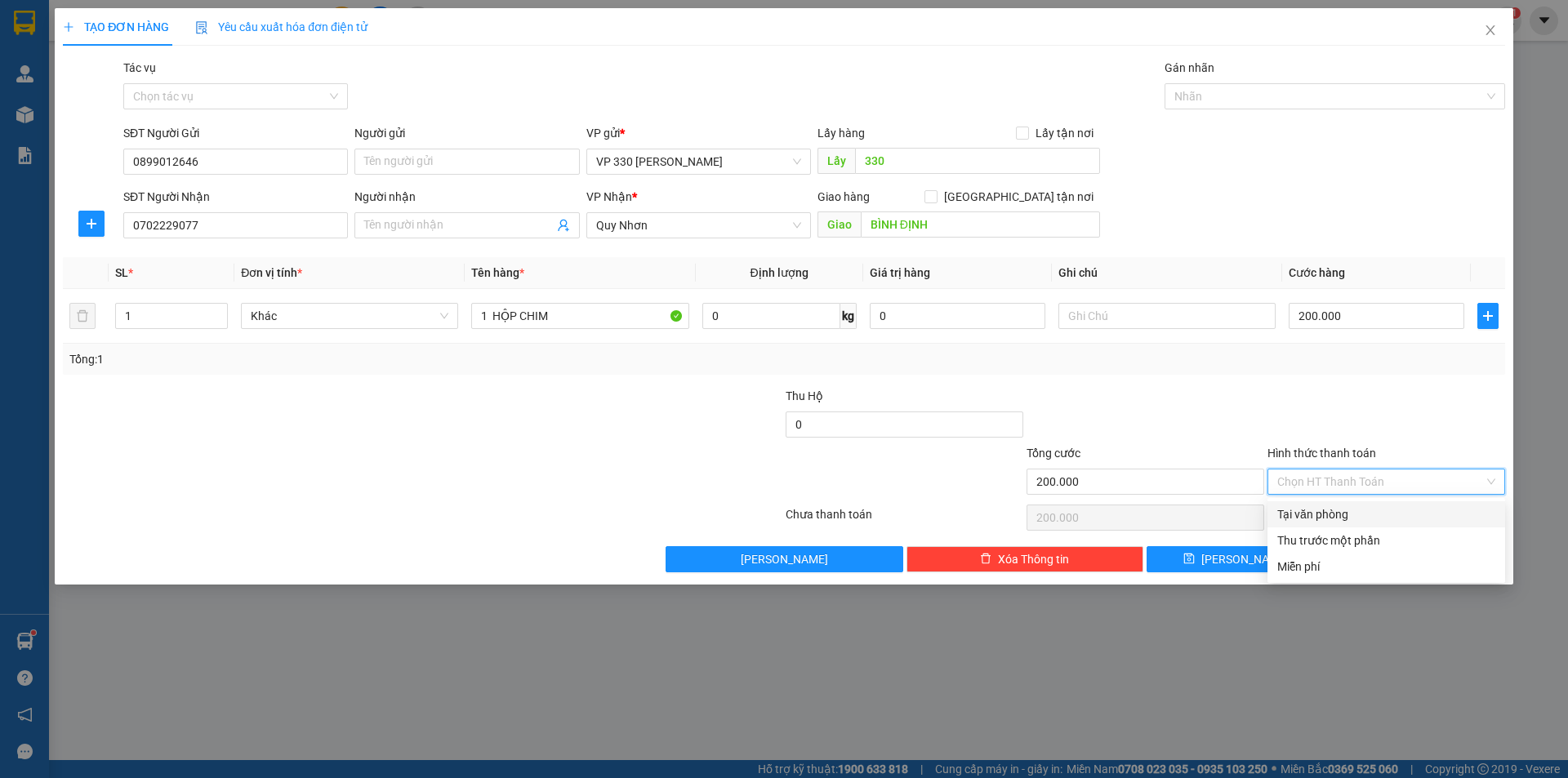
click at [1331, 514] on div "Tại văn phòng" at bounding box center [1386, 514] width 218 height 18
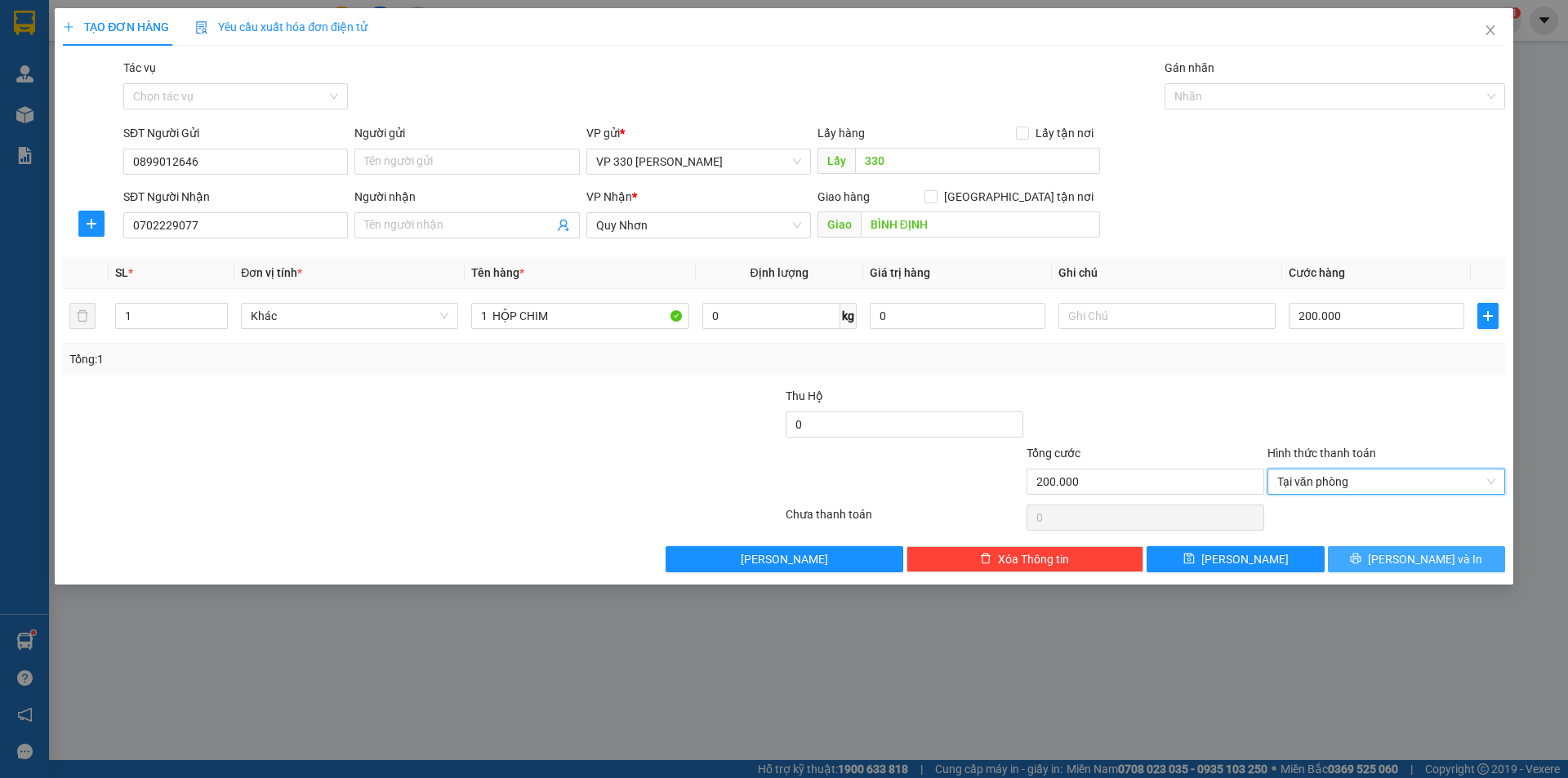
click at [1368, 547] on button "[PERSON_NAME] và In" at bounding box center [1416, 559] width 177 height 26
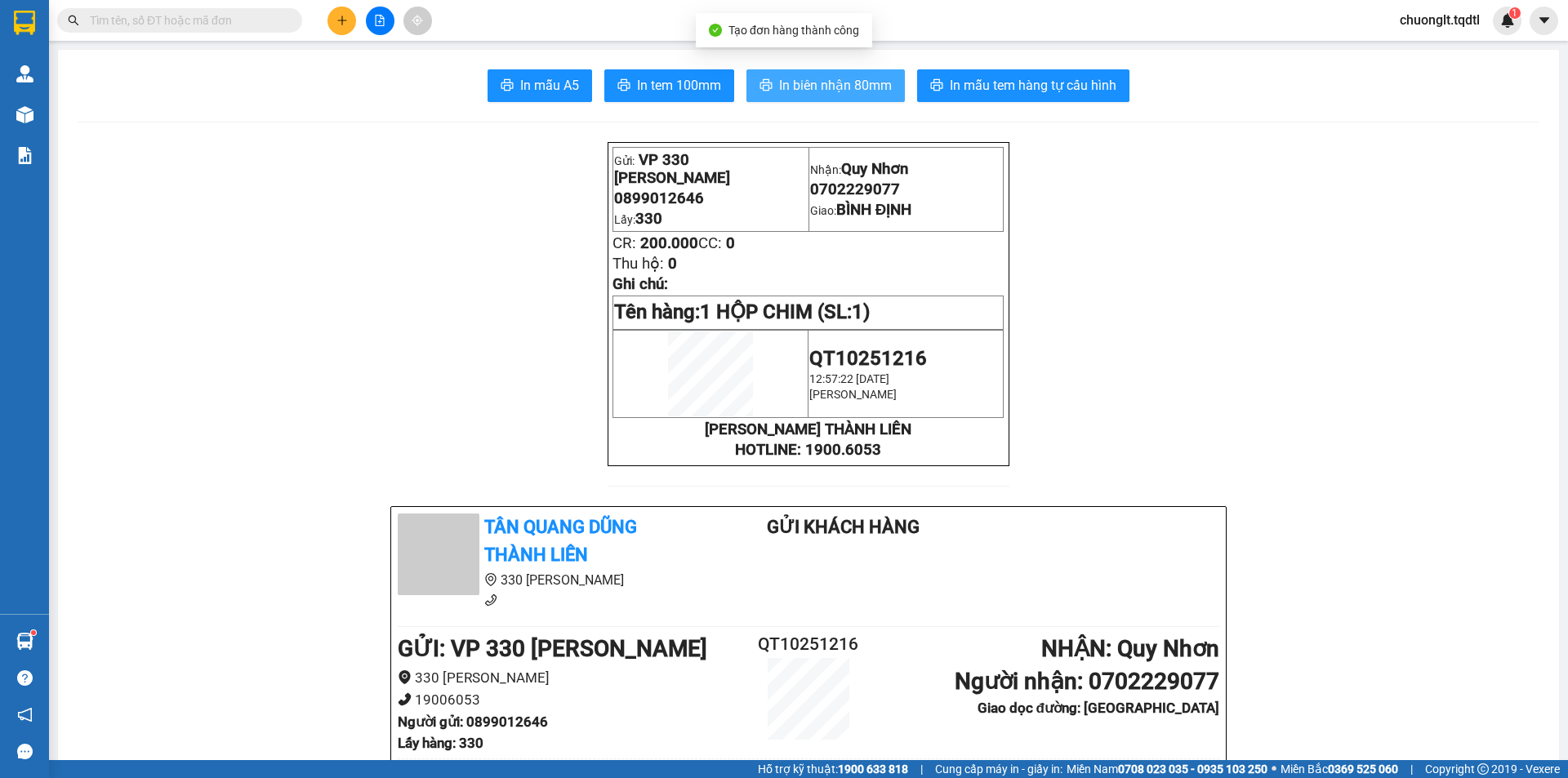
click at [802, 80] on span "In biên nhận 80mm" at bounding box center [835, 85] width 112 height 21
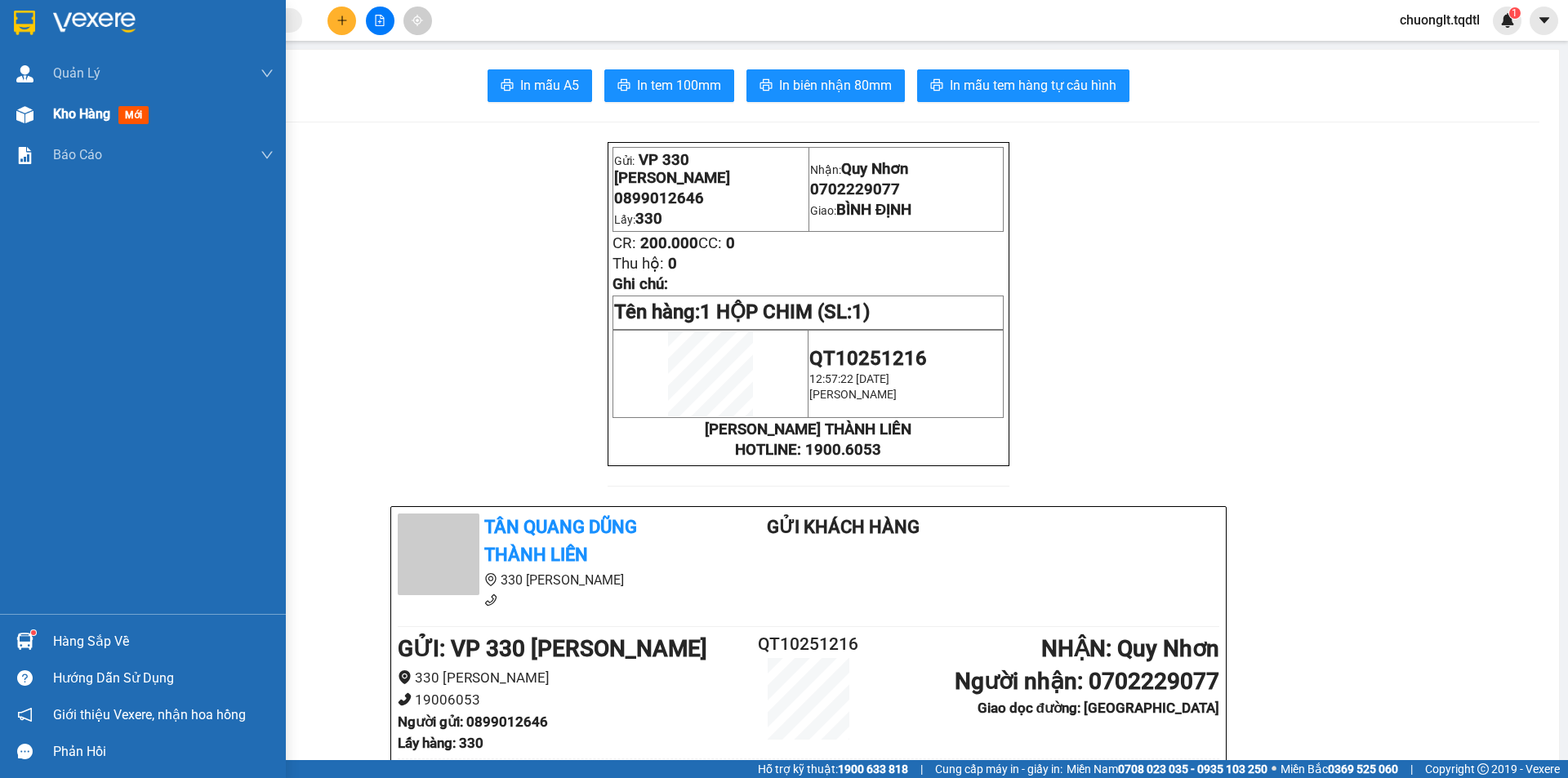
click at [63, 112] on span "Kho hàng" at bounding box center [82, 113] width 58 height 15
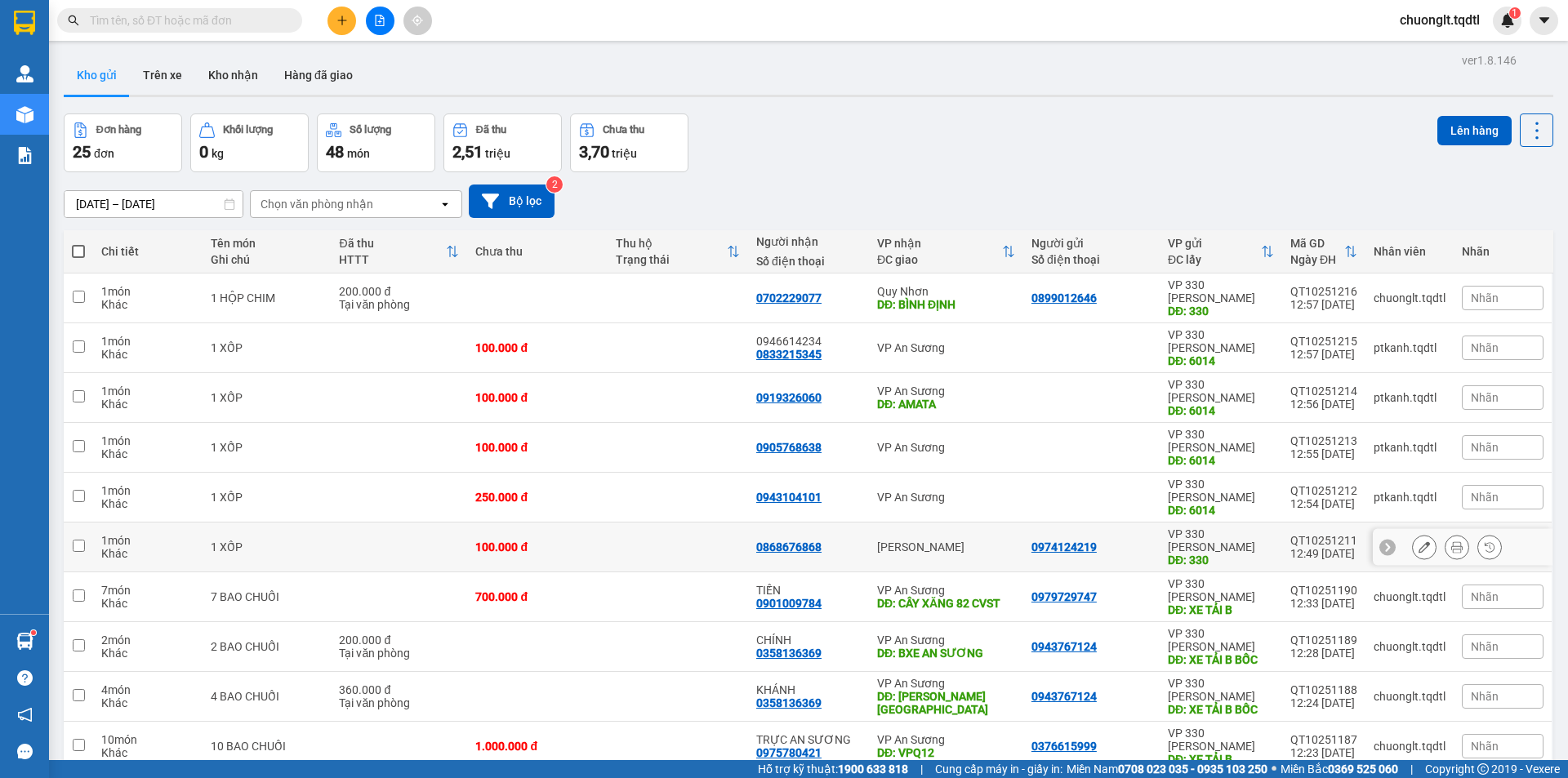
click at [293, 541] on div "1 XỐP" at bounding box center [266, 547] width 112 height 13
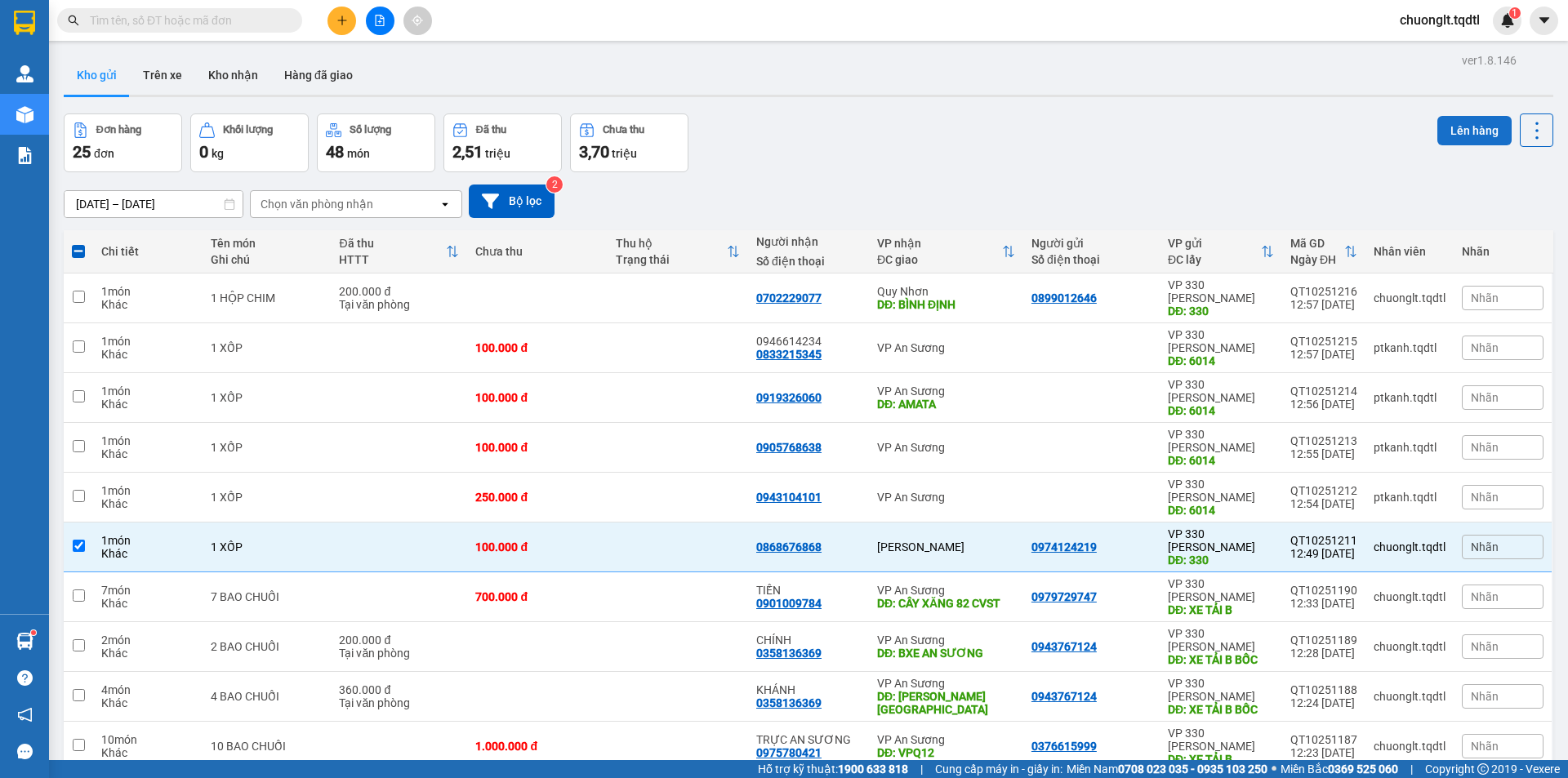
click at [1444, 116] on button "Lên hàng" at bounding box center [1474, 130] width 75 height 30
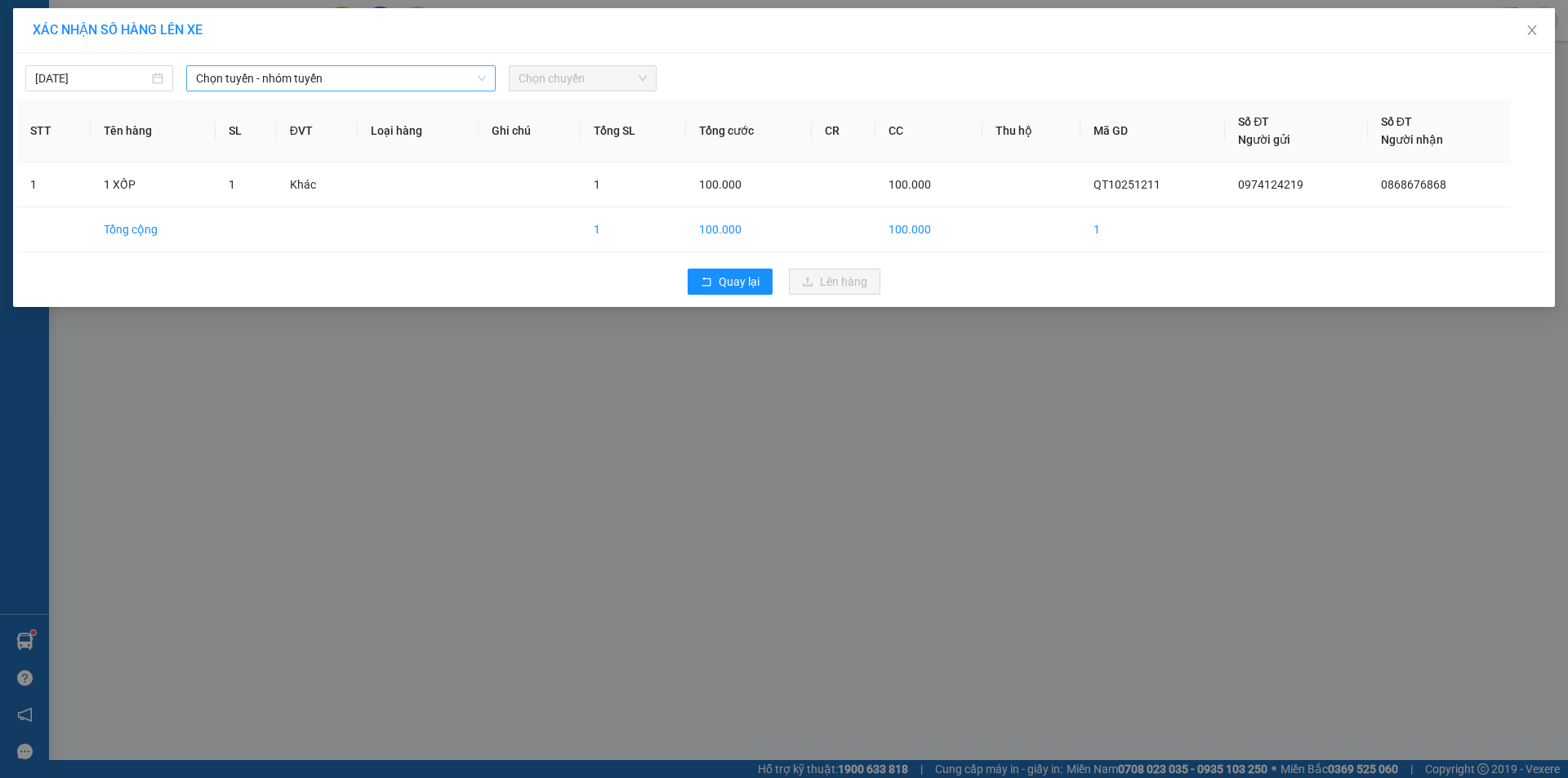
click at [431, 76] on span "Chọn tuyến - nhóm tuyến" at bounding box center [341, 78] width 290 height 24
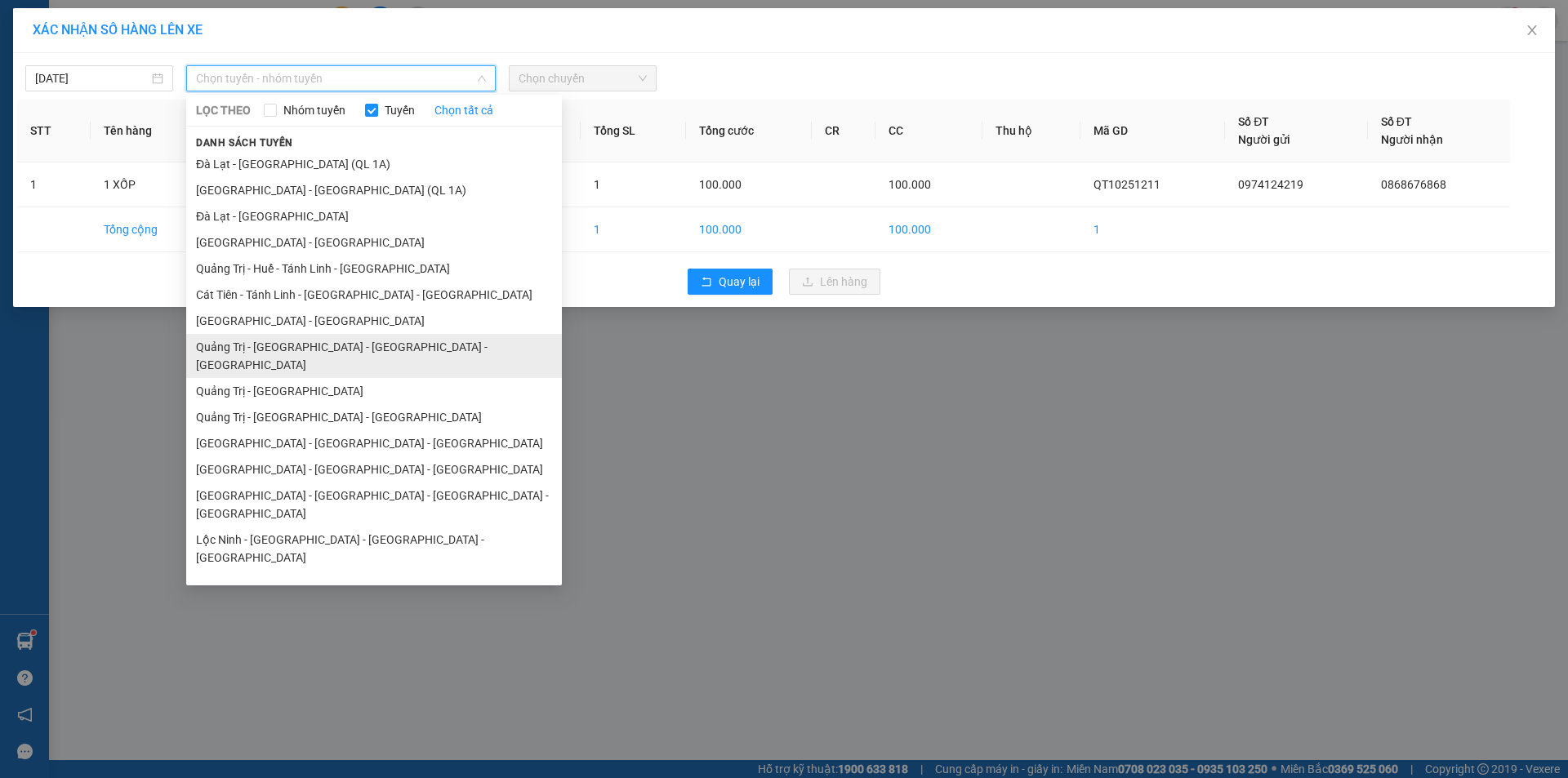
click at [367, 334] on li "Quảng Trị - [GEOGRAPHIC_DATA] - [GEOGRAPHIC_DATA] - [GEOGRAPHIC_DATA]" at bounding box center [374, 355] width 376 height 44
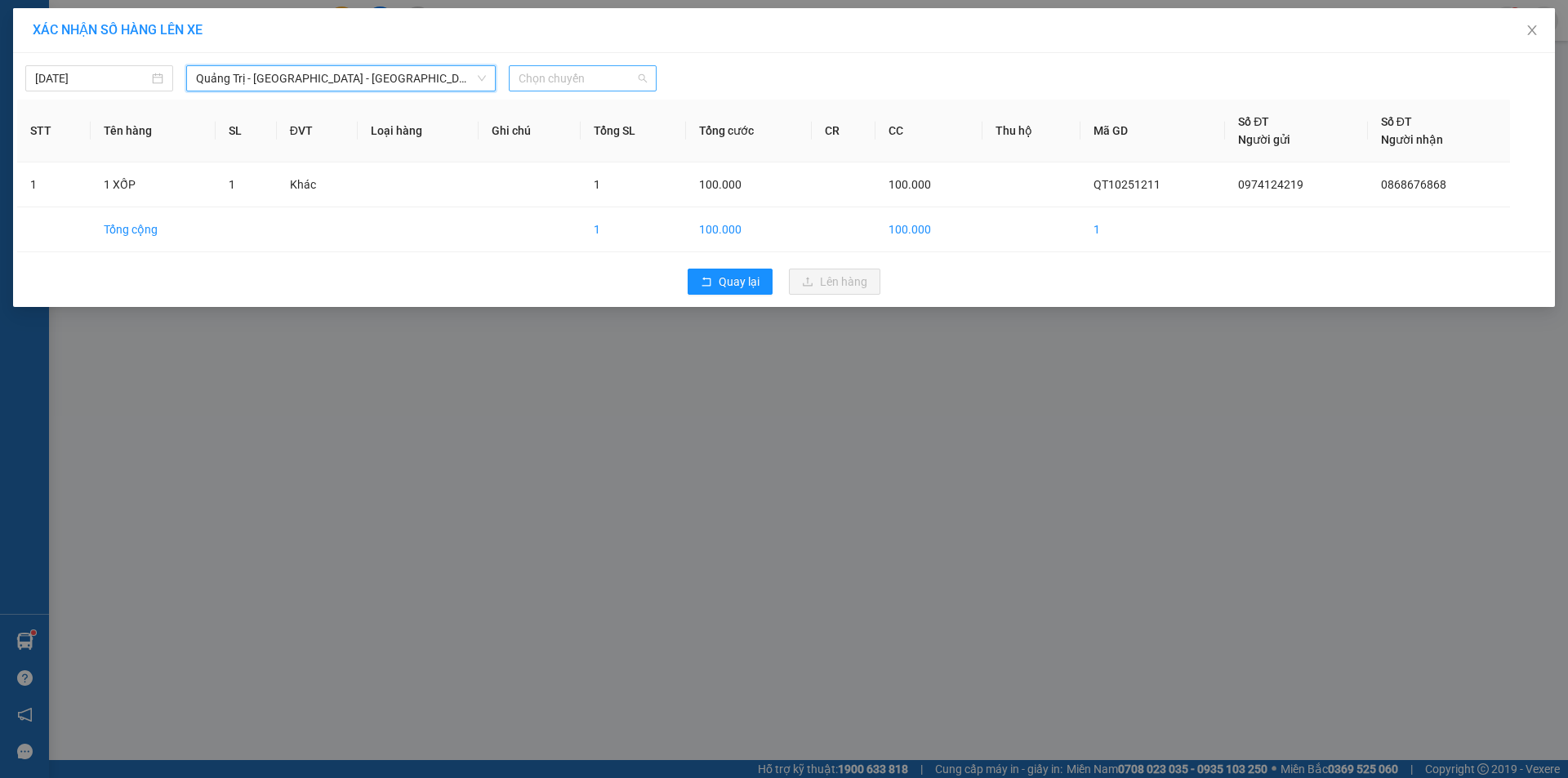
click at [603, 67] on span "Chọn chuyến" at bounding box center [582, 78] width 129 height 24
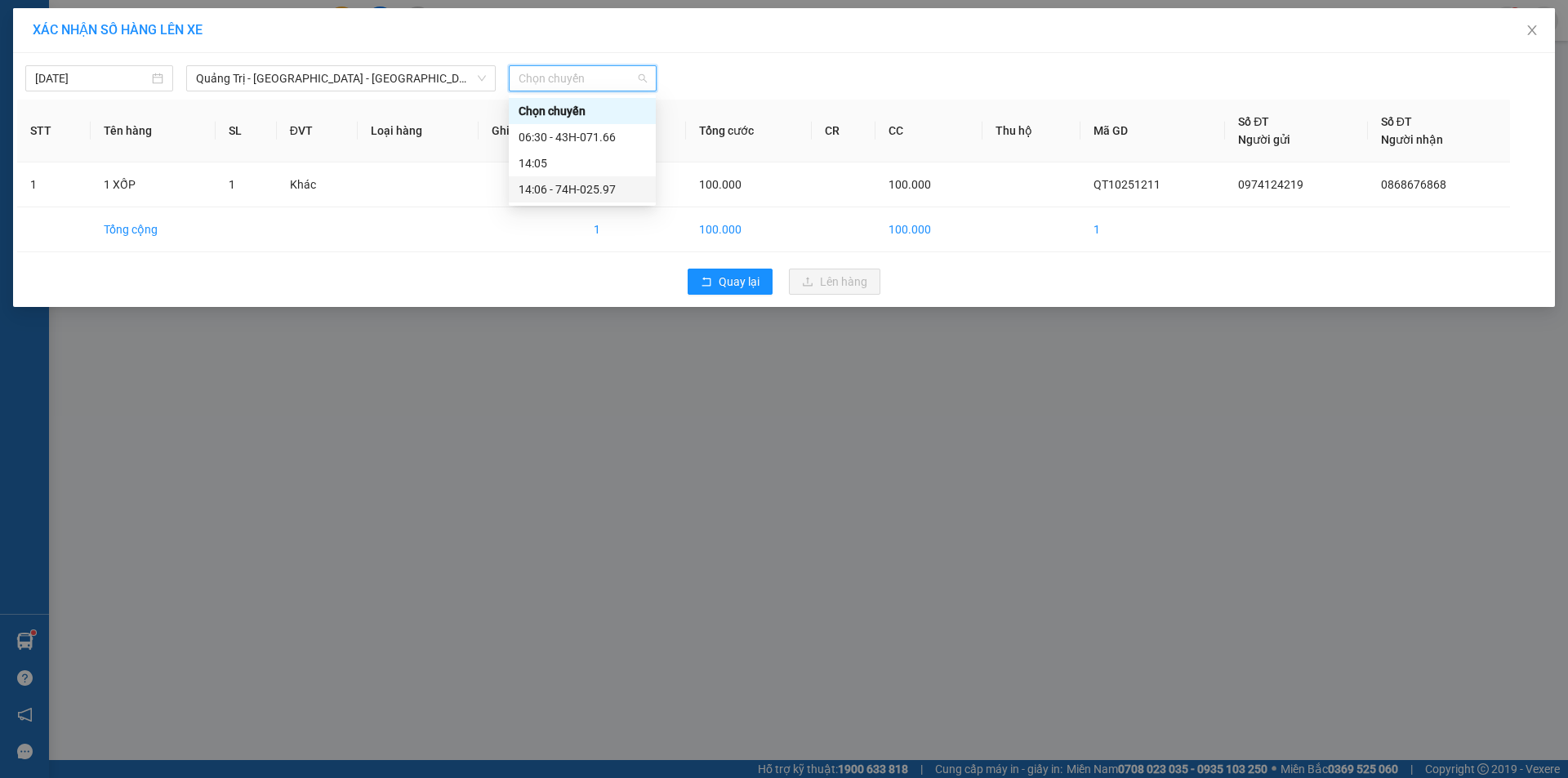
click at [594, 195] on div "14:06 - 74H-025.97" at bounding box center [582, 190] width 128 height 18
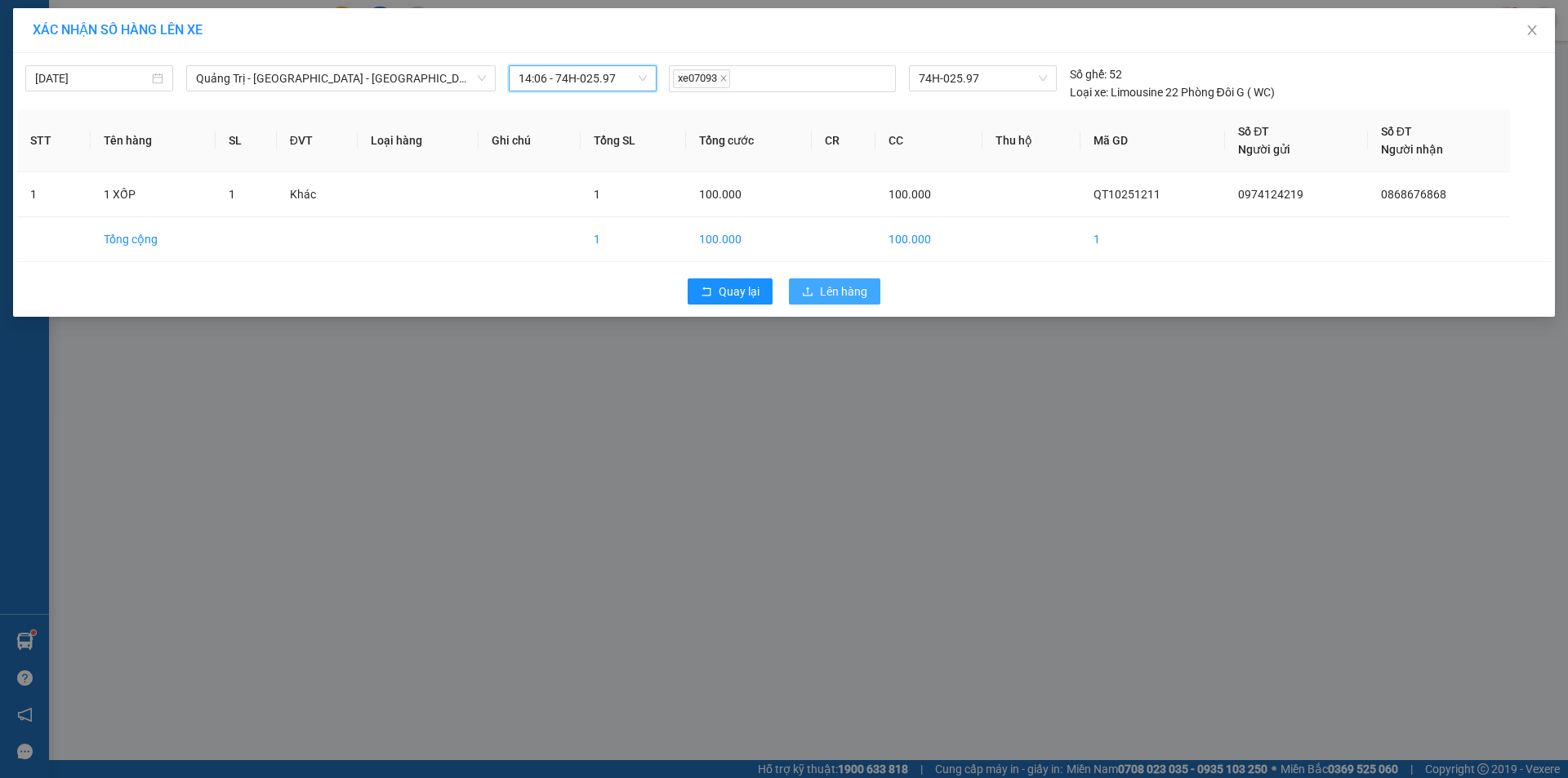
click at [837, 296] on span "Lên hàng" at bounding box center [843, 291] width 48 height 18
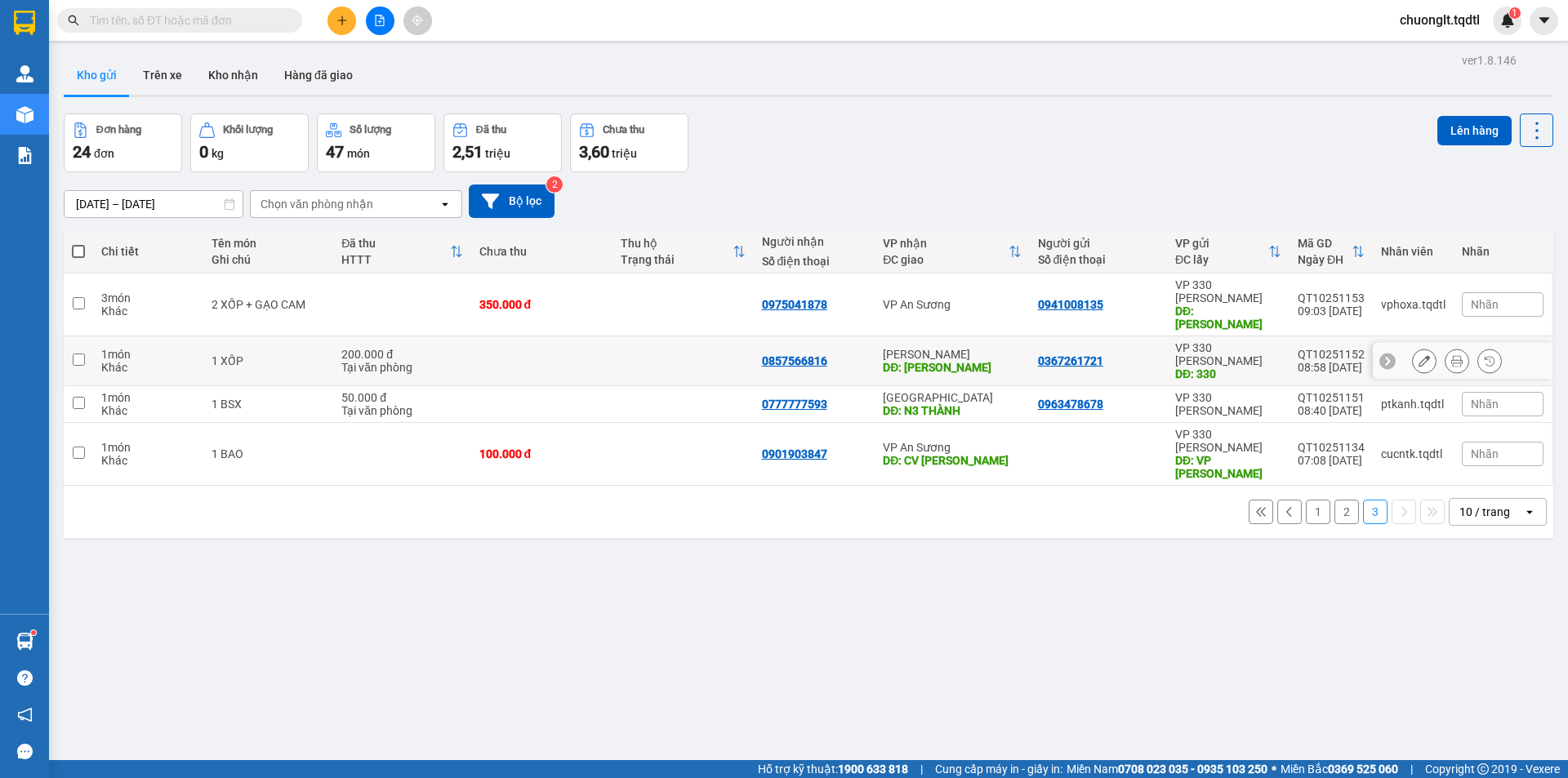
click at [597, 336] on td at bounding box center [542, 361] width 141 height 49
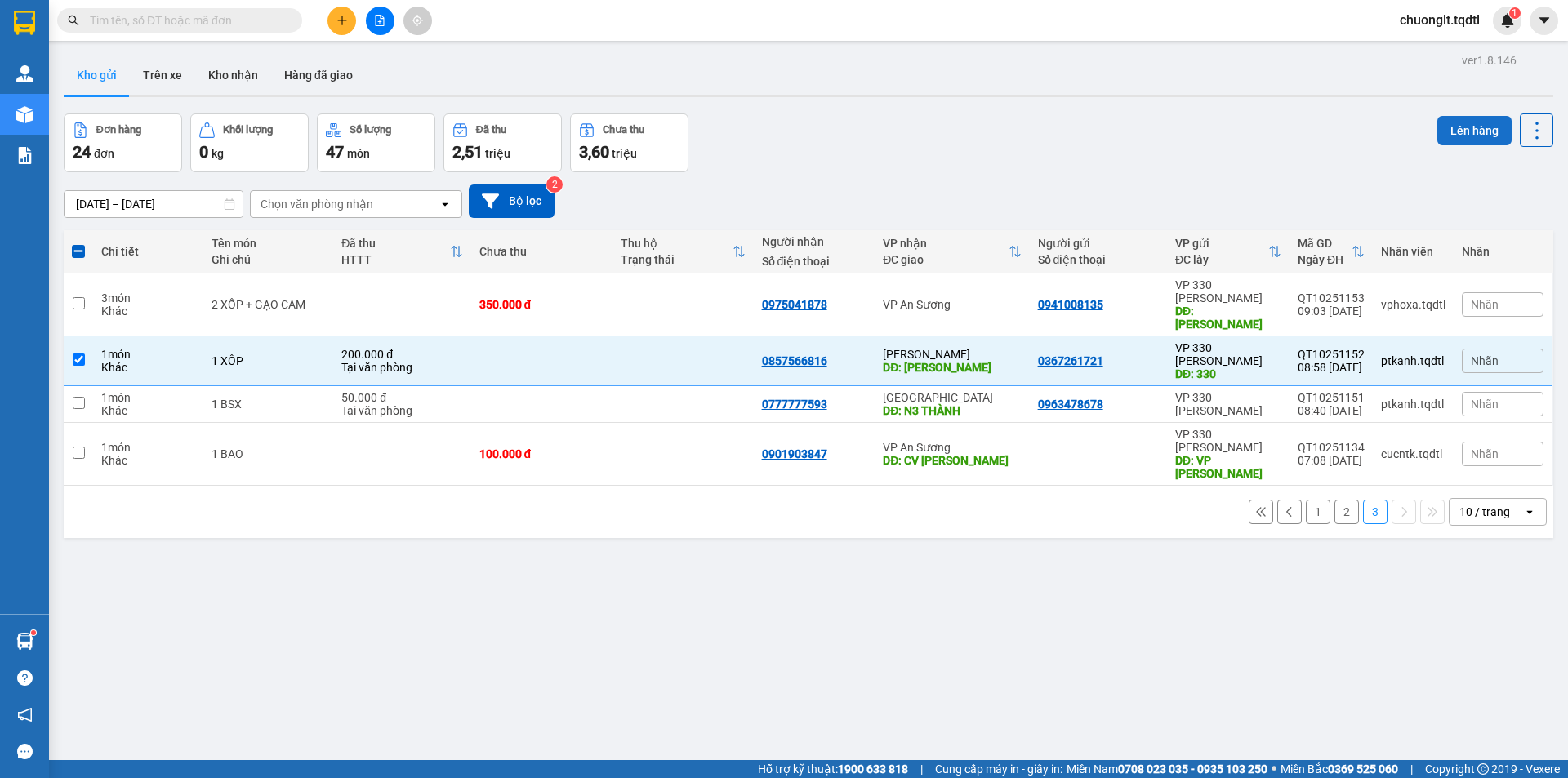
click at [1447, 129] on button "Lên hàng" at bounding box center [1474, 130] width 75 height 30
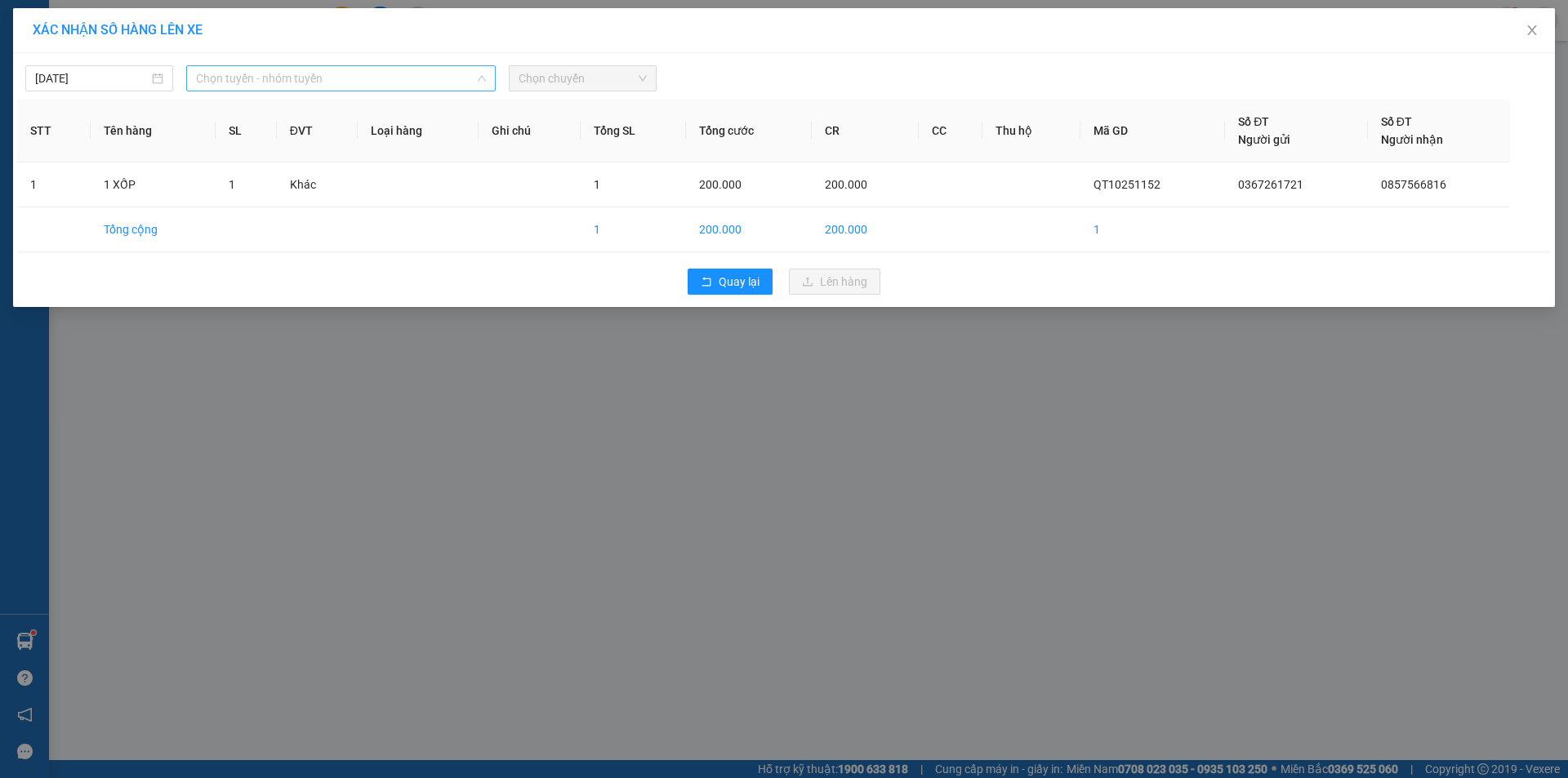
click at [370, 67] on span "Chọn tuyến - nhóm tuyến" at bounding box center [341, 78] width 290 height 24
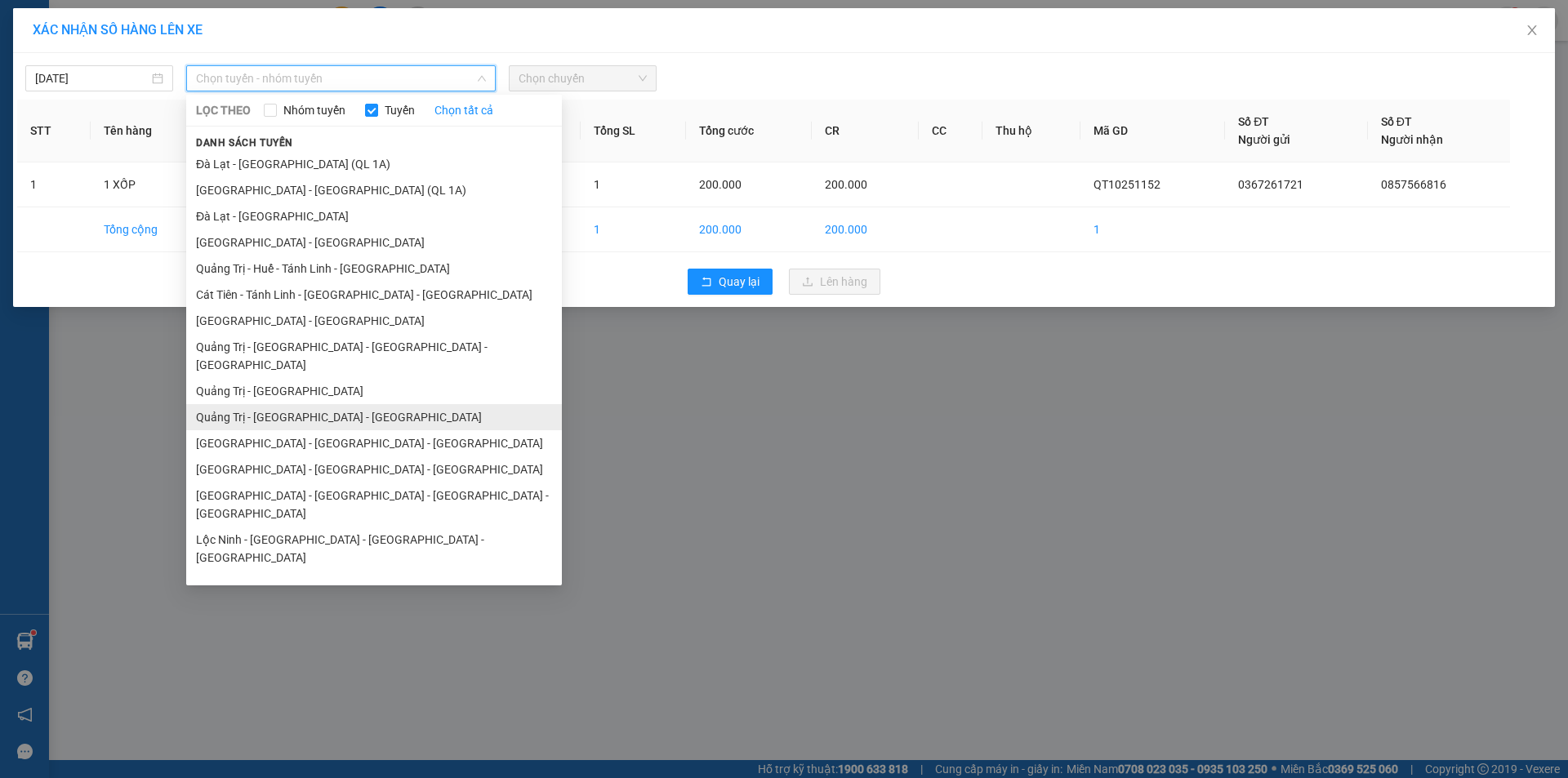
click at [346, 404] on li "Quảng Trị - [GEOGRAPHIC_DATA] - [GEOGRAPHIC_DATA]" at bounding box center [374, 416] width 376 height 26
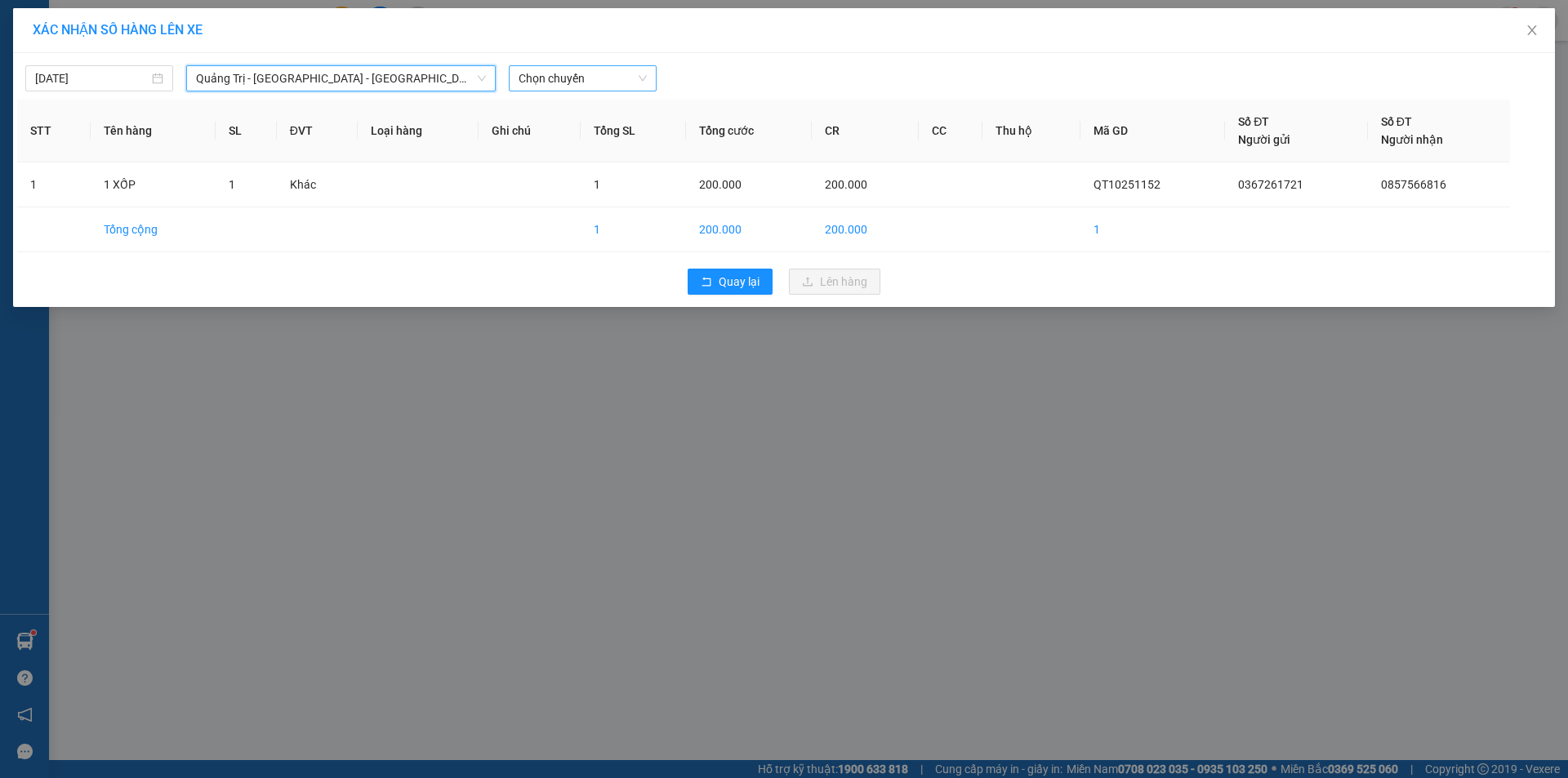
click at [591, 81] on span "Chọn chuyến" at bounding box center [582, 78] width 129 height 24
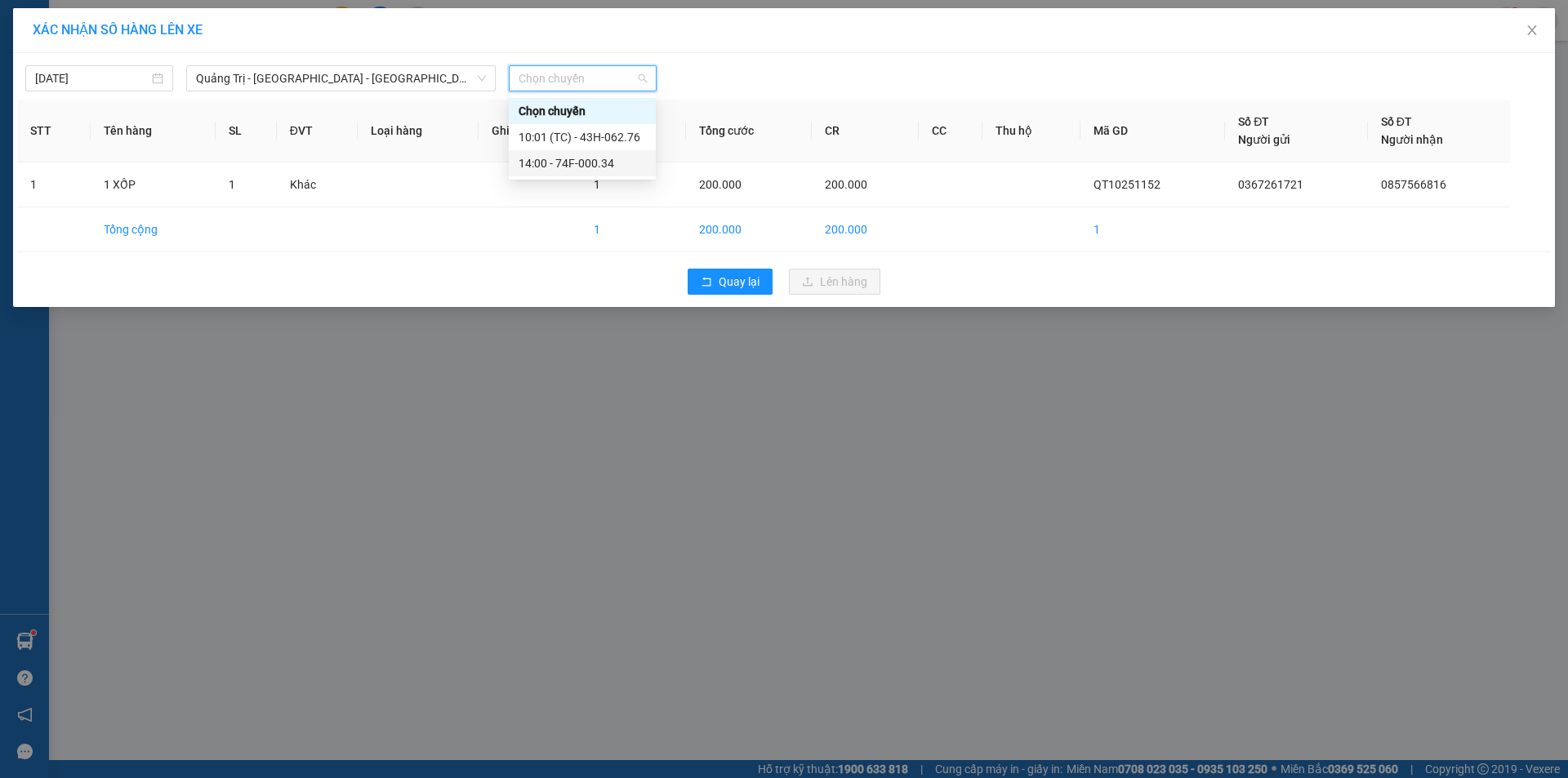
click at [605, 165] on div "14:00 - 74F-000.34" at bounding box center [582, 164] width 128 height 18
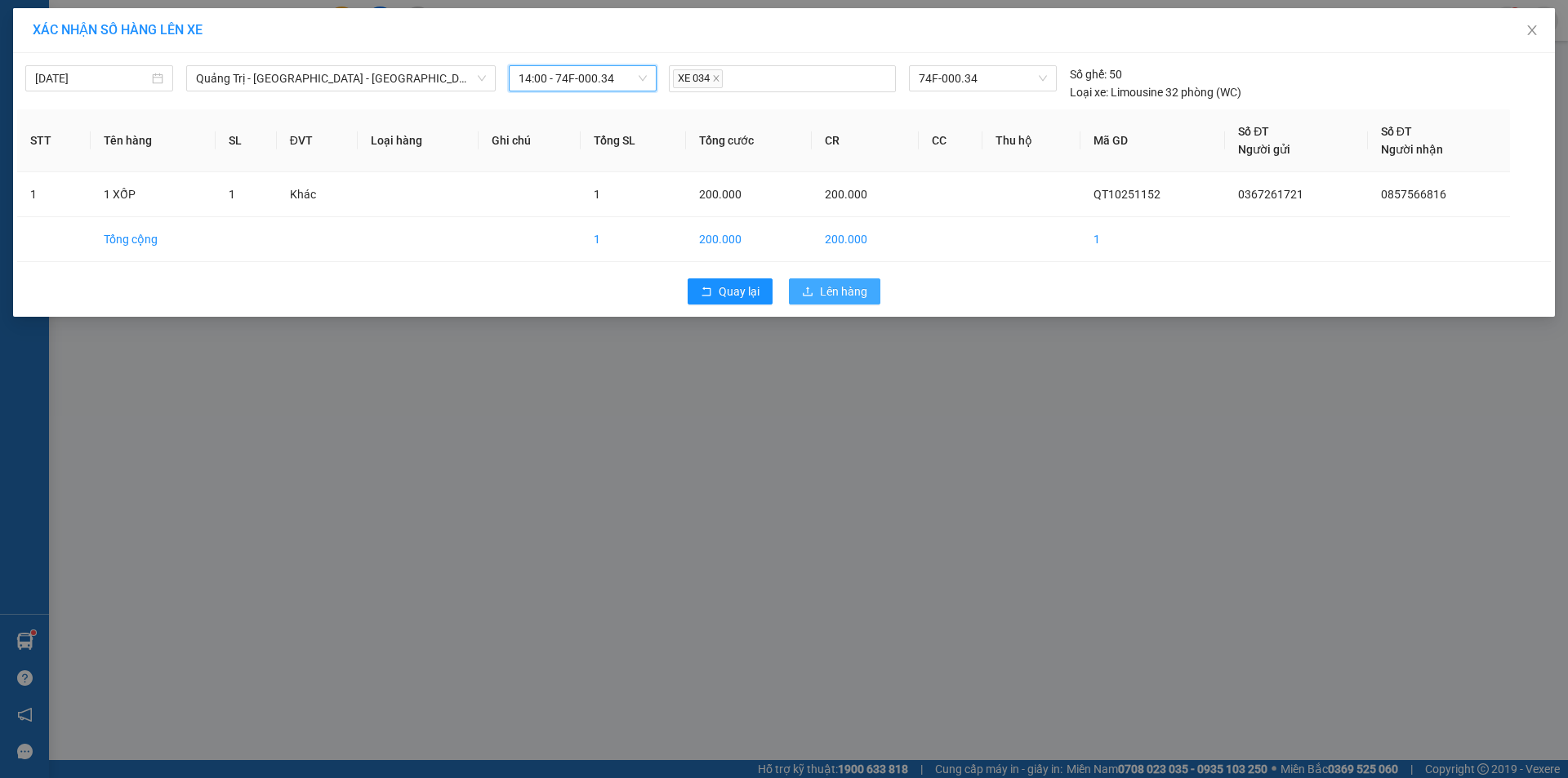
click at [841, 288] on span "Lên hàng" at bounding box center [843, 291] width 48 height 18
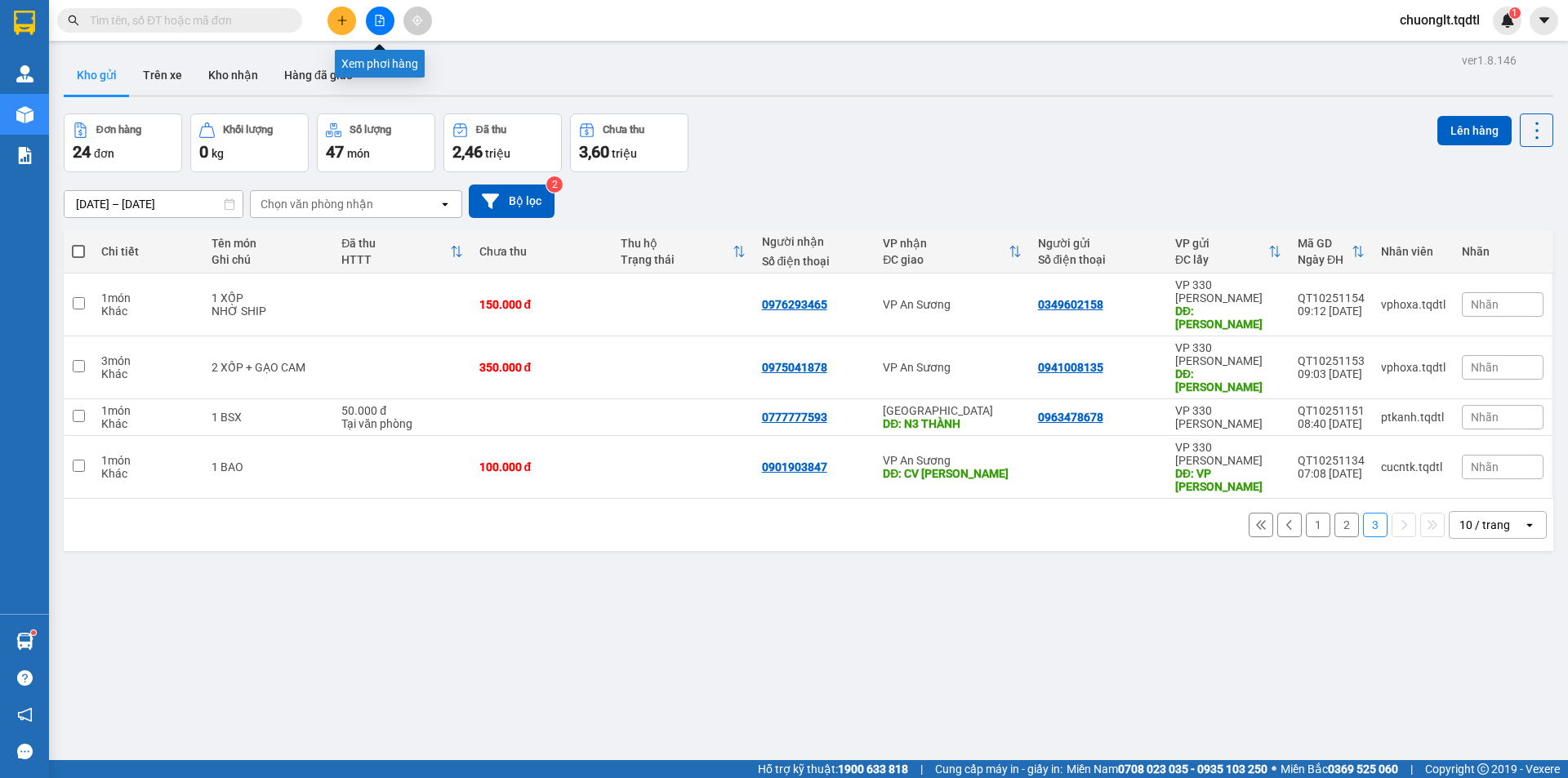
click at [375, 22] on icon "file-add" at bounding box center [380, 20] width 12 height 12
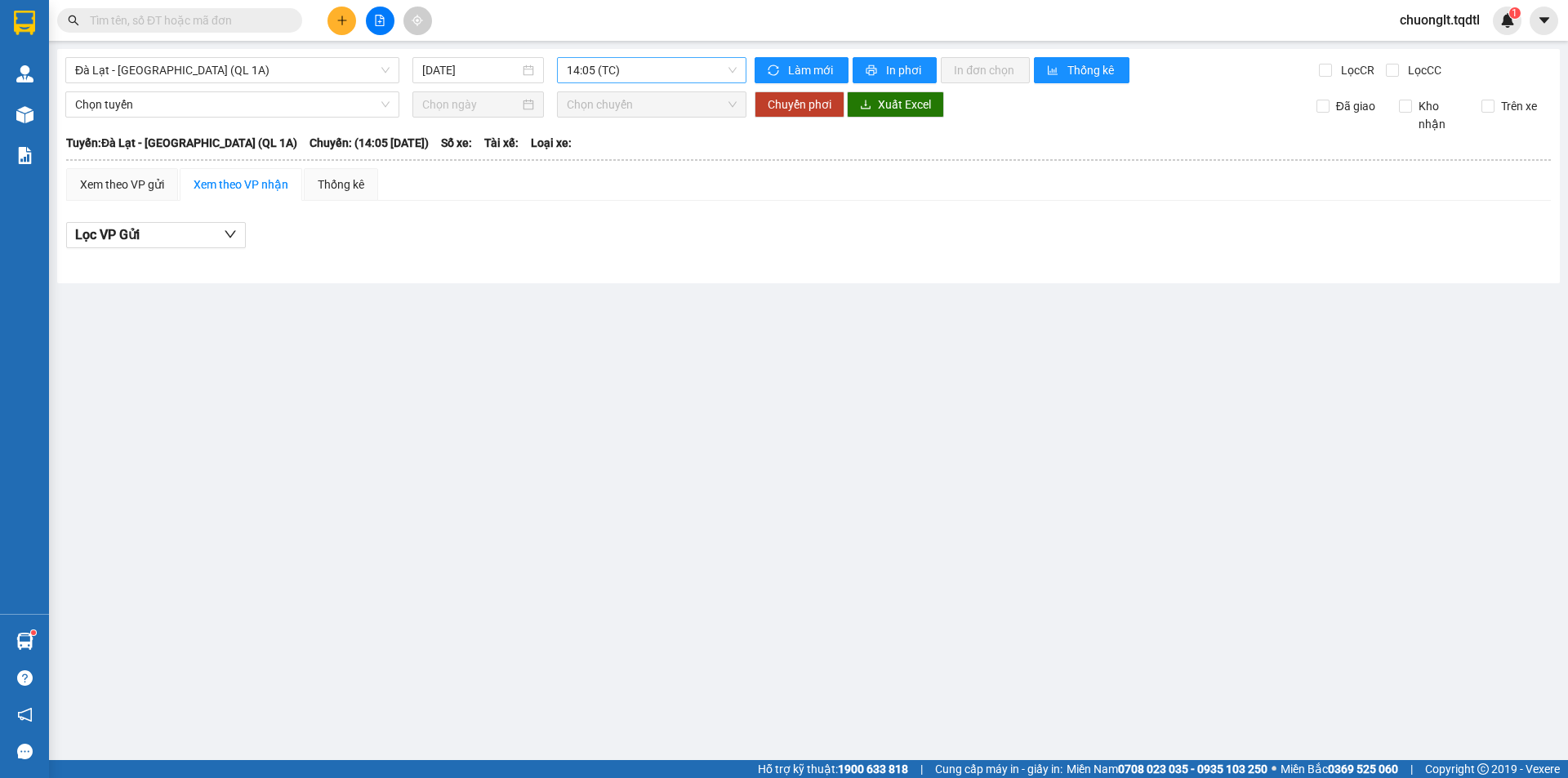
click at [656, 76] on span "14:05 (TC)" at bounding box center [651, 69] width 170 height 24
drag, startPoint x: 680, startPoint y: 367, endPoint x: 433, endPoint y: 199, distance: 298.7
click at [679, 367] on main "Đà Lạt - Sài Gòn (QL 1A) 11/10/2025 14:05 (TC) Làm mới In phơi In đơn chọn Thốn…" at bounding box center [784, 380] width 1568 height 760
click at [344, 65] on span "Đà Lạt - [GEOGRAPHIC_DATA] (QL 1A)" at bounding box center [232, 69] width 314 height 24
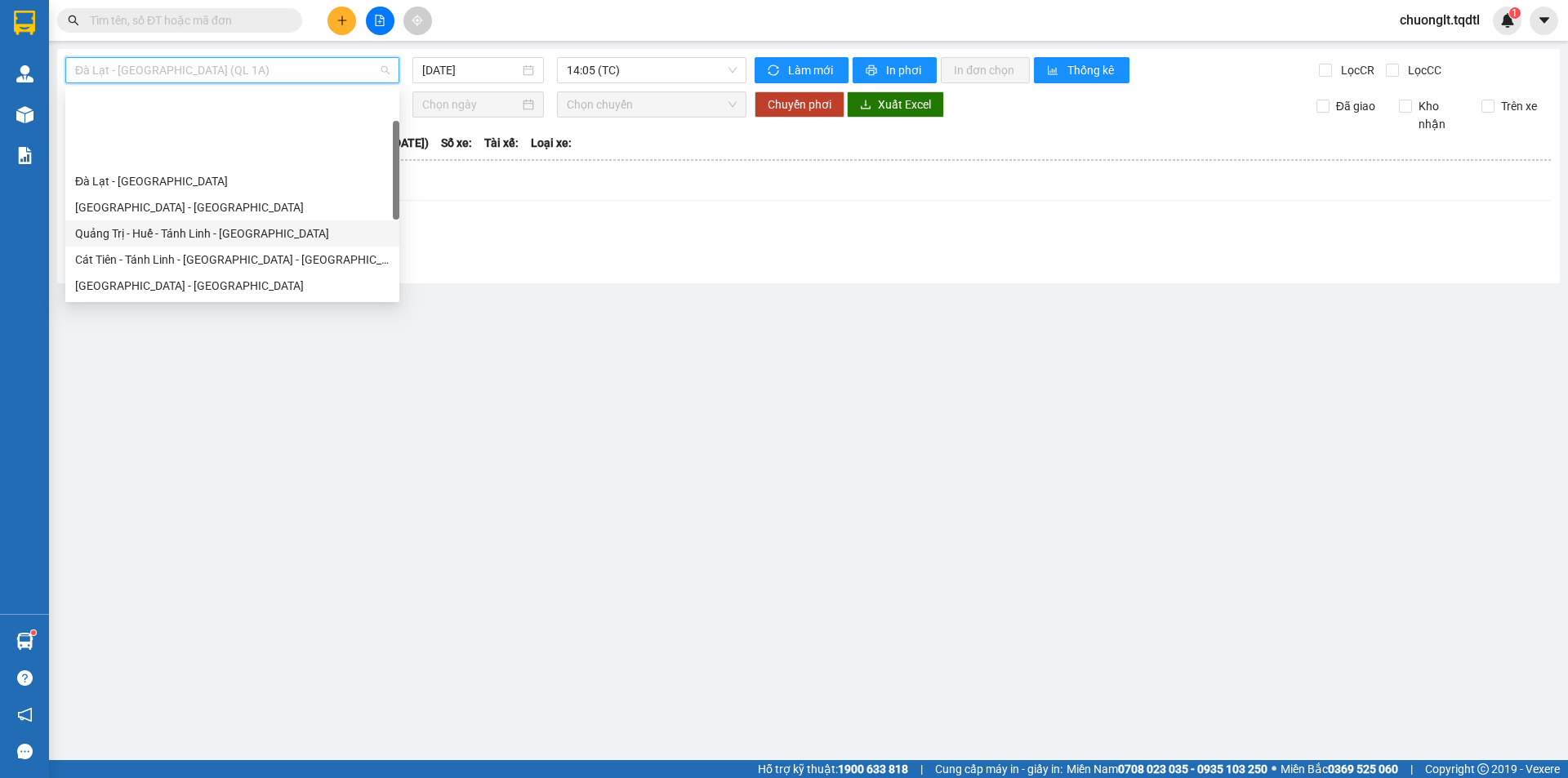
click at [272, 225] on div "Quảng Trị - Huế - Tánh Linh - [GEOGRAPHIC_DATA]" at bounding box center [232, 234] width 314 height 18
type input "[DATE]"
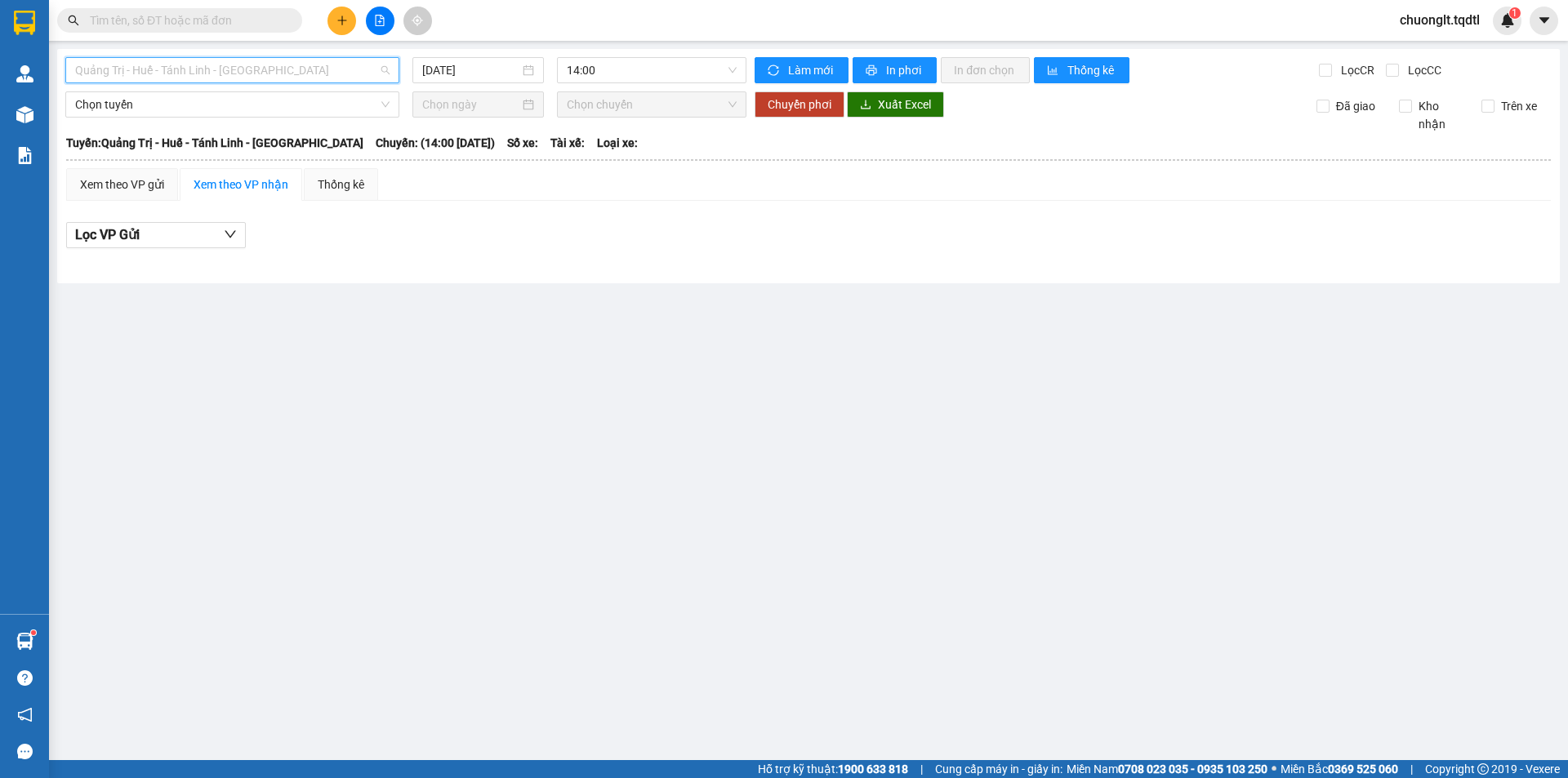
click at [371, 67] on span "Quảng Trị - Huế - Tánh Linh - [GEOGRAPHIC_DATA]" at bounding box center [232, 69] width 314 height 24
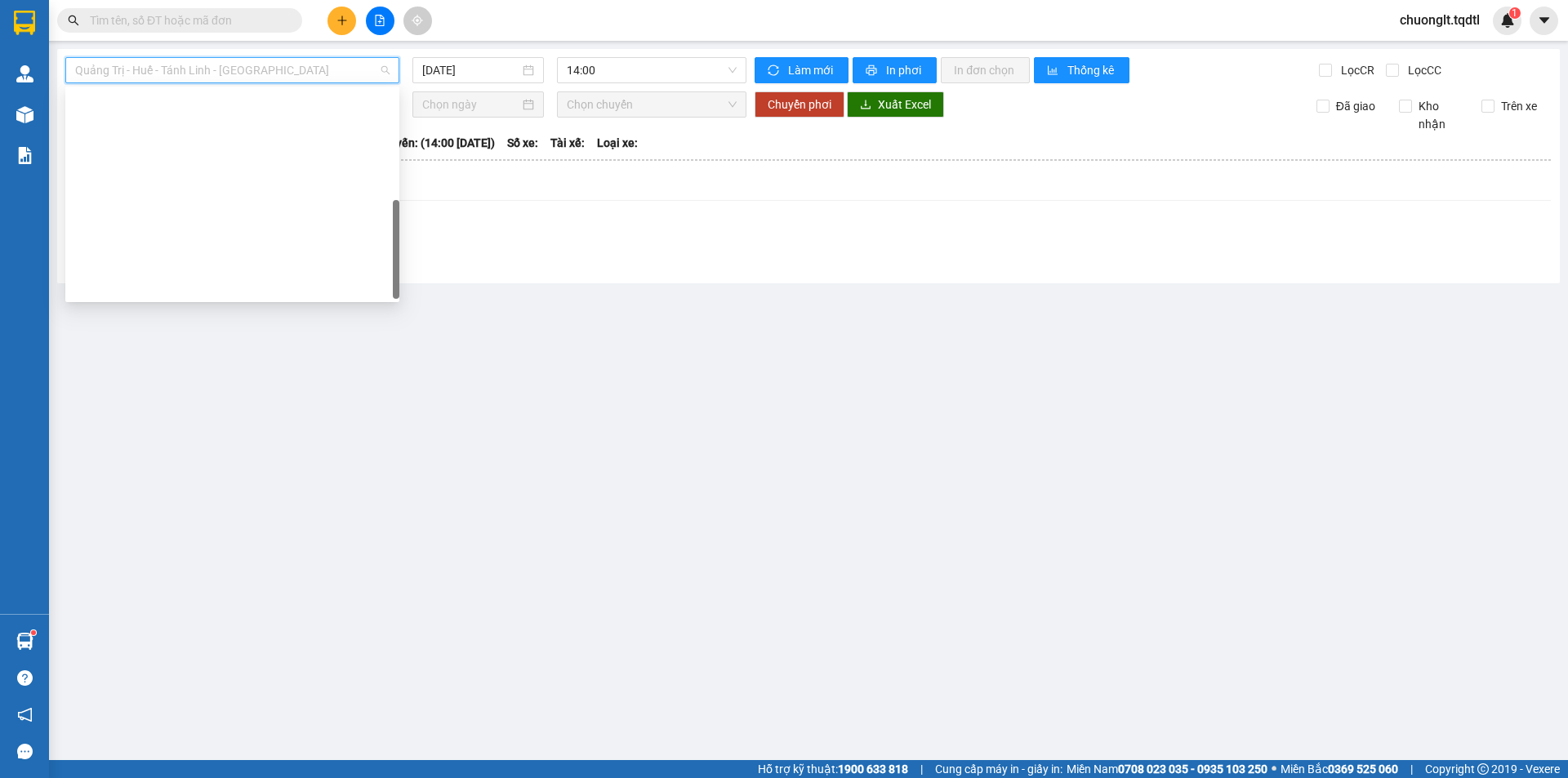
click at [208, 564] on div "Quảng Trị - [GEOGRAPHIC_DATA]" at bounding box center [232, 573] width 314 height 18
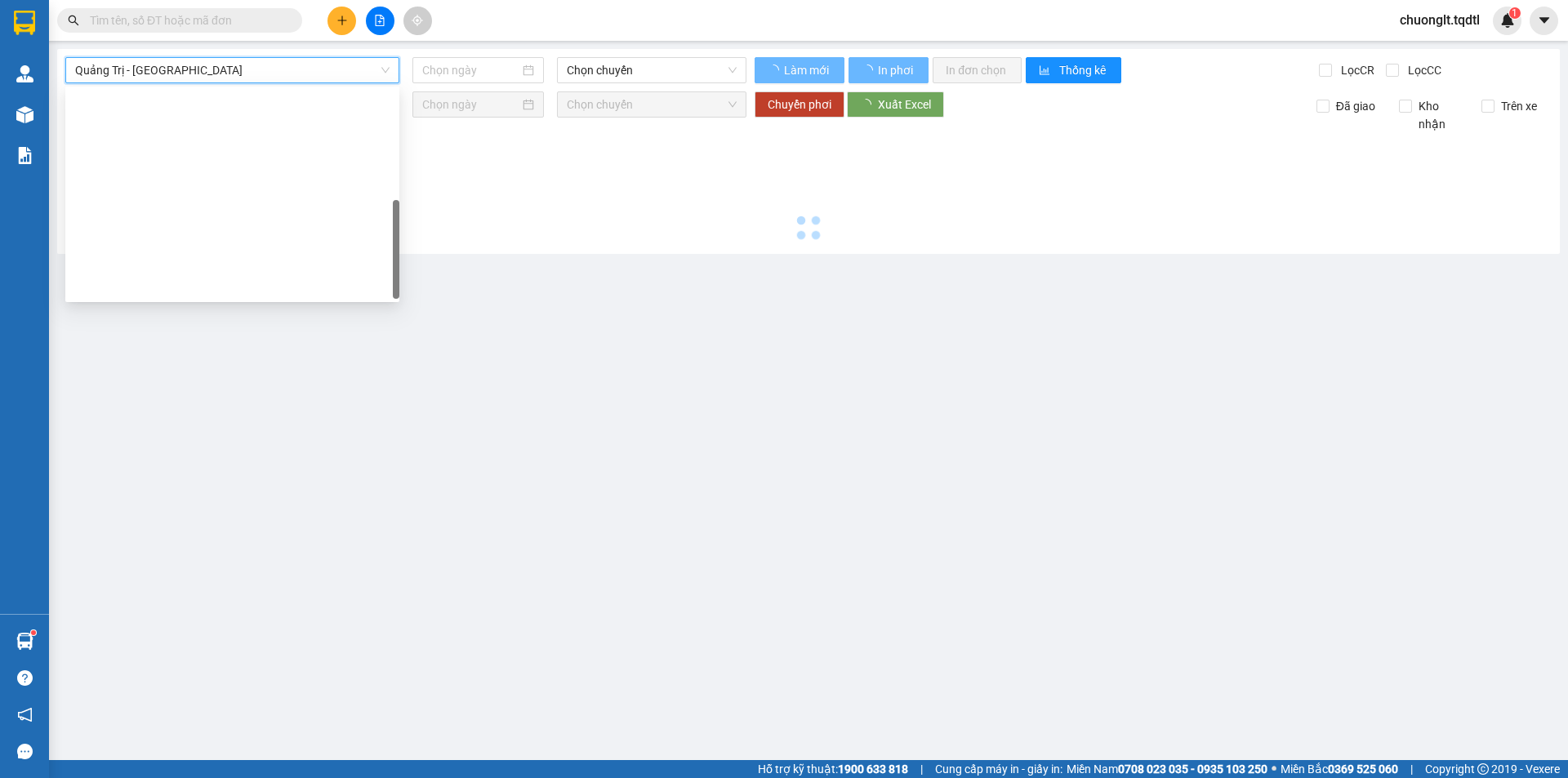
type input "[DATE]"
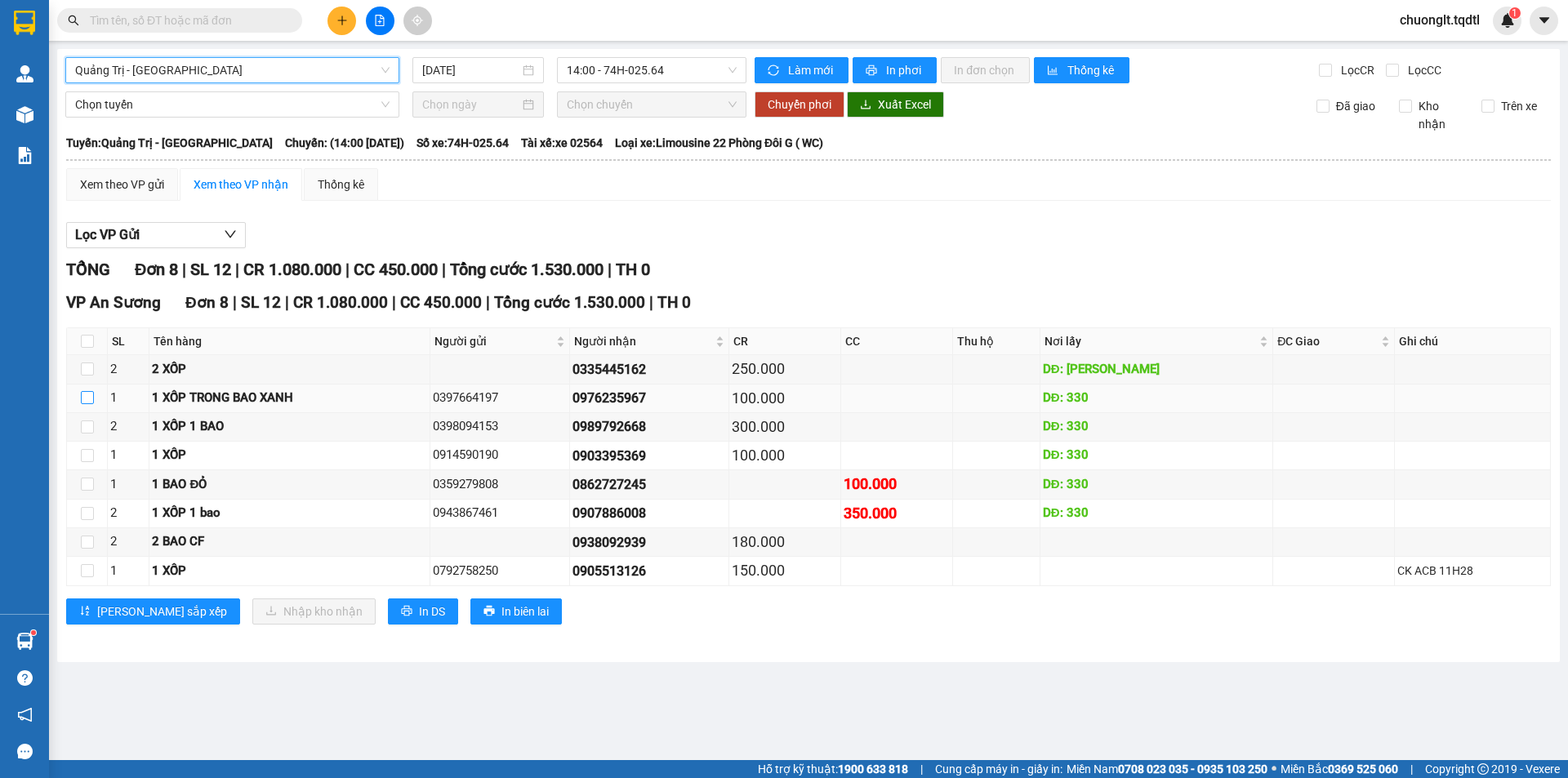
click at [93, 398] on input "checkbox" at bounding box center [87, 398] width 13 height 13
checkbox input "true"
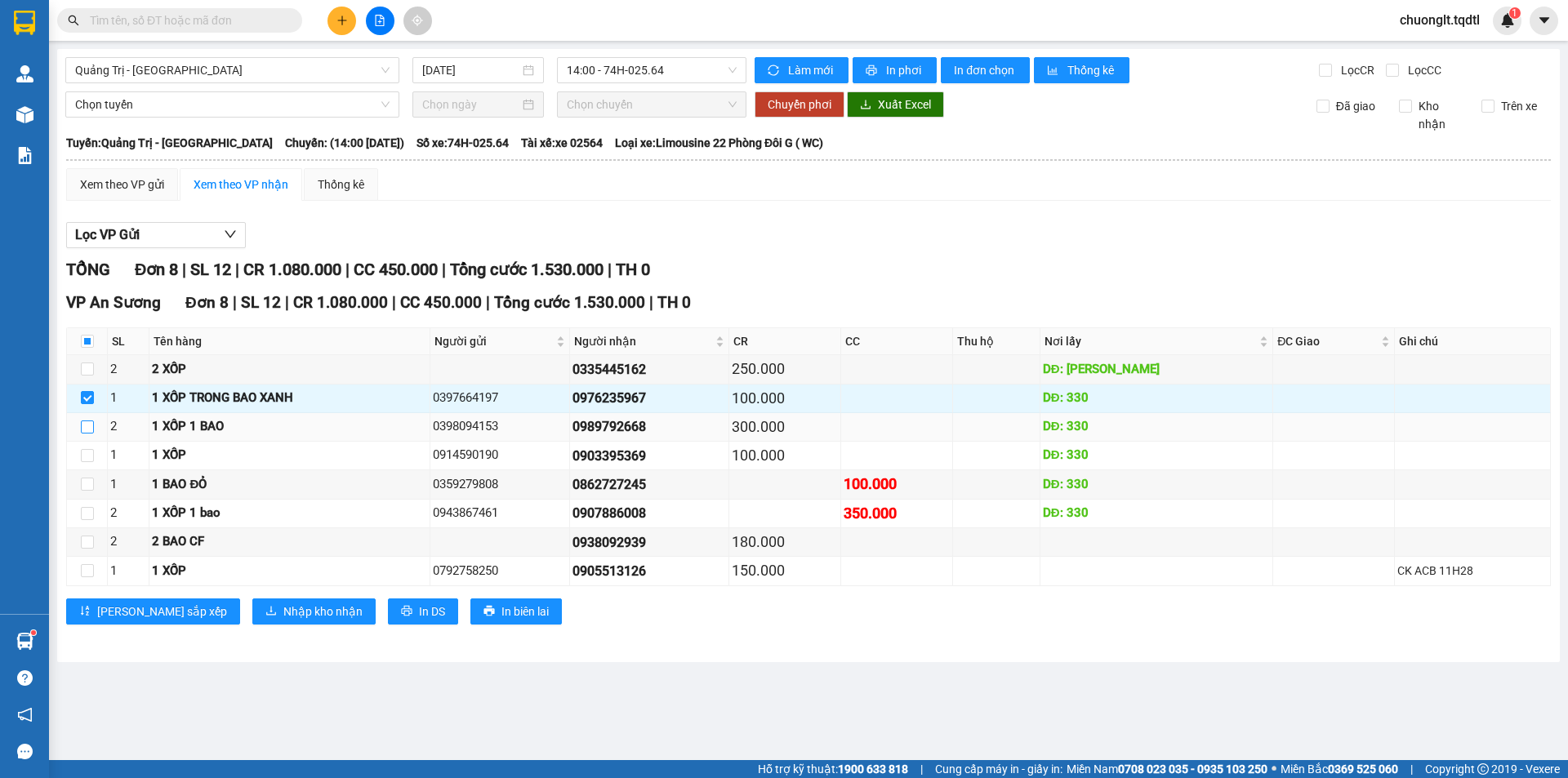
click at [85, 425] on input "checkbox" at bounding box center [87, 426] width 13 height 13
checkbox input "true"
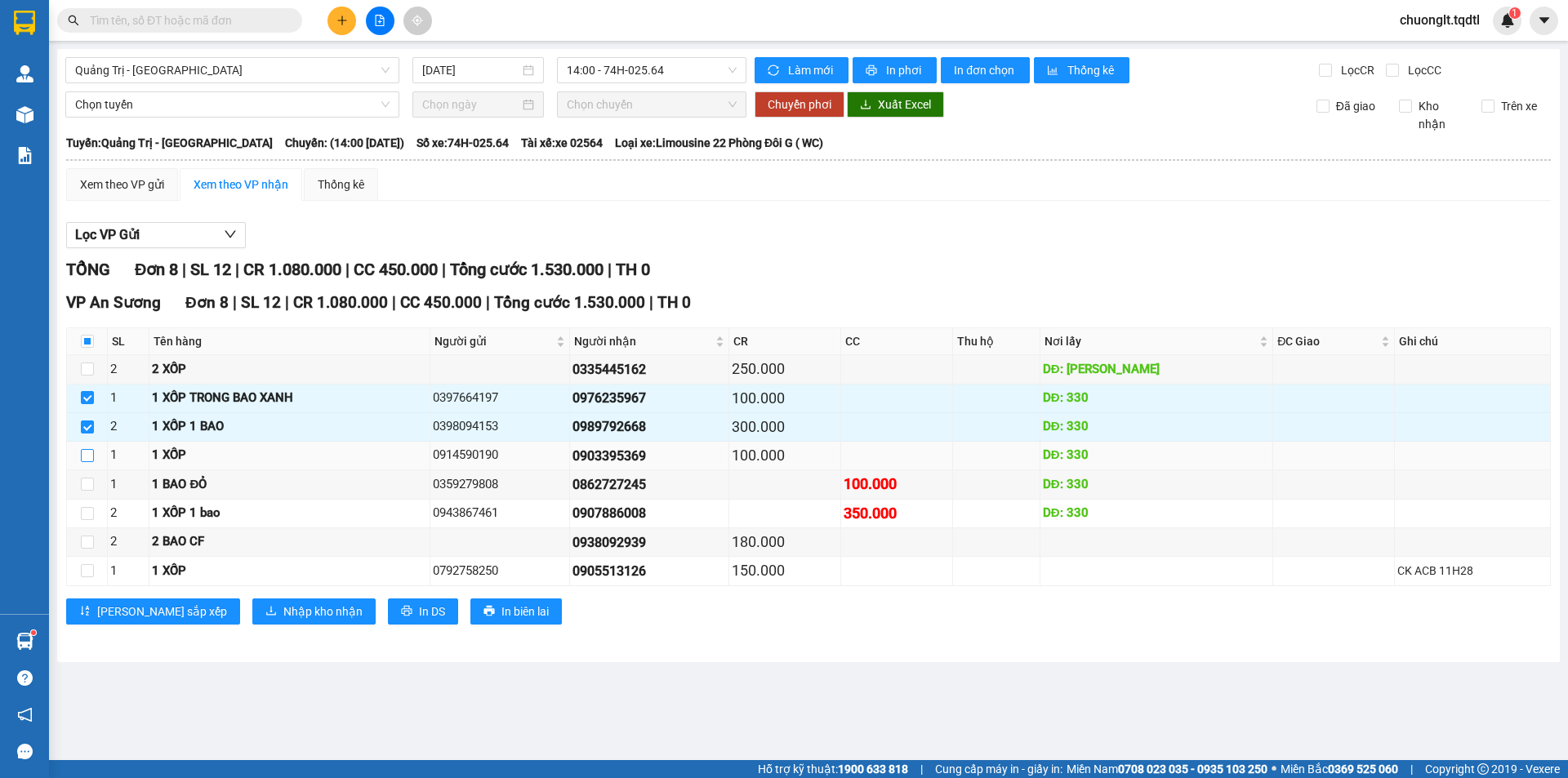
click at [87, 457] on input "checkbox" at bounding box center [87, 455] width 13 height 13
checkbox input "true"
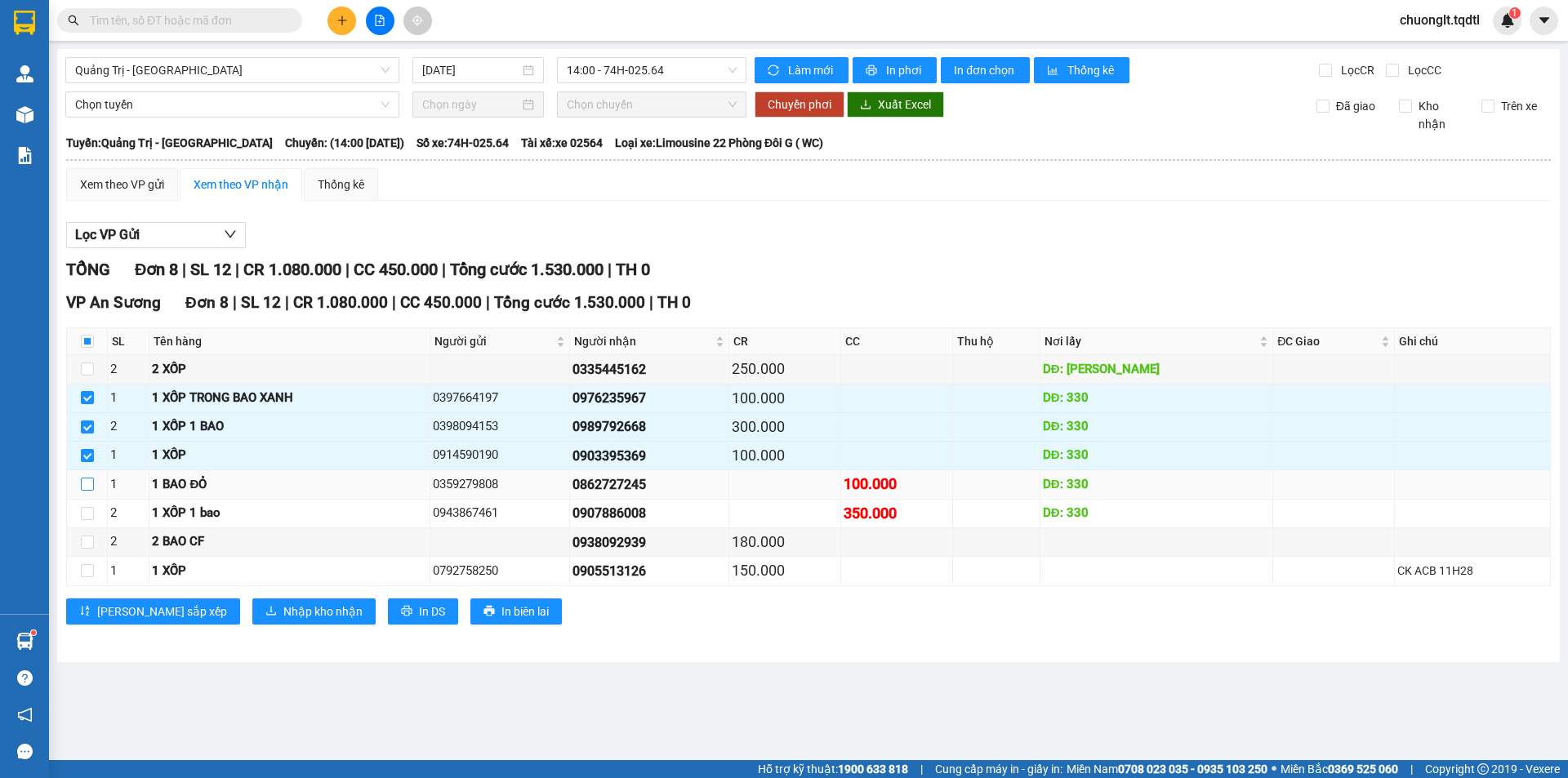
click at [82, 482] on input "checkbox" at bounding box center [87, 484] width 13 height 13
checkbox input "true"
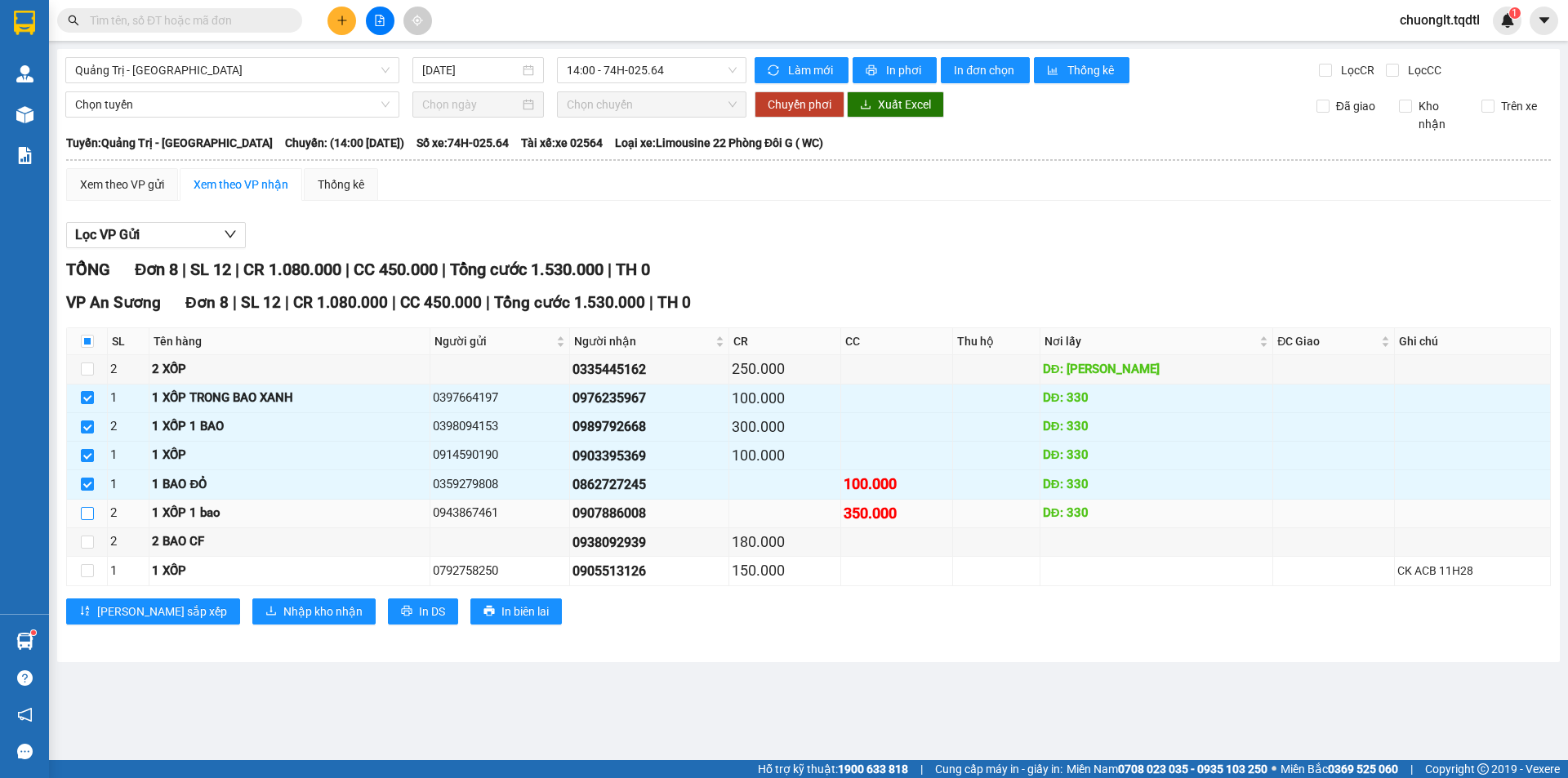
click at [87, 515] on input "checkbox" at bounding box center [87, 514] width 13 height 13
checkbox input "true"
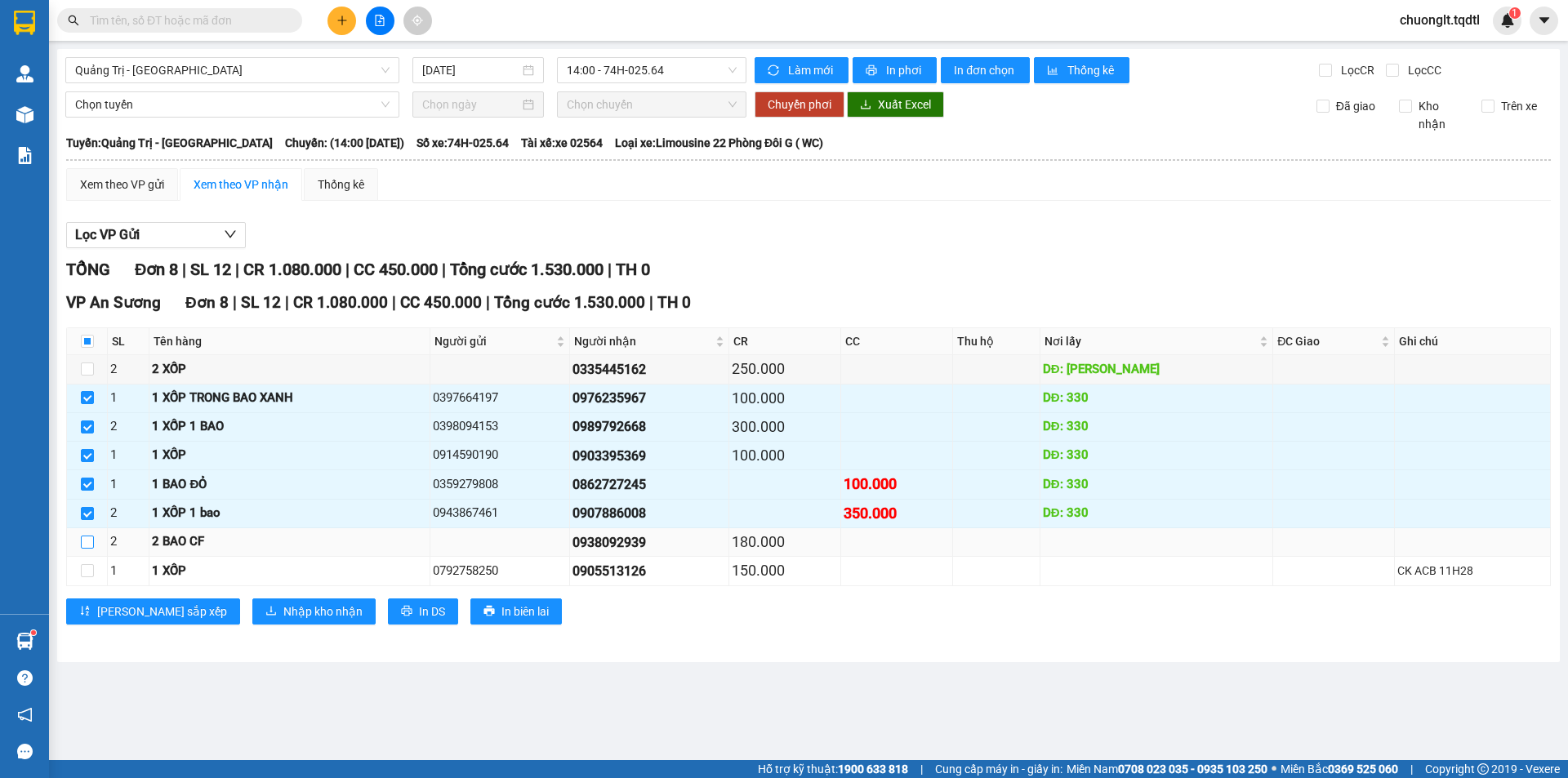
click at [93, 538] on input "checkbox" at bounding box center [87, 541] width 13 height 13
checkbox input "true"
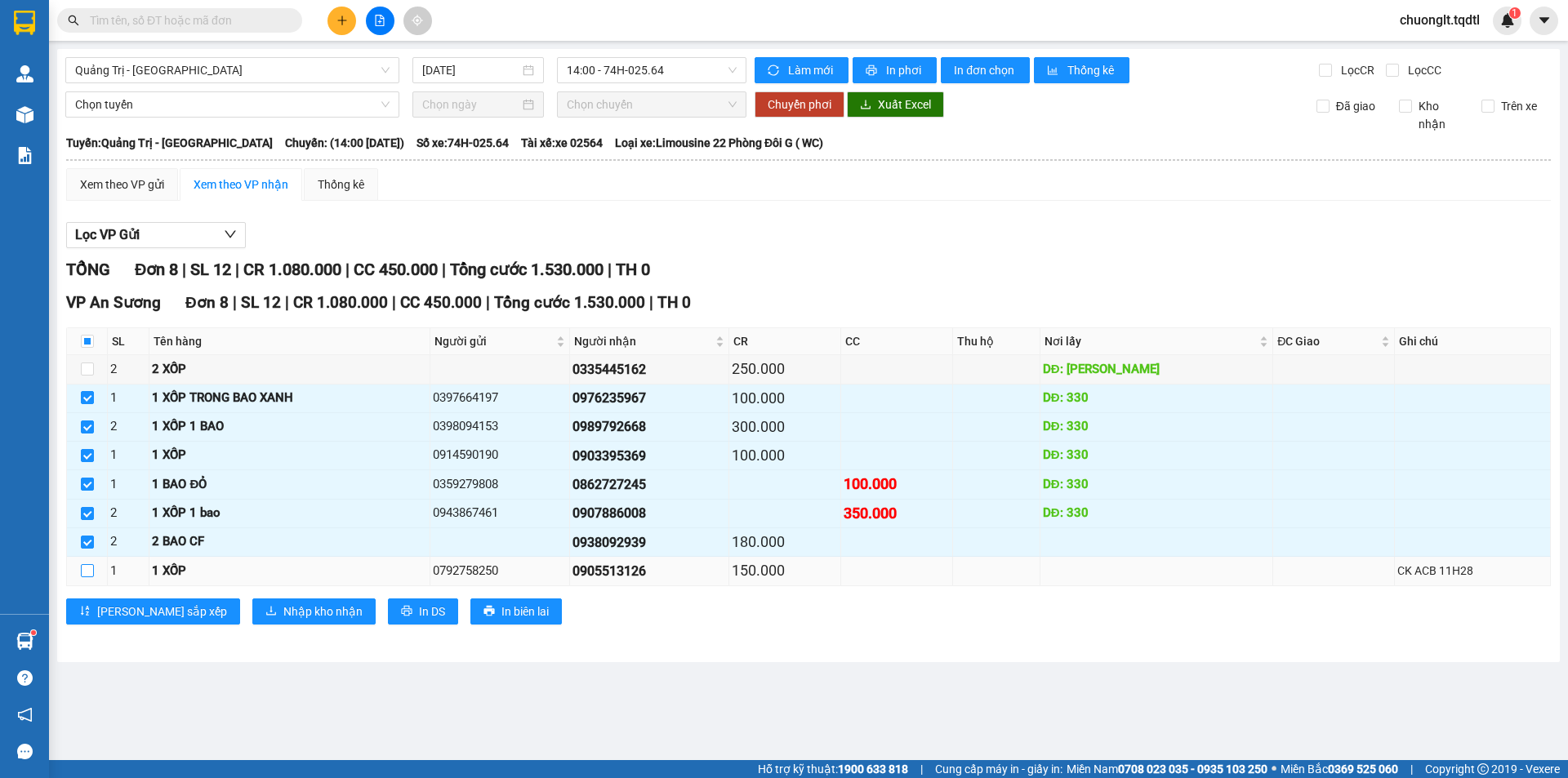
click at [90, 568] on input "checkbox" at bounding box center [87, 570] width 13 height 13
checkbox input "true"
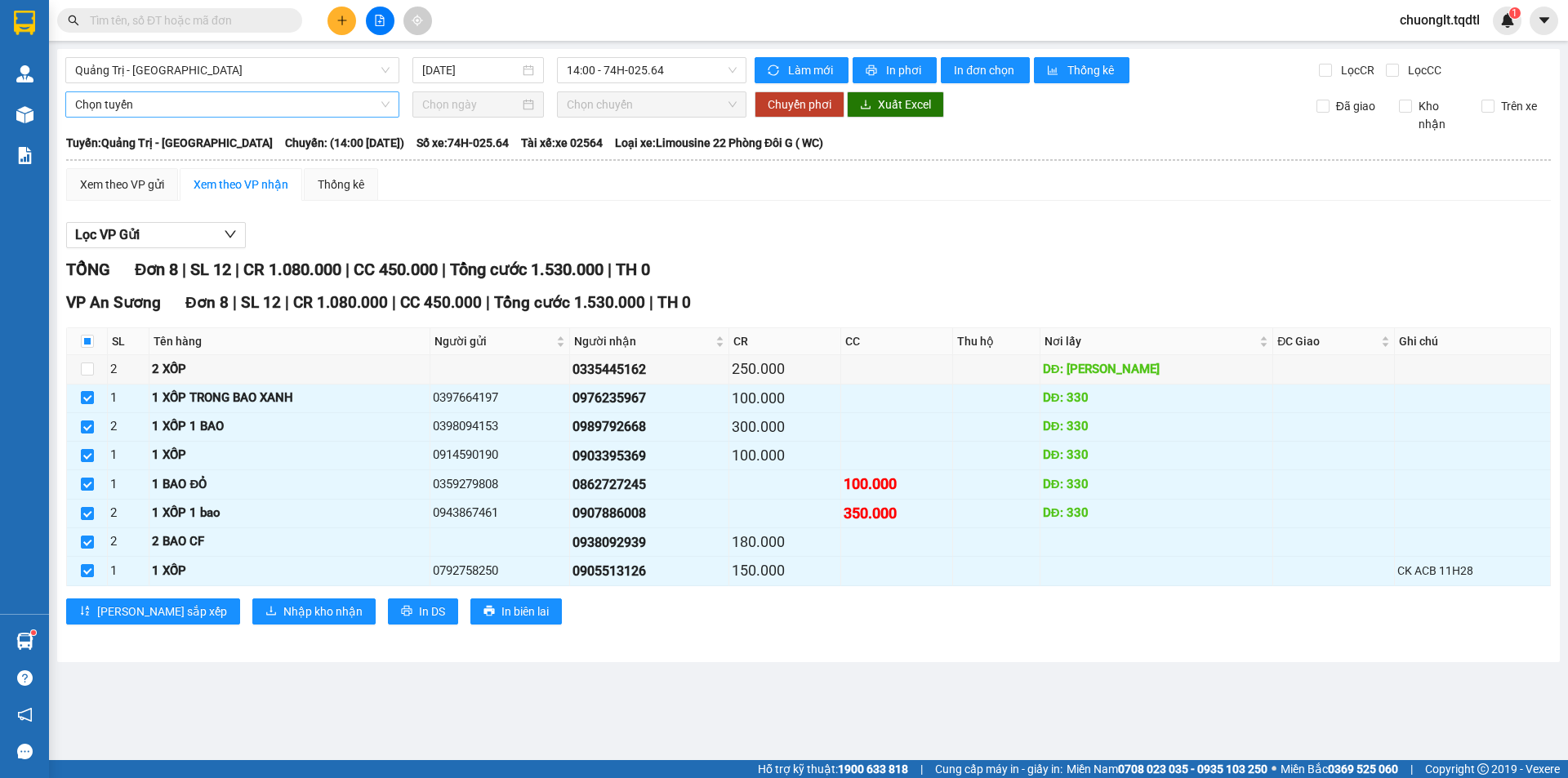
click at [215, 104] on span "Chọn tuyến" at bounding box center [232, 104] width 314 height 24
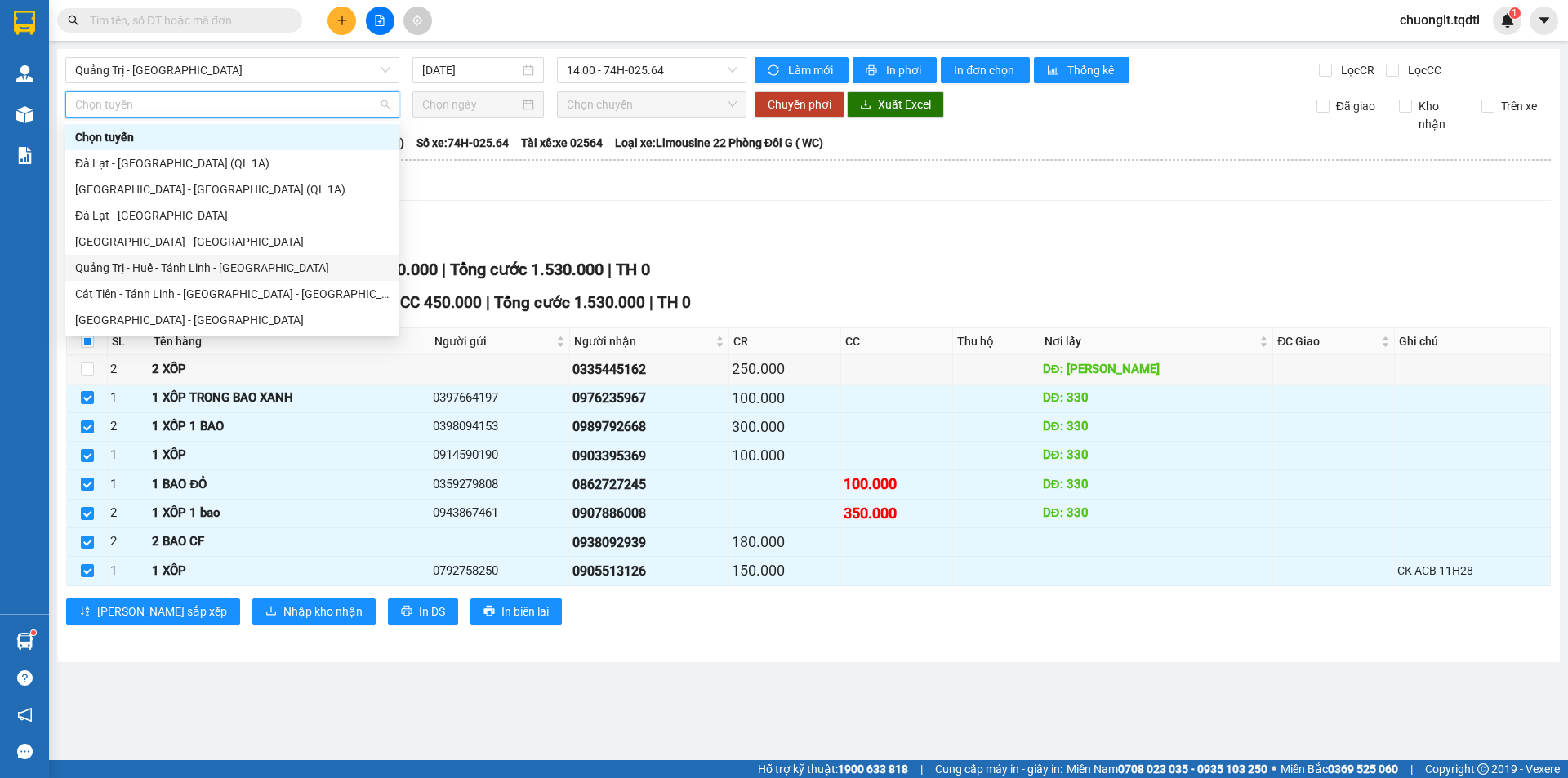
click at [182, 267] on div "Quảng Trị - Huế - Tánh Linh - [GEOGRAPHIC_DATA]" at bounding box center [232, 268] width 314 height 18
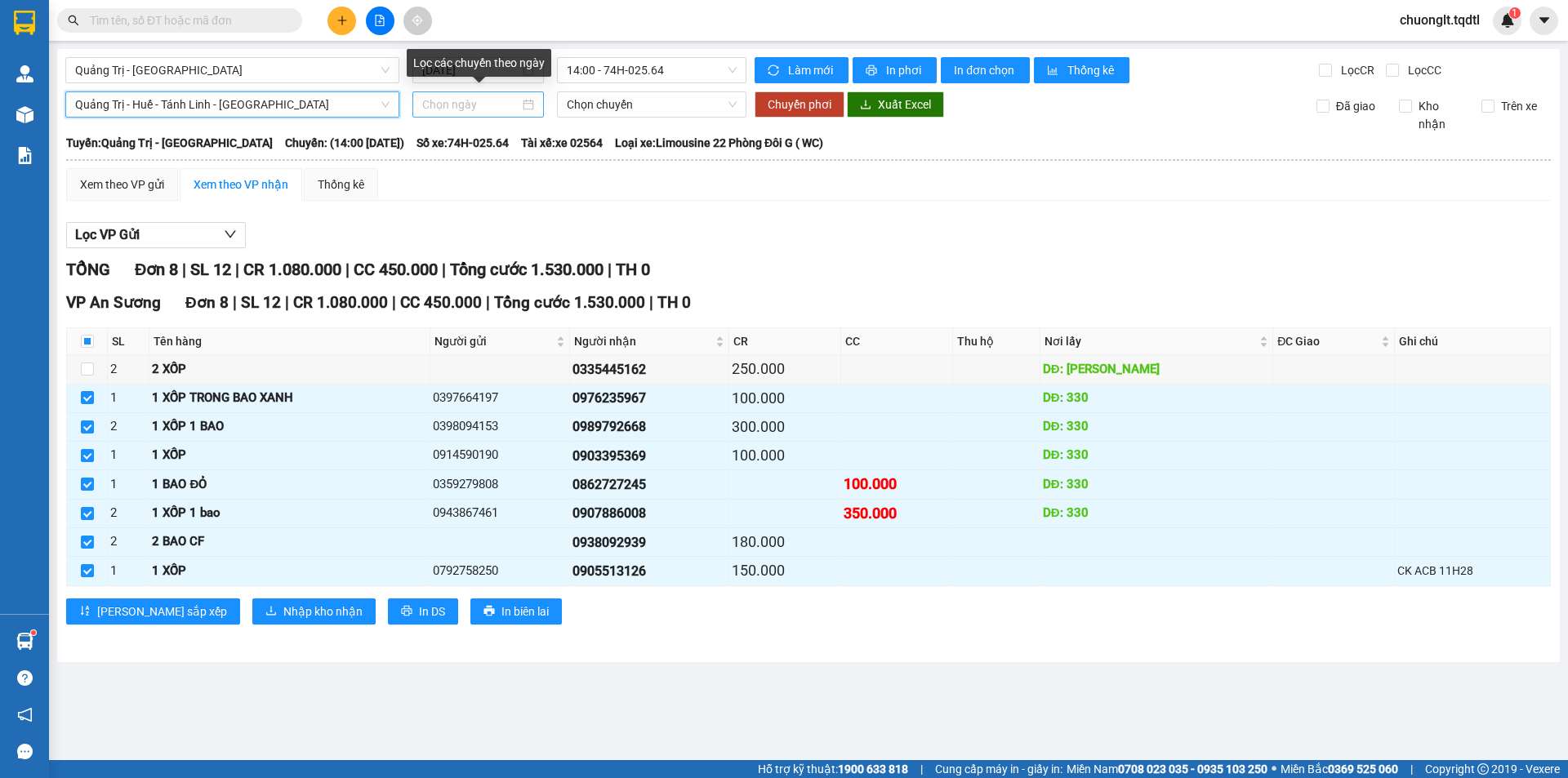
click at [524, 106] on div at bounding box center [478, 104] width 112 height 18
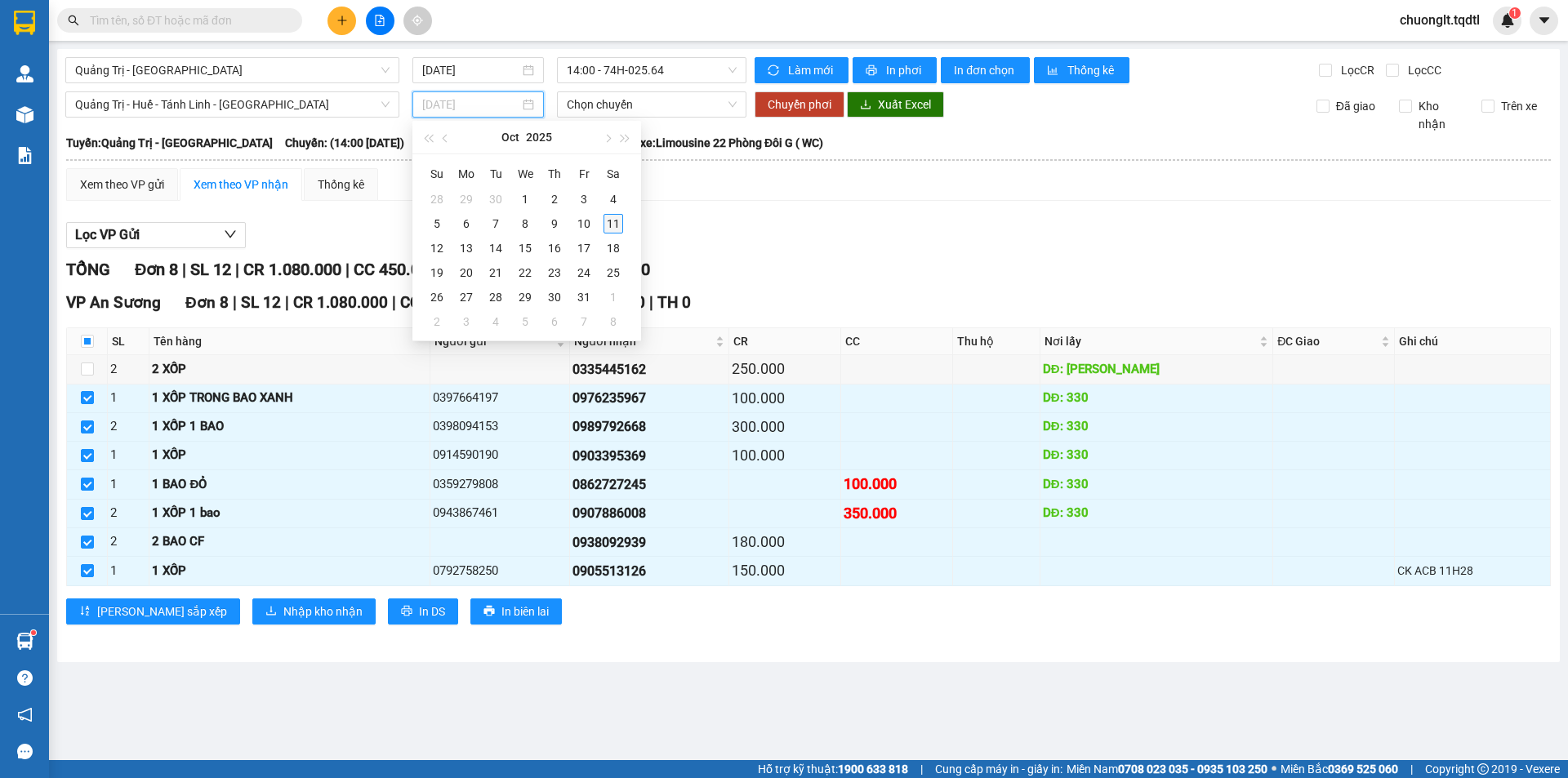
type input "[DATE]"
click at [617, 221] on div "11" at bounding box center [614, 224] width 20 height 20
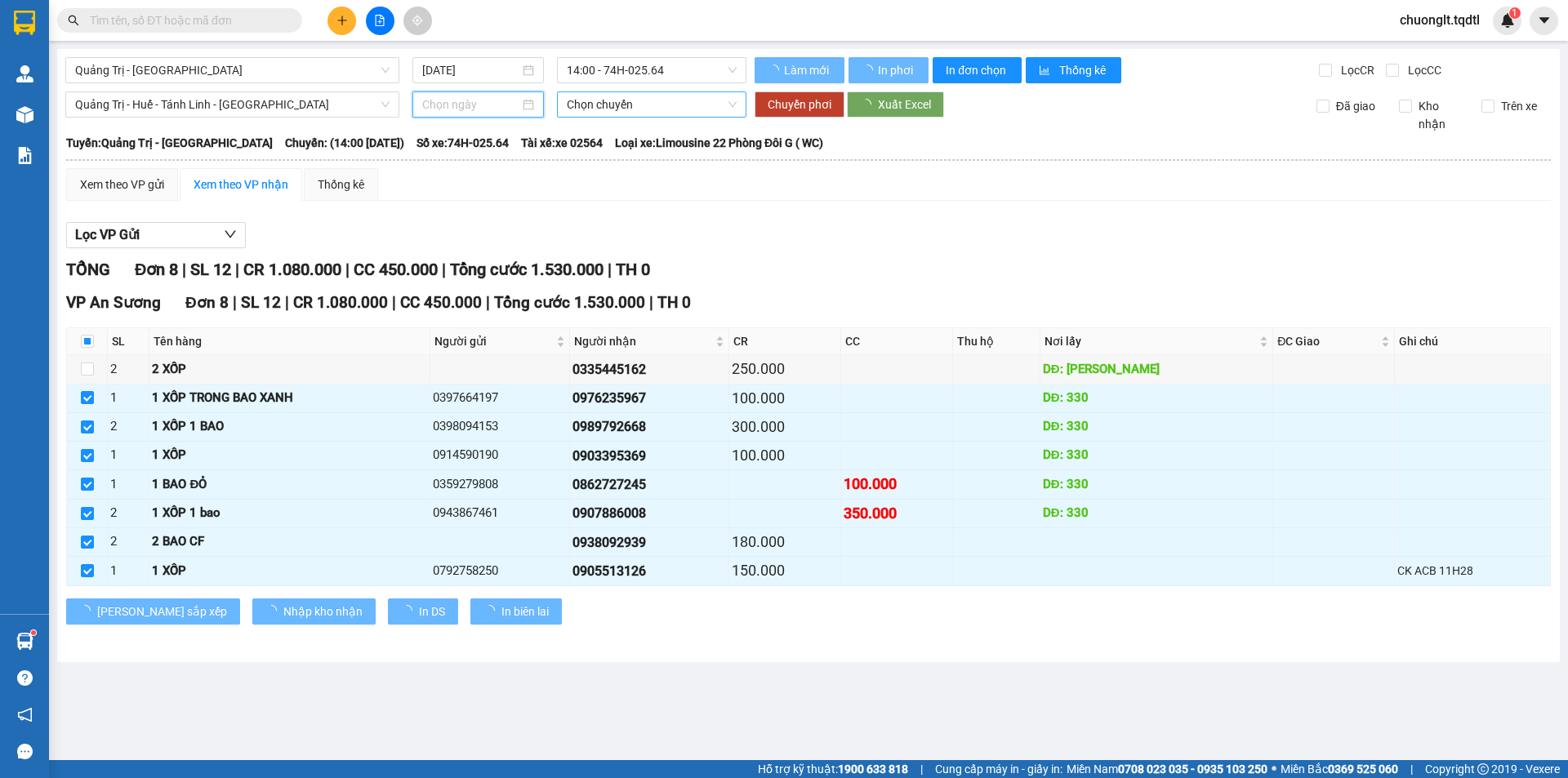
type input "[DATE]"
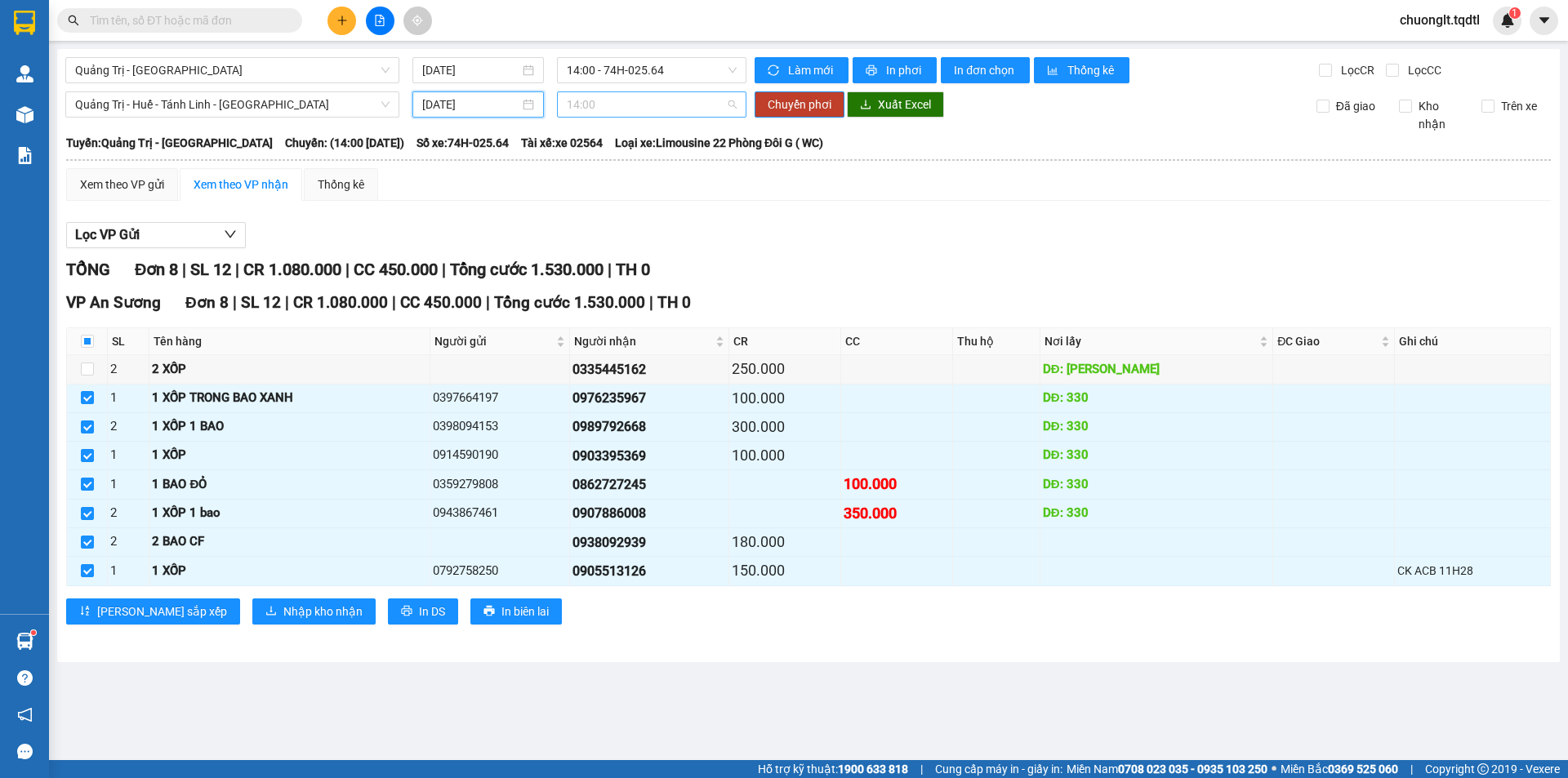
click at [657, 111] on span "14:00" at bounding box center [651, 104] width 170 height 24
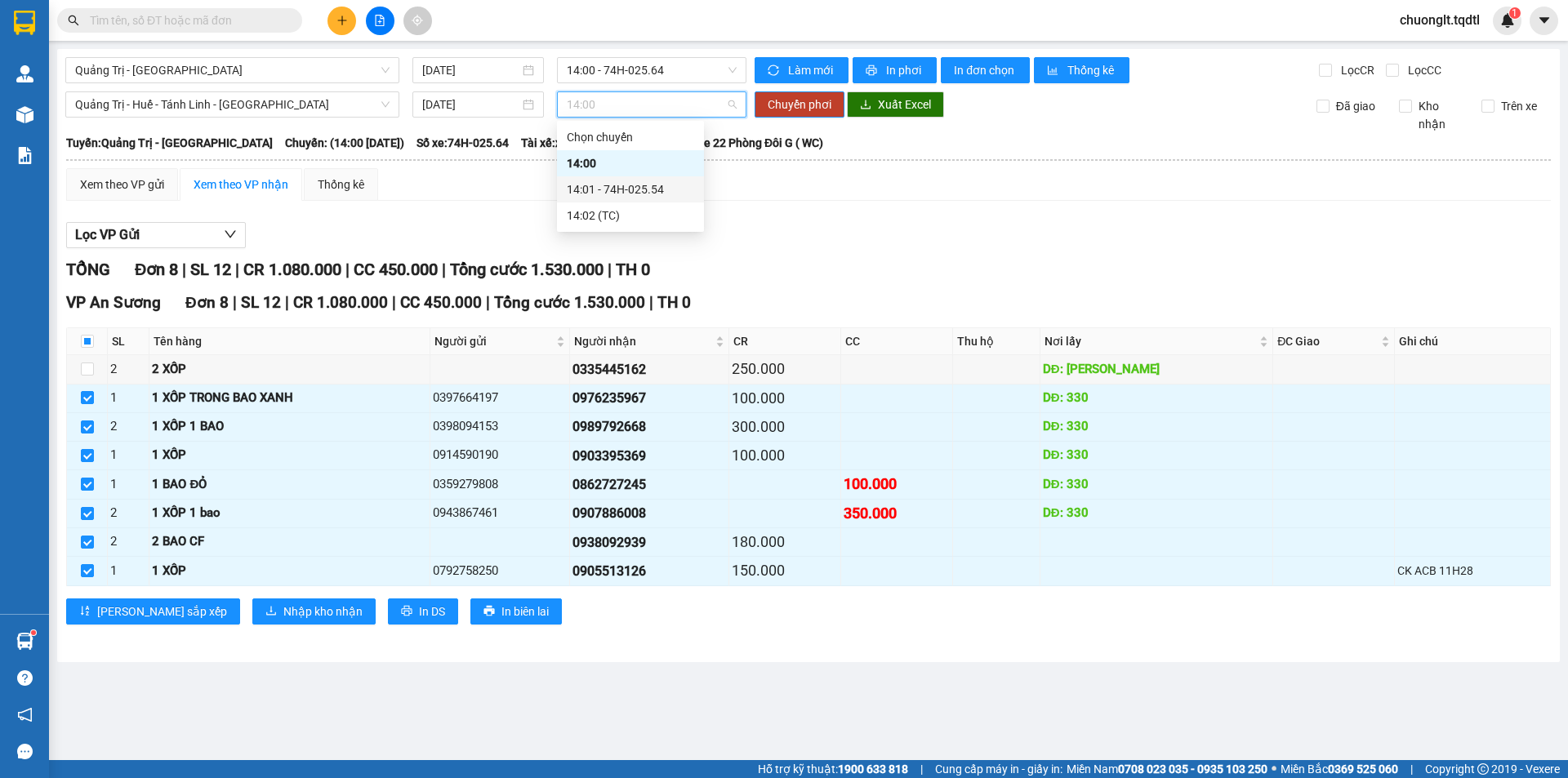
click at [639, 186] on div "14:01 - 74H-025.54" at bounding box center [631, 190] width 128 height 18
click at [791, 101] on span "Chuyển phơi" at bounding box center [799, 104] width 64 height 18
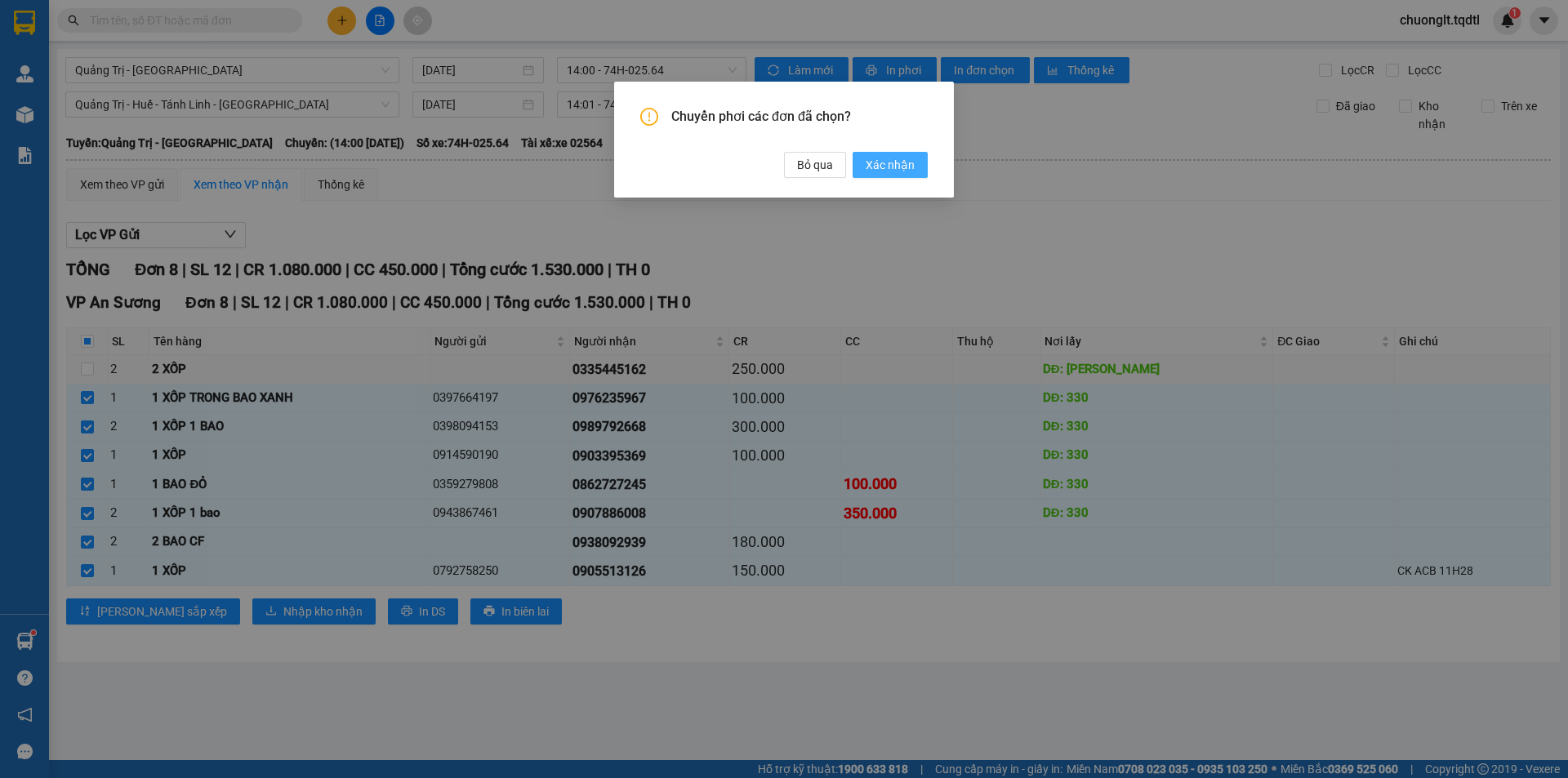
click at [881, 157] on span "Xác nhận" at bounding box center [890, 165] width 49 height 18
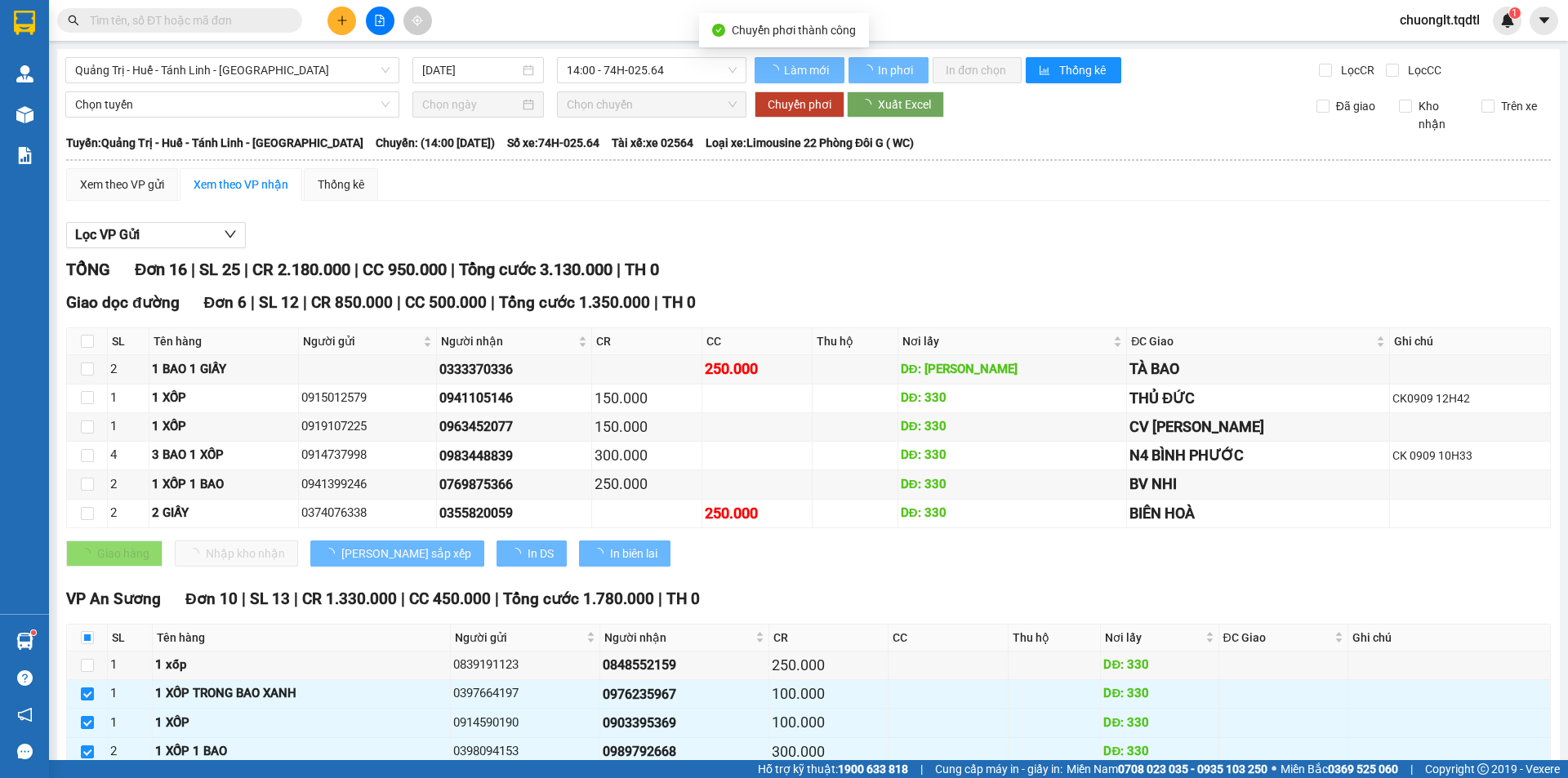
checkbox input "false"
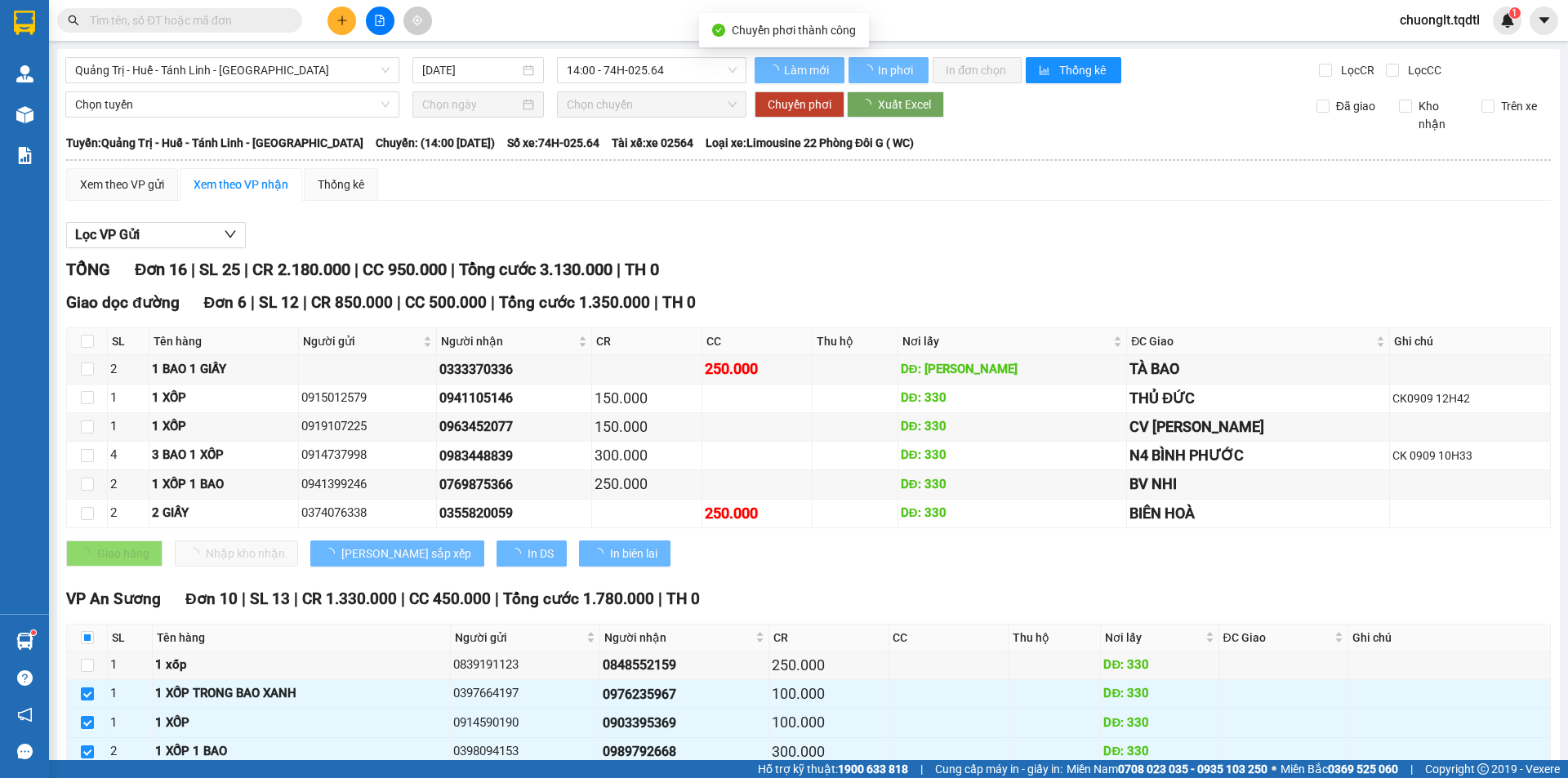
checkbox input "false"
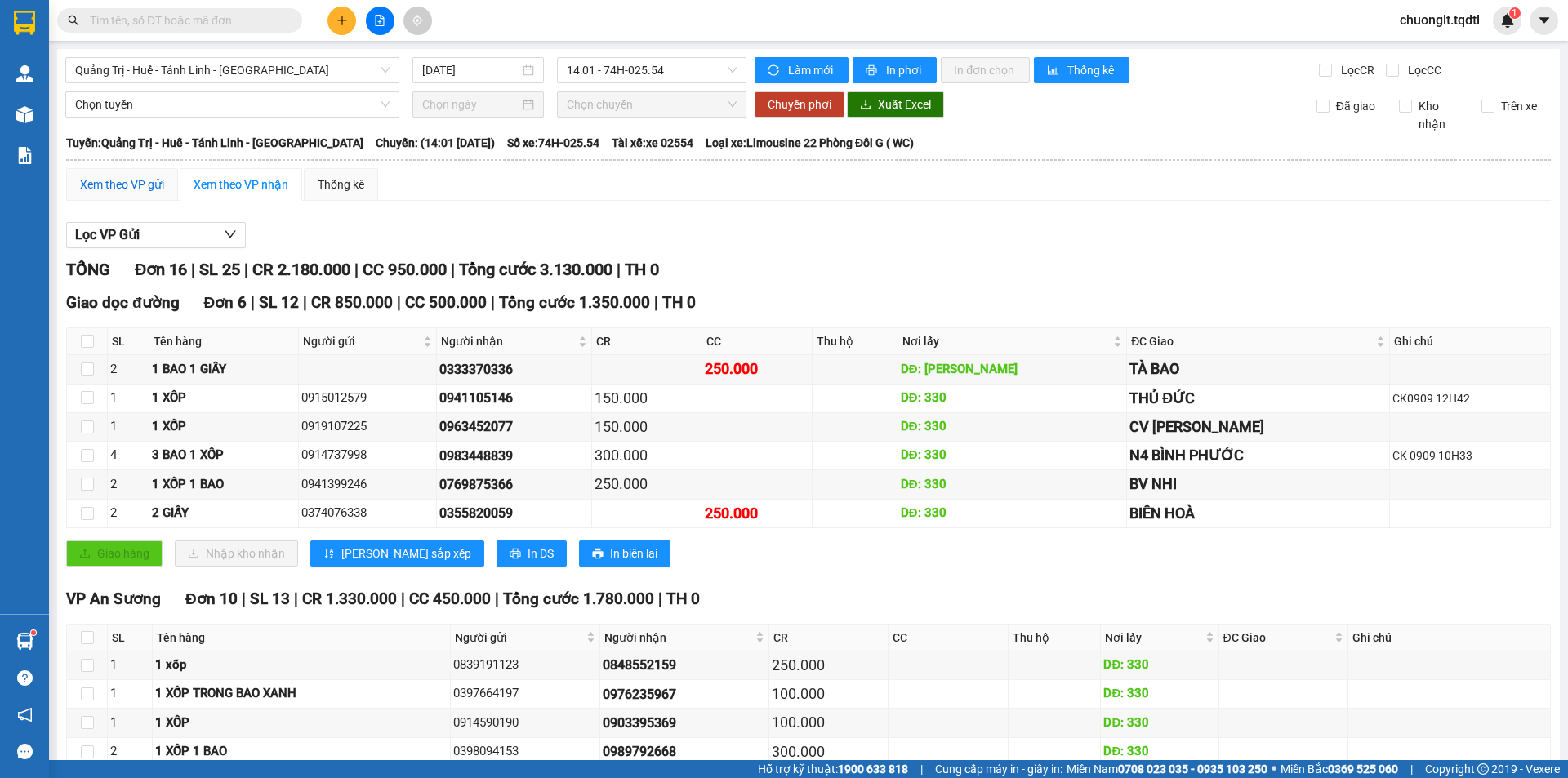
click at [140, 183] on div "Xem theo VP gửi" at bounding box center [121, 184] width 84 height 18
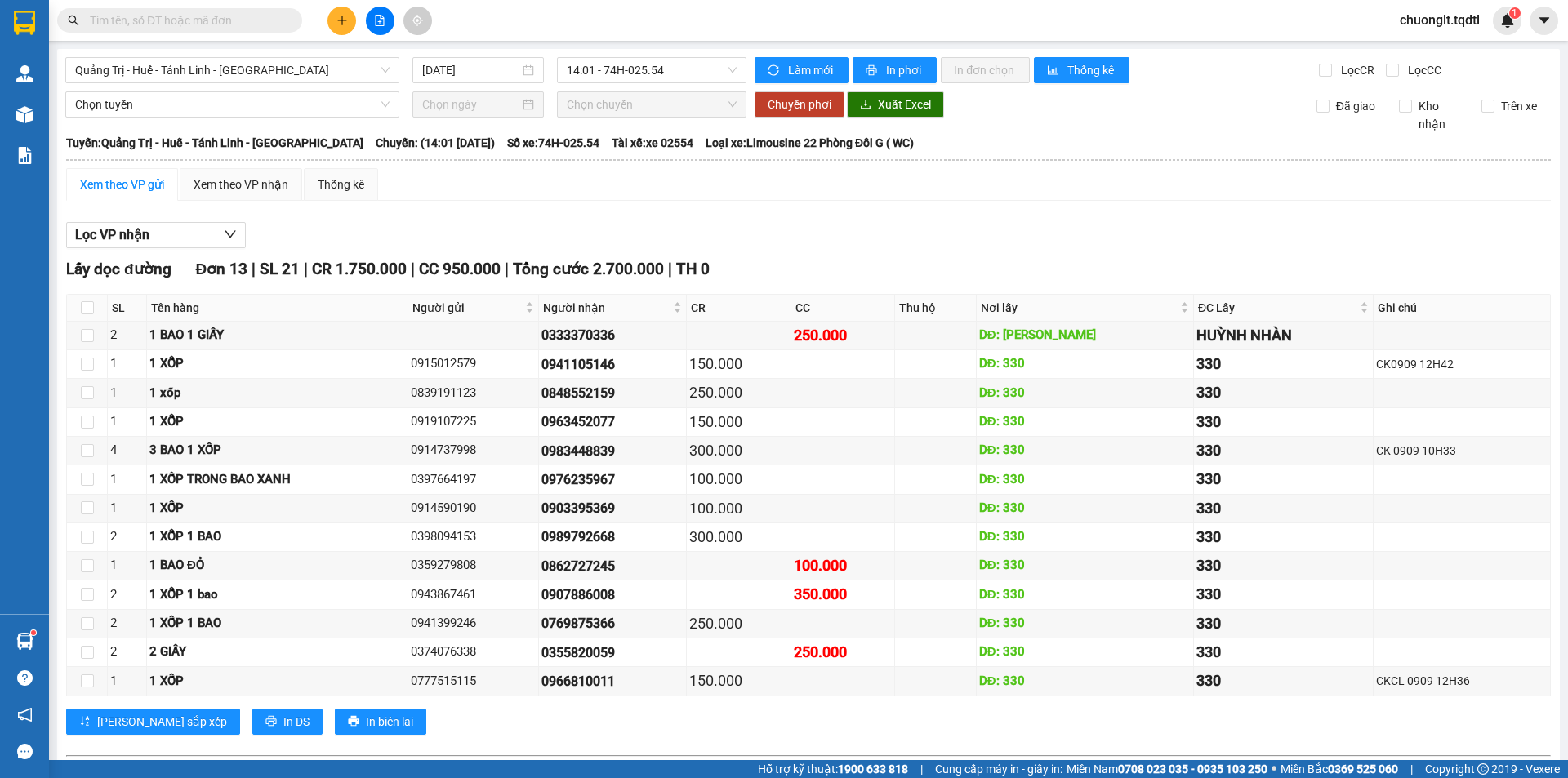
click at [112, 175] on div "Xem theo VP gửi" at bounding box center [121, 184] width 84 height 18
click at [126, 186] on div "Xem theo VP gửi" at bounding box center [121, 184] width 84 height 18
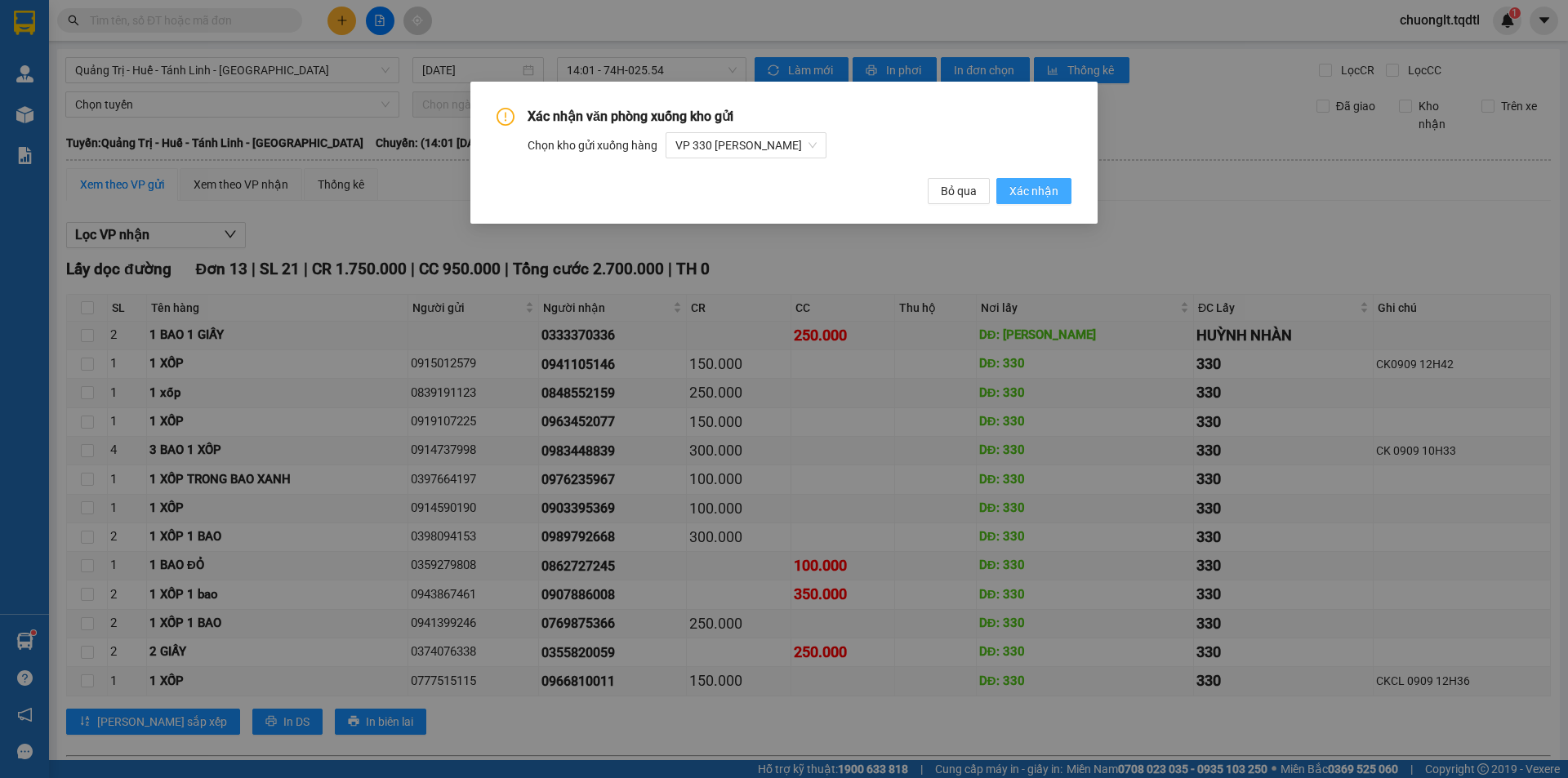
click at [1053, 192] on span "Xác nhận" at bounding box center [1034, 191] width 49 height 18
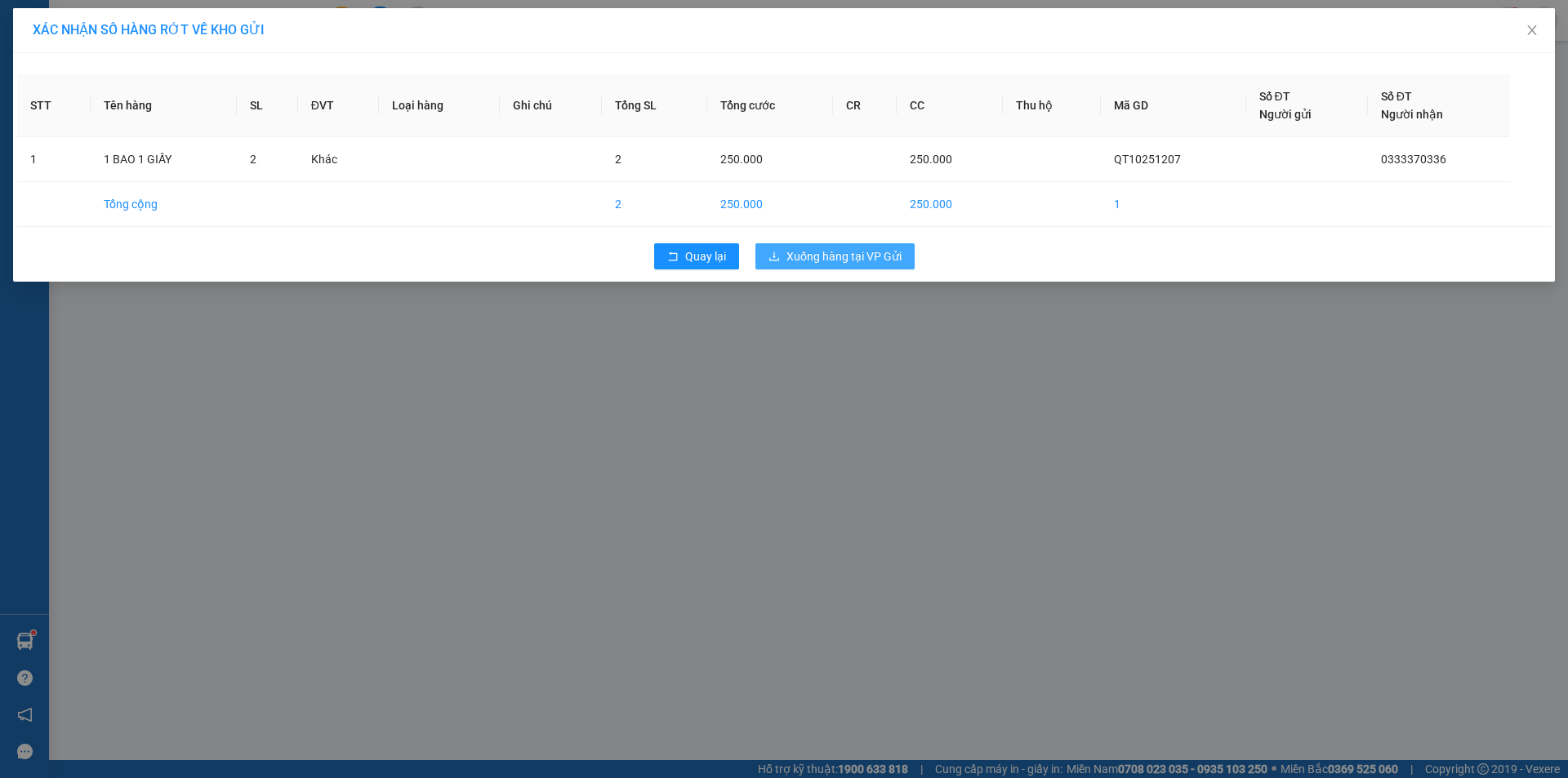
click at [856, 257] on span "Xuống hàng tại VP Gửi" at bounding box center [844, 256] width 115 height 18
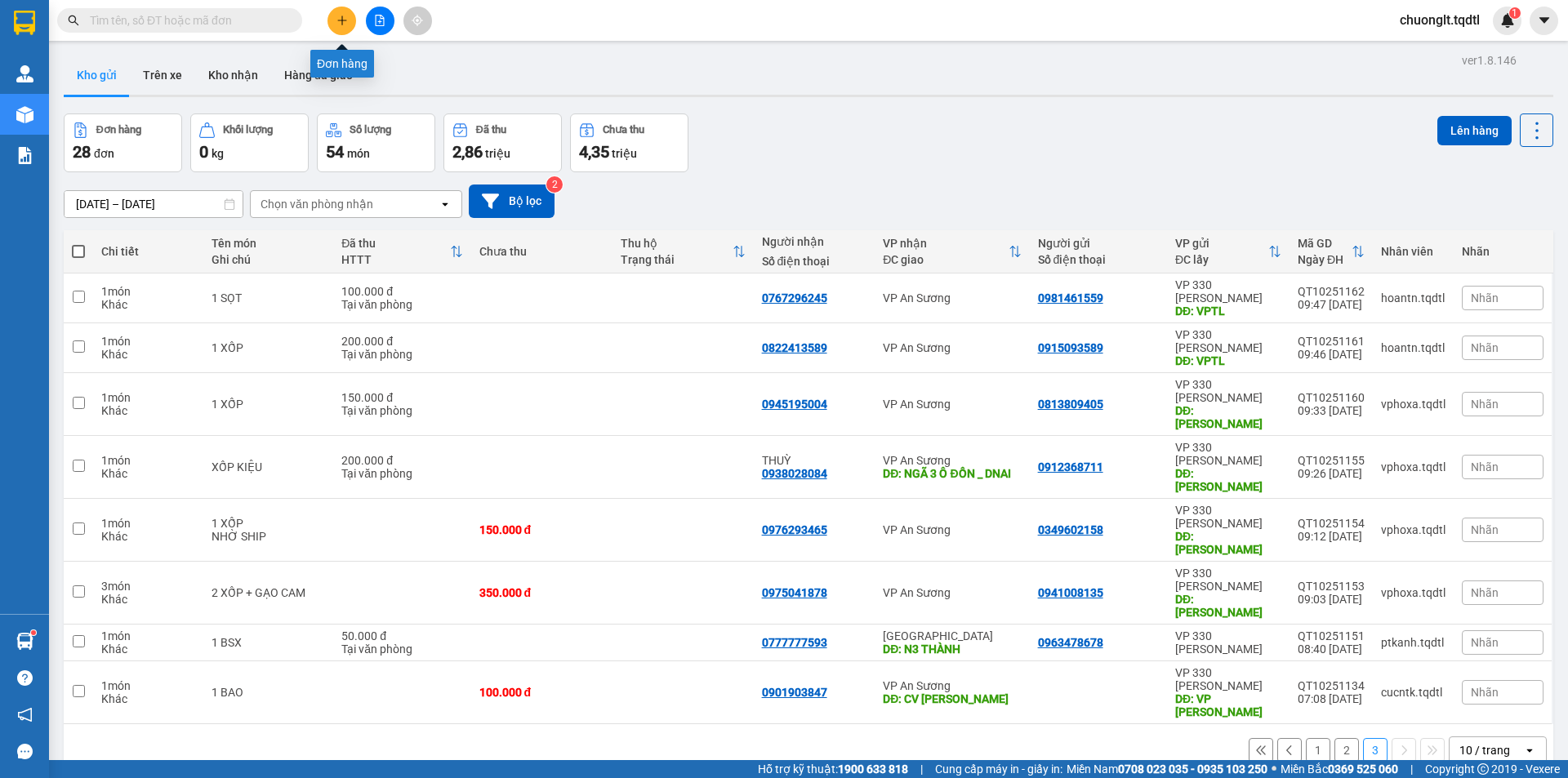
click at [341, 16] on icon "plus" at bounding box center [342, 20] width 12 height 12
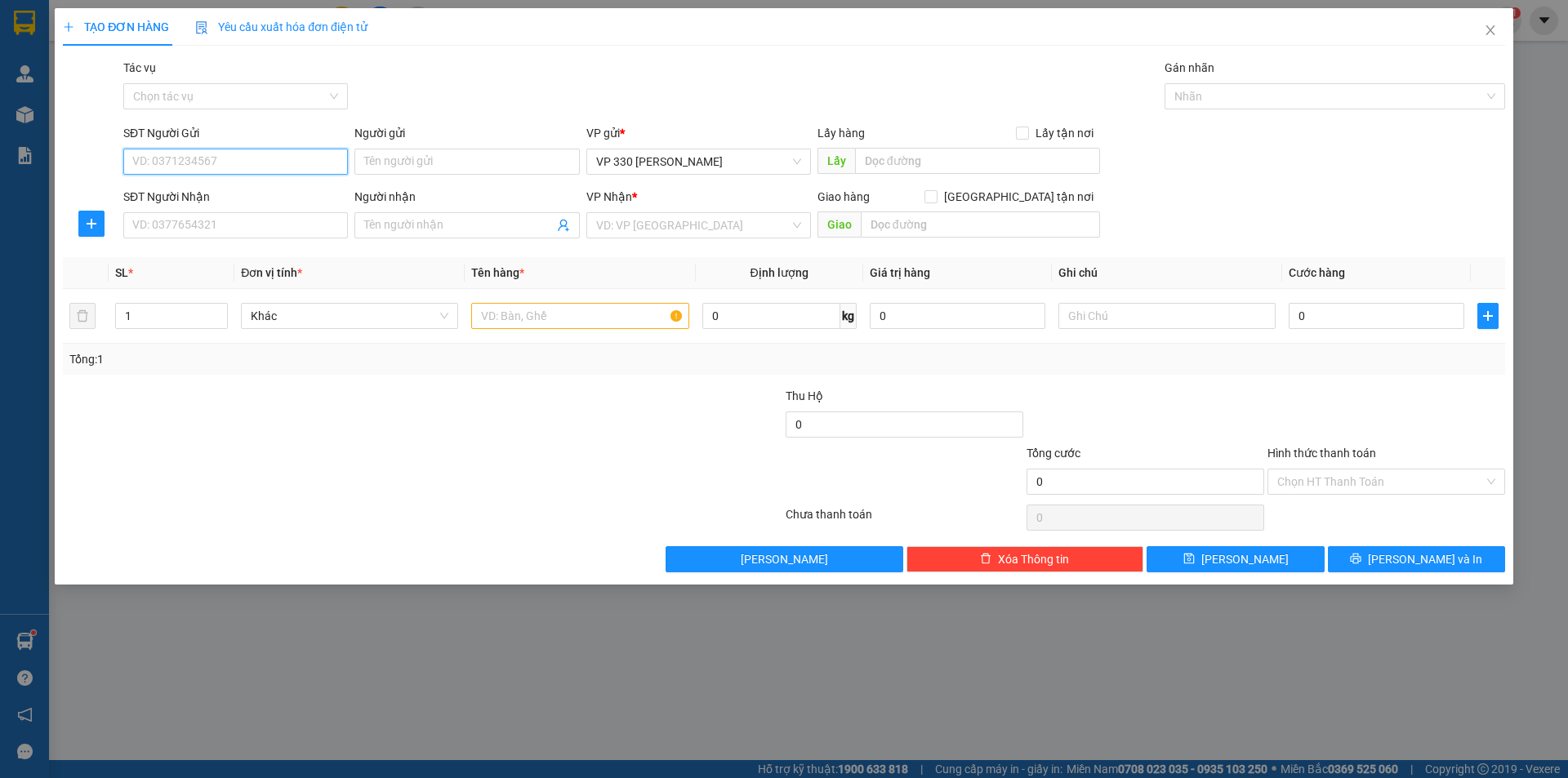
click at [261, 162] on input "SĐT Người Gửi" at bounding box center [236, 161] width 225 height 26
click at [225, 228] on input "SĐT Người Nhận" at bounding box center [236, 225] width 225 height 26
click at [760, 233] on input "search" at bounding box center [693, 225] width 193 height 24
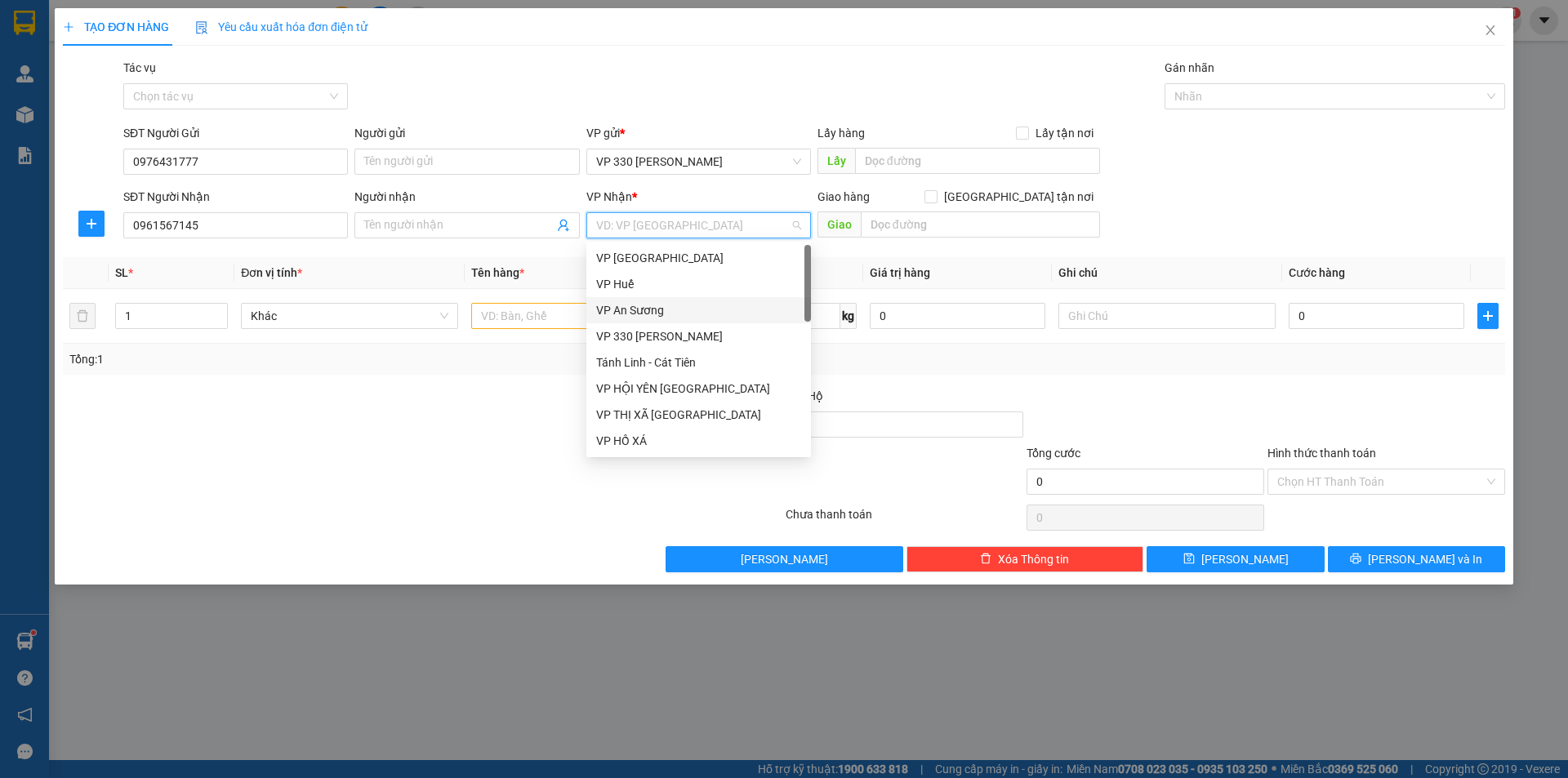
click at [662, 315] on div "VP An Sương" at bounding box center [699, 310] width 205 height 18
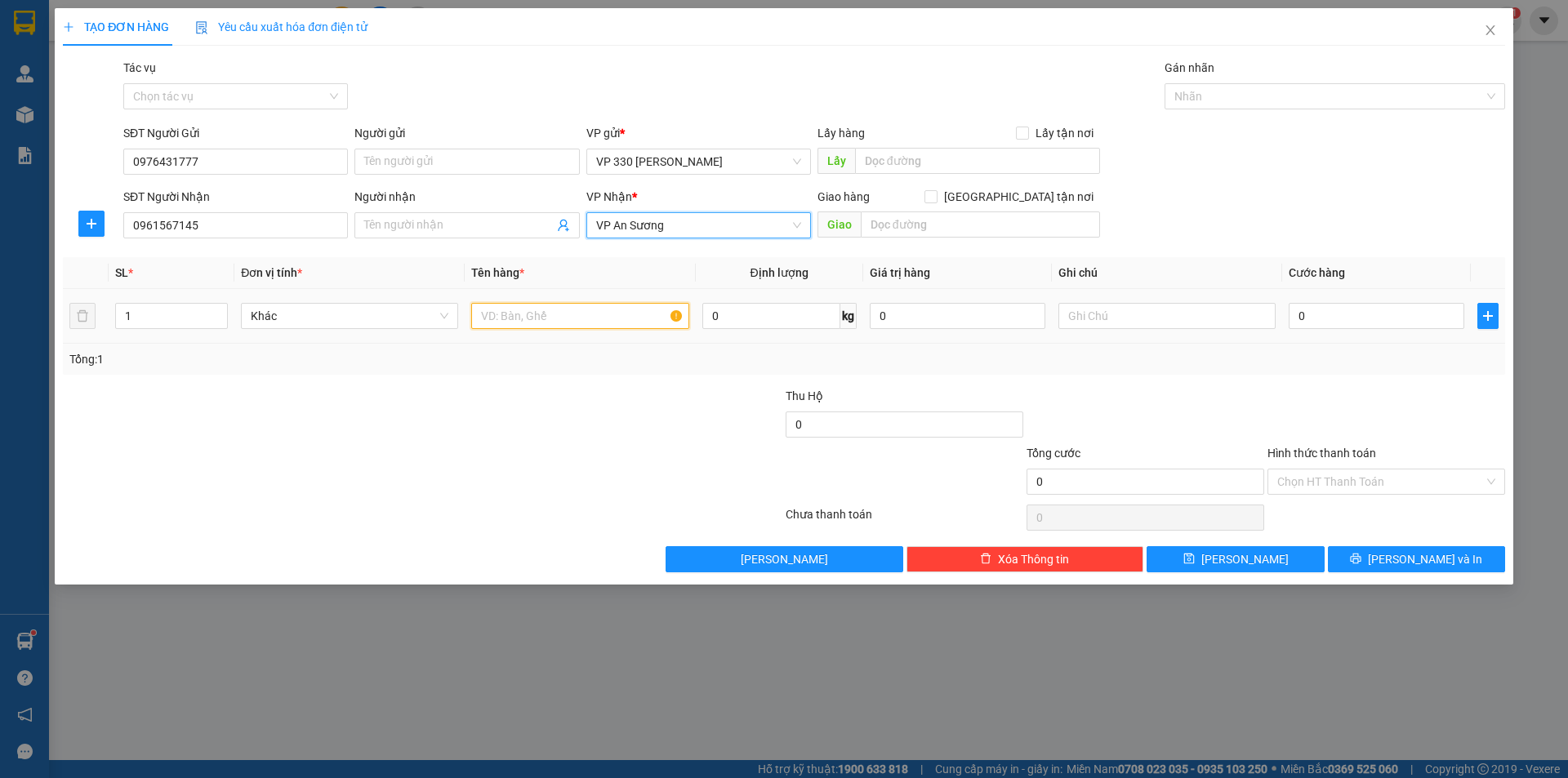
click at [632, 314] on input "text" at bounding box center [579, 316] width 217 height 26
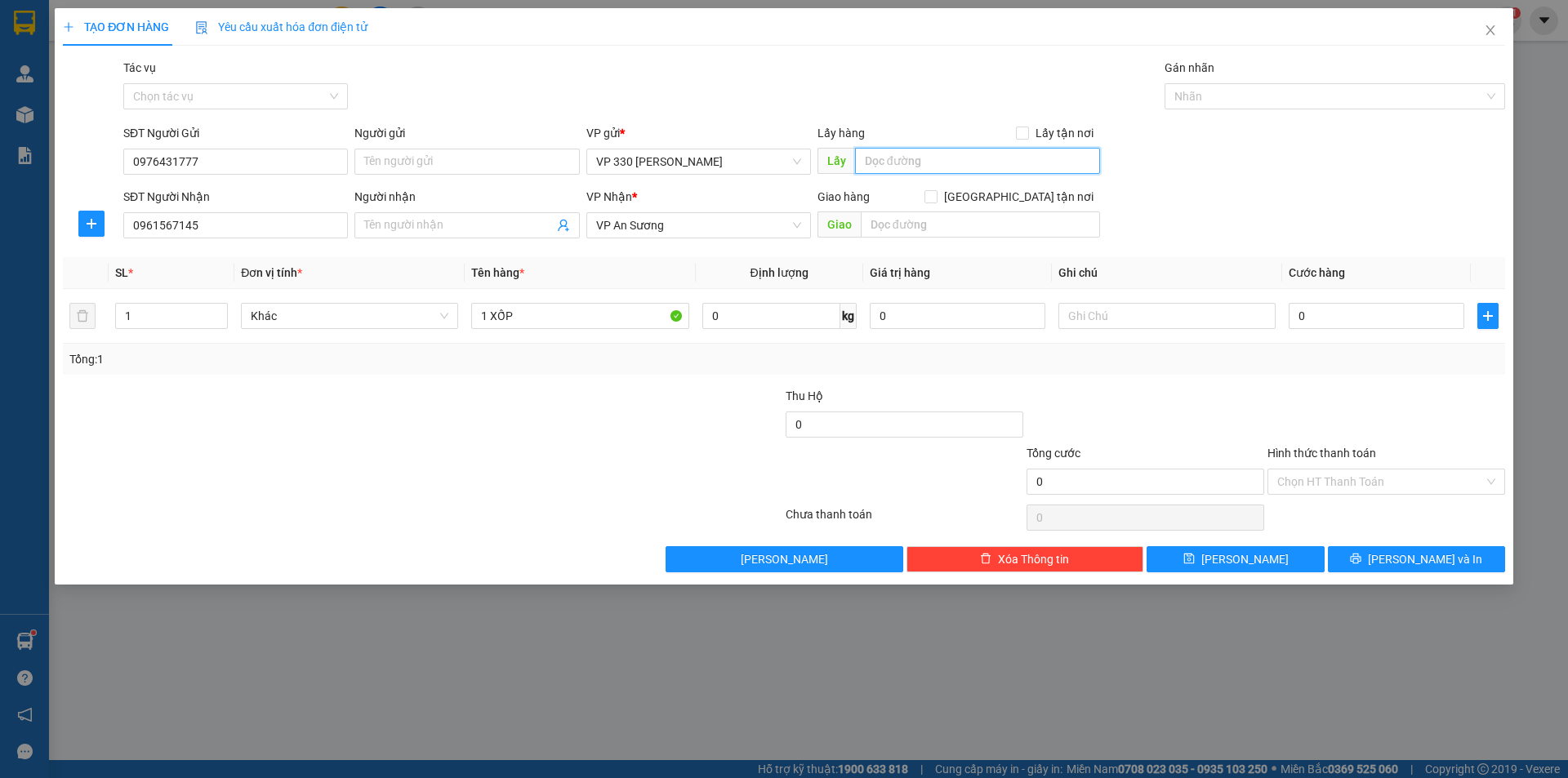
click at [946, 166] on input "text" at bounding box center [977, 160] width 245 height 26
click at [1313, 306] on input "0" at bounding box center [1375, 316] width 175 height 26
click at [1373, 476] on input "Hình thức thanh toán" at bounding box center [1381, 481] width 207 height 24
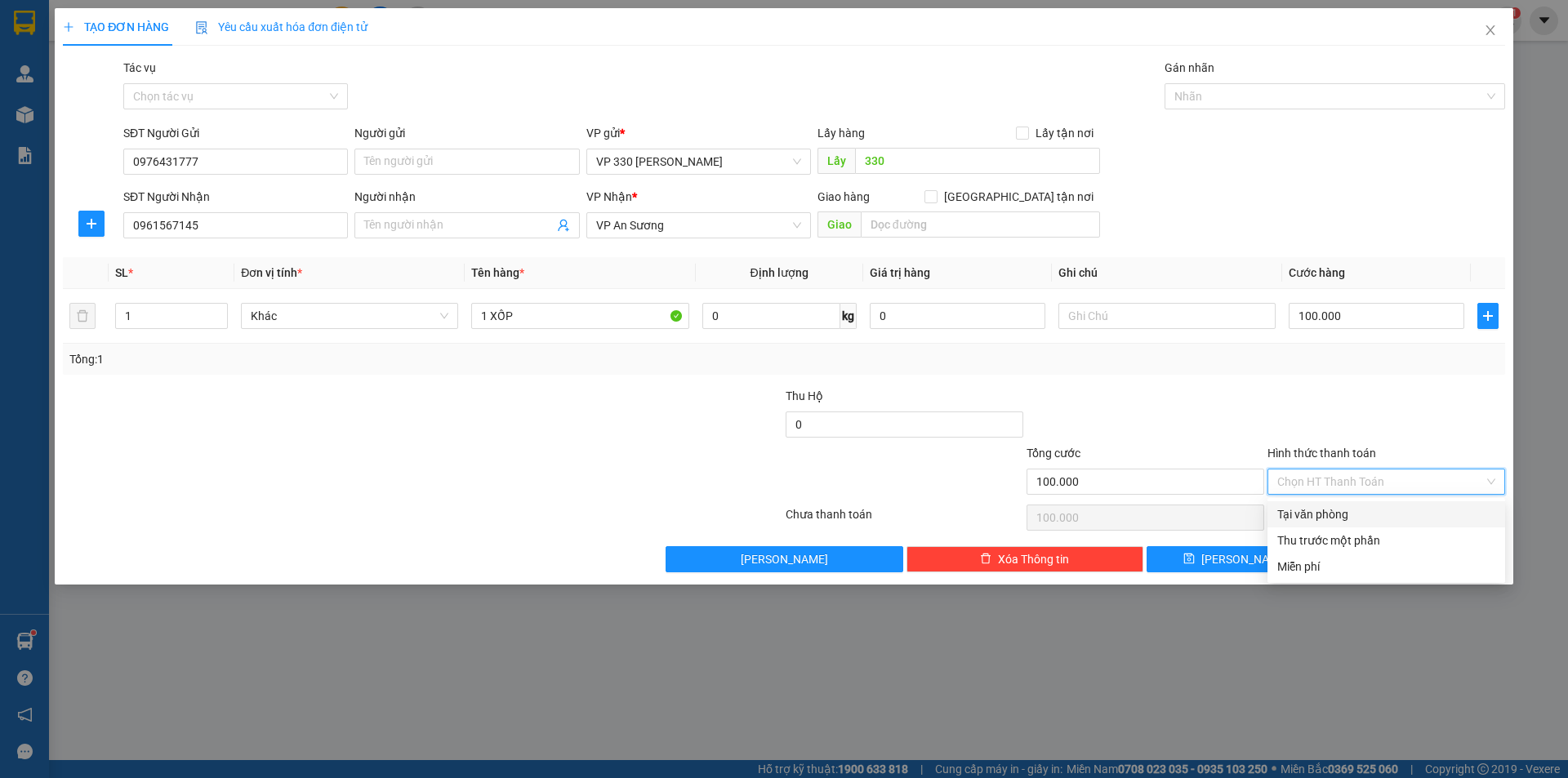
click at [1371, 515] on div "Tại văn phòng" at bounding box center [1386, 514] width 218 height 18
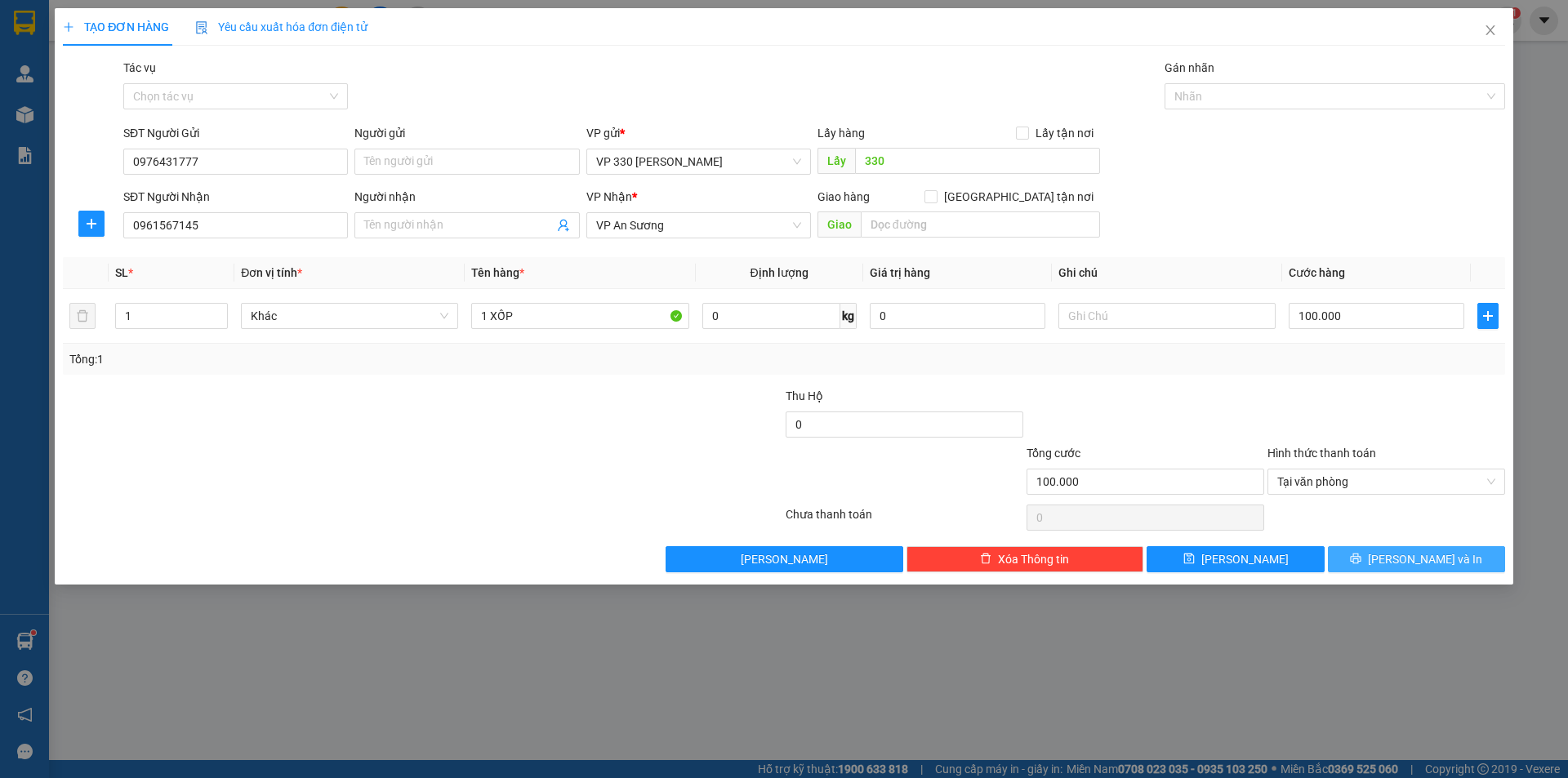
click at [1384, 558] on button "[PERSON_NAME] và In" at bounding box center [1416, 559] width 177 height 26
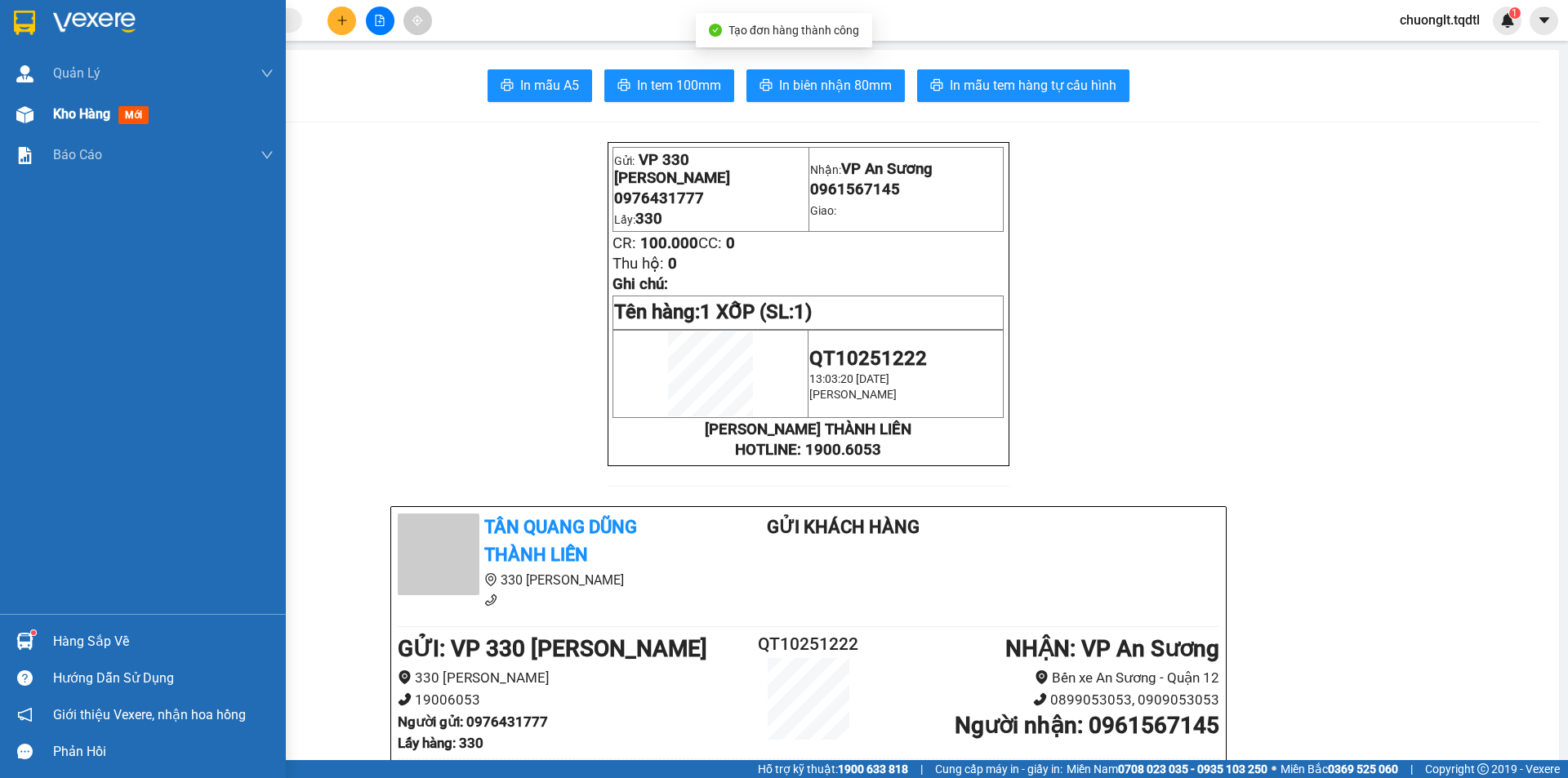
click at [74, 103] on div "Kho hàng mới" at bounding box center [163, 113] width 220 height 40
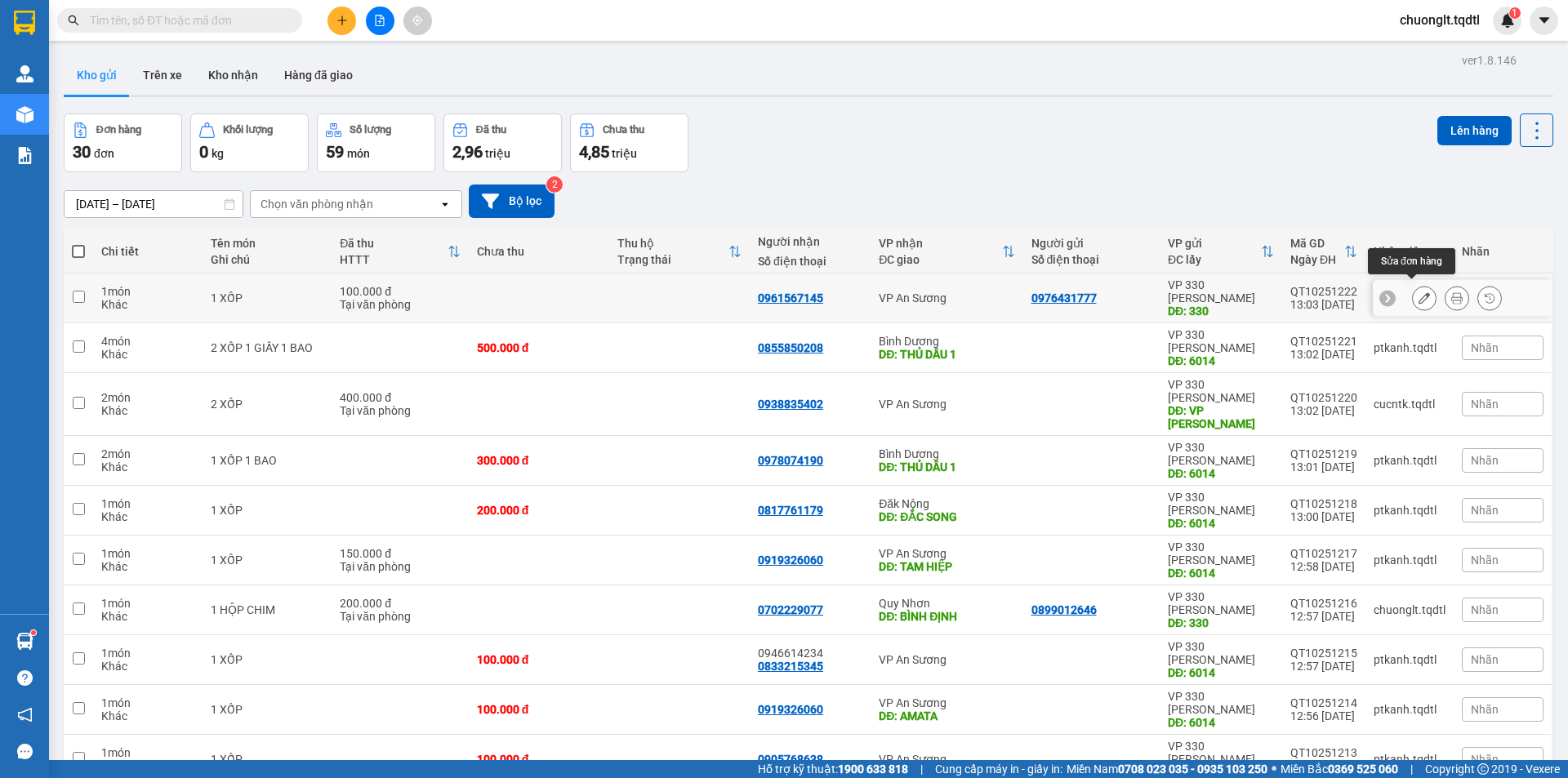
click at [1412, 286] on button at bounding box center [1423, 299] width 22 height 29
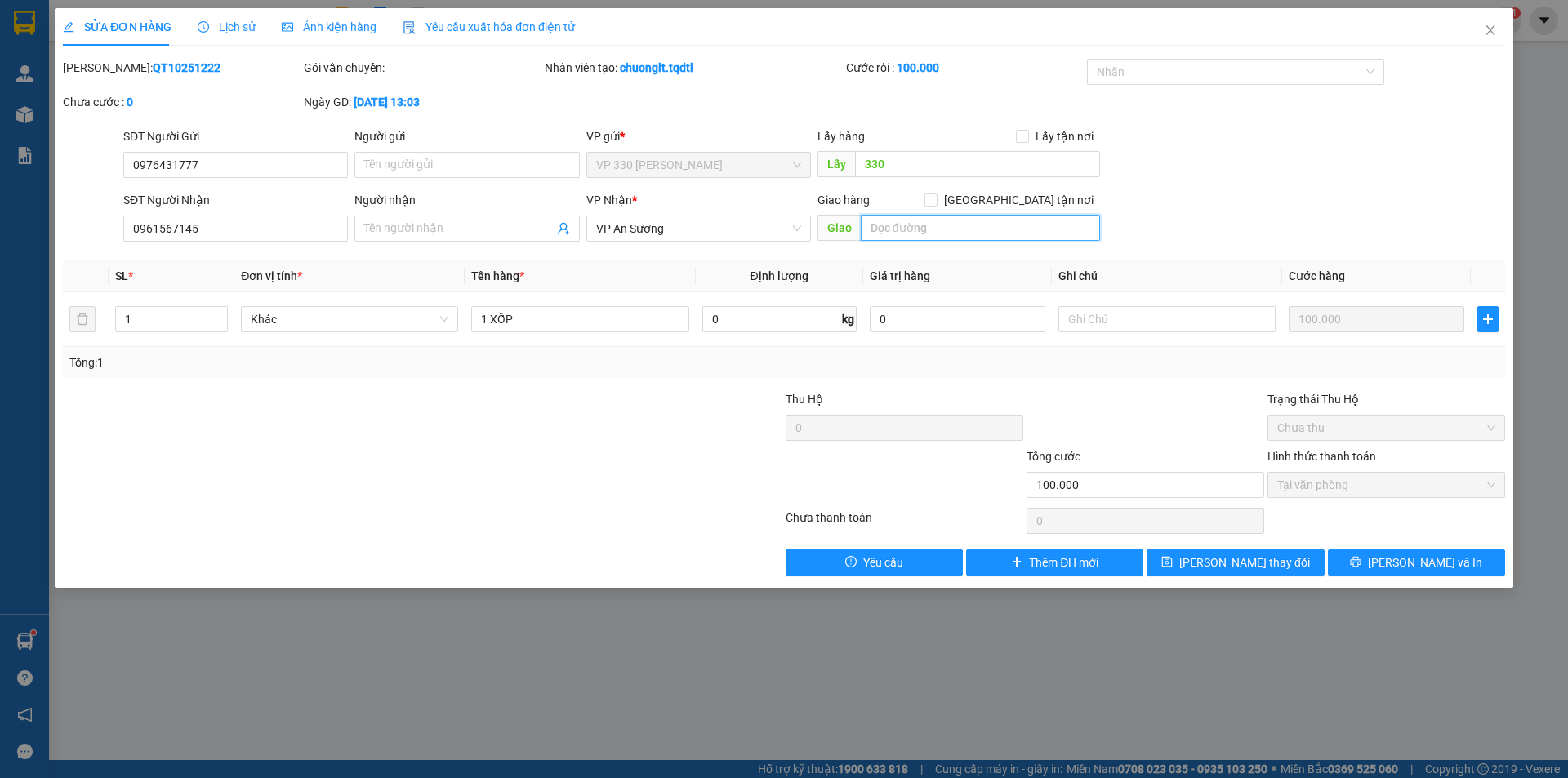
click at [909, 228] on input "text" at bounding box center [981, 228] width 239 height 26
click at [1269, 560] on span "Lưu thay đổi" at bounding box center [1244, 562] width 130 height 18
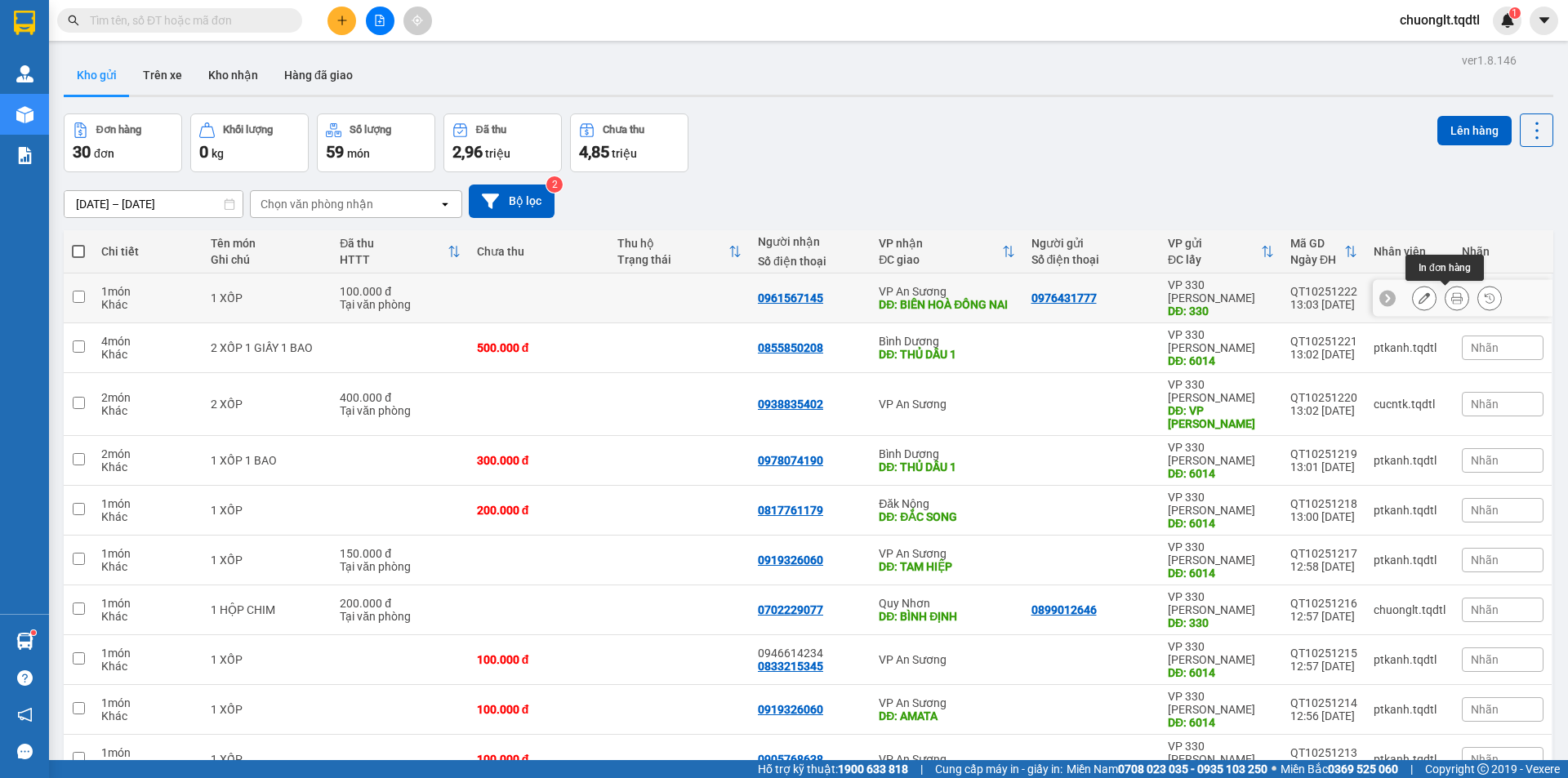
click at [1451, 292] on icon at bounding box center [1456, 298] width 12 height 12
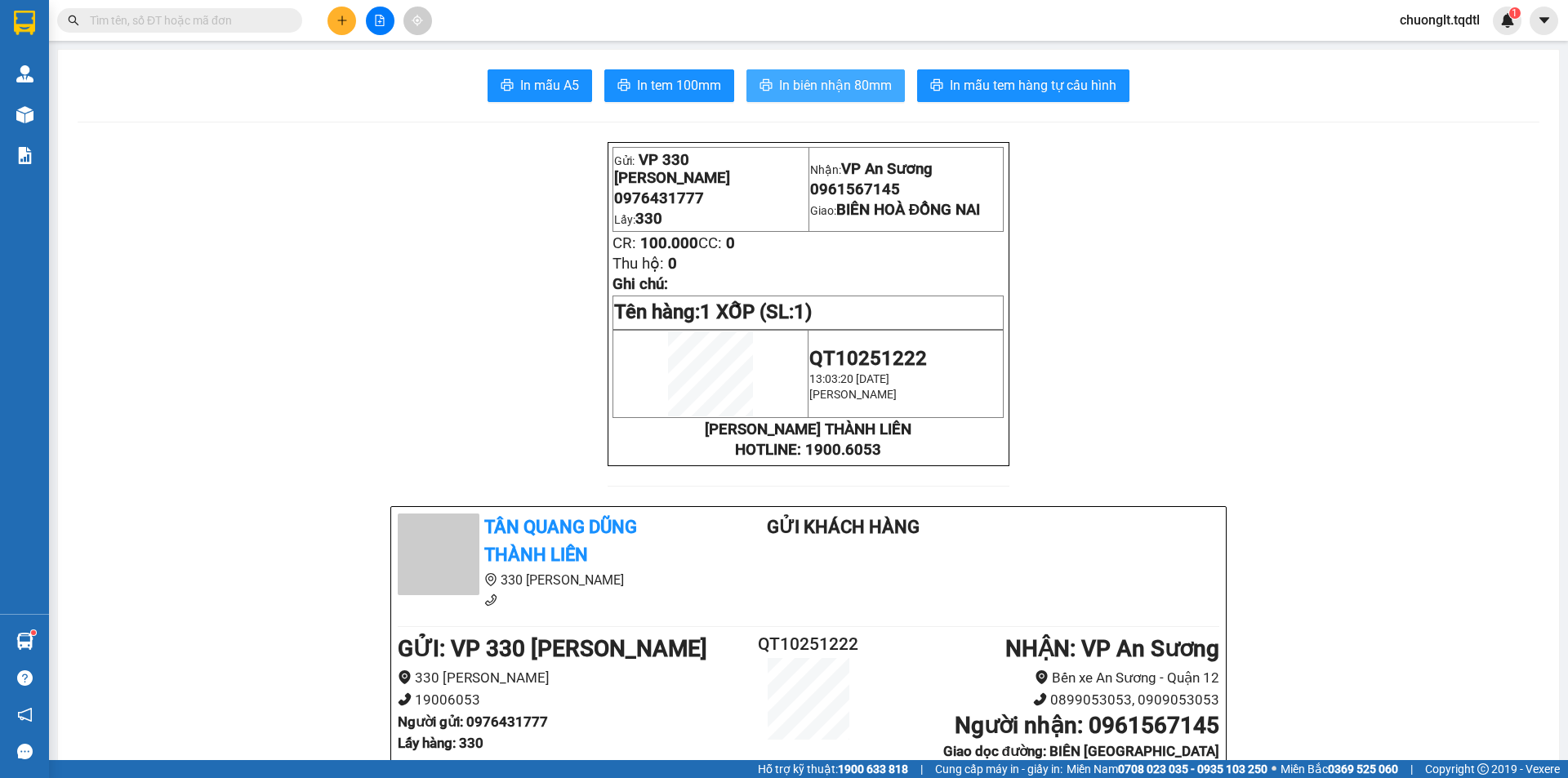
click at [824, 85] on span "In biên nhận 80mm" at bounding box center [835, 85] width 112 height 21
click at [685, 85] on span "In tem 100mm" at bounding box center [678, 85] width 84 height 21
click at [340, 17] on icon "plus" at bounding box center [342, 20] width 12 height 12
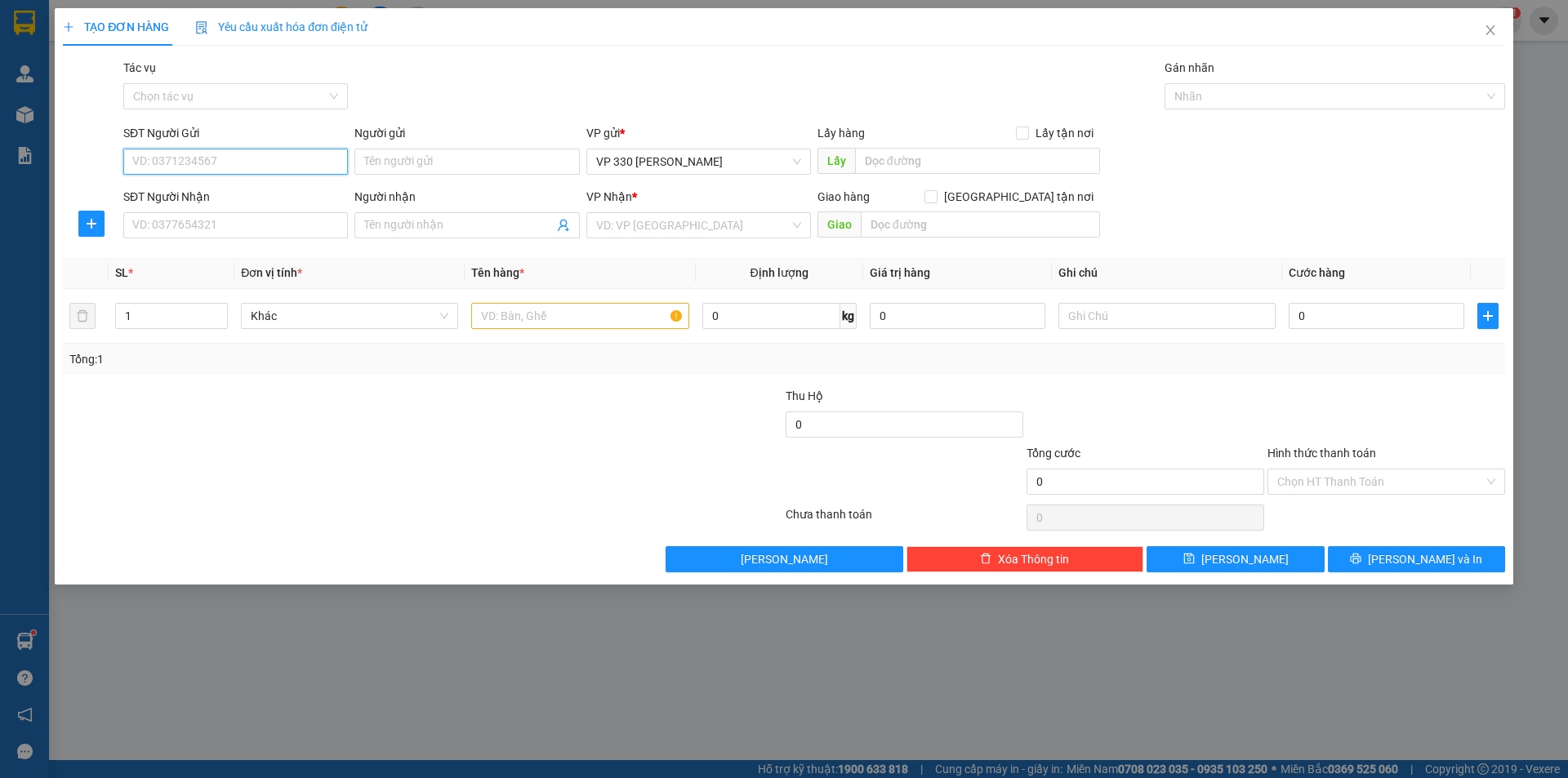
click at [264, 161] on input "SĐT Người Gửi" at bounding box center [236, 161] width 225 height 26
click at [194, 222] on input "SĐT Người Nhận" at bounding box center [236, 225] width 225 height 26
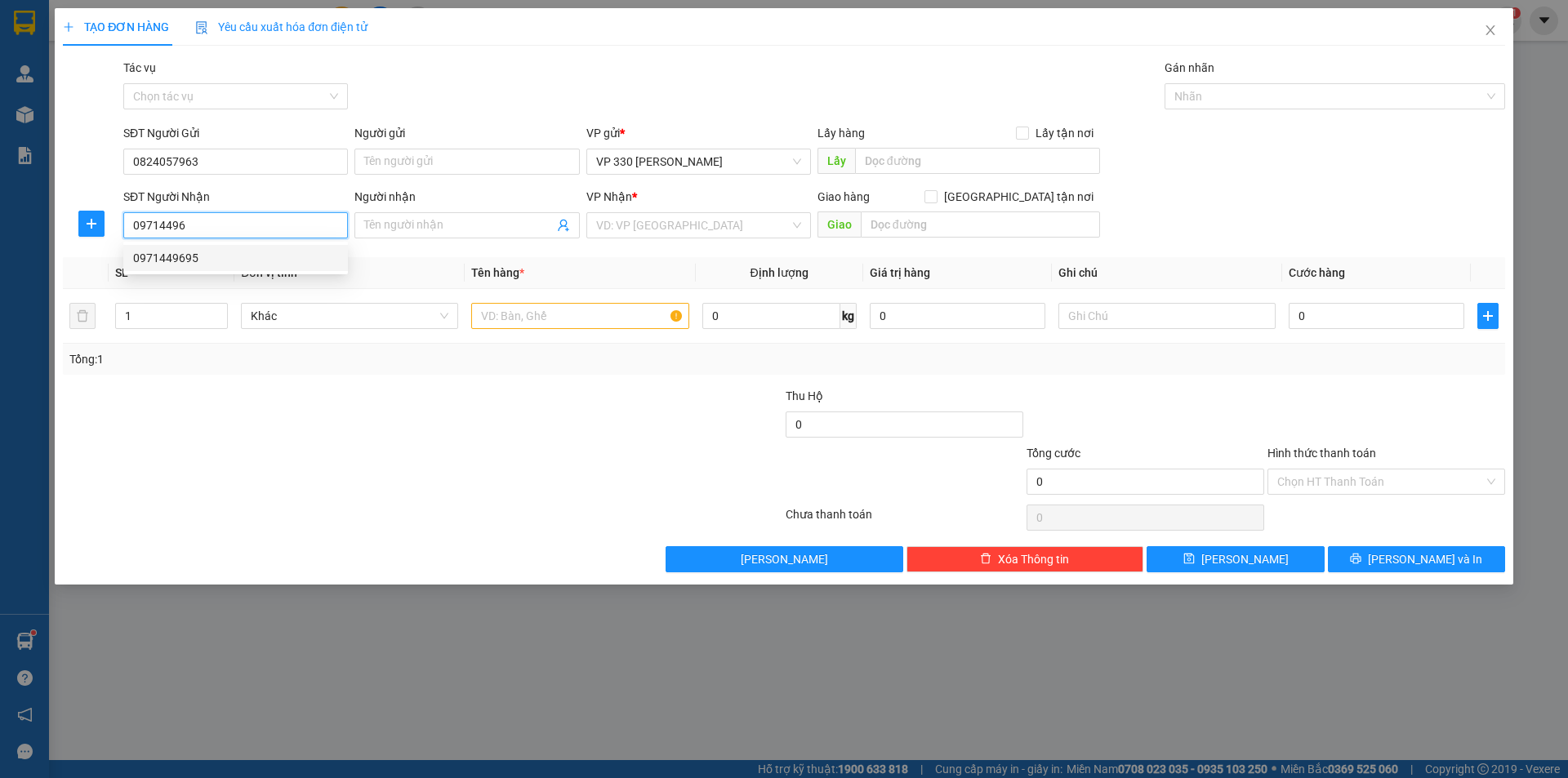
click at [238, 262] on div "0971449695" at bounding box center [236, 258] width 205 height 18
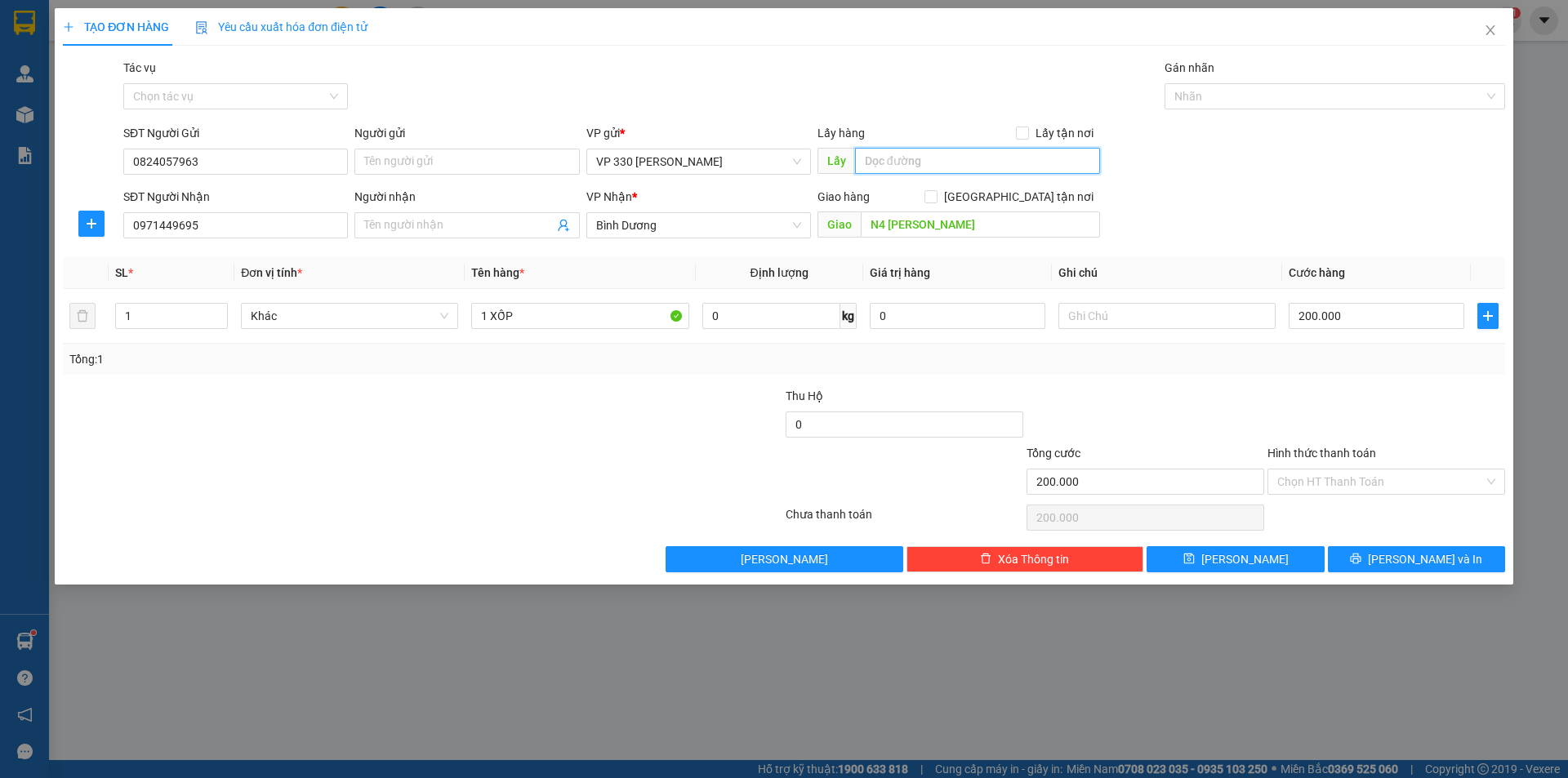
click at [899, 163] on input "text" at bounding box center [977, 160] width 245 height 26
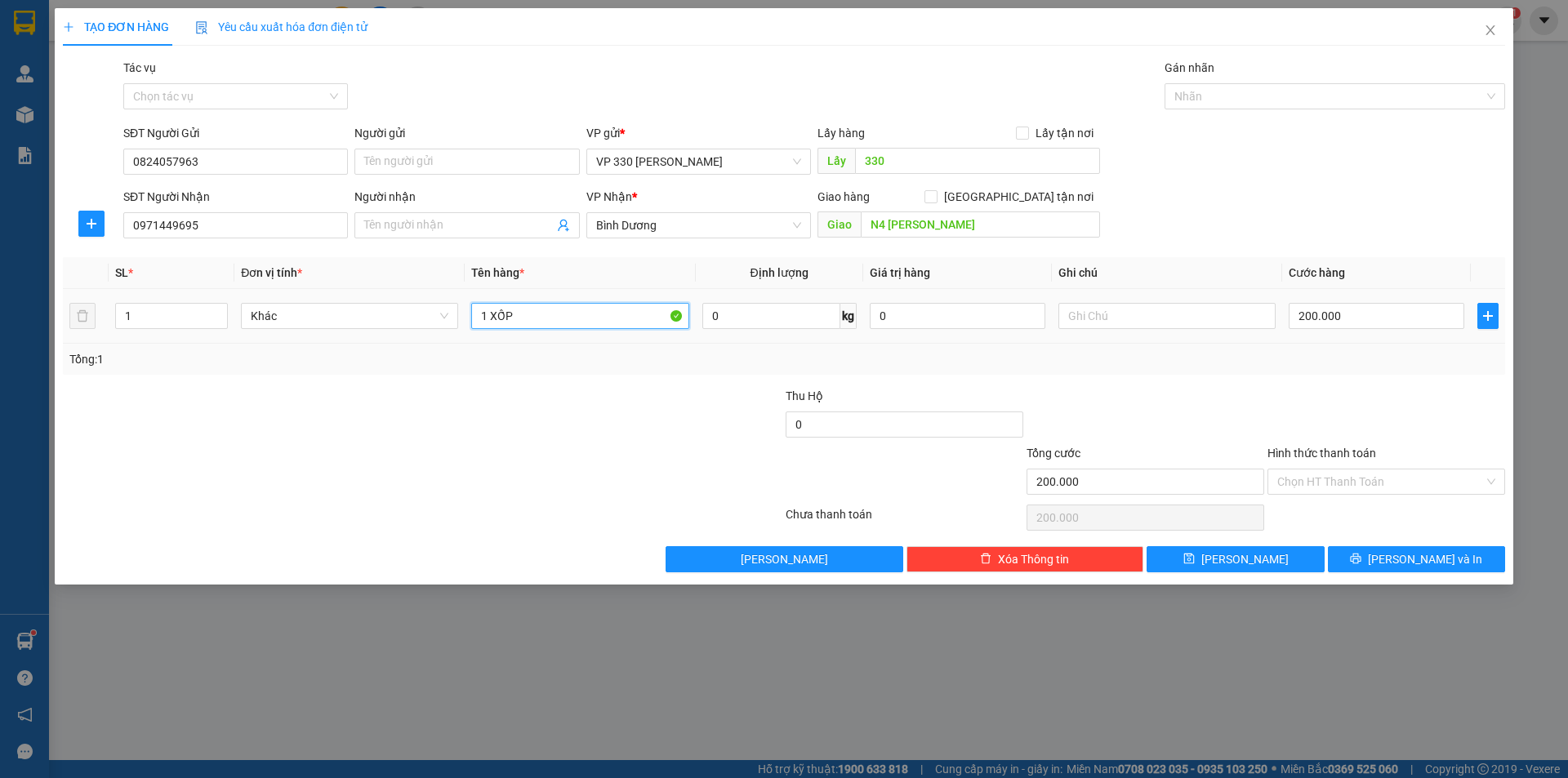
click at [583, 321] on input "1 XỐP" at bounding box center [579, 316] width 217 height 26
click at [217, 309] on icon "up" at bounding box center [220, 312] width 5 height 5
click at [1352, 312] on input "200.000" at bounding box center [1375, 316] width 175 height 26
click at [1173, 304] on input "text" at bounding box center [1166, 316] width 217 height 26
click at [1400, 477] on input "Hình thức thanh toán" at bounding box center [1381, 481] width 207 height 24
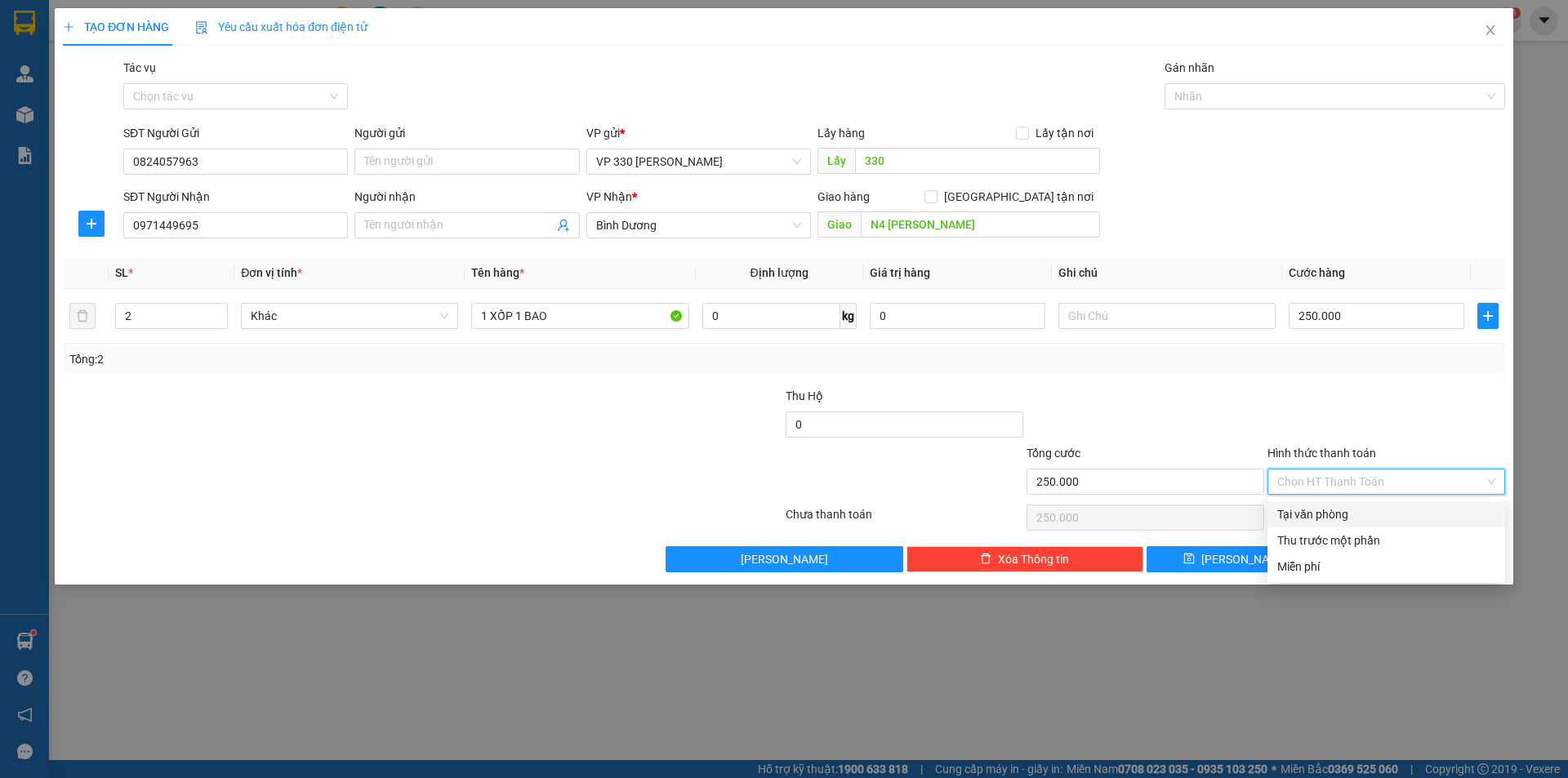
click at [1379, 510] on div "Tại văn phòng" at bounding box center [1386, 514] width 218 height 18
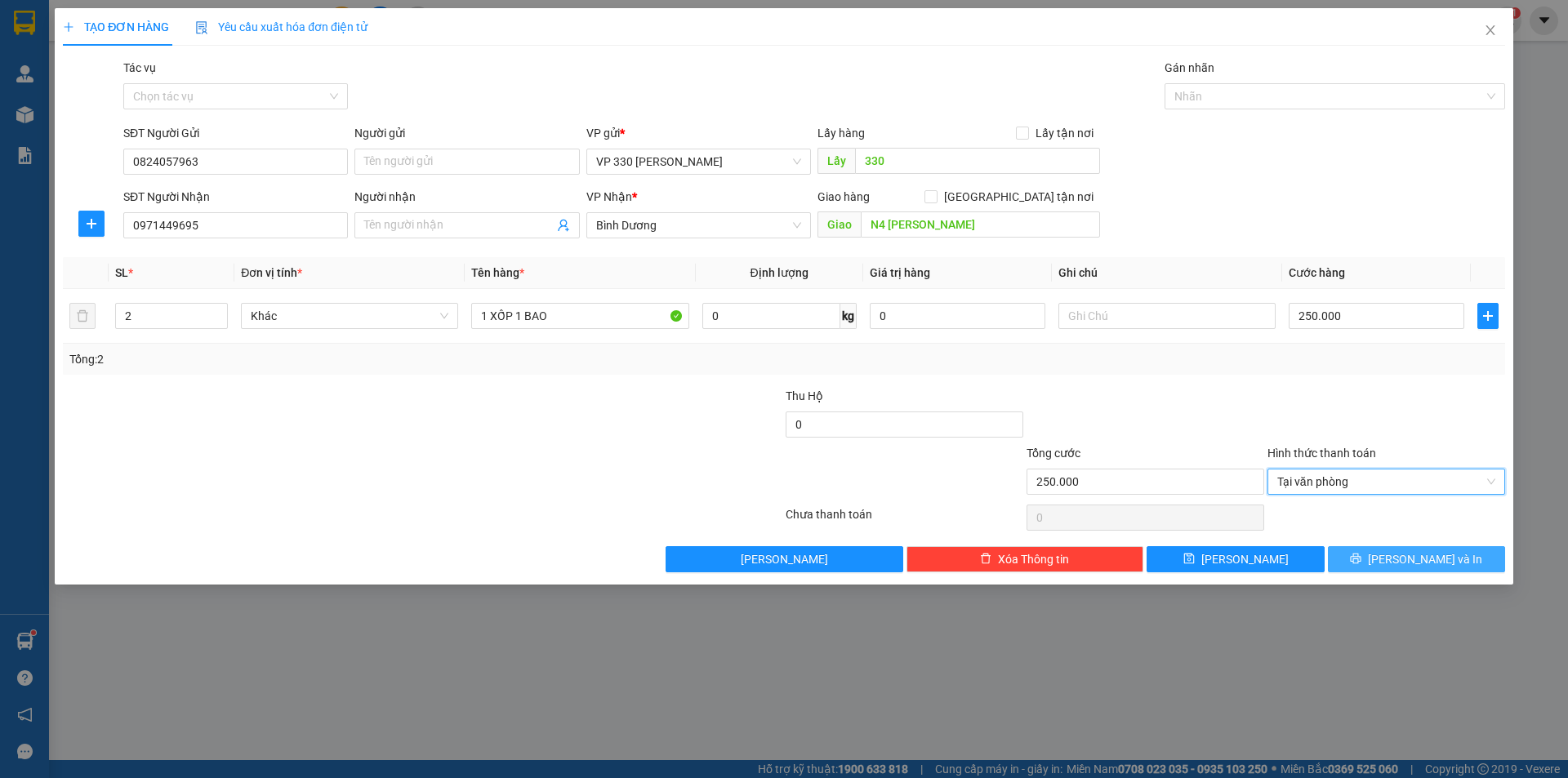
click at [1361, 556] on icon "printer" at bounding box center [1355, 559] width 12 height 12
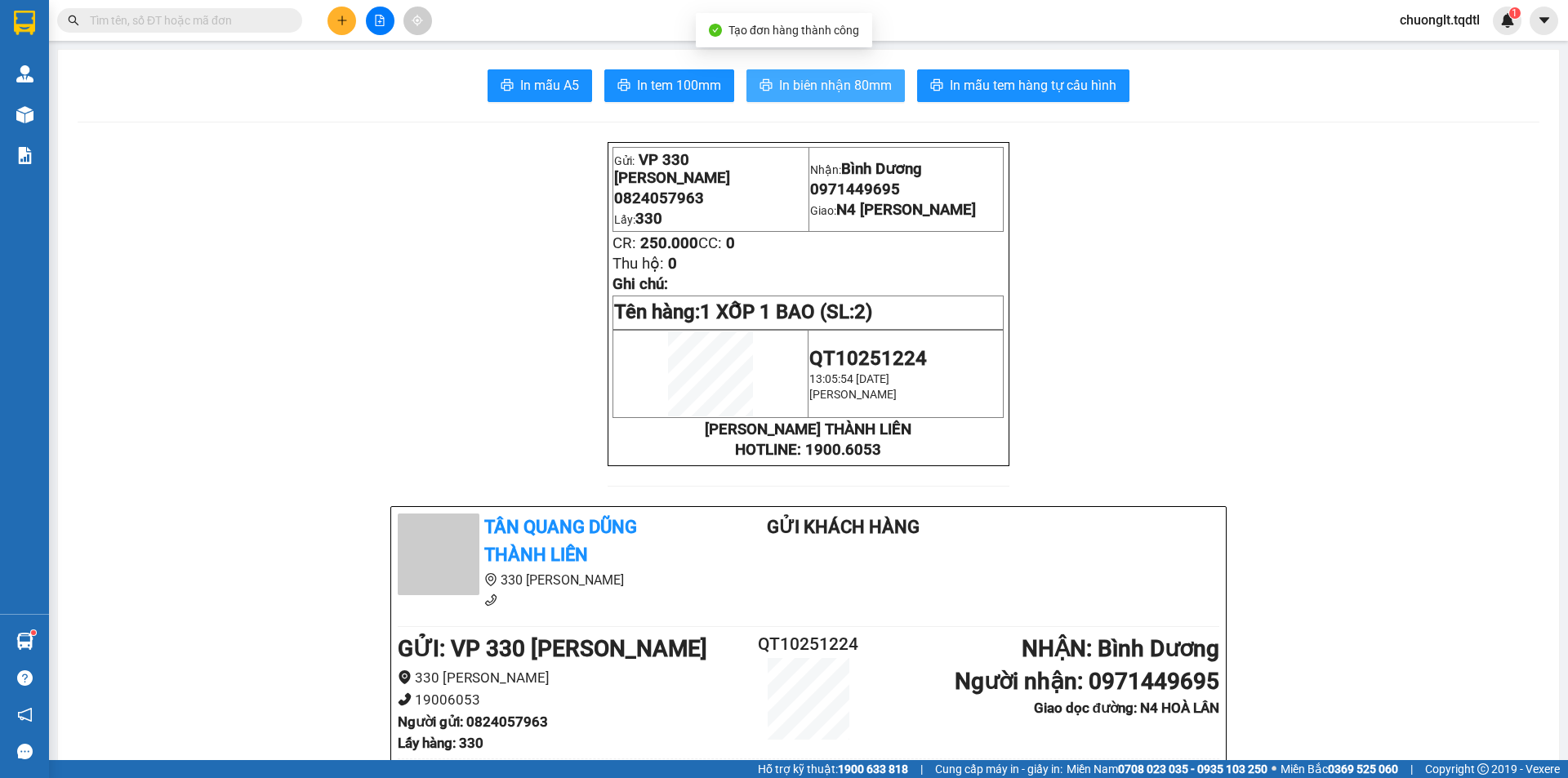
click at [824, 79] on span "In biên nhận 80mm" at bounding box center [835, 85] width 112 height 21
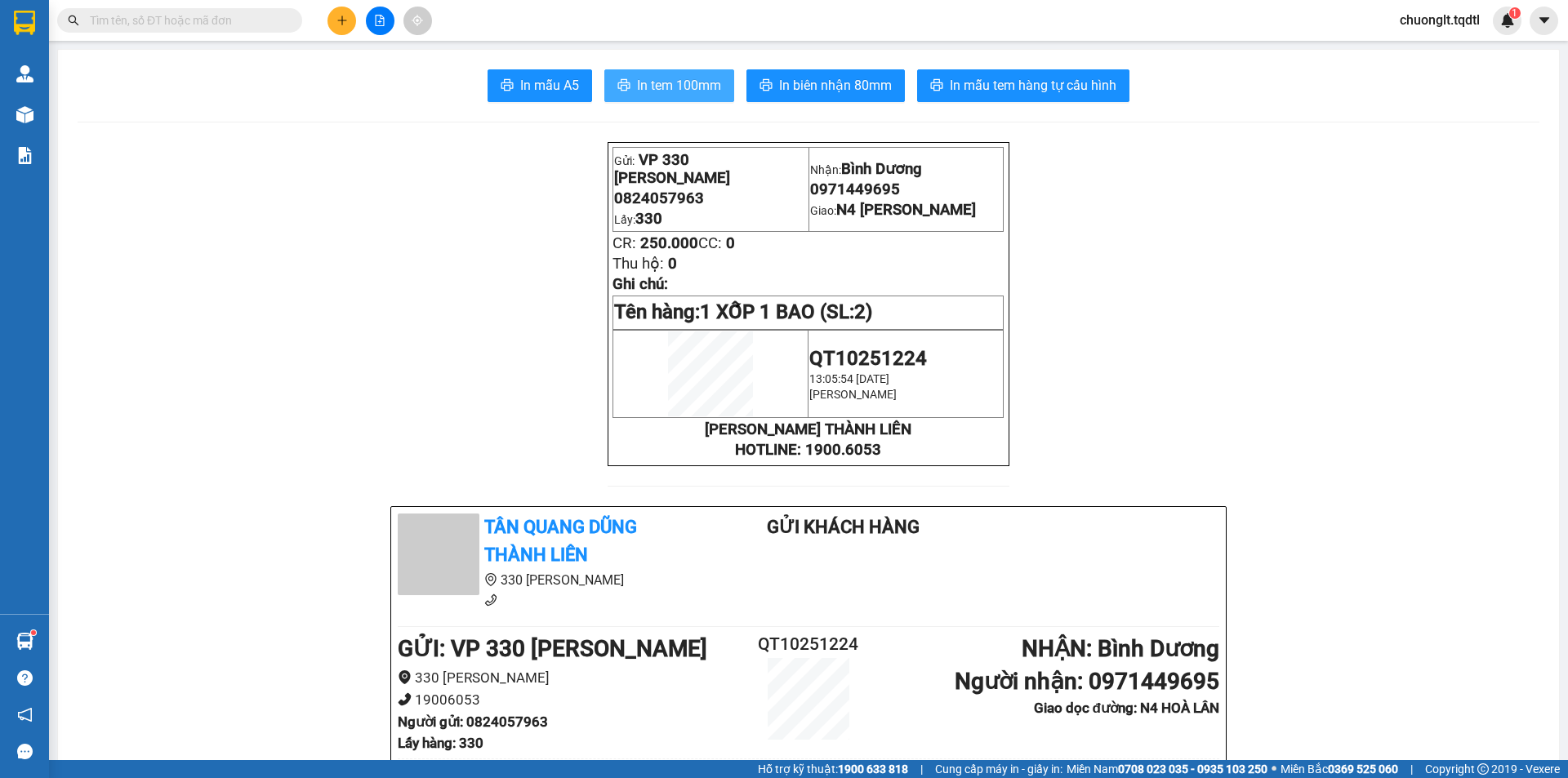
click at [675, 81] on span "In tem 100mm" at bounding box center [678, 85] width 84 height 21
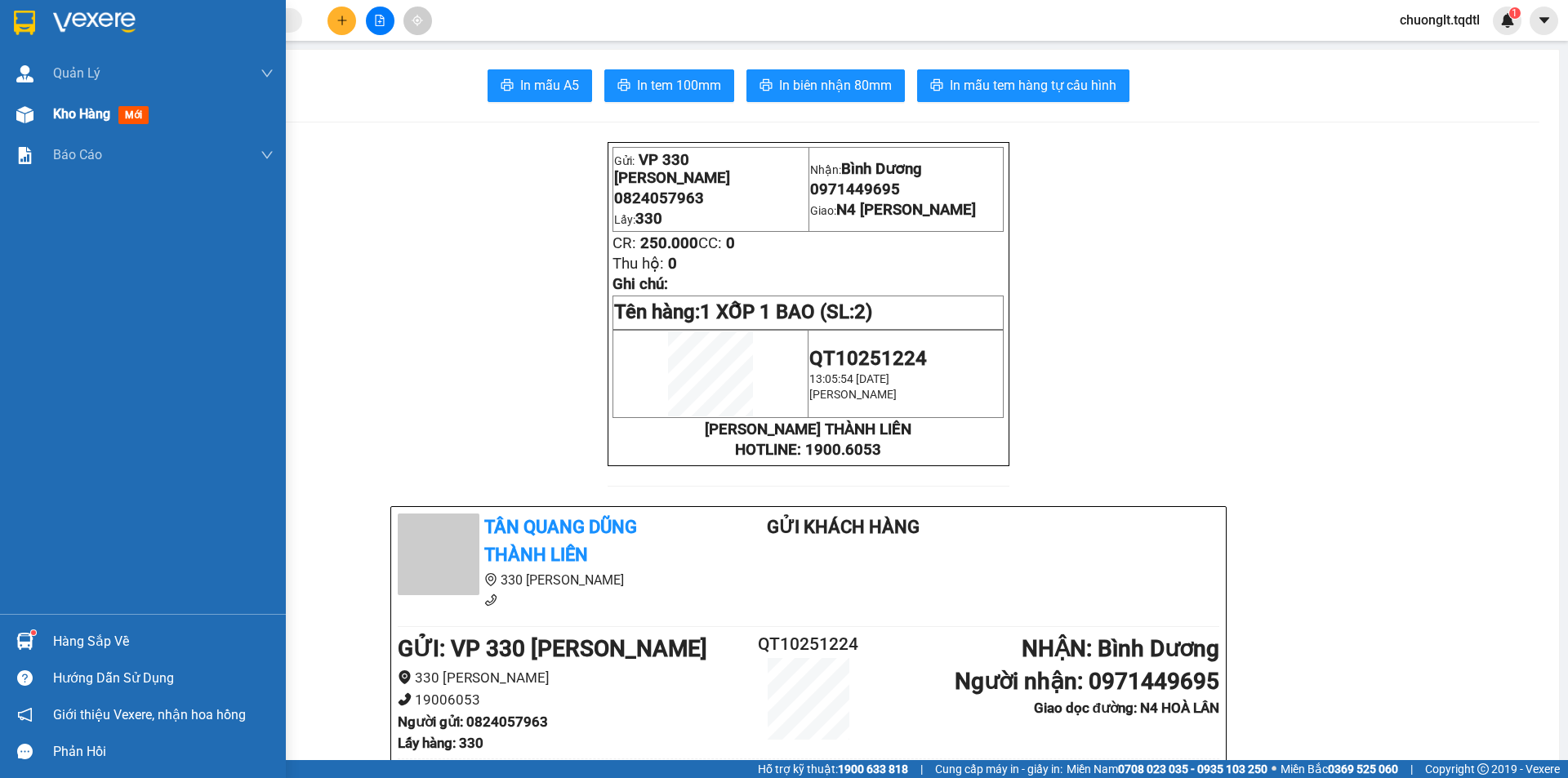
drag, startPoint x: 90, startPoint y: 110, endPoint x: 70, endPoint y: 114, distance: 20.4
click at [89, 110] on span "Kho hàng" at bounding box center [82, 113] width 58 height 15
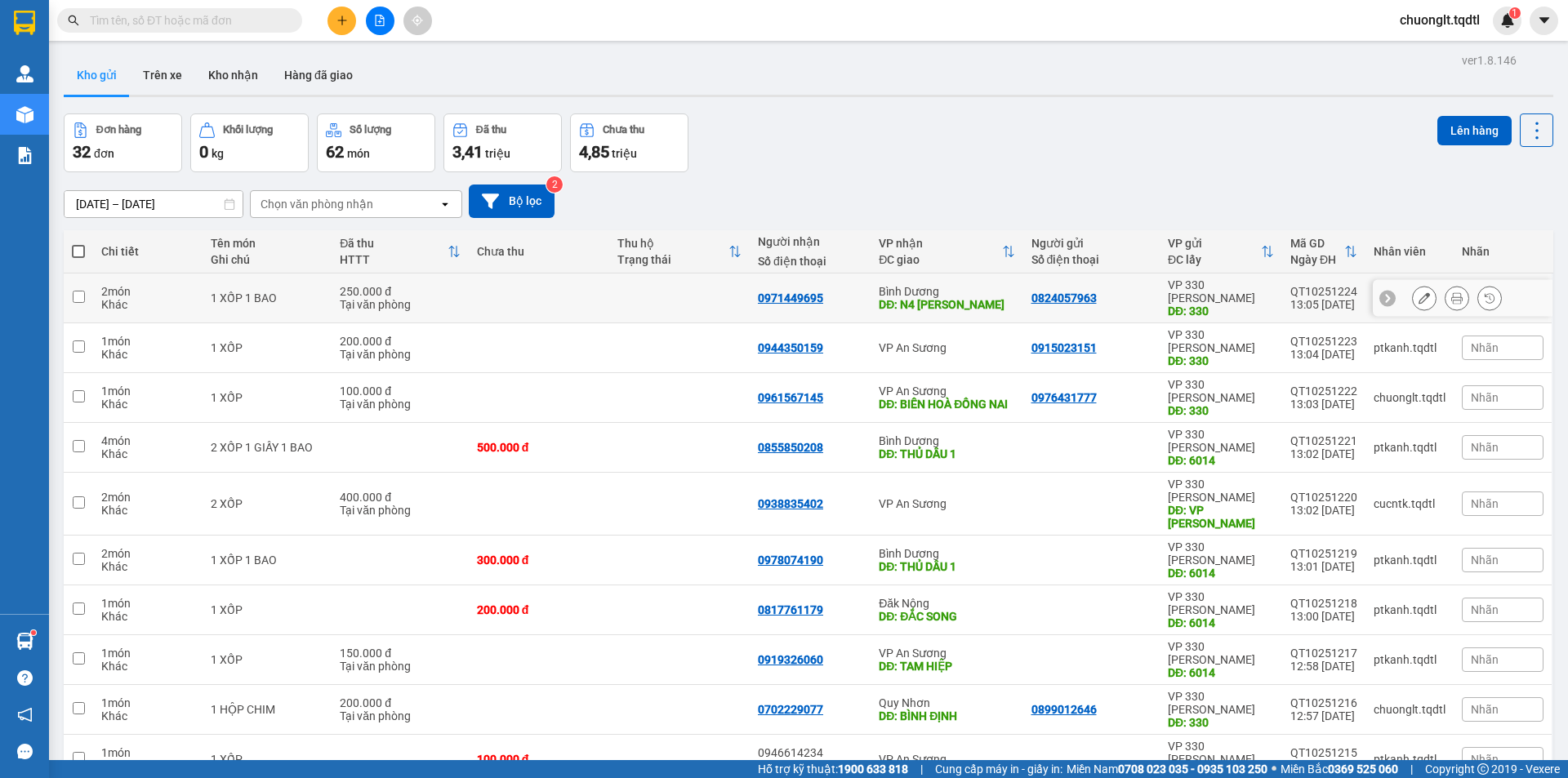
click at [452, 298] on div "Tại văn phòng" at bounding box center [399, 304] width 120 height 13
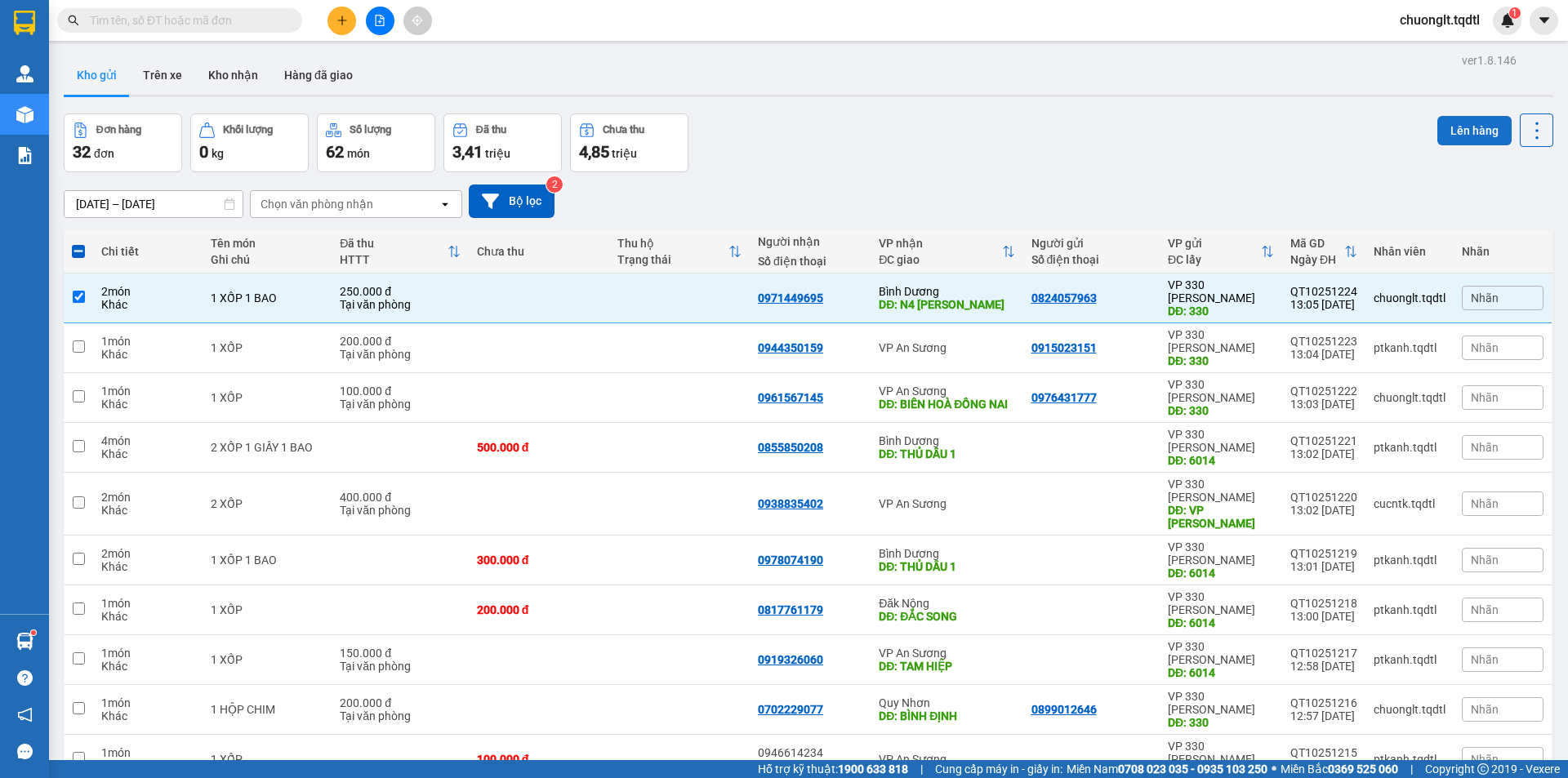
click at [1444, 127] on button "Lên hàng" at bounding box center [1474, 130] width 75 height 30
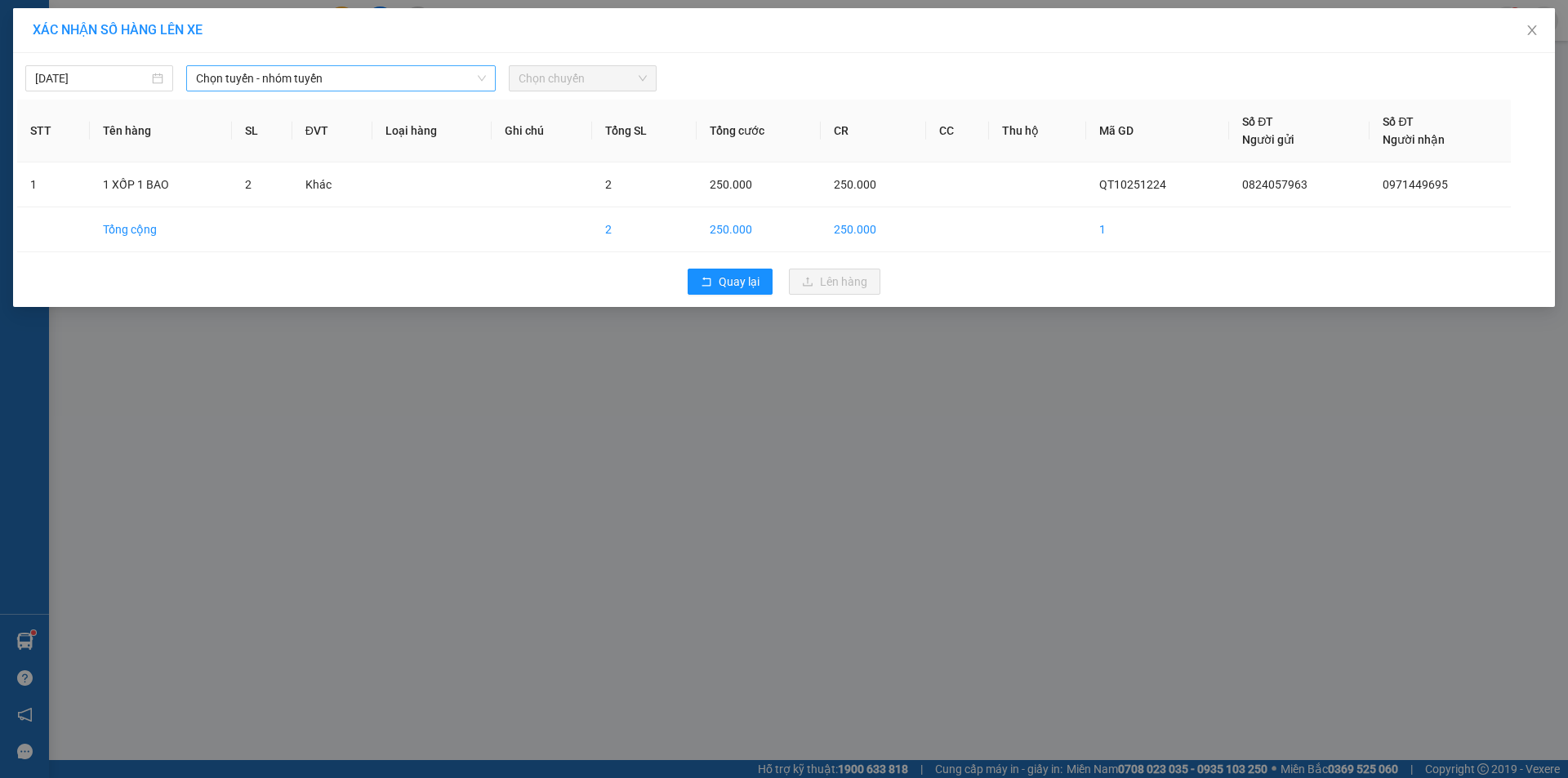
click at [441, 76] on span "Chọn tuyến - nhóm tuyến" at bounding box center [341, 78] width 290 height 24
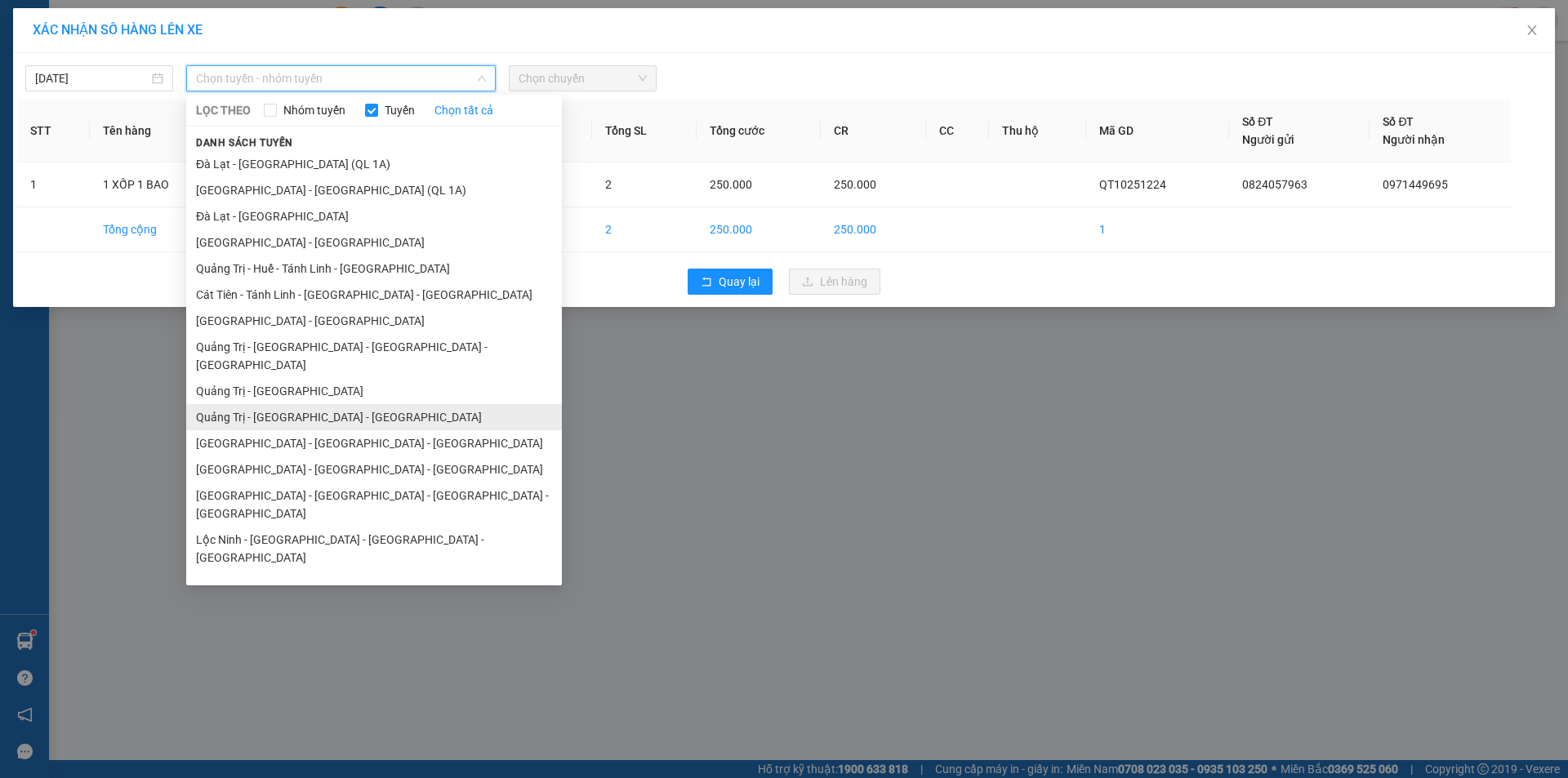
click at [336, 404] on li "Quảng Trị - [GEOGRAPHIC_DATA] - [GEOGRAPHIC_DATA]" at bounding box center [374, 416] width 376 height 26
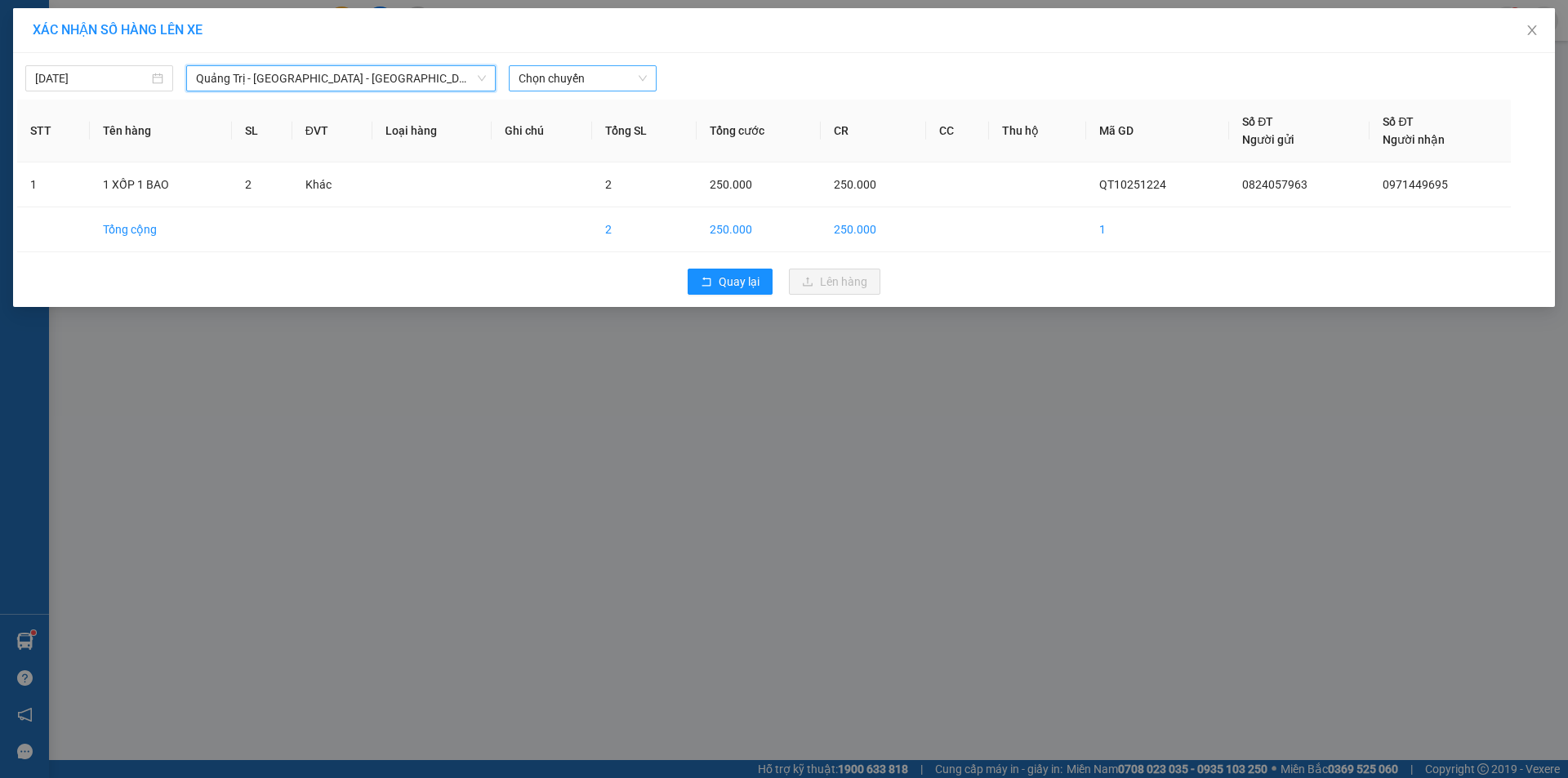
click at [603, 76] on span "Chọn chuyến" at bounding box center [582, 78] width 129 height 24
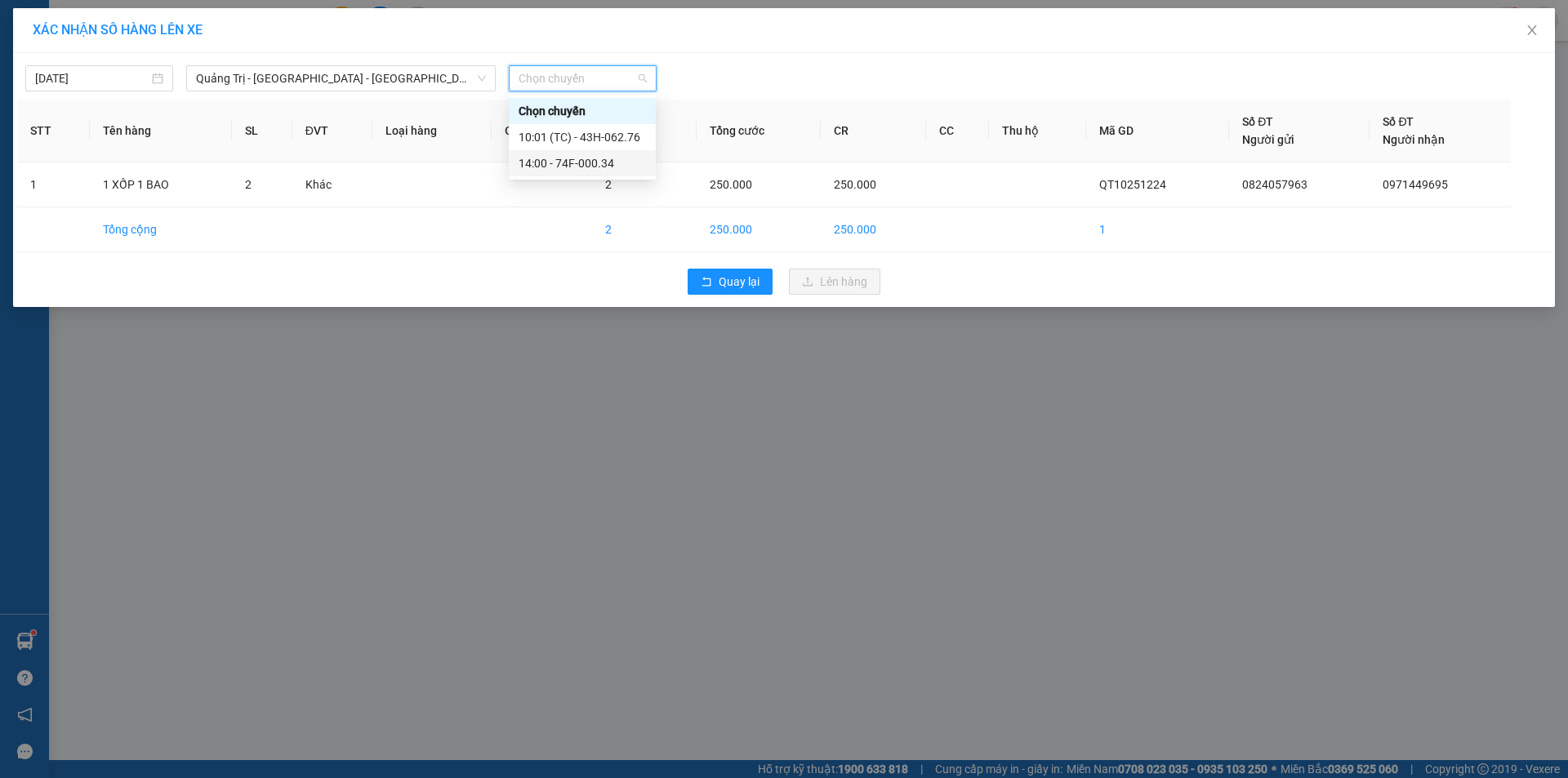
click at [583, 161] on div "14:00 - 74F-000.34" at bounding box center [582, 164] width 128 height 18
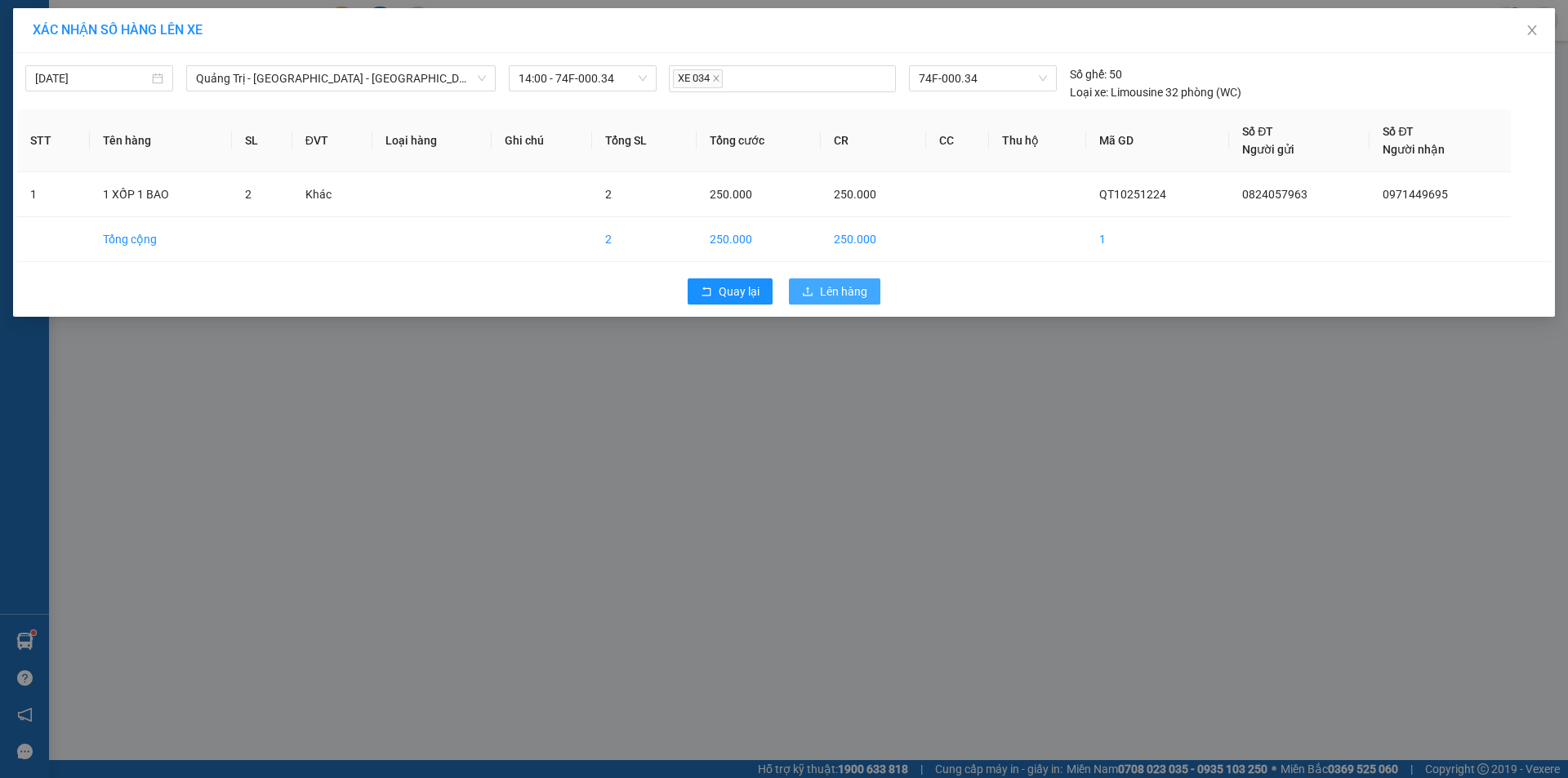
click at [829, 284] on span "Lên hàng" at bounding box center [843, 291] width 48 height 18
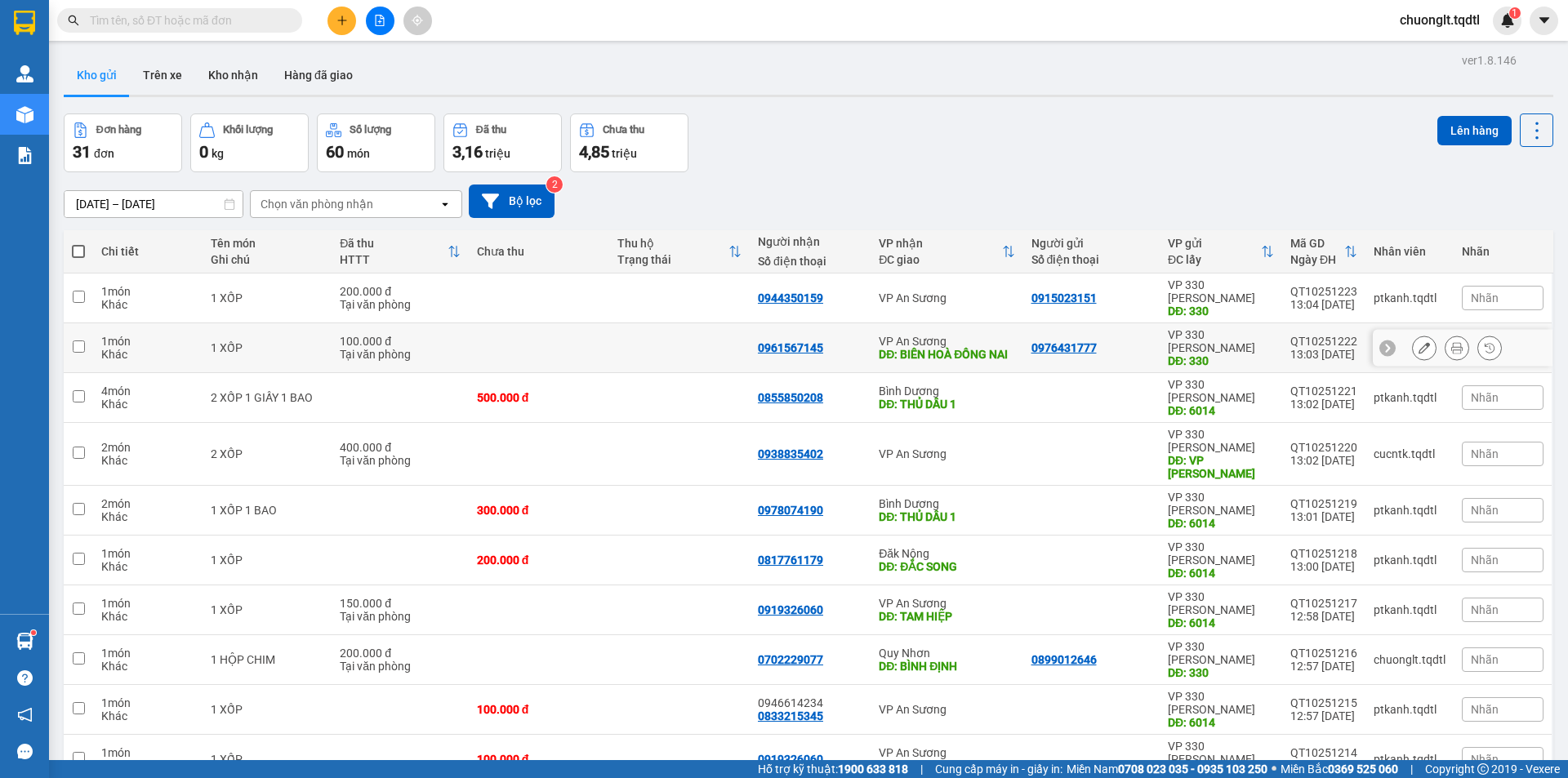
click at [600, 333] on td at bounding box center [539, 347] width 140 height 49
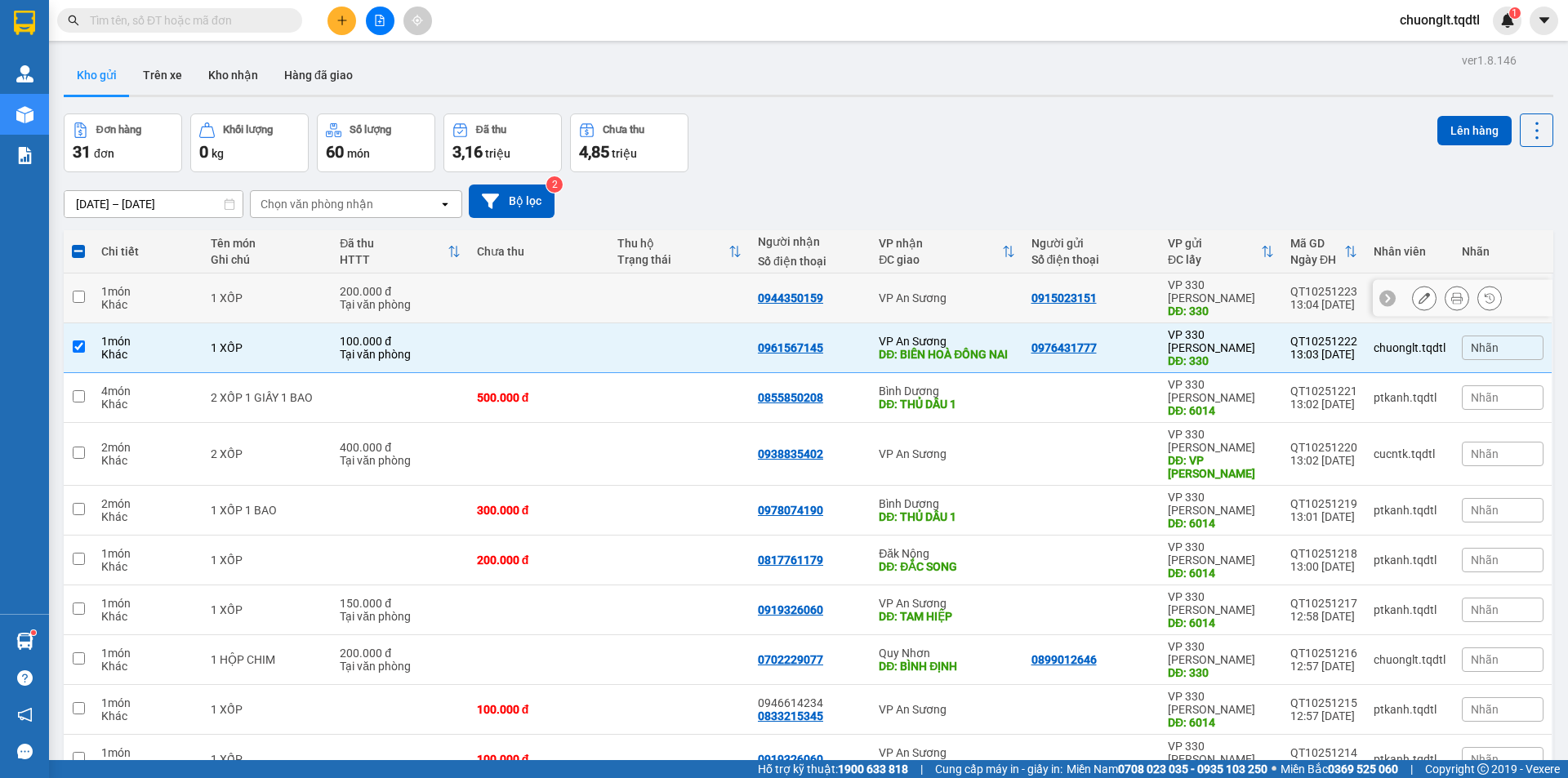
click at [544, 291] on td at bounding box center [539, 298] width 140 height 49
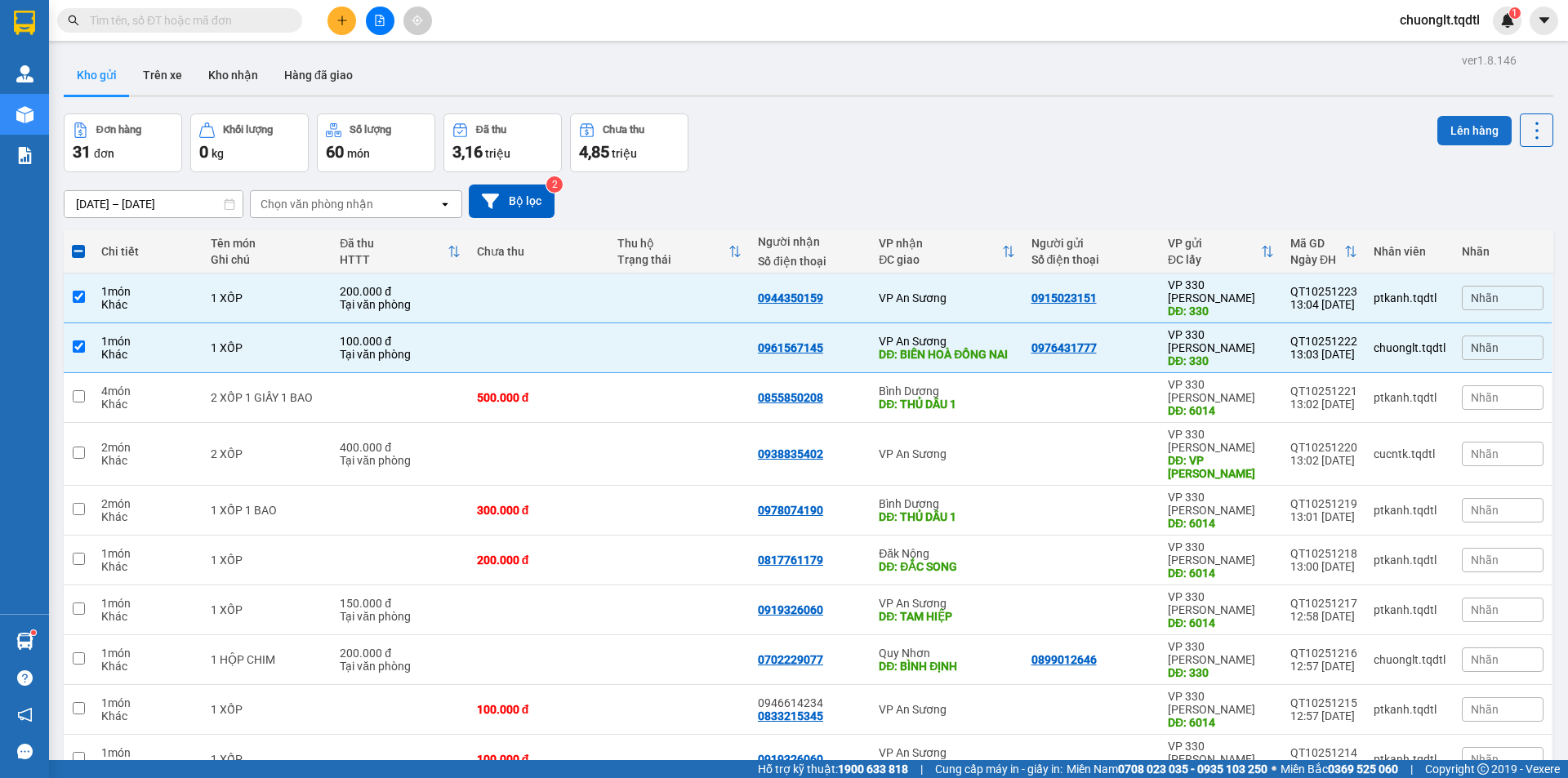
click at [1449, 129] on button "Lên hàng" at bounding box center [1474, 130] width 75 height 30
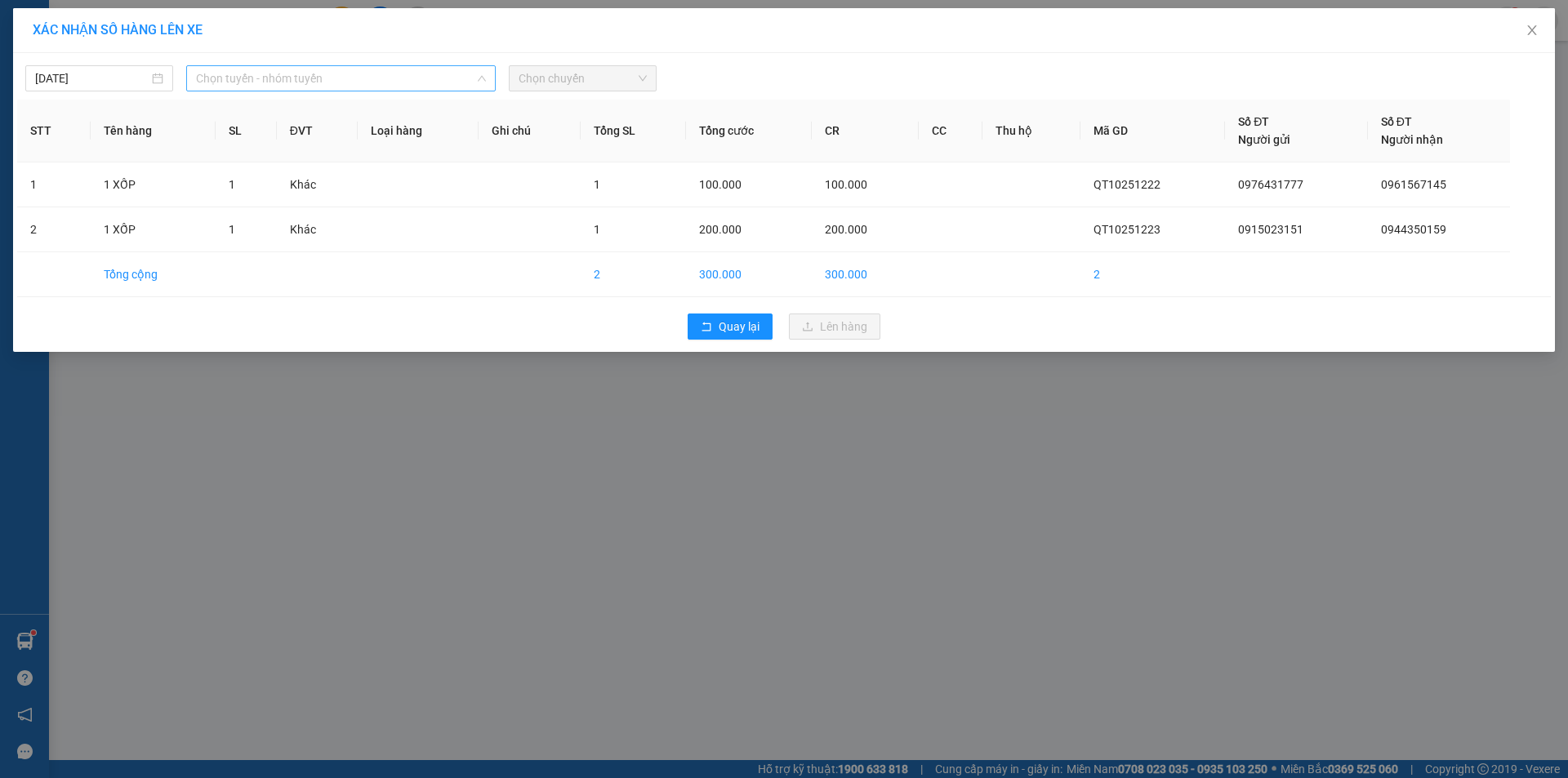
click at [396, 77] on span "Chọn tuyến - nhóm tuyến" at bounding box center [341, 78] width 290 height 24
click at [726, 324] on span "Quay lại" at bounding box center [739, 326] width 40 height 18
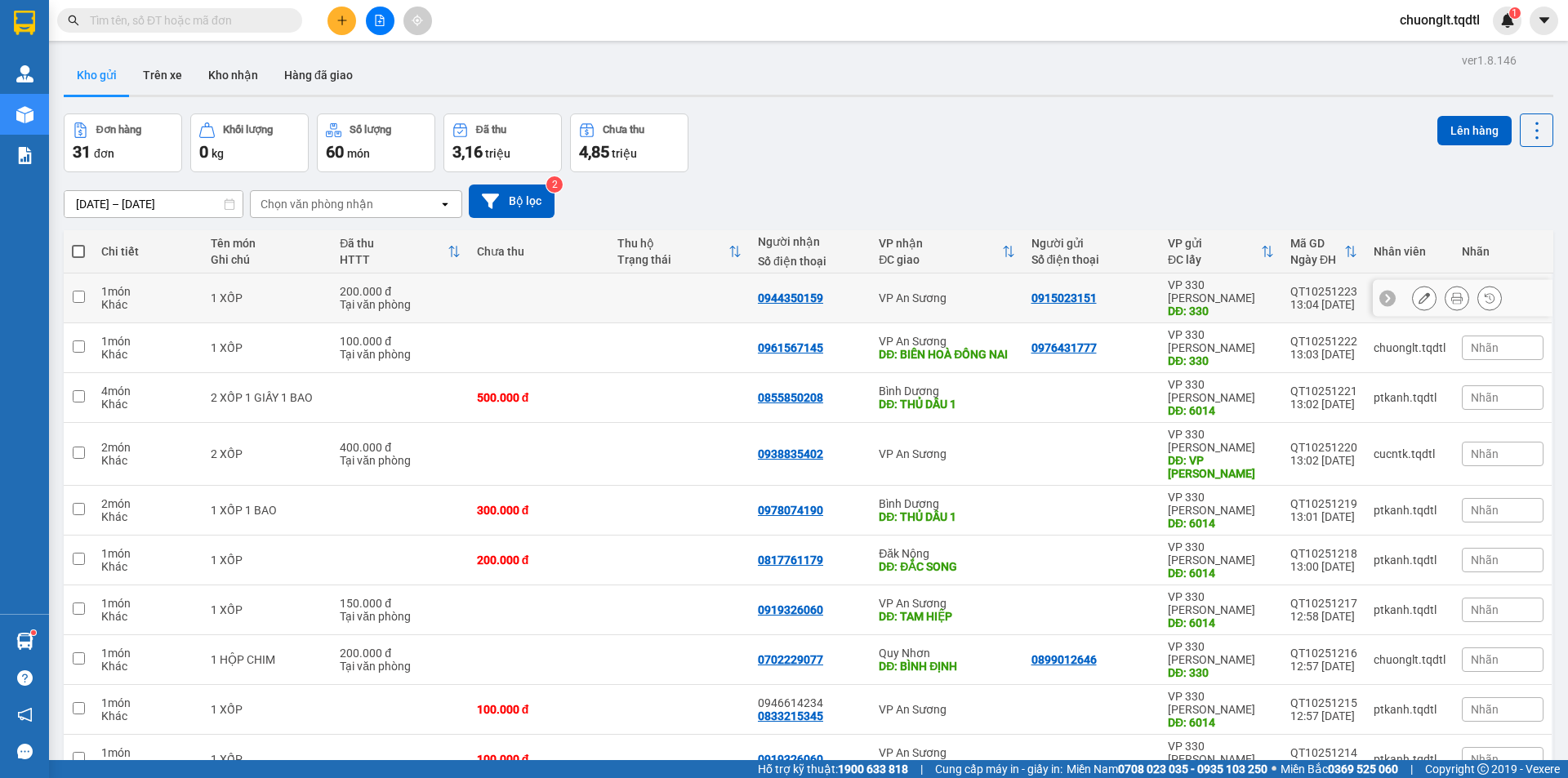
click at [436, 285] on div "200.000 đ" at bounding box center [399, 291] width 120 height 13
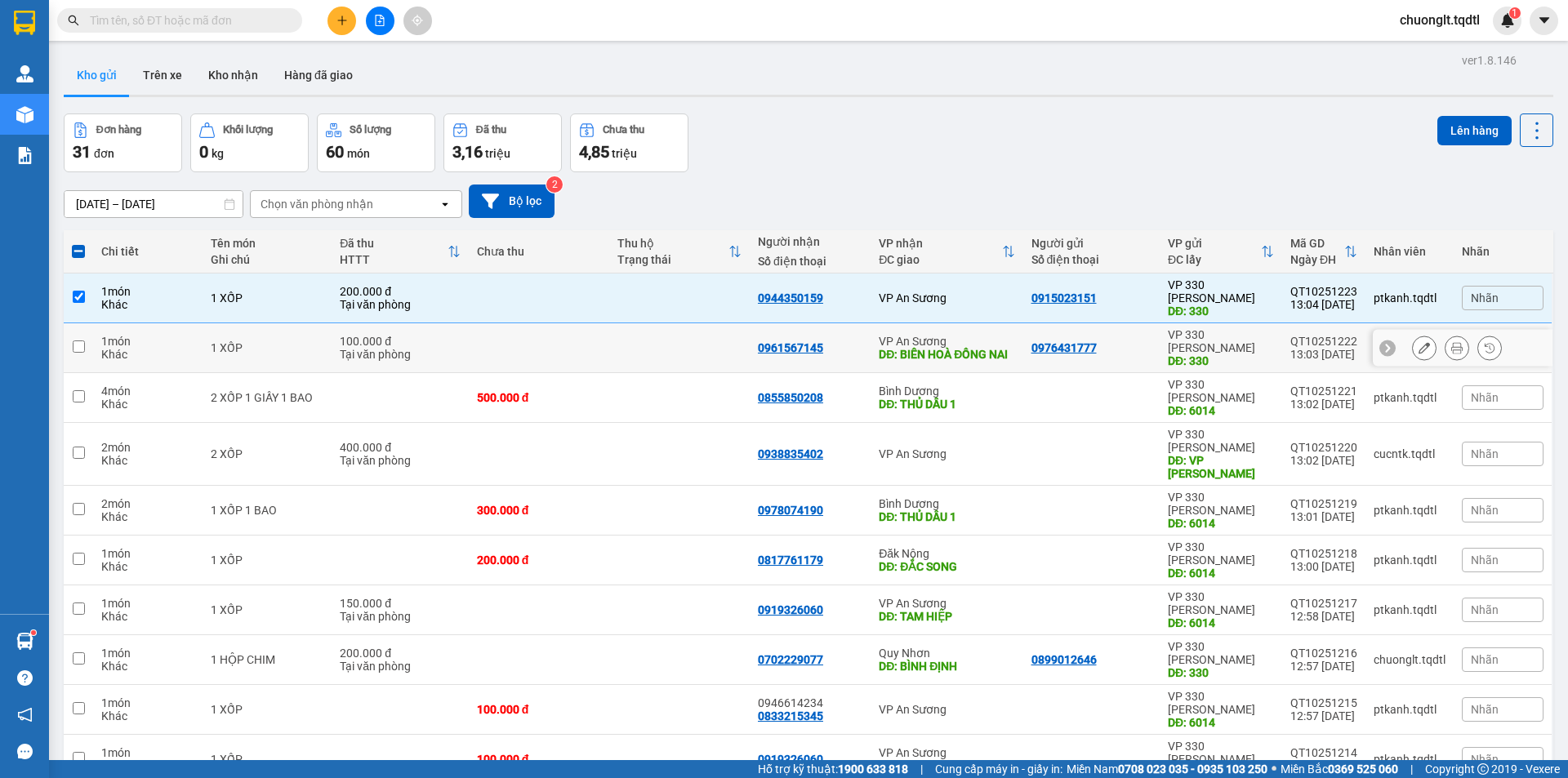
click at [449, 348] on div "Tại văn phòng" at bounding box center [399, 354] width 120 height 13
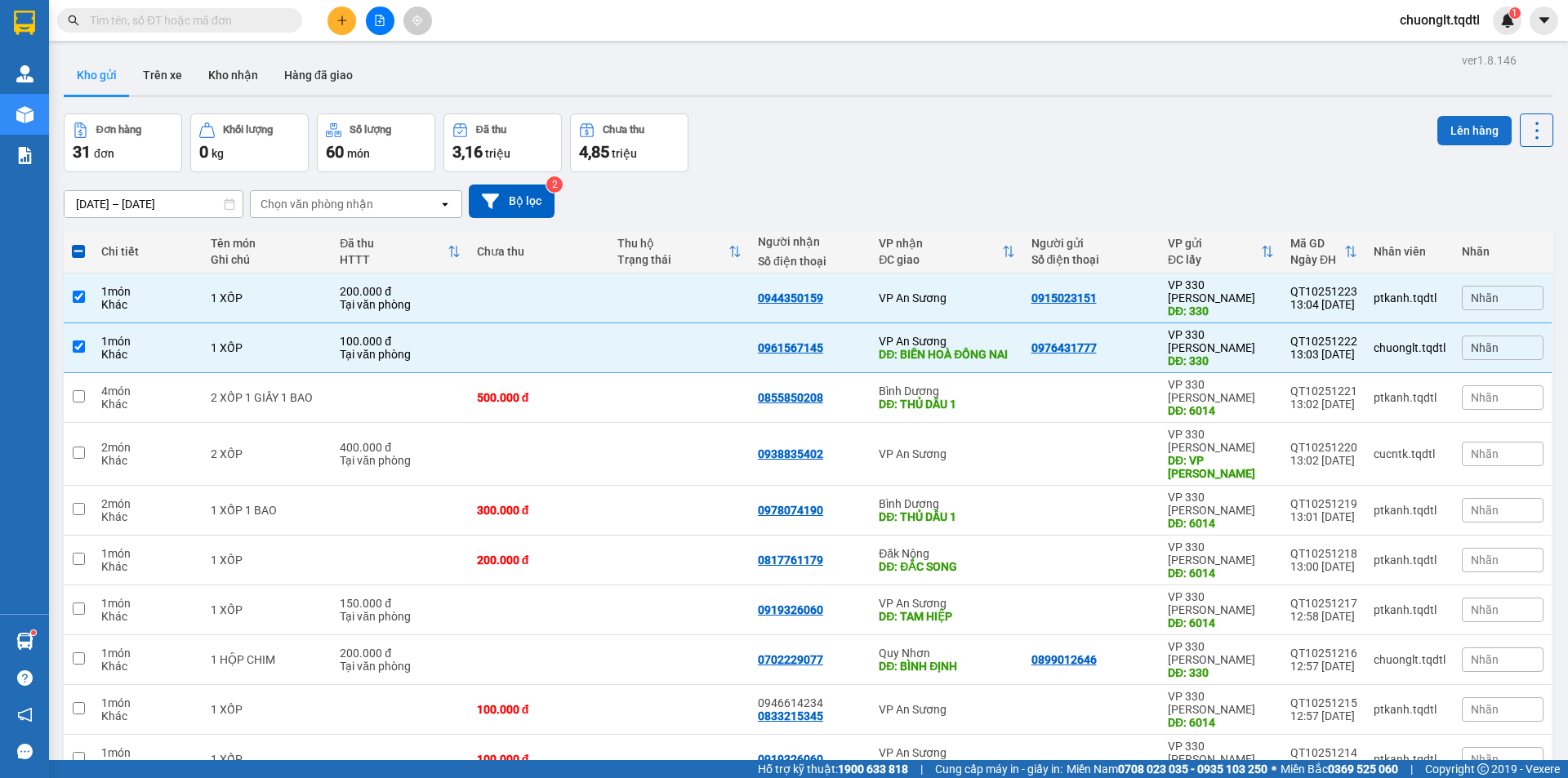
click at [1472, 135] on button "Lên hàng" at bounding box center [1474, 130] width 75 height 30
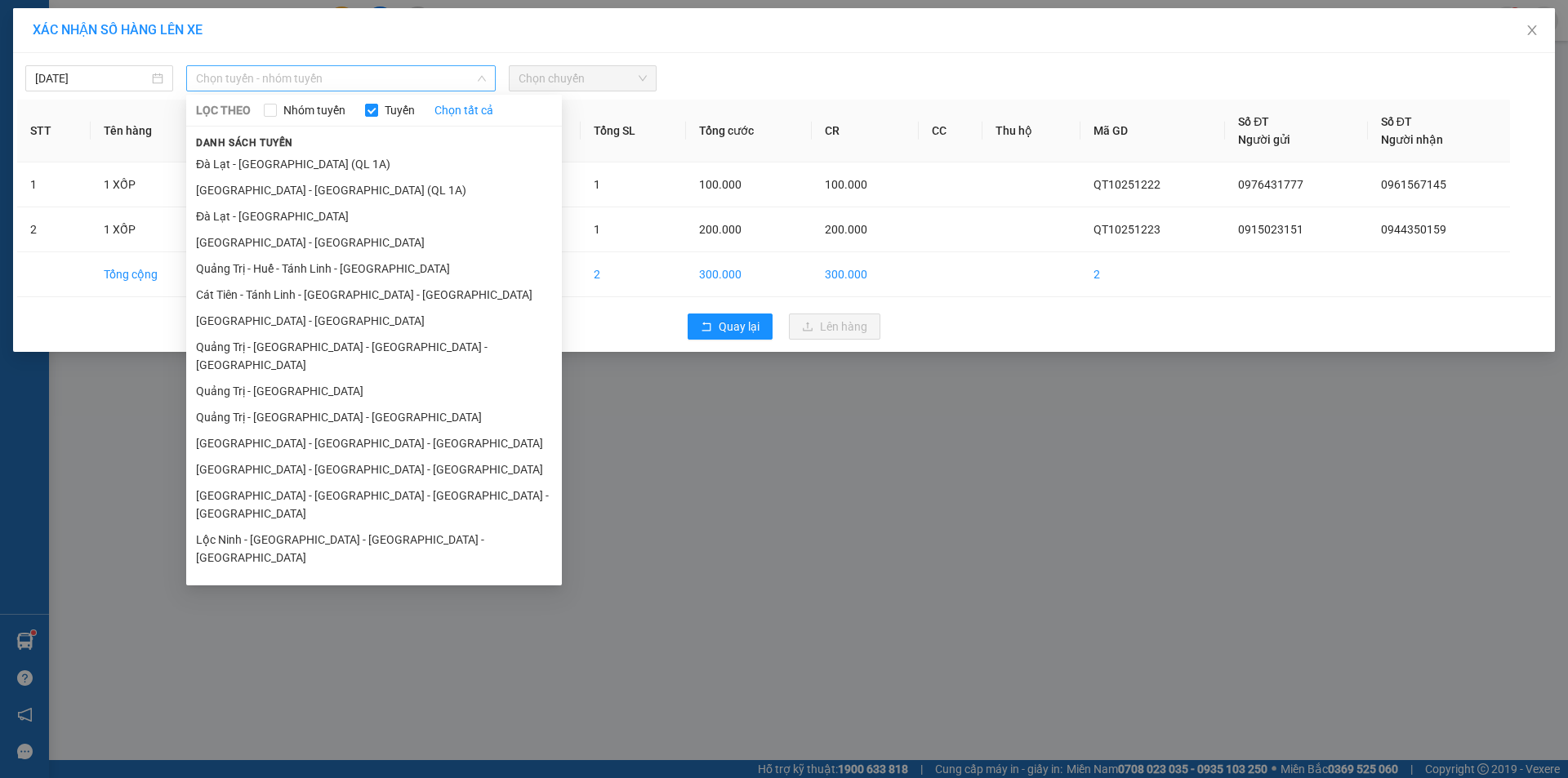
click at [448, 76] on span "Chọn tuyến - nhóm tuyến" at bounding box center [341, 78] width 290 height 24
click at [343, 267] on li "Quảng Trị - Huế - Tánh Linh - [GEOGRAPHIC_DATA]" at bounding box center [374, 268] width 376 height 26
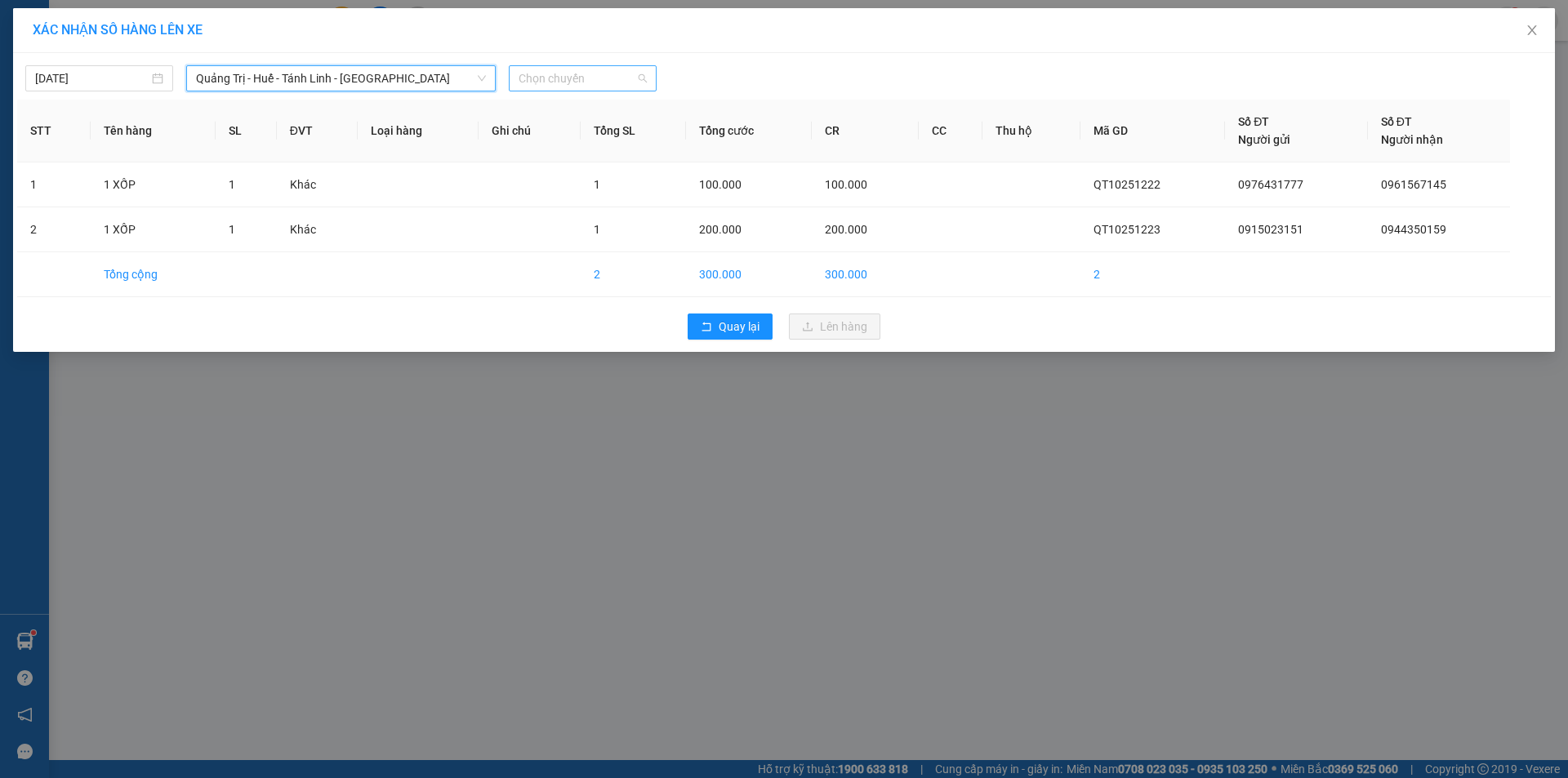
click at [602, 74] on span "Chọn chuyến" at bounding box center [582, 78] width 129 height 24
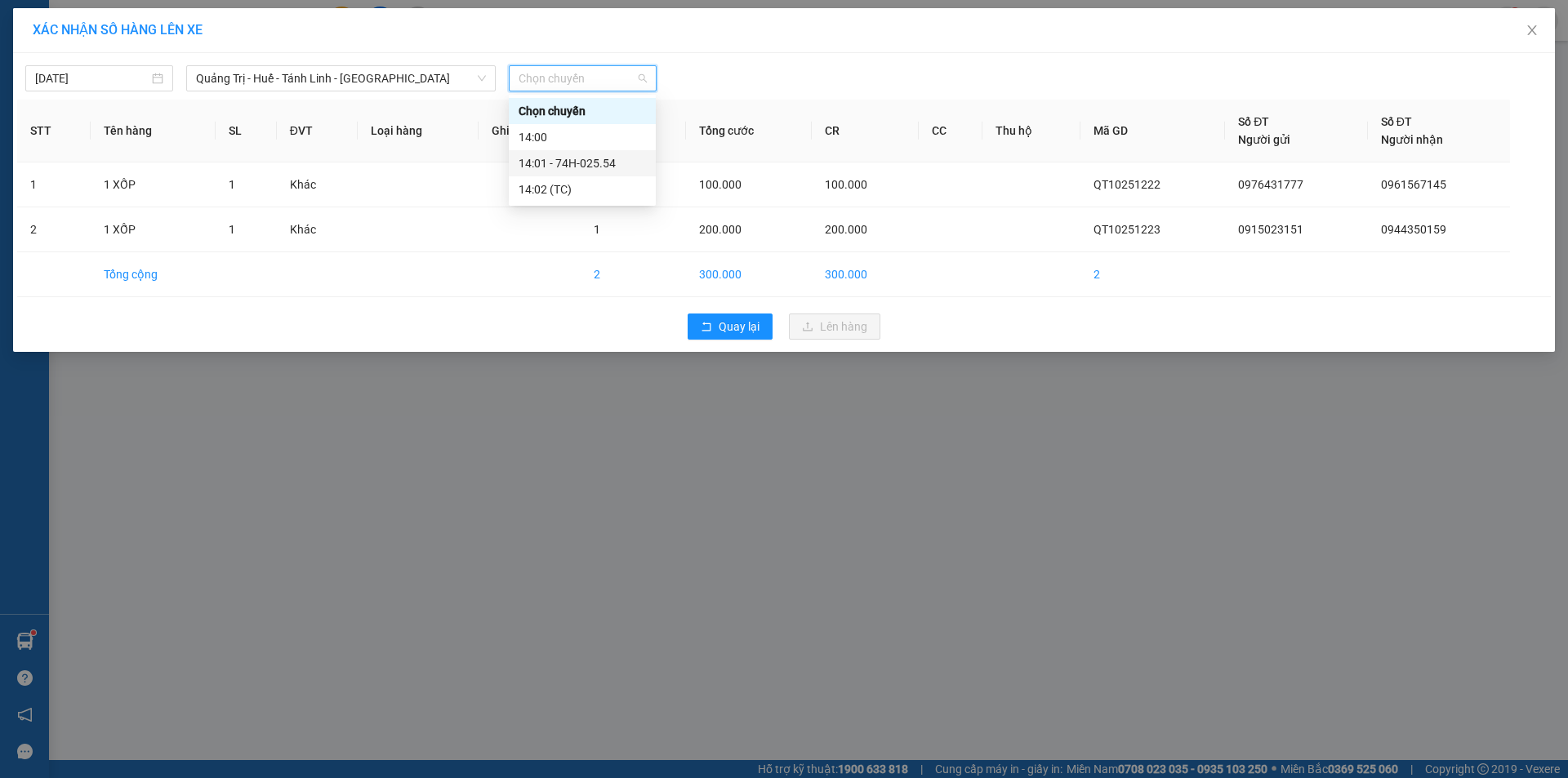
click at [596, 165] on div "14:01 - 74H-025.54" at bounding box center [582, 164] width 128 height 18
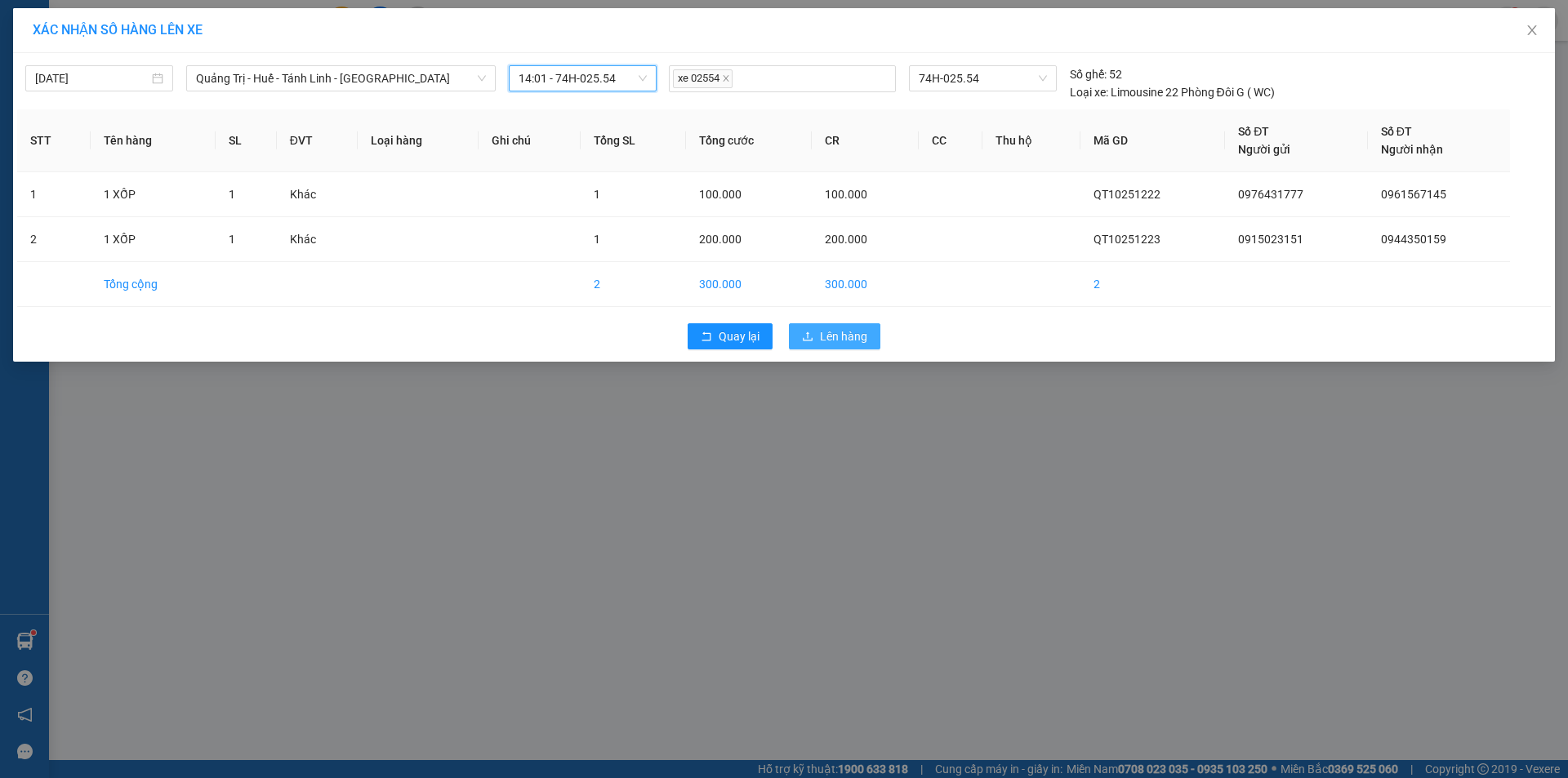
click at [847, 339] on span "Lên hàng" at bounding box center [843, 336] width 48 height 18
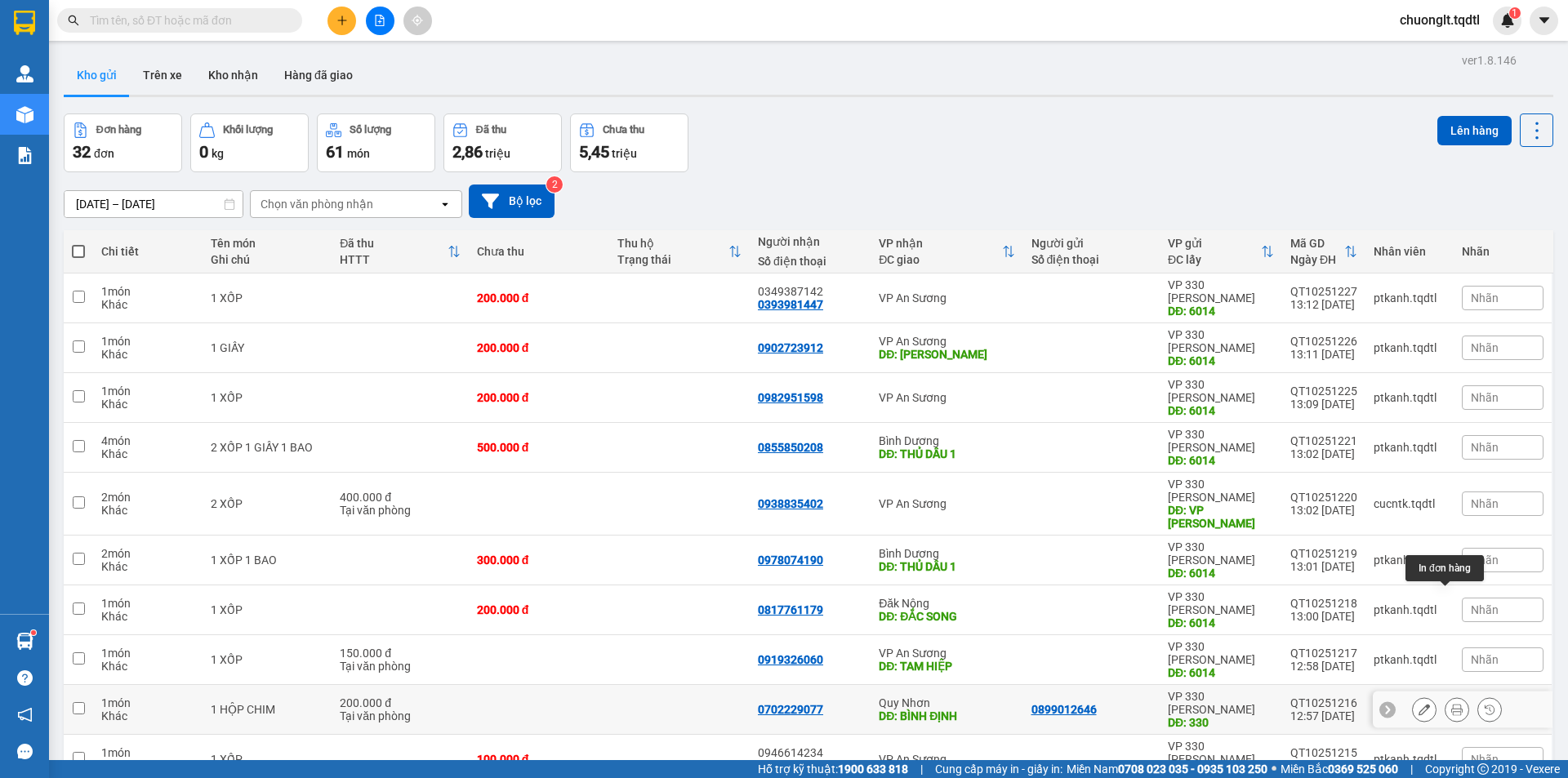
click at [1451, 703] on icon at bounding box center [1456, 709] width 12 height 12
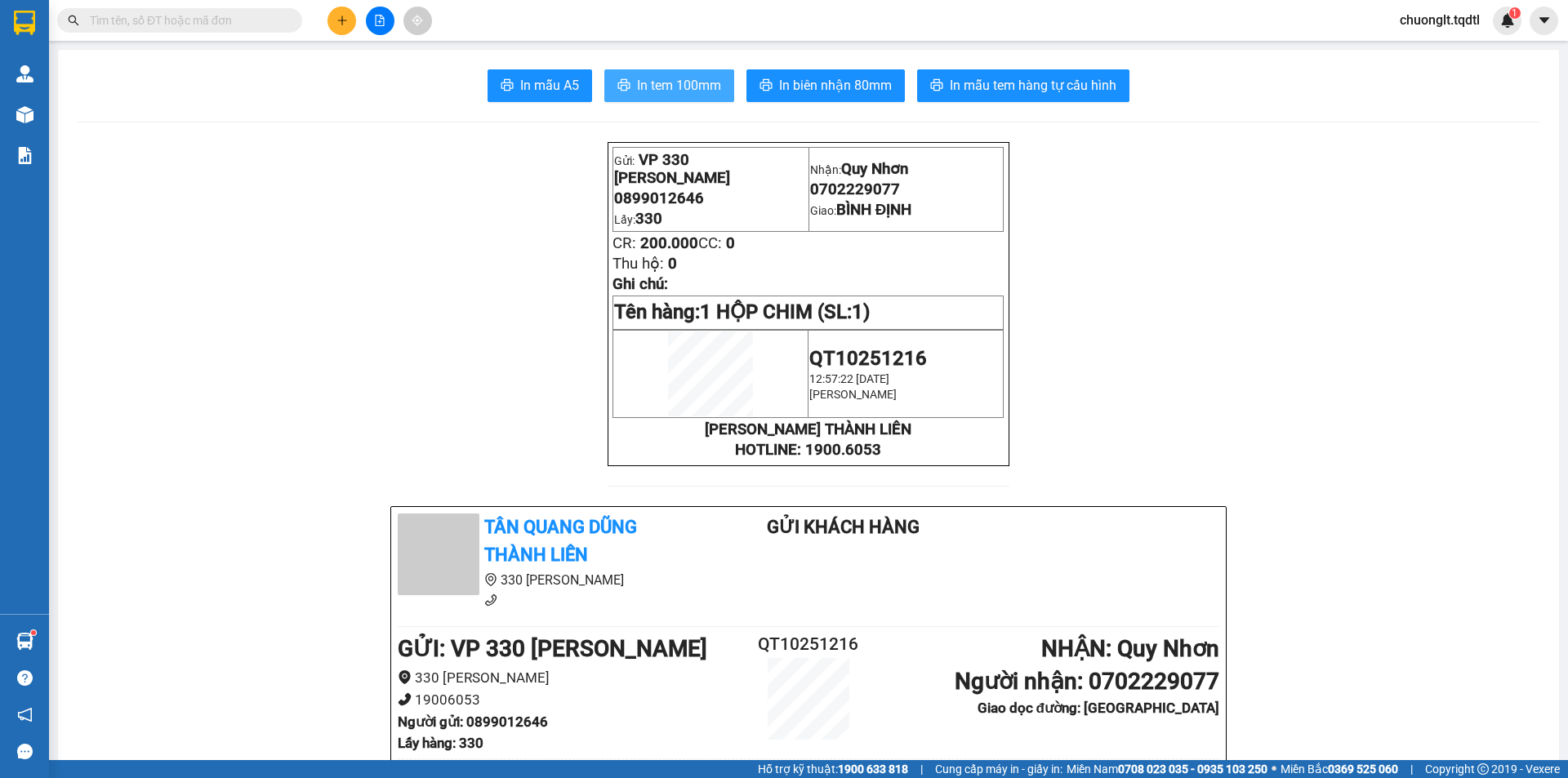
click at [673, 84] on span "In tem 100mm" at bounding box center [678, 85] width 84 height 21
click at [338, 23] on icon "plus" at bounding box center [342, 20] width 12 height 12
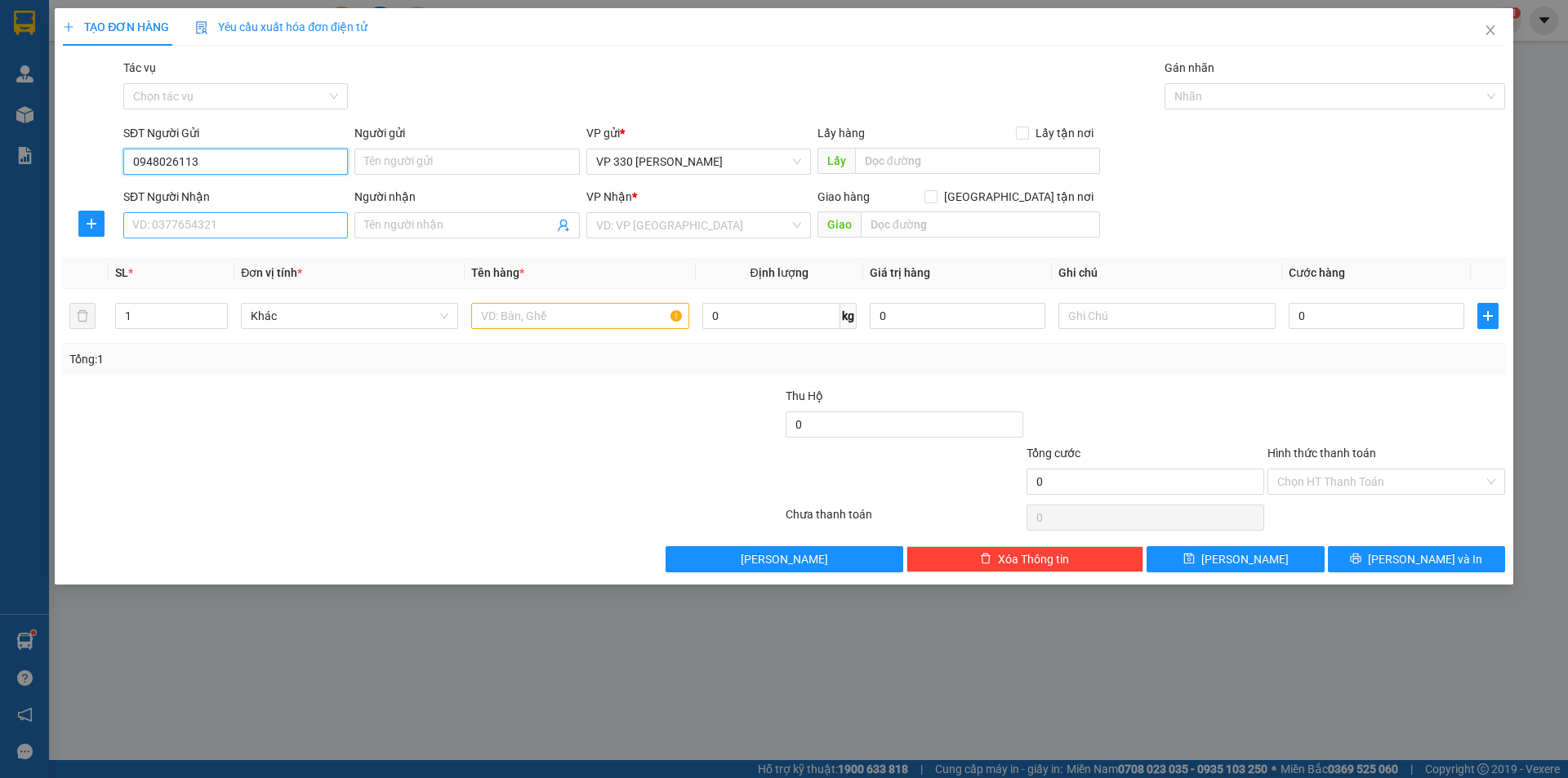
type input "0948026113"
click at [229, 227] on input "SĐT Người Nhận" at bounding box center [236, 225] width 225 height 26
type input "0849226113"
drag, startPoint x: 916, startPoint y: 158, endPoint x: 866, endPoint y: 153, distance: 50.2
click at [913, 158] on input "text" at bounding box center [977, 160] width 245 height 26
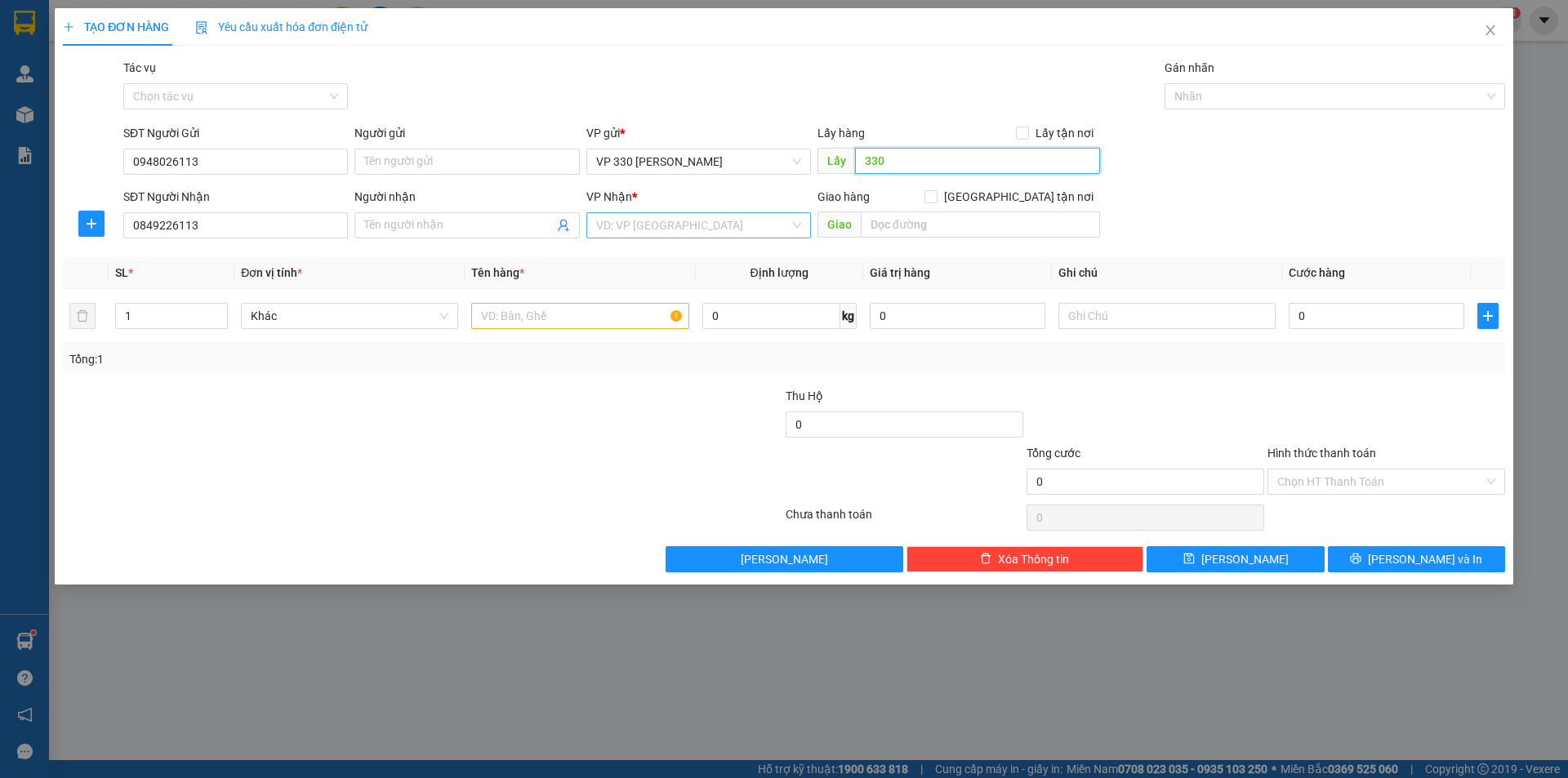
type input "330"
click at [713, 228] on input "search" at bounding box center [693, 225] width 193 height 24
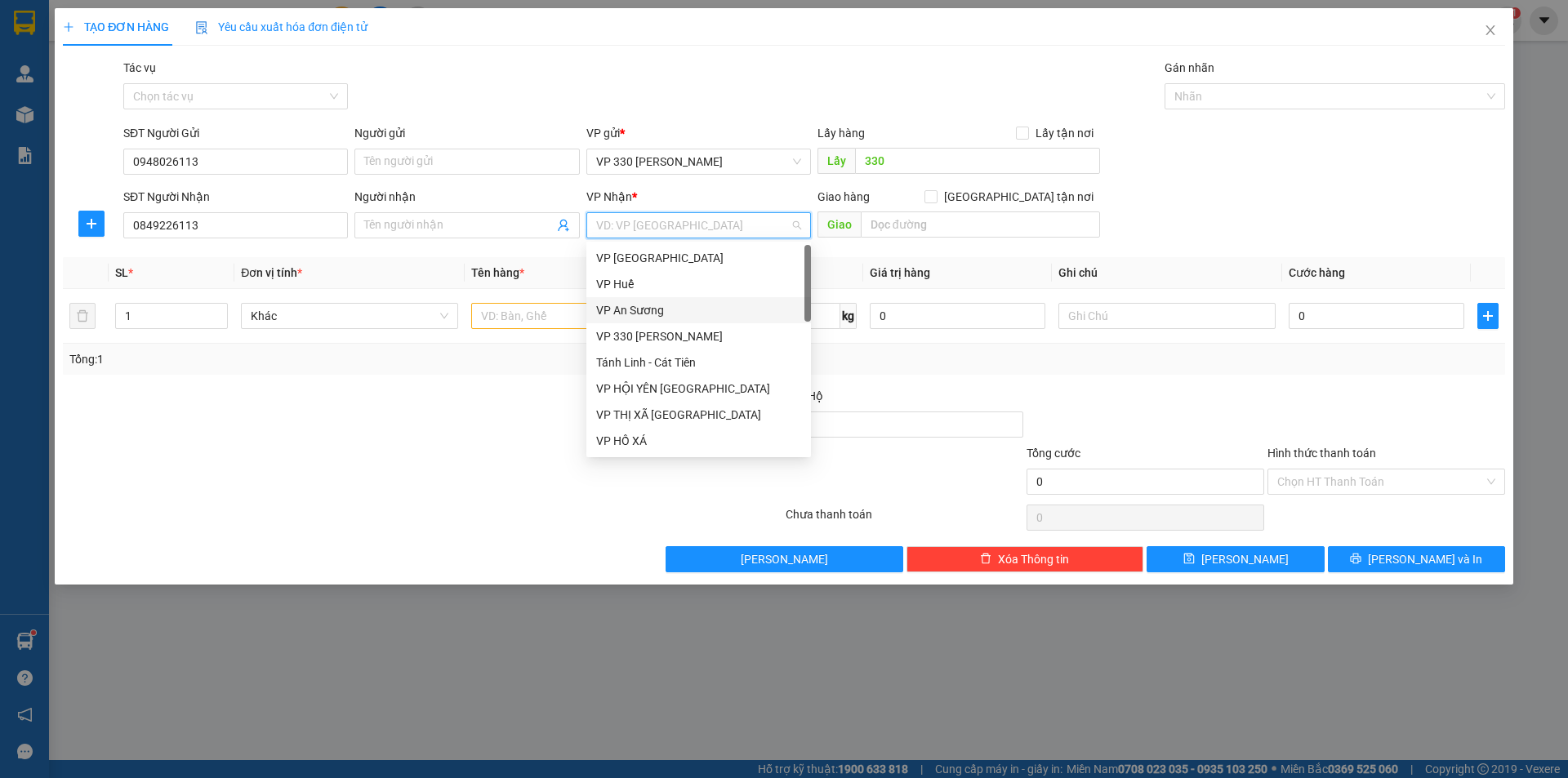
click at [683, 306] on div "VP An Sương" at bounding box center [699, 310] width 205 height 18
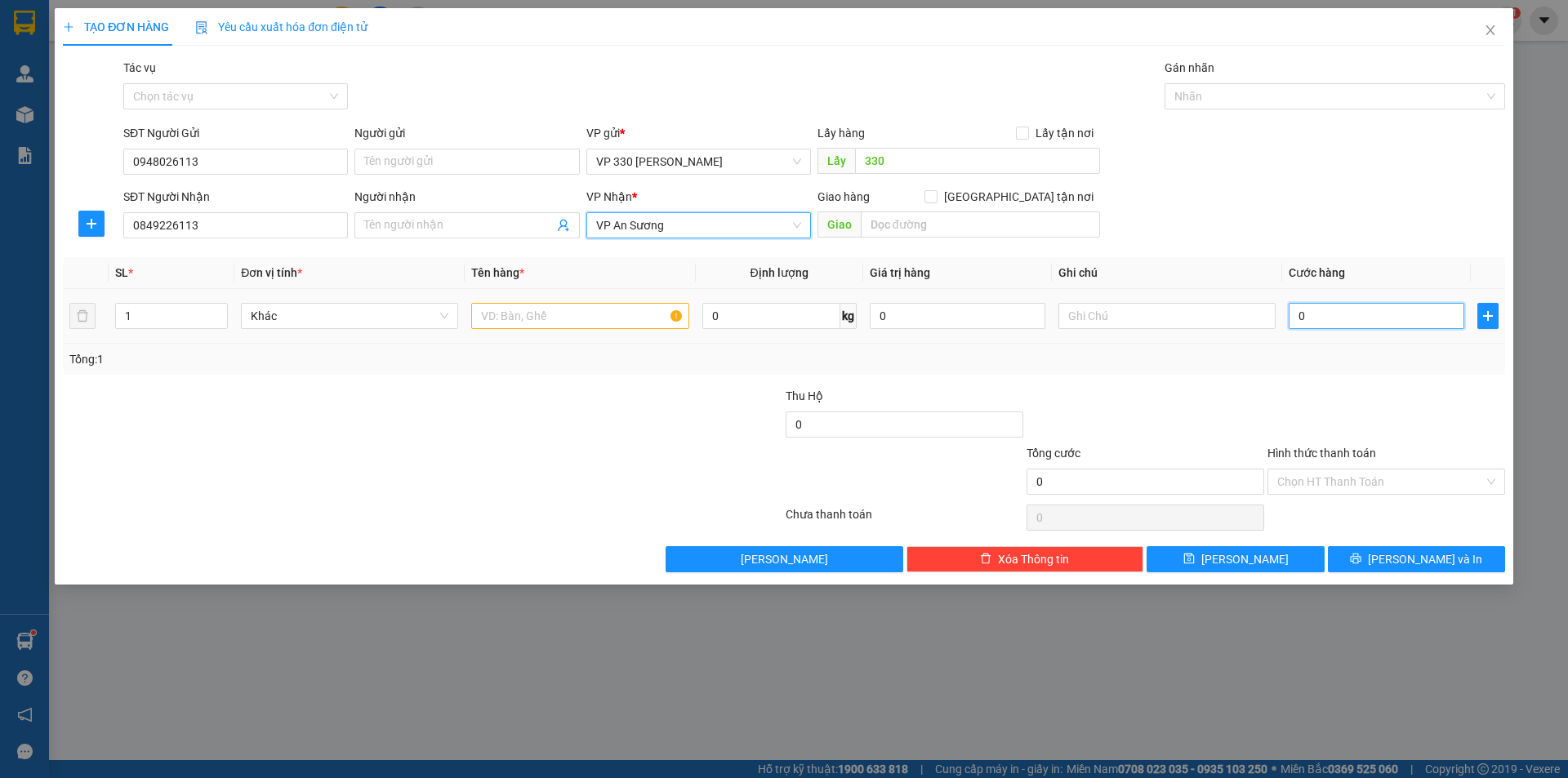
click at [1338, 328] on input "0" at bounding box center [1375, 316] width 175 height 26
type input "1"
type input "10"
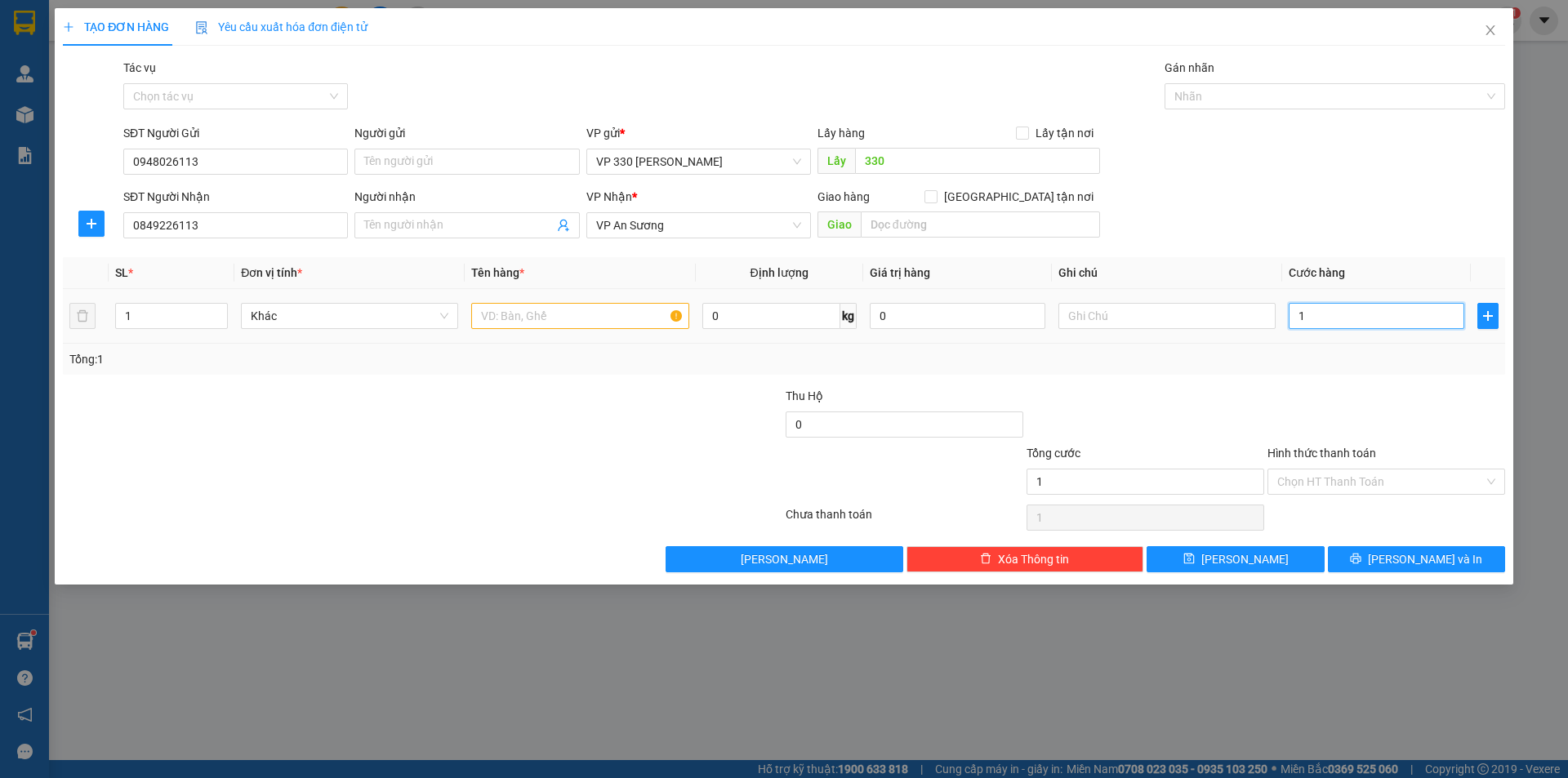
type input "10"
type input "100"
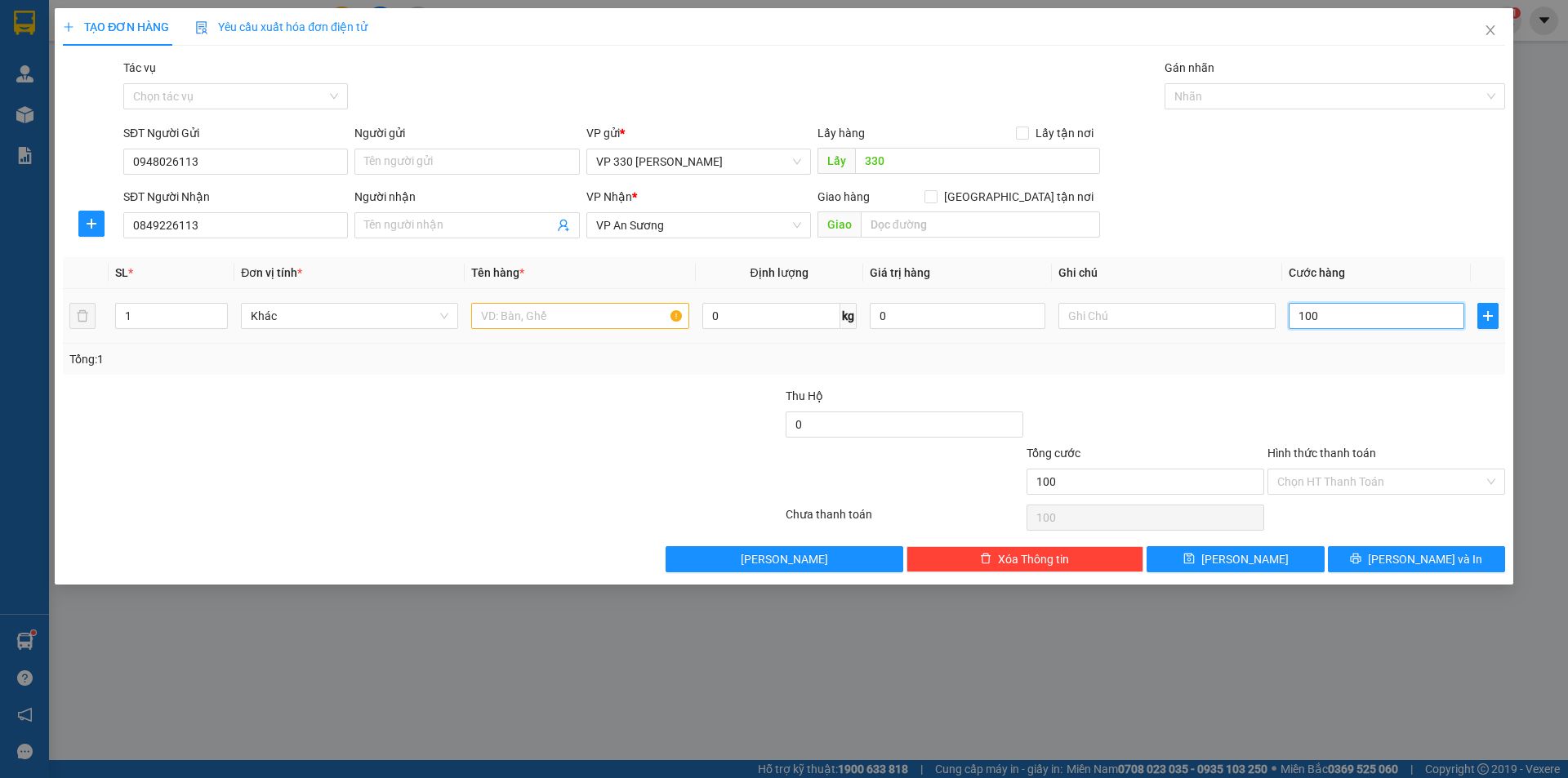
type input "1.000"
type input "10.000"
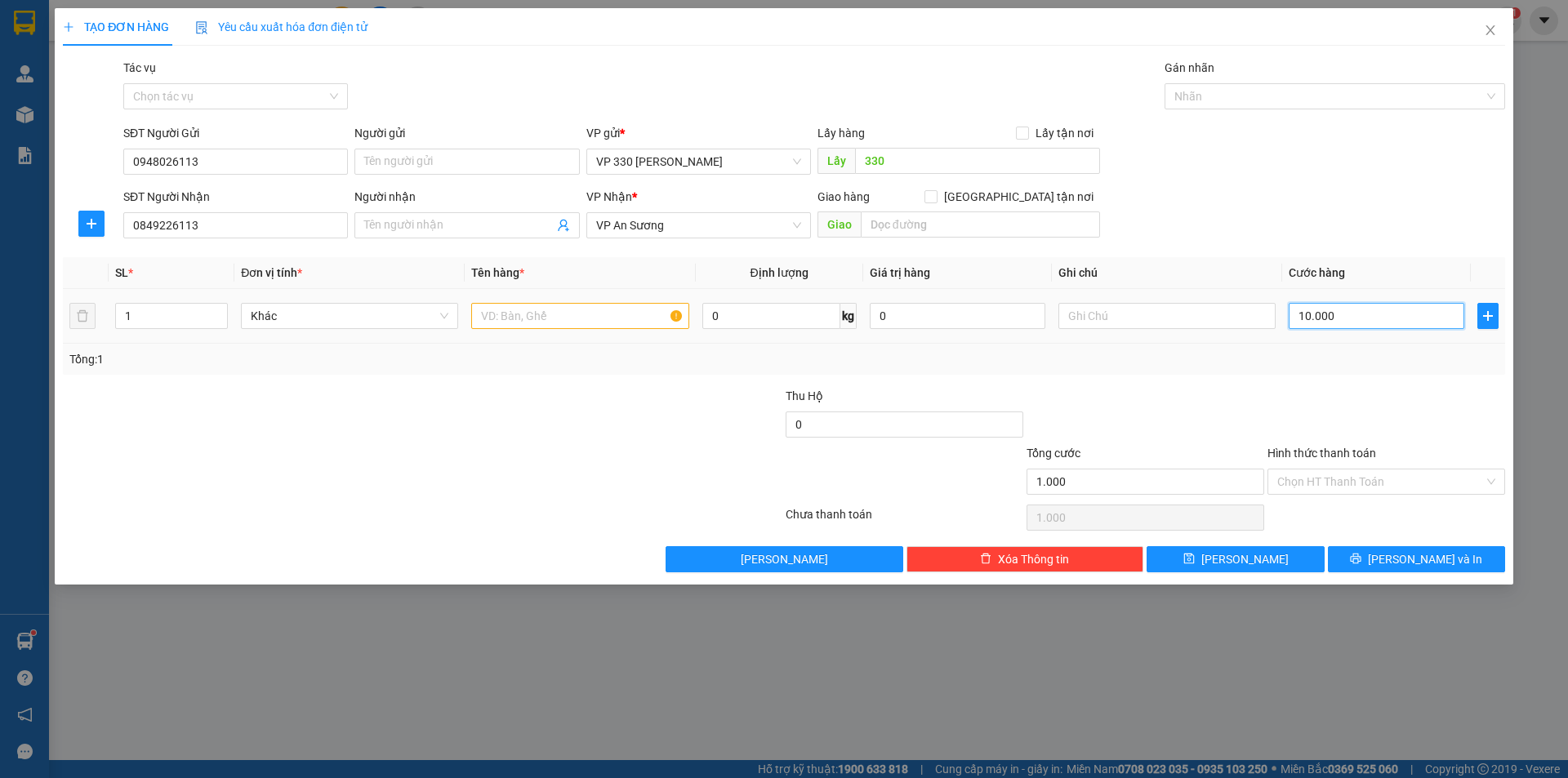
type input "10.000"
type input "100.000"
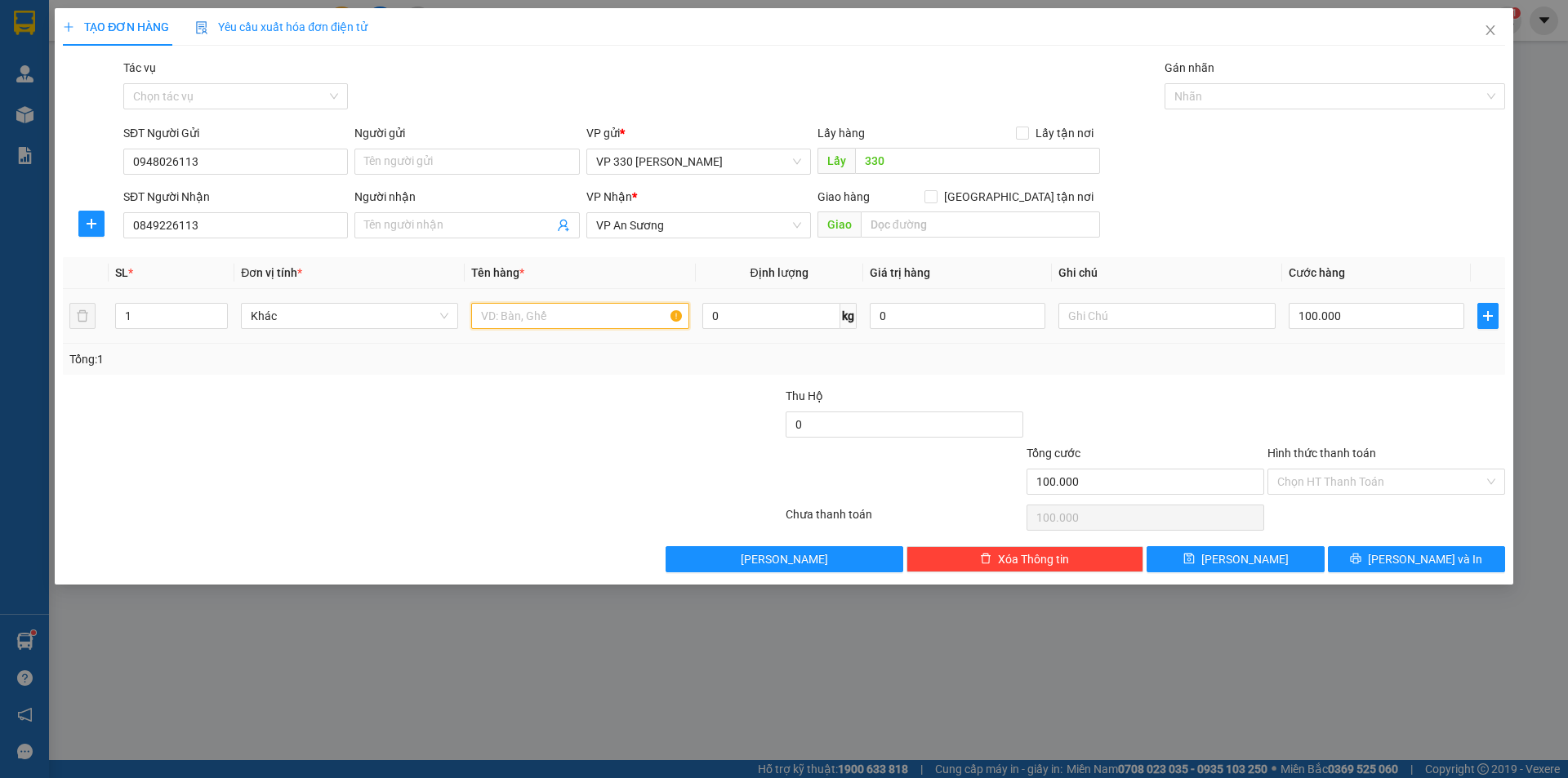
click at [553, 317] on input "text" at bounding box center [579, 316] width 217 height 26
type input "1 XỐP"
click at [1135, 317] on input "text" at bounding box center [1166, 316] width 217 height 26
type input "SHIP"
click at [1411, 473] on input "Hình thức thanh toán" at bounding box center [1381, 481] width 207 height 24
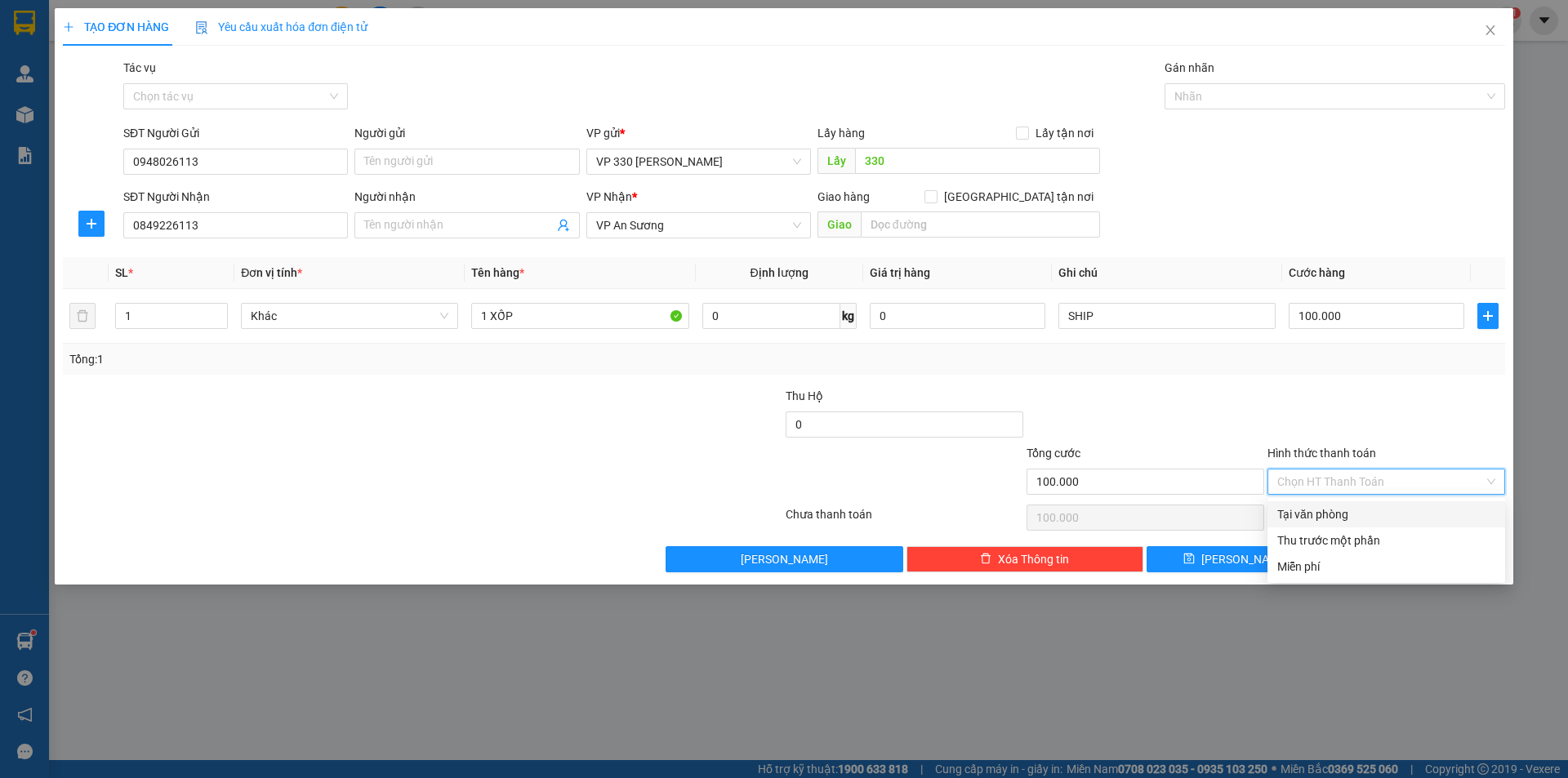
click at [1378, 509] on div "Tại văn phòng" at bounding box center [1386, 514] width 218 height 18
type input "0"
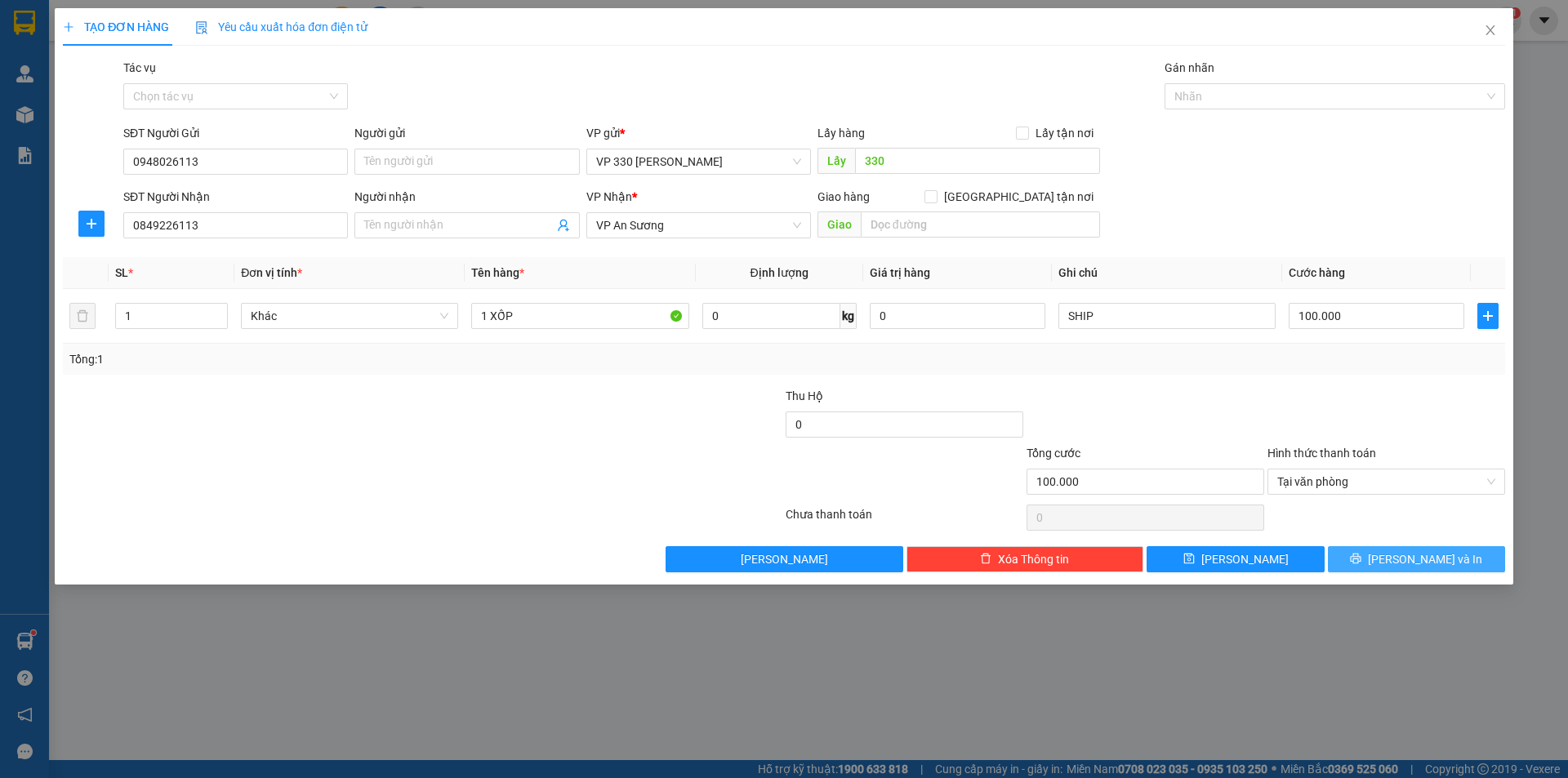
click at [1411, 571] on div "TẠO ĐƠN HÀNG Yêu cầu xuất hóa đơn điện tử Transit Pickup Surcharge Ids Transit …" at bounding box center [784, 296] width 1458 height 577
click at [1416, 559] on span "[PERSON_NAME] và In" at bounding box center [1424, 559] width 114 height 18
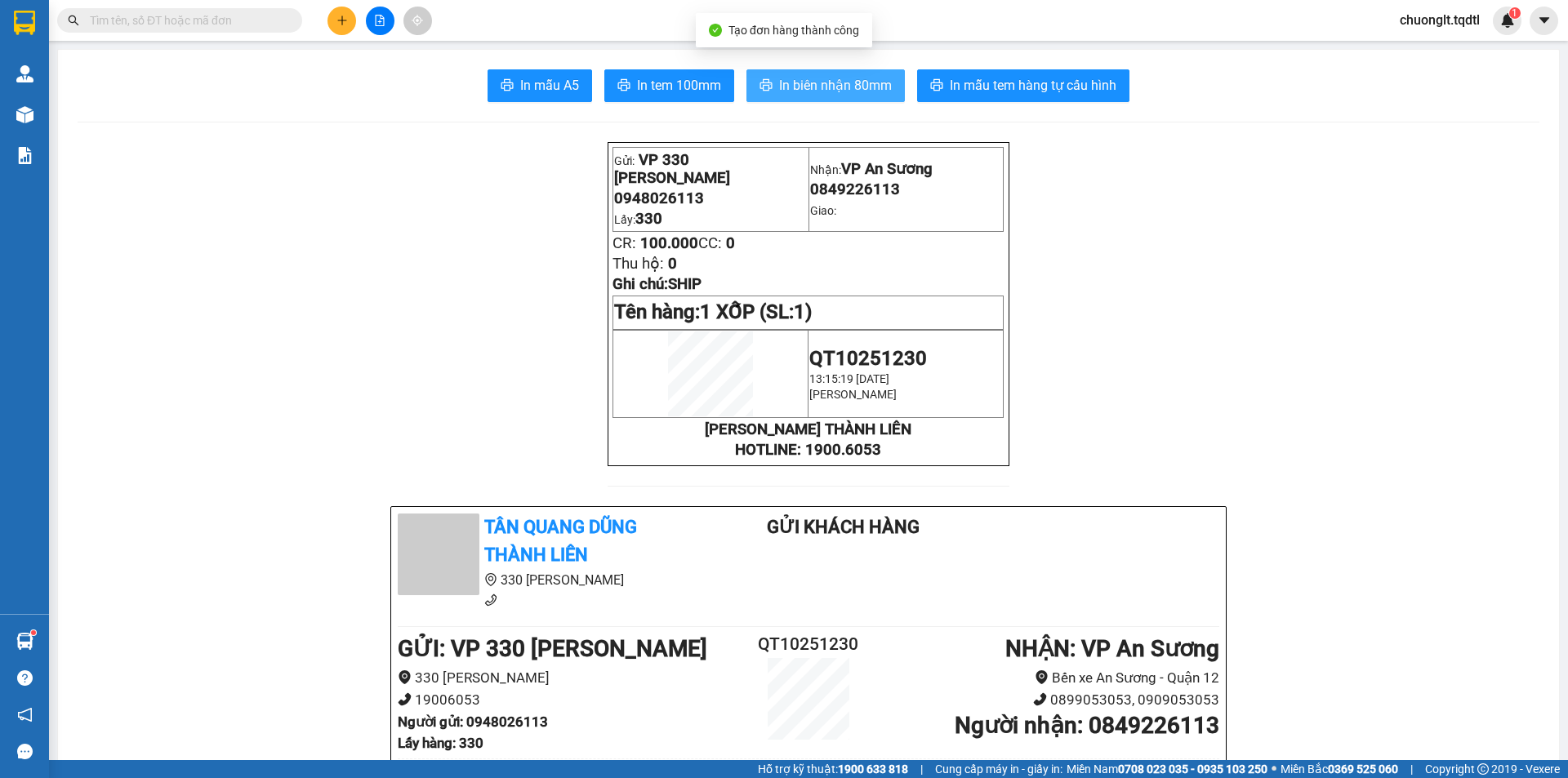
click at [808, 76] on span "In biên nhận 80mm" at bounding box center [835, 85] width 112 height 21
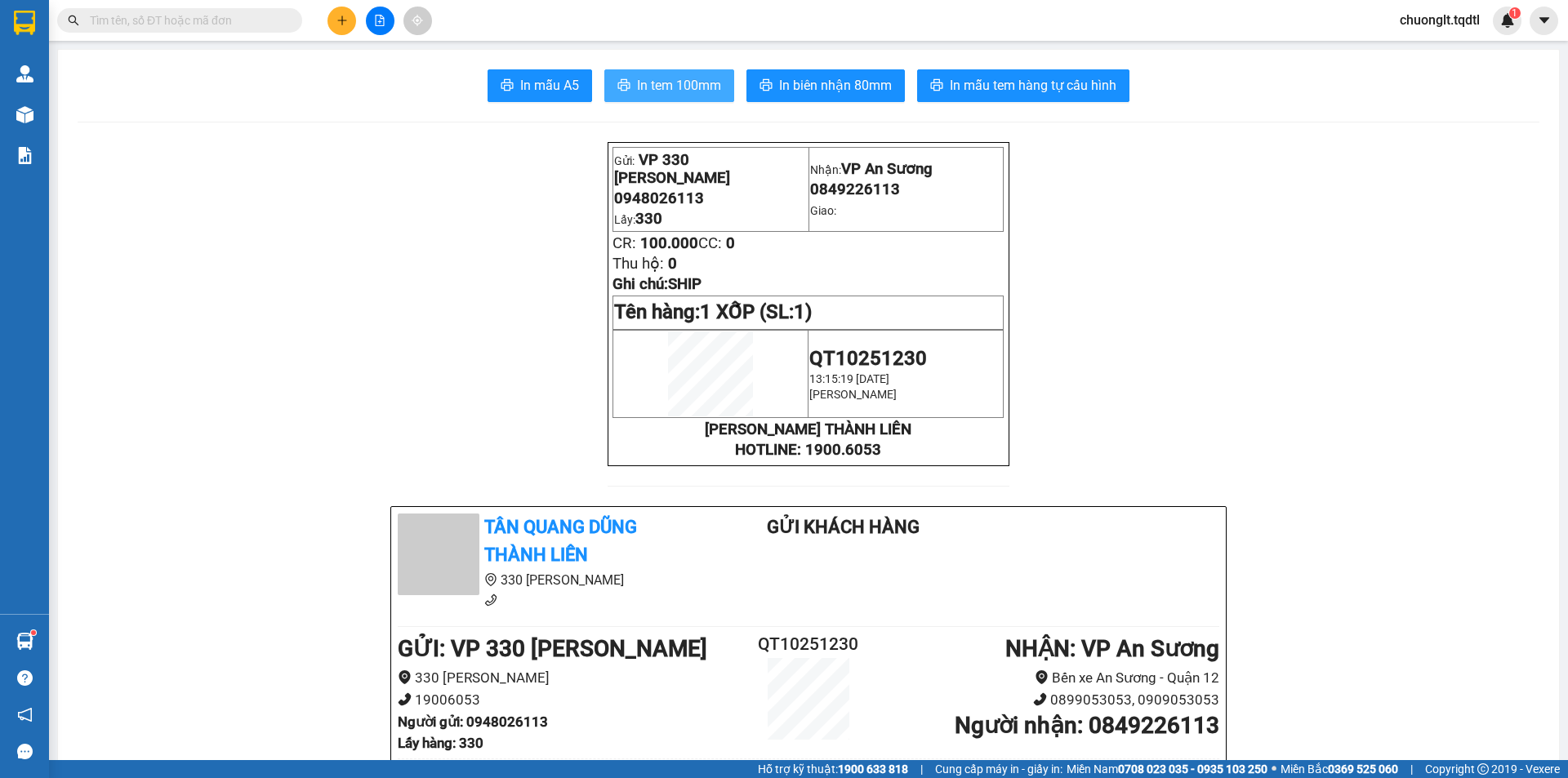
click at [675, 73] on button "In tem 100mm" at bounding box center [669, 85] width 130 height 32
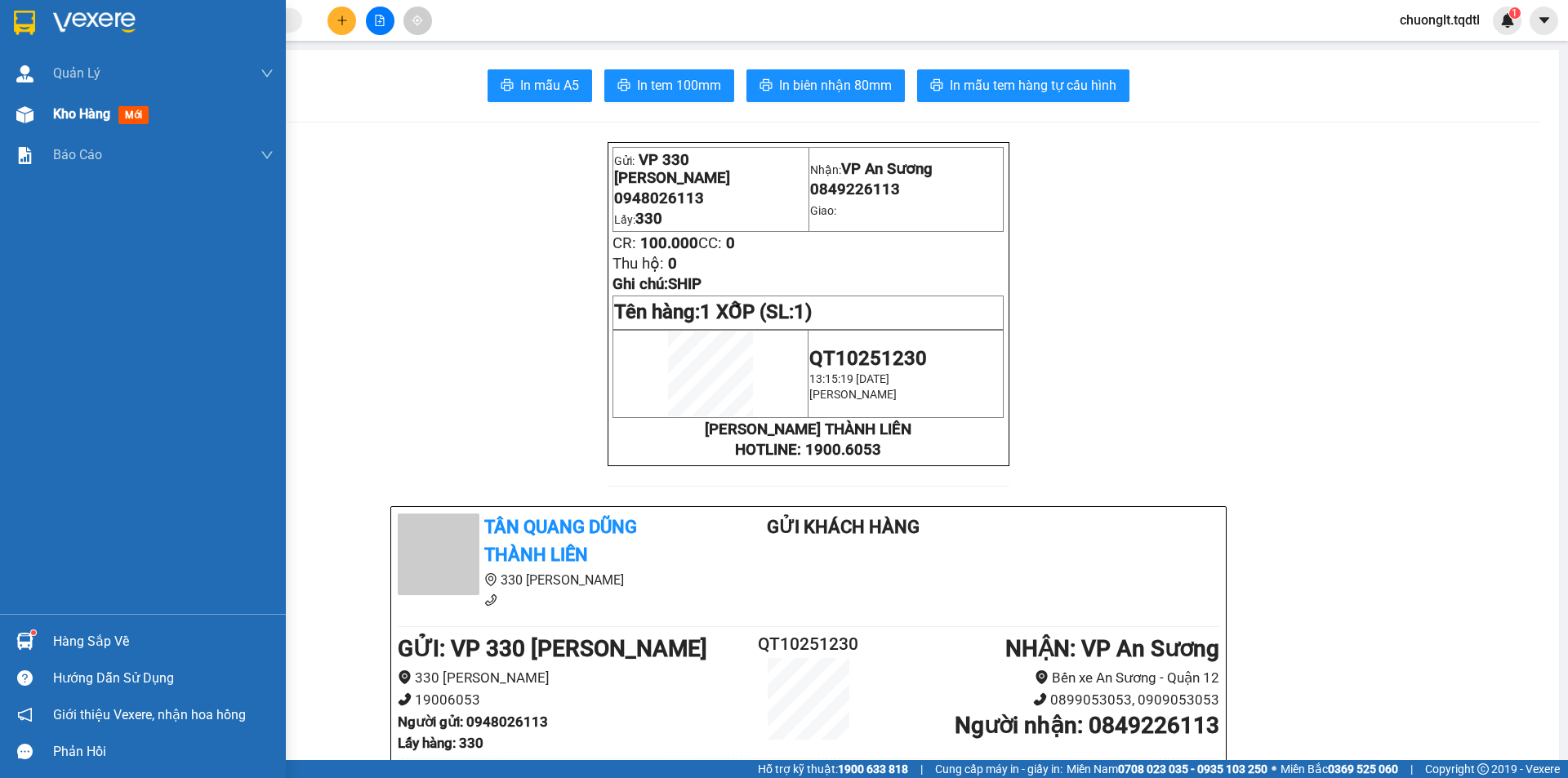
click at [53, 111] on span "Kho hàng" at bounding box center [82, 113] width 58 height 15
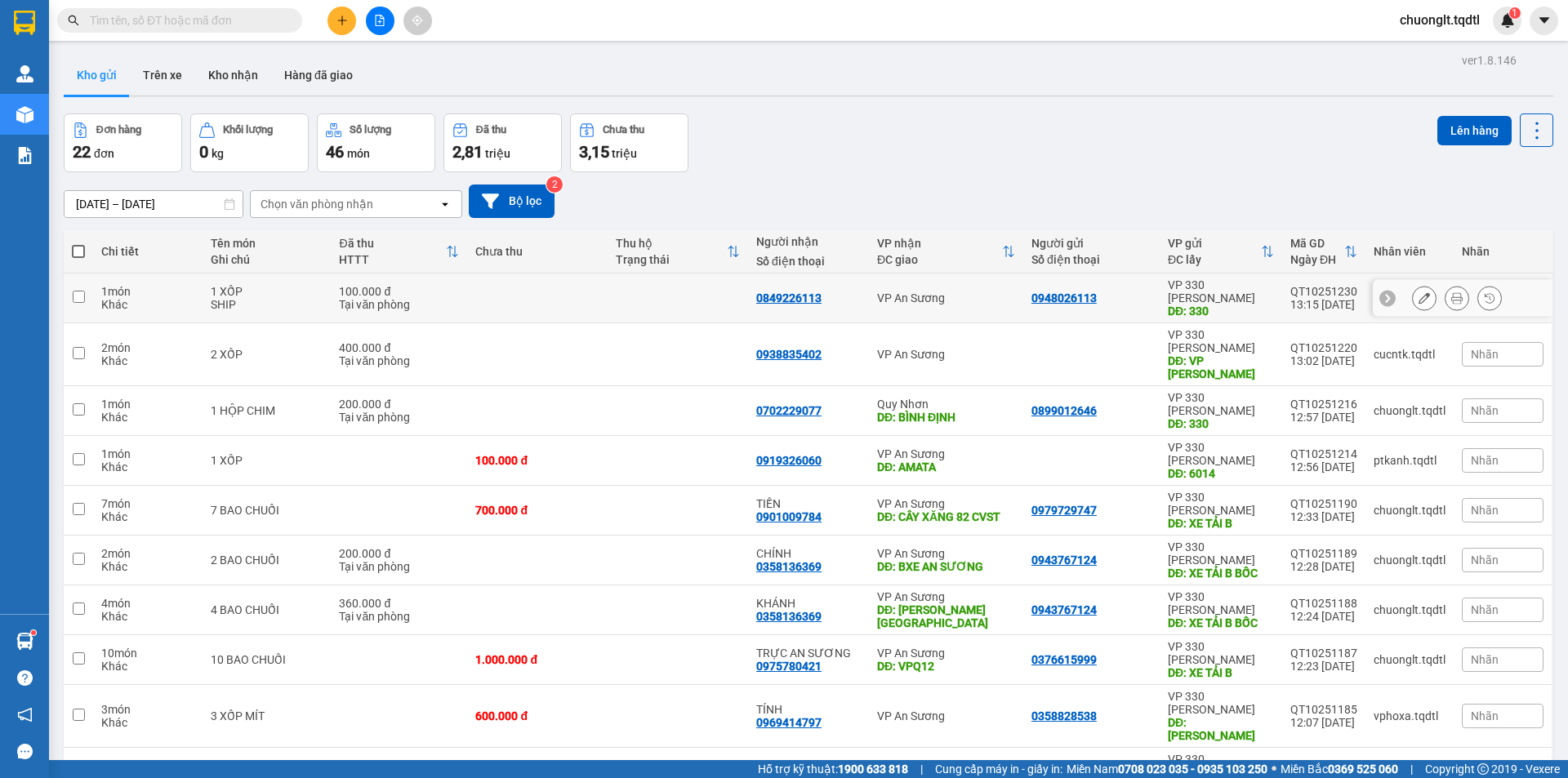
click at [479, 288] on td at bounding box center [537, 298] width 140 height 49
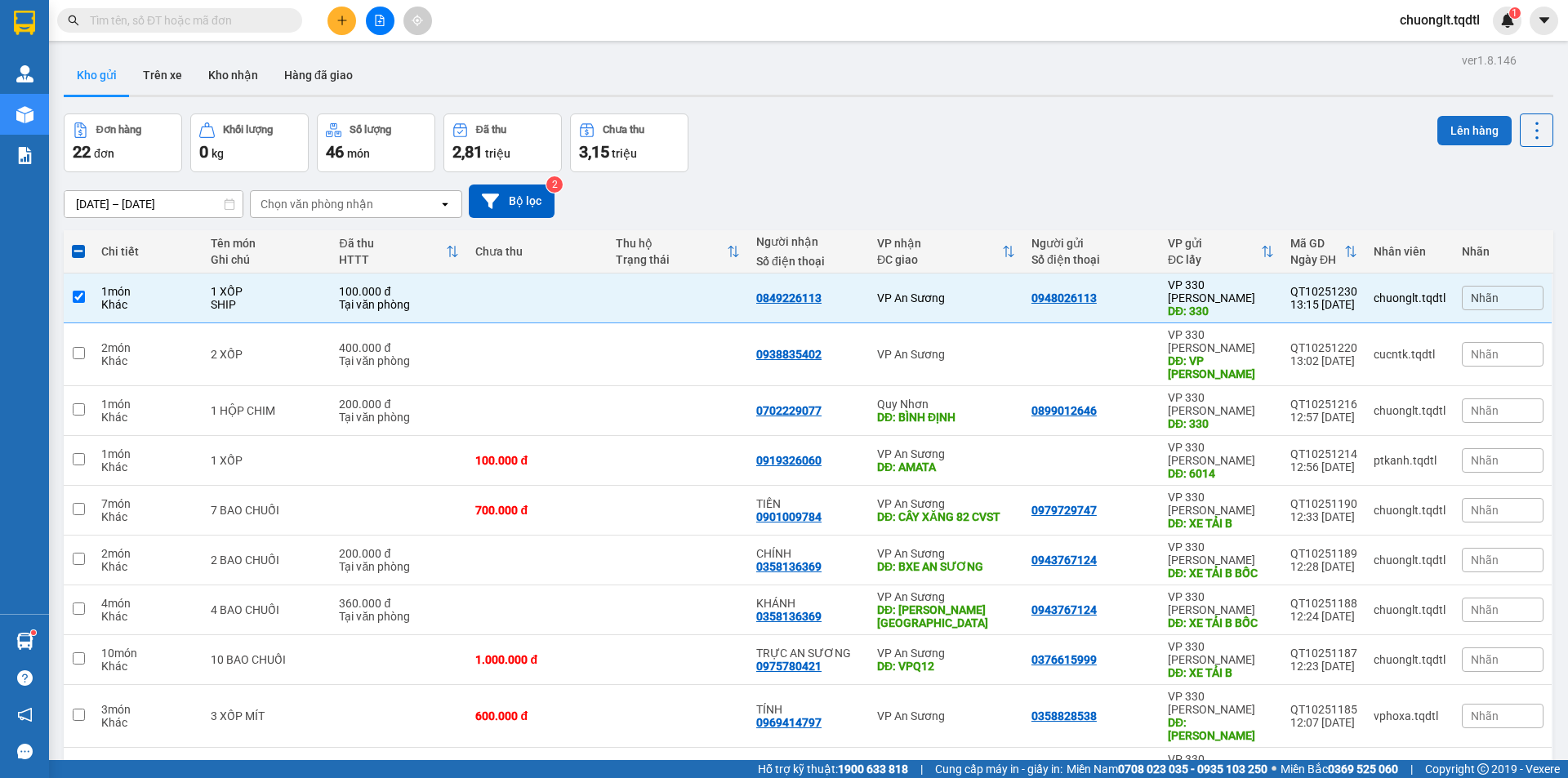
click at [1448, 124] on button "Lên hàng" at bounding box center [1474, 130] width 75 height 30
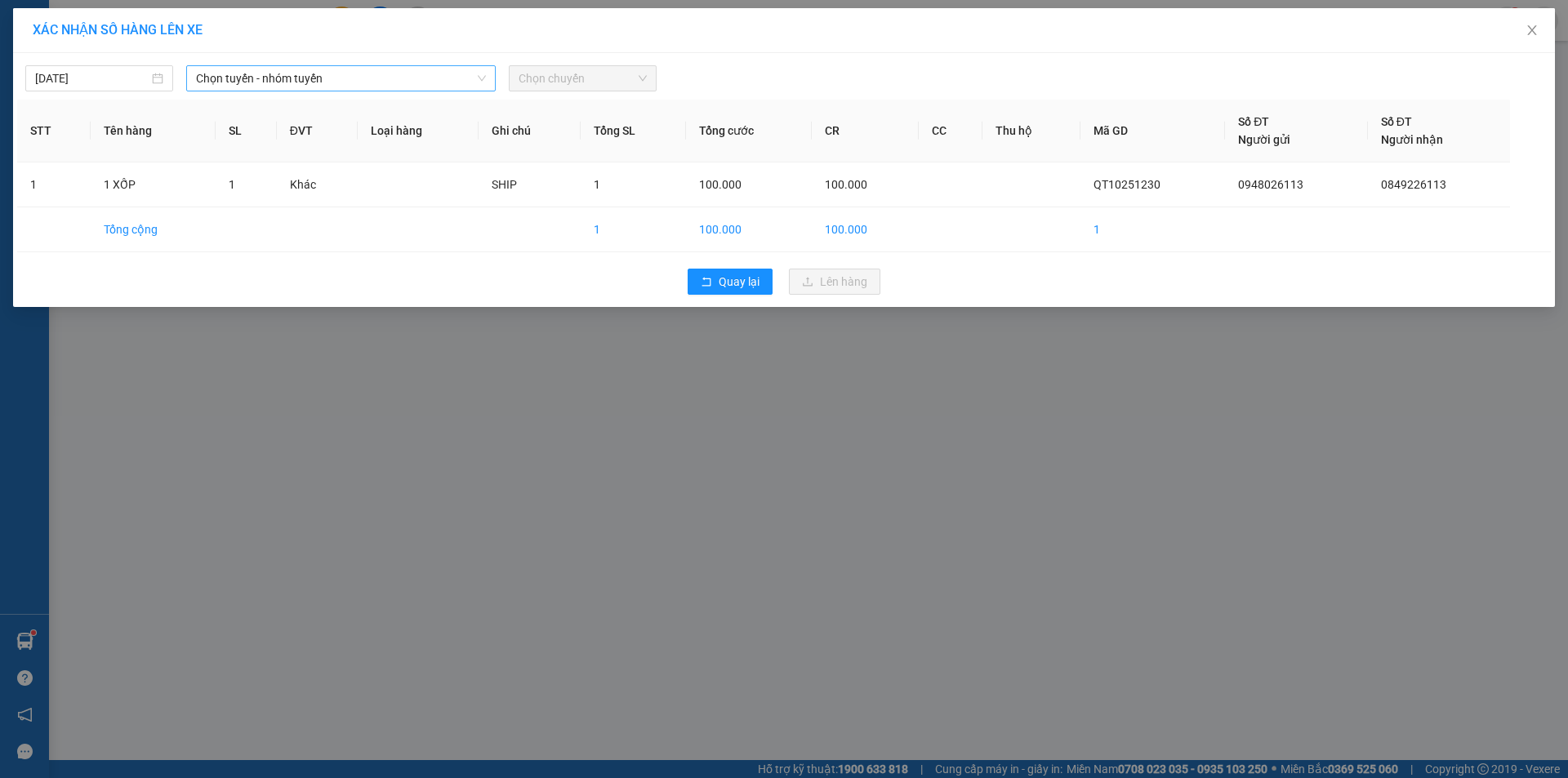
click at [439, 84] on span "Chọn tuyến - nhóm tuyến" at bounding box center [341, 78] width 290 height 24
click at [384, 75] on span "Chọn tuyến - nhóm tuyến" at bounding box center [341, 78] width 290 height 24
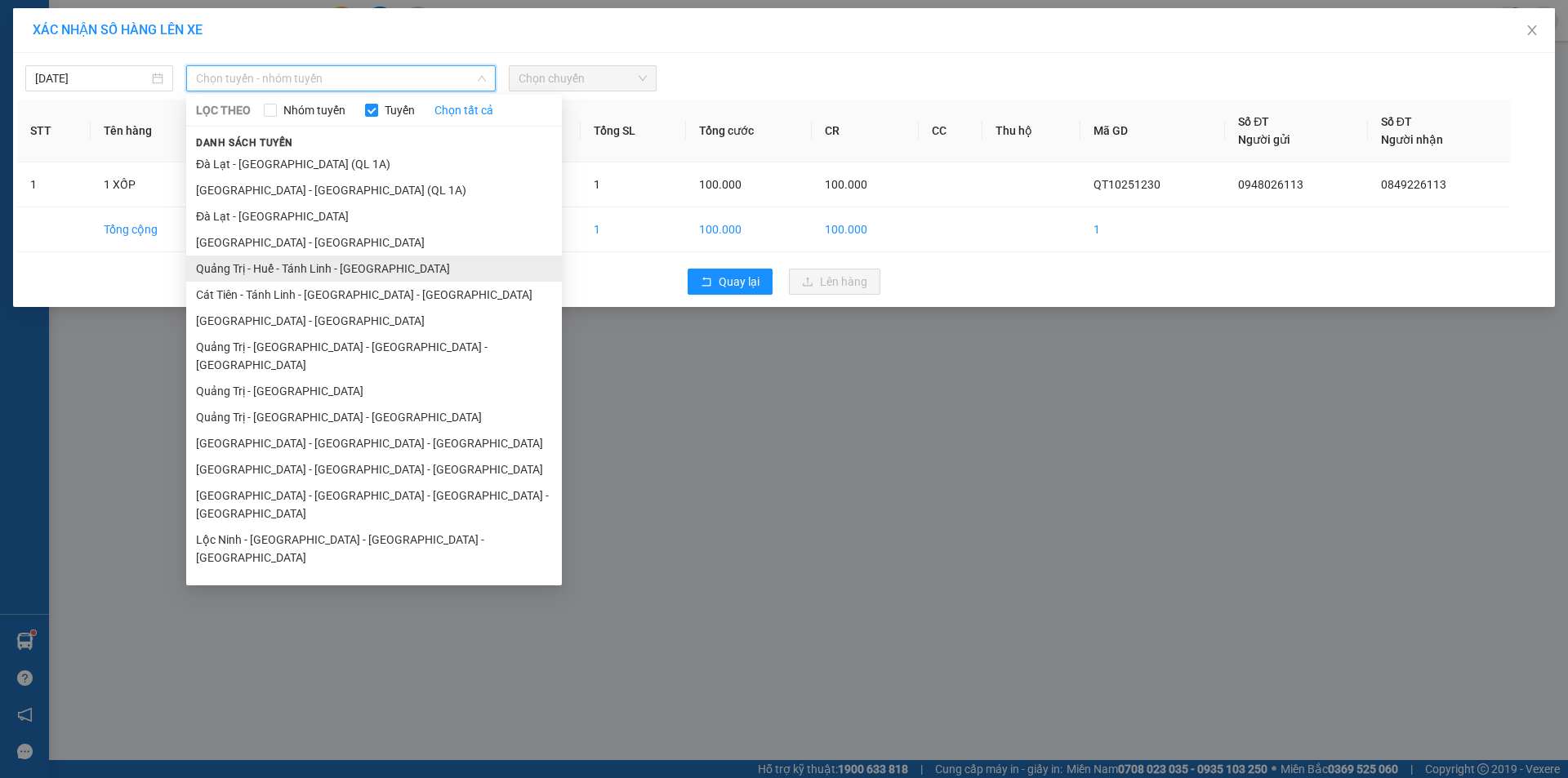
click at [360, 265] on li "Quảng Trị - Huế - Tánh Linh - [GEOGRAPHIC_DATA]" at bounding box center [374, 268] width 376 height 26
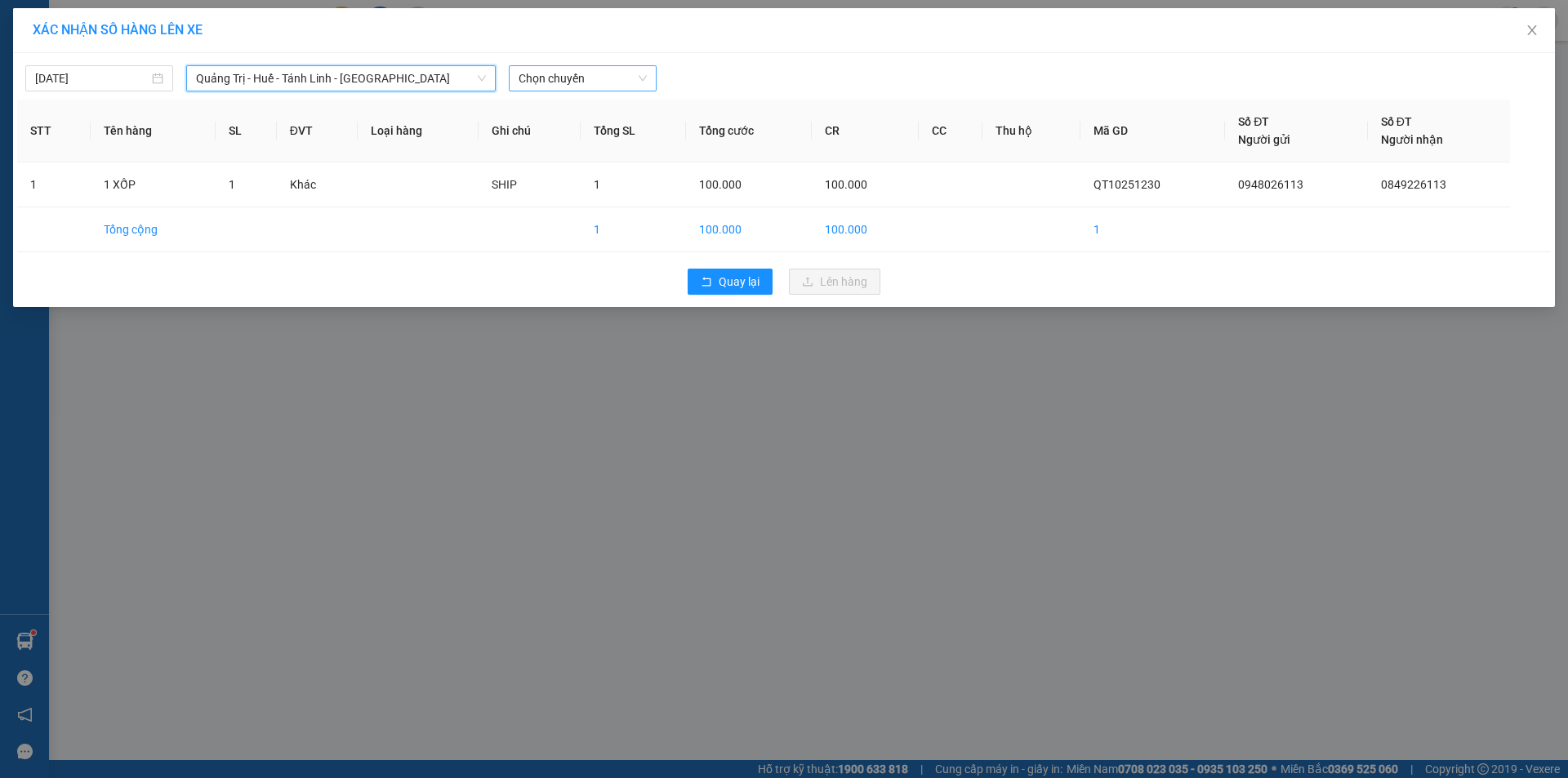
click at [604, 82] on span "Chọn chuyến" at bounding box center [582, 78] width 129 height 24
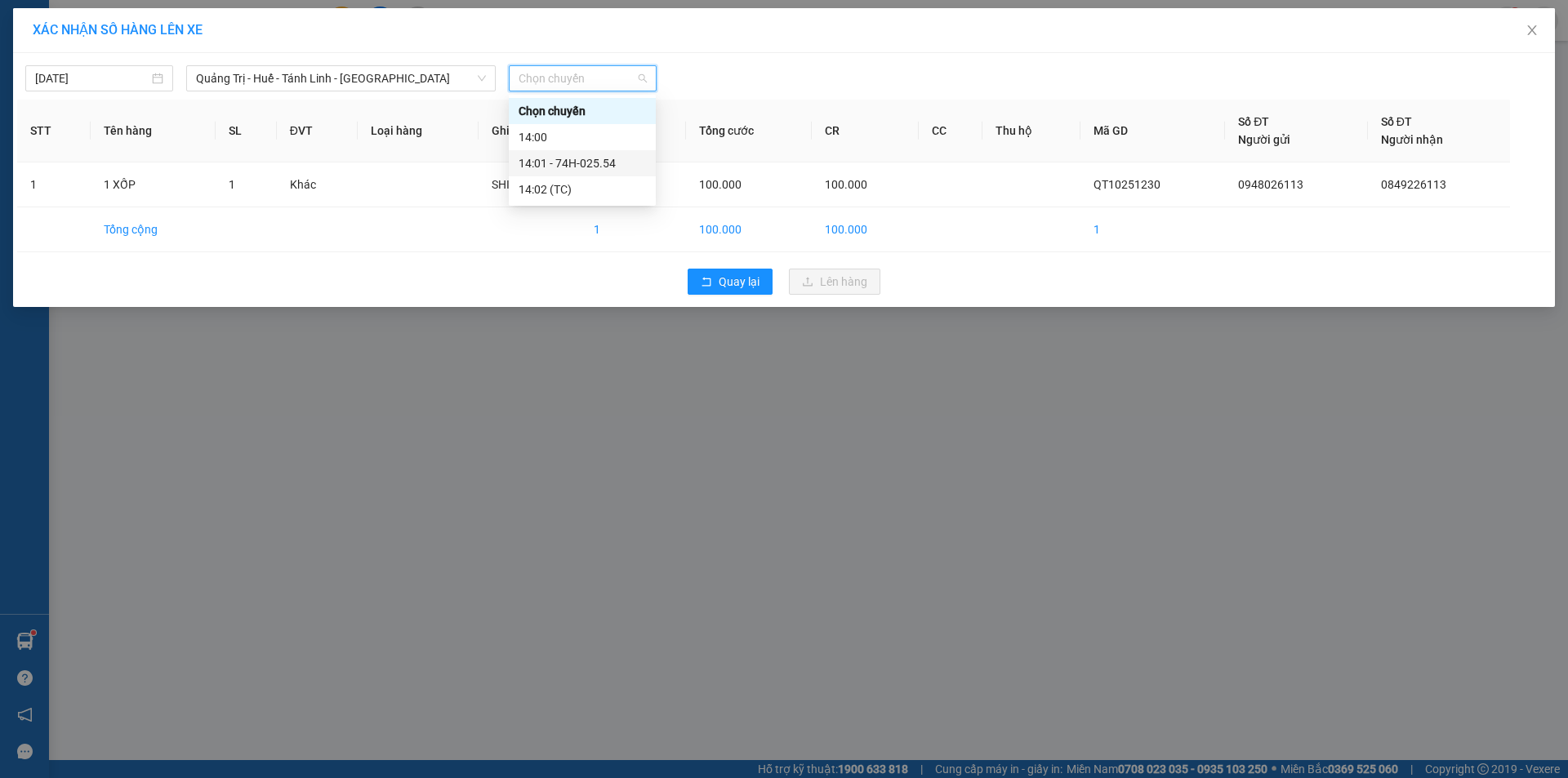
click at [596, 166] on div "14:01 - 74H-025.54" at bounding box center [582, 164] width 128 height 18
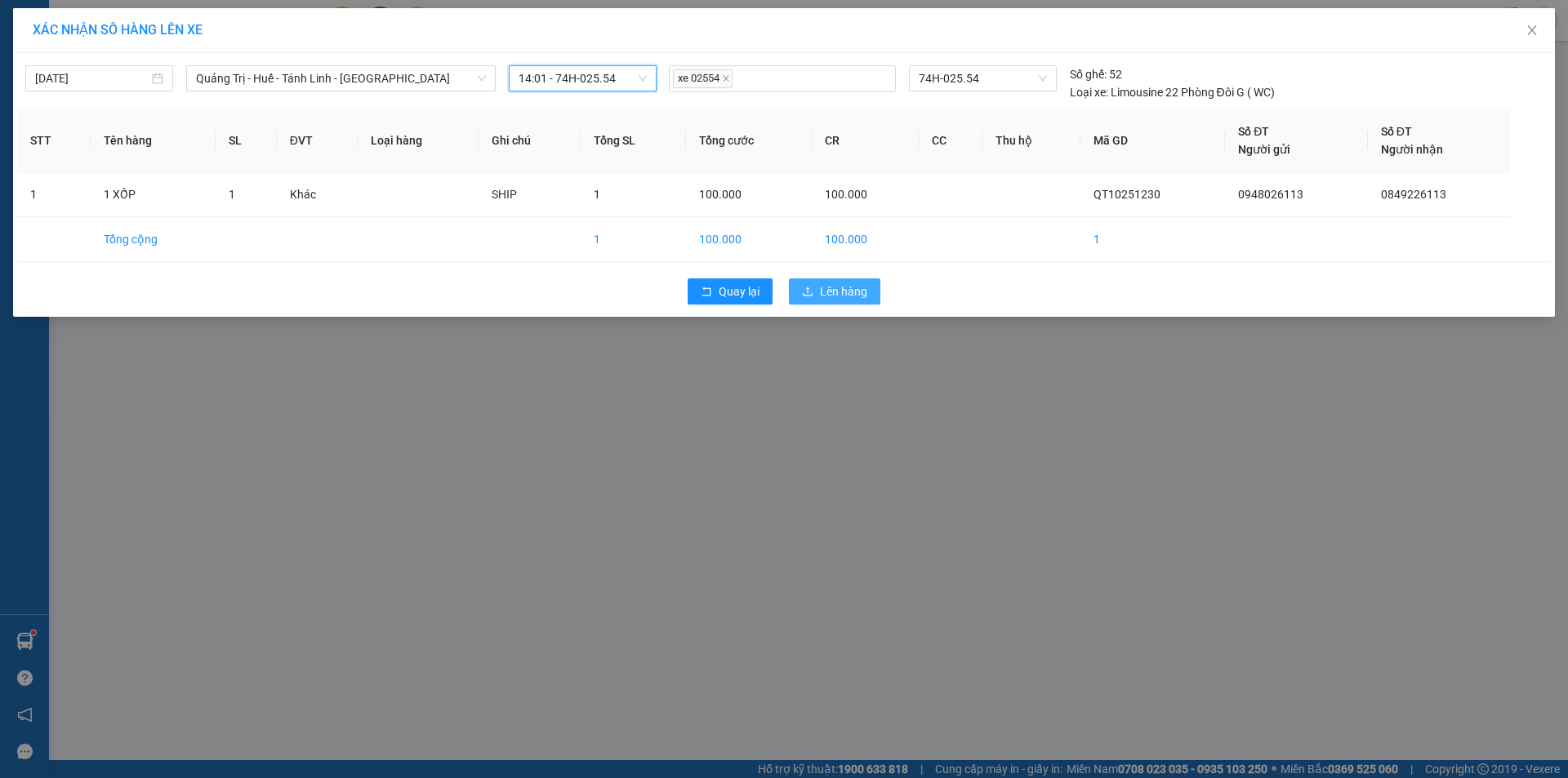
click at [845, 291] on span "Lên hàng" at bounding box center [843, 291] width 48 height 18
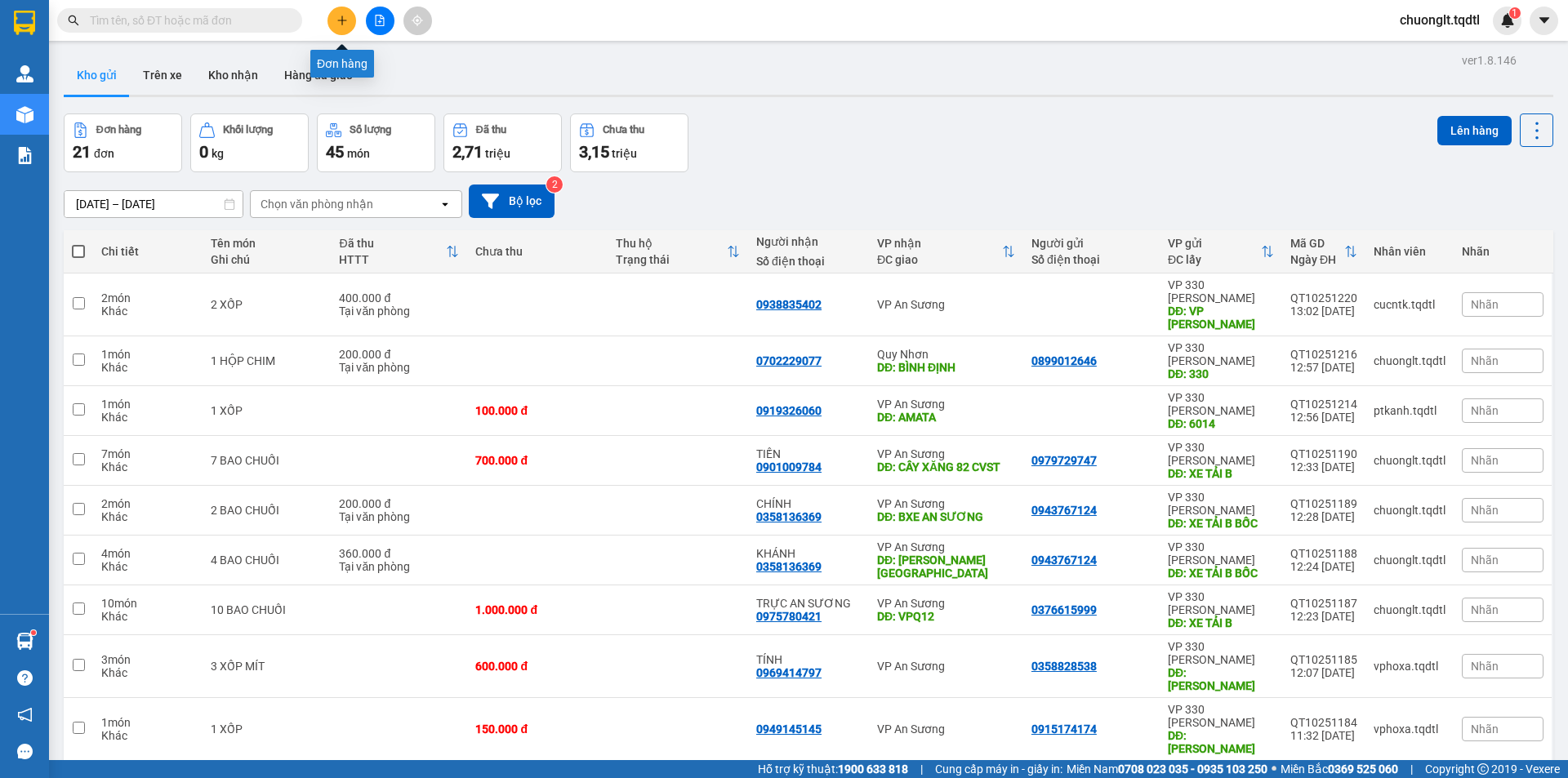
click at [338, 22] on icon "plus" at bounding box center [342, 20] width 12 height 12
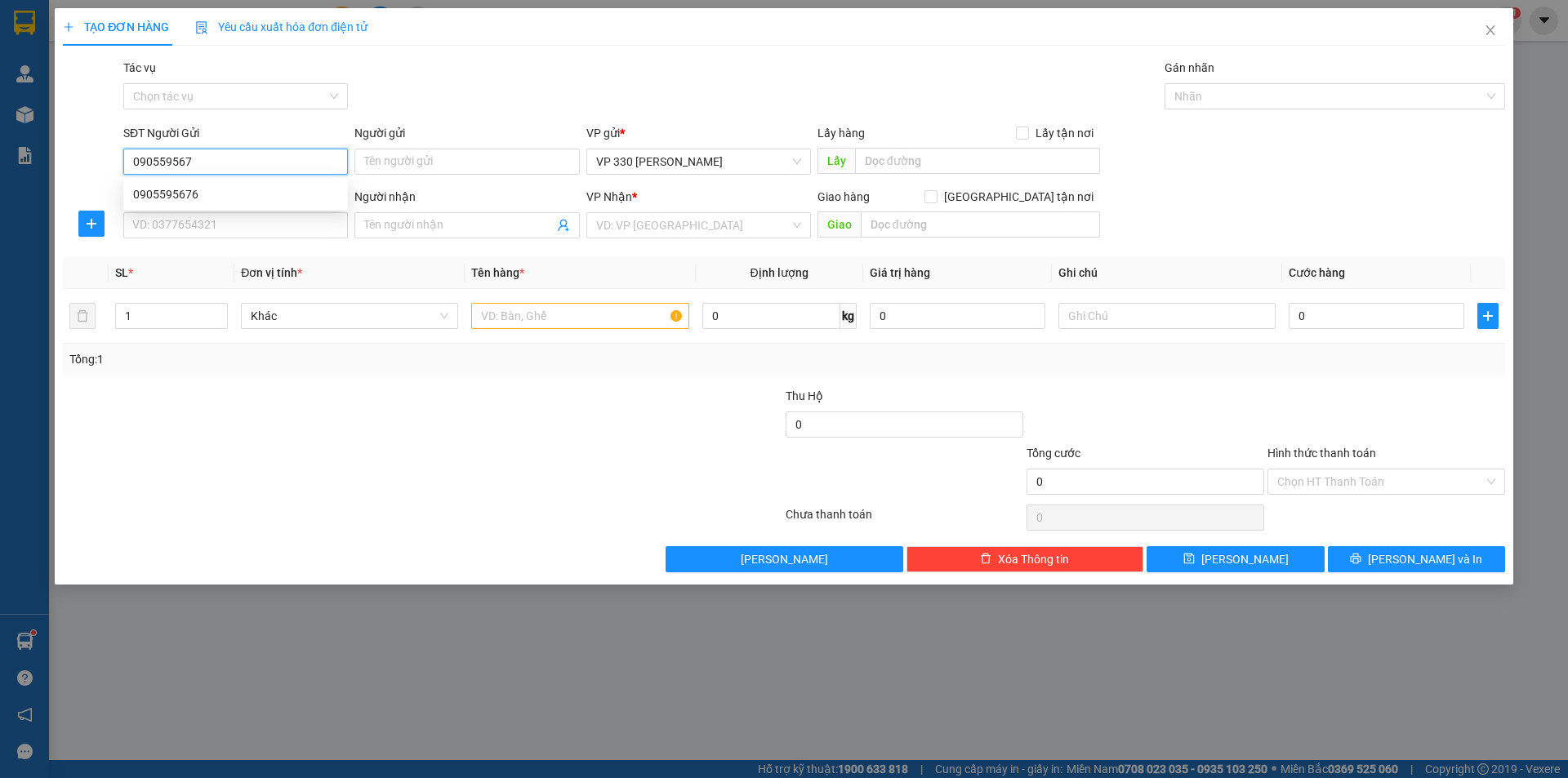
type input "0905595676"
click at [217, 196] on div "0905595676" at bounding box center [236, 194] width 205 height 18
type input "330"
type input "0912298087"
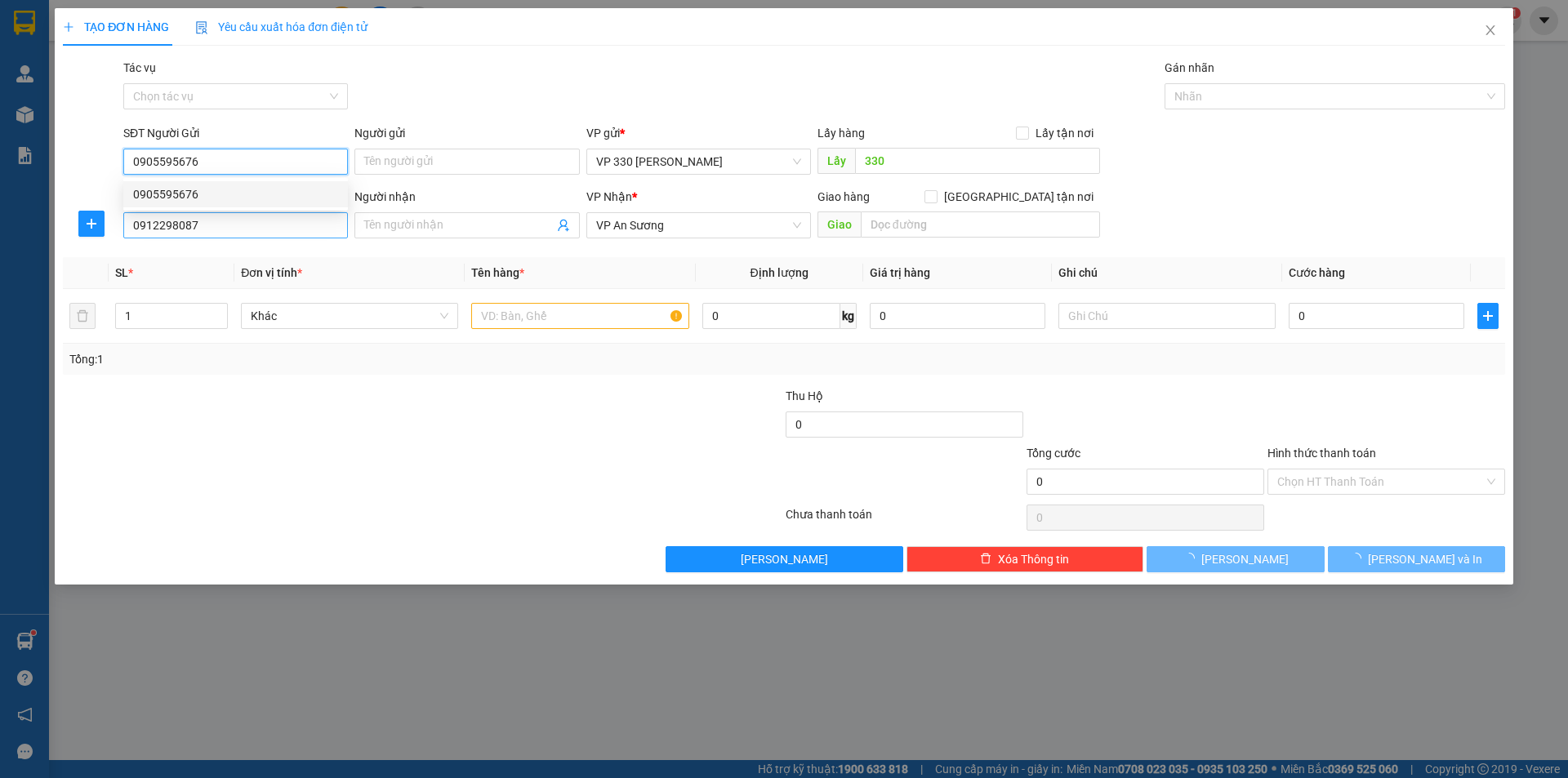
type input "150.000"
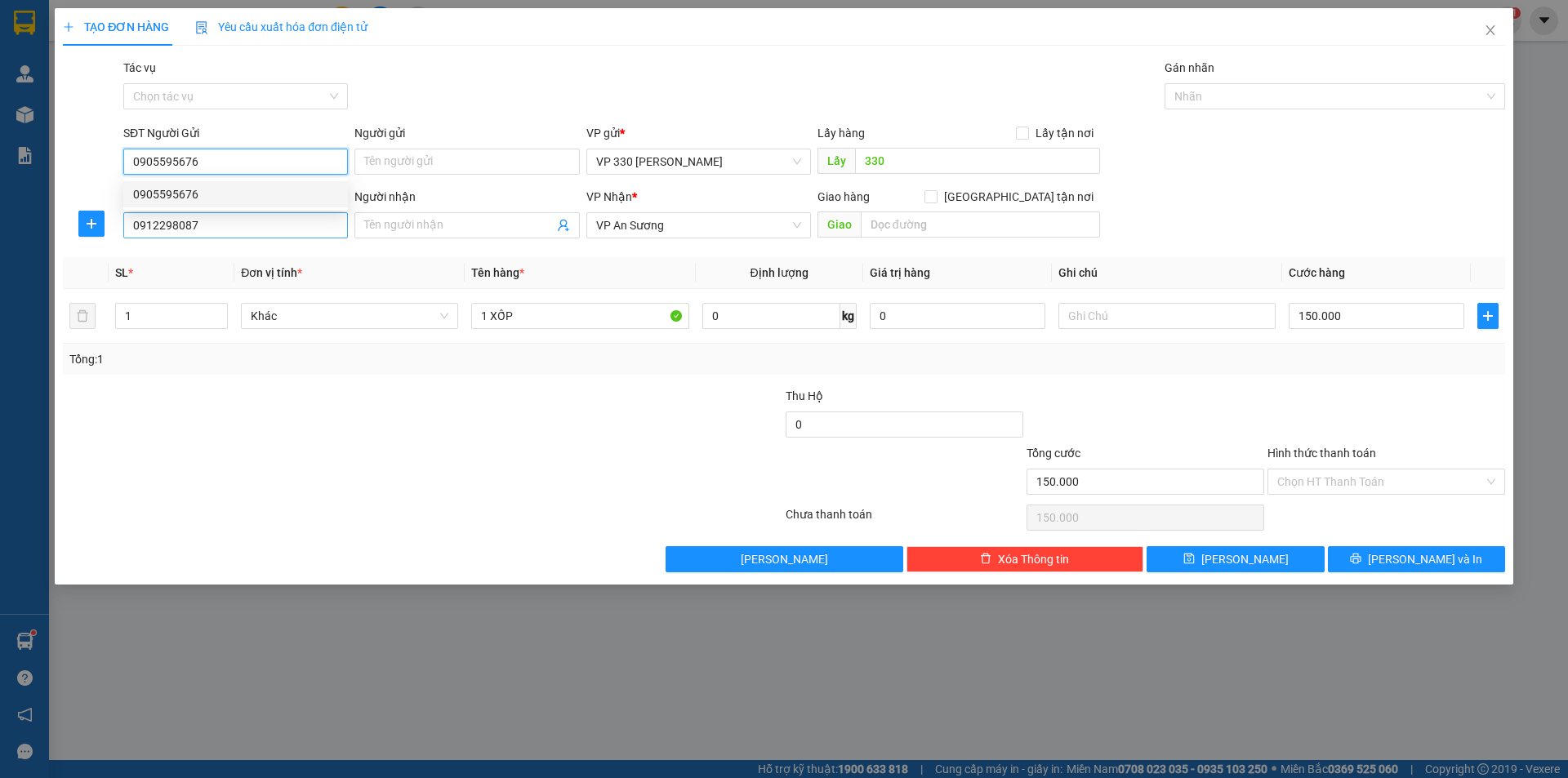
type input "0905595676"
click at [220, 228] on input "0912298087" at bounding box center [236, 225] width 225 height 26
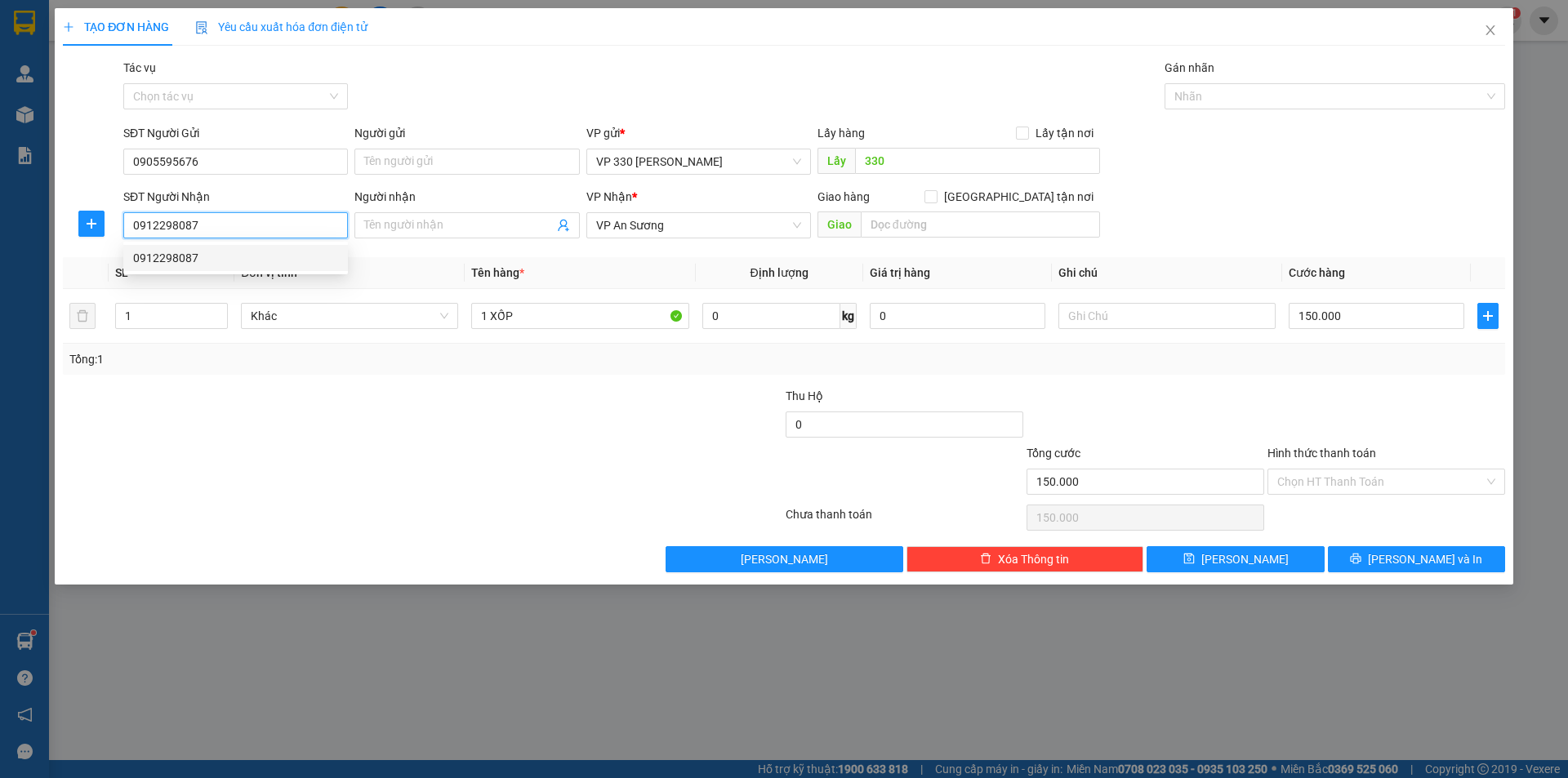
click at [198, 254] on div "0912298087" at bounding box center [236, 258] width 205 height 18
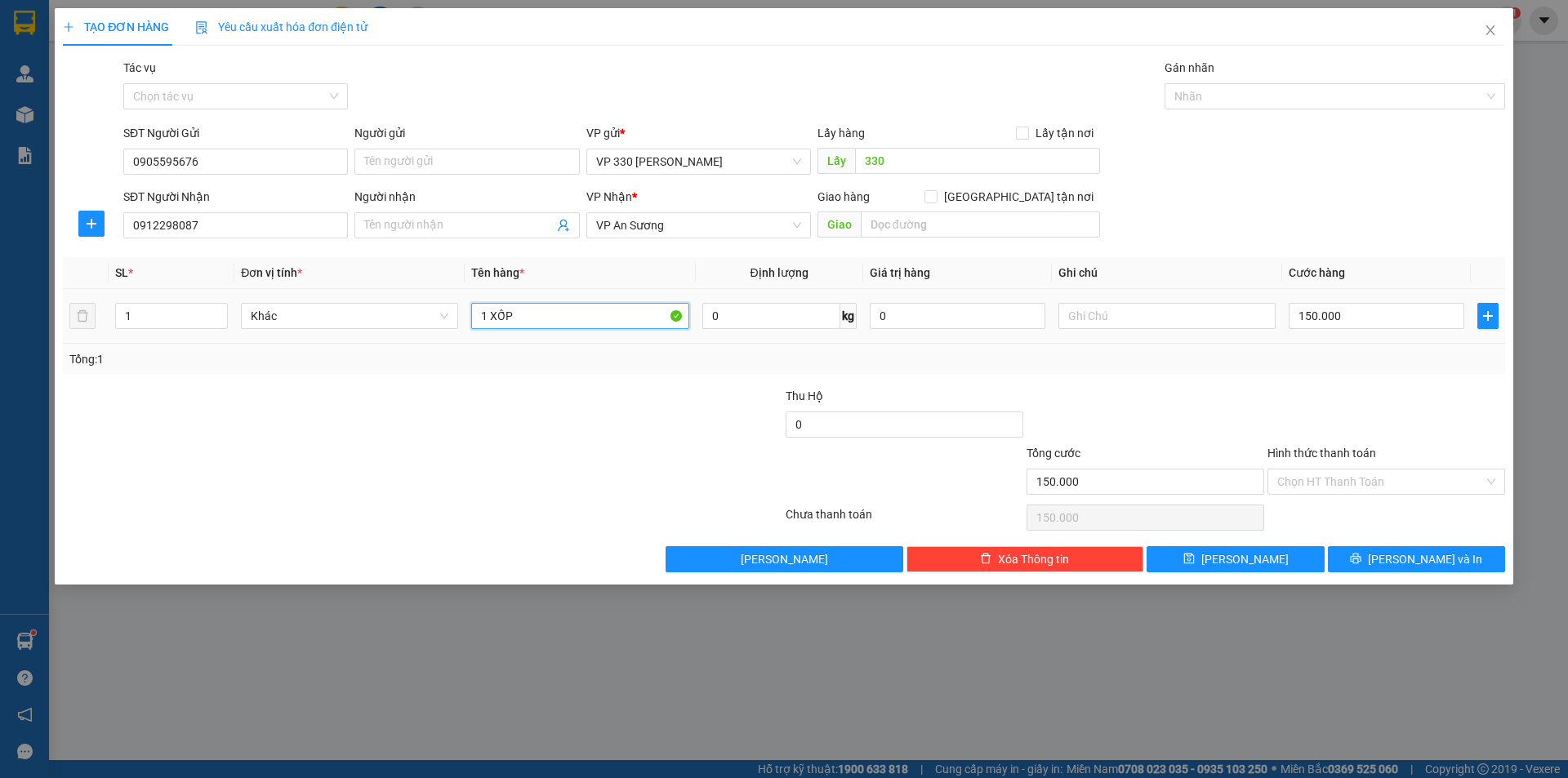
click at [578, 314] on input "1 XỐP" at bounding box center [579, 316] width 217 height 26
type input "1 XỐP DÁN GIẤY"
click at [1376, 482] on input "Hình thức thanh toán" at bounding box center [1381, 481] width 207 height 24
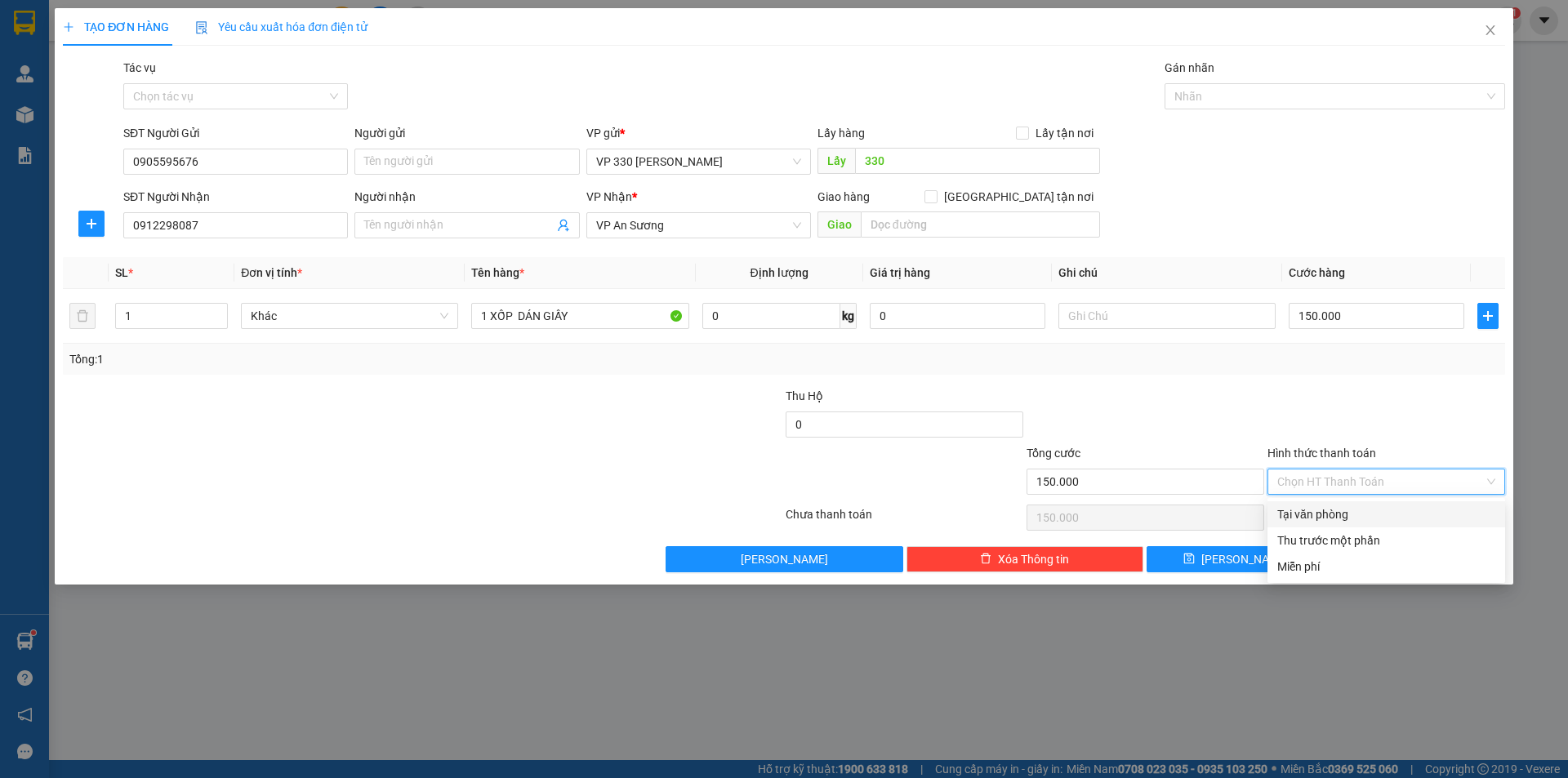
click at [1338, 513] on div "Tại văn phòng" at bounding box center [1386, 514] width 218 height 18
type input "0"
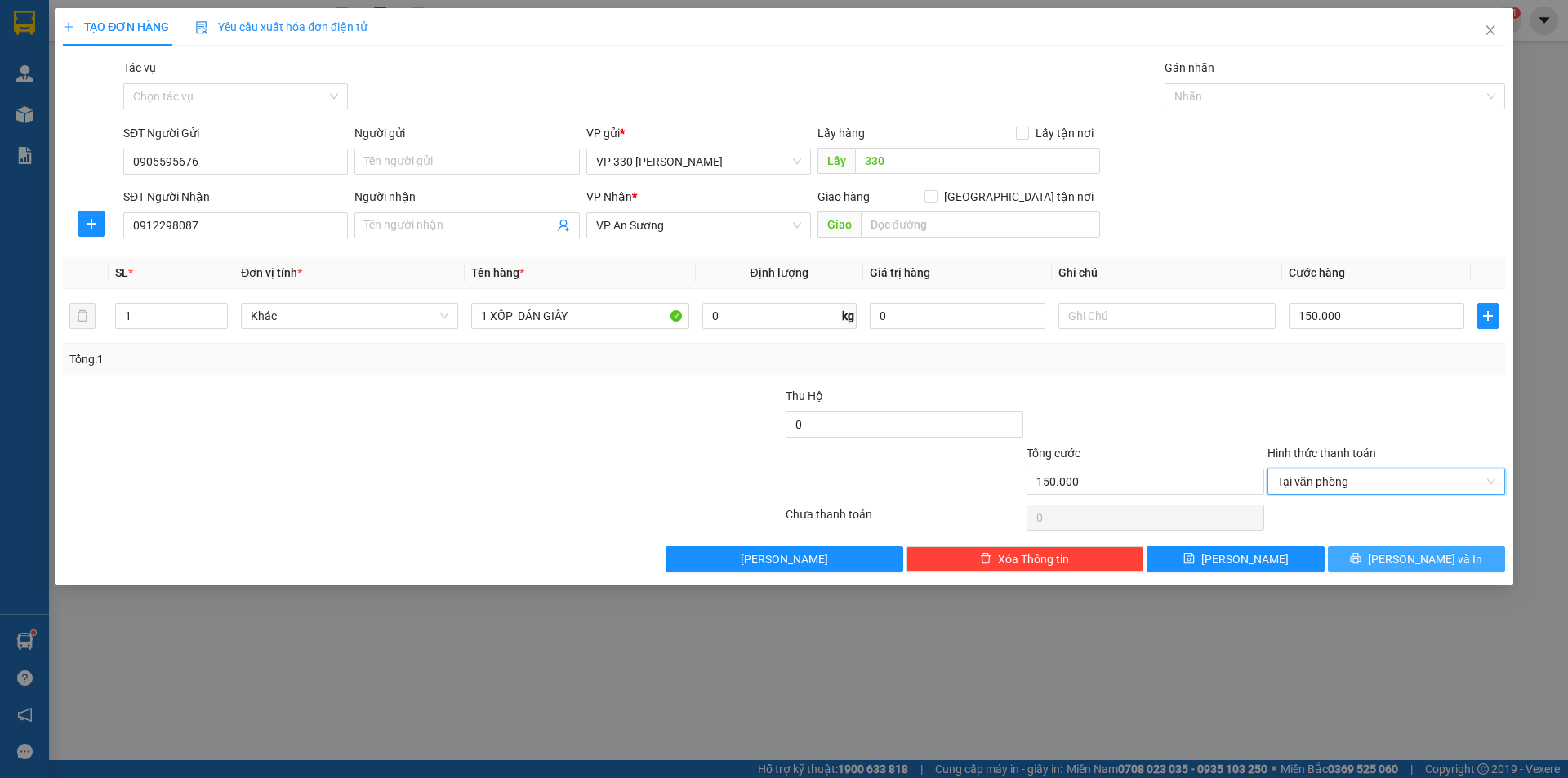
click at [1414, 559] on span "[PERSON_NAME] và In" at bounding box center [1424, 559] width 114 height 18
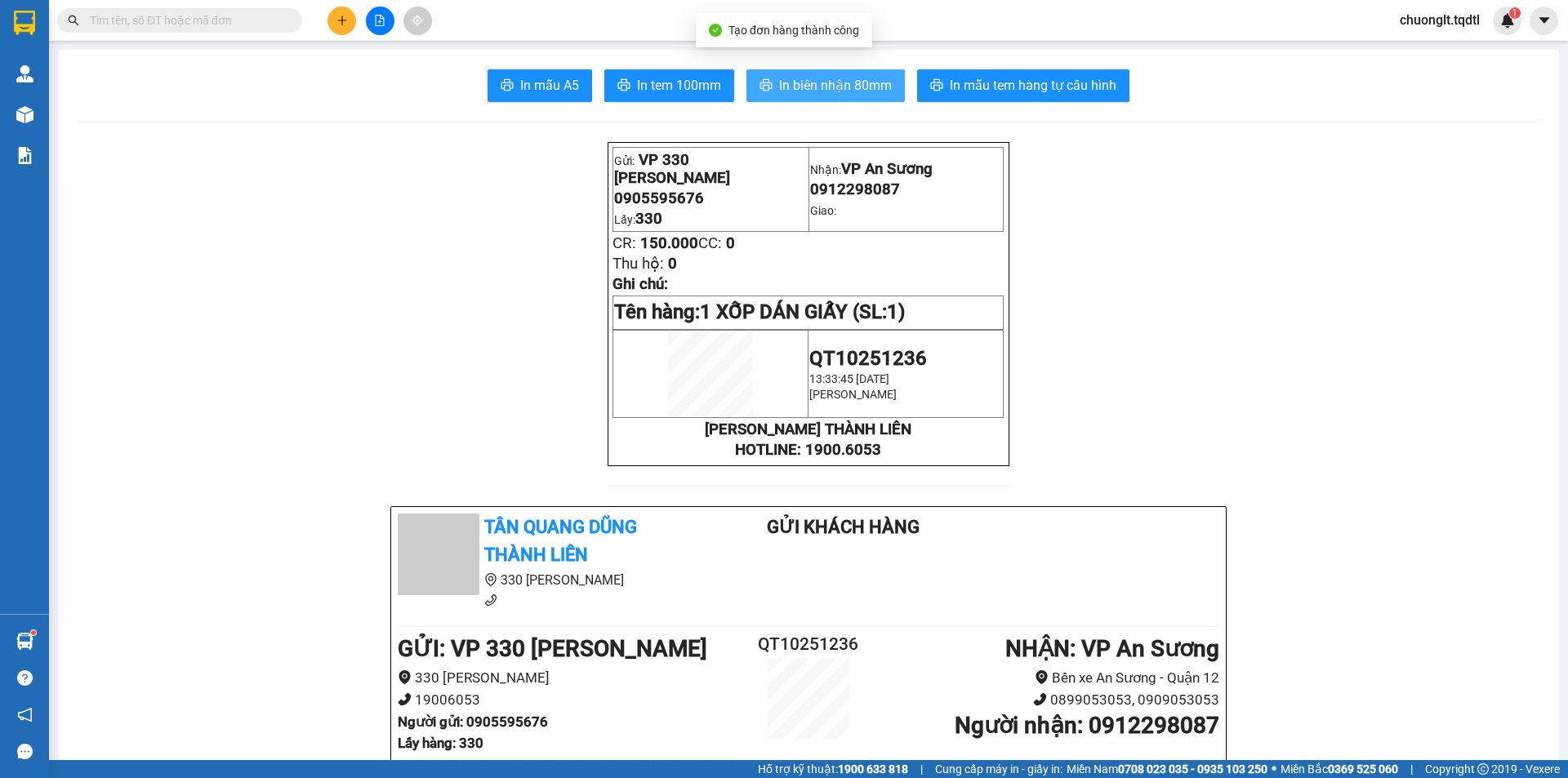
click at [793, 91] on span "In biên nhận 80mm" at bounding box center [835, 85] width 112 height 21
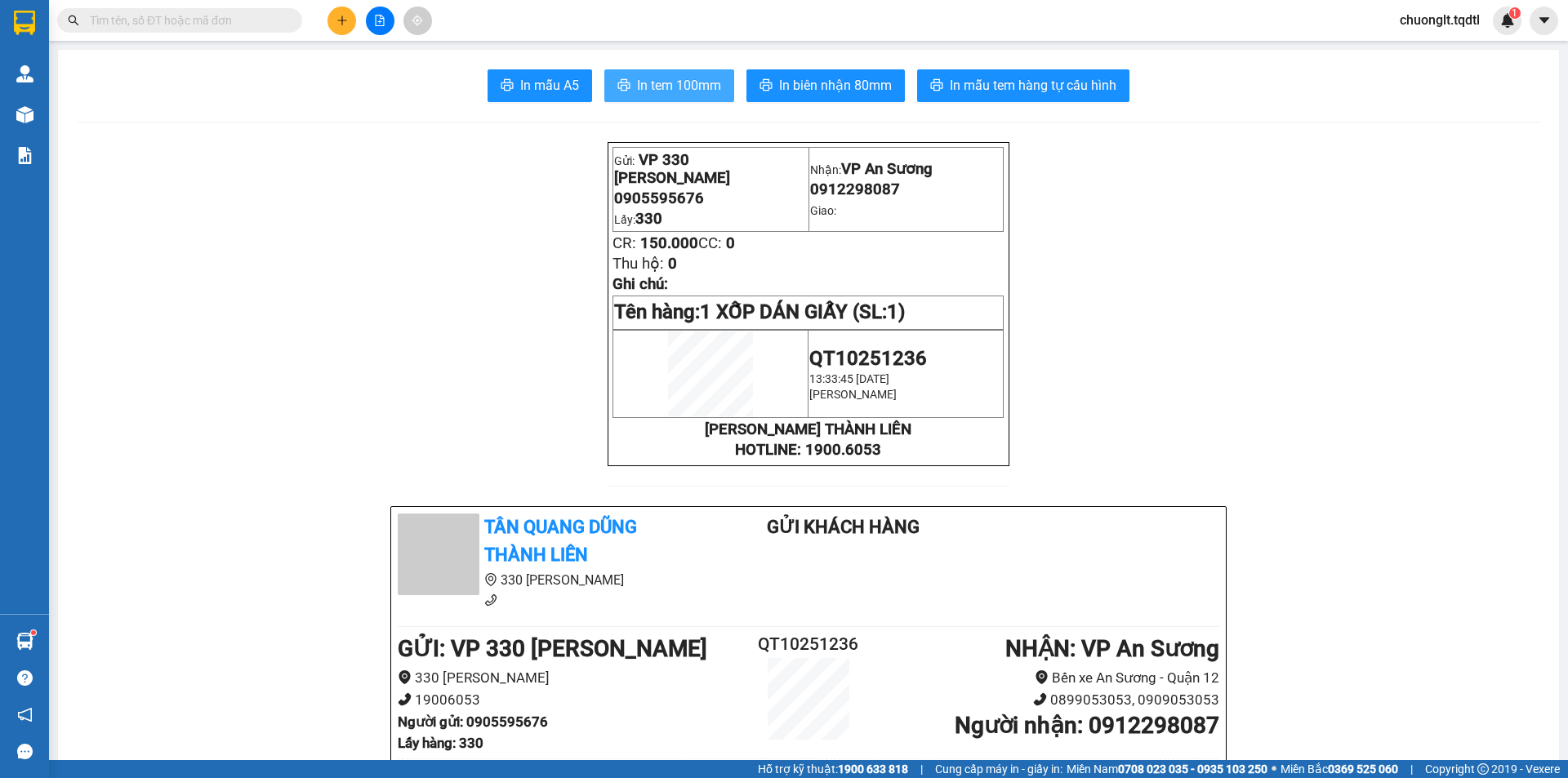
click at [664, 84] on span "In tem 100mm" at bounding box center [678, 85] width 84 height 21
click at [698, 84] on span "In tem 100mm" at bounding box center [678, 85] width 84 height 21
click at [337, 18] on icon "plus" at bounding box center [342, 20] width 12 height 12
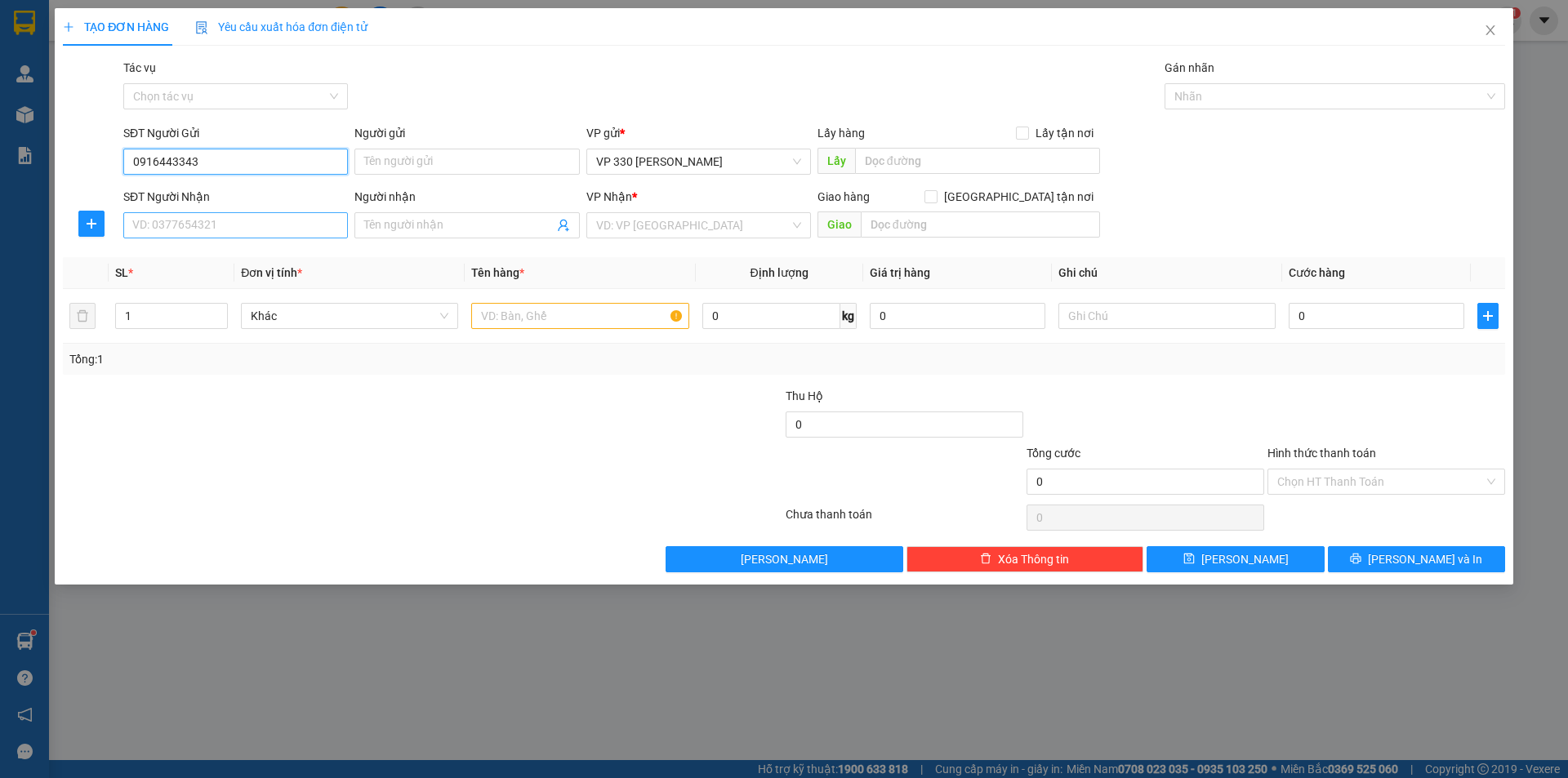
type input "0916443343"
click at [273, 228] on input "SĐT Người Nhận" at bounding box center [236, 225] width 225 height 26
type input "0867360882"
click at [565, 317] on input "text" at bounding box center [579, 316] width 217 height 26
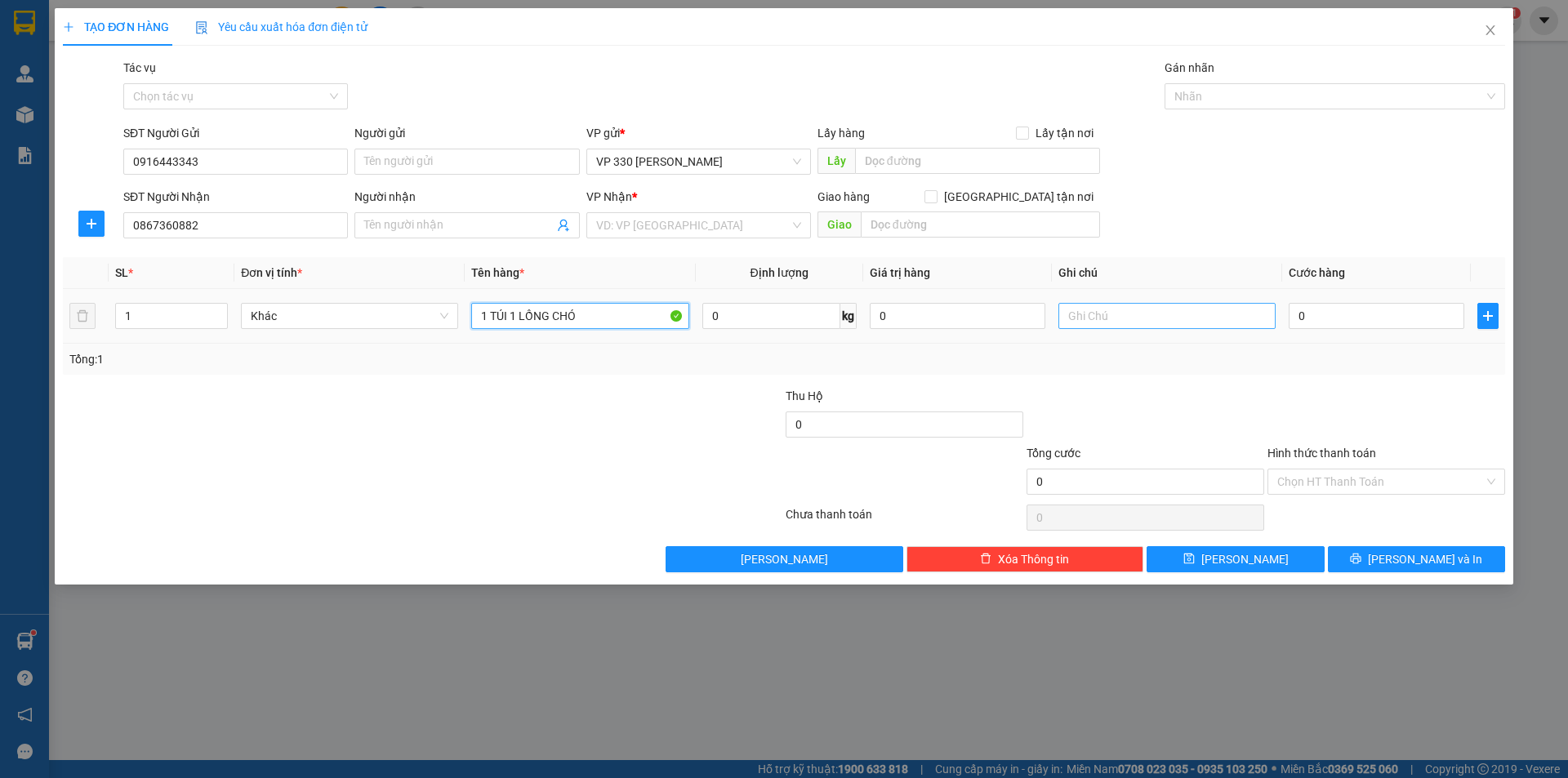
type input "1 TÚI 1 LỒNG CHÓ"
click at [1142, 313] on input "text" at bounding box center [1166, 316] width 217 height 26
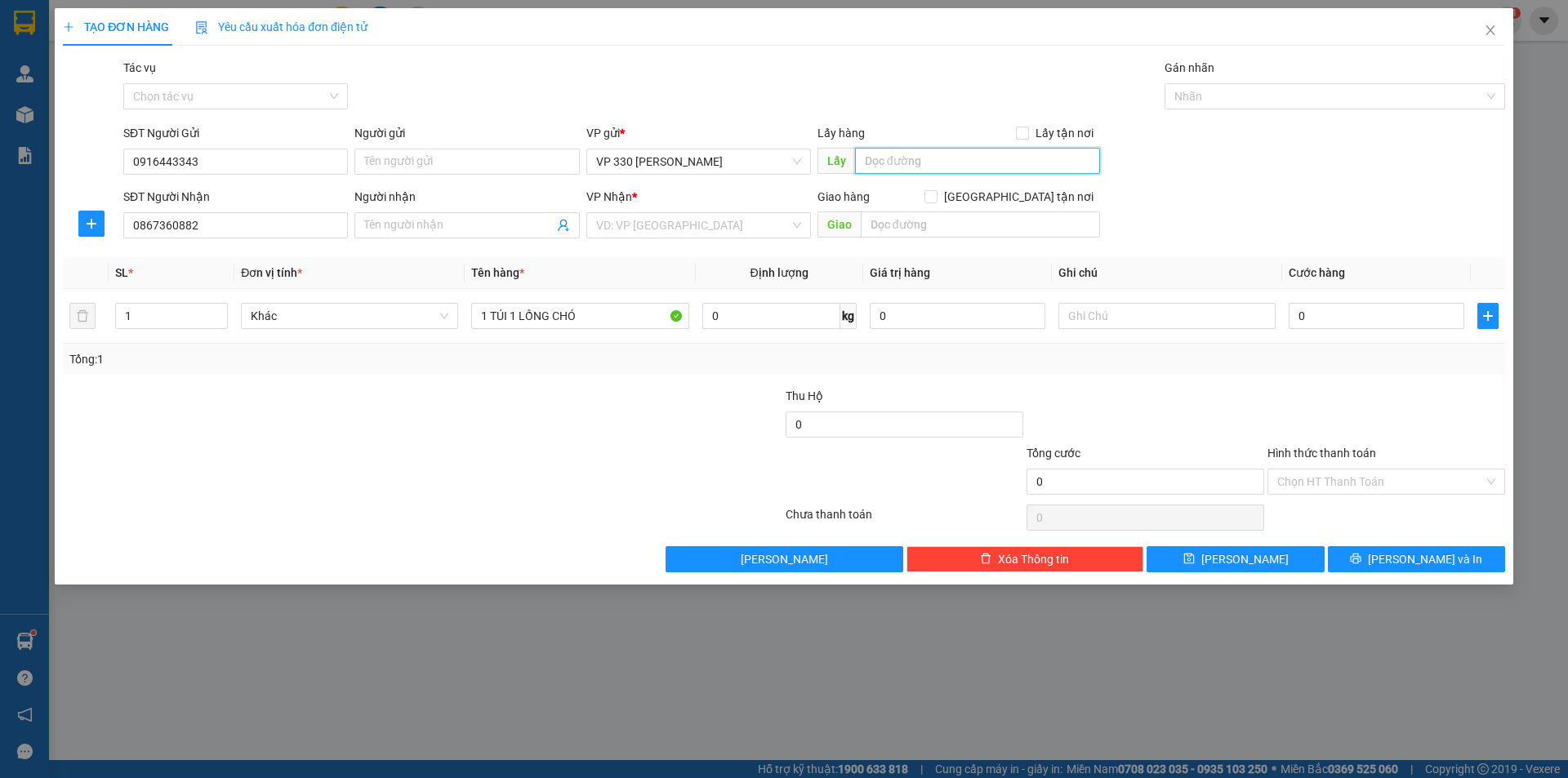
click at [986, 165] on input "text" at bounding box center [977, 160] width 245 height 26
type input "330"
click at [711, 217] on input "search" at bounding box center [693, 225] width 193 height 24
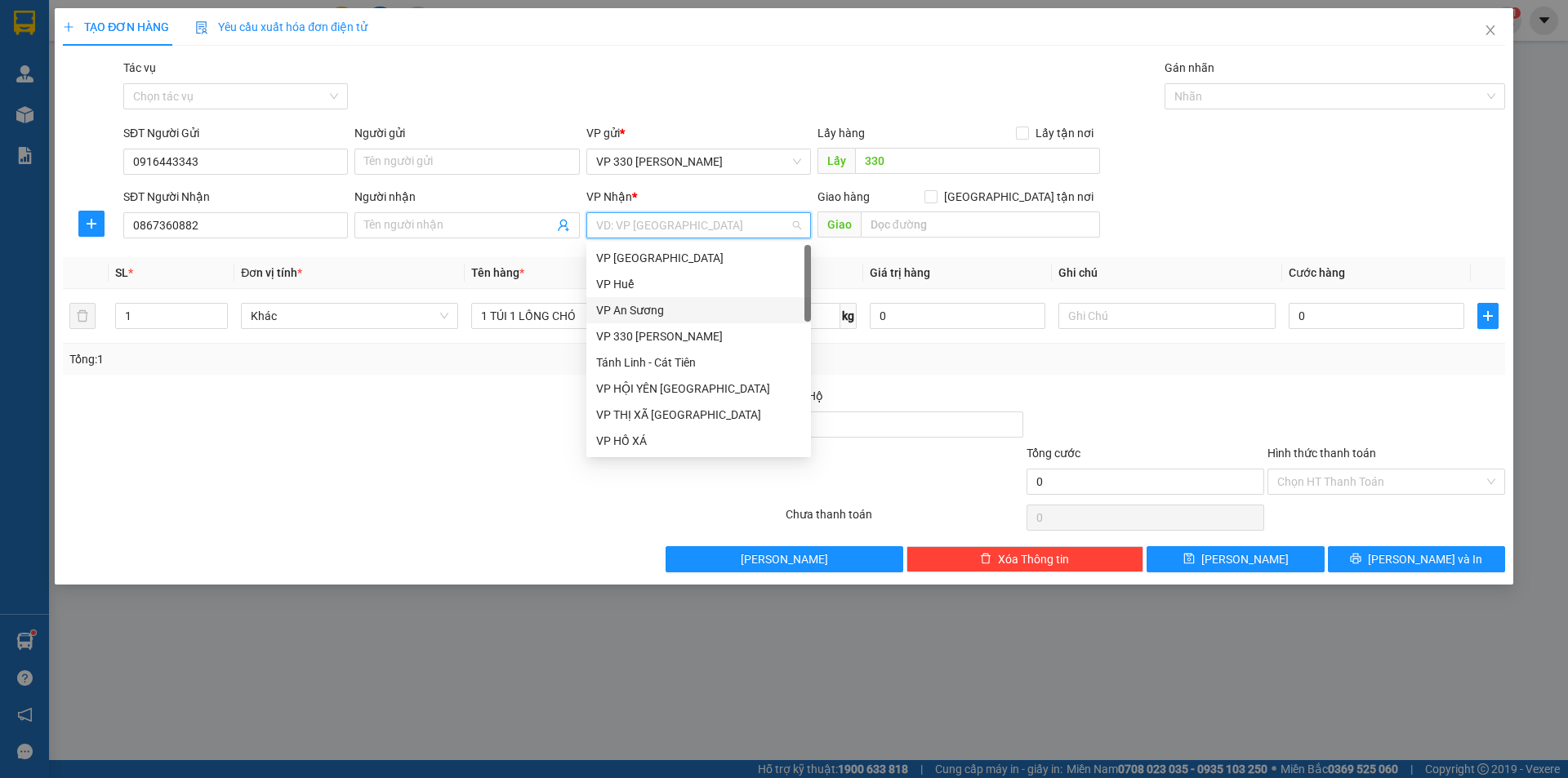
click at [677, 305] on div "VP An Sương" at bounding box center [699, 310] width 205 height 18
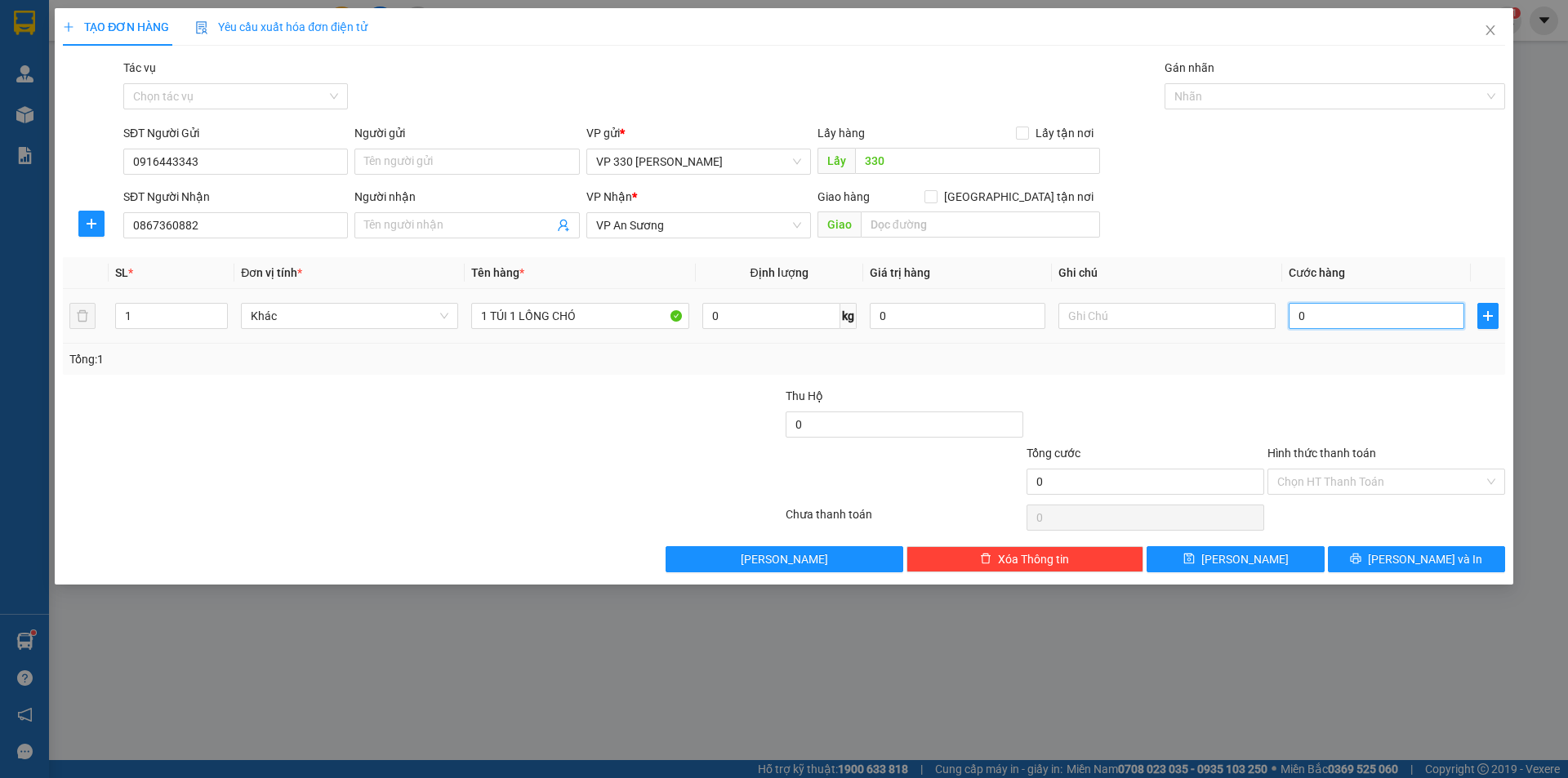
click at [1343, 305] on input "0" at bounding box center [1375, 316] width 175 height 26
type input "5"
type input "50"
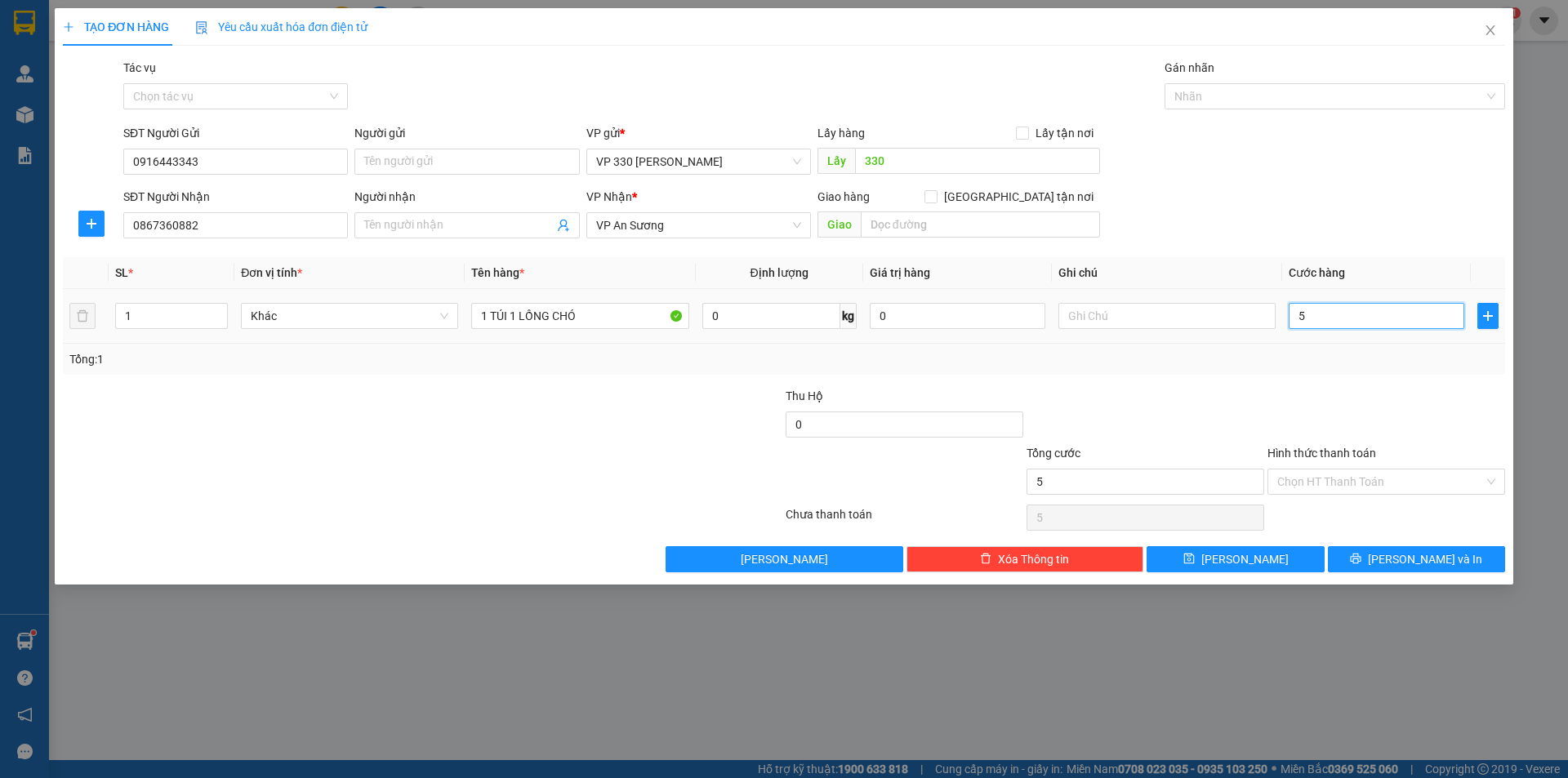
type input "50"
type input "500"
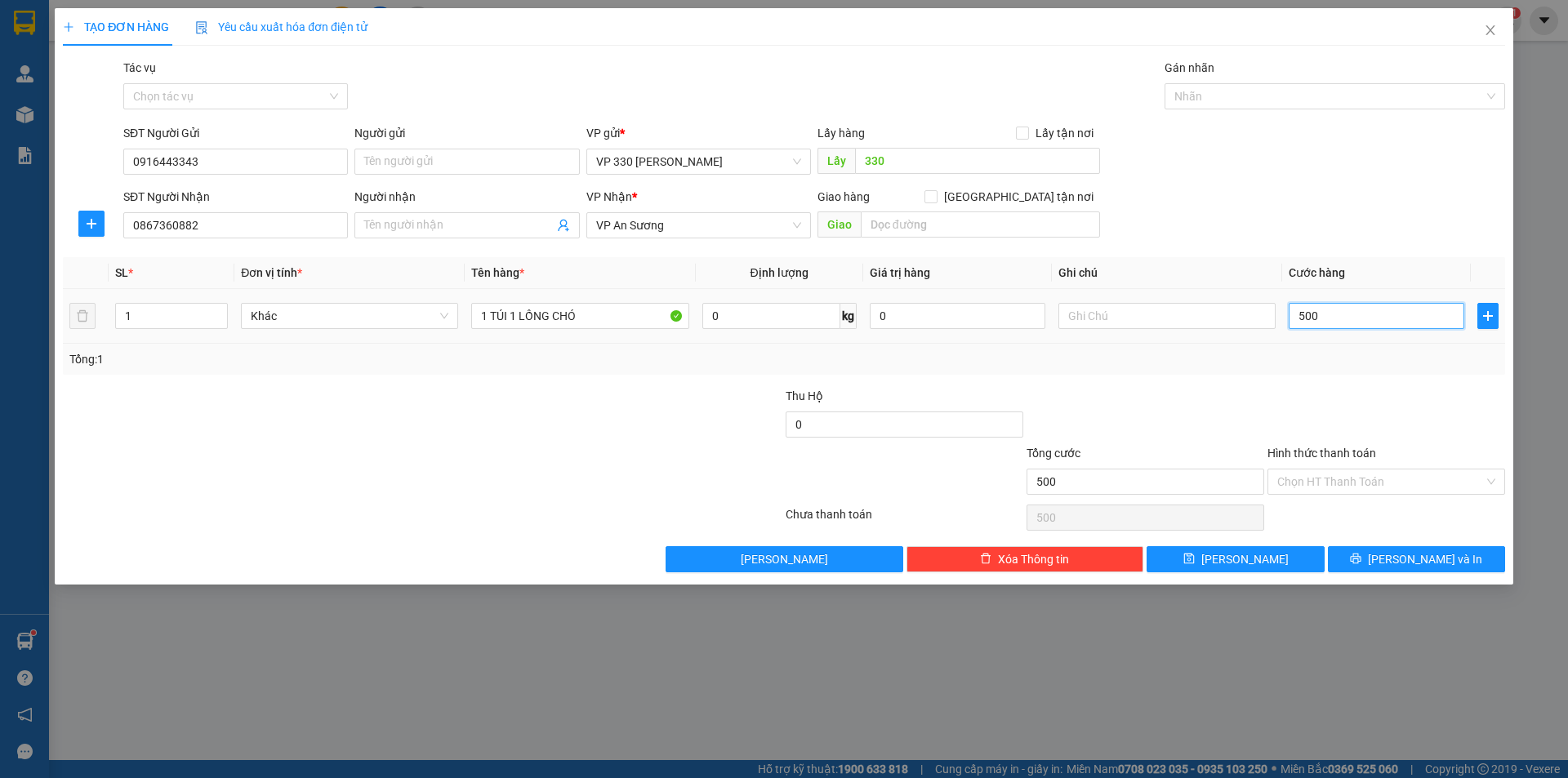
type input "5.000"
type input "50.000"
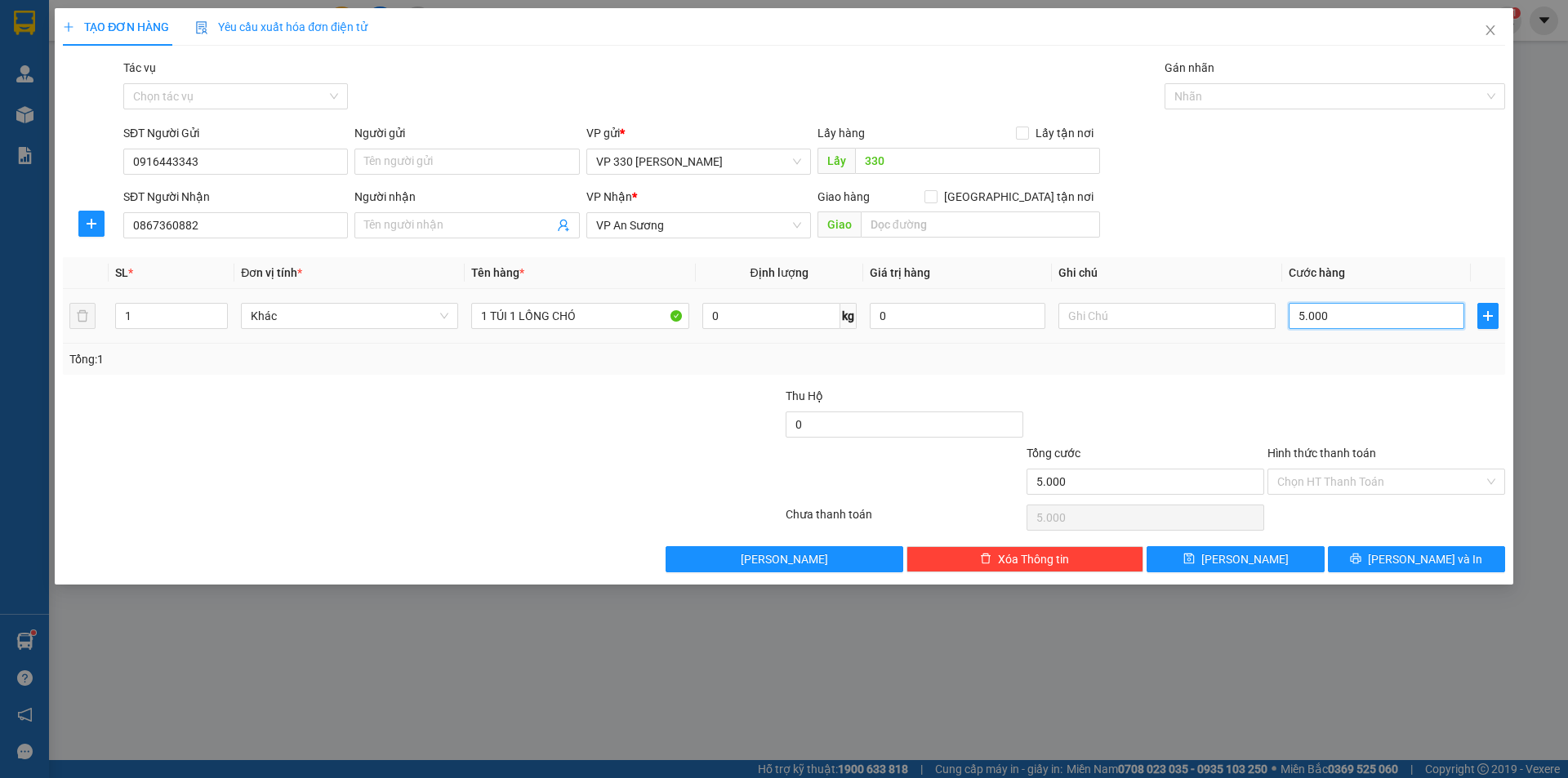
type input "50.000"
type input "500.000"
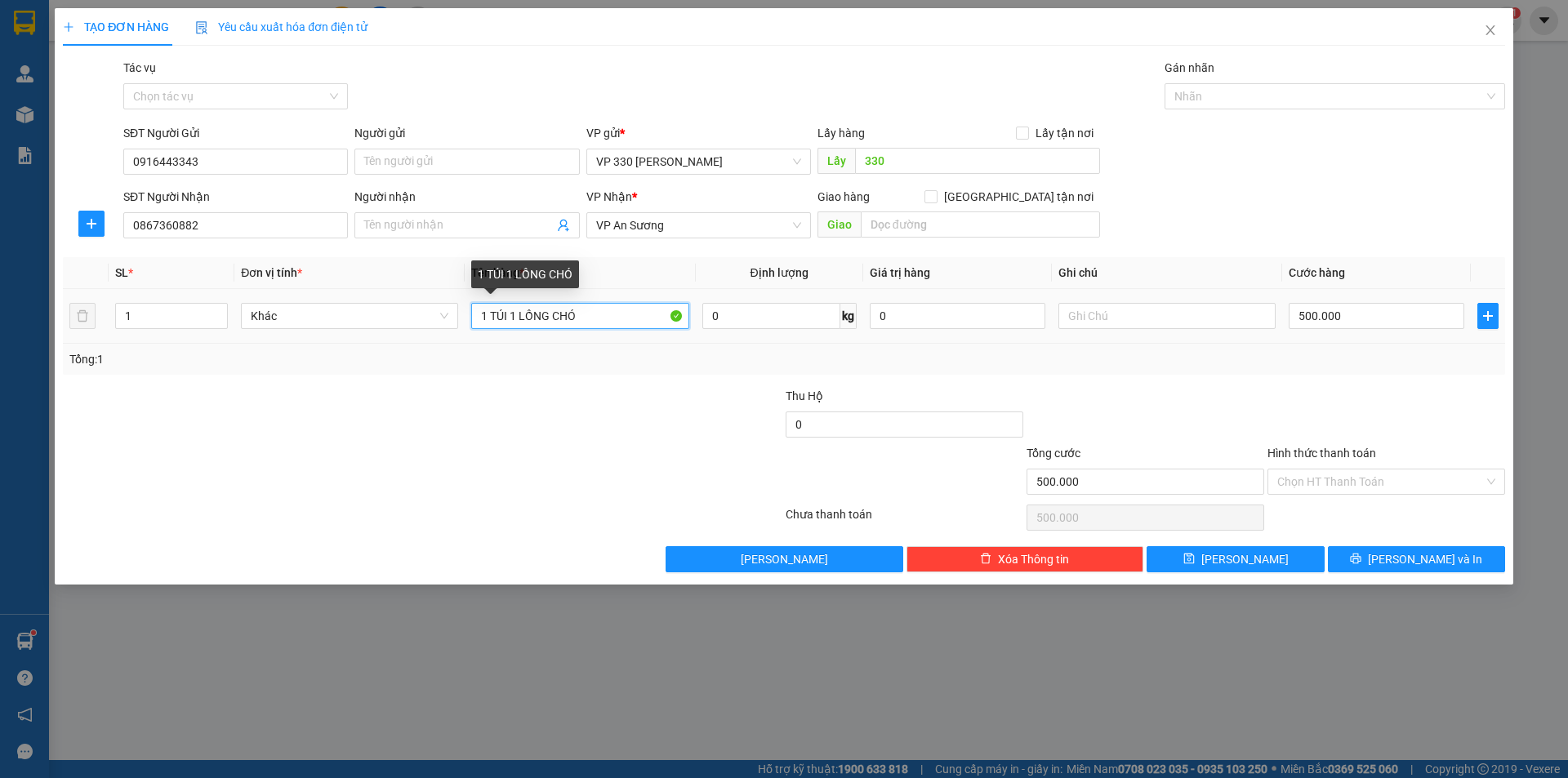
click at [610, 320] on input "1 TÚI 1 LỒNG CHÓ" at bounding box center [579, 316] width 217 height 26
type input "2"
click at [220, 308] on span "up" at bounding box center [219, 311] width 10 height 10
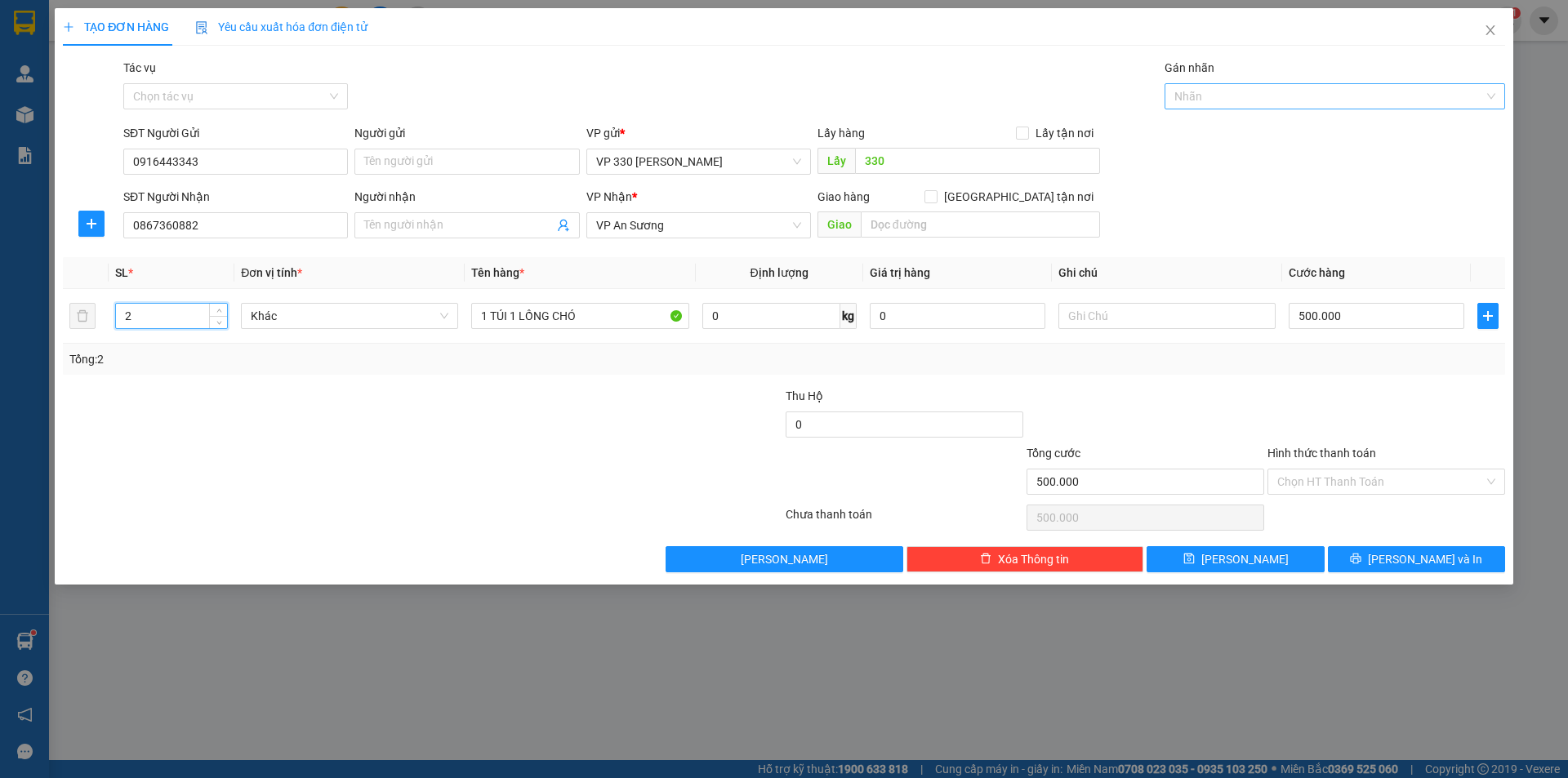
click at [1295, 103] on div at bounding box center [1326, 96] width 316 height 20
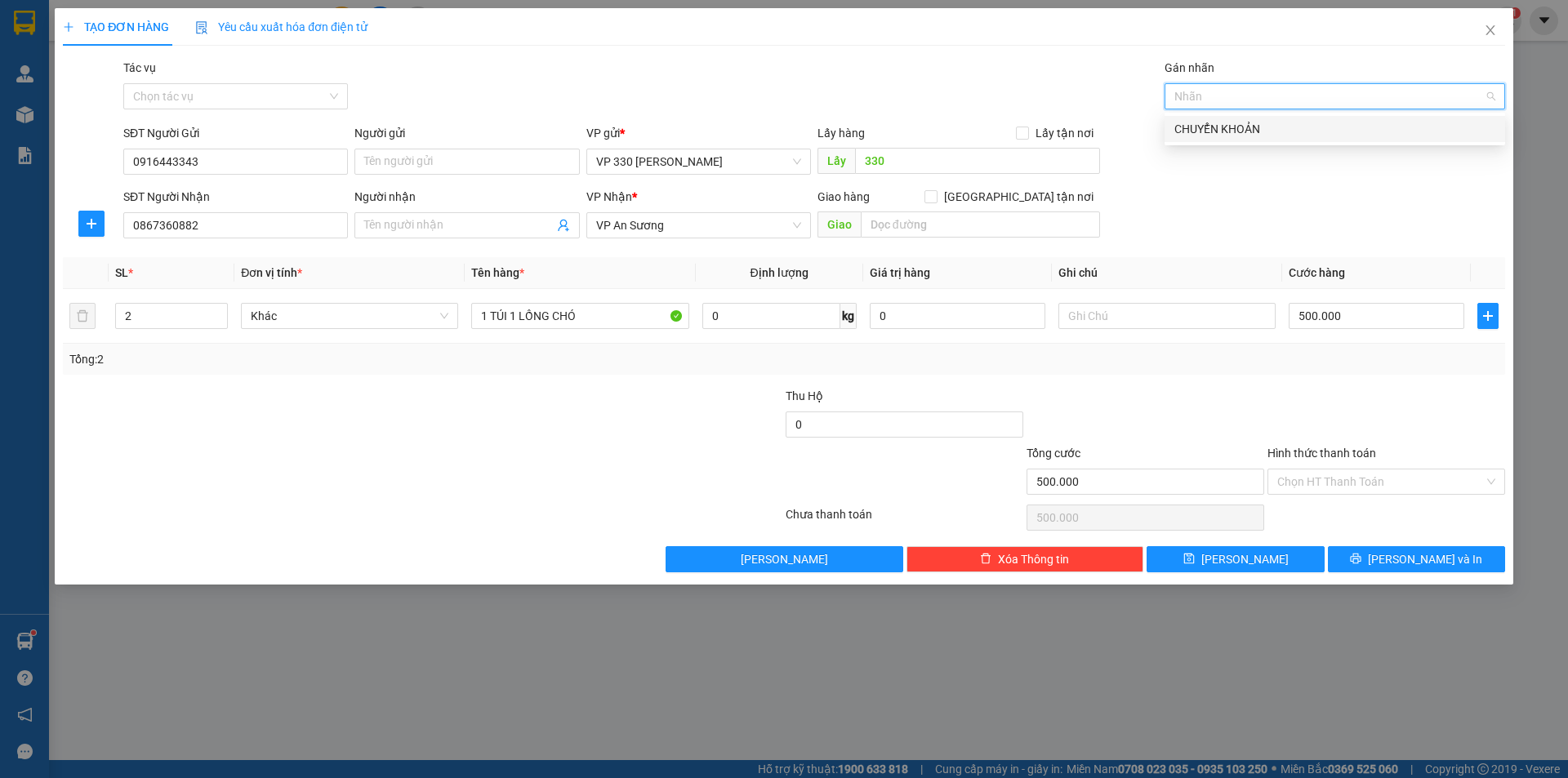
click at [1261, 129] on div "CHUYỂN KHOẢN" at bounding box center [1334, 129] width 321 height 18
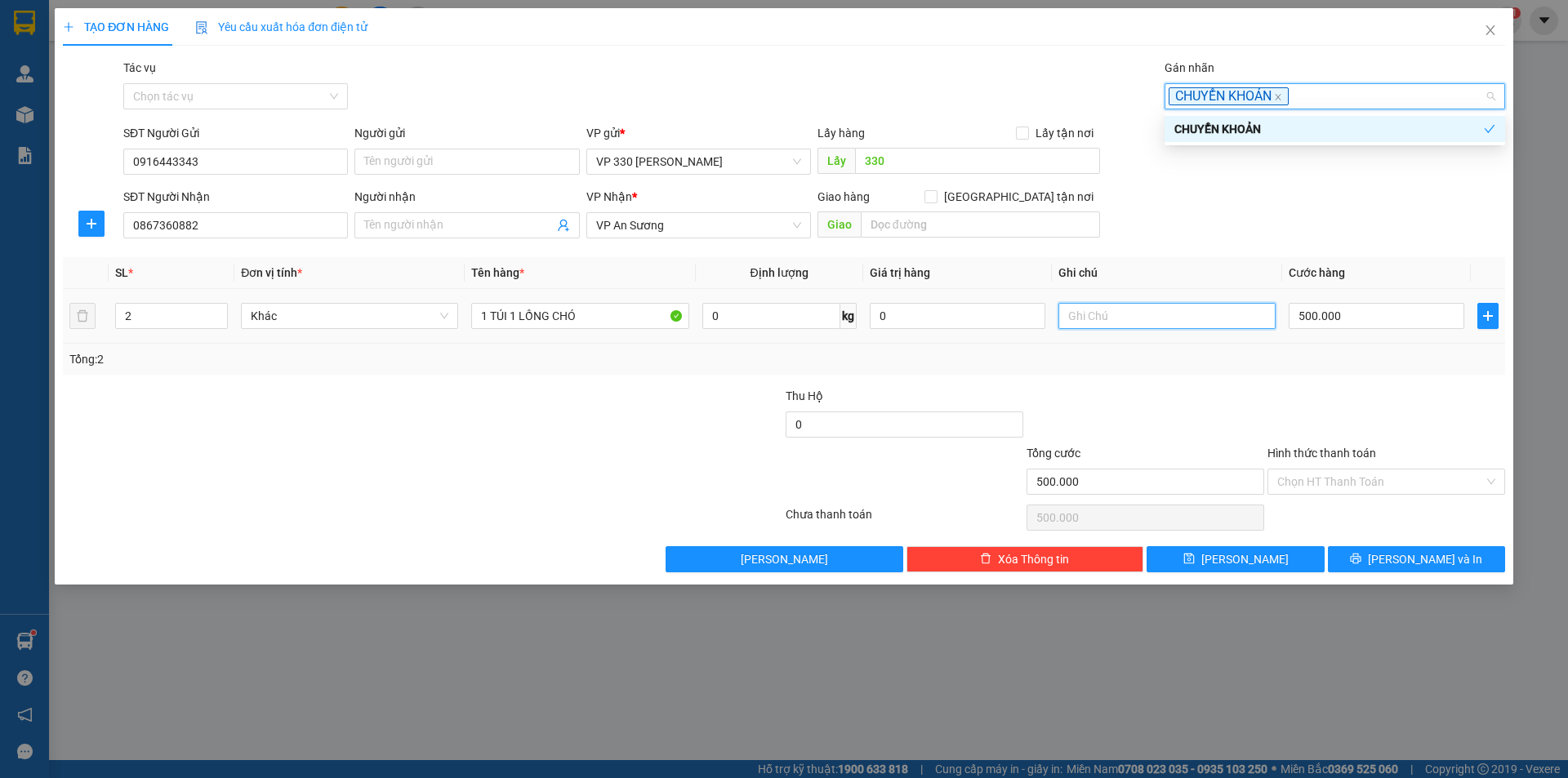
click at [1135, 314] on input "text" at bounding box center [1166, 316] width 217 height 26
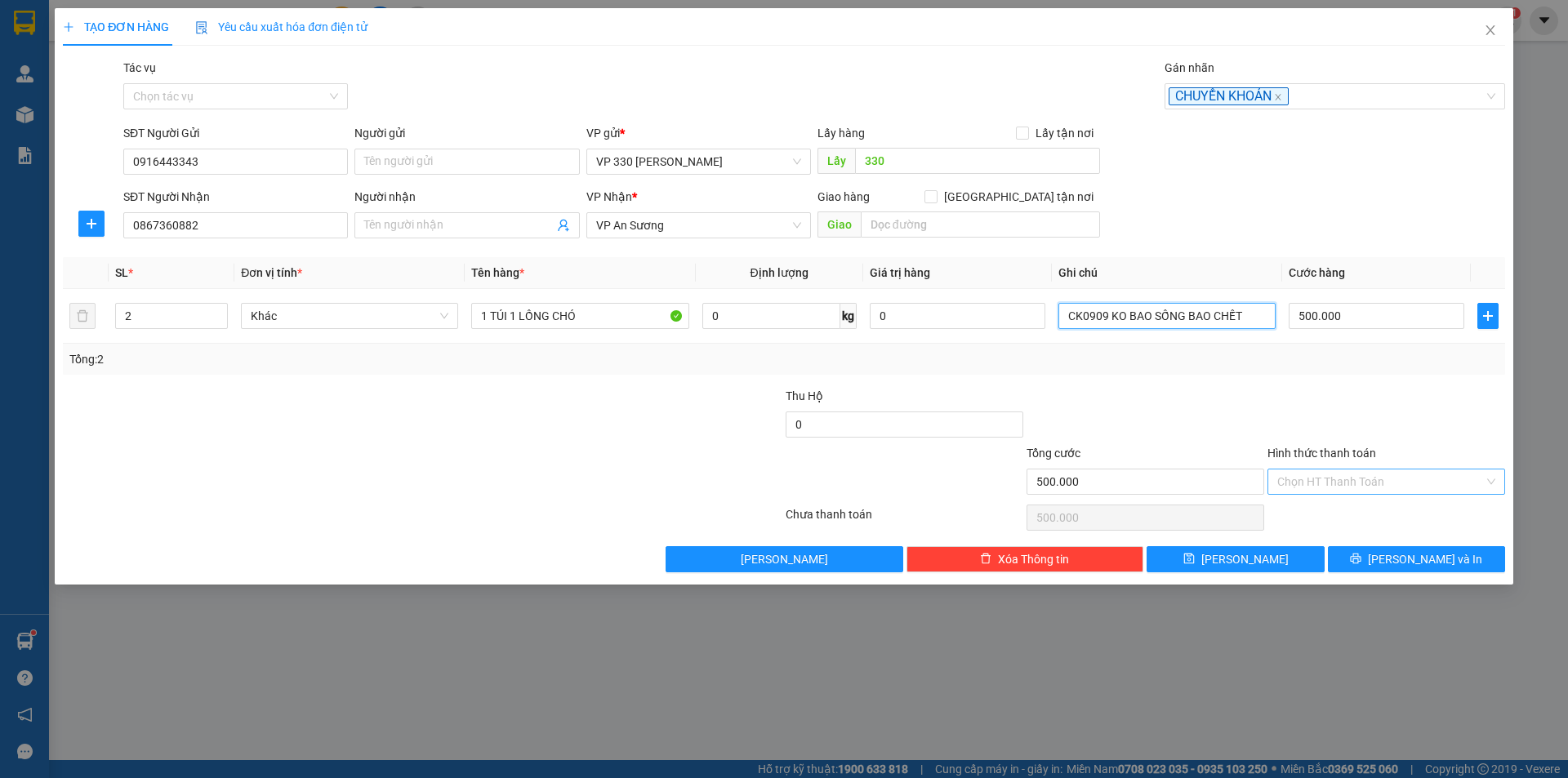
type input "CK0909 KO BAO SỐNG BAO CHẾT"
click at [1381, 471] on input "Hình thức thanh toán" at bounding box center [1381, 481] width 207 height 24
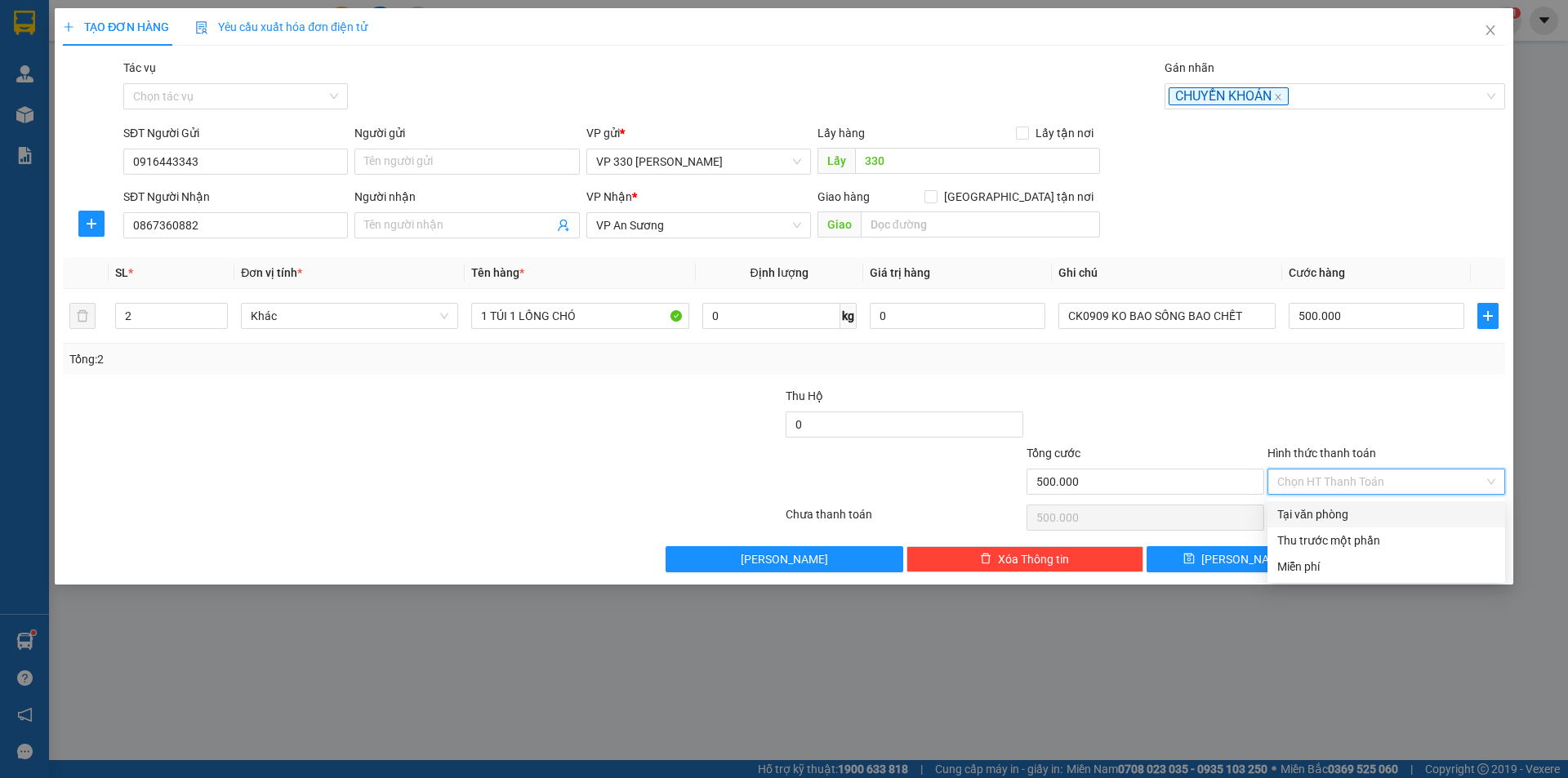
click at [1357, 512] on div "Tại văn phòng" at bounding box center [1386, 514] width 218 height 18
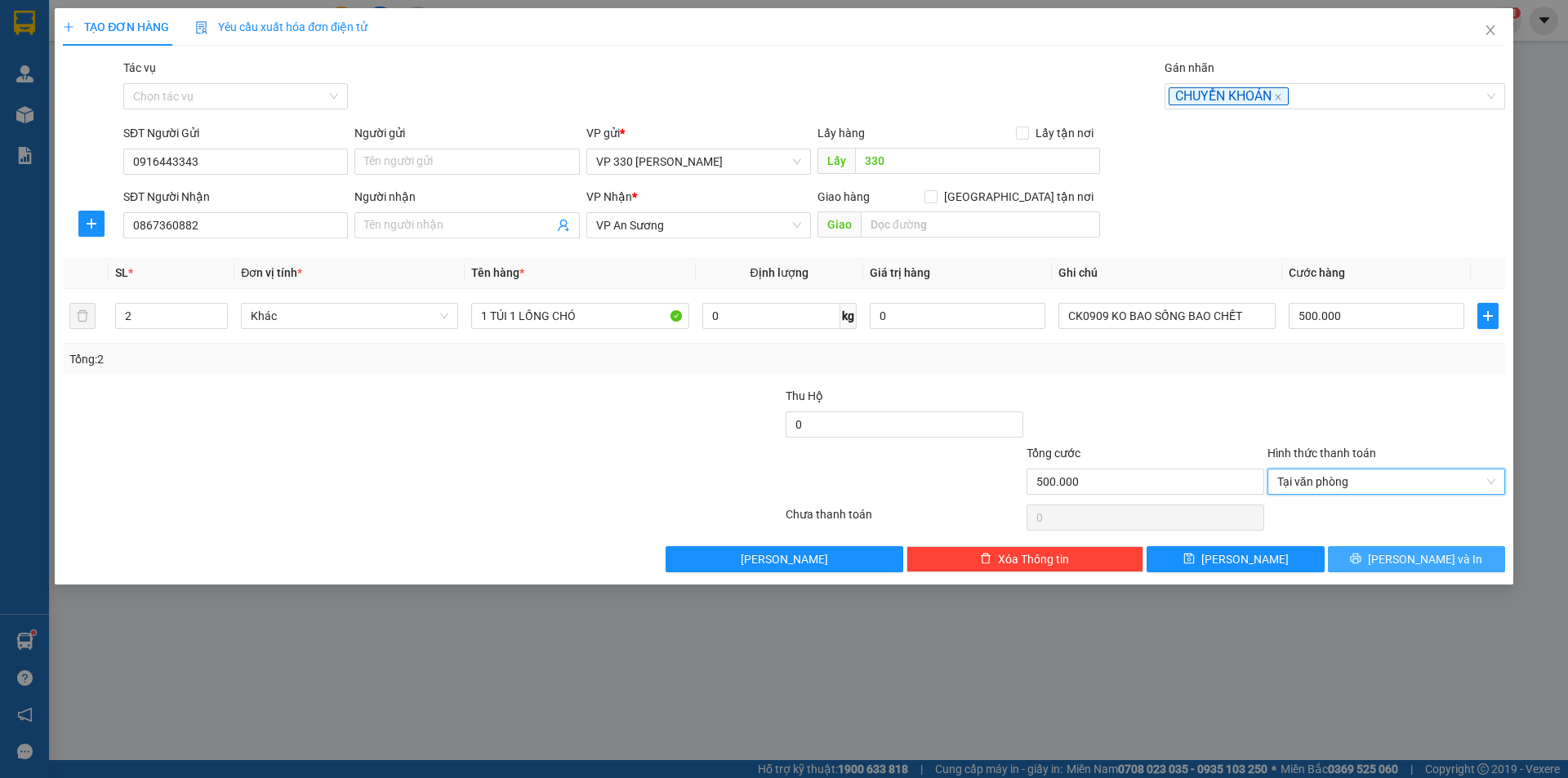
click at [1423, 562] on span "[PERSON_NAME] và In" at bounding box center [1424, 559] width 114 height 18
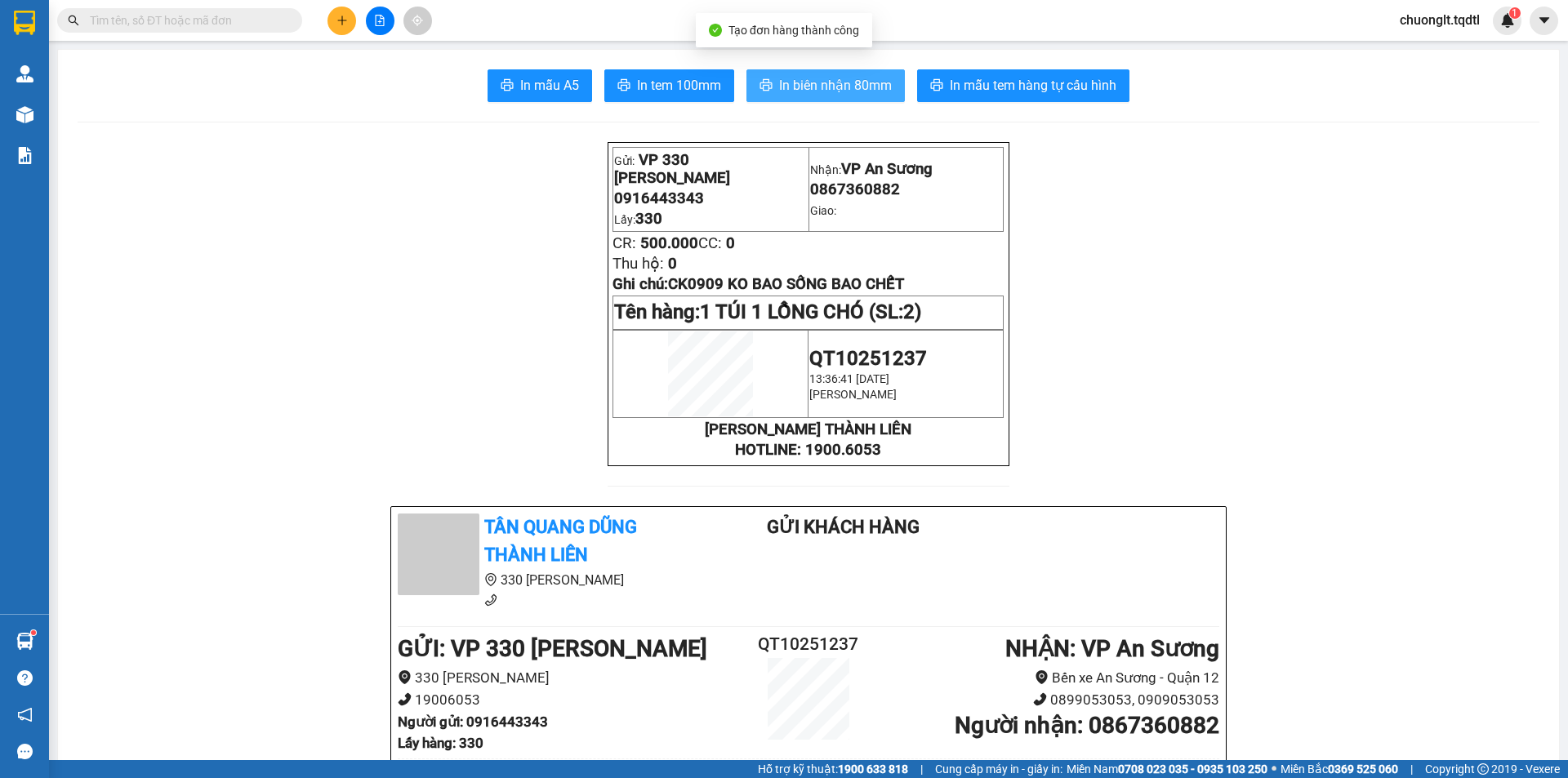
click at [799, 73] on button "In biên nhận 80mm" at bounding box center [826, 85] width 158 height 32
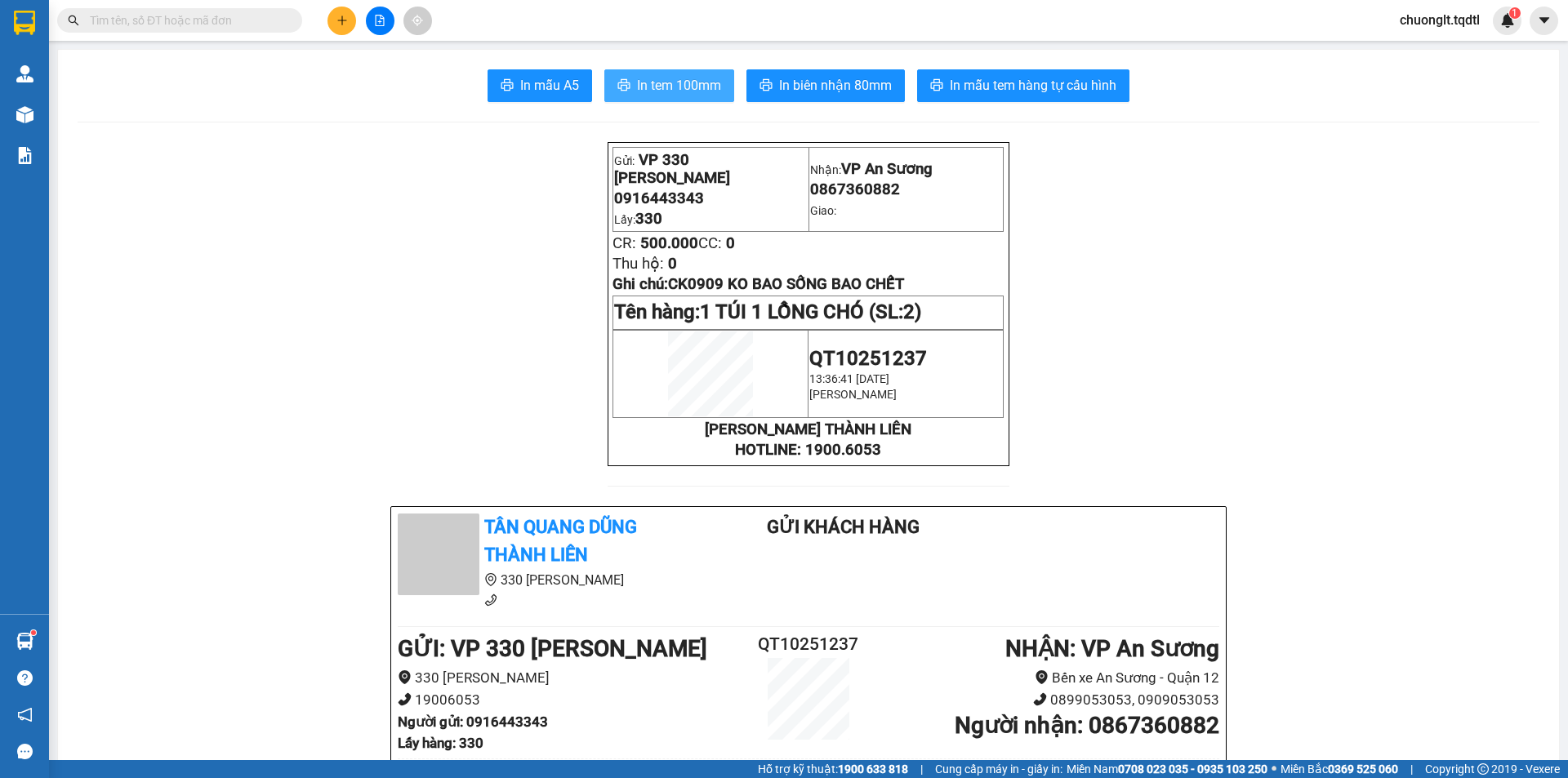
click at [667, 78] on span "In tem 100mm" at bounding box center [678, 85] width 84 height 21
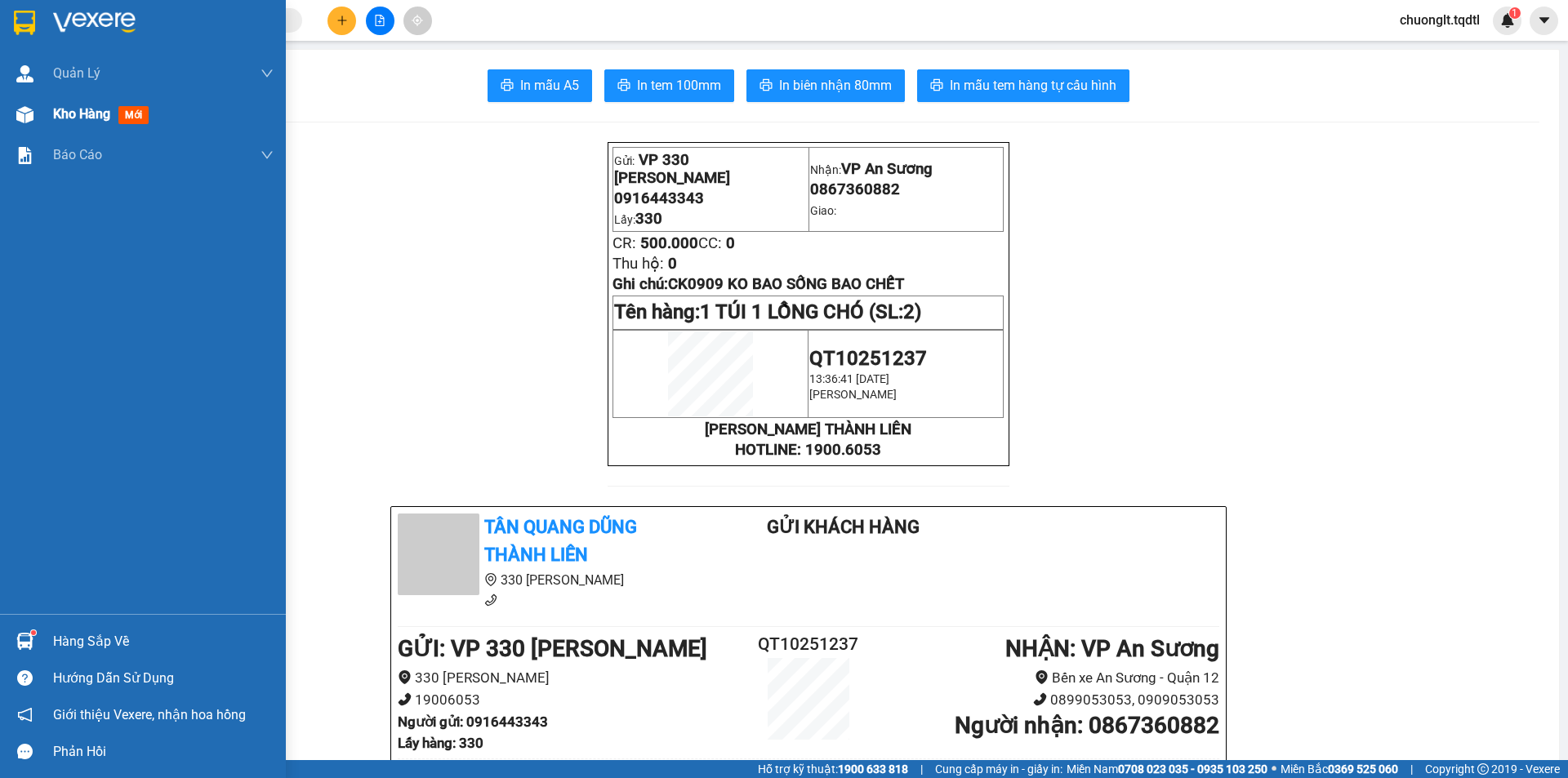
click at [84, 104] on div "Kho hàng mới" at bounding box center [103, 113] width 102 height 21
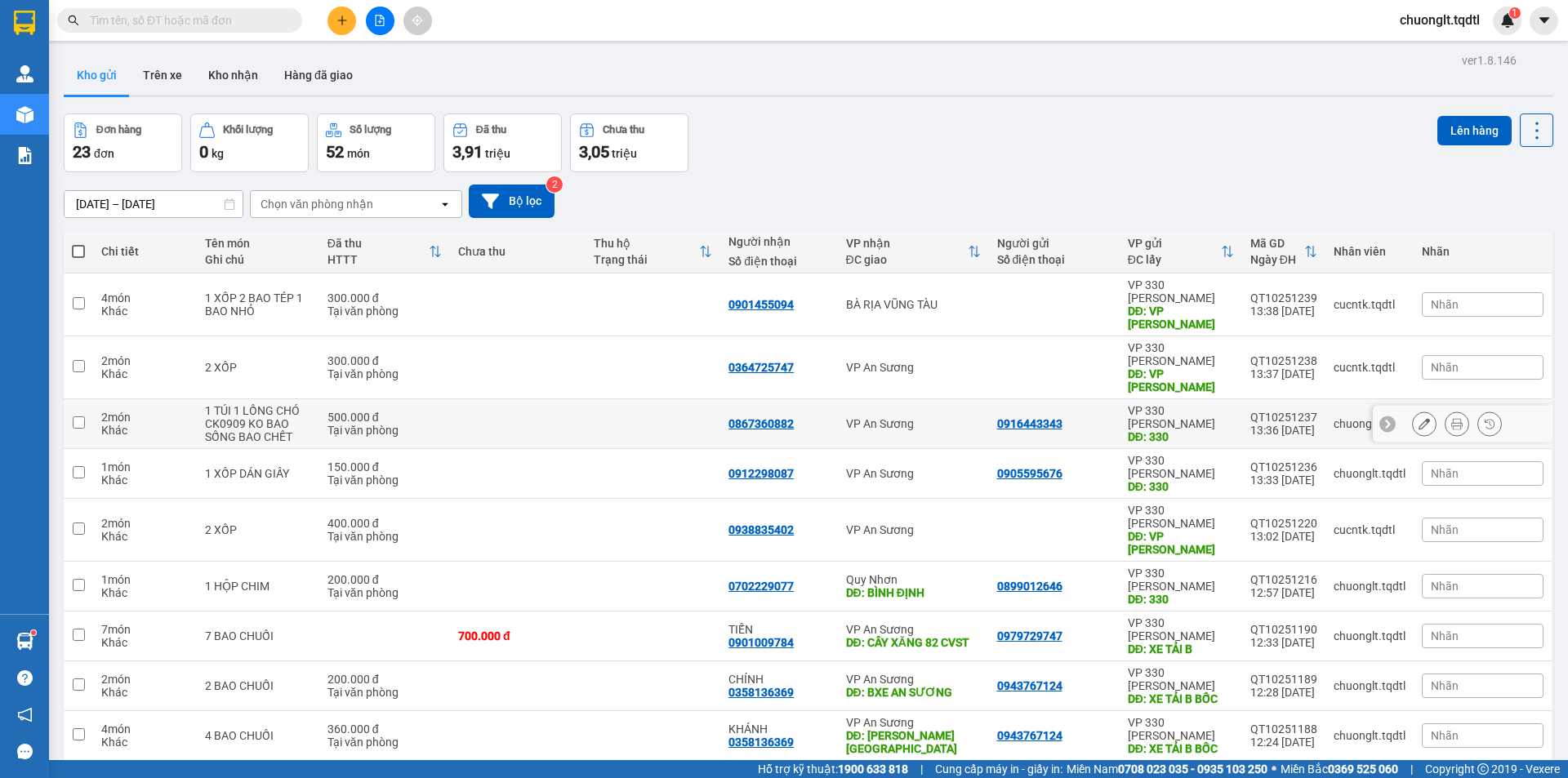
click at [516, 401] on td at bounding box center [517, 424] width 136 height 49
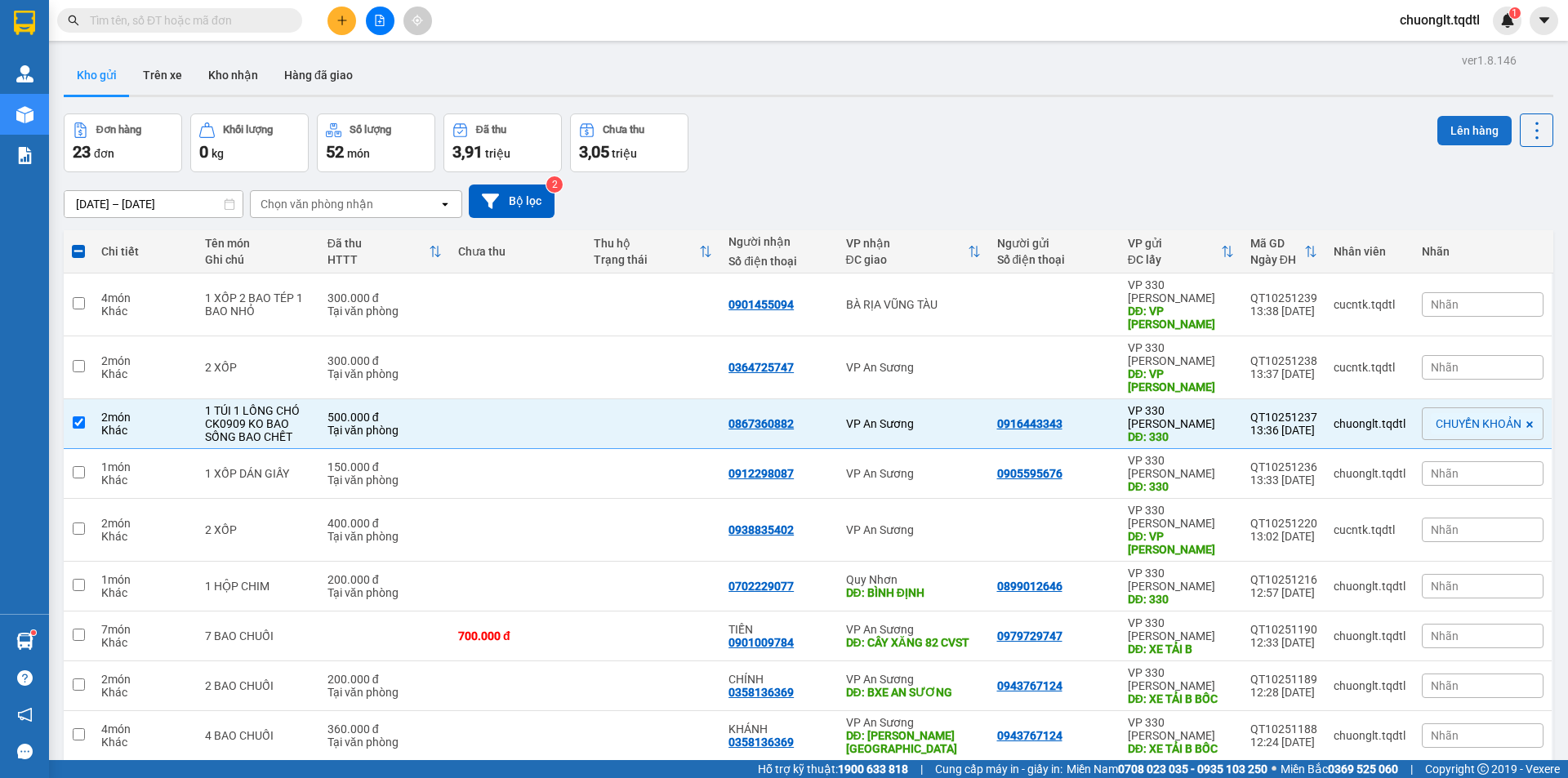
click at [1448, 129] on button "Lên hàng" at bounding box center [1474, 130] width 75 height 30
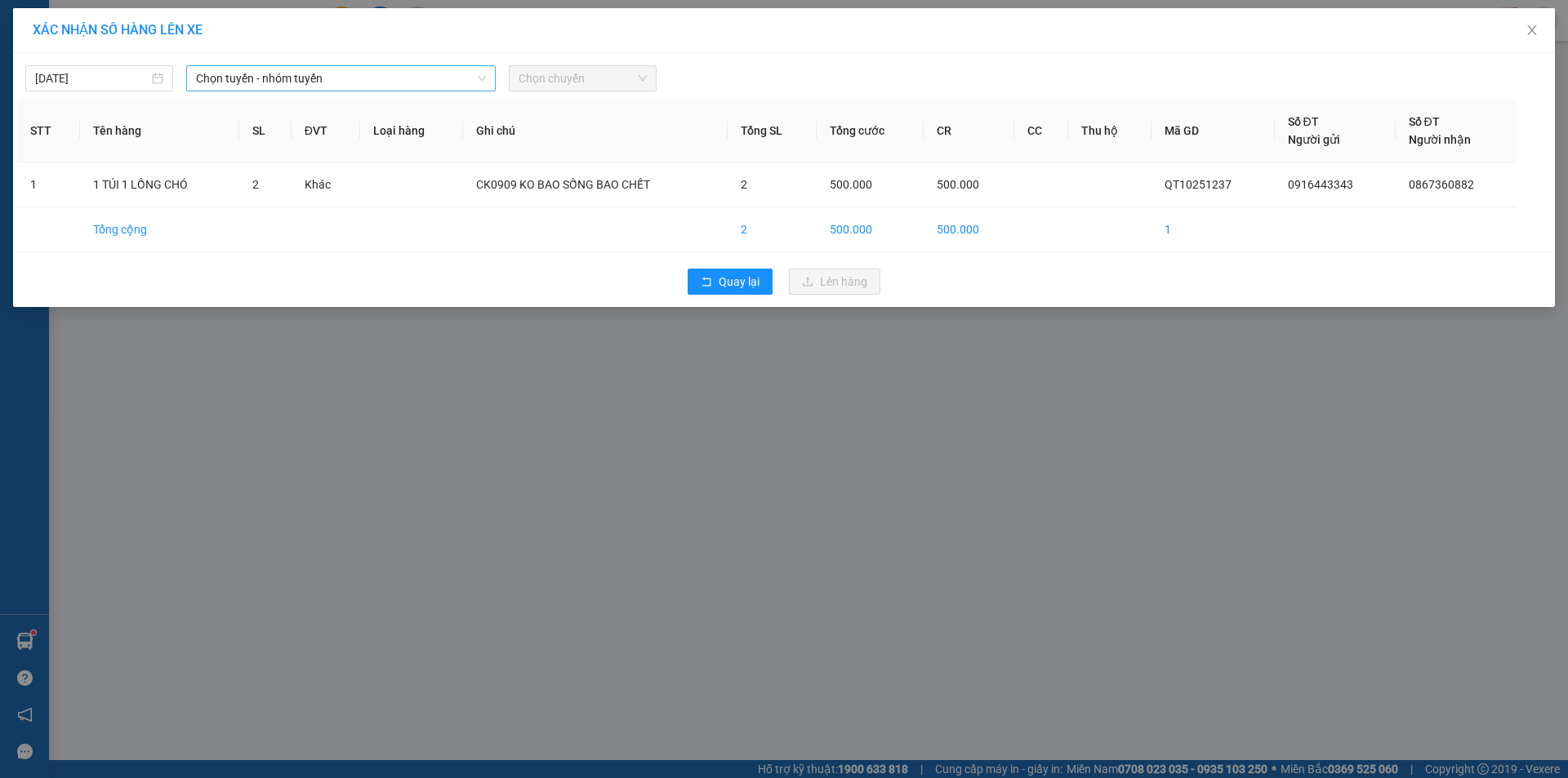
click at [402, 72] on span "Chọn tuyến - nhóm tuyến" at bounding box center [341, 78] width 290 height 24
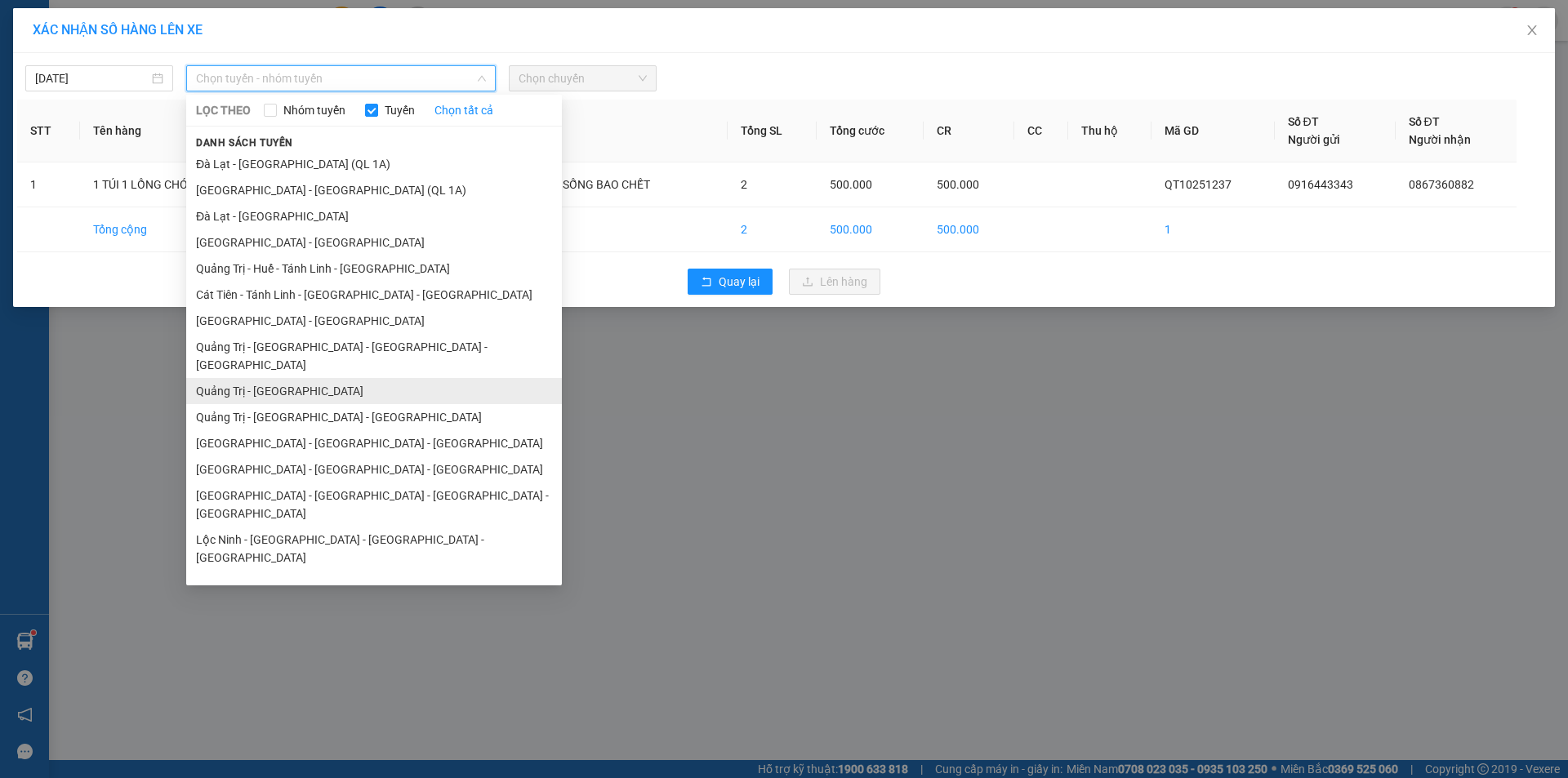
click at [306, 378] on li "Quảng Trị - [GEOGRAPHIC_DATA]" at bounding box center [374, 390] width 376 height 26
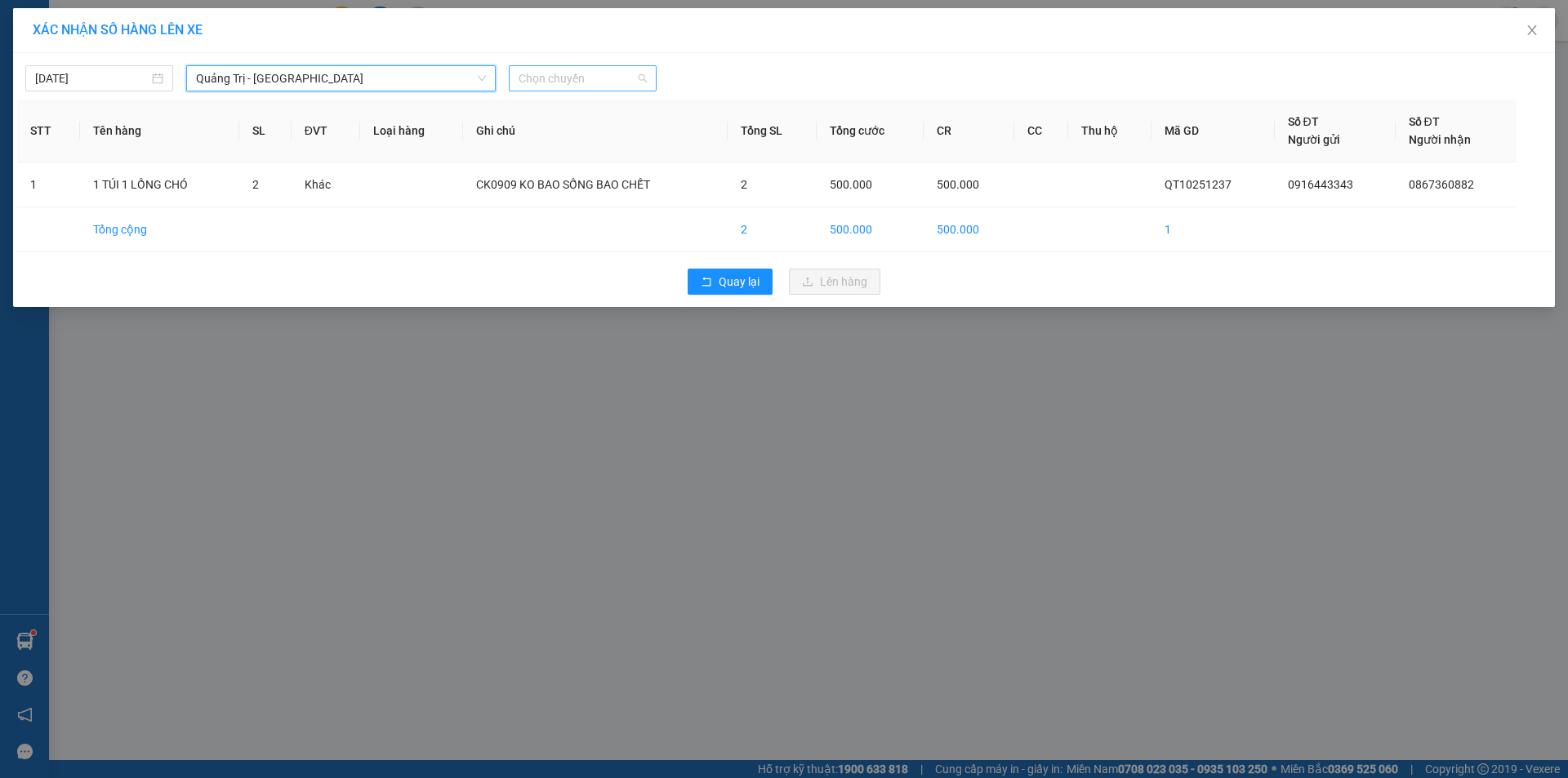
click at [595, 70] on span "Chọn chuyến" at bounding box center [582, 78] width 129 height 24
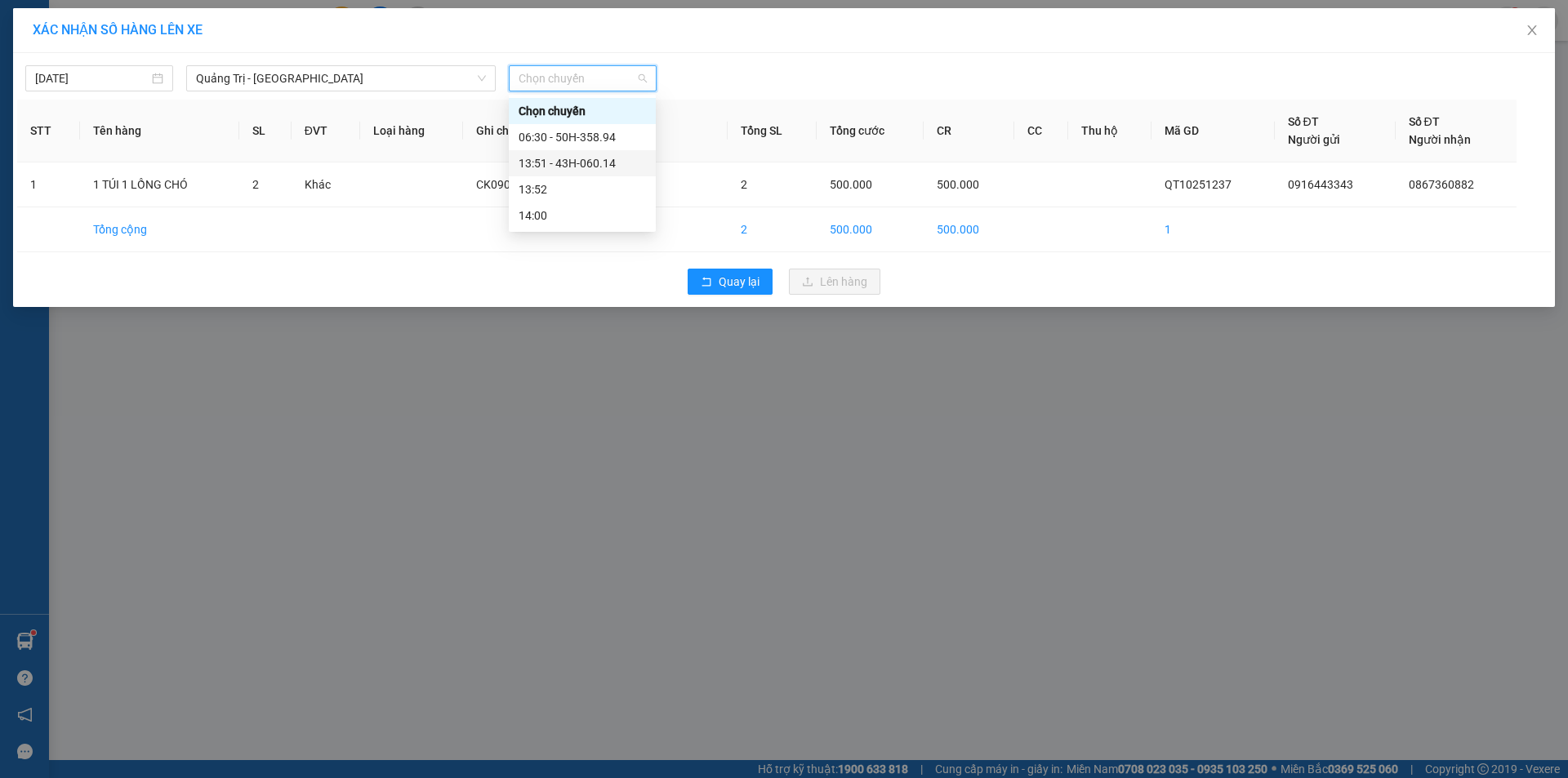
click at [583, 163] on div "13:51 - 43H-060.14" at bounding box center [582, 164] width 128 height 18
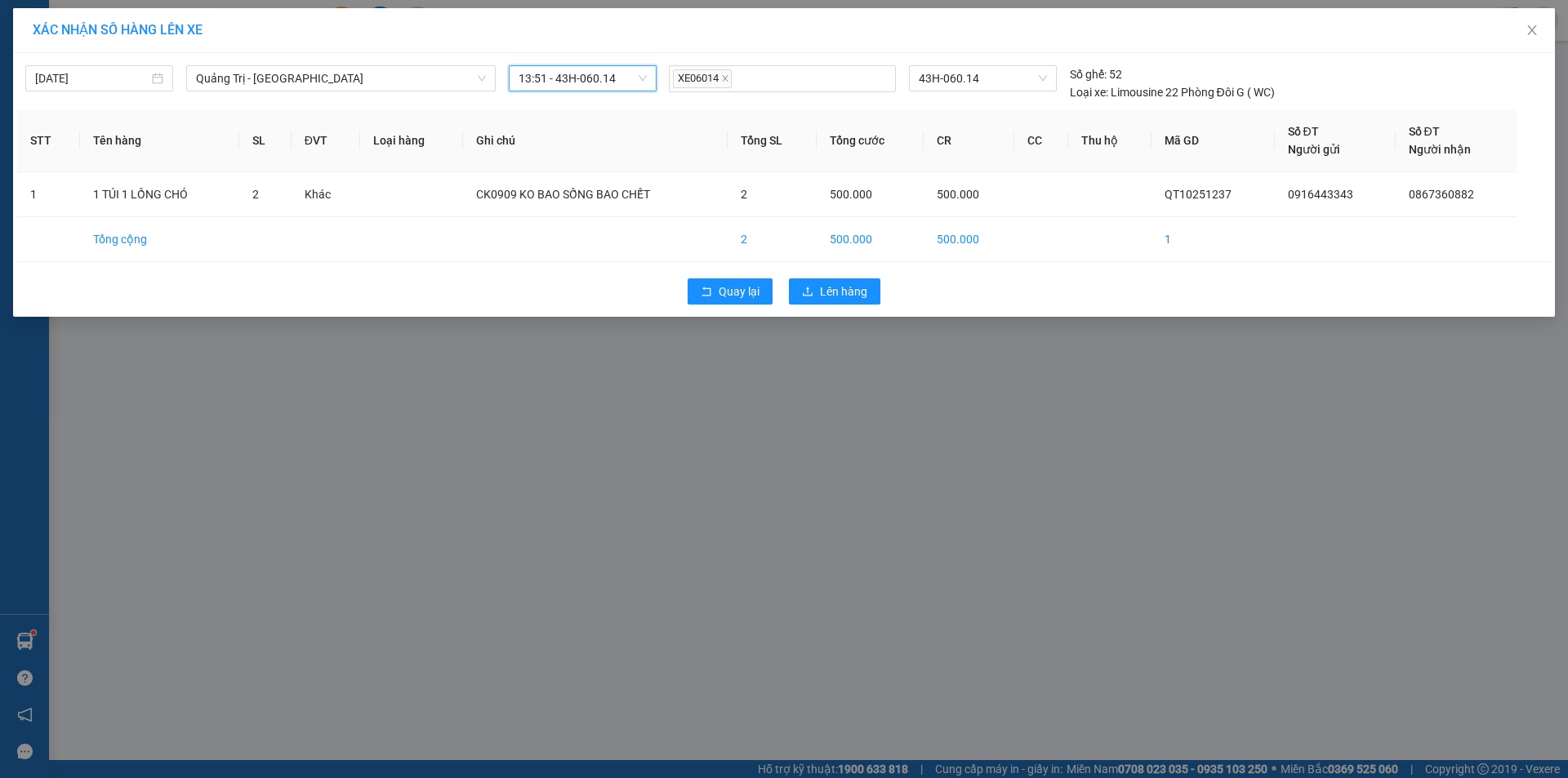
click at [844, 309] on div "Quay lại Lên hàng" at bounding box center [784, 291] width 1534 height 42
click at [846, 285] on span "Lên hàng" at bounding box center [843, 291] width 48 height 18
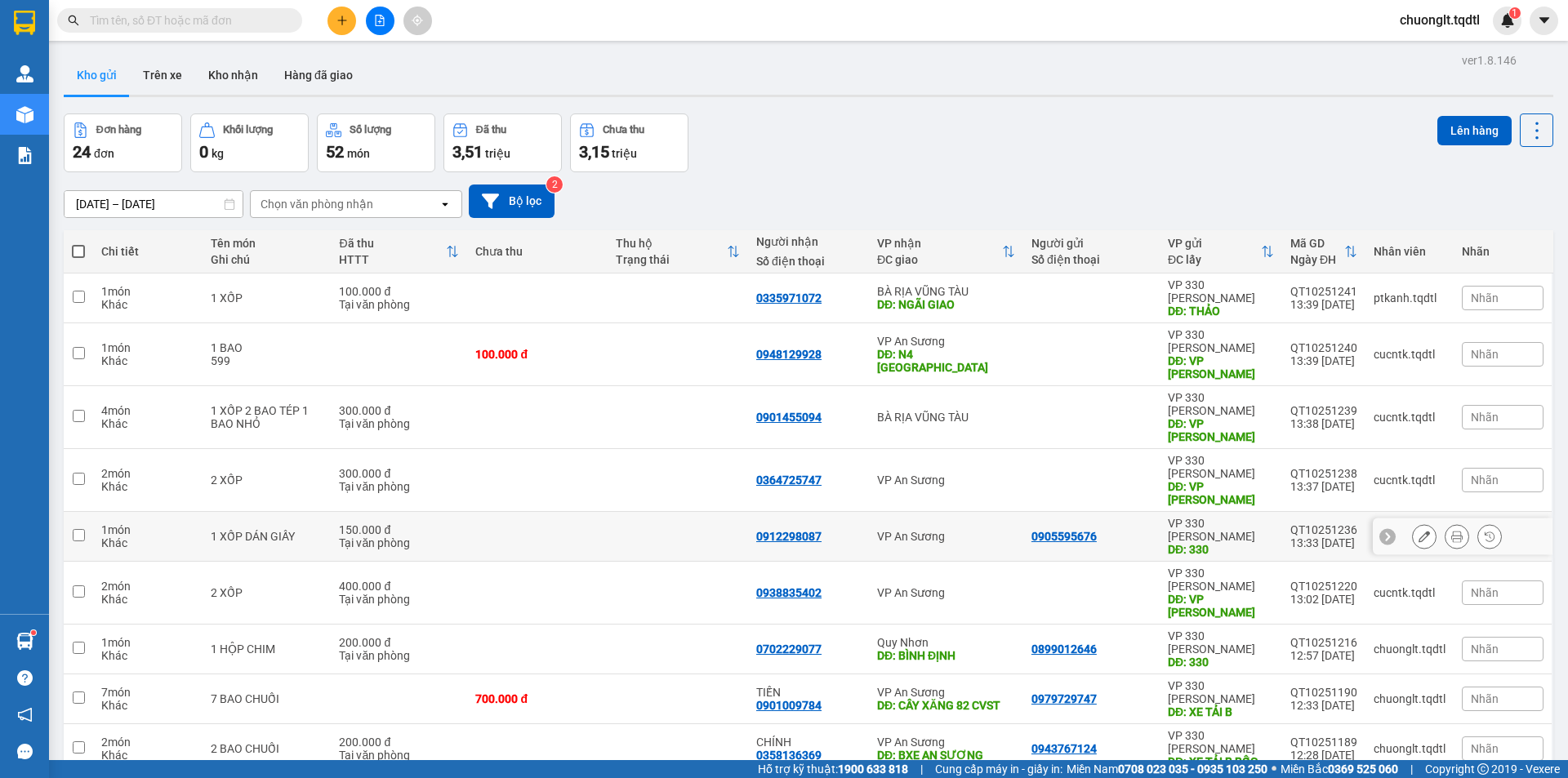
click at [526, 512] on td at bounding box center [537, 536] width 140 height 49
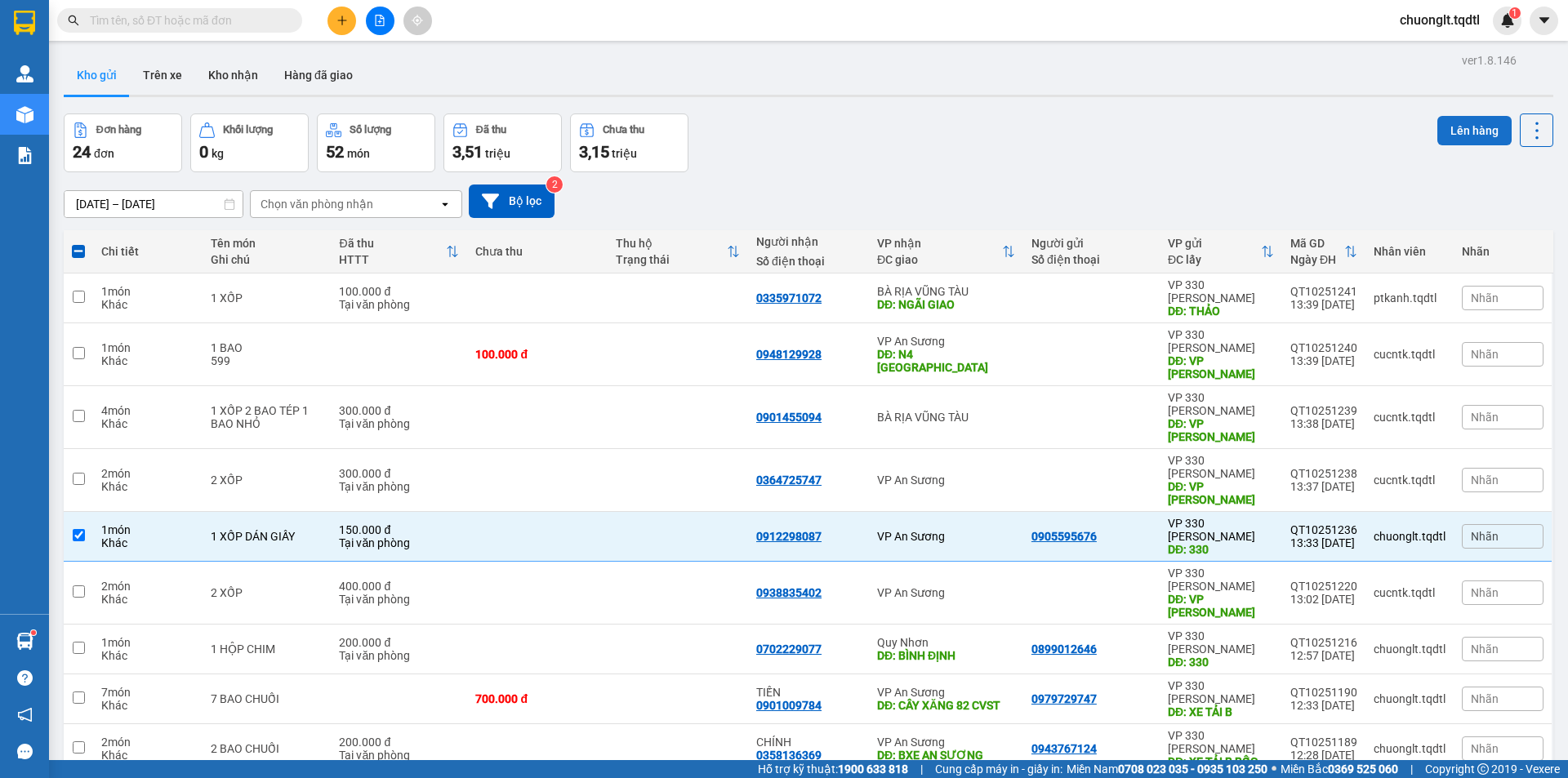
click at [1463, 116] on button "Lên hàng" at bounding box center [1474, 130] width 75 height 30
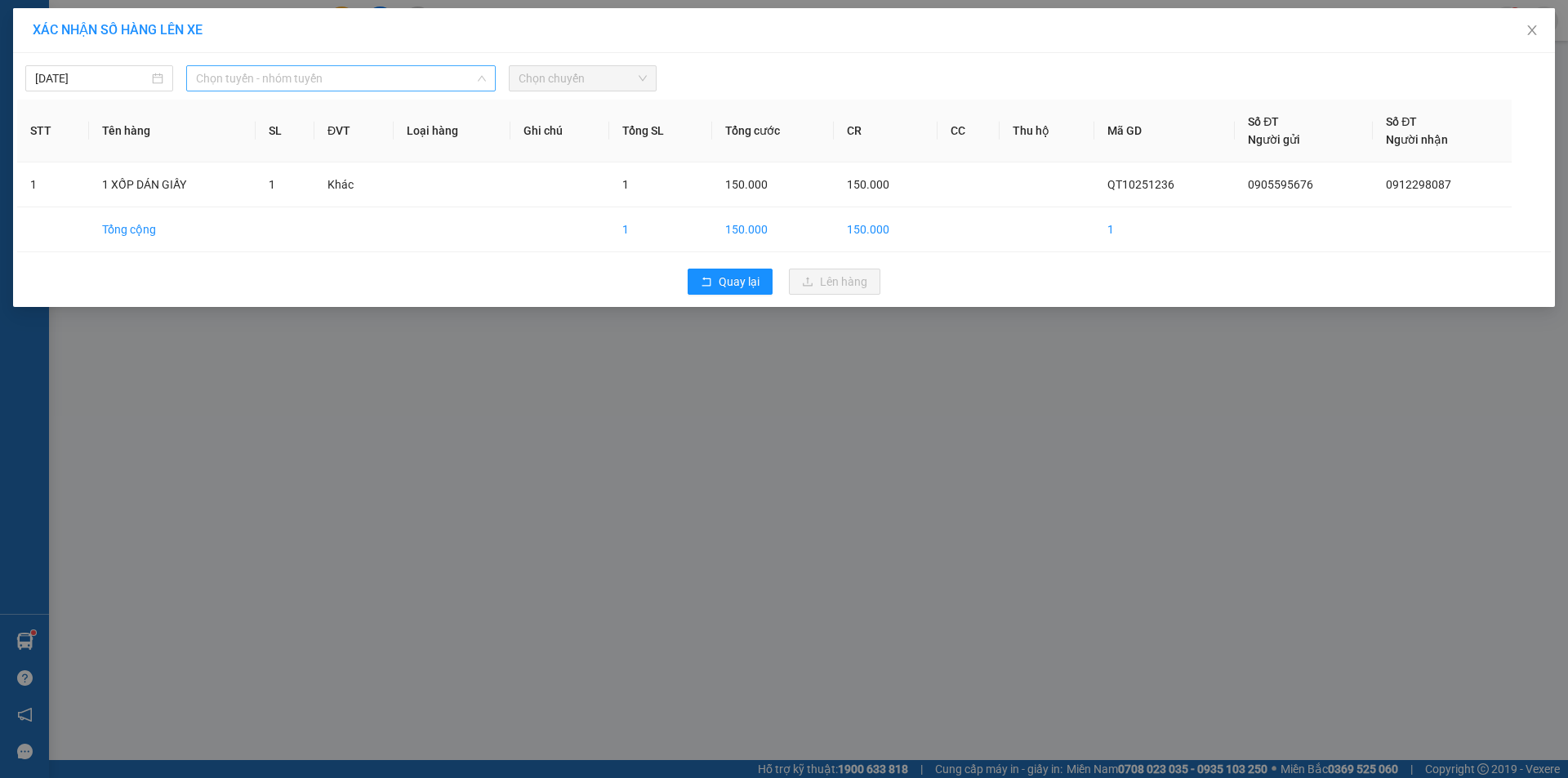
click at [393, 85] on span "Chọn tuyến - nhóm tuyến" at bounding box center [341, 78] width 290 height 24
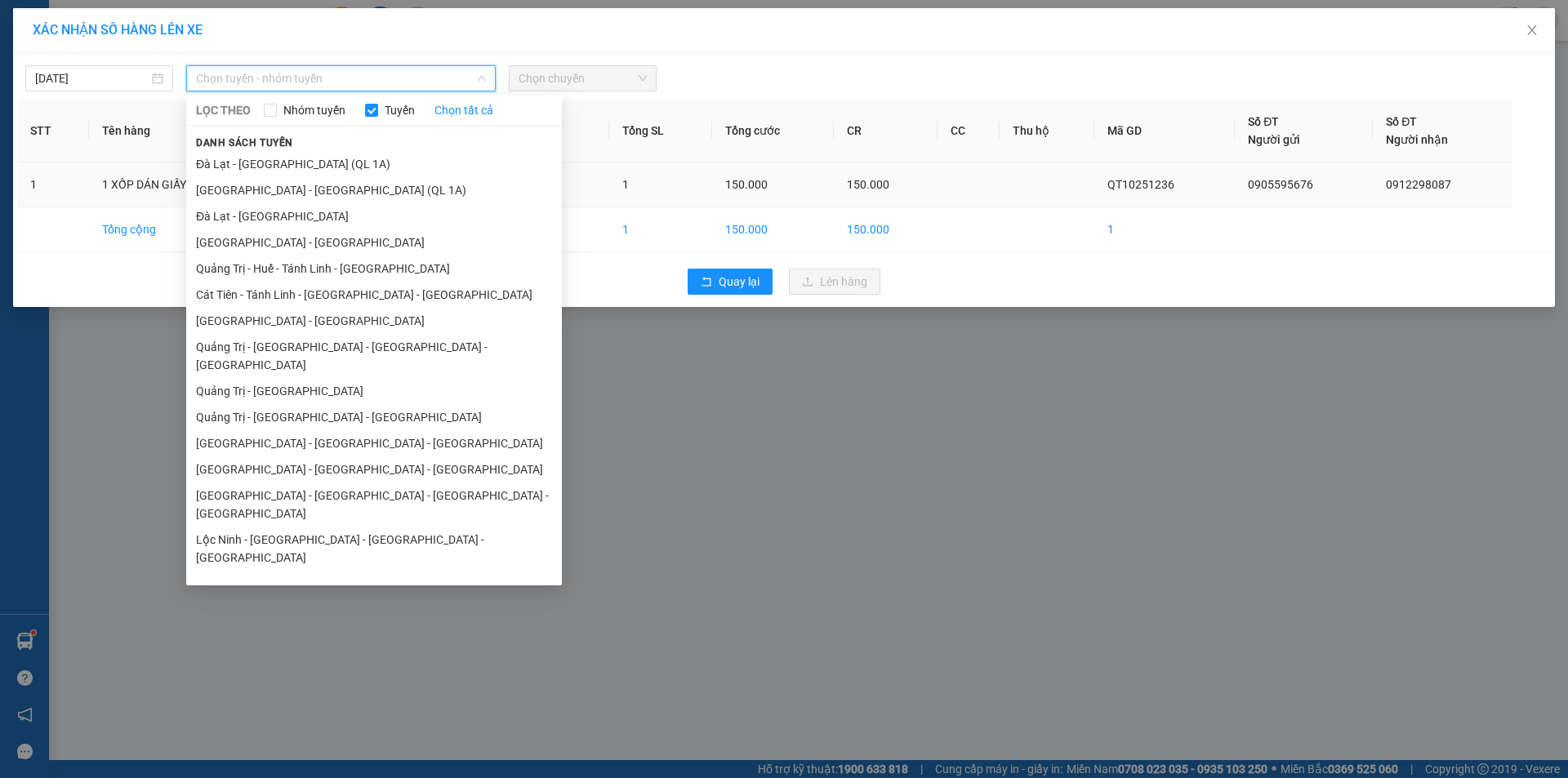
click at [365, 255] on li "Quảng Trị - Huế - Tánh Linh - [GEOGRAPHIC_DATA]" at bounding box center [374, 268] width 376 height 26
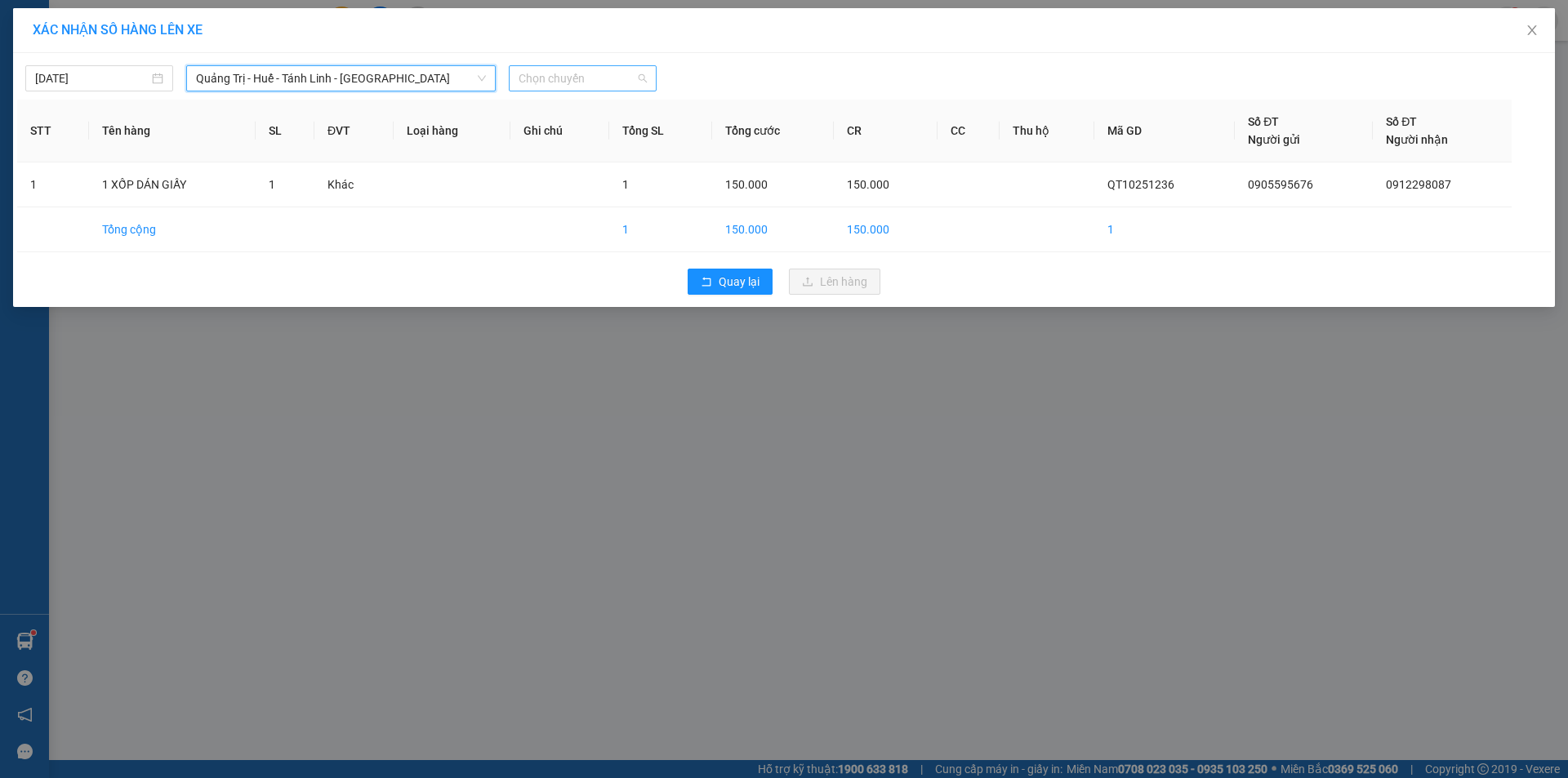
click at [597, 76] on span "Chọn chuyến" at bounding box center [582, 78] width 129 height 24
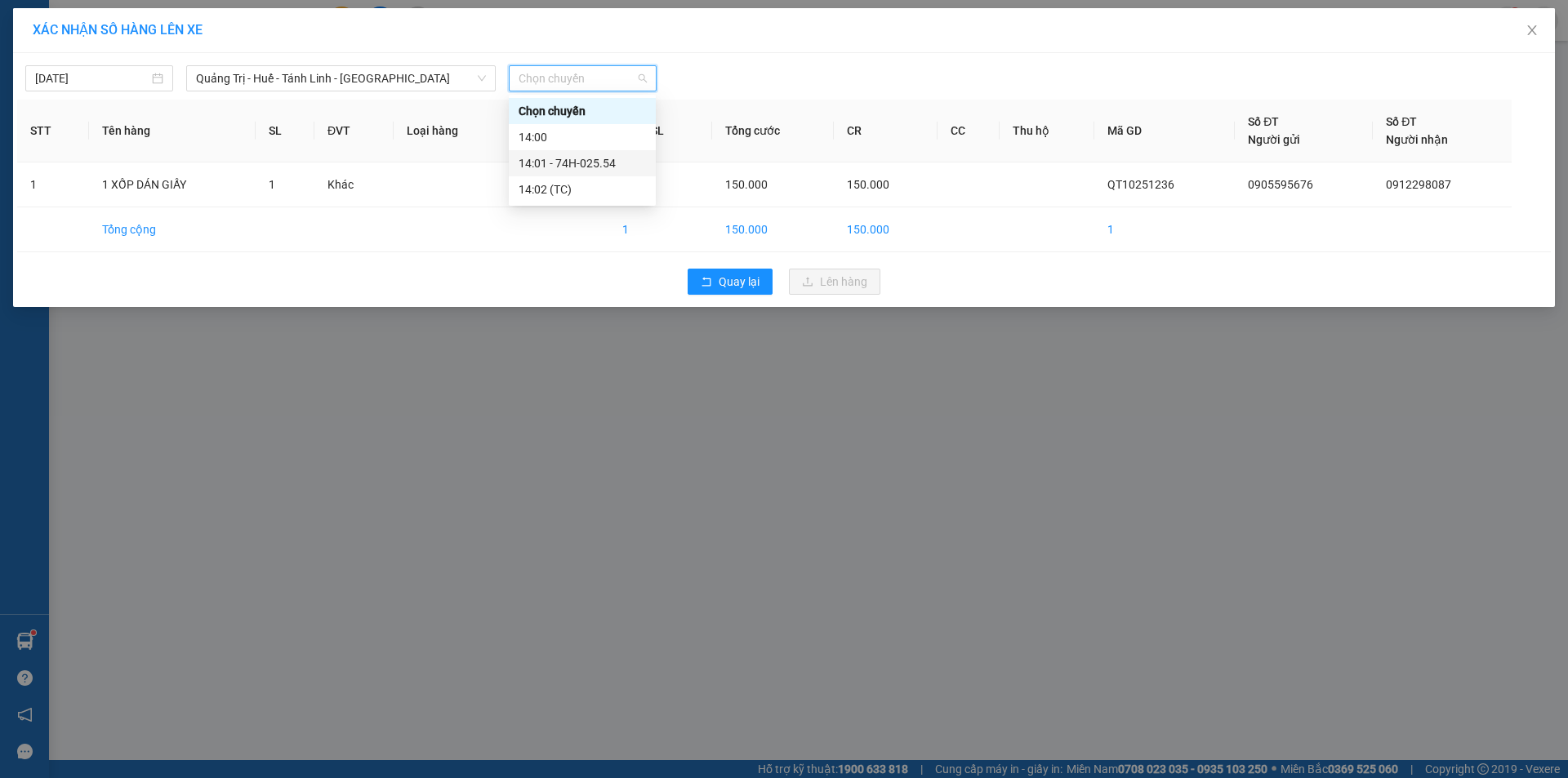
click at [591, 155] on div "14:01 - 74H-025.54" at bounding box center [582, 164] width 128 height 18
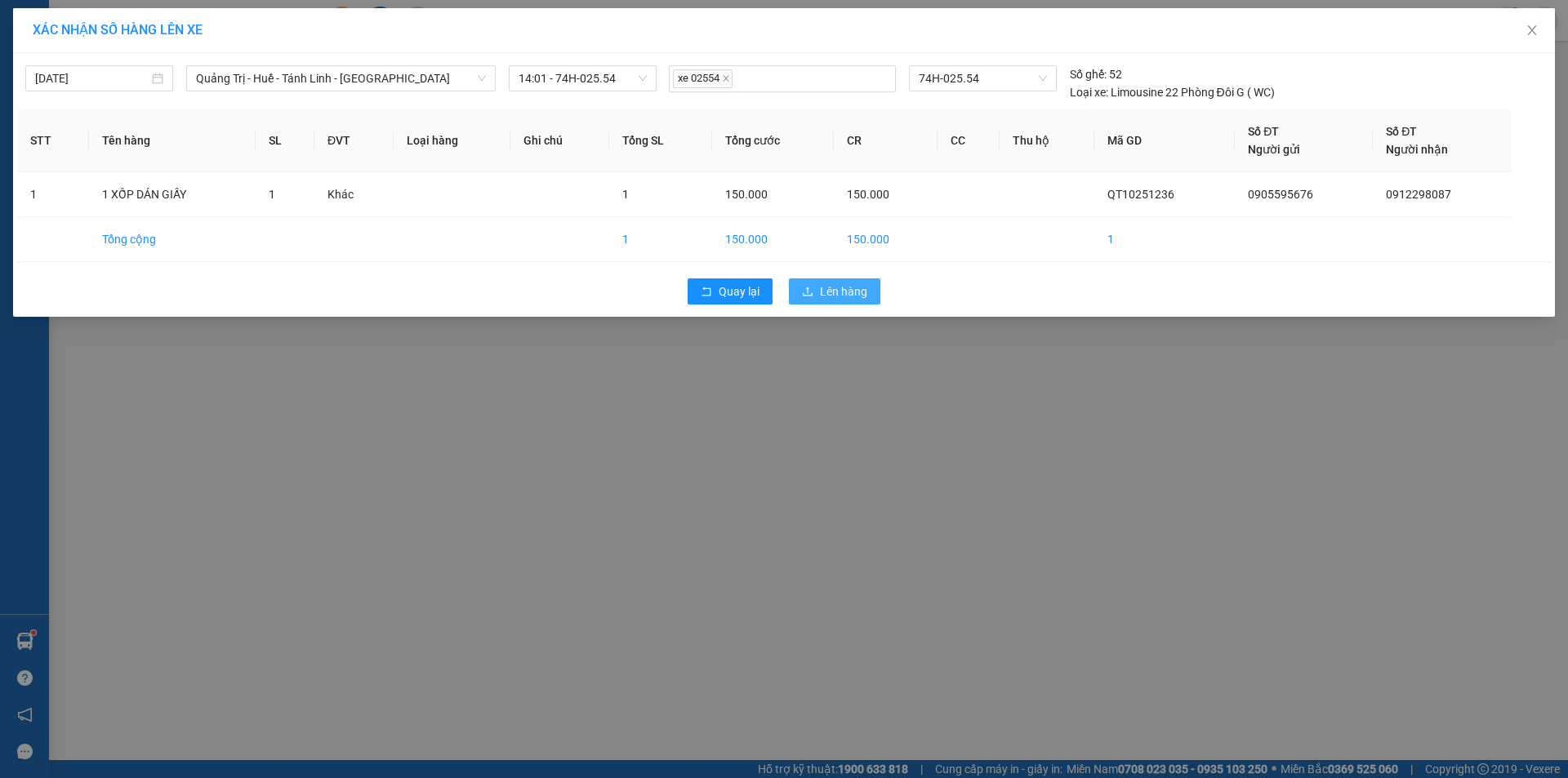
click at [831, 282] on button "Lên hàng" at bounding box center [835, 291] width 92 height 26
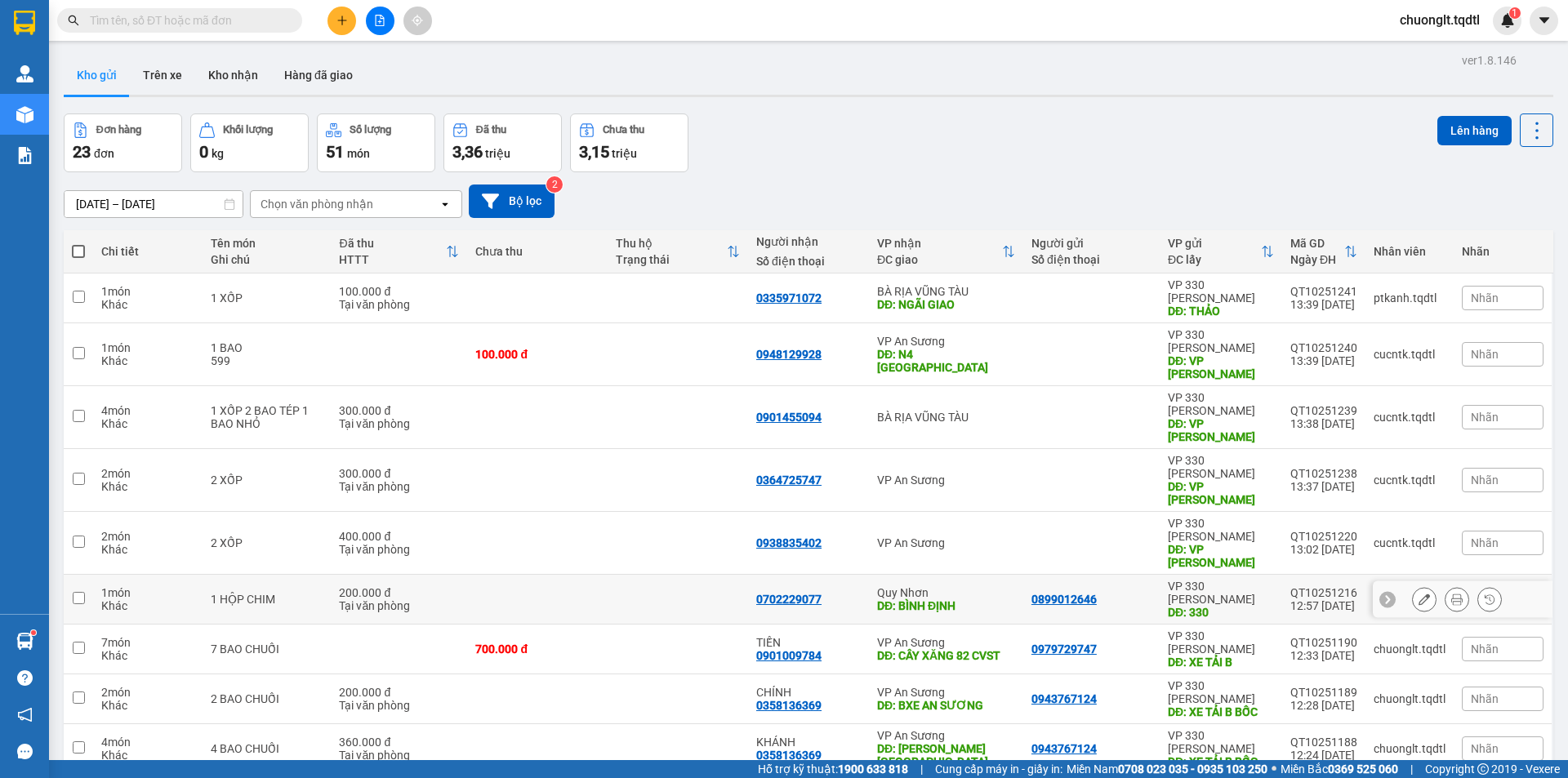
click at [435, 586] on div "200.000 đ" at bounding box center [399, 593] width 120 height 13
checkbox input "true"
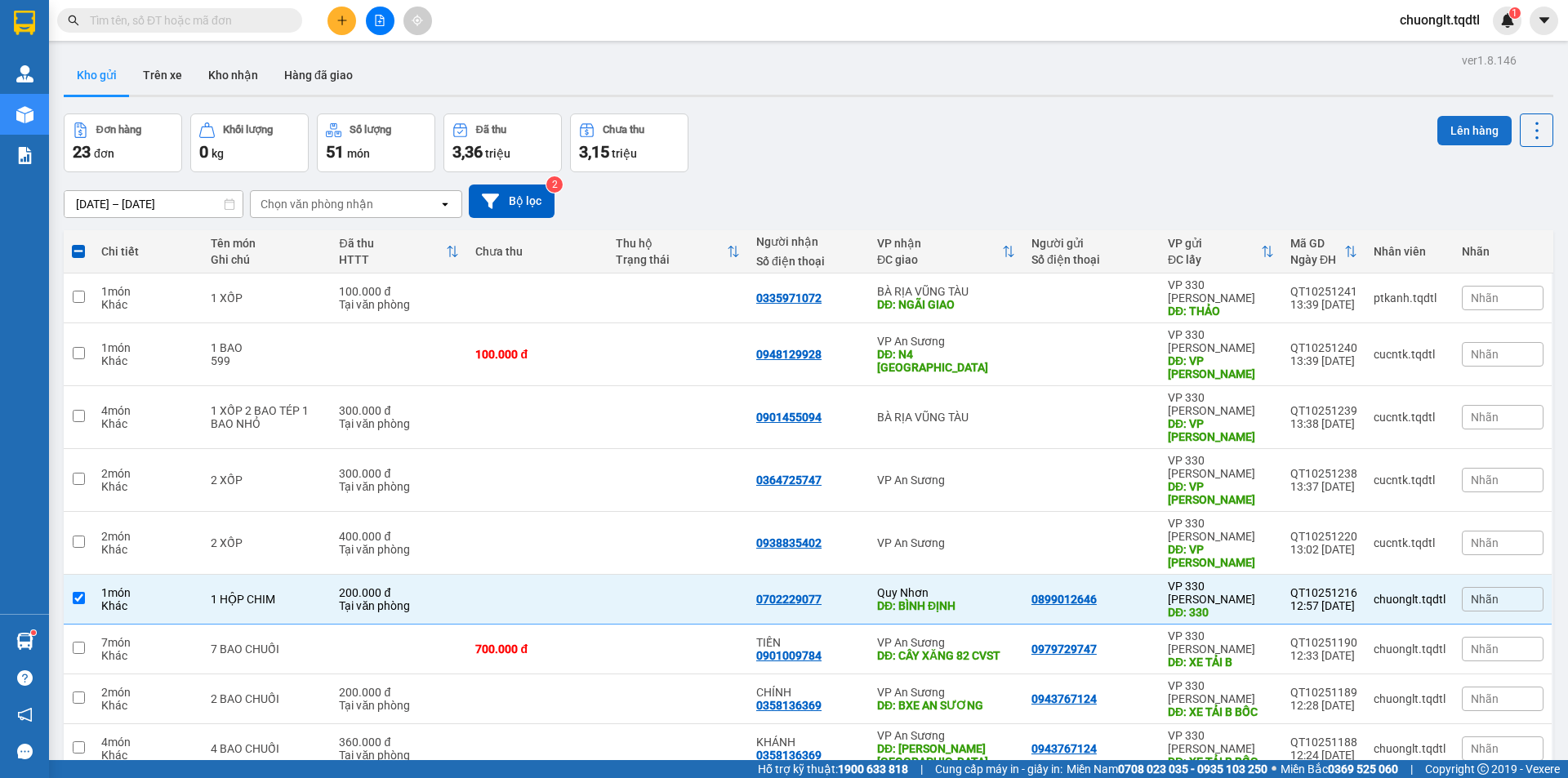
click at [1465, 116] on button "Lên hàng" at bounding box center [1474, 130] width 75 height 30
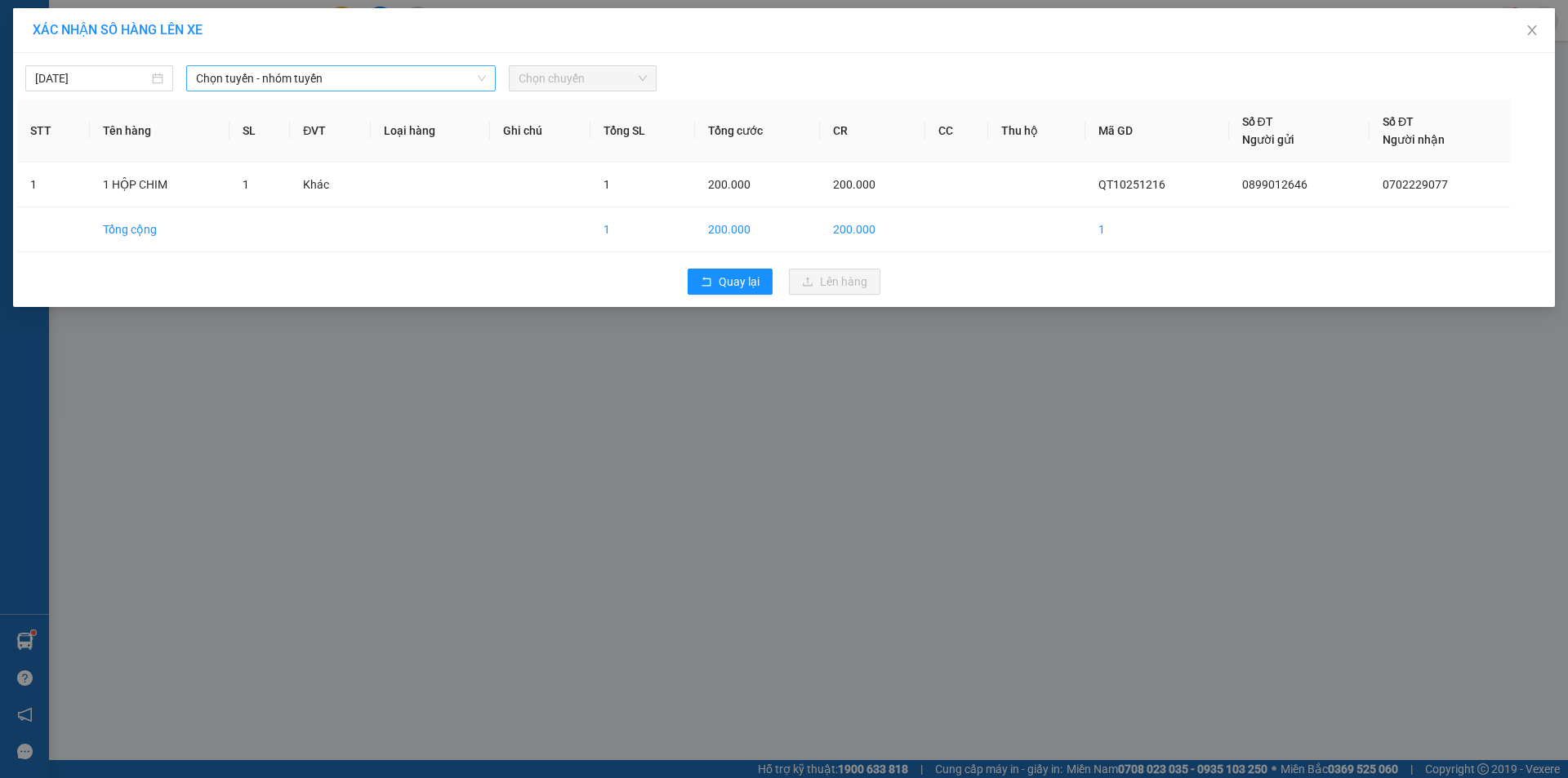
click at [444, 78] on span "Chọn tuyến - nhóm tuyến" at bounding box center [341, 78] width 290 height 24
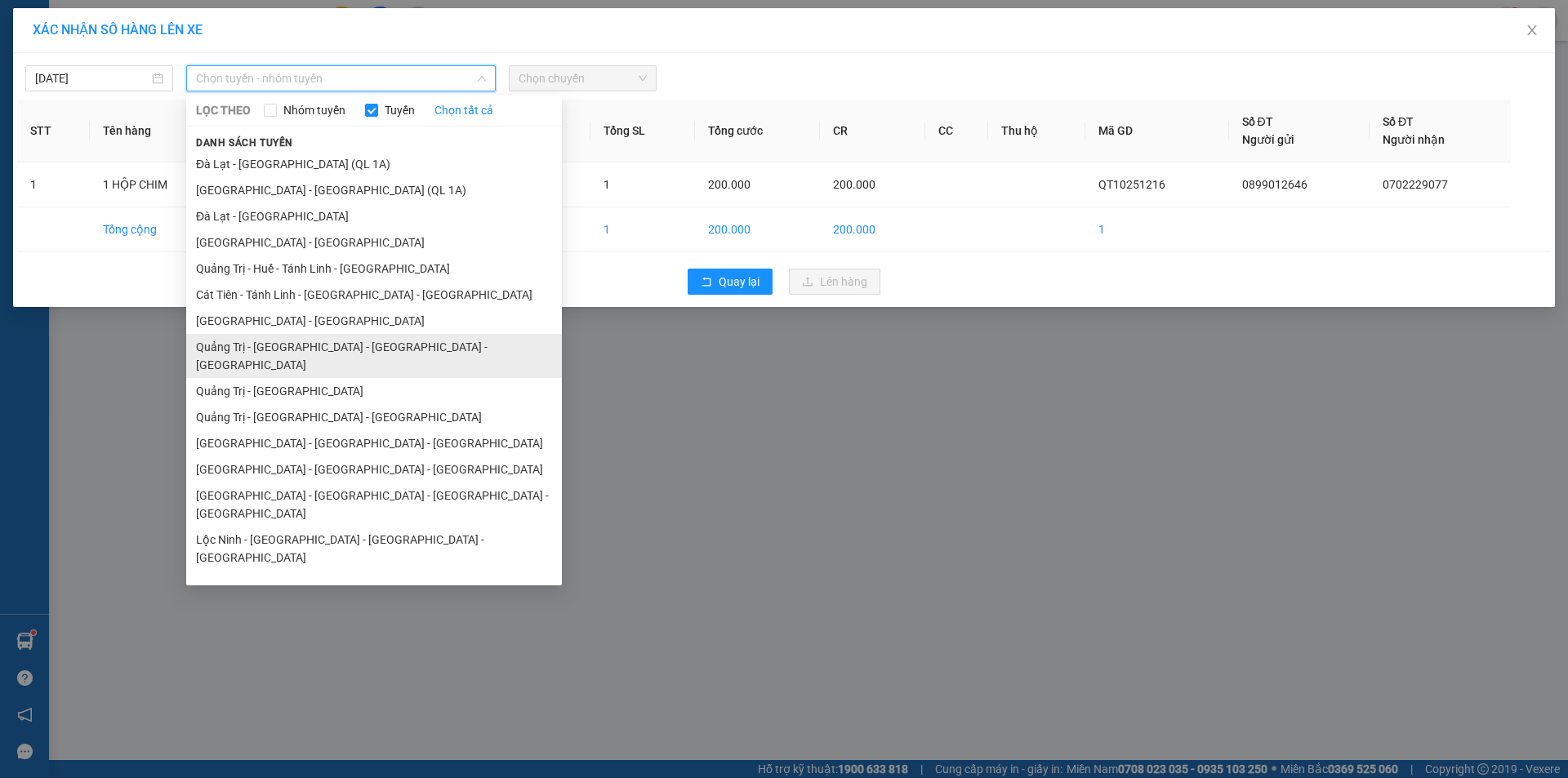
click at [345, 341] on li "Quảng Trị - [GEOGRAPHIC_DATA] - [GEOGRAPHIC_DATA] - [GEOGRAPHIC_DATA]" at bounding box center [374, 355] width 376 height 44
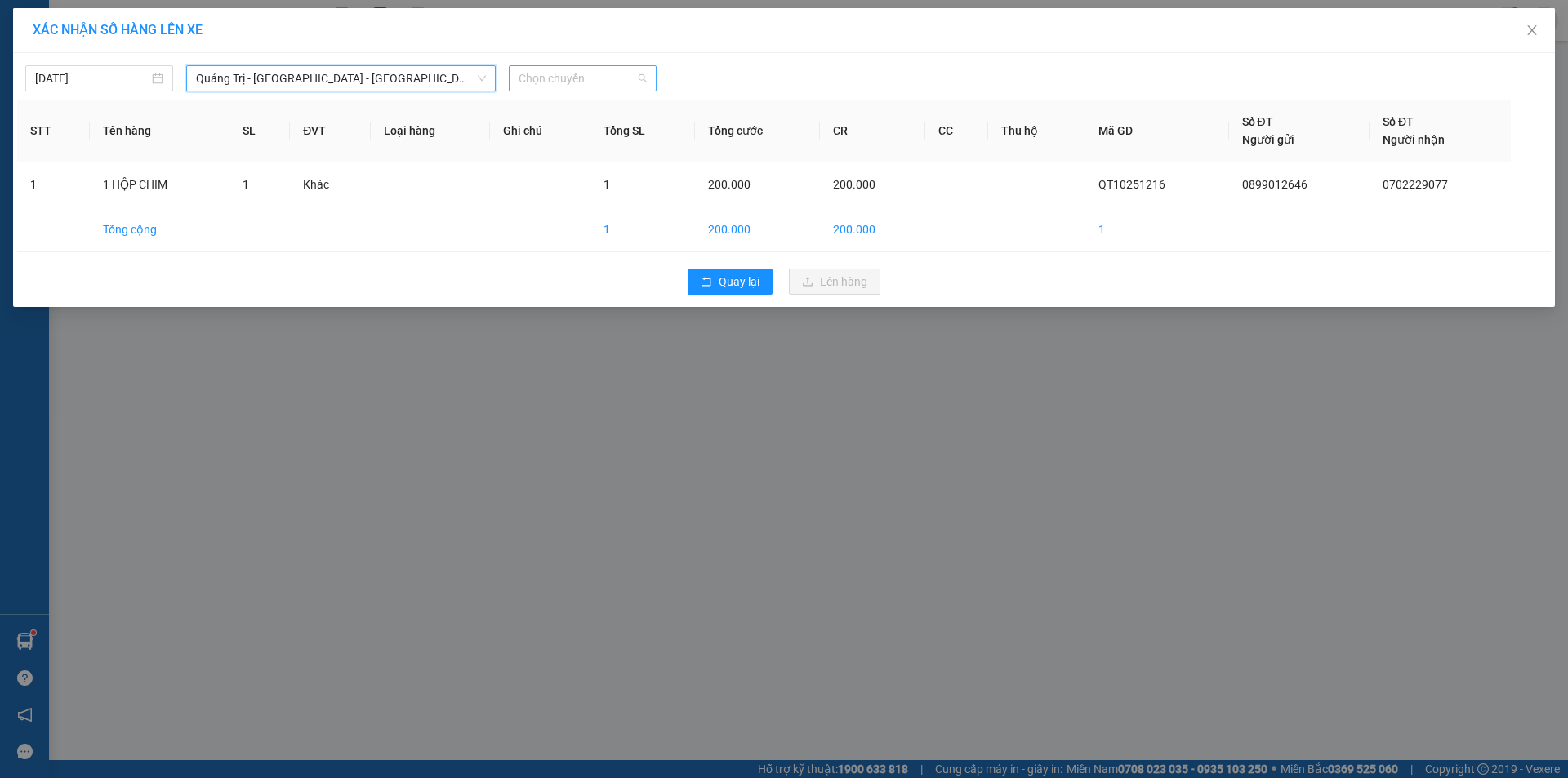
click at [624, 86] on span "Chọn chuyến" at bounding box center [582, 78] width 129 height 24
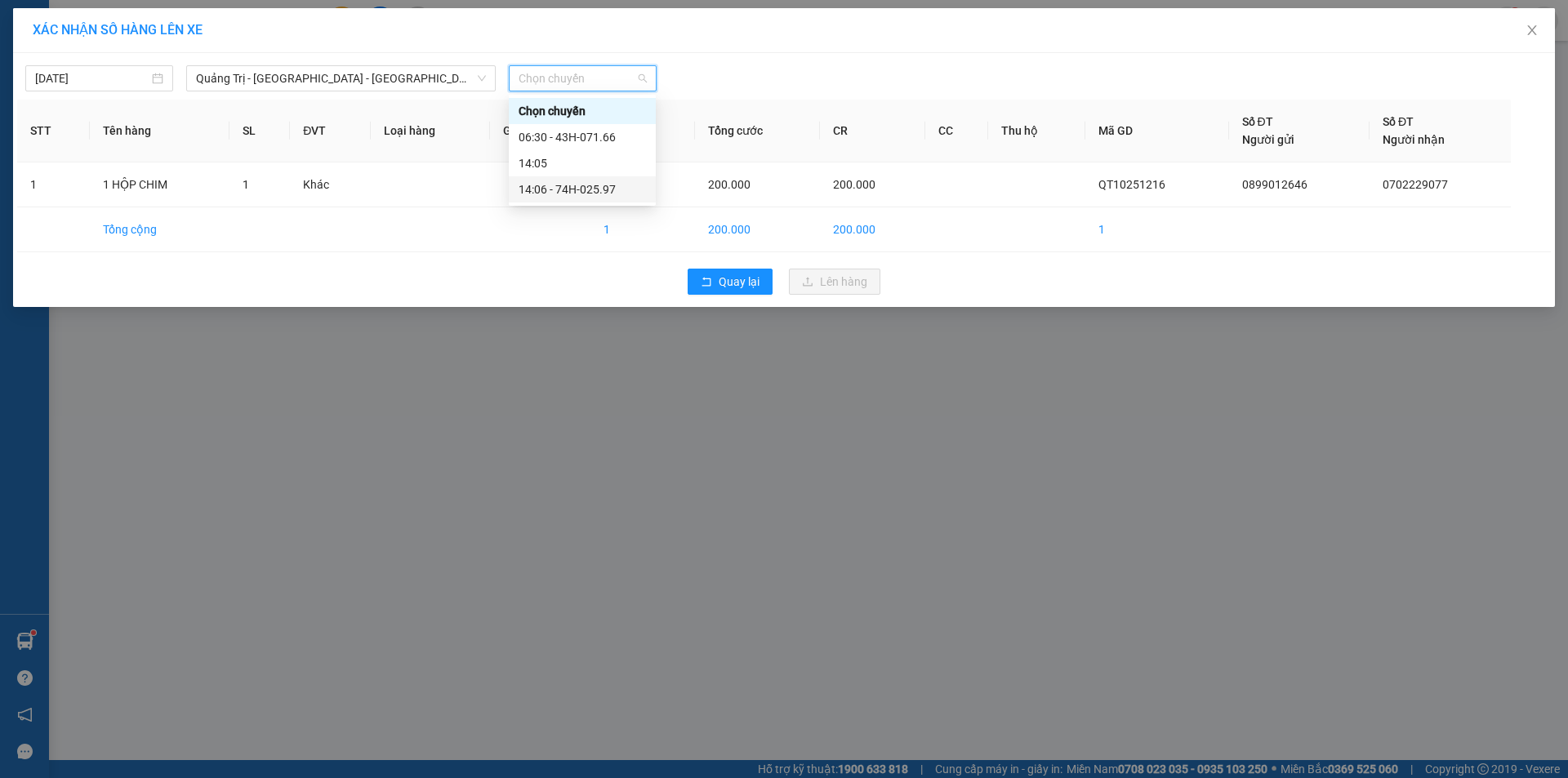
click at [600, 185] on div "14:06 - 74H-025.97" at bounding box center [582, 190] width 128 height 18
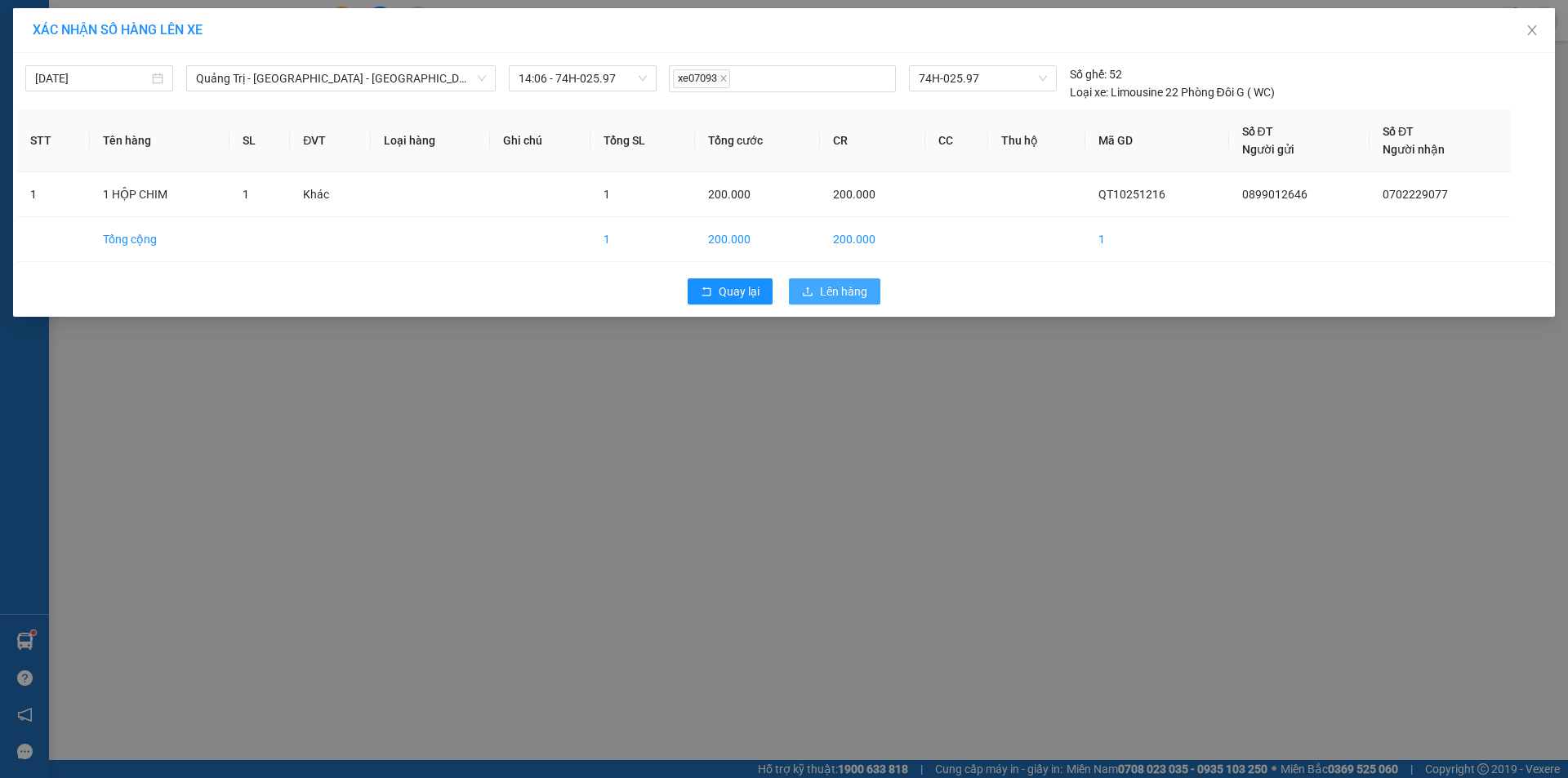
click at [820, 290] on span "Lên hàng" at bounding box center [843, 291] width 48 height 18
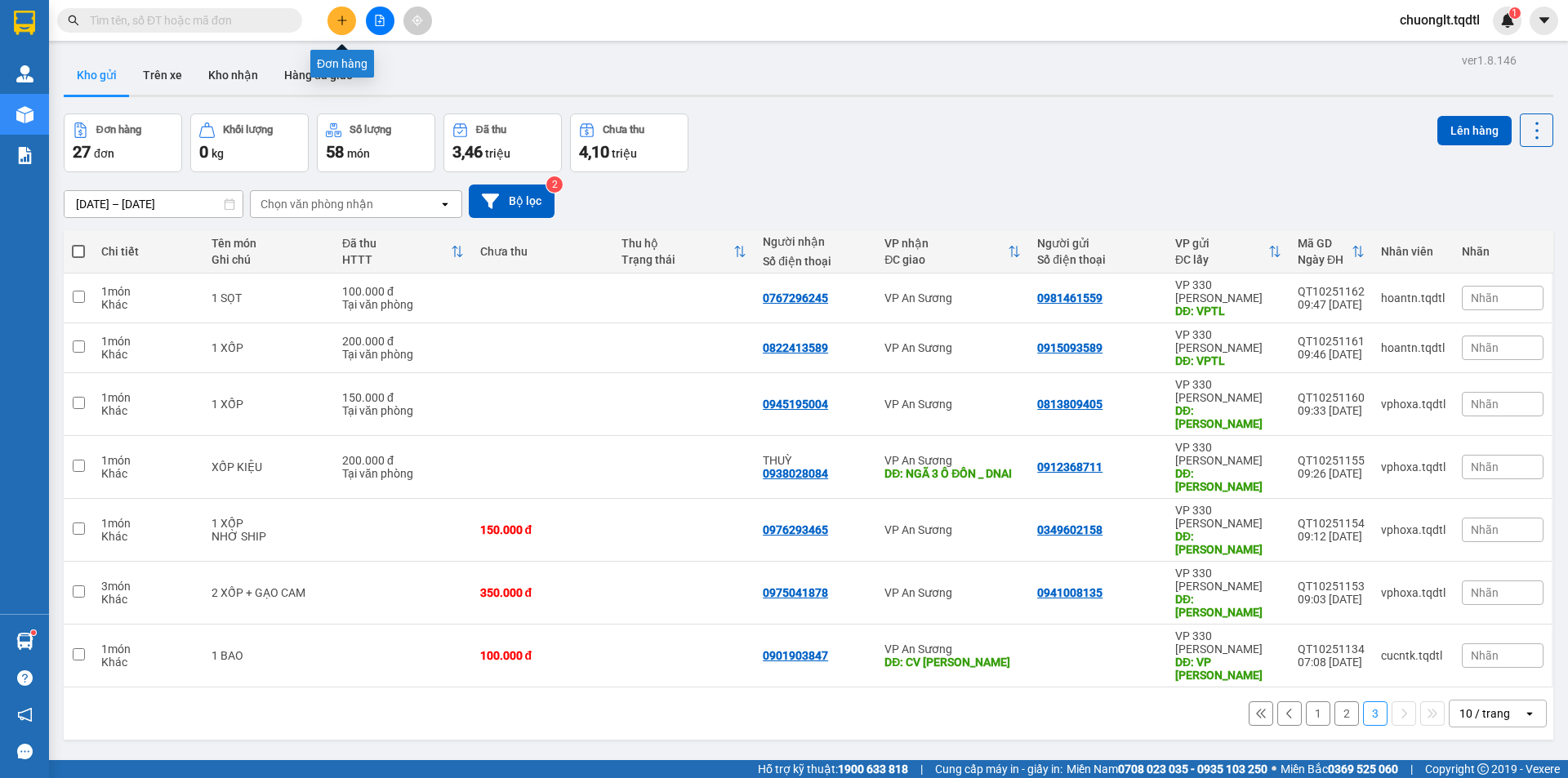
click at [343, 15] on icon "plus" at bounding box center [342, 20] width 12 height 12
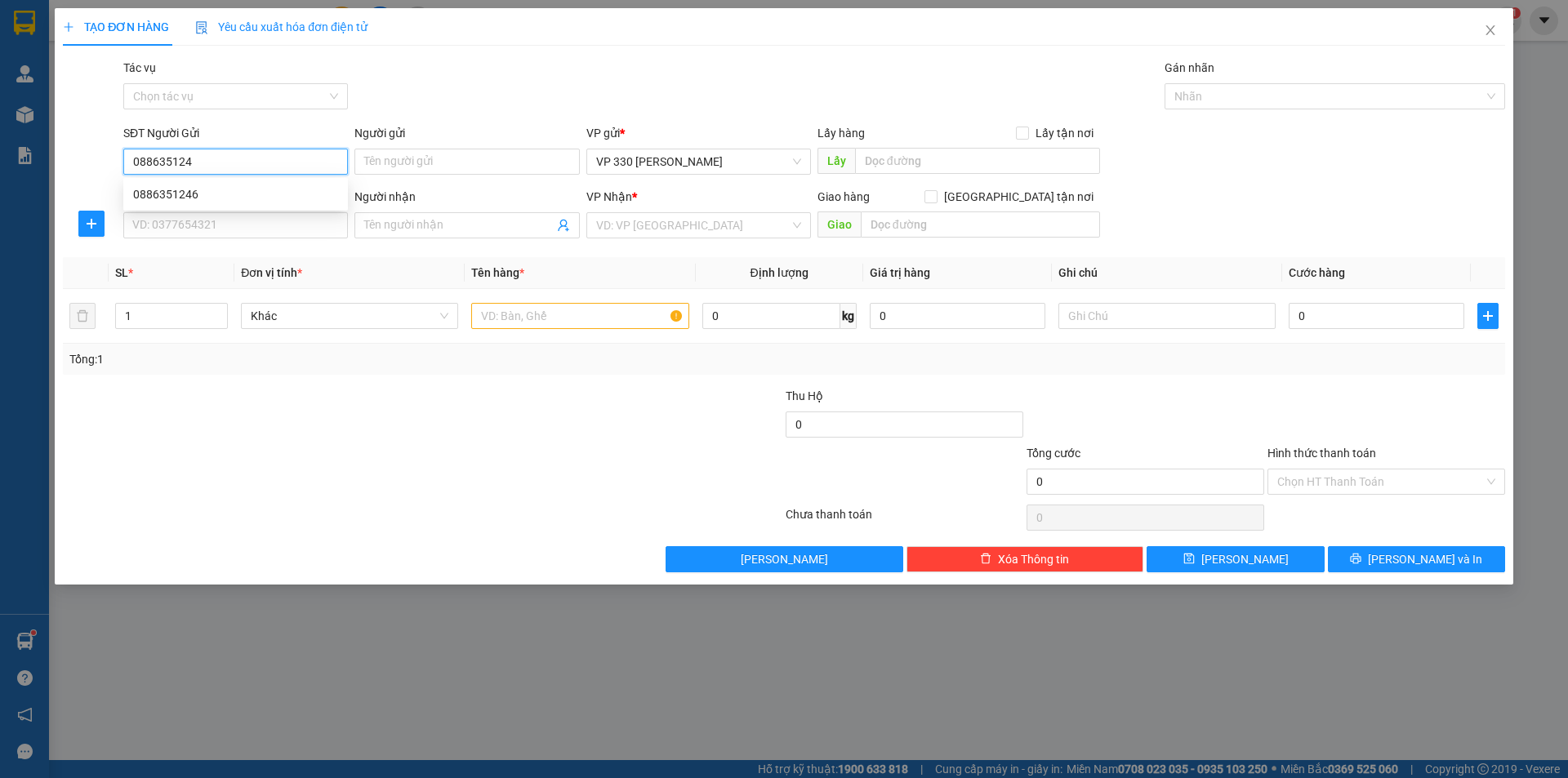
type input "0886351246"
click at [188, 187] on div "0886351246" at bounding box center [236, 194] width 205 height 18
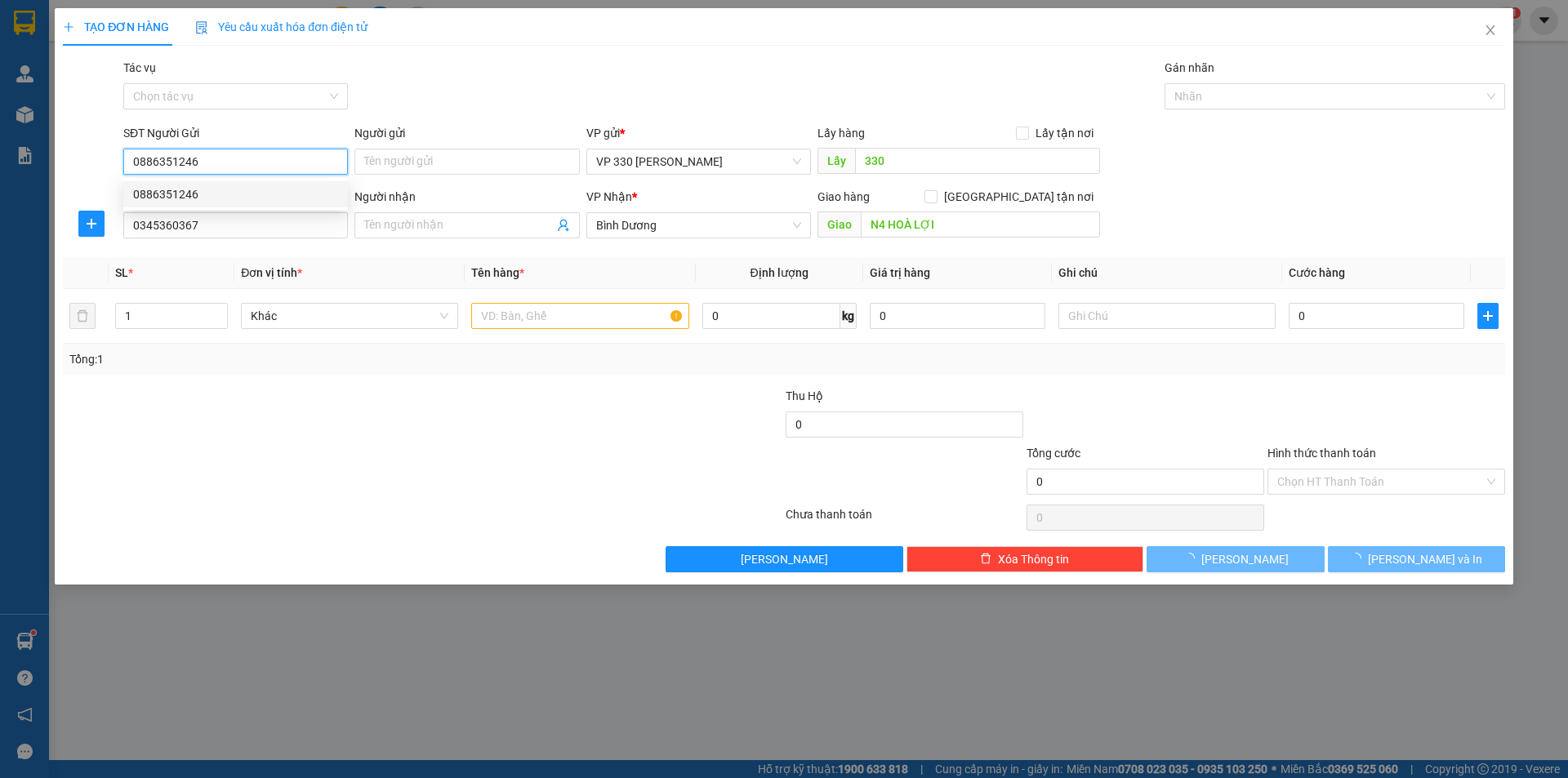
type input "330"
type input "0345360367"
type input "N4 HOÀ LỢI"
type input "150.000"
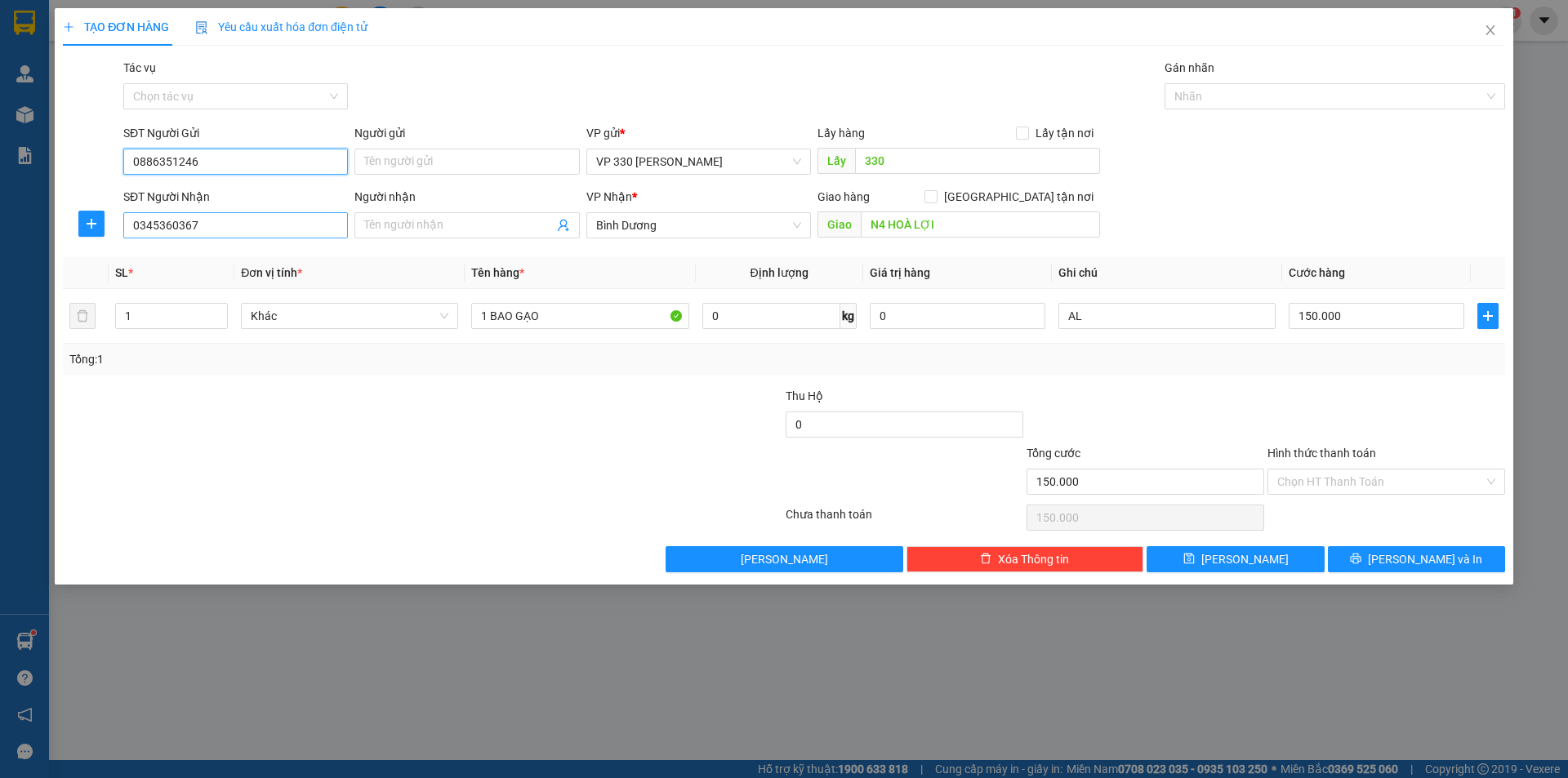
type input "0886351246"
click at [275, 233] on input "0345360367" at bounding box center [236, 225] width 225 height 26
click at [185, 258] on div "0345360367" at bounding box center [236, 258] width 205 height 18
click at [1375, 313] on input "150.000" at bounding box center [1375, 316] width 175 height 26
type input "3"
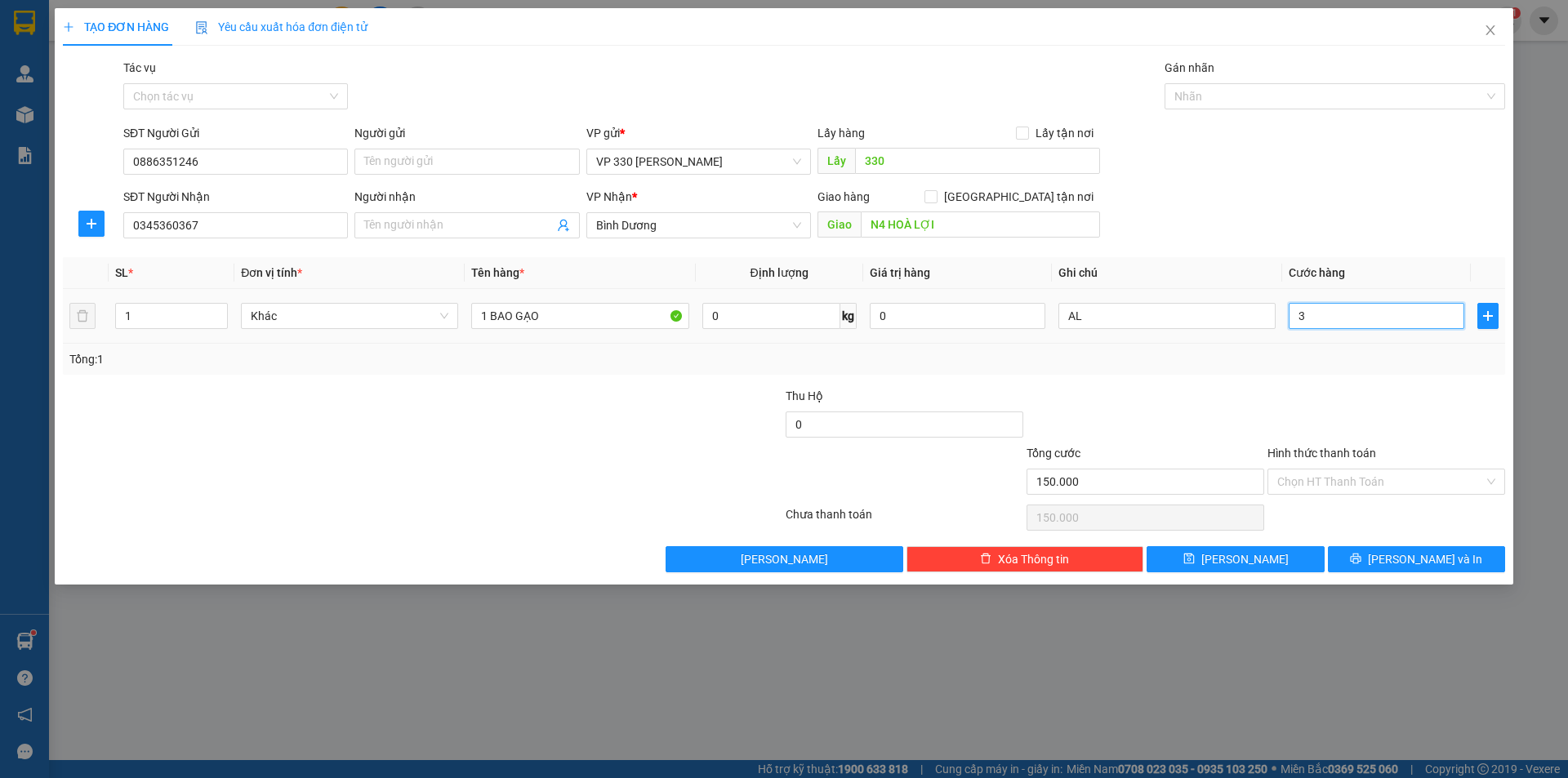
type input "3"
type input "35"
type input "350"
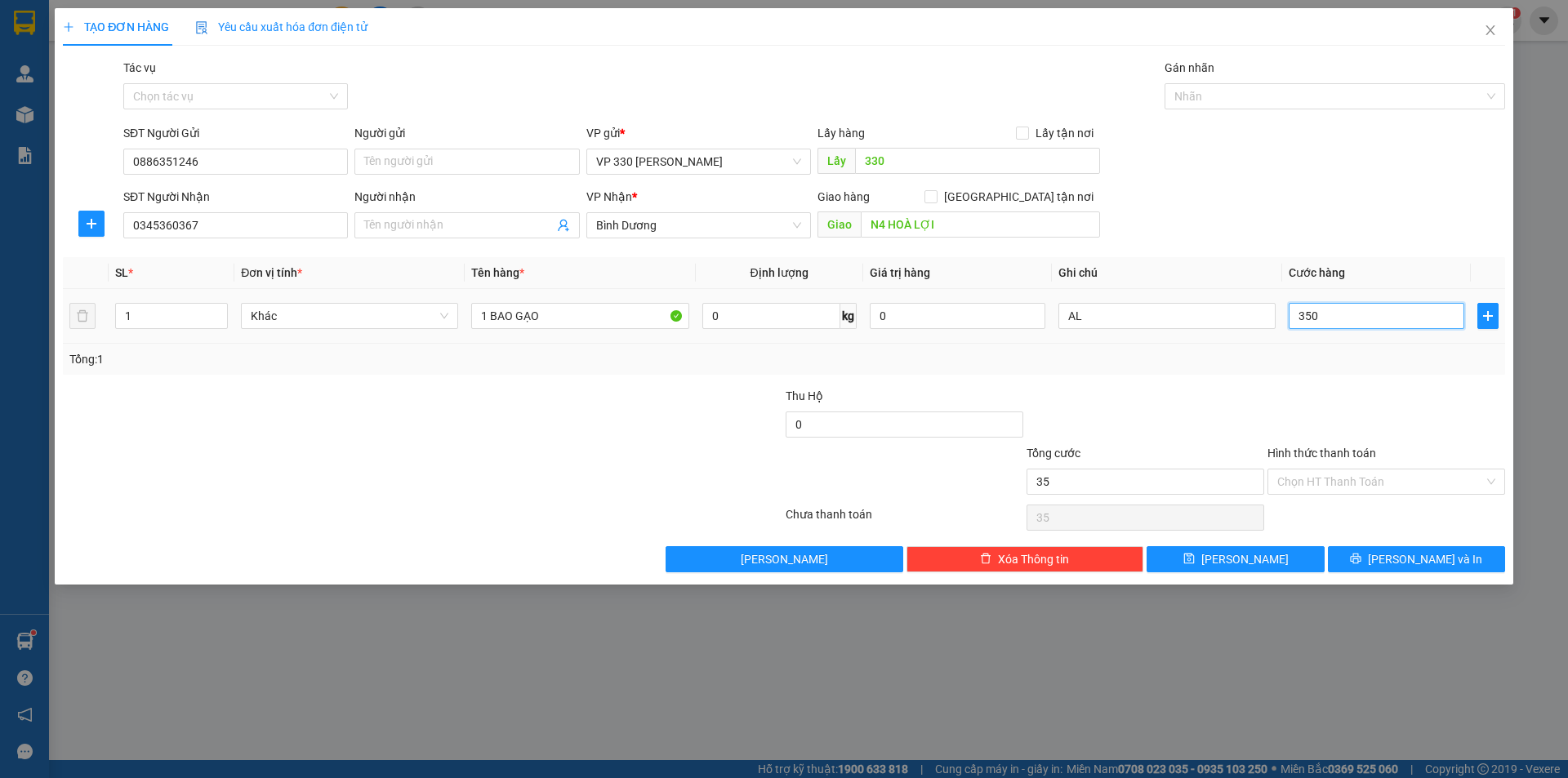
type input "350"
type input "3.500"
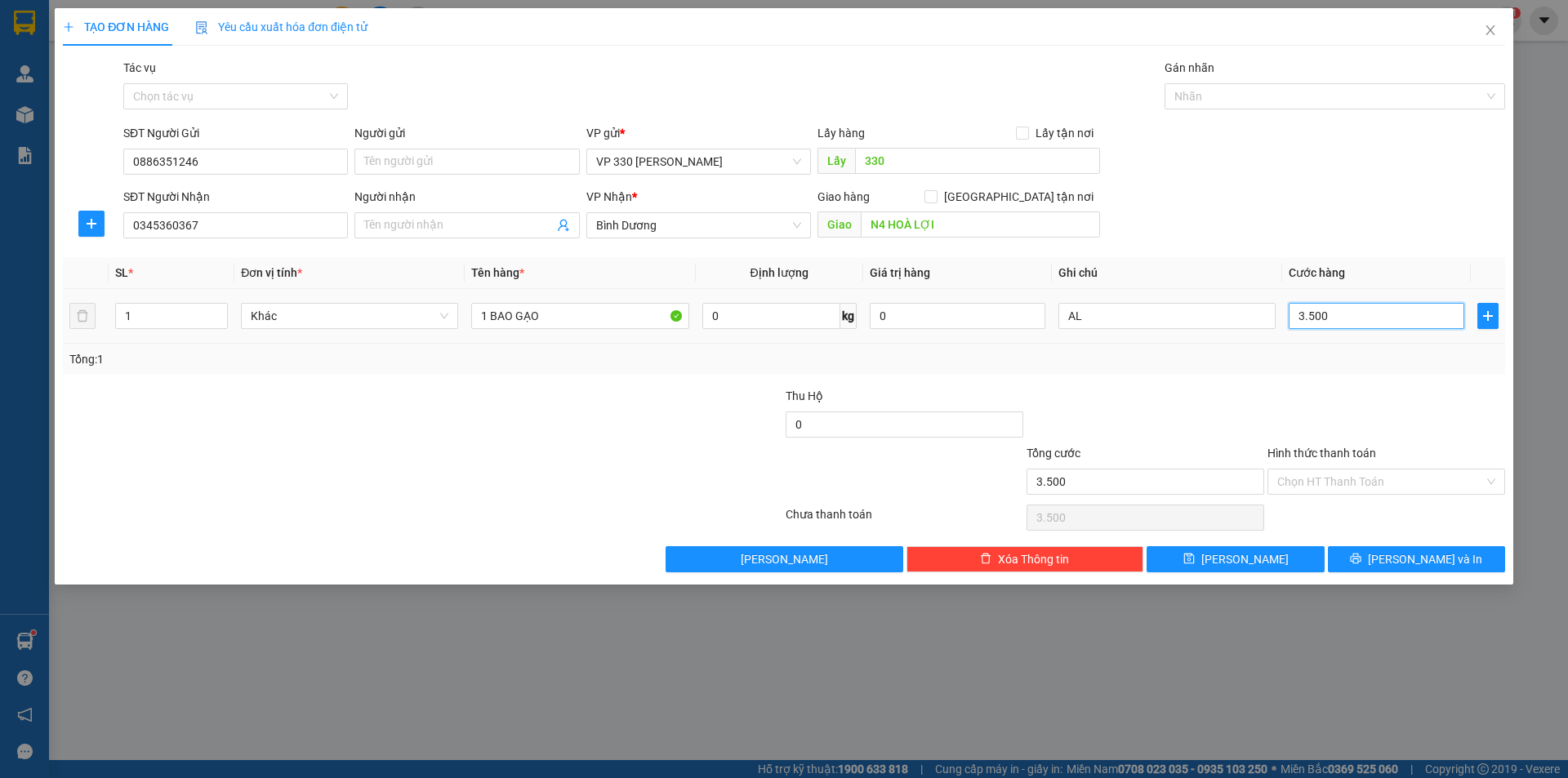
type input "35.000"
type input "350.000"
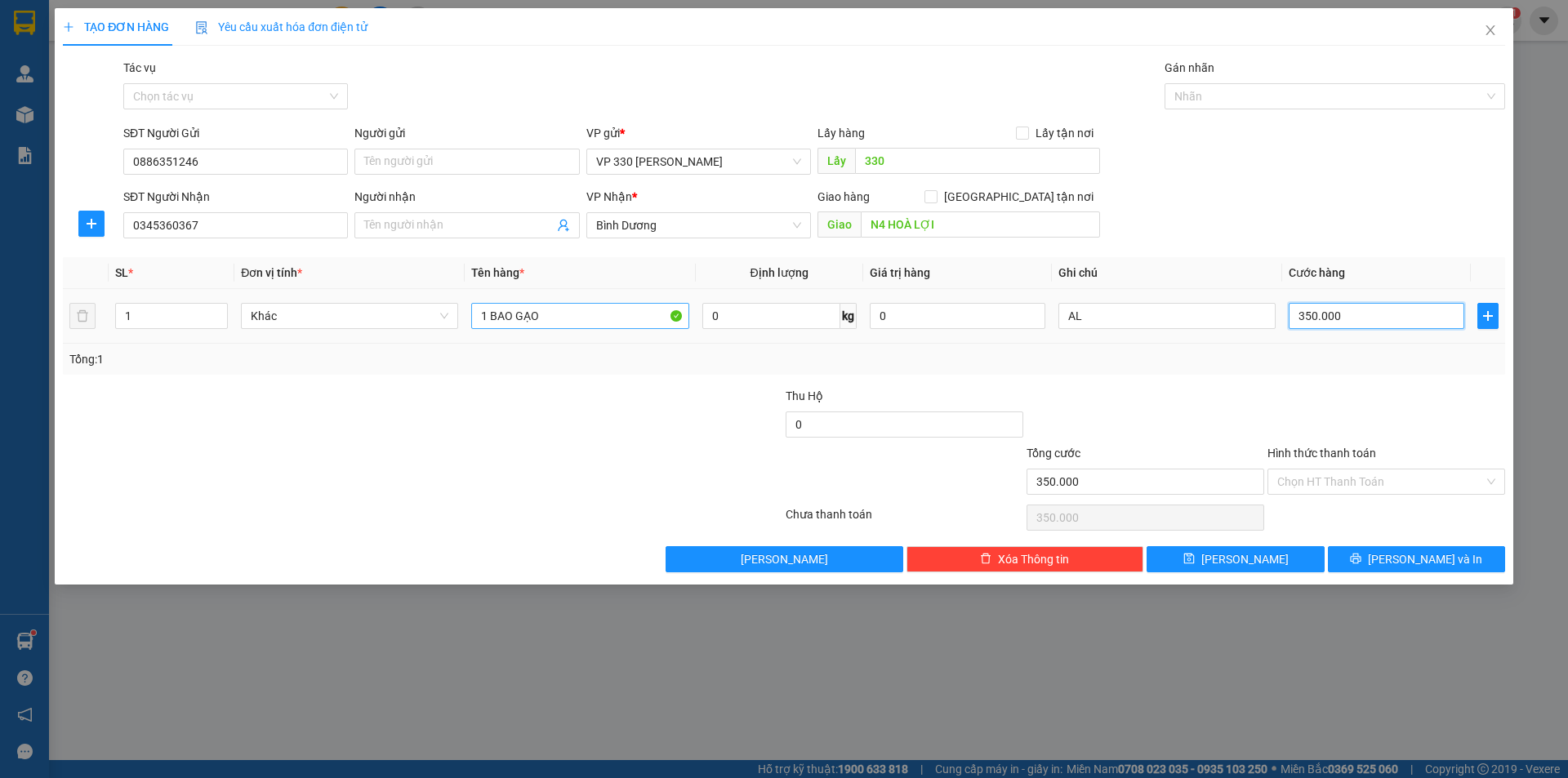
type input "350.000"
click at [551, 313] on input "1 BAO GẠO" at bounding box center [579, 316] width 217 height 26
type input "1 BAO GẠO 1 XỐP"
type input "2"
click at [221, 310] on icon "up" at bounding box center [220, 312] width 5 height 5
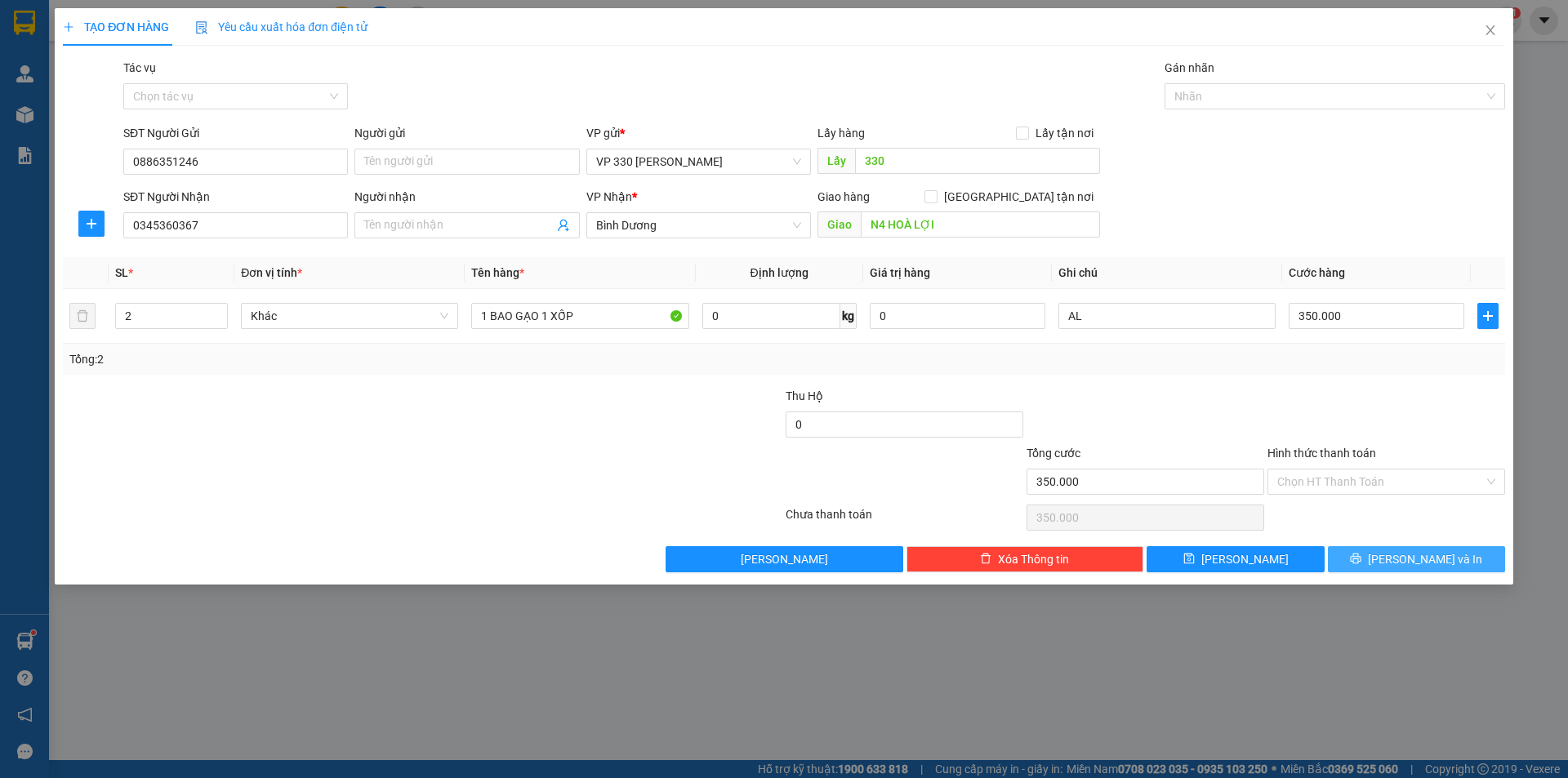
click at [1402, 556] on span "[PERSON_NAME] và In" at bounding box center [1424, 559] width 114 height 18
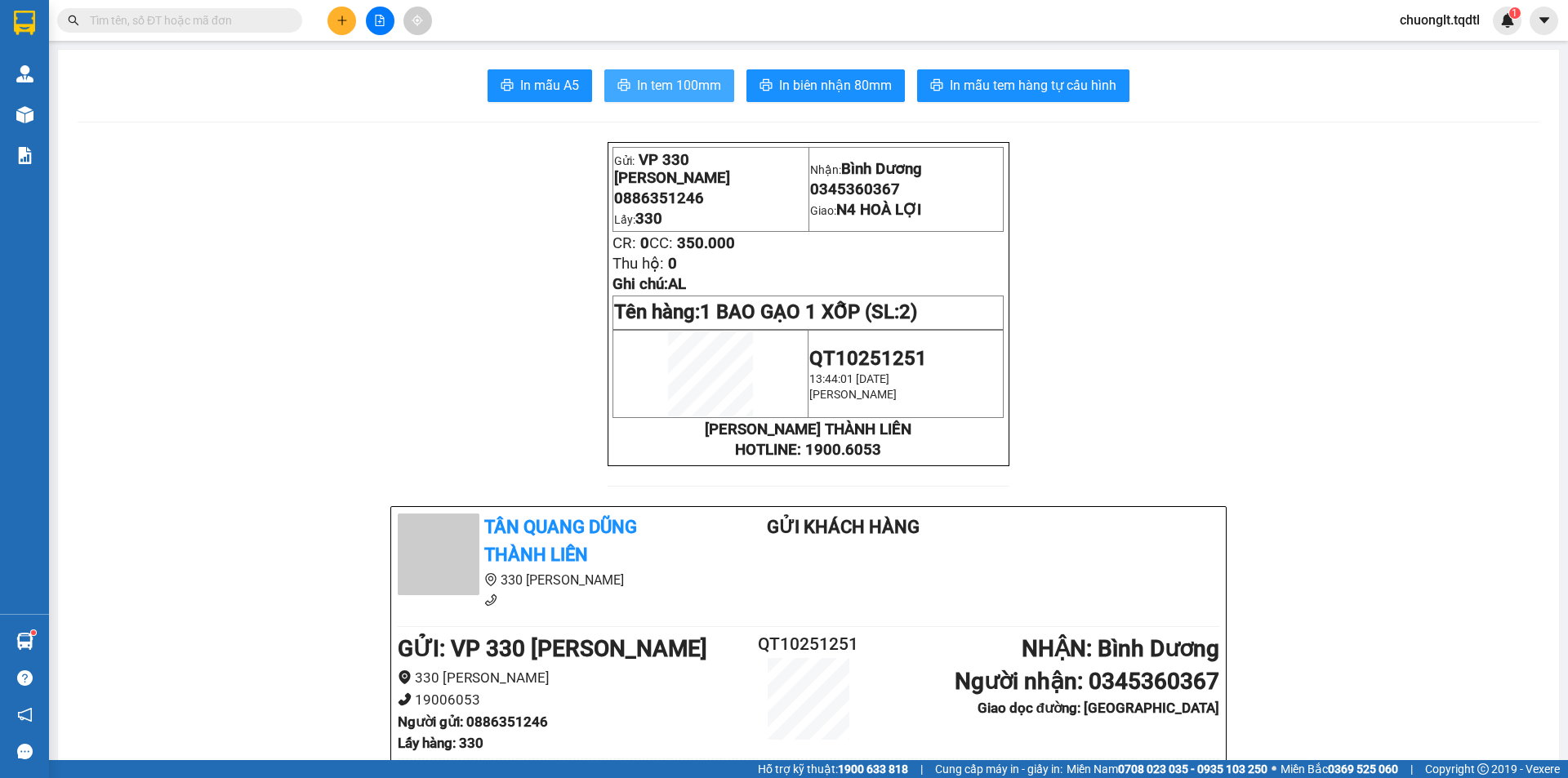
click at [665, 90] on span "In tem 100mm" at bounding box center [678, 85] width 84 height 21
click at [810, 88] on span "In biên nhận 80mm" at bounding box center [835, 85] width 112 height 21
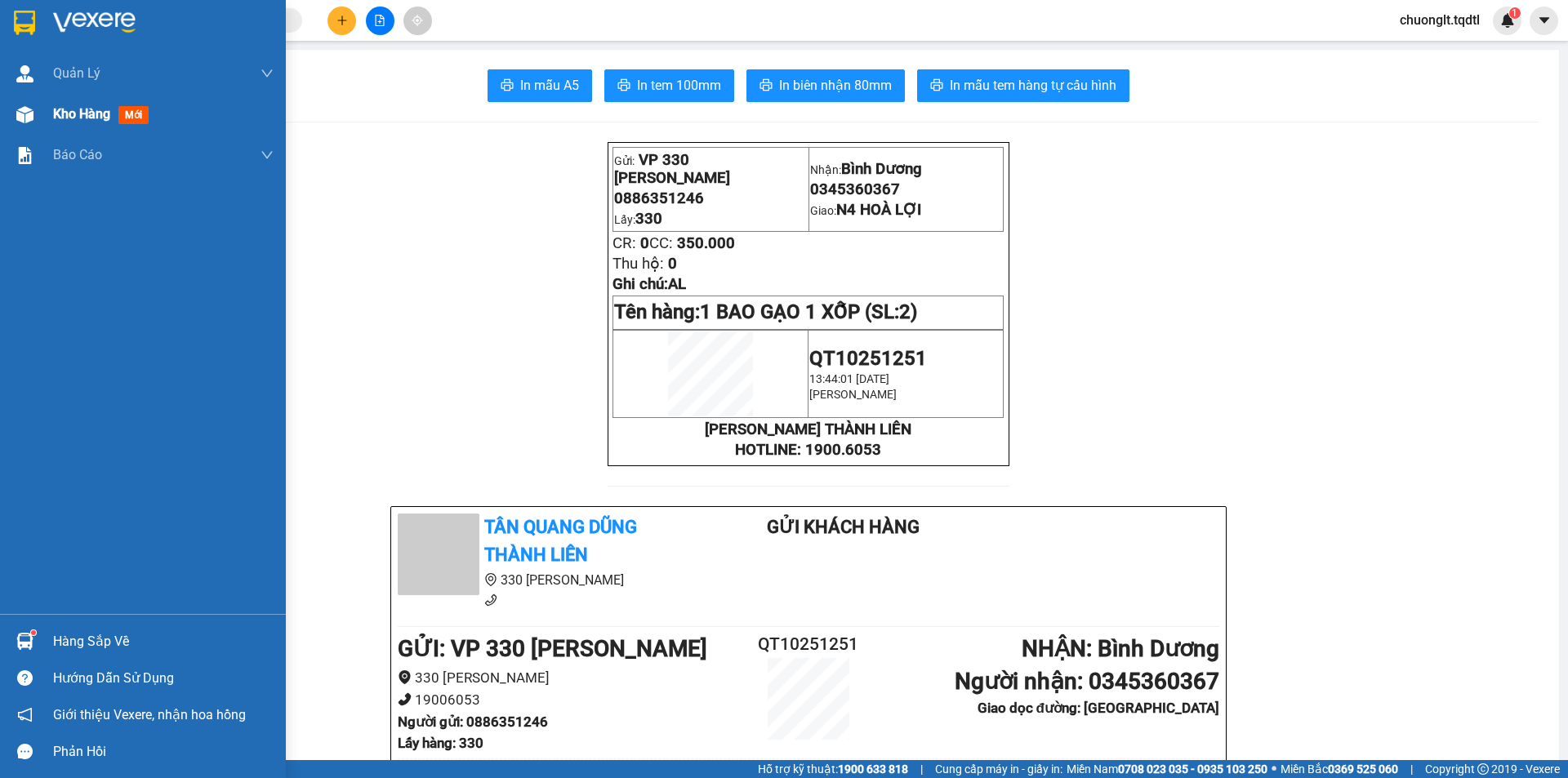
click at [73, 111] on span "Kho hàng" at bounding box center [82, 113] width 58 height 15
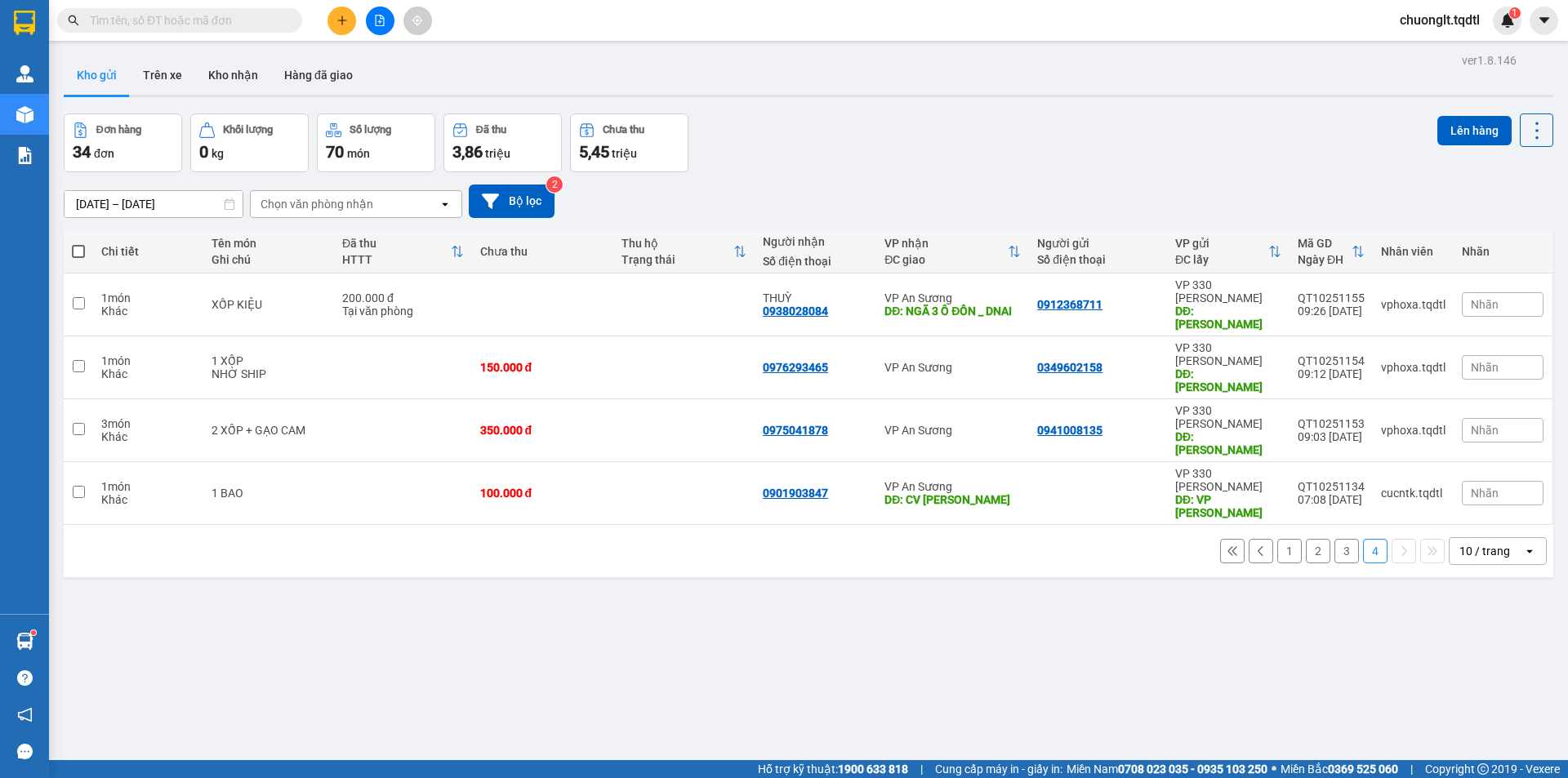
click at [1335, 539] on button "3" at bounding box center [1346, 550] width 24 height 24
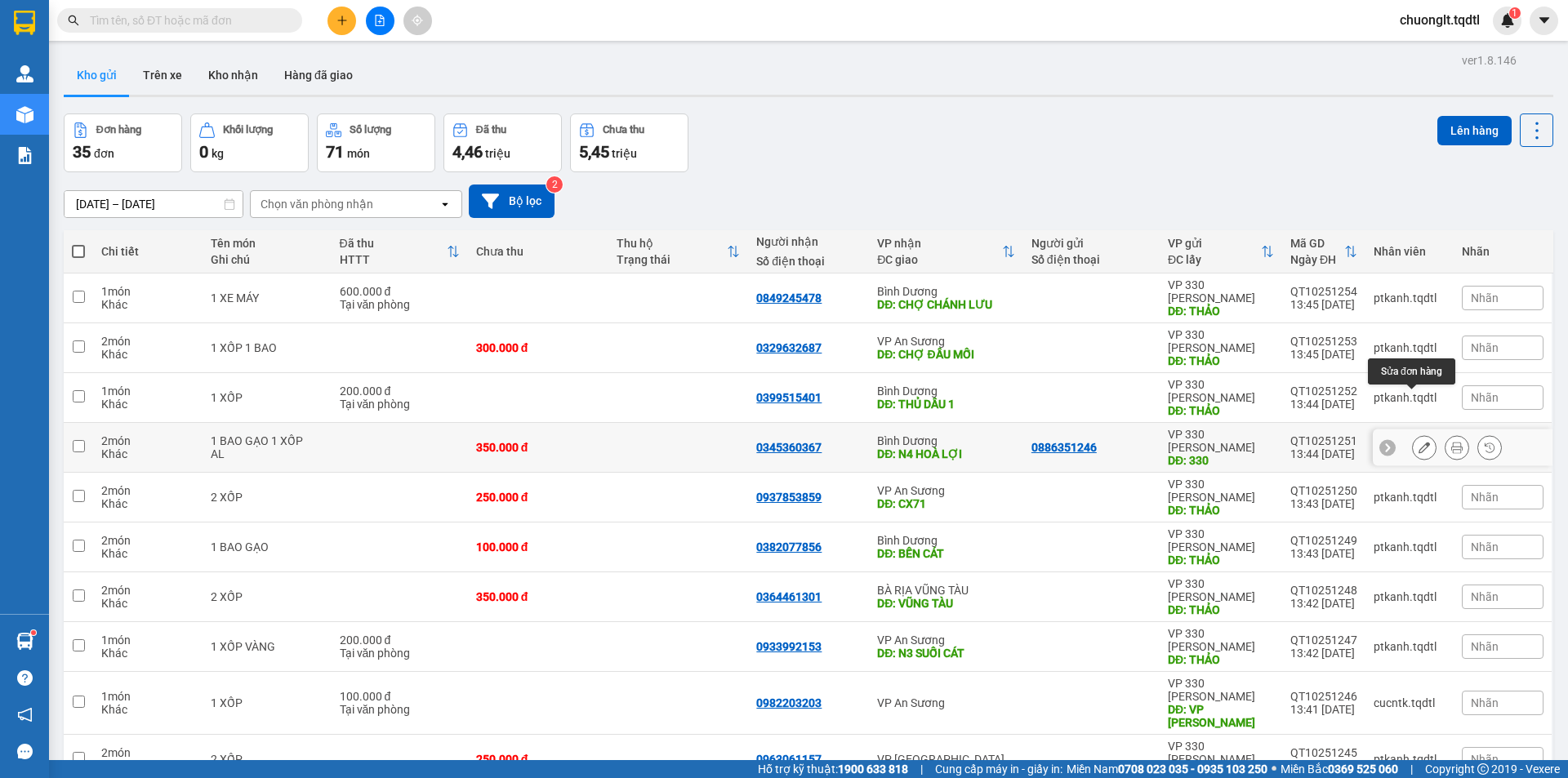
click at [1412, 434] on button at bounding box center [1423, 448] width 22 height 29
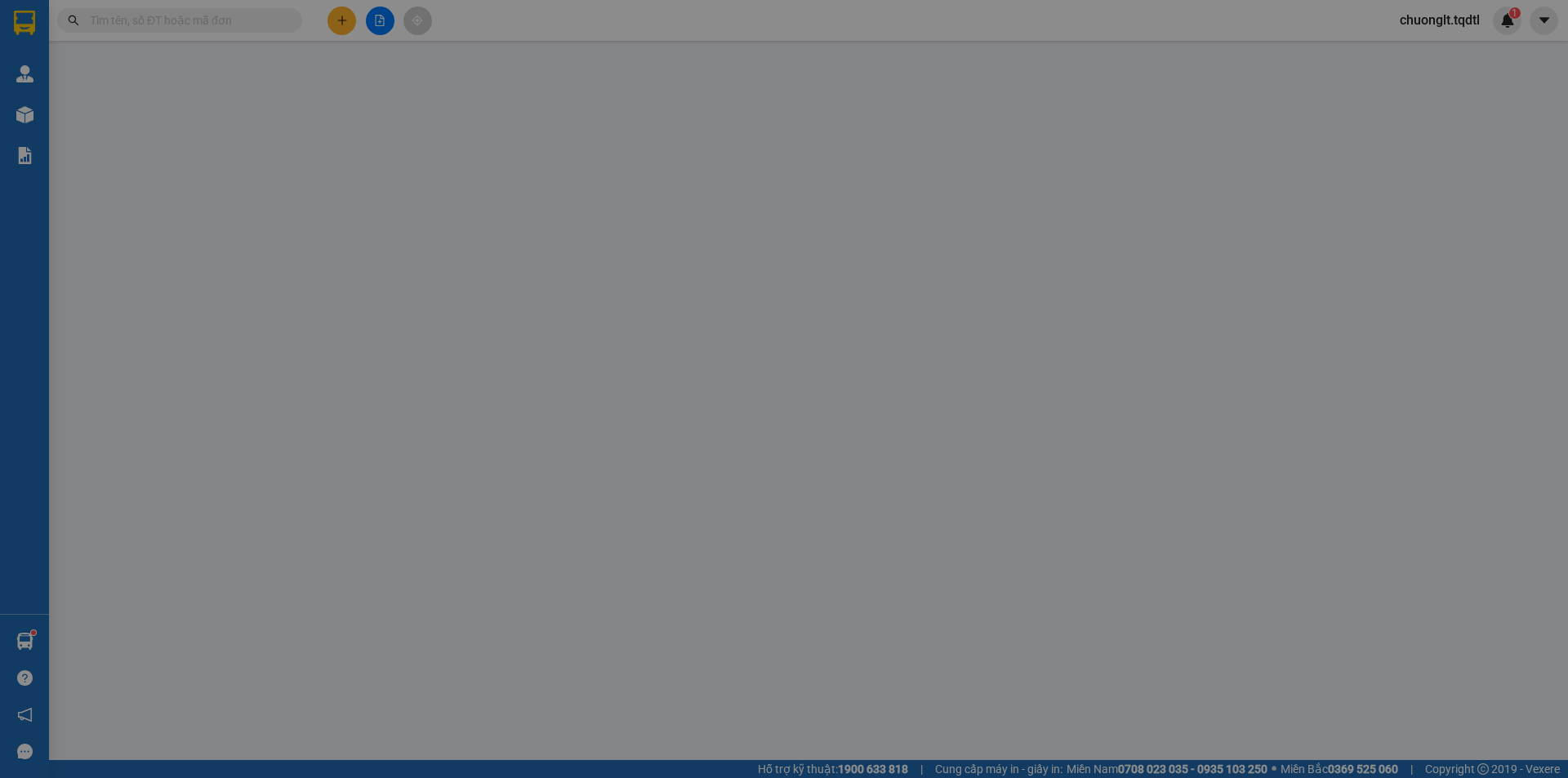
type input "0886351246"
type input "330"
type input "0345360367"
type input "N4 HOÀ LỢI"
type input "350.000"
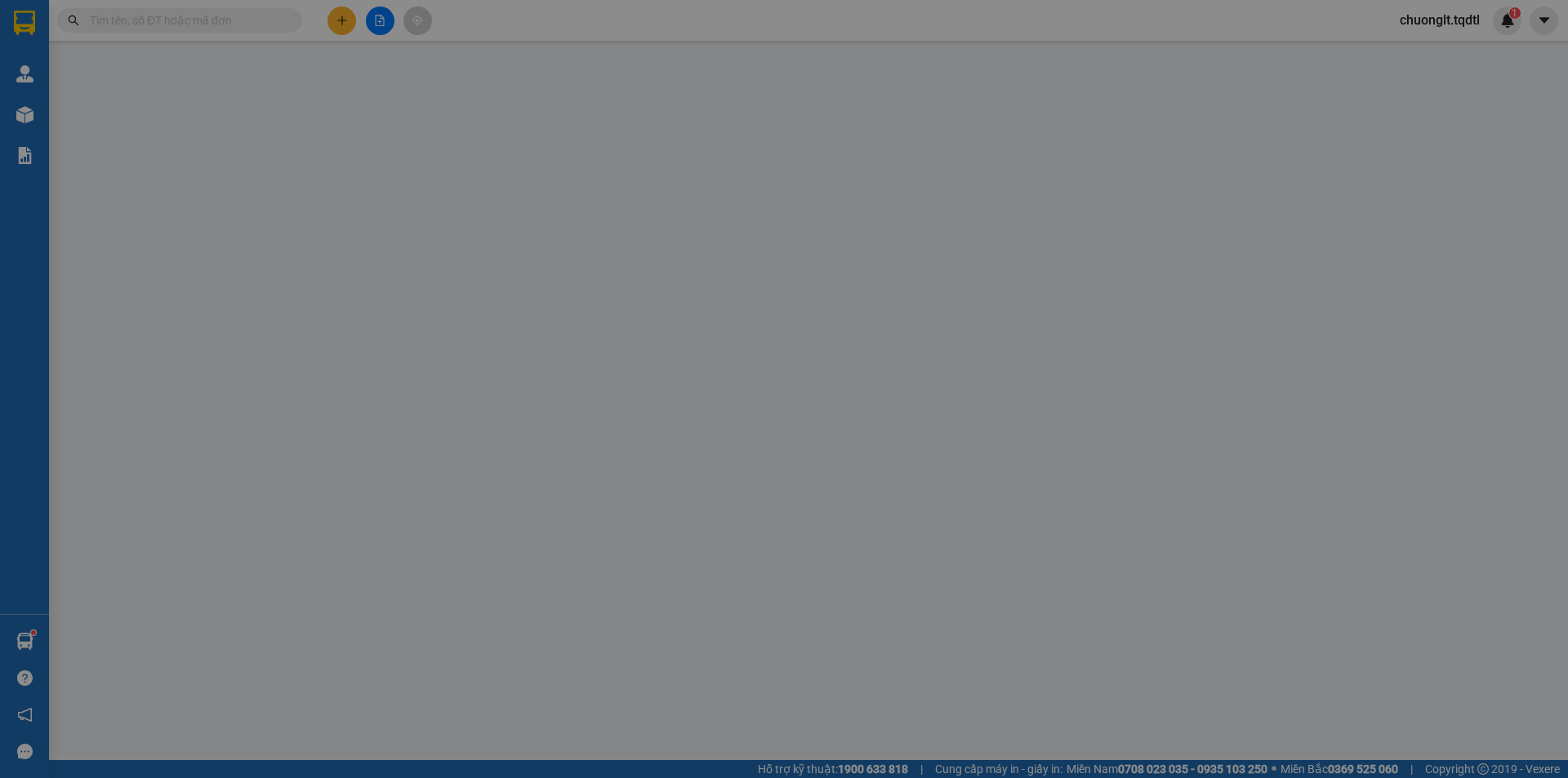
type input "350.000"
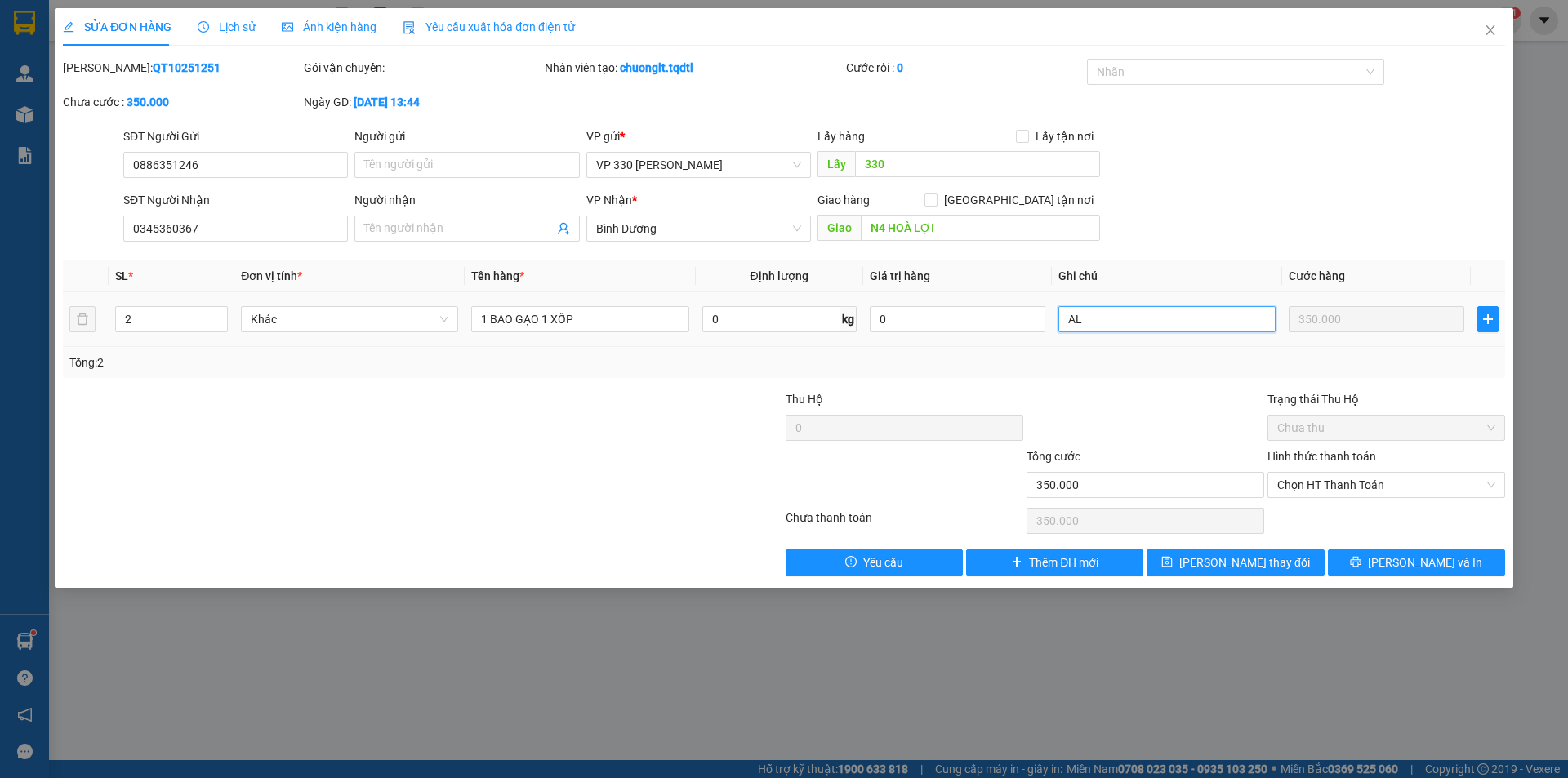
click at [1090, 323] on input "AL" at bounding box center [1166, 318] width 217 height 26
click at [1258, 564] on span "Lưu thay đổi" at bounding box center [1244, 562] width 130 height 18
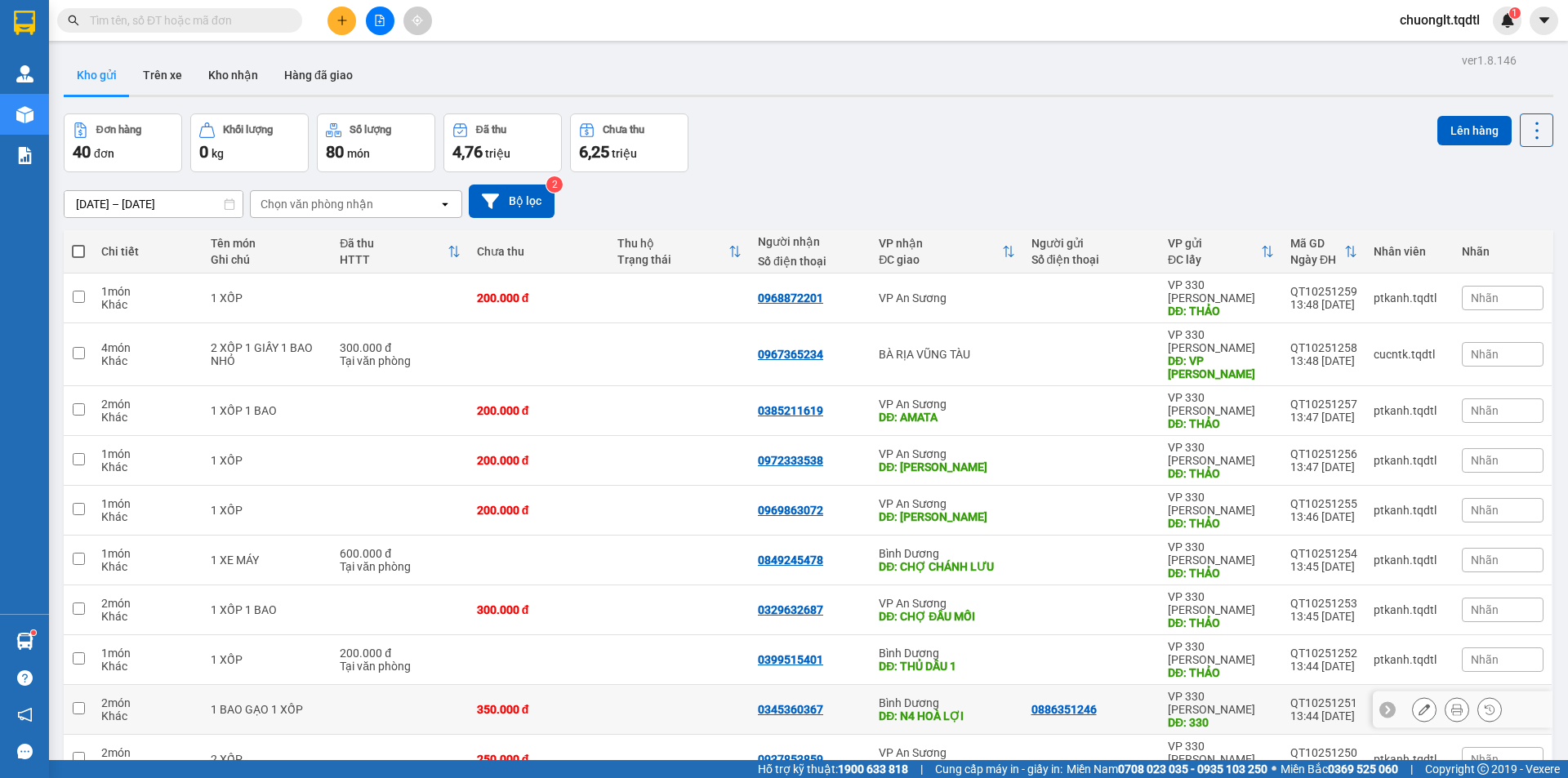
click at [159, 696] on div "2 món" at bounding box center [148, 702] width 93 height 13
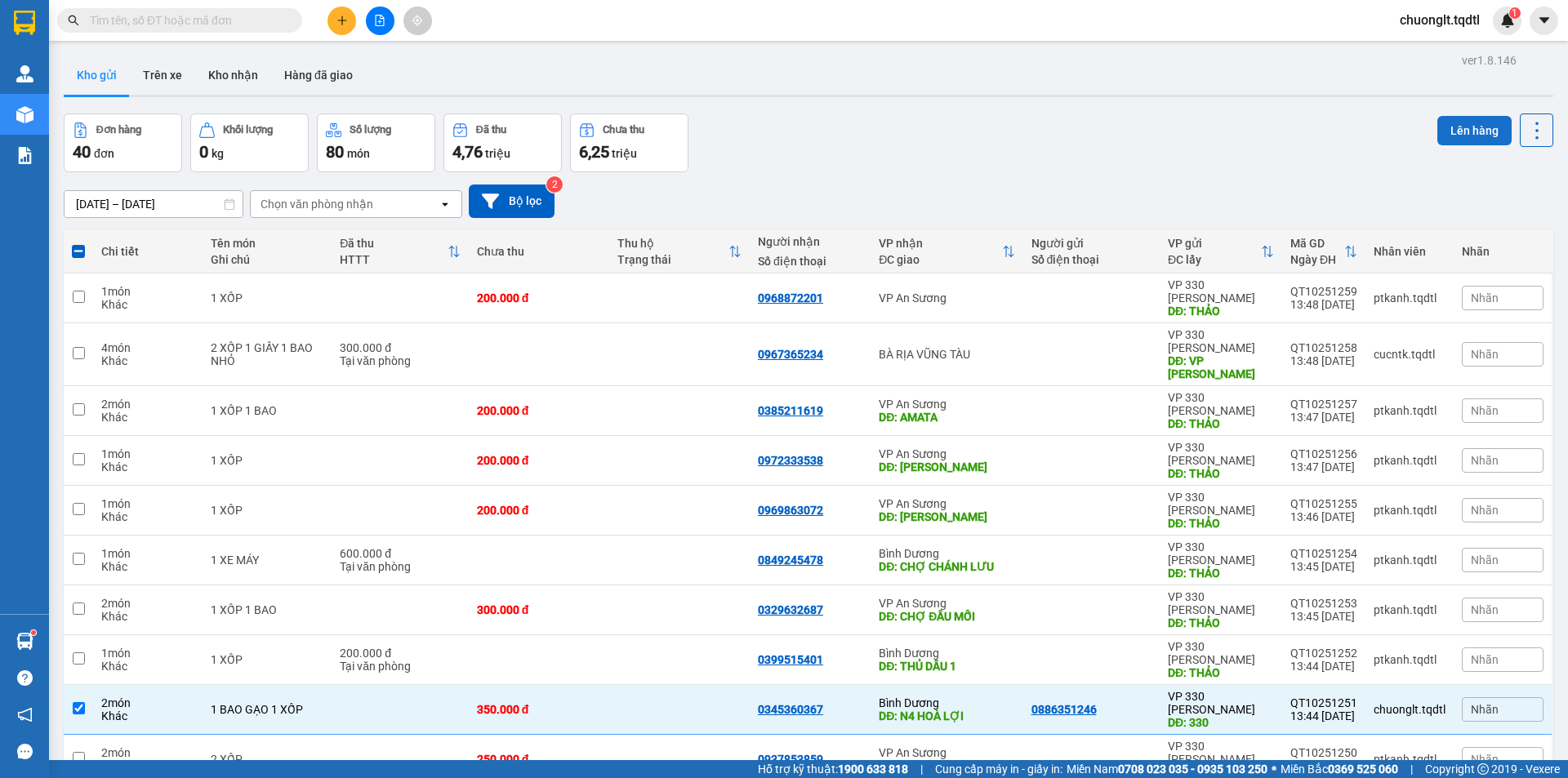
click at [1465, 127] on button "Lên hàng" at bounding box center [1474, 130] width 75 height 30
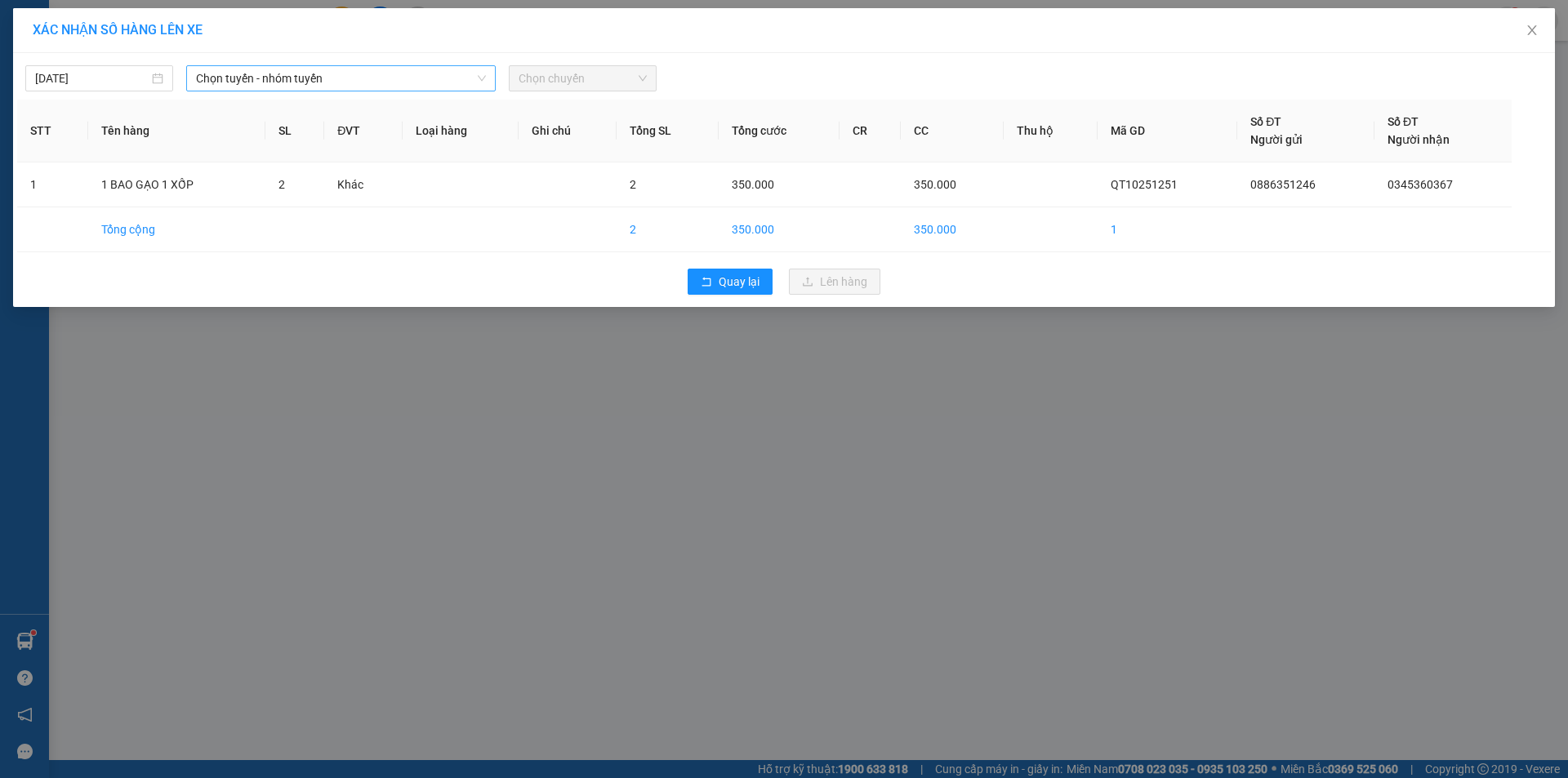
click at [423, 70] on span "Chọn tuyến - nhóm tuyến" at bounding box center [341, 78] width 290 height 24
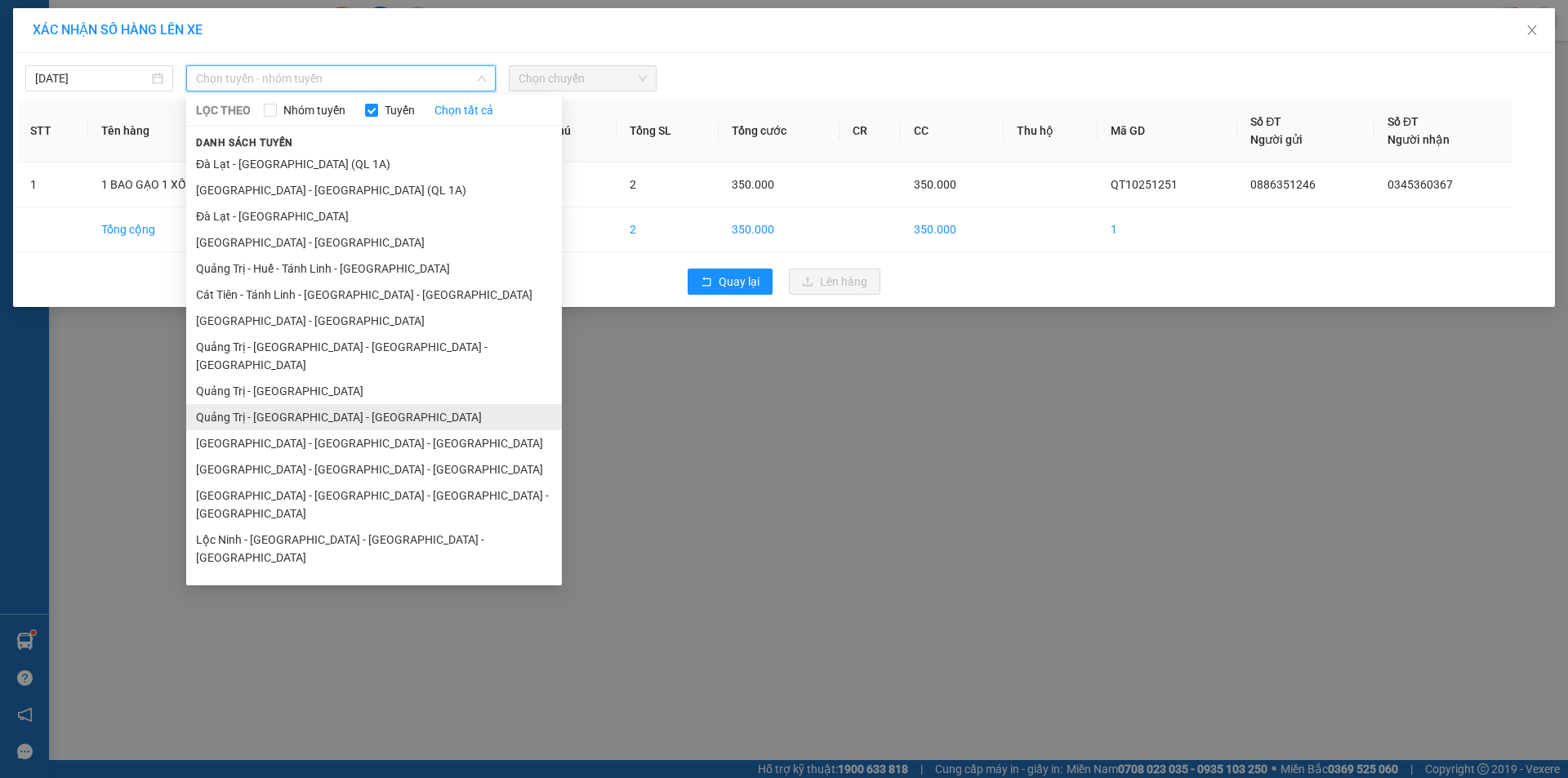
click at [338, 404] on li "Quảng Trị - [GEOGRAPHIC_DATA] - [GEOGRAPHIC_DATA]" at bounding box center [374, 416] width 376 height 26
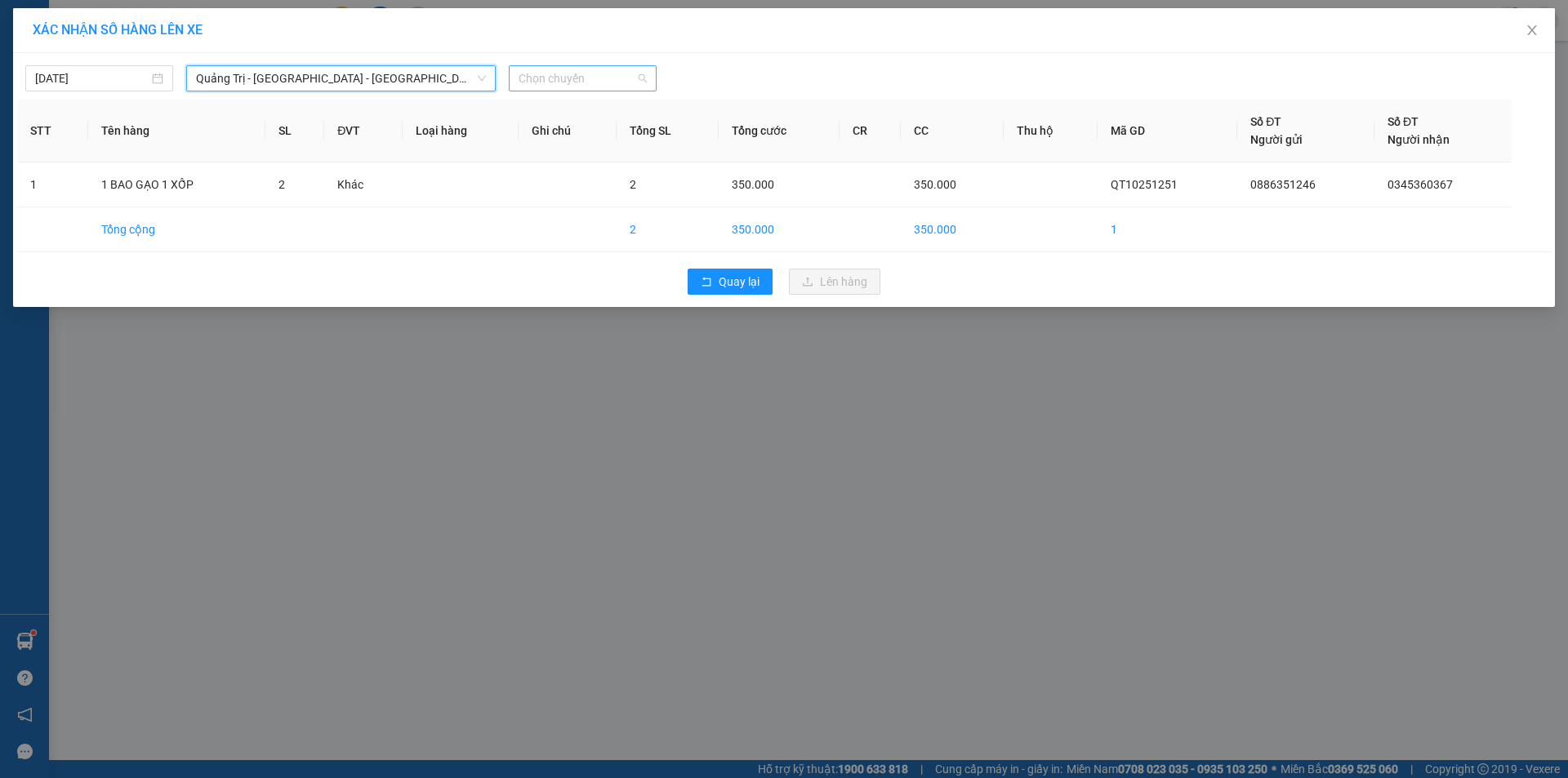
click at [621, 76] on span "Chọn chuyến" at bounding box center [582, 78] width 129 height 24
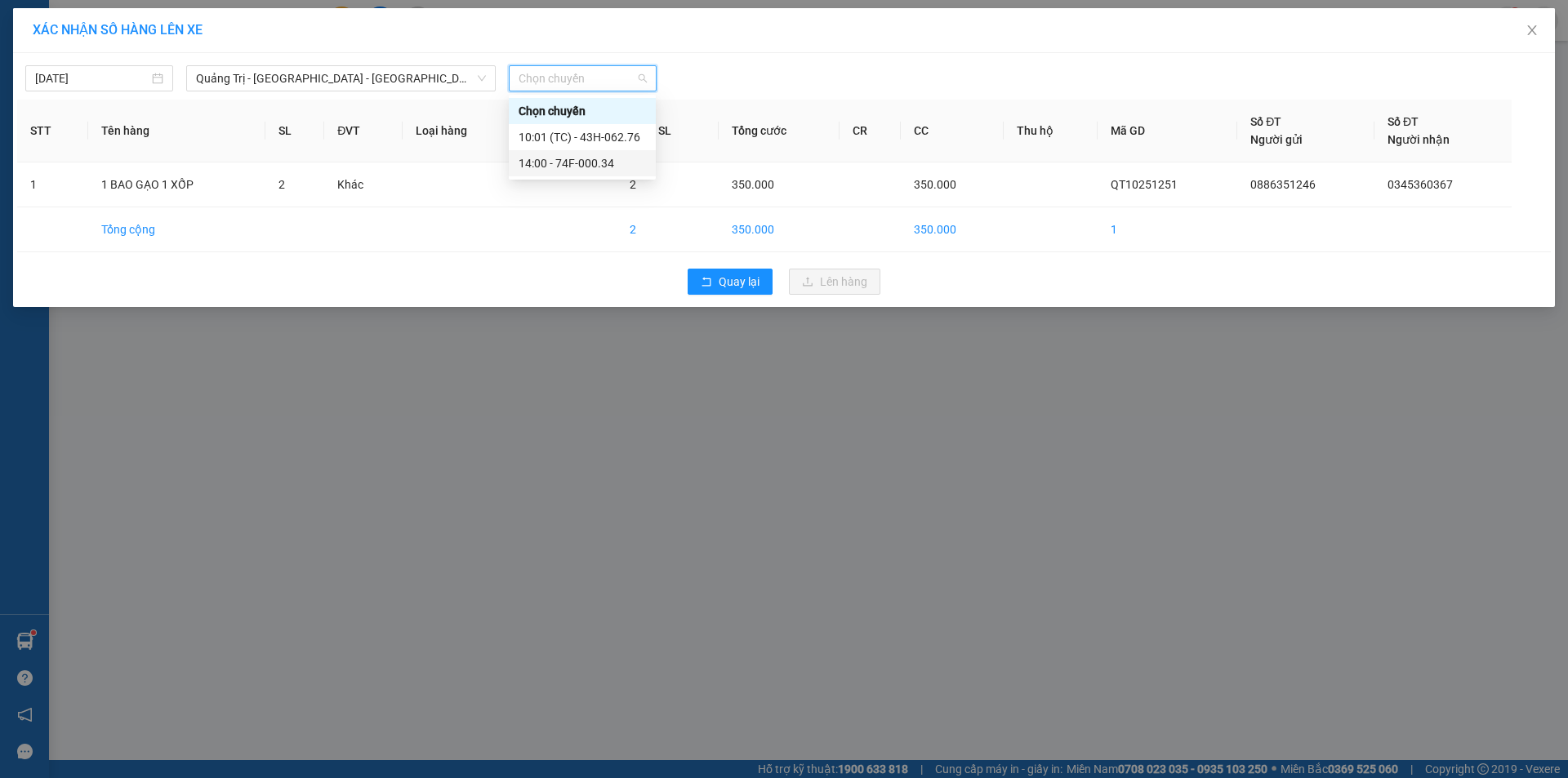
click at [587, 164] on div "14:00 - 74F-000.34" at bounding box center [582, 164] width 128 height 18
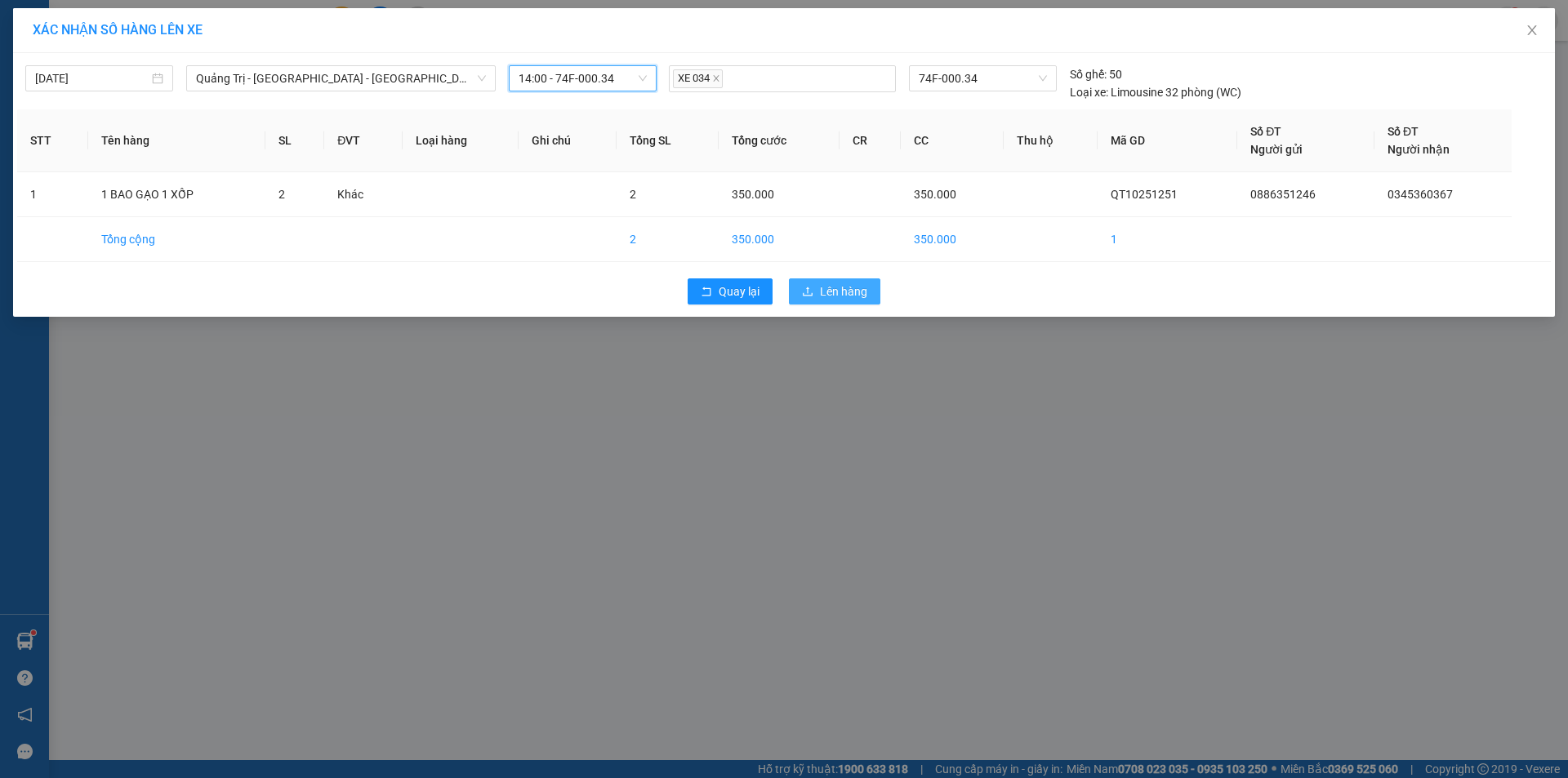
click at [843, 287] on span "Lên hàng" at bounding box center [843, 291] width 48 height 18
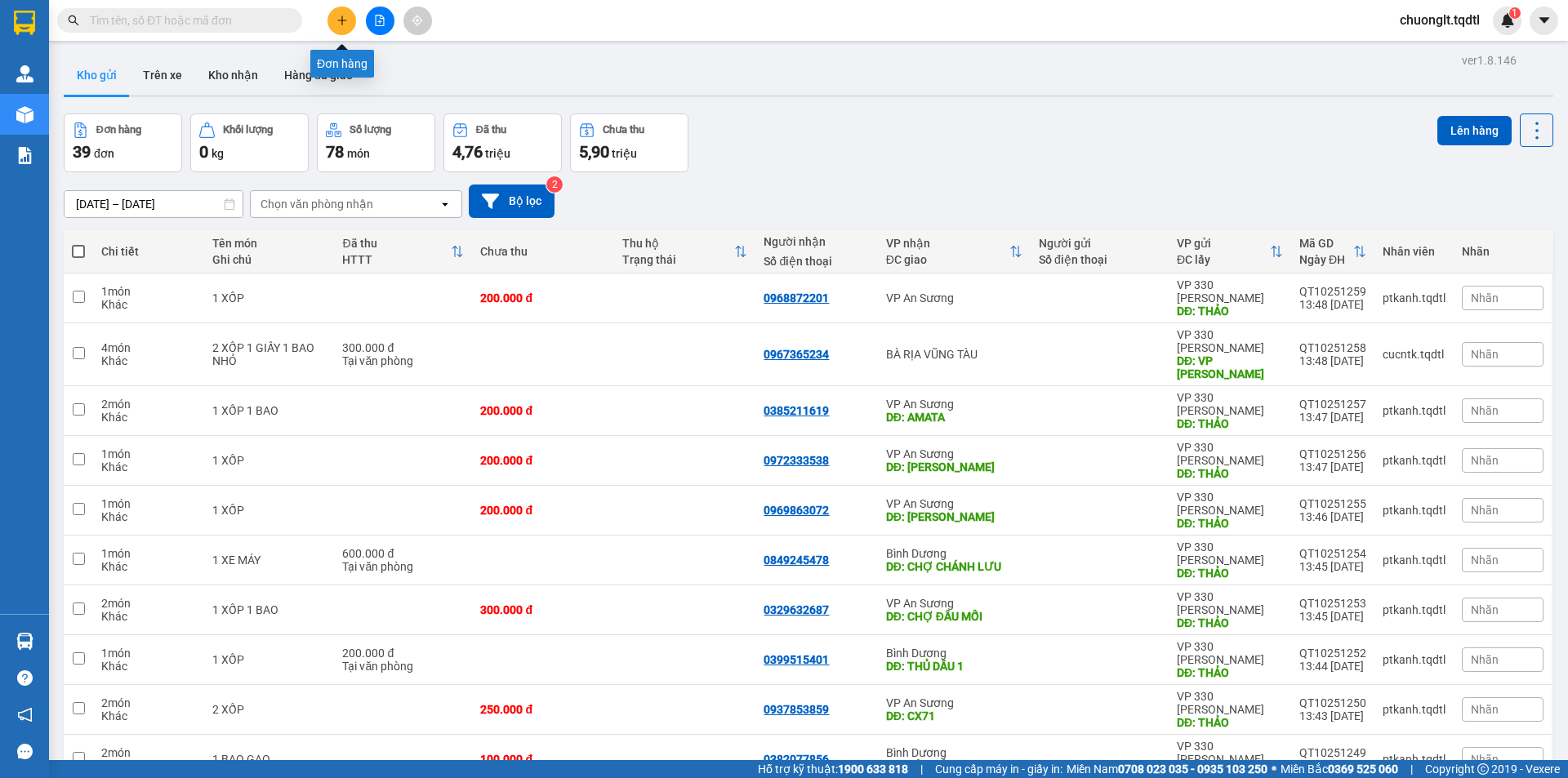
click at [345, 22] on icon "plus" at bounding box center [342, 20] width 12 height 12
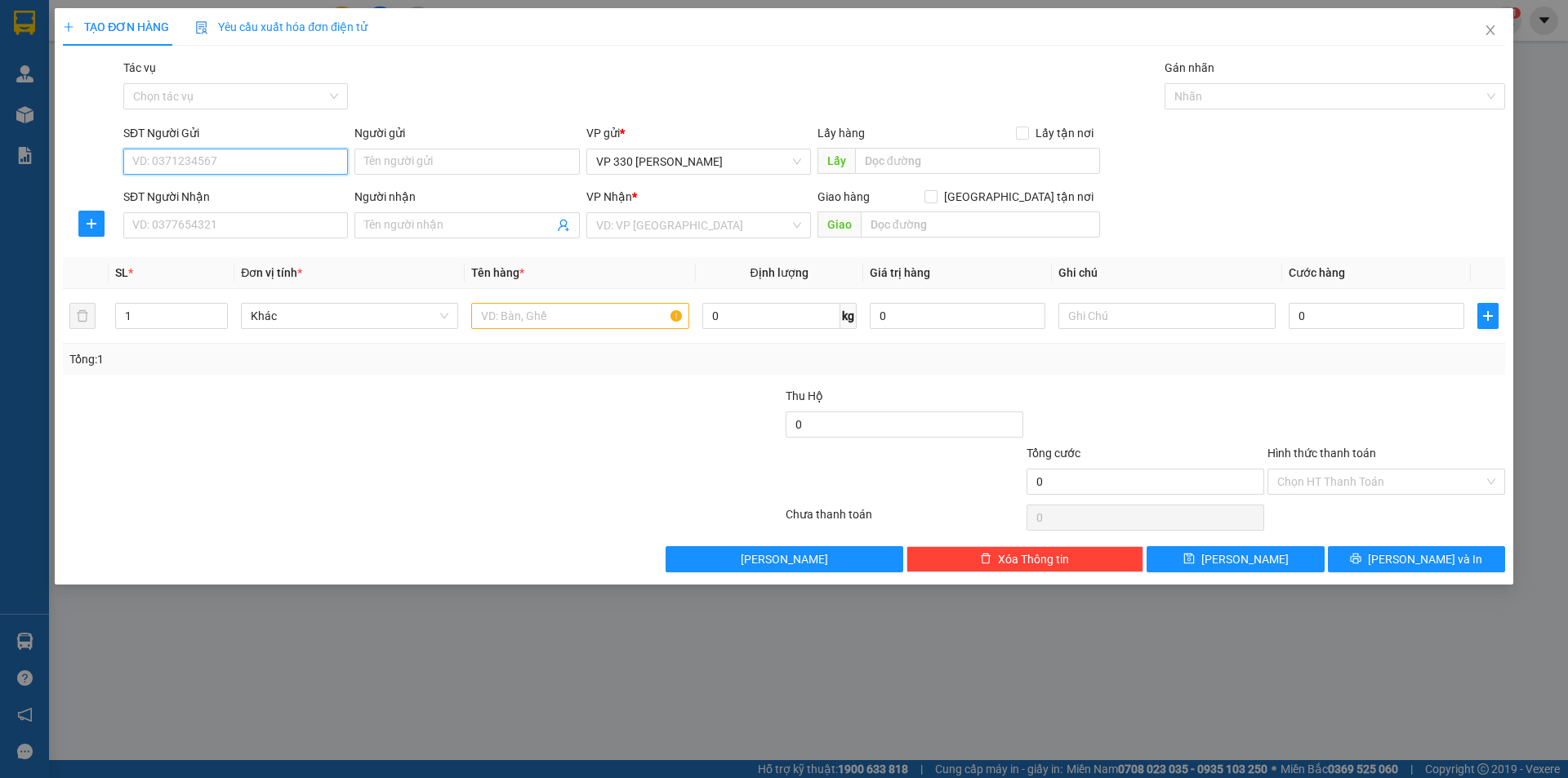
click at [224, 154] on input "SĐT Người Gửi" at bounding box center [236, 161] width 225 height 26
type input "0944127997"
click at [267, 228] on input "SĐT Người Nhận" at bounding box center [236, 225] width 225 height 26
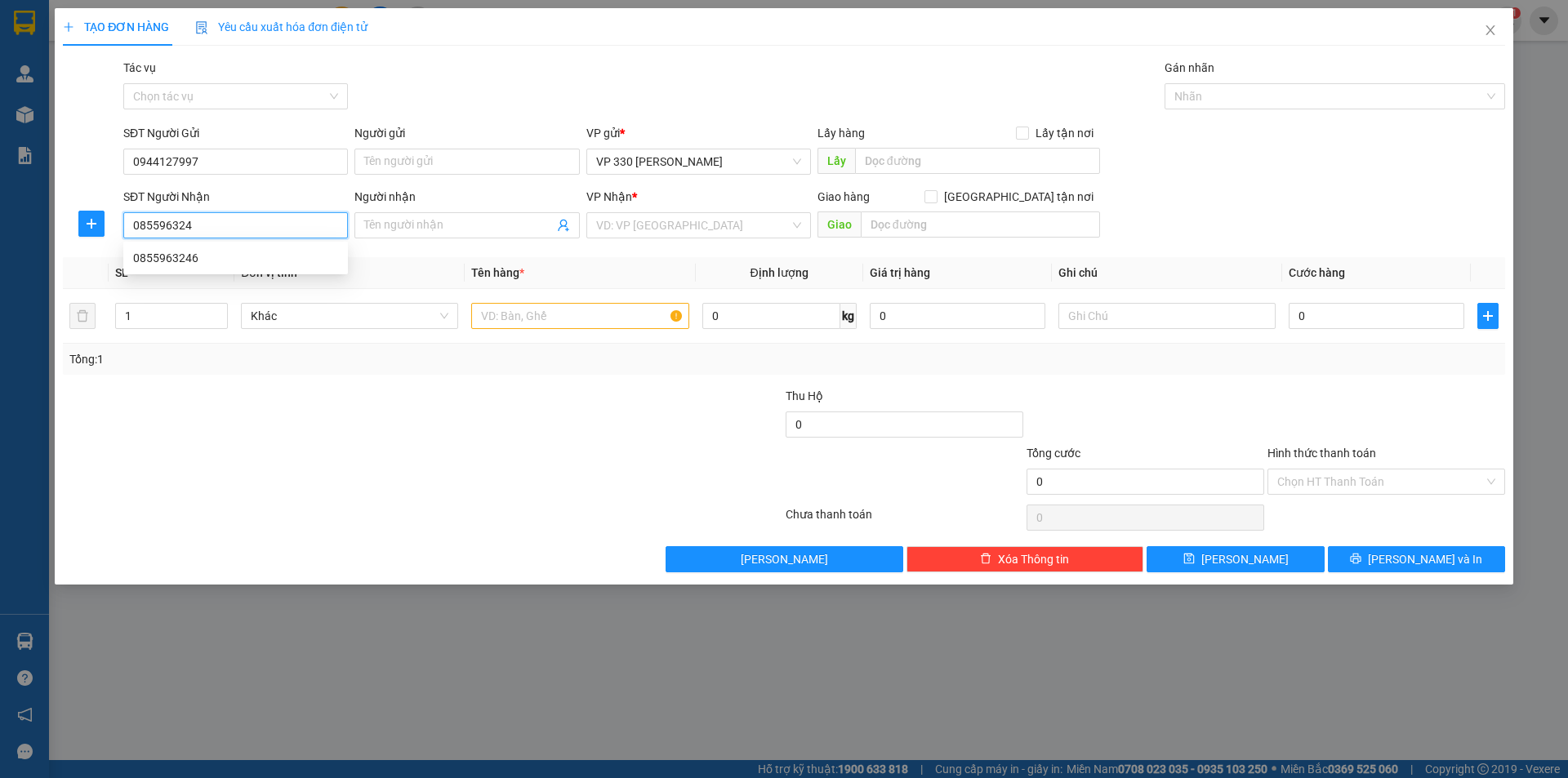
type input "0855963246"
click at [198, 264] on div "0855963246" at bounding box center [236, 258] width 205 height 18
type input "SUỐI TIÊN"
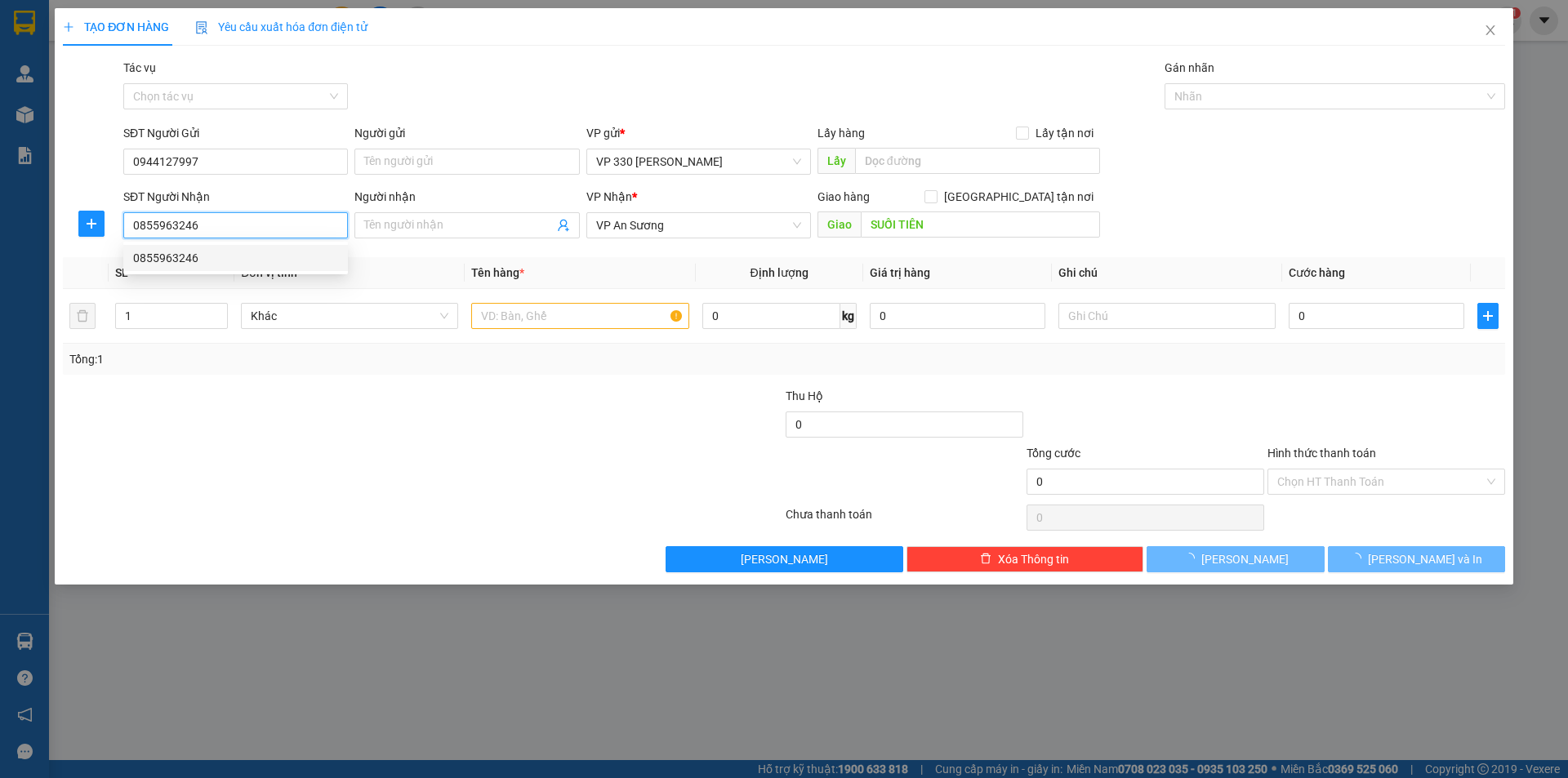
type input "800.000"
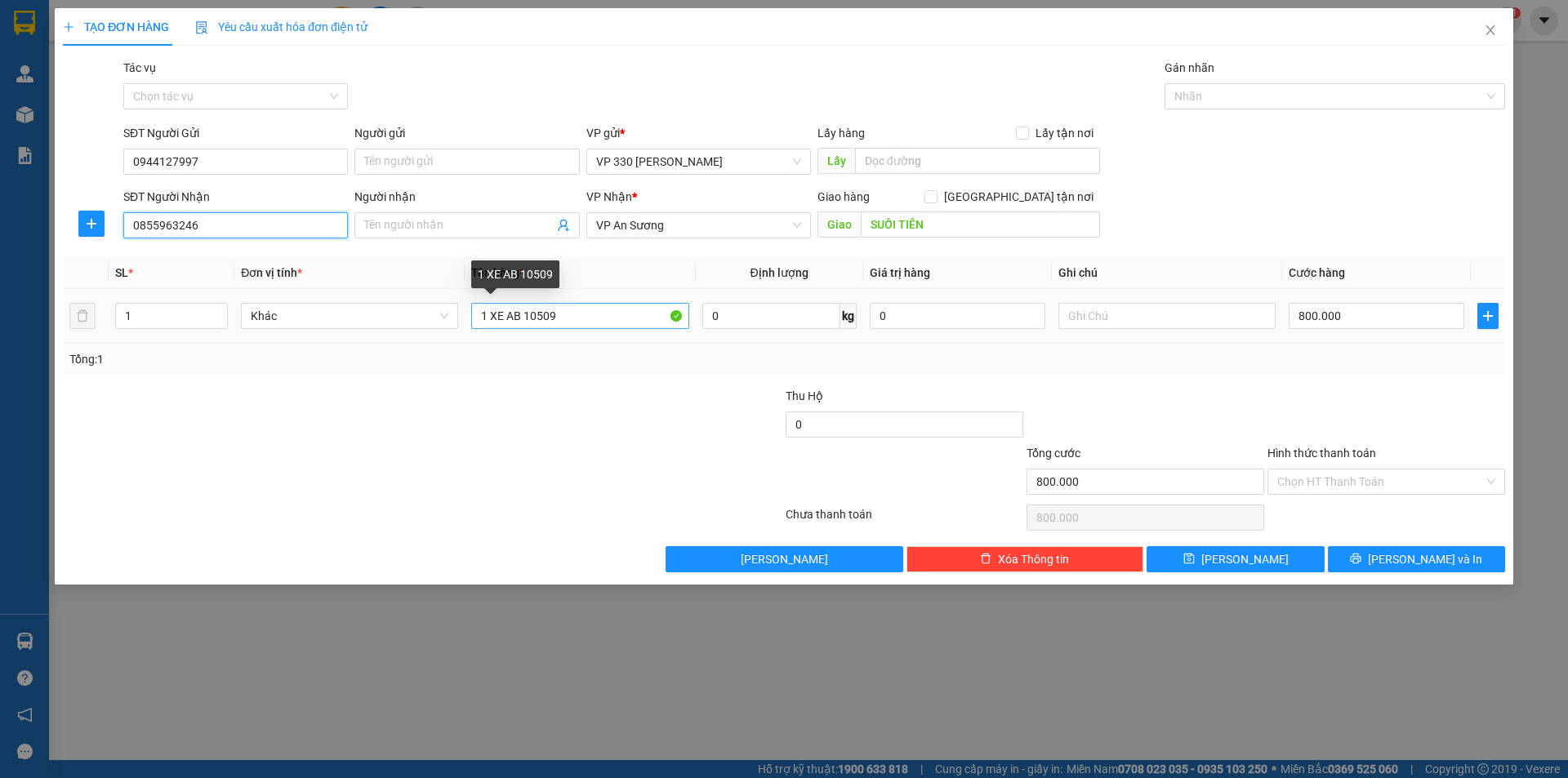
type input "0855963246"
drag, startPoint x: 588, startPoint y: 316, endPoint x: 447, endPoint y: 312, distance: 141.1
click at [447, 315] on tr "1 Khác 1 XE AB 10509 0 kg 0 800.000" at bounding box center [784, 316] width 1442 height 55
type input "1 XỐP"
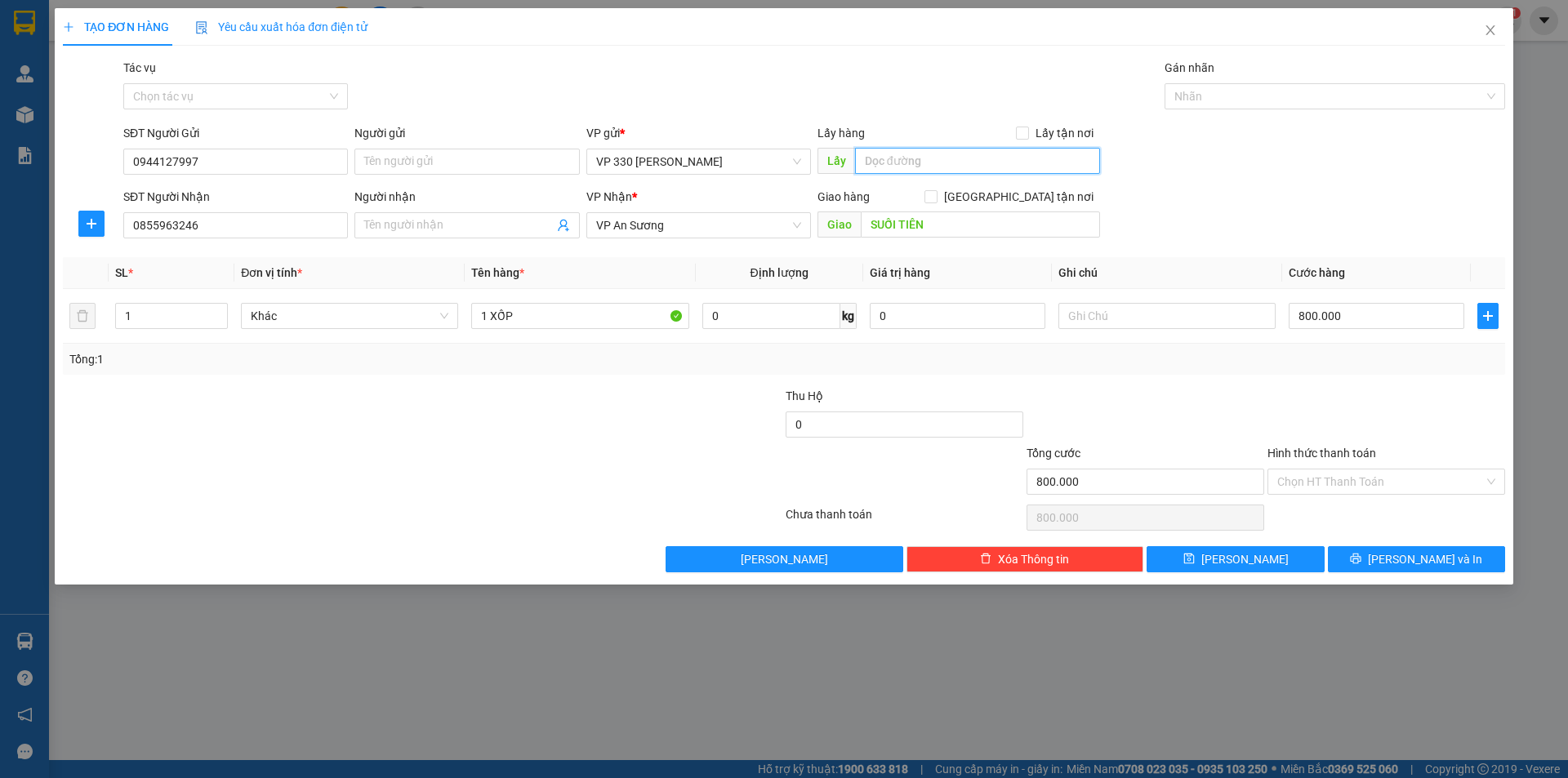
click at [940, 165] on input "text" at bounding box center [977, 160] width 245 height 26
type input "330"
click at [1359, 318] on input "800.000" at bounding box center [1375, 316] width 175 height 26
type input "1"
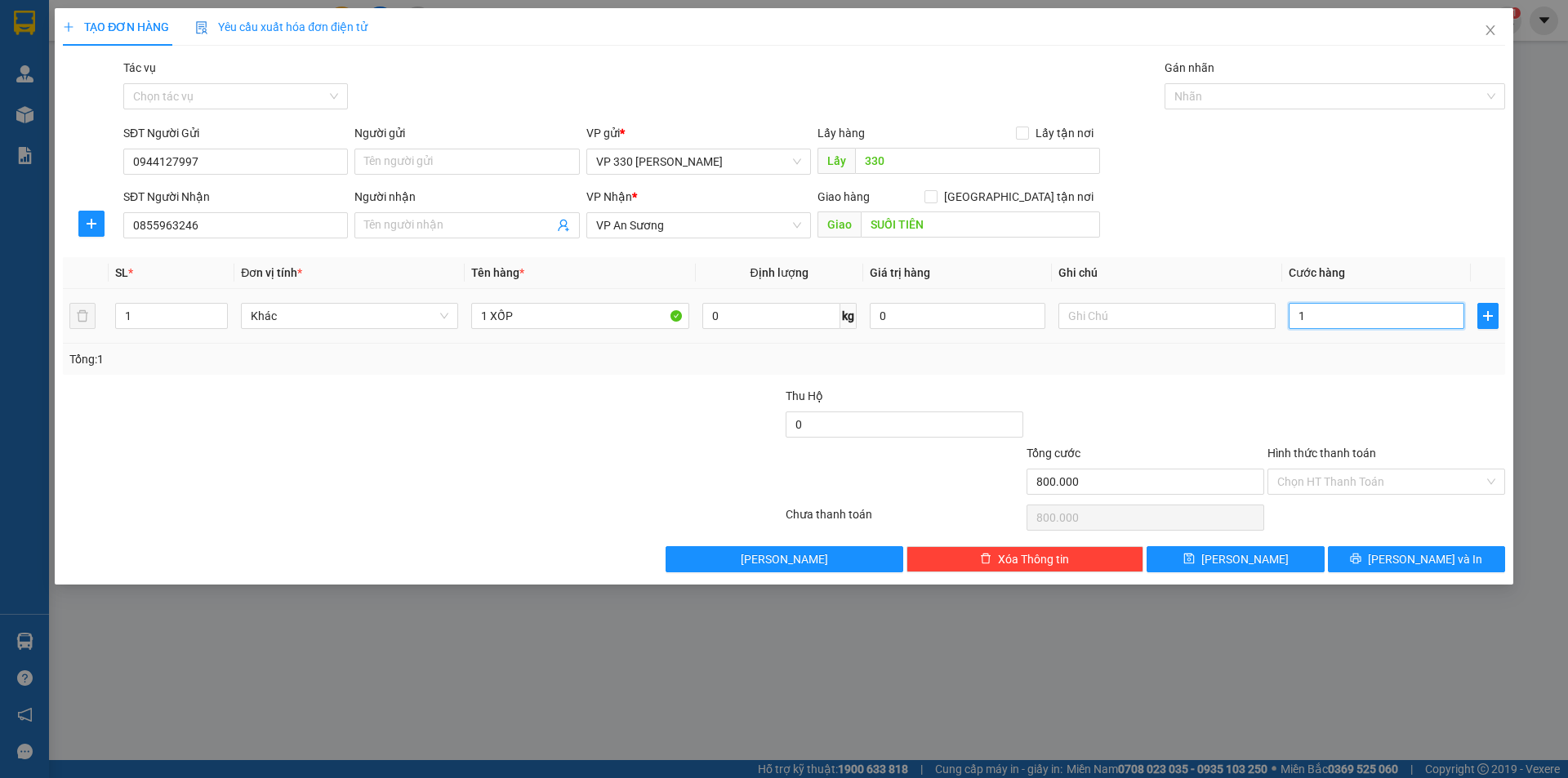
type input "1"
type input "15"
type input "150"
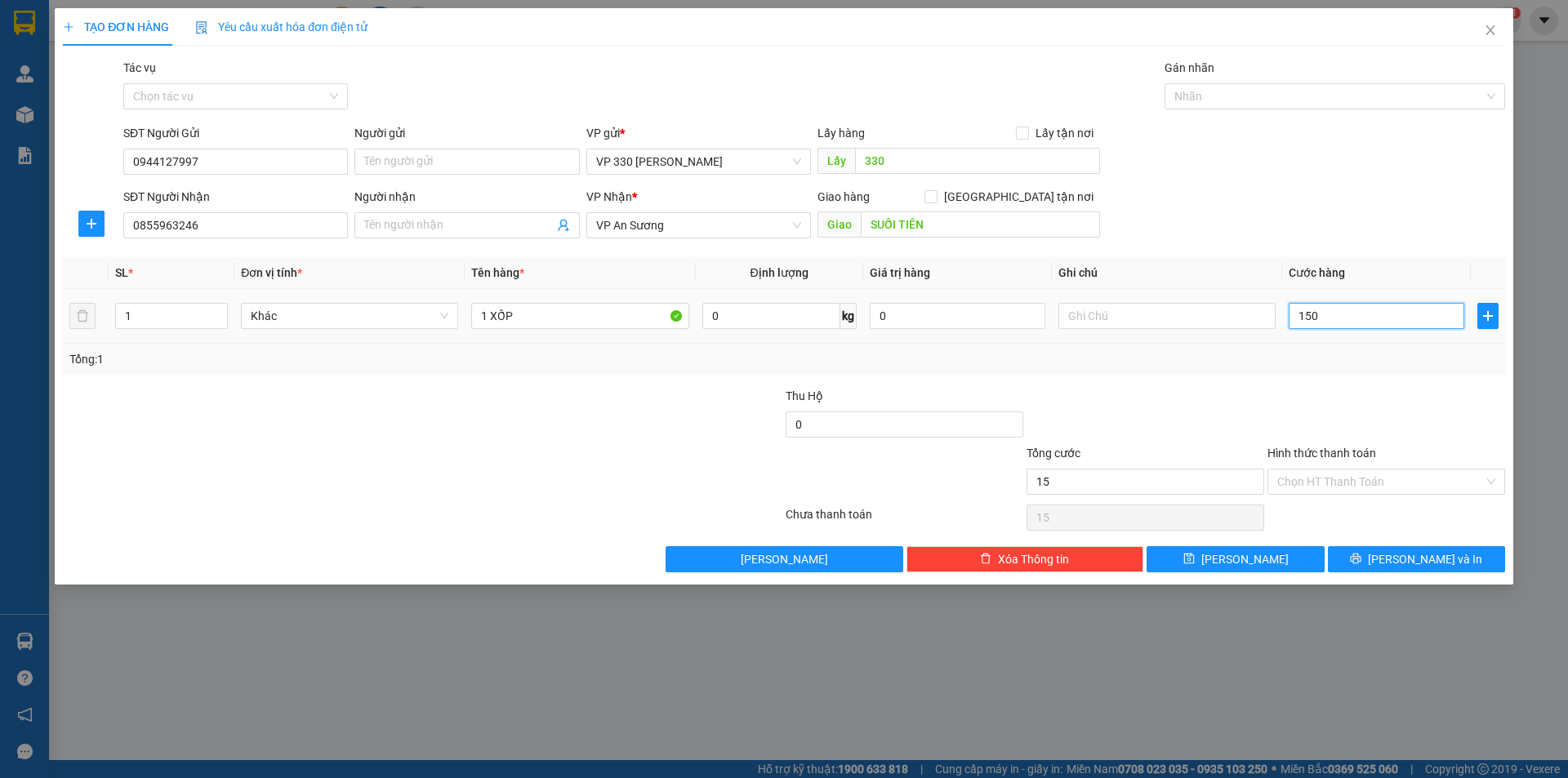
type input "150"
type input "1.500"
type input "15.000"
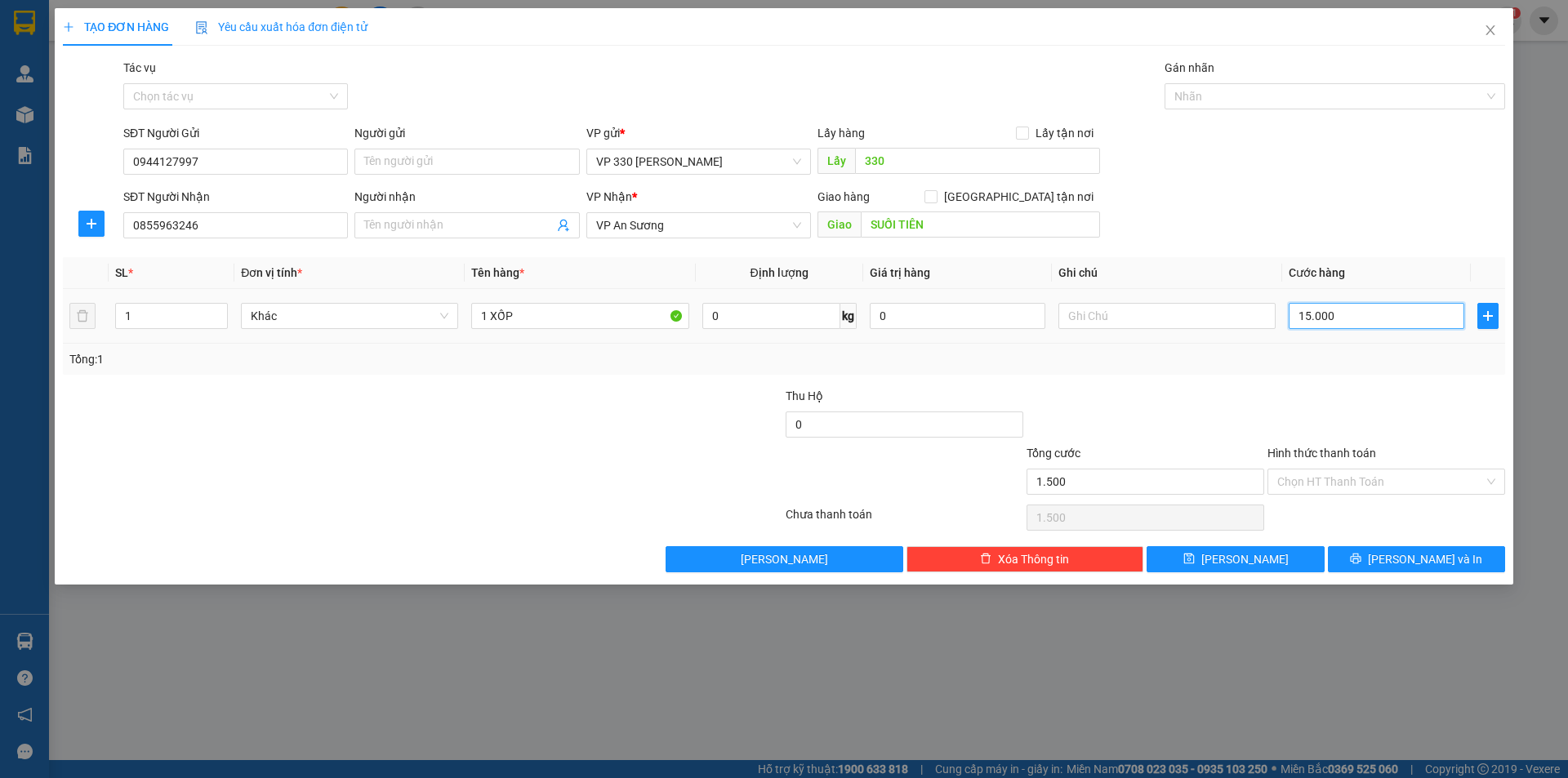
type input "15.000"
type input "150.000"
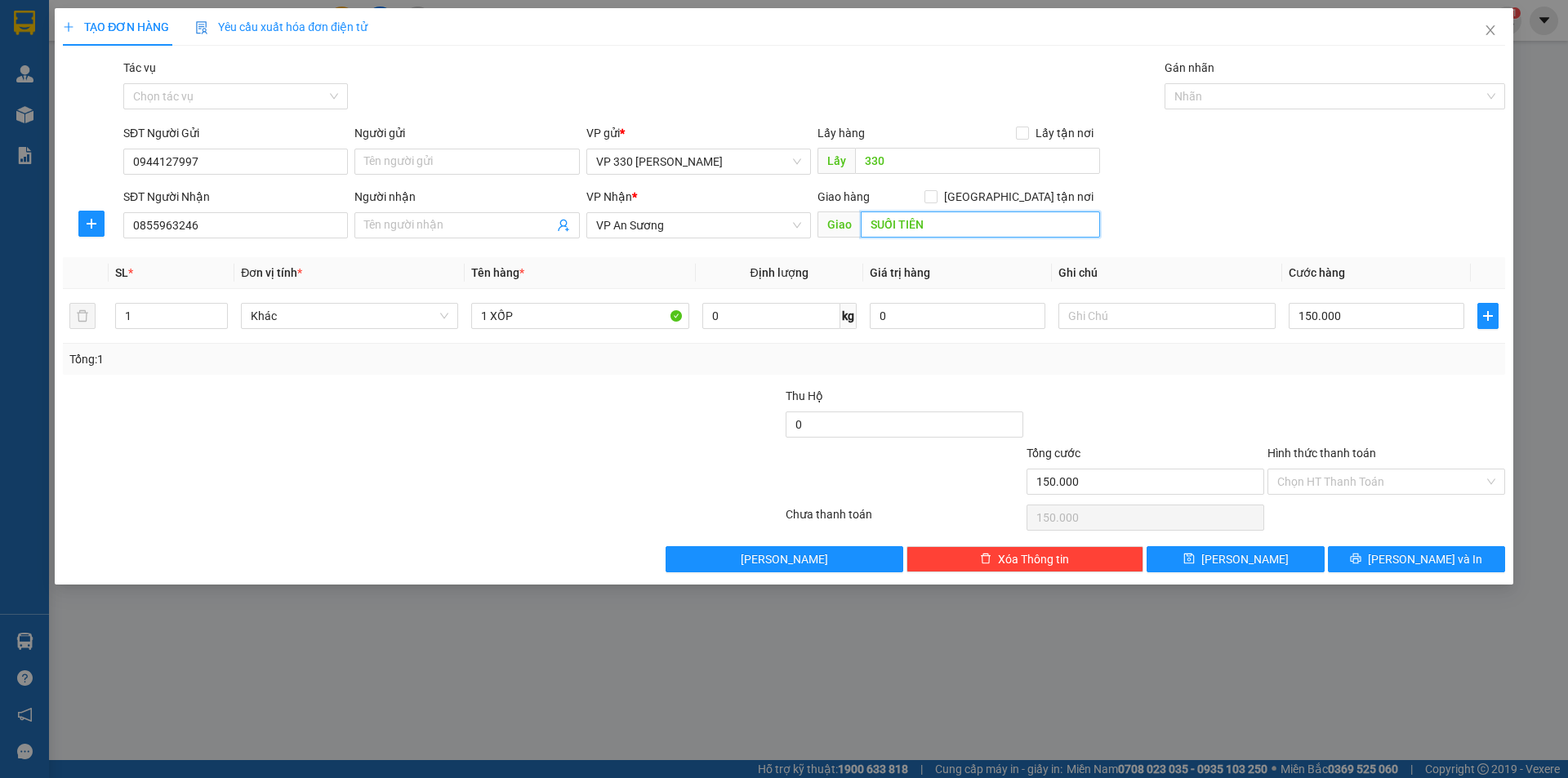
click at [967, 227] on input "SUỐI TIÊN" at bounding box center [981, 224] width 239 height 26
click at [960, 231] on input "SUỐI TIÊN" at bounding box center [981, 224] width 239 height 26
click at [1299, 85] on div "Nhãn" at bounding box center [1334, 96] width 341 height 26
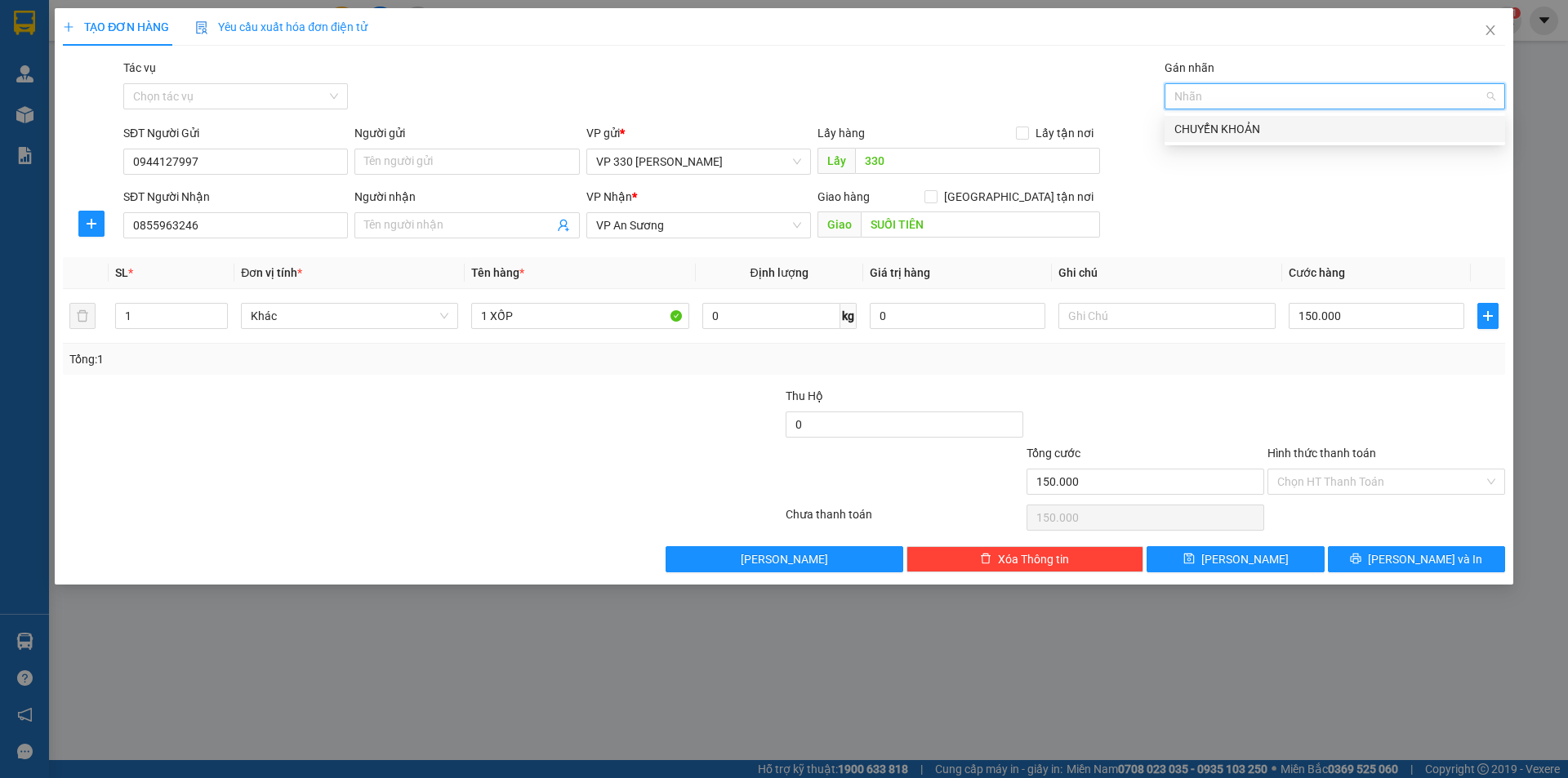
click at [1276, 129] on div "CHUYỂN KHOẢN" at bounding box center [1334, 129] width 321 height 18
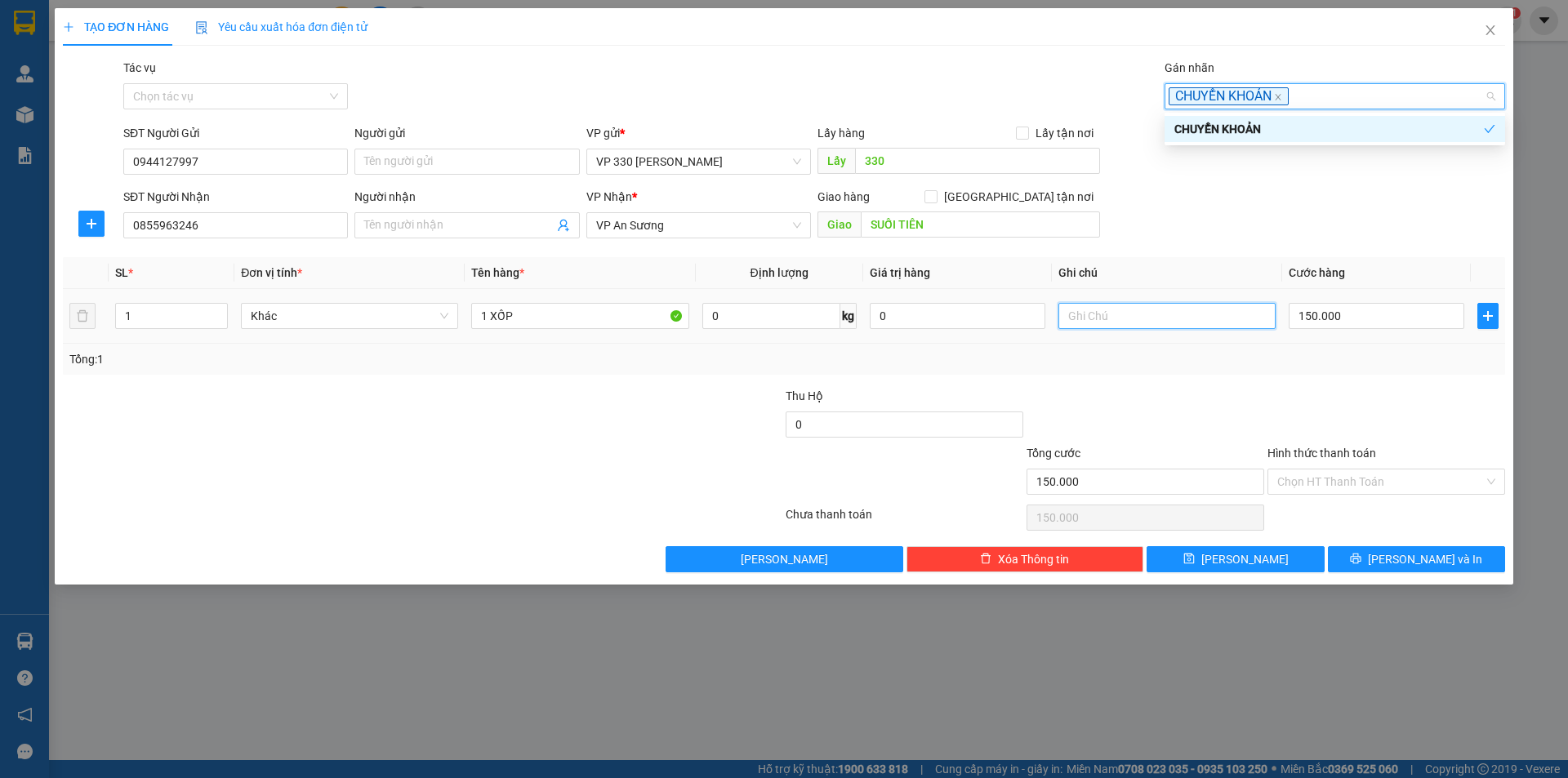
click at [1133, 319] on input "text" at bounding box center [1166, 316] width 217 height 26
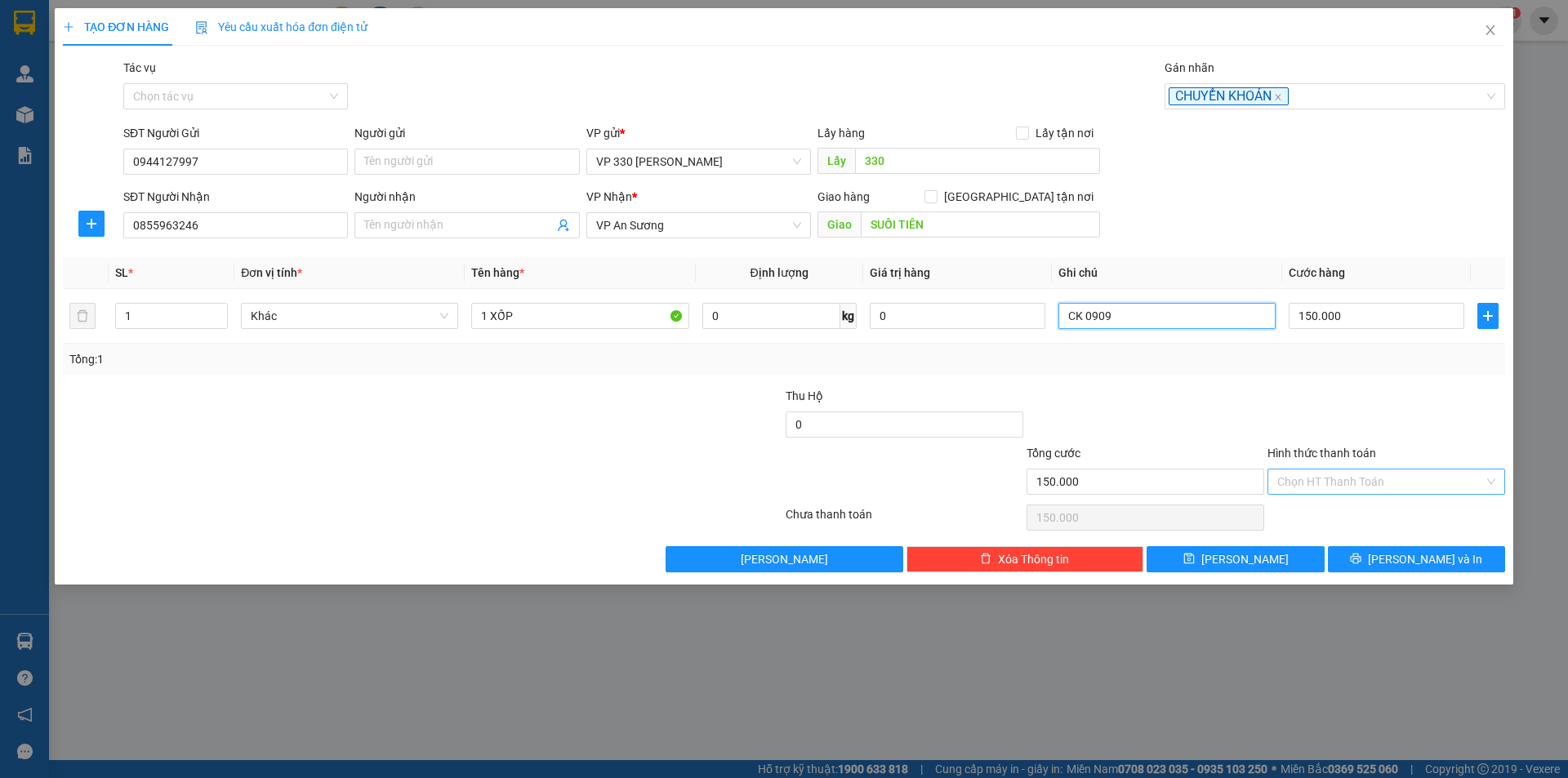
type input "CK 0909"
click at [1327, 477] on input "Hình thức thanh toán" at bounding box center [1381, 481] width 207 height 24
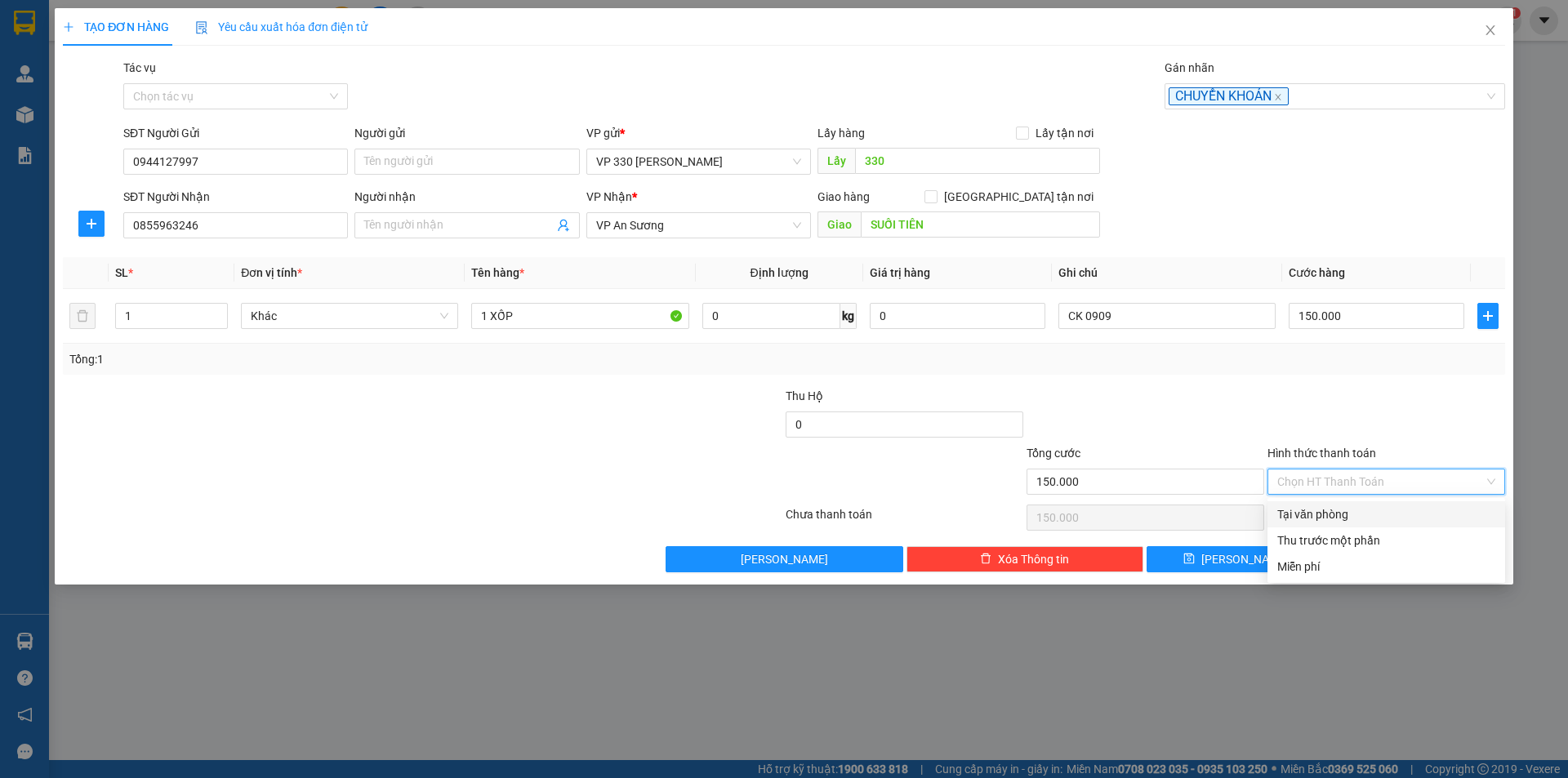
click at [1317, 483] on input "Hình thức thanh toán" at bounding box center [1381, 481] width 207 height 24
click at [1315, 513] on div "Tại văn phòng" at bounding box center [1386, 514] width 218 height 18
type input "0"
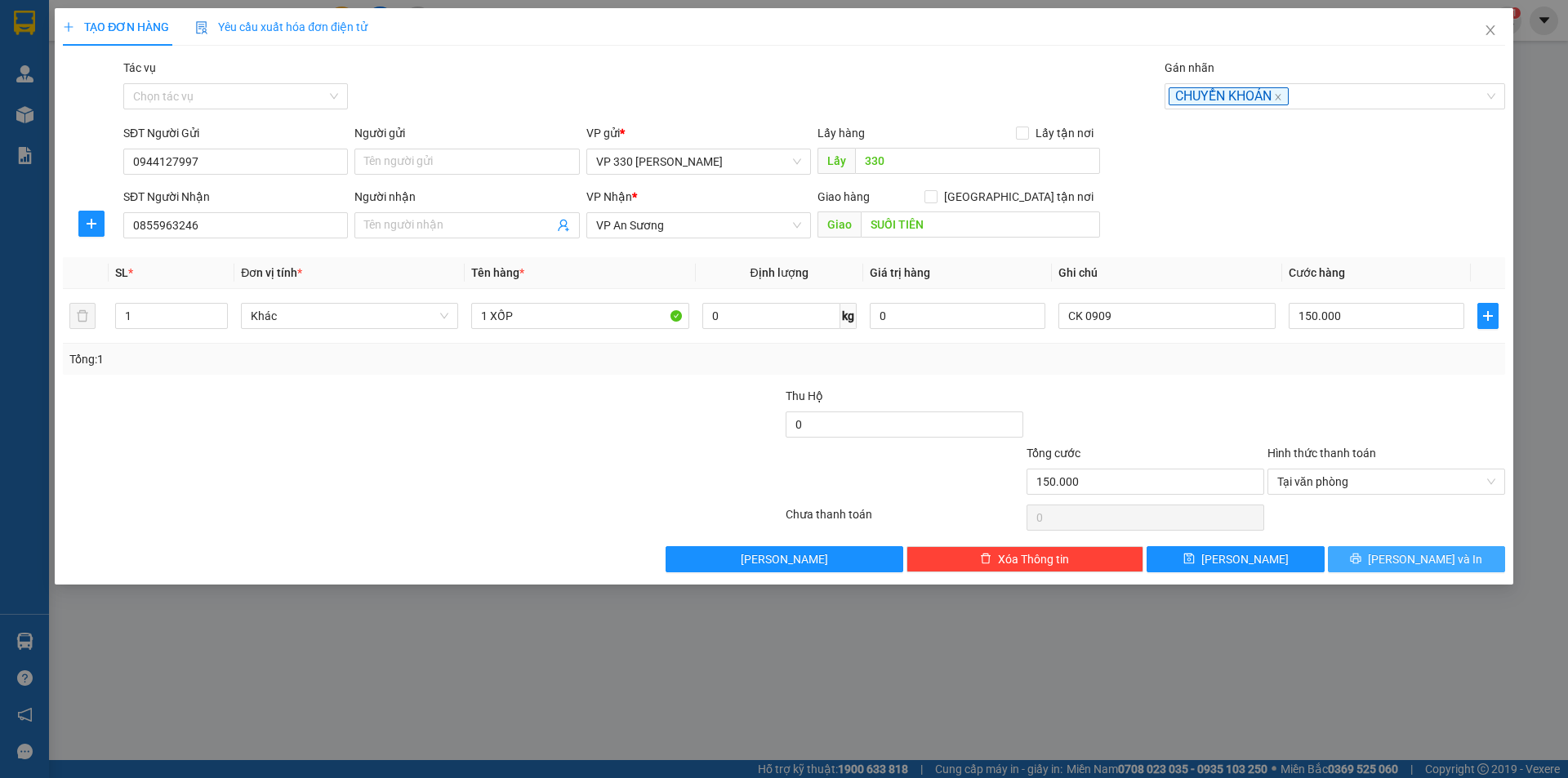
click at [1382, 558] on button "[PERSON_NAME] và In" at bounding box center [1416, 559] width 177 height 26
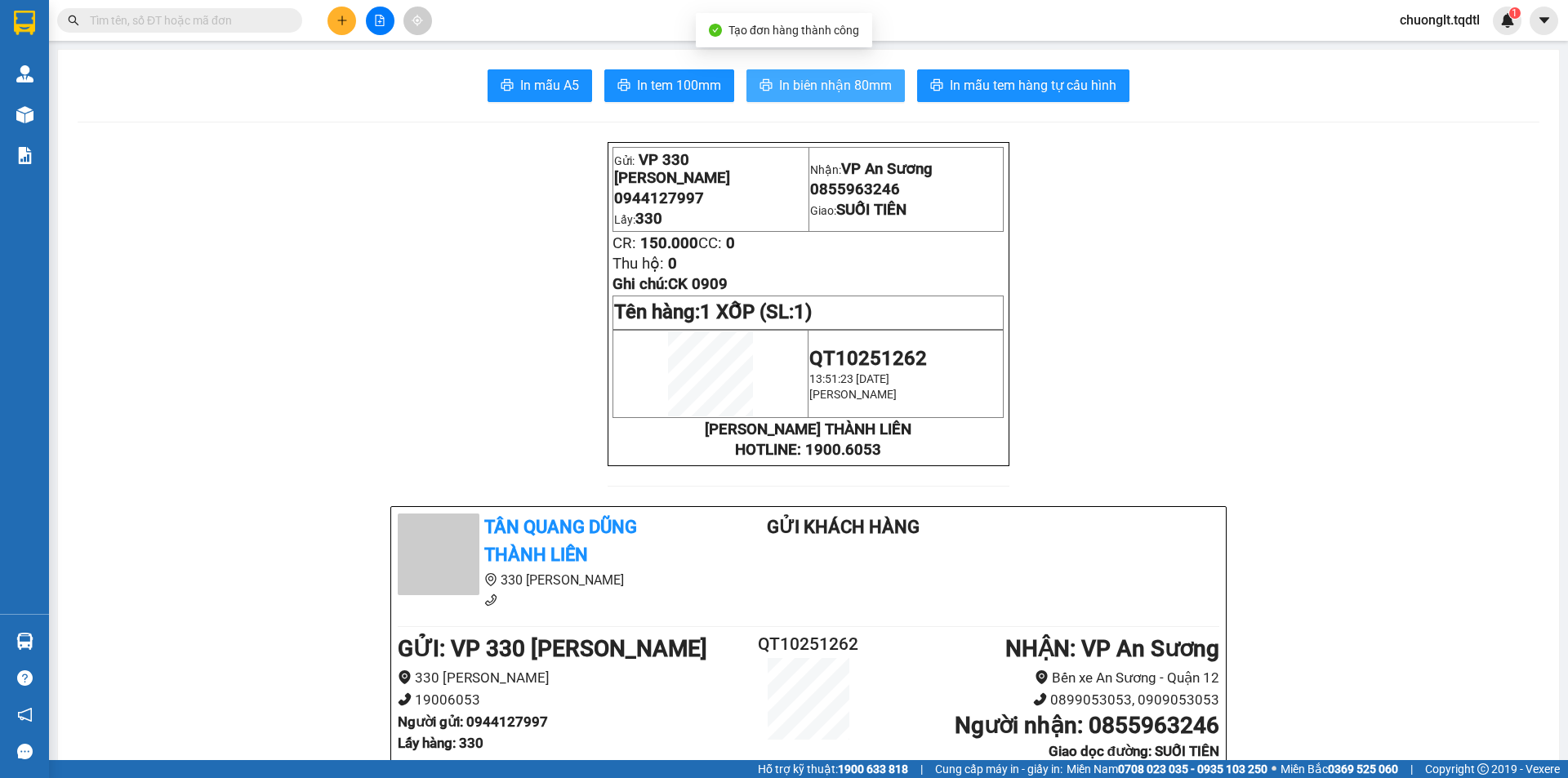
click at [845, 89] on span "In biên nhận 80mm" at bounding box center [835, 85] width 112 height 21
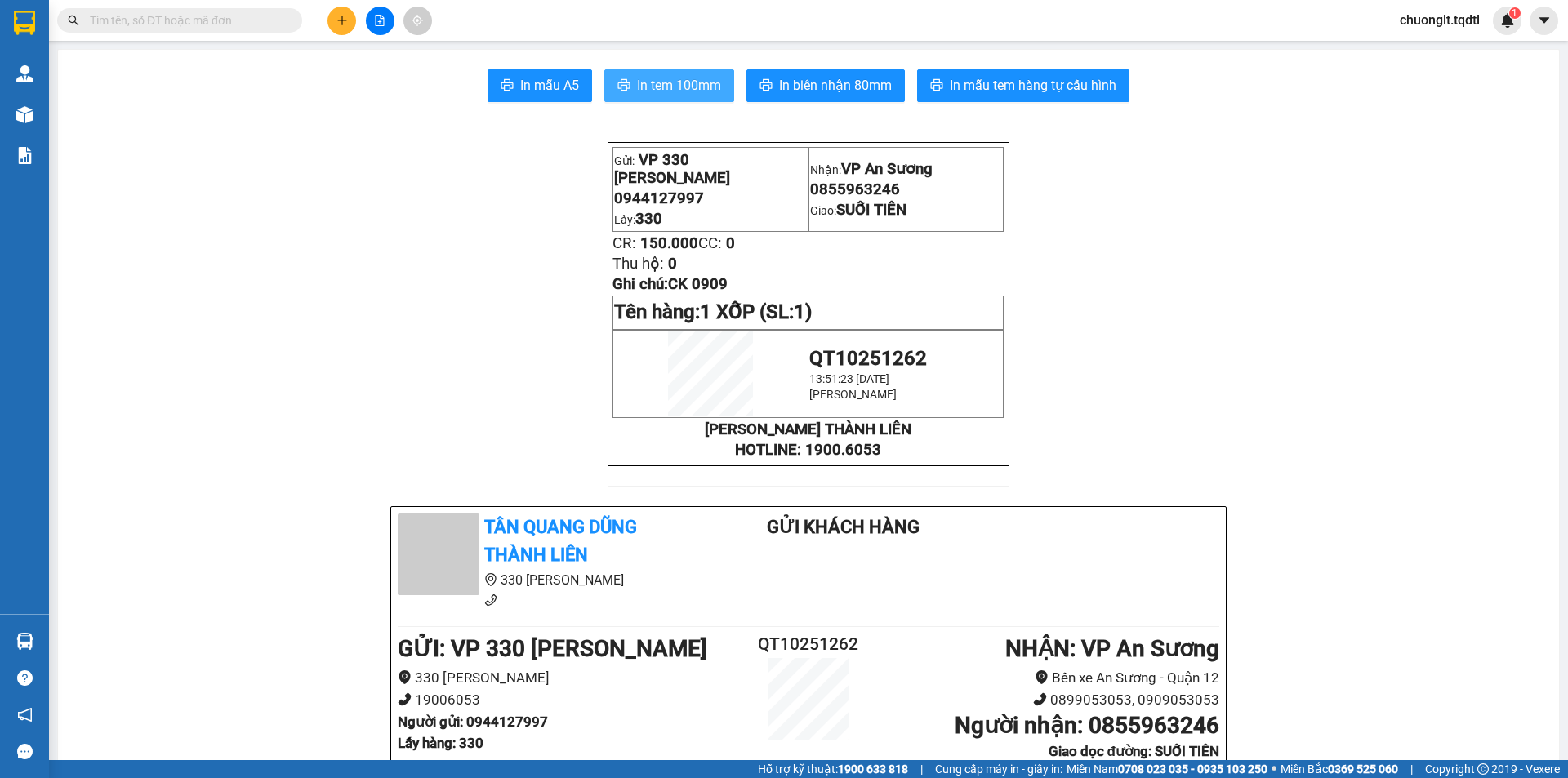
click at [671, 82] on span "In tem 100mm" at bounding box center [678, 85] width 84 height 21
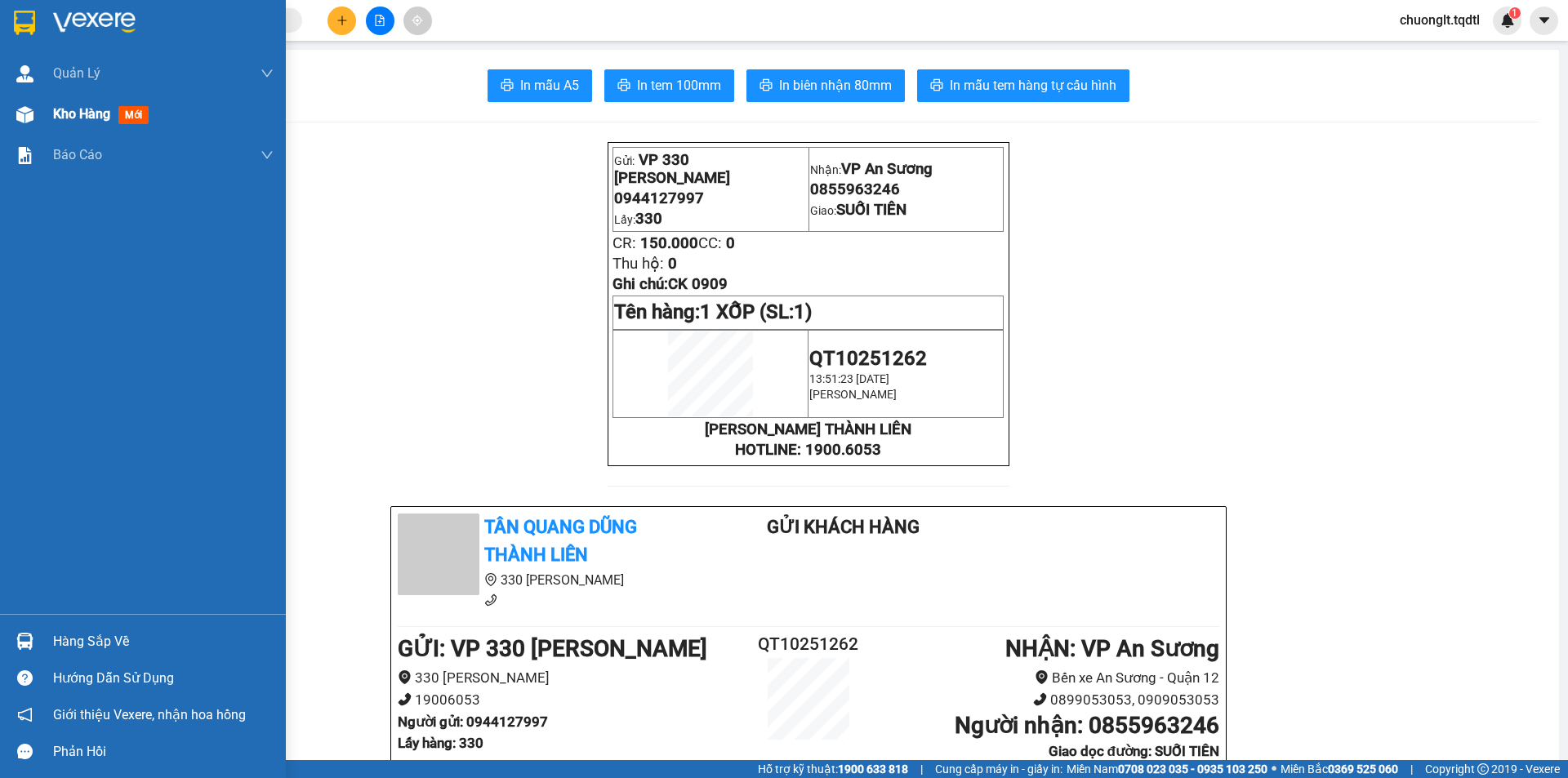
drag, startPoint x: 76, startPoint y: 115, endPoint x: 58, endPoint y: 111, distance: 18.4
click at [76, 115] on span "Kho hàng" at bounding box center [82, 113] width 58 height 15
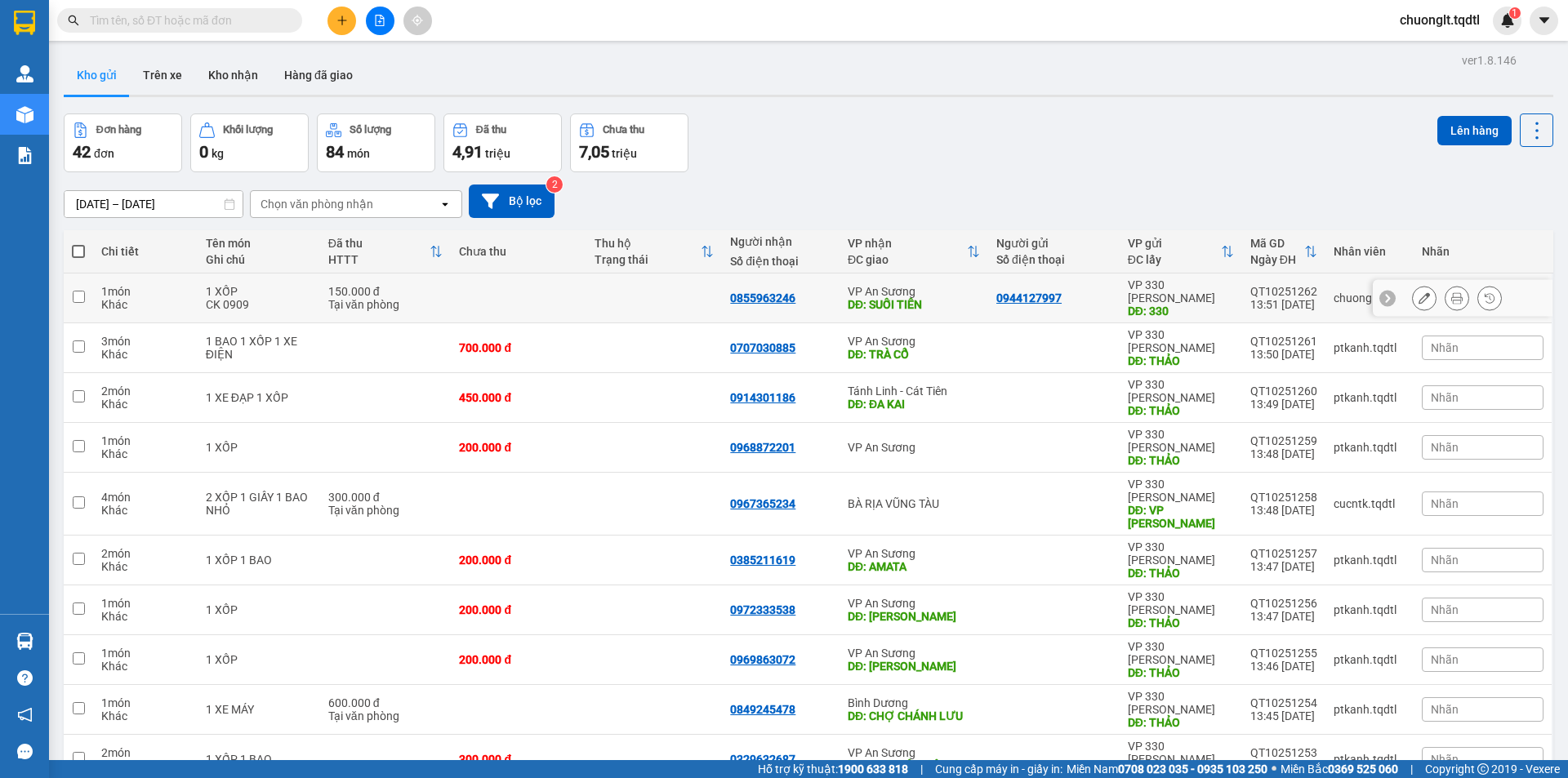
click at [298, 288] on div "1 XỐP" at bounding box center [259, 291] width 106 height 13
checkbox input "true"
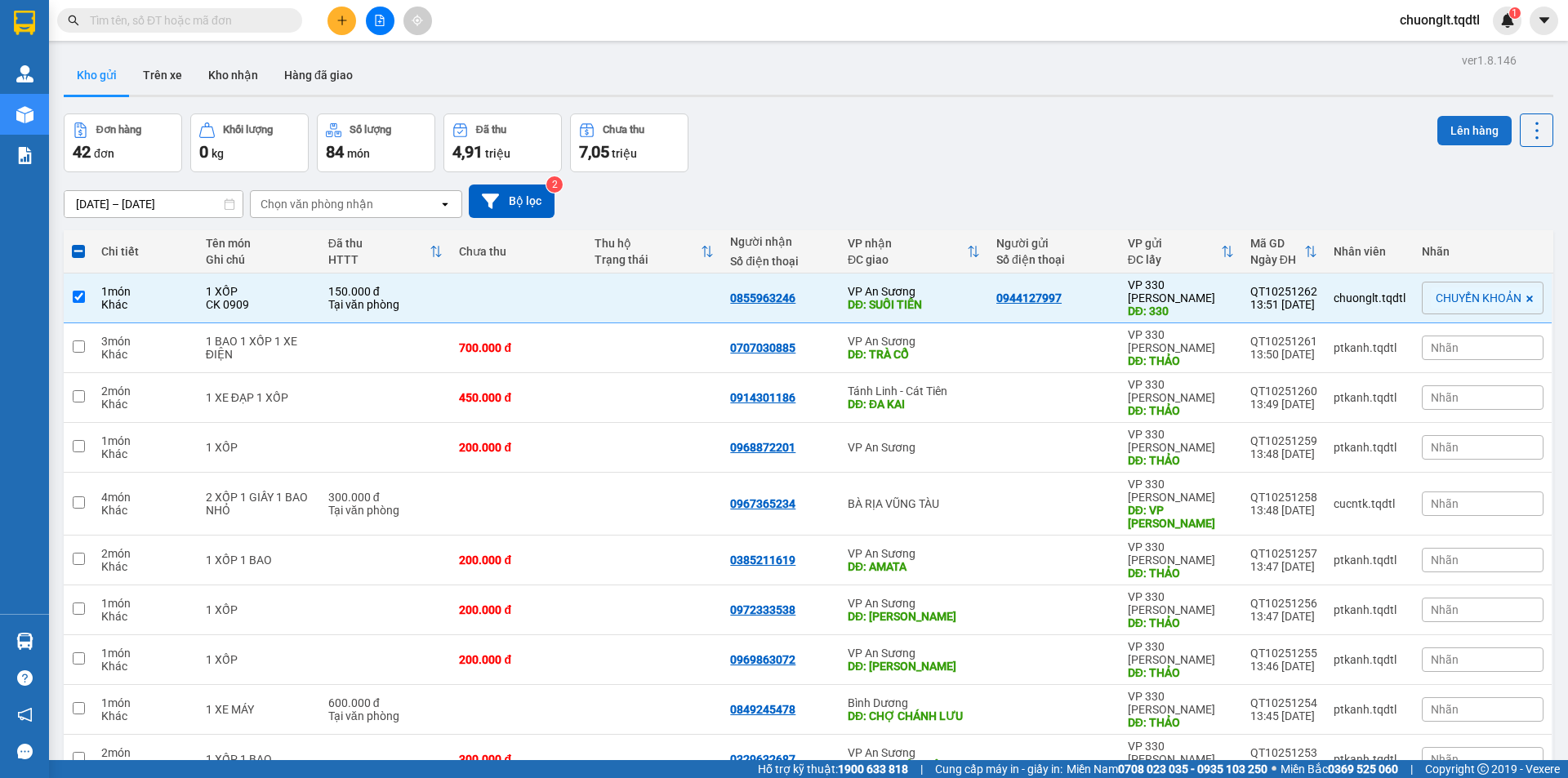
click at [1471, 136] on button "Lên hàng" at bounding box center [1474, 130] width 75 height 30
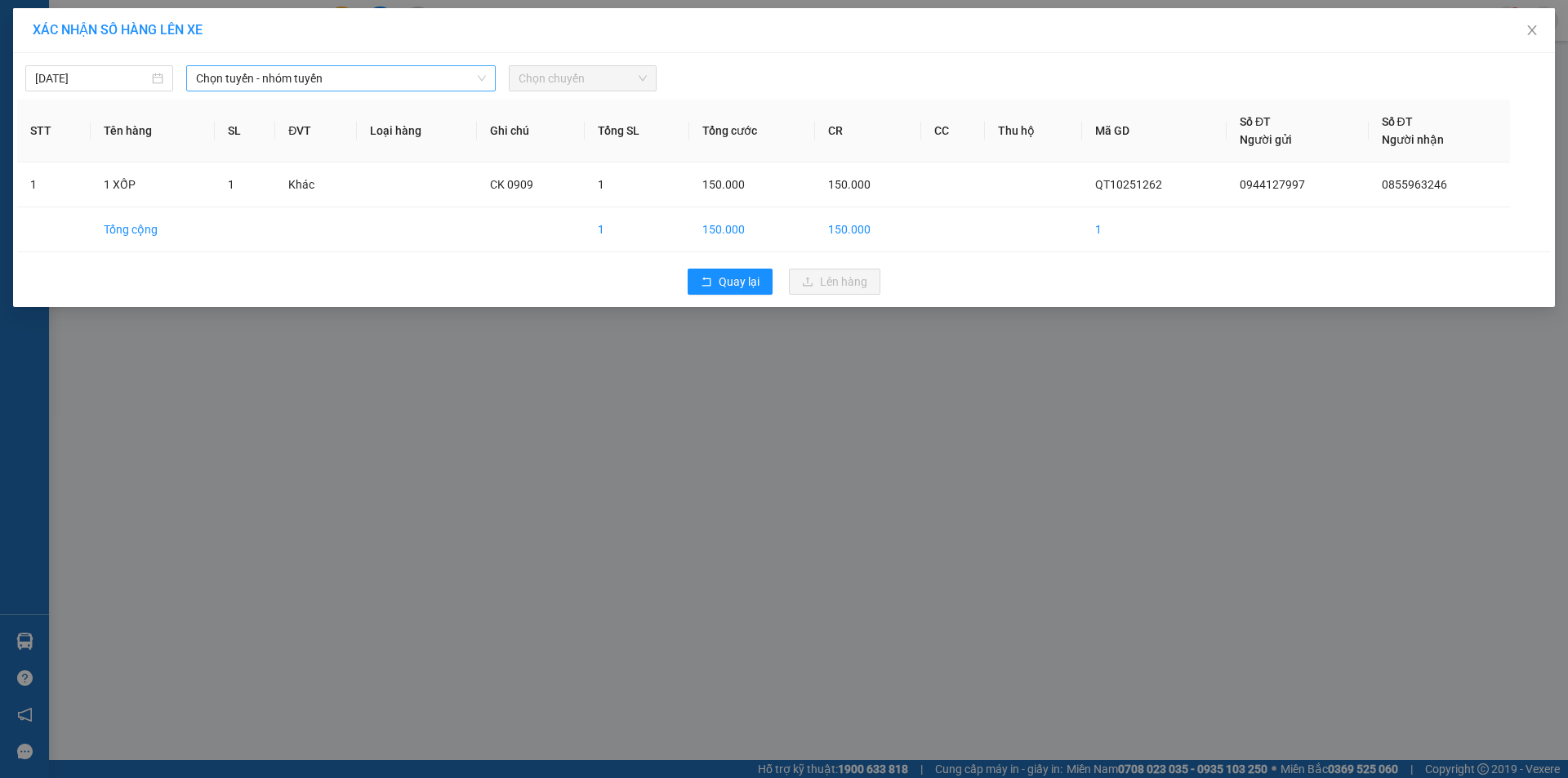
click at [437, 72] on span "Chọn tuyến - nhóm tuyến" at bounding box center [341, 78] width 290 height 24
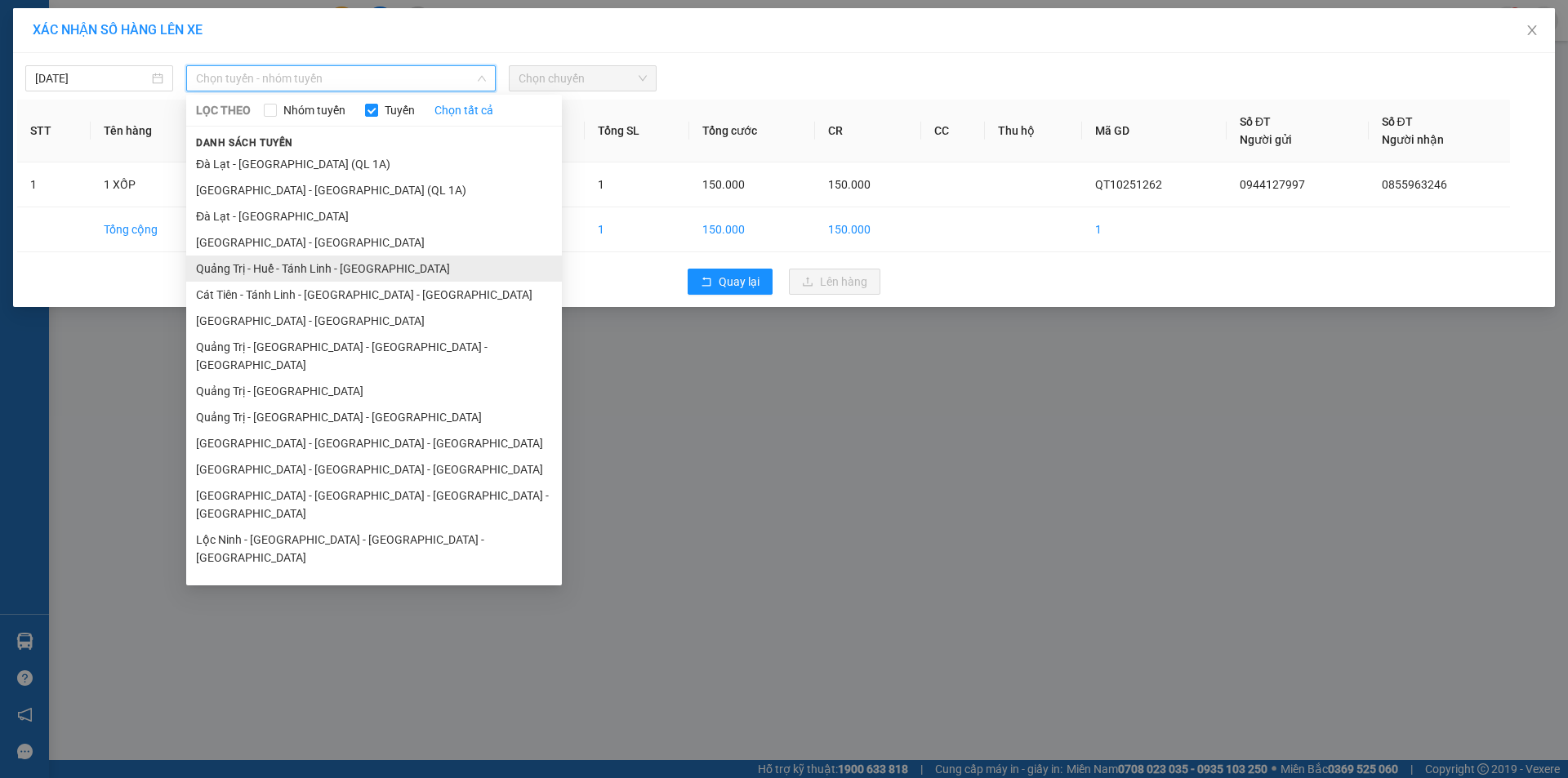
click at [301, 270] on li "Quảng Trị - Huế - Tánh Linh - [GEOGRAPHIC_DATA]" at bounding box center [374, 268] width 376 height 26
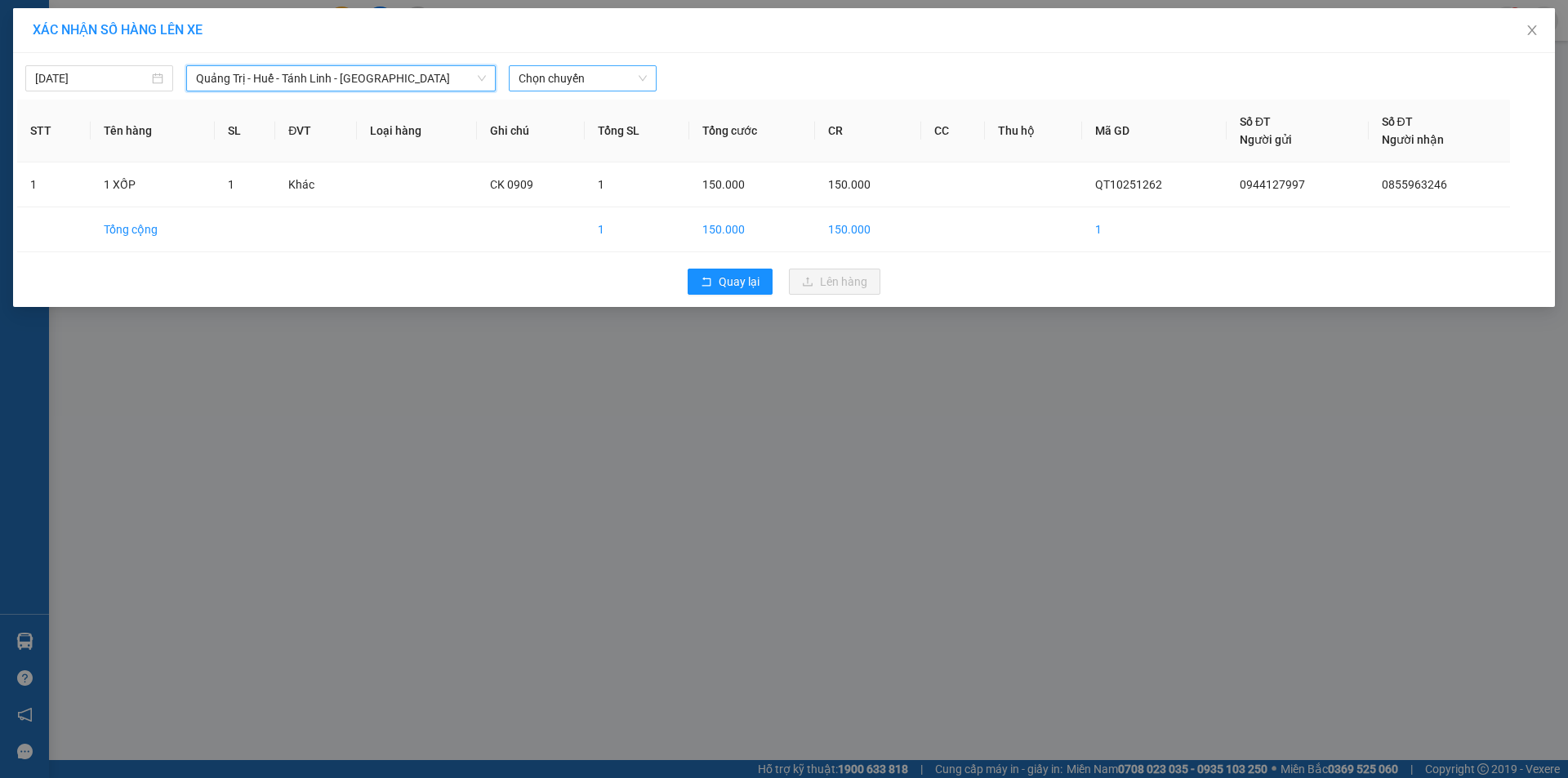
click at [604, 76] on span "Chọn chuyến" at bounding box center [582, 78] width 129 height 24
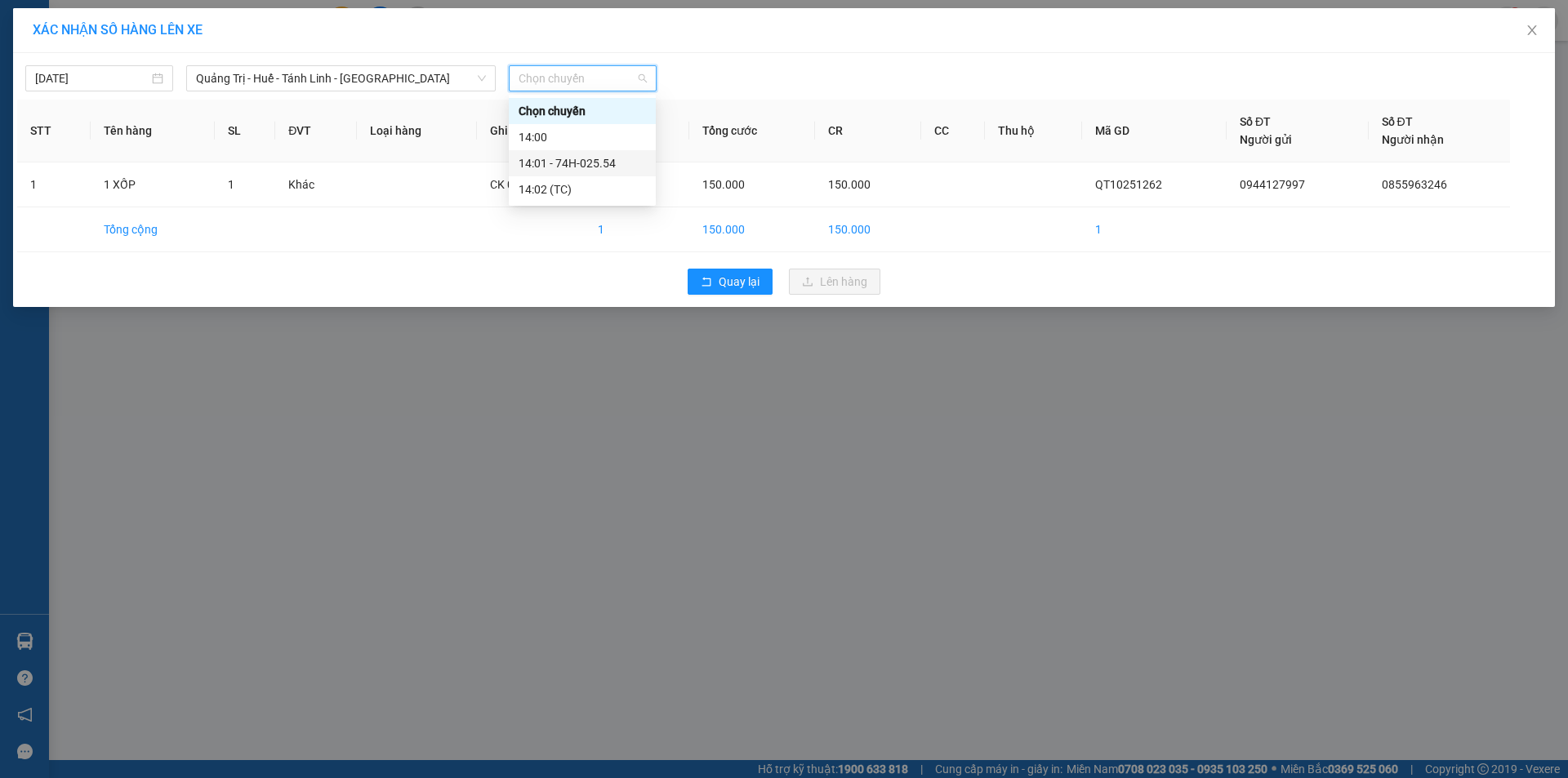
click at [593, 162] on div "14:01 - 74H-025.54" at bounding box center [582, 164] width 128 height 18
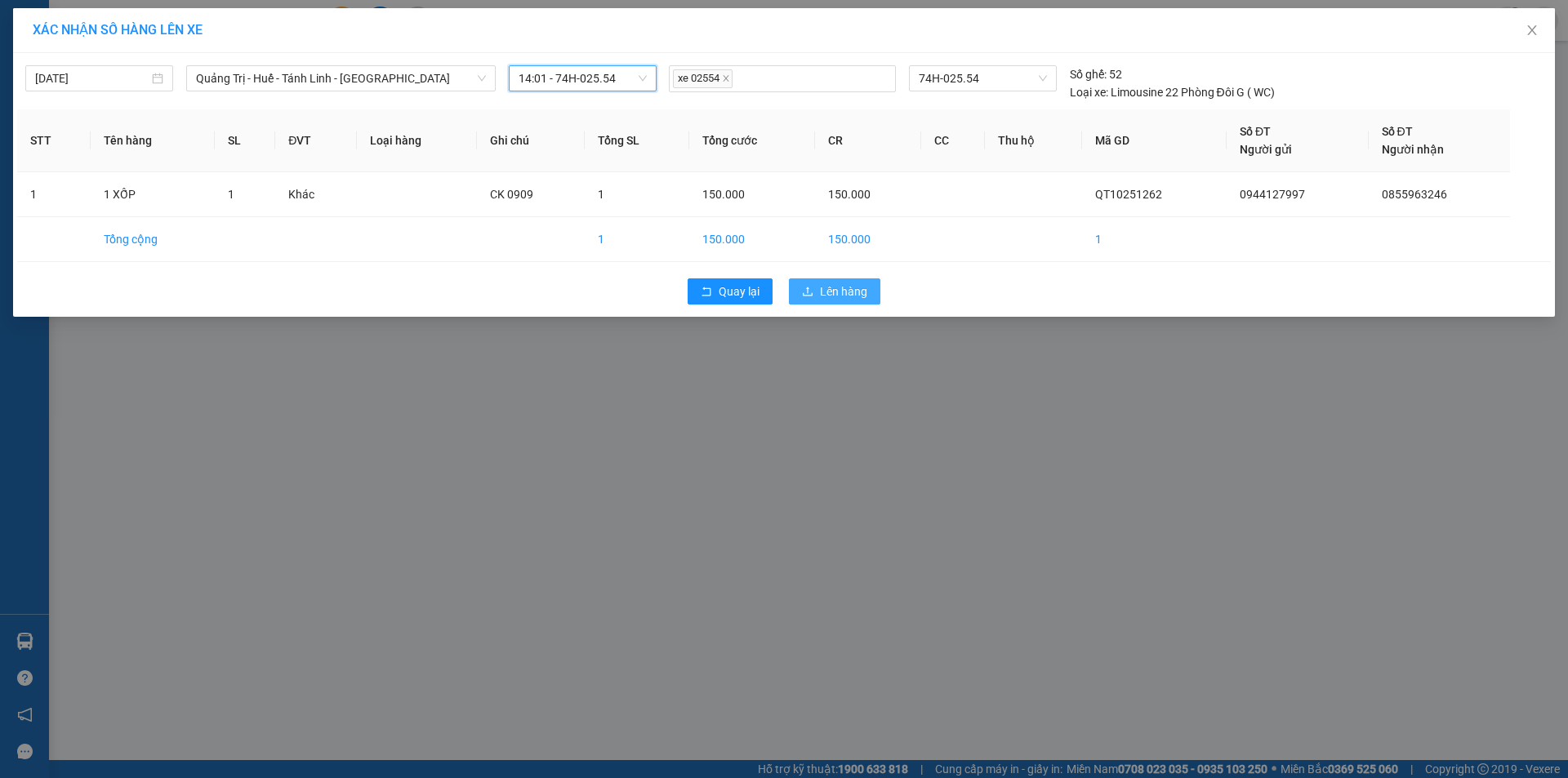
click at [854, 298] on span "Lên hàng" at bounding box center [843, 291] width 48 height 18
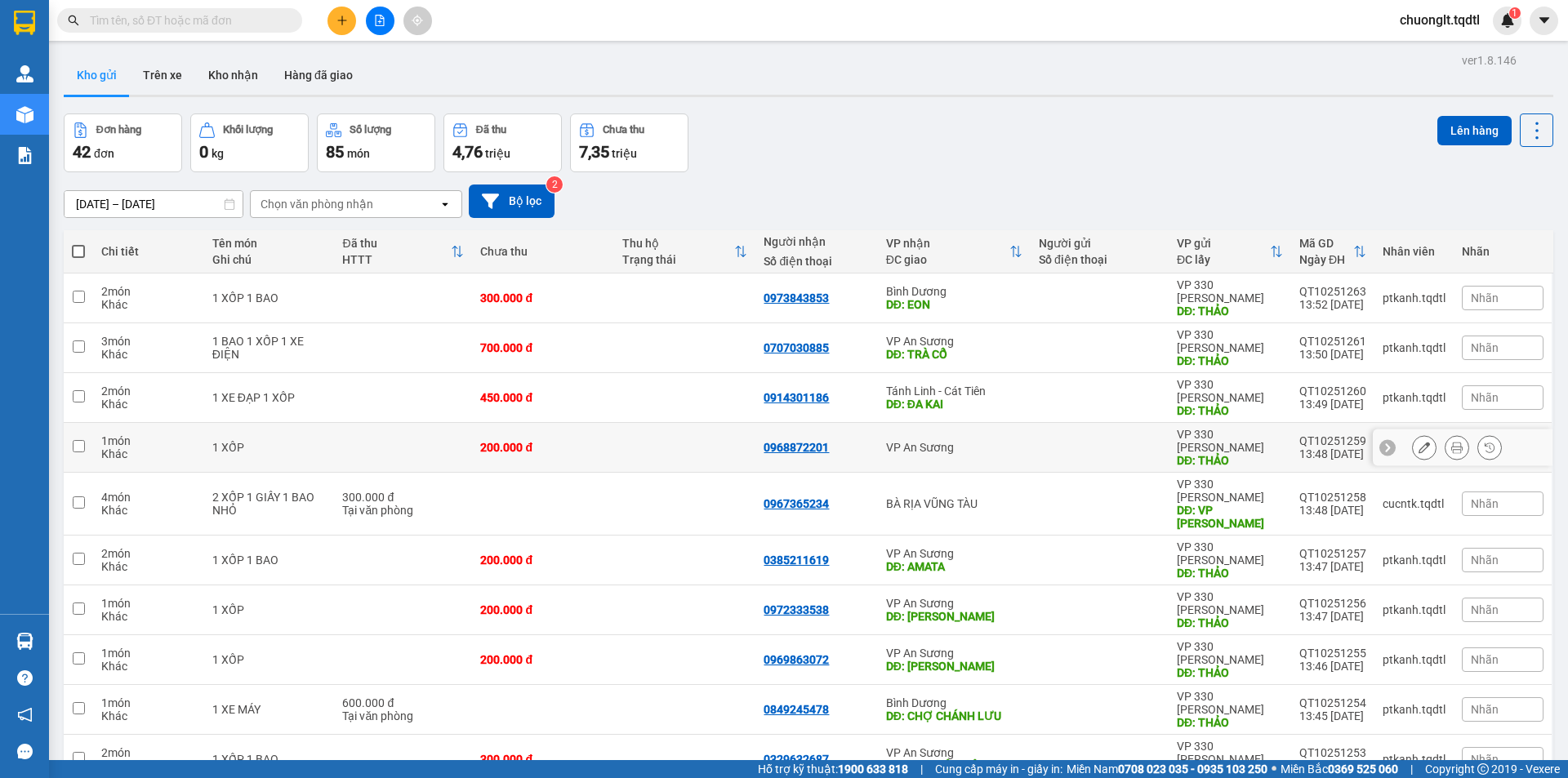
scroll to position [76, 0]
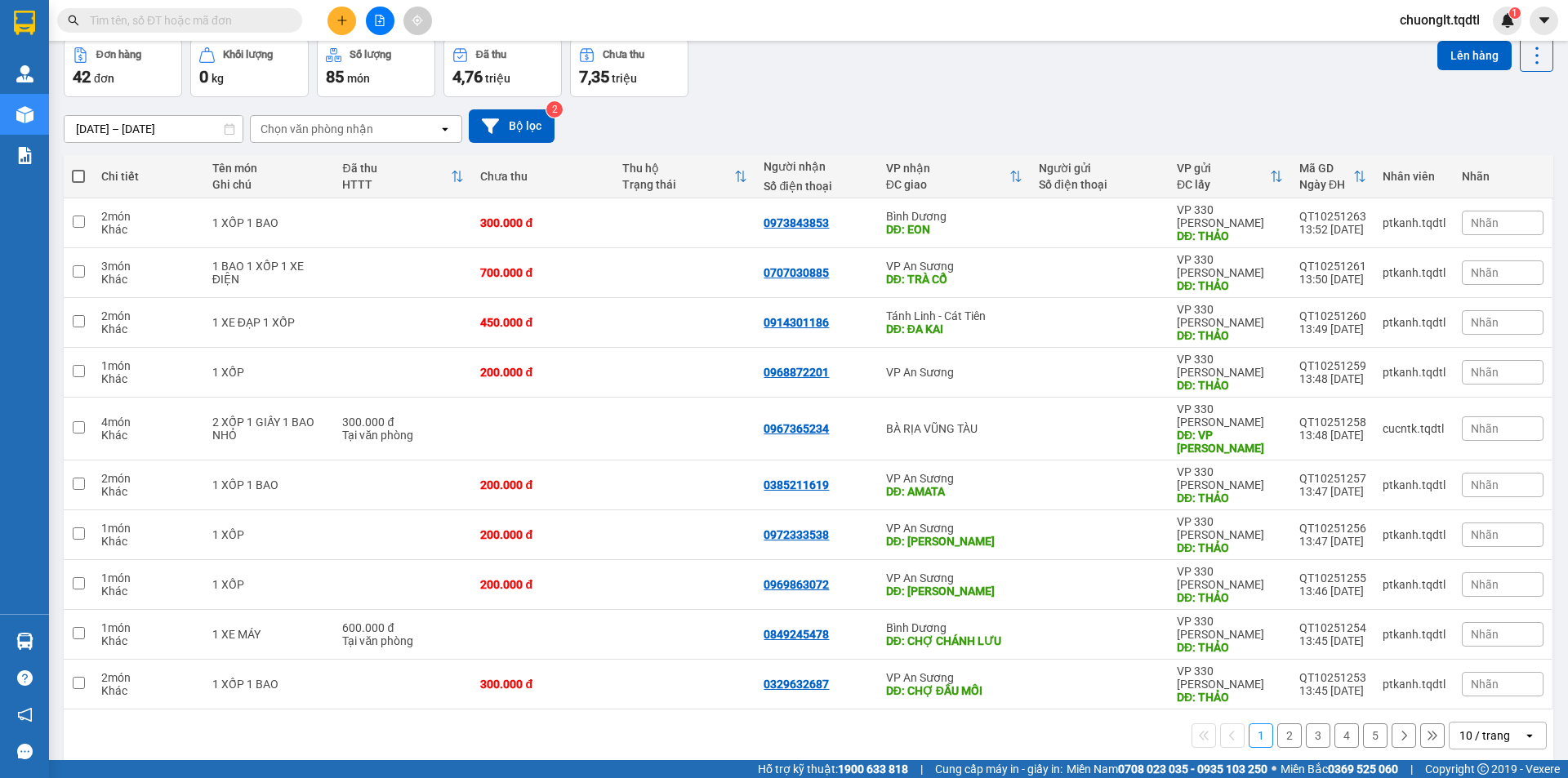
click at [1279, 723] on button "2" at bounding box center [1289, 735] width 24 height 24
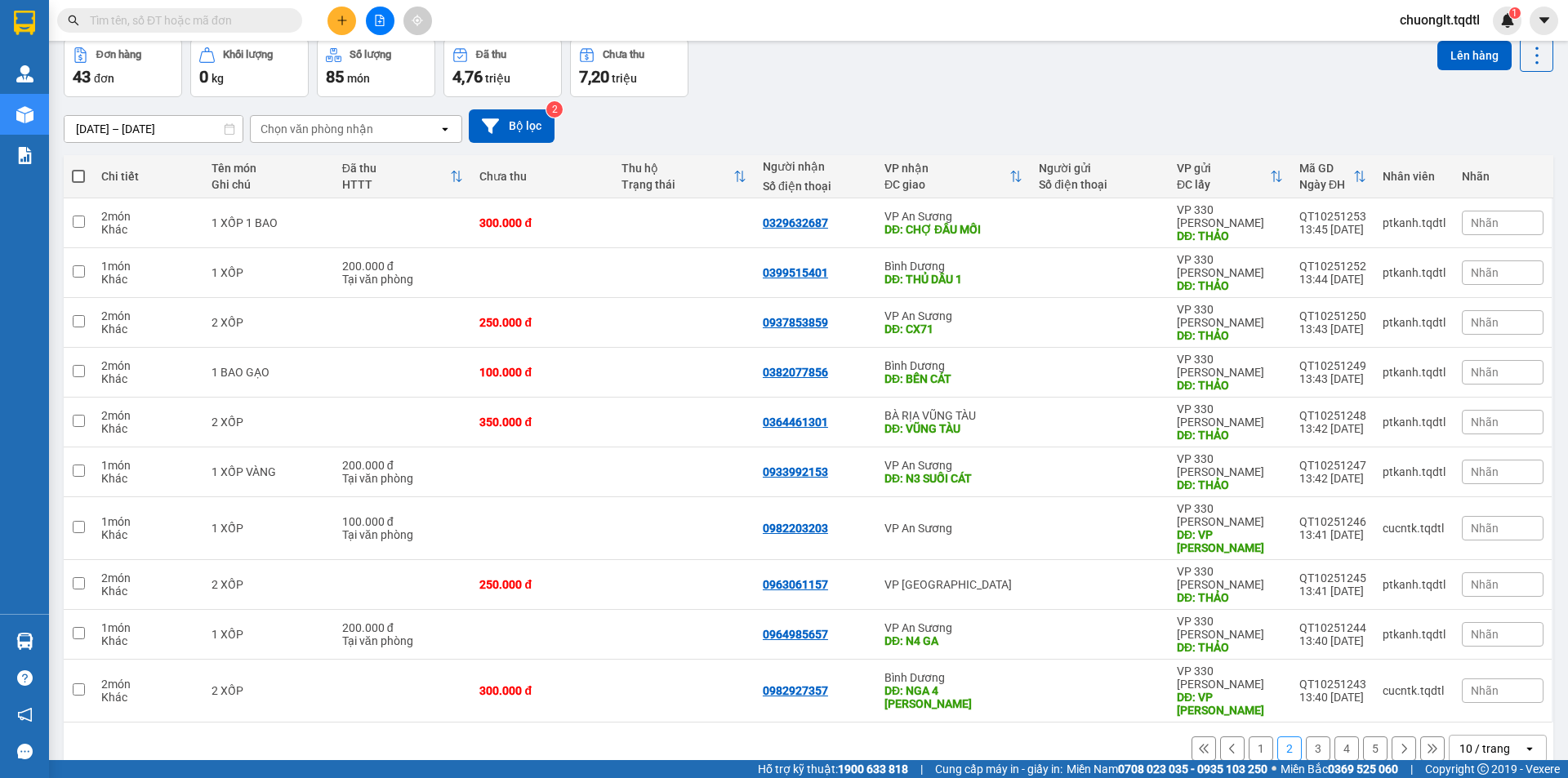
click at [1313, 737] on button "3" at bounding box center [1317, 748] width 24 height 24
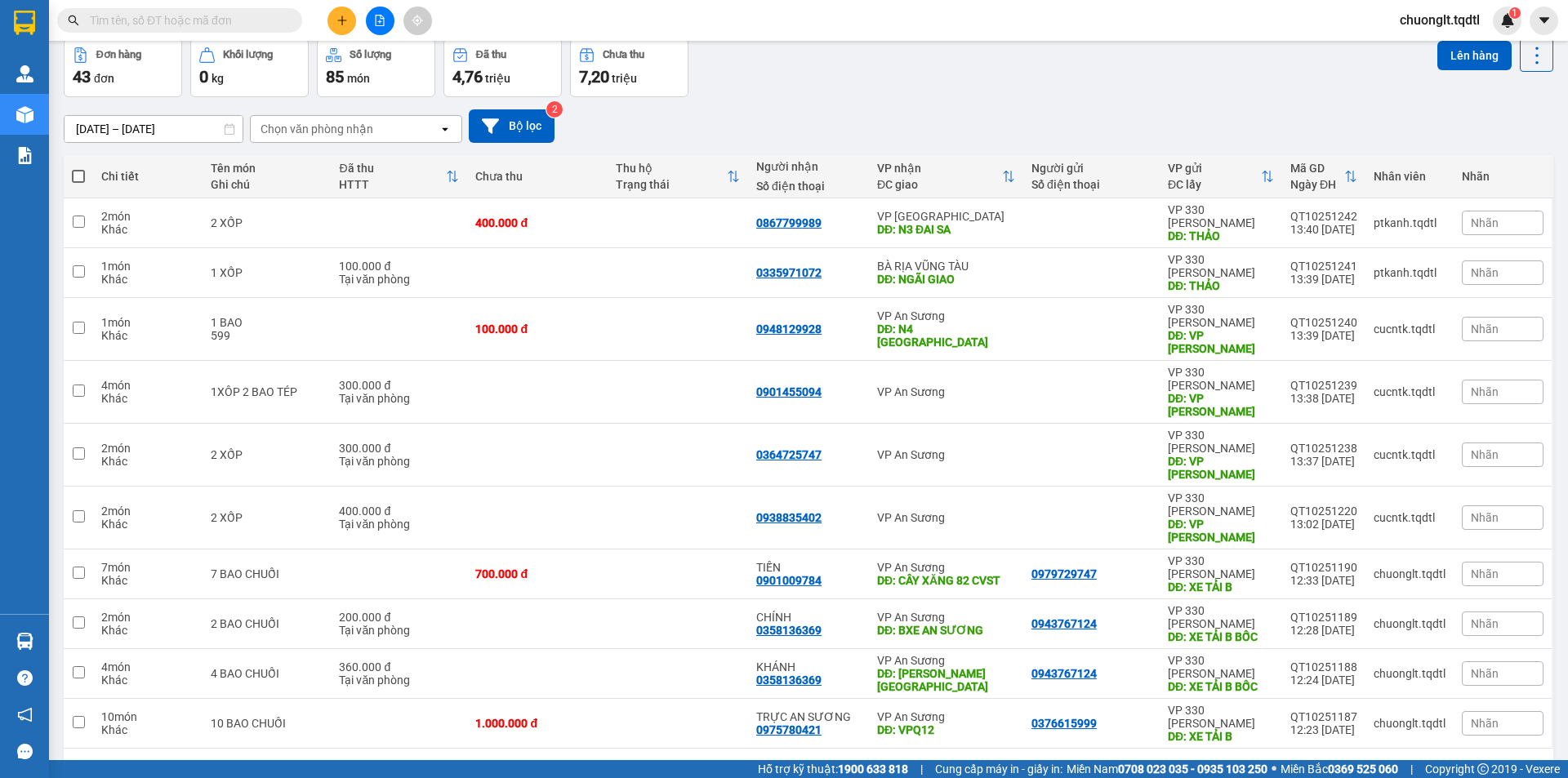
click at [1334, 763] on button "4" at bounding box center [1346, 774] width 24 height 24
